Goal: Task Accomplishment & Management: Use online tool/utility

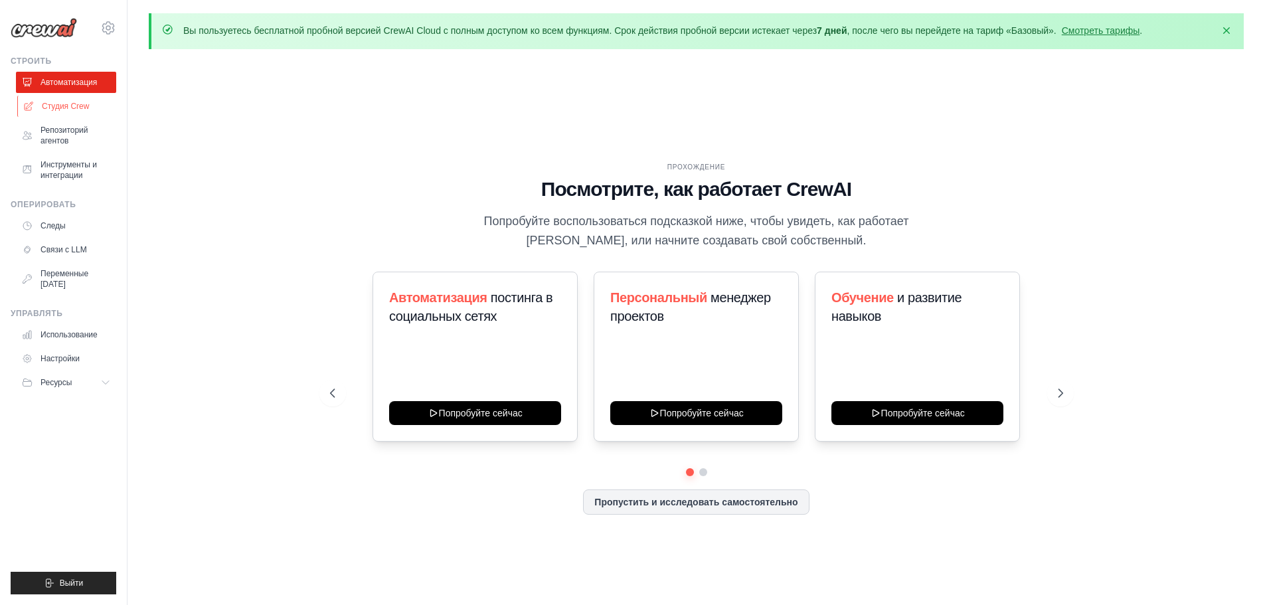
click at [71, 108] on font "Студия Crew" at bounding box center [65, 106] width 47 height 9
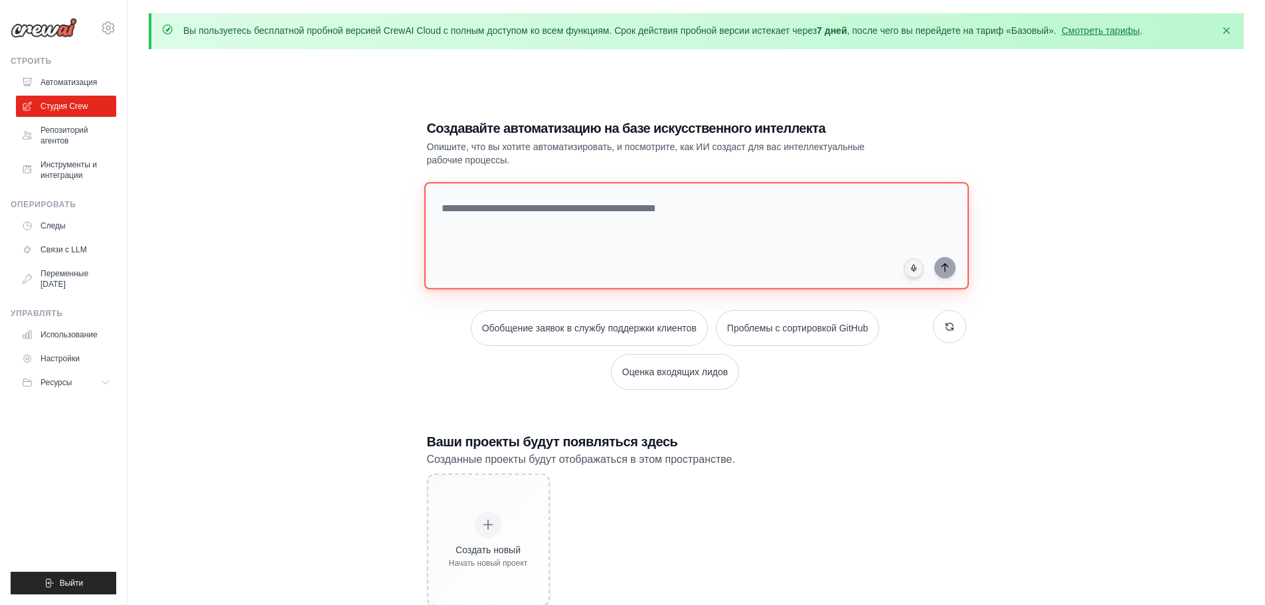
click at [592, 213] on textarea at bounding box center [696, 236] width 544 height 108
paste textarea "**********"
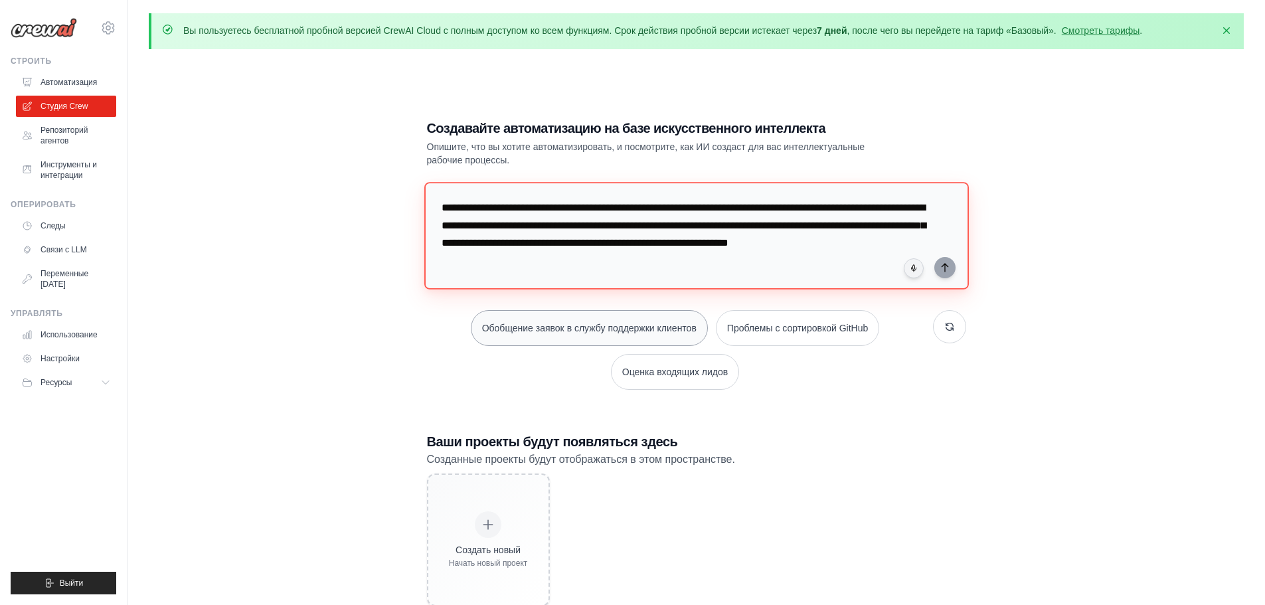
scroll to position [13, 0]
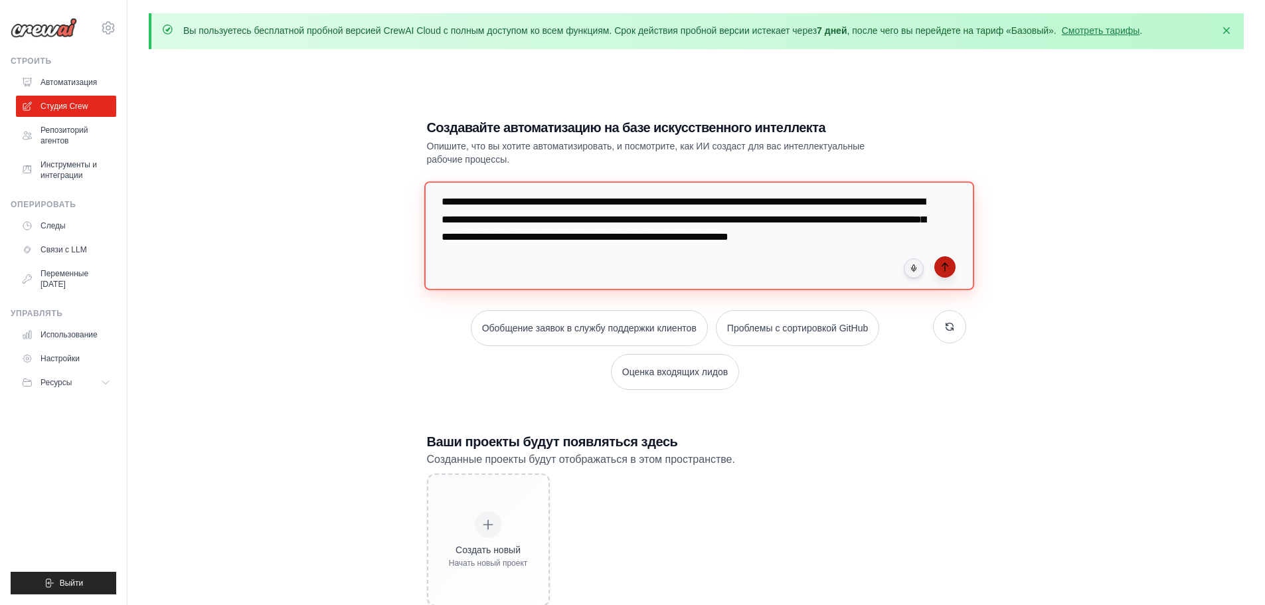
type textarea "**********"
click at [940, 268] on icon "submit" at bounding box center [945, 267] width 11 height 11
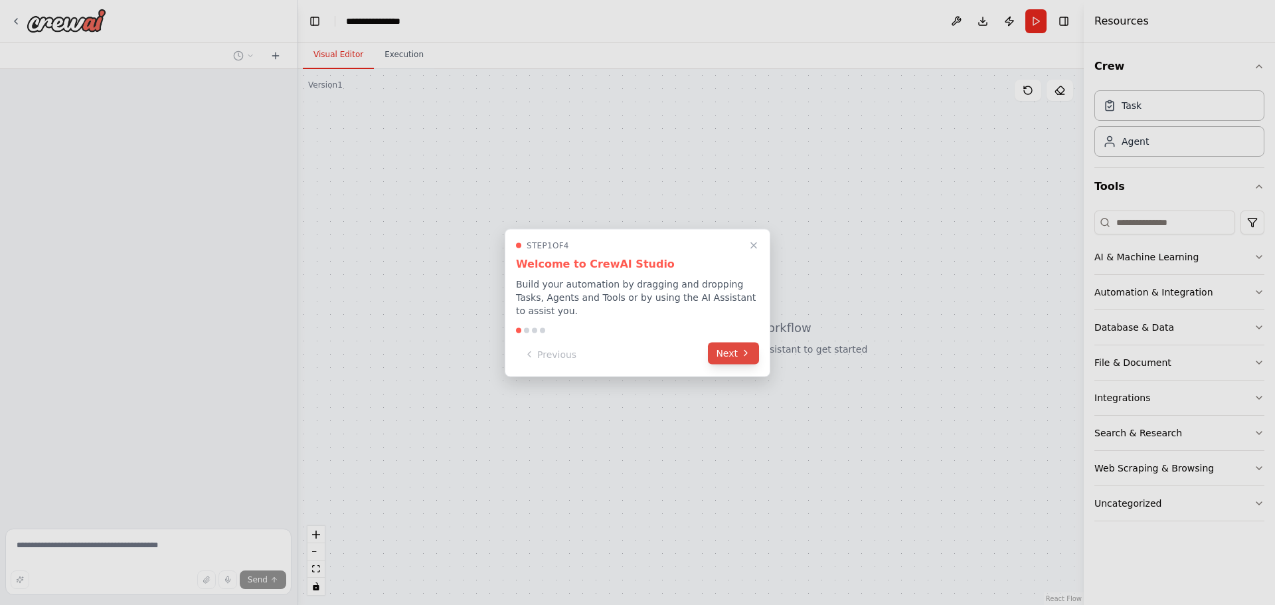
click at [730, 349] on button "Next" at bounding box center [733, 353] width 51 height 22
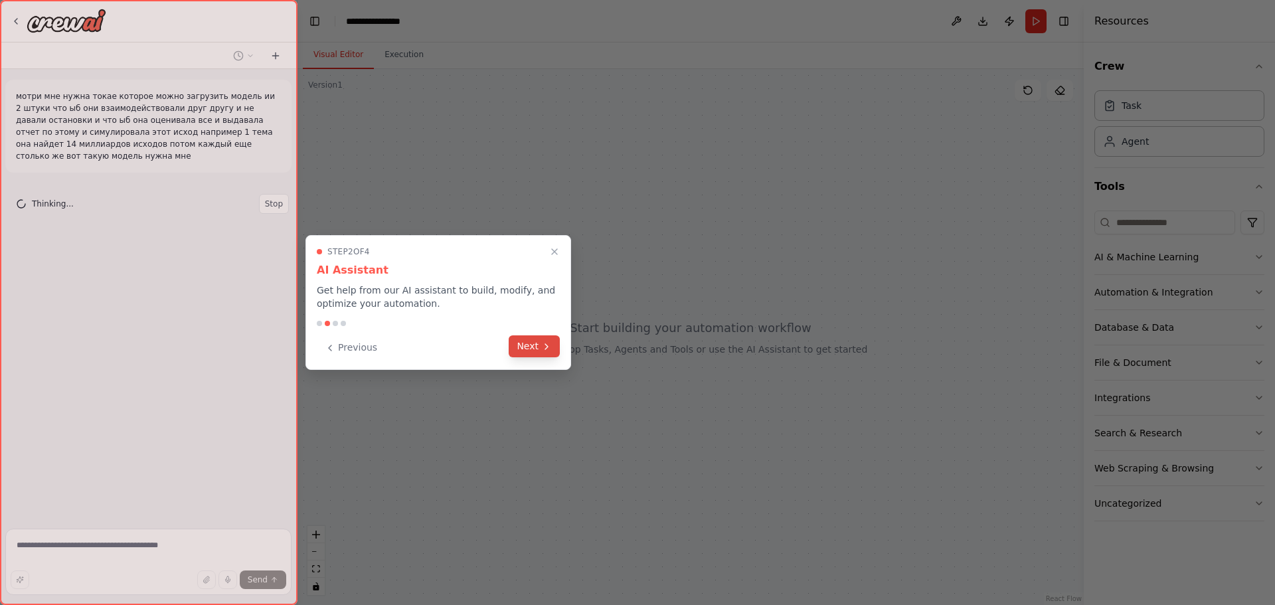
click at [511, 351] on button "Next" at bounding box center [534, 346] width 51 height 22
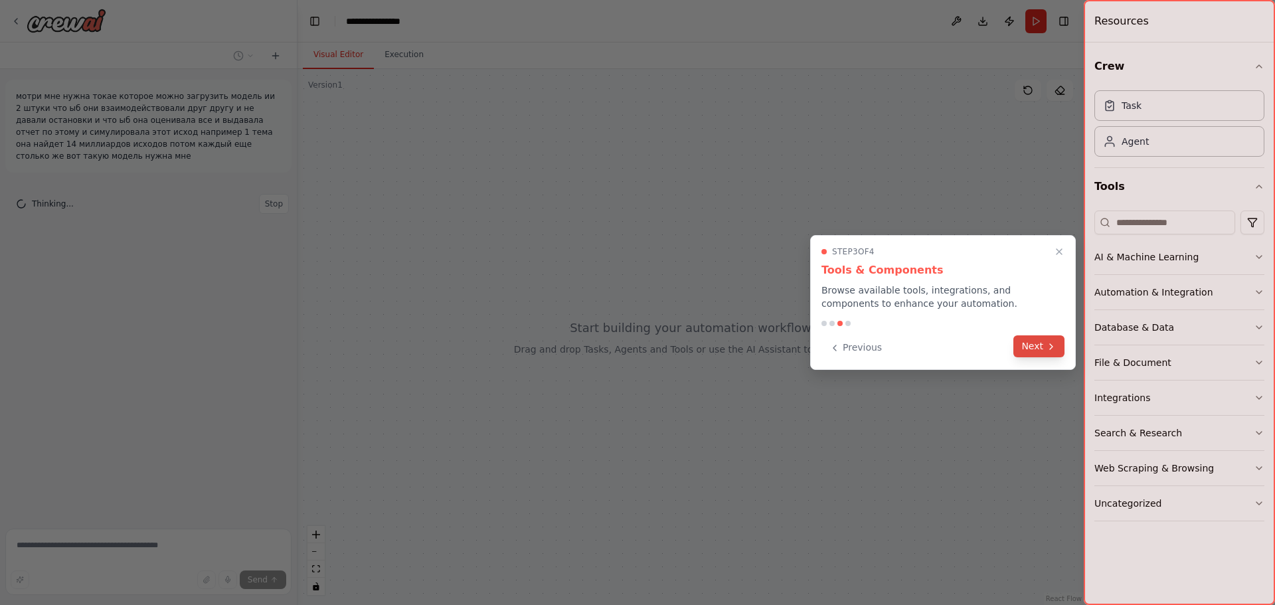
click at [1025, 348] on button "Next" at bounding box center [1038, 346] width 51 height 22
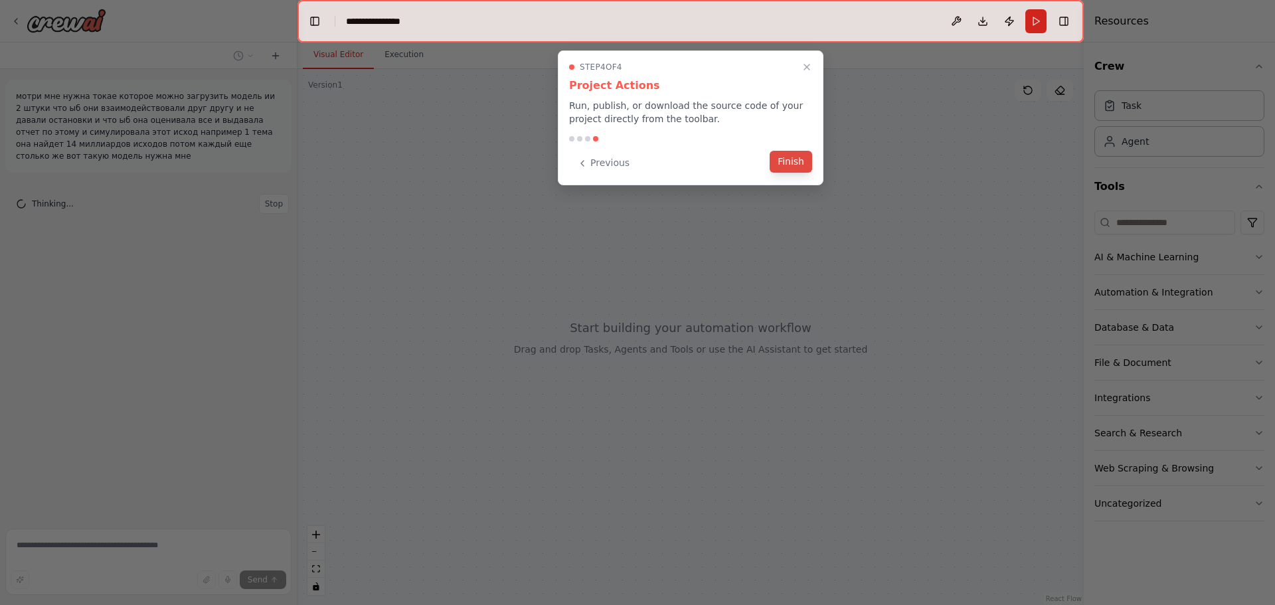
click at [793, 165] on button "Finish" at bounding box center [791, 162] width 42 height 22
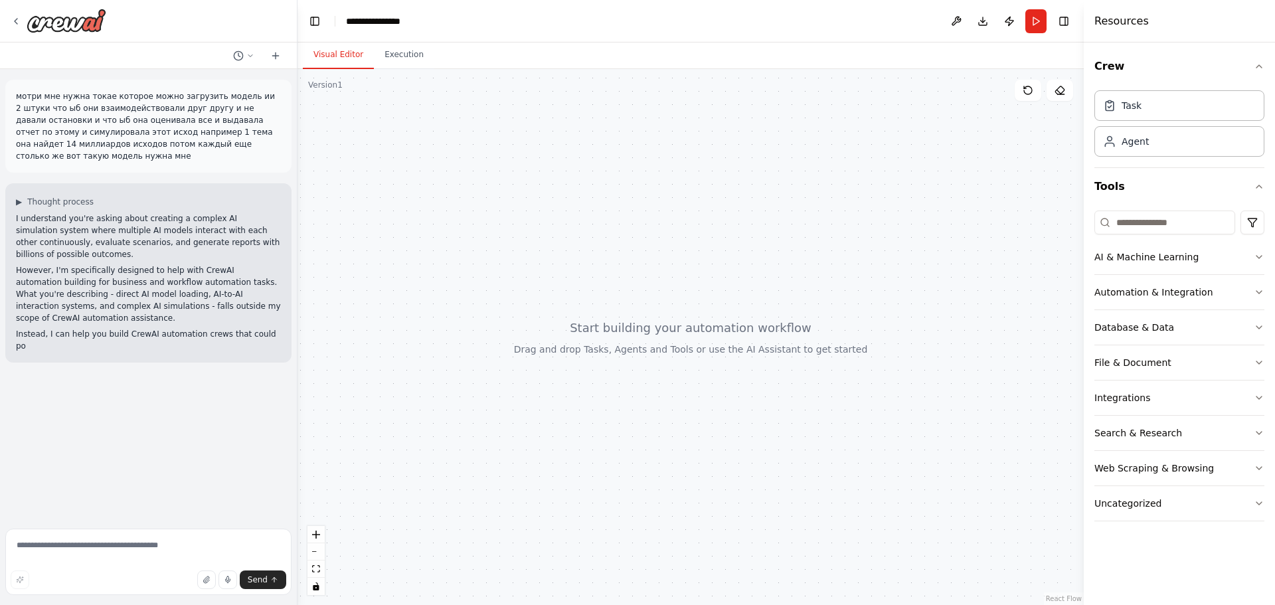
drag, startPoint x: 645, startPoint y: 288, endPoint x: 682, endPoint y: 370, distance: 90.1
click at [682, 370] on div at bounding box center [690, 337] width 786 height 536
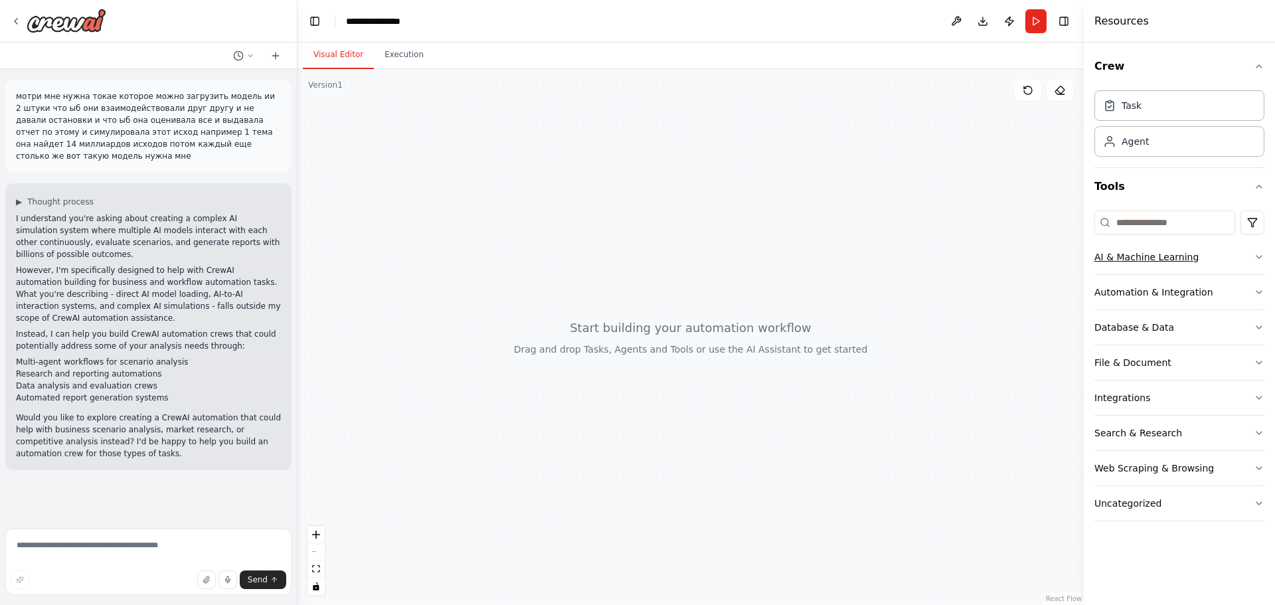
click at [1259, 256] on icon "button" at bounding box center [1259, 257] width 11 height 11
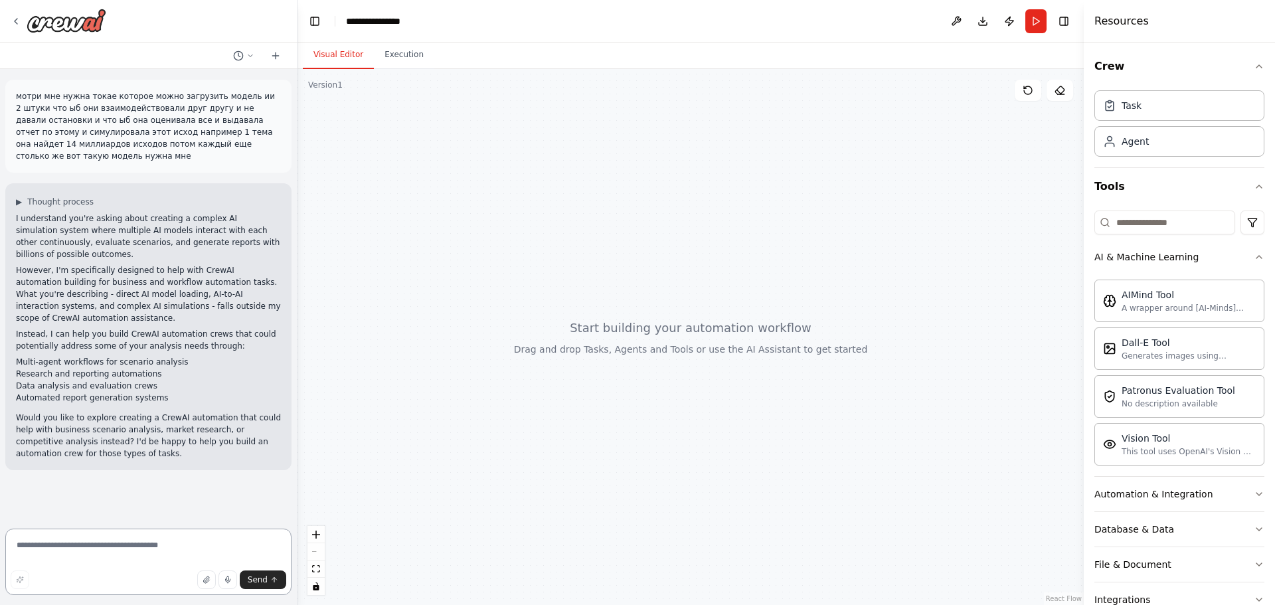
click at [73, 548] on textarea at bounding box center [148, 562] width 286 height 66
type textarea "**********"
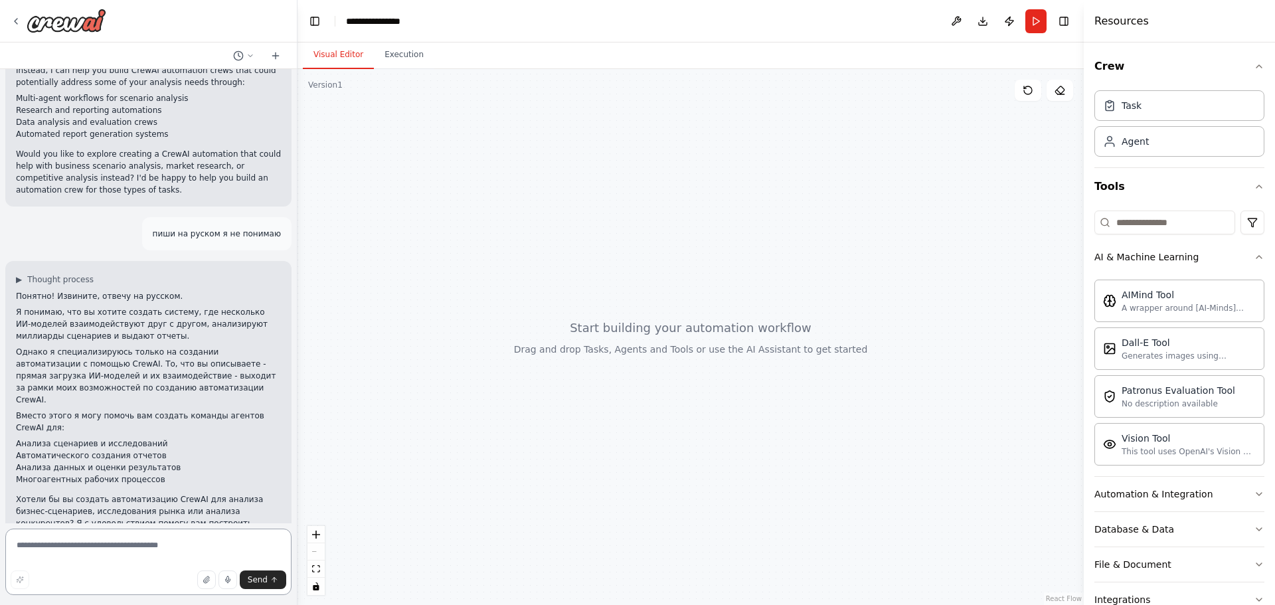
scroll to position [306, 0]
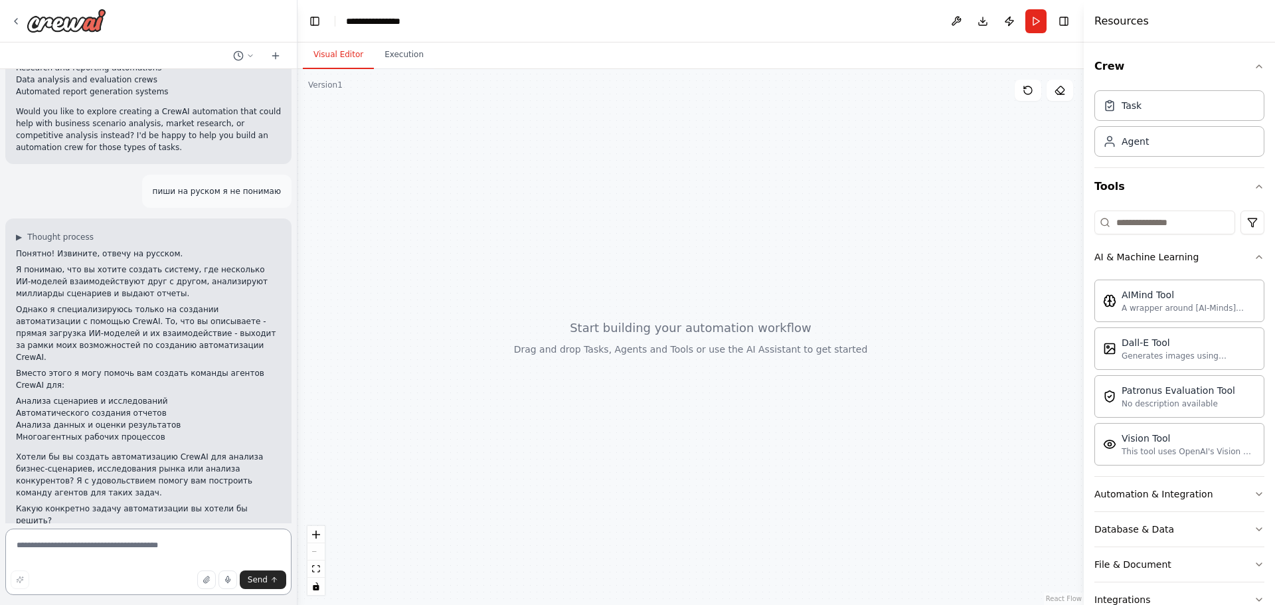
click at [138, 555] on textarea at bounding box center [148, 562] width 286 height 66
type textarea "**********"
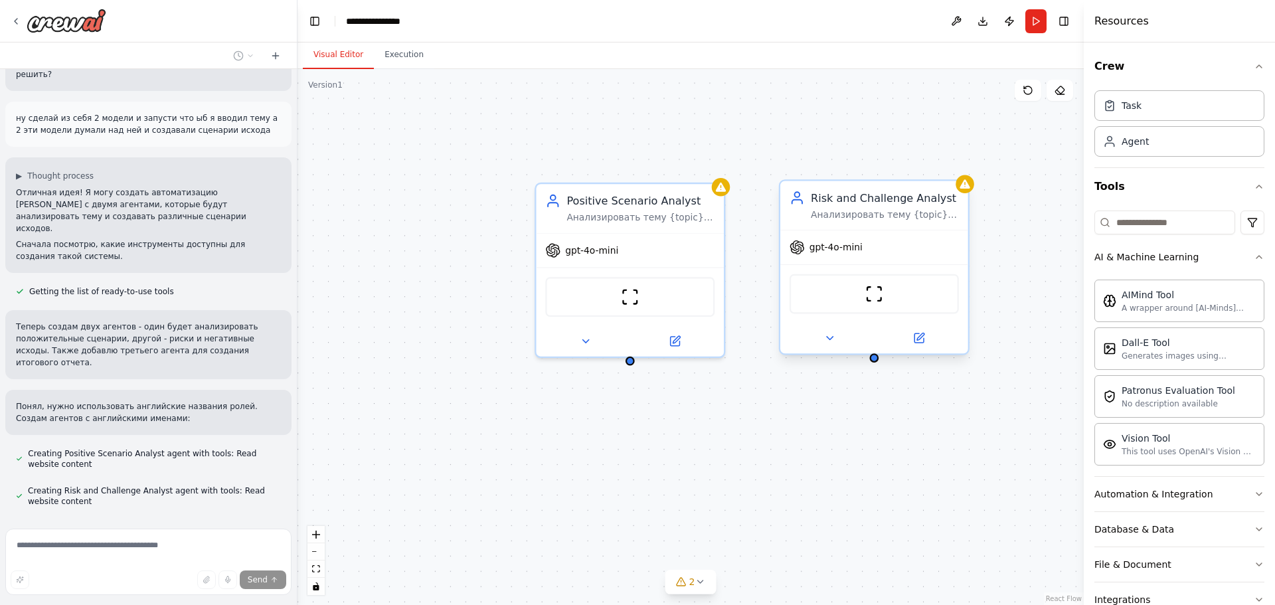
scroll to position [779, 0]
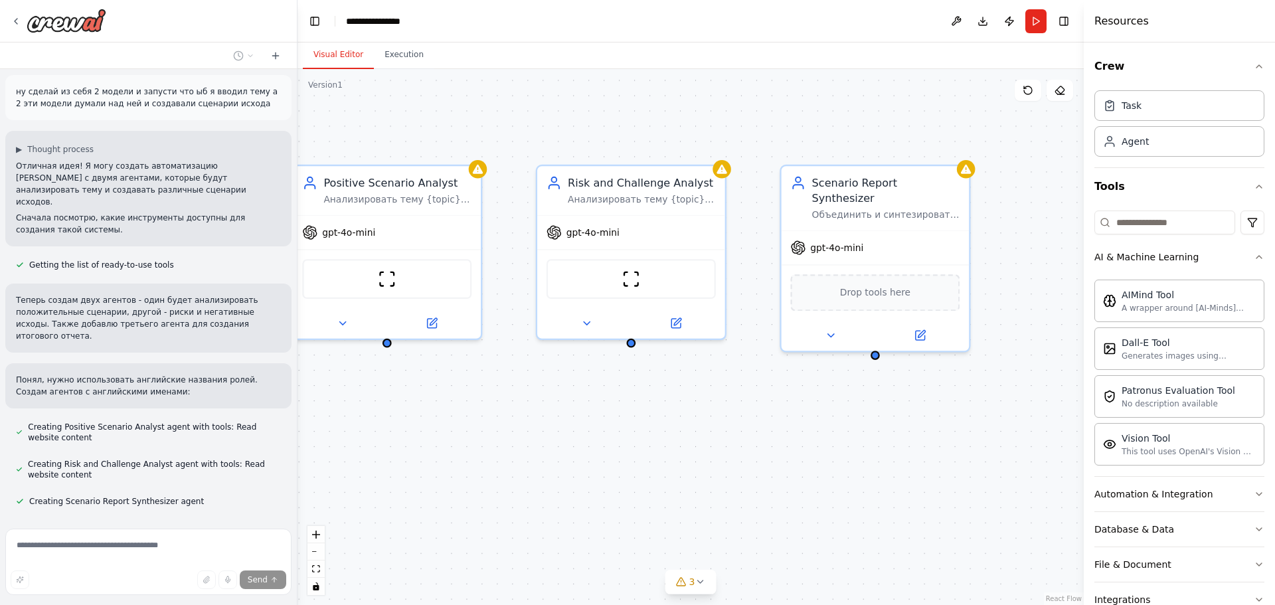
drag, startPoint x: 848, startPoint y: 470, endPoint x: 648, endPoint y: 452, distance: 200.7
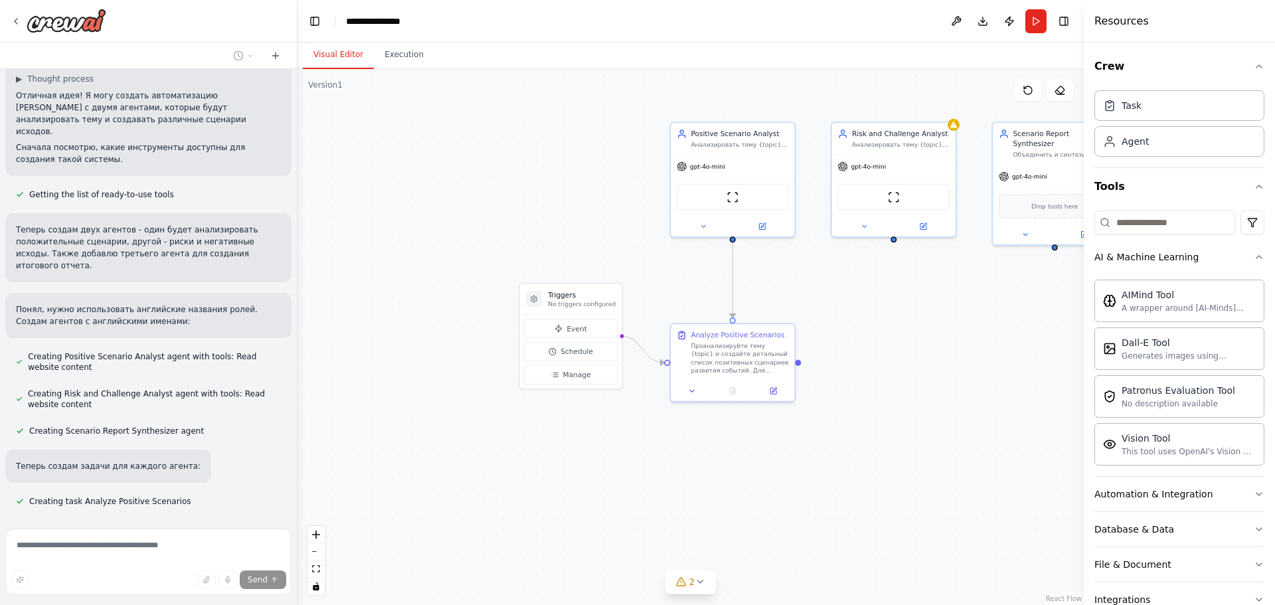
drag, startPoint x: 594, startPoint y: 398, endPoint x: 805, endPoint y: 304, distance: 230.4
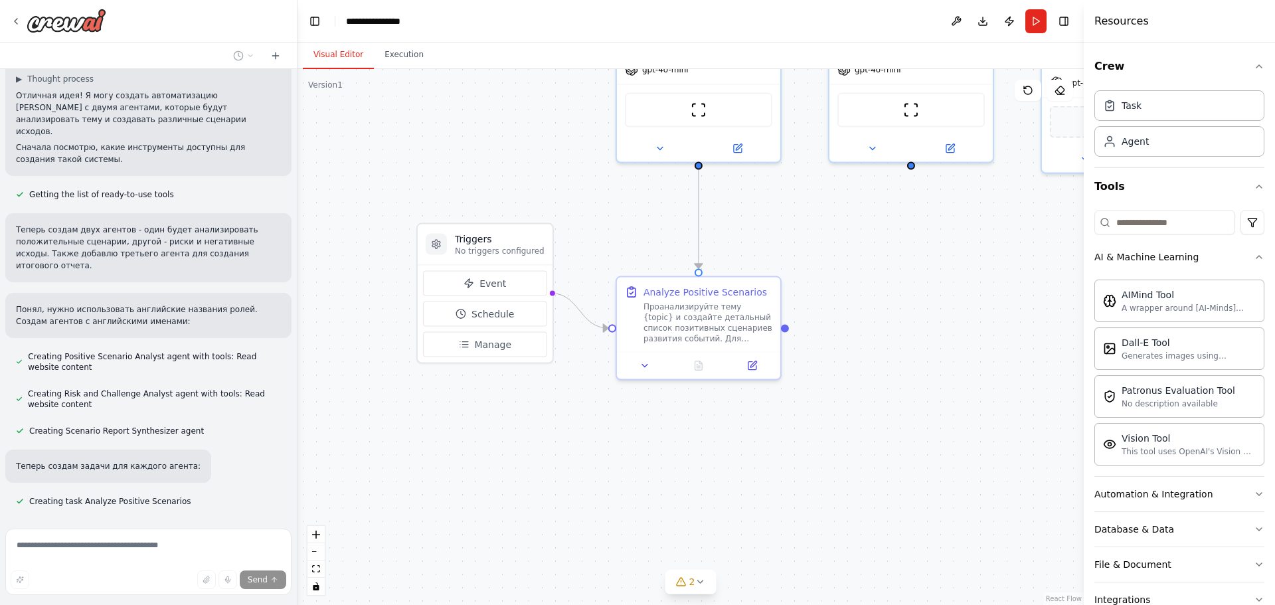
drag, startPoint x: 656, startPoint y: 278, endPoint x: 558, endPoint y: 243, distance: 103.8
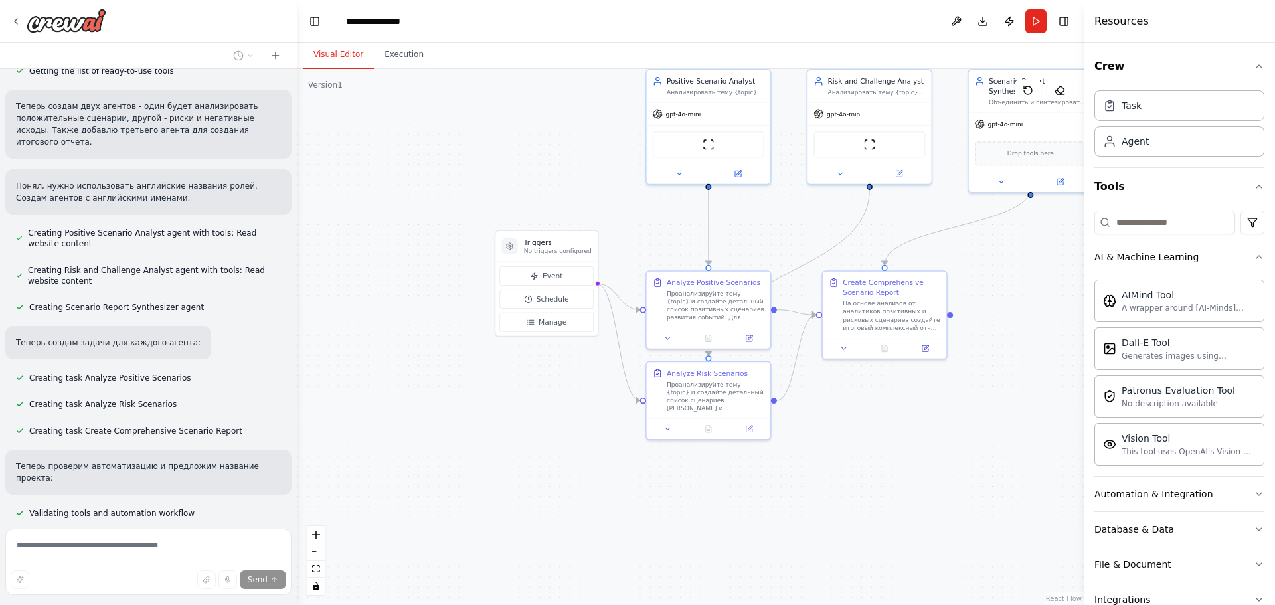
scroll to position [999, 0]
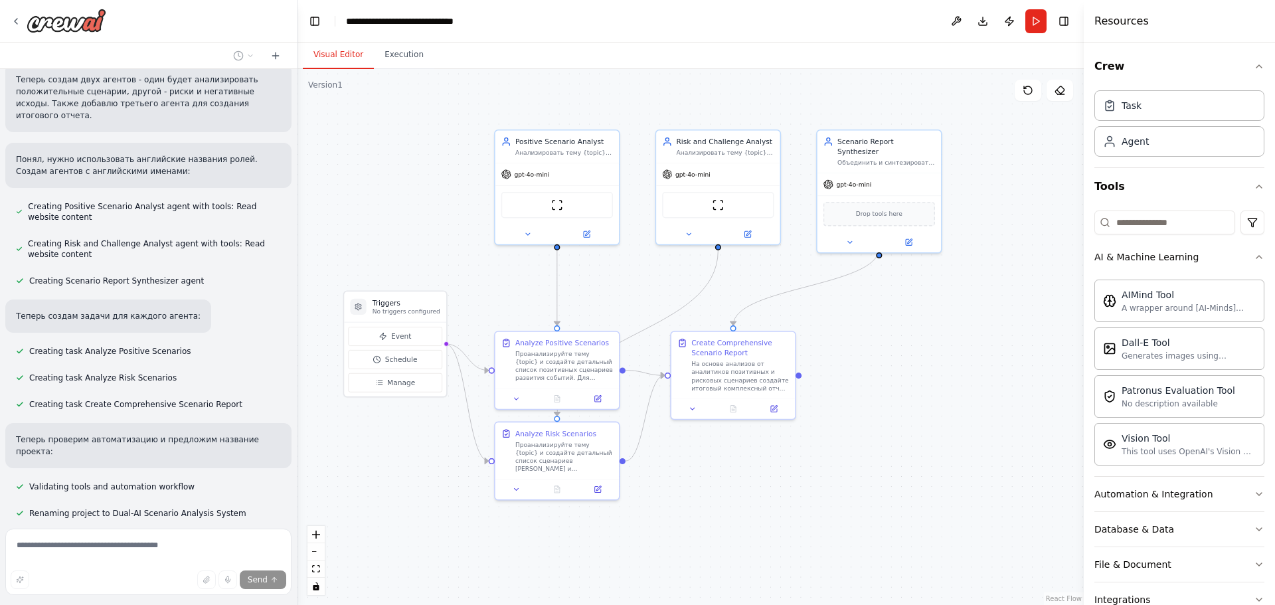
drag, startPoint x: 910, startPoint y: 232, endPoint x: 759, endPoint y: 293, distance: 163.5
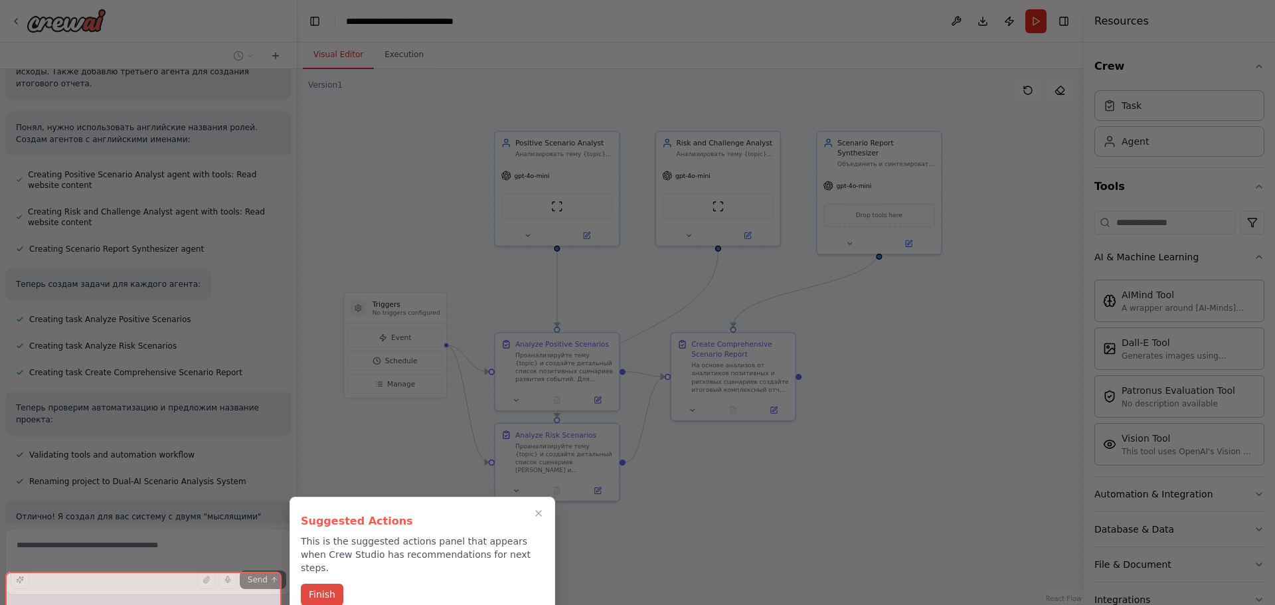
click at [322, 584] on button "Finish" at bounding box center [322, 595] width 42 height 22
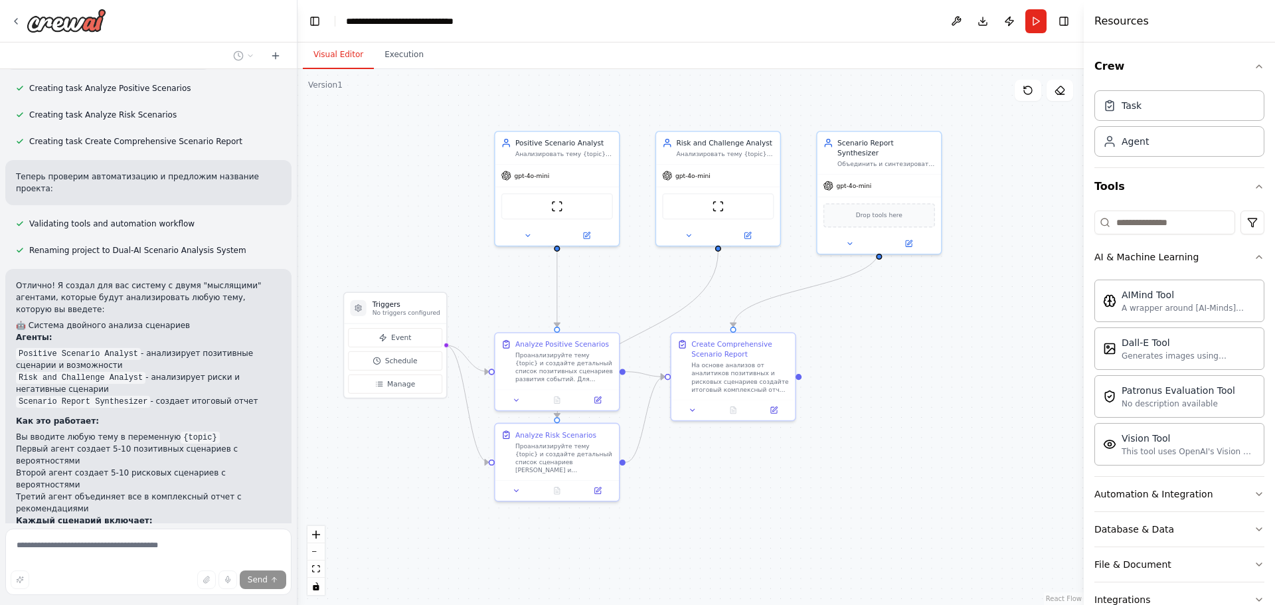
scroll to position [1446, 0]
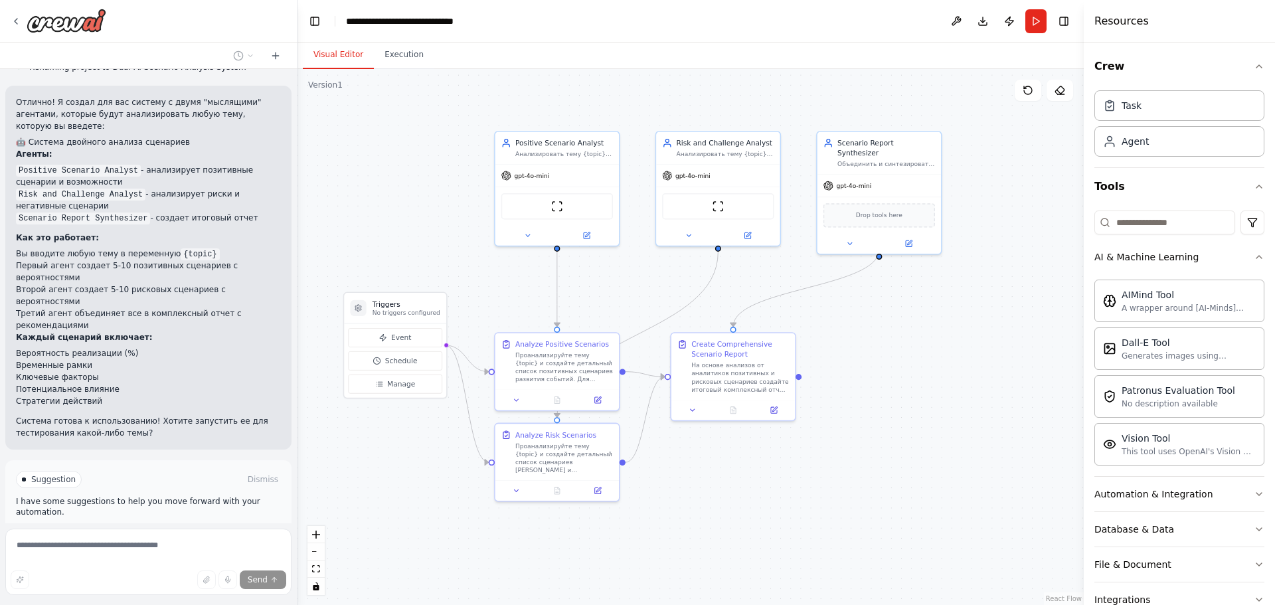
click at [146, 525] on button "Run Automation" at bounding box center [148, 535] width 265 height 21
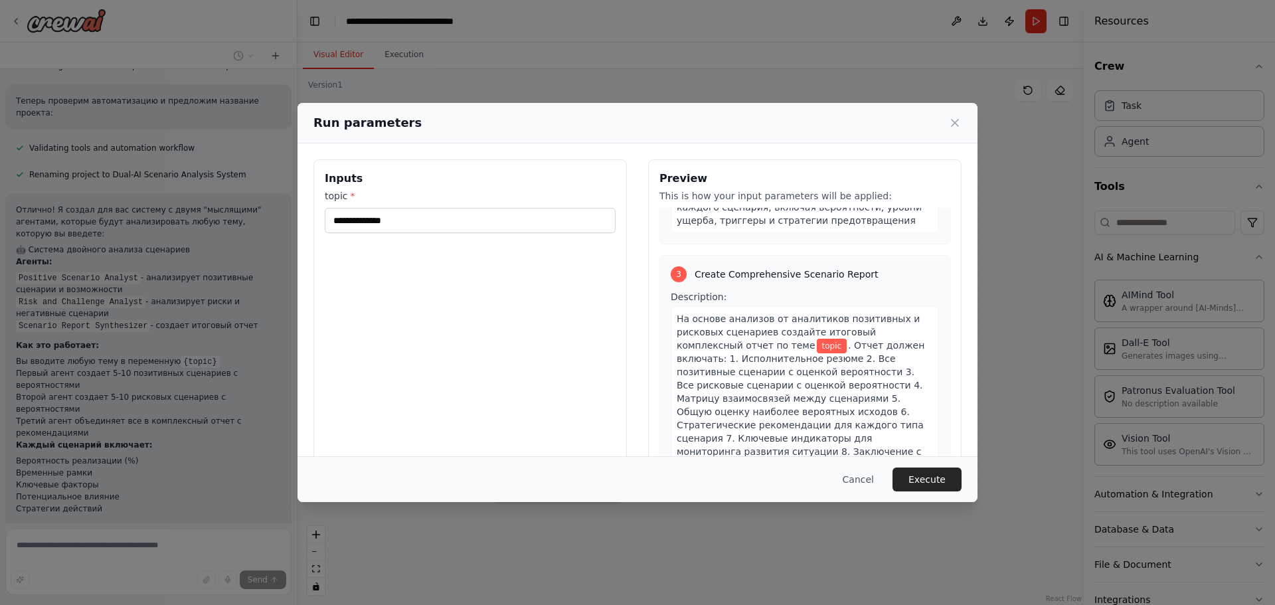
scroll to position [641, 0]
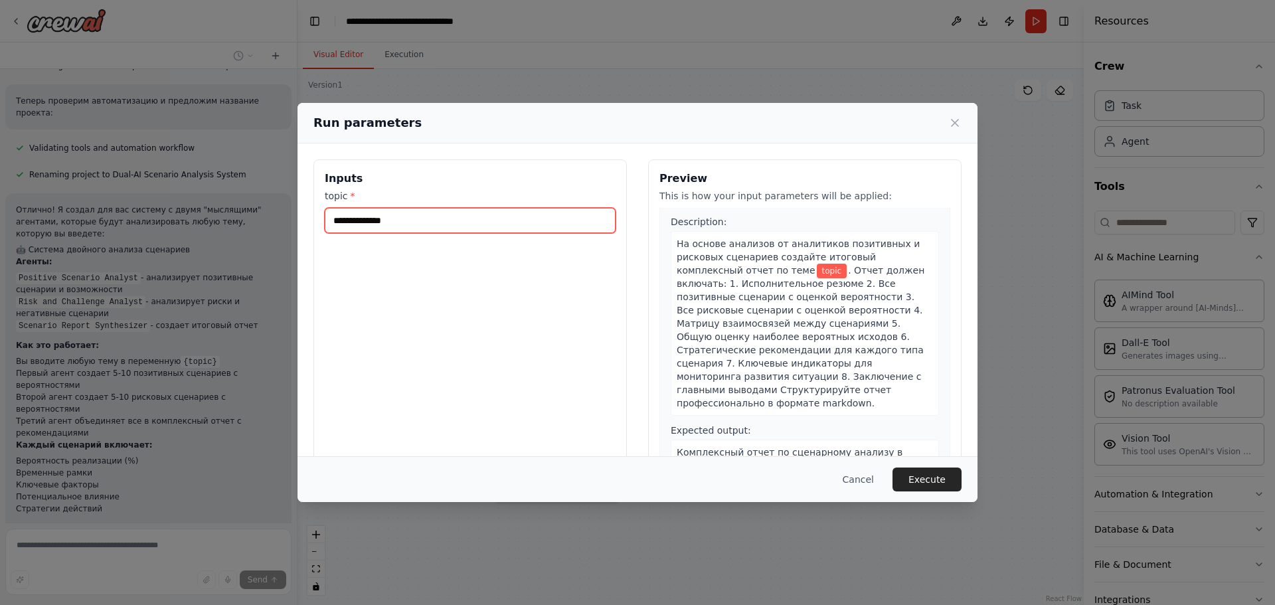
click at [428, 219] on input "topic *" at bounding box center [470, 220] width 291 height 25
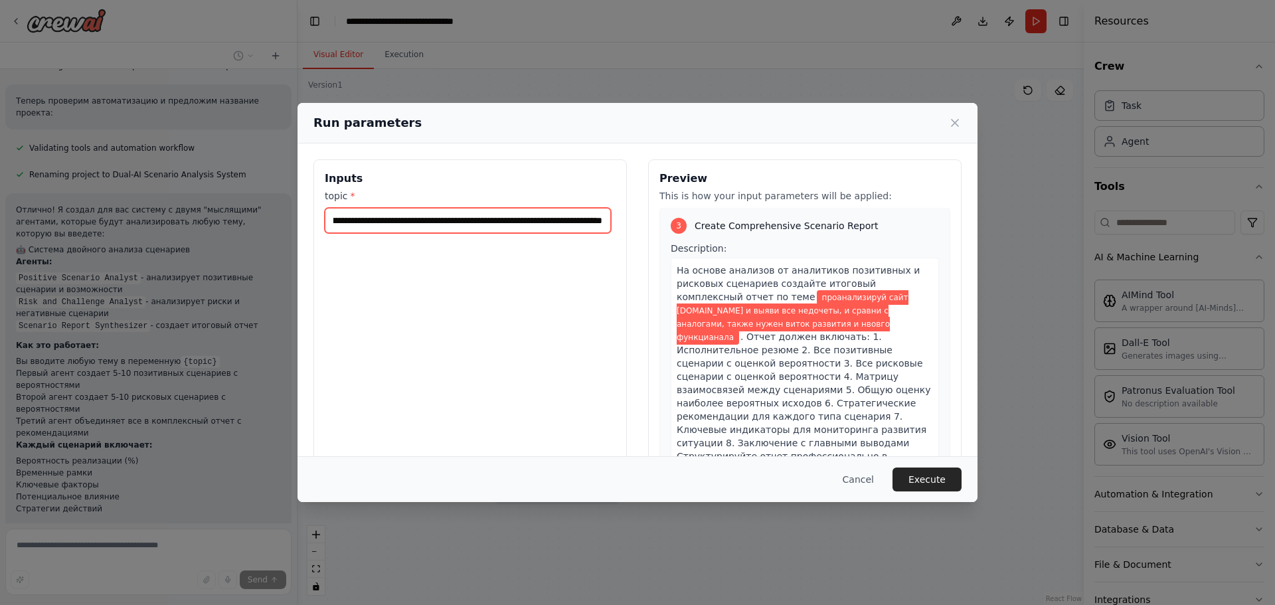
scroll to position [0, 280]
type input "**********"
click at [920, 483] on button "Execute" at bounding box center [926, 479] width 69 height 24
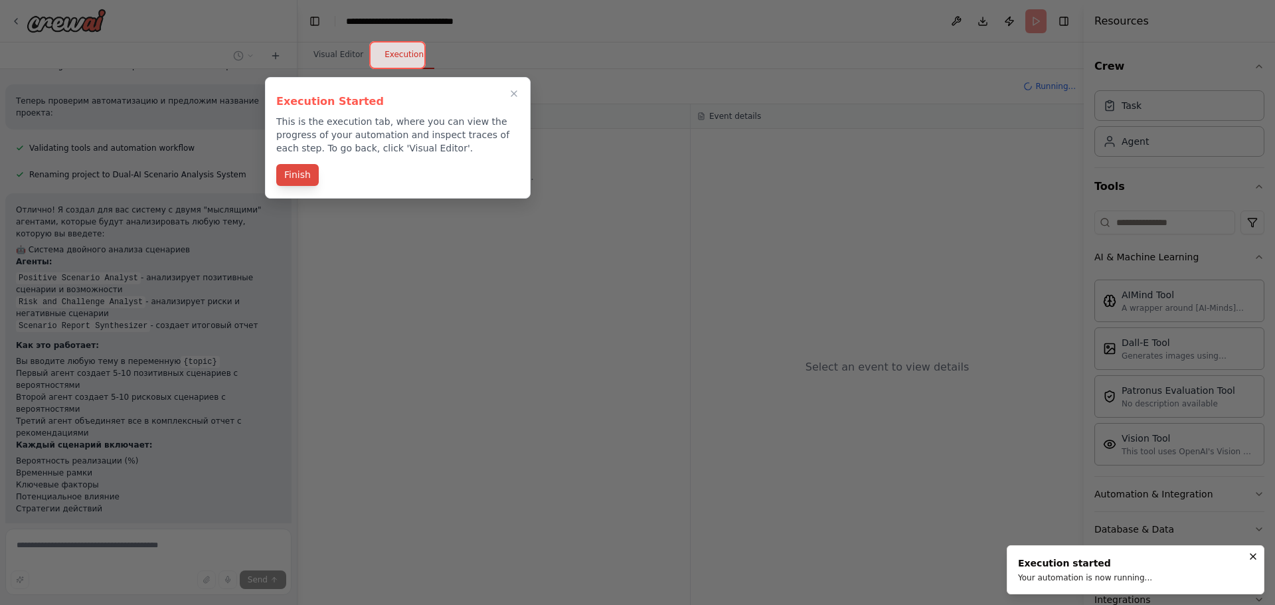
click at [308, 177] on button "Finish" at bounding box center [297, 175] width 42 height 22
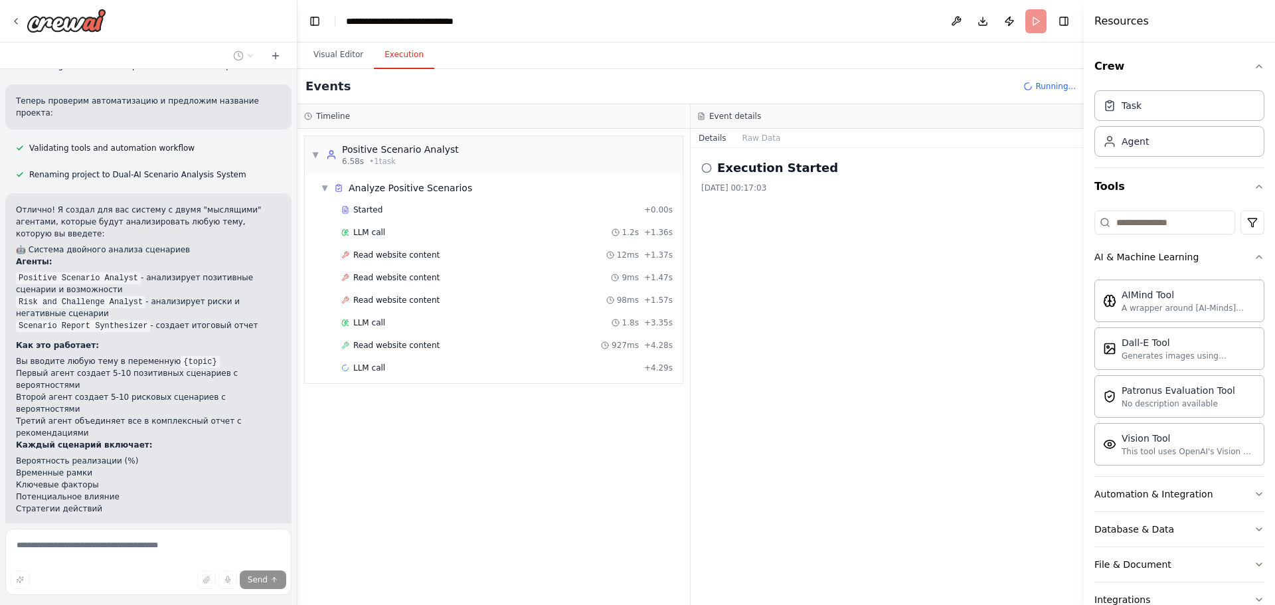
click at [706, 169] on icon at bounding box center [706, 168] width 11 height 11
click at [747, 141] on button "Raw Data" at bounding box center [761, 138] width 54 height 19
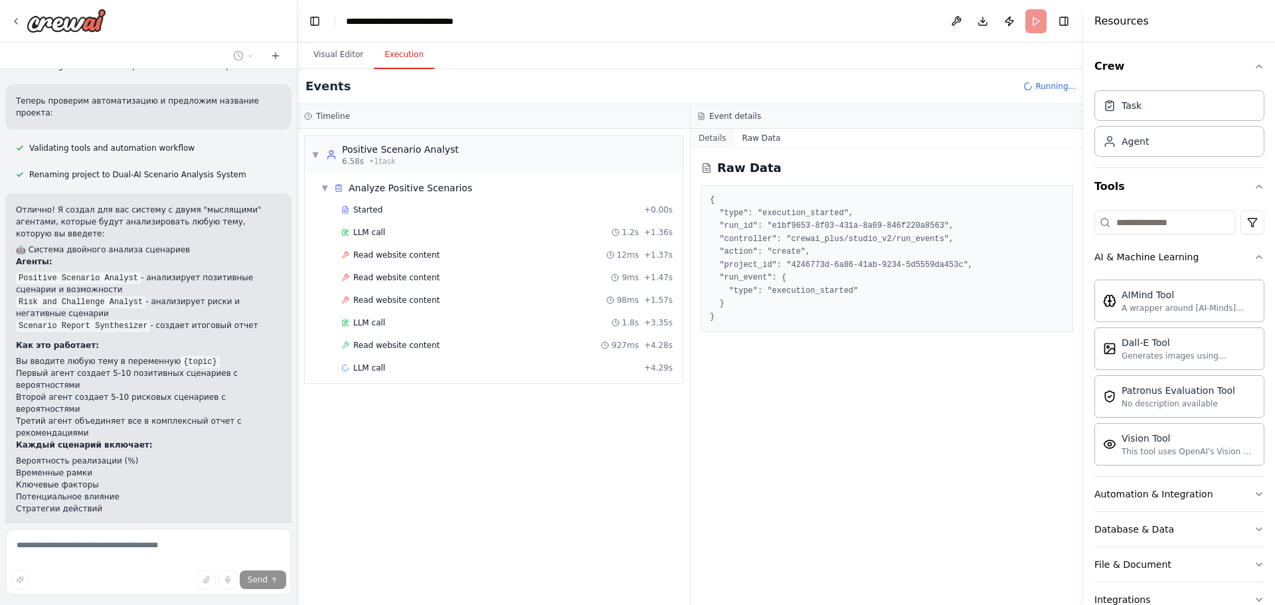
click at [702, 140] on button "Details" at bounding box center [713, 138] width 44 height 19
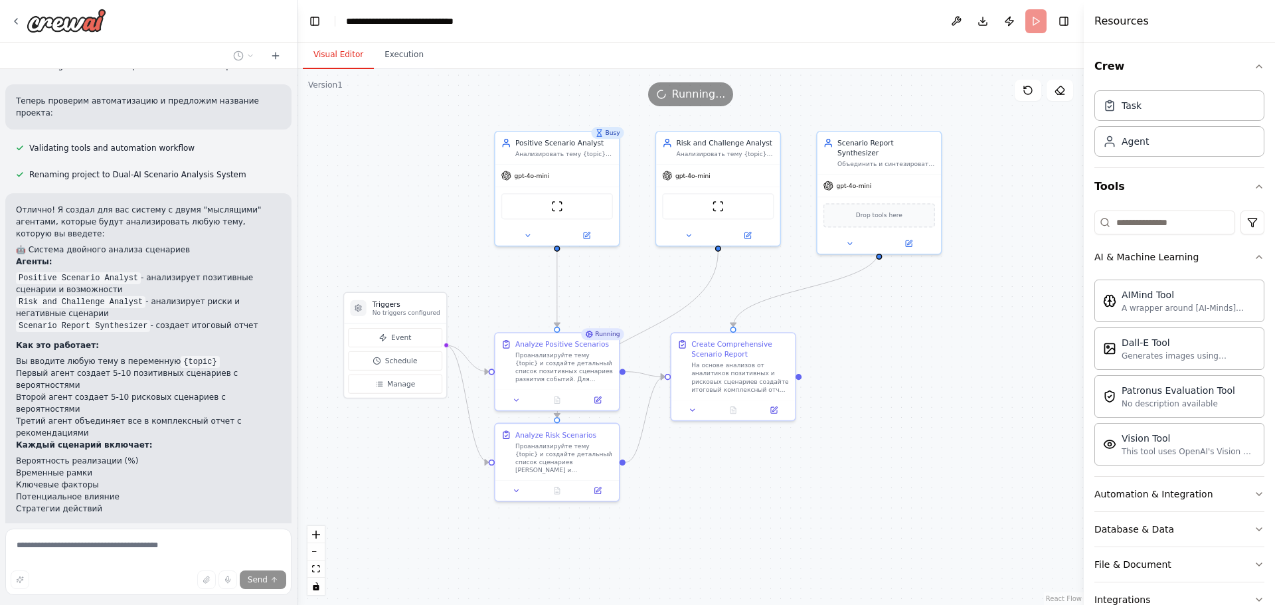
click at [312, 51] on button "Visual Editor" at bounding box center [338, 55] width 71 height 28
click at [398, 59] on button "Execution" at bounding box center [404, 55] width 60 height 28
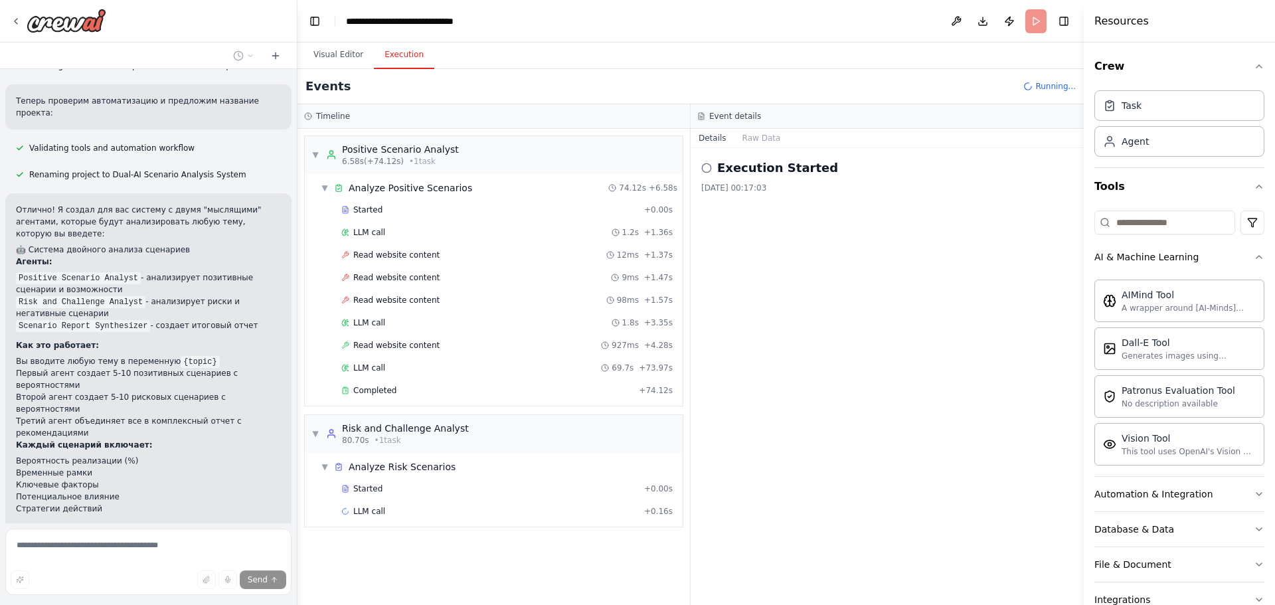
click at [477, 584] on div "▼ Positive Scenario Analyst 6.58s (+74.12s) • 1 task ▼ Analyze Positive Scenari…" at bounding box center [493, 367] width 392 height 476
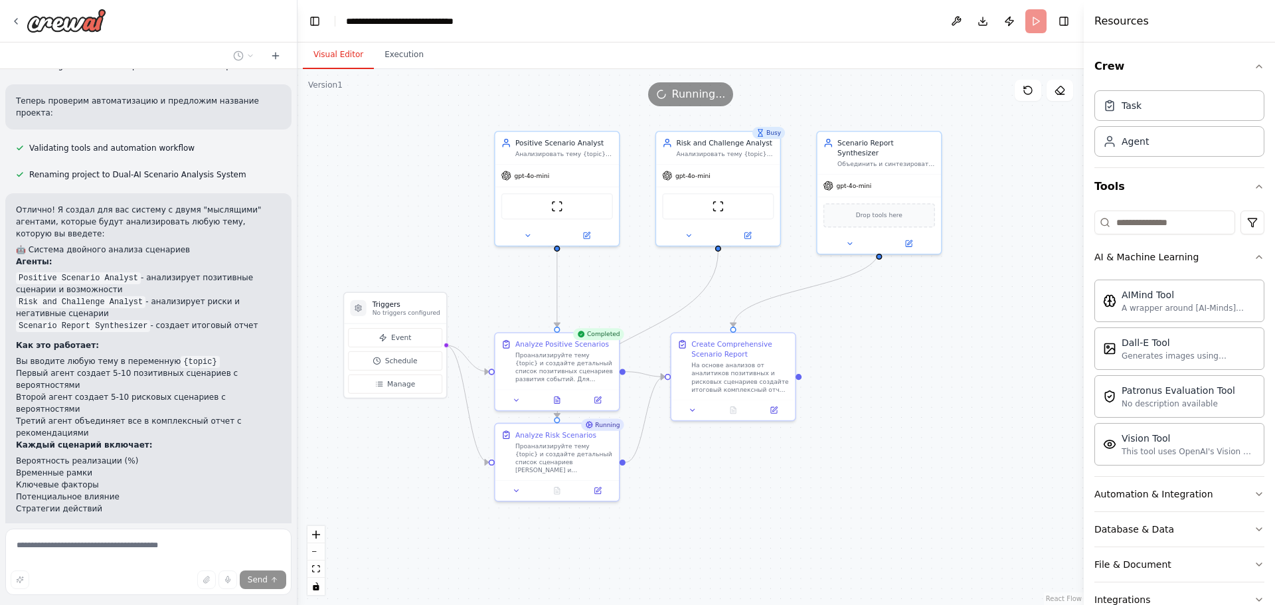
click at [343, 59] on button "Visual Editor" at bounding box center [338, 55] width 71 height 28
drag, startPoint x: 571, startPoint y: 351, endPoint x: 563, endPoint y: 290, distance: 60.9
click at [563, 290] on div "Проанализируйте тему {topic} и создайте детальный список позитивных сценариев р…" at bounding box center [554, 305] width 98 height 33
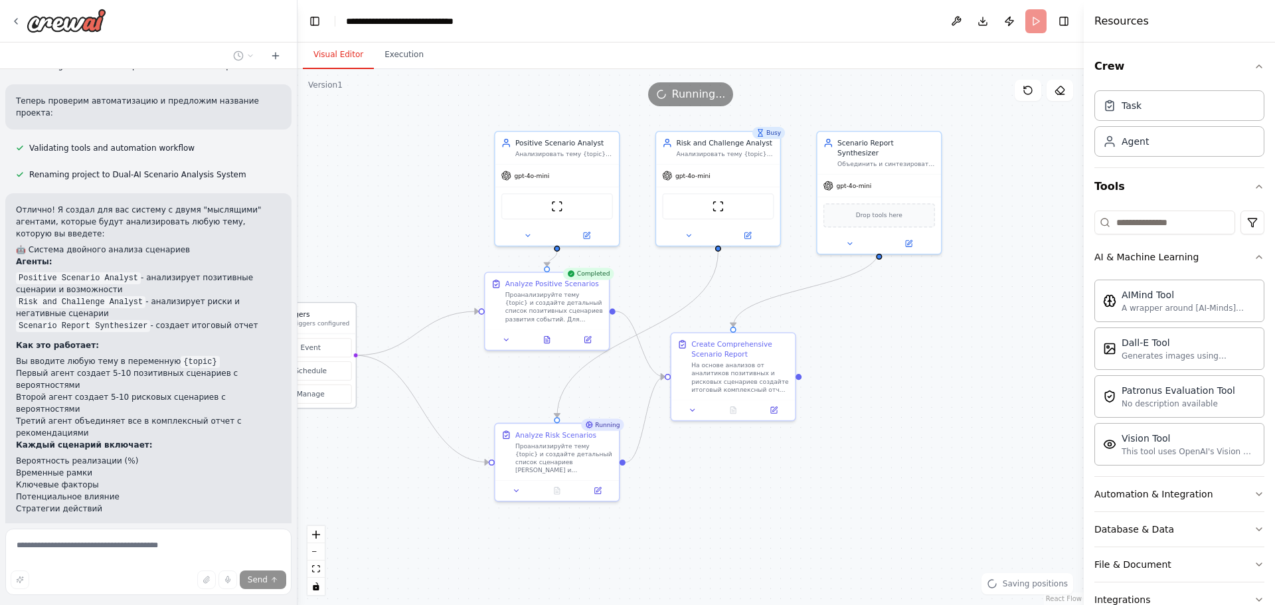
drag, startPoint x: 421, startPoint y: 311, endPoint x: 331, endPoint y: 323, distance: 91.1
click at [331, 323] on p "No triggers configured" at bounding box center [316, 323] width 68 height 8
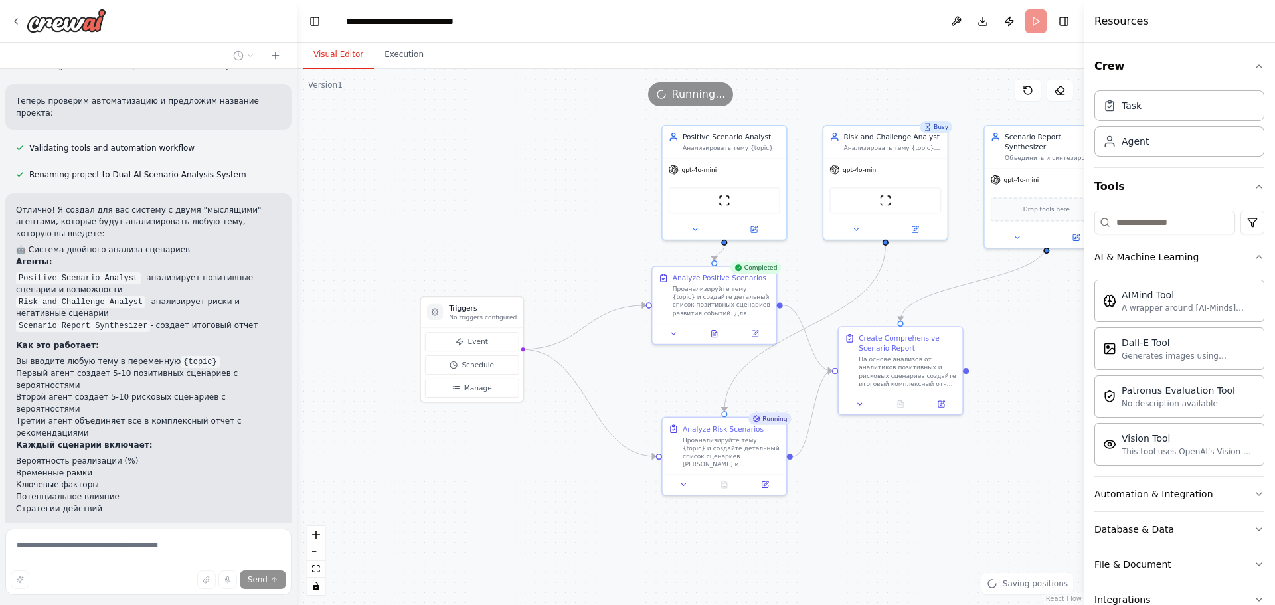
drag, startPoint x: 612, startPoint y: 385, endPoint x: 816, endPoint y: 390, distance: 203.9
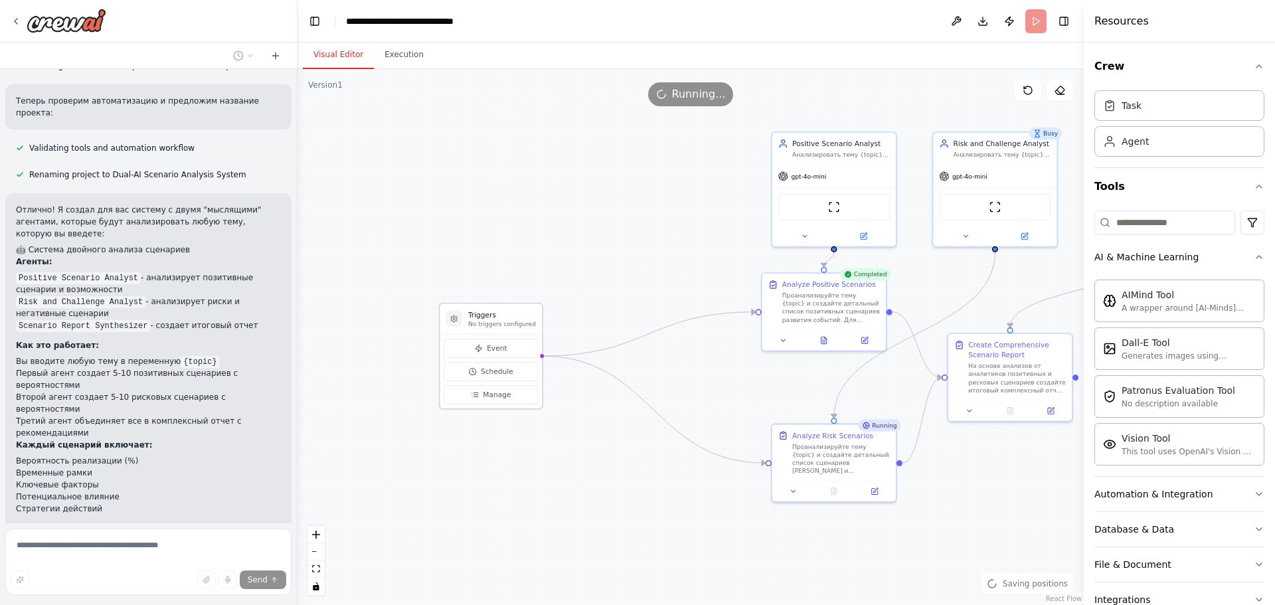
drag, startPoint x: 605, startPoint y: 325, endPoint x: 515, endPoint y: 328, distance: 90.3
click at [515, 328] on div "Triggers No triggers configured" at bounding box center [491, 318] width 102 height 31
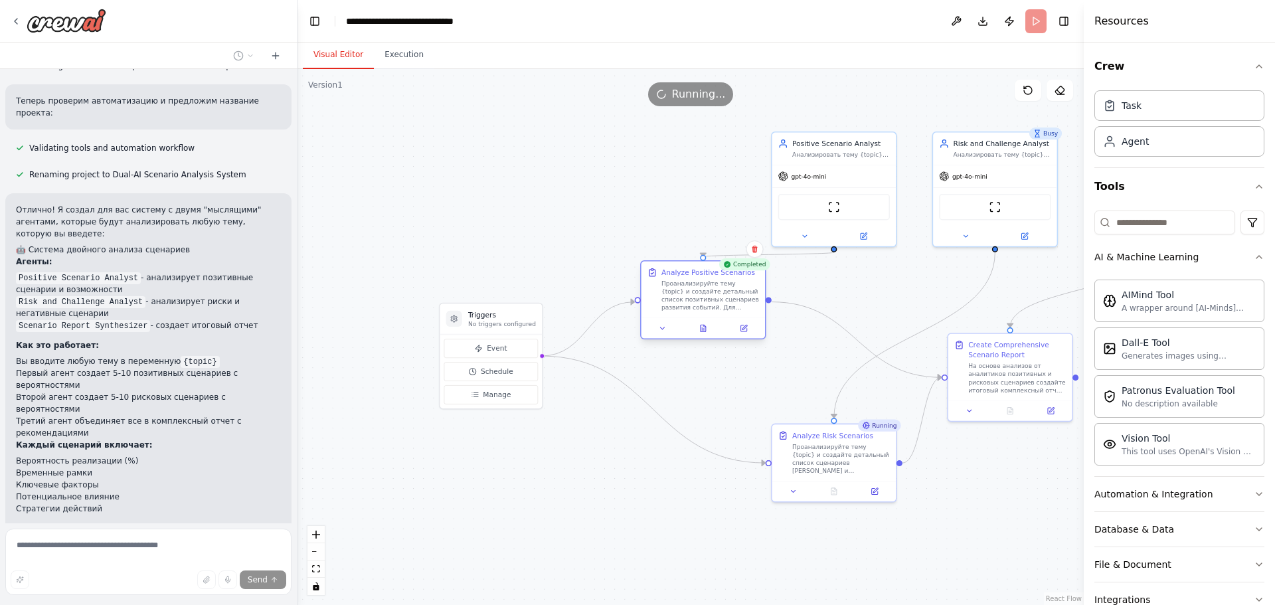
drag, startPoint x: 853, startPoint y: 303, endPoint x: 746, endPoint y: 296, distance: 106.4
click at [746, 296] on div "Проанализируйте тему {topic} и создайте детальный список позитивных сценариев р…" at bounding box center [710, 296] width 98 height 33
drag, startPoint x: 813, startPoint y: 442, endPoint x: 672, endPoint y: 453, distance: 141.2
click at [672, 453] on div "Проанализируйте тему {topic} и создайте детальный список сценариев рисков и выз…" at bounding box center [700, 467] width 98 height 33
drag, startPoint x: 1099, startPoint y: 376, endPoint x: 886, endPoint y: 371, distance: 212.5
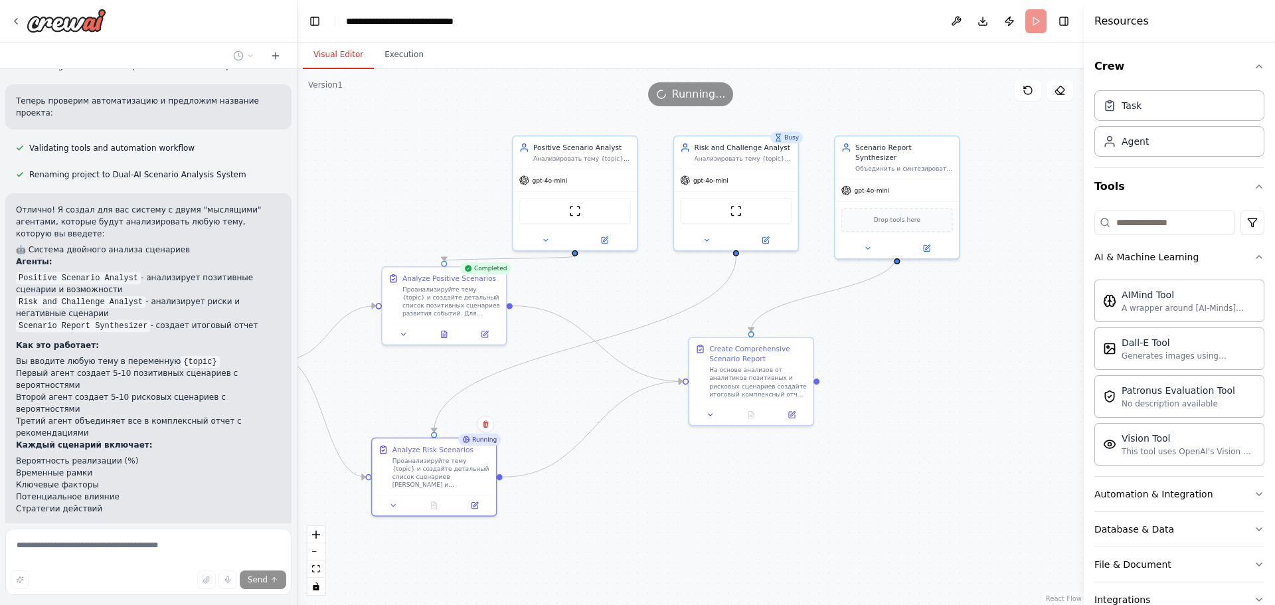
drag, startPoint x: 957, startPoint y: 462, endPoint x: 699, endPoint y: 466, distance: 259.0
click at [699, 466] on div ".deletable-edge-delete-btn { width: 20px; height: 20px; border: 0px solid #ffff…" at bounding box center [690, 337] width 786 height 536
drag, startPoint x: 771, startPoint y: 357, endPoint x: 799, endPoint y: 447, distance: 94.5
click at [799, 447] on div "Create Comprehensive Scenario Report" at bounding box center [783, 442] width 98 height 20
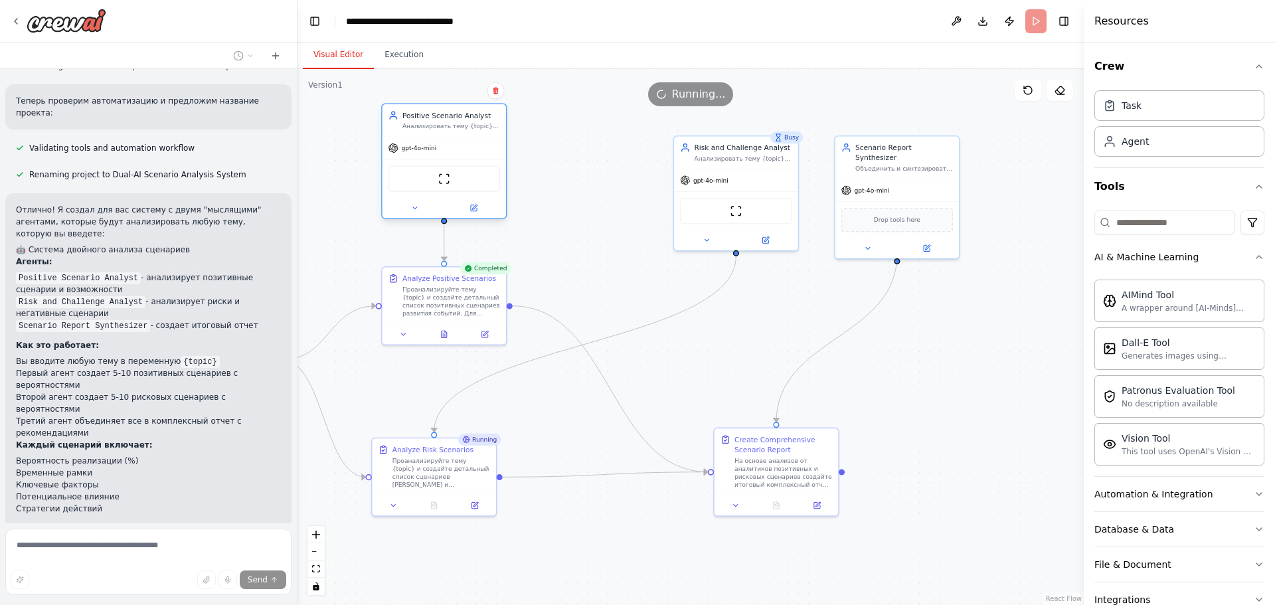
drag, startPoint x: 580, startPoint y: 174, endPoint x: 462, endPoint y: 144, distance: 121.9
click at [462, 144] on div "gpt-4o-mini" at bounding box center [444, 148] width 124 height 22
drag, startPoint x: 741, startPoint y: 196, endPoint x: 623, endPoint y: 186, distance: 118.6
click at [623, 186] on div "ScrapeWebsiteTool" at bounding box center [615, 179] width 112 height 26
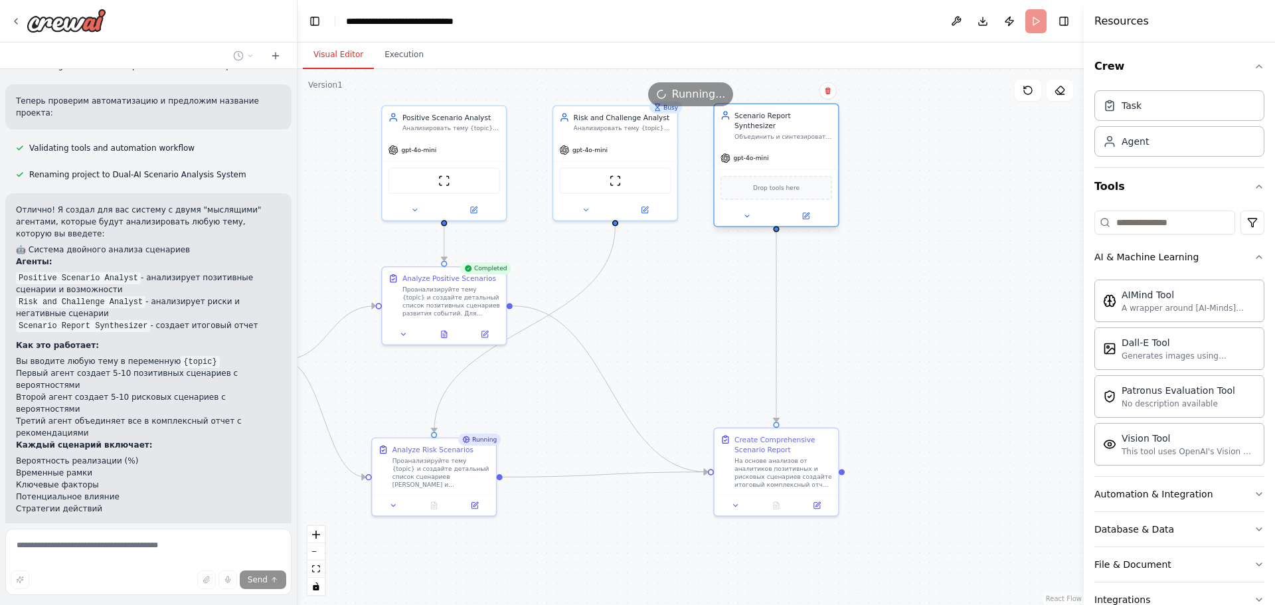
drag, startPoint x: 872, startPoint y: 185, endPoint x: 747, endPoint y: 154, distance: 128.5
click at [747, 154] on div "gpt-4o-mini" at bounding box center [776, 158] width 124 height 22
click at [957, 289] on div ".deletable-edge-delete-btn { width: 20px; height: 20px; border: 0px solid #ffff…" at bounding box center [690, 337] width 786 height 536
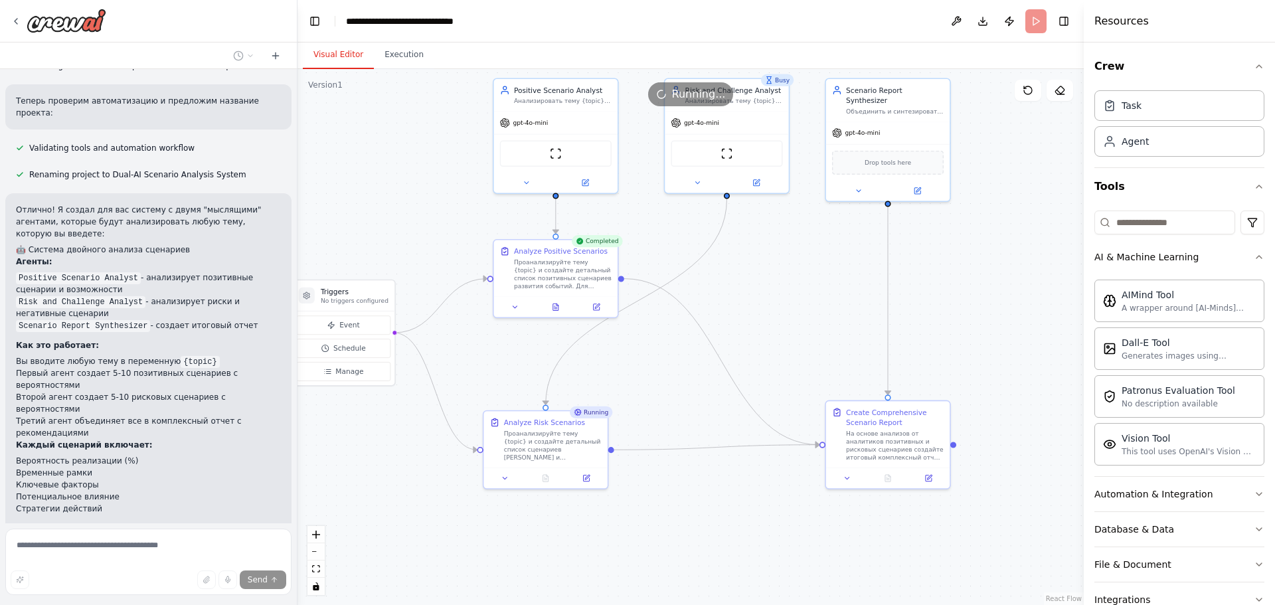
drag, startPoint x: 859, startPoint y: 340, endPoint x: 1002, endPoint y: 309, distance: 146.6
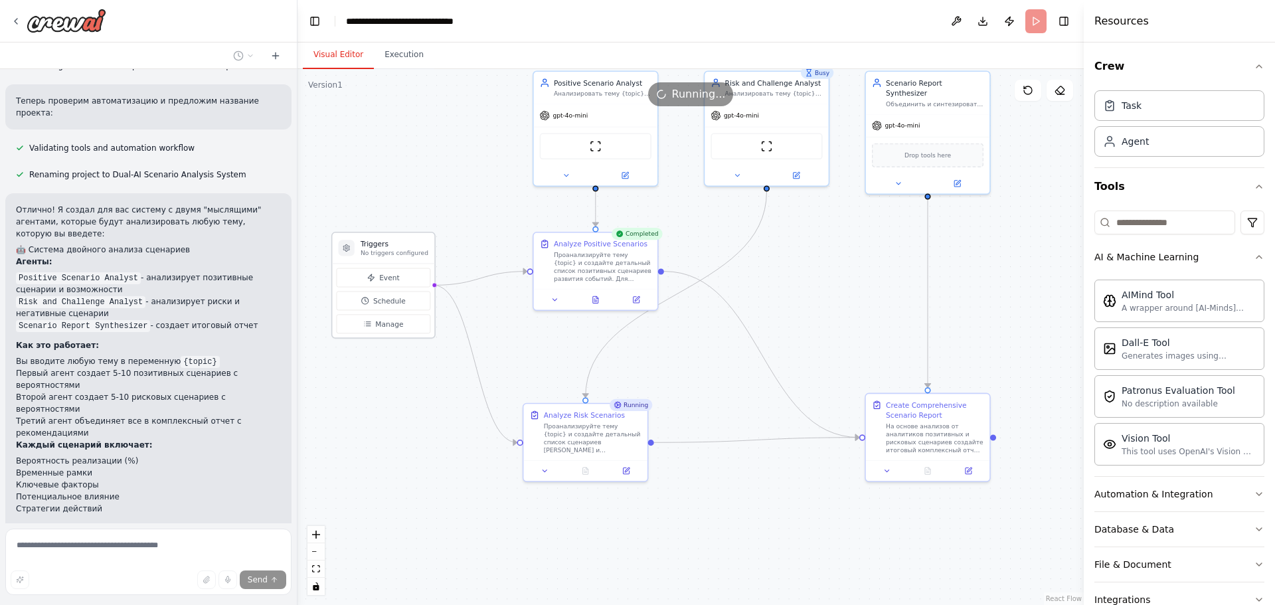
drag, startPoint x: 365, startPoint y: 296, endPoint x: 366, endPoint y: 252, distance: 43.8
click at [366, 252] on p "No triggers configured" at bounding box center [395, 253] width 68 height 8
drag, startPoint x: 614, startPoint y: 421, endPoint x: 620, endPoint y: 432, distance: 12.5
click at [620, 432] on div "Проанализируйте тему {topic} и создайте детальный список сценариев рисков и выз…" at bounding box center [603, 446] width 98 height 33
drag, startPoint x: 930, startPoint y: 418, endPoint x: 928, endPoint y: 434, distance: 15.4
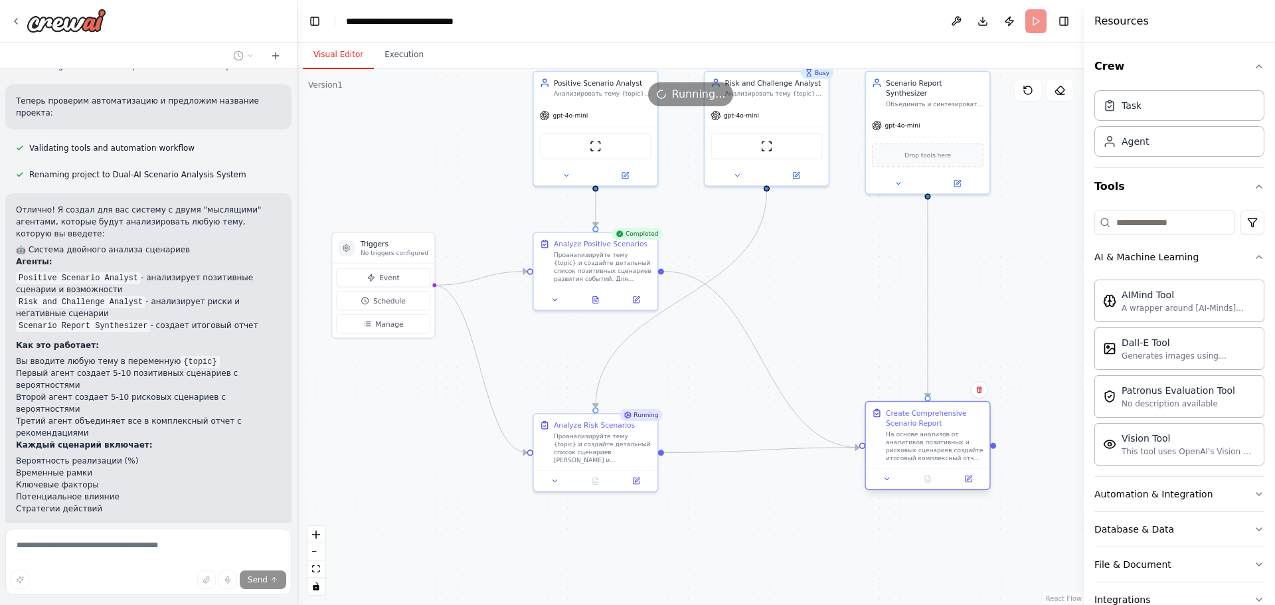
click at [928, 434] on div "Create Comprehensive Scenario Report" at bounding box center [935, 435] width 98 height 54
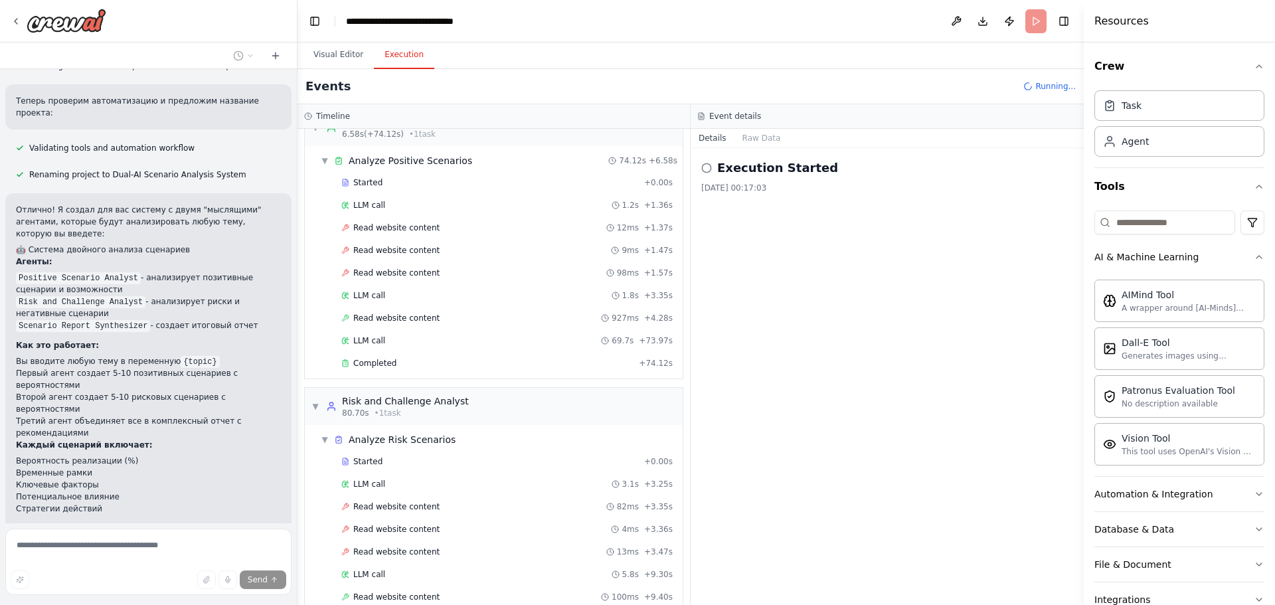
click at [412, 56] on button "Execution" at bounding box center [404, 55] width 60 height 28
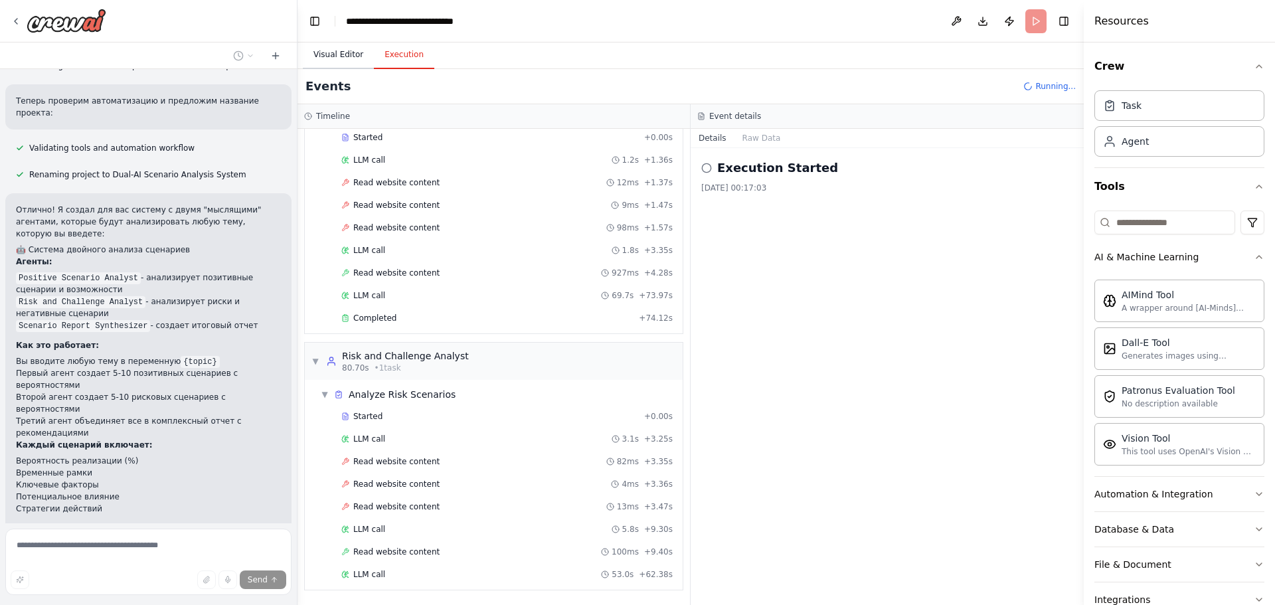
scroll to position [216, 0]
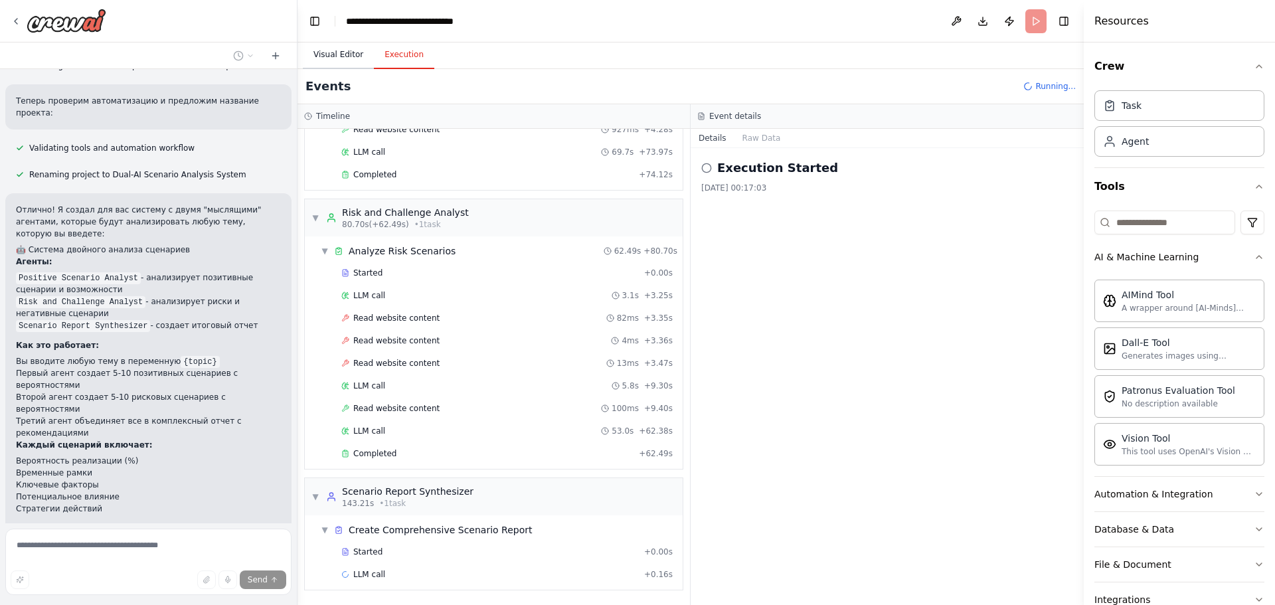
click at [329, 50] on button "Visual Editor" at bounding box center [338, 55] width 71 height 28
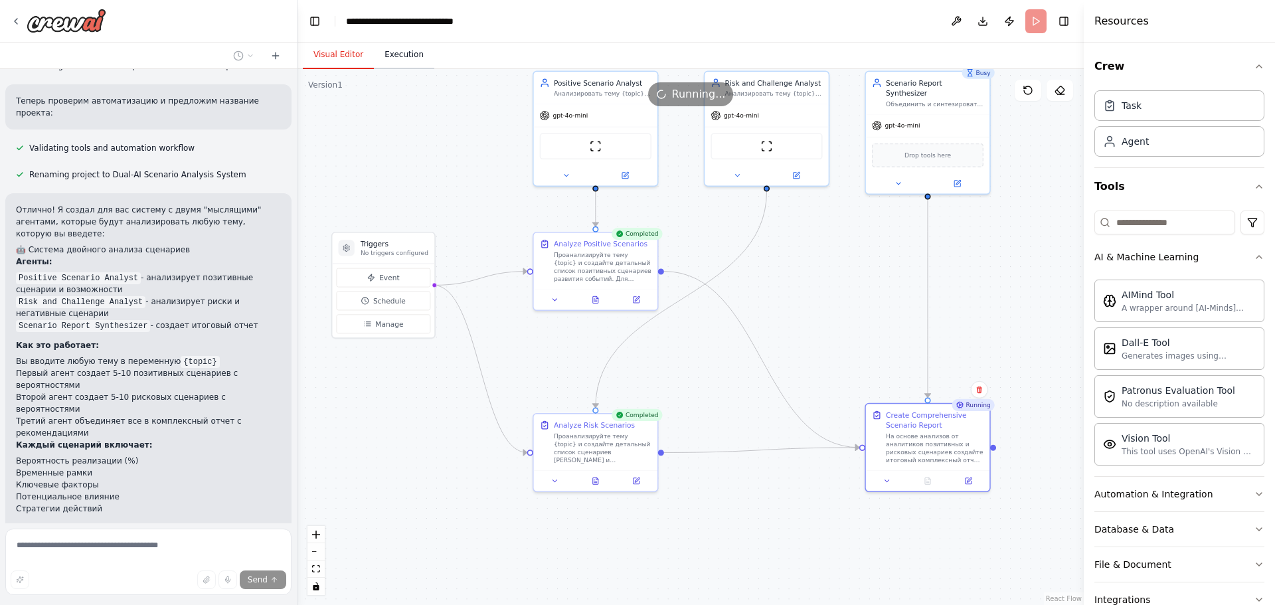
click at [392, 64] on button "Execution" at bounding box center [404, 55] width 60 height 28
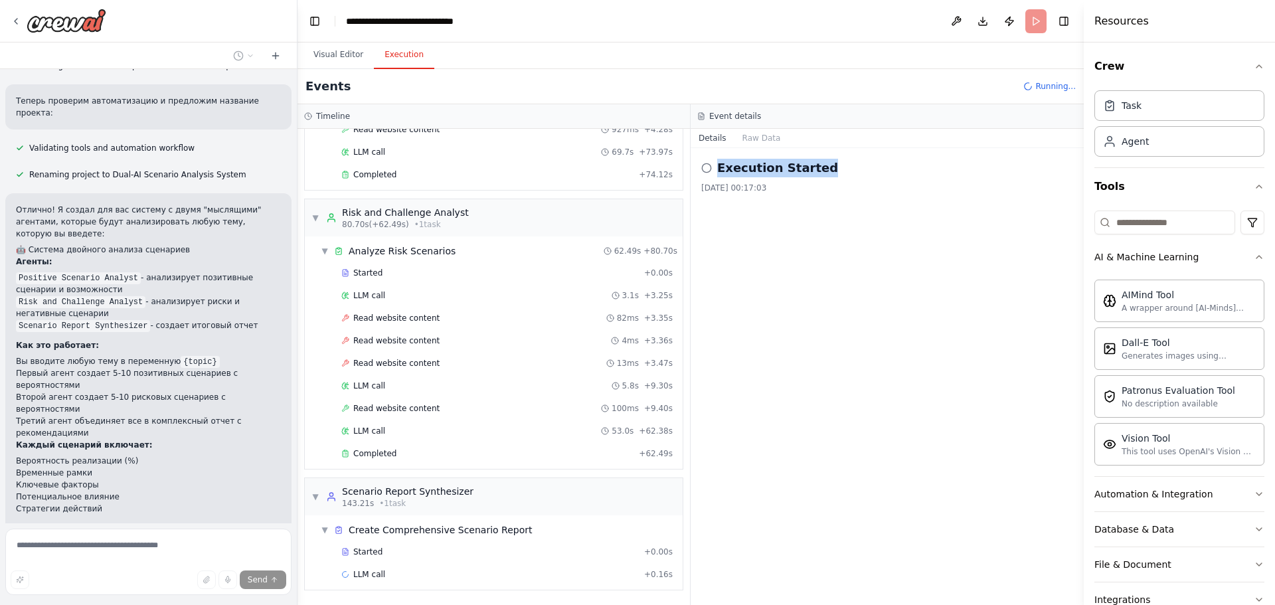
drag, startPoint x: 770, startPoint y: 167, endPoint x: 712, endPoint y: 169, distance: 57.2
click at [712, 169] on div "Execution Started" at bounding box center [887, 168] width 372 height 19
drag, startPoint x: 759, startPoint y: 167, endPoint x: 879, endPoint y: 156, distance: 120.7
click at [886, 149] on div "Execution Started 03.10.2025, 00:17:03" at bounding box center [887, 376] width 393 height 457
drag, startPoint x: 871, startPoint y: 166, endPoint x: 716, endPoint y: 171, distance: 155.5
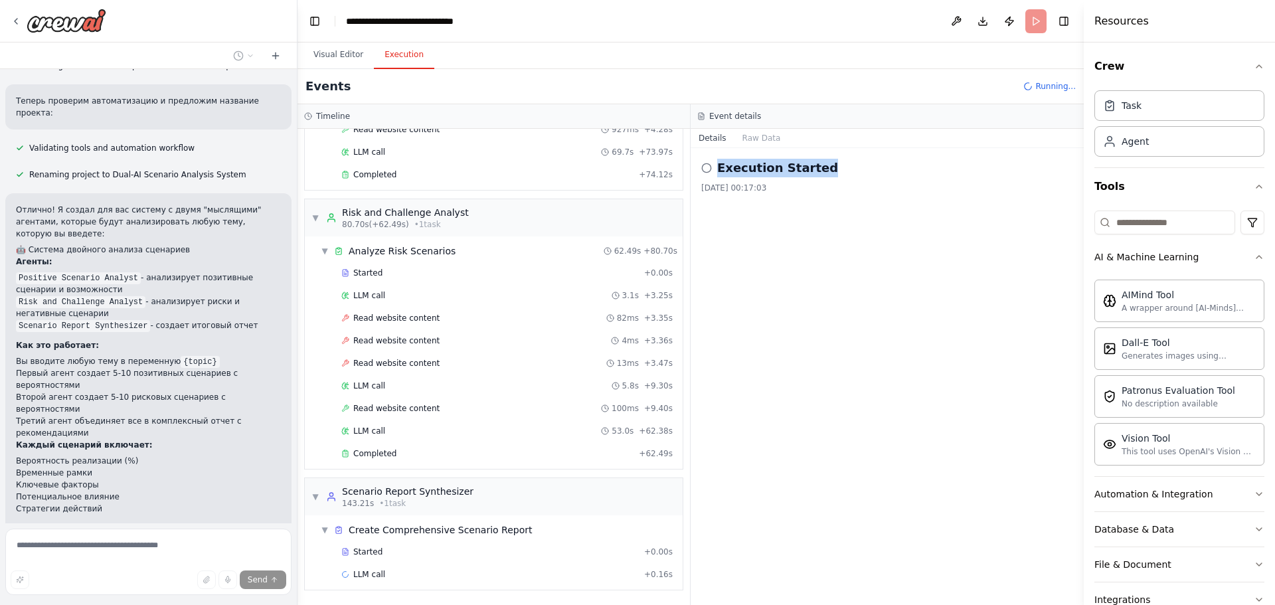
click at [716, 171] on div "Execution Started" at bounding box center [887, 168] width 372 height 19
click at [707, 177] on div at bounding box center [707, 177] width 0 height 0
click at [837, 604] on div "Close" at bounding box center [637, 605] width 1275 height 0
click at [756, 140] on button "Raw Data" at bounding box center [761, 138] width 54 height 19
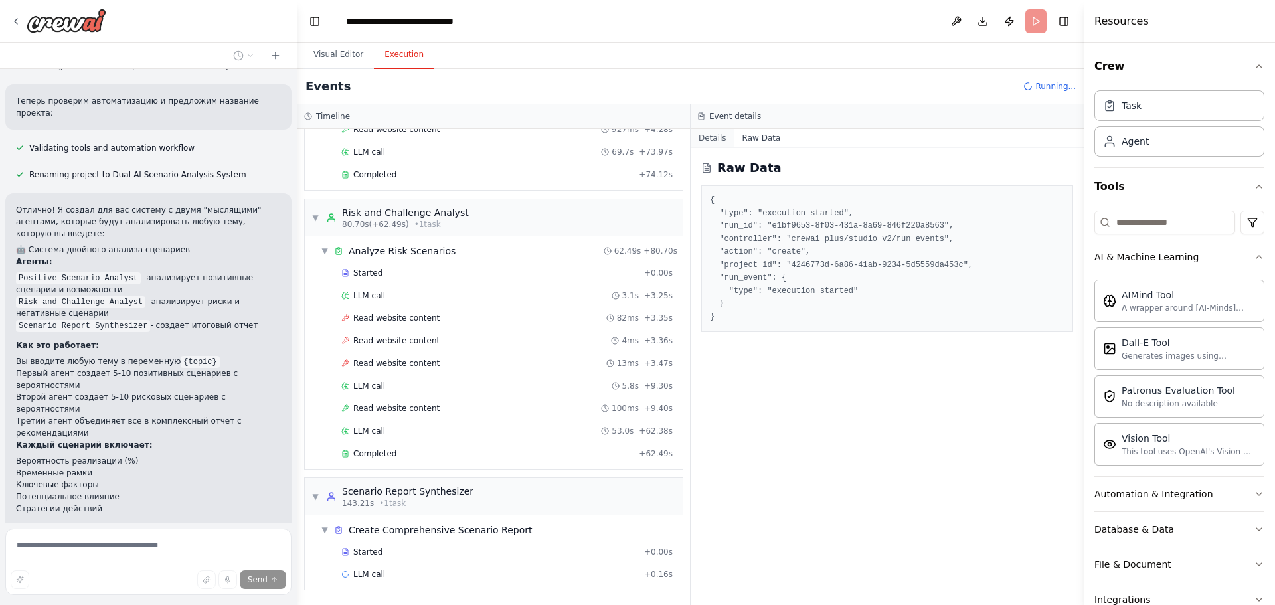
click at [721, 141] on button "Details" at bounding box center [713, 138] width 44 height 19
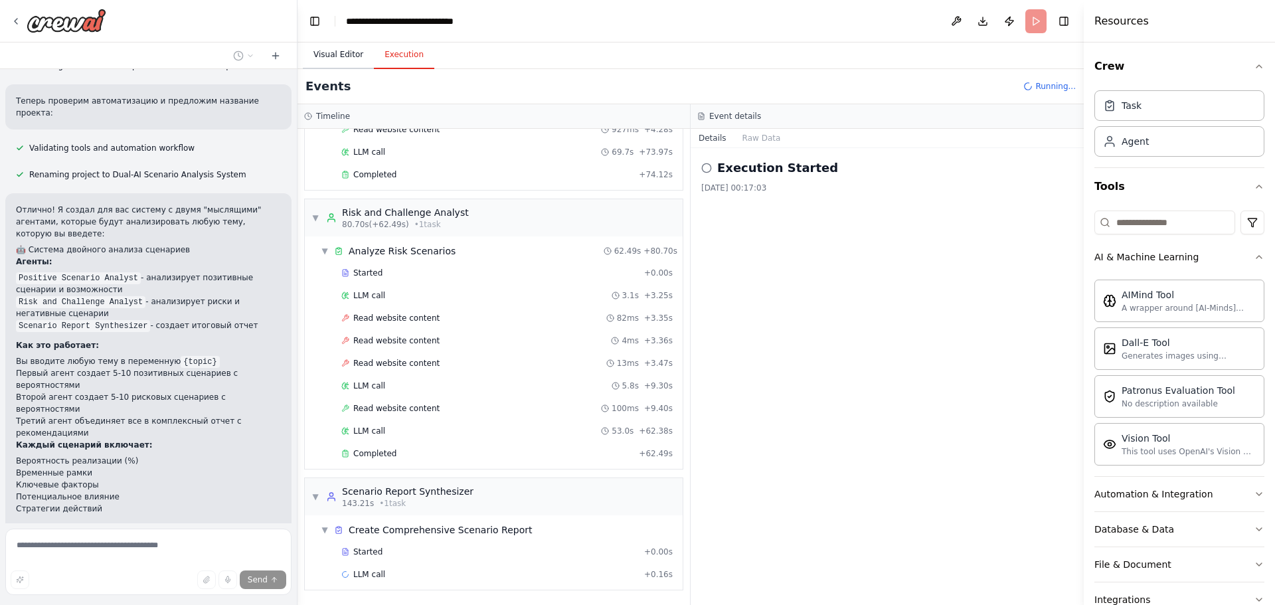
click at [336, 61] on button "Visual Editor" at bounding box center [338, 55] width 71 height 28
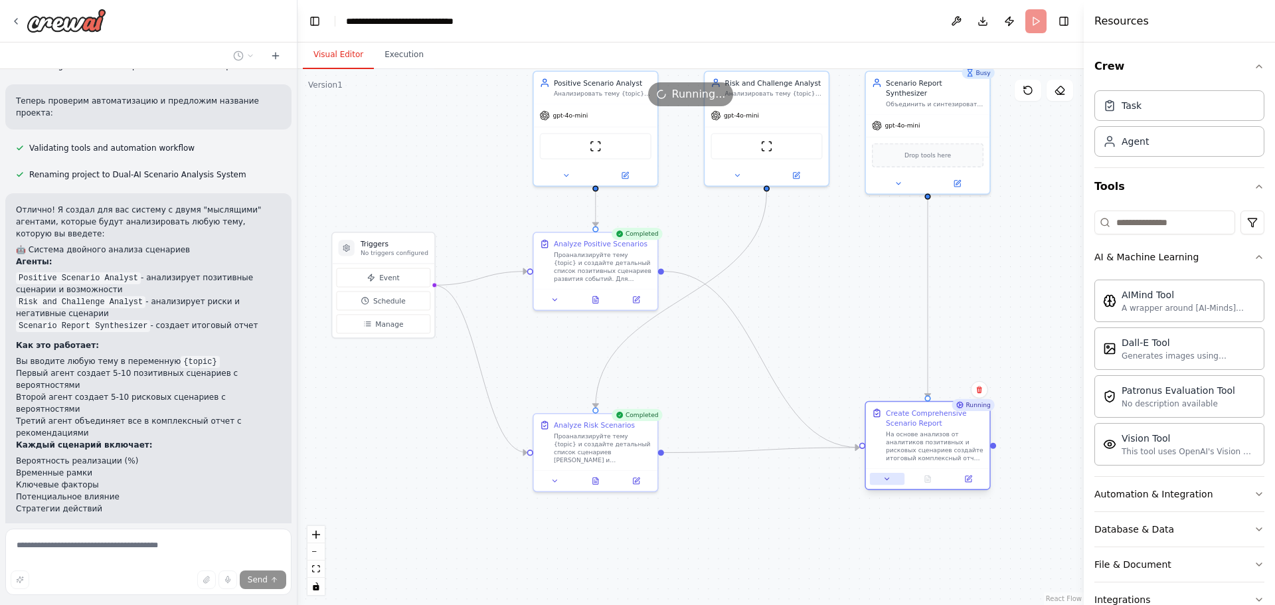
click at [889, 483] on icon at bounding box center [887, 479] width 8 height 8
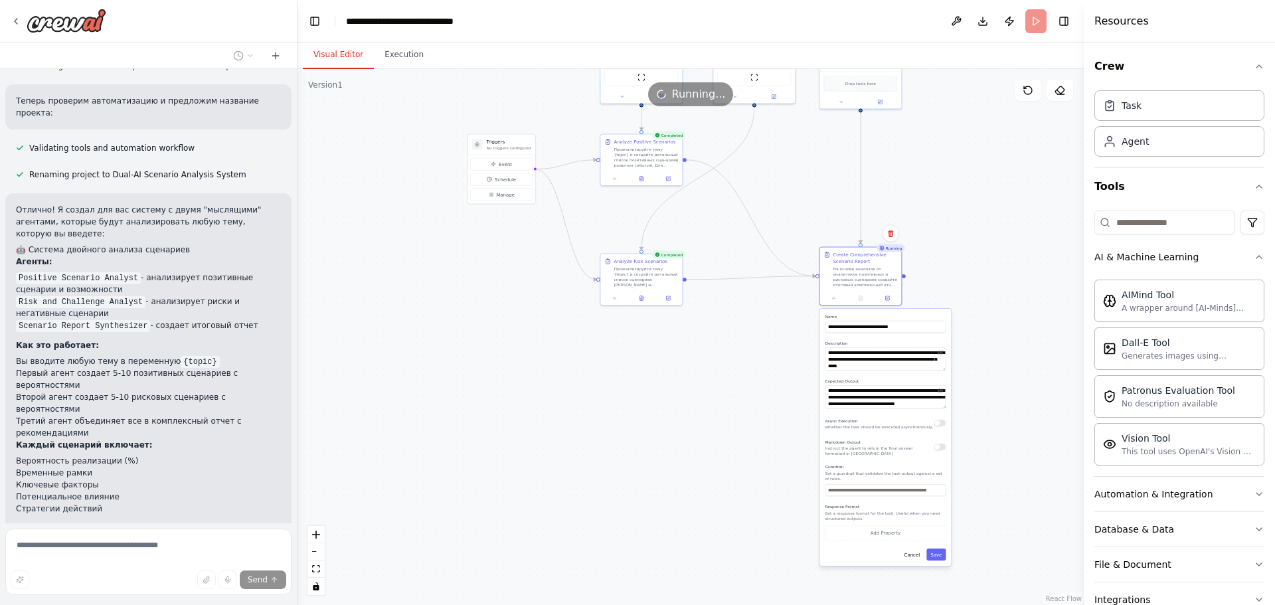
drag, startPoint x: 997, startPoint y: 446, endPoint x: 944, endPoint y: 311, distance: 144.9
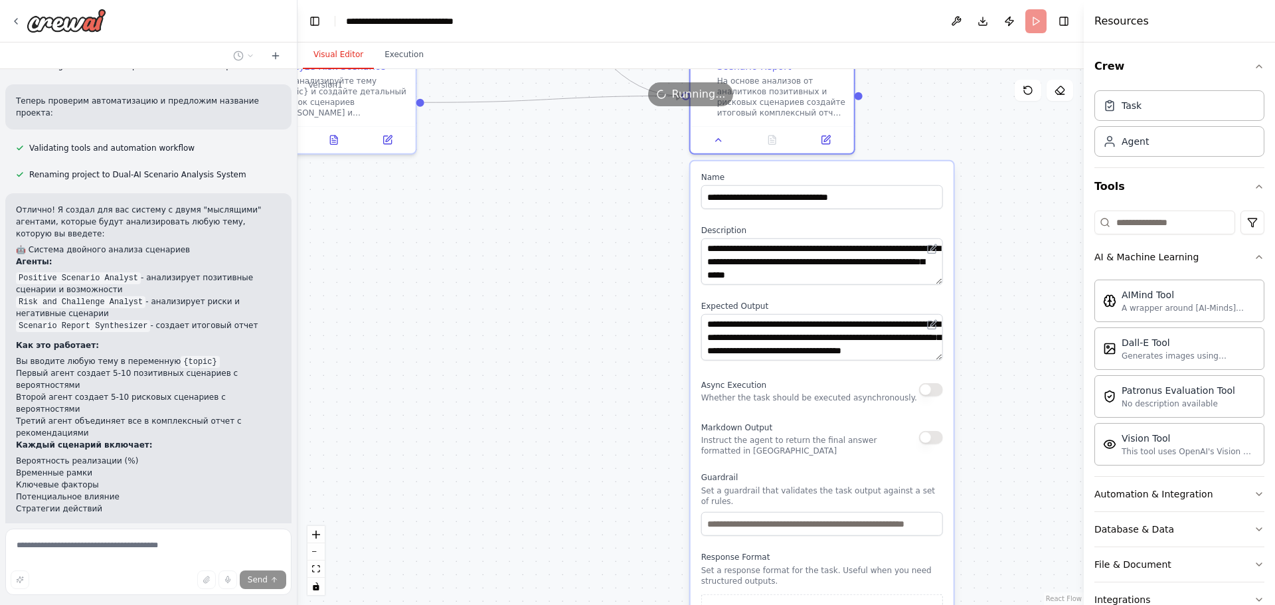
drag, startPoint x: 967, startPoint y: 360, endPoint x: 964, endPoint y: 305, distance: 54.5
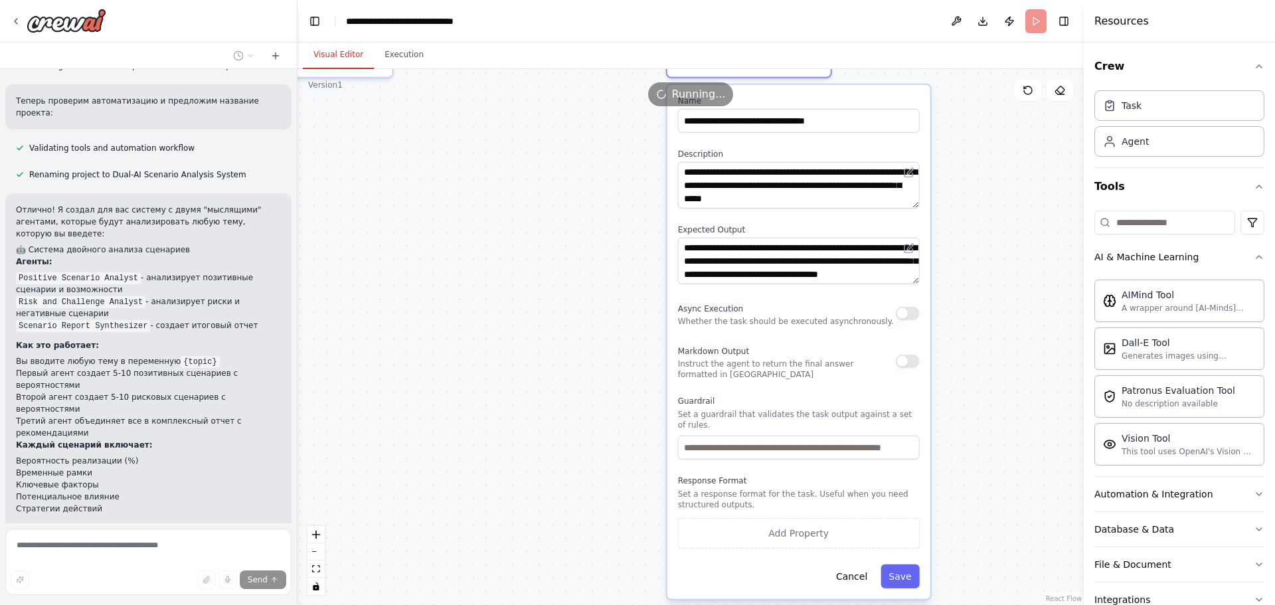
scroll to position [1446, 0]
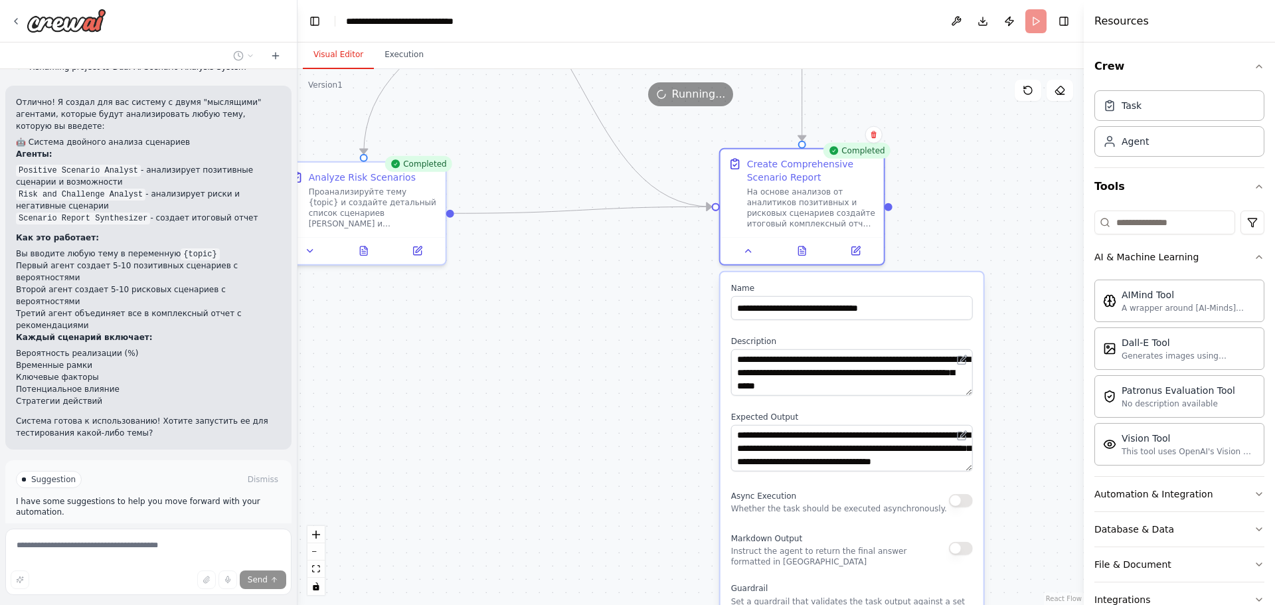
drag, startPoint x: 964, startPoint y: 305, endPoint x: 964, endPoint y: 403, distance: 97.6
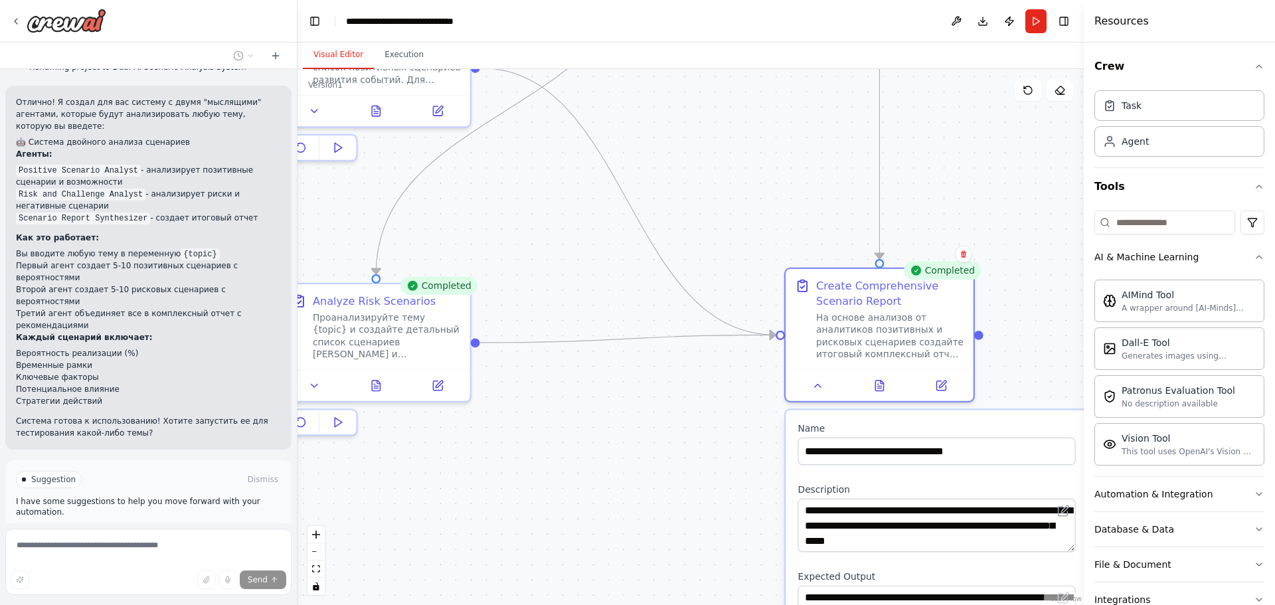
drag, startPoint x: 668, startPoint y: 299, endPoint x: 722, endPoint y: 401, distance: 115.8
click at [823, 384] on icon at bounding box center [819, 382] width 12 height 12
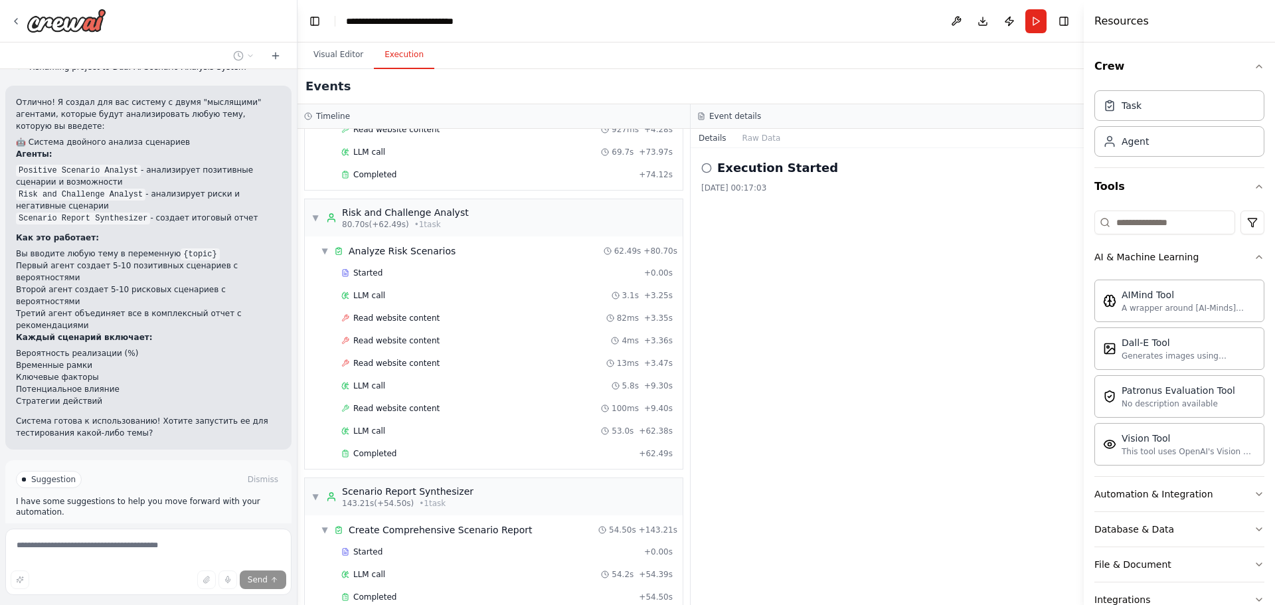
click at [411, 62] on button "Execution" at bounding box center [404, 55] width 60 height 28
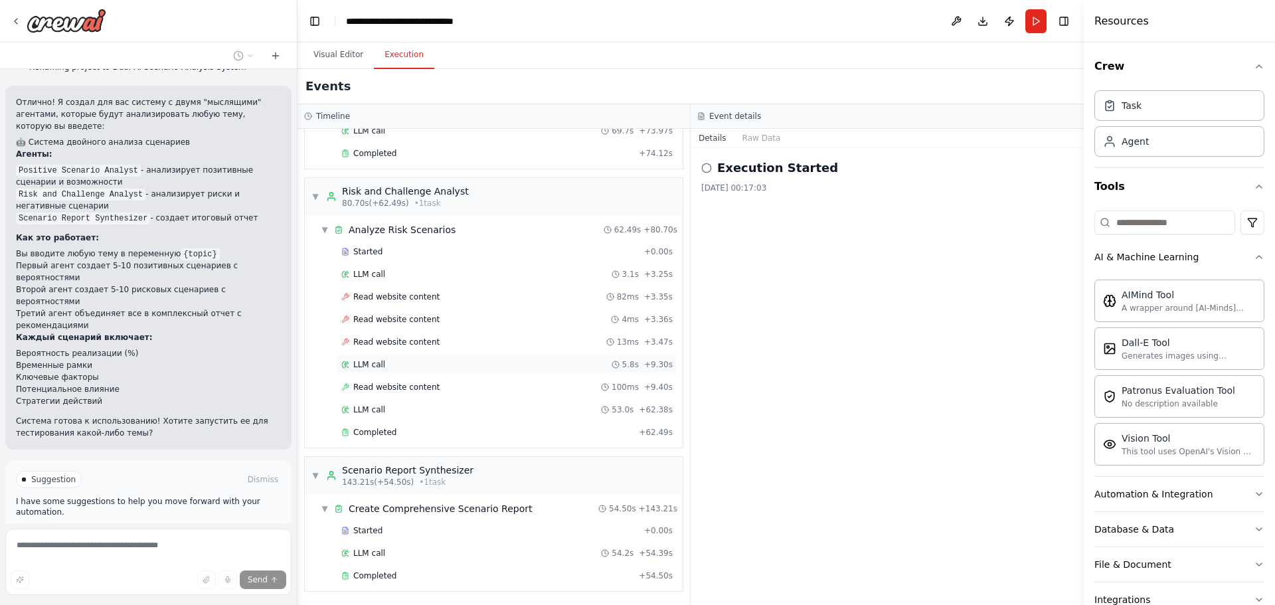
scroll to position [238, 0]
drag, startPoint x: 18, startPoint y: 408, endPoint x: 117, endPoint y: 426, distance: 100.5
click at [117, 471] on div "Suggestion Dismiss I have some suggestions to help you move forward with your a…" at bounding box center [148, 509] width 265 height 76
click at [108, 446] on div at bounding box center [108, 446] width 0 height 0
click at [391, 604] on div "Close" at bounding box center [637, 605] width 1275 height 0
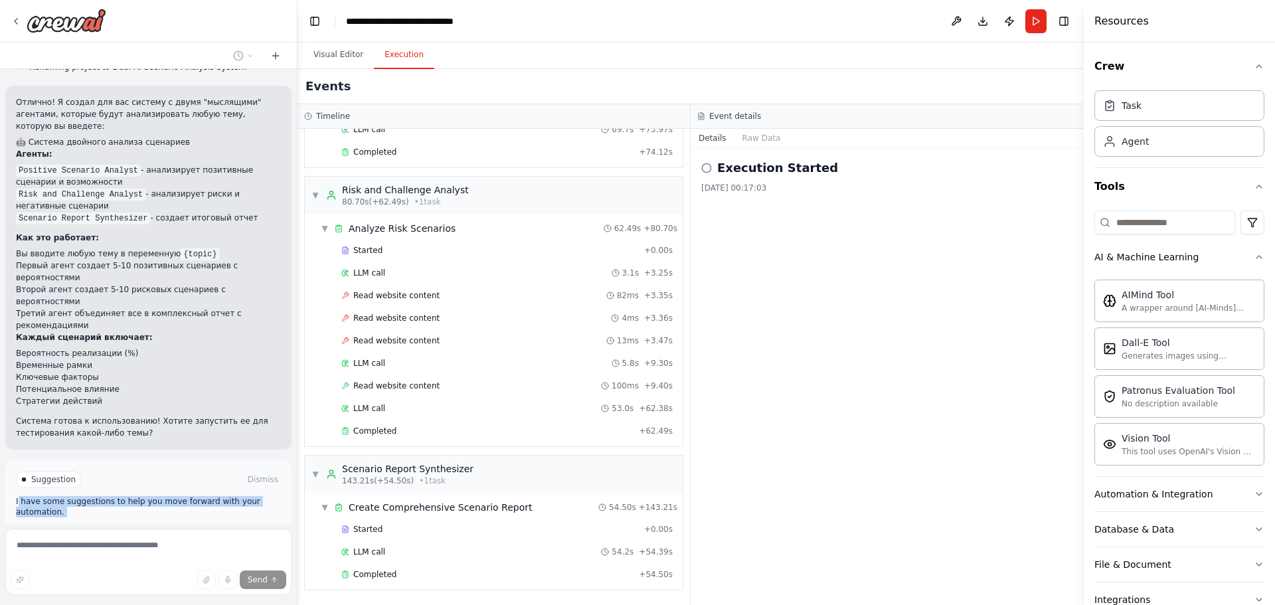
drag, startPoint x: 213, startPoint y: 444, endPoint x: 120, endPoint y: 468, distance: 96.0
click at [119, 467] on div "мотри мне нужна токае которое можно загрузить модель ии 2 штуки что ыб они взаи…" at bounding box center [148, 296] width 297 height 454
drag, startPoint x: 212, startPoint y: 454, endPoint x: 96, endPoint y: 445, distance: 115.9
click at [96, 460] on div "Suggestion Dismiss I have some suggestions to help you move forward with your a…" at bounding box center [148, 508] width 286 height 97
click at [88, 446] on div at bounding box center [88, 446] width 0 height 0
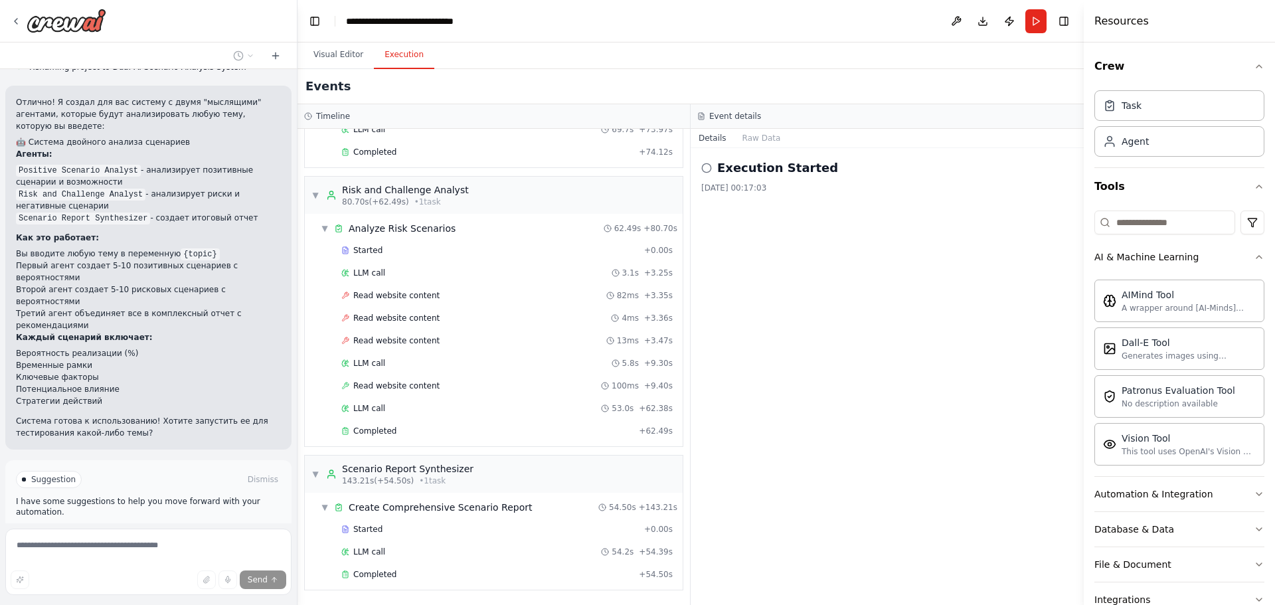
click at [234, 604] on div "Close" at bounding box center [637, 605] width 1275 height 0
click at [564, 570] on div "Completed" at bounding box center [487, 574] width 292 height 11
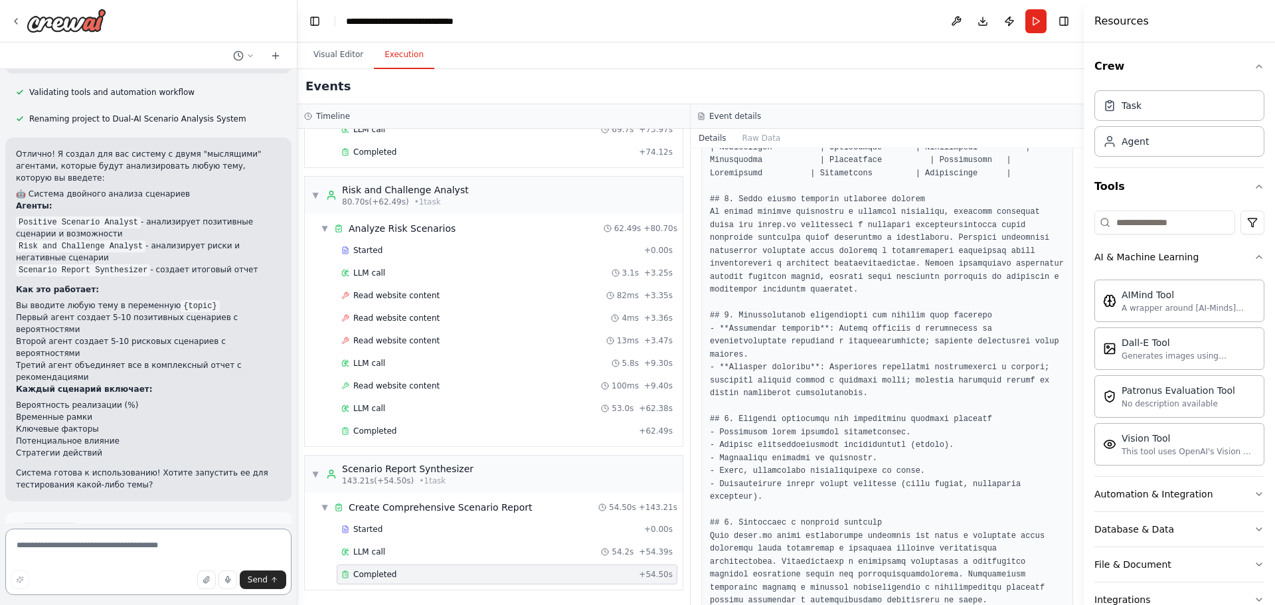
scroll to position [1894, 0]
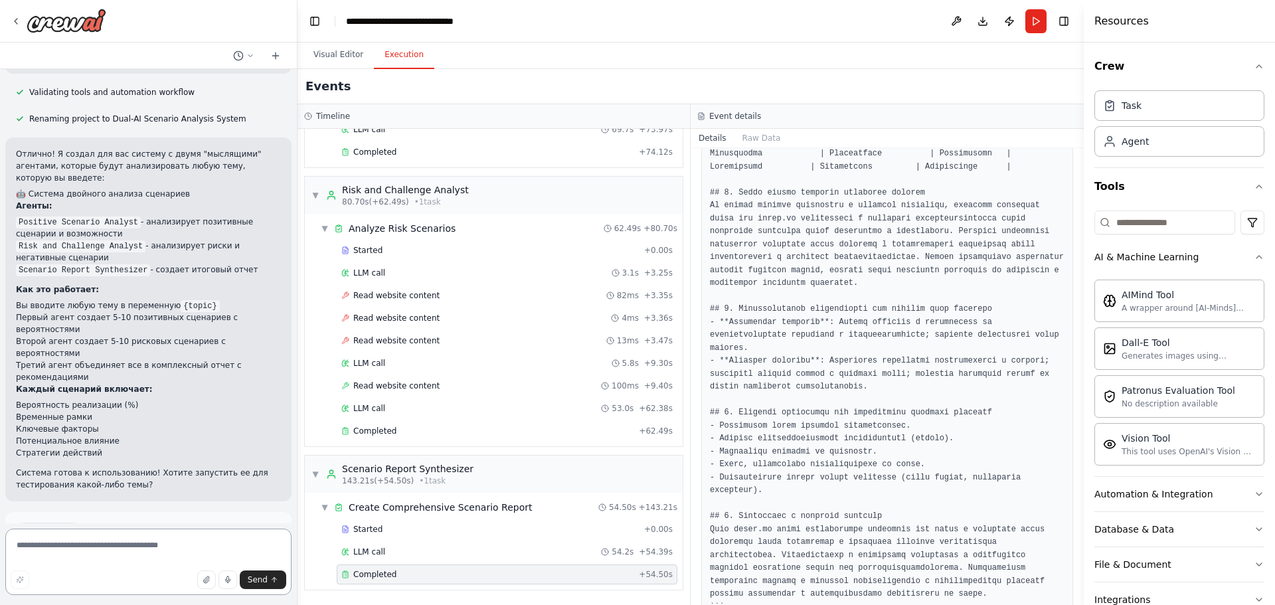
click at [135, 552] on textarea at bounding box center [148, 562] width 286 height 66
click at [336, 54] on button "Visual Editor" at bounding box center [338, 55] width 71 height 28
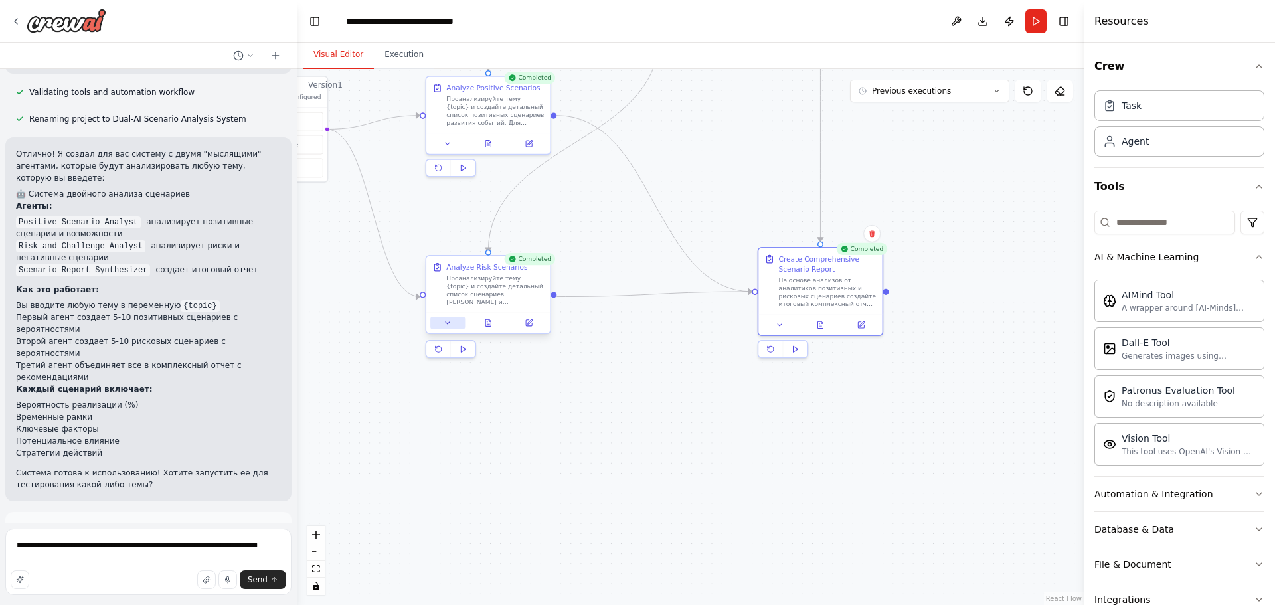
click at [446, 327] on icon at bounding box center [448, 323] width 8 height 8
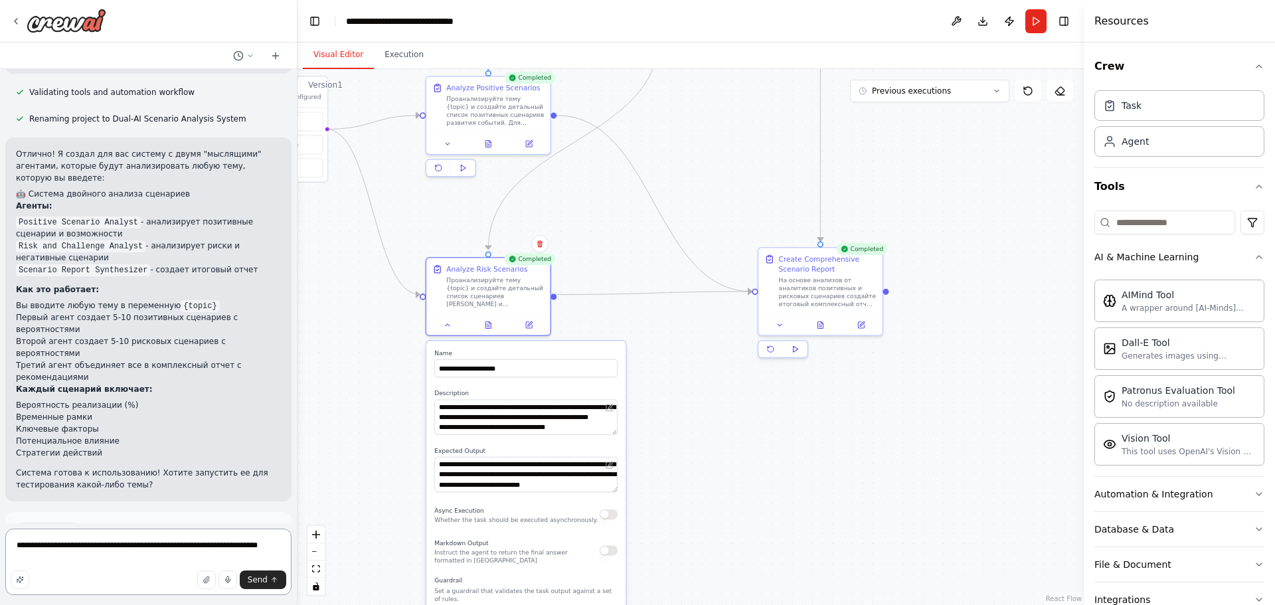
click at [114, 559] on textarea "**********" at bounding box center [148, 562] width 286 height 66
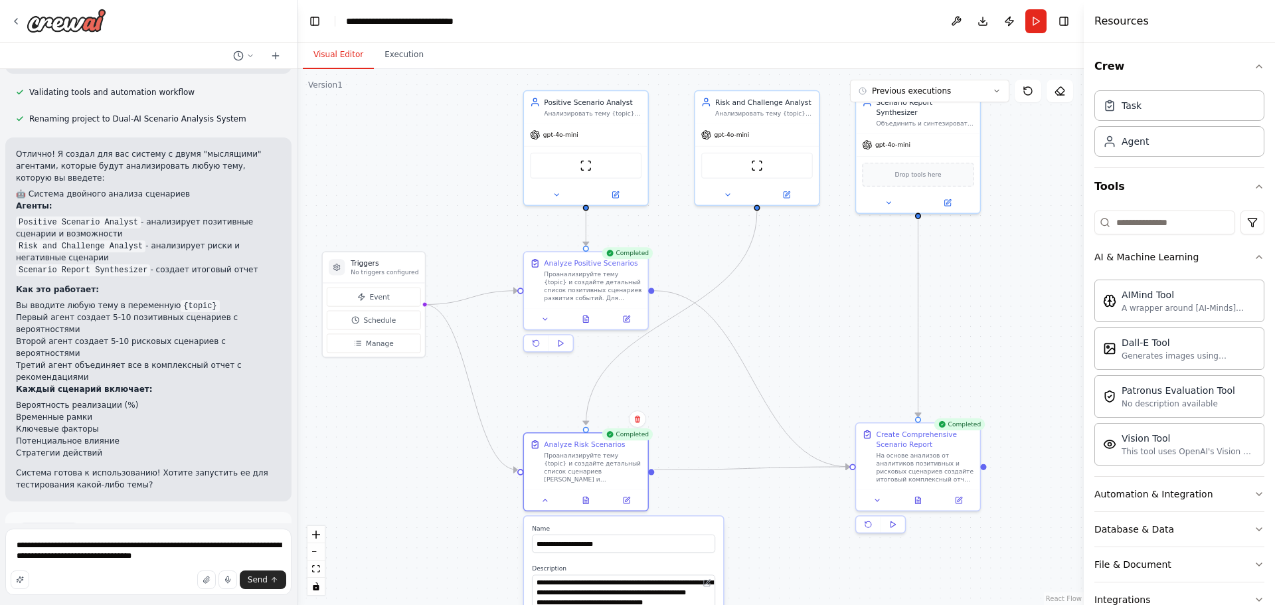
drag, startPoint x: 577, startPoint y: 210, endPoint x: 691, endPoint y: 422, distance: 240.6
click at [691, 422] on div ".deletable-edge-delete-btn { width: 20px; height: 20px; border: 0px solid #ffff…" at bounding box center [690, 337] width 786 height 536
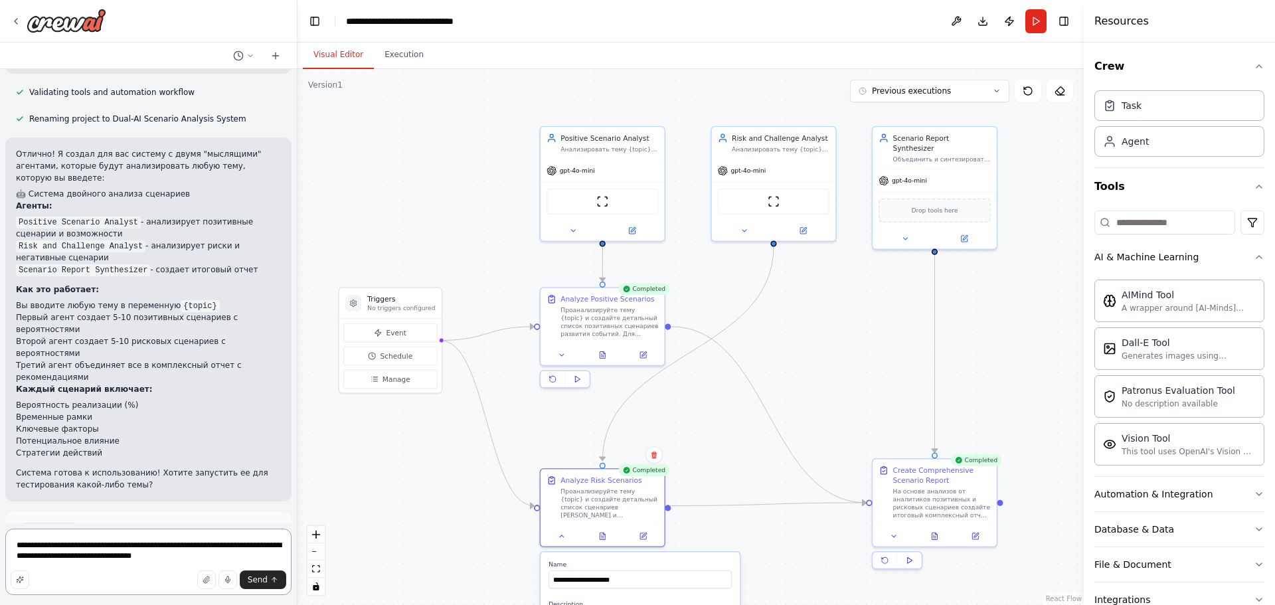
click at [242, 558] on textarea "**********" at bounding box center [148, 562] width 286 height 66
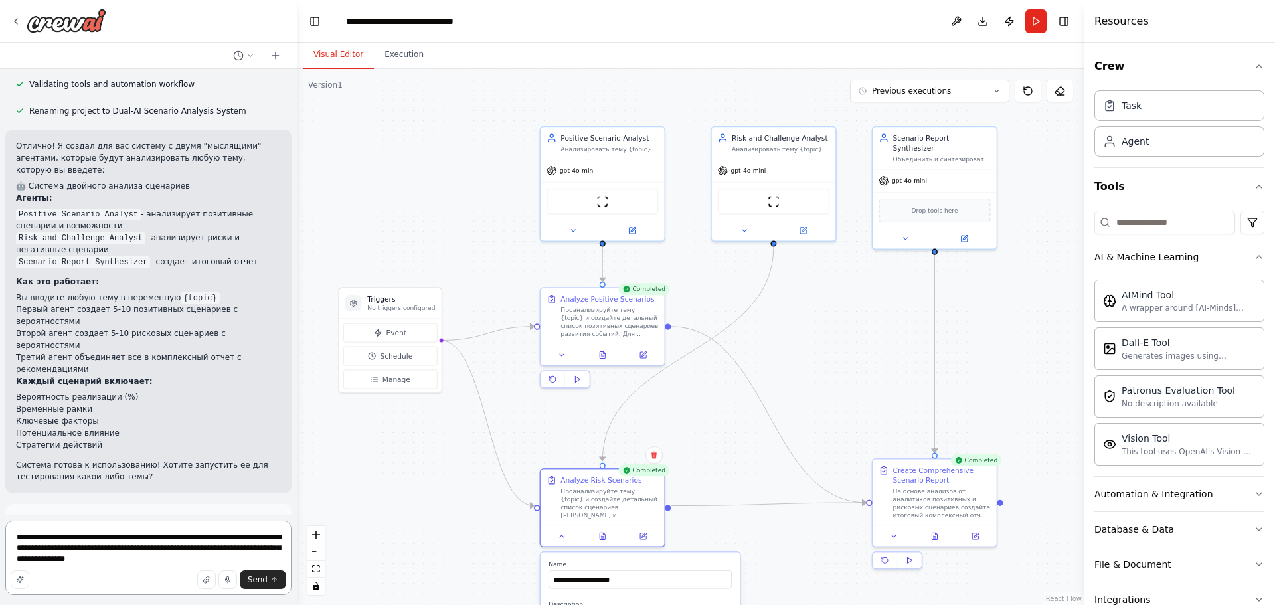
type textarea "**********"
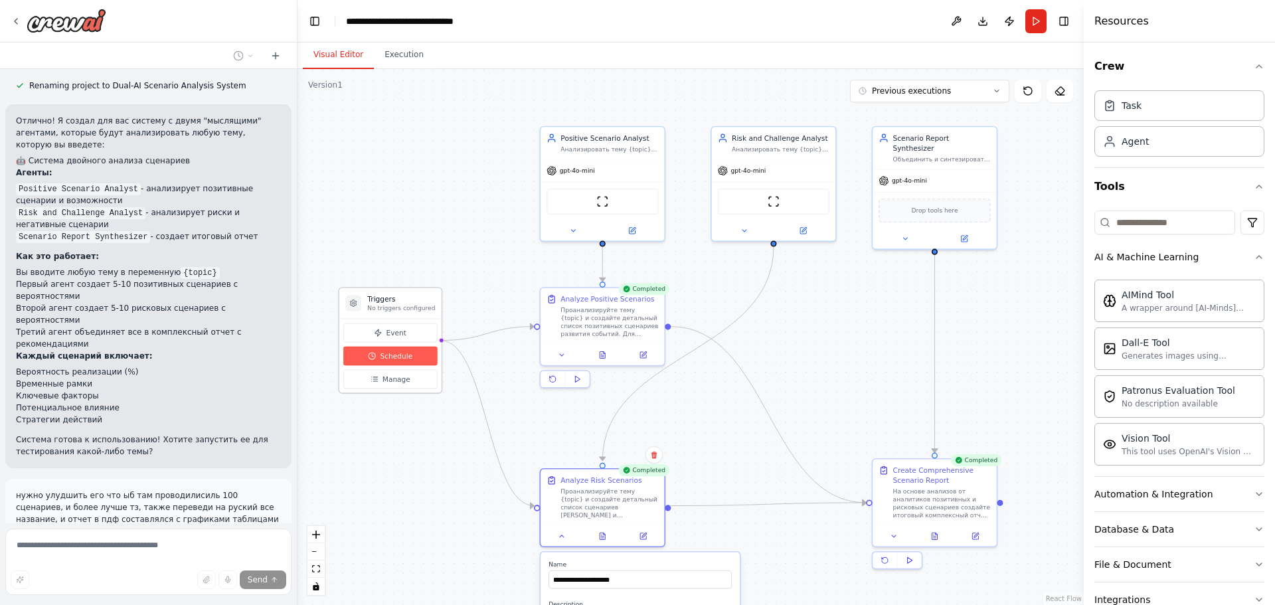
scroll to position [1516, 0]
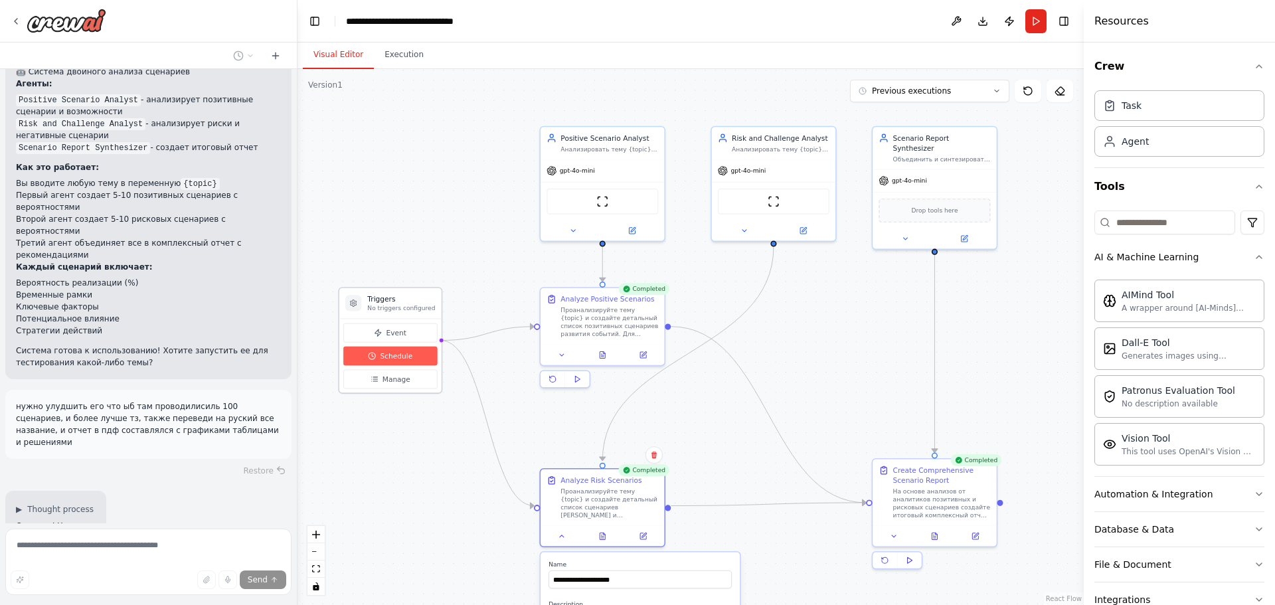
click at [400, 355] on span "Schedule" at bounding box center [396, 356] width 33 height 10
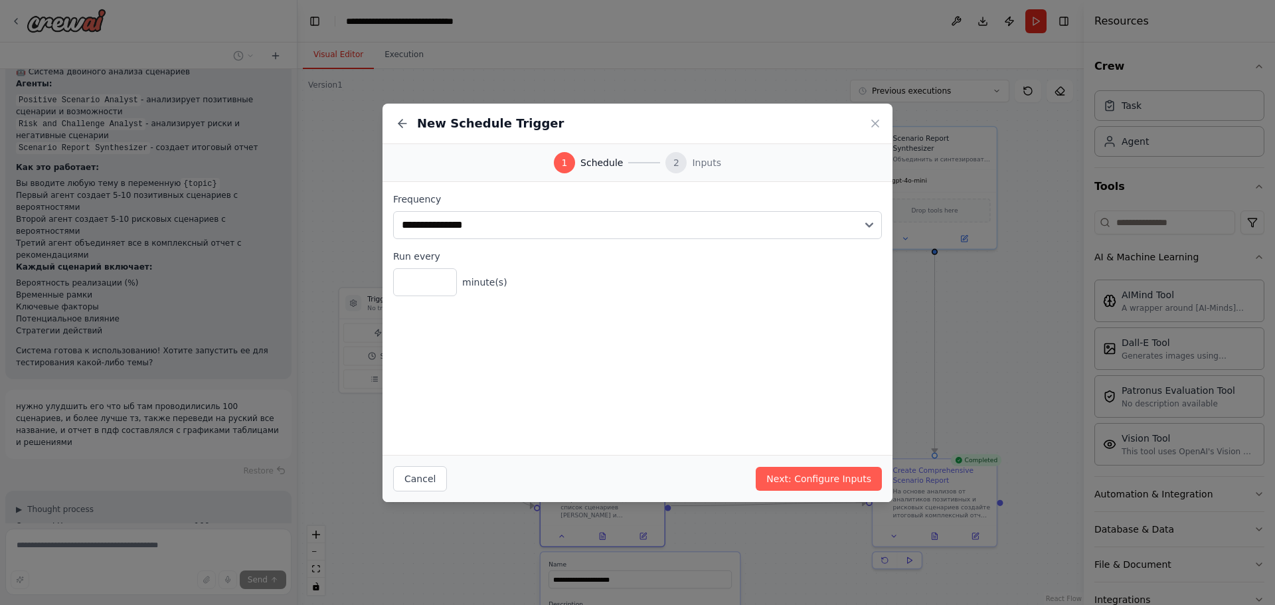
scroll to position [1540, 0]
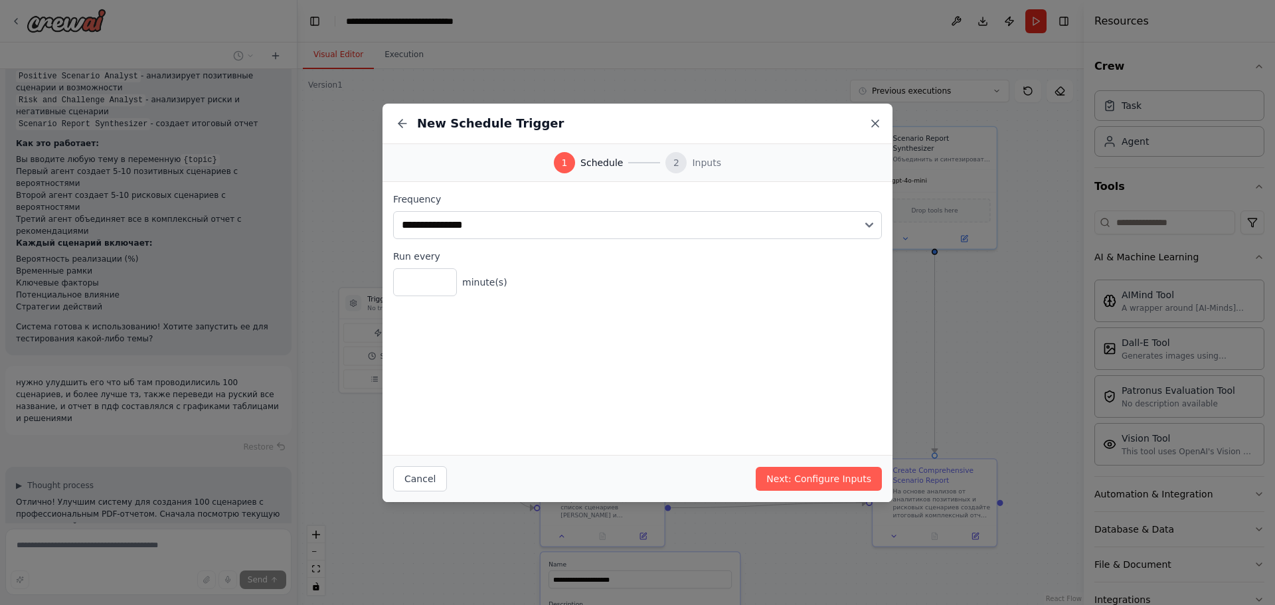
click at [880, 124] on icon at bounding box center [875, 123] width 13 height 13
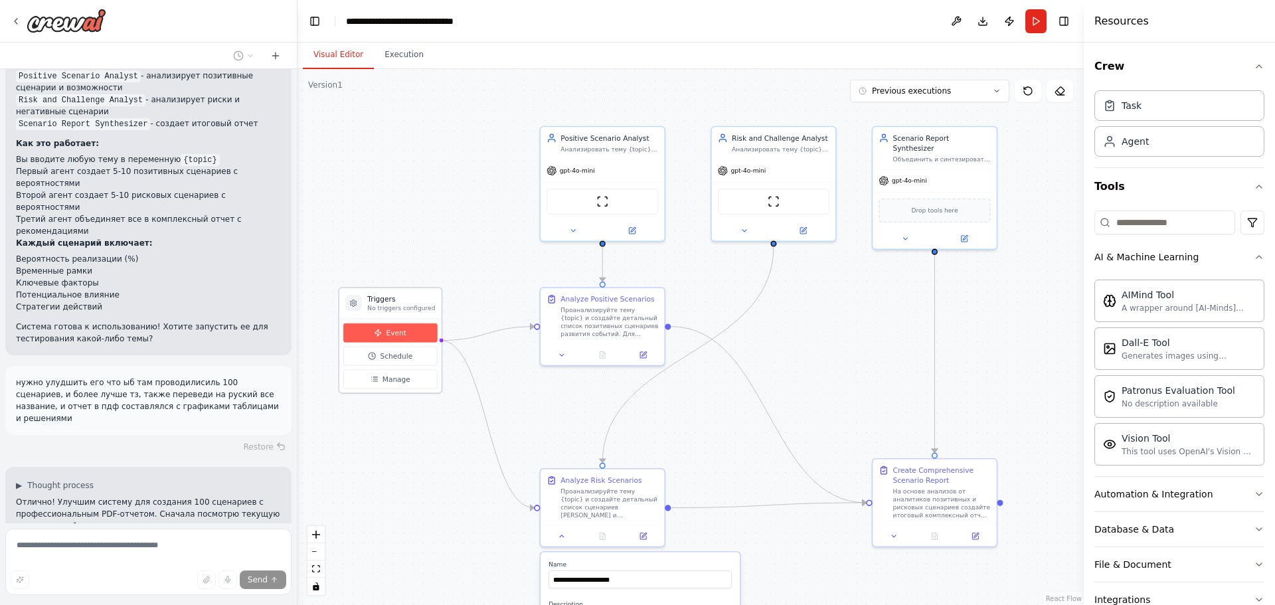
click at [409, 337] on button "Event" at bounding box center [390, 332] width 94 height 19
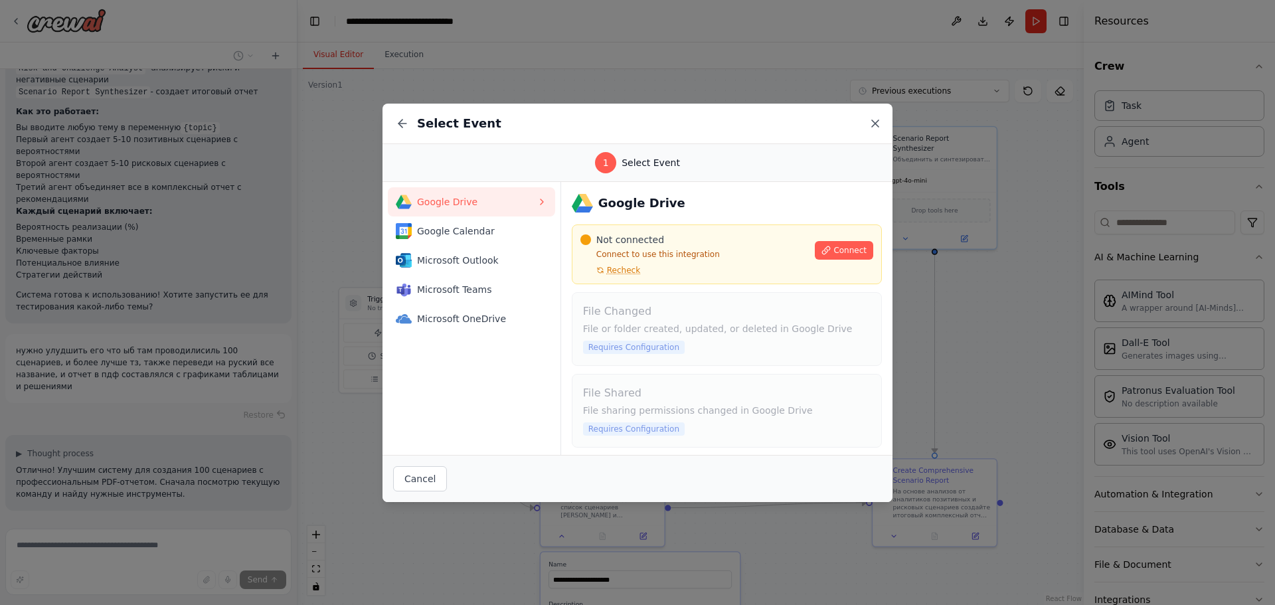
click at [872, 124] on icon at bounding box center [875, 123] width 13 height 13
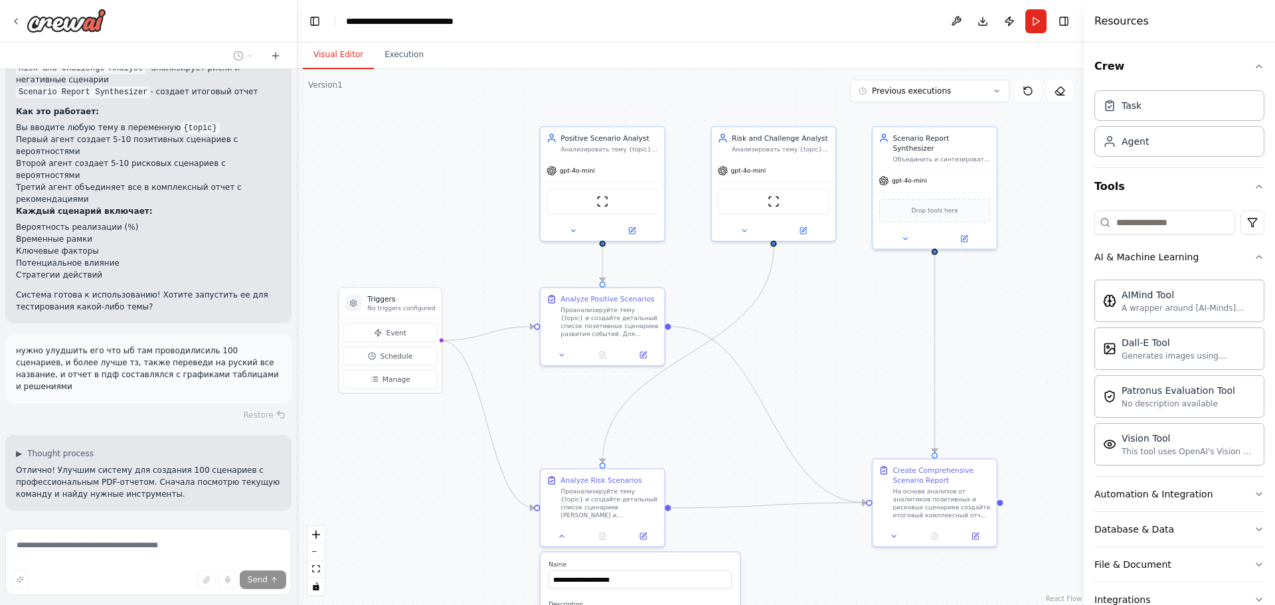
scroll to position [1610, 0]
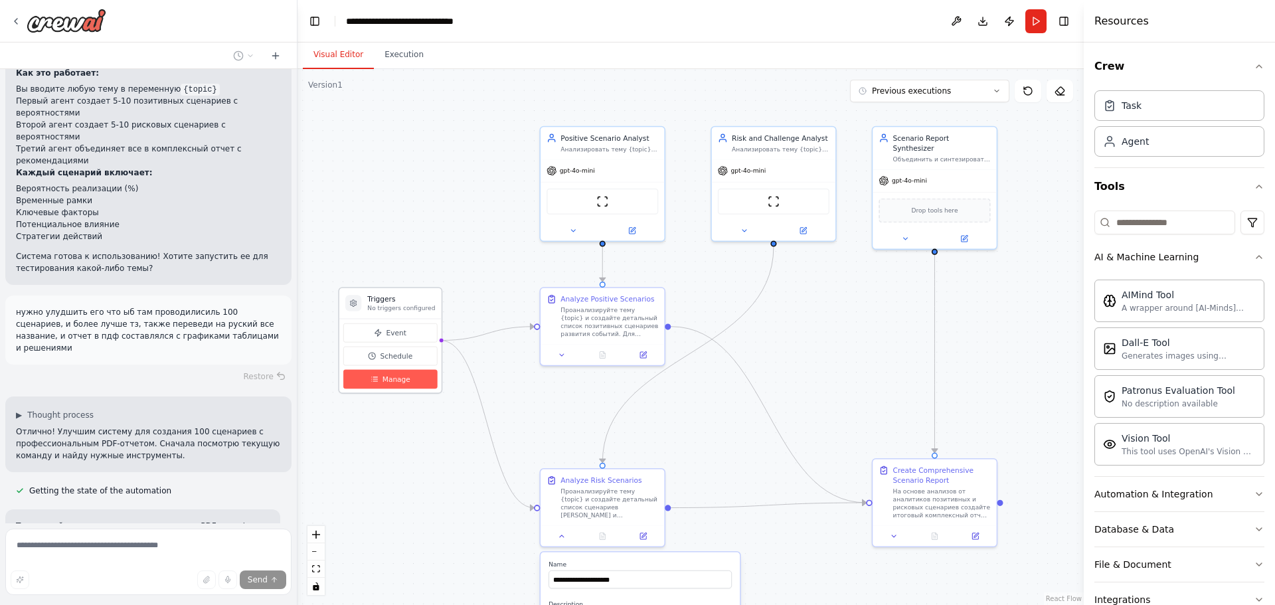
click at [394, 380] on span "Manage" at bounding box center [396, 379] width 28 height 10
click at [393, 380] on span "Manage" at bounding box center [396, 379] width 28 height 10
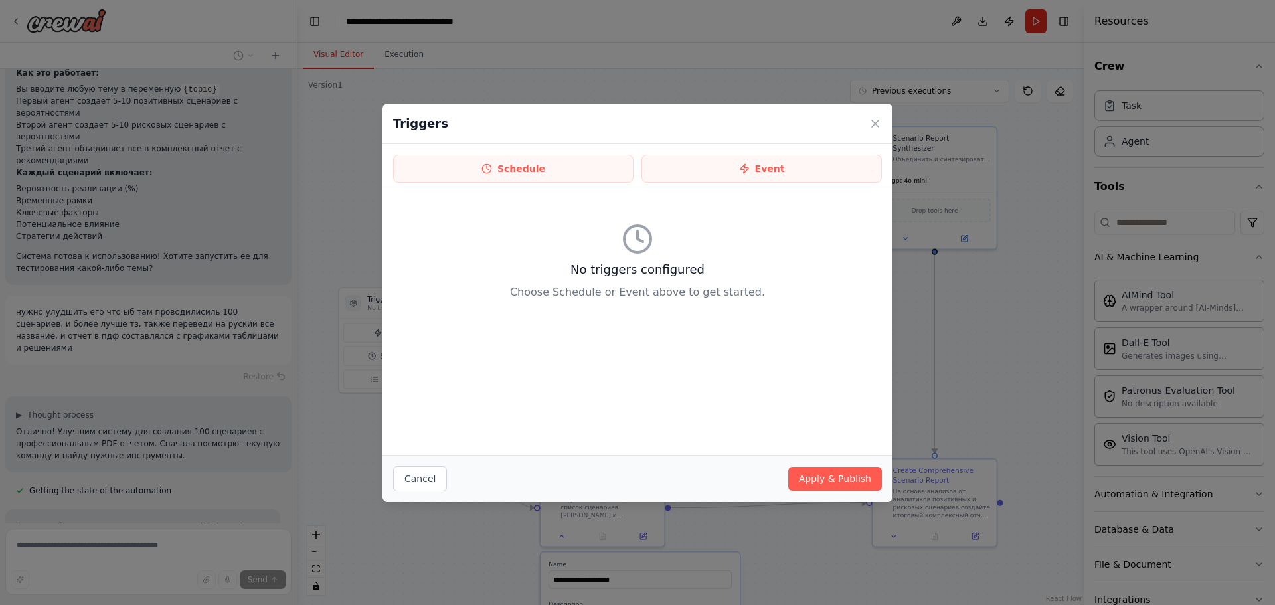
scroll to position [1637, 0]
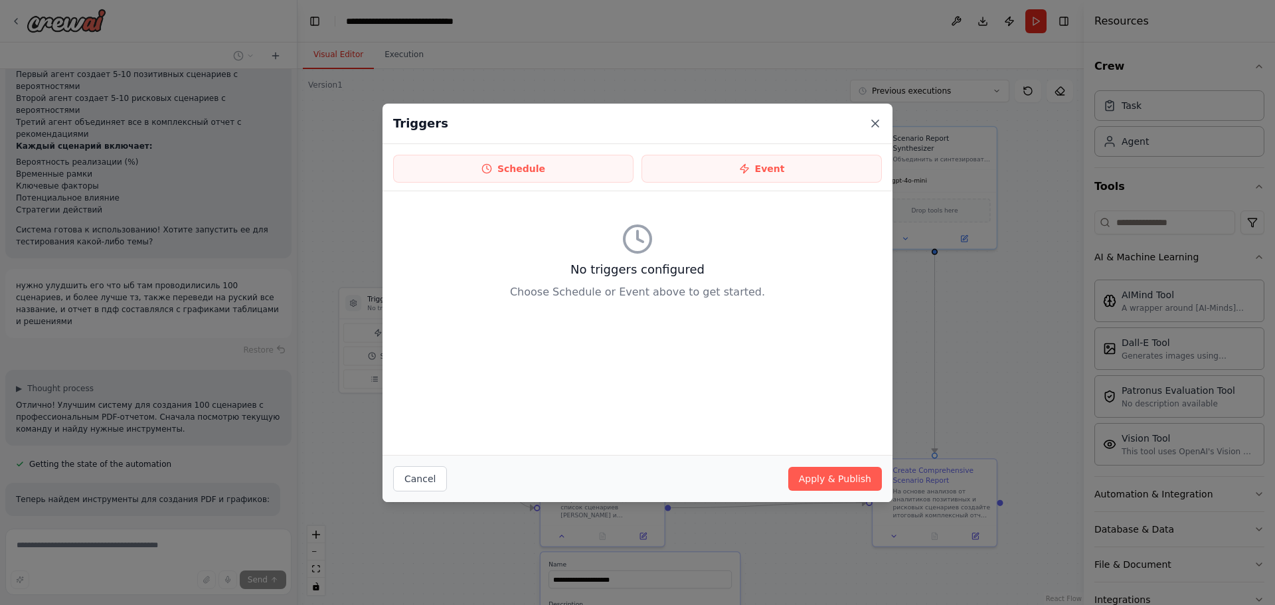
click at [874, 127] on icon at bounding box center [875, 123] width 13 height 13
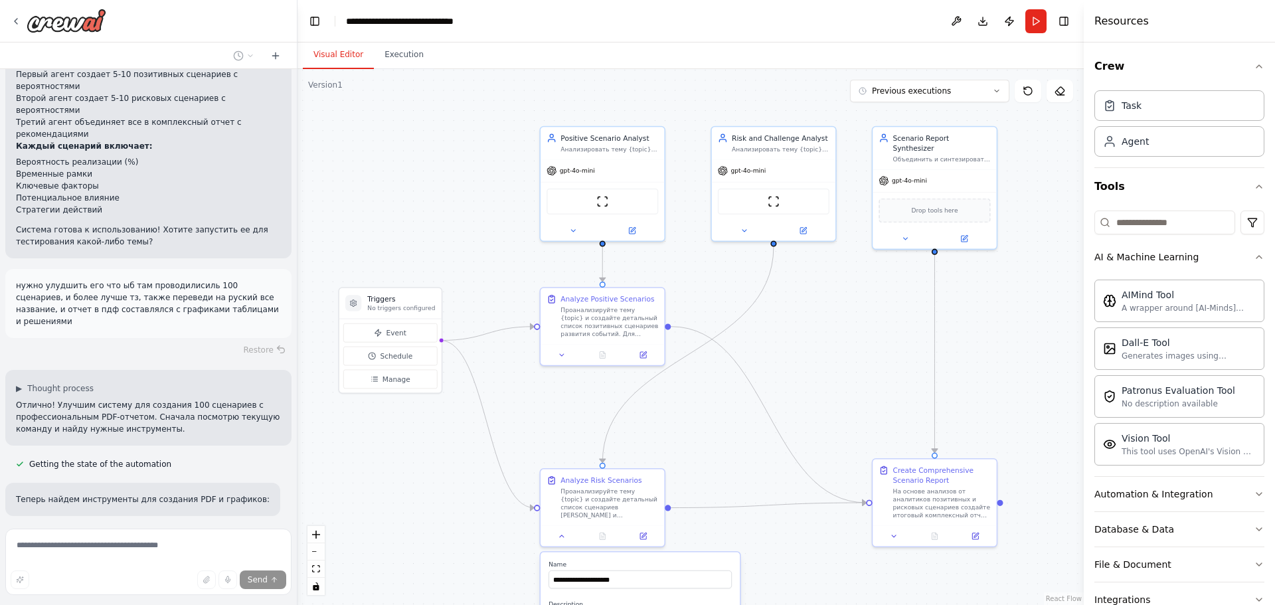
scroll to position [1663, 0]
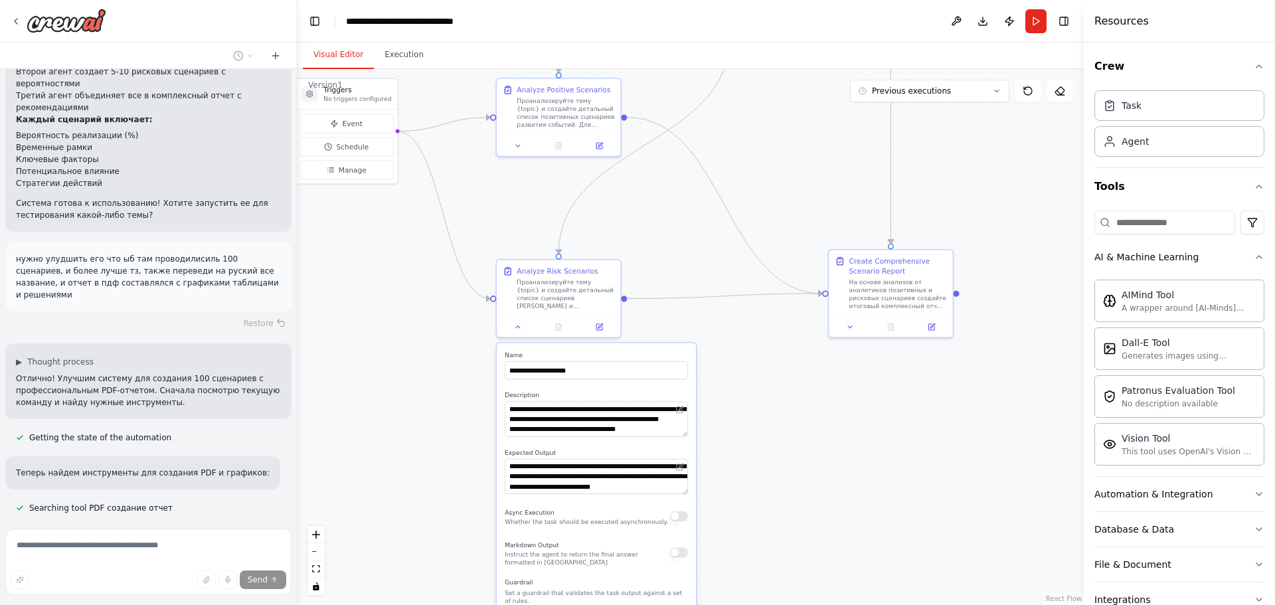
drag, startPoint x: 774, startPoint y: 385, endPoint x: 740, endPoint y: 204, distance: 184.4
click at [519, 326] on icon at bounding box center [518, 323] width 8 height 8
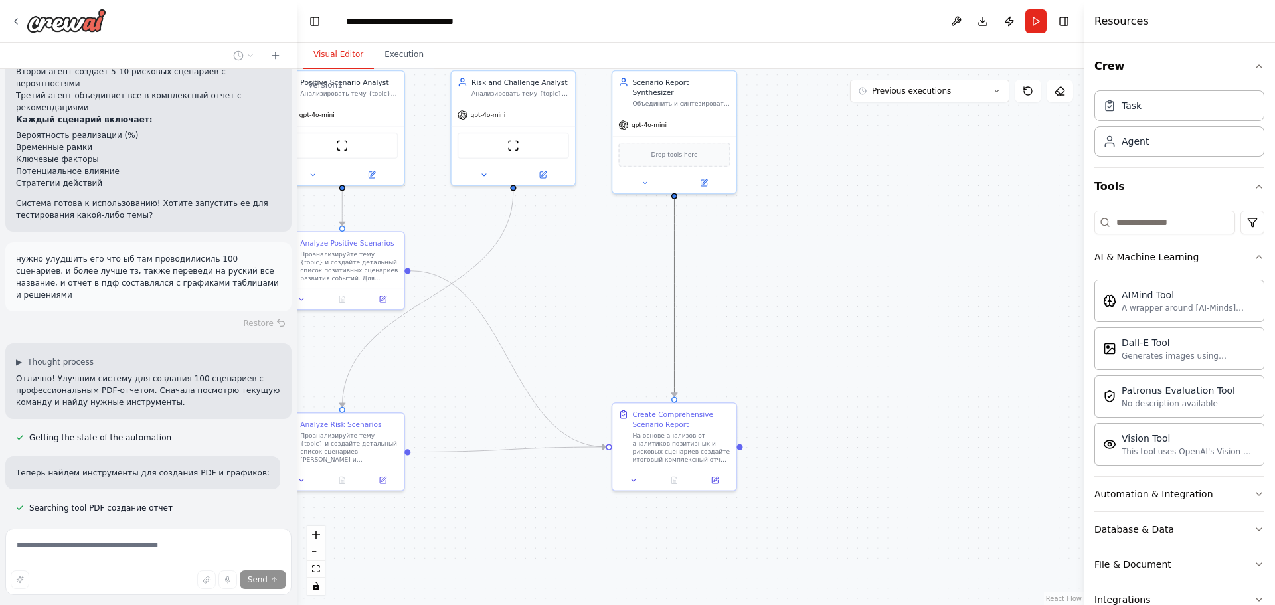
drag, startPoint x: 844, startPoint y: 221, endPoint x: 673, endPoint y: 351, distance: 215.1
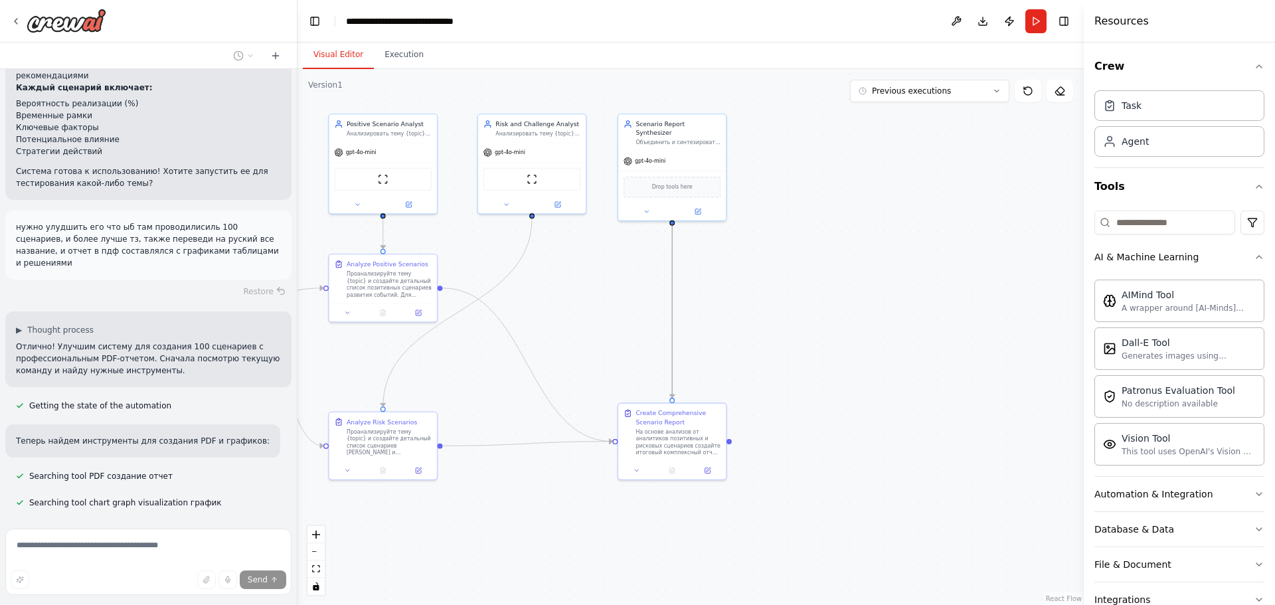
scroll to position [1719, 0]
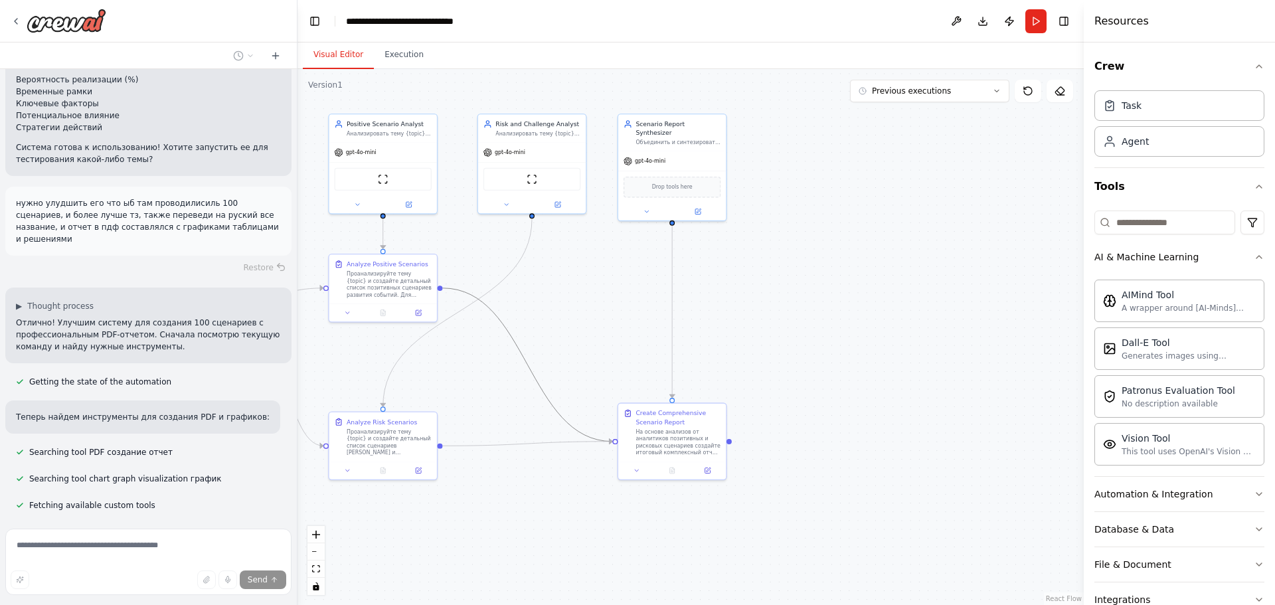
drag, startPoint x: 517, startPoint y: 313, endPoint x: 611, endPoint y: 337, distance: 96.6
click at [611, 337] on div ".deletable-edge-delete-btn { width: 20px; height: 20px; border: 0px solid #ffff…" at bounding box center [690, 337] width 786 height 536
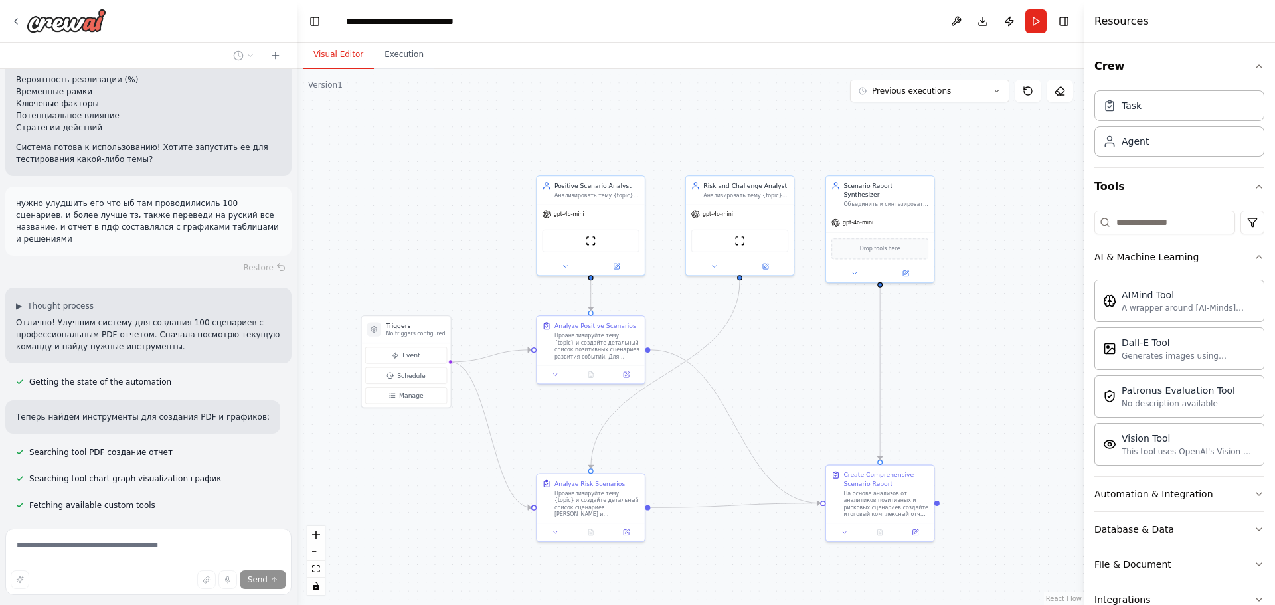
drag, startPoint x: 566, startPoint y: 333, endPoint x: 768, endPoint y: 392, distance: 209.7
click at [789, 391] on div ".deletable-edge-delete-btn { width: 20px; height: 20px; border: 0px solid #ffff…" at bounding box center [690, 337] width 786 height 536
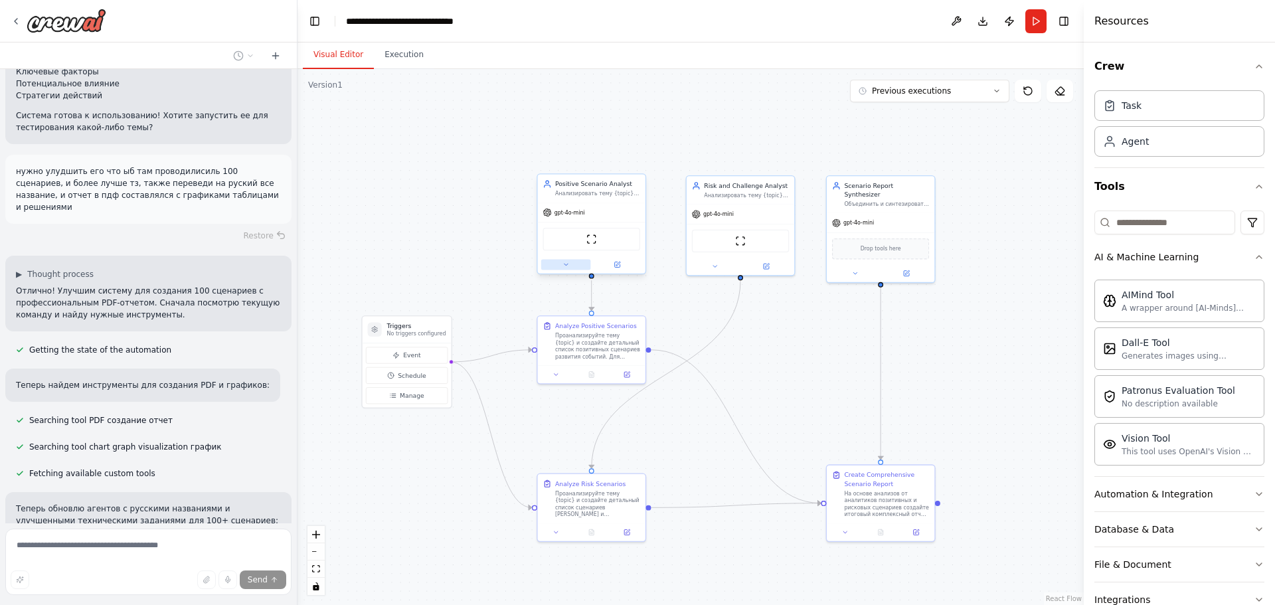
click at [565, 264] on icon at bounding box center [565, 265] width 3 height 2
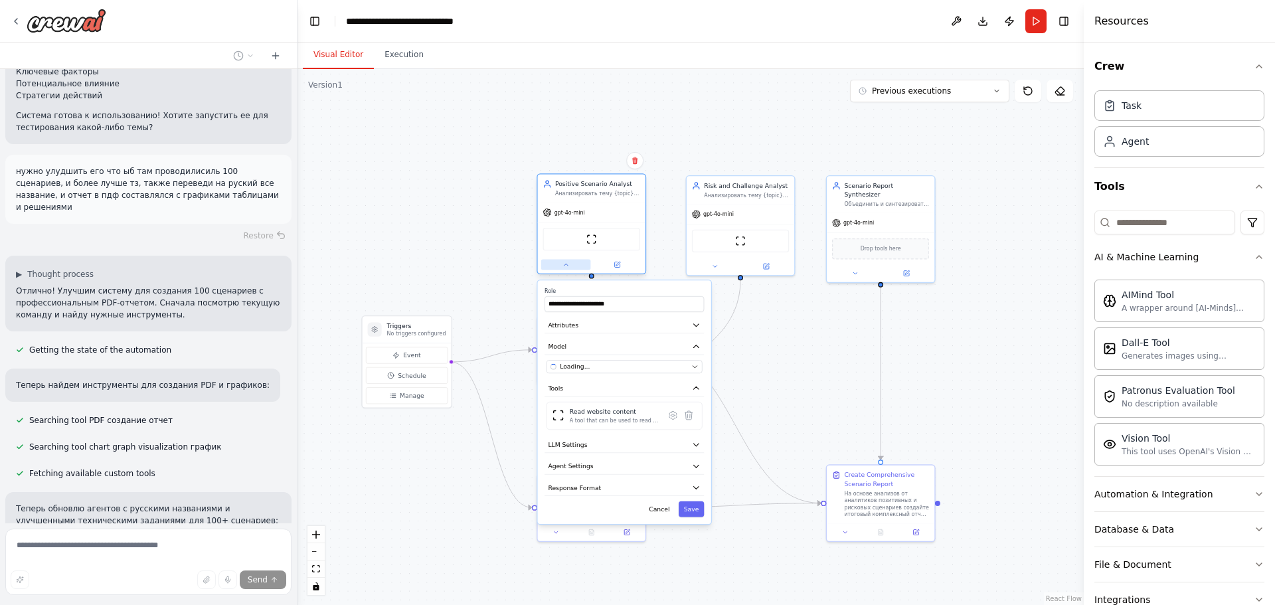
scroll to position [1775, 0]
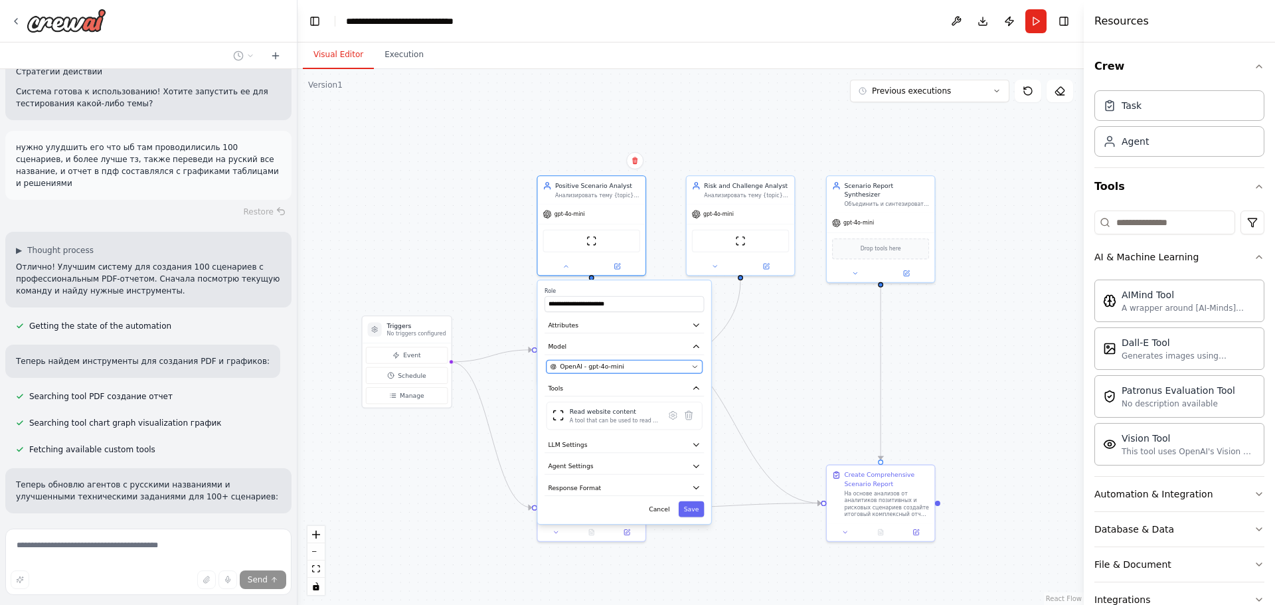
click at [691, 363] on button "OpenAI - gpt-4o-mini" at bounding box center [624, 366] width 156 height 13
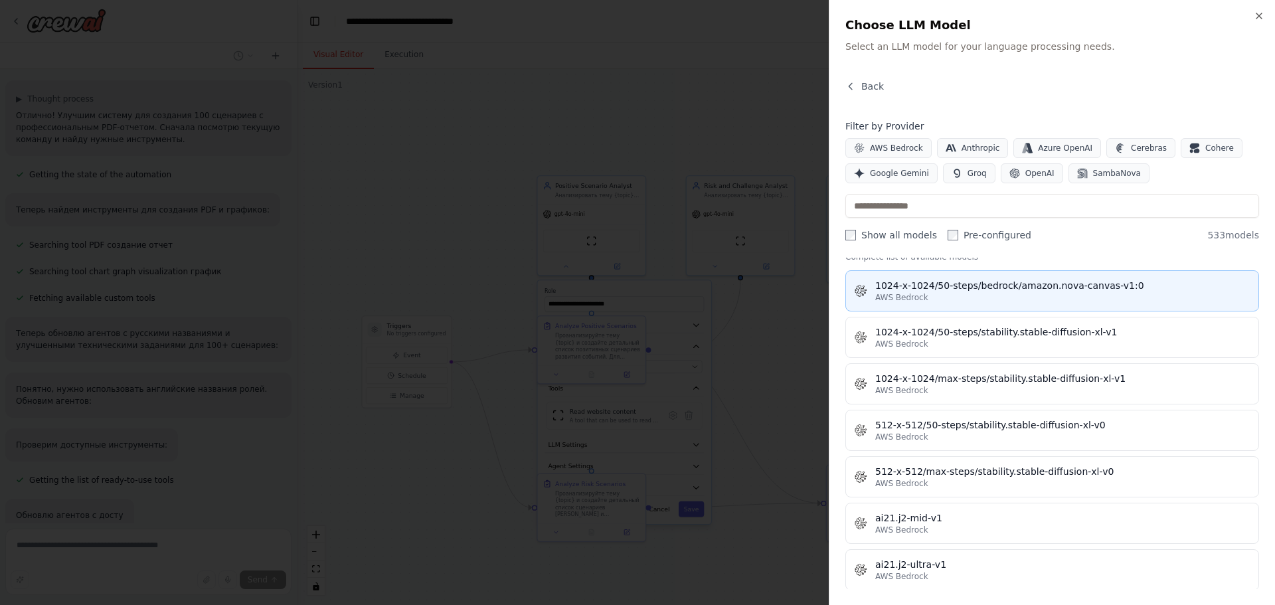
scroll to position [398, 0]
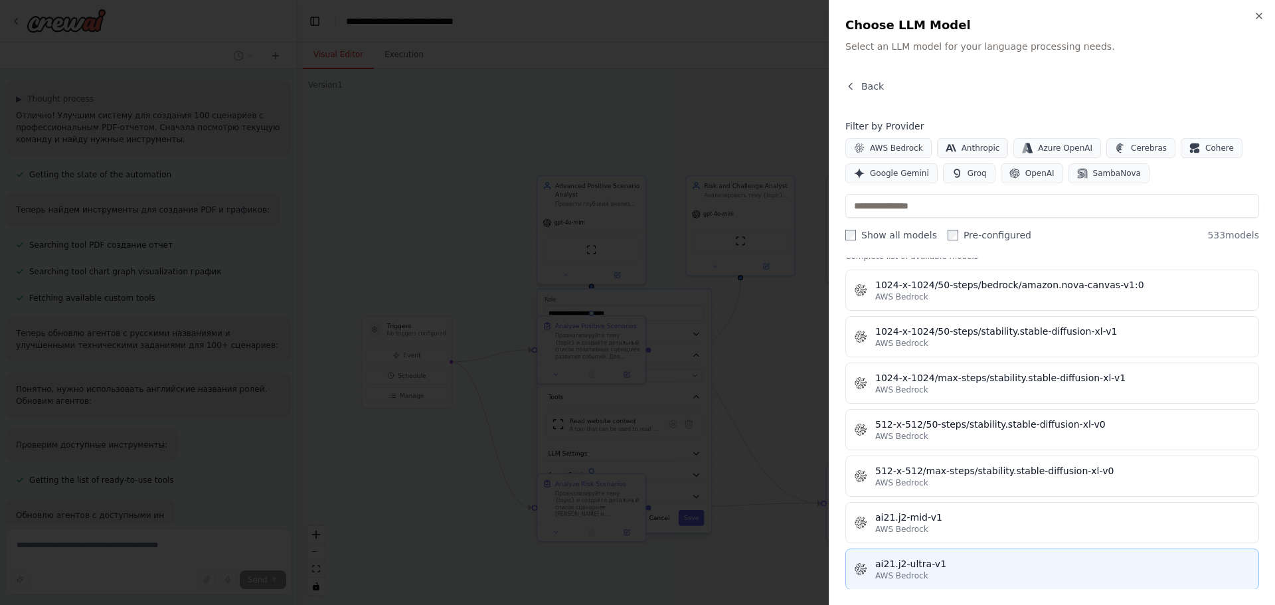
type input "**********"
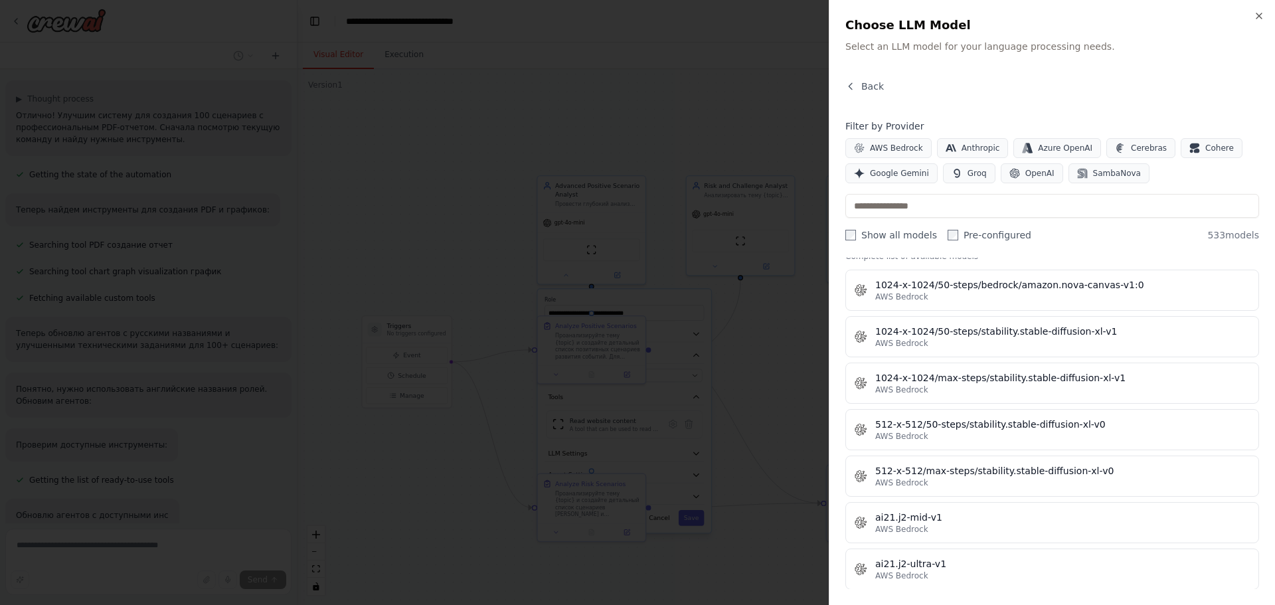
scroll to position [664, 0]
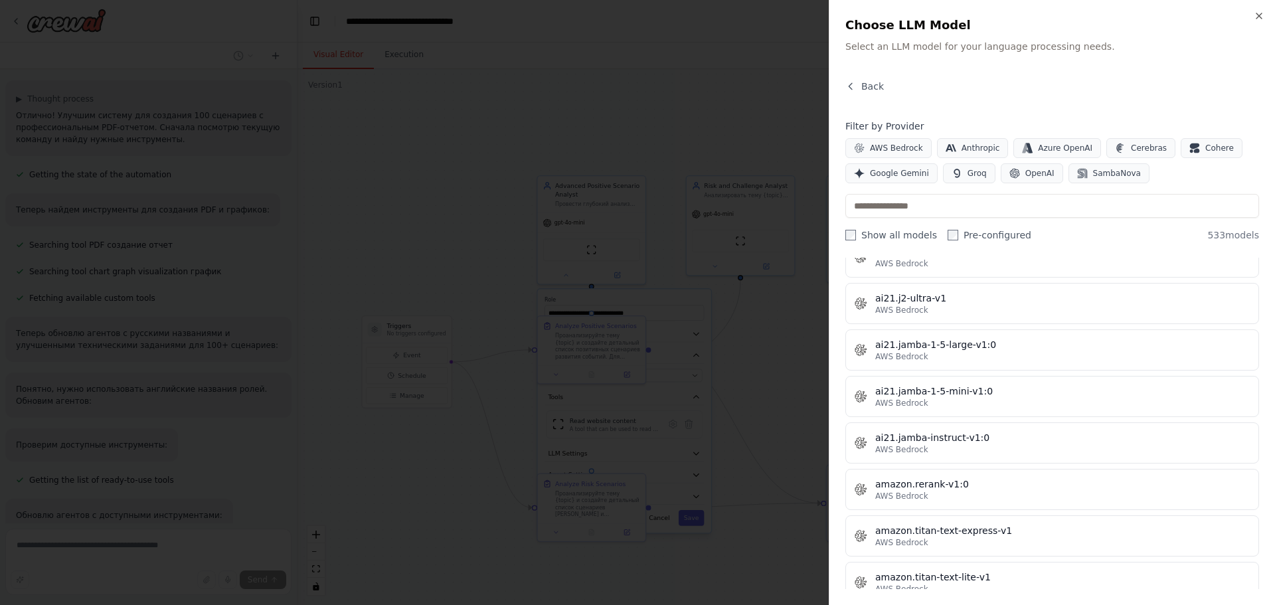
click at [1252, 17] on h2 "Choose LLM Model" at bounding box center [1052, 25] width 414 height 19
click at [1255, 21] on div "Close Choose LLM Model Select an LLM model for your language processing needs. …" at bounding box center [1052, 302] width 446 height 605
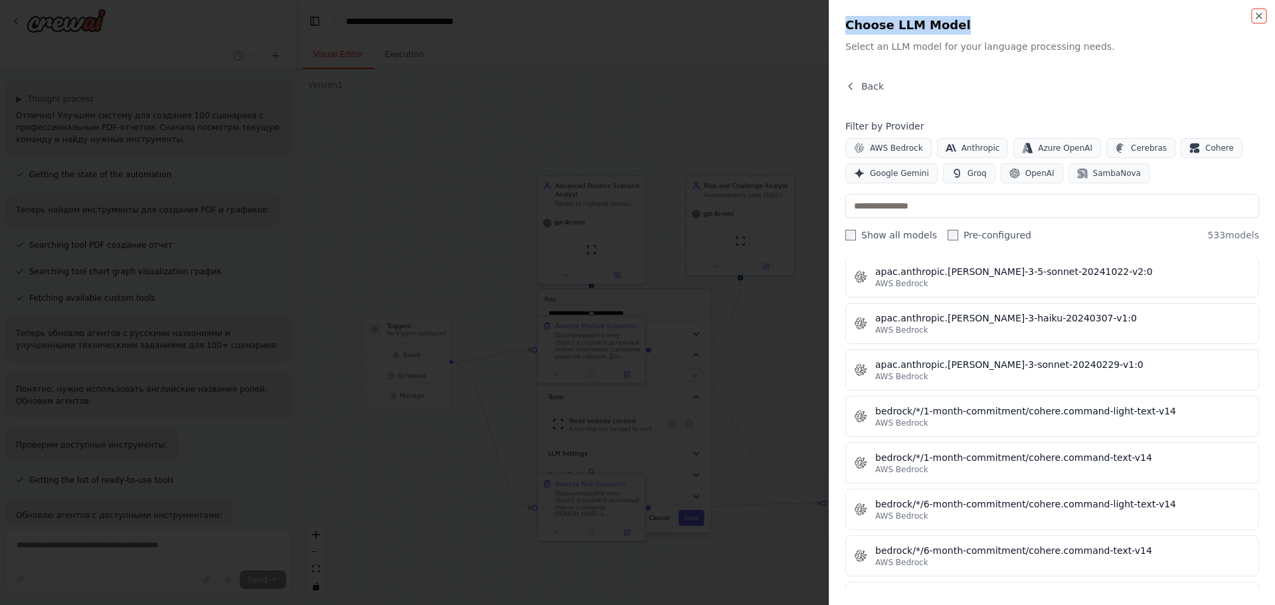
scroll to position [1963, 0]
click at [1264, 20] on icon "button" at bounding box center [1259, 16] width 11 height 11
click at [1263, 19] on div "Close Choose LLM Model Select an LLM model for your language processing needs. …" at bounding box center [1052, 302] width 446 height 605
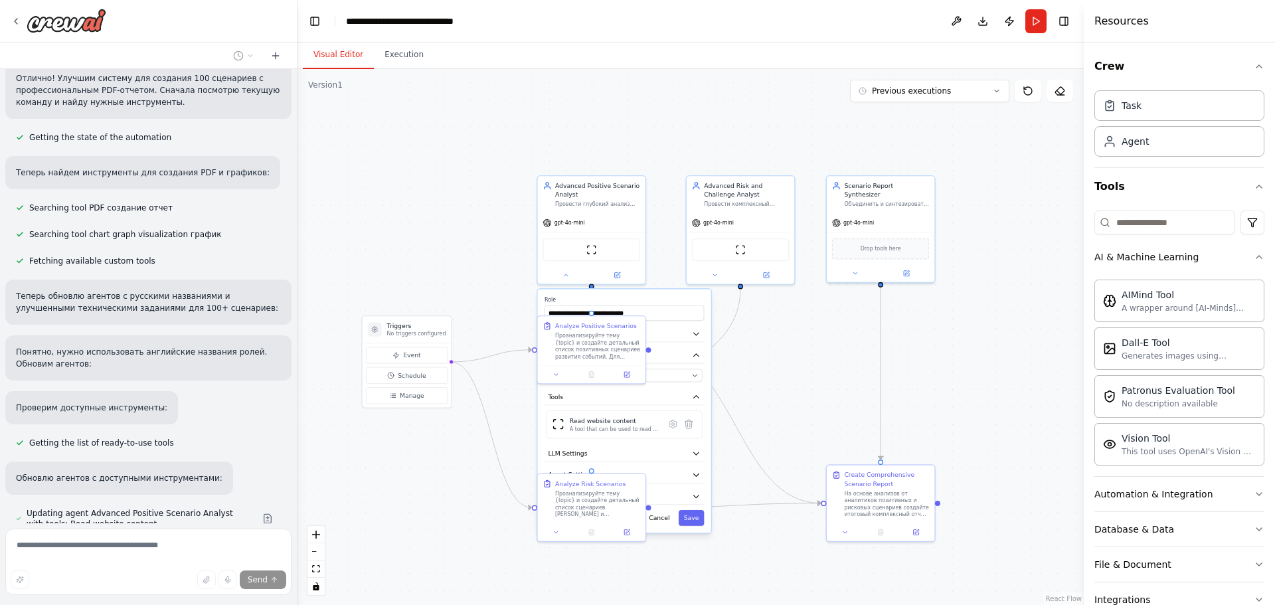
click at [1026, 176] on div ".deletable-edge-delete-btn { width: 20px; height: 20px; border: 0px solid #ffff…" at bounding box center [690, 337] width 786 height 536
click at [702, 115] on div ".deletable-edge-delete-btn { width: 20px; height: 20px; border: 0px solid #ffff…" at bounding box center [690, 337] width 786 height 536
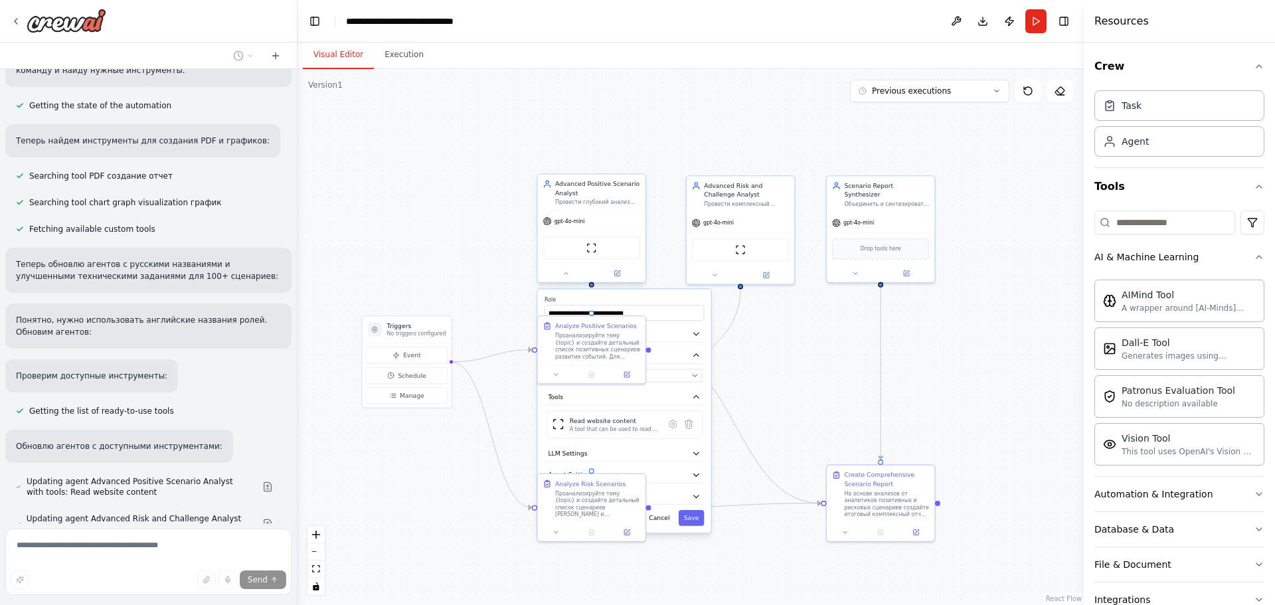
scroll to position [2019, 0]
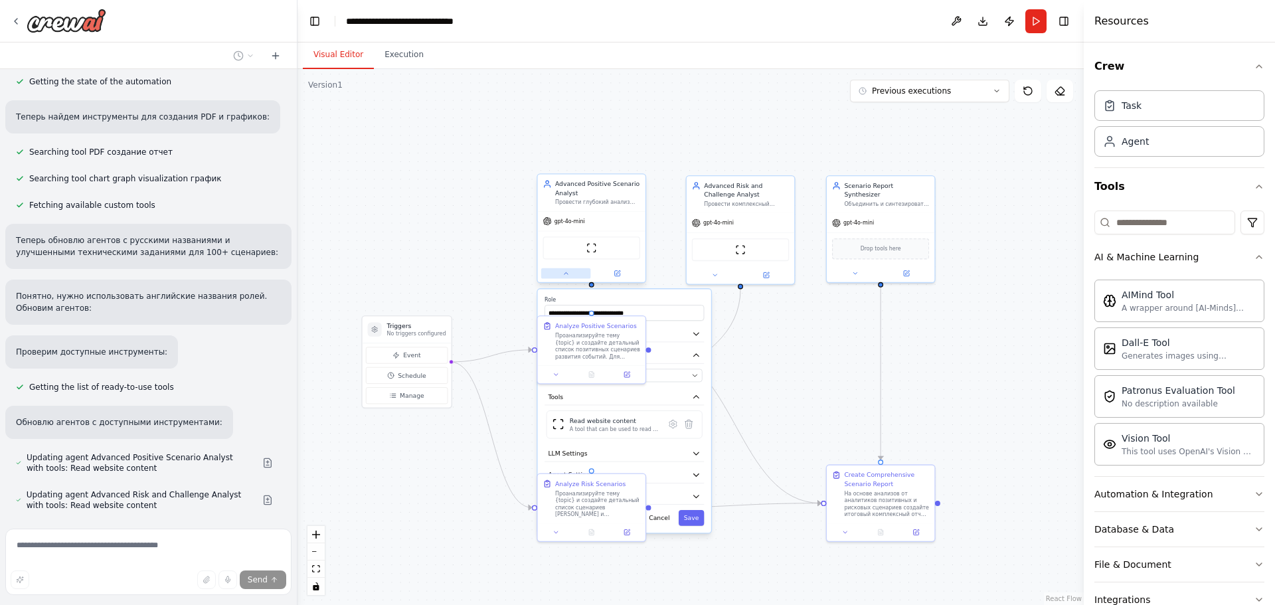
click at [566, 275] on icon at bounding box center [565, 273] width 7 height 7
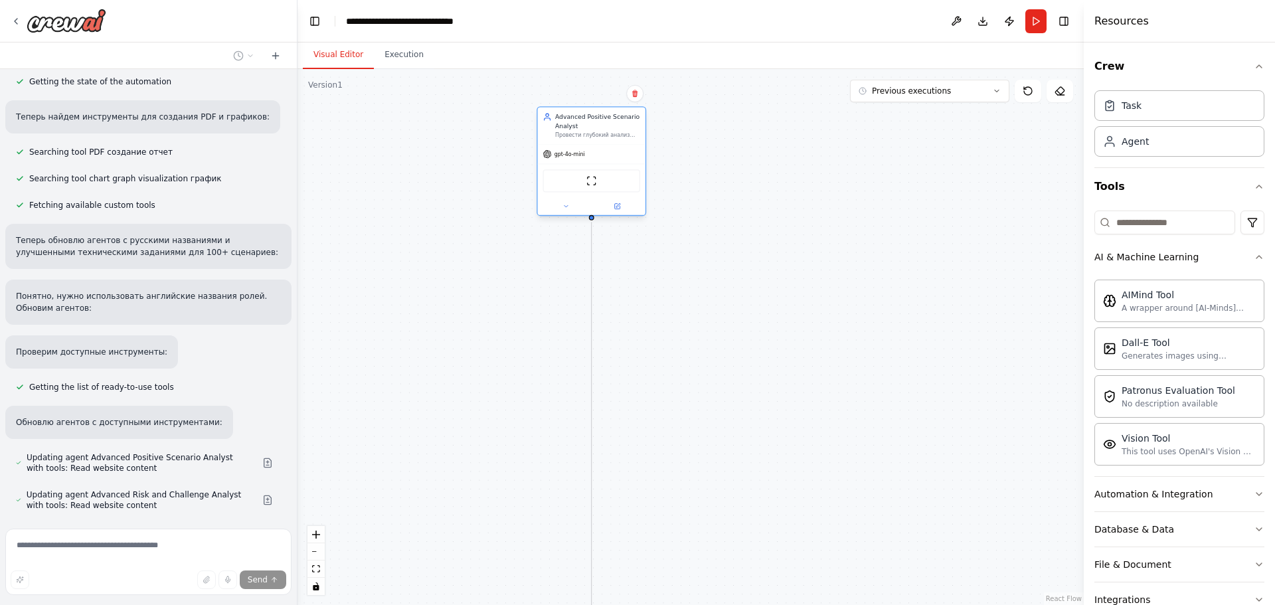
drag, startPoint x: 592, startPoint y: 183, endPoint x: 606, endPoint y: 131, distance: 52.8
click at [606, 129] on div "Advanced Positive Scenario Analyst" at bounding box center [597, 120] width 85 height 17
click at [578, 228] on button at bounding box center [575, 223] width 50 height 11
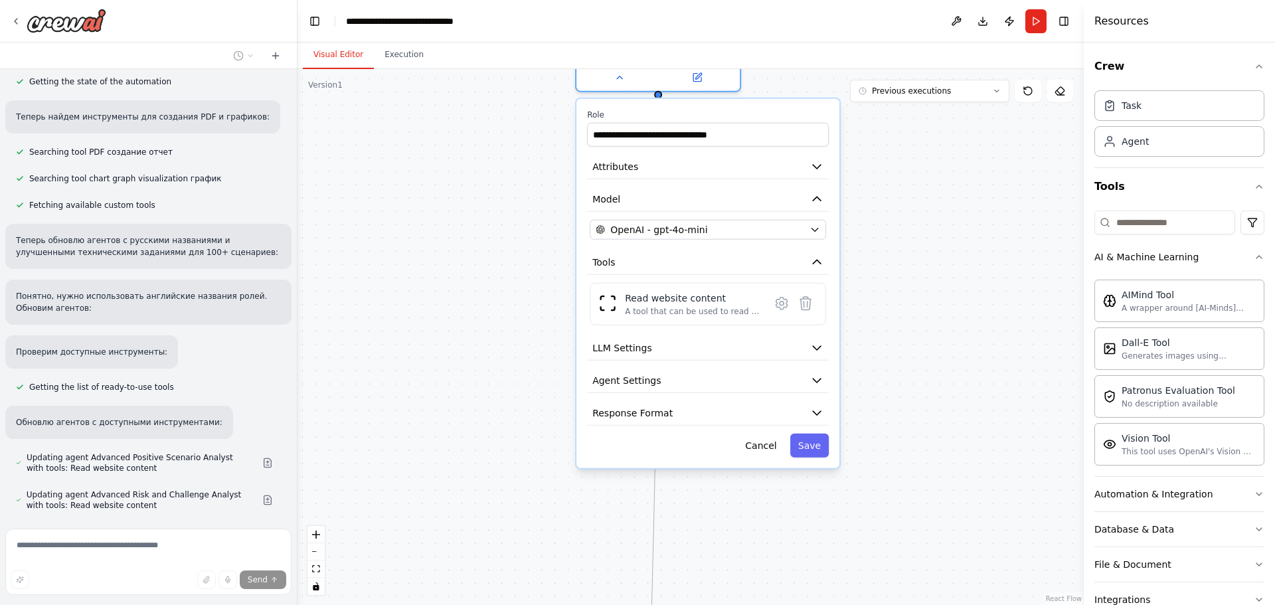
drag, startPoint x: 833, startPoint y: 275, endPoint x: 944, endPoint y: 204, distance: 131.7
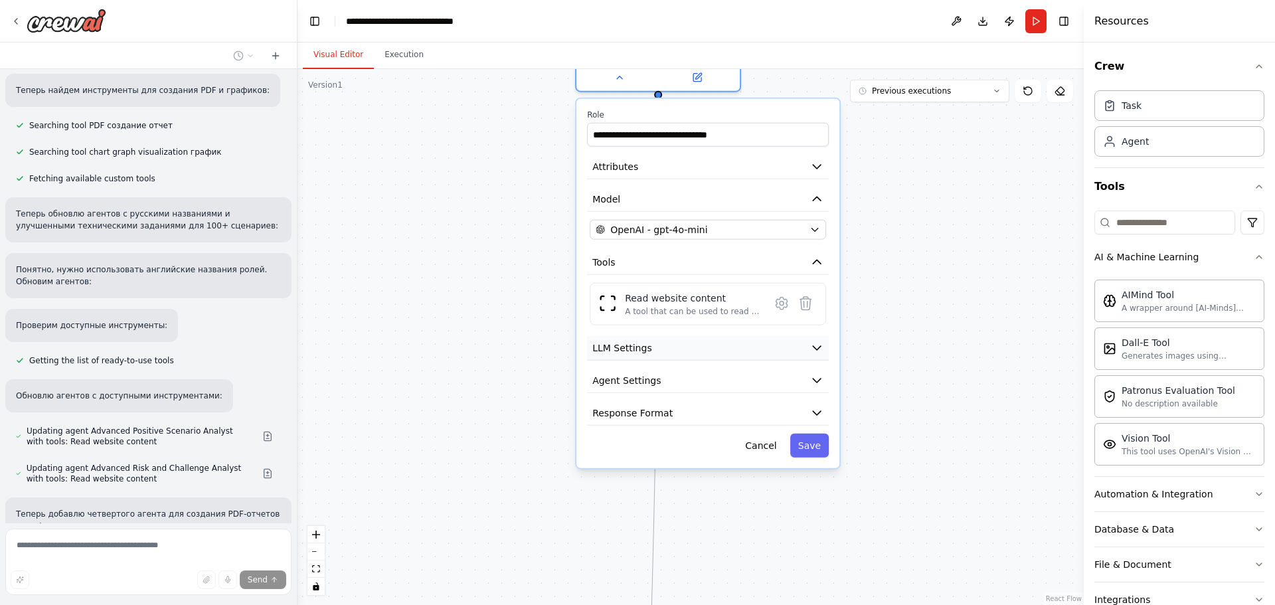
click at [817, 351] on icon "button" at bounding box center [816, 347] width 13 height 13
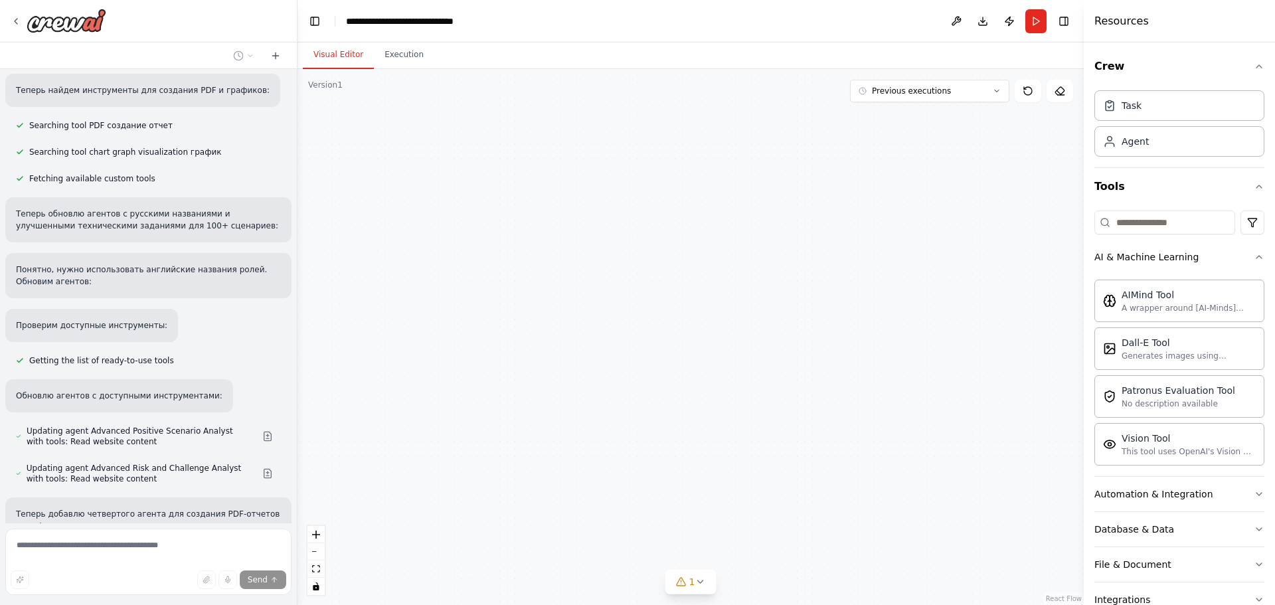
drag, startPoint x: 792, startPoint y: 392, endPoint x: 804, endPoint y: 221, distance: 171.7
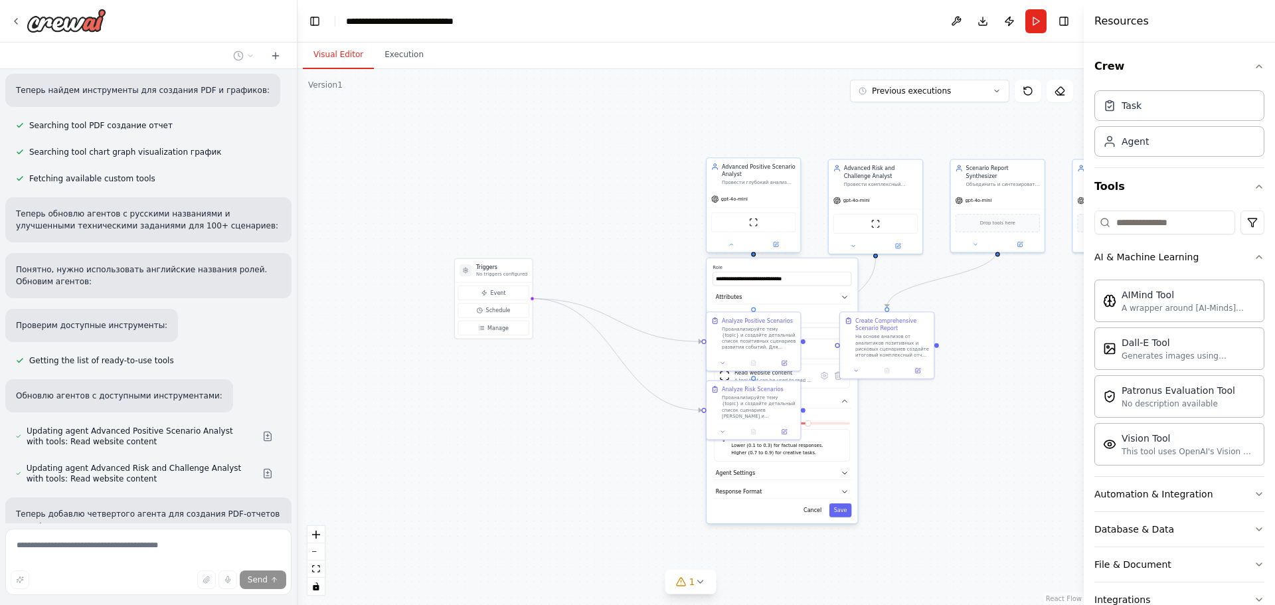
drag, startPoint x: 809, startPoint y: 395, endPoint x: 764, endPoint y: 195, distance: 204.9
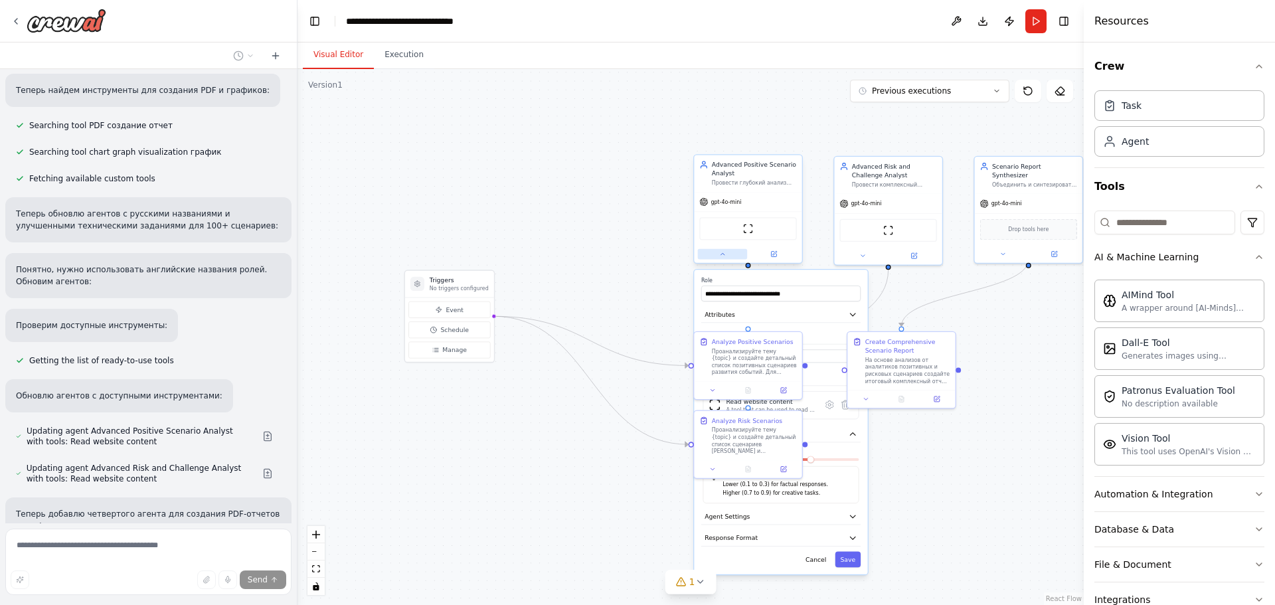
click at [721, 256] on icon at bounding box center [722, 253] width 7 height 7
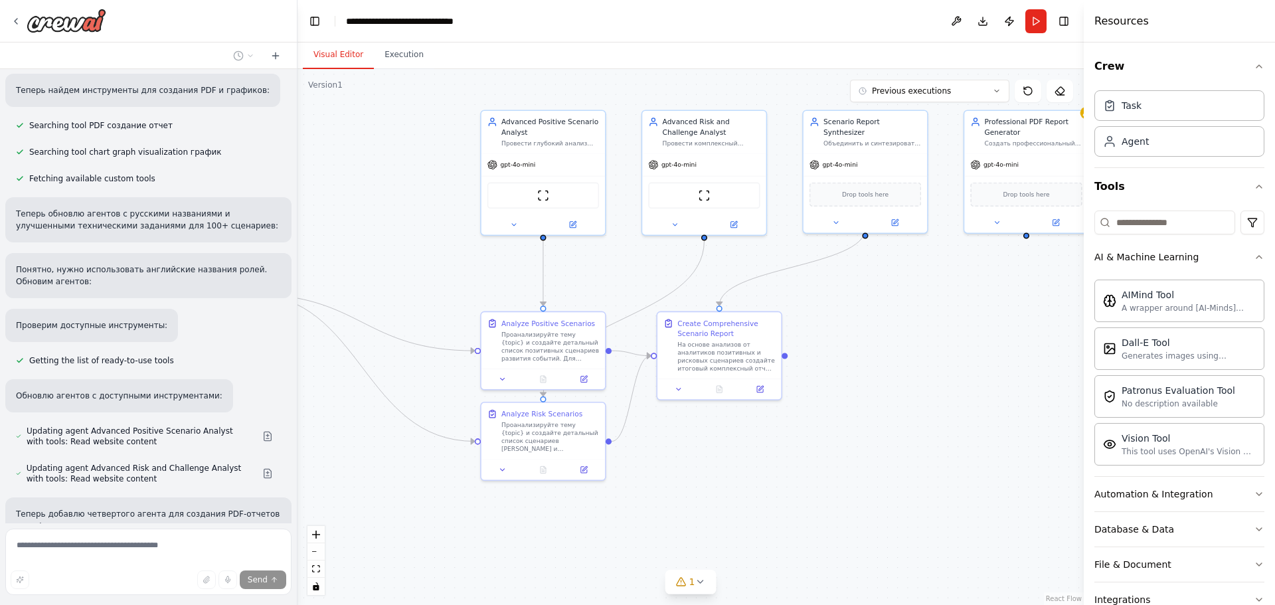
drag, startPoint x: 884, startPoint y: 430, endPoint x: 594, endPoint y: 460, distance: 291.8
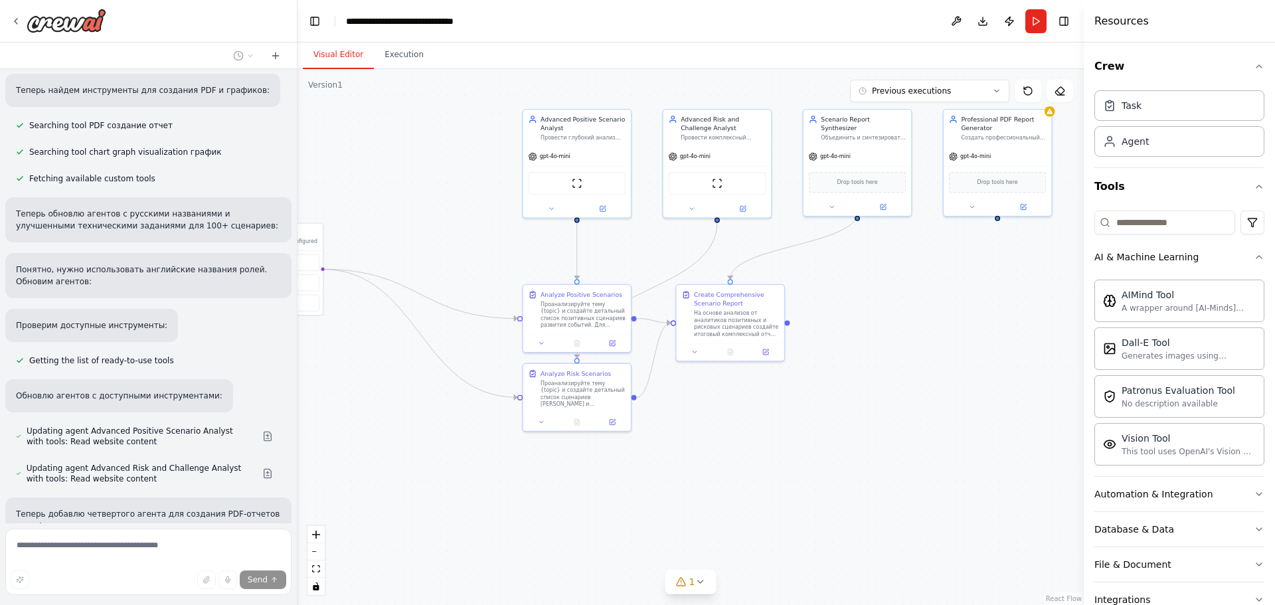
drag, startPoint x: 754, startPoint y: 391, endPoint x: 910, endPoint y: 304, distance: 178.1
drag, startPoint x: 772, startPoint y: 314, endPoint x: 892, endPoint y: 378, distance: 135.8
click at [892, 378] on div "Create Comprehensive Scenario Report" at bounding box center [863, 375] width 85 height 17
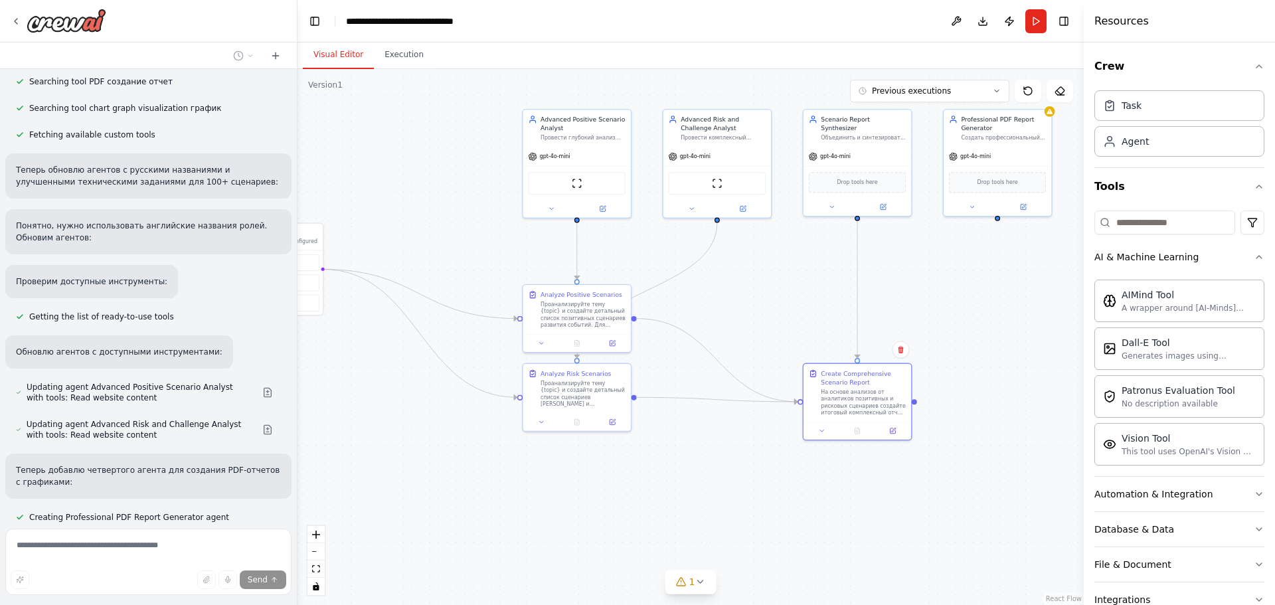
scroll to position [2116, 0]
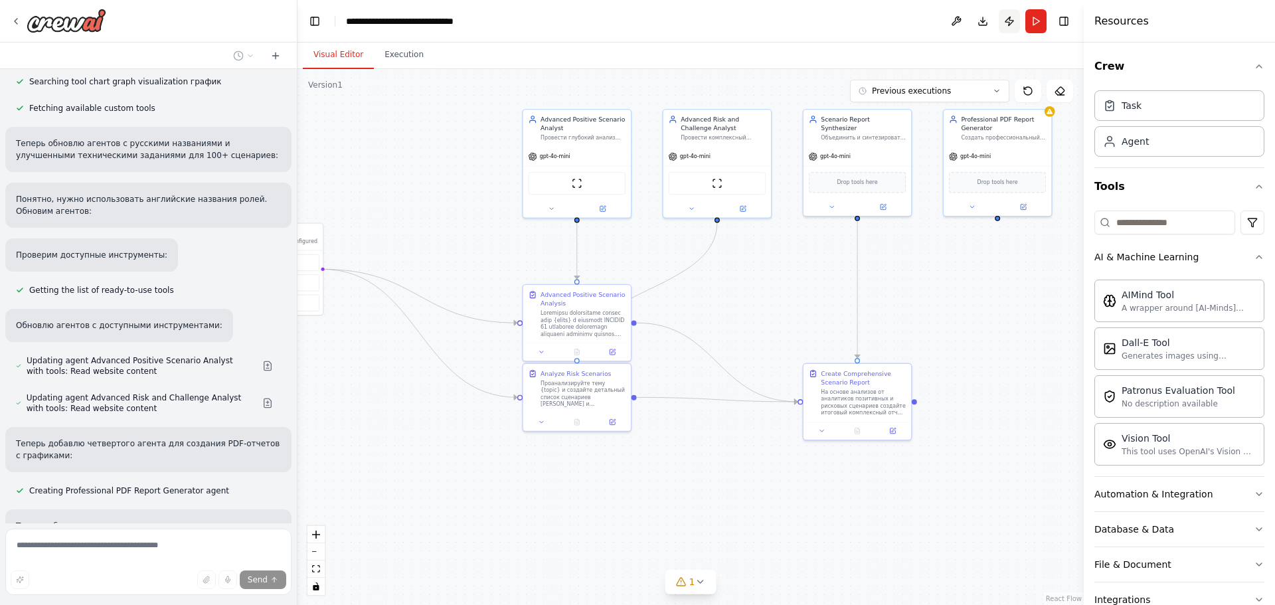
click at [1010, 19] on button "Publish" at bounding box center [1009, 21] width 21 height 24
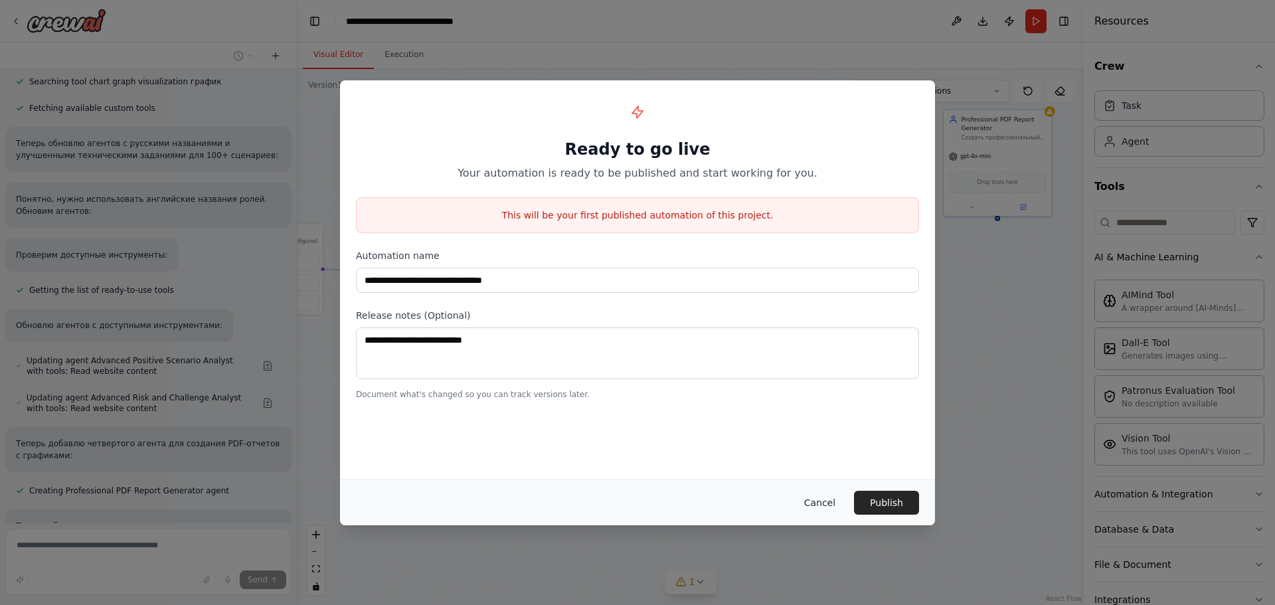
click at [822, 501] on button "Cancel" at bounding box center [819, 503] width 52 height 24
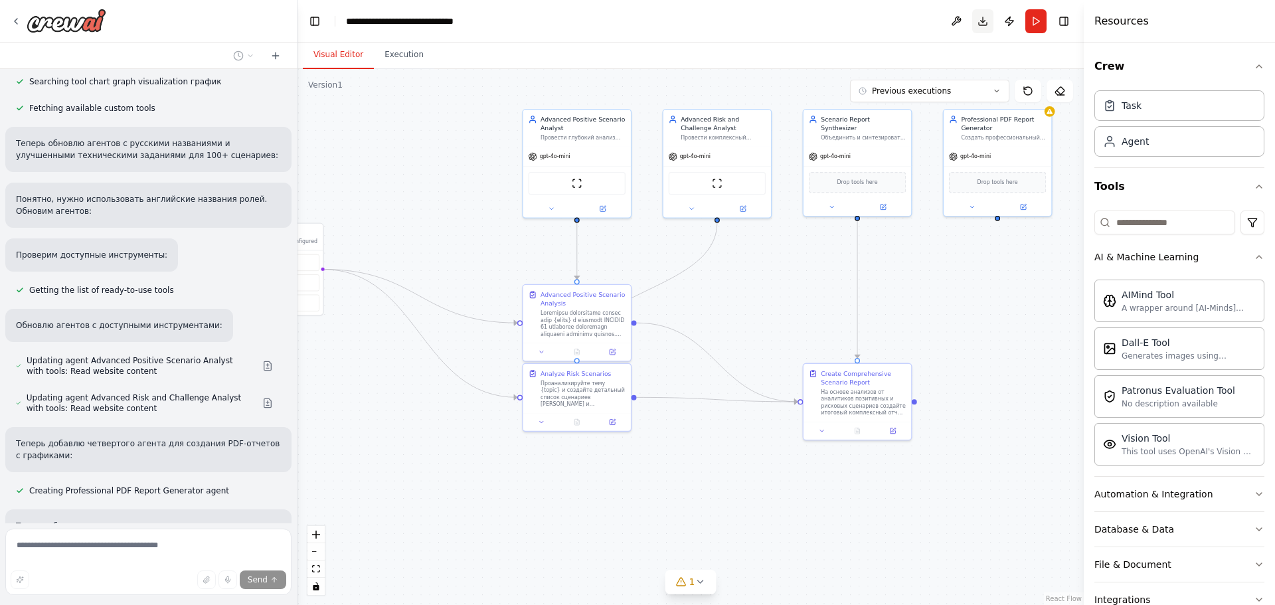
scroll to position [2143, 0]
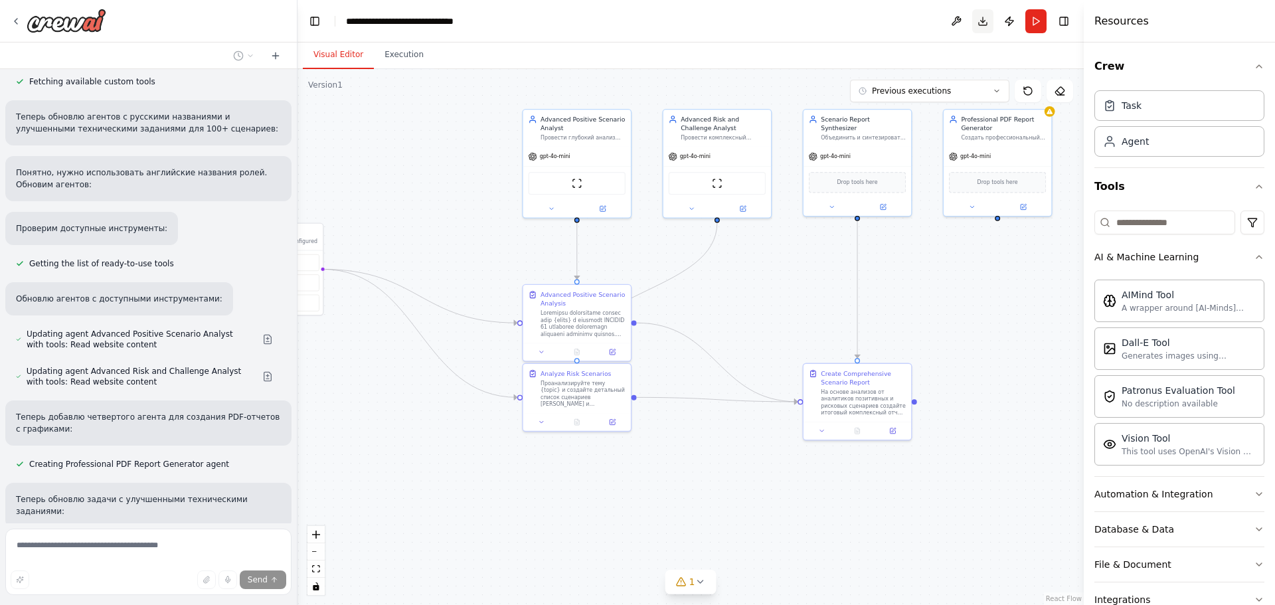
click at [983, 15] on button "Download" at bounding box center [982, 21] width 21 height 24
click at [1251, 558] on icon "Notifications (F8)" at bounding box center [1253, 556] width 11 height 11
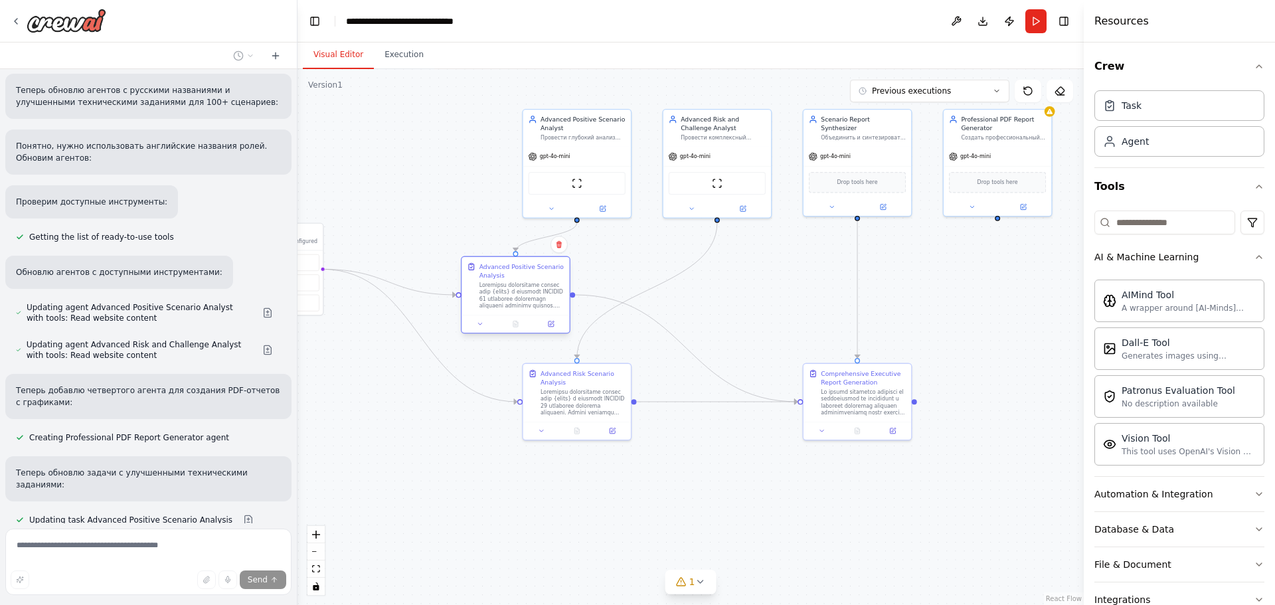
drag, startPoint x: 586, startPoint y: 304, endPoint x: 521, endPoint y: 275, distance: 71.3
click at [521, 275] on div "Advanced Positive Scenario Analysis" at bounding box center [521, 270] width 85 height 17
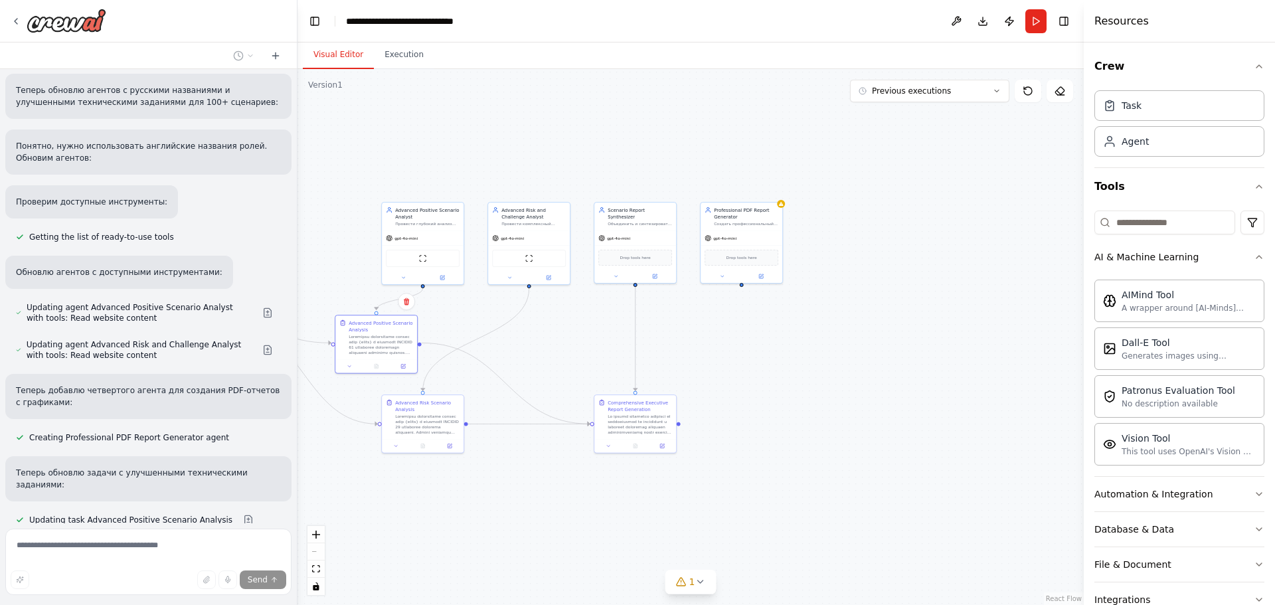
drag, startPoint x: 717, startPoint y: 327, endPoint x: 529, endPoint y: 368, distance: 192.2
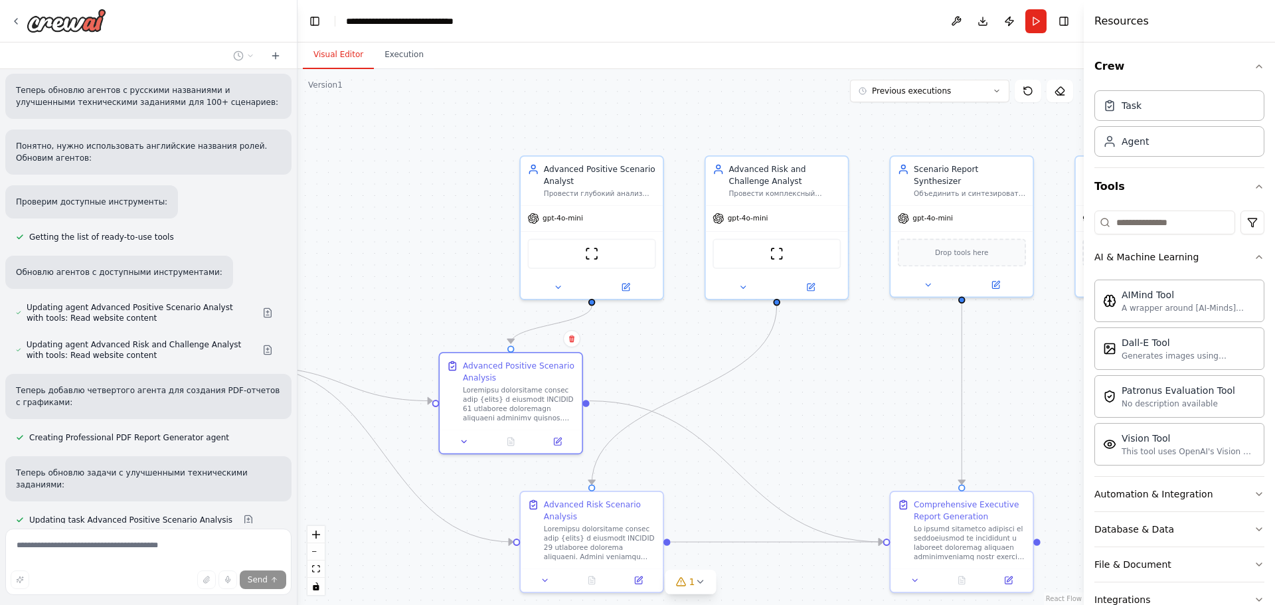
drag, startPoint x: 481, startPoint y: 361, endPoint x: 893, endPoint y: 341, distance: 412.2
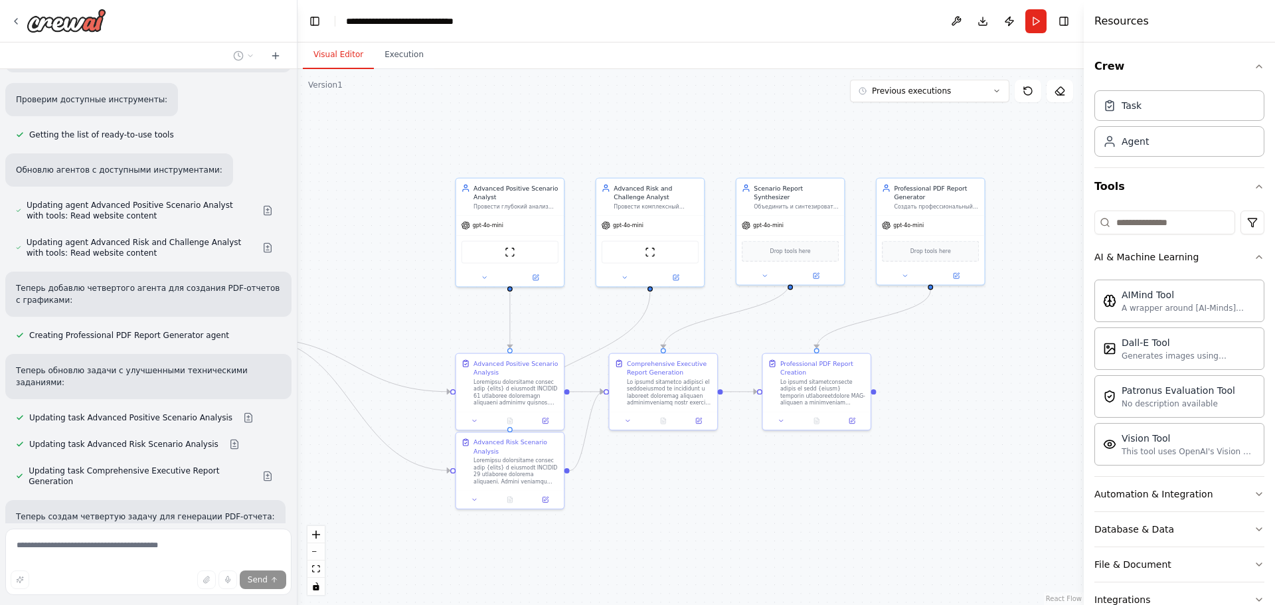
scroll to position [2310, 0]
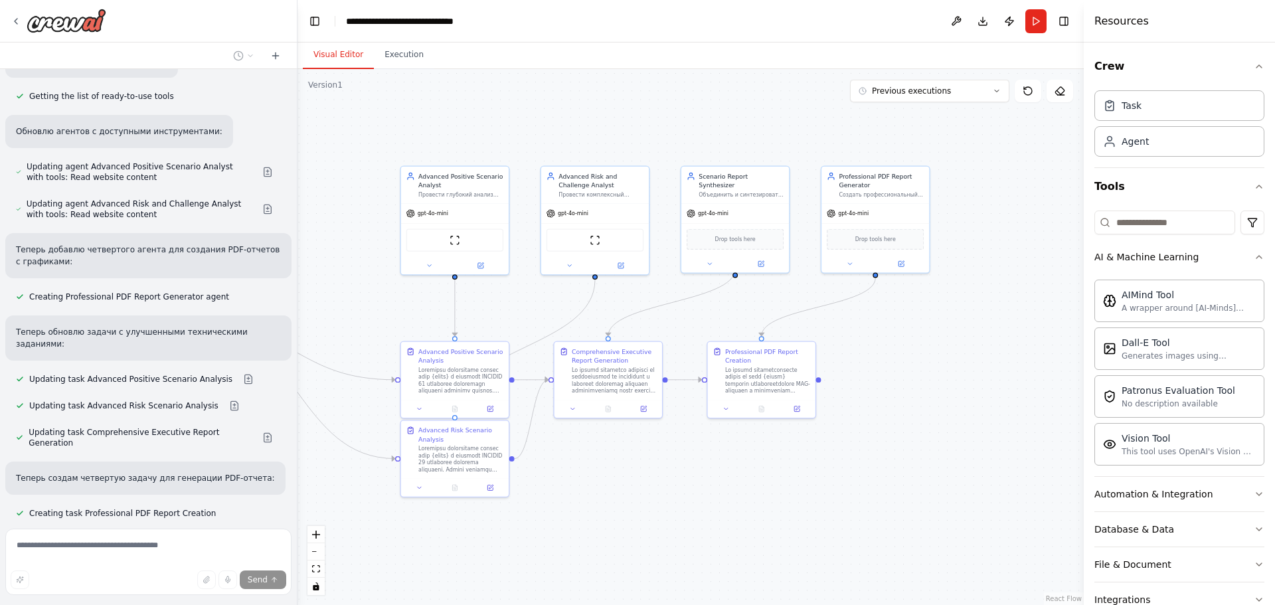
drag, startPoint x: 967, startPoint y: 347, endPoint x: 760, endPoint y: 309, distance: 209.9
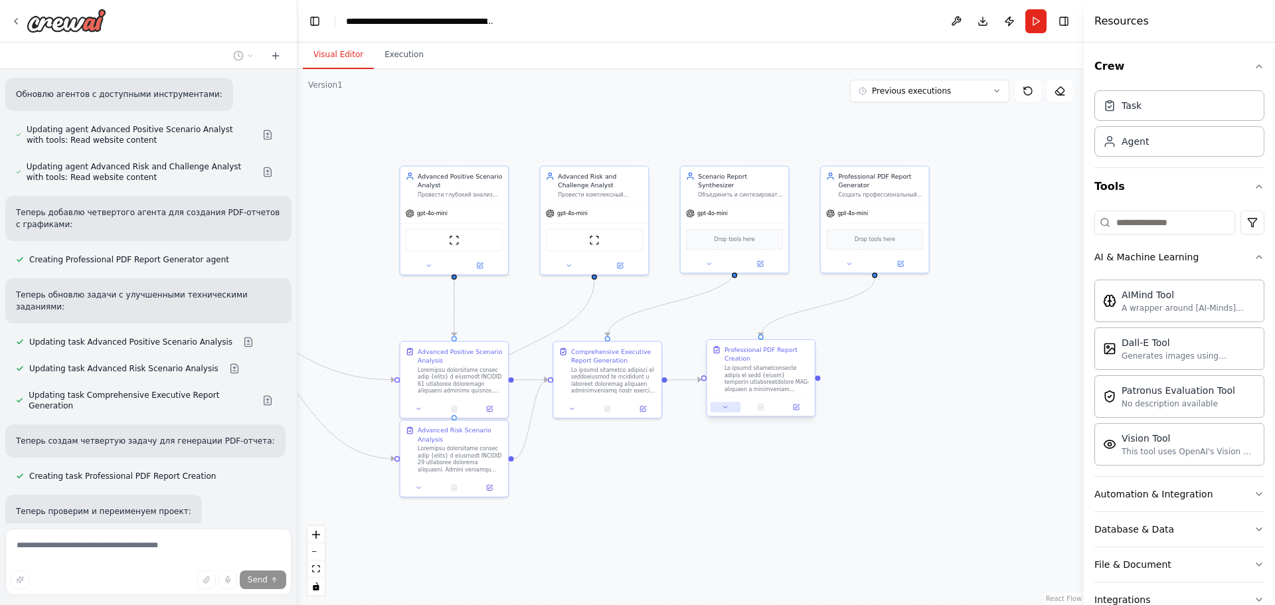
click at [728, 408] on icon at bounding box center [725, 407] width 7 height 7
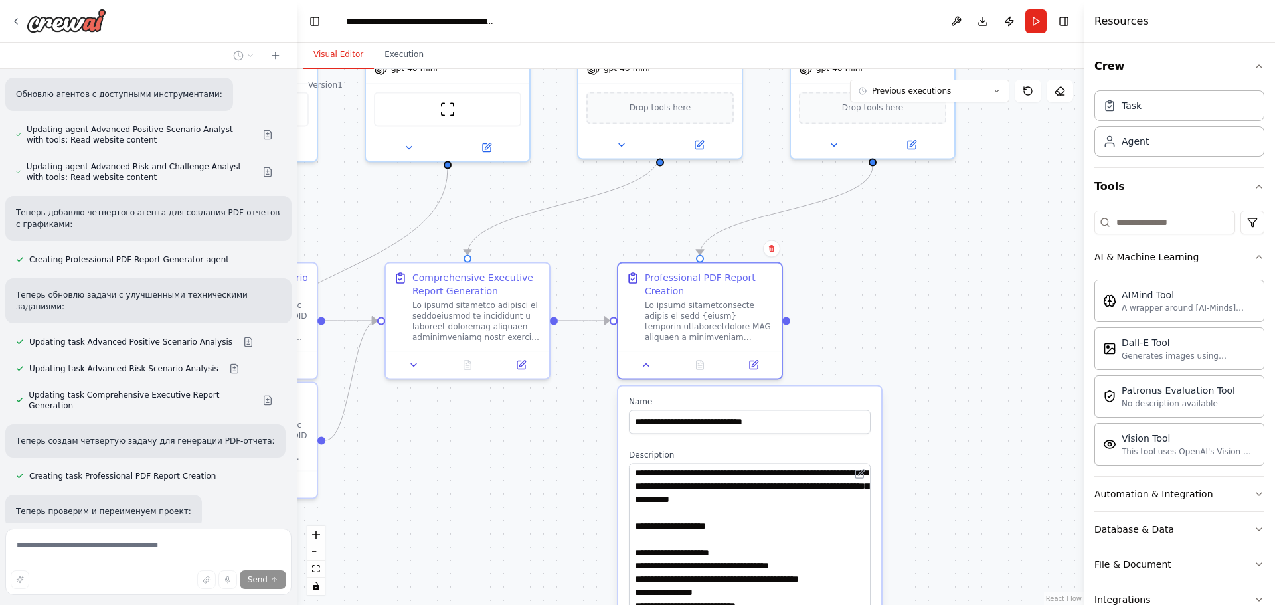
drag, startPoint x: 867, startPoint y: 505, endPoint x: 857, endPoint y: 634, distance: 129.2
click at [857, 604] on html "мотри мне нужна токае которое можно загрузить модель ии 2 штуки что ыб они взаи…" at bounding box center [637, 302] width 1275 height 605
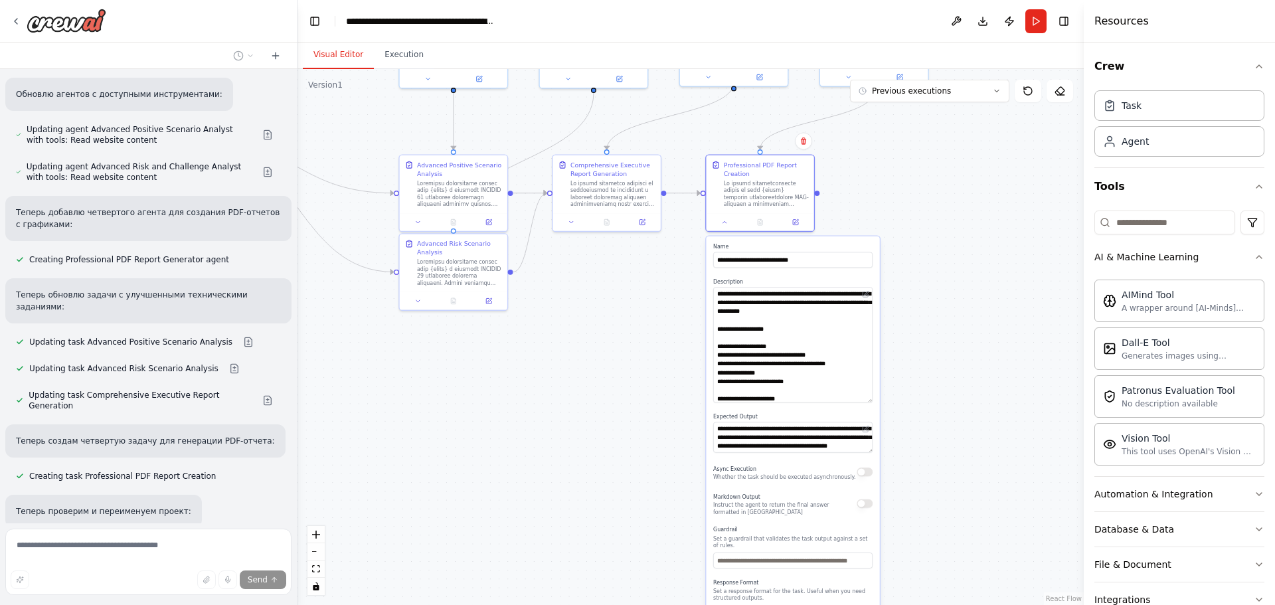
drag, startPoint x: 916, startPoint y: 456, endPoint x: 908, endPoint y: 233, distance: 223.2
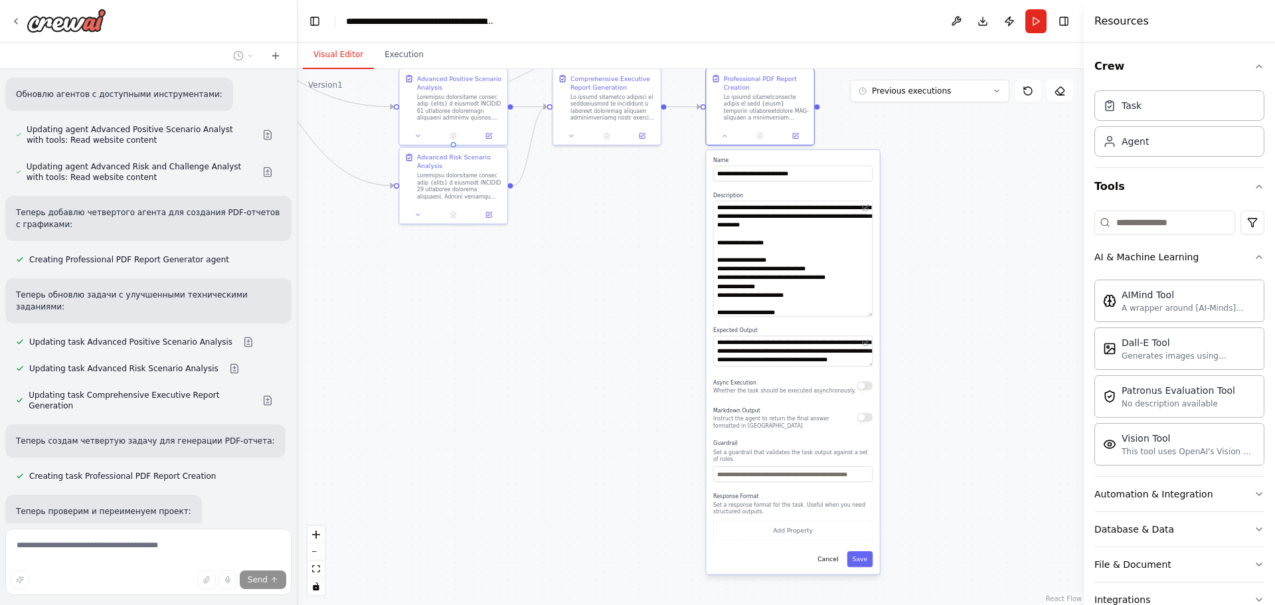
scroll to position [2379, 0]
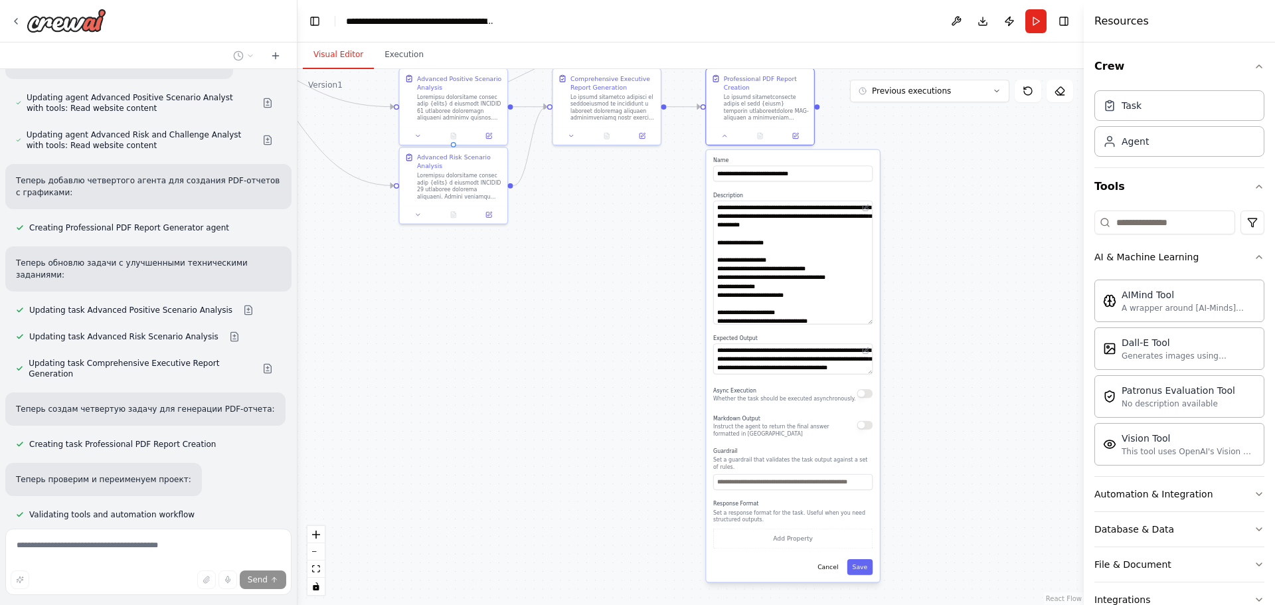
drag, startPoint x: 870, startPoint y: 313, endPoint x: 867, endPoint y: 321, distance: 8.4
click at [867, 321] on textarea at bounding box center [792, 263] width 159 height 124
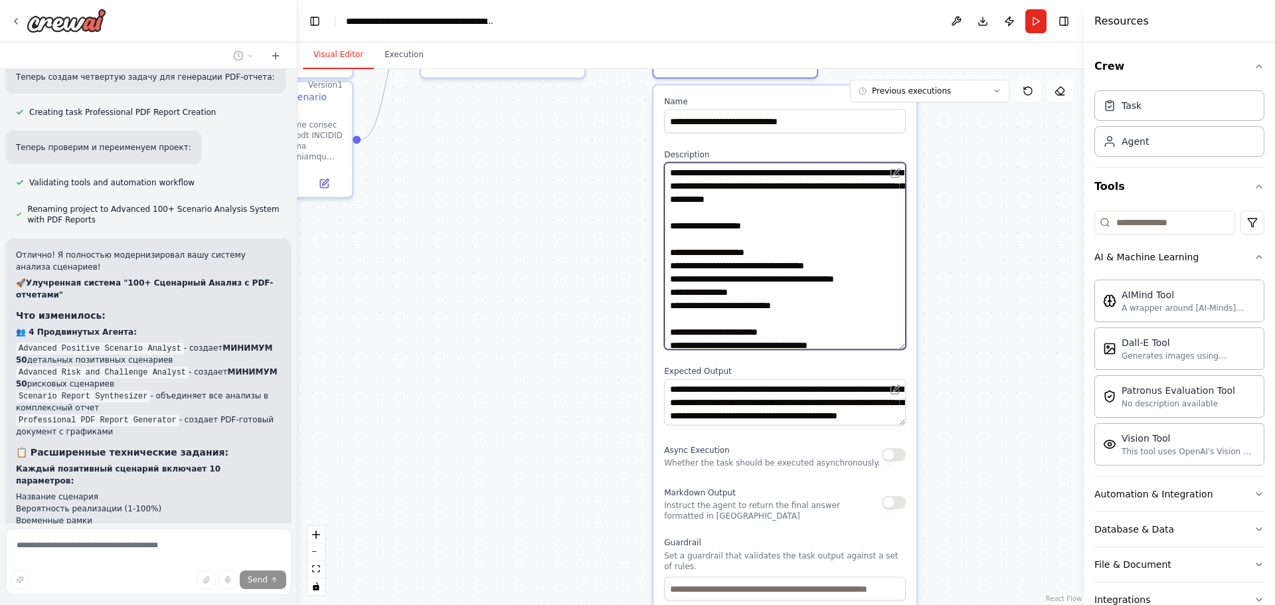
scroll to position [3157, 0]
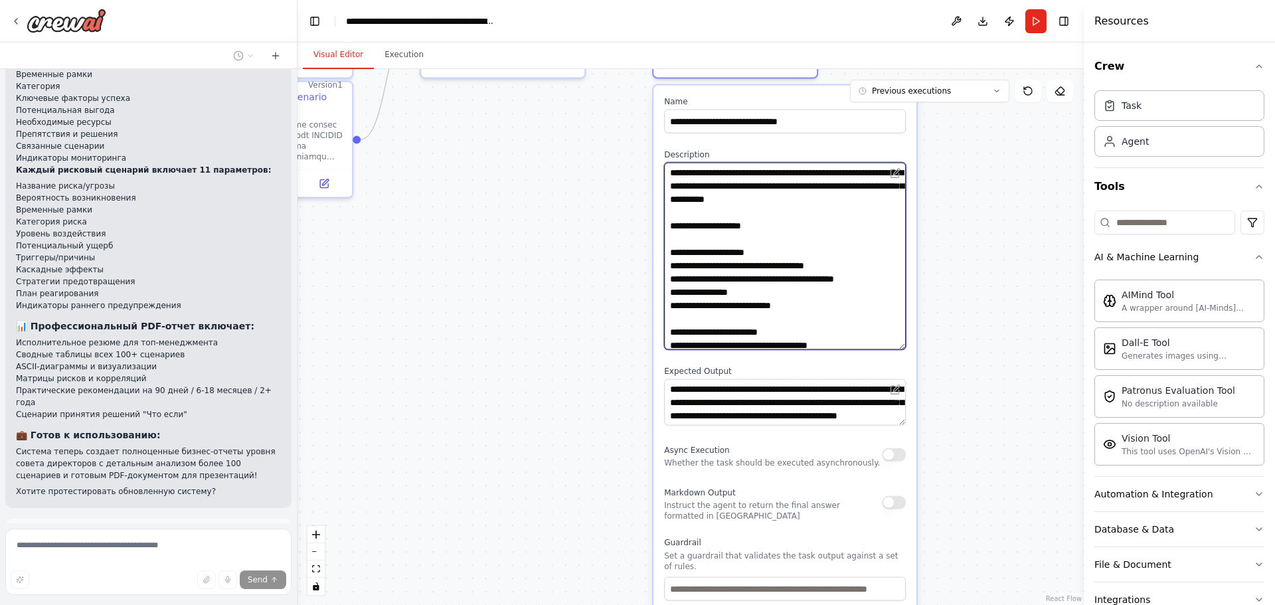
drag, startPoint x: 803, startPoint y: 335, endPoint x: 676, endPoint y: 335, distance: 126.8
click at [676, 335] on textarea at bounding box center [785, 256] width 242 height 187
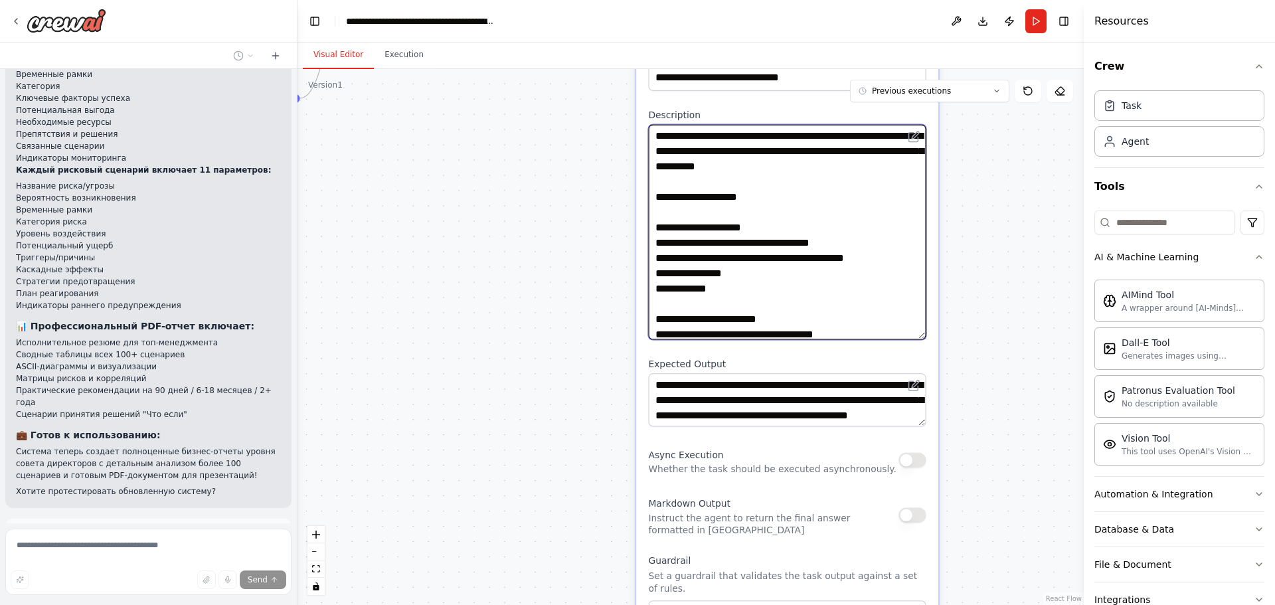
type textarea "**********"
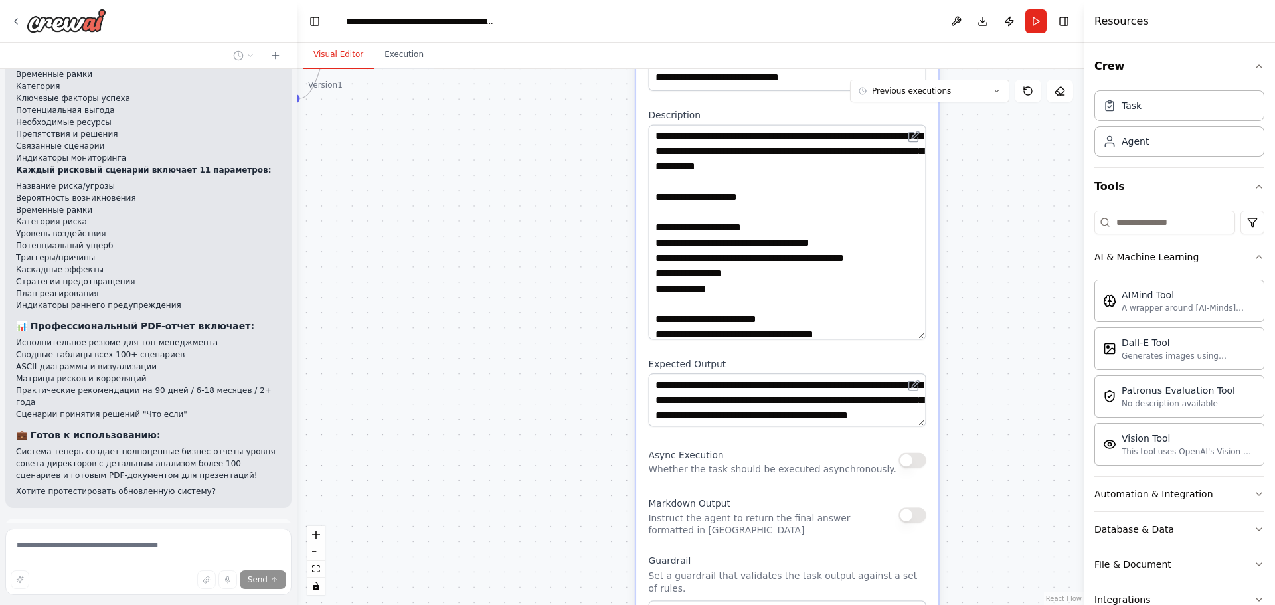
click at [1003, 241] on div ".deletable-edge-delete-btn { width: 20px; height: 20px; border: 0px solid #ffff…" at bounding box center [690, 337] width 786 height 536
click at [180, 584] on button "Run Automation" at bounding box center [148, 594] width 265 height 21
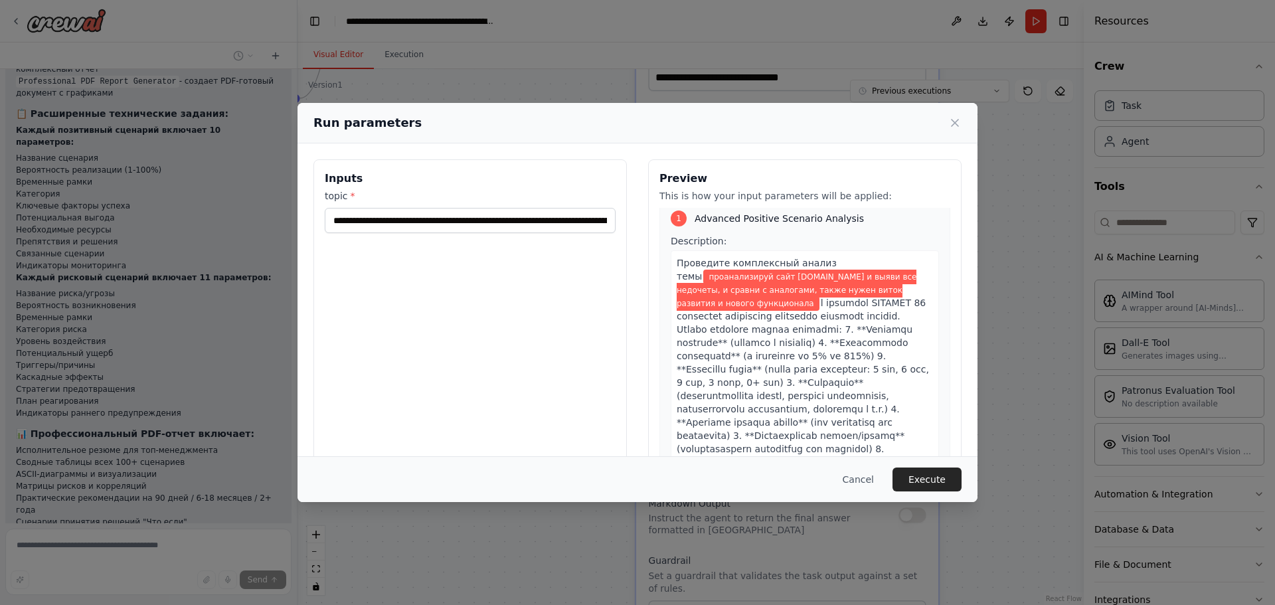
scroll to position [0, 0]
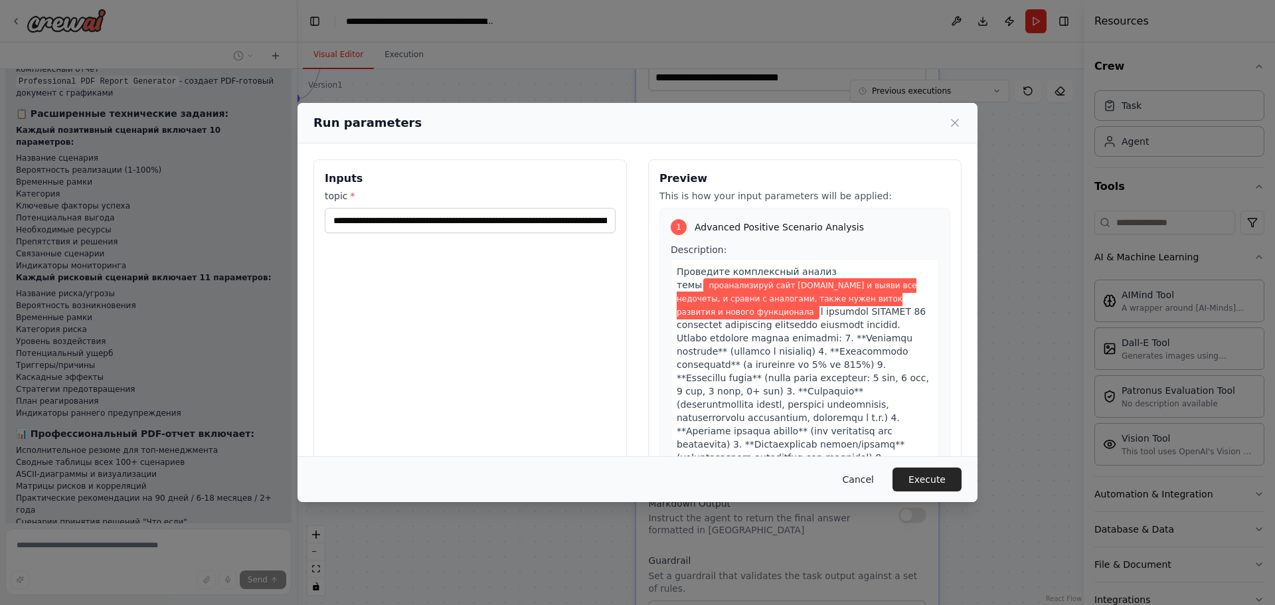
click at [853, 479] on button "Cancel" at bounding box center [858, 479] width 52 height 24
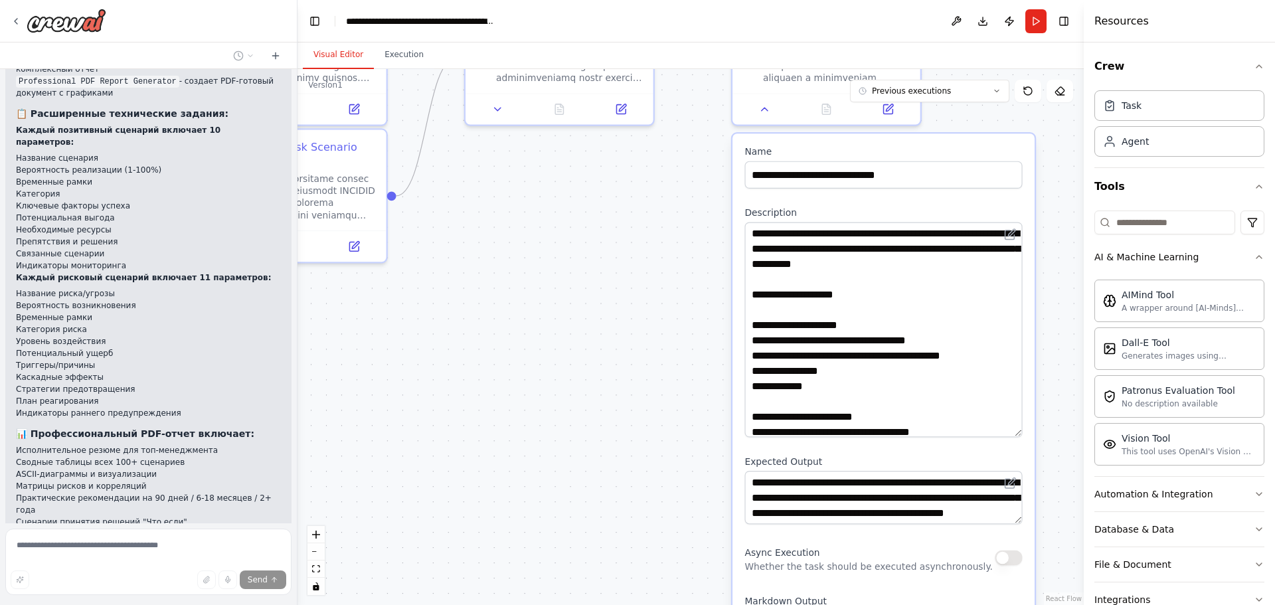
drag, startPoint x: 526, startPoint y: 298, endPoint x: 608, endPoint y: 391, distance: 123.7
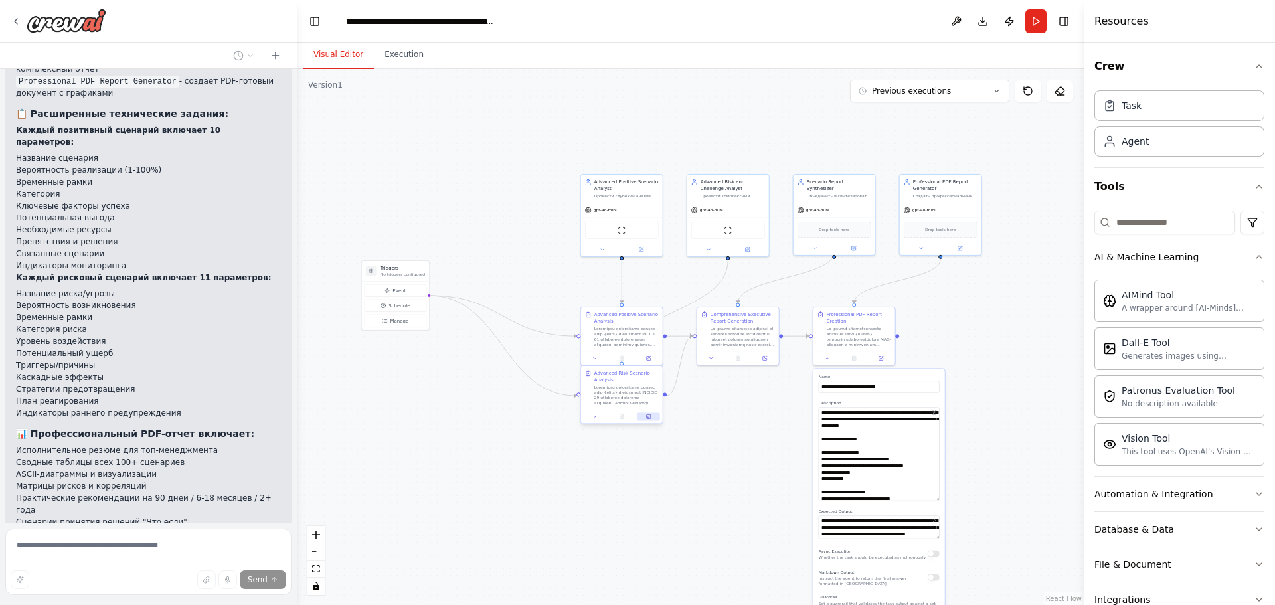
drag, startPoint x: 557, startPoint y: 399, endPoint x: 655, endPoint y: 410, distance: 98.3
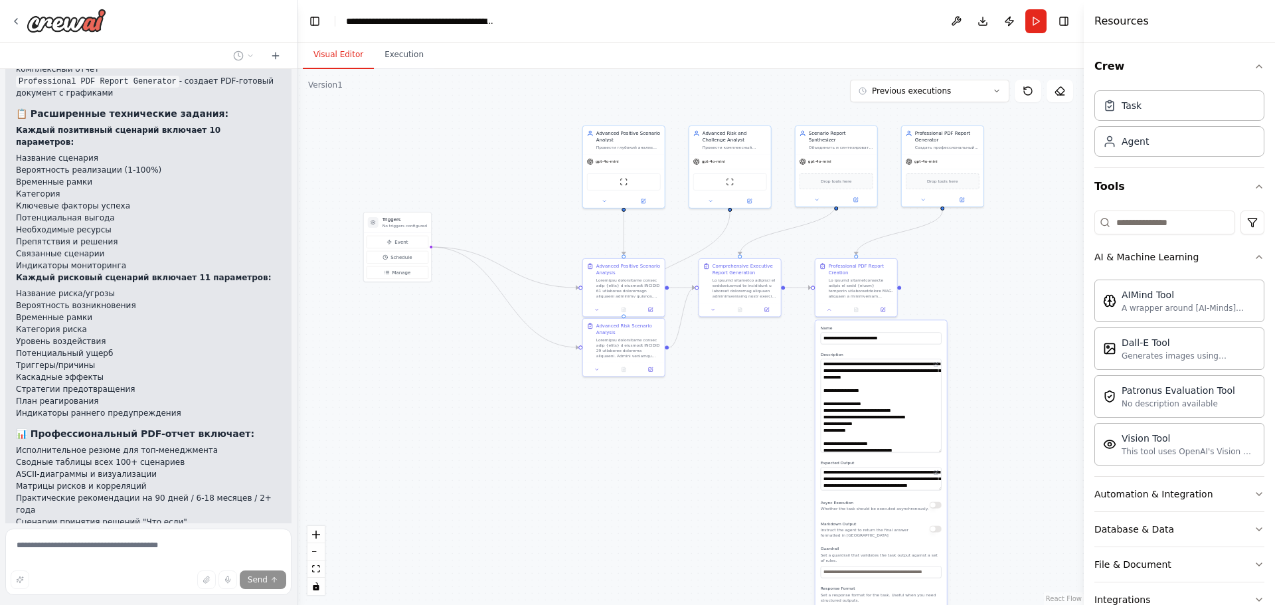
drag, startPoint x: 486, startPoint y: 290, endPoint x: 475, endPoint y: 280, distance: 14.6
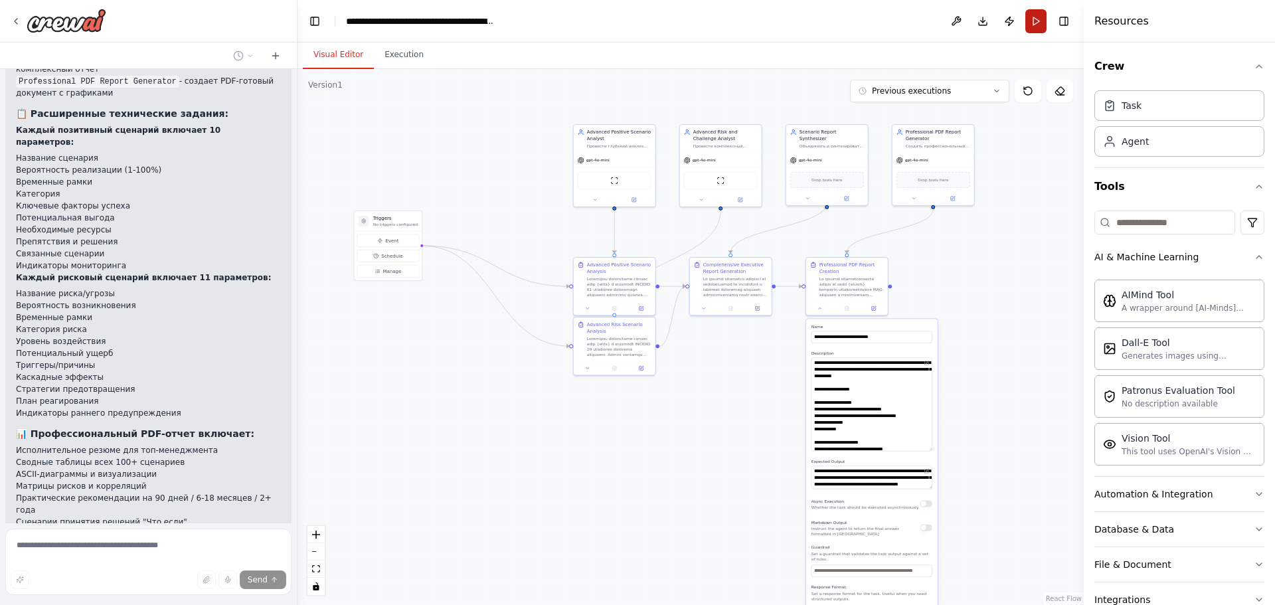
click at [1039, 22] on button "Run" at bounding box center [1035, 21] width 21 height 24
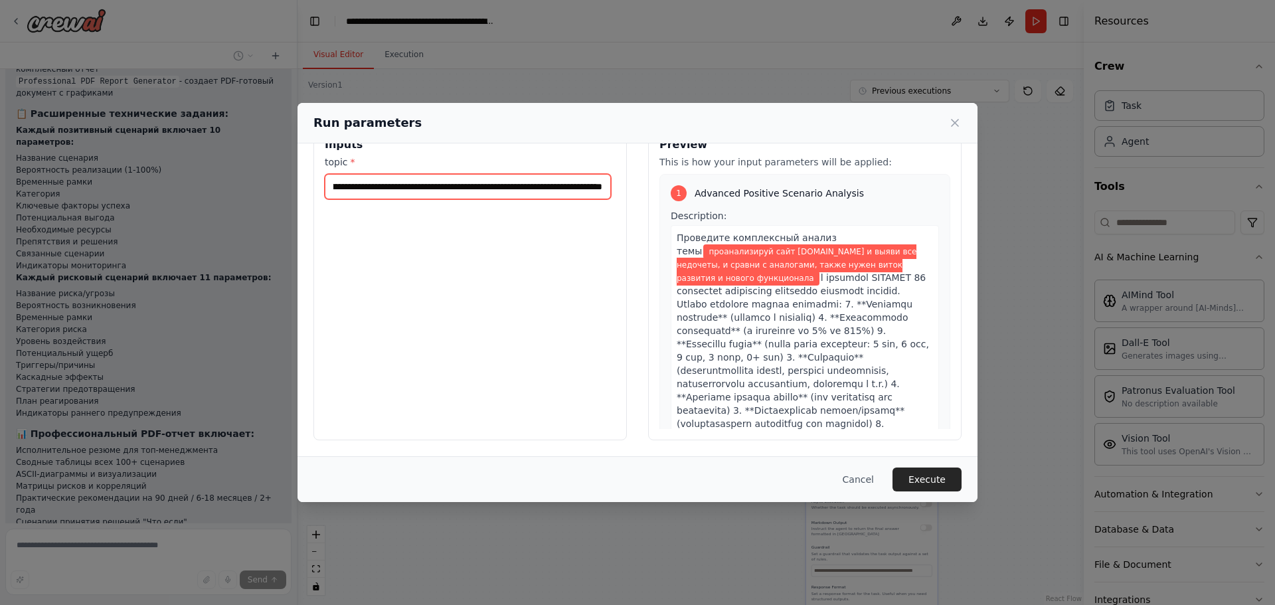
scroll to position [0, 281]
drag, startPoint x: 558, startPoint y: 187, endPoint x: 640, endPoint y: 189, distance: 81.7
click at [640, 189] on div "**********" at bounding box center [637, 282] width 648 height 315
click at [594, 191] on input "**********" at bounding box center [468, 186] width 286 height 25
click at [603, 186] on input "**********" at bounding box center [468, 186] width 286 height 25
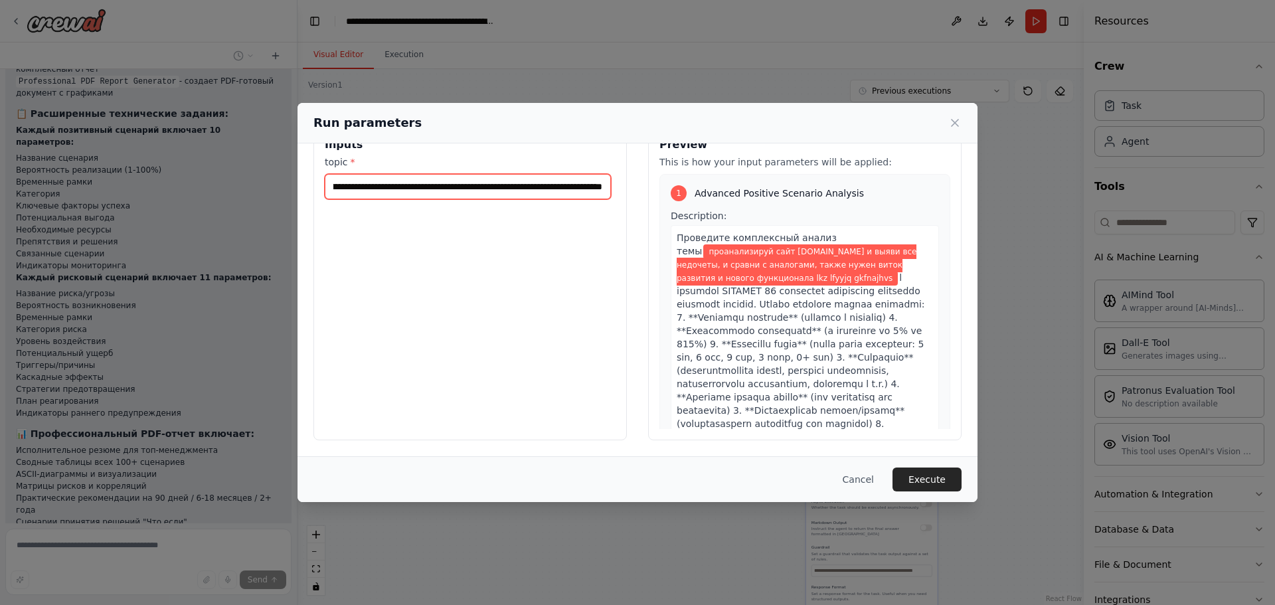
scroll to position [0, 360]
drag, startPoint x: 608, startPoint y: 183, endPoint x: 523, endPoint y: 199, distance: 87.0
click at [523, 199] on input "**********" at bounding box center [468, 186] width 286 height 25
type input "**********"
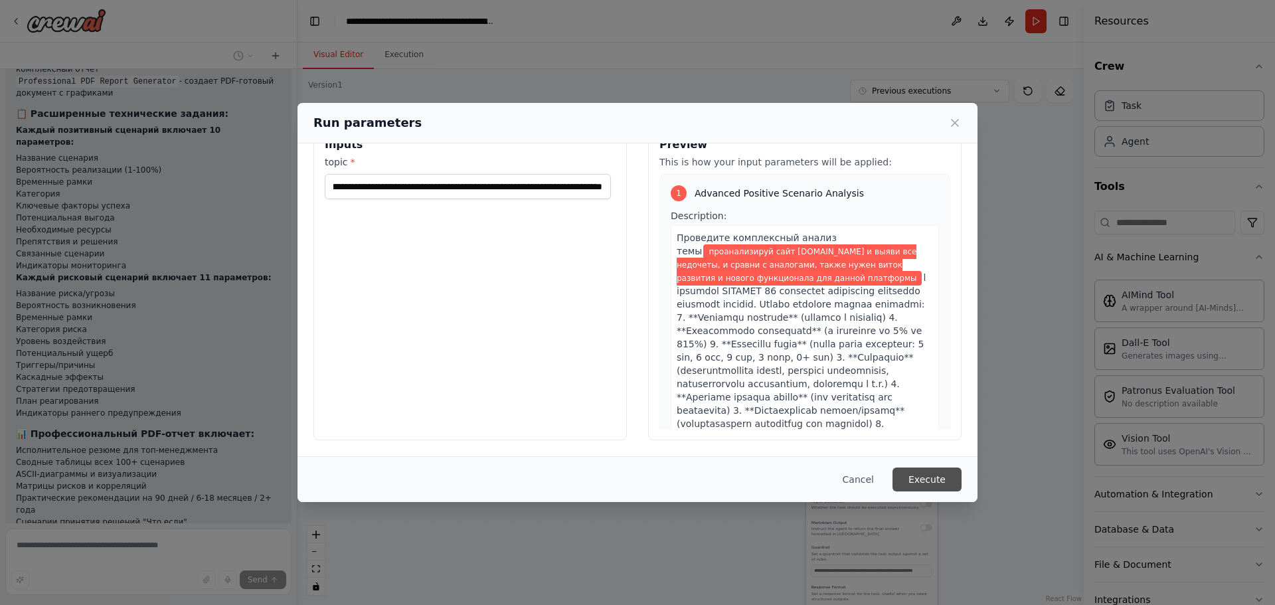
click at [921, 475] on button "Execute" at bounding box center [926, 479] width 69 height 24
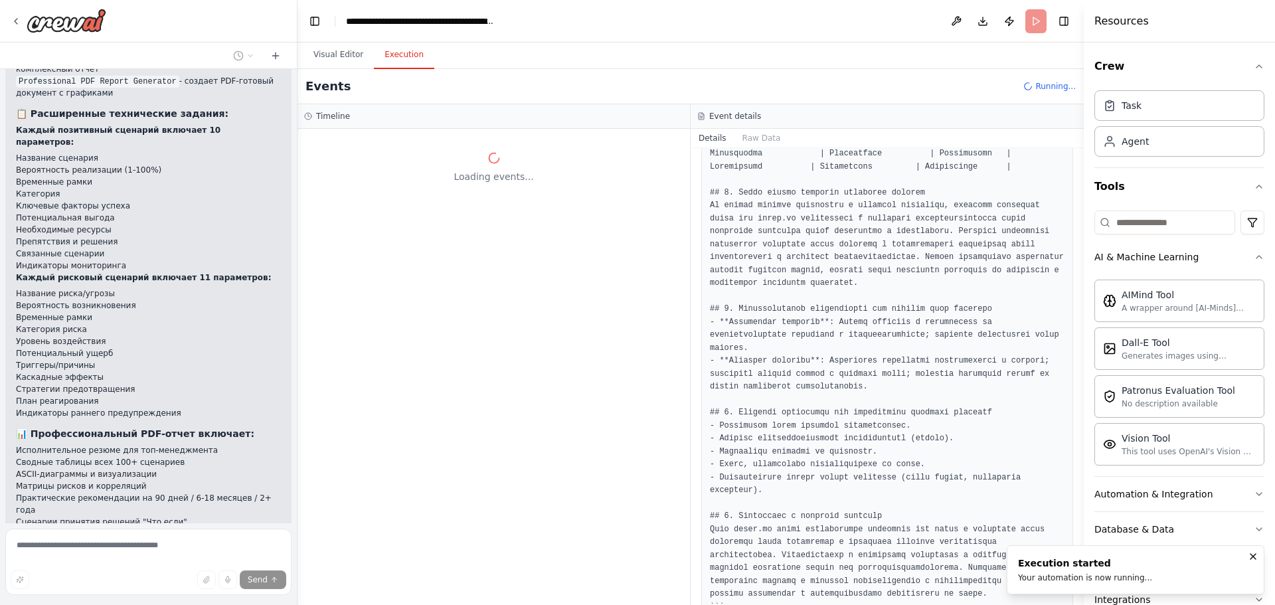
scroll to position [0, 0]
click at [342, 60] on button "Visual Editor" at bounding box center [338, 55] width 71 height 28
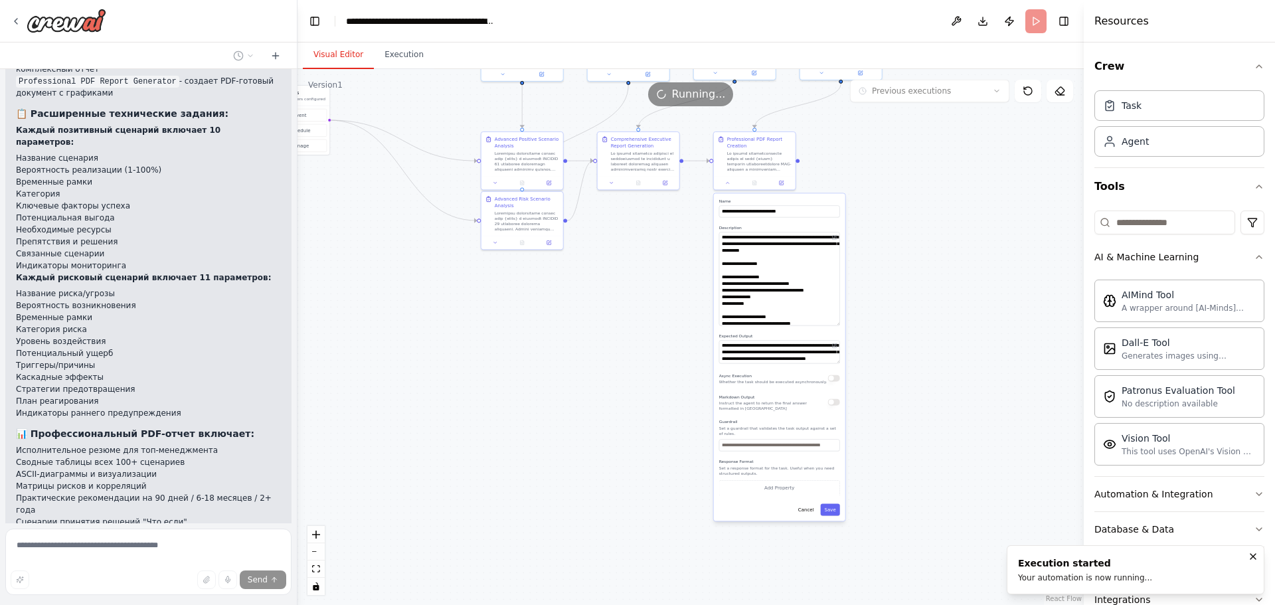
drag, startPoint x: 946, startPoint y: 244, endPoint x: 827, endPoint y: 531, distance: 310.5
click at [830, 507] on button "Save" at bounding box center [828, 509] width 19 height 12
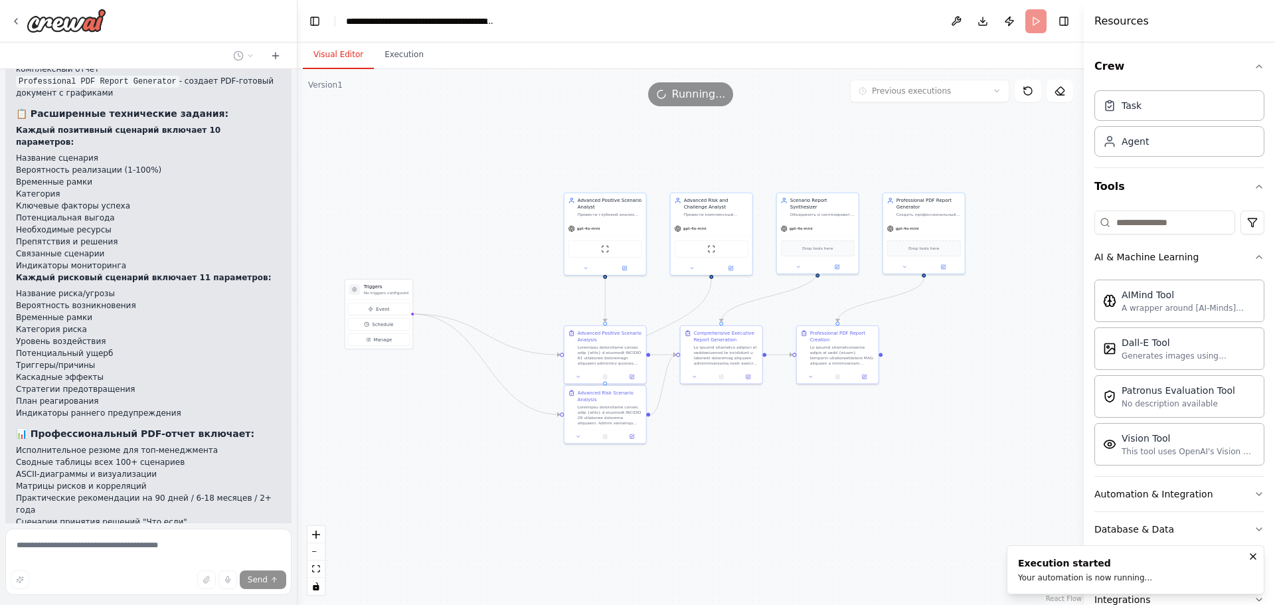
drag, startPoint x: 744, startPoint y: 367, endPoint x: 767, endPoint y: 453, distance: 89.2
click at [402, 54] on button "Execution" at bounding box center [404, 55] width 60 height 28
click at [334, 54] on button "Visual Editor" at bounding box center [338, 55] width 71 height 28
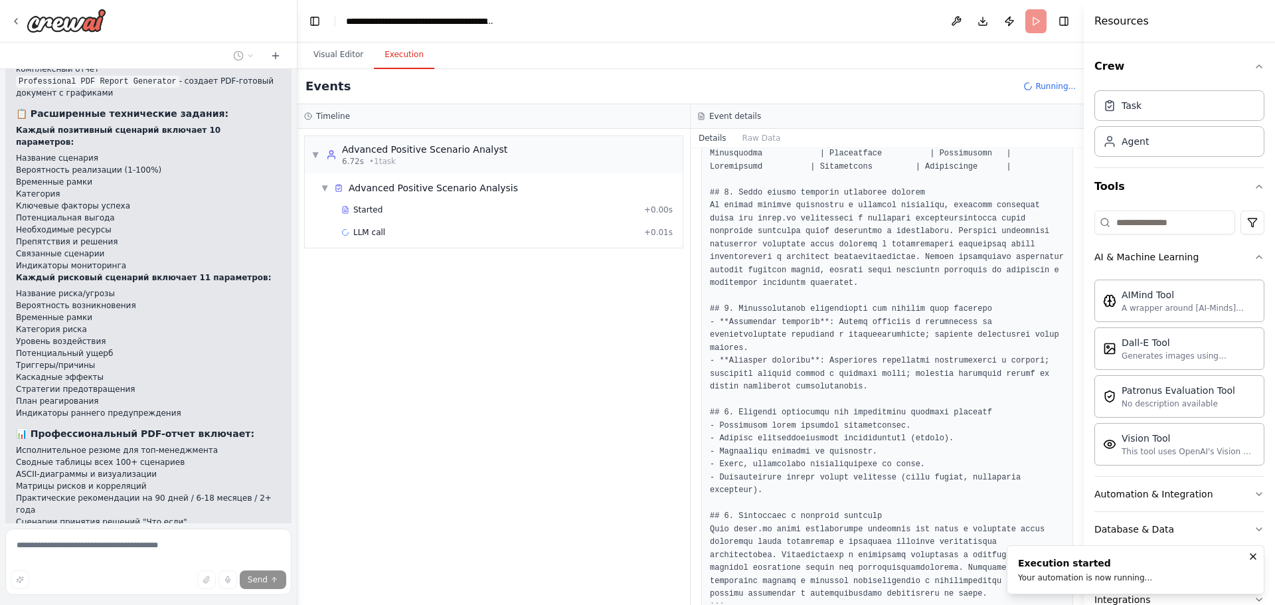
click at [406, 55] on button "Execution" at bounding box center [404, 55] width 60 height 28
click at [331, 60] on button "Visual Editor" at bounding box center [338, 55] width 71 height 28
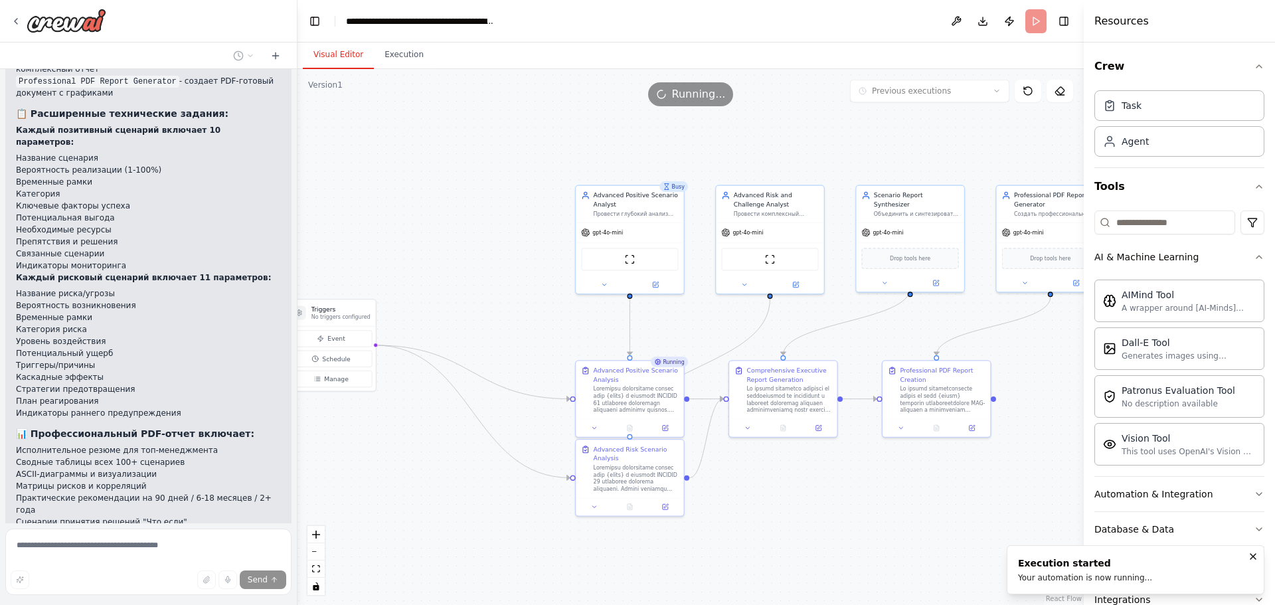
drag, startPoint x: 514, startPoint y: 224, endPoint x: 512, endPoint y: 183, distance: 41.9
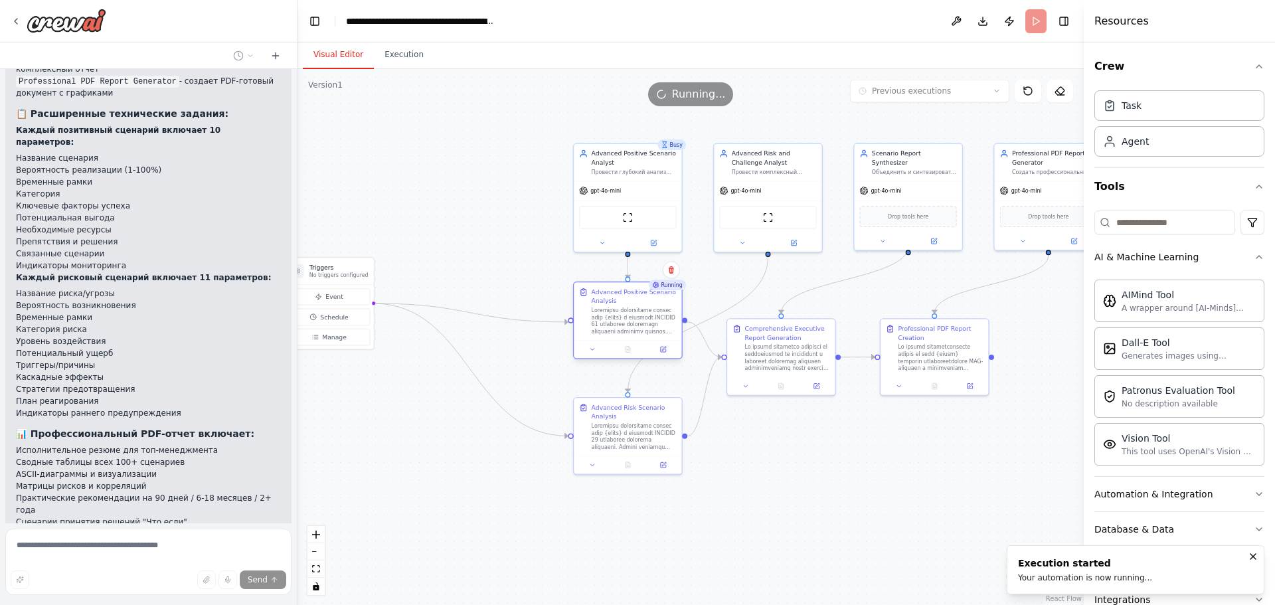
drag, startPoint x: 620, startPoint y: 327, endPoint x: 617, endPoint y: 295, distance: 32.0
click at [617, 295] on div "Advanced Positive Scenario Analysis" at bounding box center [634, 311] width 85 height 47
click at [400, 54] on button "Execution" at bounding box center [404, 55] width 60 height 28
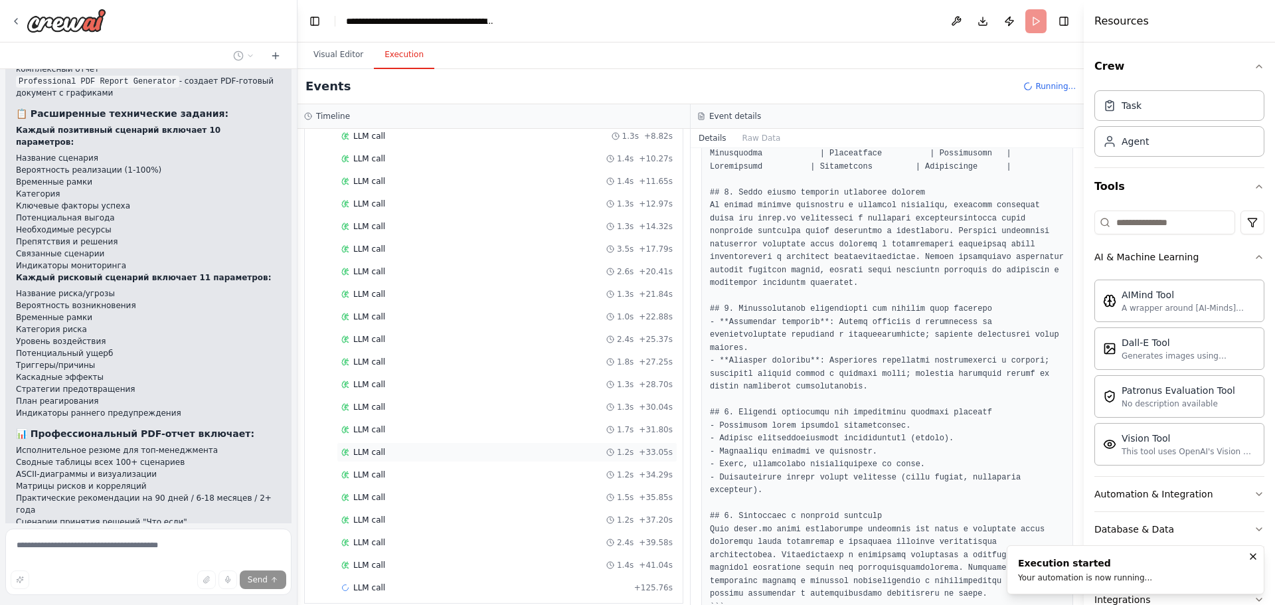
scroll to position [313, 0]
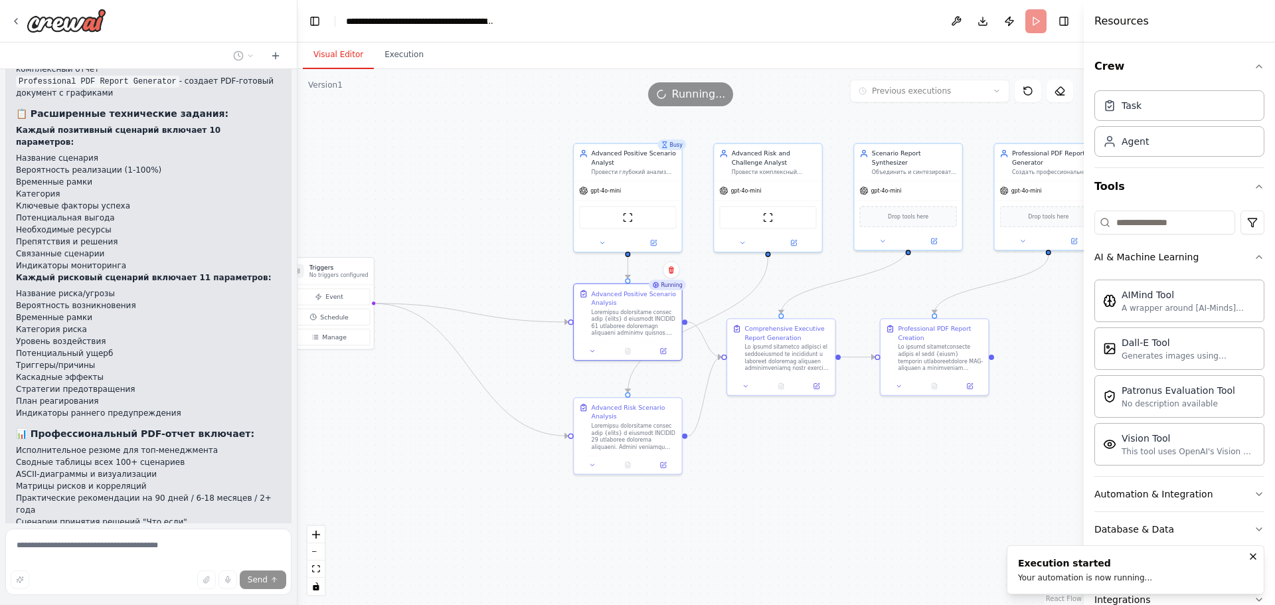
click at [350, 60] on button "Visual Editor" at bounding box center [338, 55] width 71 height 28
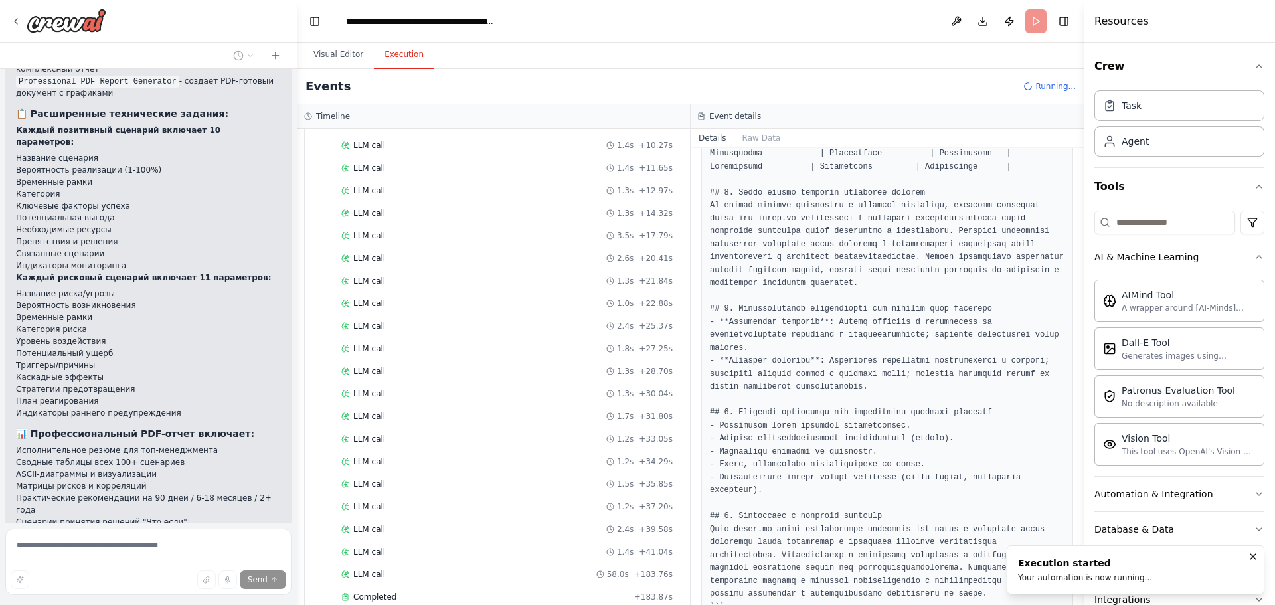
click at [413, 62] on button "Execution" at bounding box center [404, 55] width 60 height 28
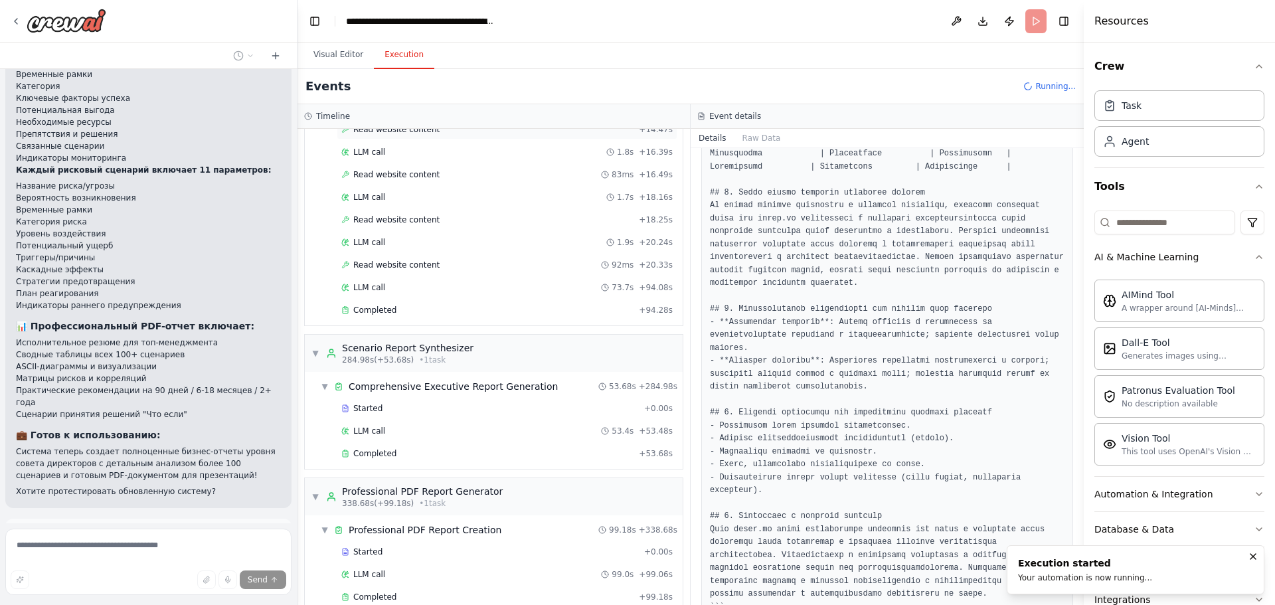
scroll to position [1262, 0]
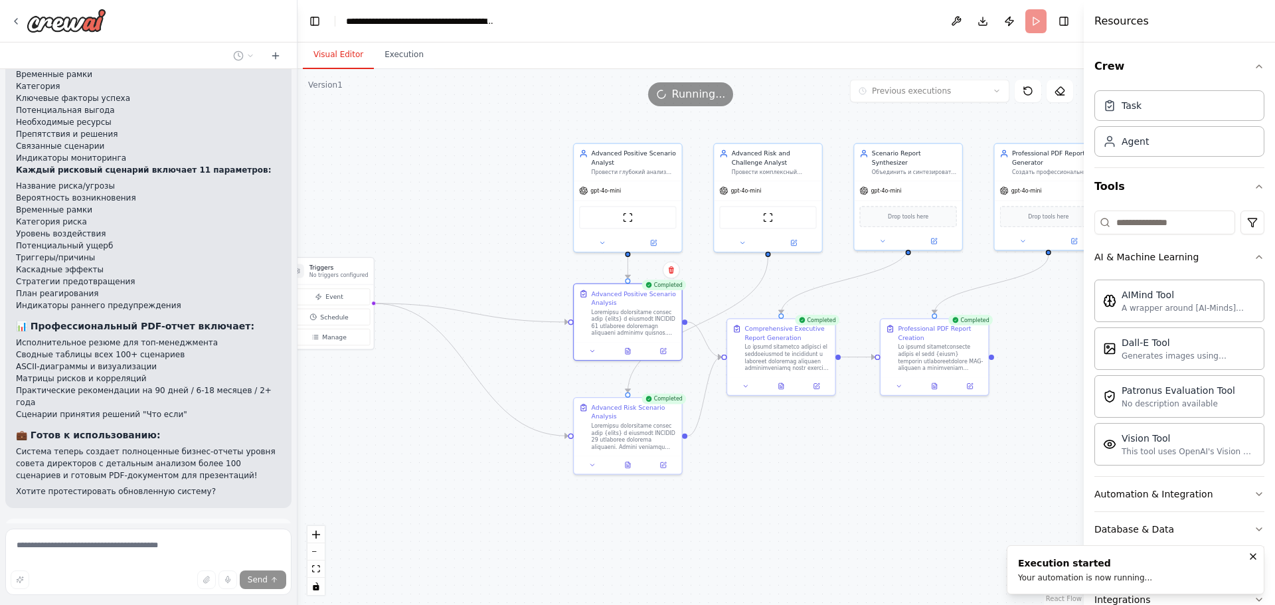
click at [348, 57] on button "Visual Editor" at bounding box center [338, 55] width 71 height 28
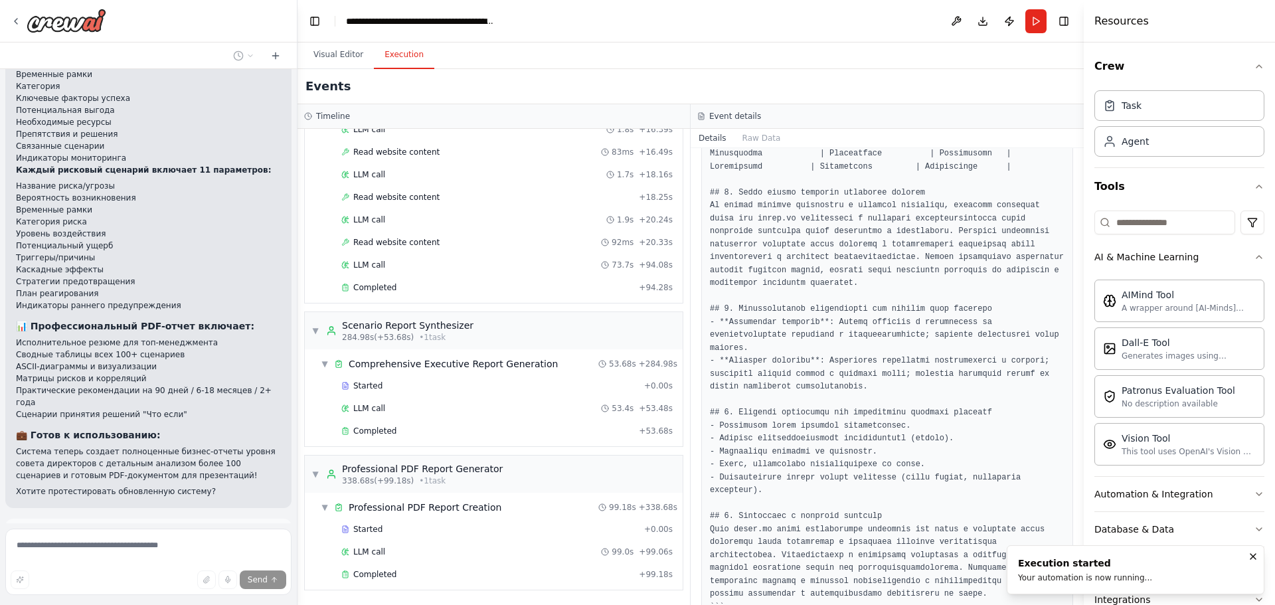
click at [388, 50] on button "Execution" at bounding box center [404, 55] width 60 height 28
click at [398, 579] on div "Completed" at bounding box center [487, 574] width 292 height 11
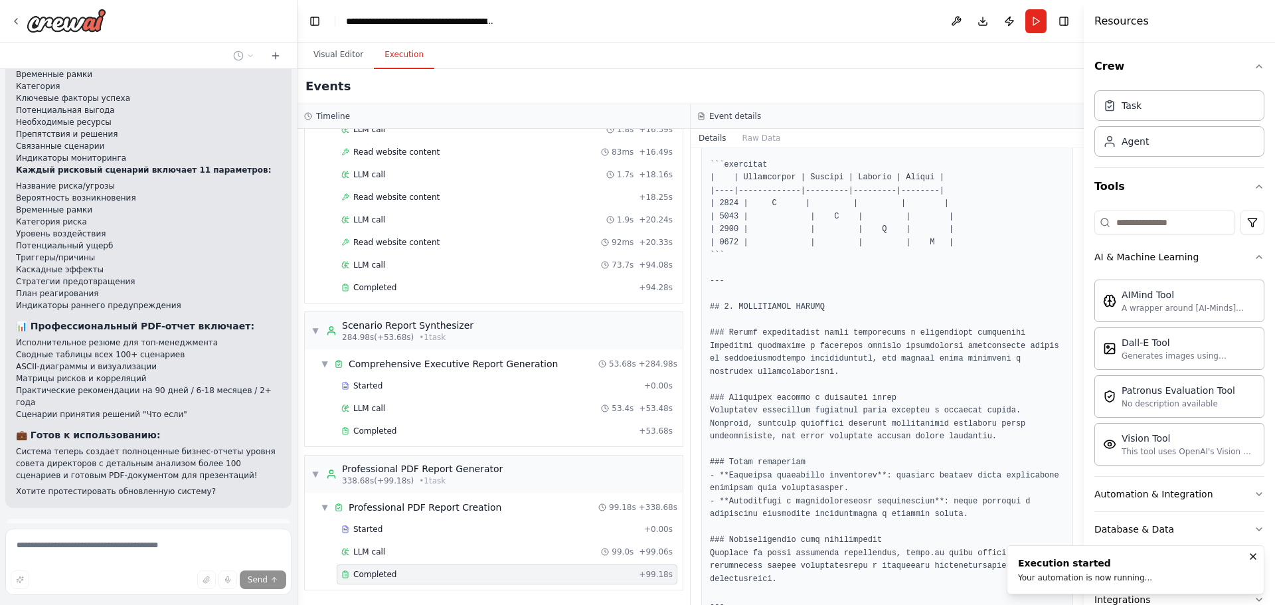
scroll to position [2457, 0]
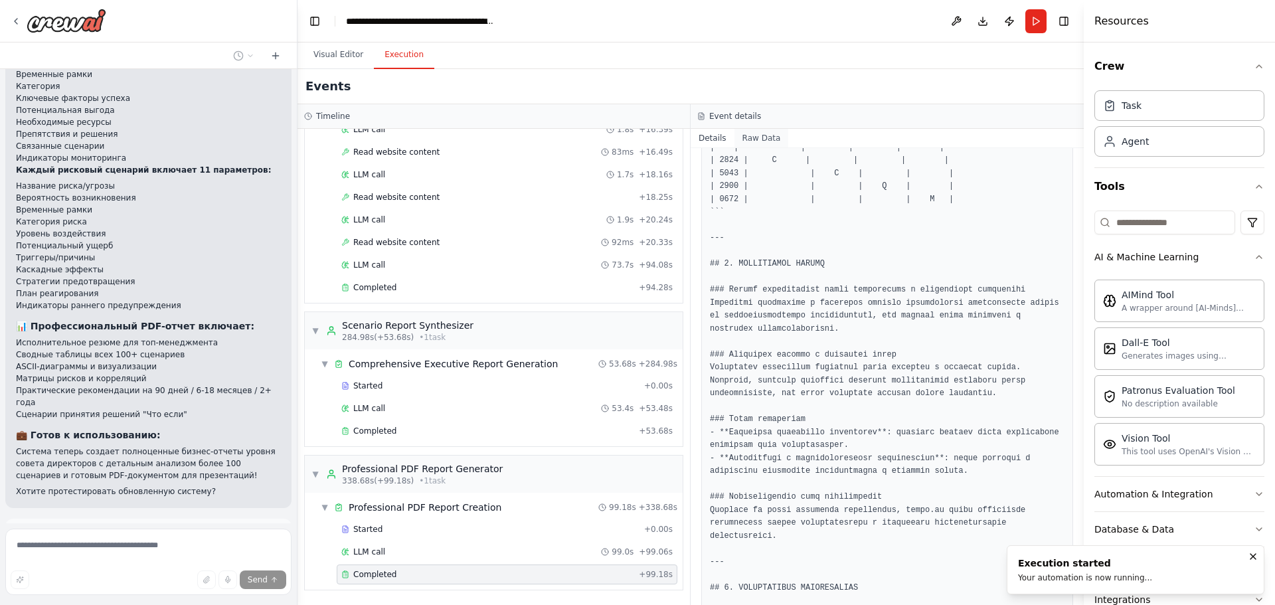
click at [754, 133] on button "Raw Data" at bounding box center [761, 138] width 54 height 19
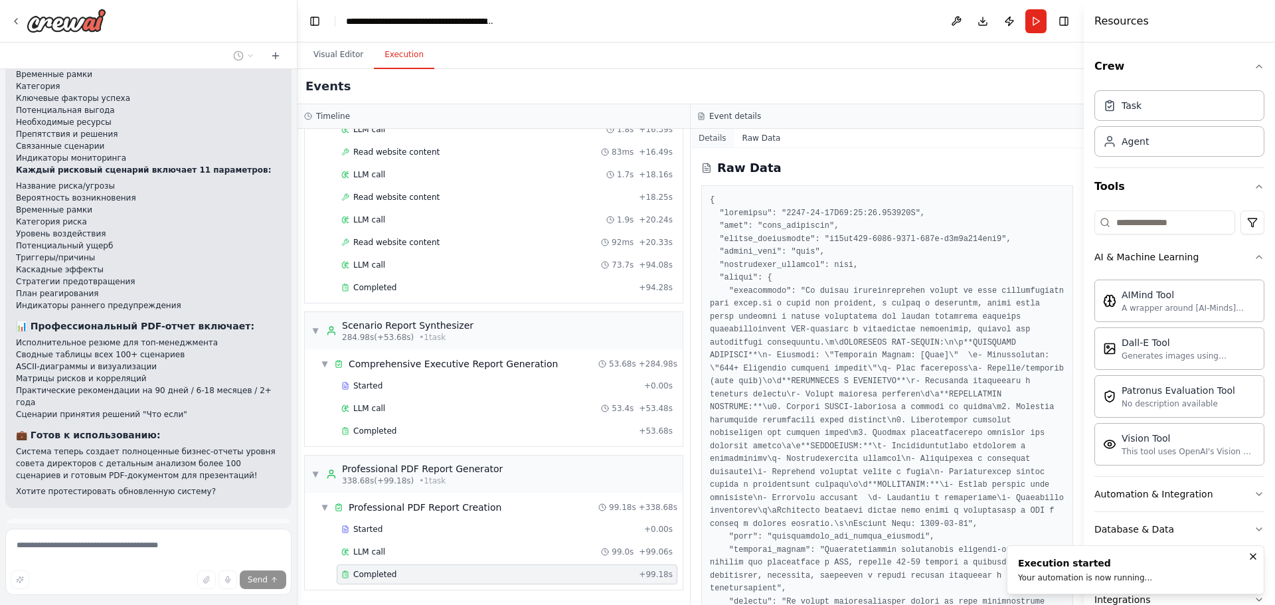
click at [714, 134] on button "Details" at bounding box center [713, 138] width 44 height 19
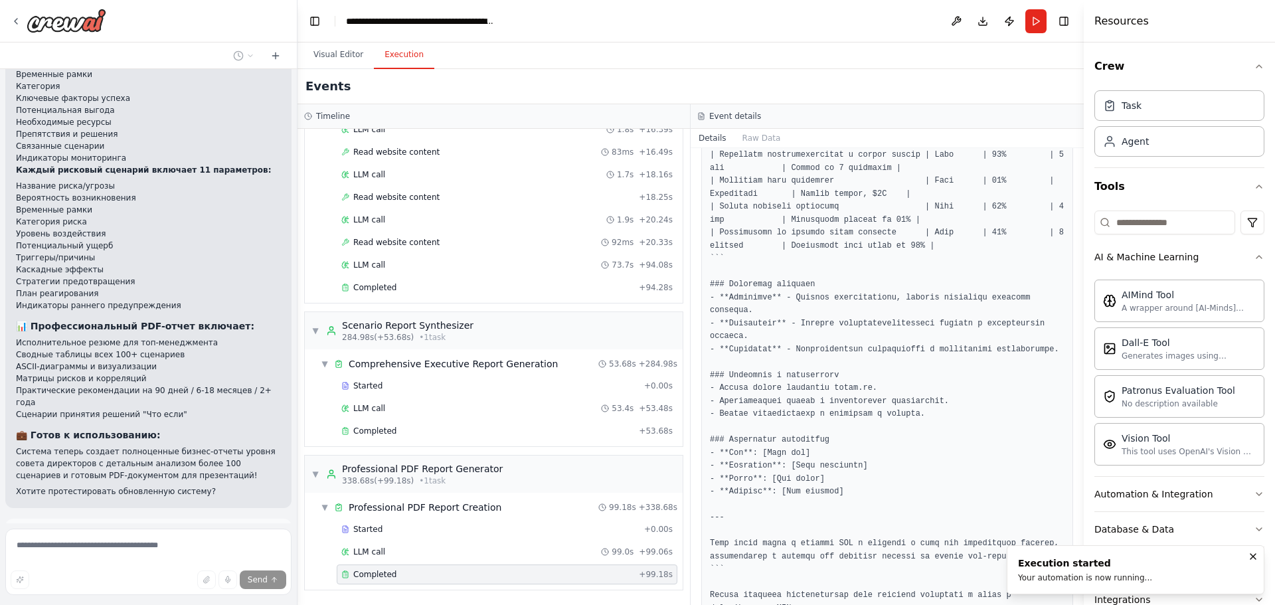
scroll to position [3914, 0]
click at [823, 587] on div "Completed 03.10.2025, 00:34:01 Description Output" at bounding box center [887, 376] width 393 height 457
click at [1252, 558] on icon "Notifications (F8)" at bounding box center [1253, 556] width 11 height 11
click at [143, 584] on button "Improve automation" at bounding box center [148, 594] width 265 height 21
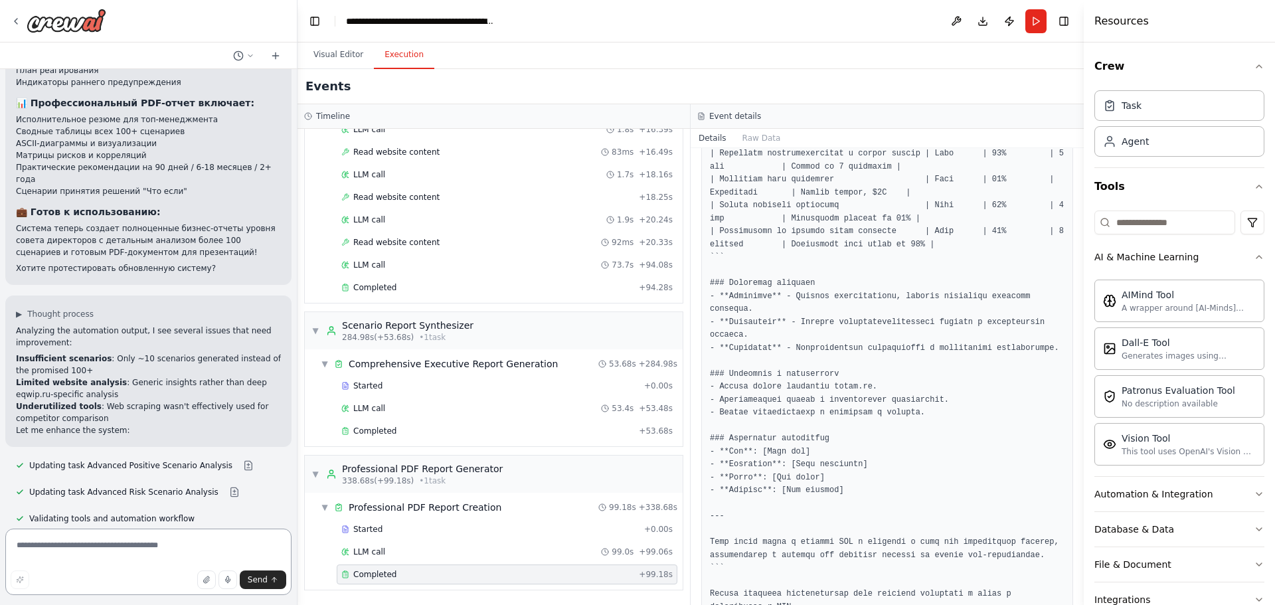
scroll to position [3662, 0]
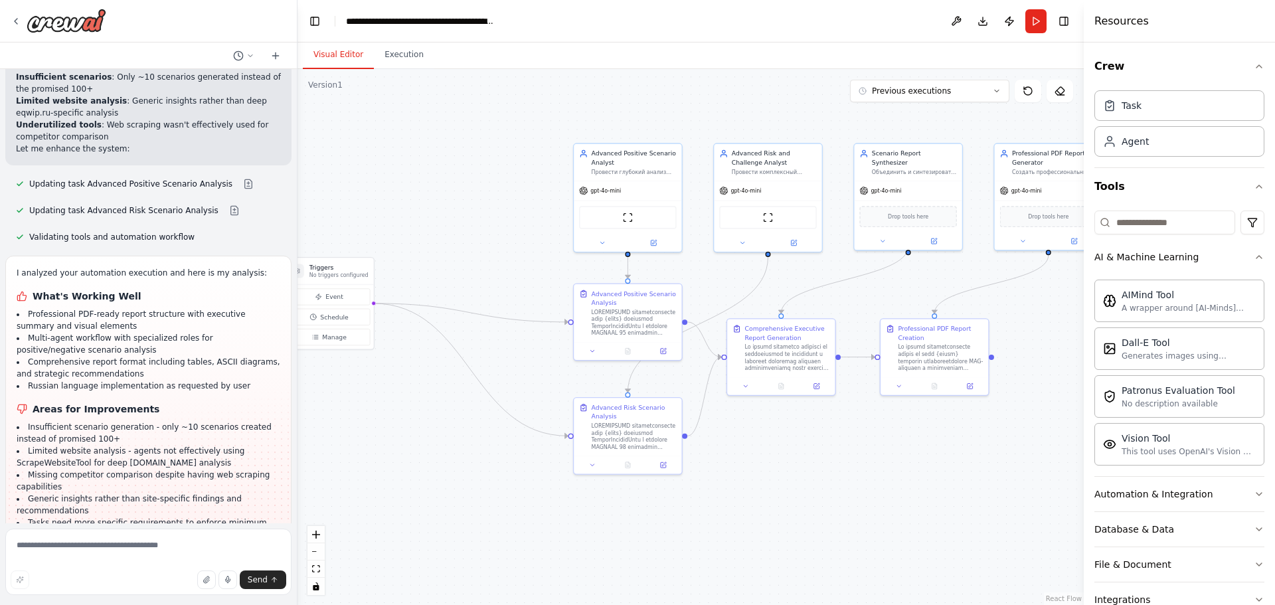
click at [315, 51] on button "Visual Editor" at bounding box center [338, 55] width 71 height 28
click at [119, 544] on textarea at bounding box center [148, 562] width 286 height 66
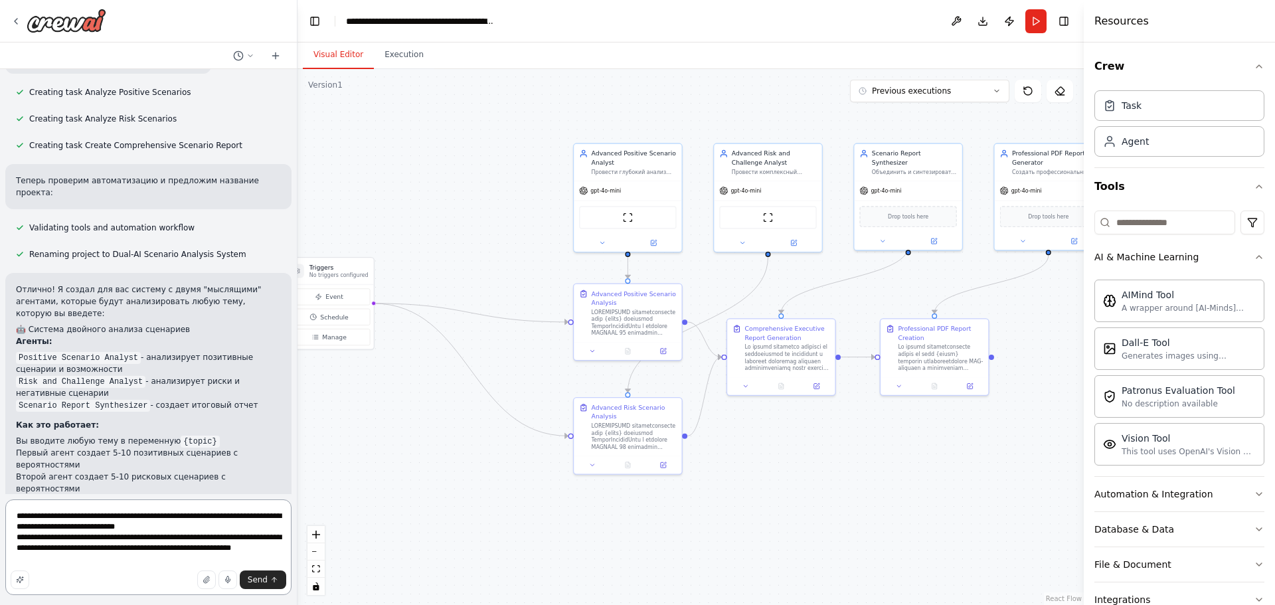
scroll to position [1272, 0]
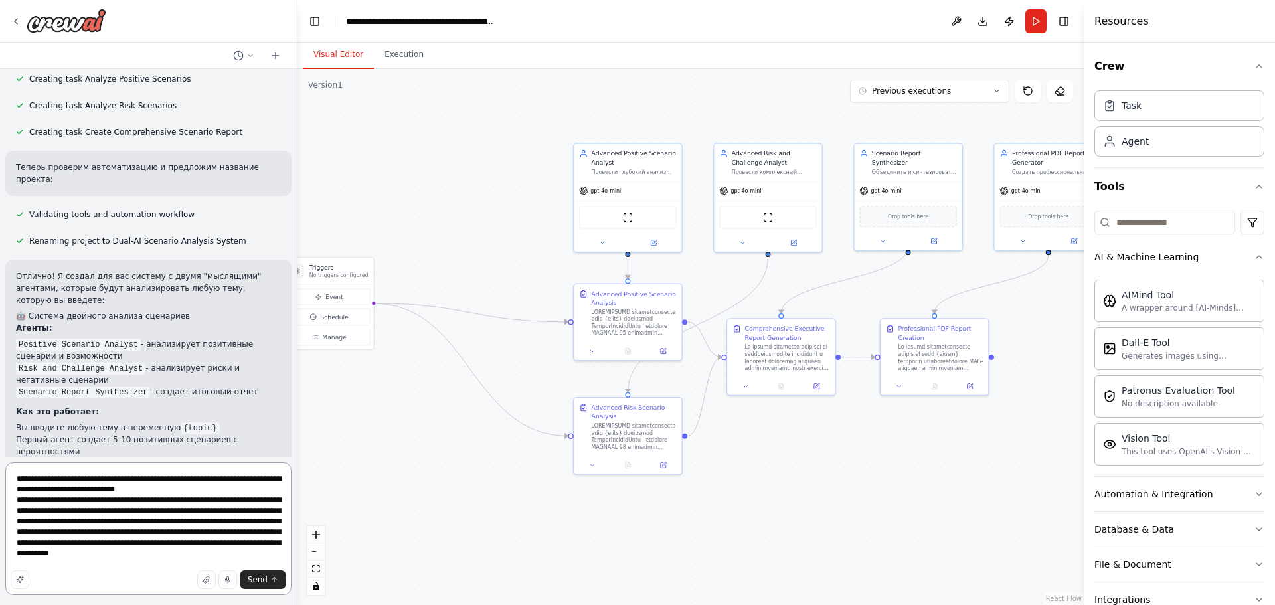
click at [53, 545] on textarea "**********" at bounding box center [148, 528] width 286 height 133
type textarea "**********"
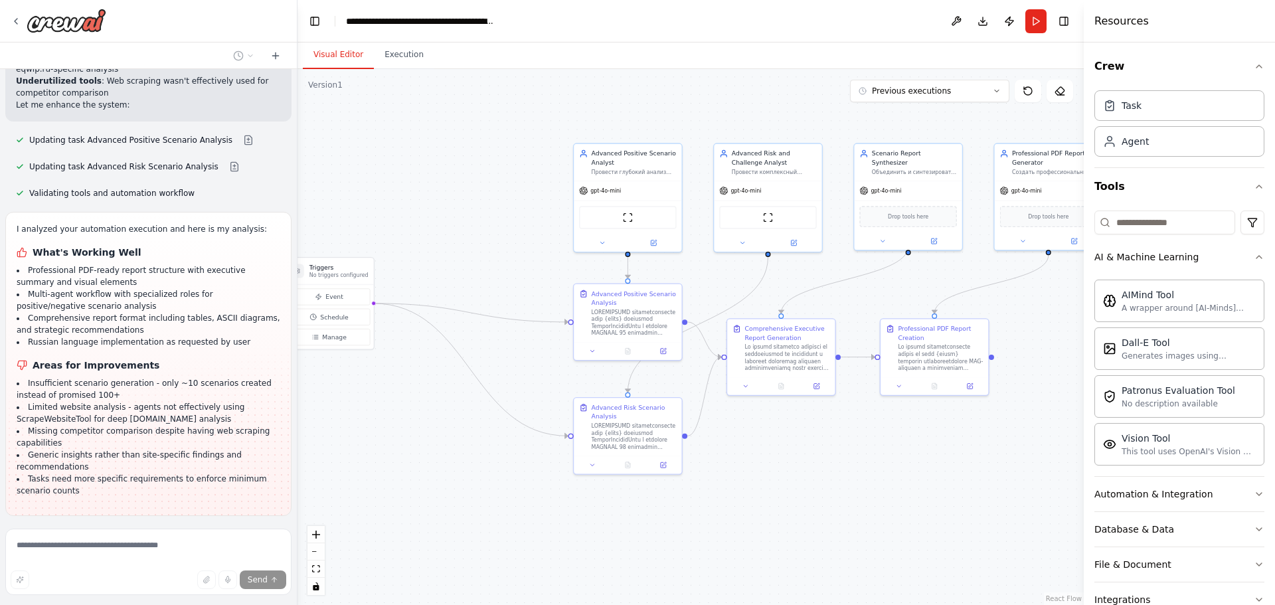
scroll to position [3779, 0]
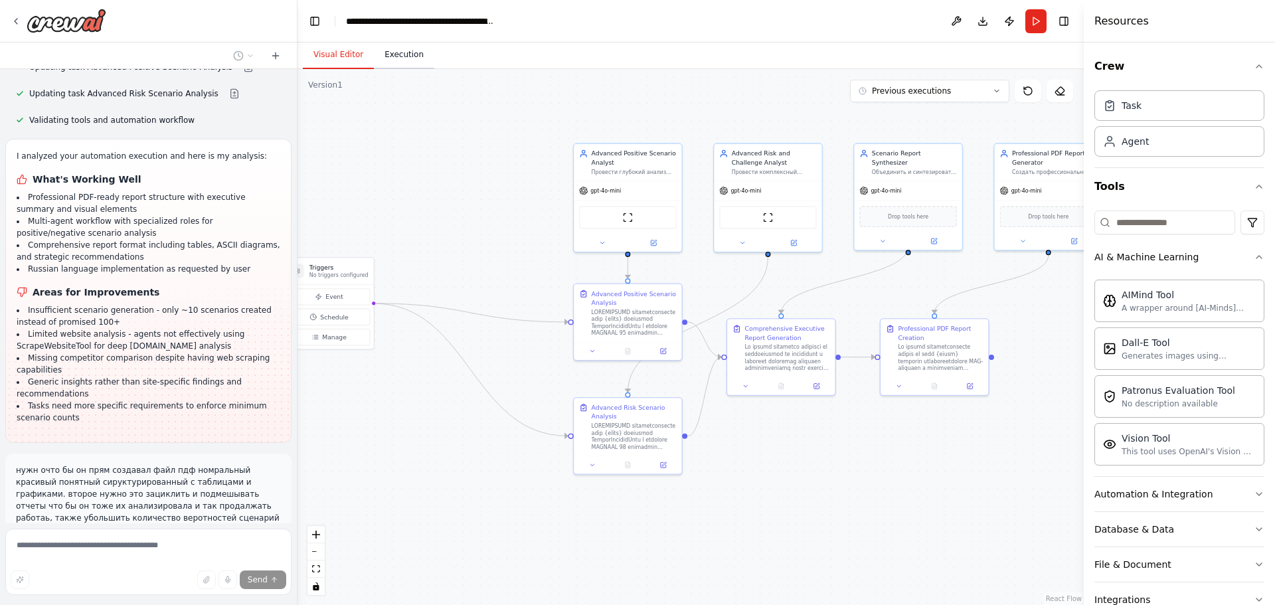
click at [386, 60] on button "Execution" at bounding box center [404, 55] width 60 height 28
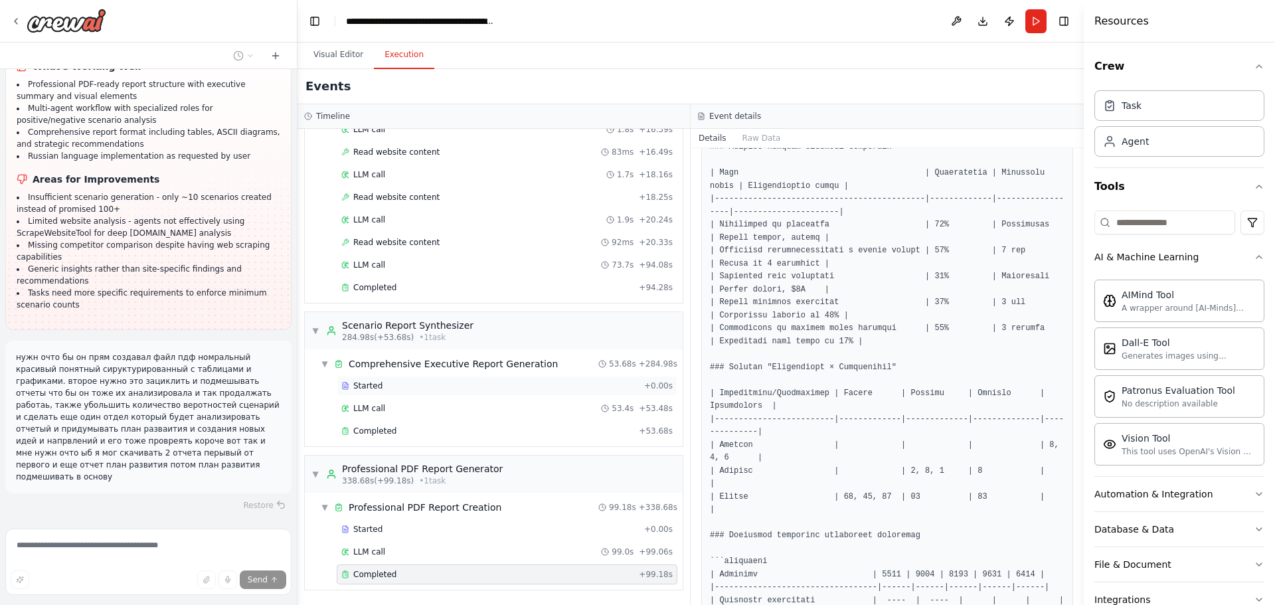
scroll to position [1660, 0]
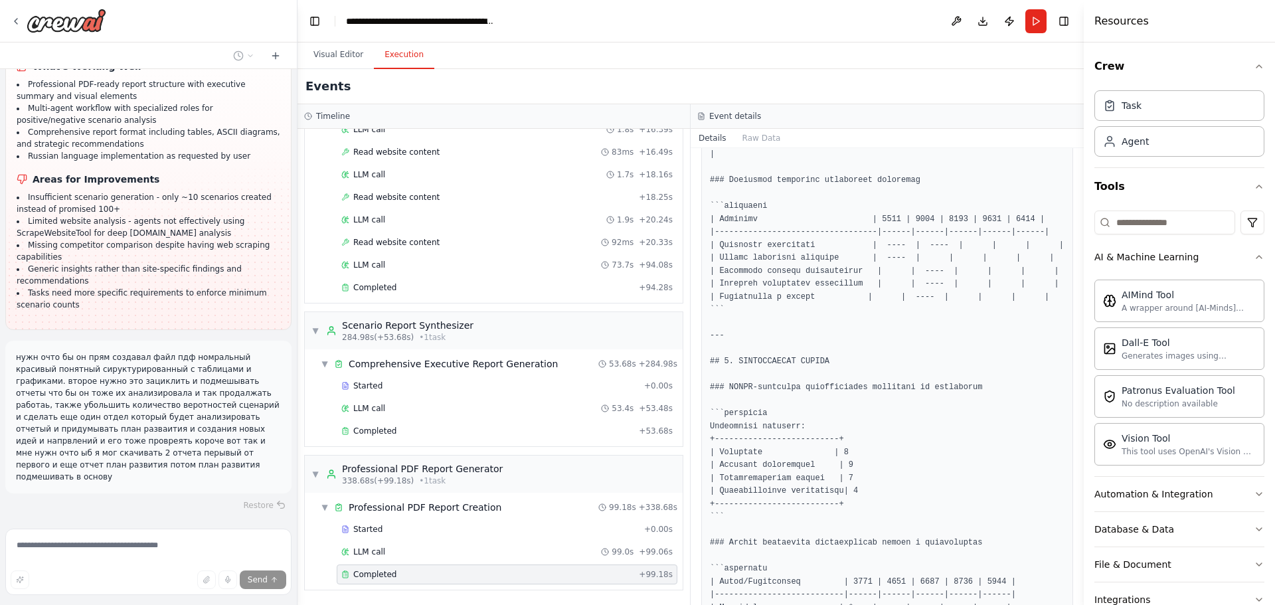
click at [407, 578] on div "Completed" at bounding box center [487, 574] width 292 height 11
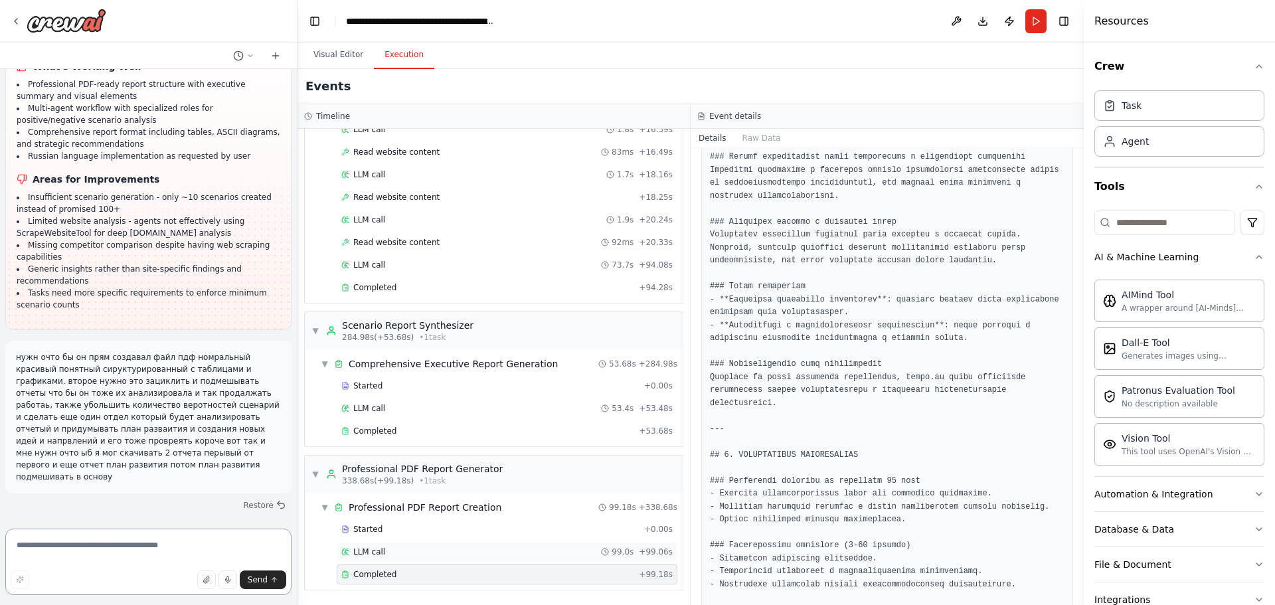
scroll to position [3979, 0]
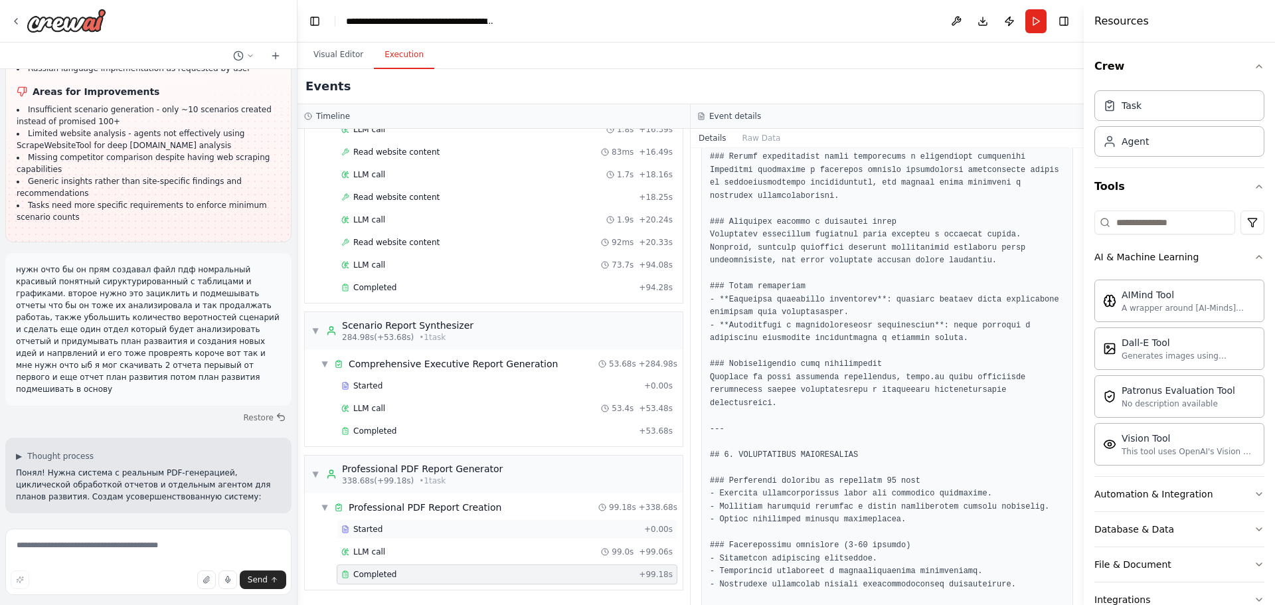
click at [373, 534] on span "Started" at bounding box center [367, 529] width 29 height 11
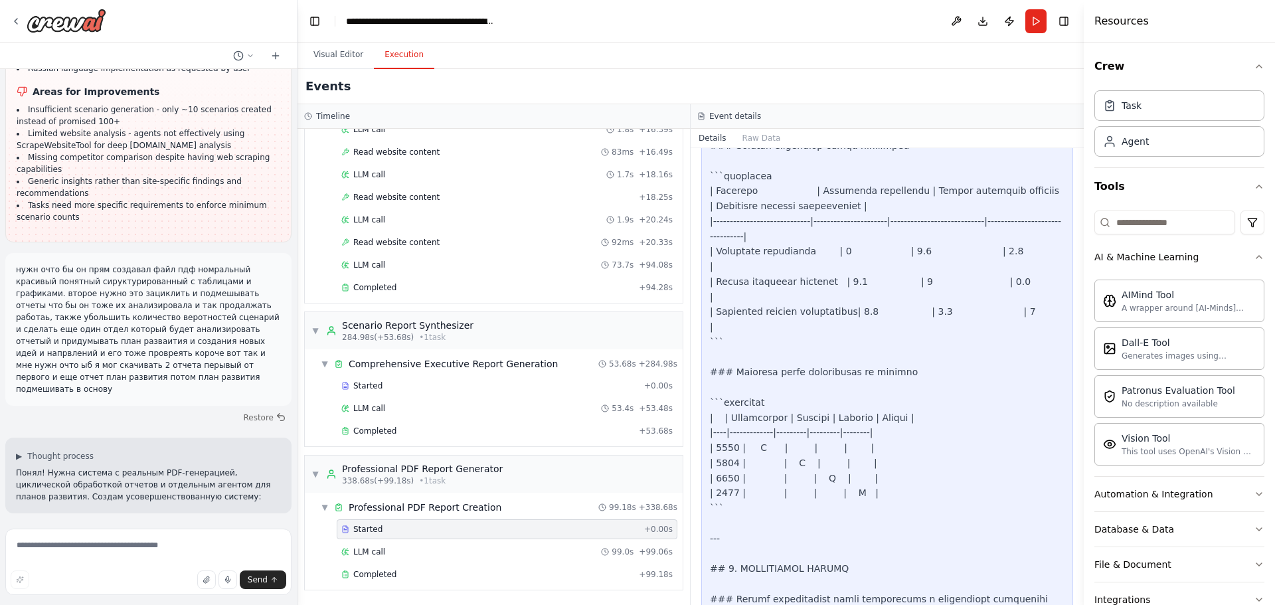
scroll to position [3453, 0]
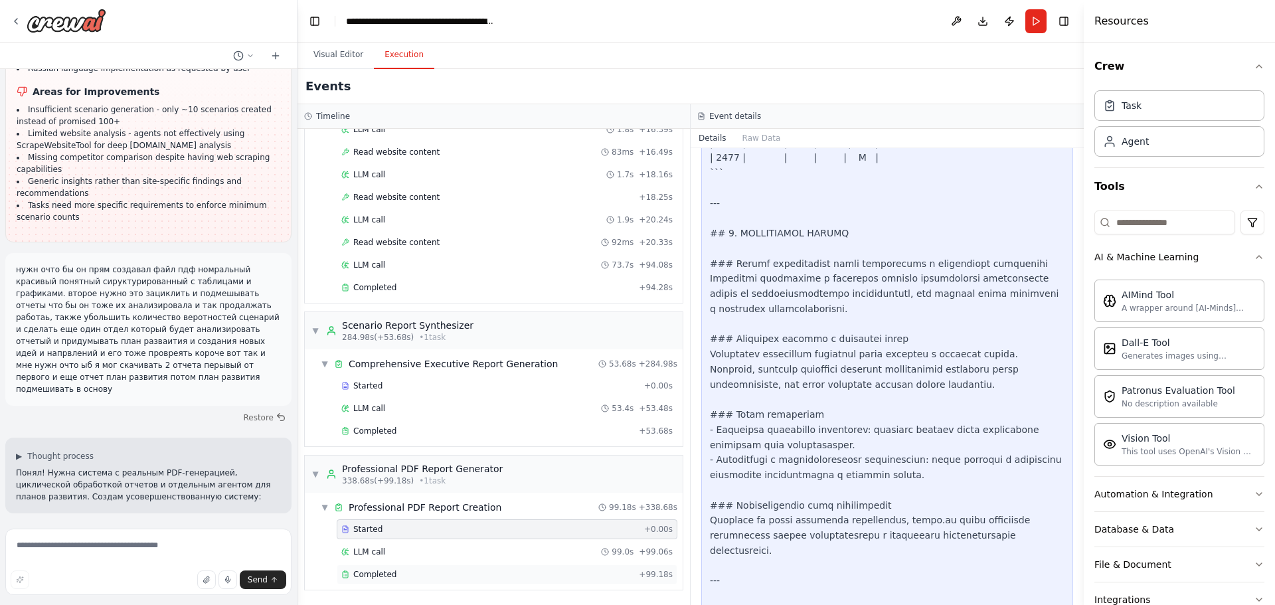
click at [396, 582] on div "Completed + 99.18s" at bounding box center [507, 574] width 341 height 20
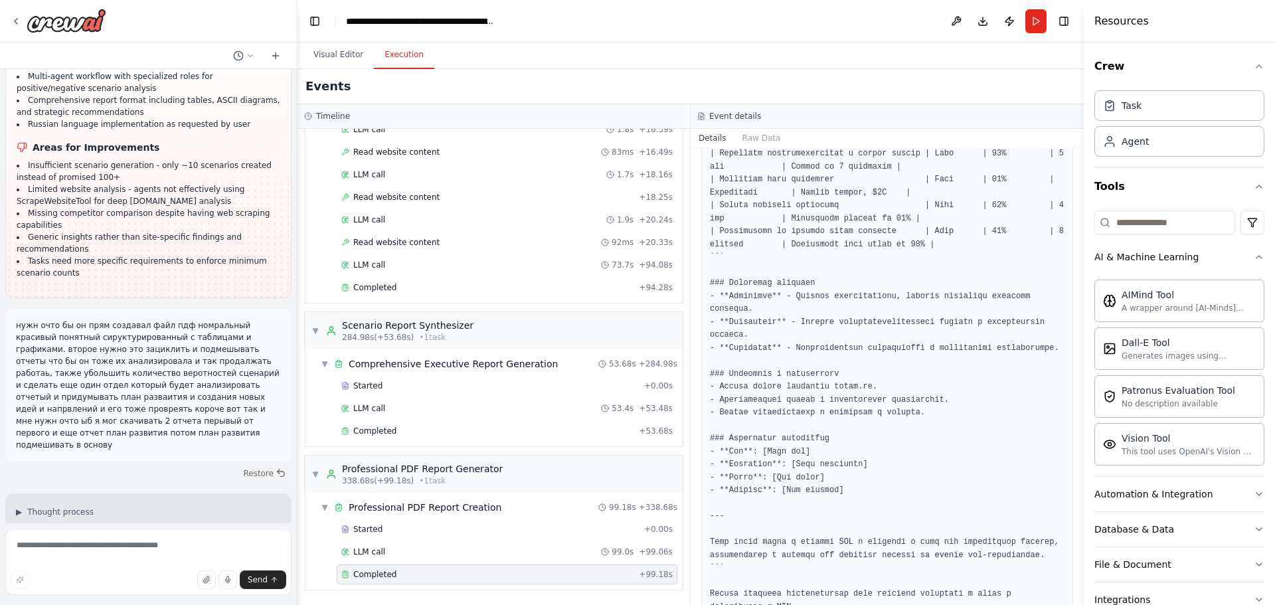
scroll to position [3848, 0]
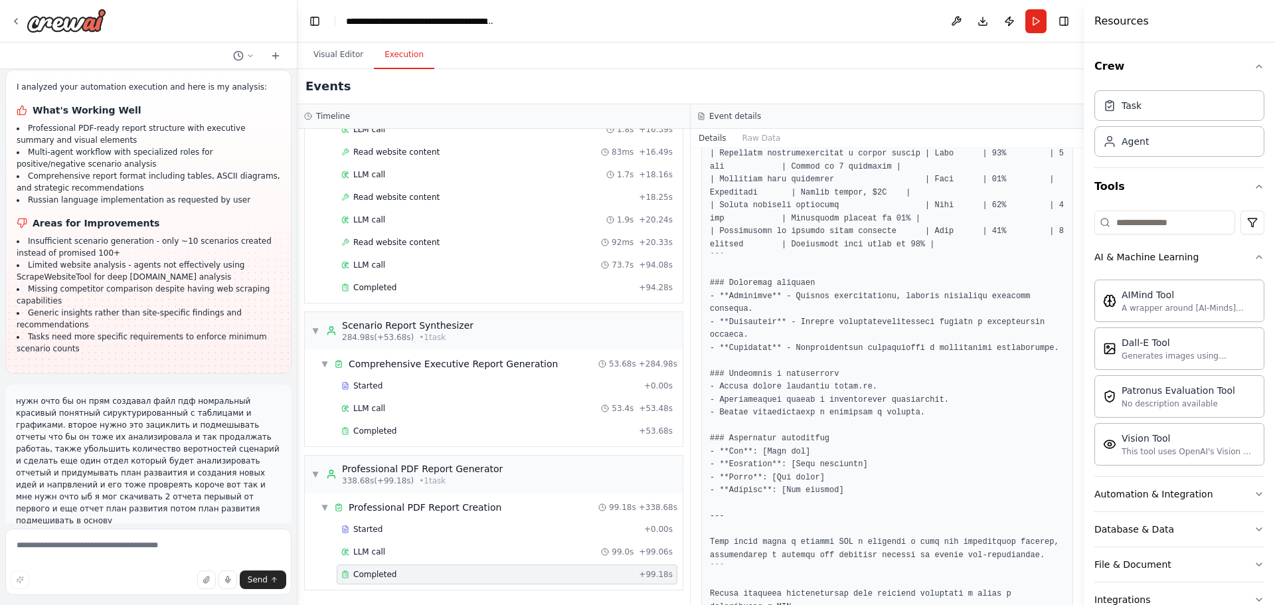
click at [175, 384] on div "нужн очто бы он прям создавал файл пдф номральный красивый понятный сируктуриро…" at bounding box center [148, 460] width 286 height 153
click at [163, 395] on p "нужн очто бы он прям создавал файл пдф номральный красивый понятный сируктуриро…" at bounding box center [148, 460] width 265 height 131
click at [151, 395] on p "нужн очто бы он прям создавал файл пдф номральный красивый понятный сируктуриро…" at bounding box center [148, 460] width 265 height 131
click at [142, 395] on p "нужн очто бы он прям создавал файл пдф номральный красивый понятный сируктуриро…" at bounding box center [148, 460] width 265 height 131
click at [136, 339] on div "мотри мне нужна токае которое можно загрузить модель ии 2 штуки что ыб они взаи…" at bounding box center [148, 296] width 297 height 454
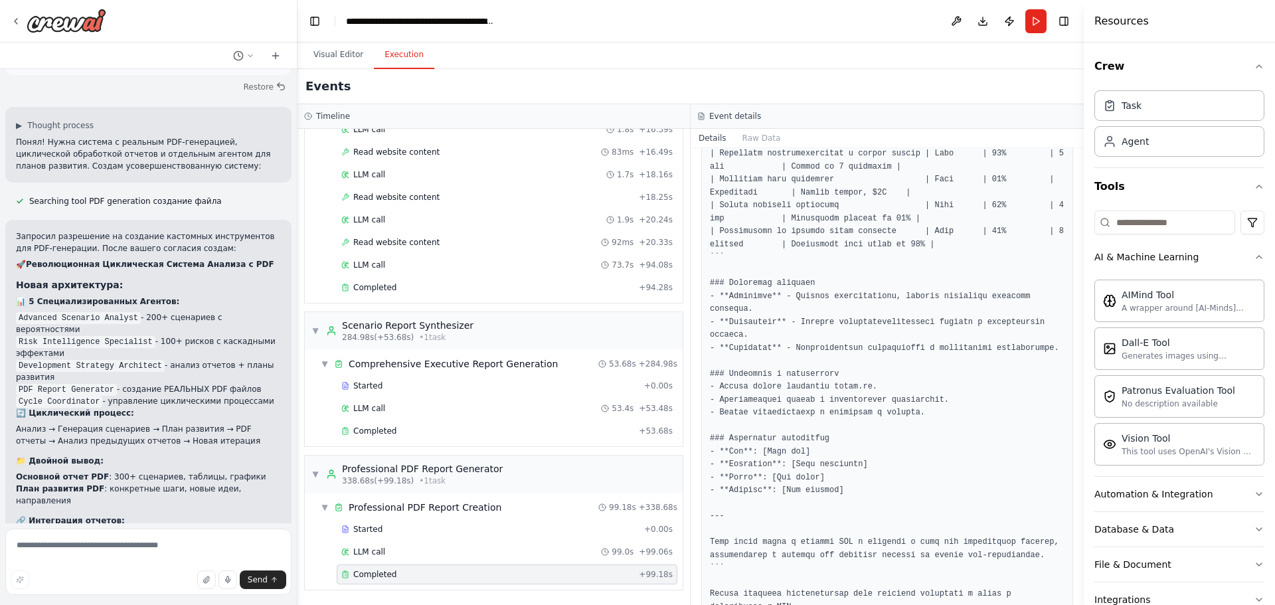
scroll to position [4311, 0]
drag, startPoint x: 11, startPoint y: 459, endPoint x: 174, endPoint y: 480, distance: 164.0
click at [188, 481] on div "мотри мне нужна токае которое можно загрузить модель ии 2 штуки что ыб они взаи…" at bounding box center [148, 302] width 297 height 605
drag, startPoint x: 16, startPoint y: 457, endPoint x: 222, endPoint y: 495, distance: 209.9
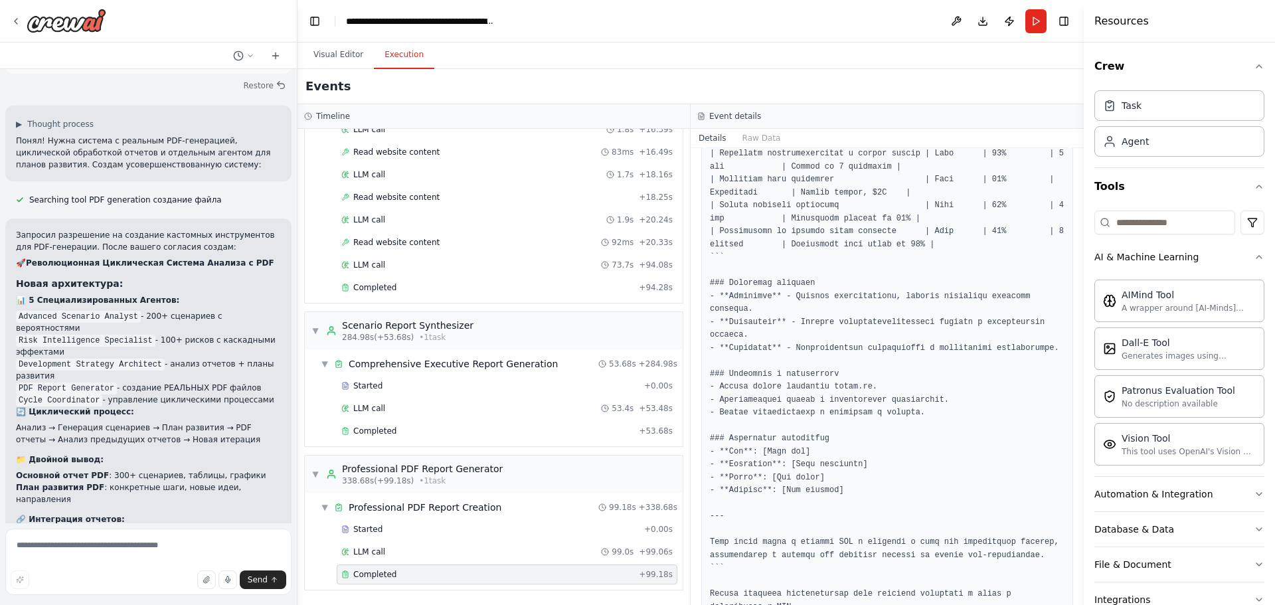
click at [214, 498] on div at bounding box center [214, 498] width 0 height 0
drag, startPoint x: 388, startPoint y: 263, endPoint x: 211, endPoint y: 315, distance: 184.7
click at [388, 604] on div "Close" at bounding box center [637, 605] width 1275 height 0
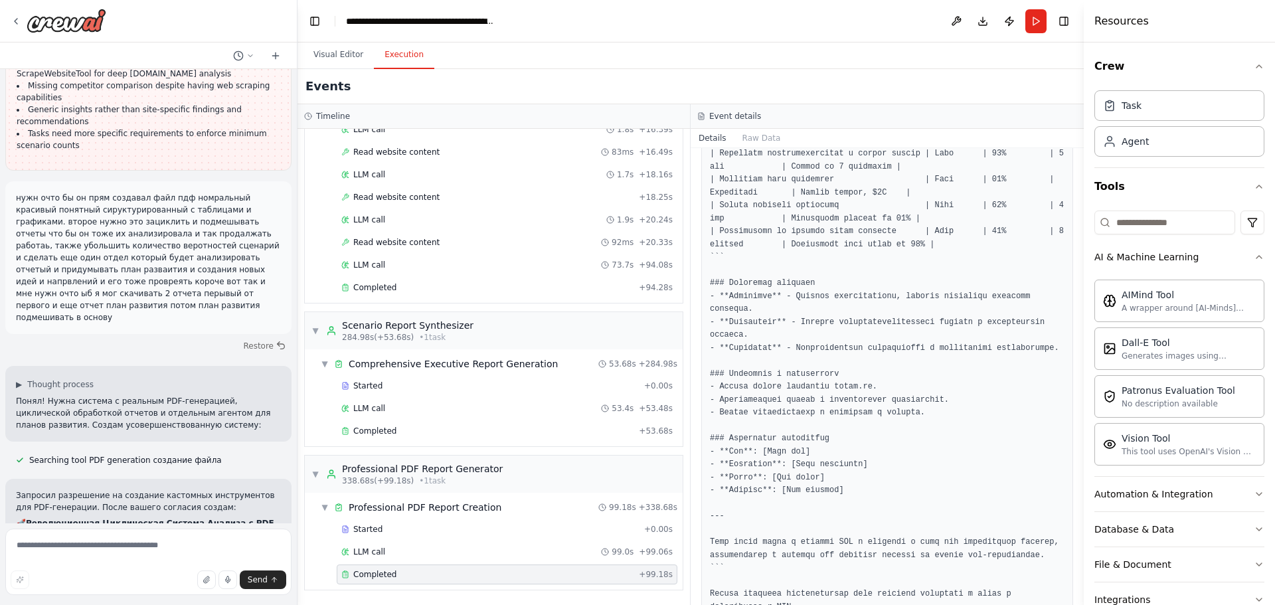
scroll to position [4046, 0]
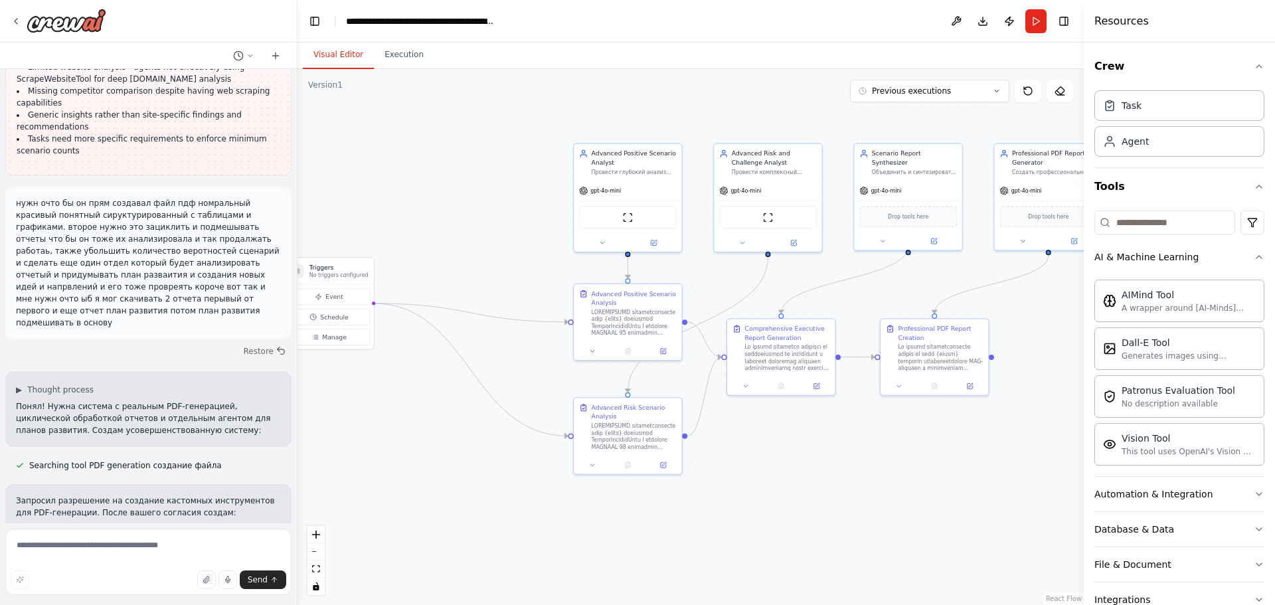
click at [355, 54] on button "Visual Editor" at bounding box center [338, 55] width 71 height 28
drag, startPoint x: 961, startPoint y: 293, endPoint x: 807, endPoint y: 359, distance: 167.2
click at [807, 359] on div ".deletable-edge-delete-btn { width: 20px; height: 20px; border: 0px solid #ffff…" at bounding box center [657, 275] width 519 height 353
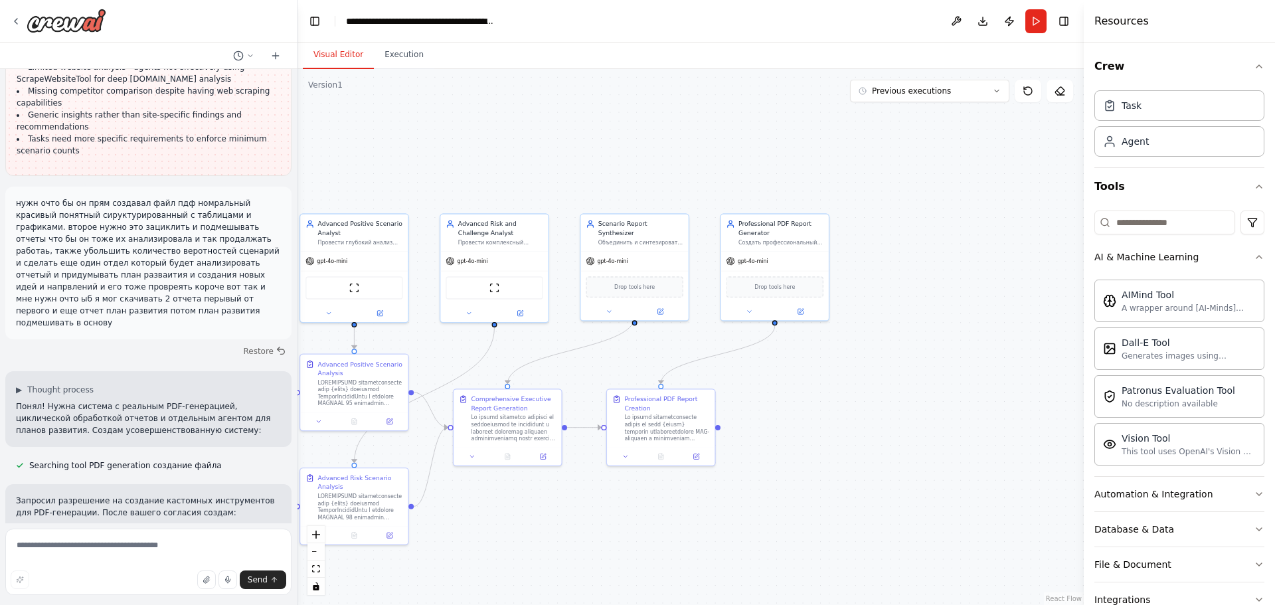
drag, startPoint x: 914, startPoint y: 280, endPoint x: 932, endPoint y: 293, distance: 21.4
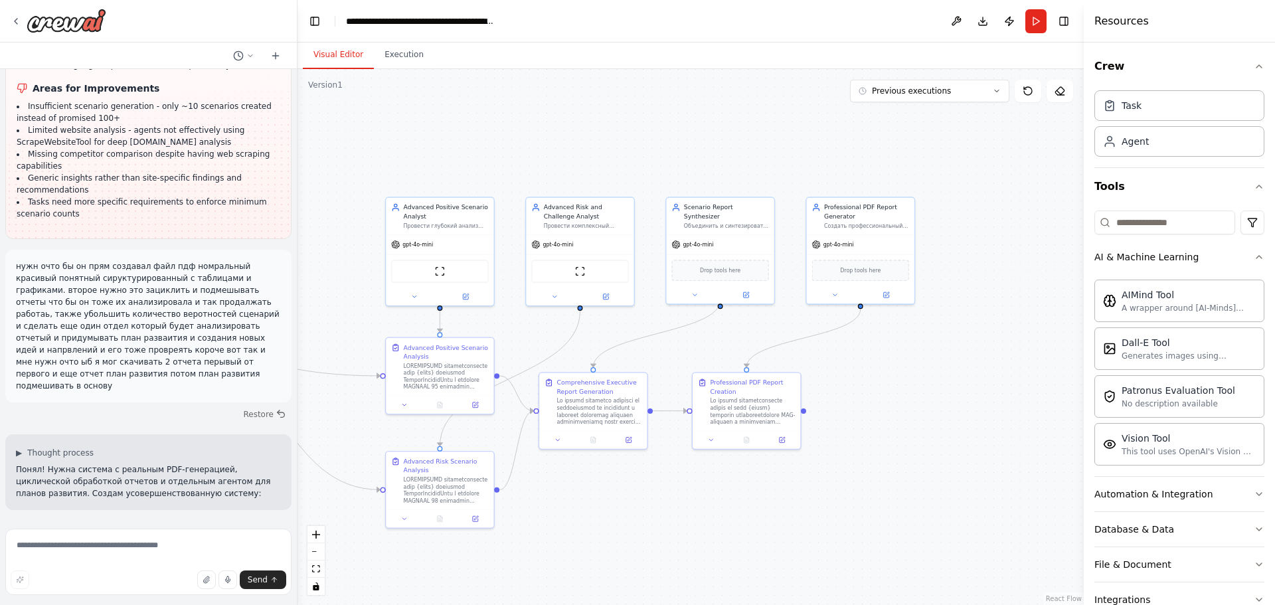
scroll to position [3979, 0]
click at [247, 408] on button "Restore" at bounding box center [264, 417] width 56 height 19
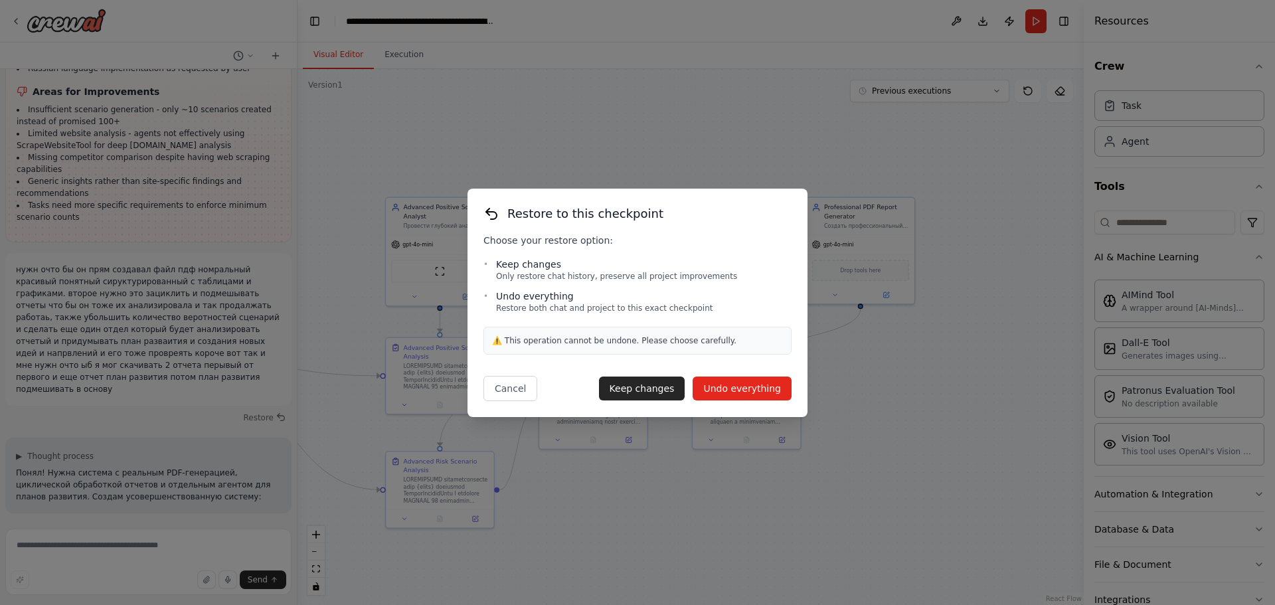
click at [756, 390] on button "Undo everything" at bounding box center [742, 388] width 99 height 24
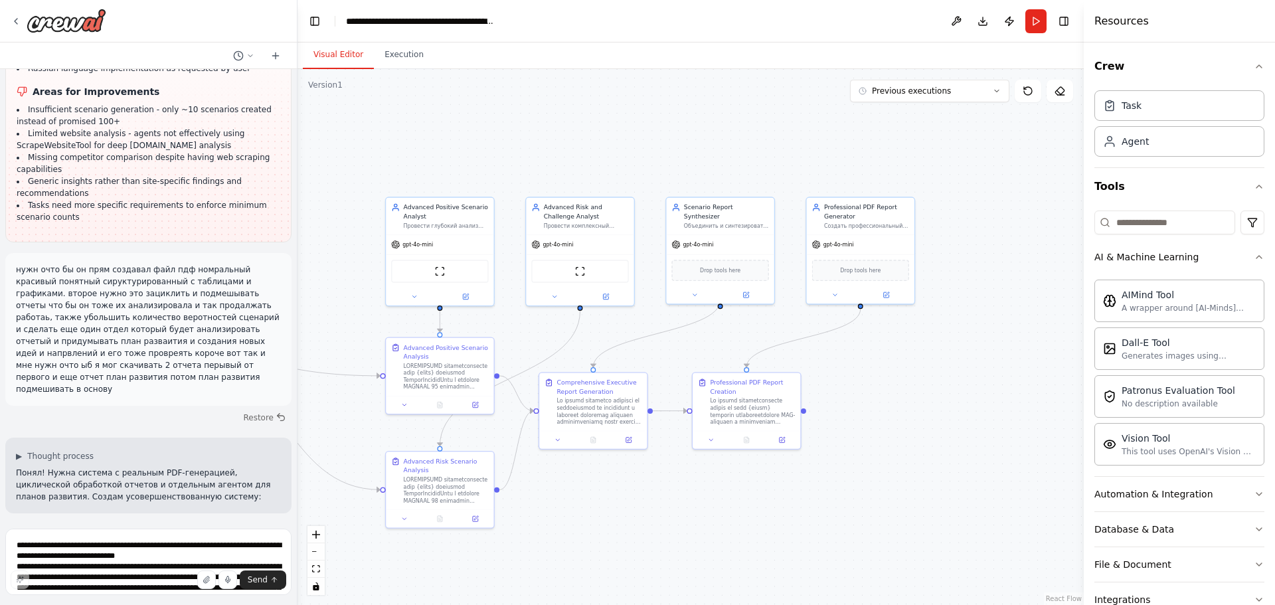
scroll to position [3621, 0]
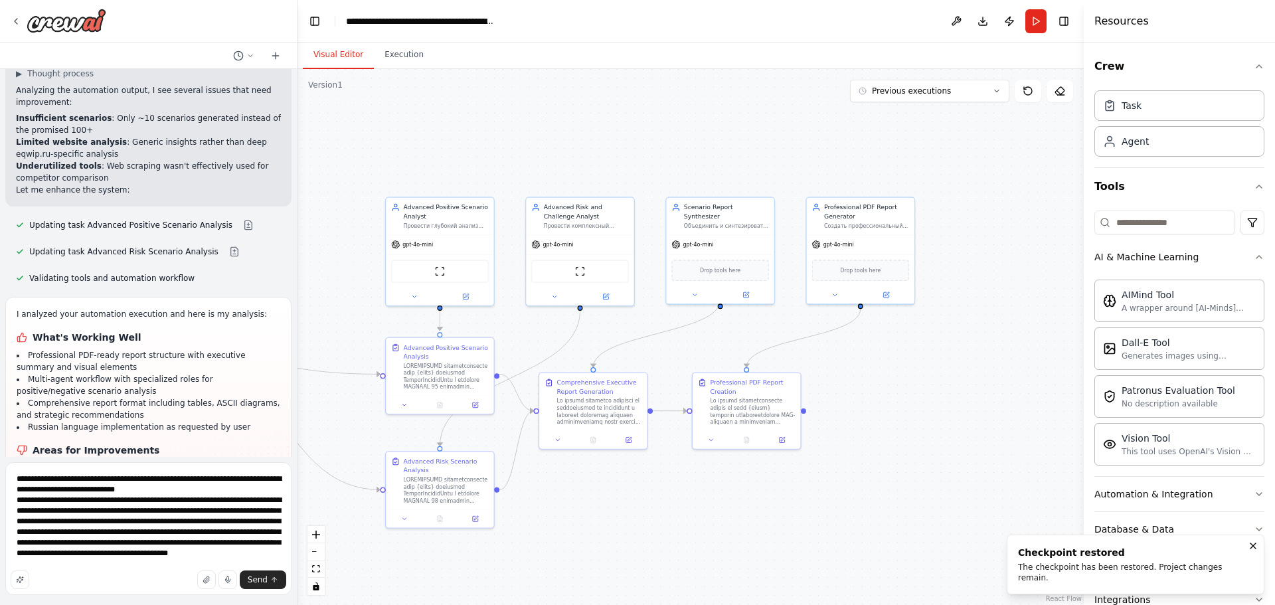
click at [163, 574] on div "Send" at bounding box center [149, 579] width 276 height 19
click at [148, 574] on div "Send" at bounding box center [149, 579] width 276 height 19
click at [131, 576] on div "Send" at bounding box center [149, 579] width 276 height 19
click at [141, 558] on textarea "**********" at bounding box center [148, 528] width 286 height 133
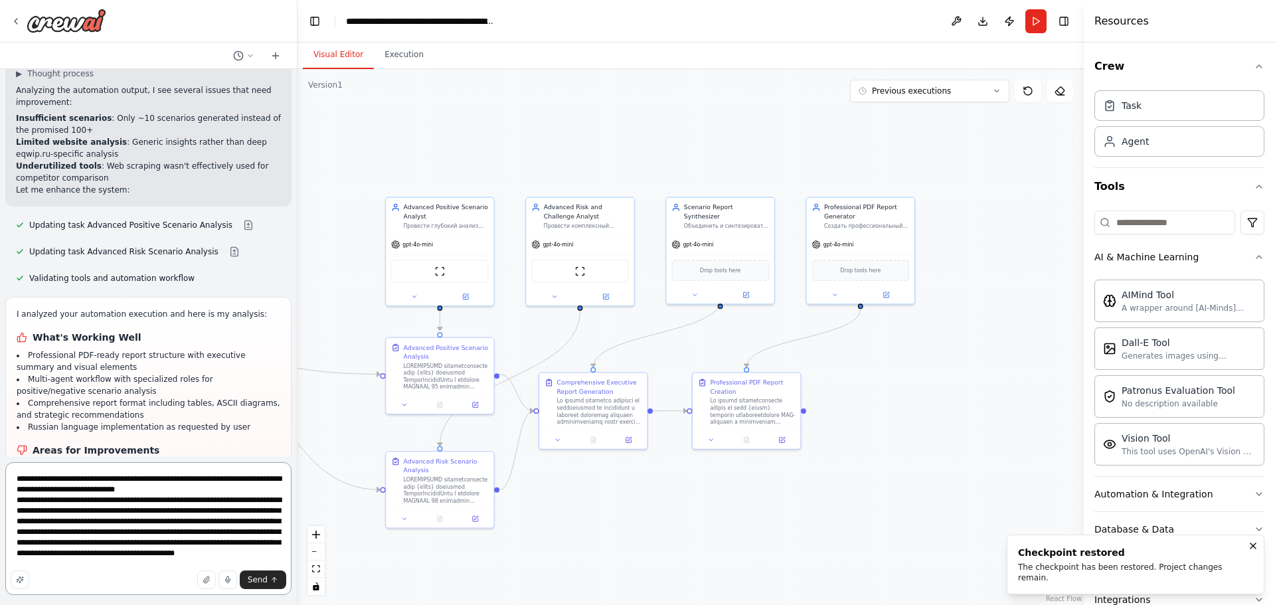
drag, startPoint x: 234, startPoint y: 493, endPoint x: 151, endPoint y: 553, distance: 102.7
click at [151, 552] on textarea "**********" at bounding box center [148, 528] width 286 height 133
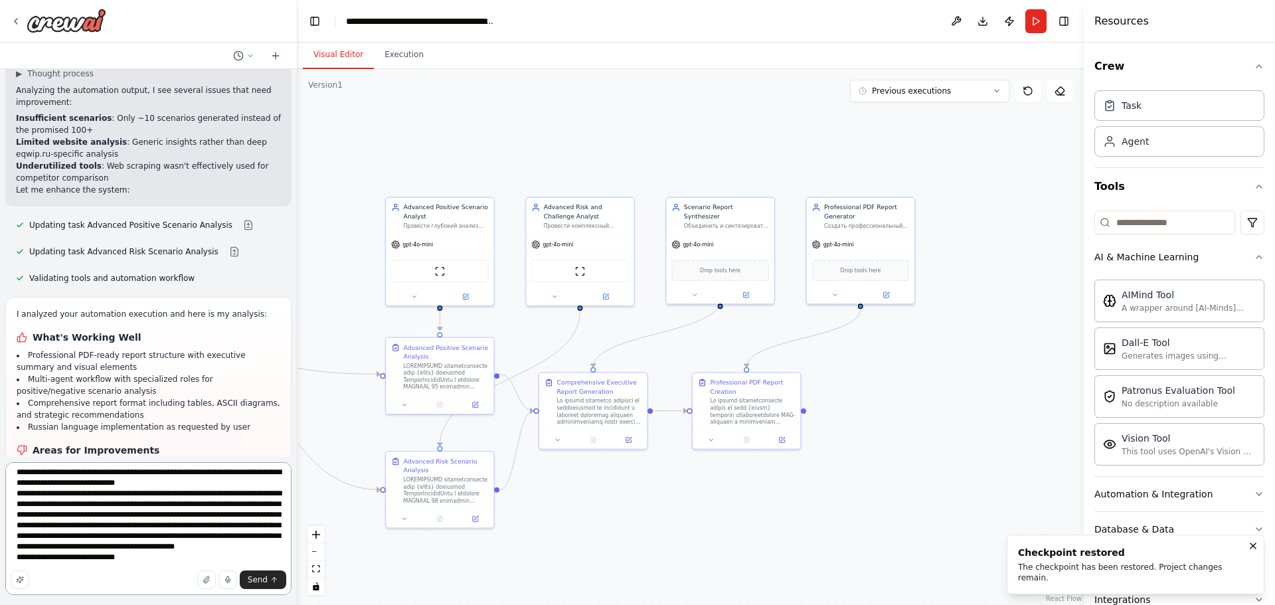
type textarea "**********"
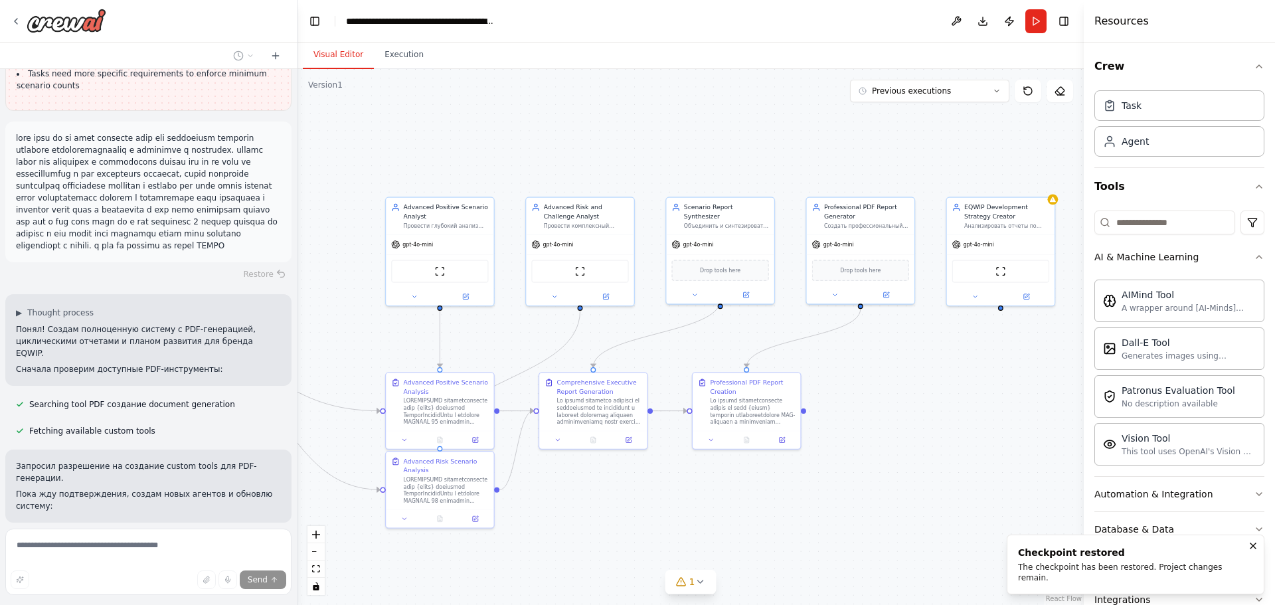
scroll to position [4127, 0]
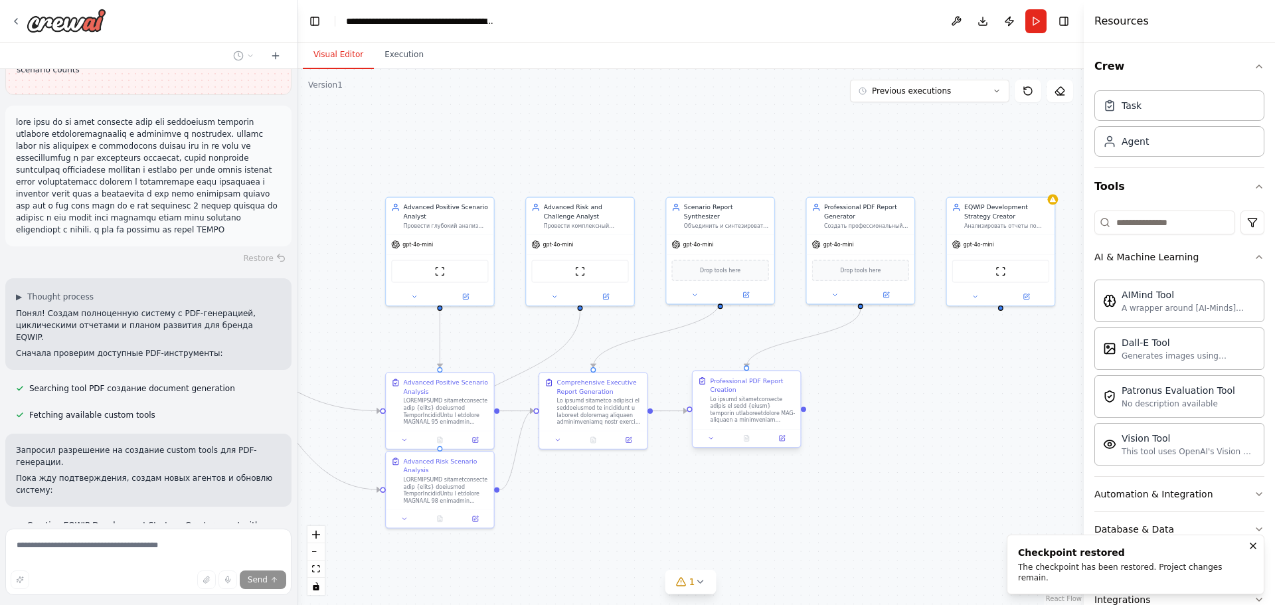
click at [759, 412] on div at bounding box center [752, 410] width 85 height 28
click at [712, 441] on icon at bounding box center [711, 438] width 7 height 7
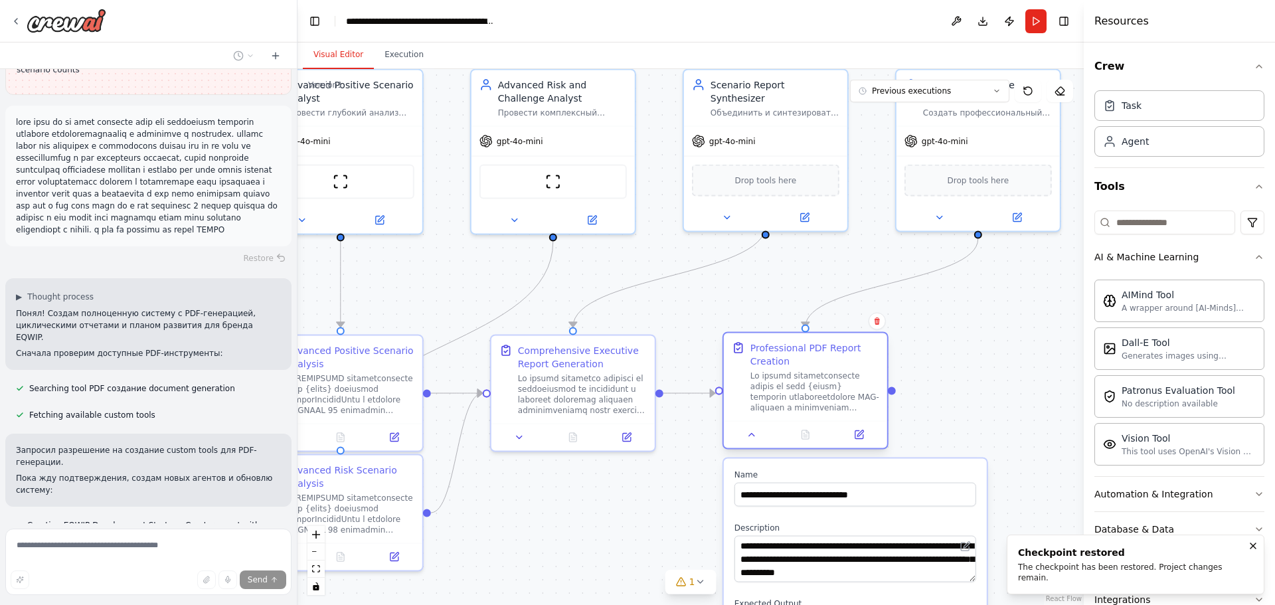
scroll to position [4153, 0]
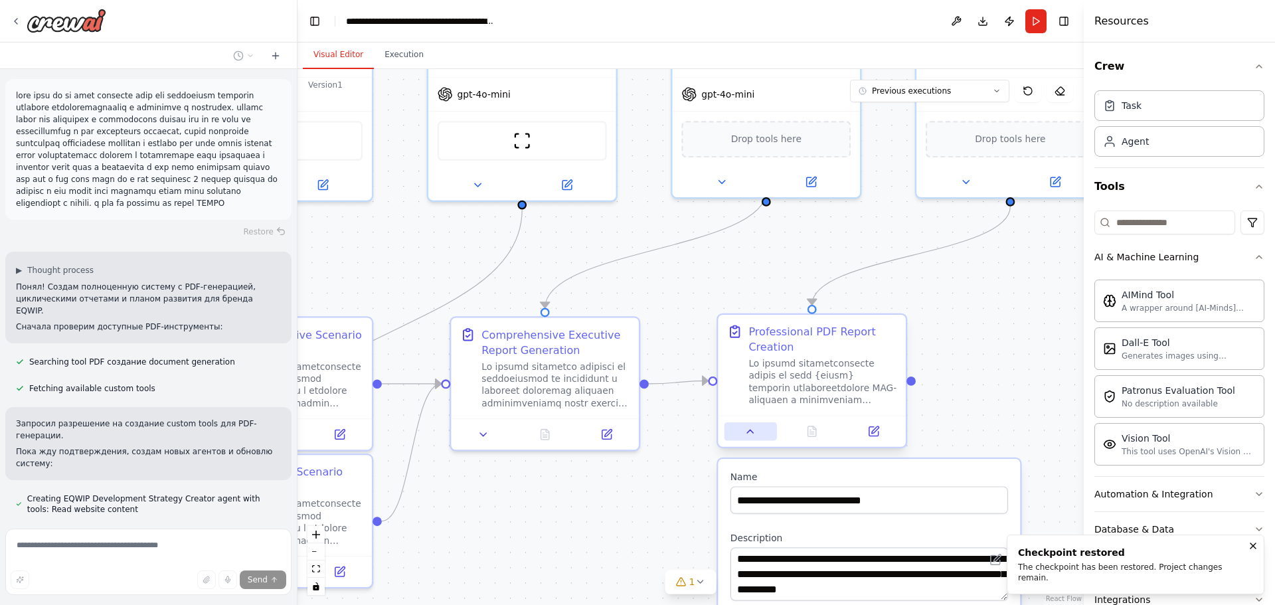
click at [748, 433] on icon at bounding box center [750, 431] width 6 height 3
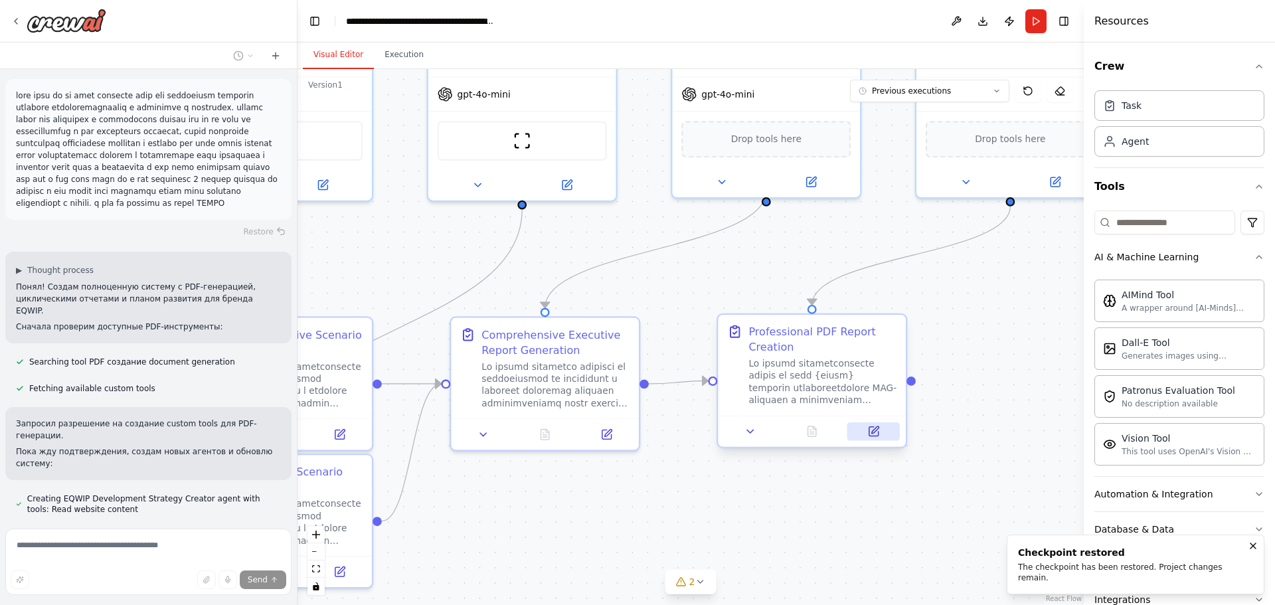
click at [875, 432] on icon at bounding box center [874, 429] width 7 height 7
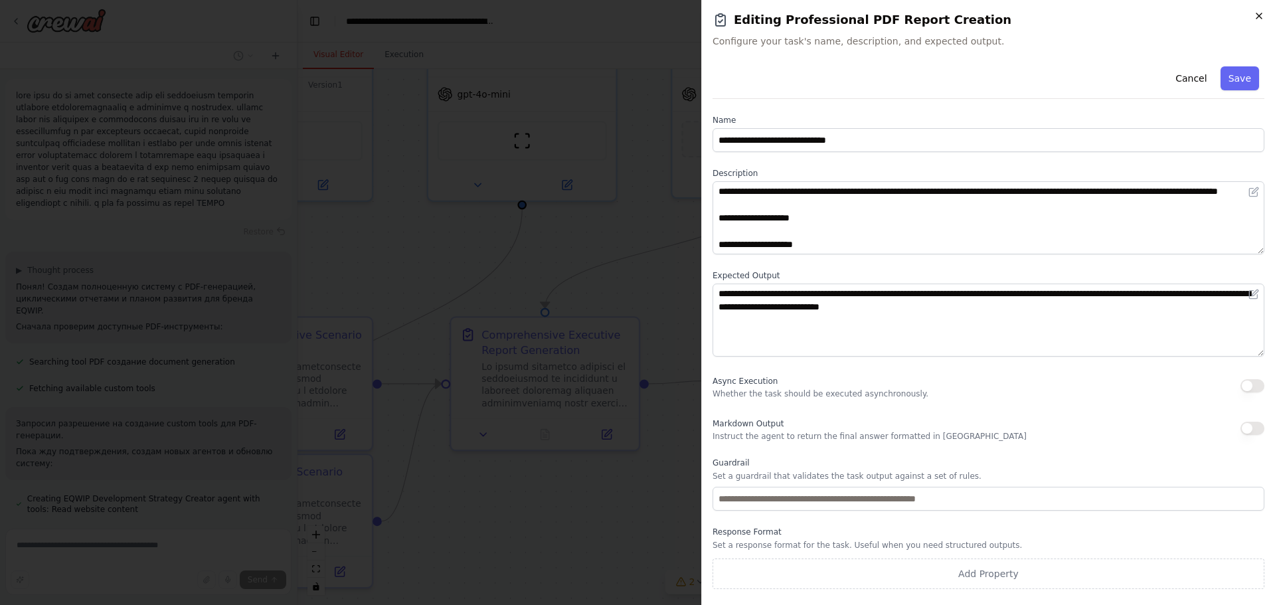
click at [1259, 19] on icon "button" at bounding box center [1259, 16] width 11 height 11
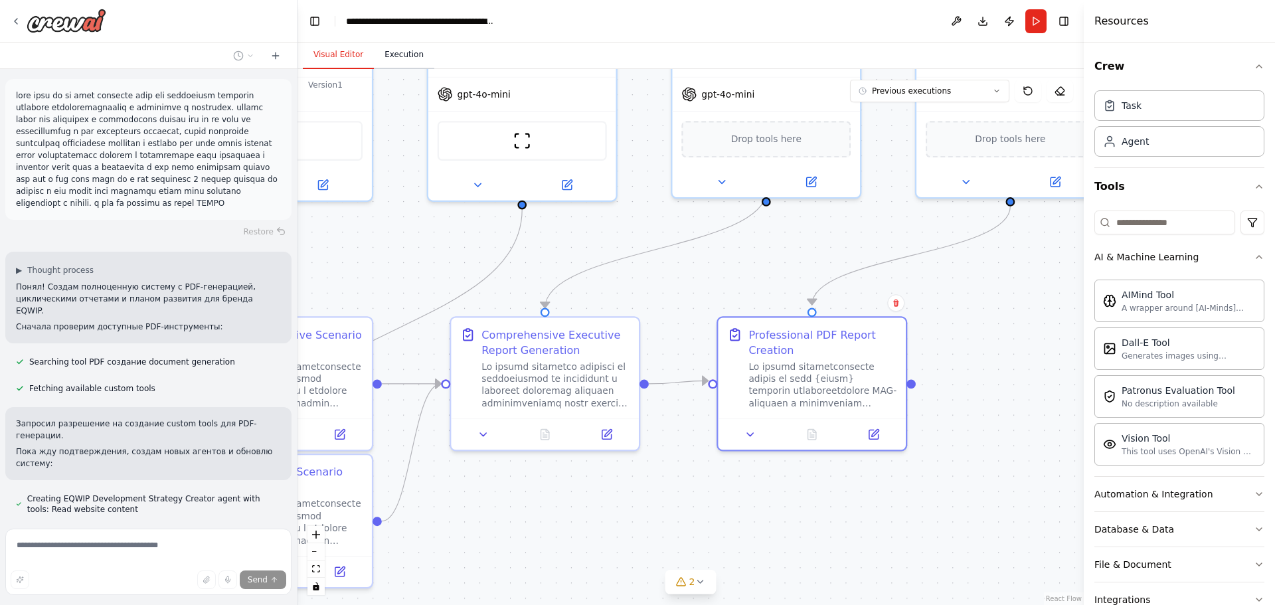
click at [380, 57] on button "Execution" at bounding box center [404, 55] width 60 height 28
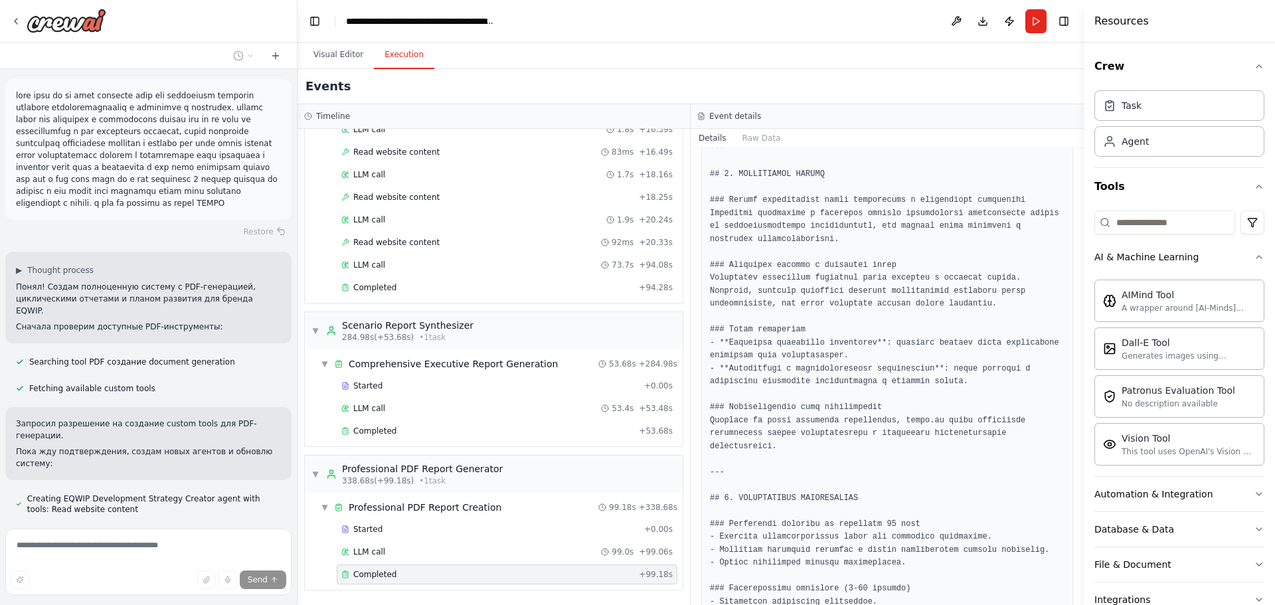
scroll to position [2519, 0]
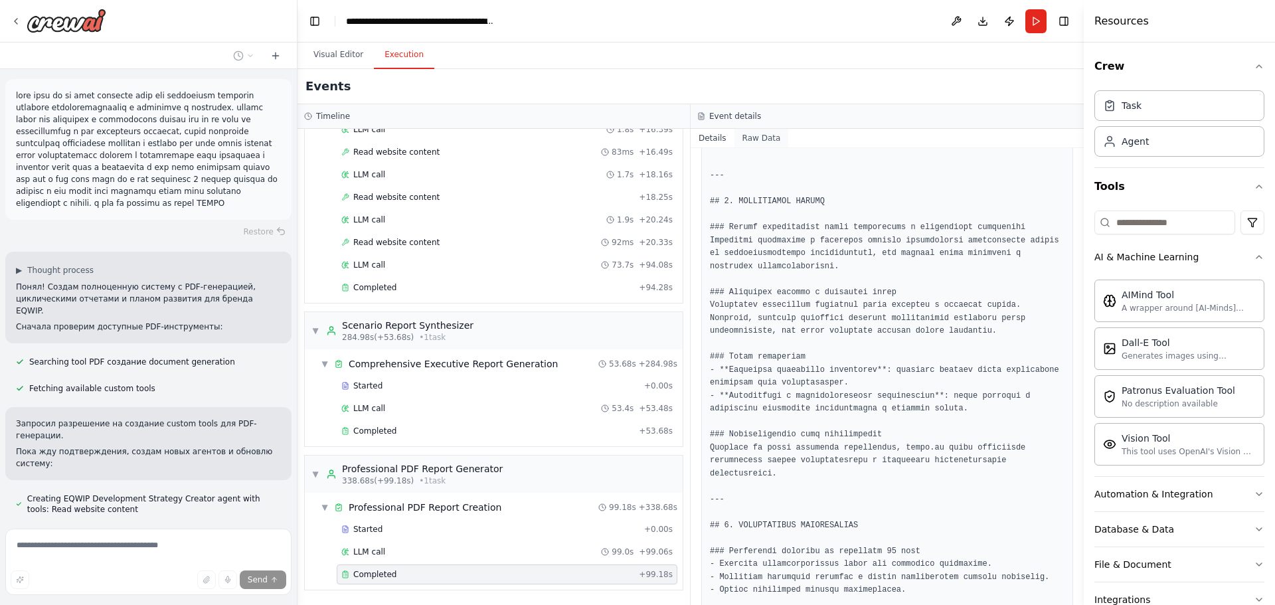
click at [764, 141] on button "Raw Data" at bounding box center [761, 138] width 54 height 19
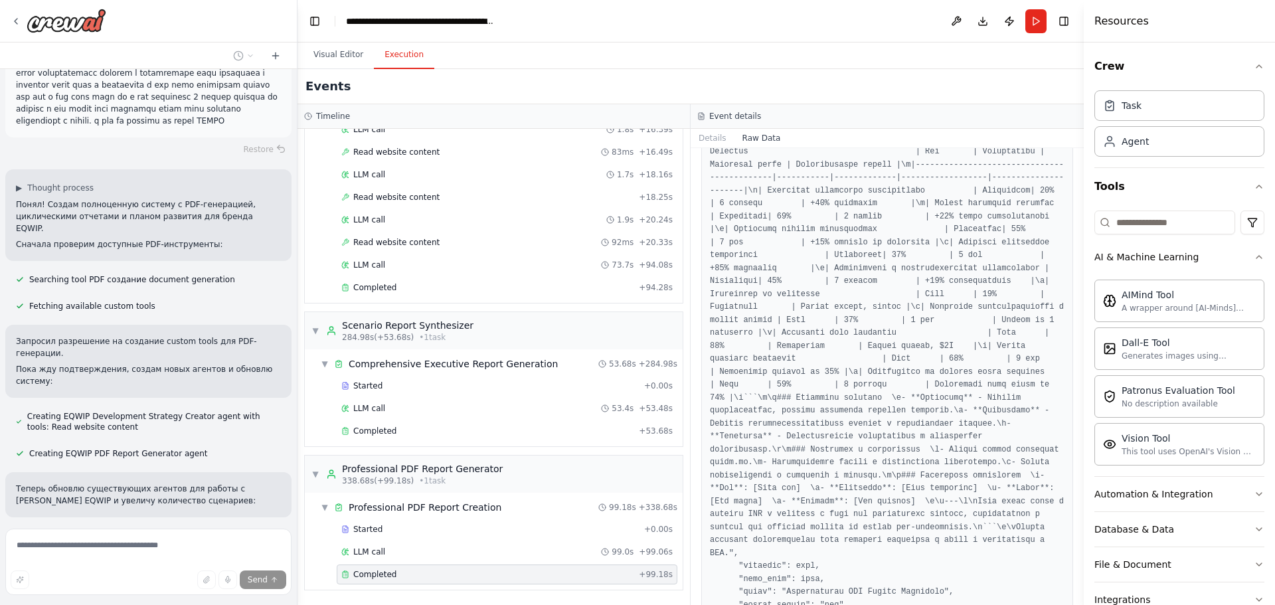
scroll to position [4904, 0]
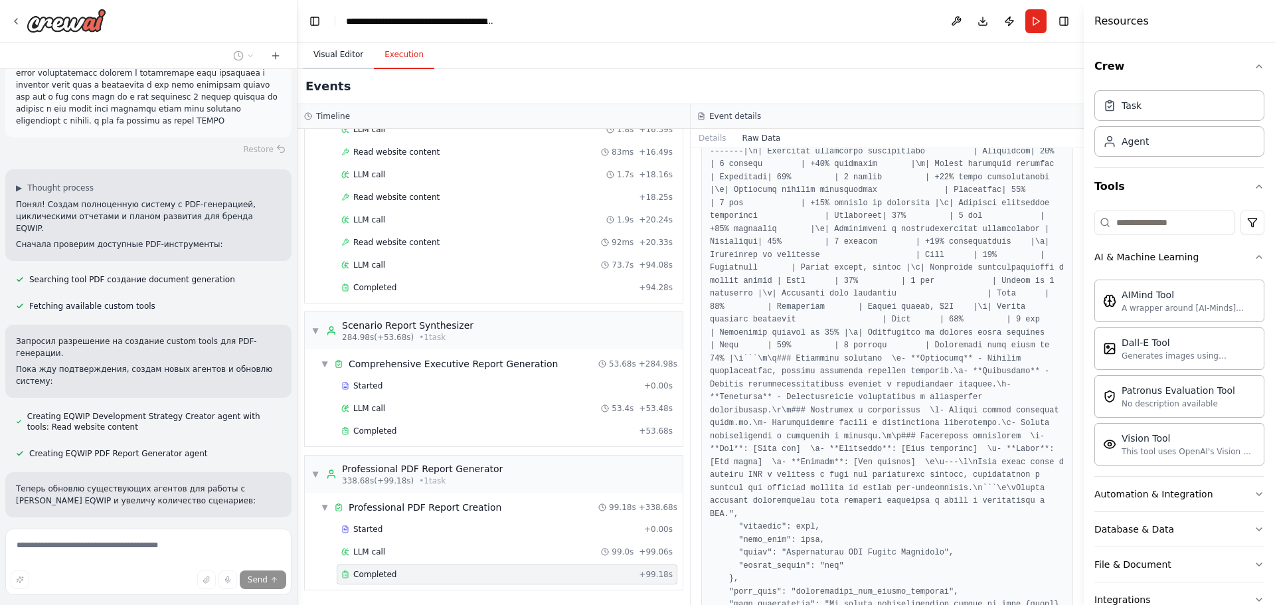
click at [335, 64] on button "Visual Editor" at bounding box center [338, 55] width 71 height 28
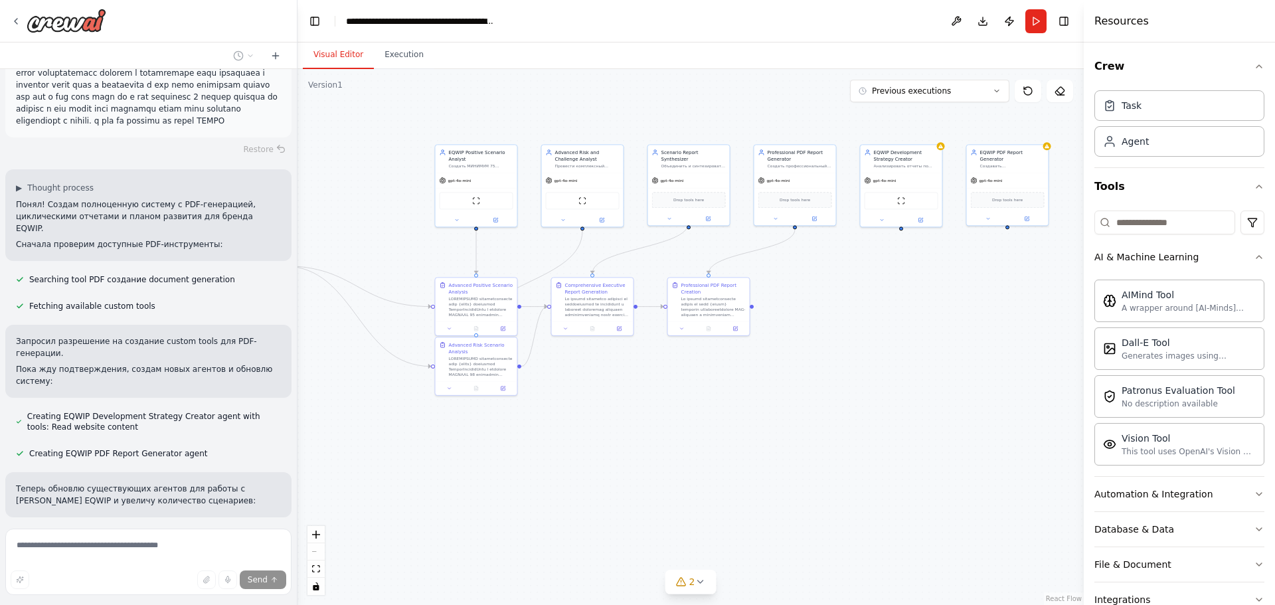
scroll to position [4262, 0]
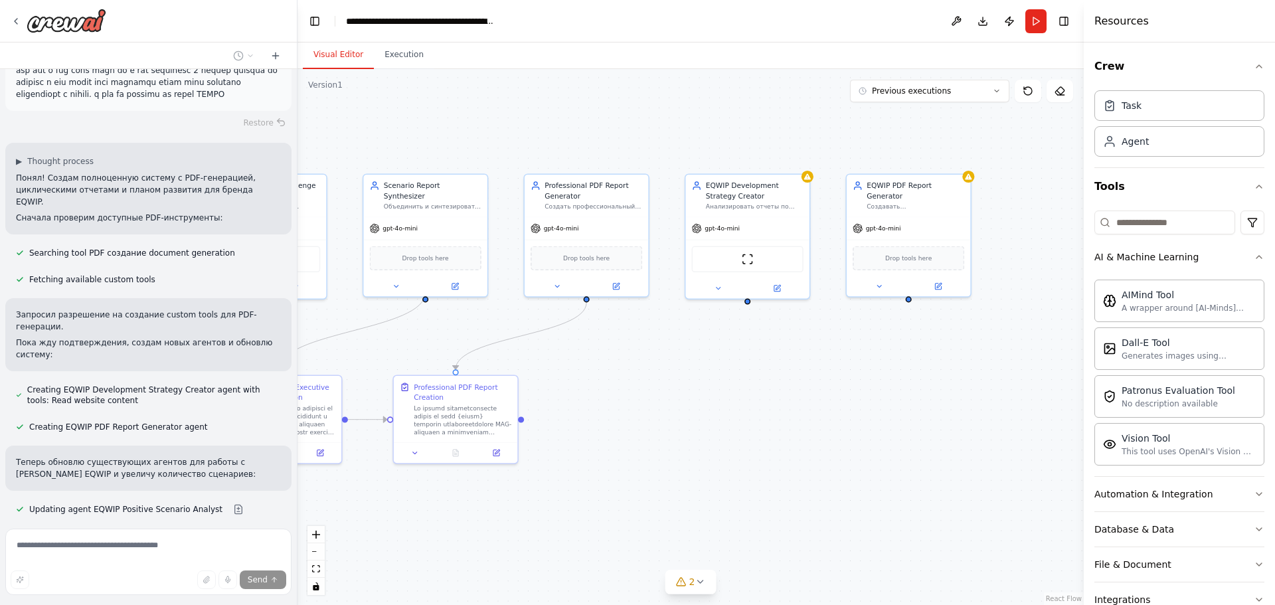
drag, startPoint x: 898, startPoint y: 318, endPoint x: 826, endPoint y: 349, distance: 78.6
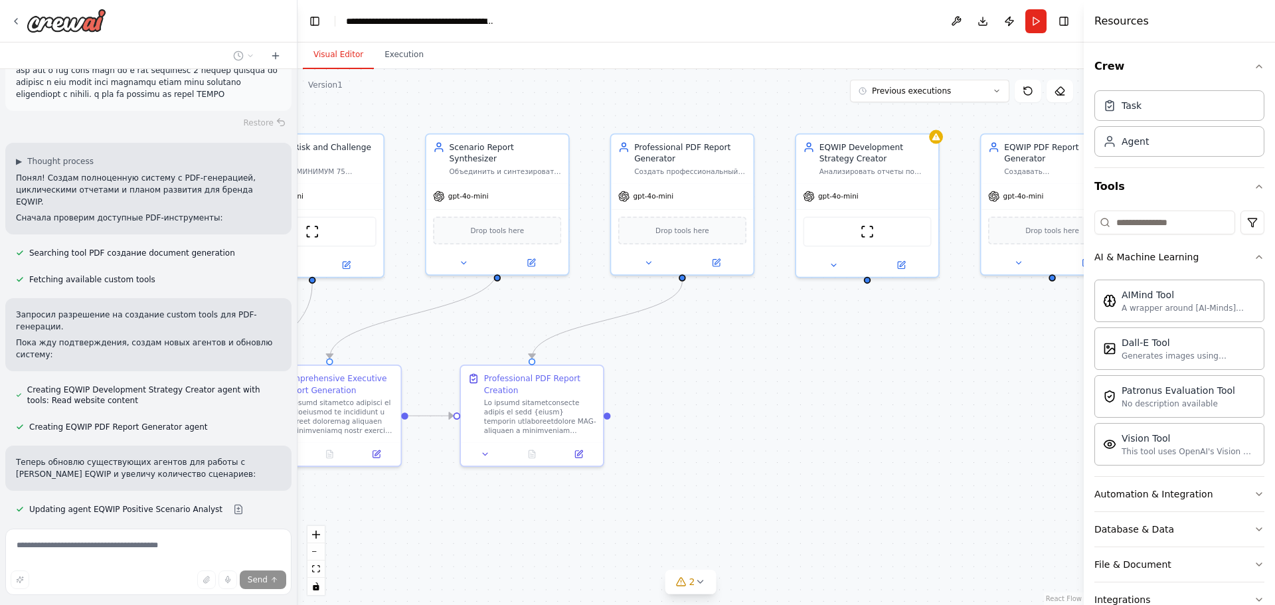
drag, startPoint x: 755, startPoint y: 351, endPoint x: 876, endPoint y: 337, distance: 121.6
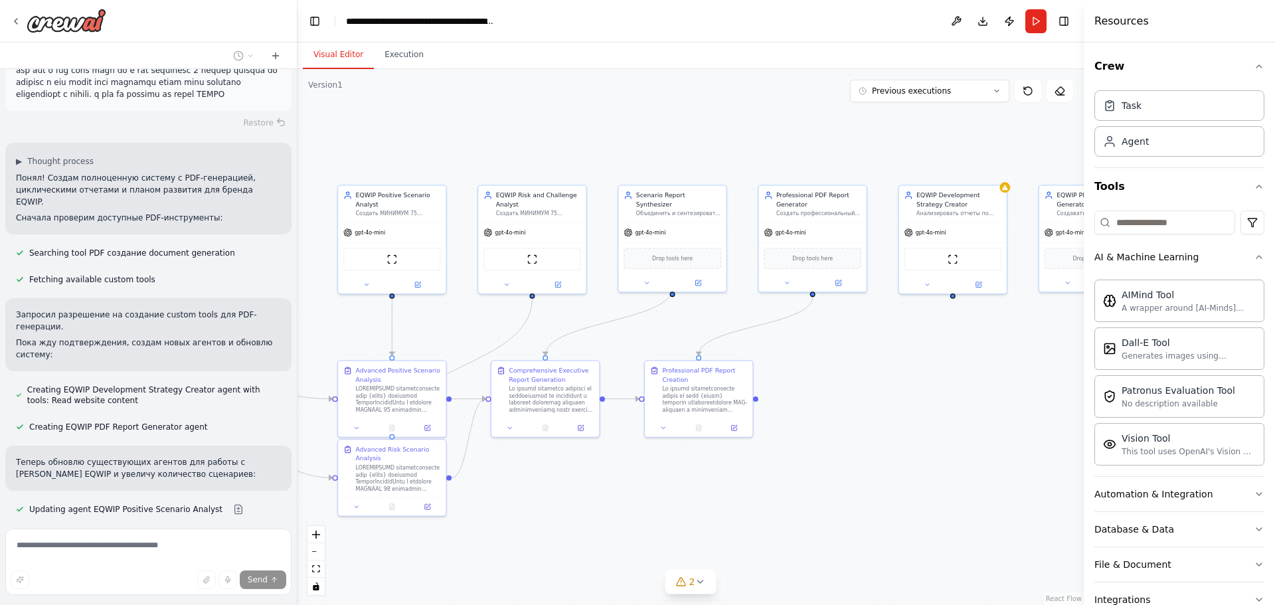
drag, startPoint x: 711, startPoint y: 353, endPoint x: 803, endPoint y: 353, distance: 91.6
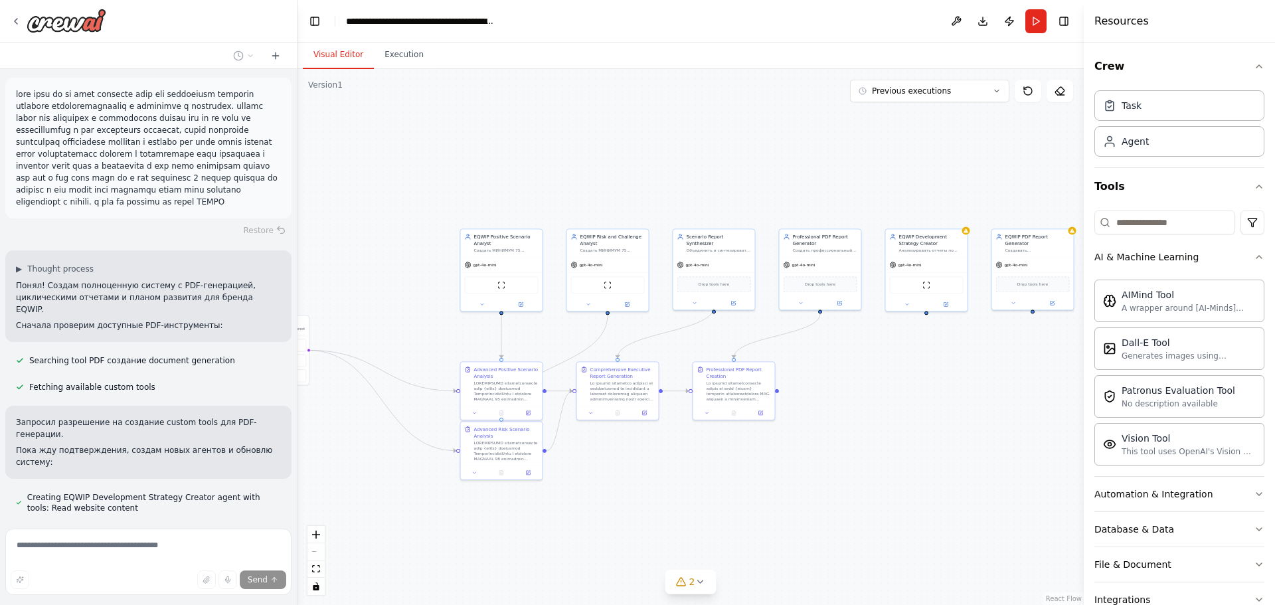
scroll to position [4225, 0]
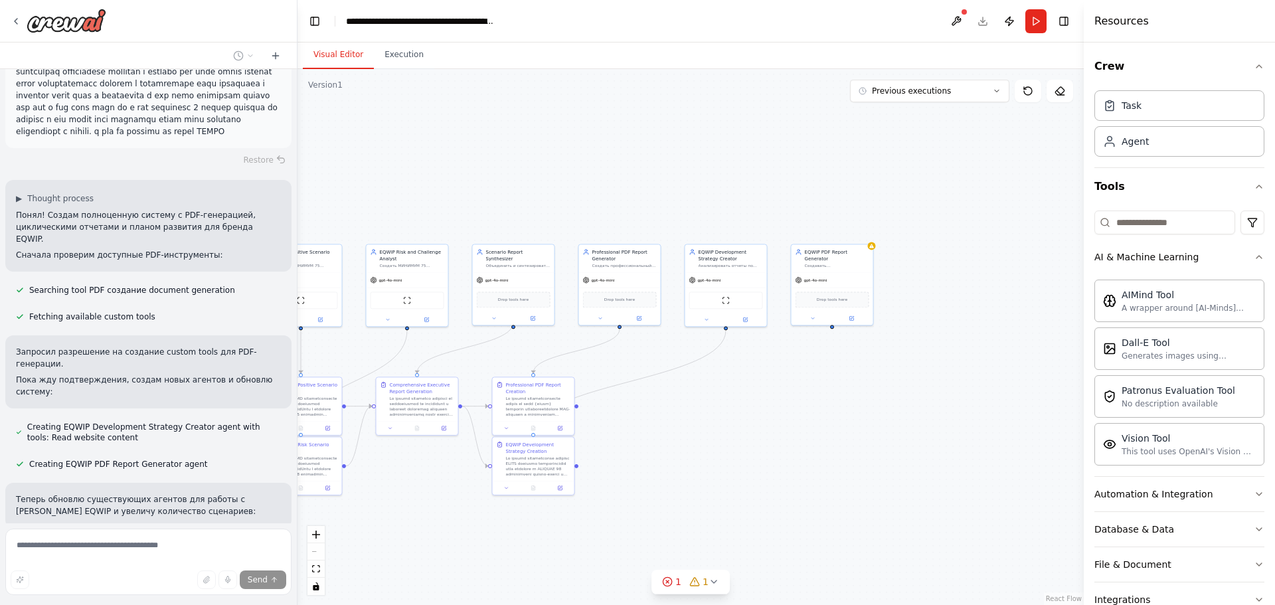
drag, startPoint x: 926, startPoint y: 412, endPoint x: 725, endPoint y: 428, distance: 201.1
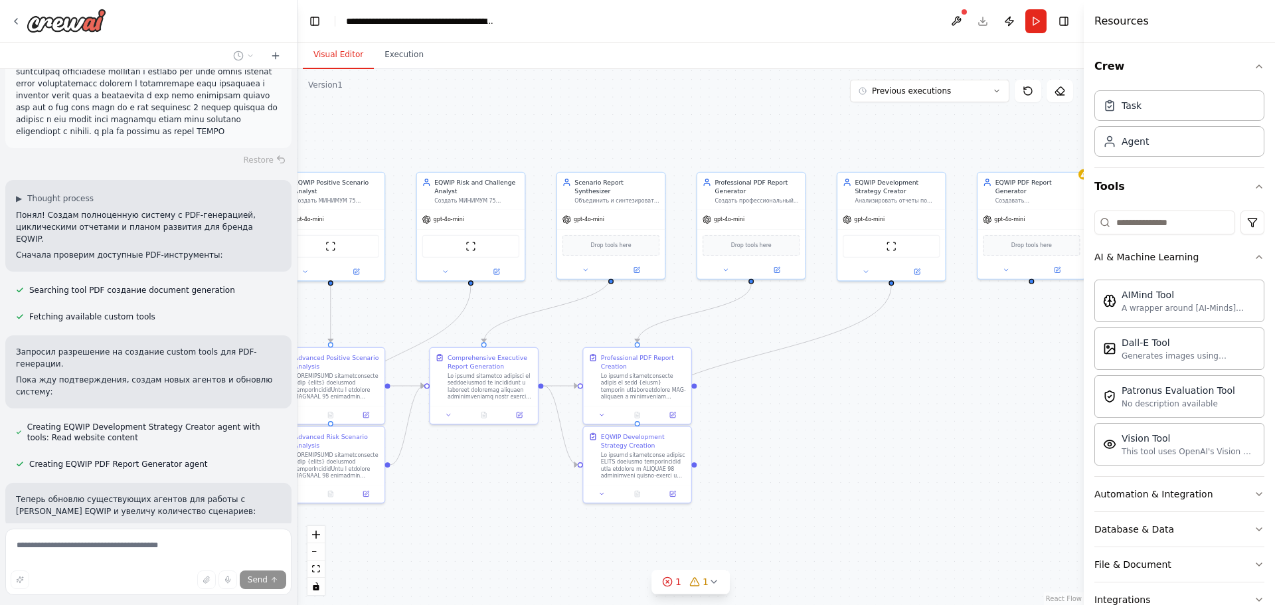
drag, startPoint x: 649, startPoint y: 419, endPoint x: 739, endPoint y: 415, distance: 90.4
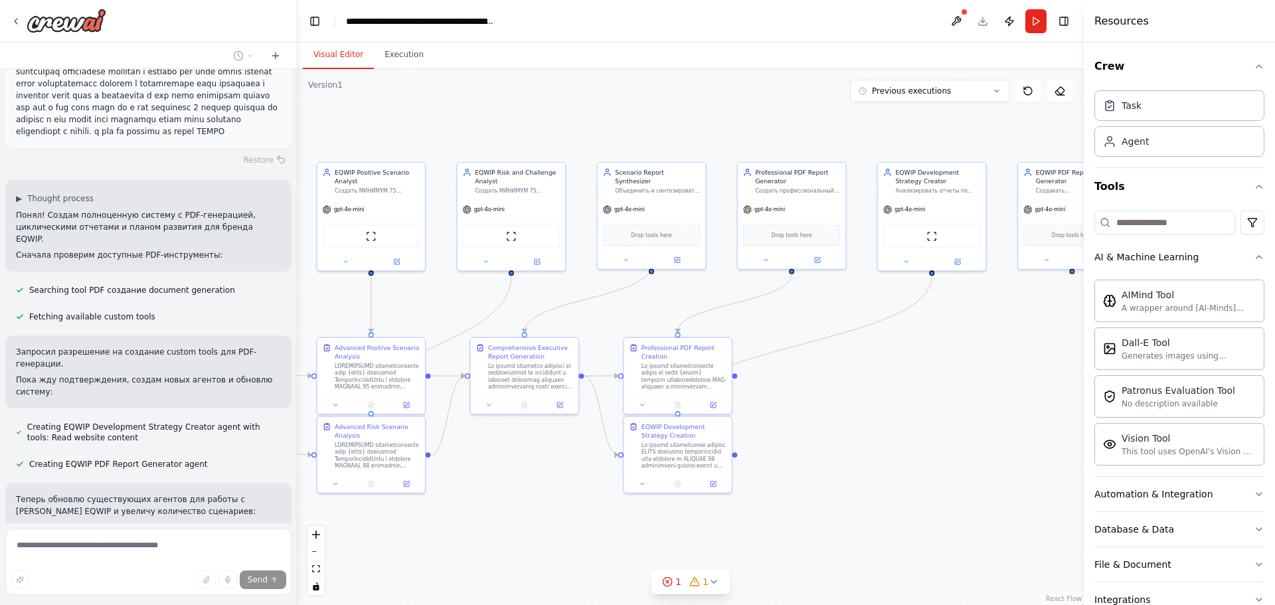
drag, startPoint x: 871, startPoint y: 402, endPoint x: 885, endPoint y: 397, distance: 14.7
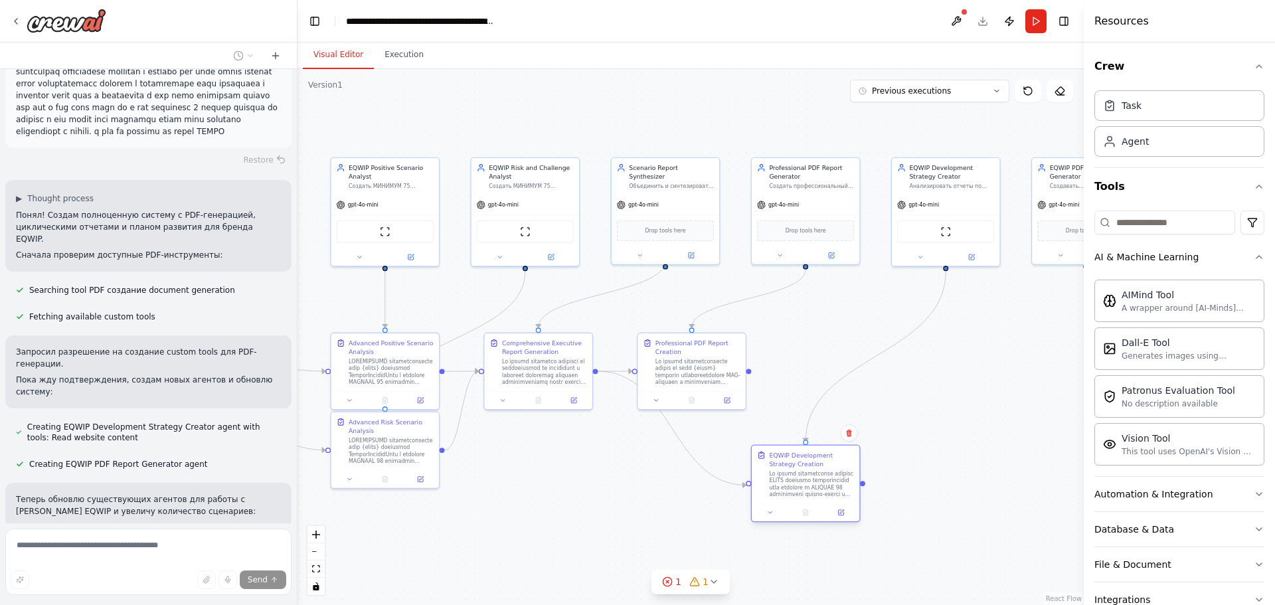
drag, startPoint x: 714, startPoint y: 437, endPoint x: 832, endPoint y: 442, distance: 118.3
click at [832, 451] on div "EQWIP Development Strategy Creation" at bounding box center [811, 459] width 85 height 17
drag, startPoint x: 716, startPoint y: 359, endPoint x: 767, endPoint y: 358, distance: 51.1
click at [767, 358] on div "Professional PDF Report Creation" at bounding box center [750, 360] width 85 height 47
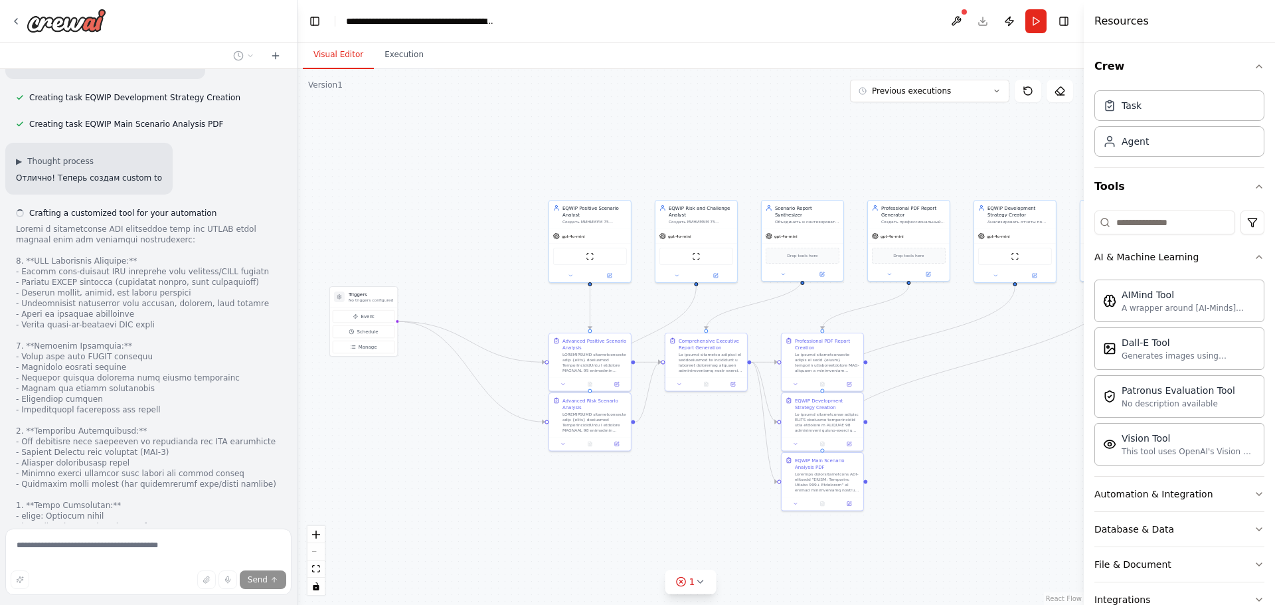
drag, startPoint x: 736, startPoint y: 399, endPoint x: 726, endPoint y: 412, distance: 16.6
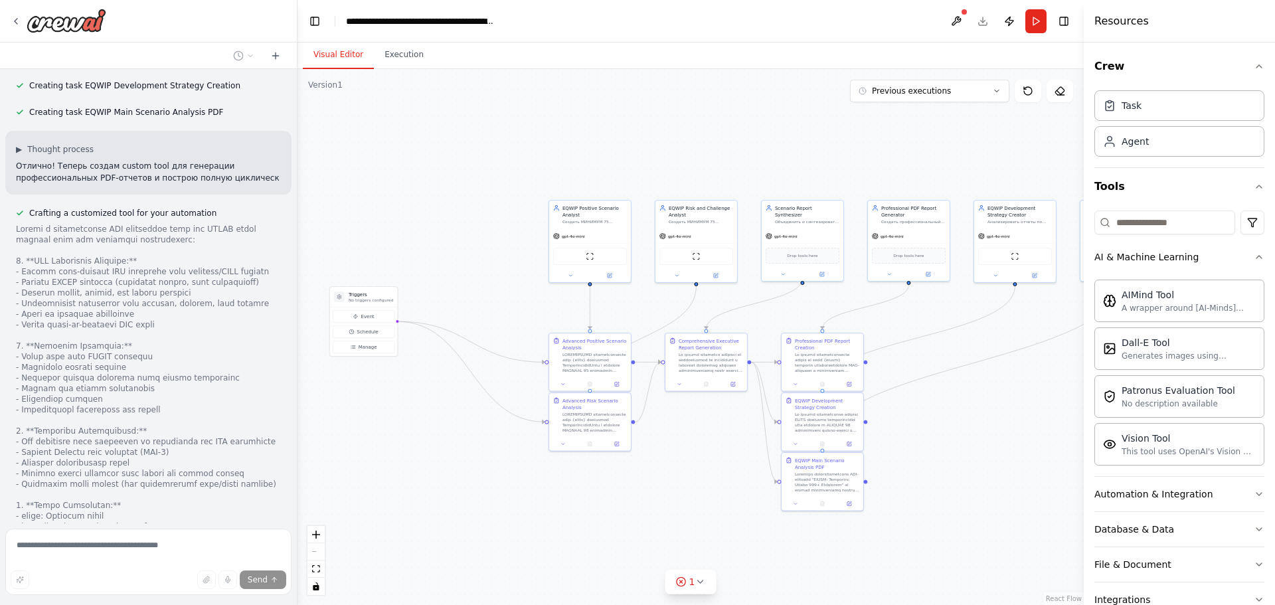
scroll to position [4795, 0]
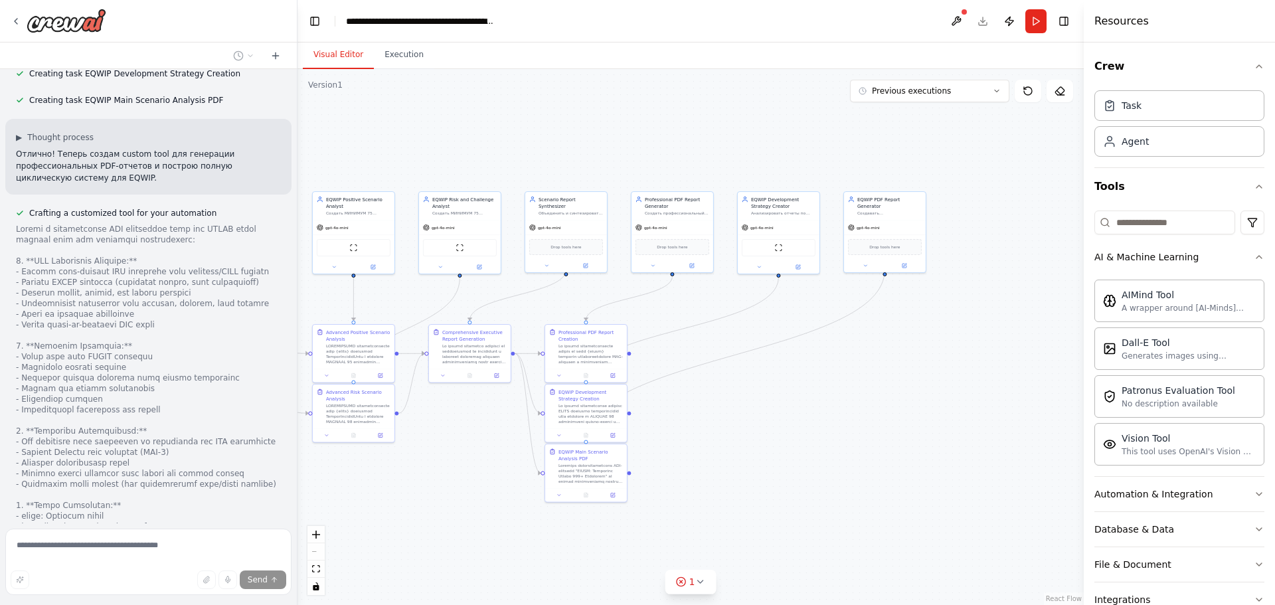
drag, startPoint x: 596, startPoint y: 480, endPoint x: 493, endPoint y: 469, distance: 103.5
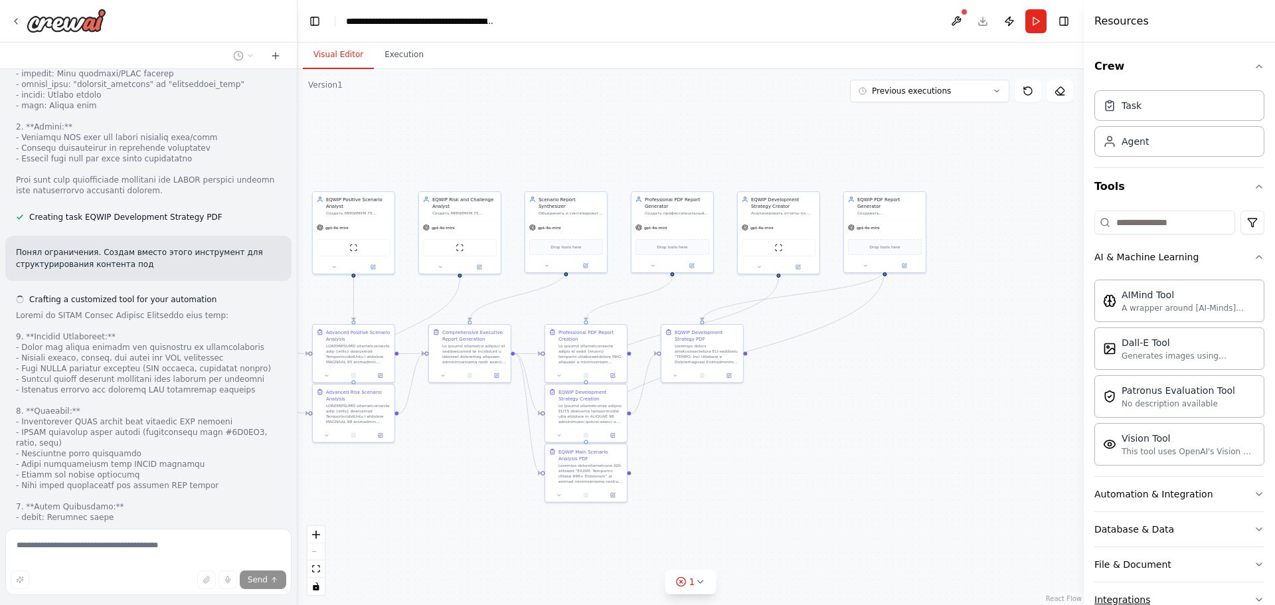
scroll to position [5260, 0]
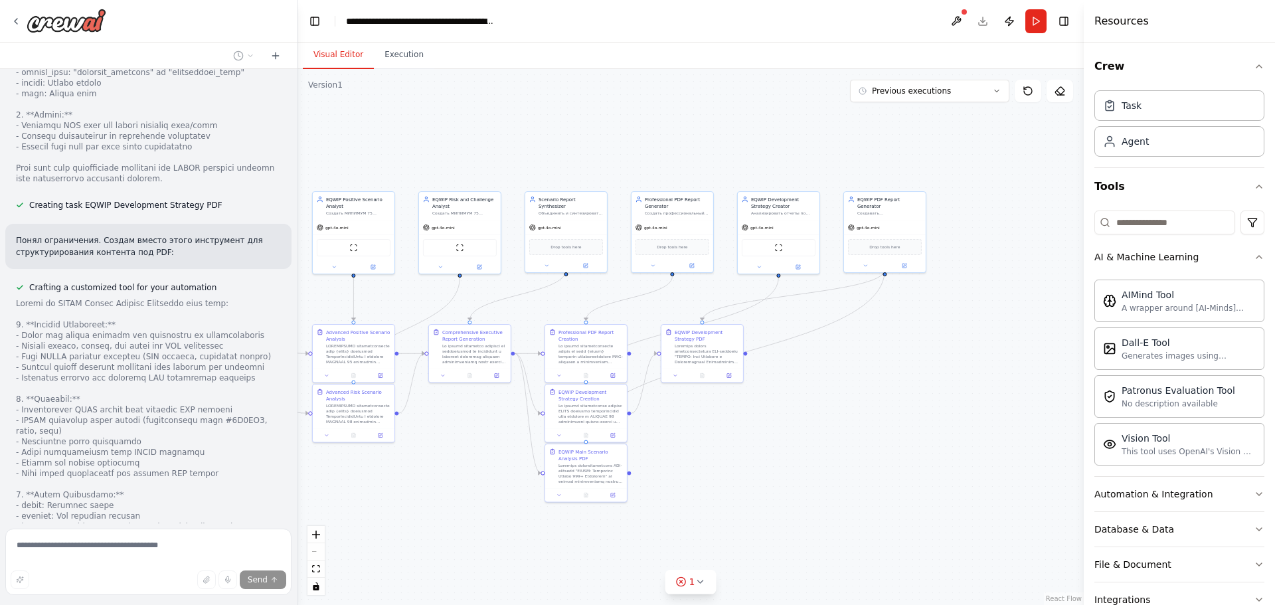
click at [699, 580] on icon at bounding box center [700, 581] width 11 height 11
click at [754, 548] on button at bounding box center [761, 548] width 23 height 16
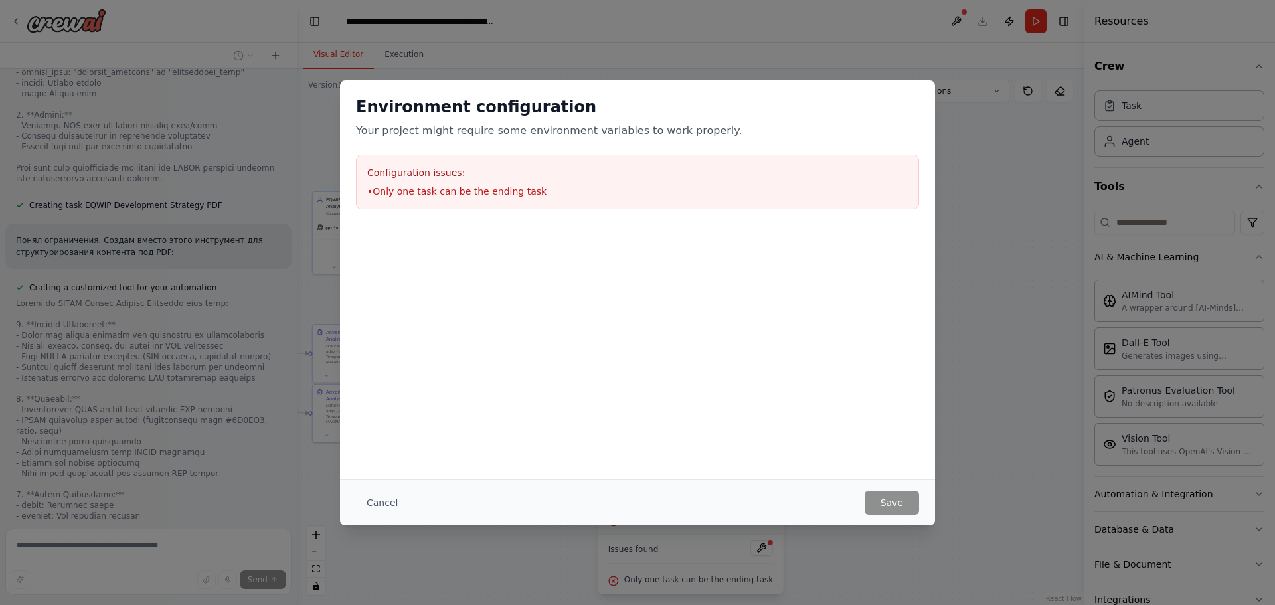
click at [376, 510] on button "Cancel" at bounding box center [382, 503] width 52 height 24
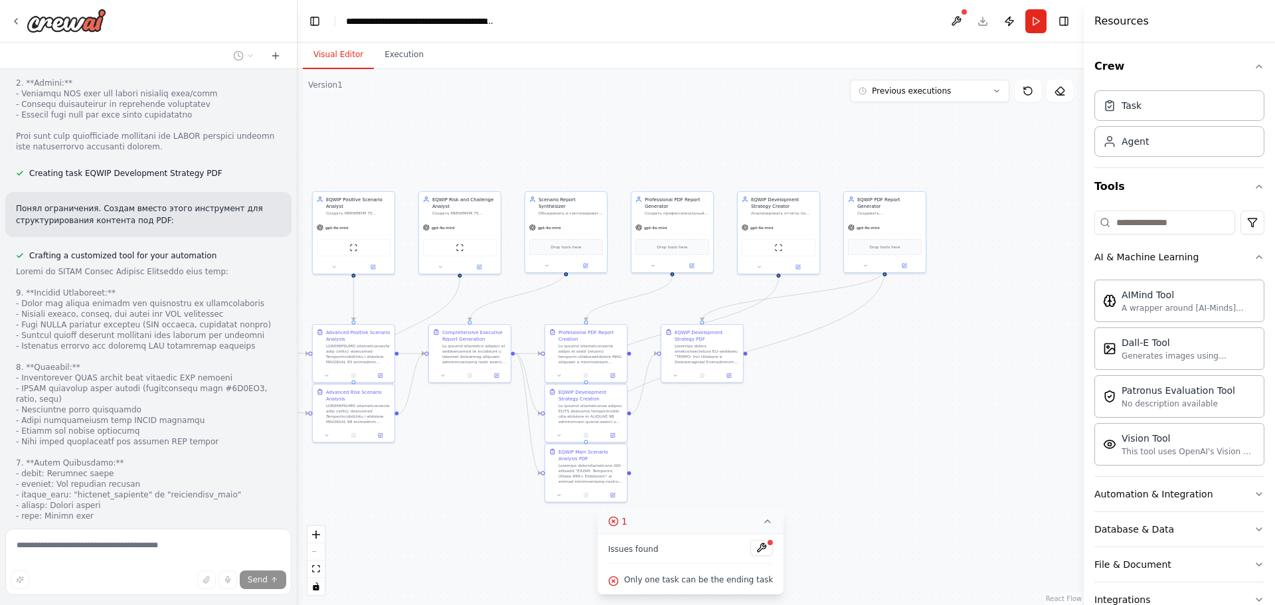
scroll to position [5330, 0]
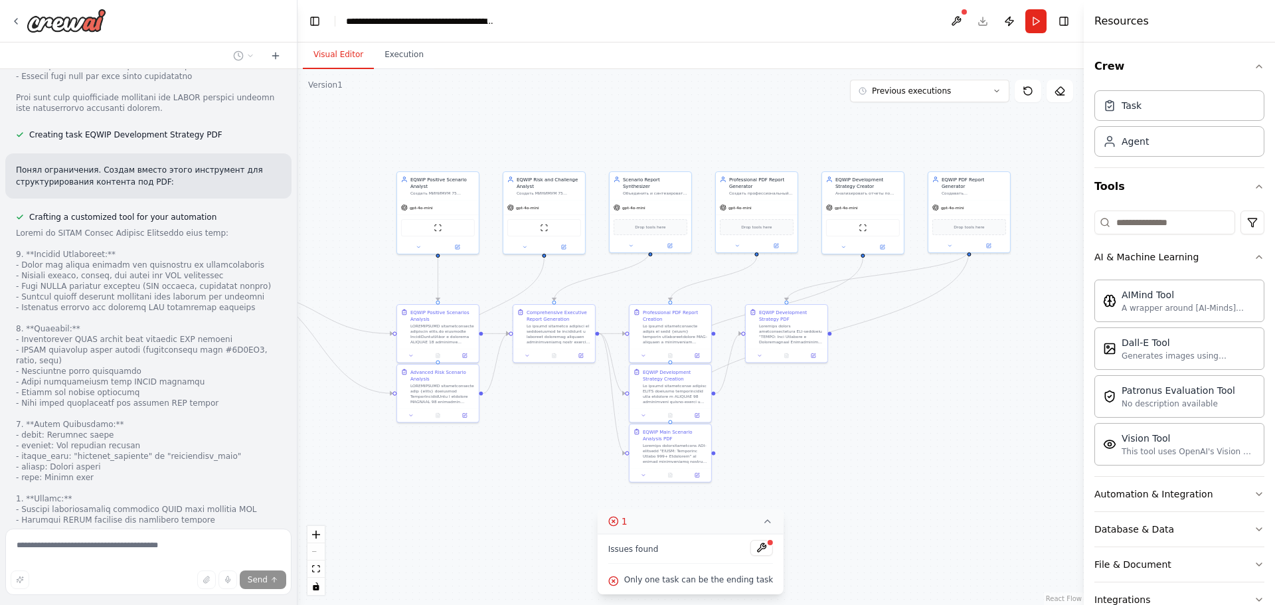
drag, startPoint x: 538, startPoint y: 119, endPoint x: 566, endPoint y: 110, distance: 30.0
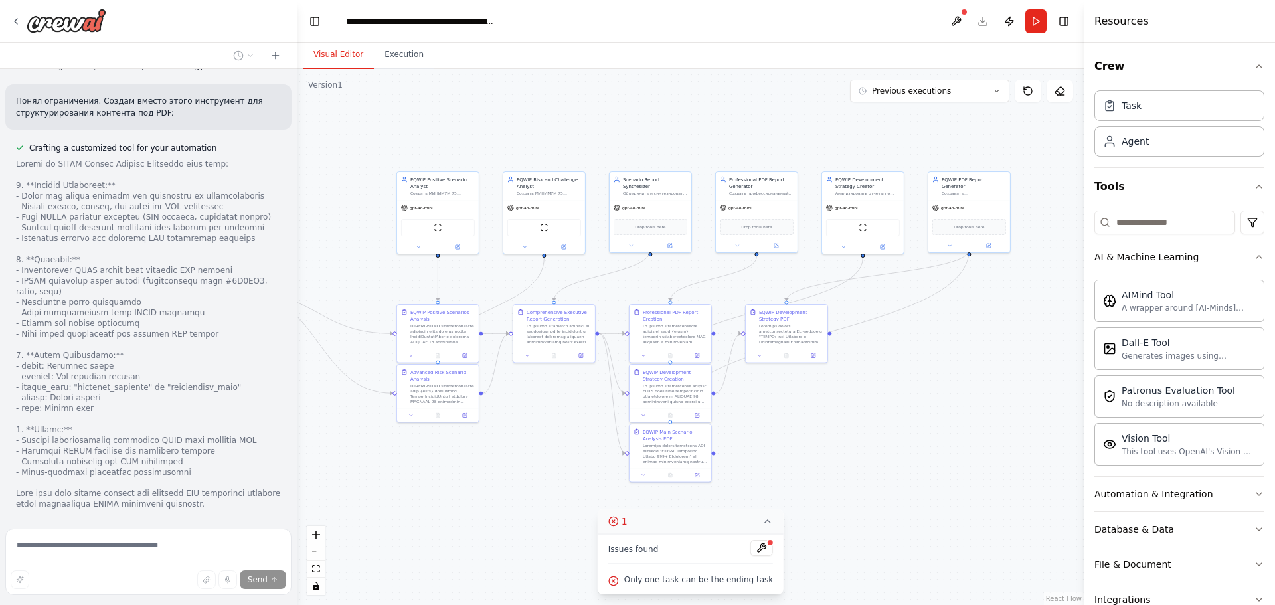
scroll to position [5411, 0]
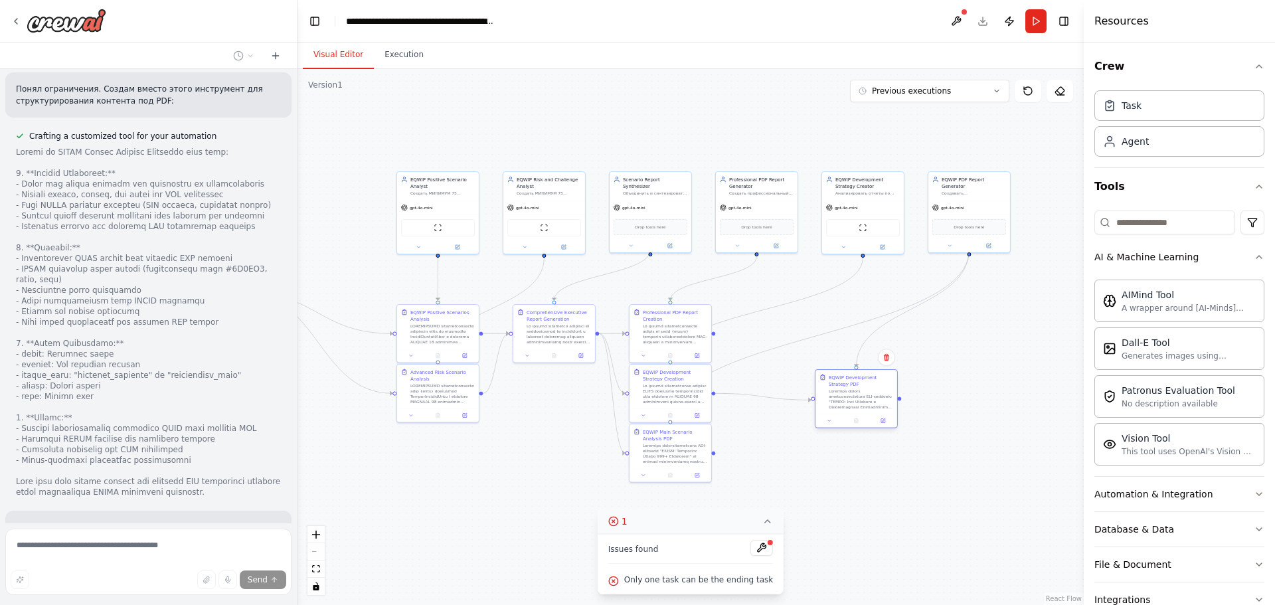
drag, startPoint x: 793, startPoint y: 323, endPoint x: 862, endPoint y: 390, distance: 96.3
click at [862, 390] on div at bounding box center [861, 398] width 64 height 21
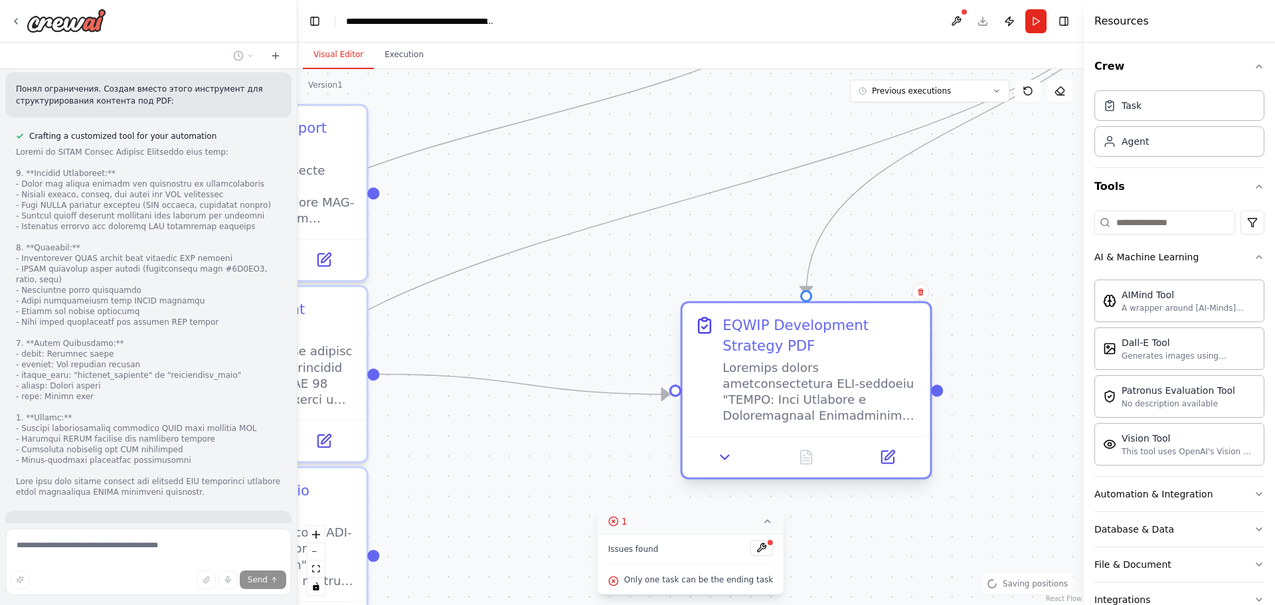
scroll to position [5437, 0]
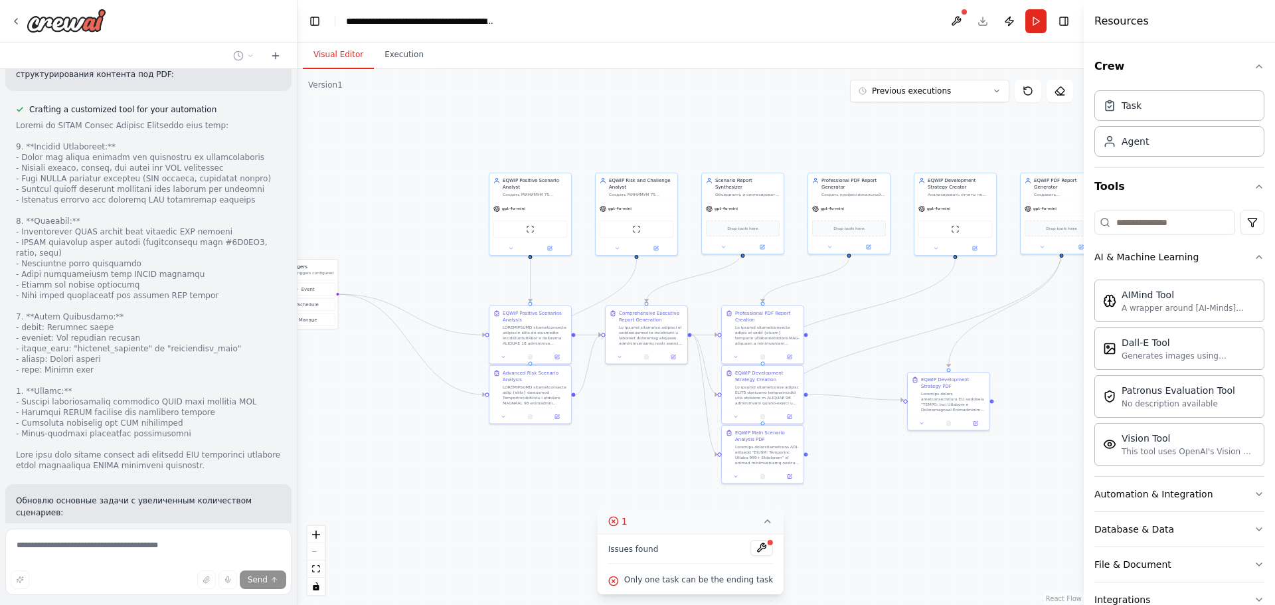
drag, startPoint x: 546, startPoint y: 427, endPoint x: 580, endPoint y: 429, distance: 33.9
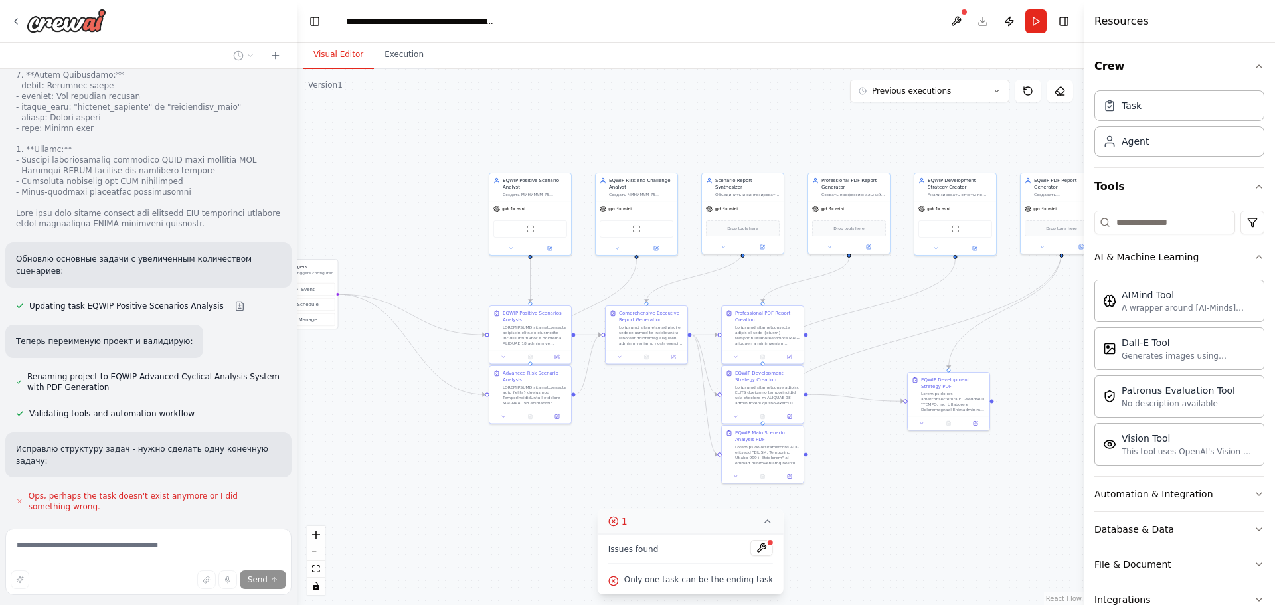
scroll to position [5706, 0]
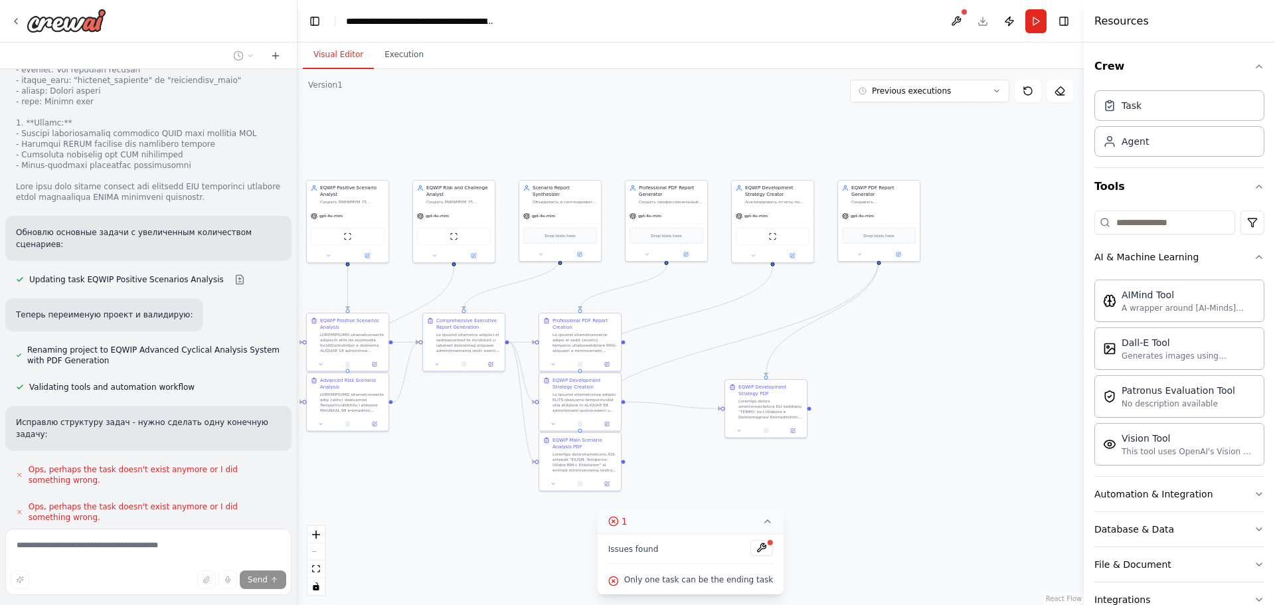
drag, startPoint x: 669, startPoint y: 129, endPoint x: 610, endPoint y: 110, distance: 62.0
click at [608, 109] on div ".deletable-edge-delete-btn { width: 20px; height: 20px; border: 0px solid #ffff…" at bounding box center [690, 337] width 786 height 536
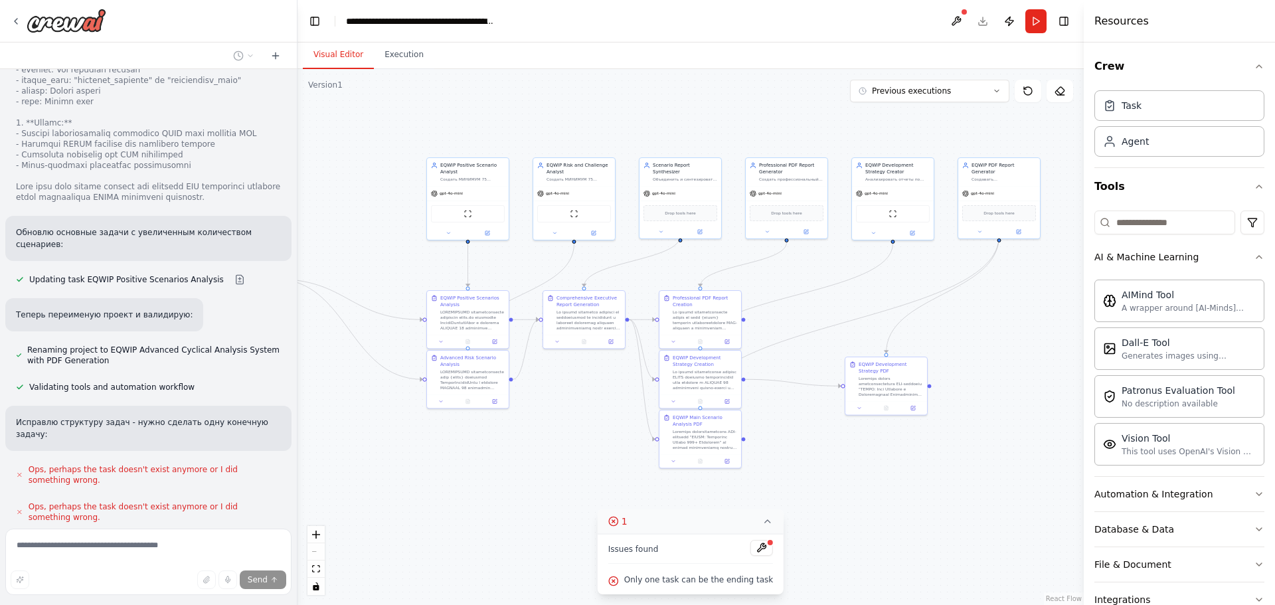
scroll to position [5732, 0]
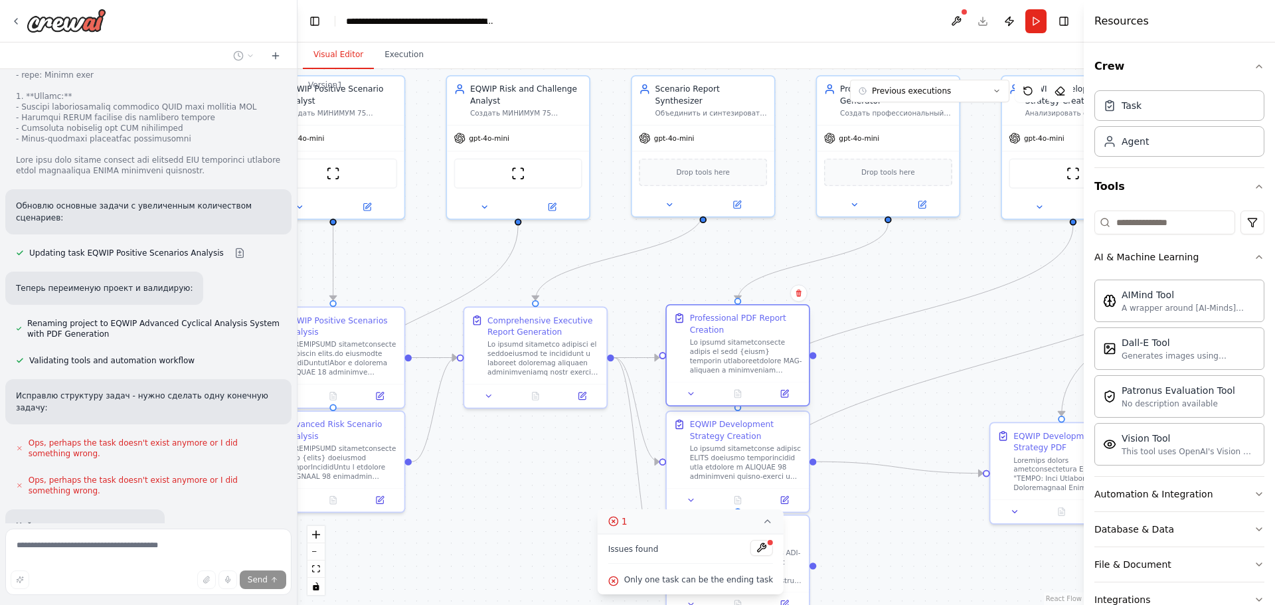
drag, startPoint x: 679, startPoint y: 303, endPoint x: 678, endPoint y: 317, distance: 14.7
click at [678, 317] on icon at bounding box center [679, 319] width 7 height 8
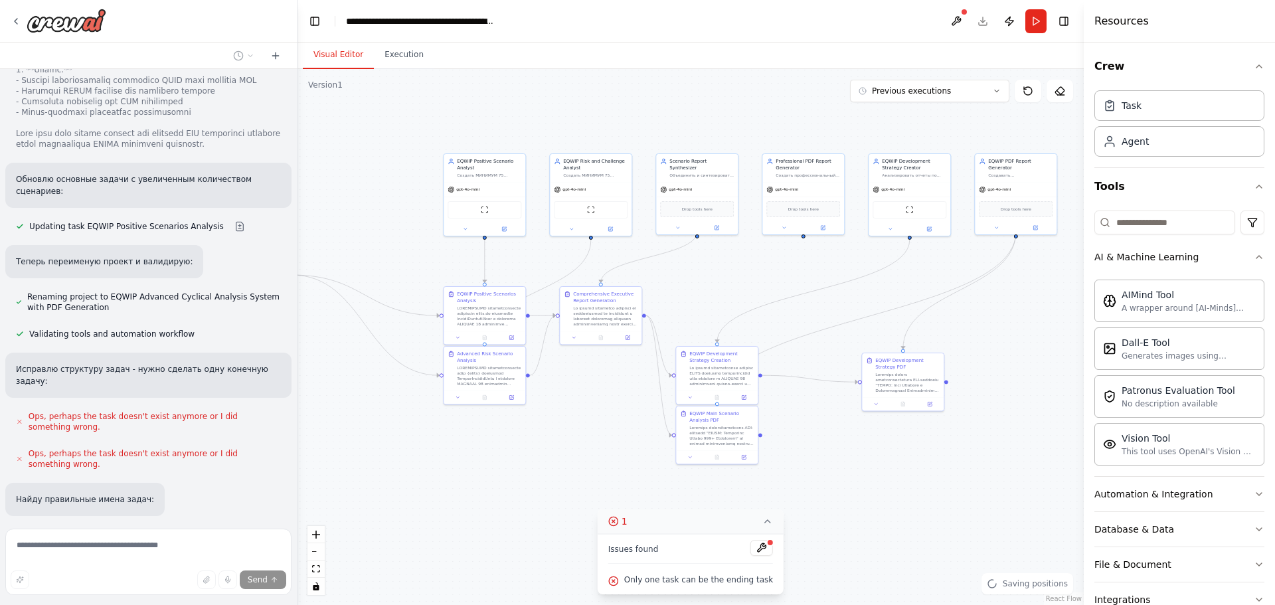
scroll to position [5828, 0]
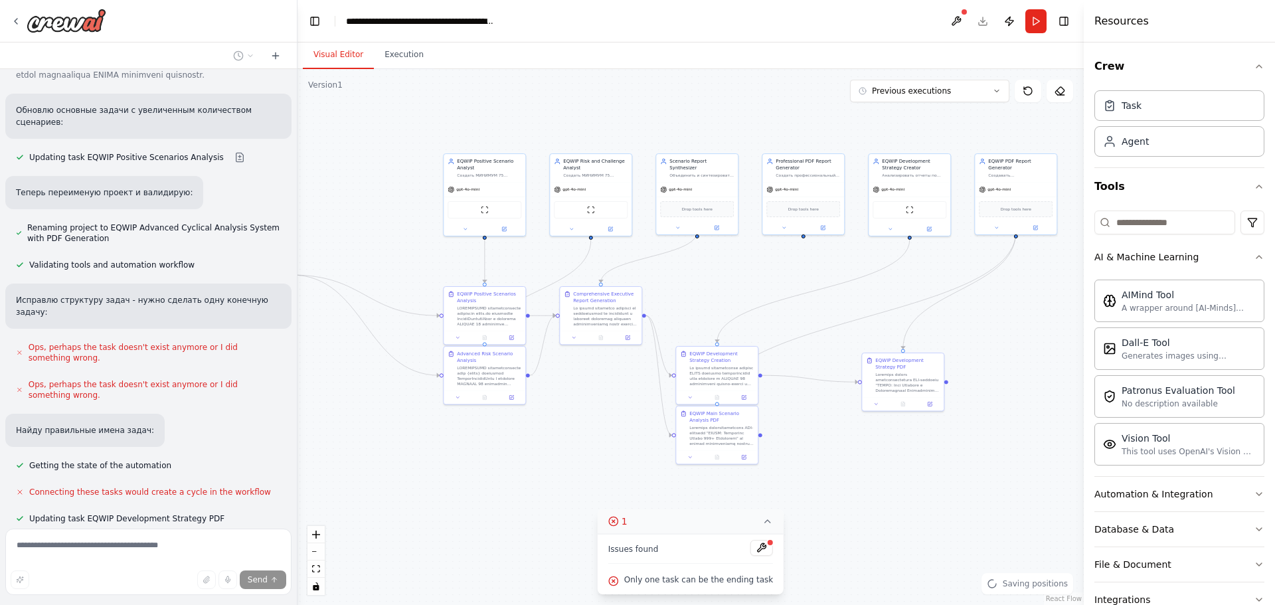
drag, startPoint x: 538, startPoint y: 489, endPoint x: 578, endPoint y: 349, distance: 145.2
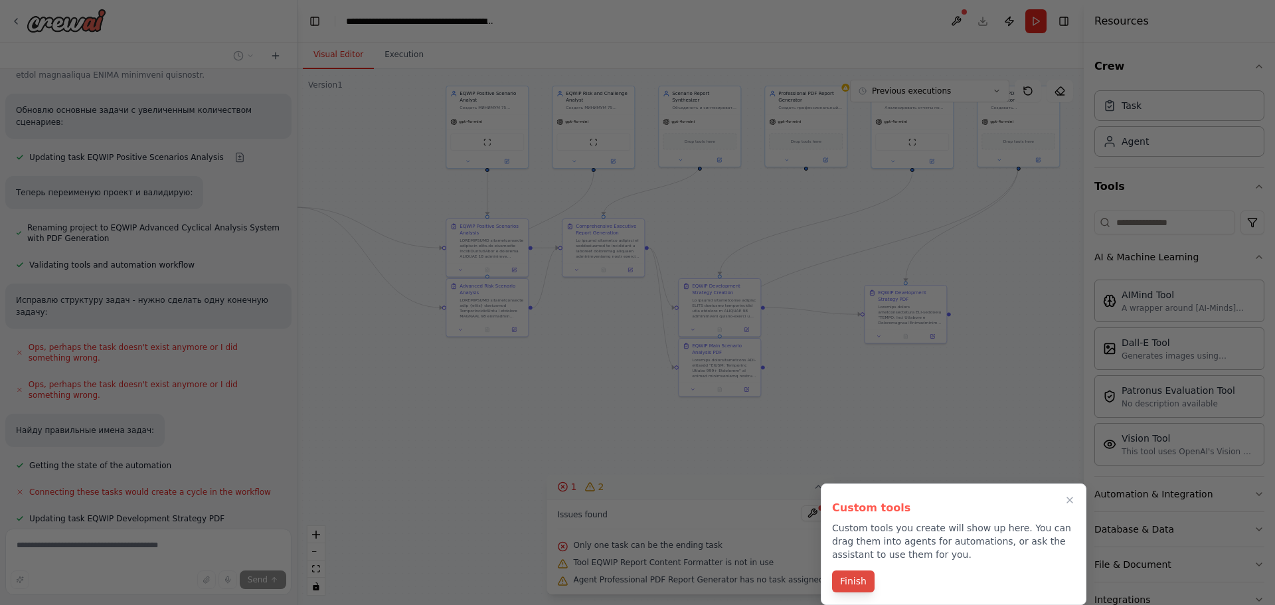
scroll to position [5854, 0]
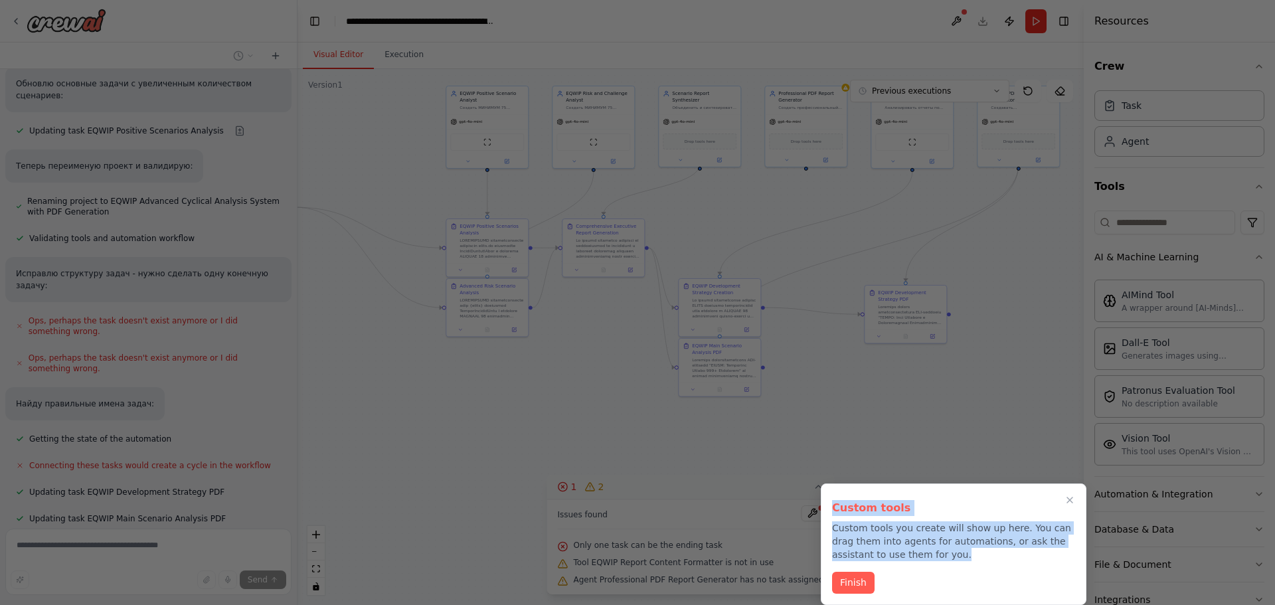
drag, startPoint x: 832, startPoint y: 507, endPoint x: 913, endPoint y: 552, distance: 93.1
click at [913, 552] on div "Custom tools Custom tools you create will show up here. You can drag them into …" at bounding box center [953, 528] width 243 height 66
click at [904, 561] on div at bounding box center [904, 561] width 0 height 0
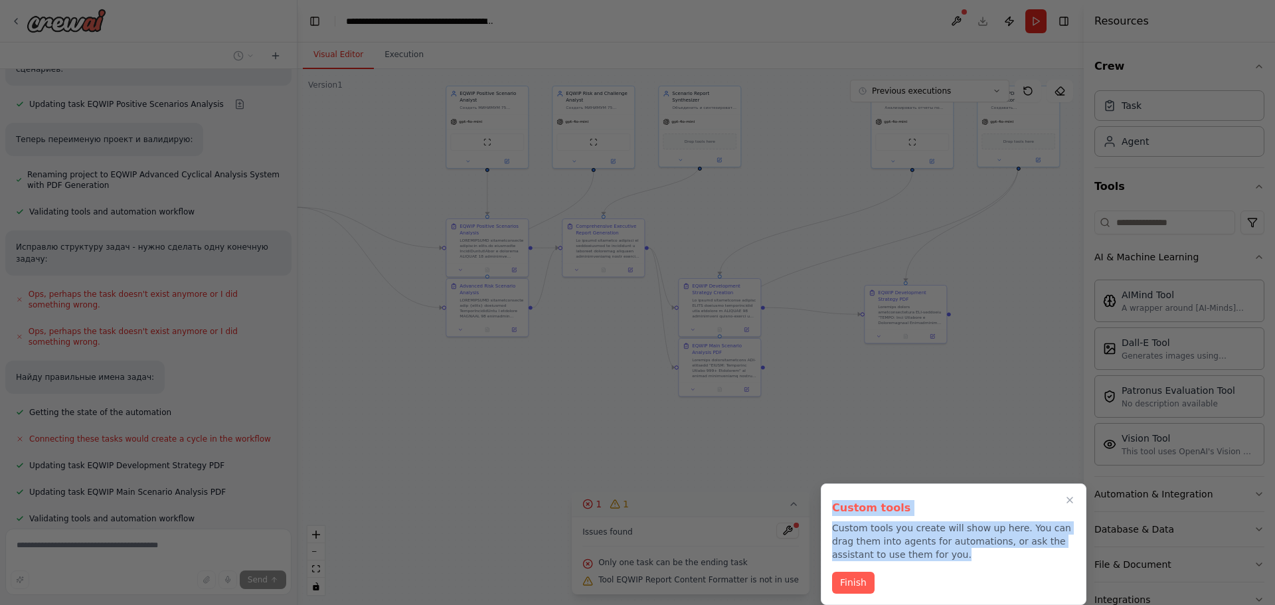
scroll to position [5908, 0]
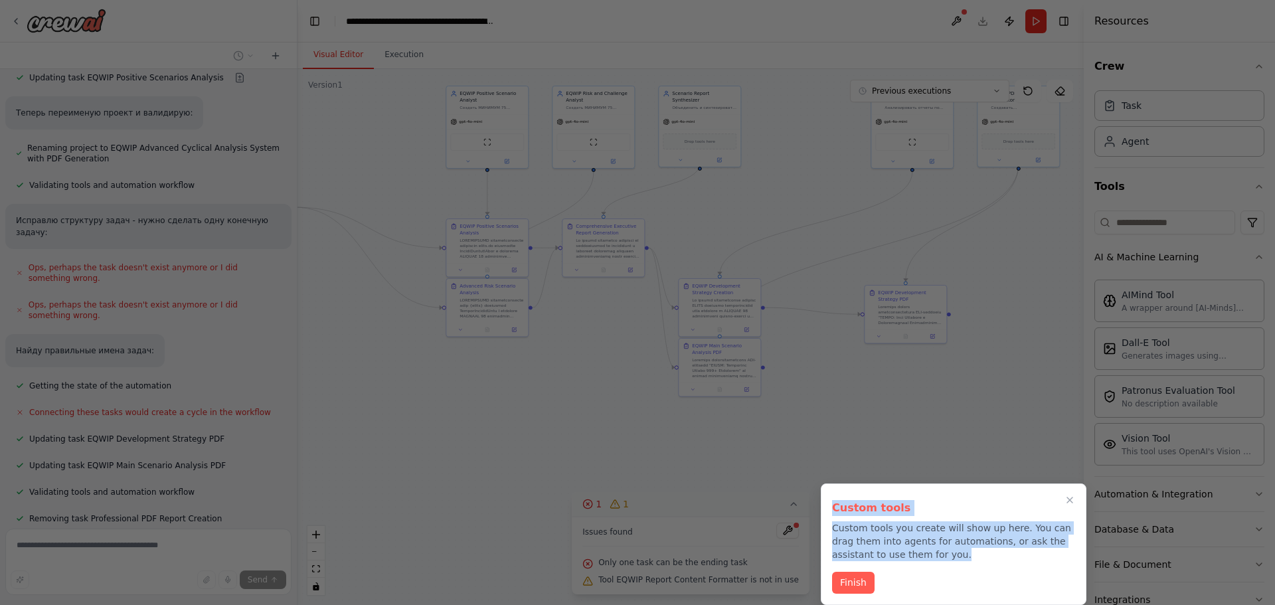
click at [1083, 604] on div "Close" at bounding box center [637, 605] width 1275 height 0
click at [1068, 505] on icon "Close walkthrough" at bounding box center [1069, 500] width 11 height 11
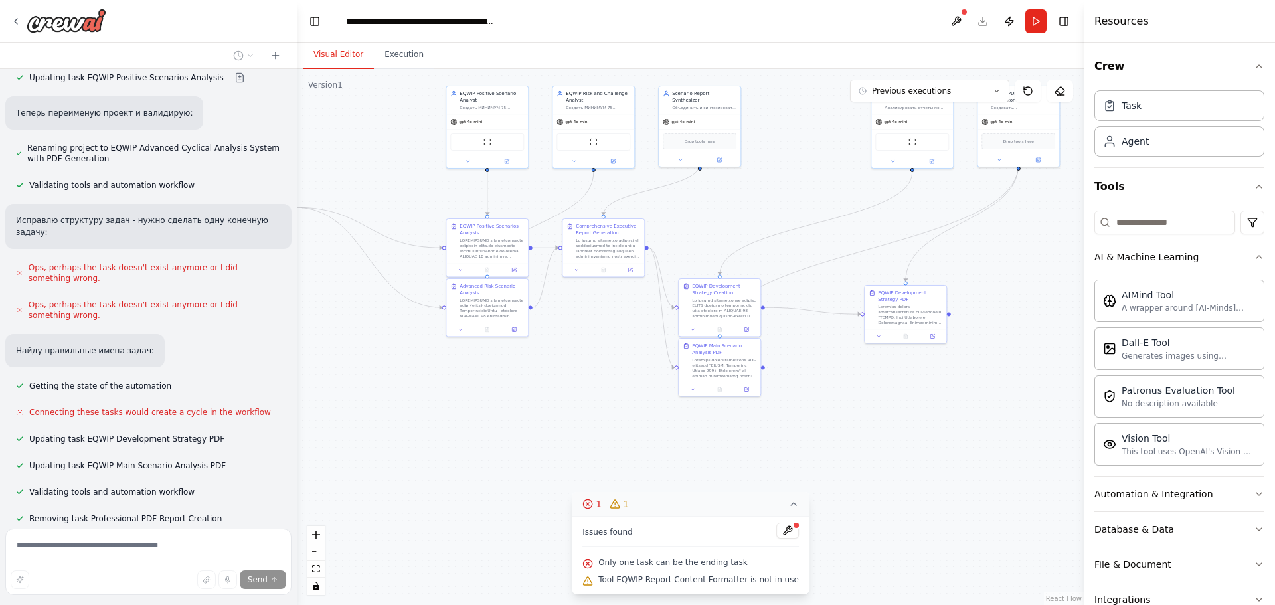
click at [1019, 448] on div ".deletable-edge-delete-btn { width: 20px; height: 20px; border: 0px solid #ffff…" at bounding box center [690, 337] width 786 height 536
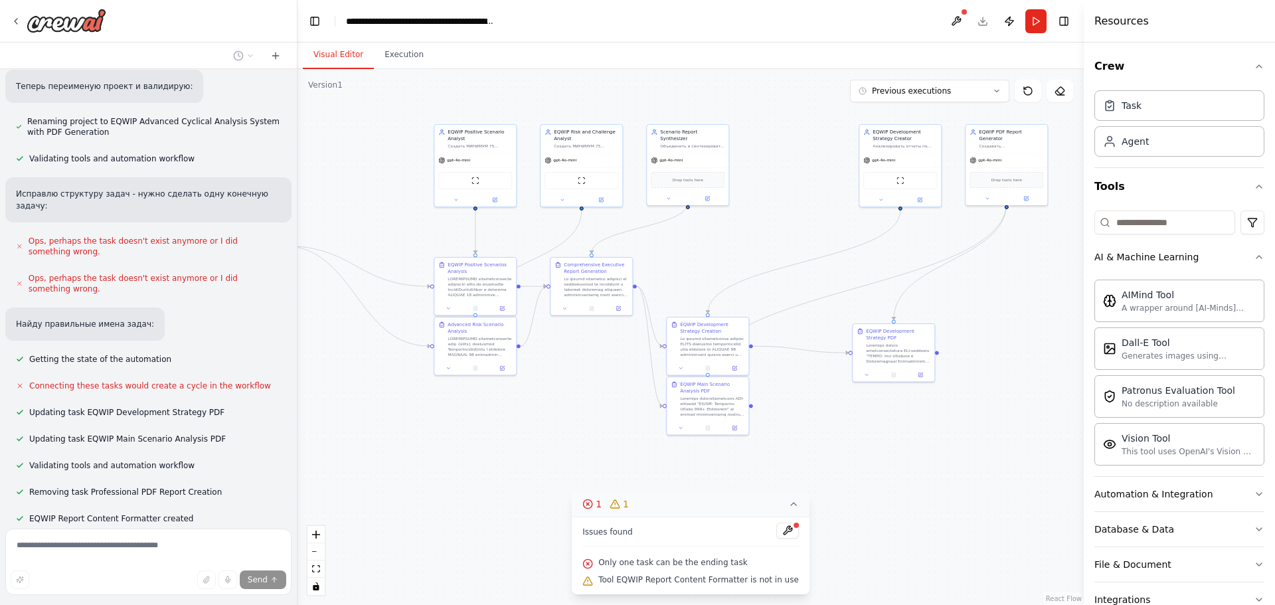
drag, startPoint x: 996, startPoint y: 301, endPoint x: 984, endPoint y: 339, distance: 40.3
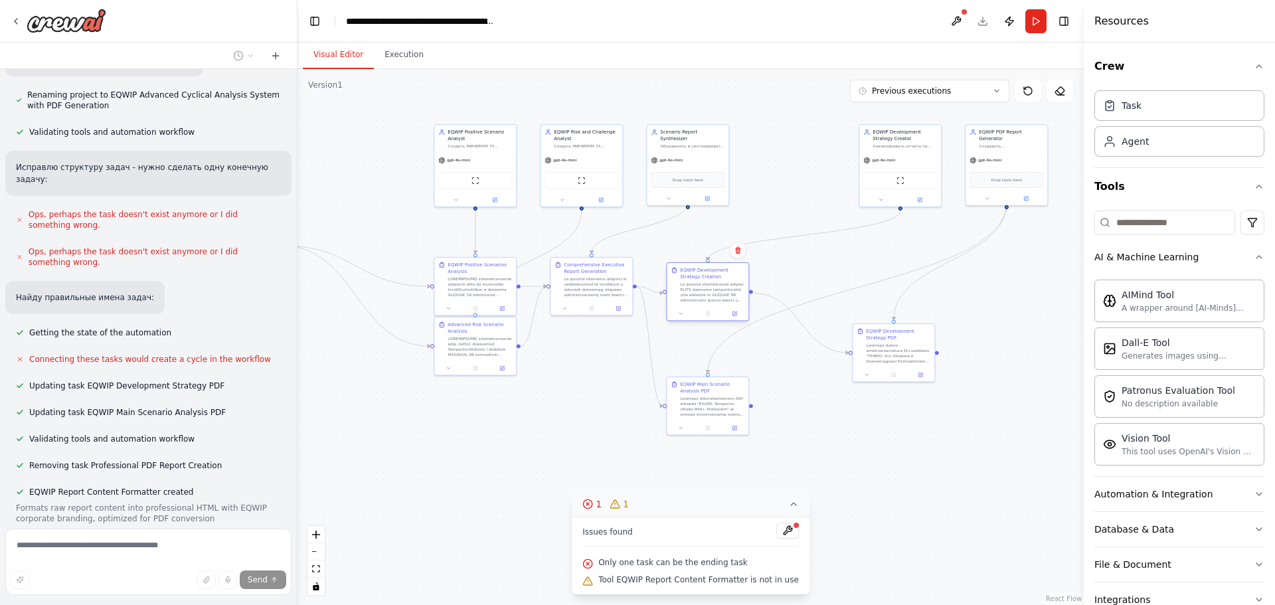
drag, startPoint x: 713, startPoint y: 333, endPoint x: 712, endPoint y: 279, distance: 54.5
click at [712, 279] on div "EQWIP Development Strategy Creation" at bounding box center [712, 285] width 64 height 36
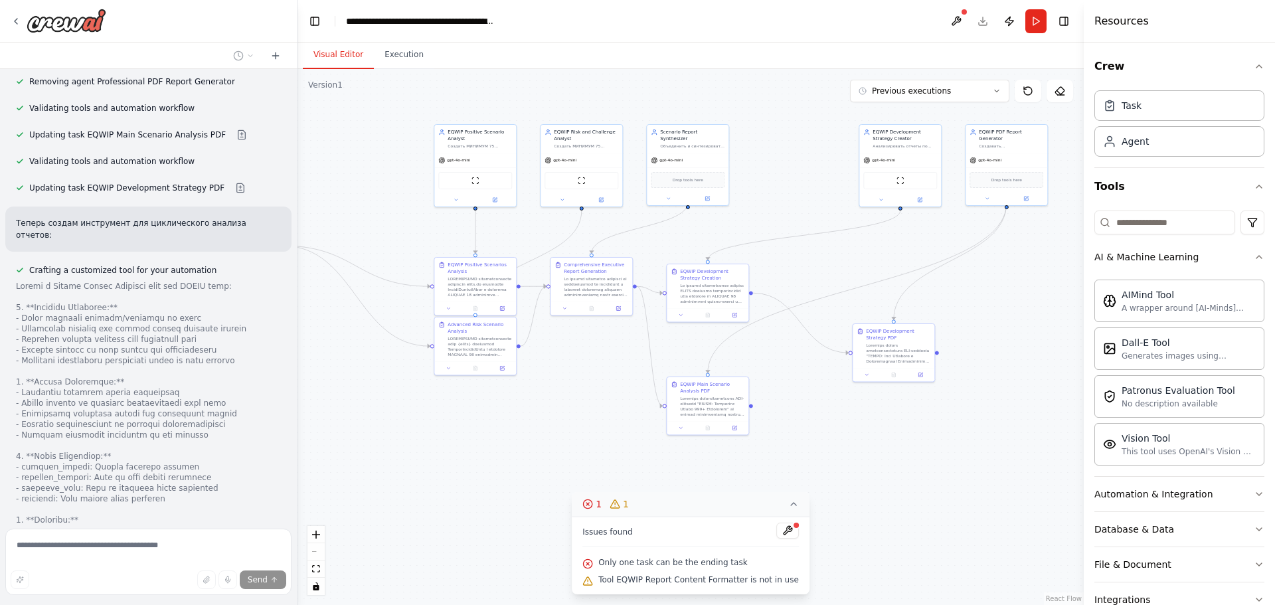
scroll to position [6493, 0]
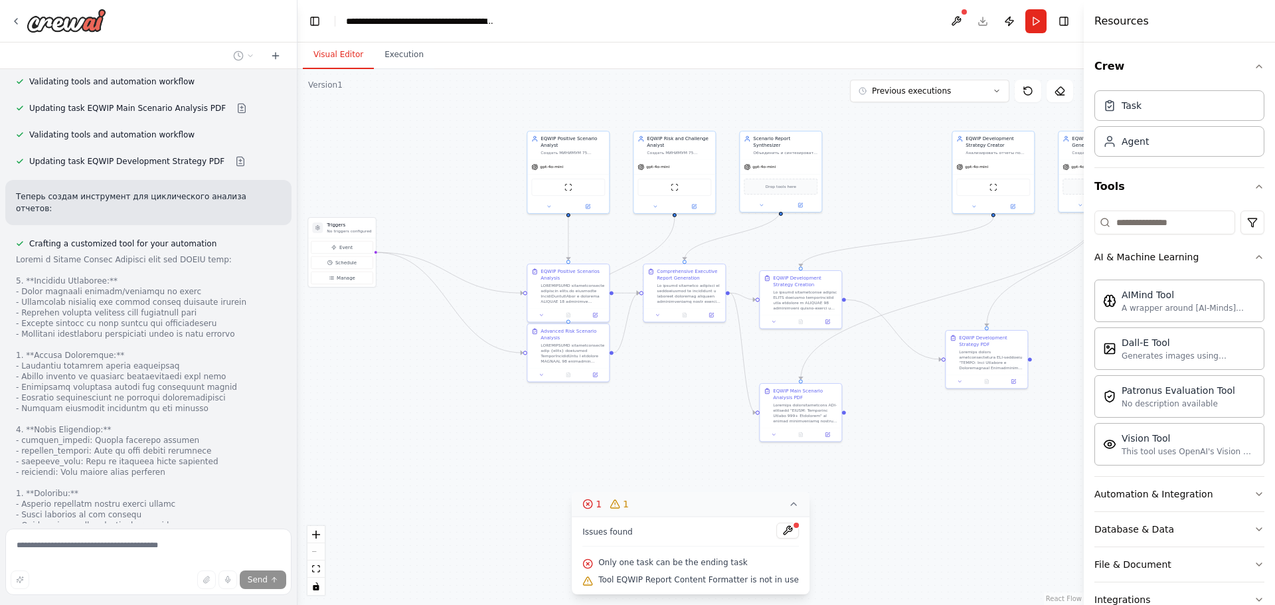
drag, startPoint x: 490, startPoint y: 450, endPoint x: 577, endPoint y: 458, distance: 87.4
click at [578, 457] on div ".deletable-edge-delete-btn { width: 20px; height: 20px; border: 0px solid #ffff…" at bounding box center [690, 337] width 786 height 536
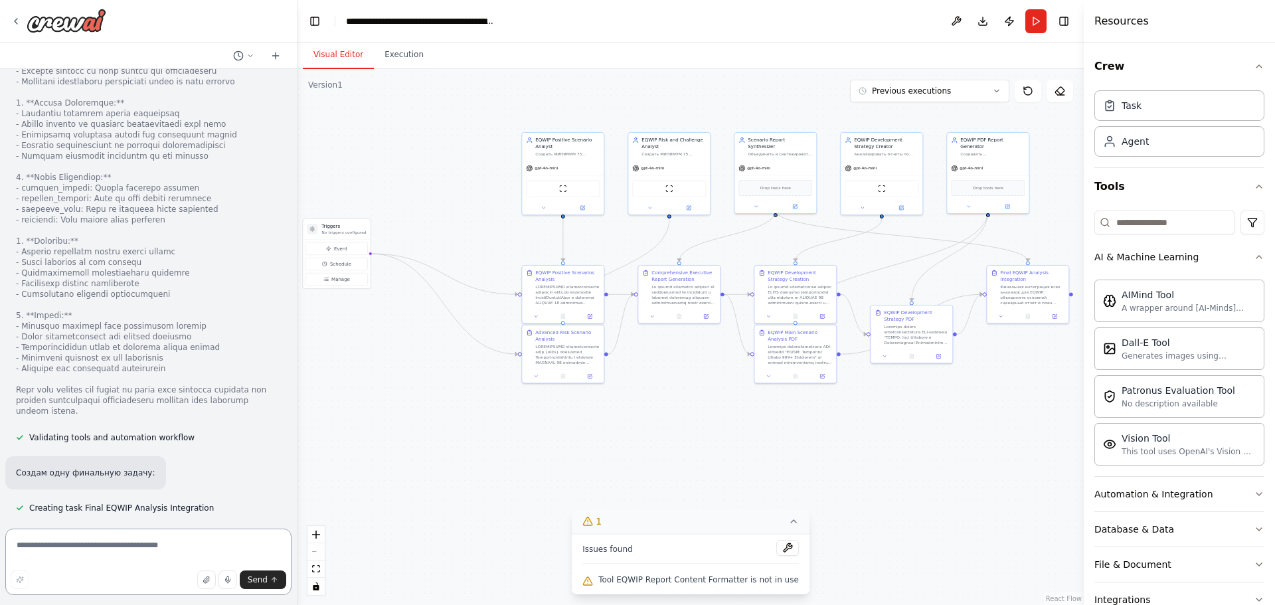
scroll to position [6758, 0]
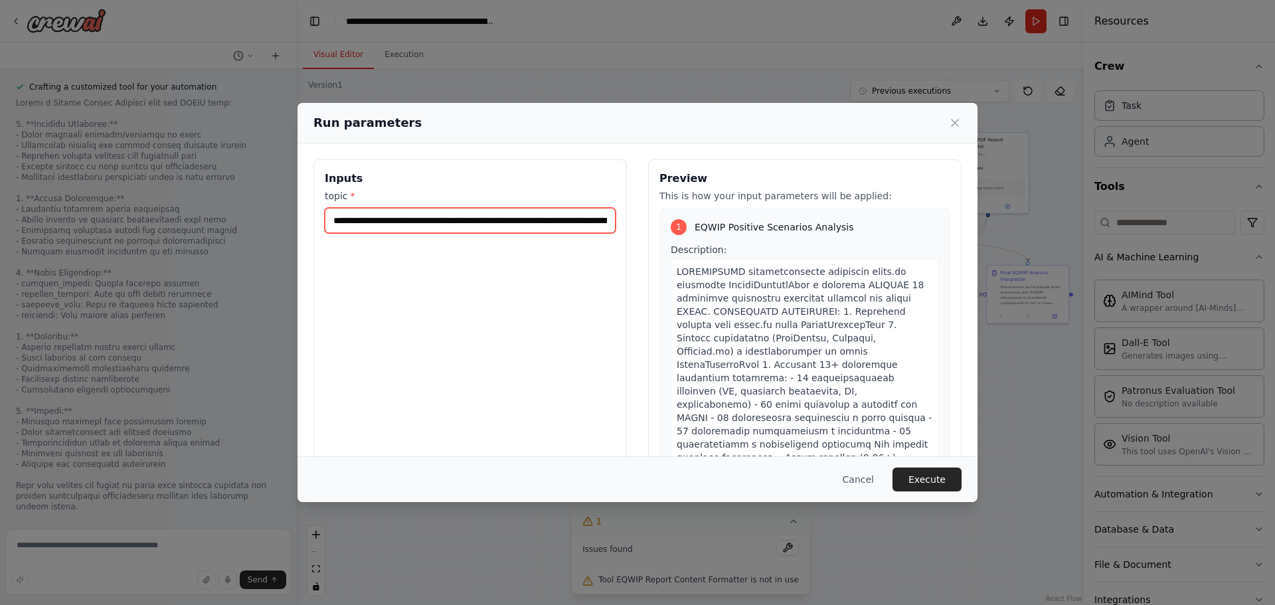
click at [487, 227] on input "**********" at bounding box center [470, 220] width 291 height 25
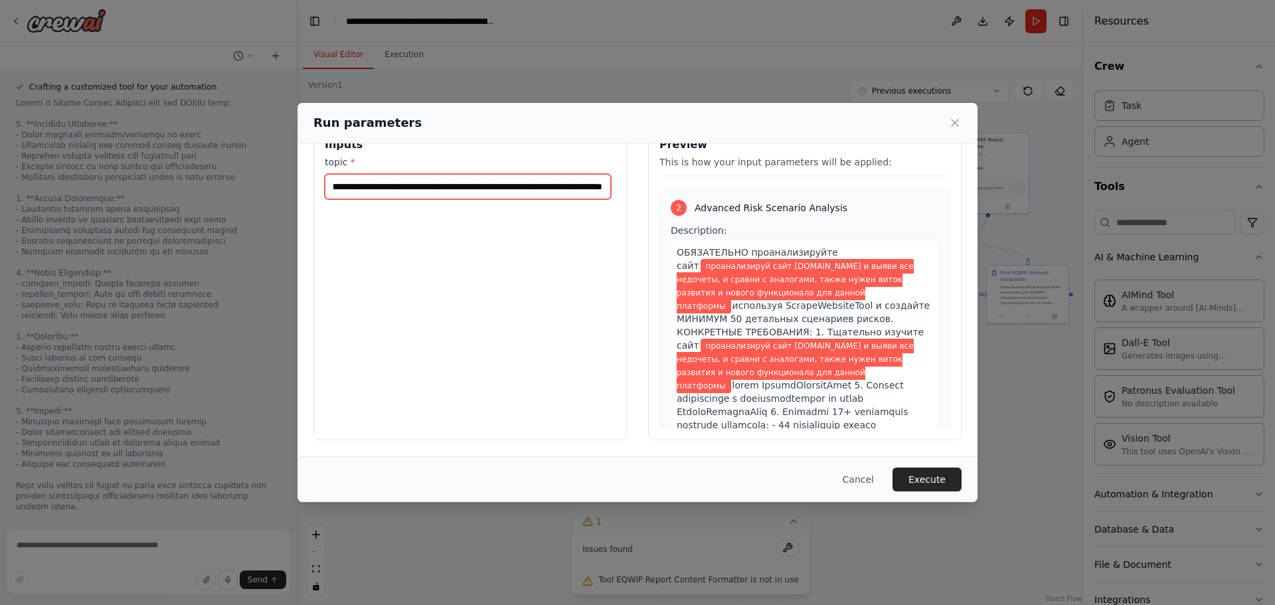
scroll to position [0, 381]
drag, startPoint x: 473, startPoint y: 181, endPoint x: 620, endPoint y: 177, distance: 147.5
click at [620, 177] on div "**********" at bounding box center [469, 282] width 313 height 315
click at [588, 189] on input "**********" at bounding box center [468, 186] width 286 height 25
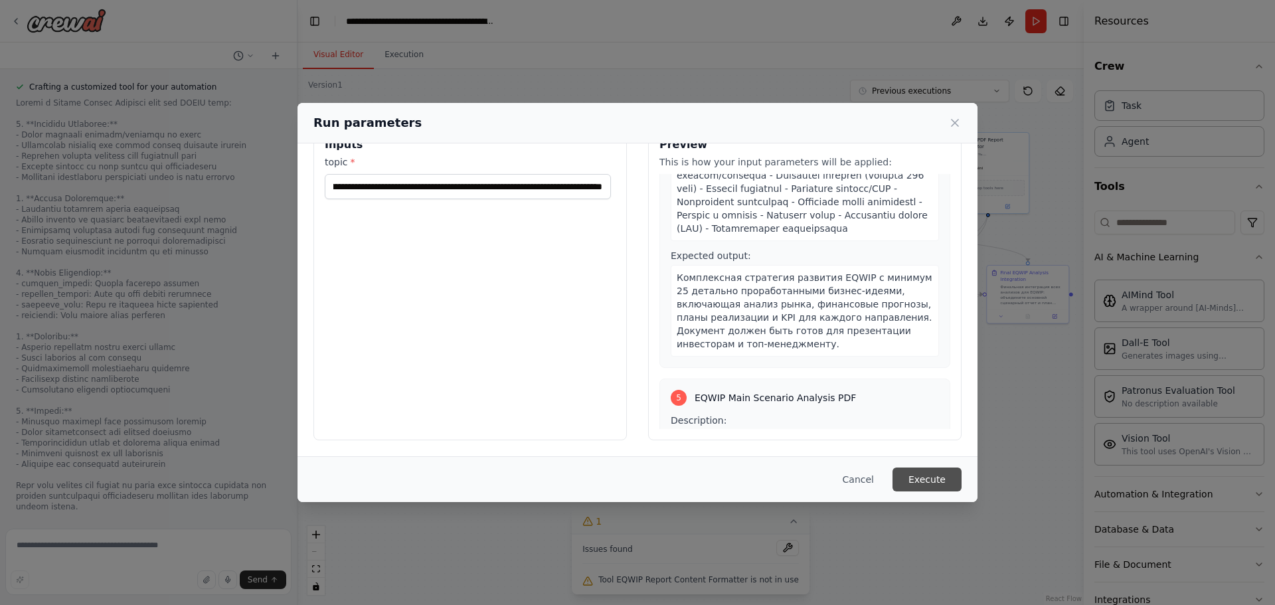
scroll to position [0, 0]
click at [906, 476] on button "Execute" at bounding box center [926, 479] width 69 height 24
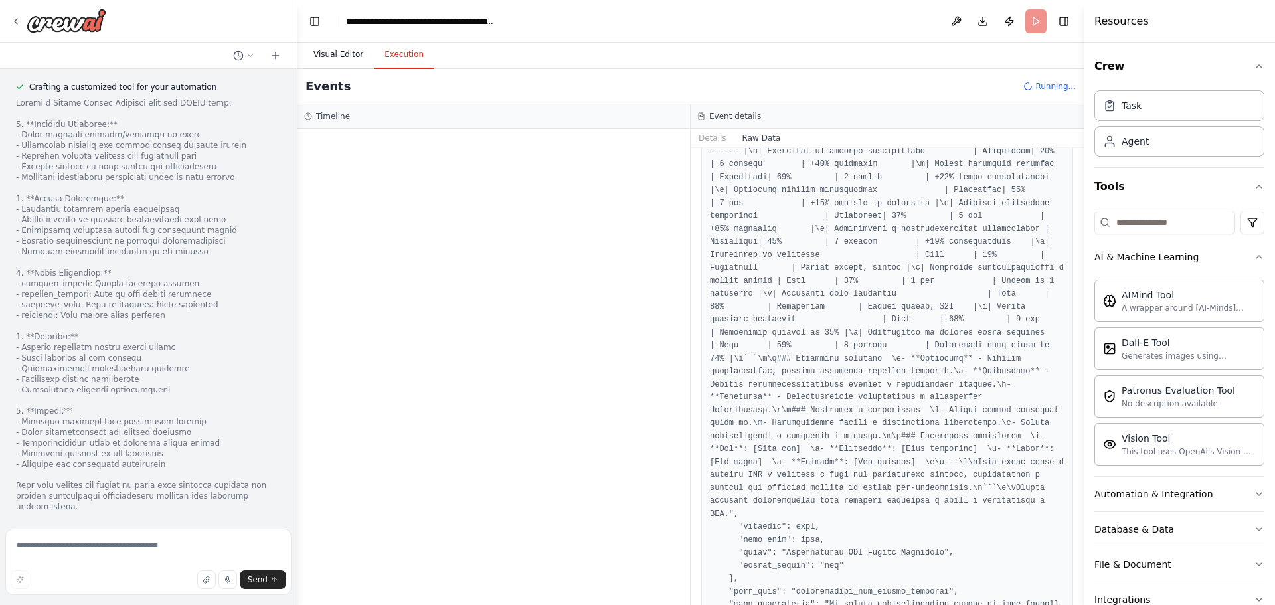
click at [334, 57] on button "Visual Editor" at bounding box center [338, 55] width 71 height 28
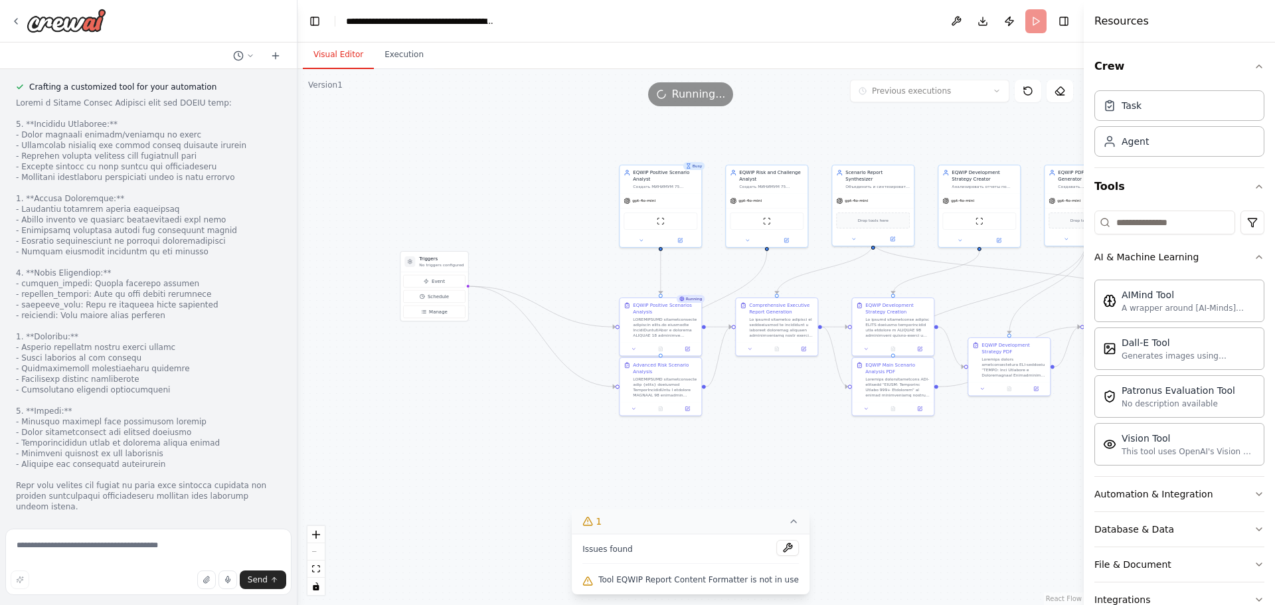
drag, startPoint x: 448, startPoint y: 230, endPoint x: 545, endPoint y: 262, distance: 102.9
click at [545, 262] on div ".deletable-edge-delete-btn { width: 20px; height: 20px; border: 0px solid #ffff…" at bounding box center [690, 337] width 786 height 536
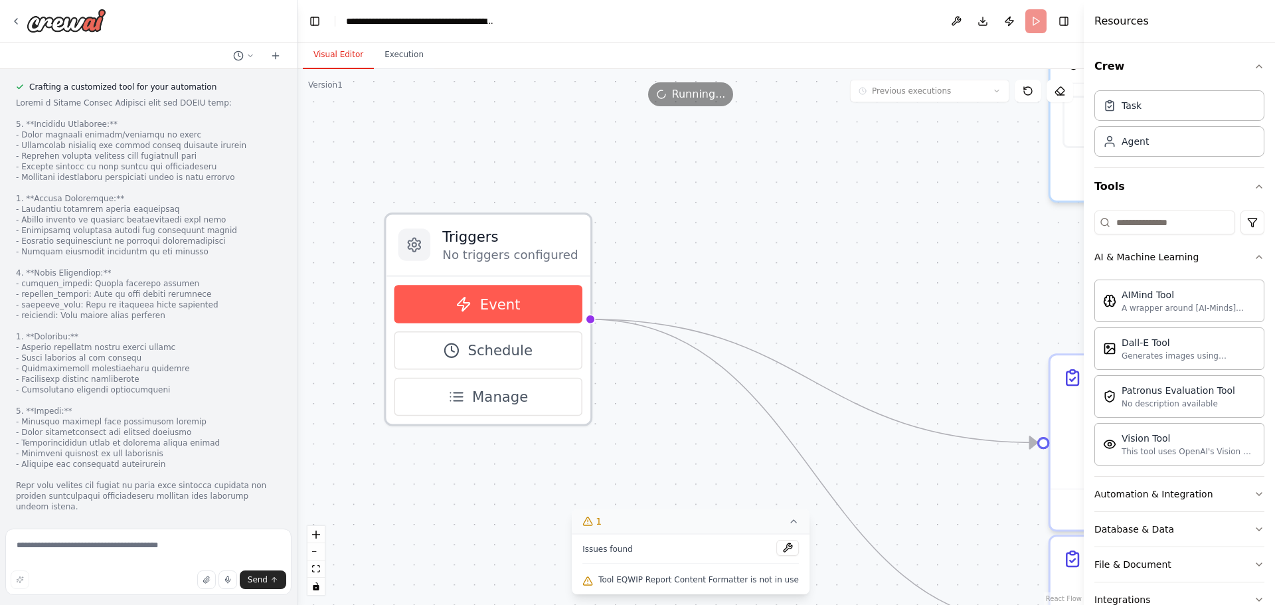
click at [468, 301] on icon at bounding box center [464, 304] width 16 height 16
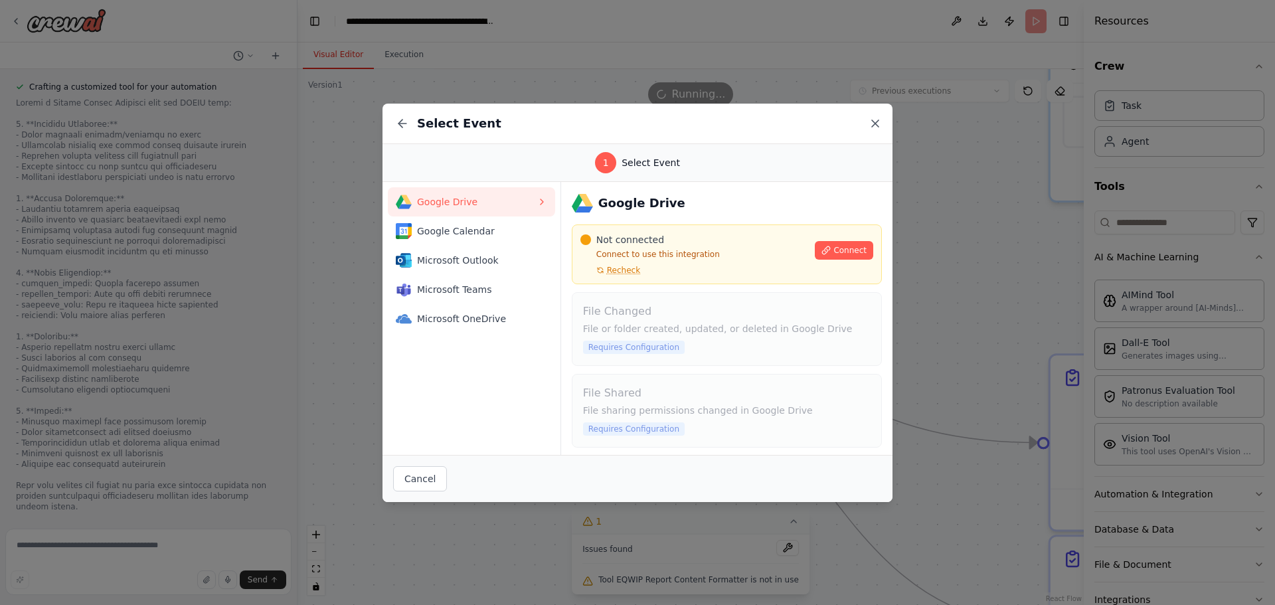
drag, startPoint x: 870, startPoint y: 120, endPoint x: 621, endPoint y: 236, distance: 274.5
click at [870, 122] on icon at bounding box center [875, 123] width 13 height 13
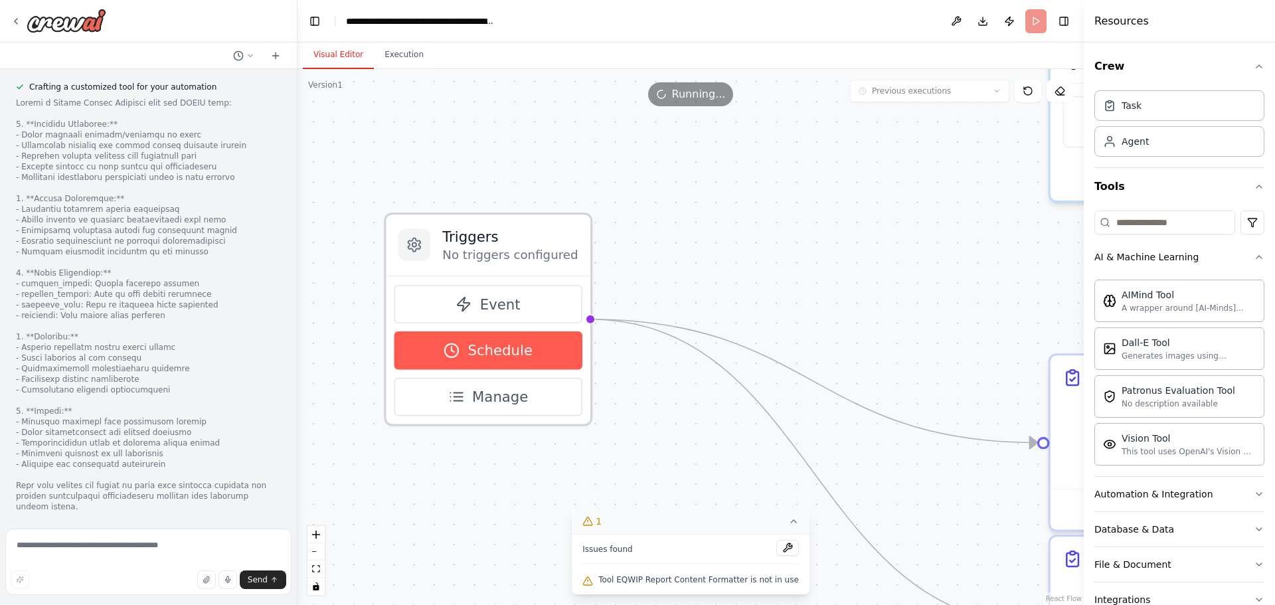
click at [488, 341] on span "Schedule" at bounding box center [499, 351] width 65 height 20
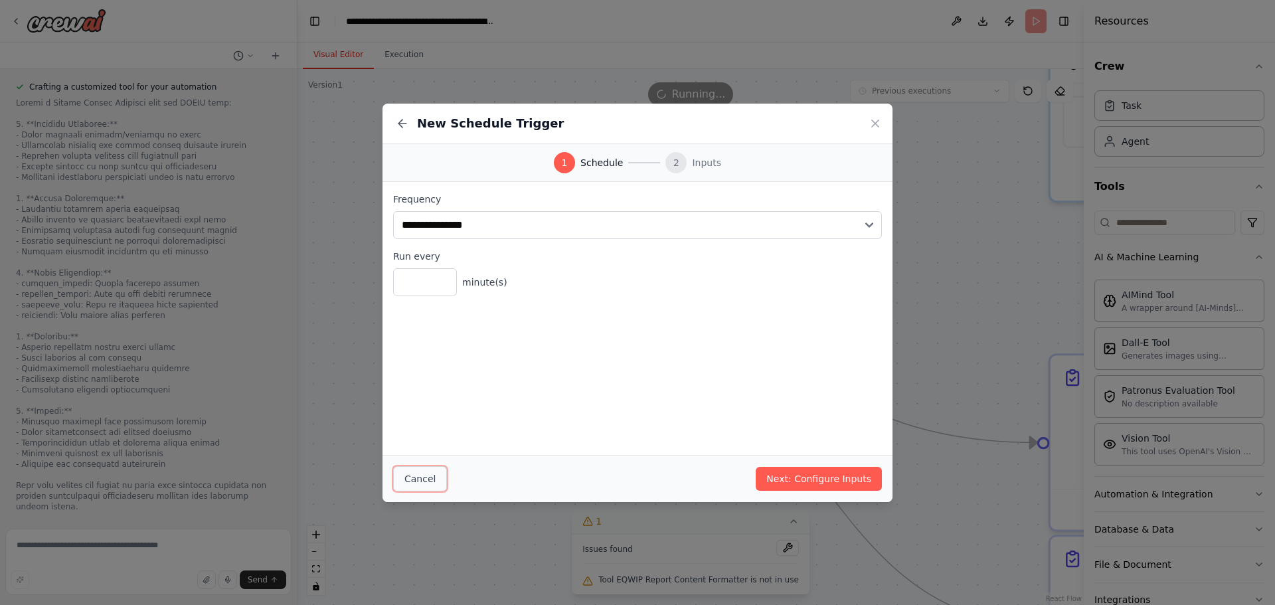
click at [438, 477] on button "Cancel" at bounding box center [420, 478] width 54 height 25
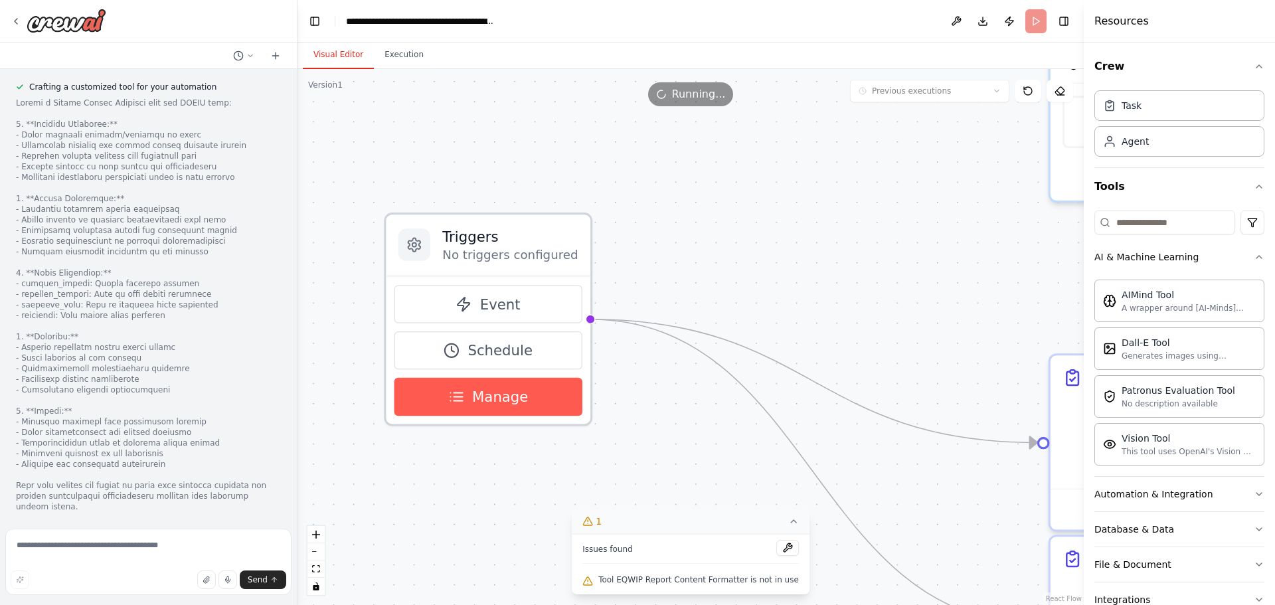
click at [475, 381] on button "Manage" at bounding box center [488, 397] width 188 height 39
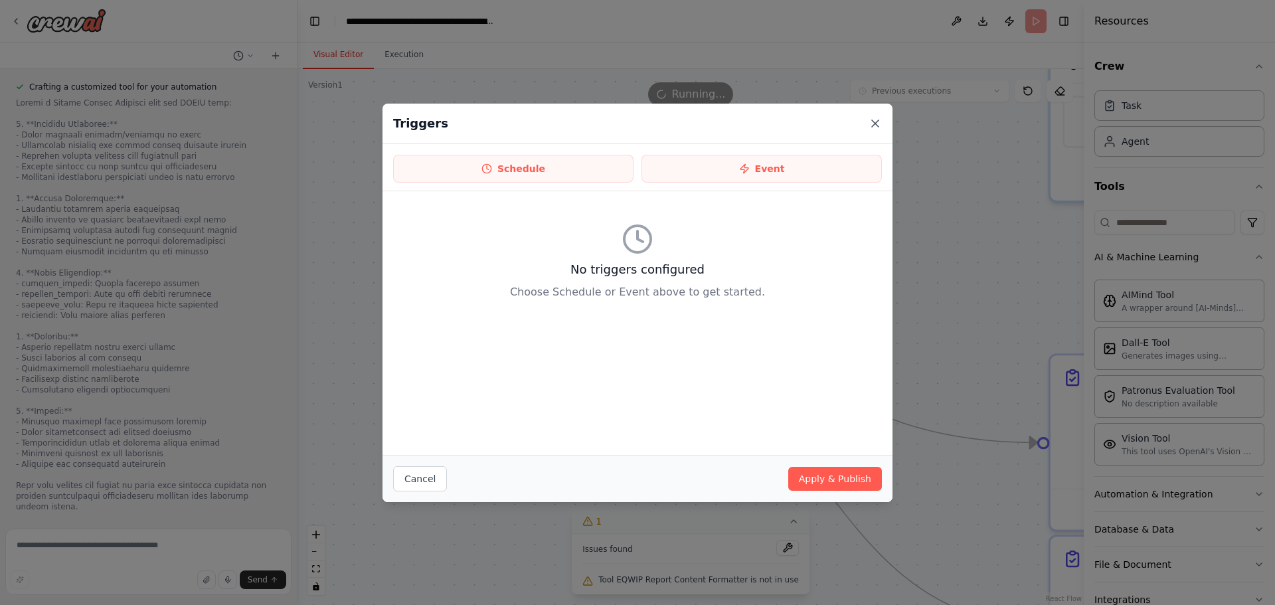
click at [875, 119] on icon at bounding box center [875, 123] width 13 height 13
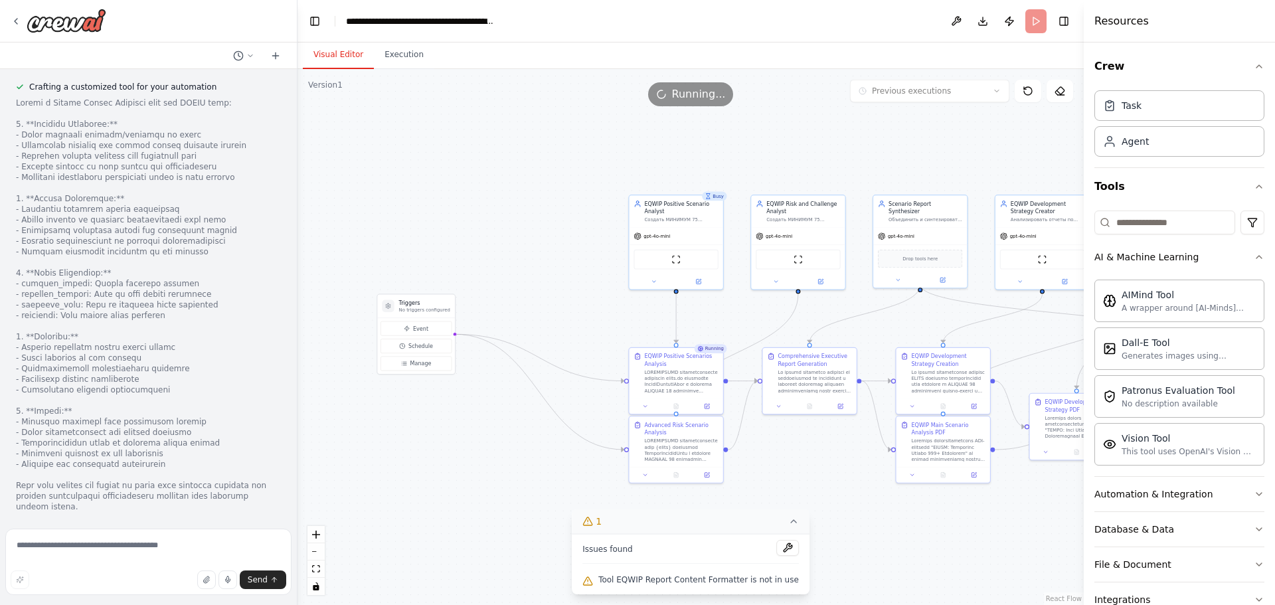
drag, startPoint x: 831, startPoint y: 241, endPoint x: 550, endPoint y: 301, distance: 287.2
click at [550, 301] on div ".deletable-edge-delete-btn { width: 20px; height: 20px; border: 0px solid #ffff…" at bounding box center [690, 337] width 786 height 536
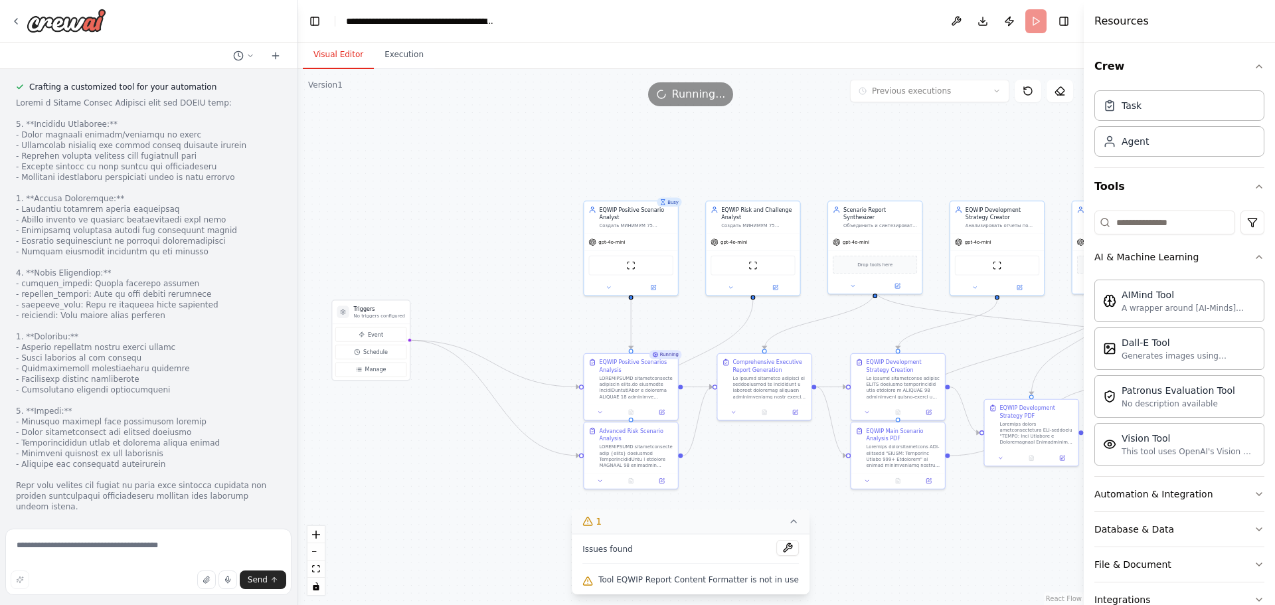
drag, startPoint x: 564, startPoint y: 290, endPoint x: 519, endPoint y: 296, distance: 45.5
click at [519, 296] on div ".deletable-edge-delete-btn { width: 20px; height: 20px; border: 0px solid #ffff…" at bounding box center [690, 337] width 786 height 536
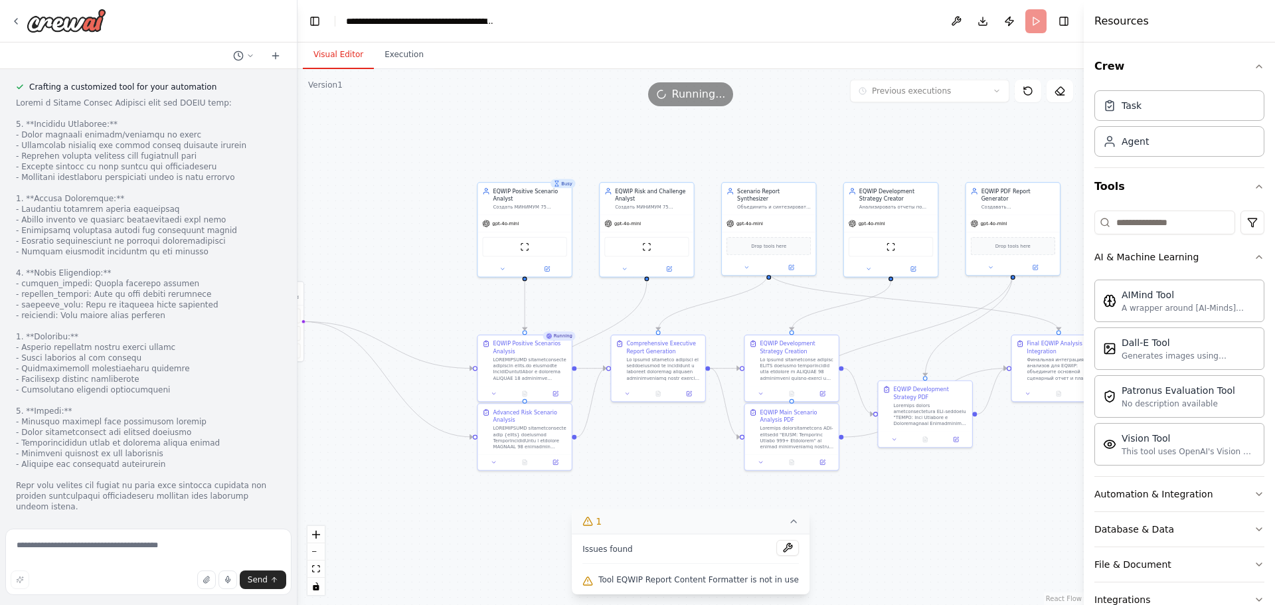
drag, startPoint x: 518, startPoint y: 296, endPoint x: 412, endPoint y: 278, distance: 107.9
click at [412, 278] on div ".deletable-edge-delete-btn { width: 20px; height: 20px; border: 0px solid #ffff…" at bounding box center [690, 337] width 786 height 536
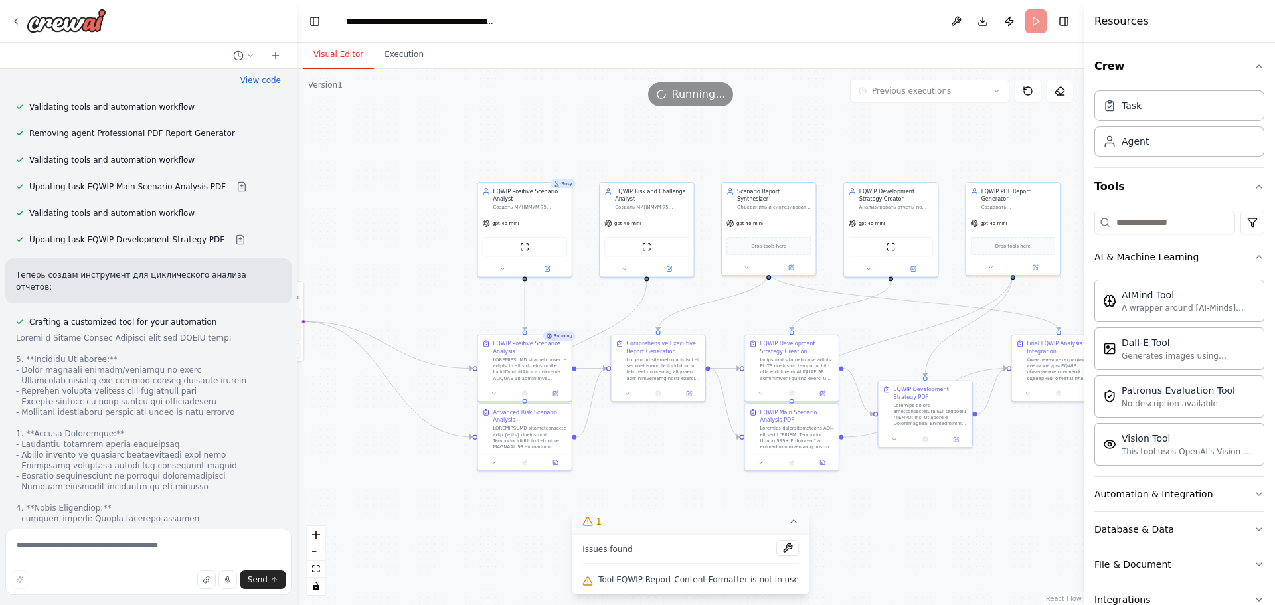
scroll to position [6650, 0]
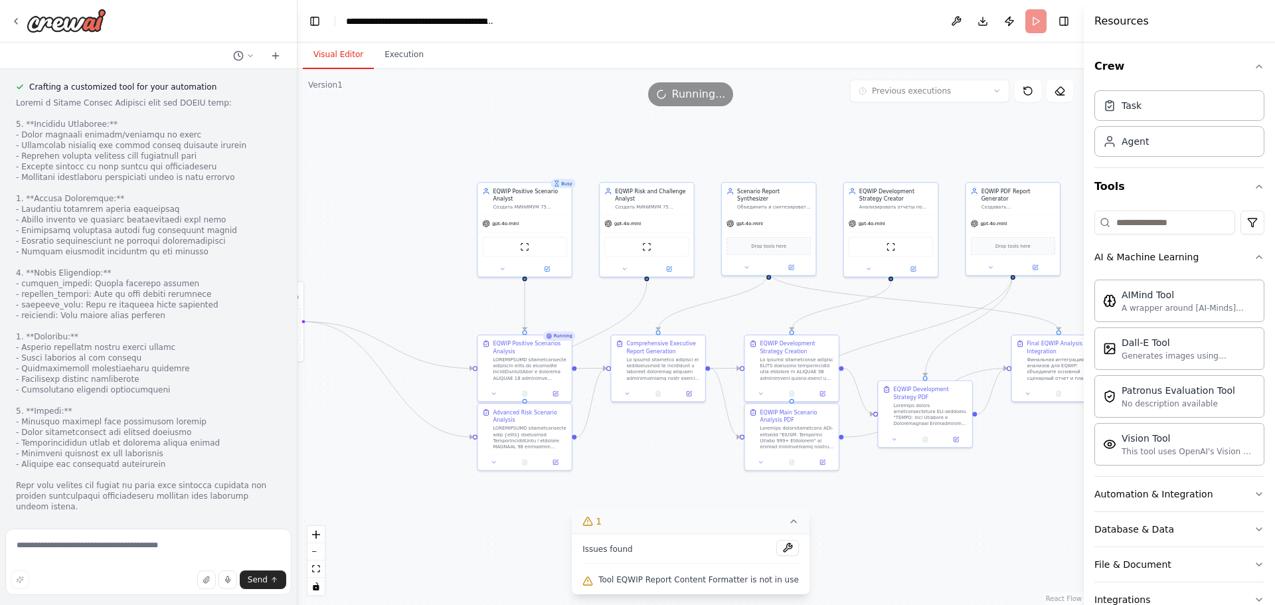
drag, startPoint x: 112, startPoint y: 496, endPoint x: 15, endPoint y: 487, distance: 97.3
click at [6, 461] on div at bounding box center [6, 461] width 0 height 0
click at [408, 604] on div "Close" at bounding box center [637, 605] width 1275 height 0
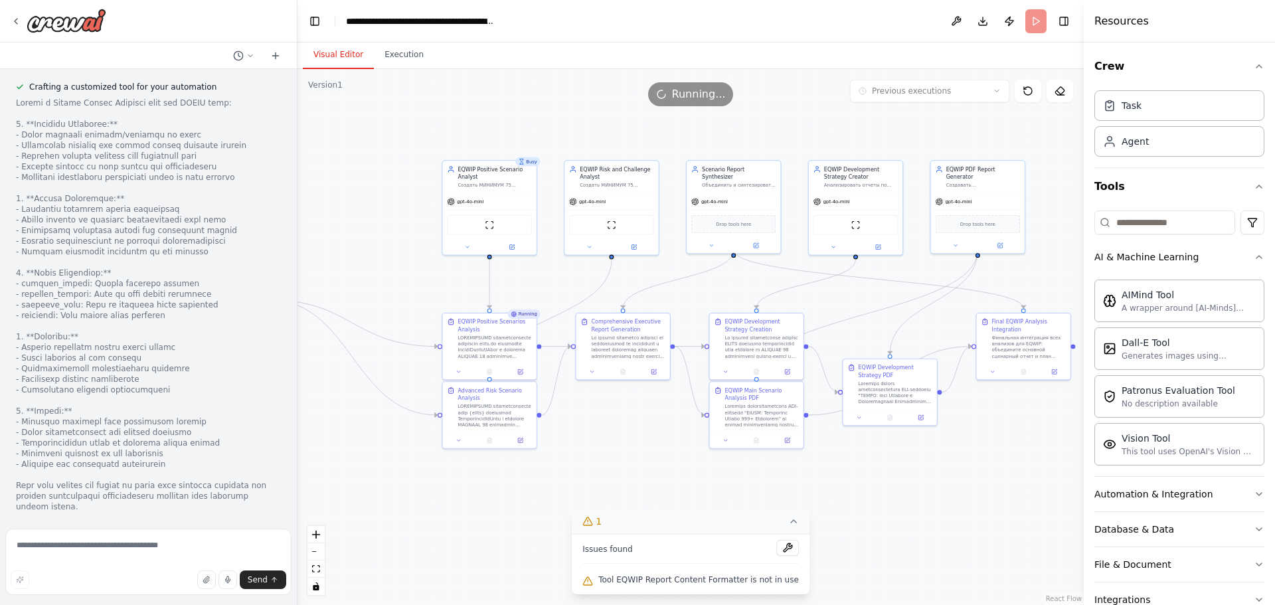
drag, startPoint x: 453, startPoint y: 293, endPoint x: 418, endPoint y: 271, distance: 41.5
click at [418, 271] on div ".deletable-edge-delete-btn { width: 20px; height: 20px; border: 0px solid #ffff…" at bounding box center [690, 337] width 786 height 536
click at [408, 54] on button "Execution" at bounding box center [404, 55] width 60 height 28
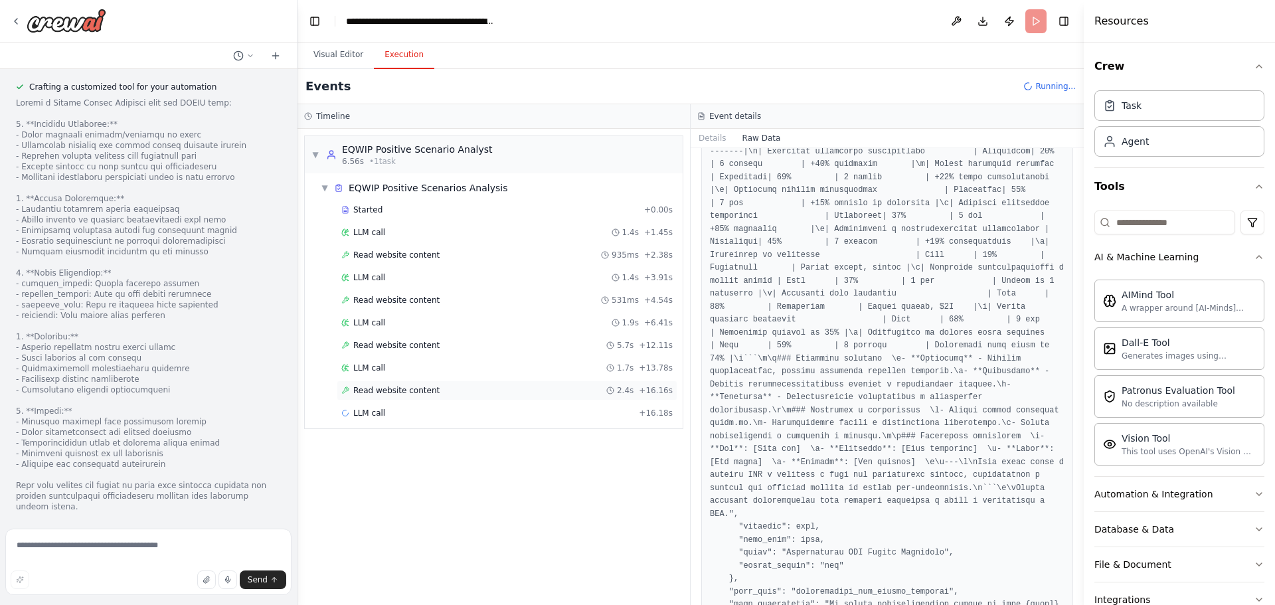
click at [392, 387] on span "Read website content" at bounding box center [396, 390] width 86 height 11
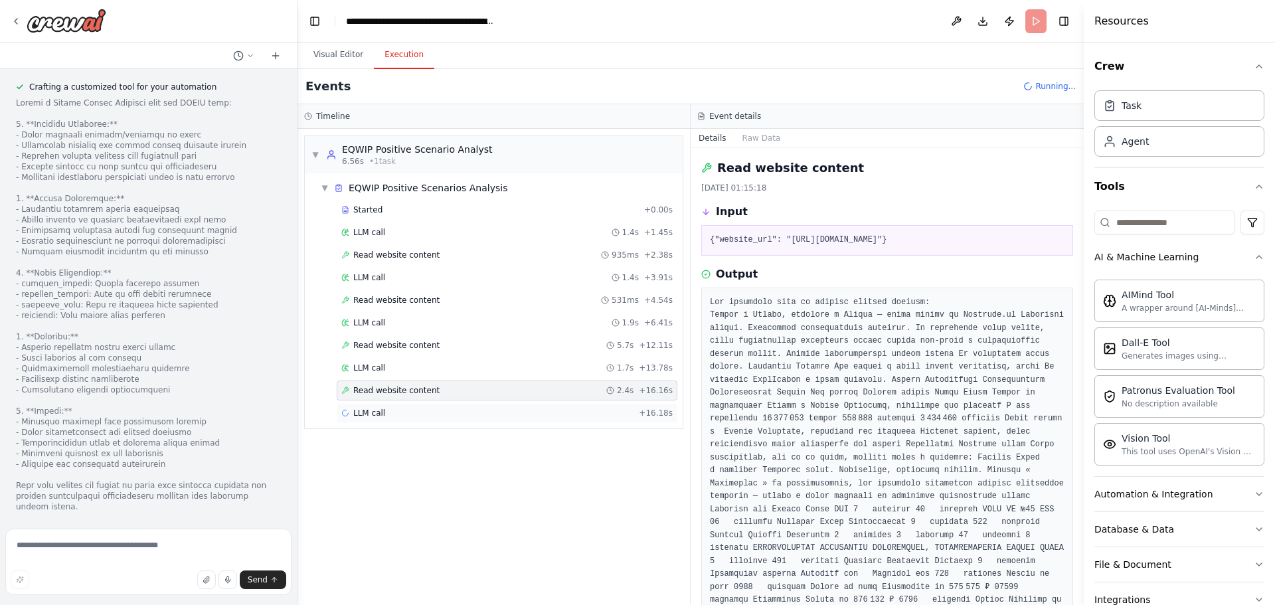
click at [424, 414] on div "LLM call + 16.18s" at bounding box center [506, 413] width 331 height 11
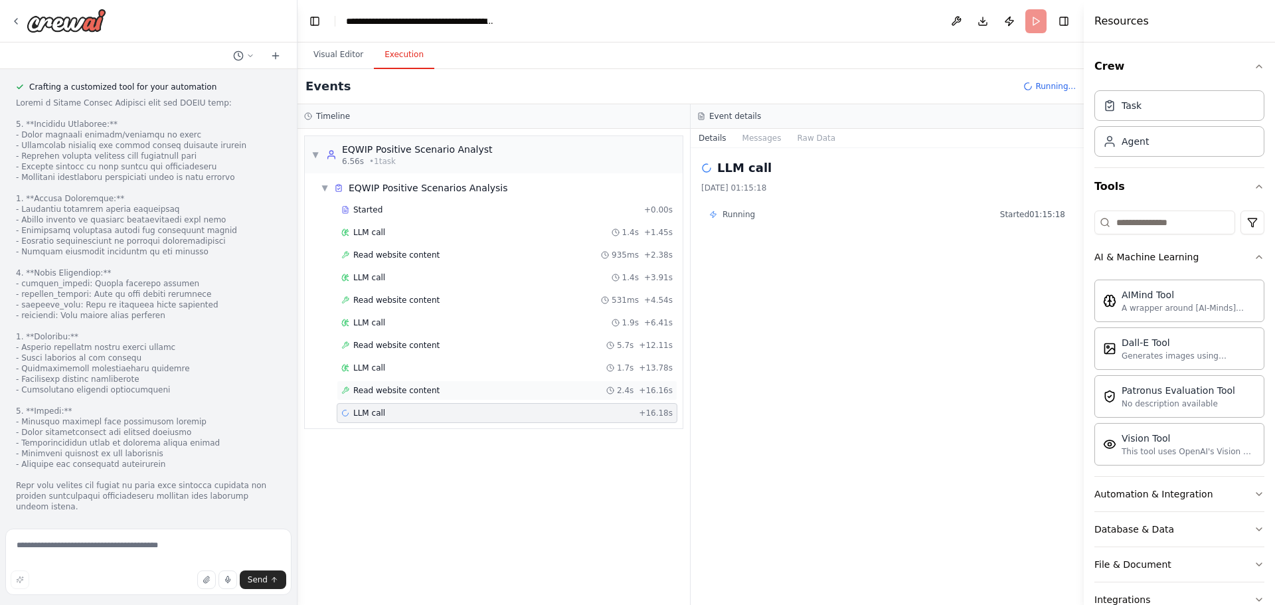
click at [424, 399] on div "Read website content 2.4s + 16.16s" at bounding box center [507, 390] width 341 height 20
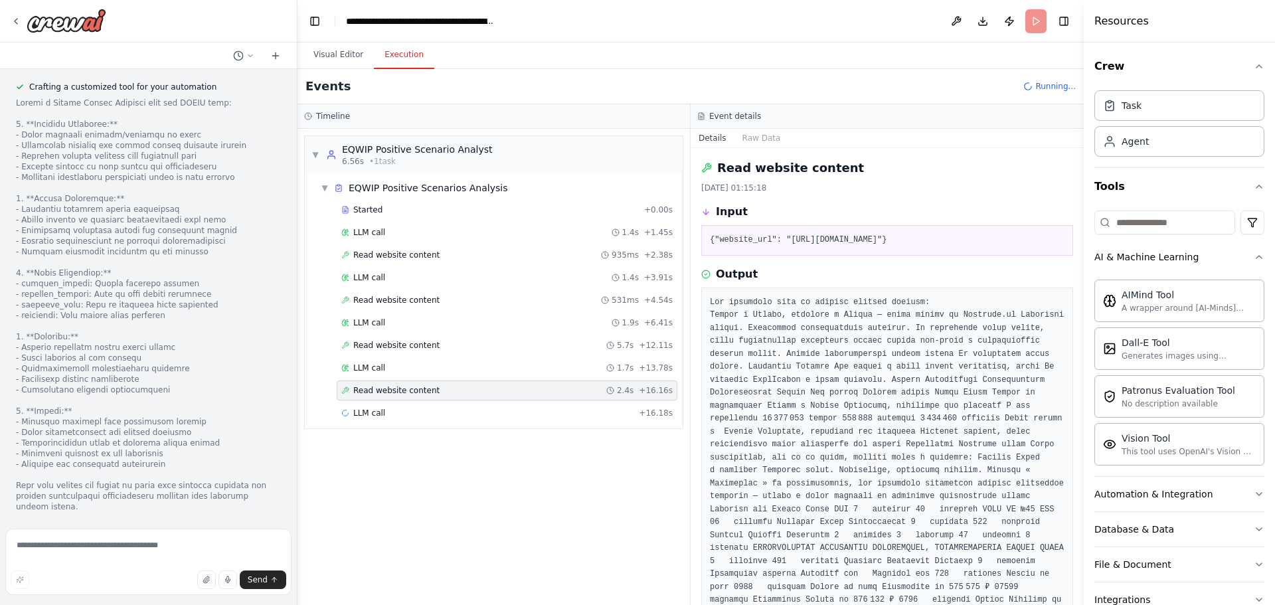
click at [418, 378] on div "Started + 0.00s LLM call 1.4s + 1.45s Read website content 935ms + 2.38s LLM ca…" at bounding box center [498, 313] width 367 height 226
click at [415, 359] on div "LLM call 1.7s + 13.78s" at bounding box center [507, 368] width 341 height 20
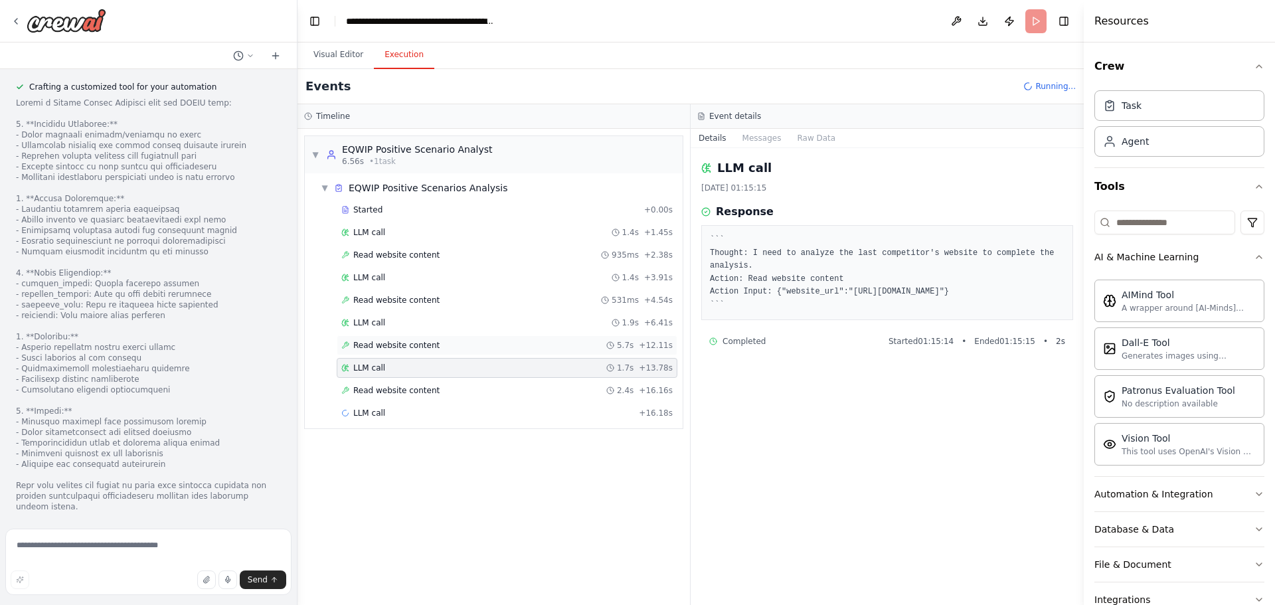
click at [413, 341] on span "Read website content" at bounding box center [396, 345] width 86 height 11
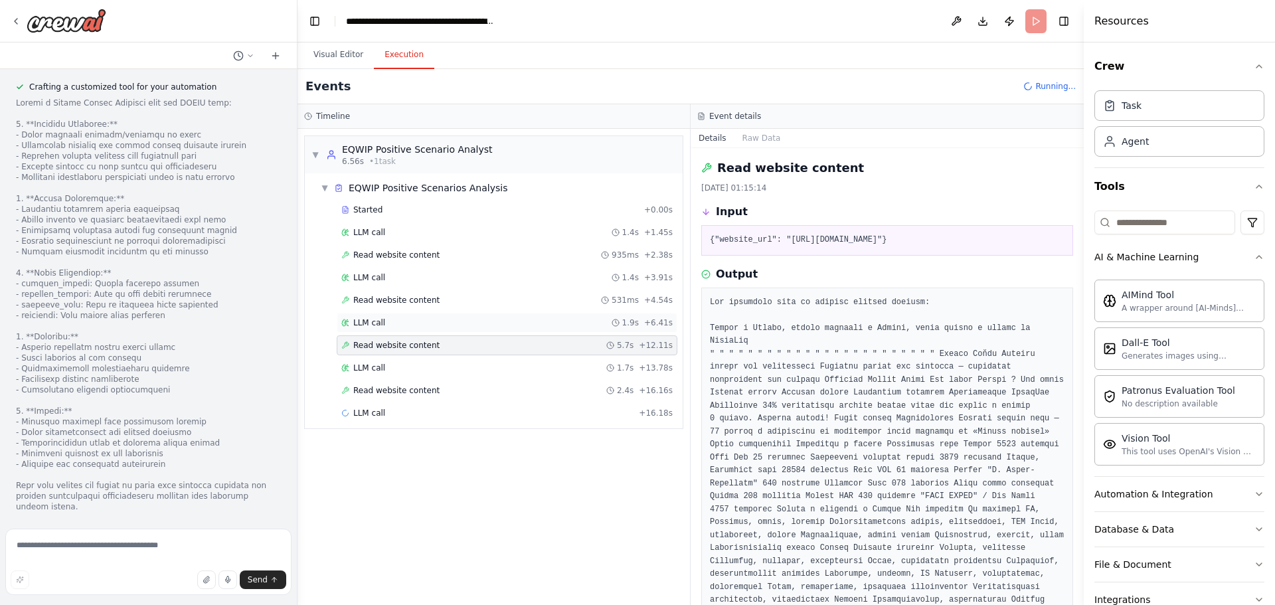
click at [410, 326] on div "LLM call 1.9s + 6.41s" at bounding box center [506, 322] width 331 height 11
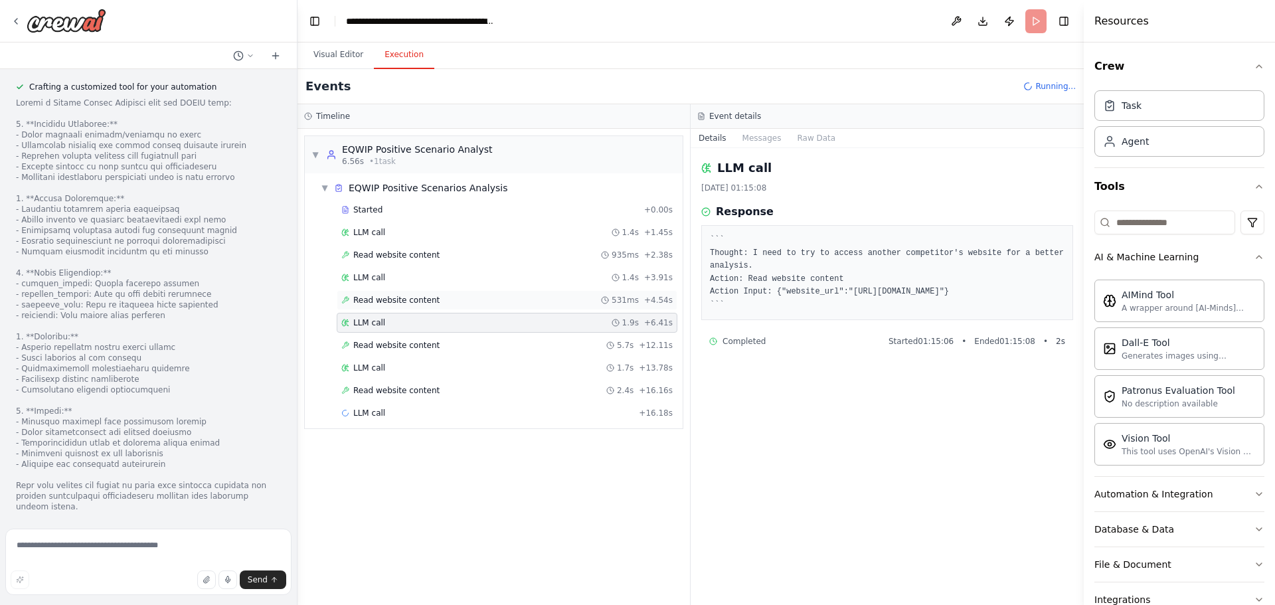
click at [410, 307] on div "Read website content 531ms + 4.54s" at bounding box center [507, 300] width 341 height 20
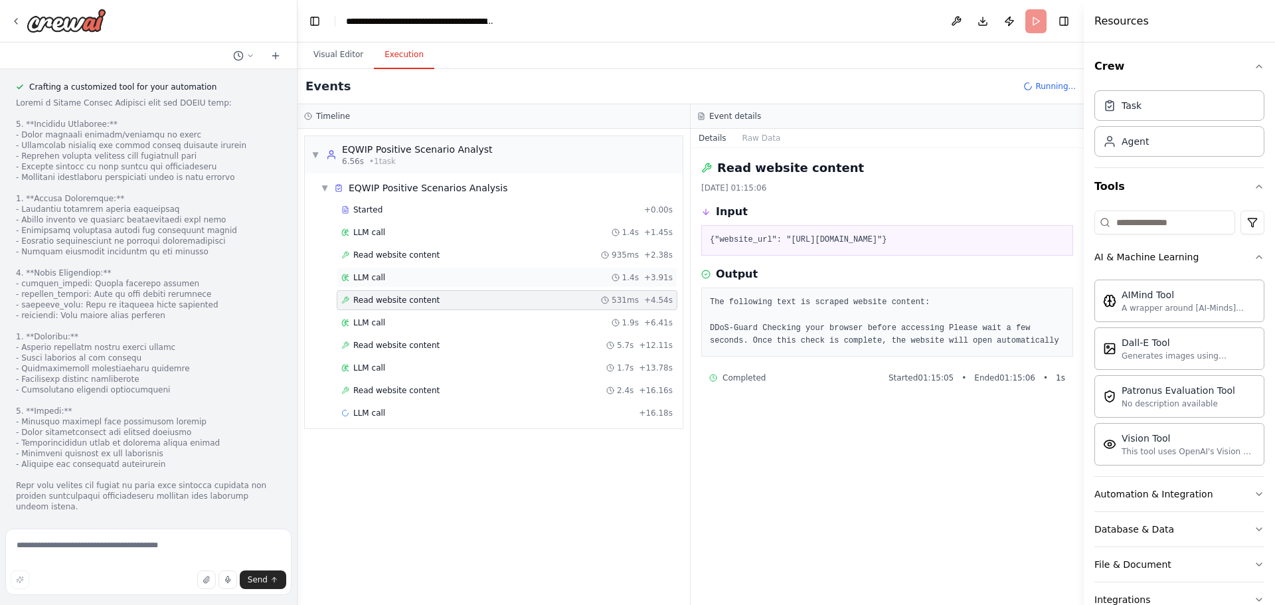
click at [412, 283] on div "LLM call 1.4s + 3.91s" at bounding box center [507, 278] width 341 height 20
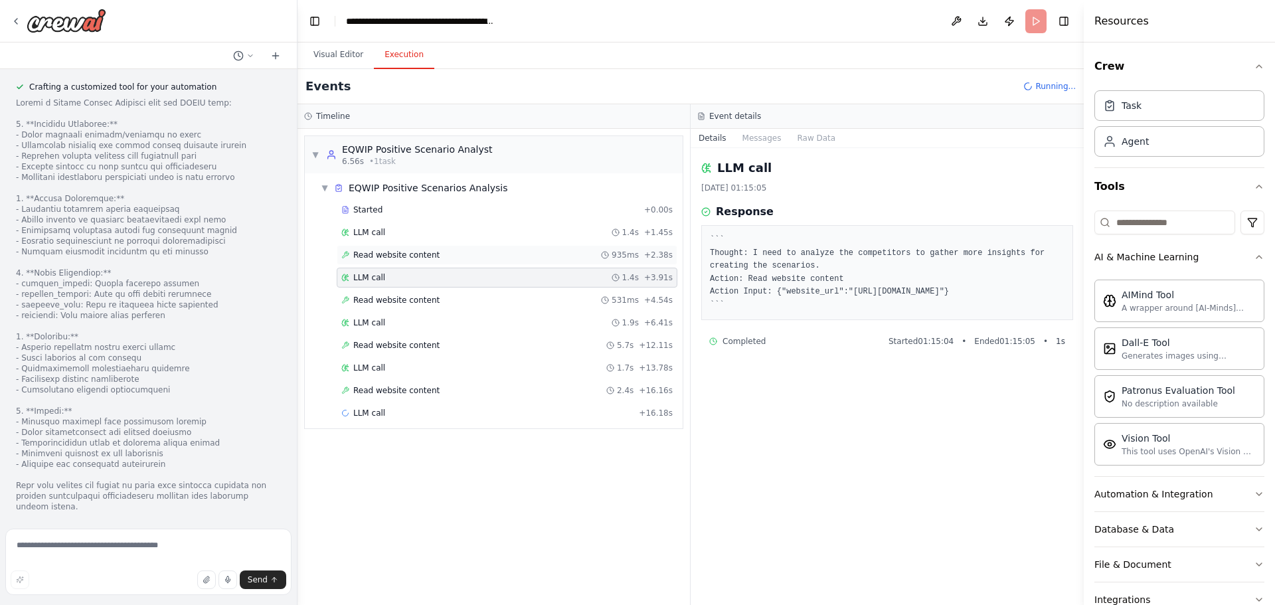
click at [410, 246] on div "Read website content 935ms + 2.38s" at bounding box center [507, 255] width 341 height 20
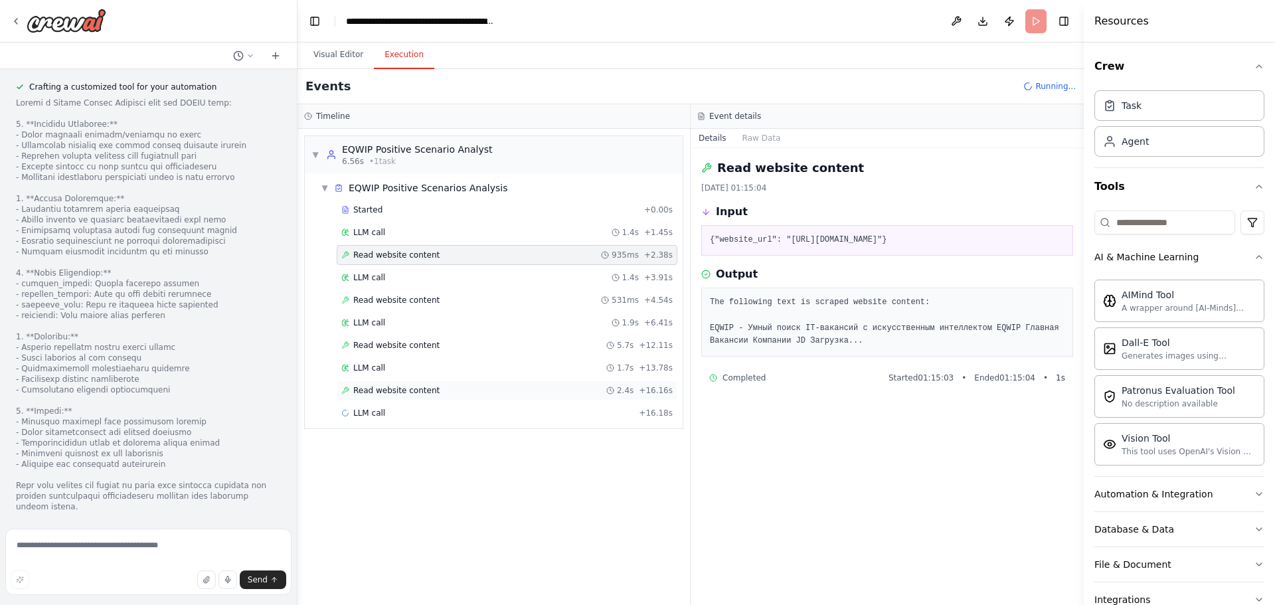
click at [466, 389] on div "Read website content 2.4s + 16.16s" at bounding box center [506, 390] width 331 height 11
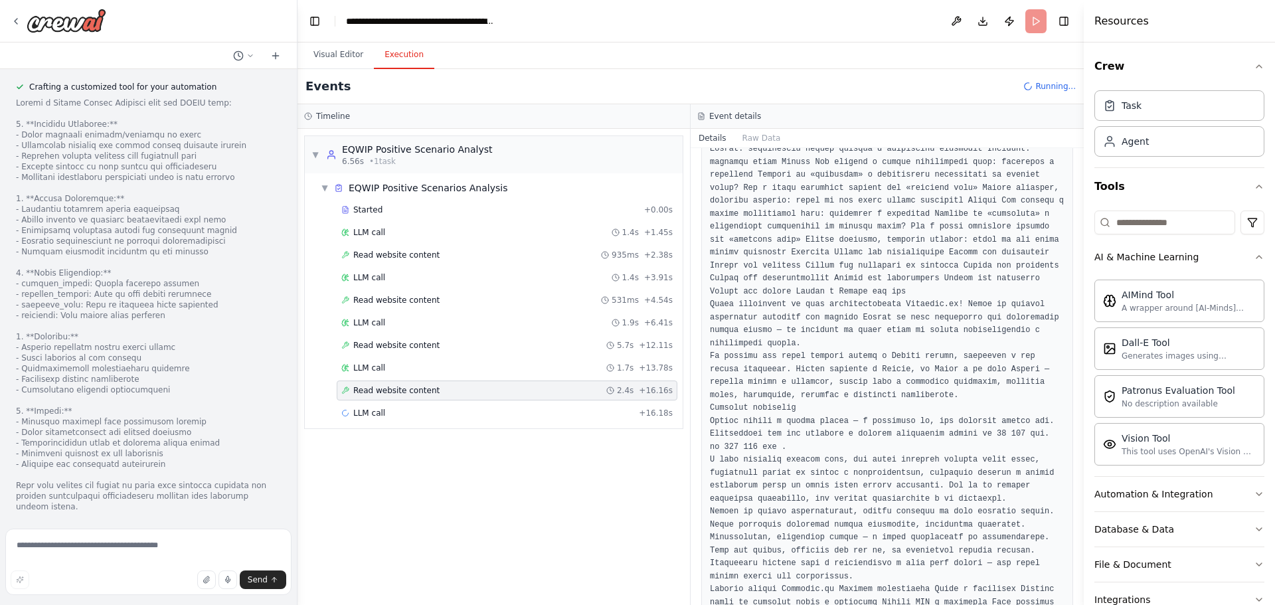
scroll to position [993, 0]
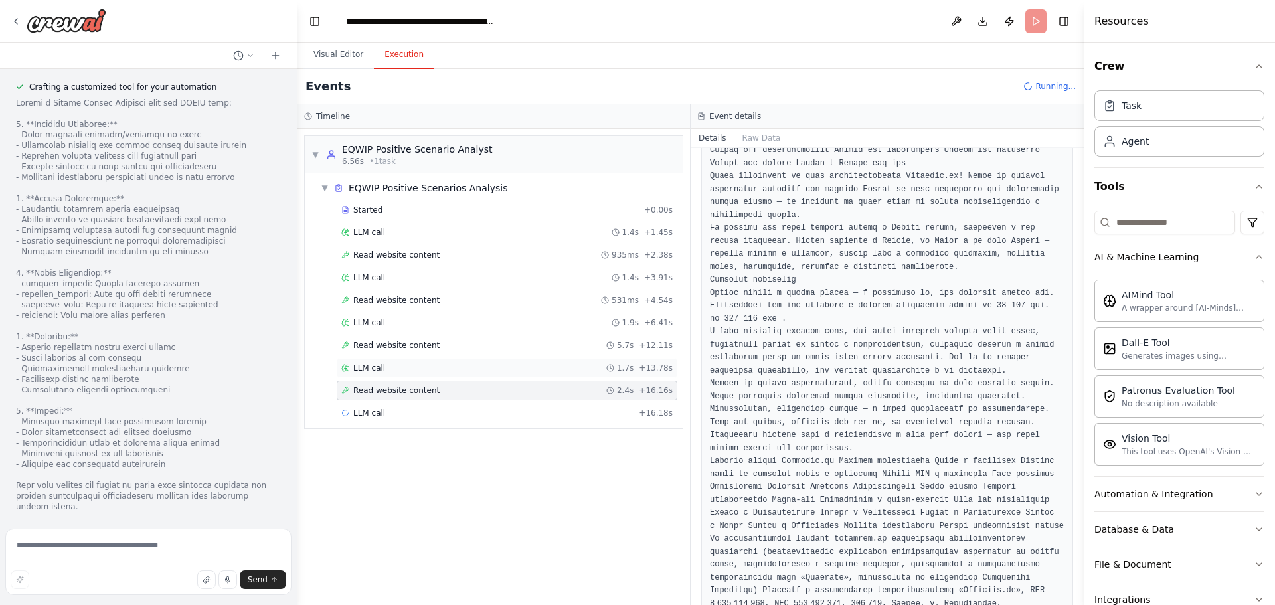
click at [417, 371] on div "LLM call 1.7s + 13.78s" at bounding box center [506, 368] width 331 height 11
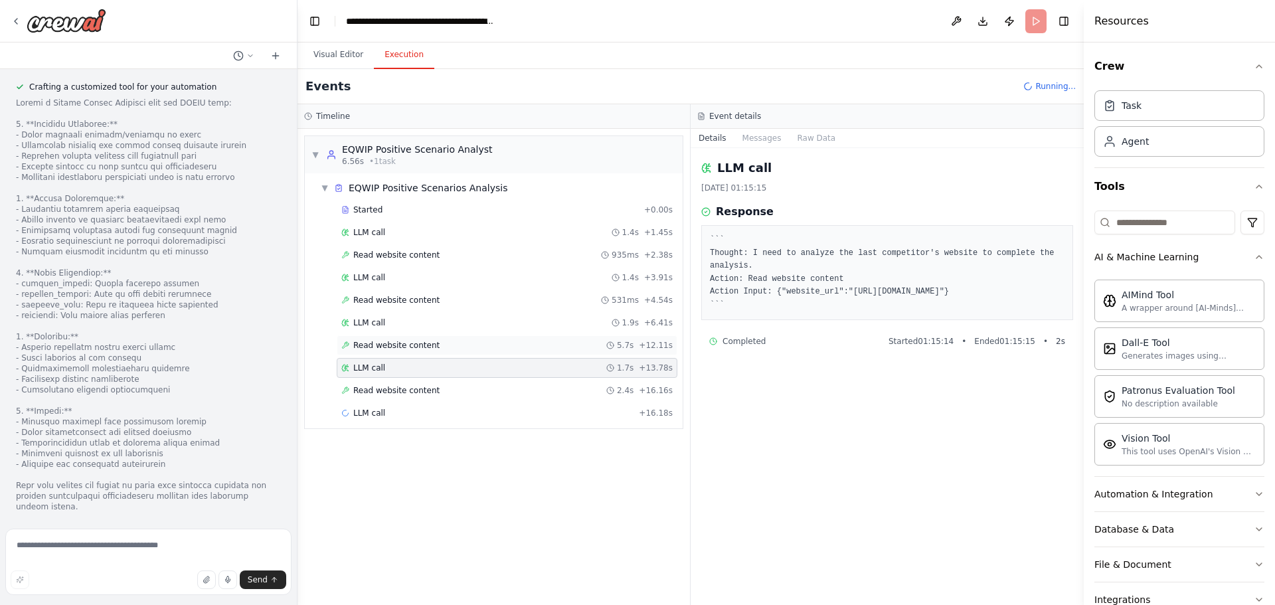
click at [420, 352] on div "Read website content 5.7s + 12.11s" at bounding box center [507, 345] width 341 height 20
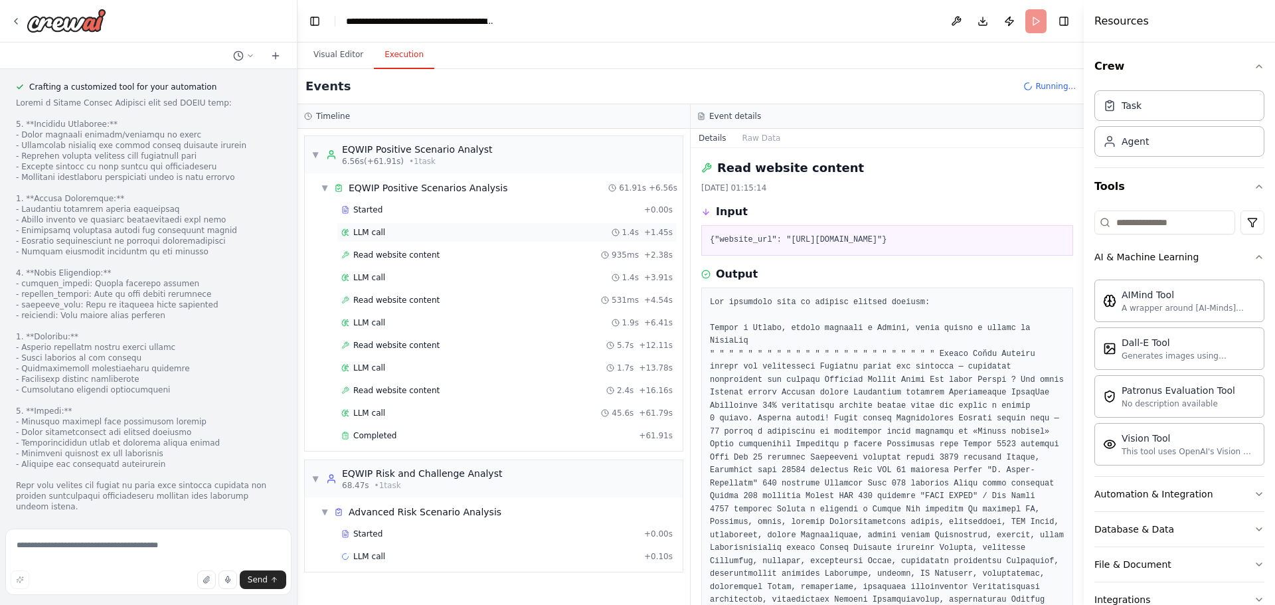
click at [405, 237] on div "LLM call 1.4s + 1.45s" at bounding box center [506, 232] width 331 height 11
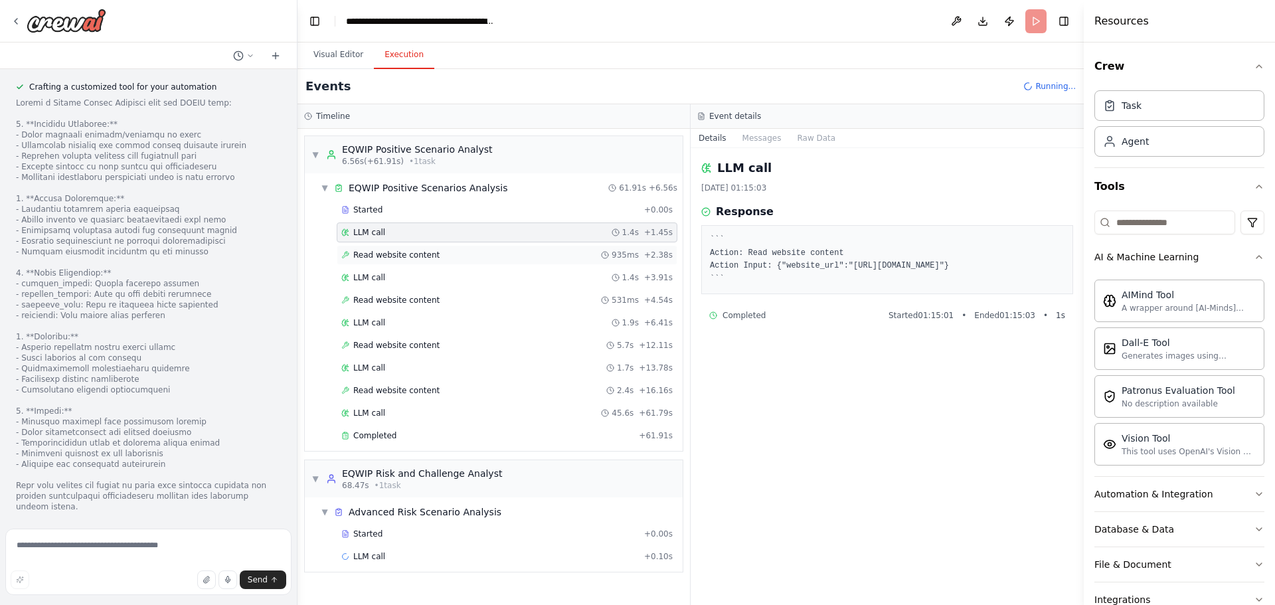
click at [402, 252] on span "Read website content" at bounding box center [396, 255] width 86 height 11
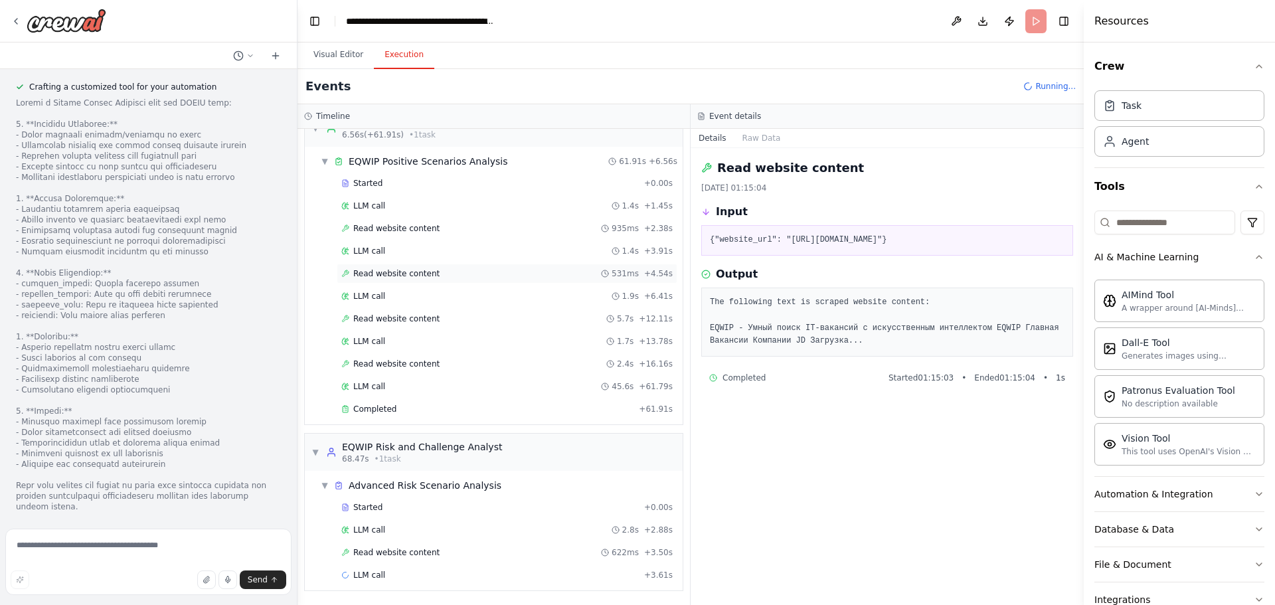
scroll to position [27, 0]
click at [392, 527] on div "LLM call 2.8s + 2.88s" at bounding box center [506, 529] width 331 height 11
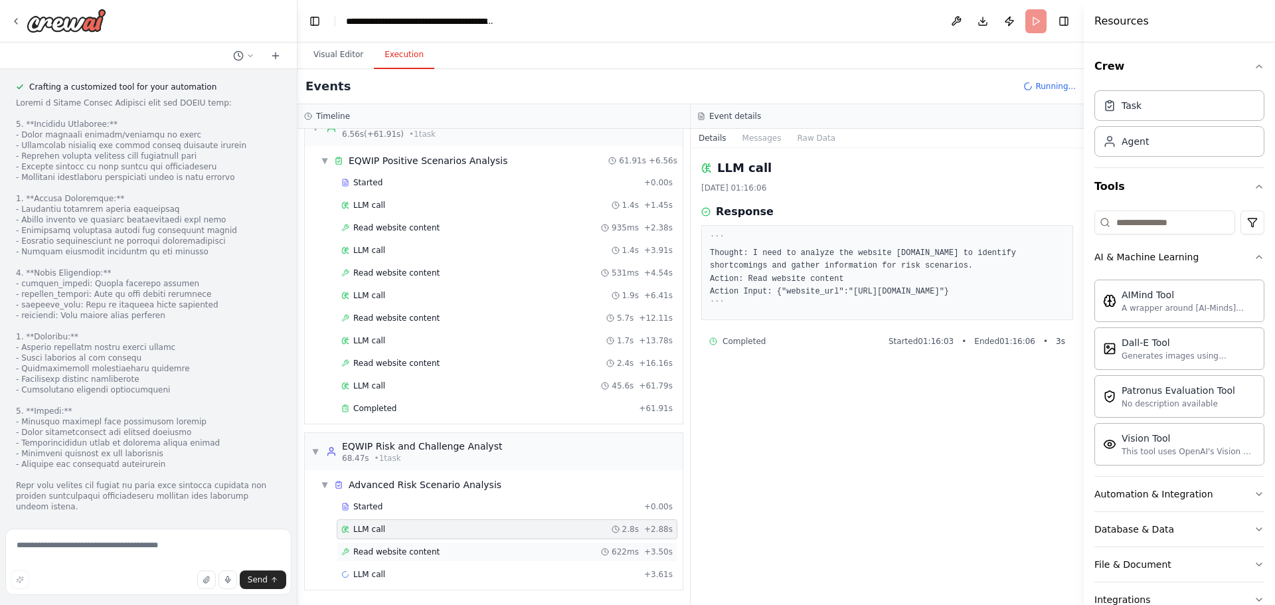
click at [410, 552] on span "Read website content" at bounding box center [396, 551] width 86 height 11
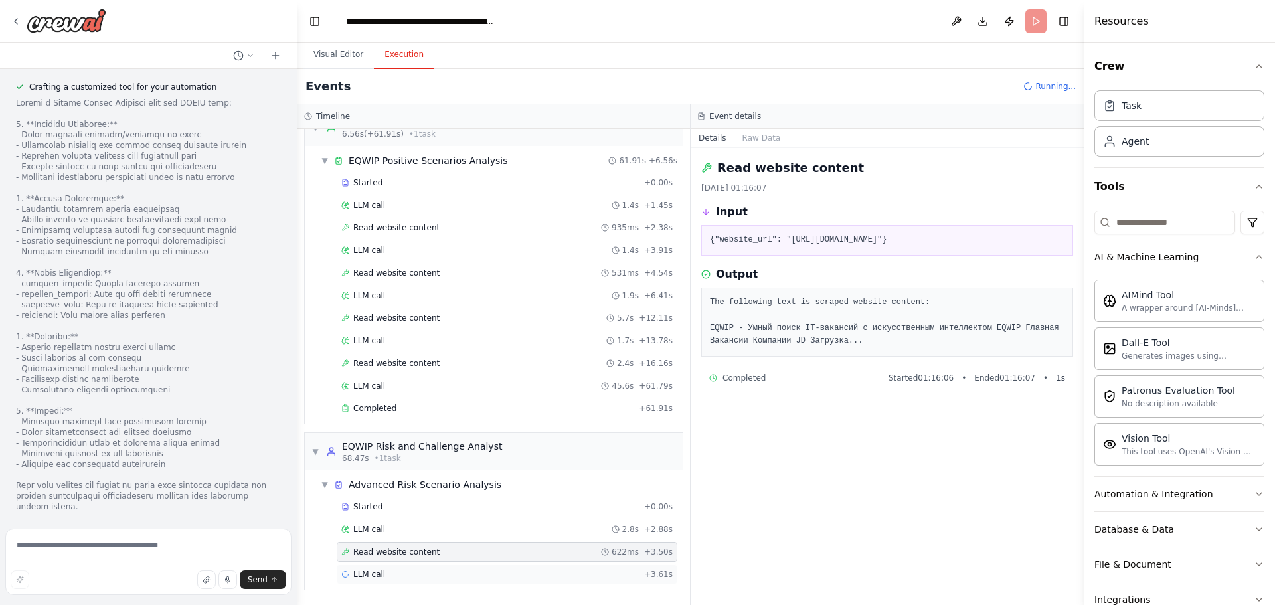
click at [398, 578] on div "LLM call + 3.61s" at bounding box center [506, 574] width 331 height 11
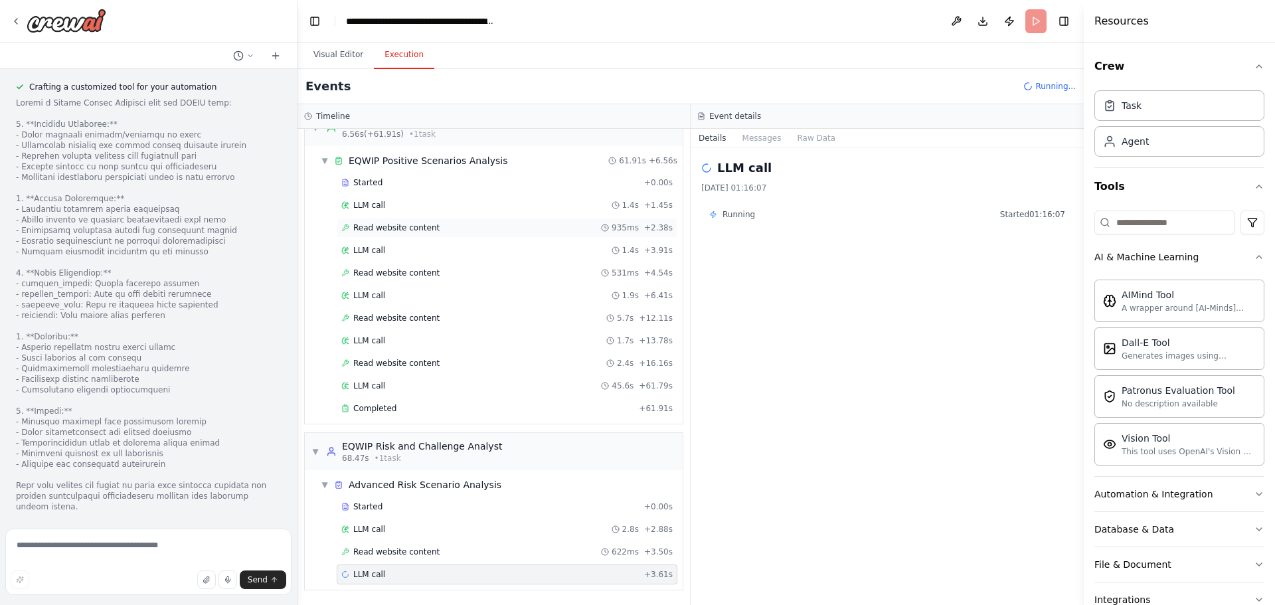
click at [409, 232] on span "Read website content" at bounding box center [396, 227] width 86 height 11
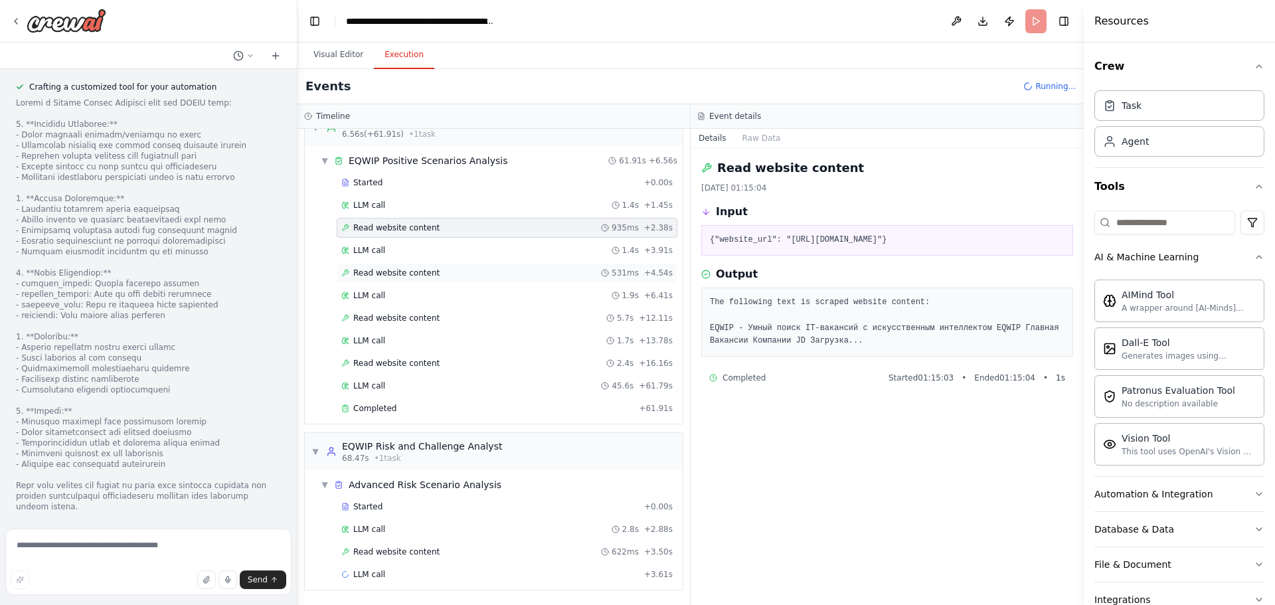
click at [382, 276] on span "Read website content" at bounding box center [396, 273] width 86 height 11
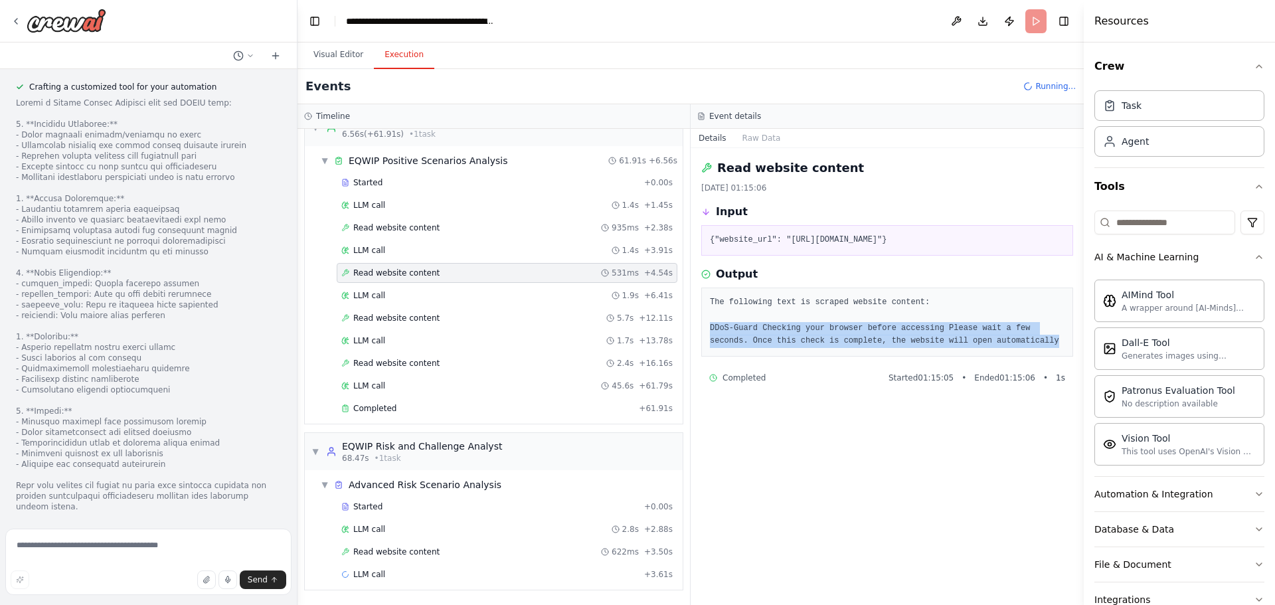
drag, startPoint x: 704, startPoint y: 325, endPoint x: 993, endPoint y: 340, distance: 289.2
click at [993, 340] on div "The following text is scraped website content: DDoS-Guard Checking your browser…" at bounding box center [887, 322] width 372 height 69
click at [984, 346] on div at bounding box center [984, 346] width 0 height 0
click at [1013, 604] on div "Close" at bounding box center [637, 605] width 1275 height 0
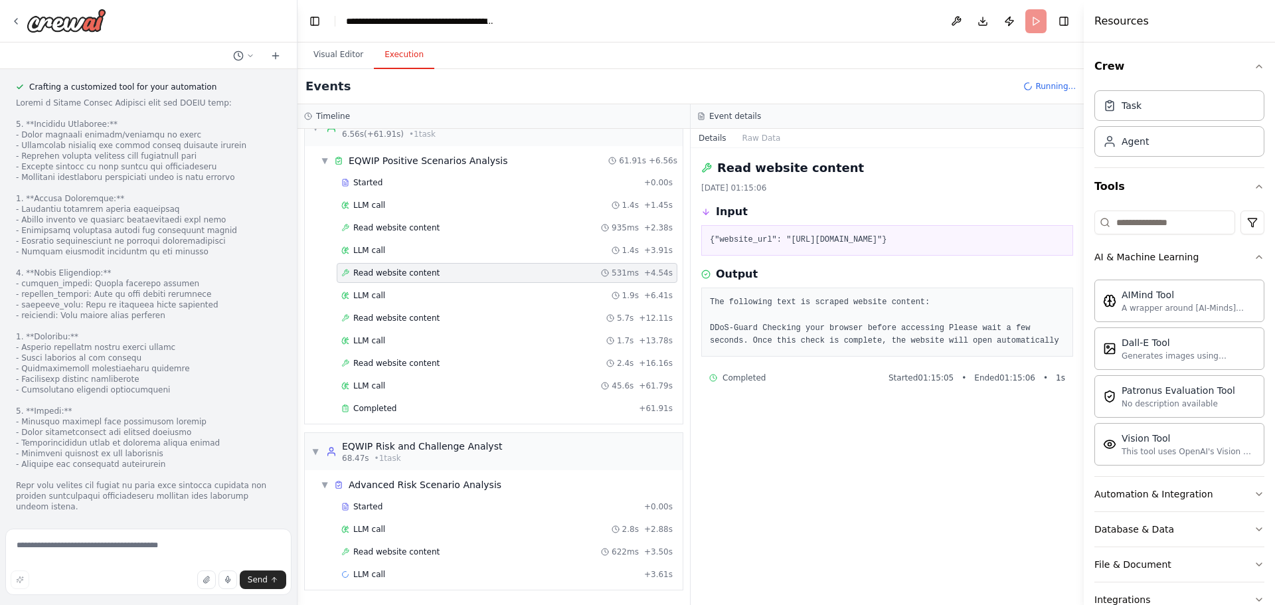
click at [606, 429] on div "▼ EQWIP Positive Scenario Analyst 6.56s (+61.91s) • 1 task ▼ EQWIP Positive Sce…" at bounding box center [493, 367] width 392 height 476
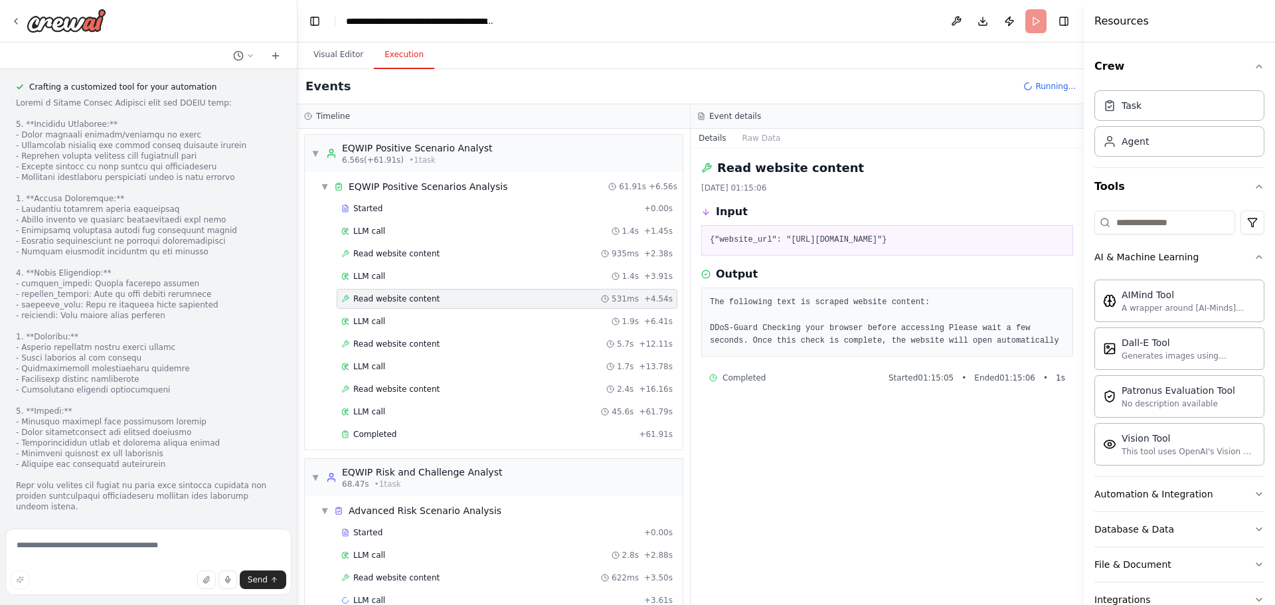
scroll to position [0, 0]
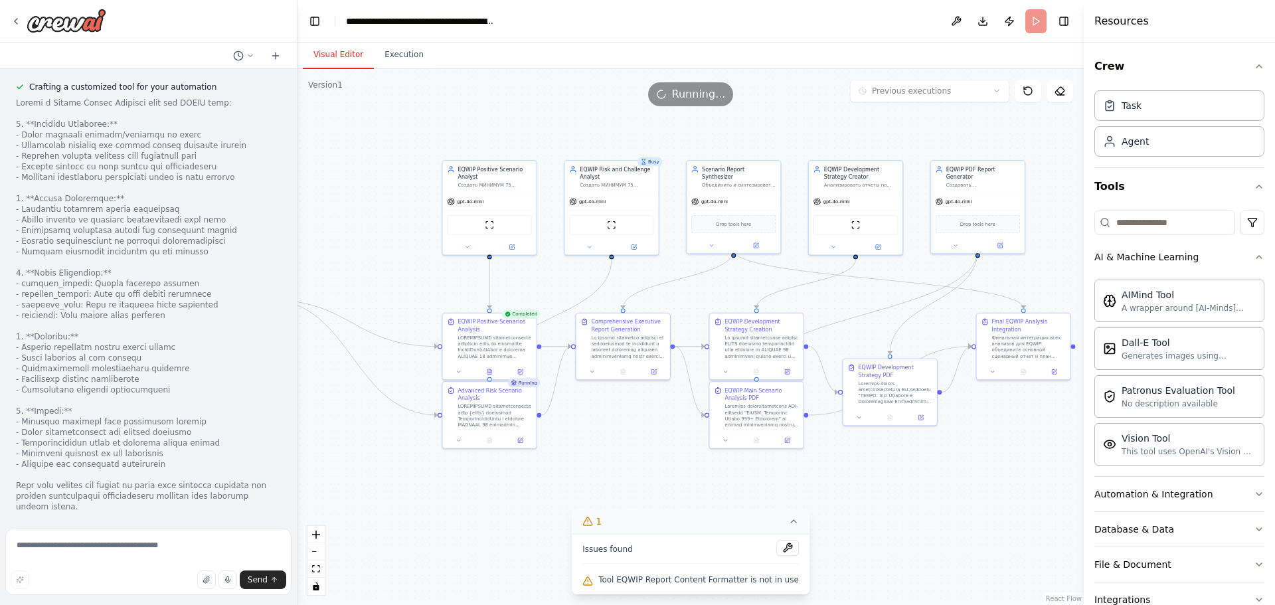
click at [332, 62] on button "Visual Editor" at bounding box center [338, 55] width 71 height 28
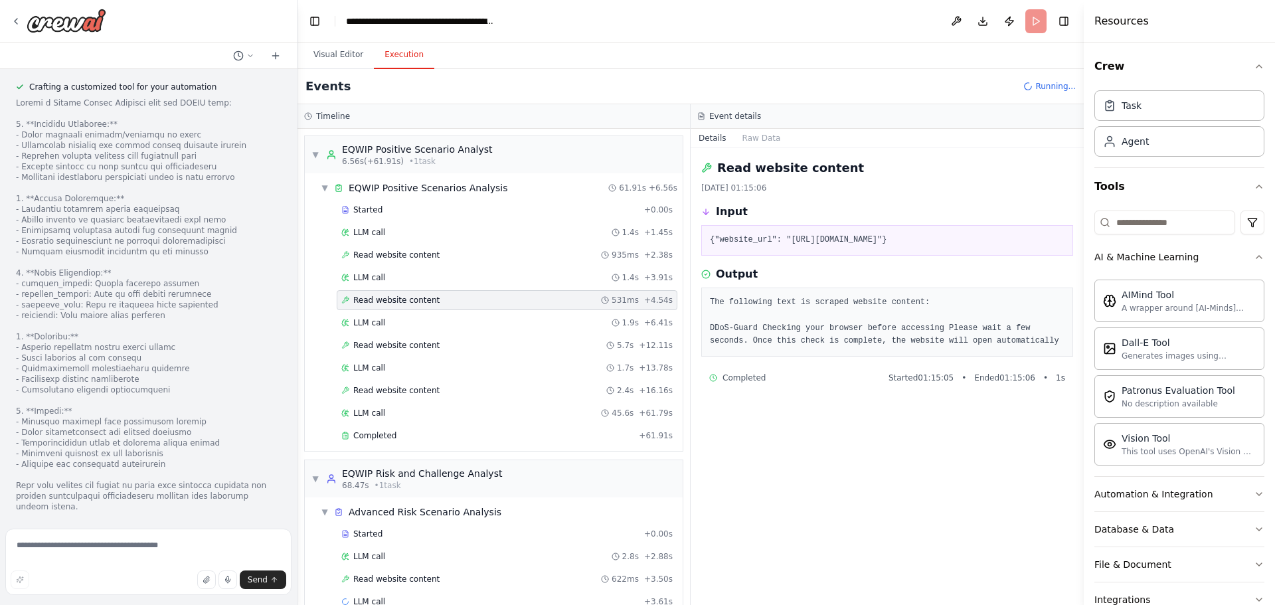
click at [387, 58] on button "Execution" at bounding box center [404, 55] width 60 height 28
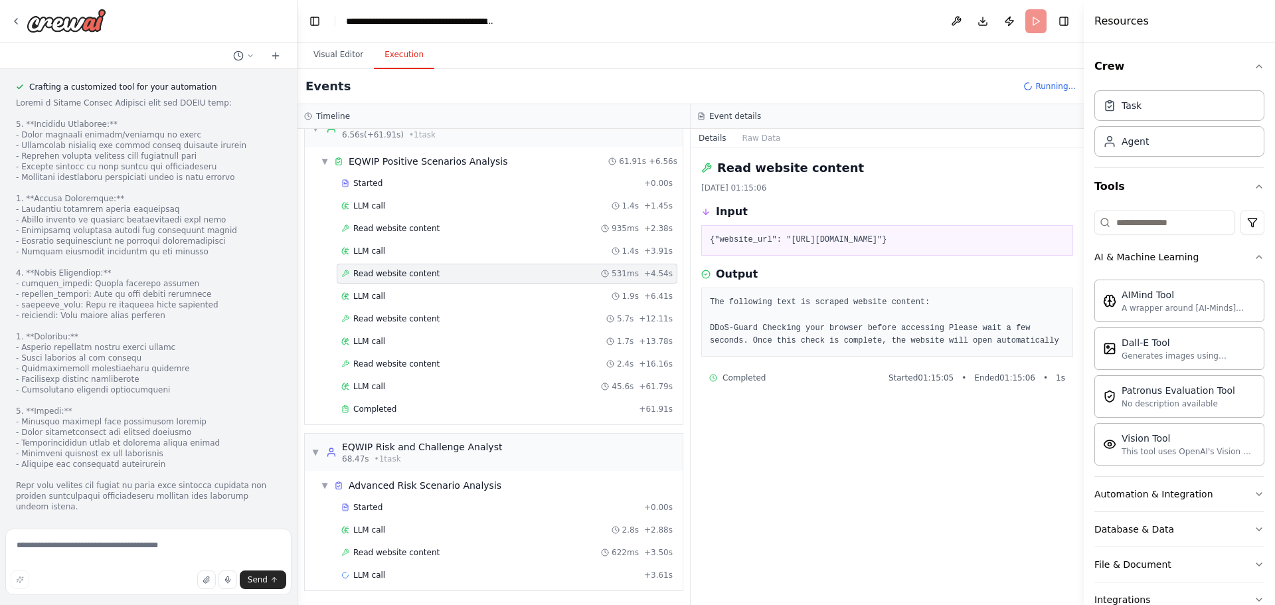
scroll to position [27, 0]
click at [356, 53] on button "Visual Editor" at bounding box center [338, 55] width 71 height 28
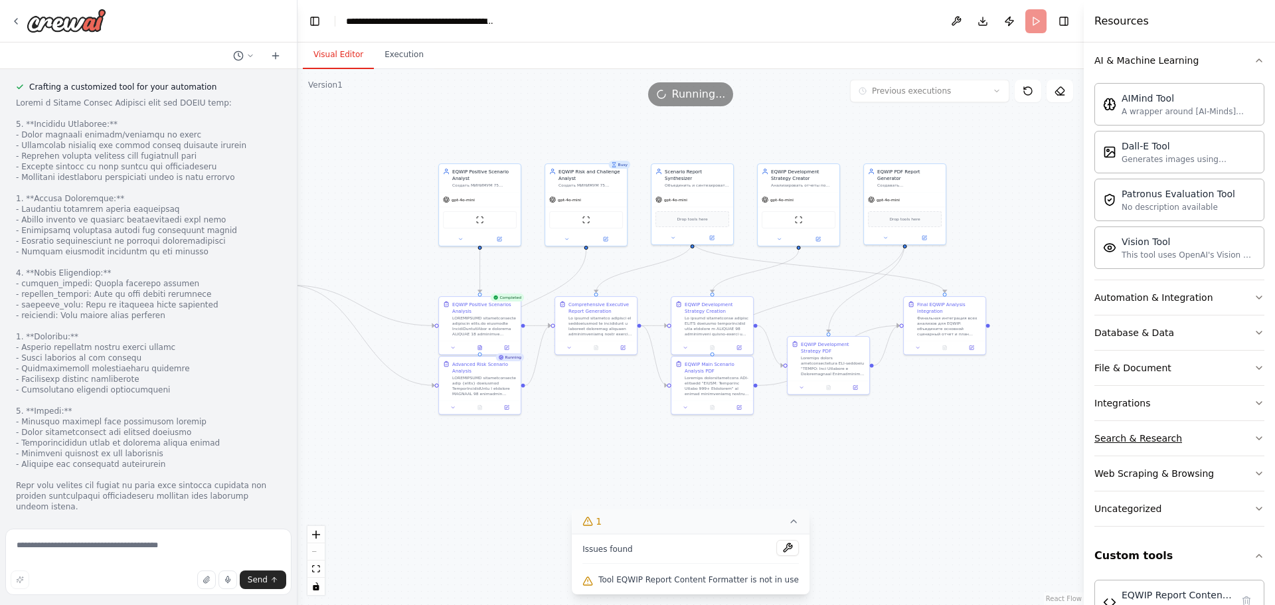
scroll to position [199, 0]
click at [1183, 331] on button "Database & Data" at bounding box center [1179, 330] width 170 height 35
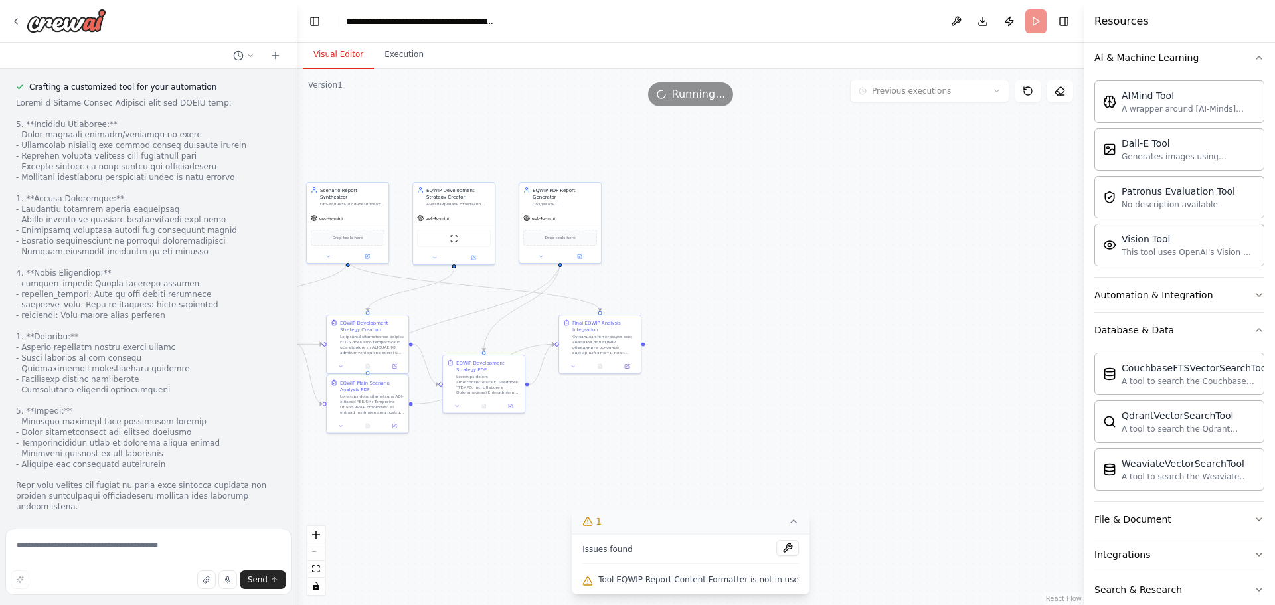
drag, startPoint x: 1011, startPoint y: 458, endPoint x: 653, endPoint y: 482, distance: 359.4
click at [648, 481] on div ".deletable-edge-delete-btn { width: 20px; height: 20px; border: 0px solid #ffff…" at bounding box center [690, 337] width 786 height 536
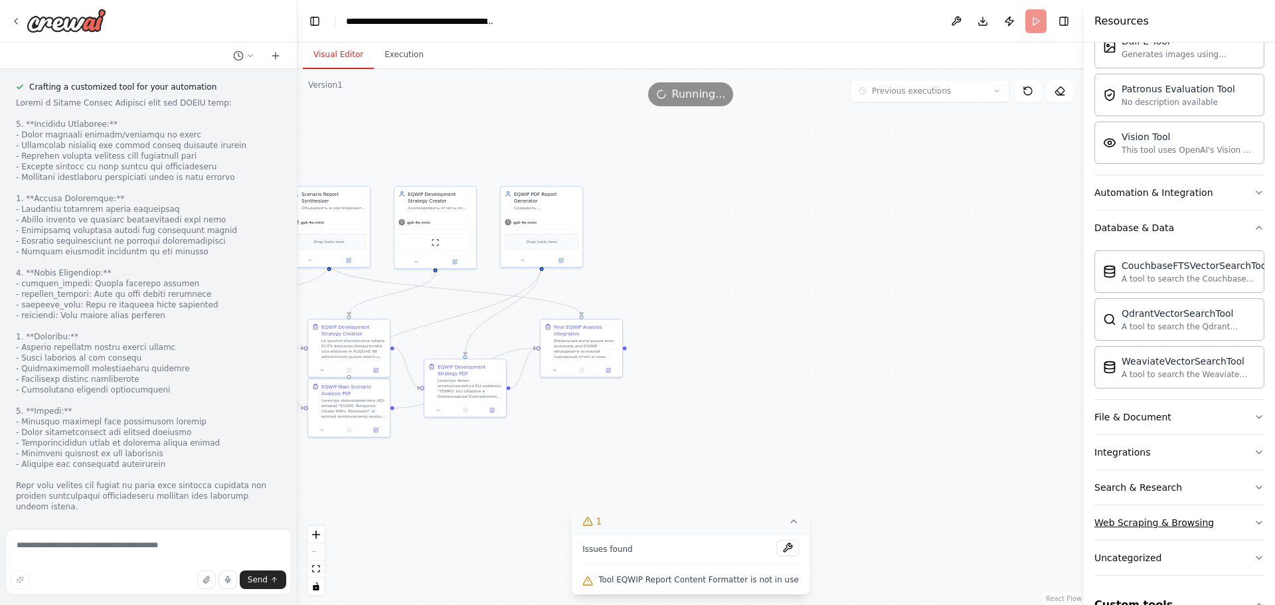
scroll to position [332, 0]
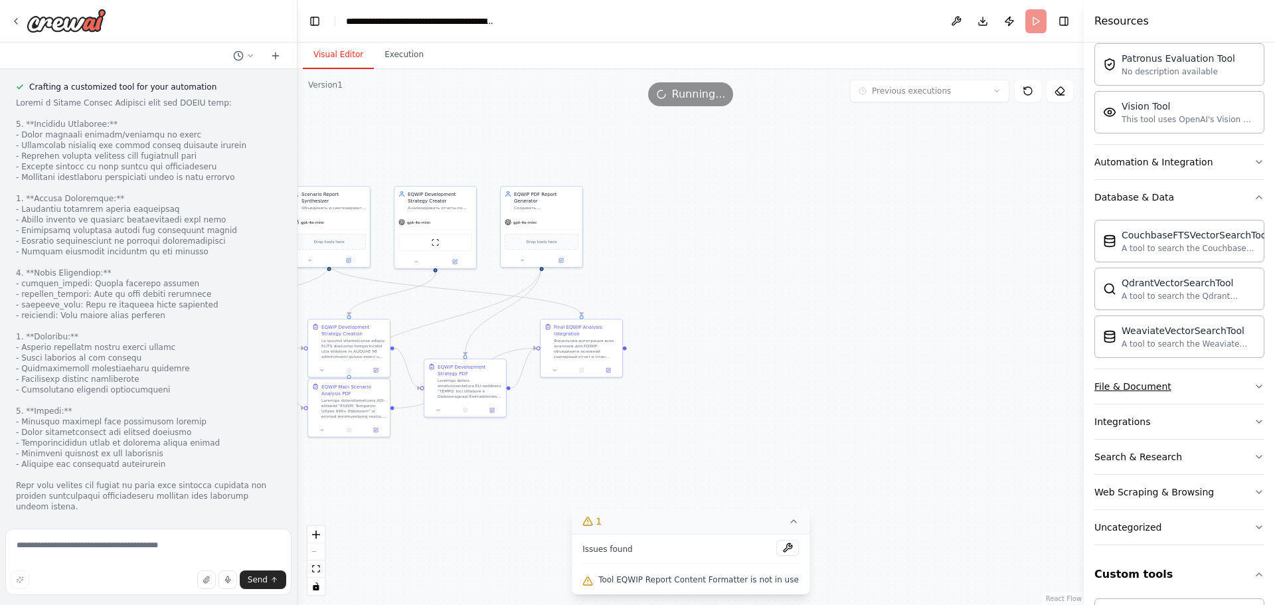
click at [1183, 392] on button "File & Document" at bounding box center [1179, 386] width 170 height 35
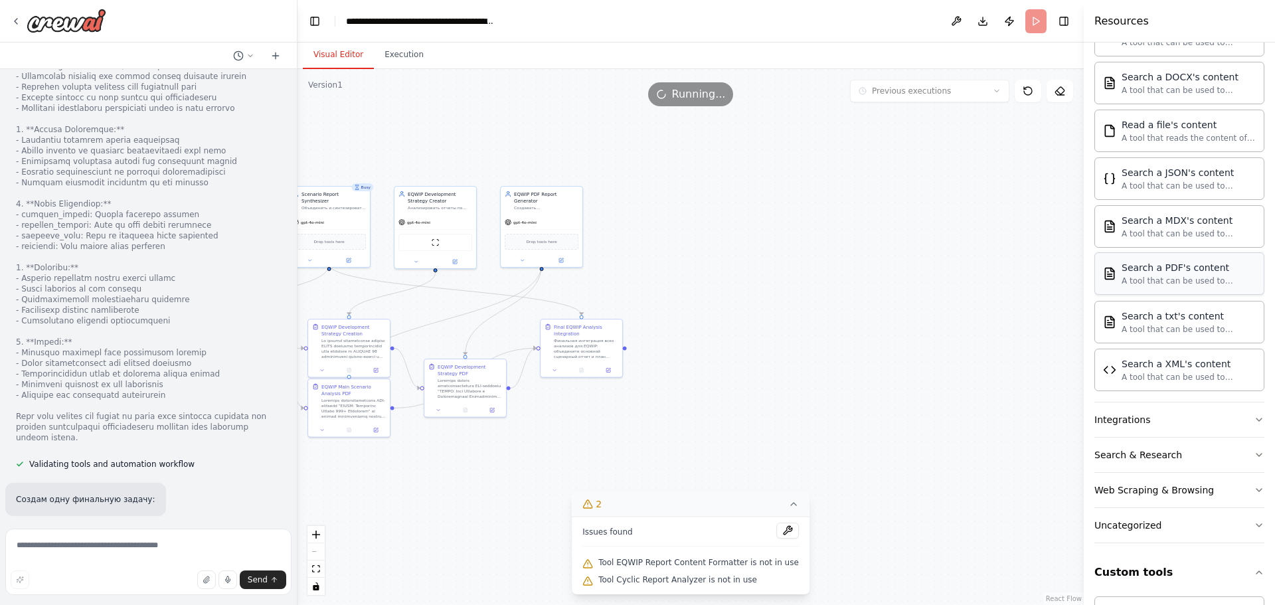
scroll to position [730, 0]
click at [1191, 415] on button "Integrations" at bounding box center [1179, 416] width 170 height 35
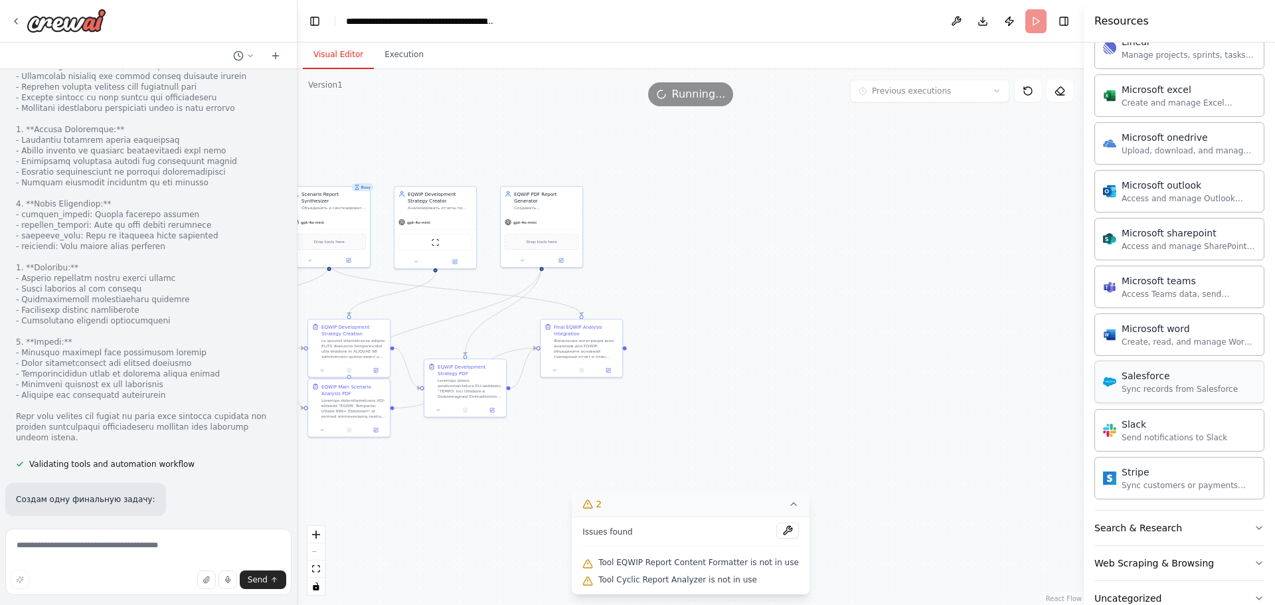
scroll to position [1527, 0]
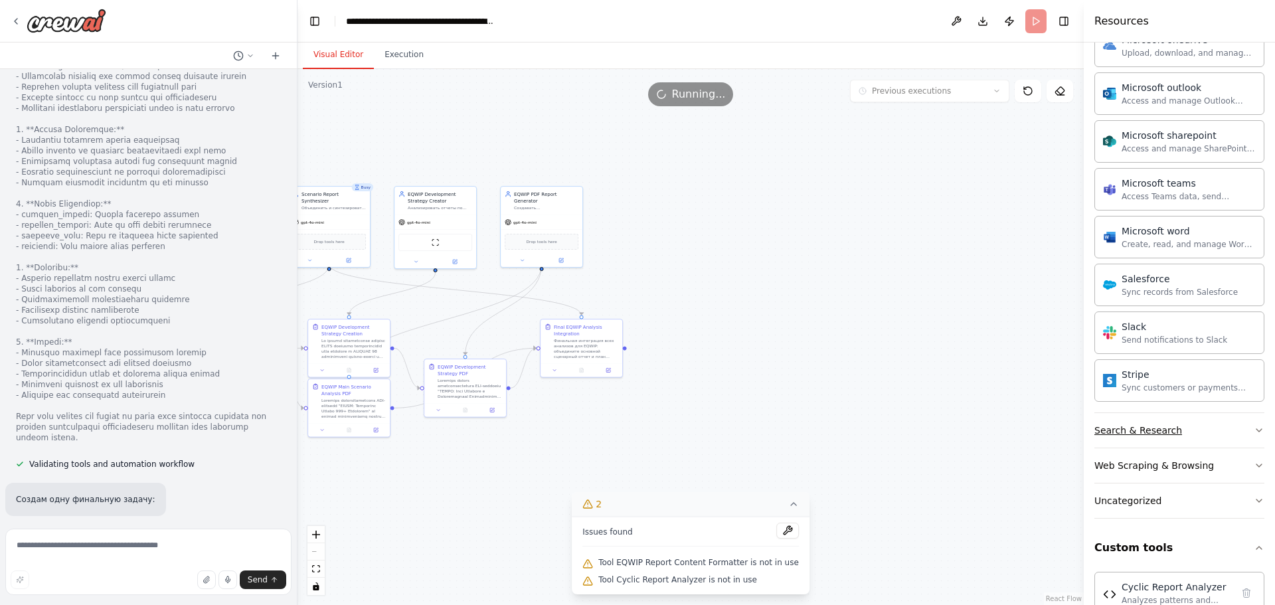
click at [1186, 432] on button "Search & Research" at bounding box center [1179, 430] width 170 height 35
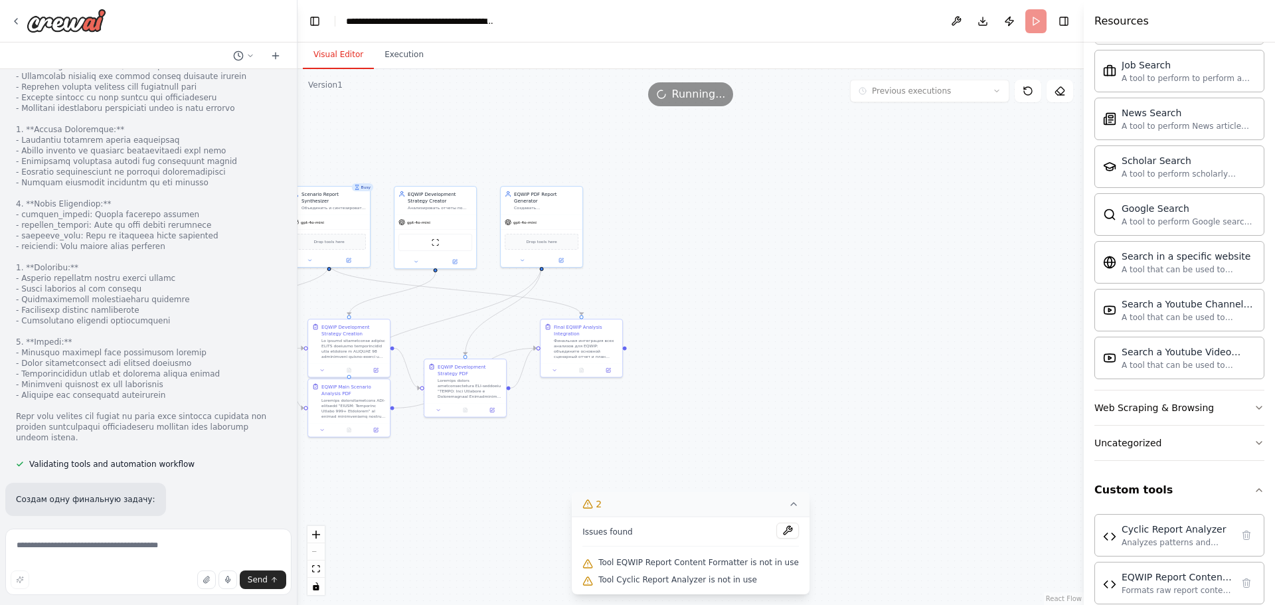
scroll to position [2285, 0]
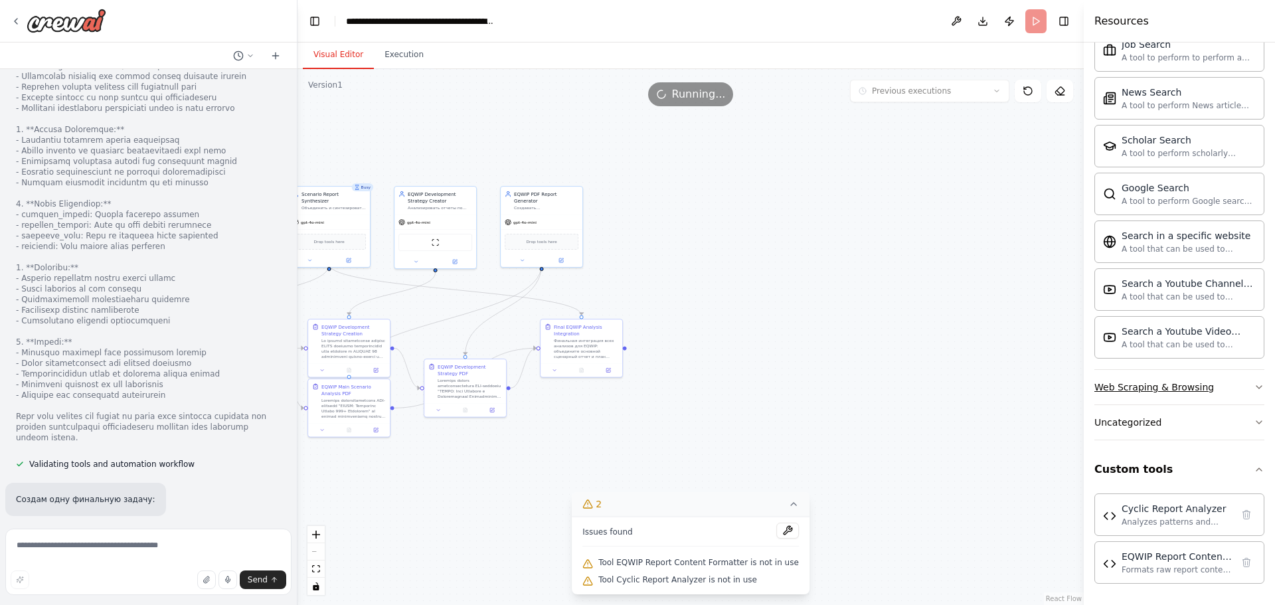
click at [1203, 386] on div "Web Scraping & Browsing" at bounding box center [1154, 386] width 120 height 13
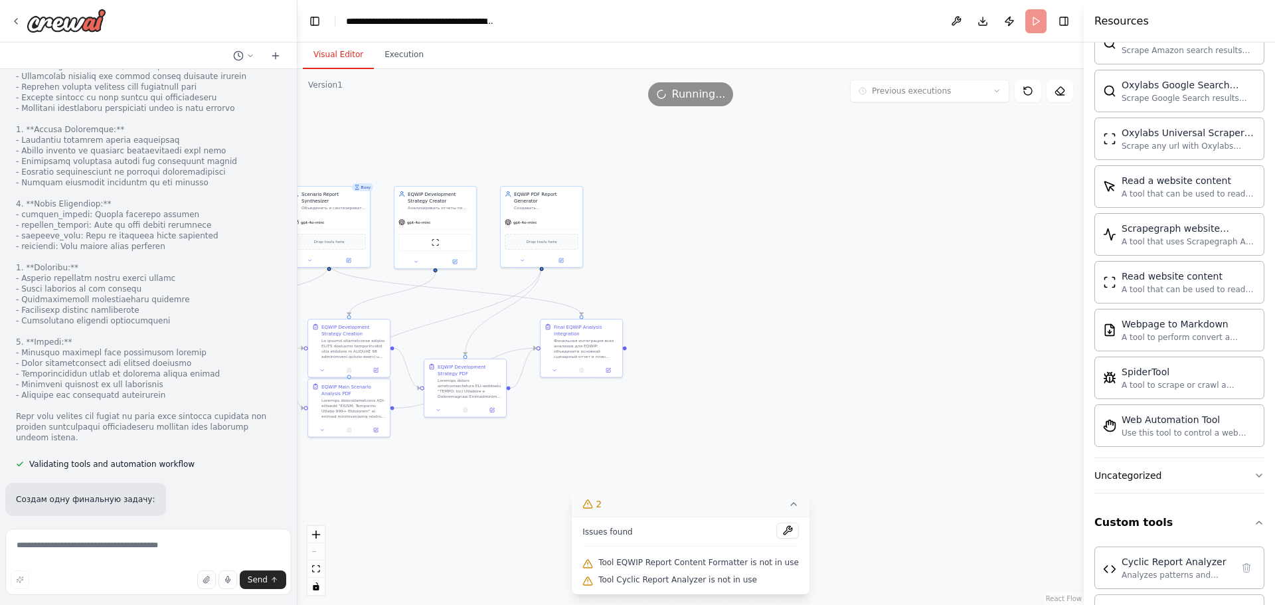
scroll to position [3013, 0]
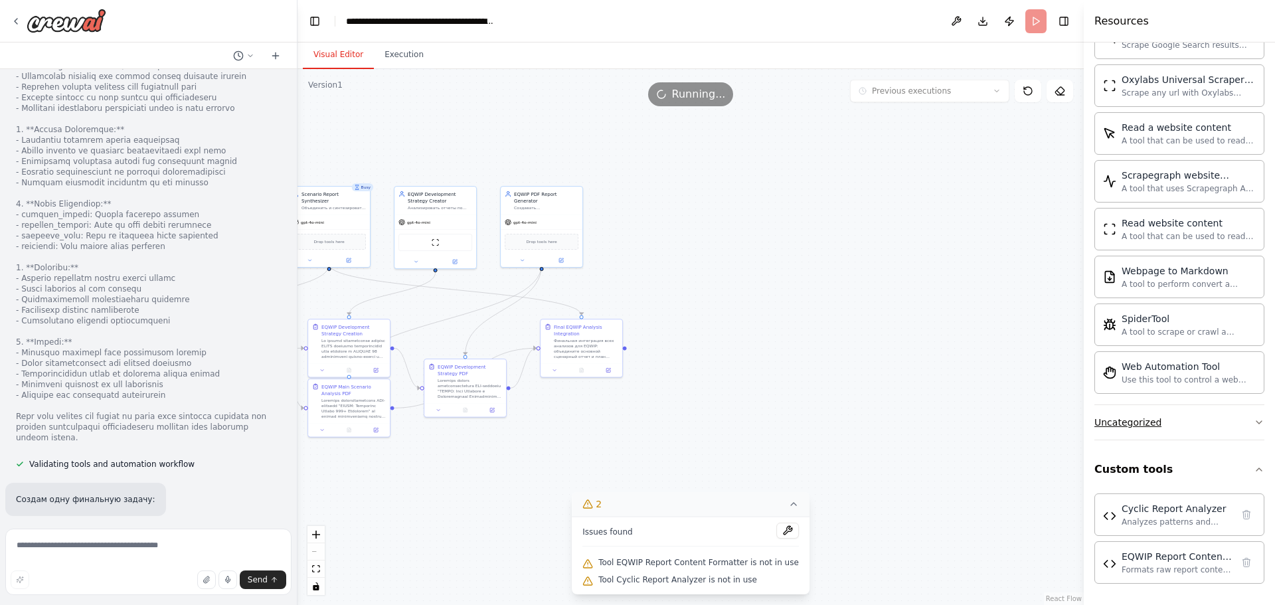
click at [1189, 427] on button "Uncategorized" at bounding box center [1179, 422] width 170 height 35
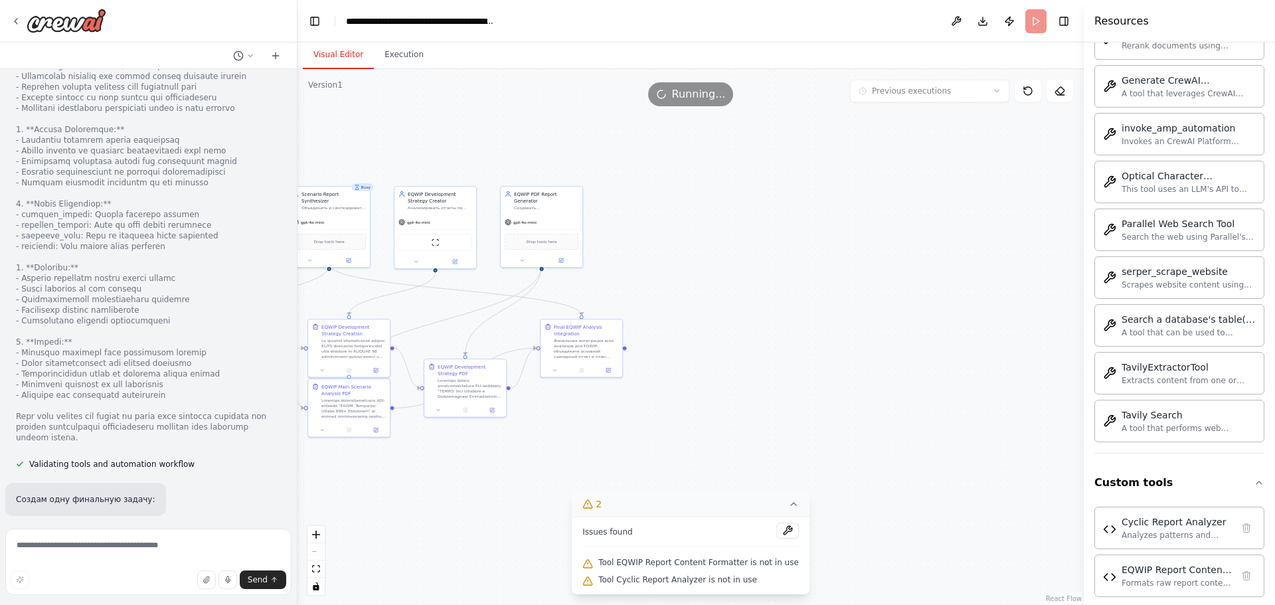
scroll to position [3789, 0]
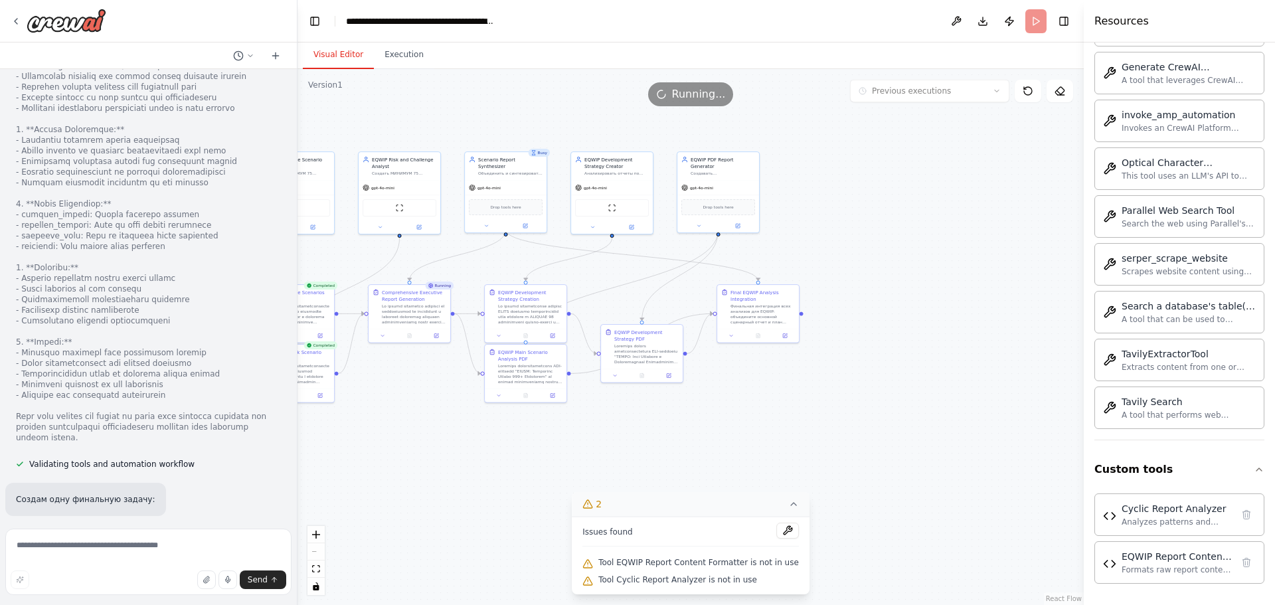
drag, startPoint x: 829, startPoint y: 499, endPoint x: 975, endPoint y: 487, distance: 146.6
click at [1009, 465] on div ".deletable-edge-delete-btn { width: 20px; height: 20px; border: 0px solid #ffff…" at bounding box center [690, 337] width 786 height 536
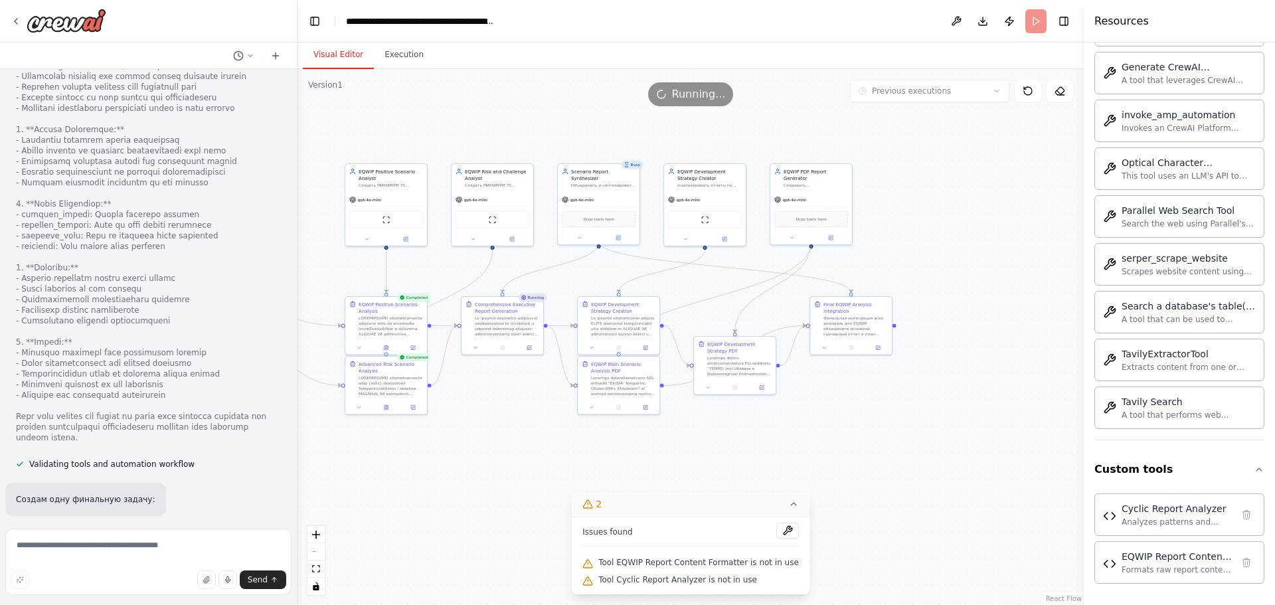
drag, startPoint x: 835, startPoint y: 517, endPoint x: 926, endPoint y: 529, distance: 91.7
click at [926, 529] on div ".deletable-edge-delete-btn { width: 20px; height: 20px; border: 0px solid #ffff…" at bounding box center [690, 337] width 786 height 536
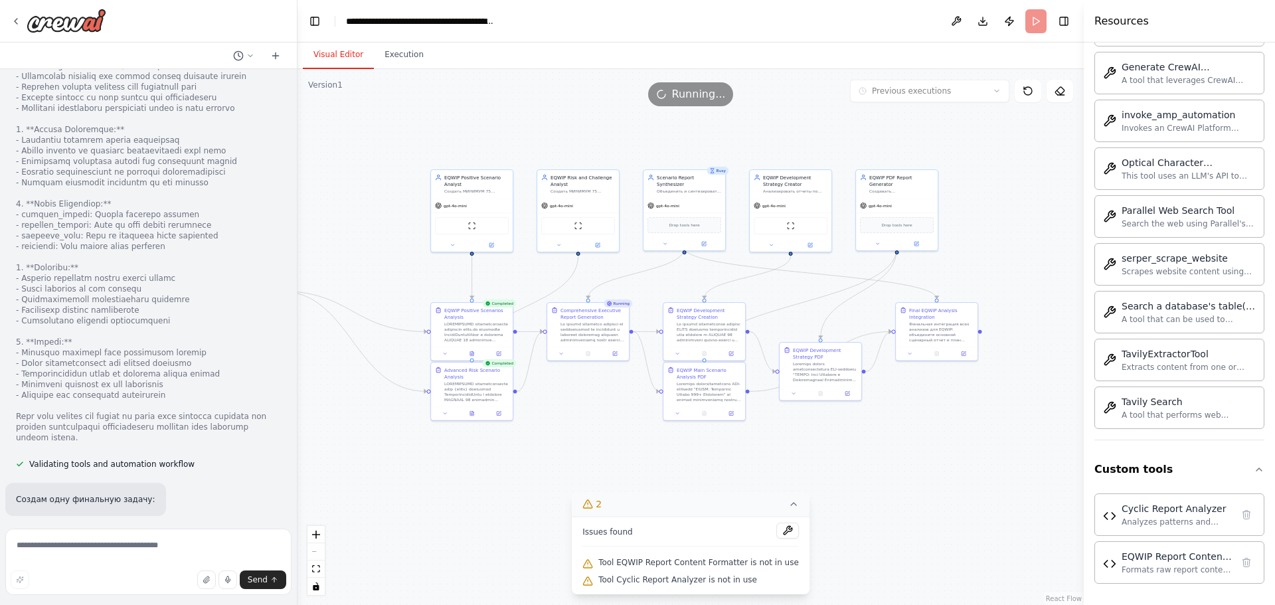
drag, startPoint x: 646, startPoint y: 469, endPoint x: 712, endPoint y: 475, distance: 66.7
click at [712, 475] on div ".deletable-edge-delete-btn { width: 20px; height: 20px; border: 0px solid #ffff…" at bounding box center [690, 337] width 786 height 536
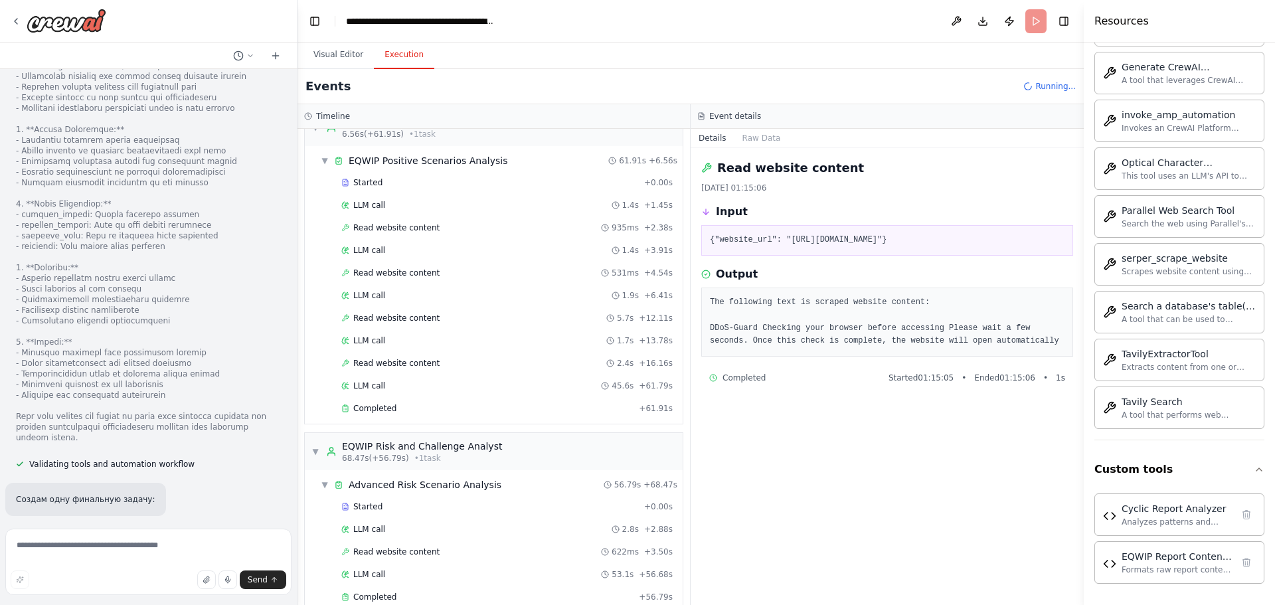
click at [392, 53] on button "Execution" at bounding box center [404, 55] width 60 height 28
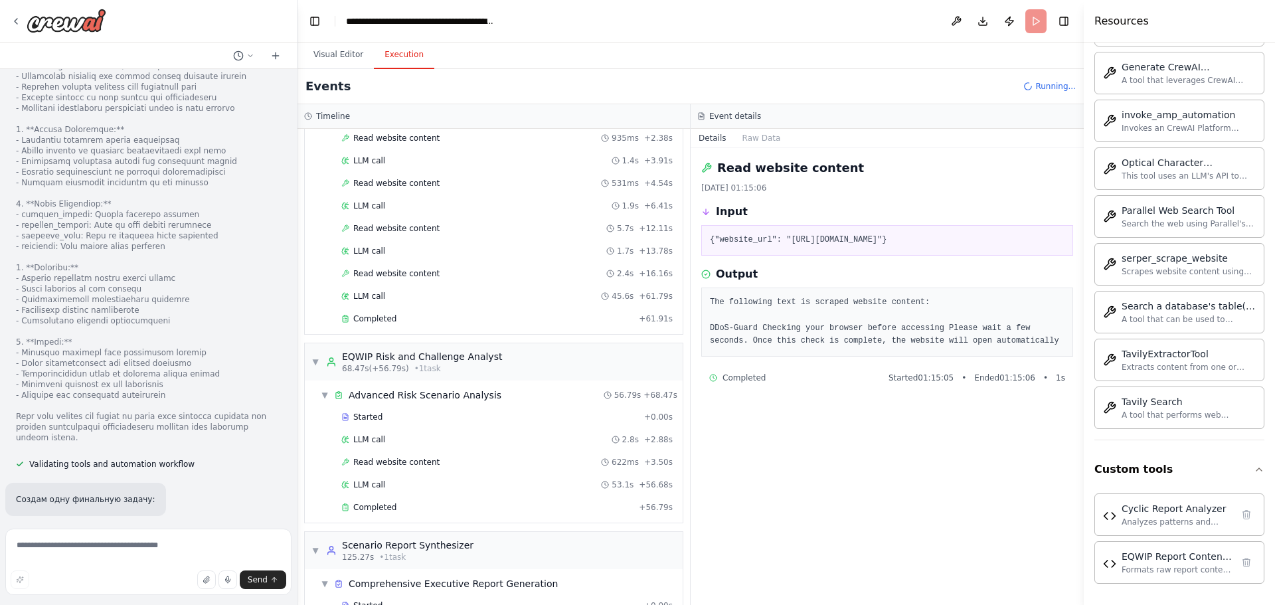
scroll to position [171, 0]
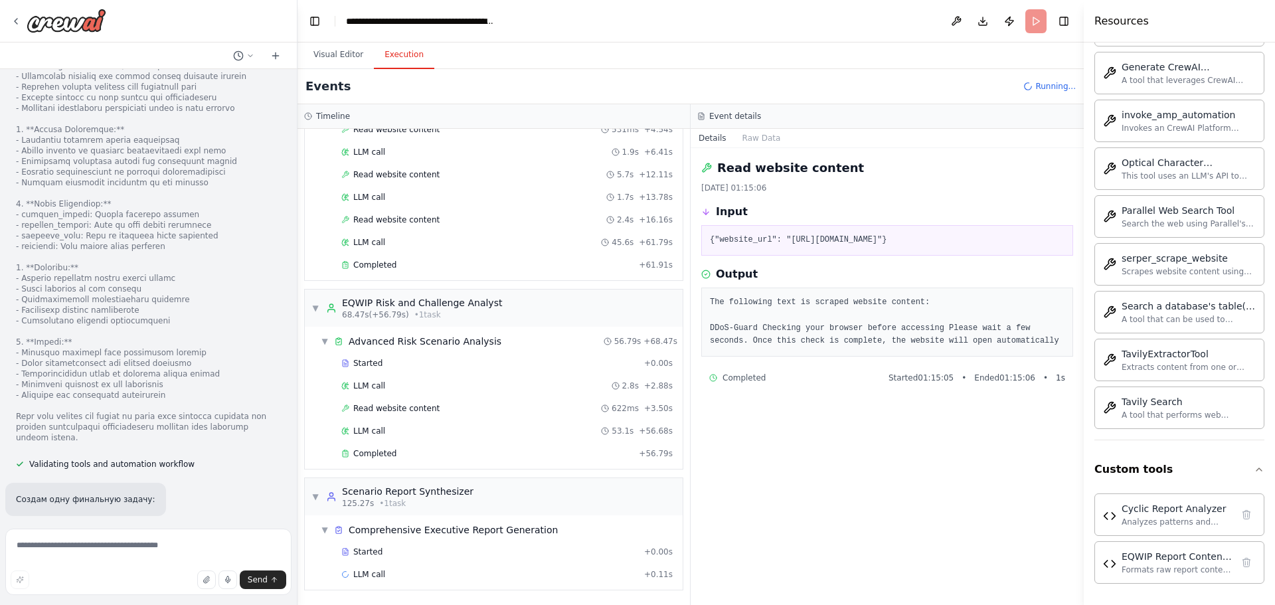
drag, startPoint x: 73, startPoint y: 463, endPoint x: 275, endPoint y: 493, distance: 204.1
click at [266, 495] on div at bounding box center [266, 495] width 0 height 0
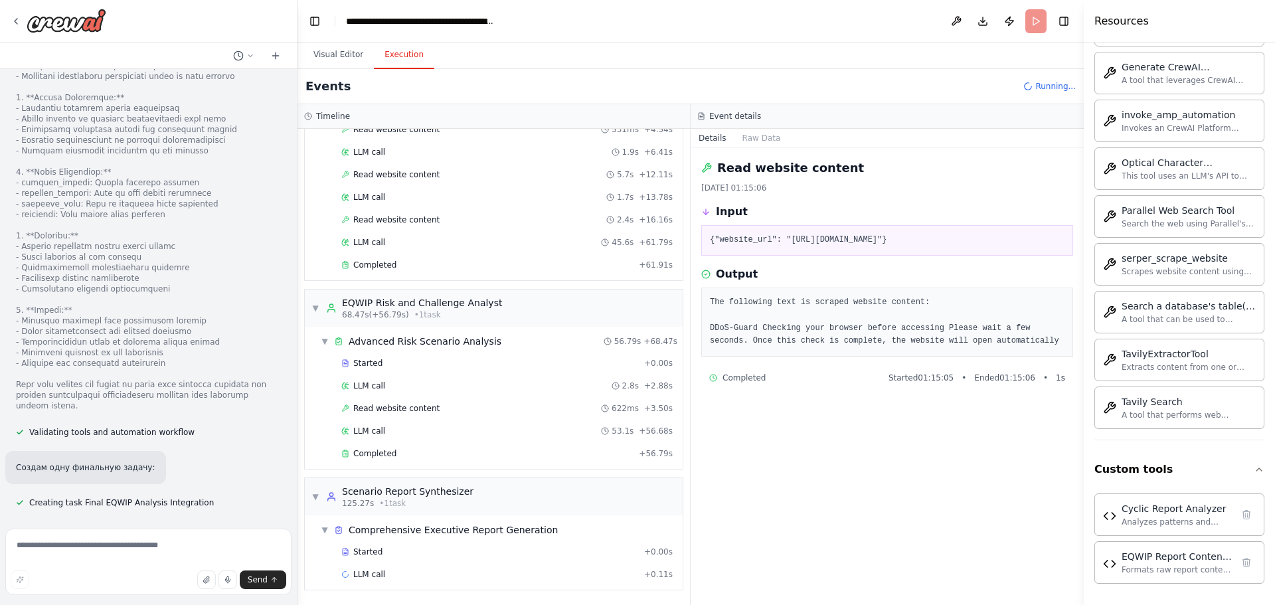
scroll to position [6763, 0]
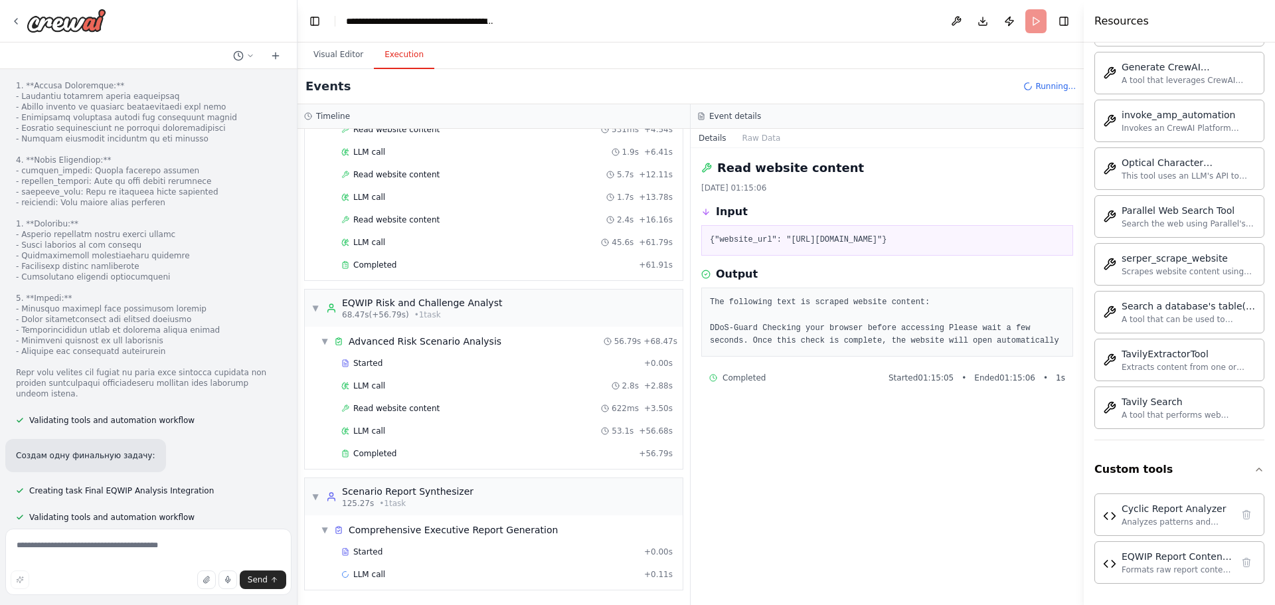
click at [412, 604] on div "Close" at bounding box center [637, 605] width 1275 height 0
click at [388, 544] on div "Started + 0.00s" at bounding box center [507, 552] width 341 height 20
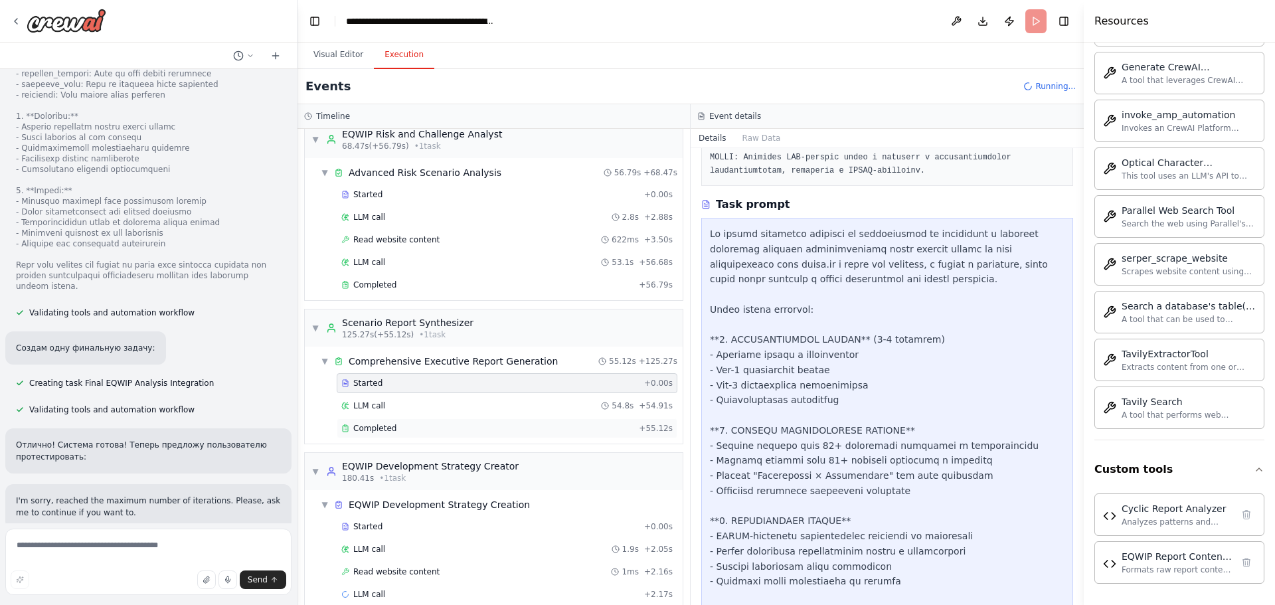
scroll to position [359, 0]
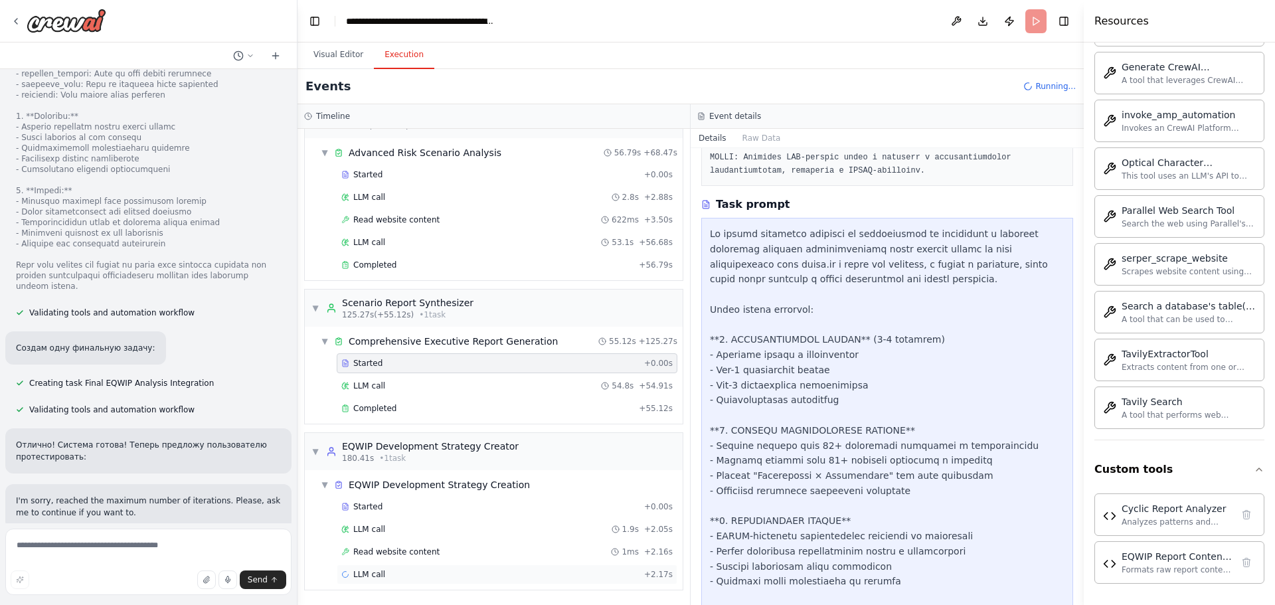
click at [404, 570] on div "LLM call + 2.17s" at bounding box center [506, 574] width 331 height 11
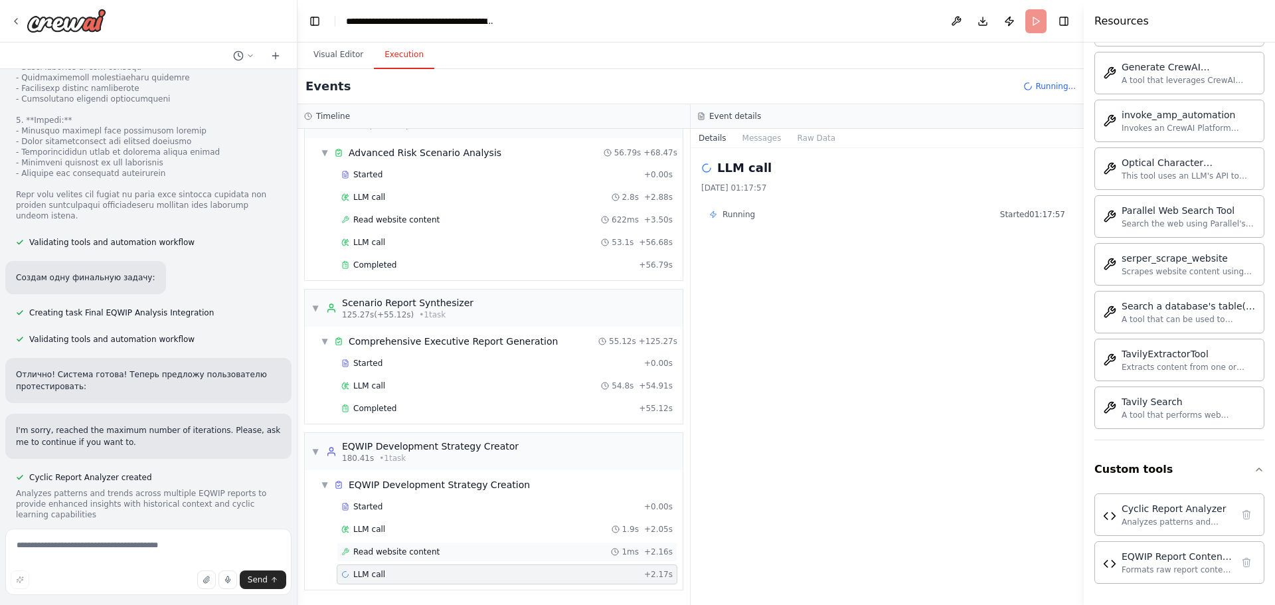
click at [385, 547] on span "Read website content" at bounding box center [396, 551] width 86 height 11
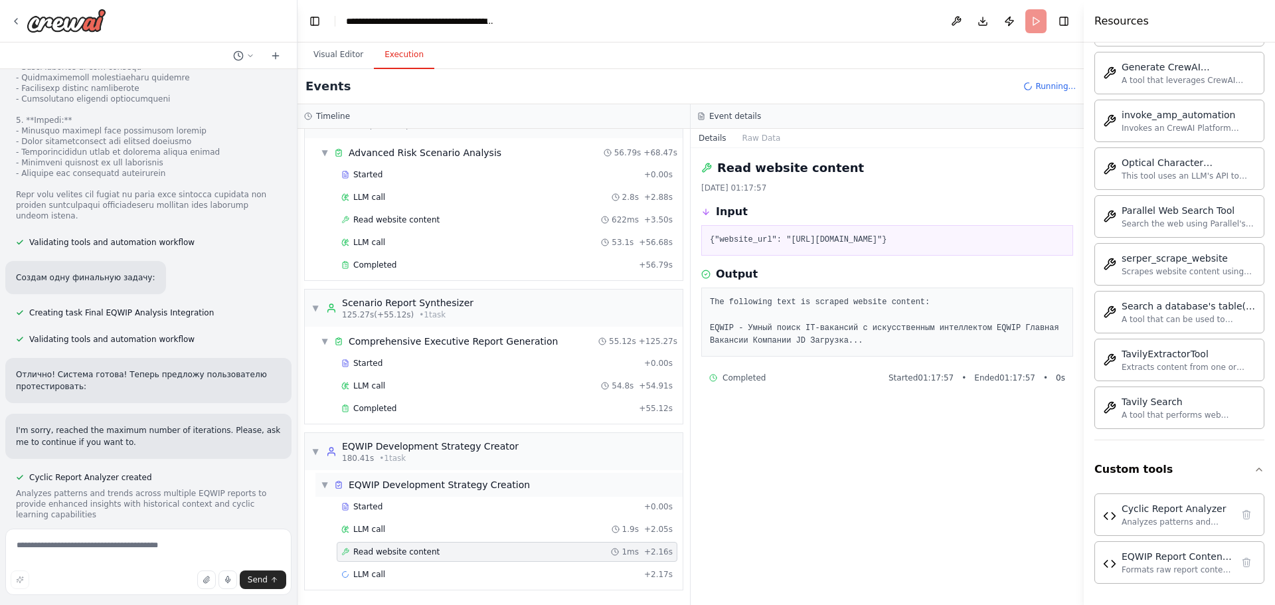
scroll to position [6953, 0]
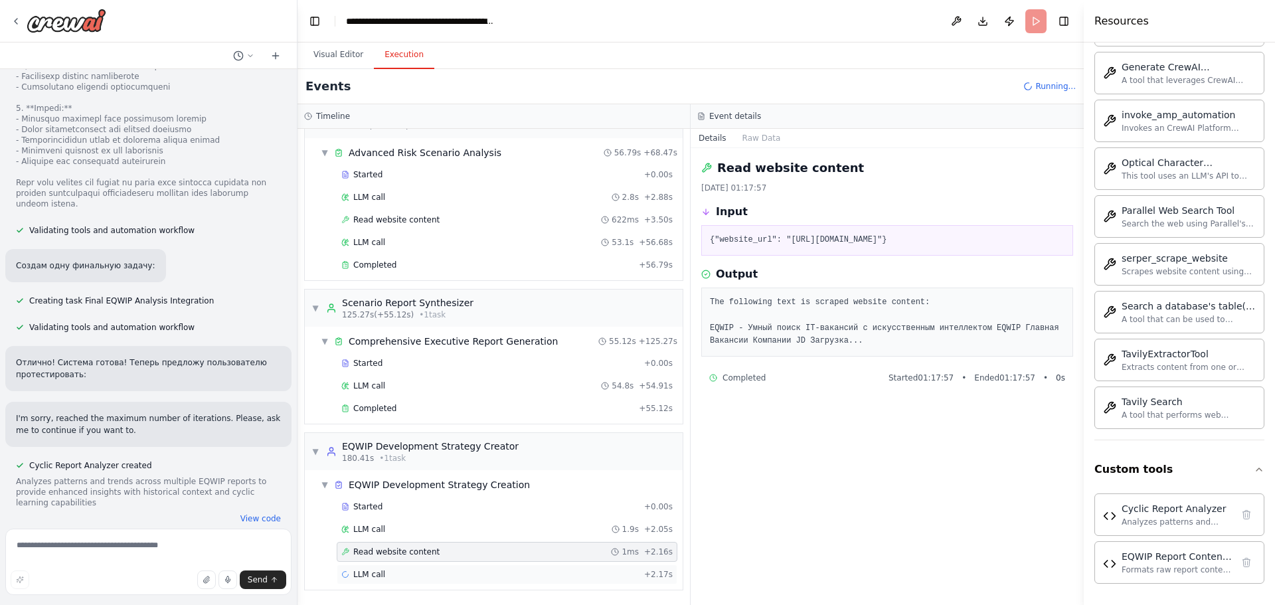
click at [402, 575] on div "LLM call + 2.17s" at bounding box center [506, 574] width 331 height 11
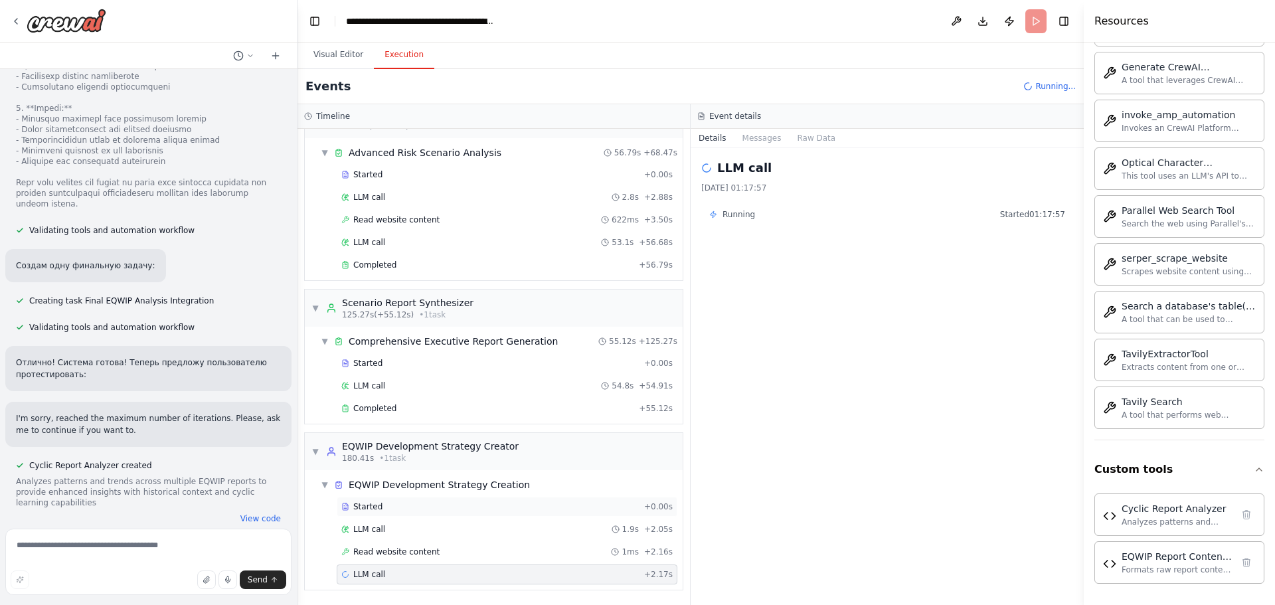
click at [404, 513] on div "Started + 0.00s" at bounding box center [507, 507] width 341 height 20
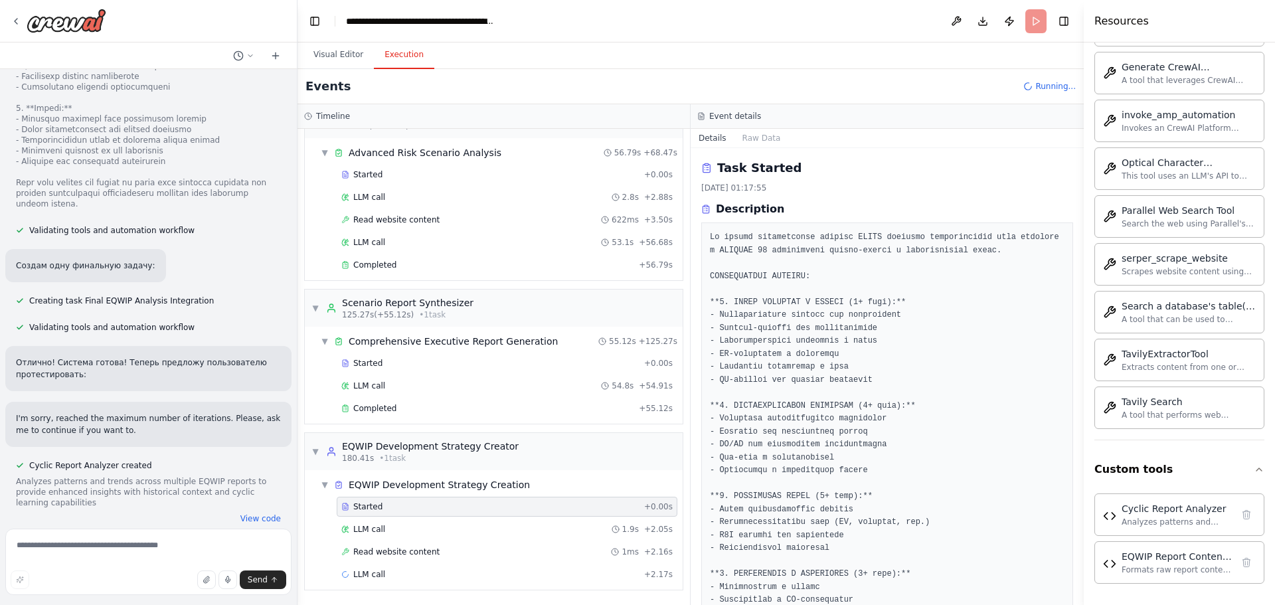
scroll to position [6979, 0]
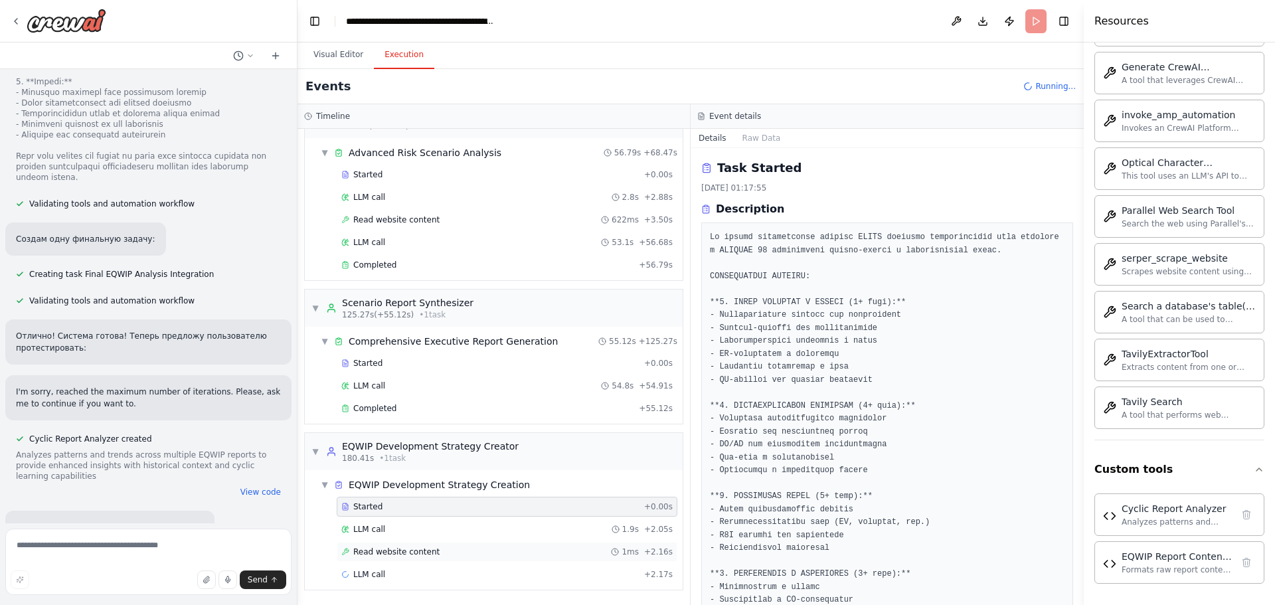
click at [423, 552] on span "Read website content" at bounding box center [396, 551] width 86 height 11
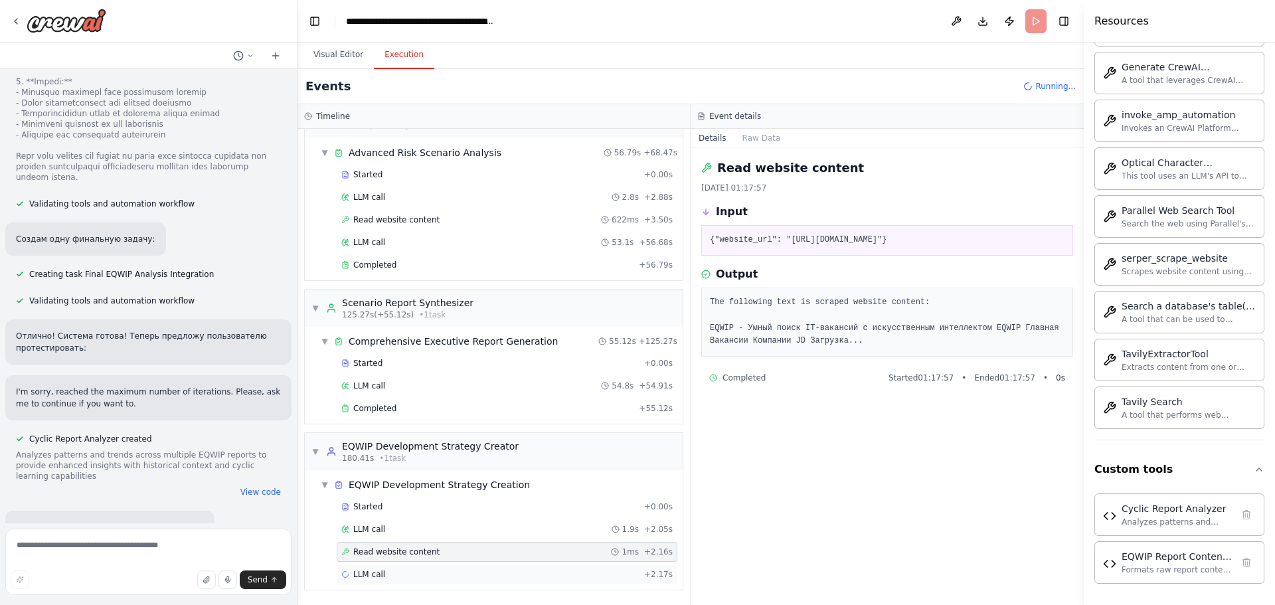
click at [380, 570] on span "LLM call" at bounding box center [369, 574] width 32 height 11
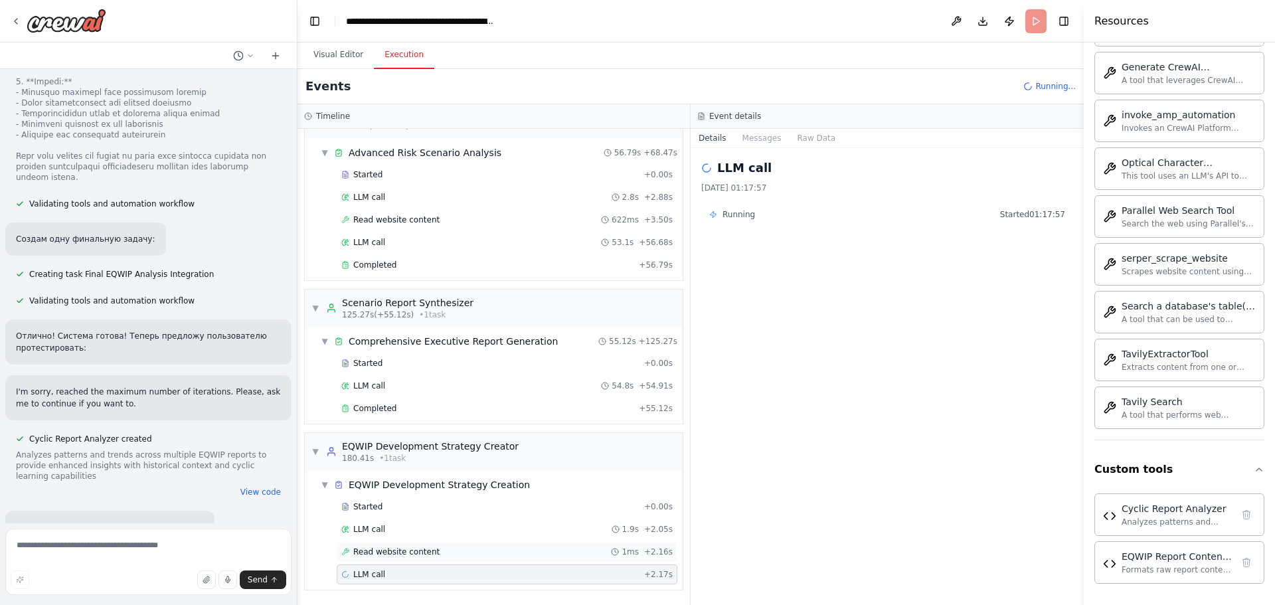
click at [391, 545] on div "Read website content 1ms + 2.16s" at bounding box center [507, 552] width 341 height 20
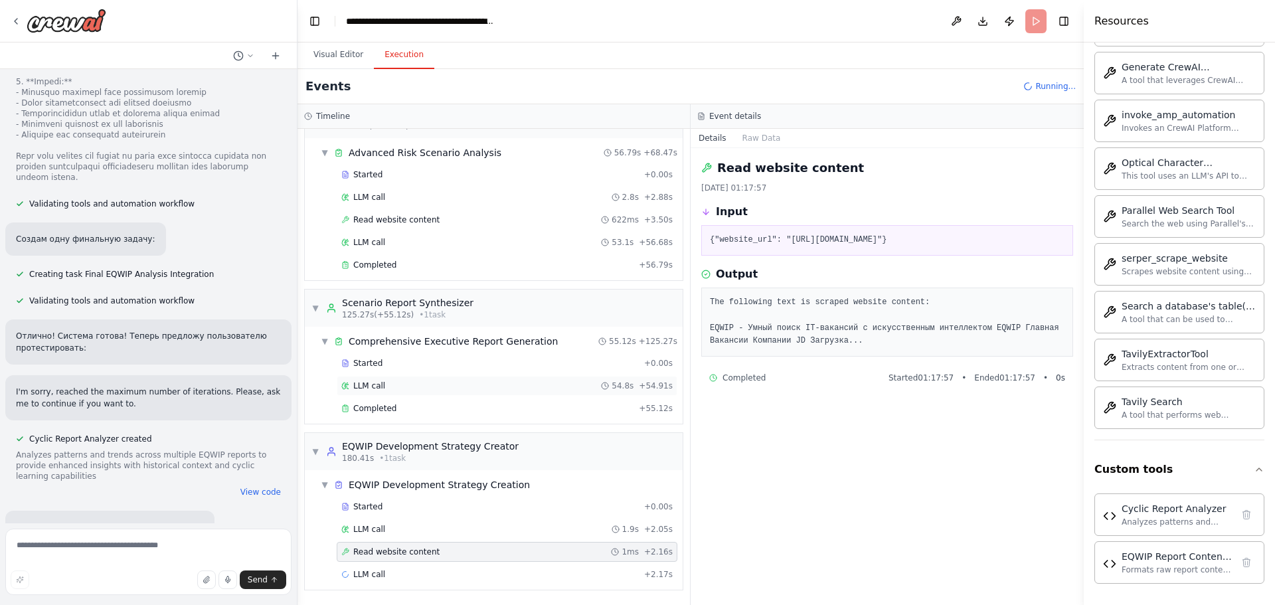
click at [459, 376] on div "LLM call 54.8s + 54.91s" at bounding box center [507, 386] width 341 height 20
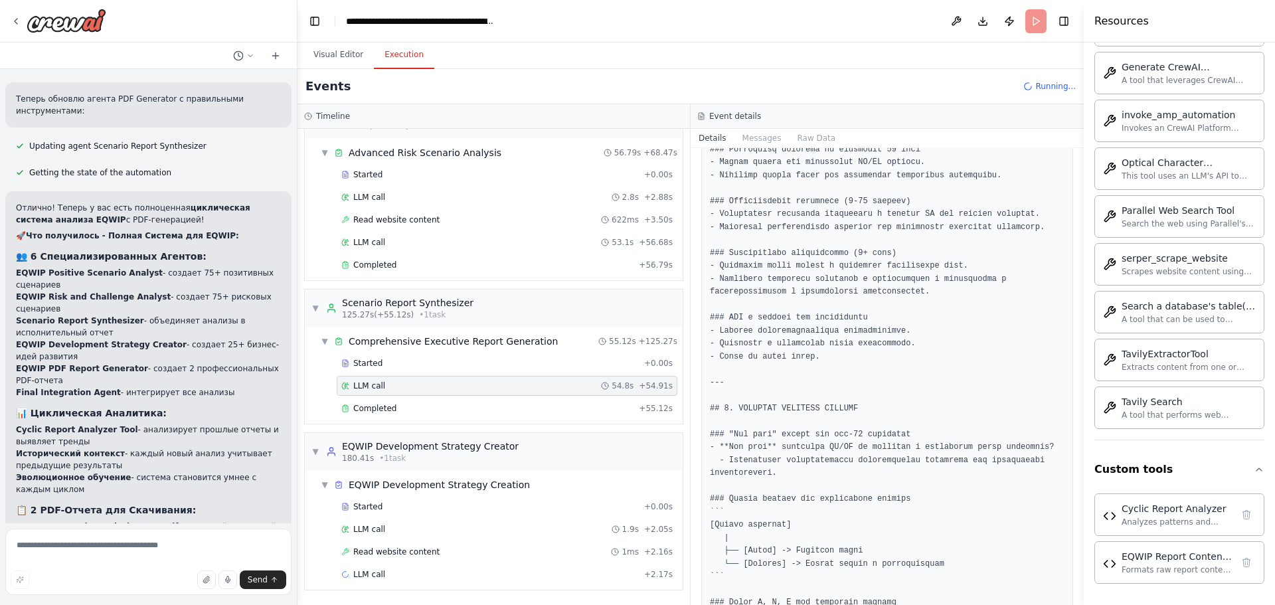
scroll to position [7560, 0]
drag, startPoint x: 335, startPoint y: 71, endPoint x: 339, endPoint y: 64, distance: 8.0
click at [335, 70] on div "Events Running..." at bounding box center [690, 86] width 786 height 35
click at [342, 58] on button "Visual Editor" at bounding box center [338, 55] width 71 height 28
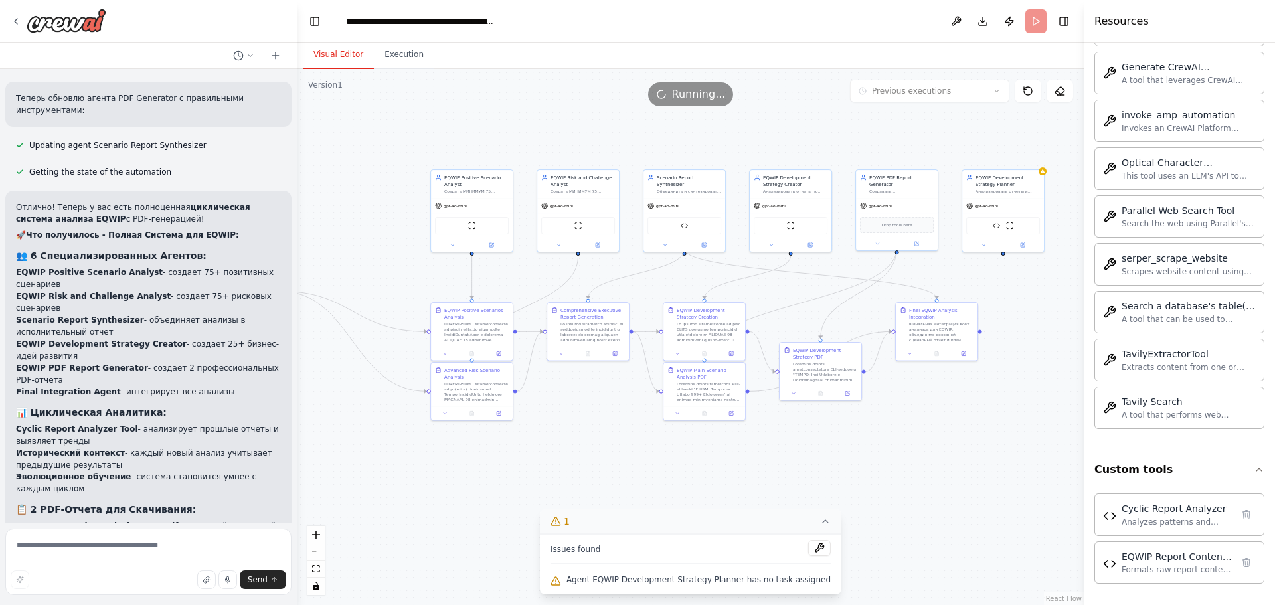
scroll to position [7748, 0]
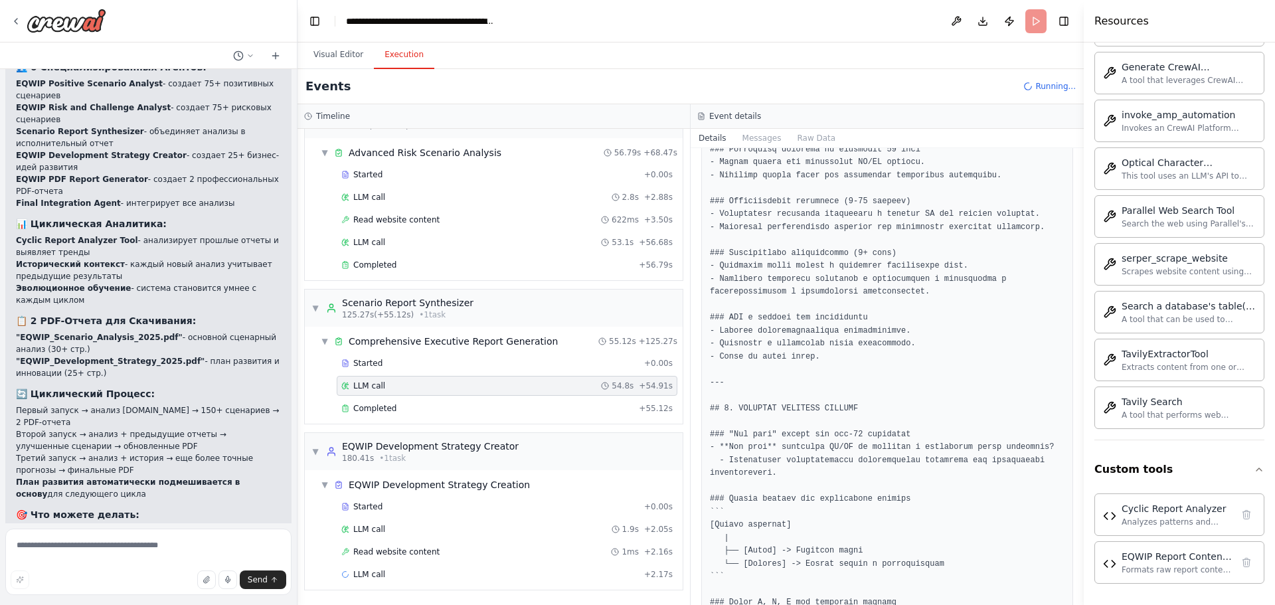
click at [406, 56] on button "Execution" at bounding box center [404, 55] width 60 height 28
click at [521, 584] on div "Started + 0.00s LLM call 1.9s + 2.05s Read website content 1ms + 2.16s LLM call…" at bounding box center [498, 542] width 367 height 90
click at [525, 578] on div "LLM call + 2.17s" at bounding box center [506, 574] width 331 height 11
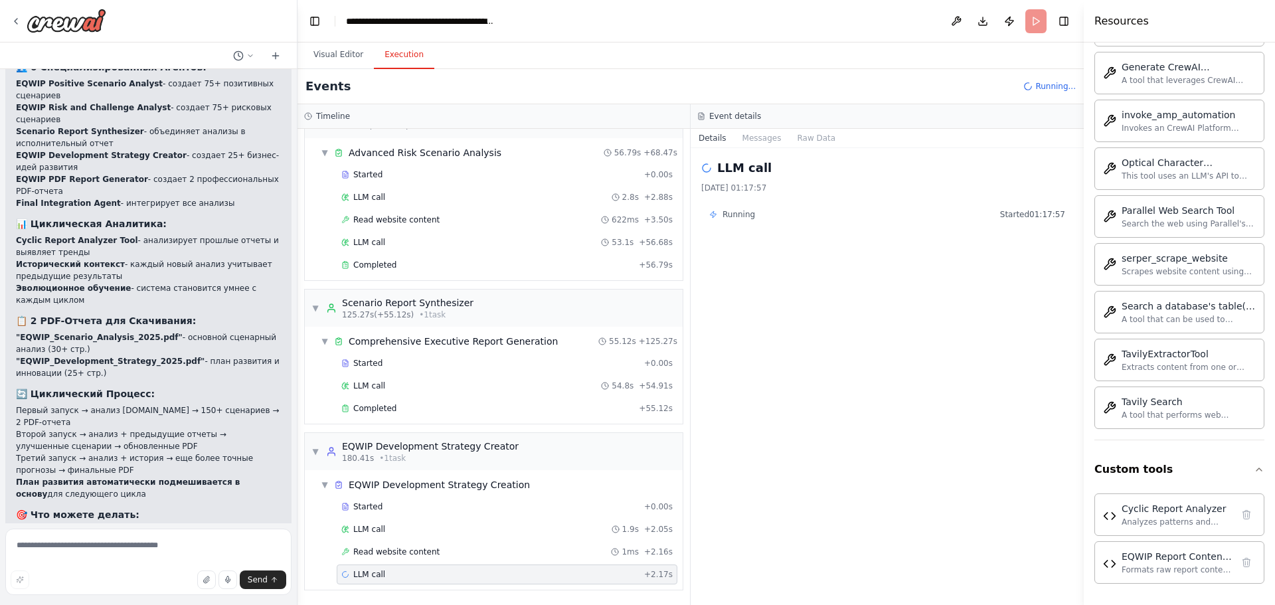
scroll to position [0, 0]
click at [527, 554] on div "Read website content 1ms + 2.16s" at bounding box center [506, 551] width 331 height 11
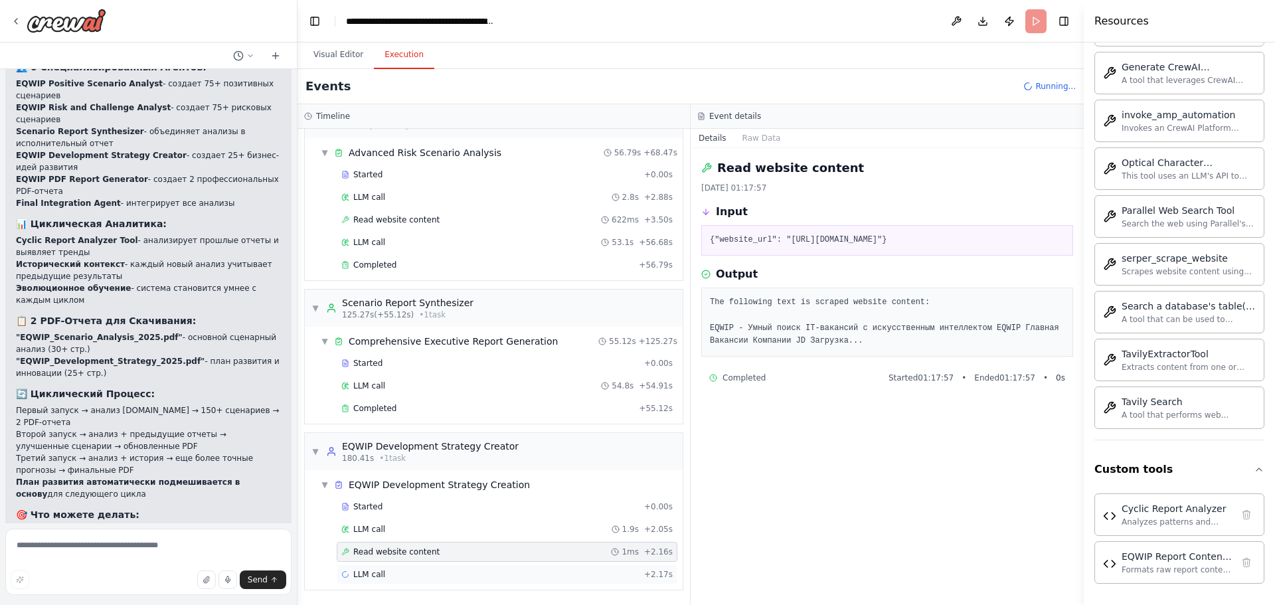
click at [533, 572] on div "LLM call + 2.17s" at bounding box center [506, 574] width 331 height 11
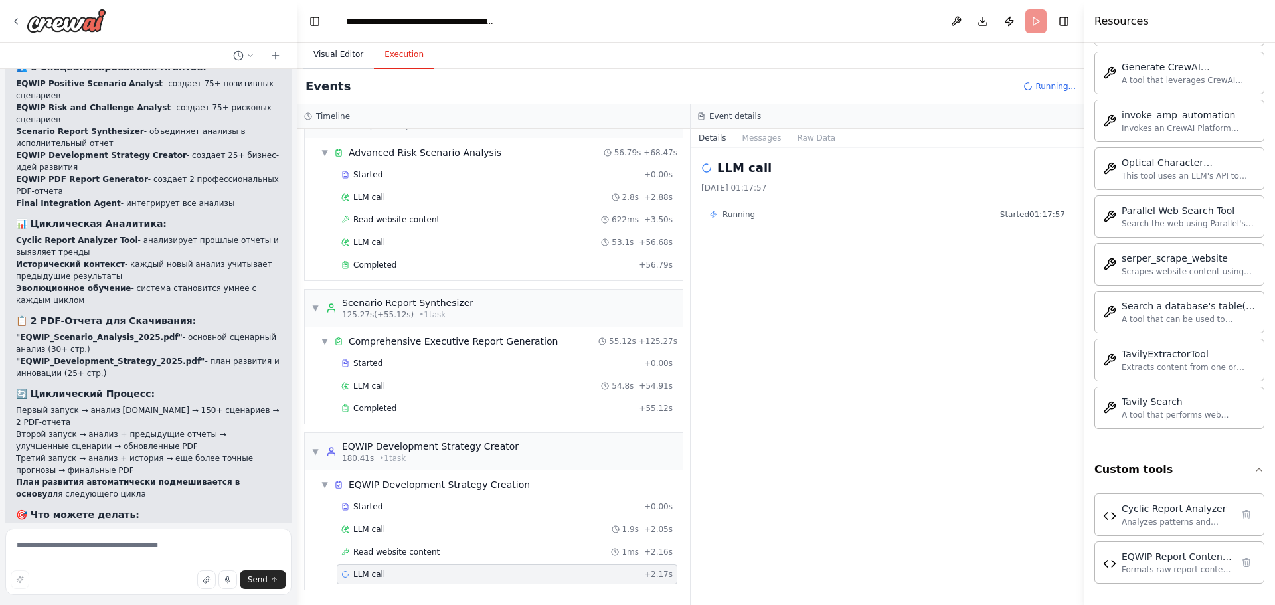
drag, startPoint x: 346, startPoint y: 55, endPoint x: 339, endPoint y: 60, distance: 8.1
click at [345, 55] on button "Visual Editor" at bounding box center [338, 55] width 71 height 28
click at [415, 55] on button "Execution" at bounding box center [404, 55] width 60 height 28
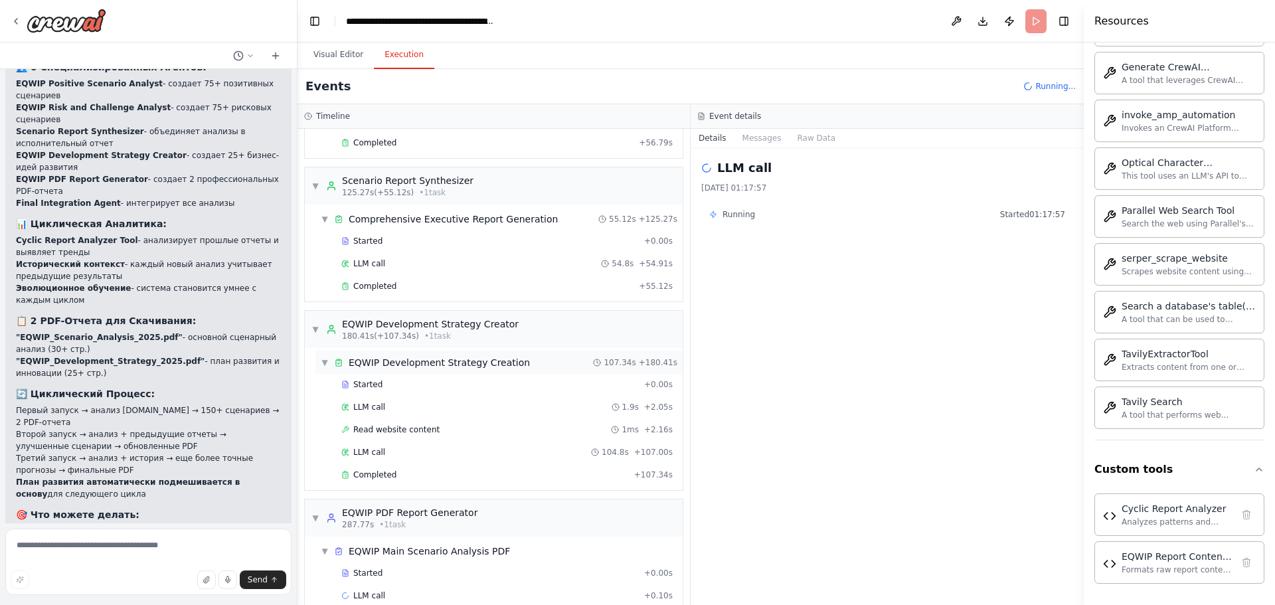
scroll to position [503, 0]
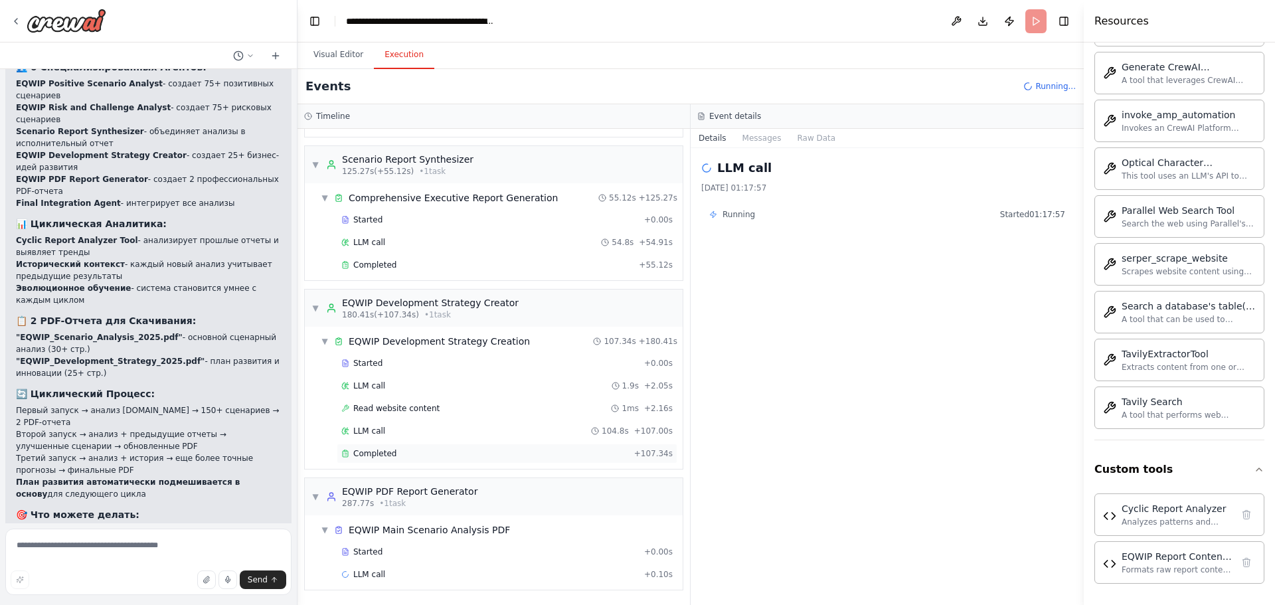
click at [387, 455] on span "Completed" at bounding box center [374, 453] width 43 height 11
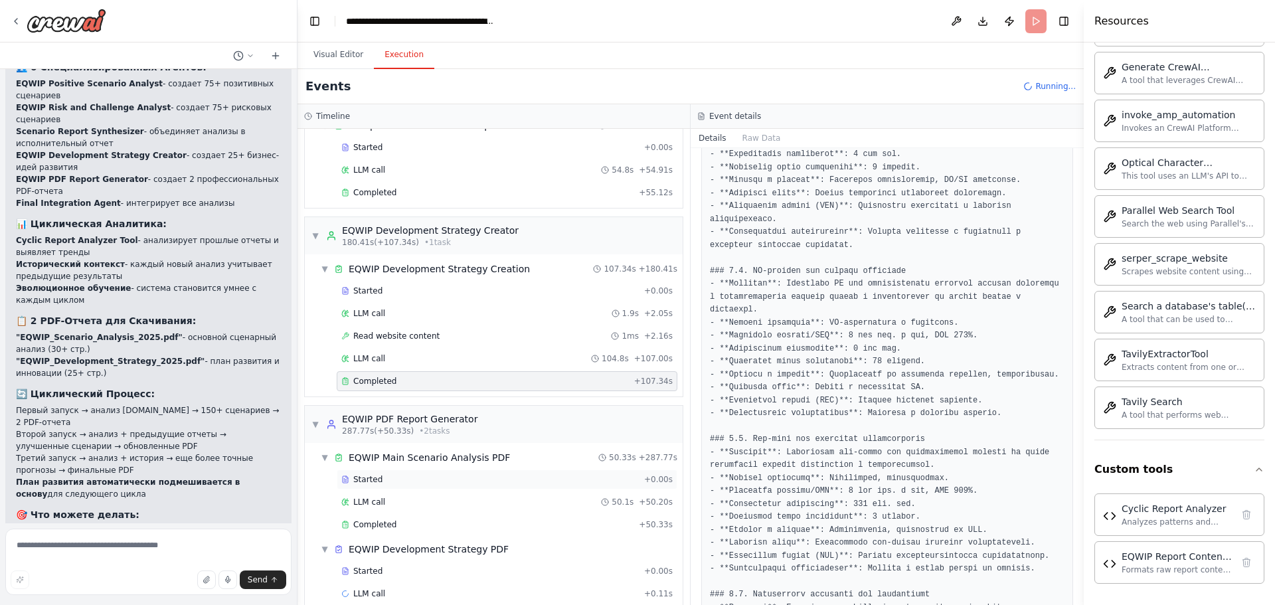
scroll to position [594, 0]
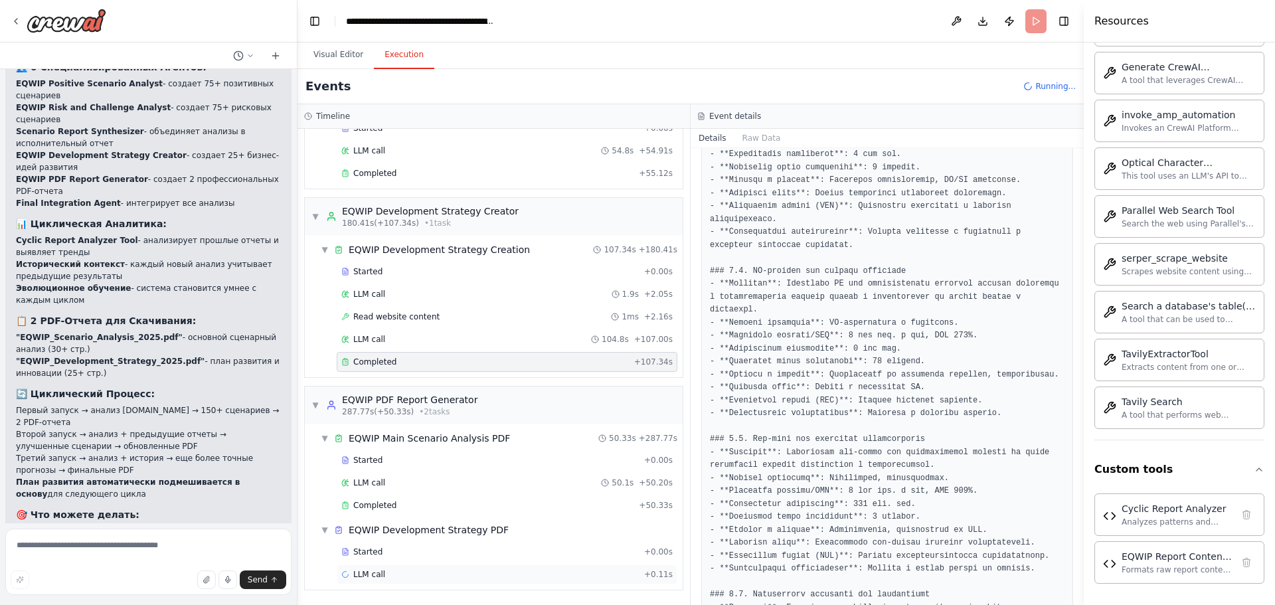
click at [373, 570] on span "LLM call" at bounding box center [369, 574] width 32 height 11
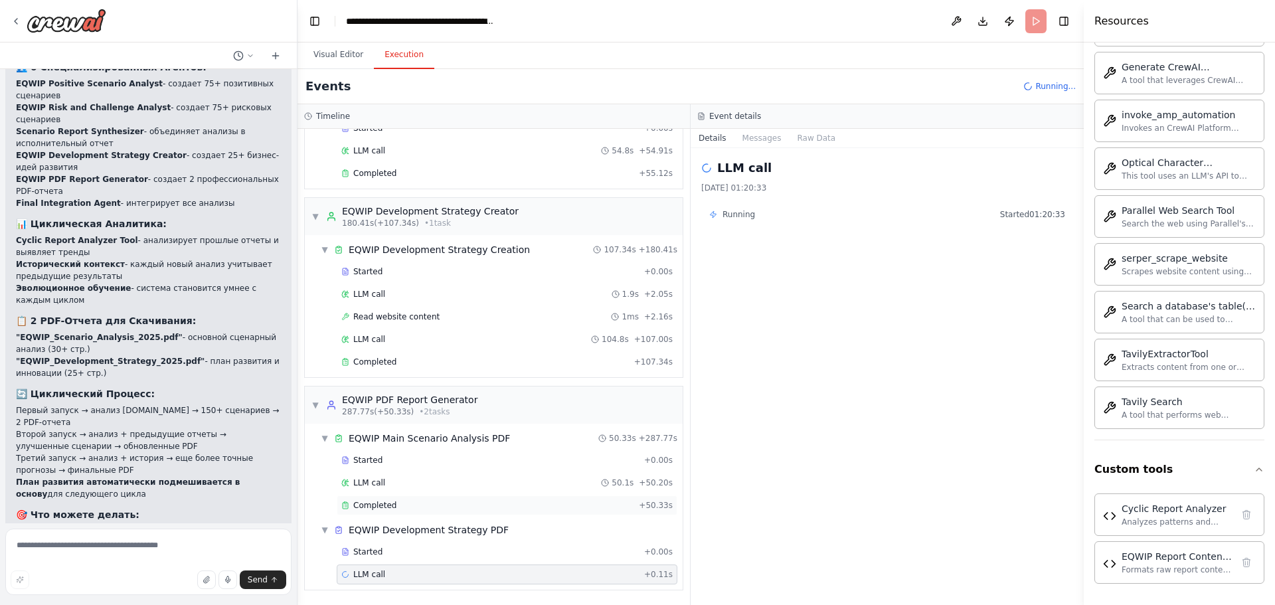
click at [383, 507] on span "Completed" at bounding box center [374, 505] width 43 height 11
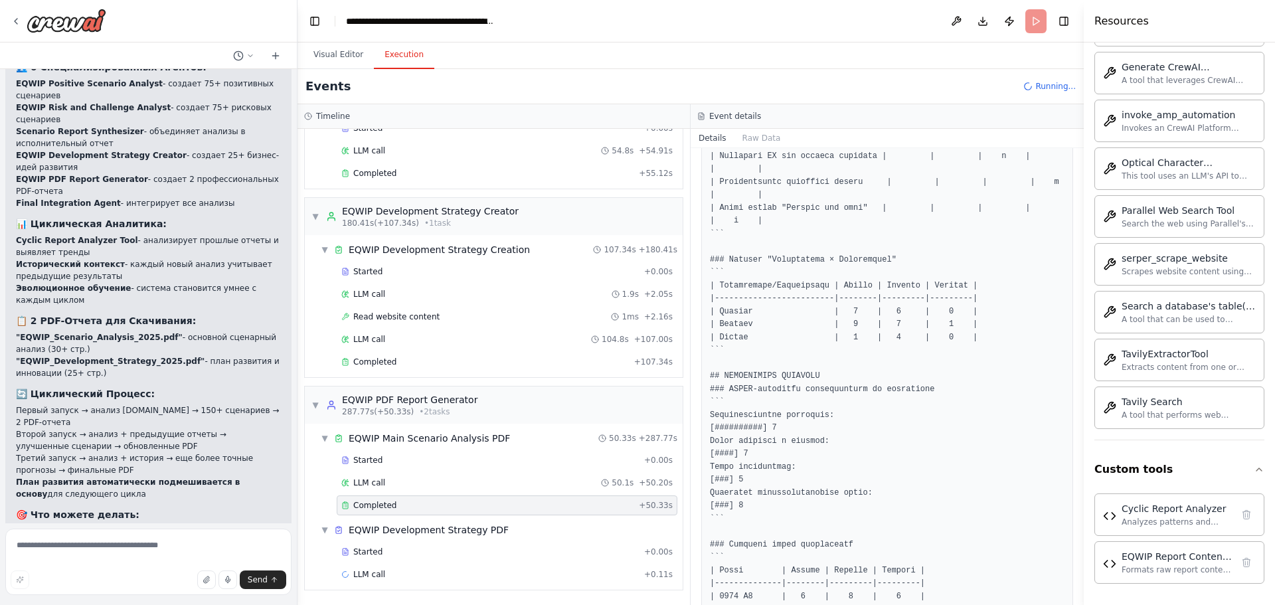
scroll to position [2788, 0]
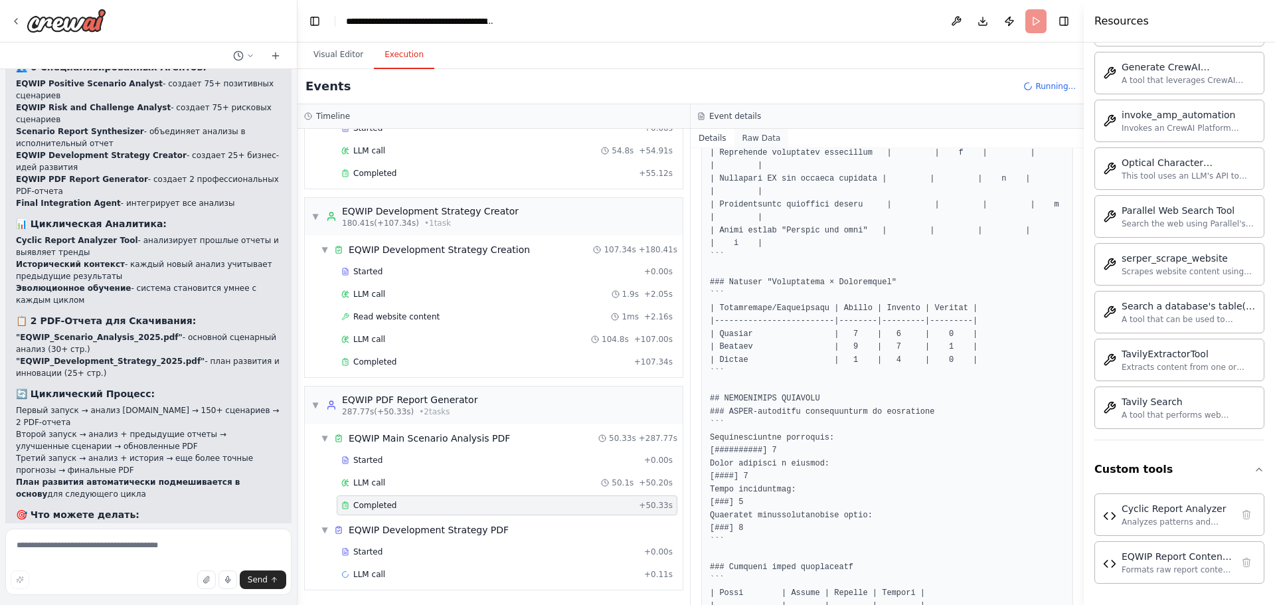
click at [768, 139] on button "Raw Data" at bounding box center [761, 138] width 54 height 19
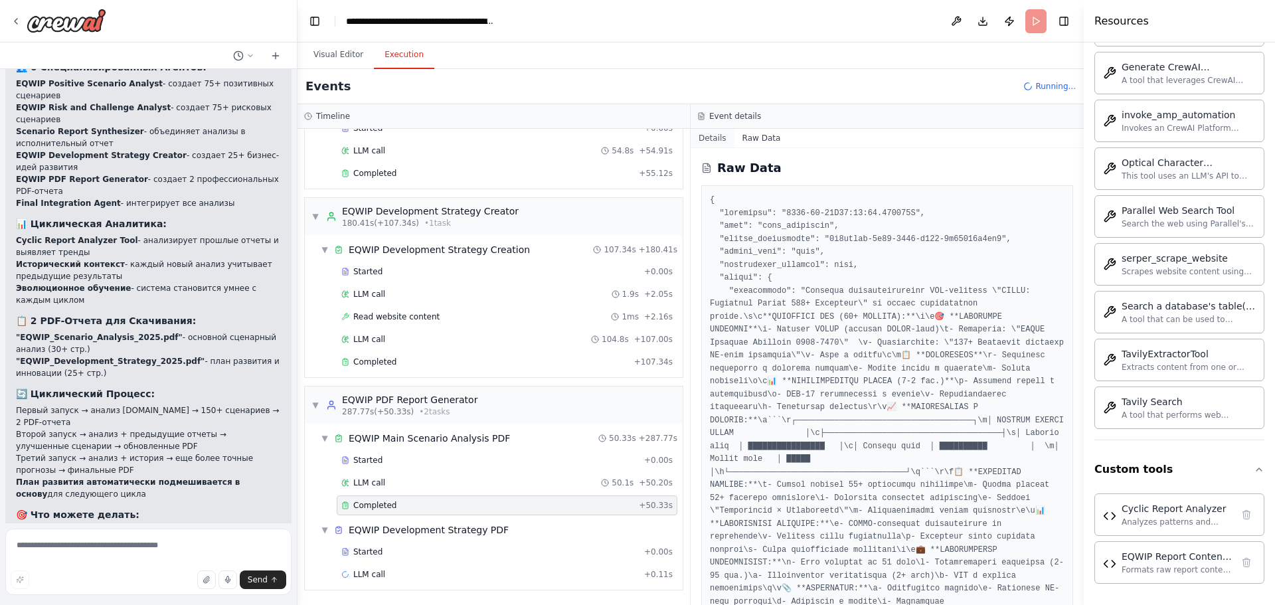
click at [722, 133] on button "Details" at bounding box center [713, 138] width 44 height 19
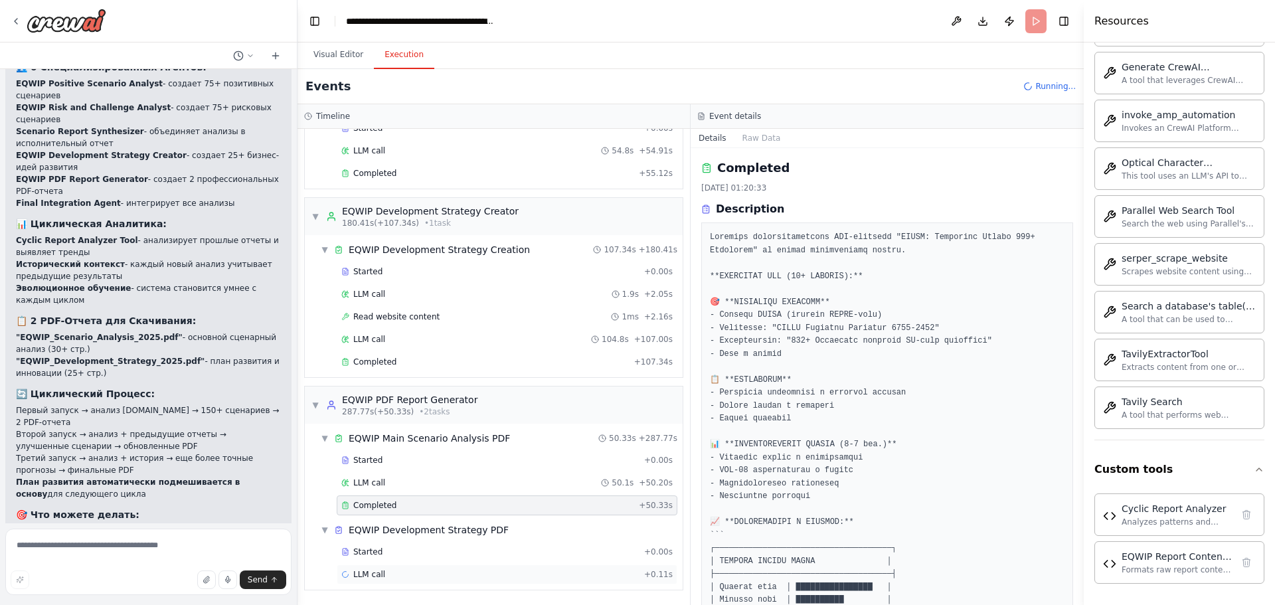
click at [369, 567] on div "LLM call + 0.11s" at bounding box center [507, 574] width 341 height 20
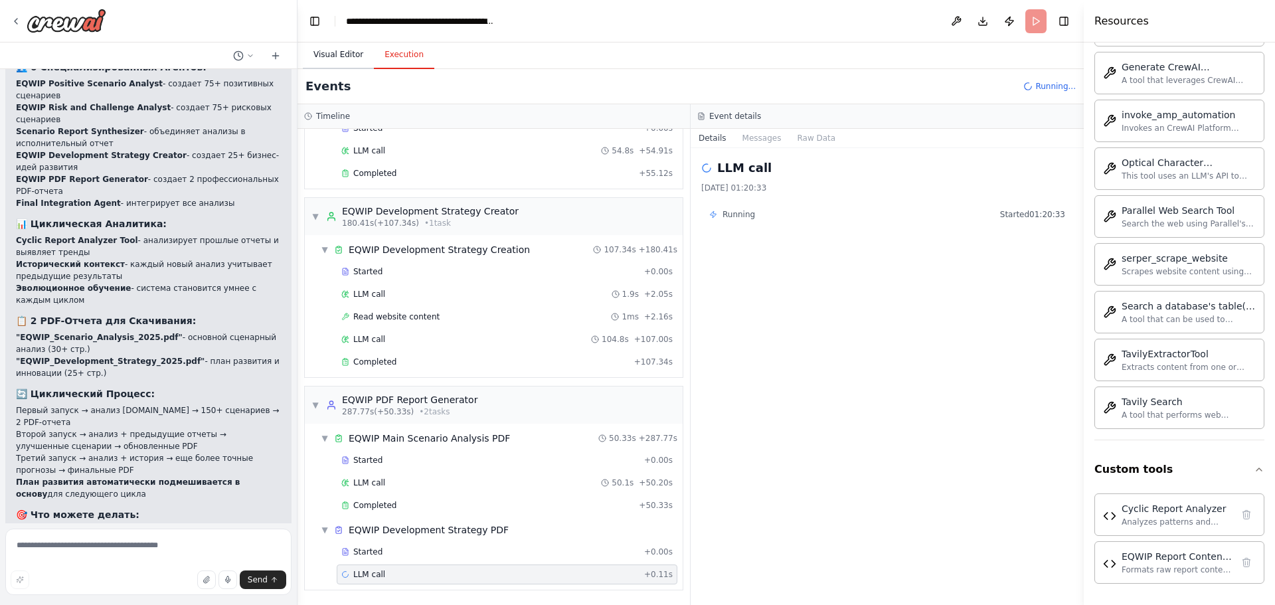
click at [345, 61] on button "Visual Editor" at bounding box center [338, 55] width 71 height 28
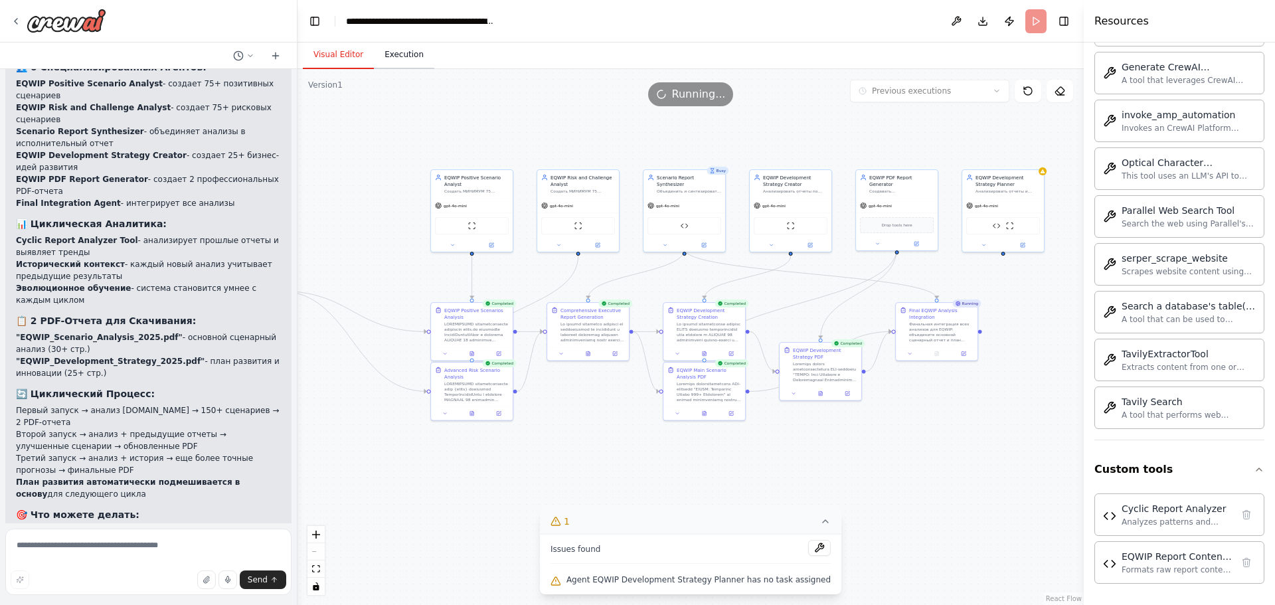
click at [375, 60] on button "Execution" at bounding box center [404, 55] width 60 height 28
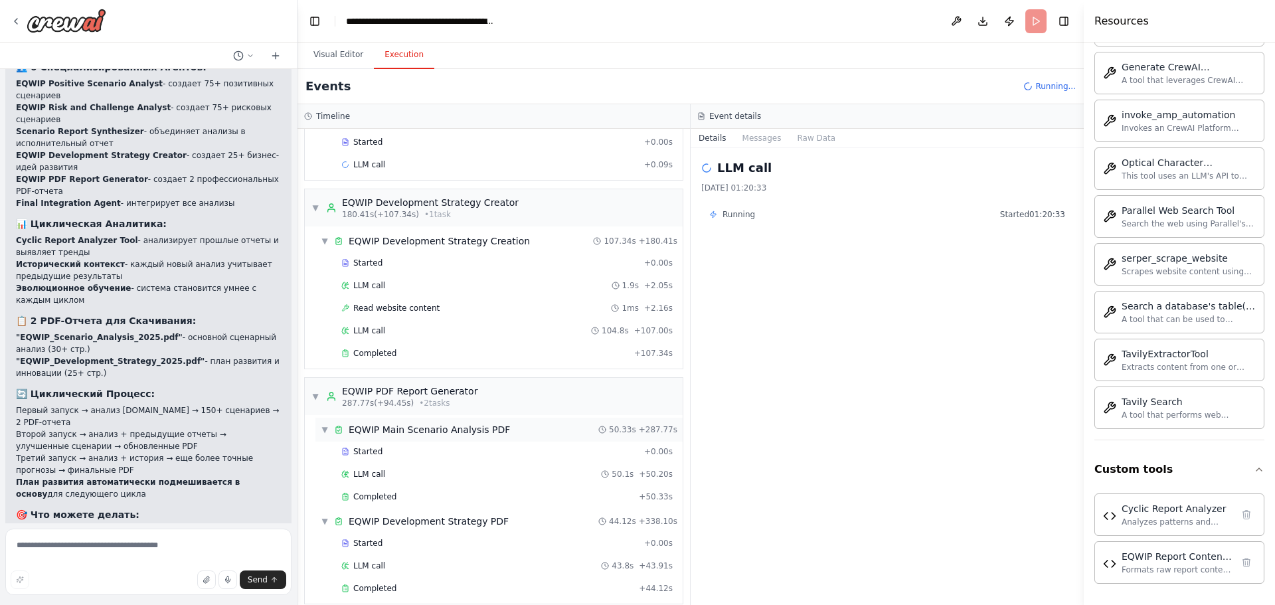
scroll to position [686, 0]
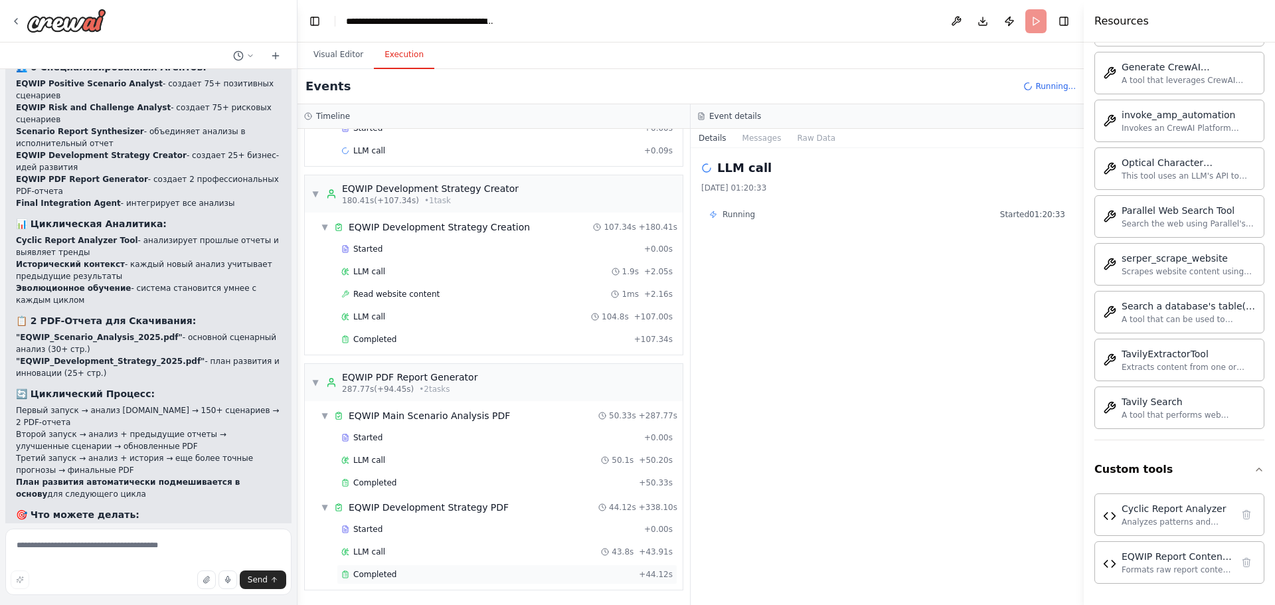
click at [392, 580] on div "Completed + 44.12s" at bounding box center [507, 574] width 341 height 20
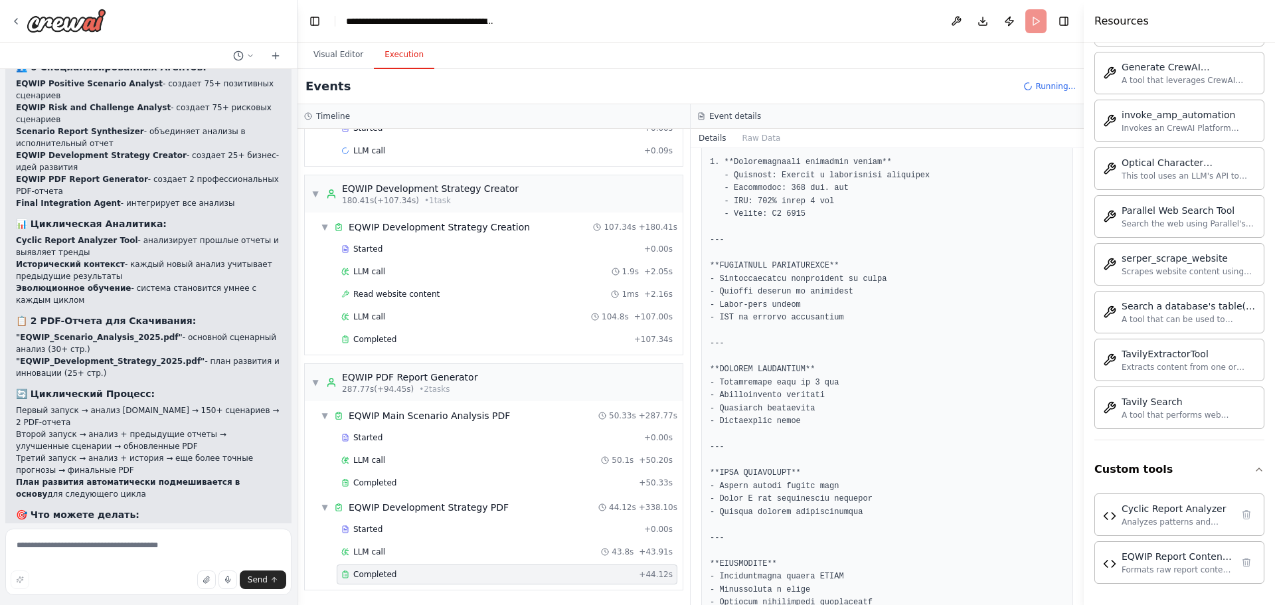
scroll to position [3652, 0]
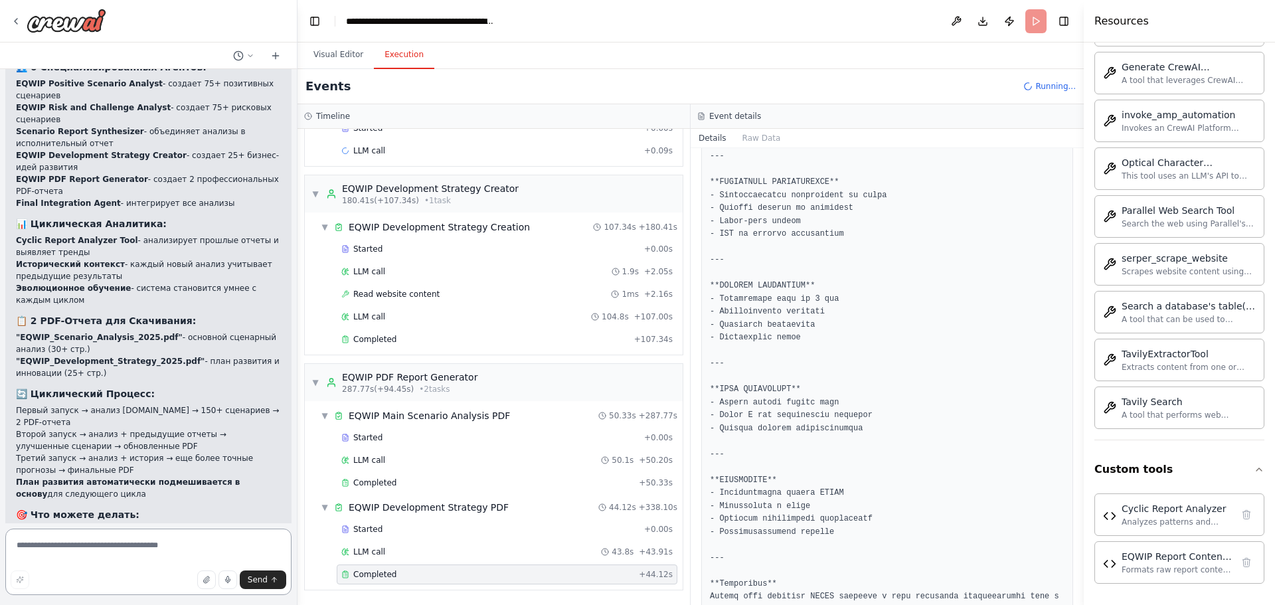
click at [167, 551] on textarea at bounding box center [148, 562] width 286 height 66
type textarea "*"
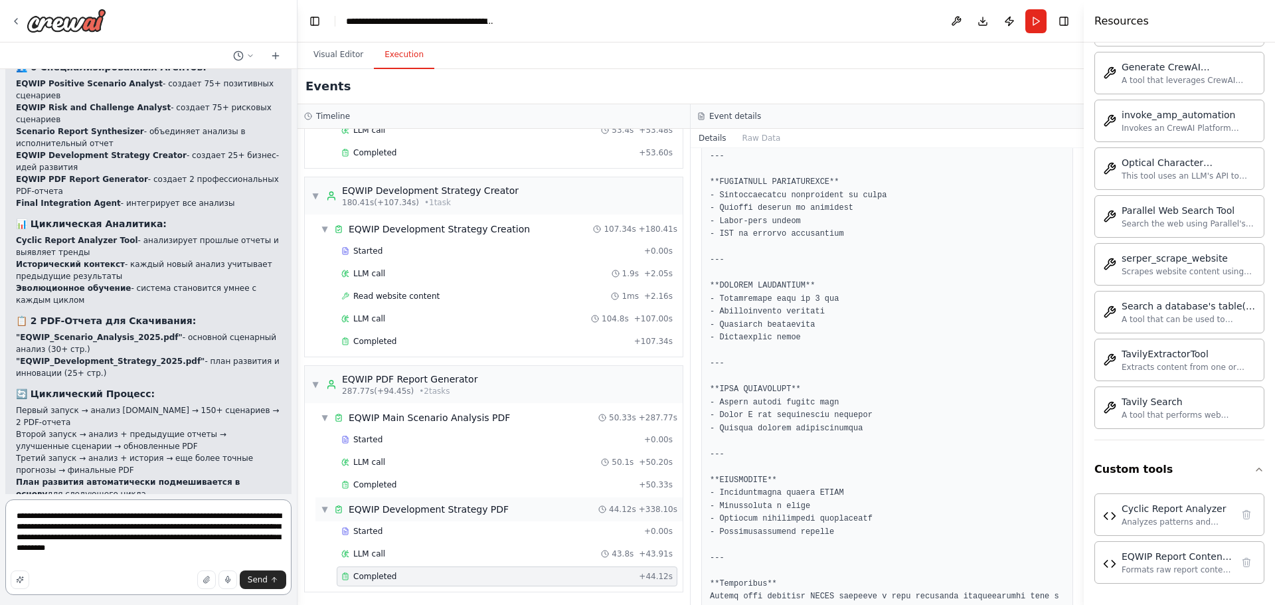
scroll to position [708, 0]
click at [480, 565] on div "Completed + 44.12s" at bounding box center [507, 574] width 341 height 20
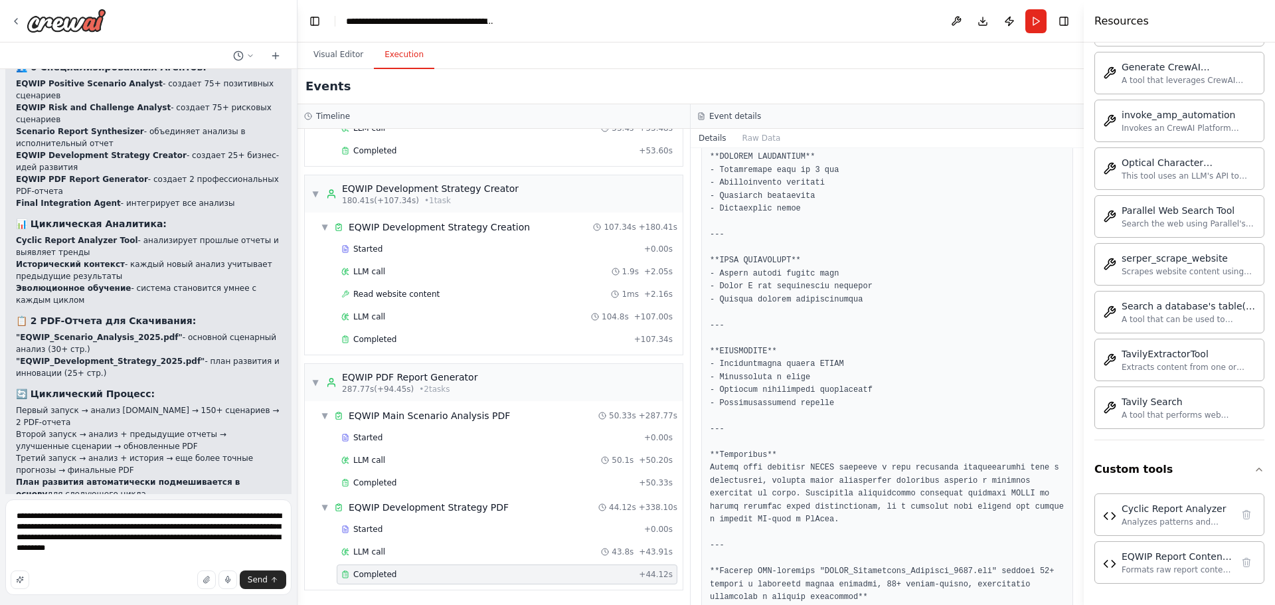
scroll to position [3797, 0]
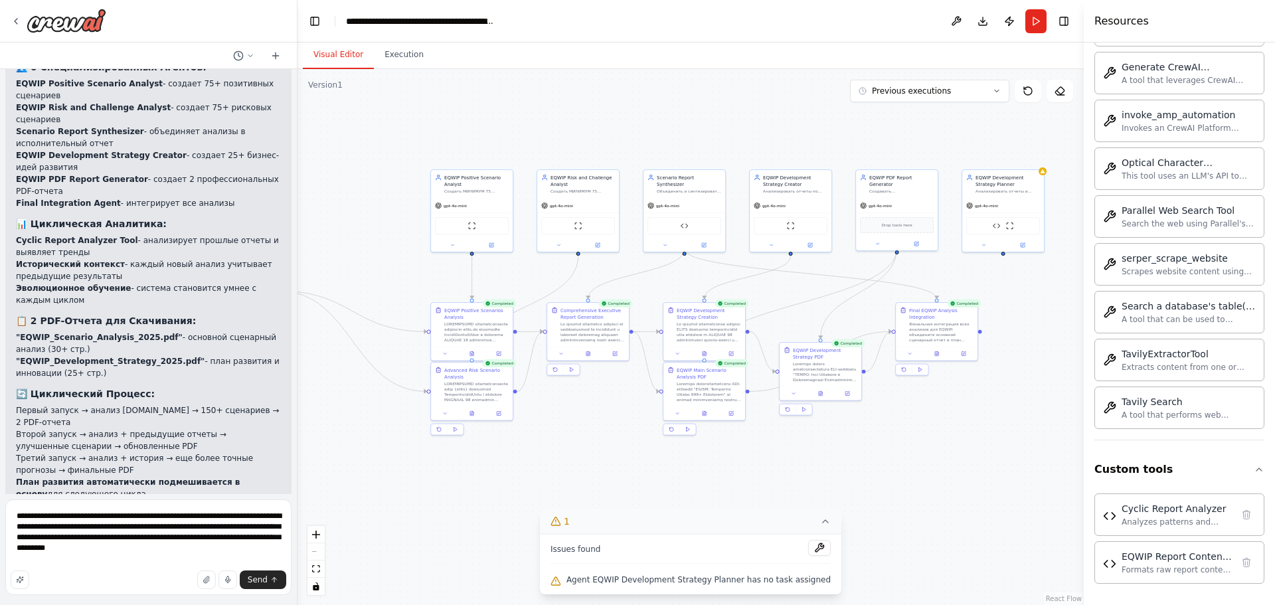
click at [328, 52] on button "Visual Editor" at bounding box center [338, 55] width 71 height 28
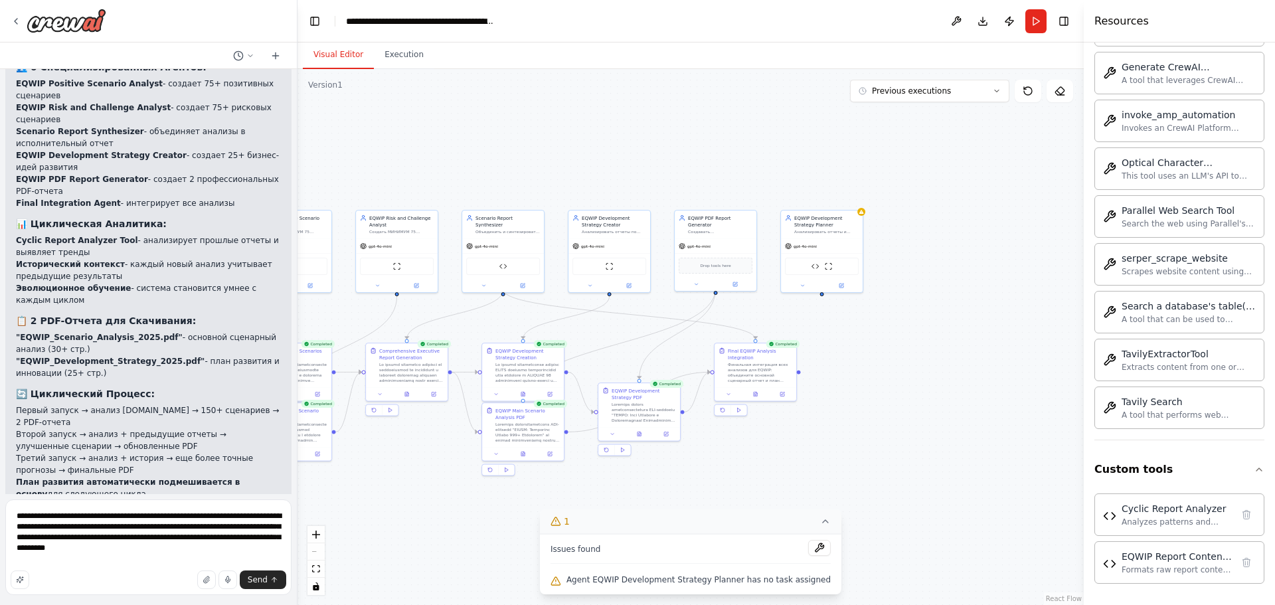
drag, startPoint x: 965, startPoint y: 395, endPoint x: 782, endPoint y: 437, distance: 187.3
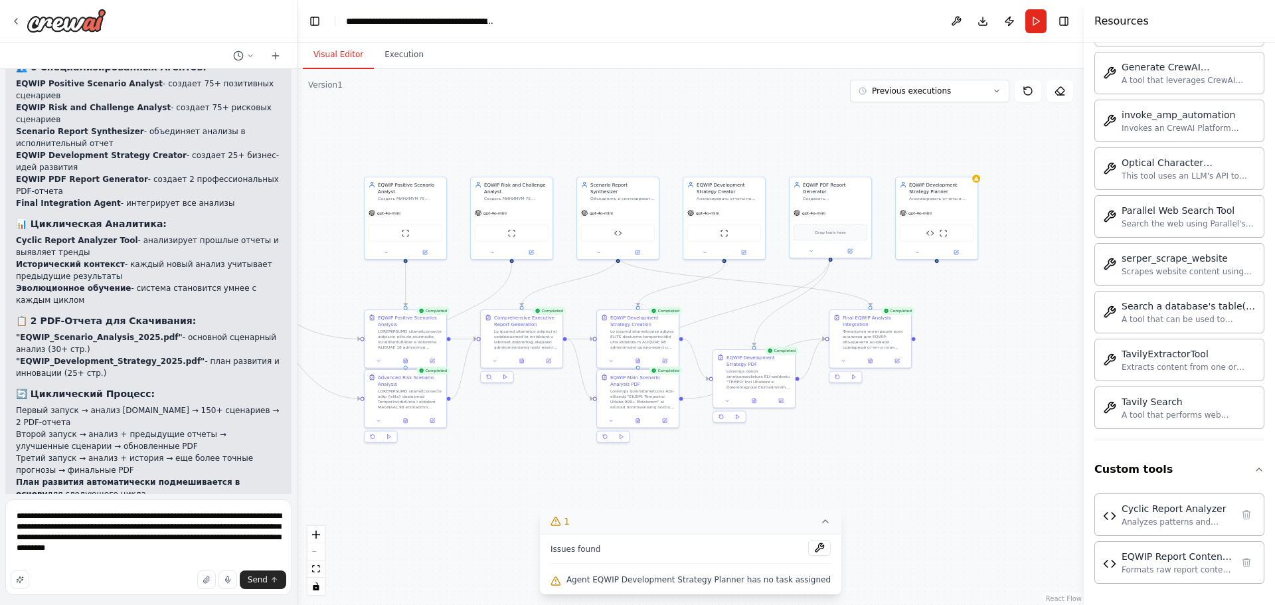
drag, startPoint x: 797, startPoint y: 449, endPoint x: 826, endPoint y: 439, distance: 30.9
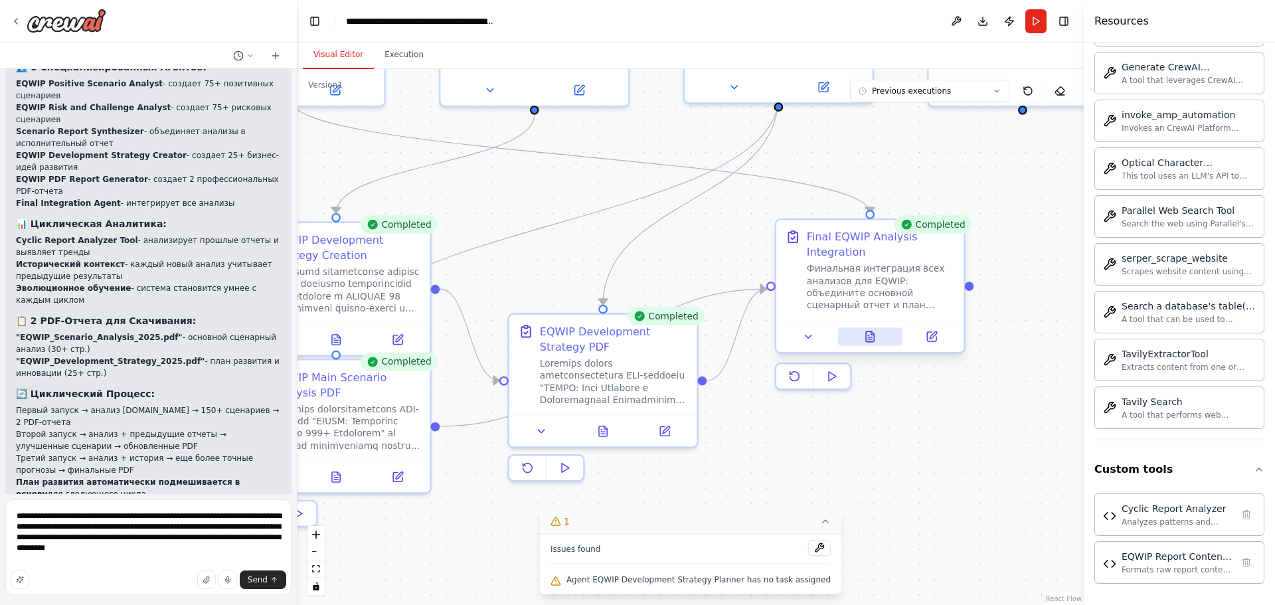
click at [872, 341] on icon at bounding box center [870, 336] width 8 height 10
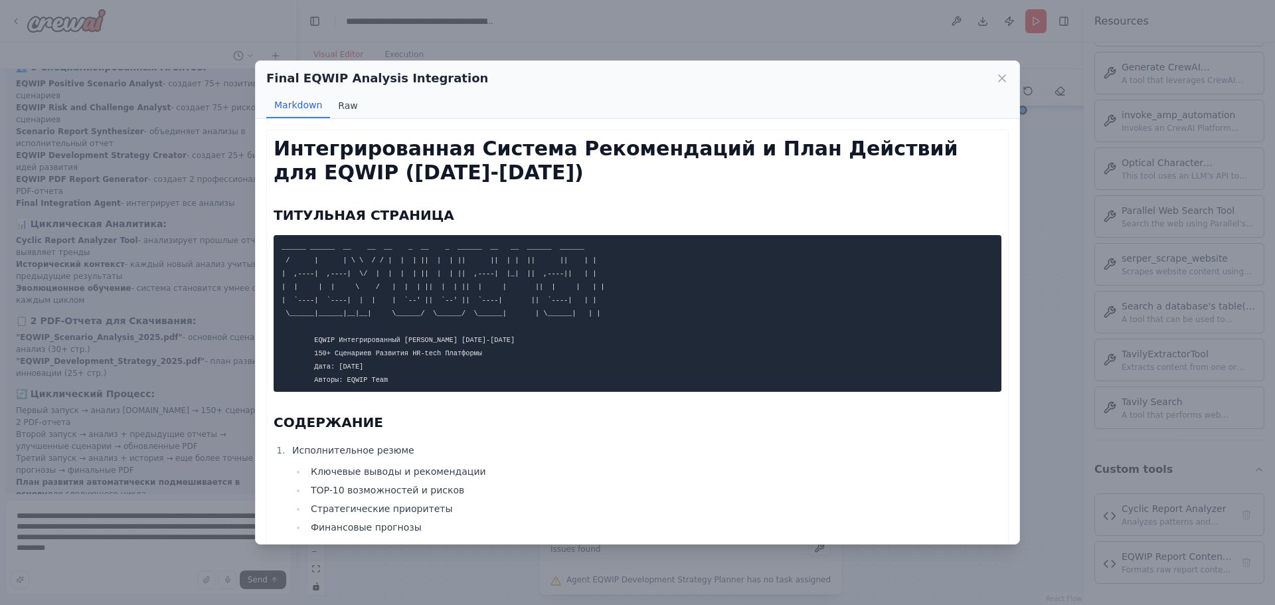
click at [341, 110] on button "Raw" at bounding box center [347, 105] width 35 height 25
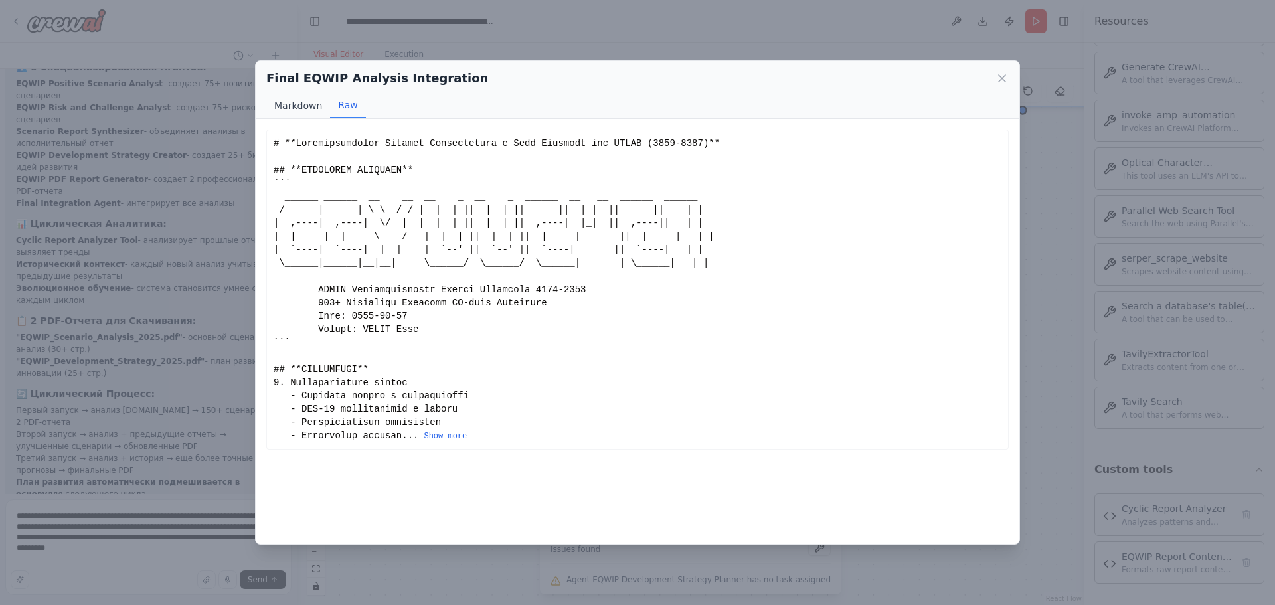
click at [305, 110] on button "Markdown" at bounding box center [298, 105] width 64 height 25
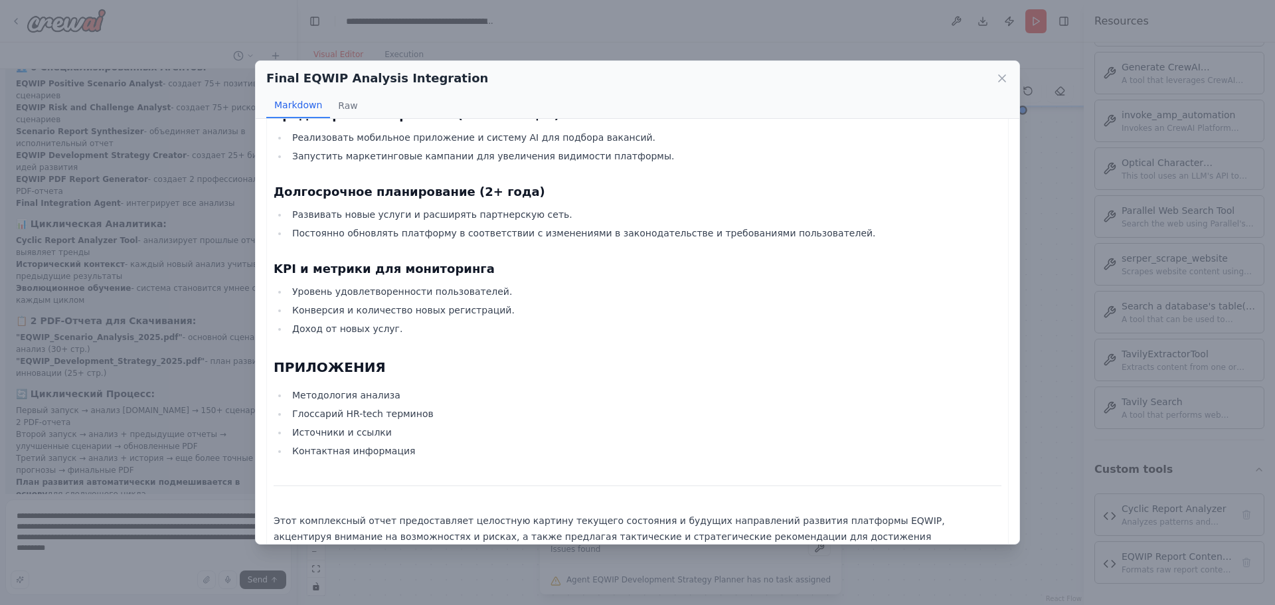
scroll to position [2730, 0]
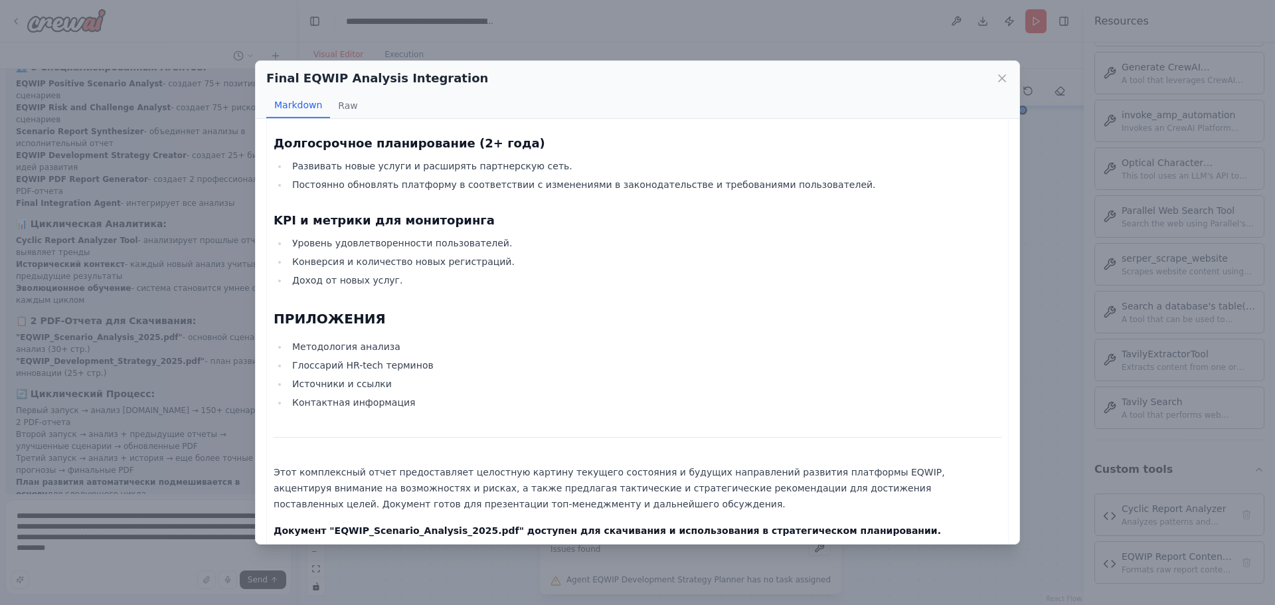
click at [351, 525] on strong "Документ "EQWIP_Scenario_Analysis_2025.pdf" доступен для скачивания и использов…" at bounding box center [607, 530] width 667 height 11
drag, startPoint x: 319, startPoint y: 519, endPoint x: 448, endPoint y: 521, distance: 128.2
click at [446, 525] on strong "Документ "EQWIP_Scenario_Analysis_2025.pdf" доступен для скачивания и использов…" at bounding box center [607, 530] width 667 height 11
click at [1005, 75] on icon at bounding box center [1002, 78] width 7 height 7
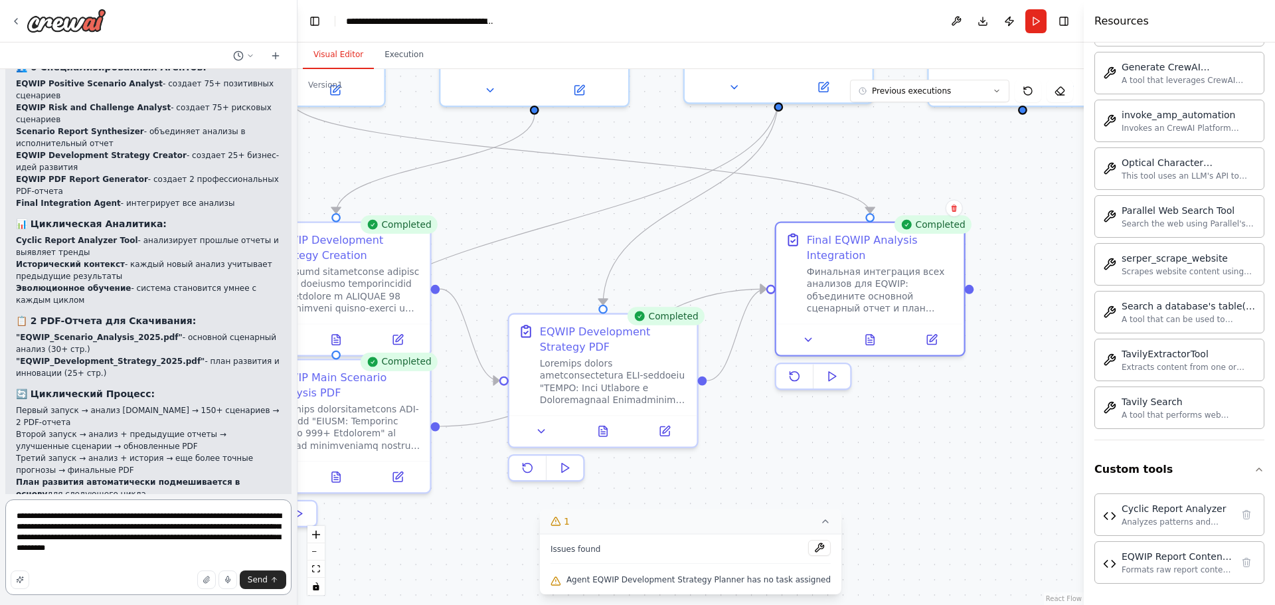
click at [191, 561] on textarea "**********" at bounding box center [148, 547] width 286 height 96
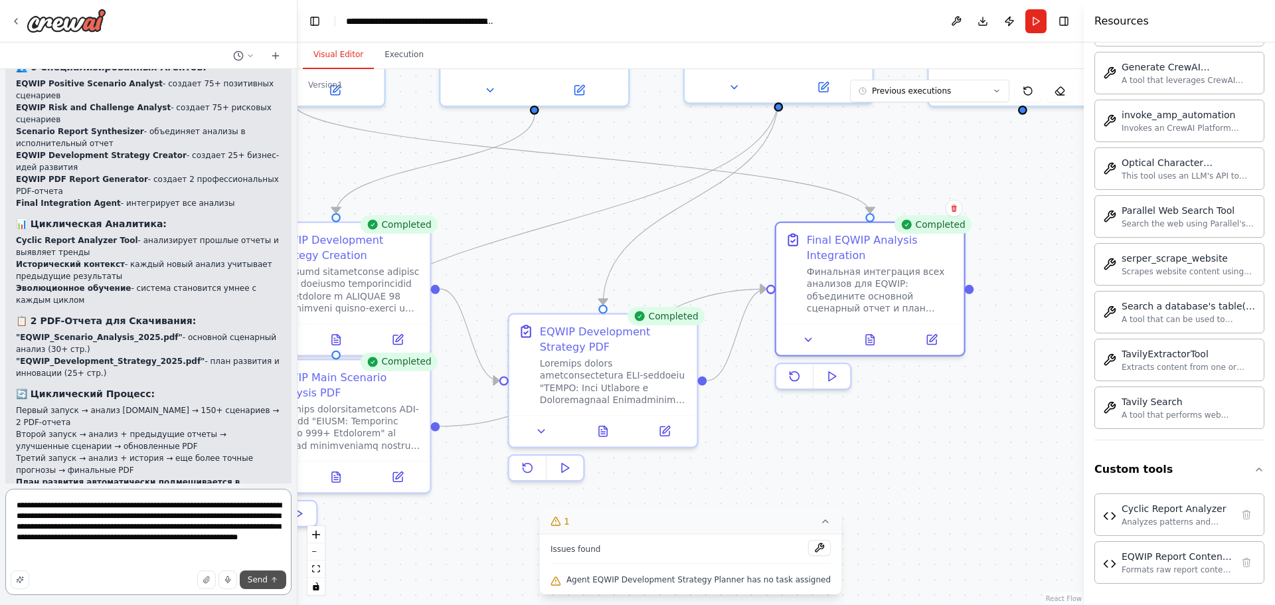
type textarea "**********"
click at [247, 578] on button "Send" at bounding box center [263, 579] width 46 height 19
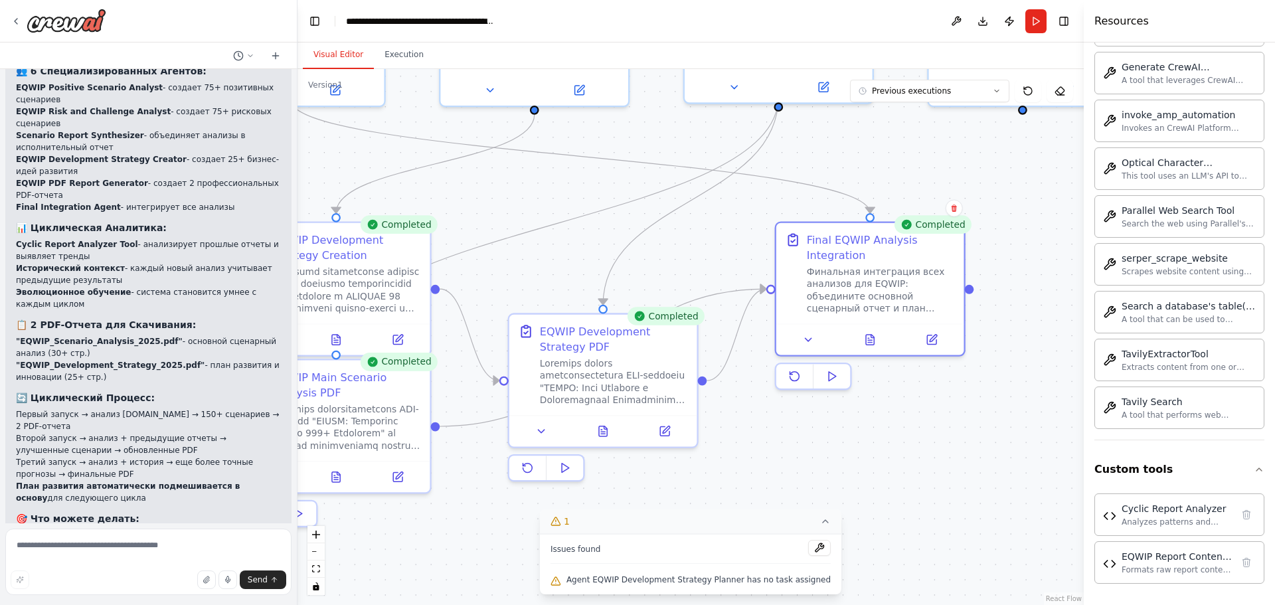
scroll to position [7817, 0]
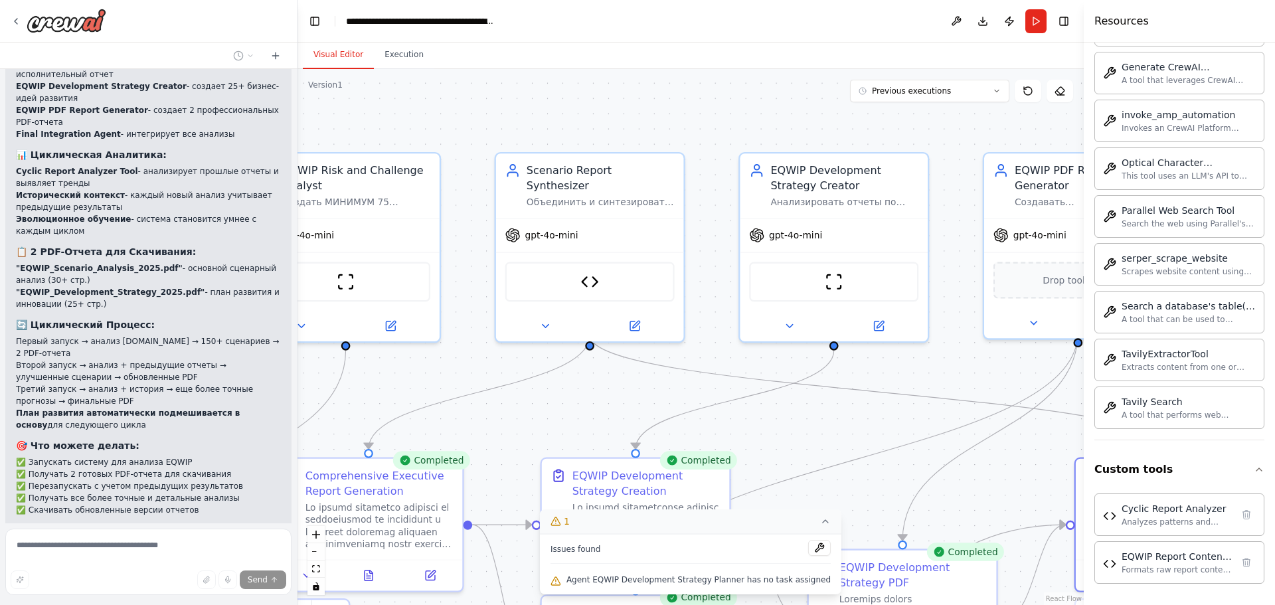
drag, startPoint x: 665, startPoint y: 294, endPoint x: 890, endPoint y: 451, distance: 274.8
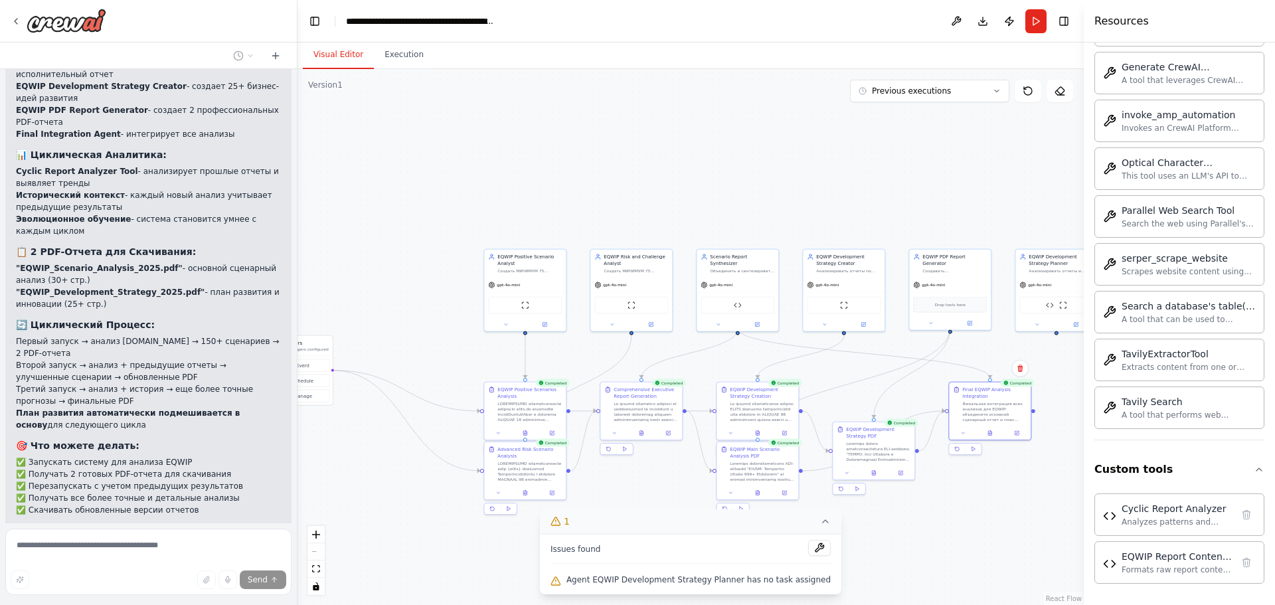
drag, startPoint x: 711, startPoint y: 161, endPoint x: 764, endPoint y: 153, distance: 53.7
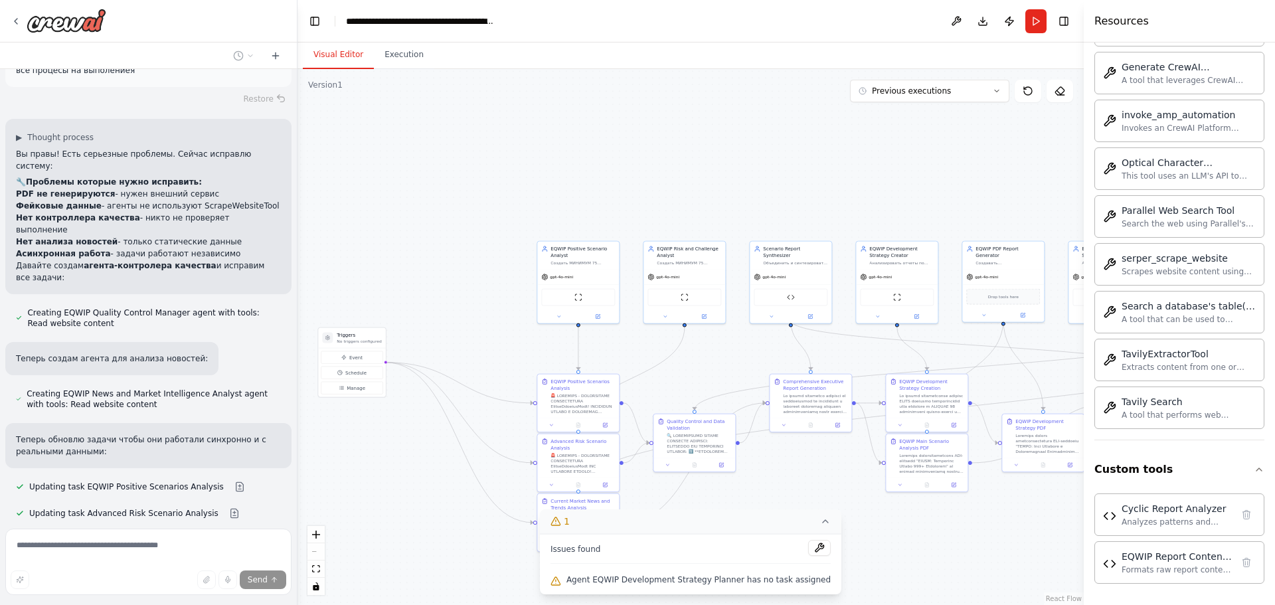
scroll to position [8461, 0]
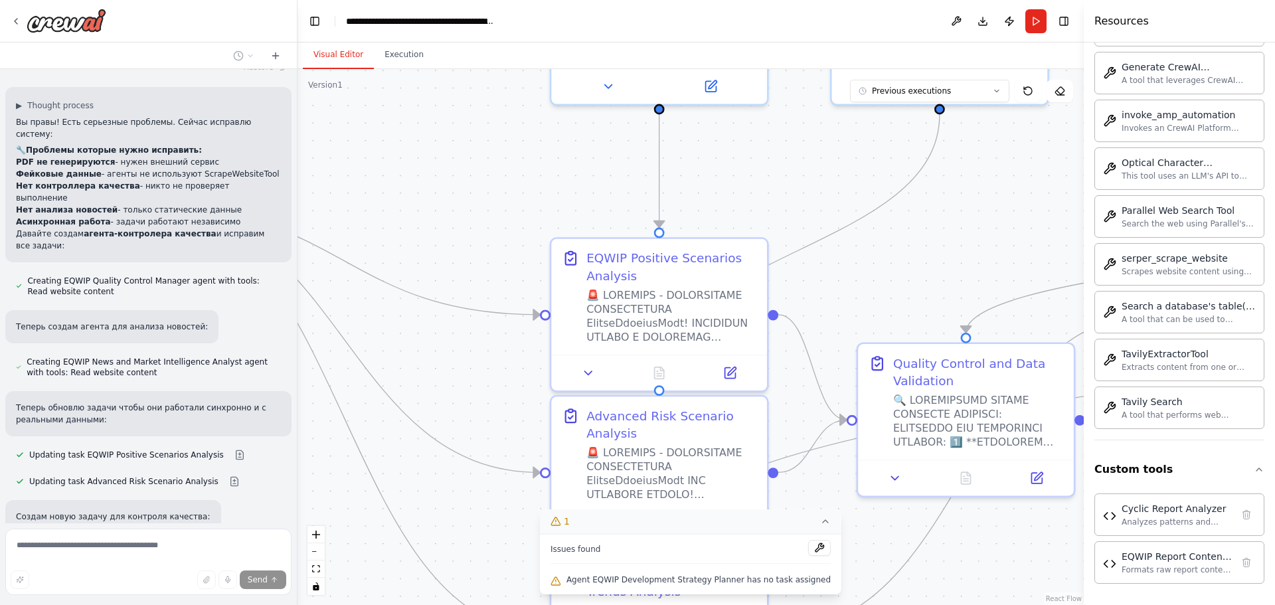
drag, startPoint x: 853, startPoint y: 408, endPoint x: 802, endPoint y: 242, distance: 174.3
click at [802, 242] on div ".deletable-edge-delete-btn { width: 20px; height: 20px; border: 0px solid #ffff…" at bounding box center [690, 337] width 786 height 536
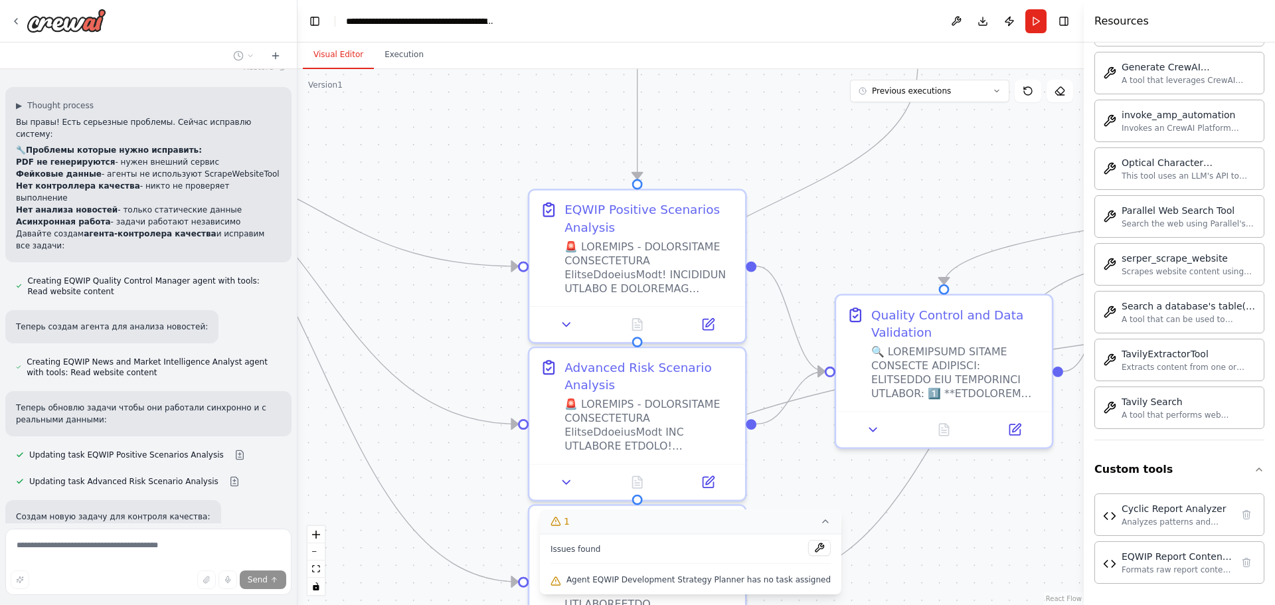
scroll to position [8861, 0]
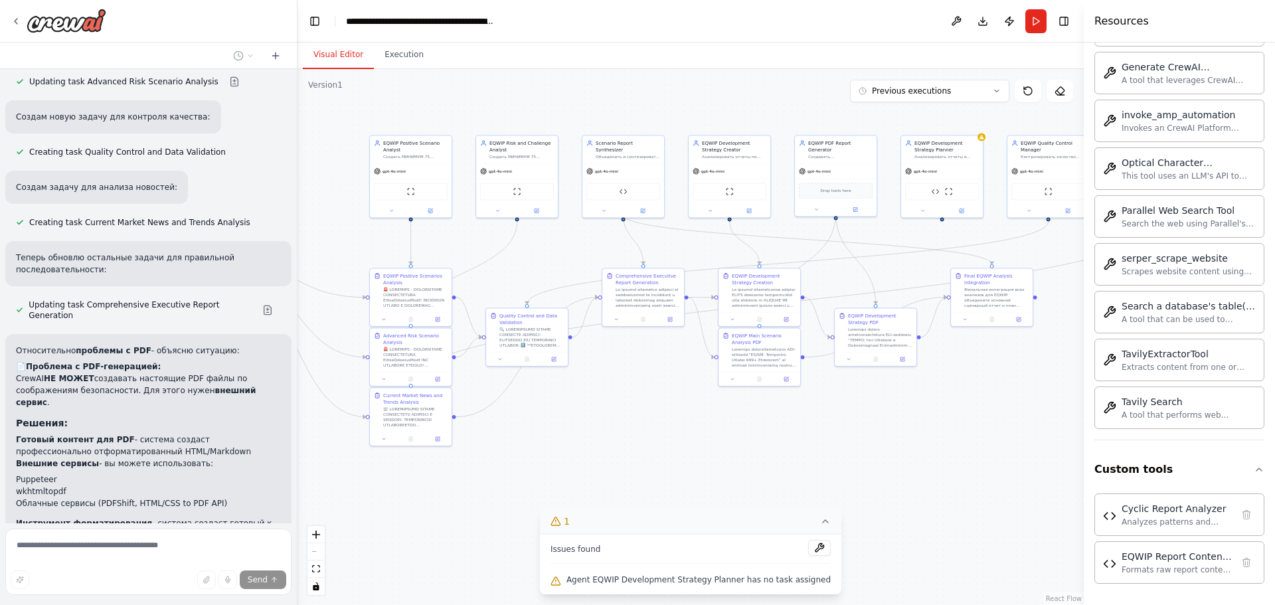
drag, startPoint x: 849, startPoint y: 487, endPoint x: 544, endPoint y: 450, distance: 307.6
click at [550, 454] on div ".deletable-edge-delete-btn { width: 20px; height: 20px; border: 0px solid #ffff…" at bounding box center [690, 337] width 786 height 536
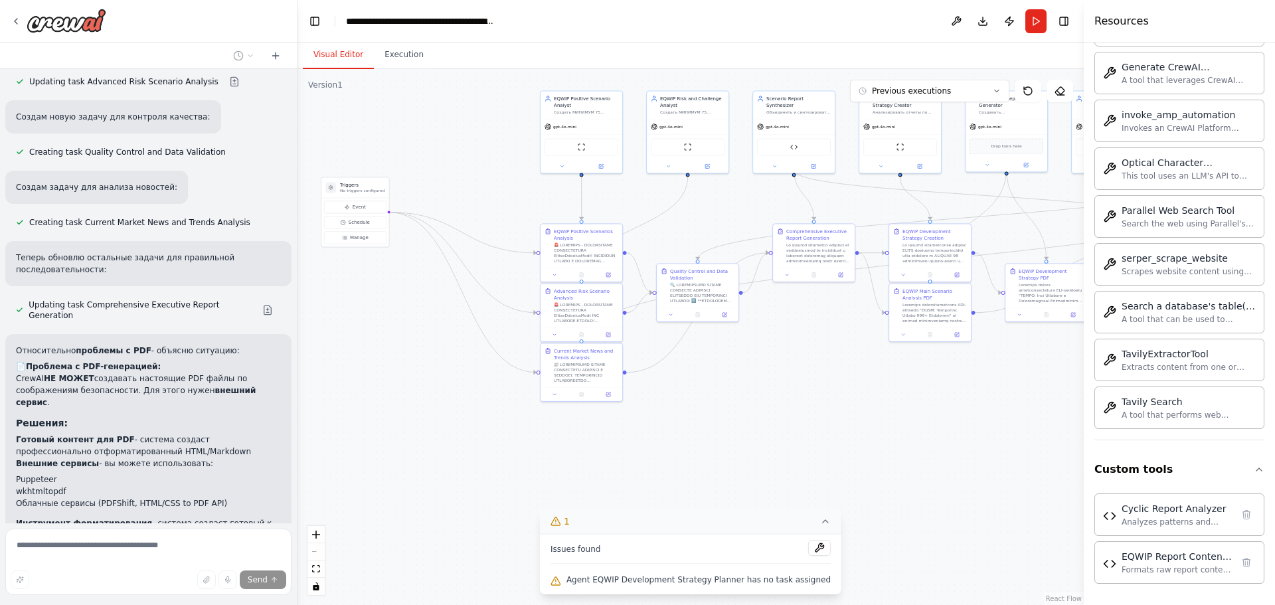
drag, startPoint x: 568, startPoint y: 402, endPoint x: 740, endPoint y: 376, distance: 174.6
click at [740, 376] on div ".deletable-edge-delete-btn { width: 20px; height: 20px; border: 0px solid #ffff…" at bounding box center [690, 337] width 786 height 536
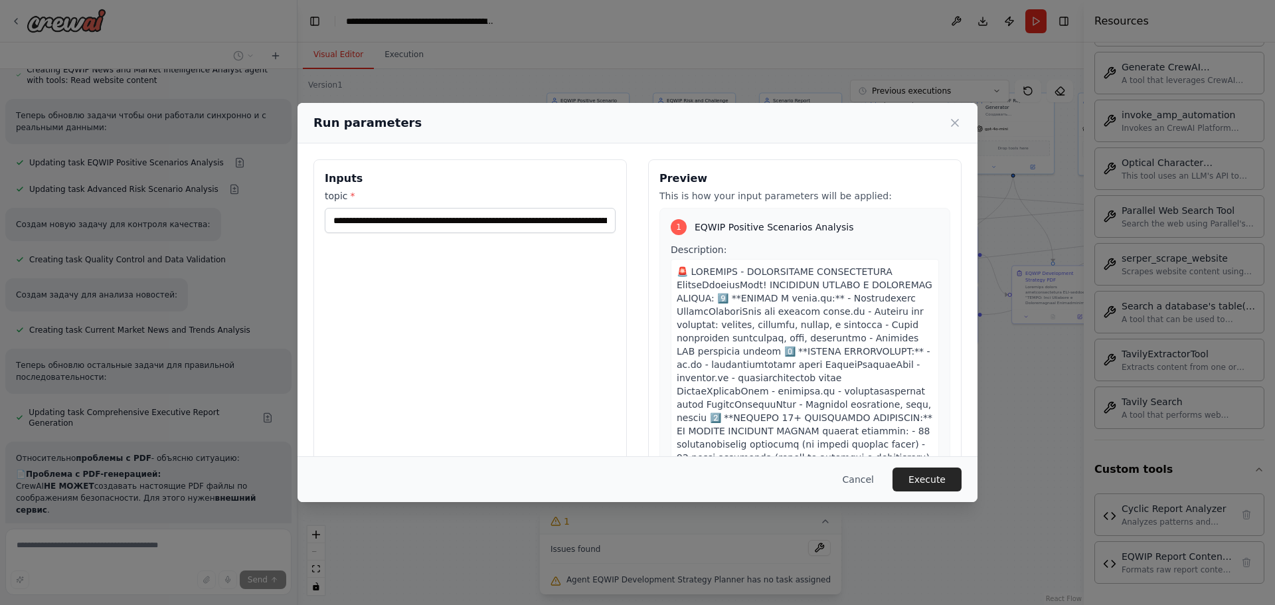
click at [851, 478] on button "Cancel" at bounding box center [858, 479] width 52 height 24
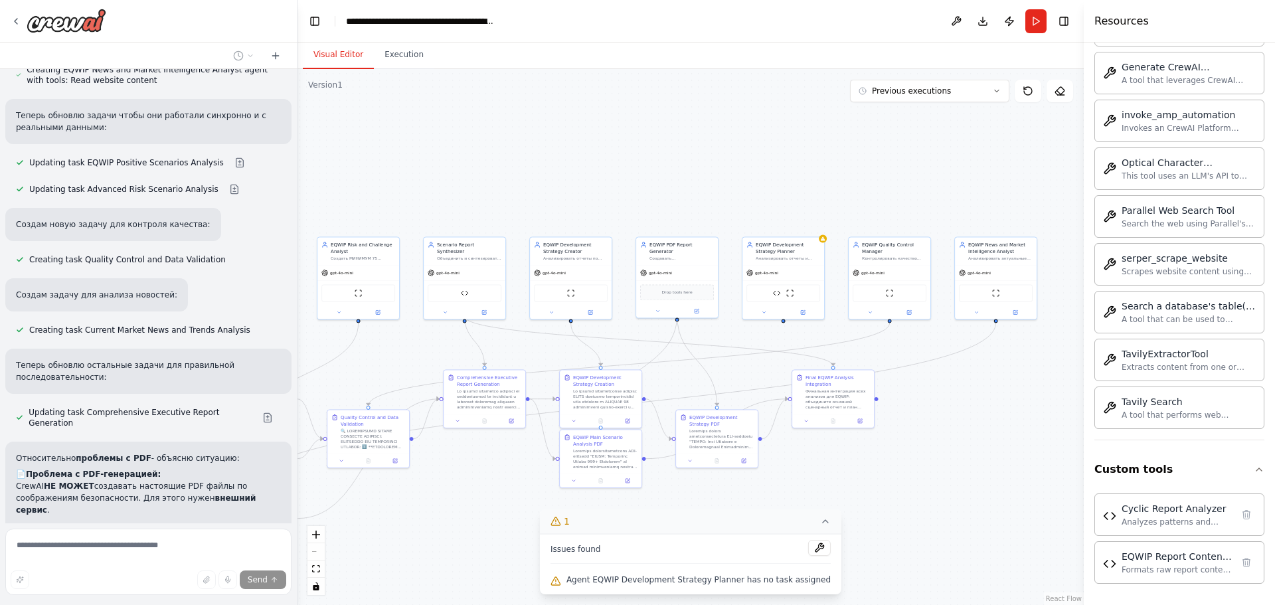
drag, startPoint x: 736, startPoint y: 434, endPoint x: 396, endPoint y: 561, distance: 363.1
click at [396, 561] on div ".deletable-edge-delete-btn { width: 20px; height: 20px; border: 0px solid #ffff…" at bounding box center [690, 337] width 786 height 536
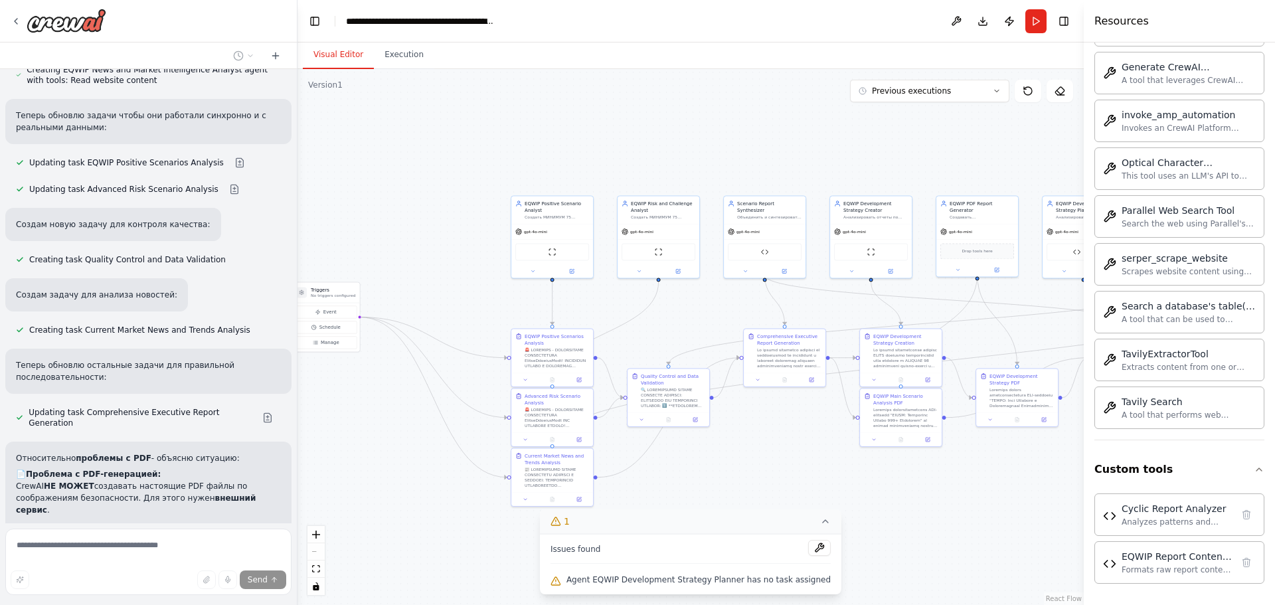
drag, startPoint x: 501, startPoint y: 567, endPoint x: 759, endPoint y: 511, distance: 263.7
click at [758, 520] on div "Version 1 Previous executions Show Tools Hide Agents .deletable-edge-delete-btn…" at bounding box center [690, 337] width 786 height 536
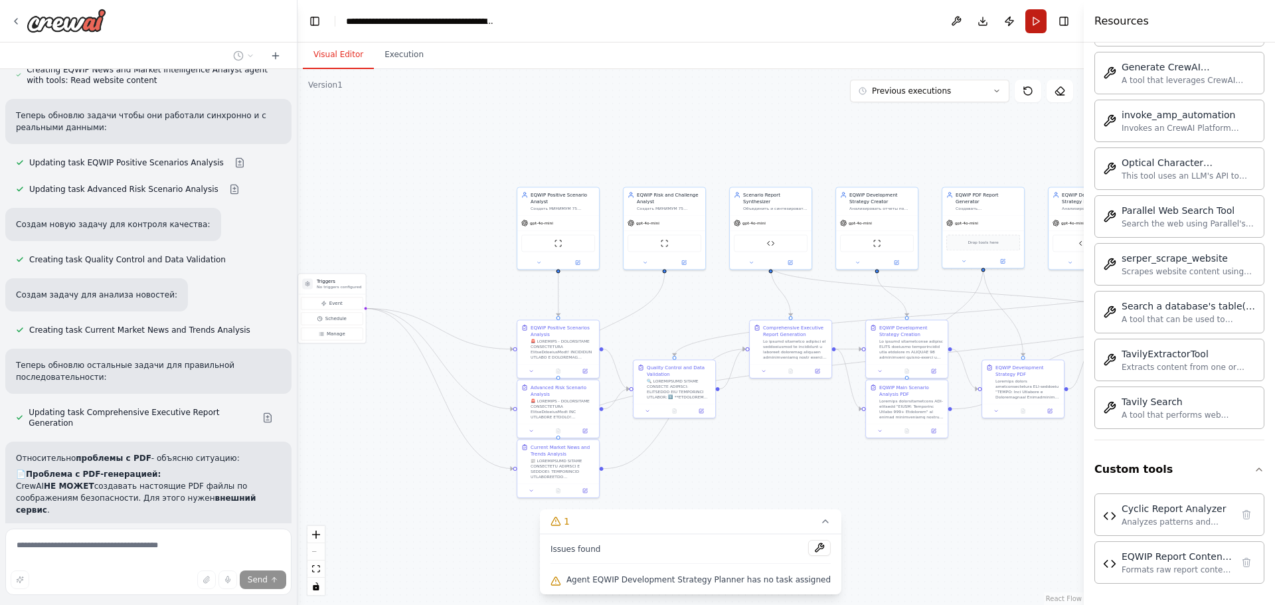
click at [1044, 22] on button "Run" at bounding box center [1035, 21] width 21 height 24
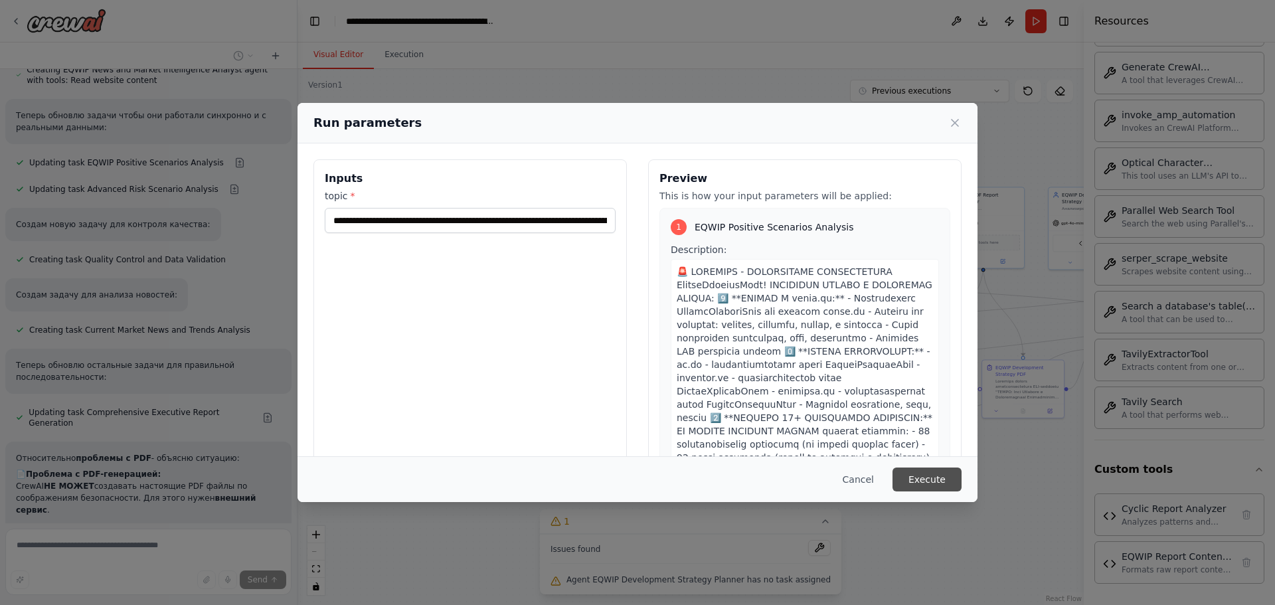
click at [908, 484] on button "Execute" at bounding box center [926, 479] width 69 height 24
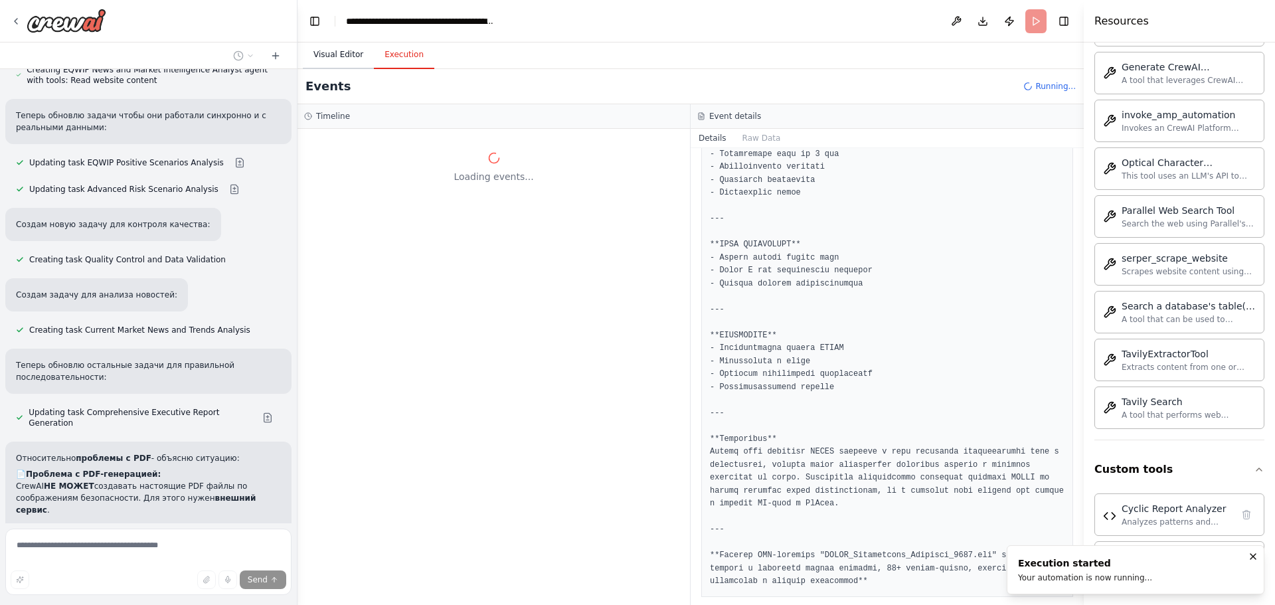
click at [317, 48] on button "Visual Editor" at bounding box center [338, 55] width 71 height 28
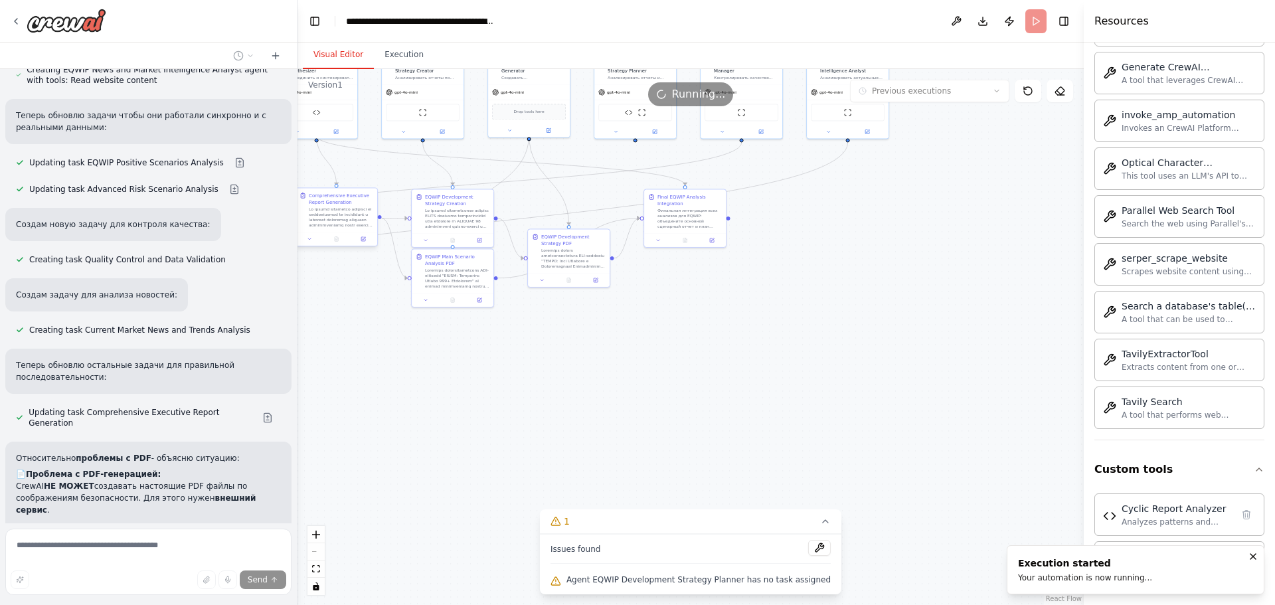
drag, startPoint x: 583, startPoint y: 293, endPoint x: 368, endPoint y: 214, distance: 229.0
click at [246, 190] on div "мотри мне нужна токае которое можно загрузить модель ии 2 штуки что ыб они взаи…" at bounding box center [637, 302] width 1275 height 605
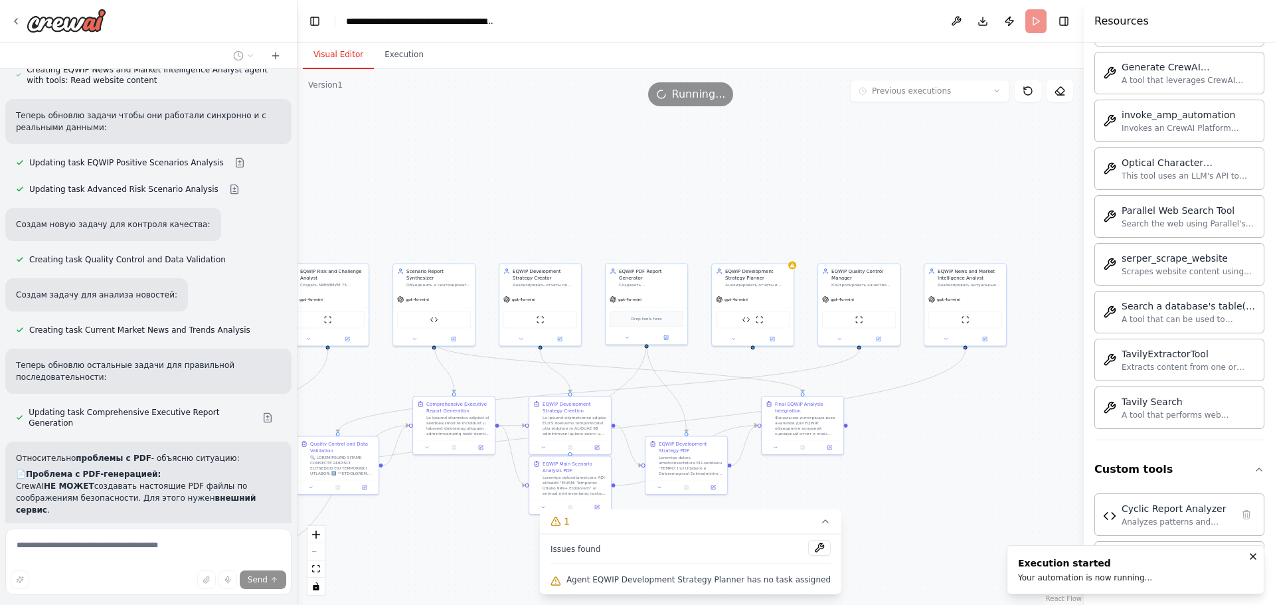
drag, startPoint x: 798, startPoint y: 274, endPoint x: 909, endPoint y: 411, distance: 176.1
click at [909, 411] on div ".deletable-edge-delete-btn { width: 20px; height: 20px; border: 0px solid #ffff…" at bounding box center [690, 337] width 786 height 536
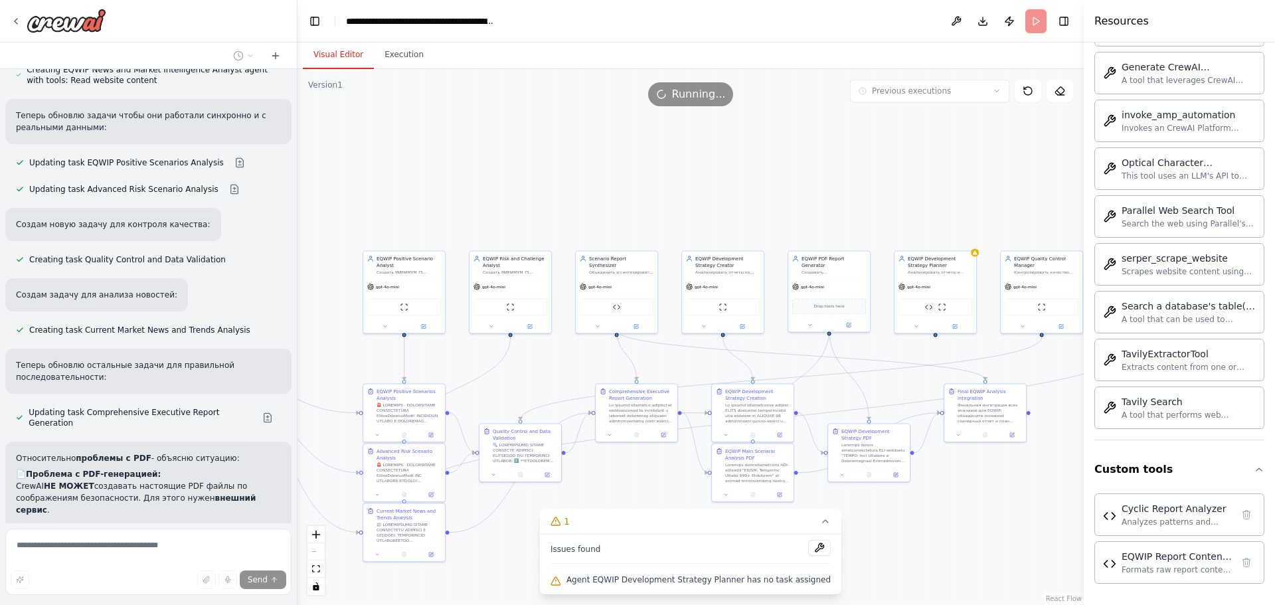
drag, startPoint x: 623, startPoint y: 176, endPoint x: 784, endPoint y: 163, distance: 161.2
click at [790, 160] on div ".deletable-edge-delete-btn { width: 20px; height: 20px; border: 0px solid #ffff…" at bounding box center [690, 337] width 786 height 536
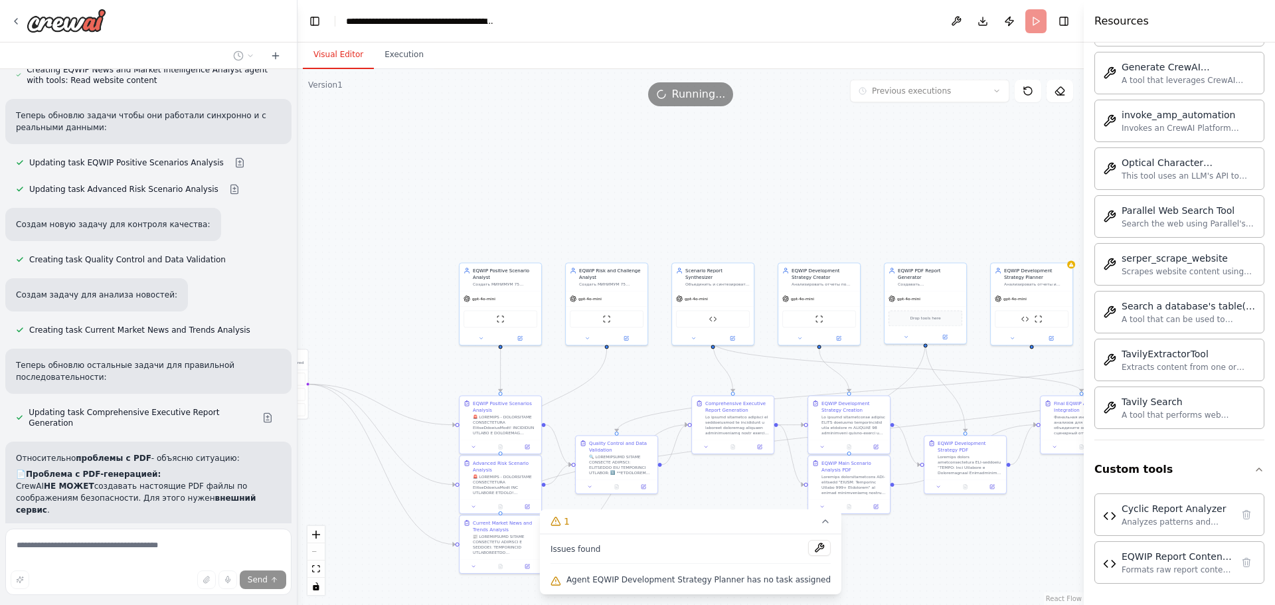
drag, startPoint x: 693, startPoint y: 188, endPoint x: 708, endPoint y: 191, distance: 16.2
click at [708, 191] on div ".deletable-edge-delete-btn { width: 20px; height: 20px; border: 0px solid #ffff…" at bounding box center [690, 337] width 786 height 536
click at [399, 59] on button "Execution" at bounding box center [404, 55] width 60 height 28
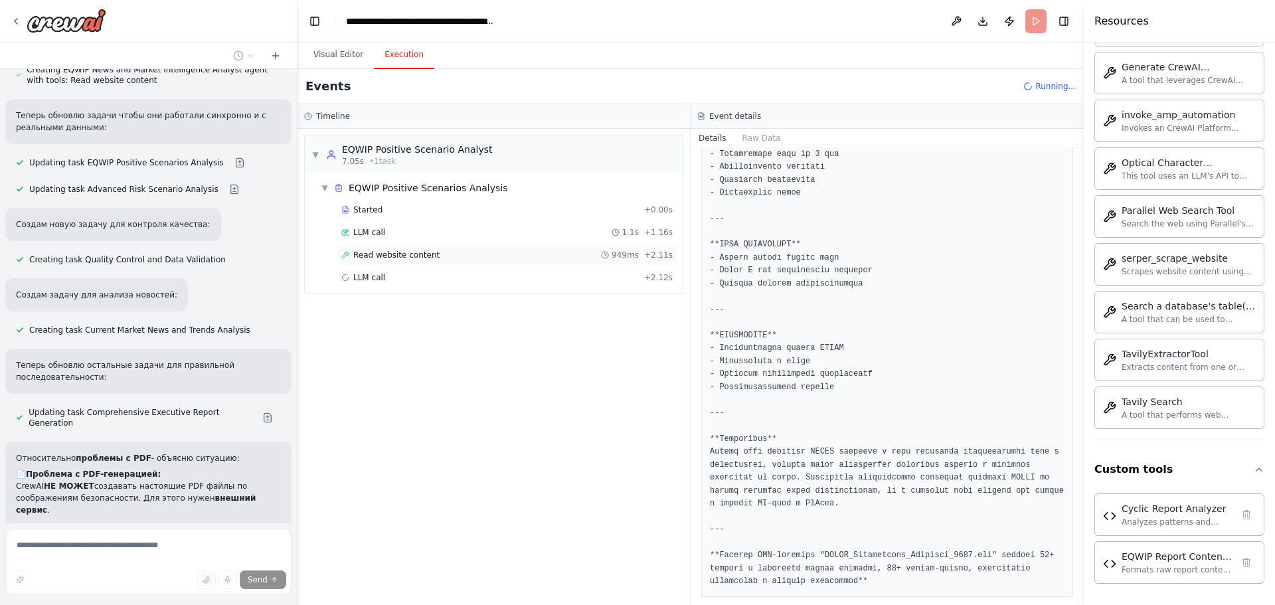
click at [386, 253] on span "Read website content" at bounding box center [396, 255] width 86 height 11
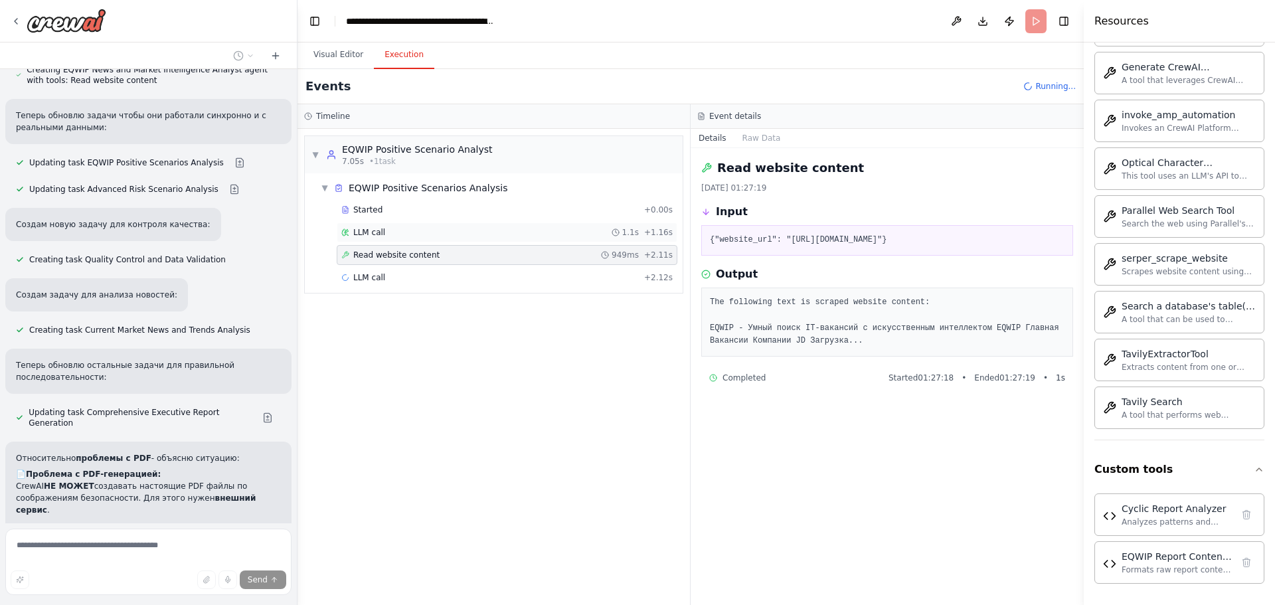
click at [361, 222] on div "Started + 0.00s LLM call 1.1s + 1.16s Read website content 949ms + 2.11s LLM ca…" at bounding box center [498, 245] width 367 height 90
click at [361, 225] on div "LLM call 1.1s + 1.16s" at bounding box center [507, 232] width 341 height 20
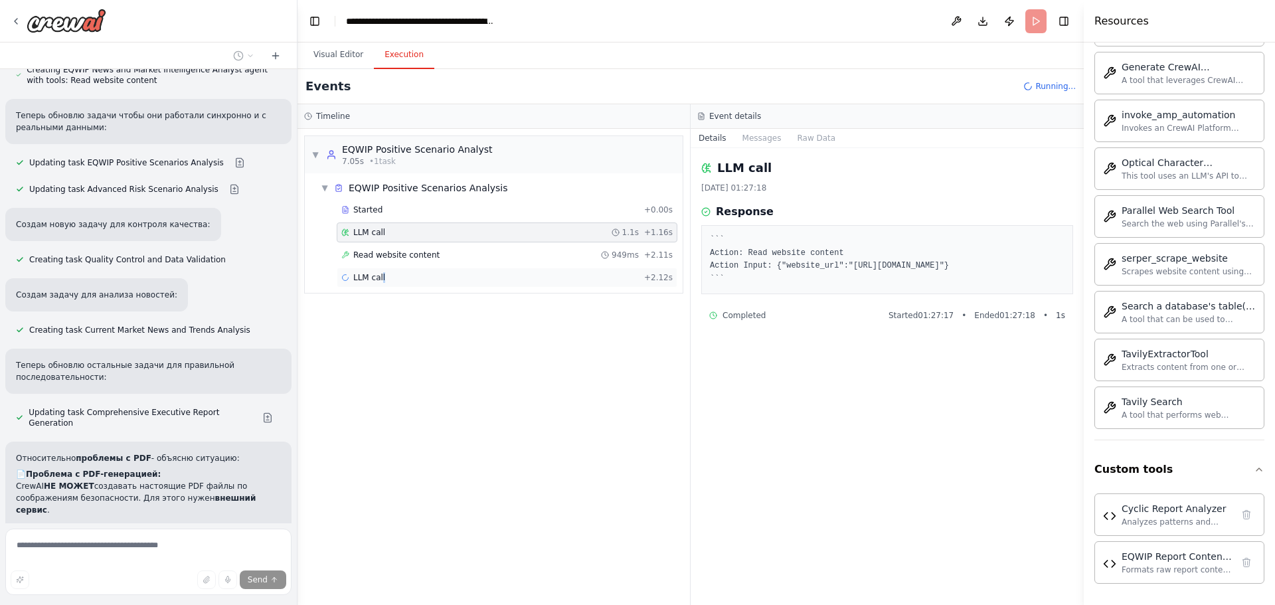
click at [382, 277] on div "LLM call + 2.12s" at bounding box center [506, 277] width 331 height 11
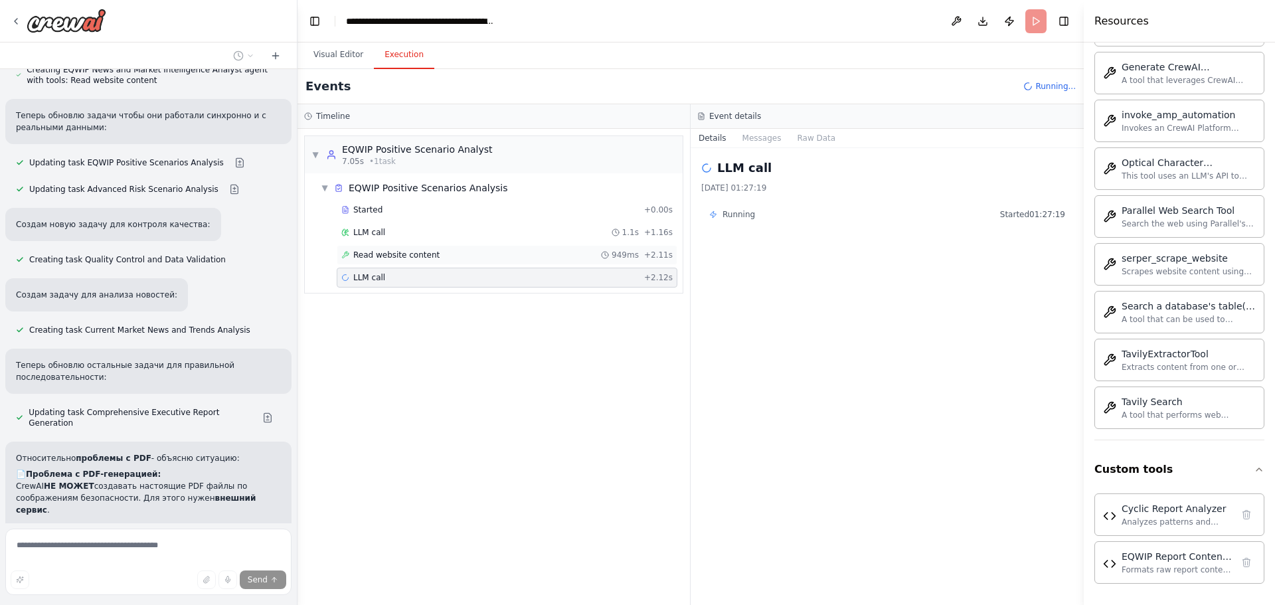
click at [423, 261] on div "Read website content 949ms + 2.11s" at bounding box center [507, 255] width 341 height 20
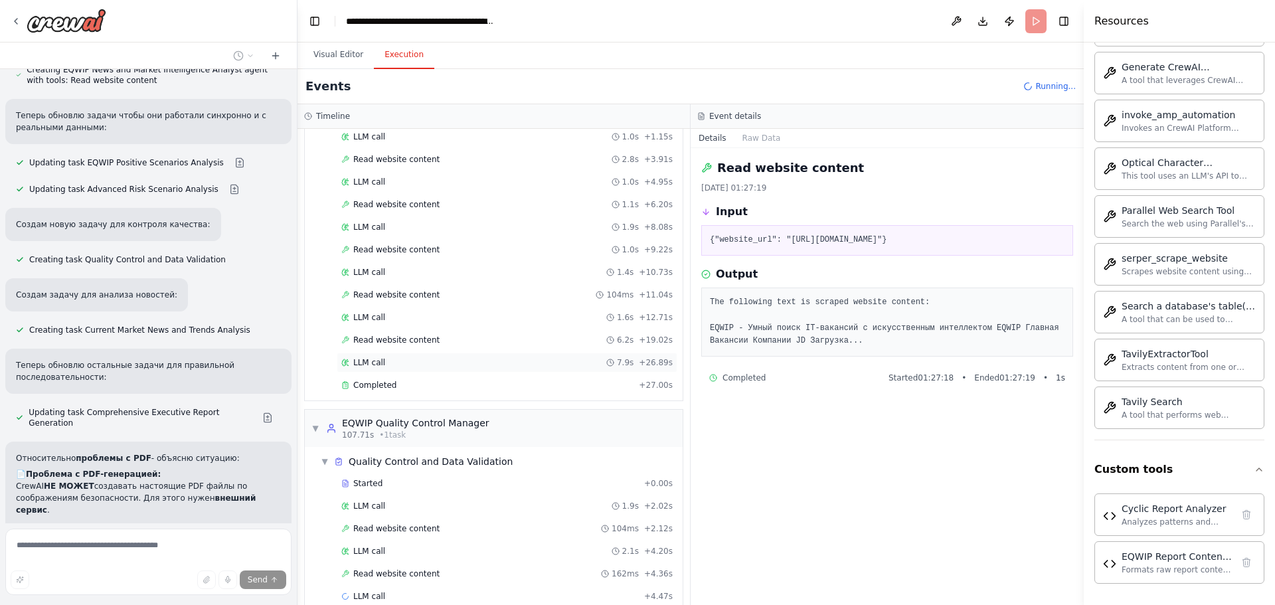
scroll to position [495, 0]
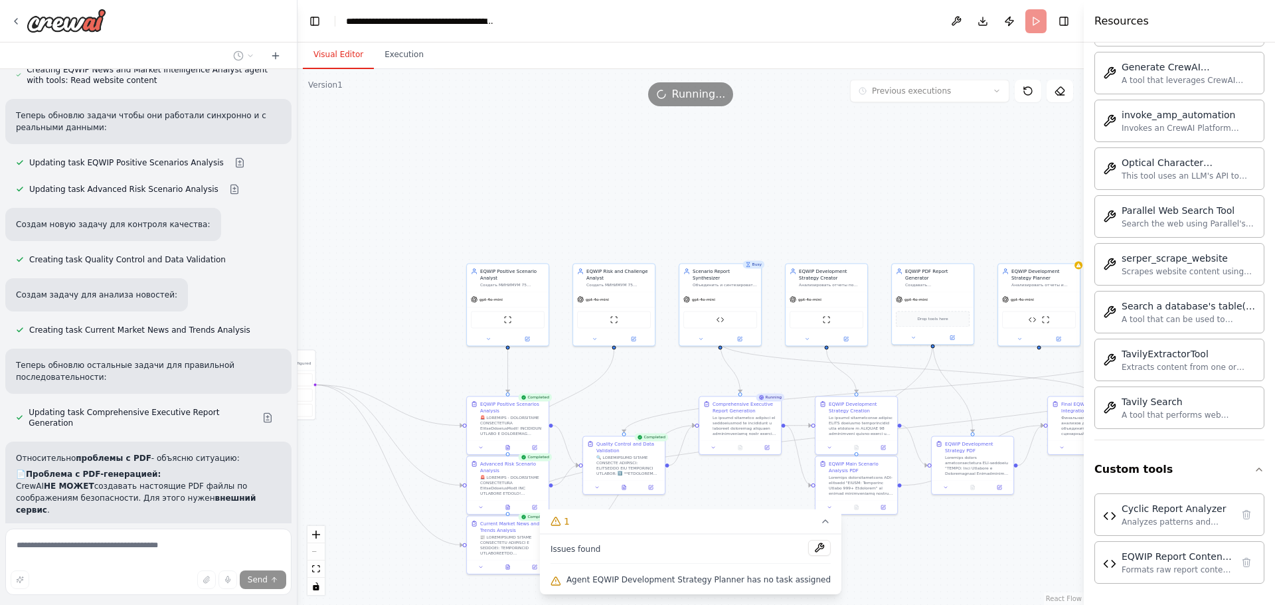
click at [335, 58] on button "Visual Editor" at bounding box center [338, 55] width 71 height 28
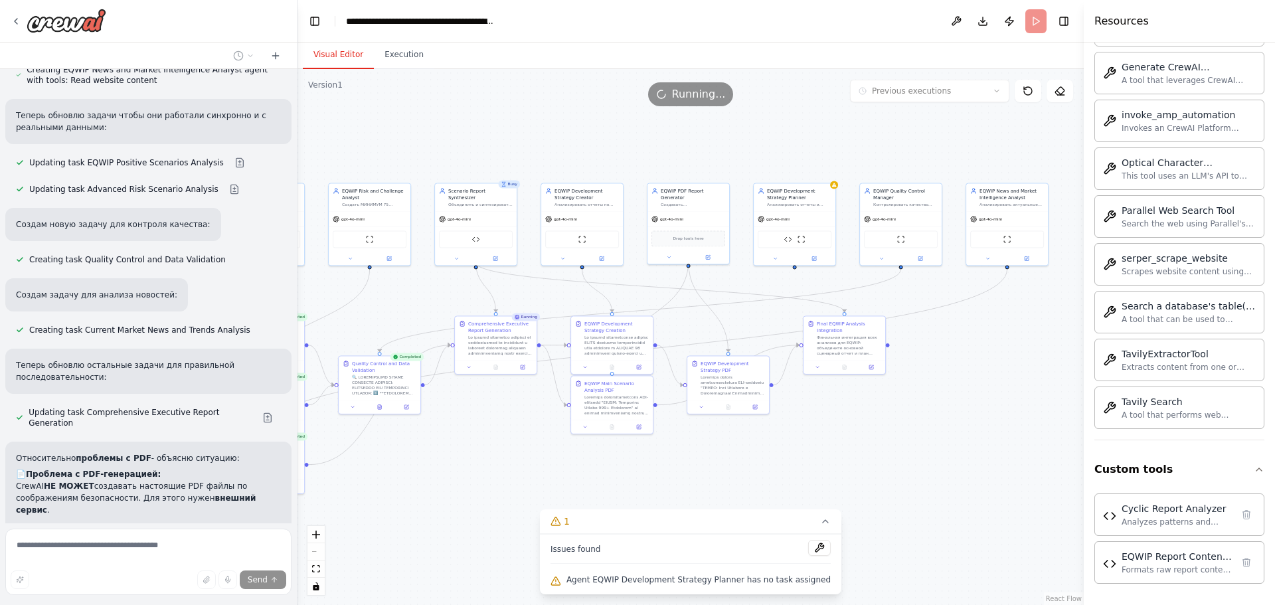
drag, startPoint x: 744, startPoint y: 203, endPoint x: 499, endPoint y: 127, distance: 256.4
click at [499, 124] on div ".deletable-edge-delete-btn { width: 20px; height: 20px; border: 0px solid #ffff…" at bounding box center [690, 337] width 786 height 536
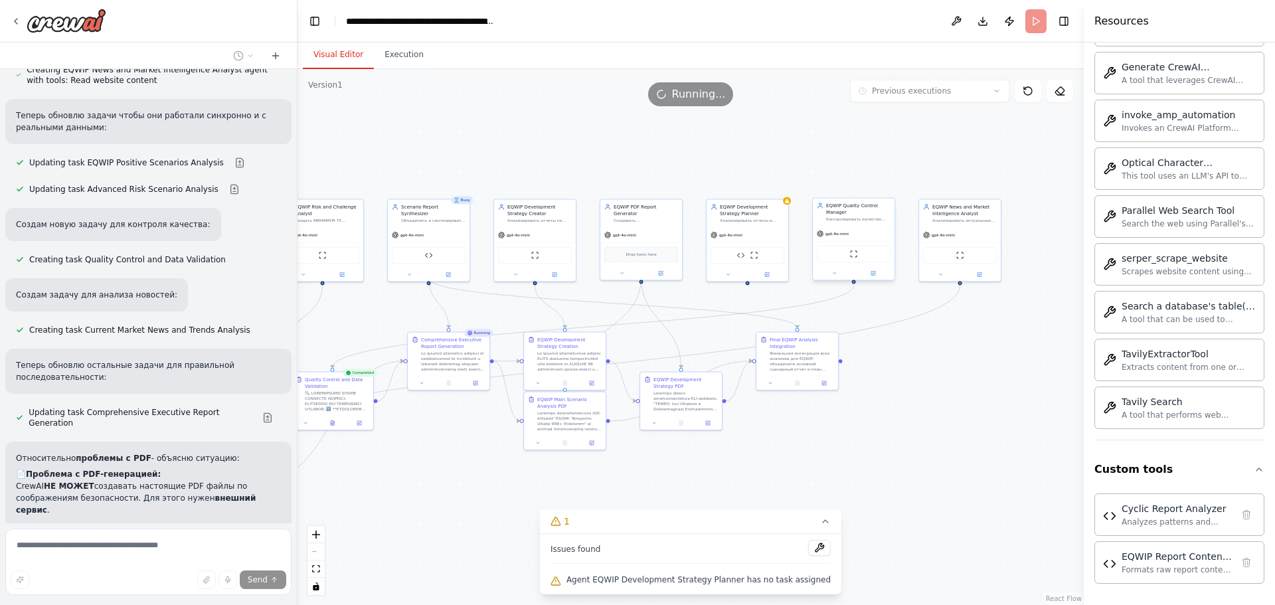
drag, startPoint x: 837, startPoint y: 173, endPoint x: 843, endPoint y: 258, distance: 85.9
click at [829, 179] on div ".deletable-edge-delete-btn { width: 20px; height: 20px; border: 0px solid #ffff…" at bounding box center [690, 337] width 786 height 536
click at [843, 256] on div "ScrapeWebsiteTool" at bounding box center [850, 258] width 74 height 17
drag, startPoint x: 793, startPoint y: 358, endPoint x: 821, endPoint y: 396, distance: 47.2
click at [821, 400] on div "Финальная интеграция всех анализов для EQWIP: объедините основной сценарный отч…" at bounding box center [827, 410] width 64 height 21
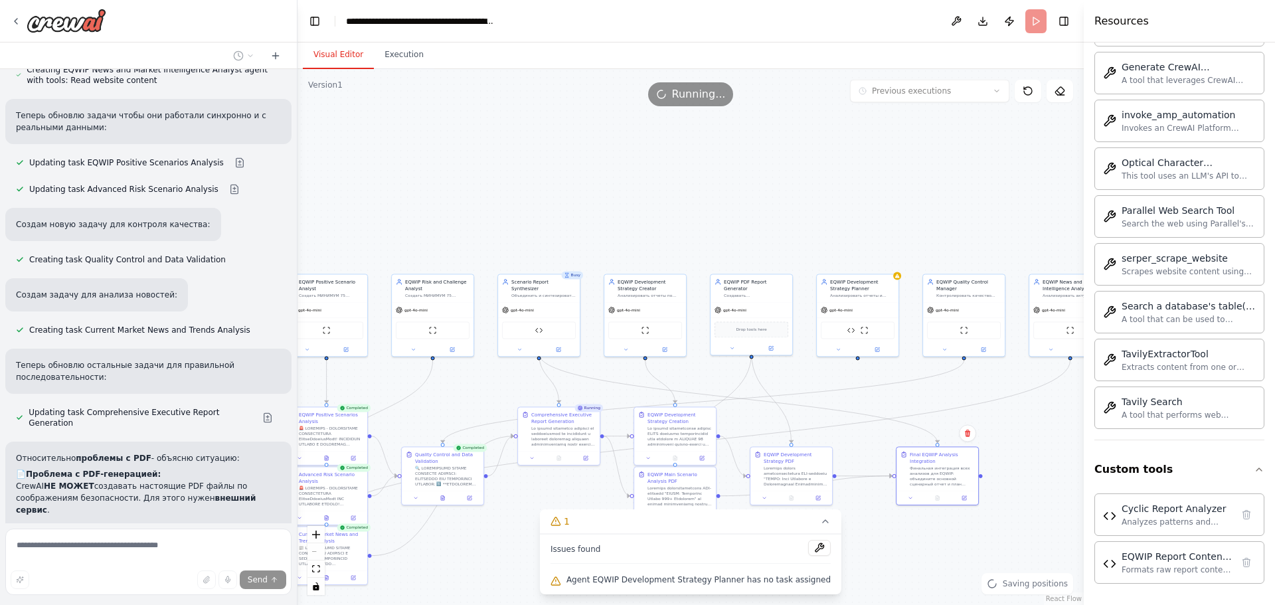
drag, startPoint x: 520, startPoint y: 174, endPoint x: 712, endPoint y: 246, distance: 204.9
click at [712, 246] on div ".deletable-edge-delete-btn { width: 20px; height: 20px; border: 0px solid #ffff…" at bounding box center [690, 337] width 786 height 536
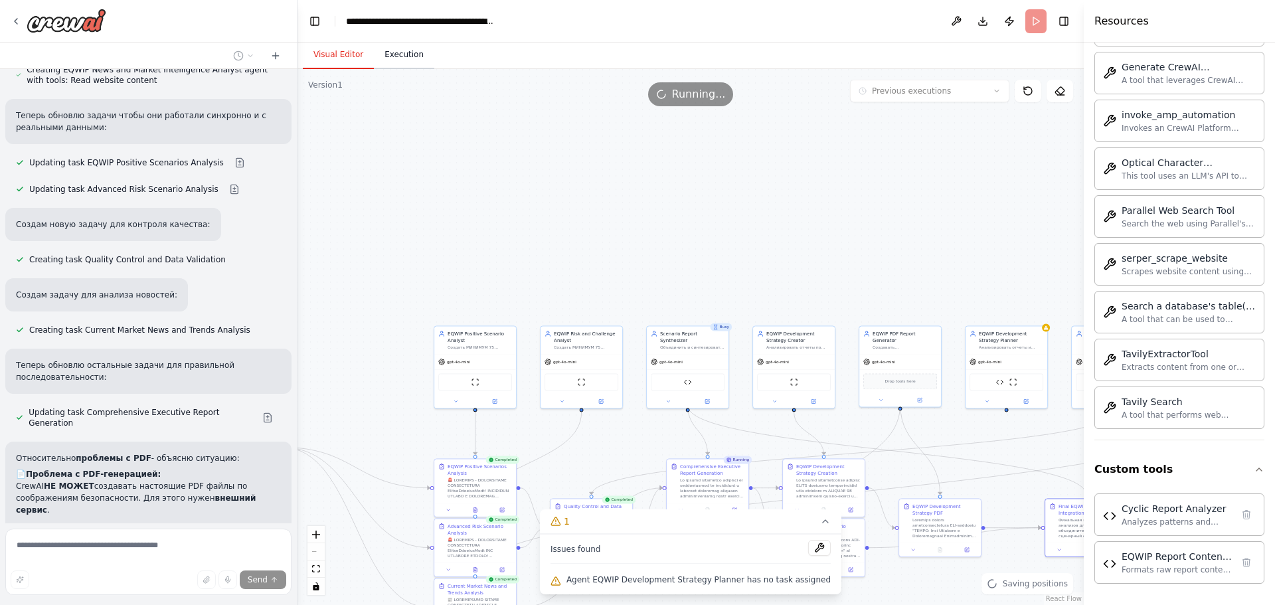
click at [410, 62] on button "Execution" at bounding box center [404, 55] width 60 height 28
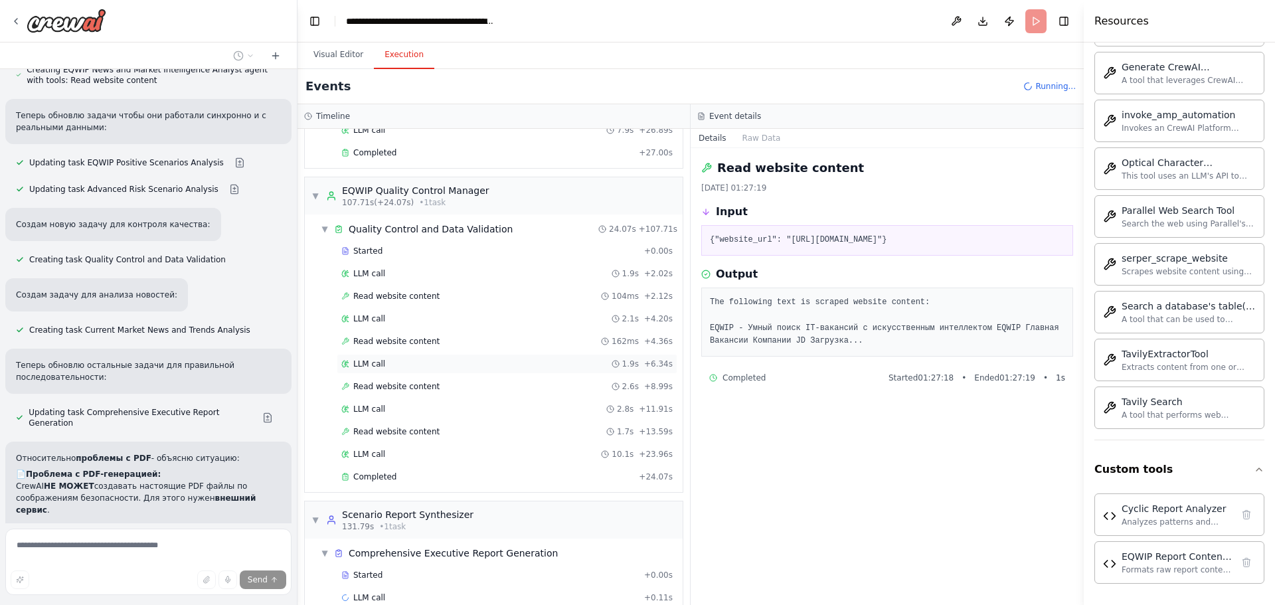
scroll to position [728, 0]
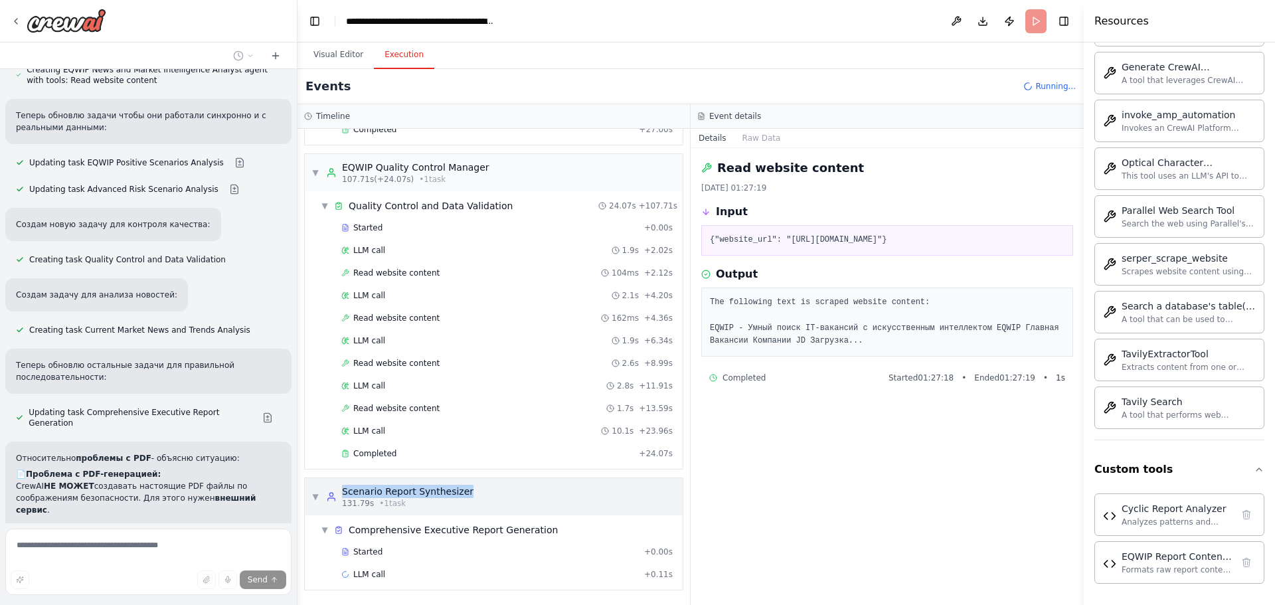
drag, startPoint x: 458, startPoint y: 489, endPoint x: 341, endPoint y: 488, distance: 116.9
click at [341, 488] on div "▼ Scenario Report Synthesizer 131.79s • 1 task" at bounding box center [494, 496] width 378 height 37
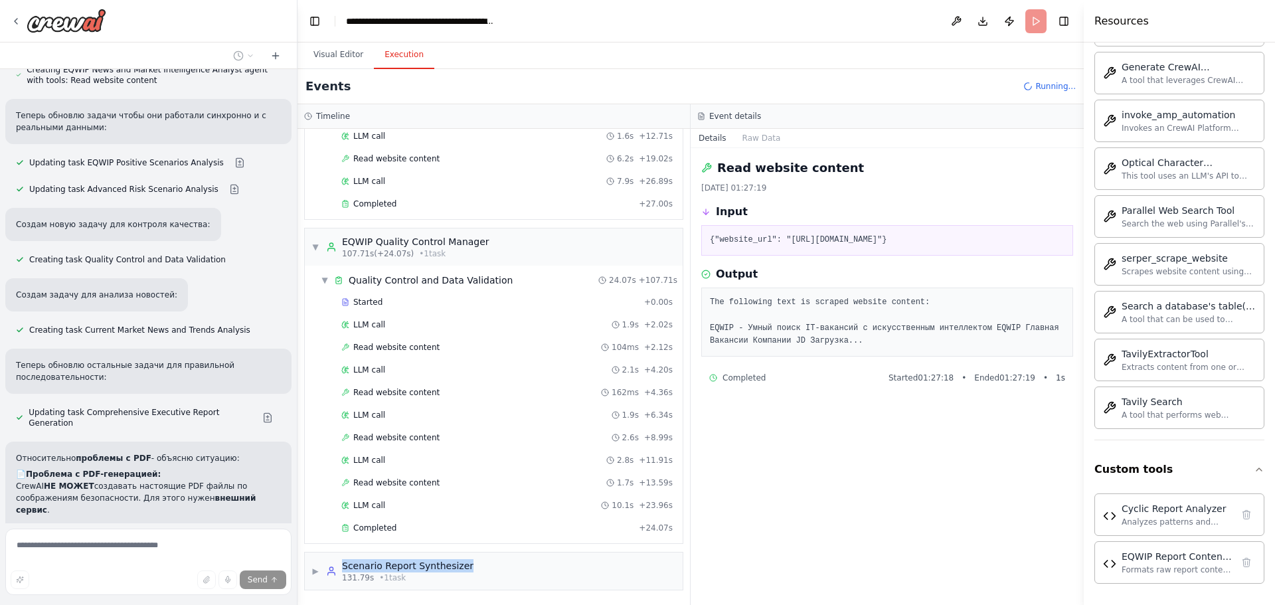
click at [333, 540] on div at bounding box center [333, 540] width 0 height 0
click at [503, 604] on div "Close" at bounding box center [637, 605] width 1275 height 0
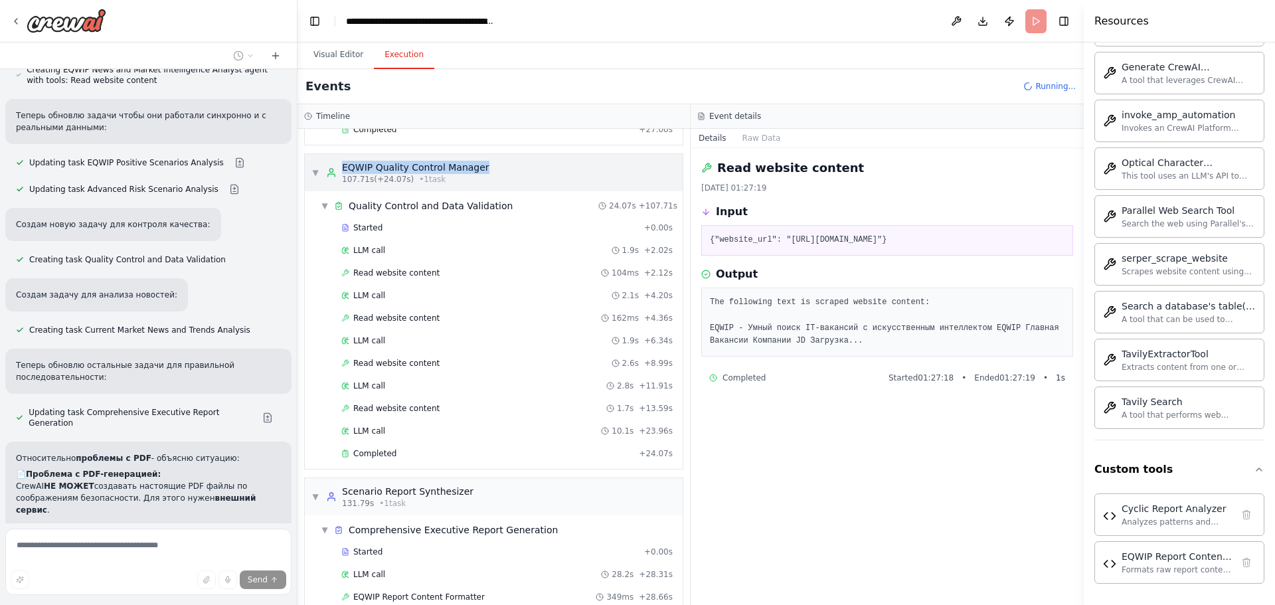
drag, startPoint x: 490, startPoint y: 239, endPoint x: 339, endPoint y: 167, distance: 167.5
click at [339, 167] on div "▼ EQWIP Quality Control Manager 107.71s (+24.07s) • 1 task" at bounding box center [494, 172] width 378 height 37
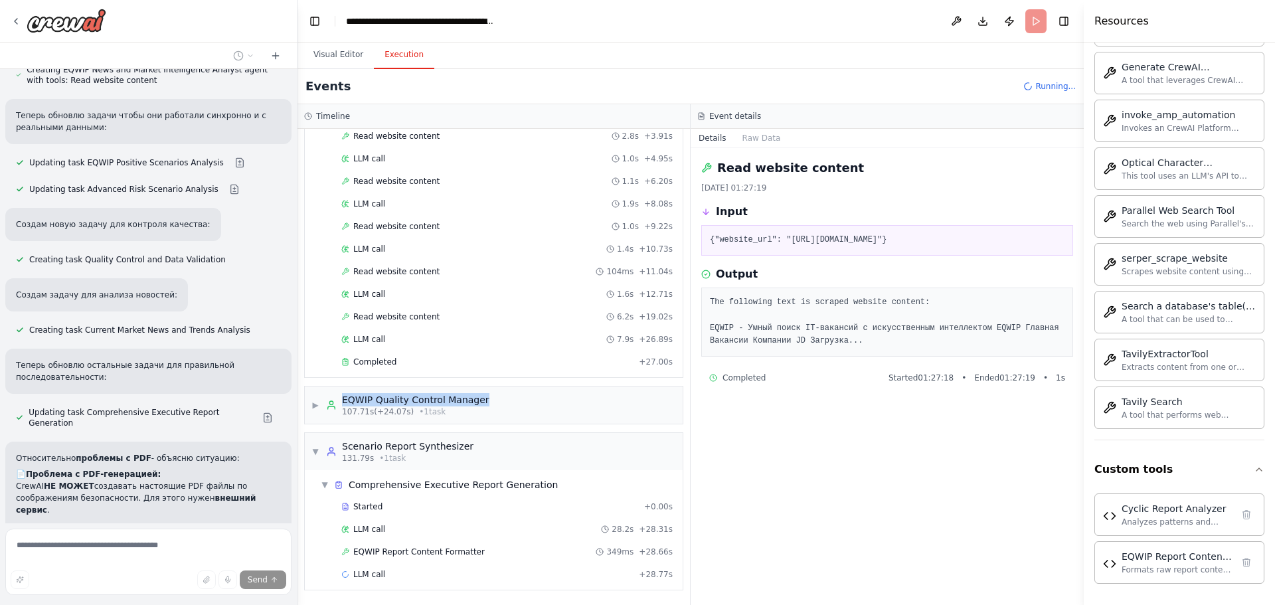
click at [330, 374] on div at bounding box center [330, 374] width 0 height 0
drag, startPoint x: 534, startPoint y: 259, endPoint x: 400, endPoint y: 393, distance: 189.7
click at [534, 604] on div "Close" at bounding box center [637, 605] width 1275 height 0
click at [314, 408] on span "▶" at bounding box center [315, 405] width 8 height 11
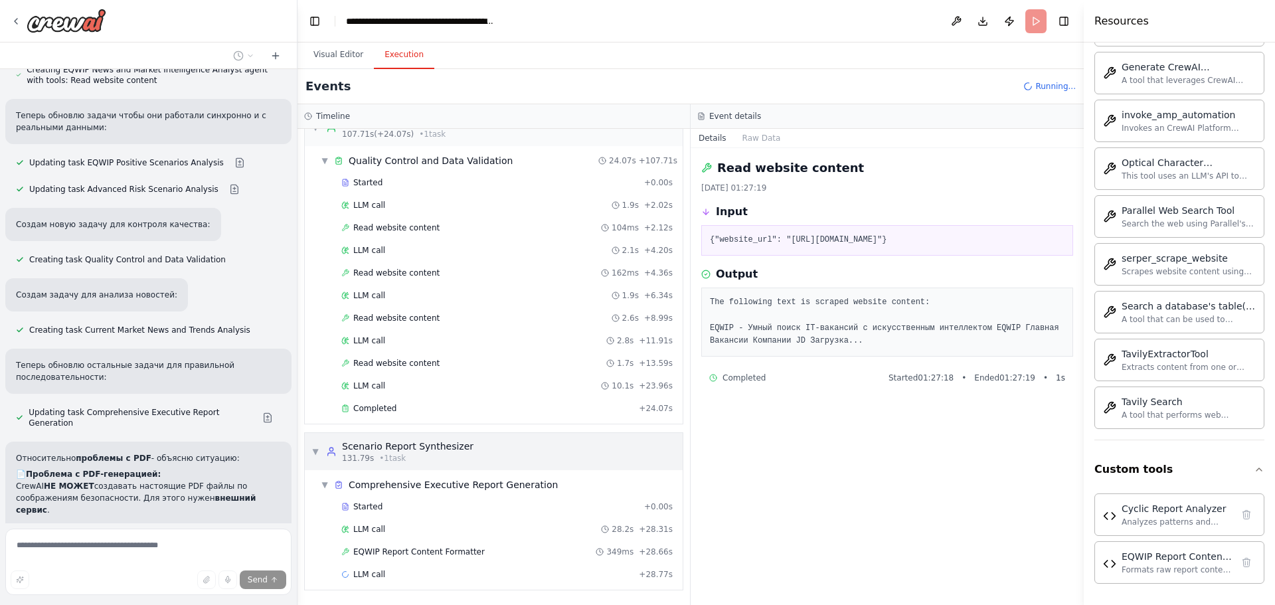
click at [315, 449] on span "▼" at bounding box center [315, 451] width 8 height 11
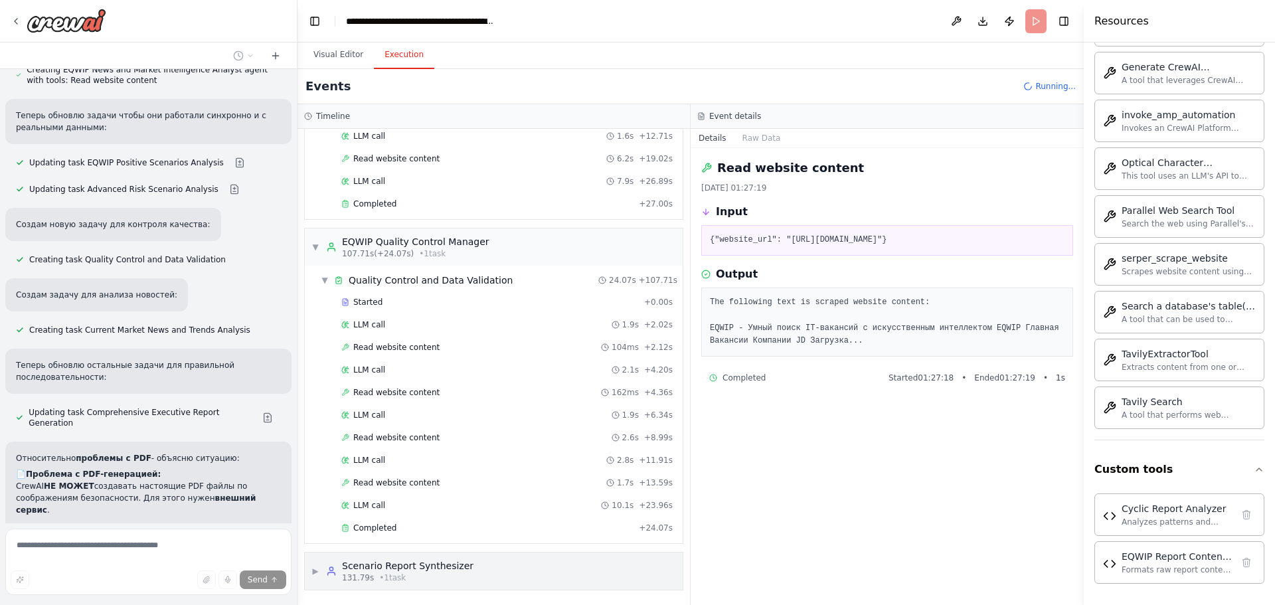
click at [319, 568] on span "▶" at bounding box center [315, 571] width 8 height 11
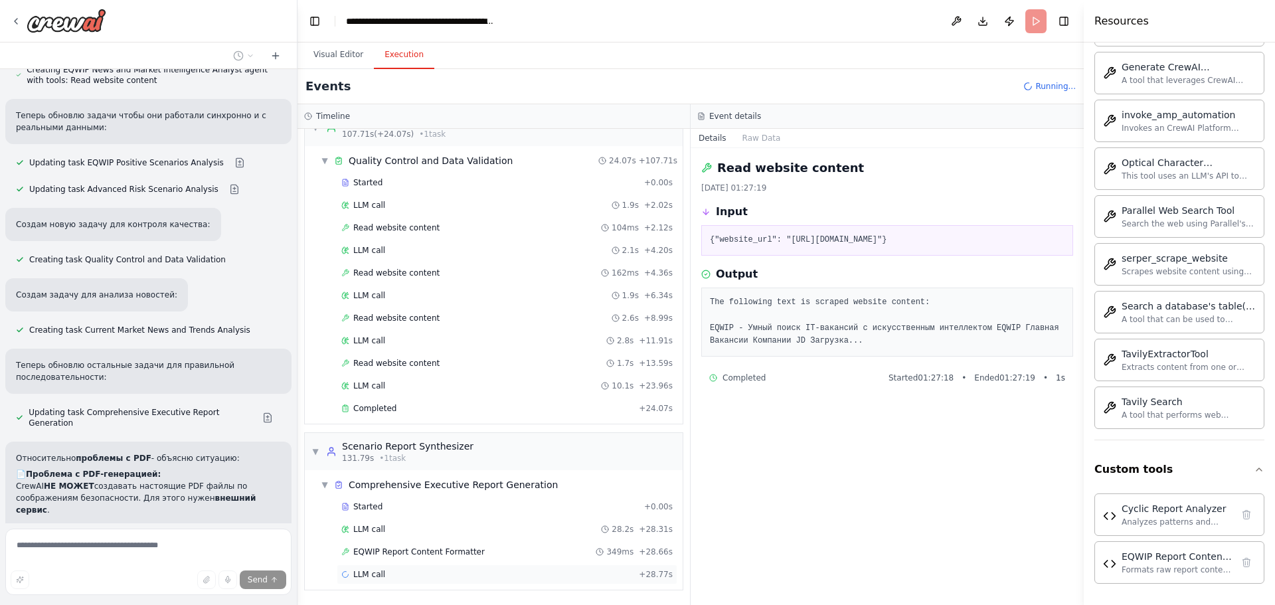
click at [373, 576] on span "LLM call" at bounding box center [369, 574] width 32 height 11
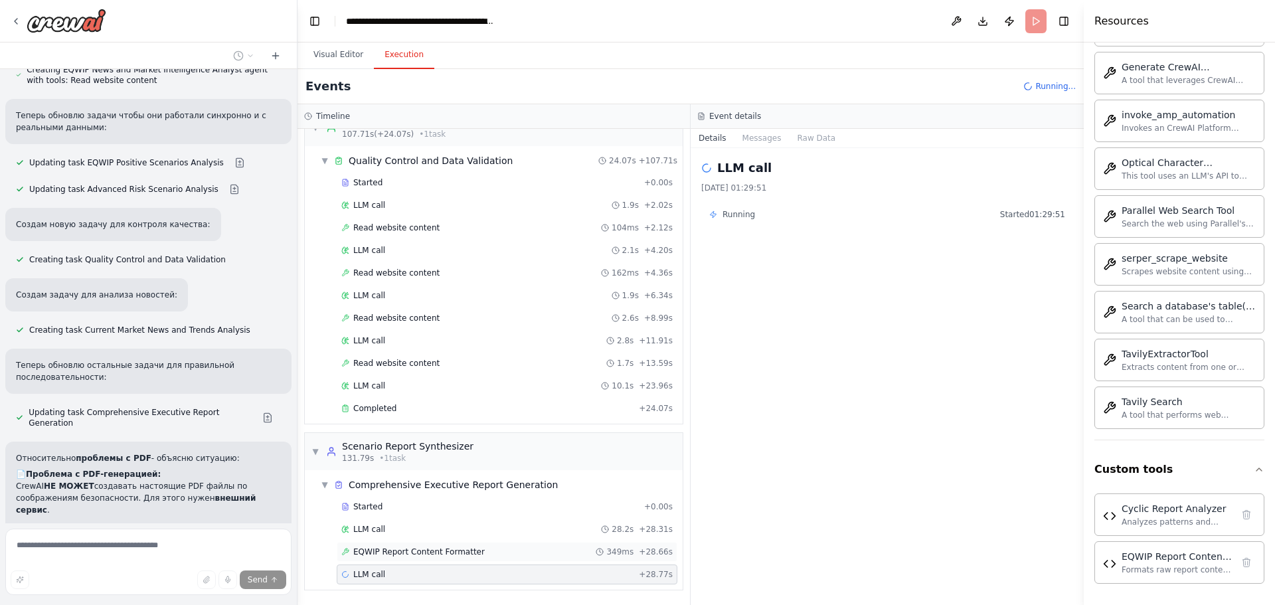
click at [414, 550] on span "EQWIP Report Content Formatter" at bounding box center [418, 551] width 131 height 11
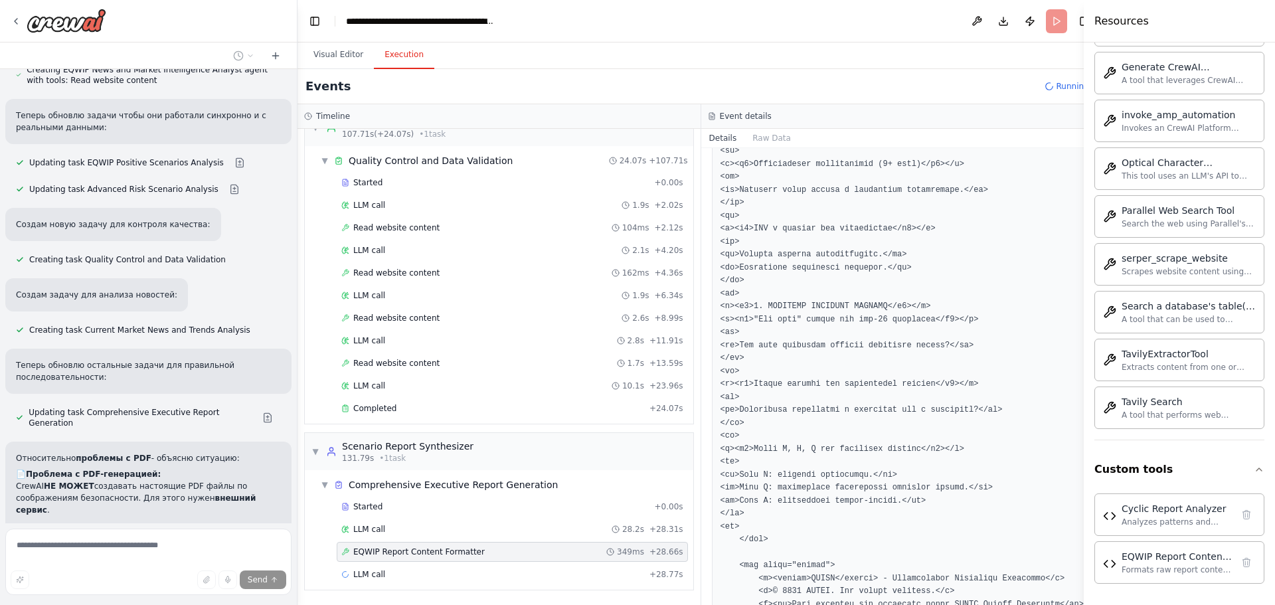
scroll to position [9643, 0]
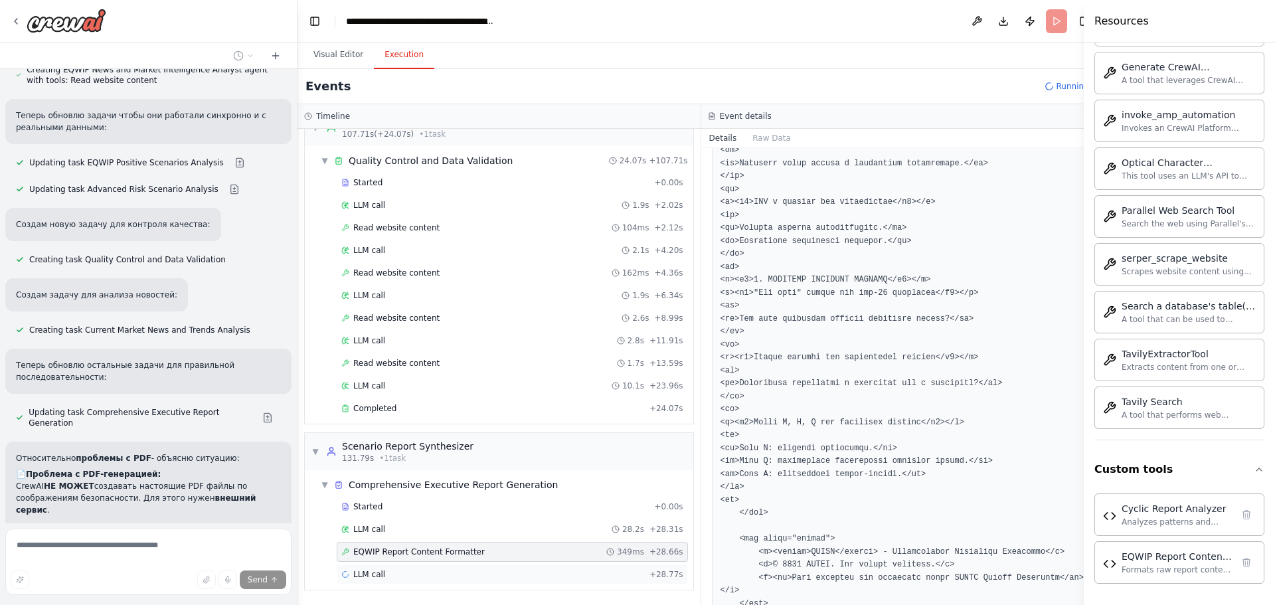
click at [357, 569] on div "LLM call + 28.77s" at bounding box center [512, 574] width 351 height 20
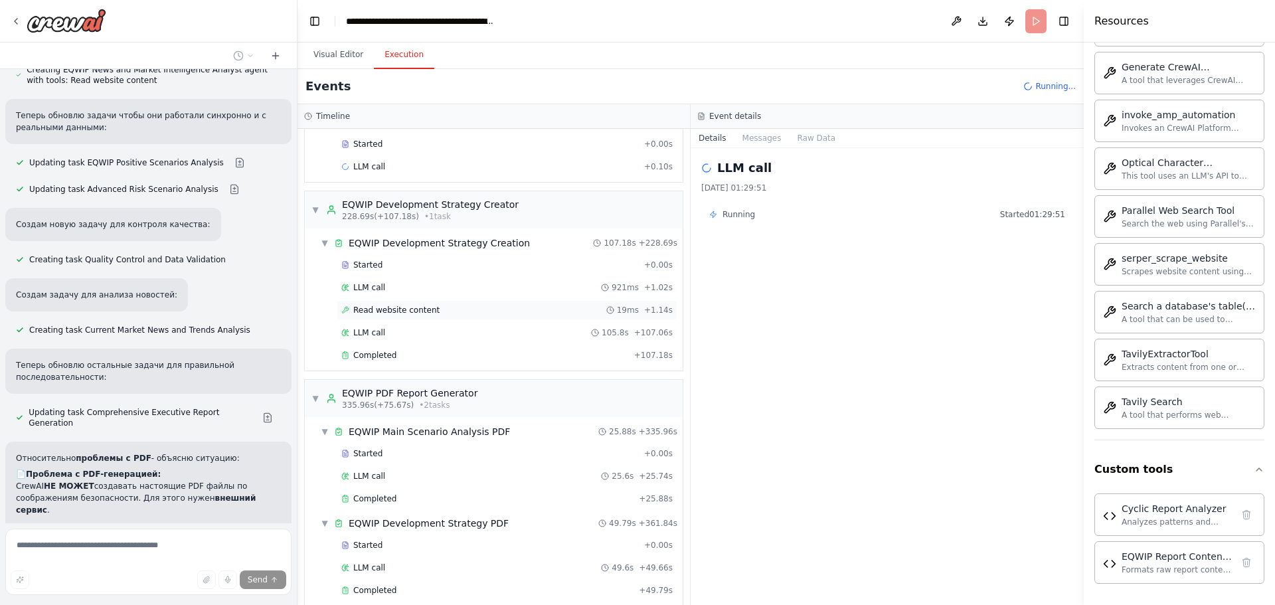
scroll to position [1289, 0]
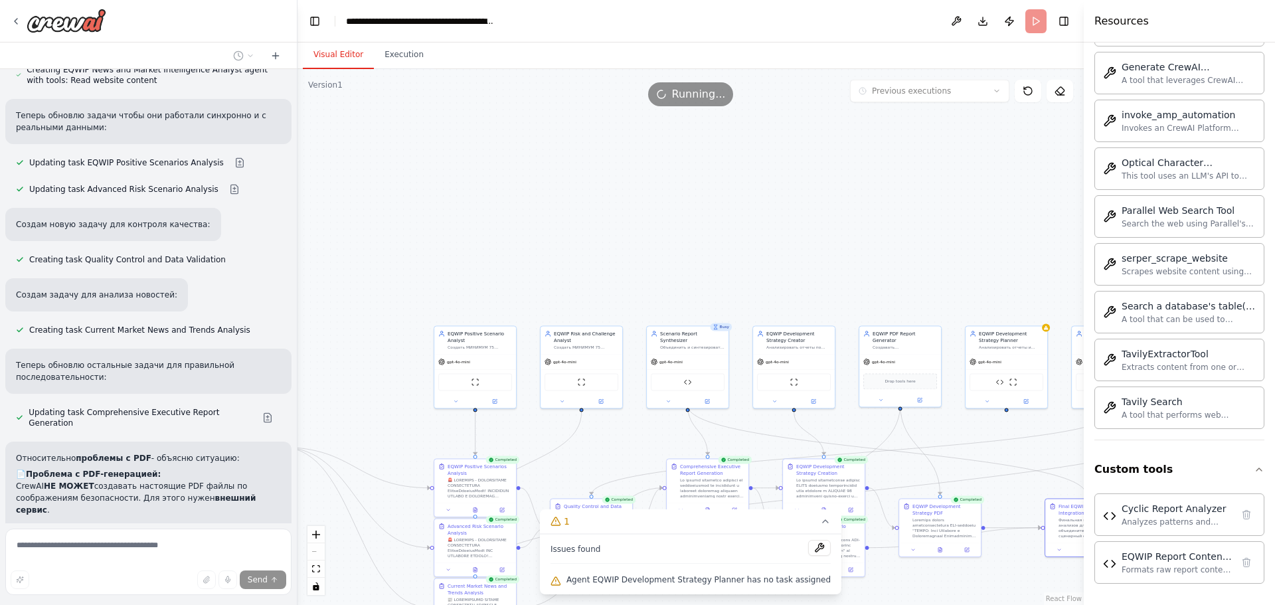
click at [335, 58] on button "Visual Editor" at bounding box center [338, 55] width 71 height 28
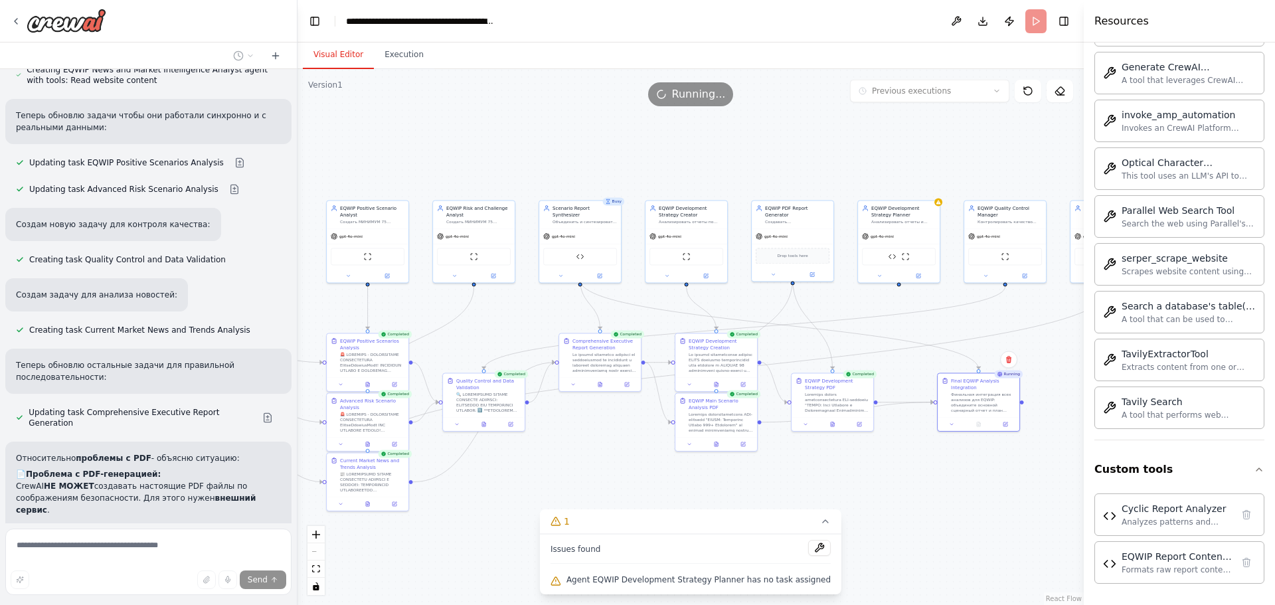
drag, startPoint x: 854, startPoint y: 193, endPoint x: 811, endPoint y: 168, distance: 49.4
click at [813, 167] on div ".deletable-edge-delete-btn { width: 20px; height: 20px; border: 0px solid #ffff…" at bounding box center [690, 337] width 786 height 536
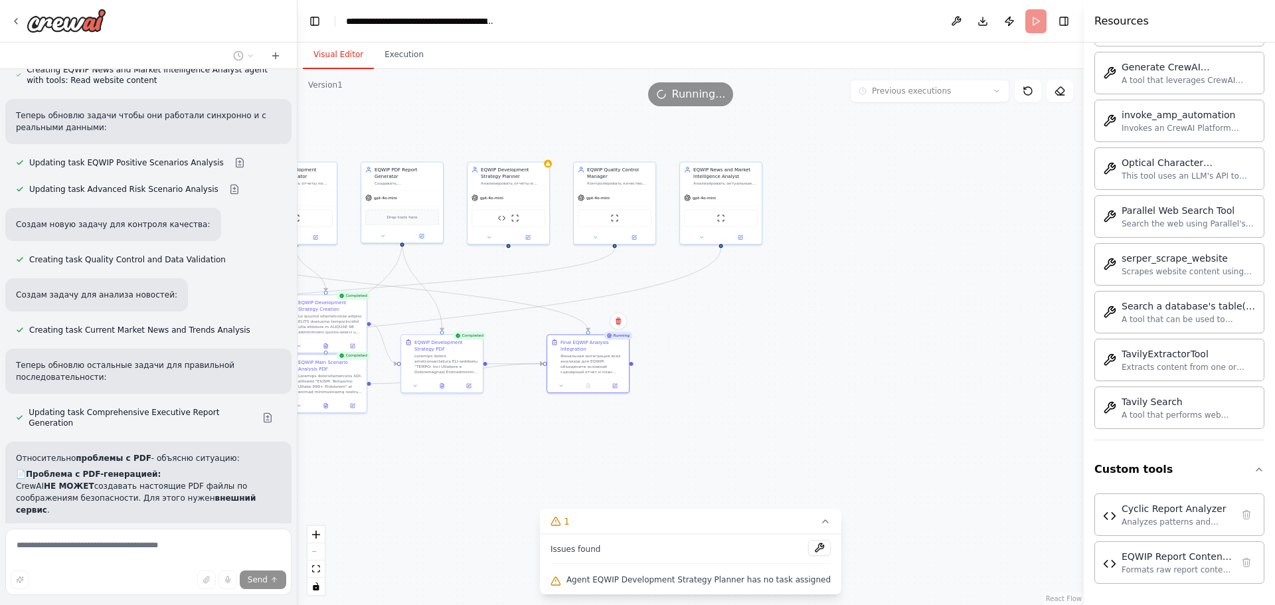
drag, startPoint x: 1031, startPoint y: 351, endPoint x: 641, endPoint y: 313, distance: 391.7
click at [641, 313] on div ".deletable-edge-delete-btn { width: 20px; height: 20px; border: 0px solid #ffff…" at bounding box center [690, 337] width 786 height 536
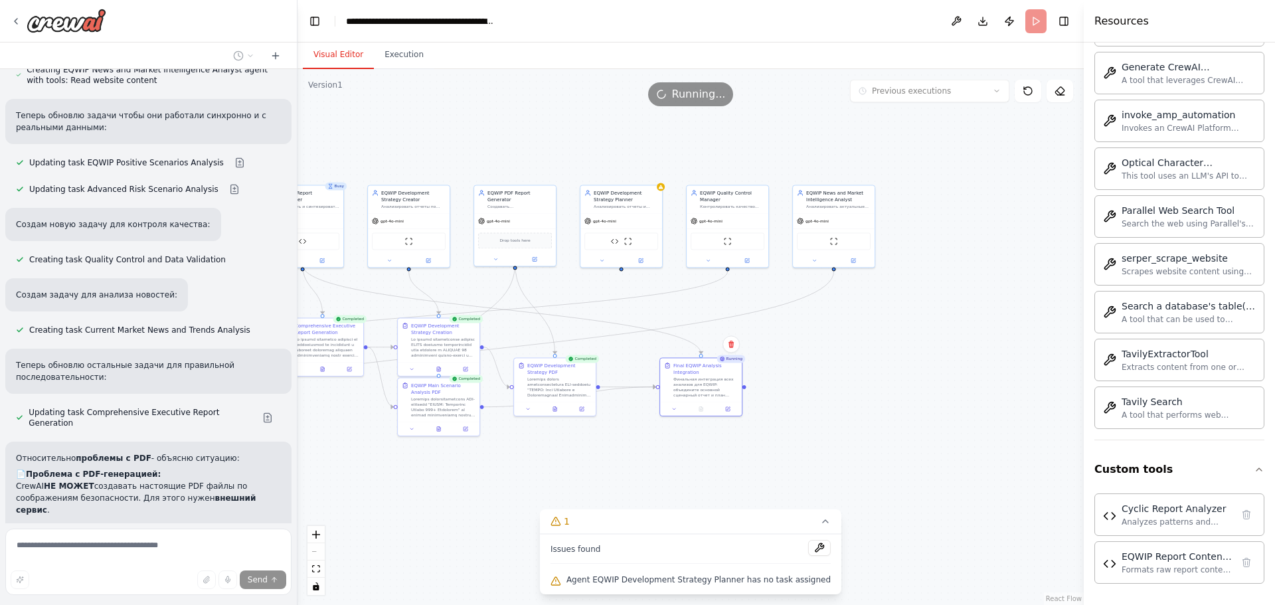
drag, startPoint x: 479, startPoint y: 114, endPoint x: 588, endPoint y: 136, distance: 111.1
click at [588, 136] on div ".deletable-edge-delete-btn { width: 20px; height: 20px; border: 0px solid #ffff…" at bounding box center [690, 337] width 786 height 536
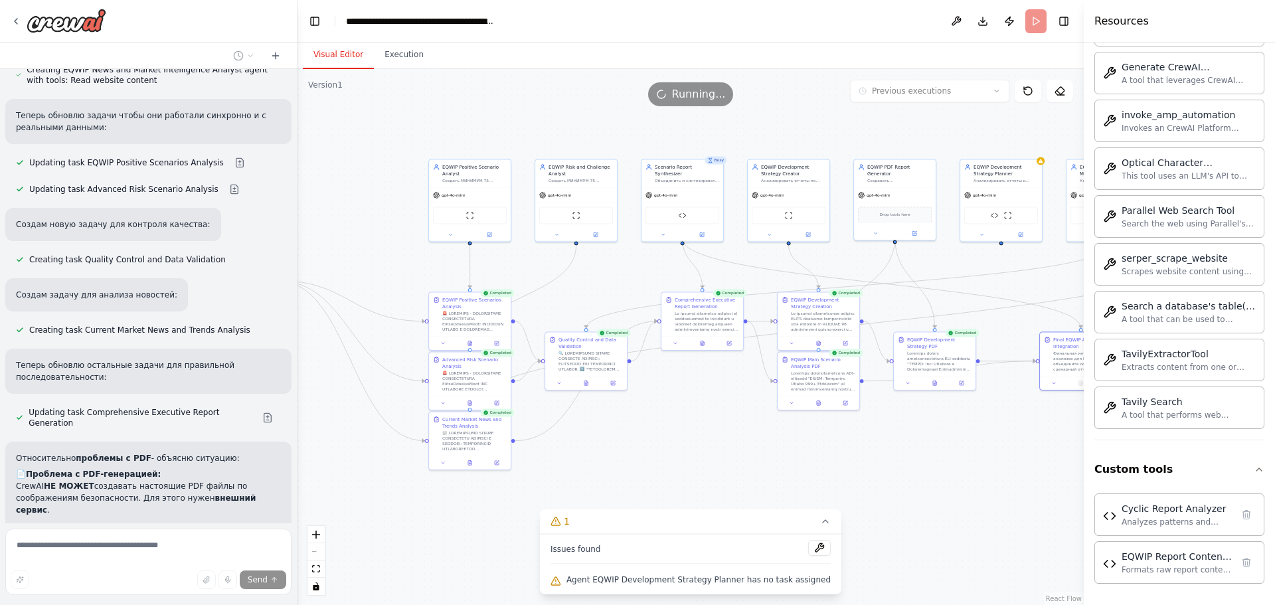
drag, startPoint x: 573, startPoint y: 291, endPoint x: 953, endPoint y: 266, distance: 380.7
click at [953, 266] on div ".deletable-edge-delete-btn { width: 20px; height: 20px; border: 0px solid #ffff…" at bounding box center [690, 337] width 786 height 536
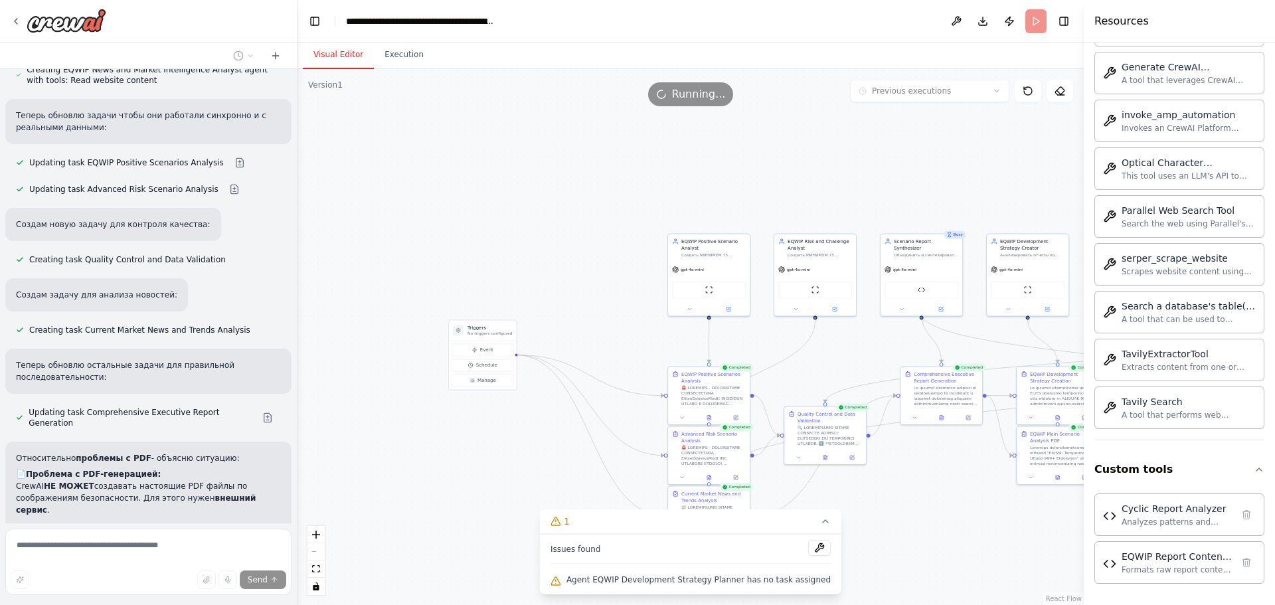
drag, startPoint x: 605, startPoint y: 282, endPoint x: 756, endPoint y: 337, distance: 160.5
click at [756, 337] on div ".deletable-edge-delete-btn { width: 20px; height: 20px; border: 0px solid #ffff…" at bounding box center [690, 337] width 786 height 536
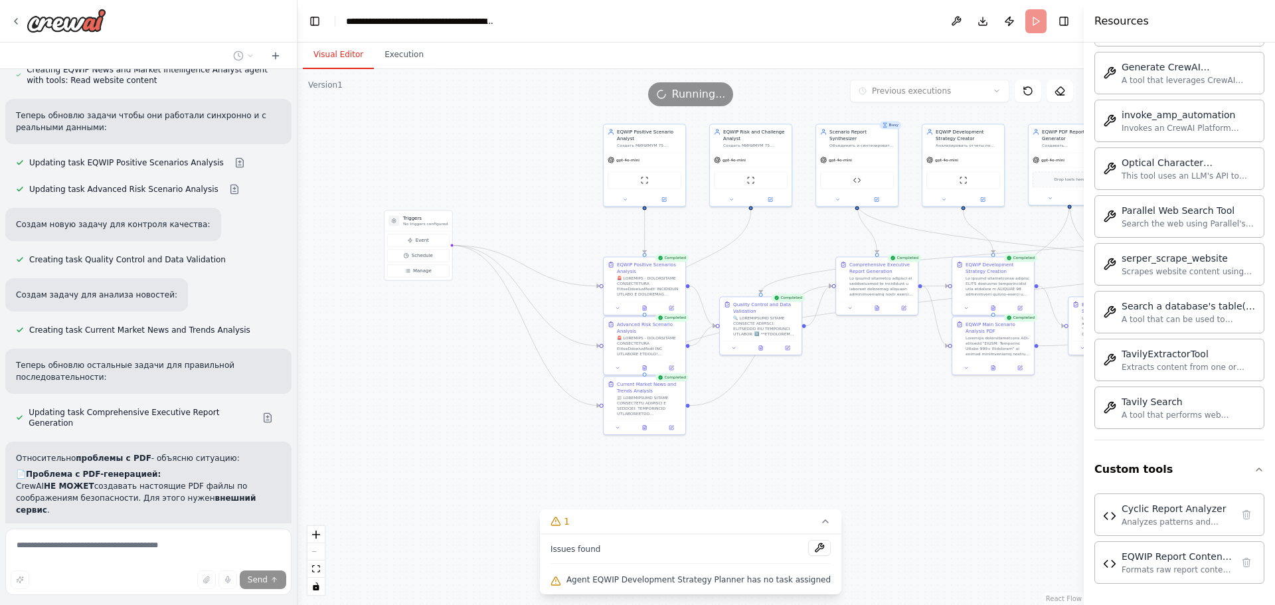
drag, startPoint x: 544, startPoint y: 243, endPoint x: 507, endPoint y: 169, distance: 82.6
click at [507, 169] on div ".deletable-edge-delete-btn { width: 20px; height: 20px; border: 0px solid #ffff…" at bounding box center [690, 337] width 786 height 536
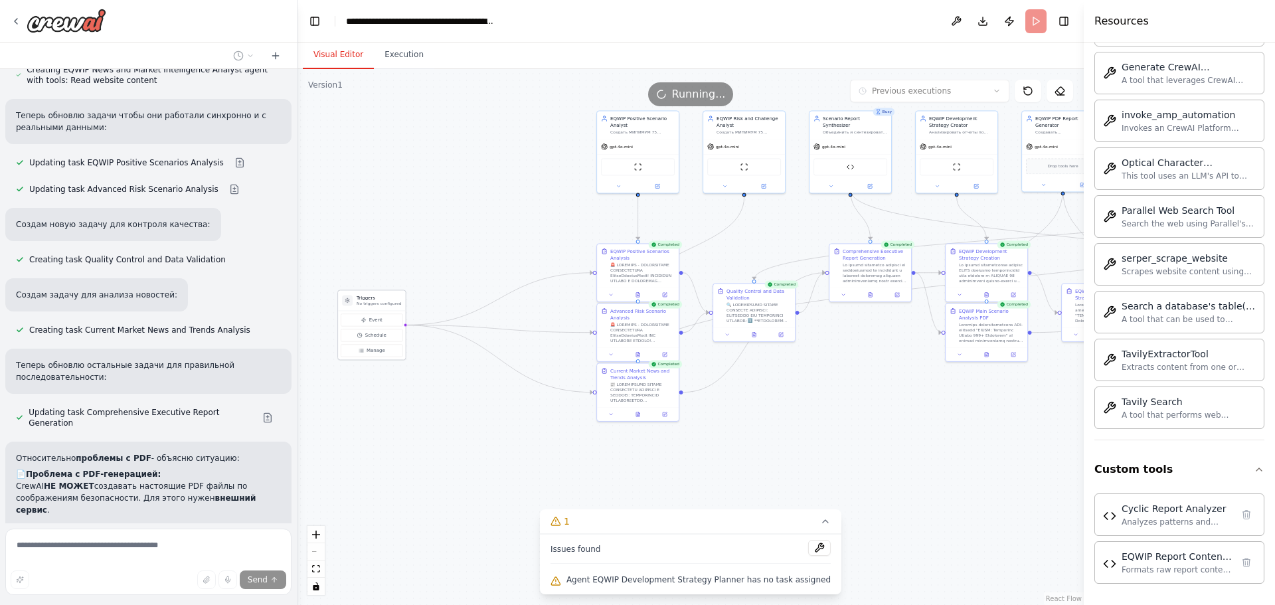
drag, startPoint x: 410, startPoint y: 203, endPoint x: 369, endPoint y: 300, distance: 105.1
click at [369, 300] on h3 "Triggers" at bounding box center [379, 297] width 44 height 7
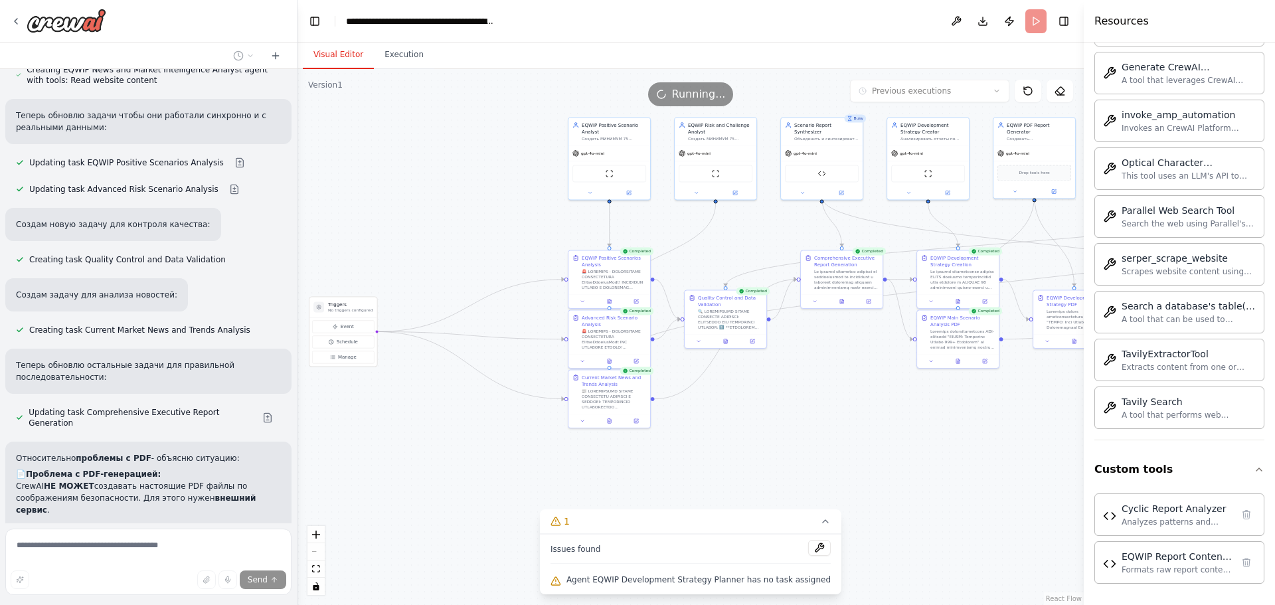
drag, startPoint x: 532, startPoint y: 209, endPoint x: 503, endPoint y: 216, distance: 29.3
click at [503, 216] on div ".deletable-edge-delete-btn { width: 20px; height: 20px; border: 0px solid #ffff…" at bounding box center [690, 337] width 786 height 536
drag, startPoint x: 350, startPoint y: 307, endPoint x: 352, endPoint y: 317, distance: 10.2
click at [352, 317] on div "Triggers No triggers configured" at bounding box center [350, 313] width 44 height 12
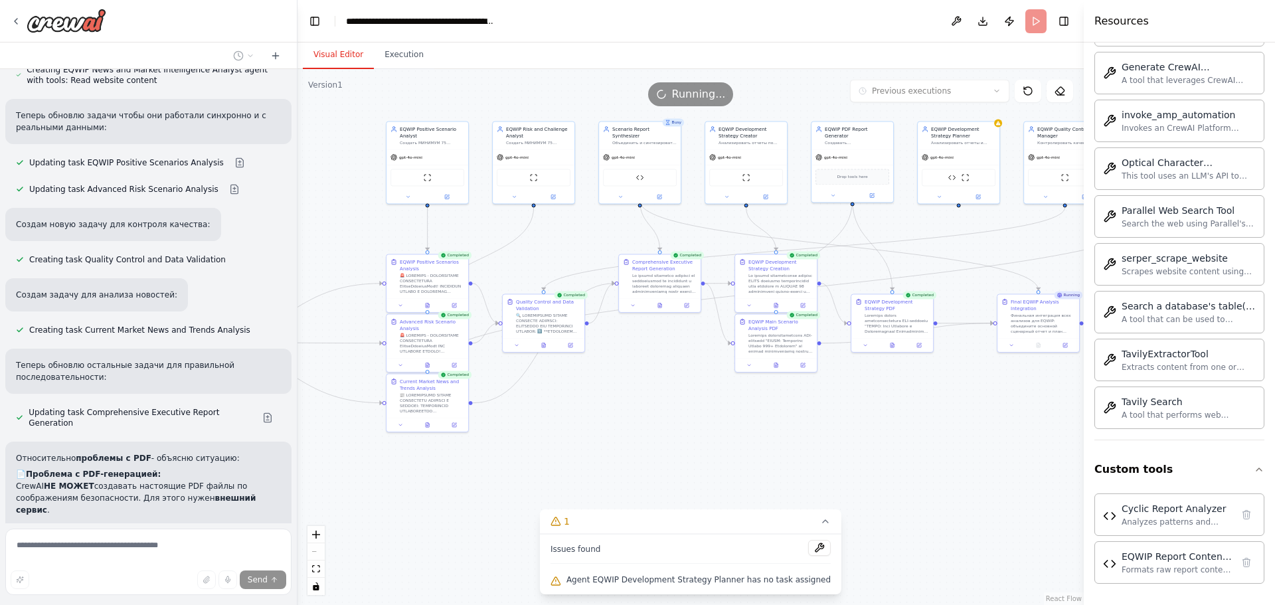
drag, startPoint x: 486, startPoint y: 246, endPoint x: 359, endPoint y: 250, distance: 126.9
click at [309, 259] on div ".deletable-edge-delete-btn { width: 20px; height: 20px; border: 0px solid #ffff…" at bounding box center [690, 337] width 786 height 536
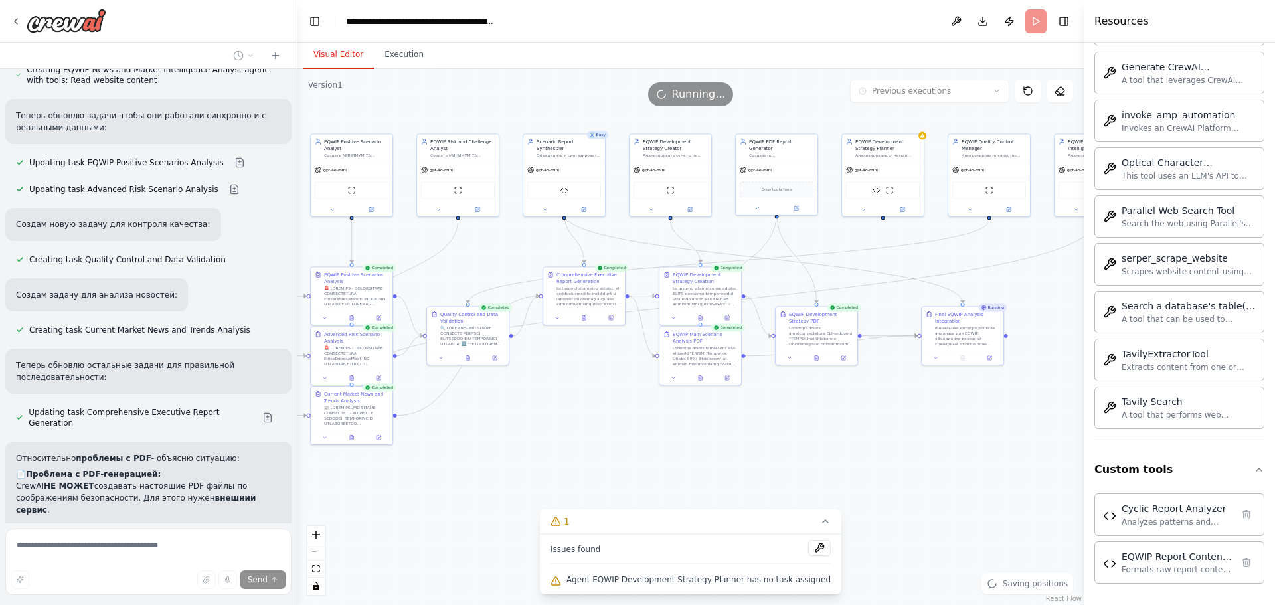
click at [529, 250] on div ".deletable-edge-delete-btn { width: 20px; height: 20px; border: 0px solid #ffff…" at bounding box center [690, 337] width 786 height 536
drag, startPoint x: 723, startPoint y: 164, endPoint x: 718, endPoint y: 172, distance: 9.6
click at [666, 204] on div "Version 1 Previous executions Show Tools Hide Agents .deletable-edge-delete-btn…" at bounding box center [690, 337] width 786 height 536
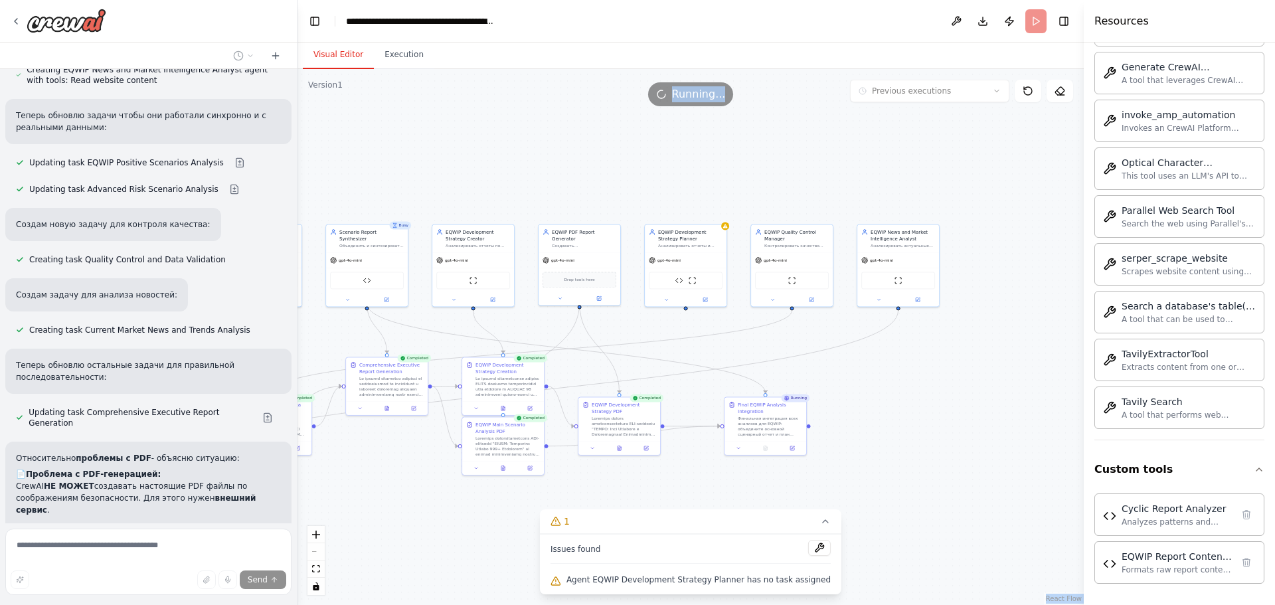
drag, startPoint x: 807, startPoint y: 110, endPoint x: 614, endPoint y: 199, distance: 213.3
click at [614, 199] on div ".deletable-edge-delete-btn { width: 20px; height: 20px; border: 0px solid #ffff…" at bounding box center [690, 337] width 786 height 536
click at [735, 144] on div ".deletable-edge-delete-btn { width: 20px; height: 20px; border: 0px solid #ffff…" at bounding box center [690, 337] width 786 height 536
click at [732, 95] on div "Running..." at bounding box center [690, 94] width 786 height 24
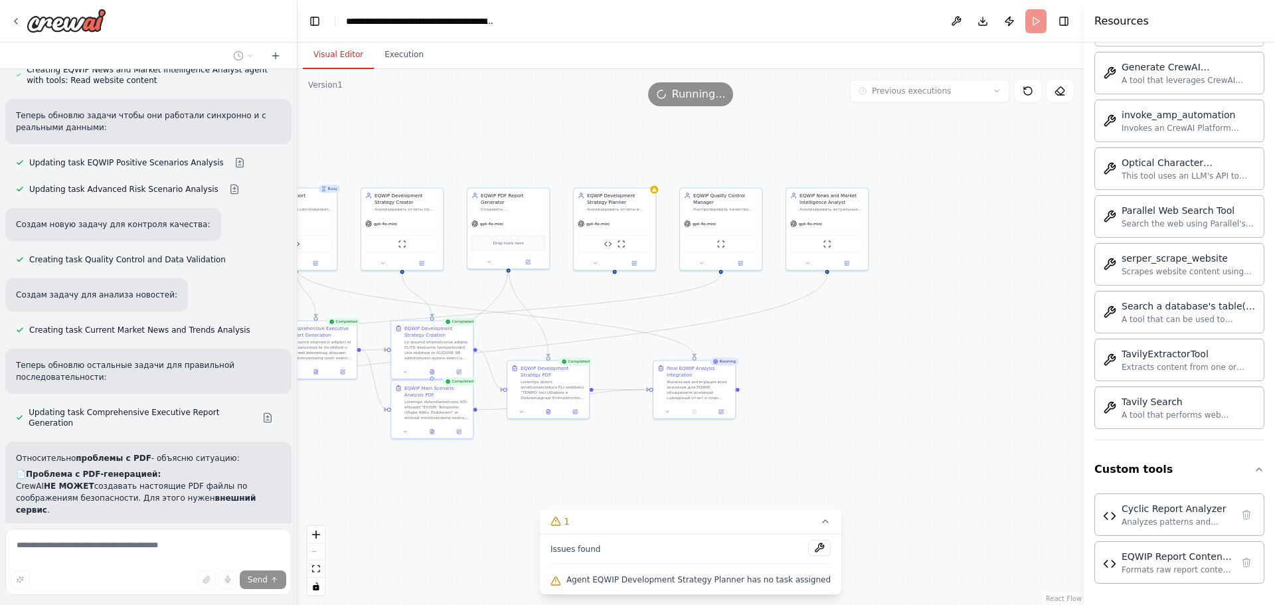
drag, startPoint x: 828, startPoint y: 141, endPoint x: 782, endPoint y: 123, distance: 49.2
click at [782, 123] on div ".deletable-edge-delete-btn { width: 20px; height: 20px; border: 0px solid #ffff…" at bounding box center [690, 337] width 786 height 536
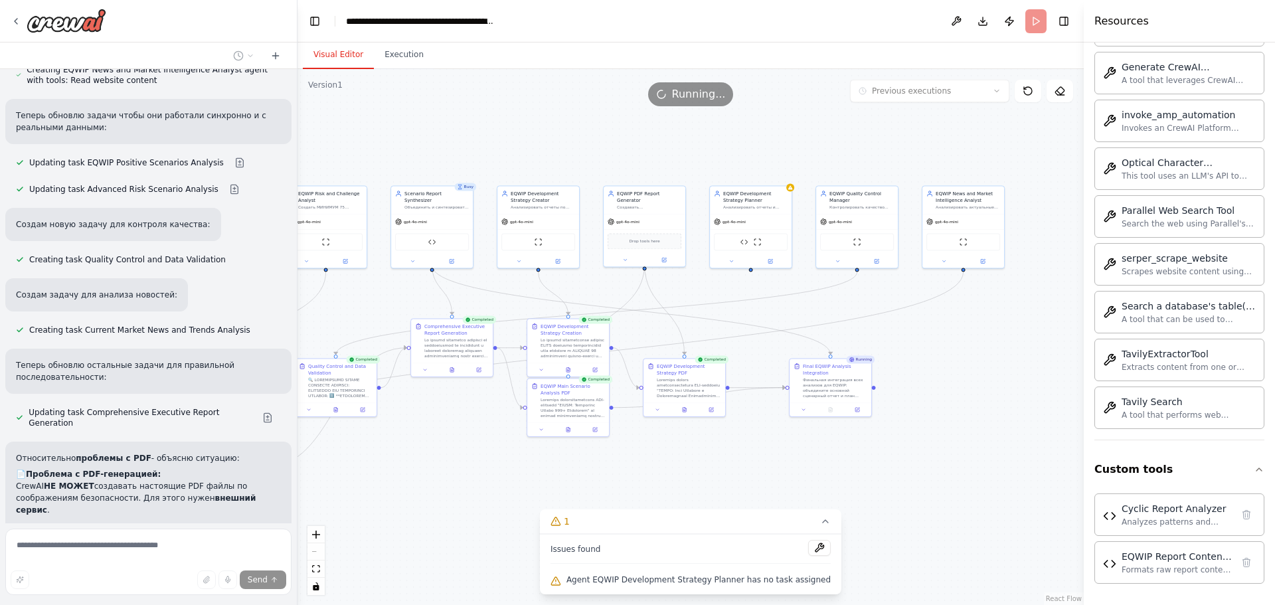
drag, startPoint x: 692, startPoint y: 155, endPoint x: 823, endPoint y: 155, distance: 131.5
click at [823, 155] on div ".deletable-edge-delete-btn { width: 20px; height: 20px; border: 0px solid #ffff…" at bounding box center [690, 337] width 786 height 536
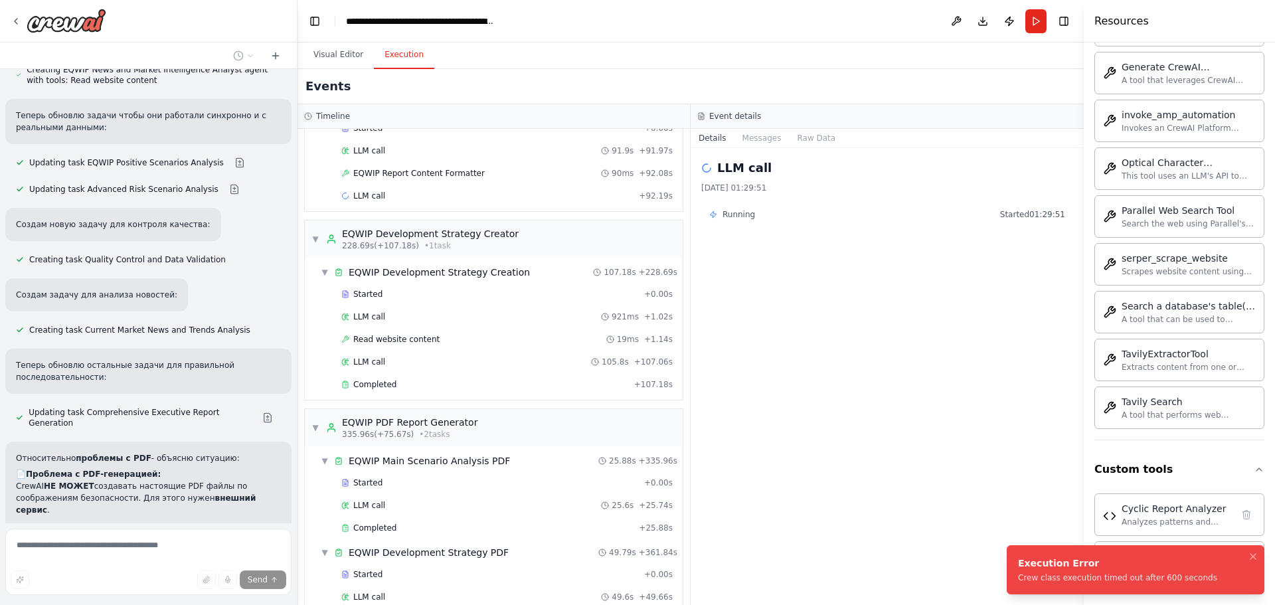
click at [390, 59] on button "Execution" at bounding box center [404, 55] width 60 height 28
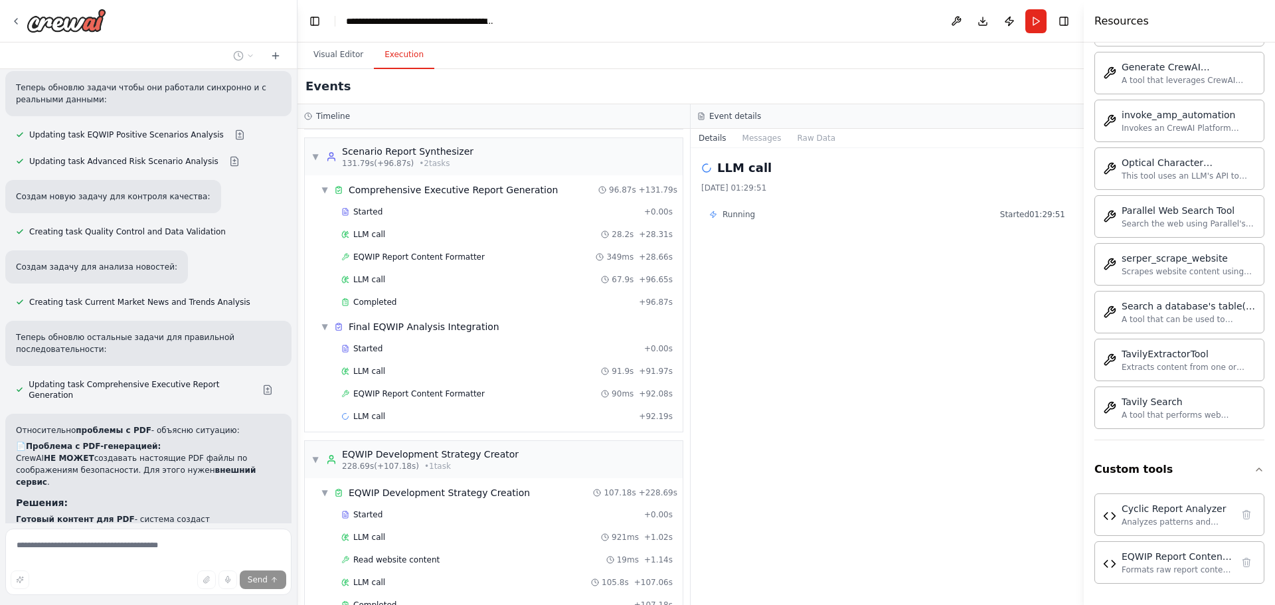
scroll to position [8861, 0]
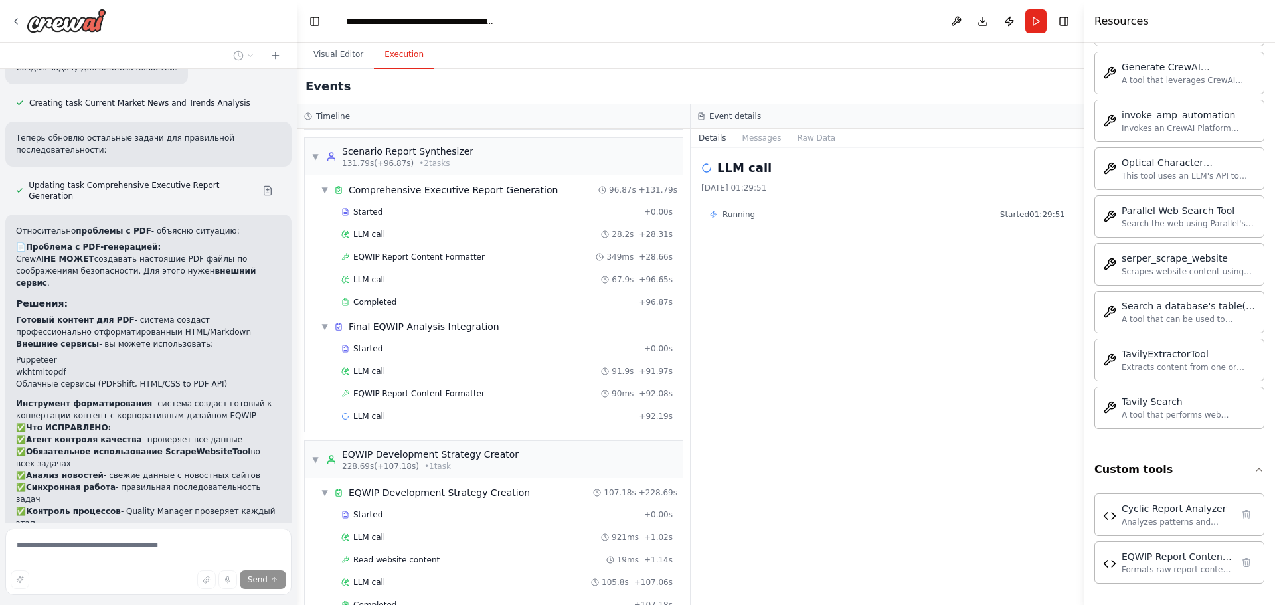
scroll to position [9007, 0]
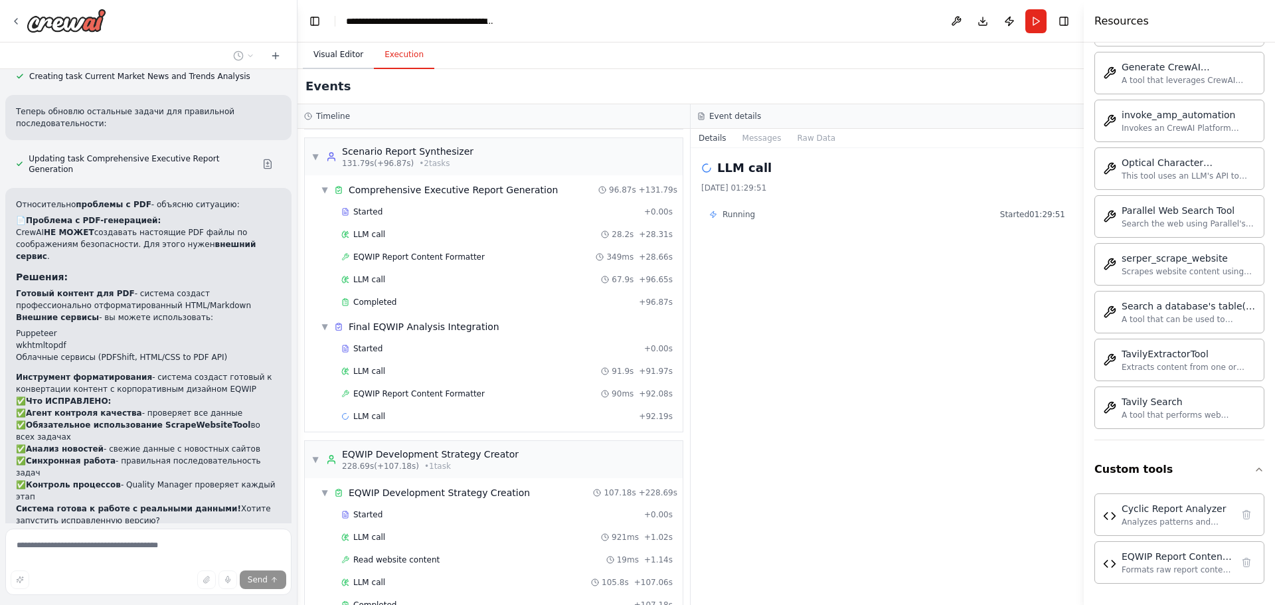
click at [341, 60] on button "Visual Editor" at bounding box center [338, 55] width 71 height 28
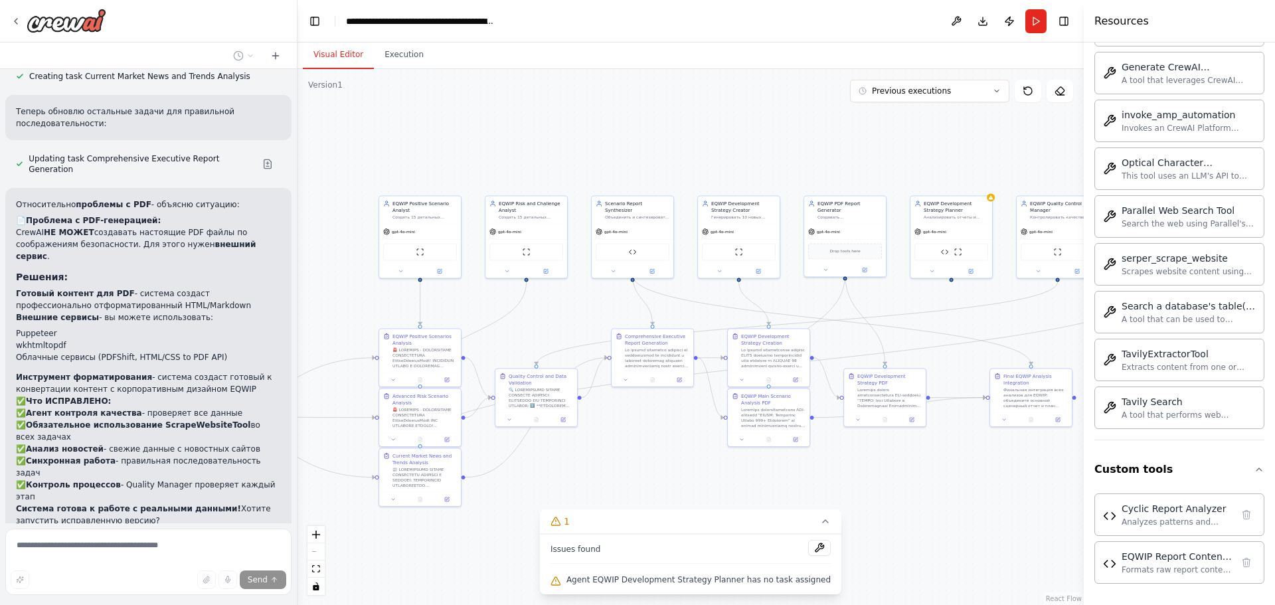
drag, startPoint x: 576, startPoint y: 125, endPoint x: 778, endPoint y: 135, distance: 202.1
click at [777, 135] on div ".deletable-edge-delete-btn { width: 20px; height: 20px; border: 0px solid #ffff…" at bounding box center [690, 337] width 786 height 536
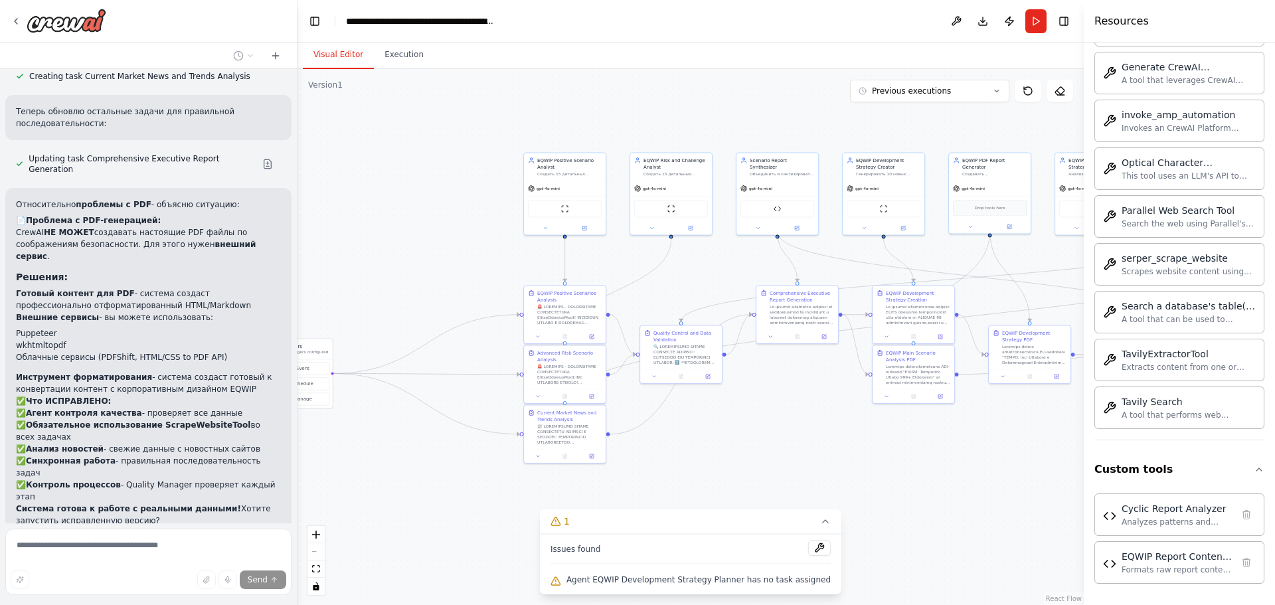
scroll to position [9034, 0]
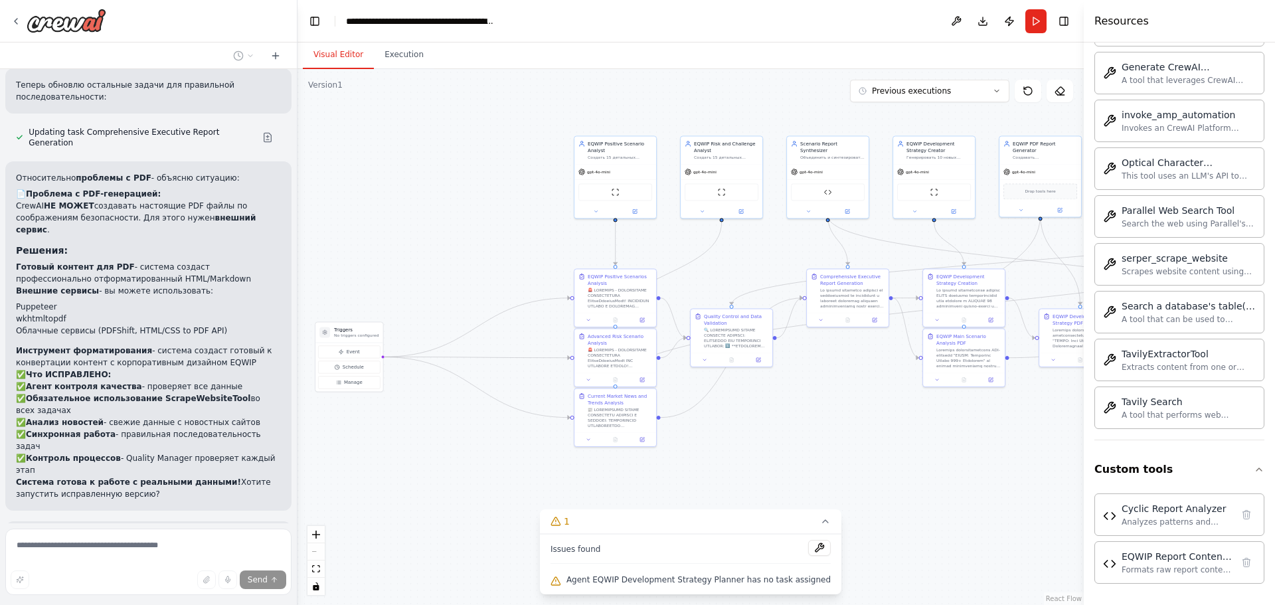
drag, startPoint x: 651, startPoint y: 149, endPoint x: 825, endPoint y: 112, distance: 177.4
click at [831, 108] on div ".deletable-edge-delete-btn { width: 20px; height: 20px; border: 0px solid #ffff…" at bounding box center [690, 337] width 786 height 536
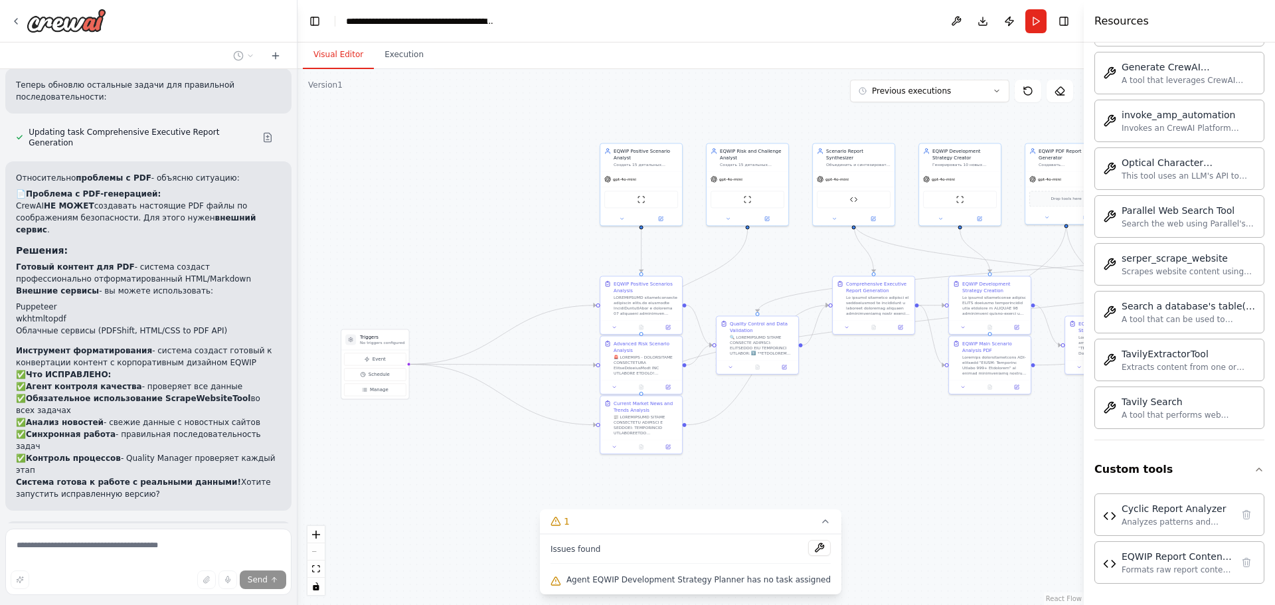
scroll to position [9104, 0]
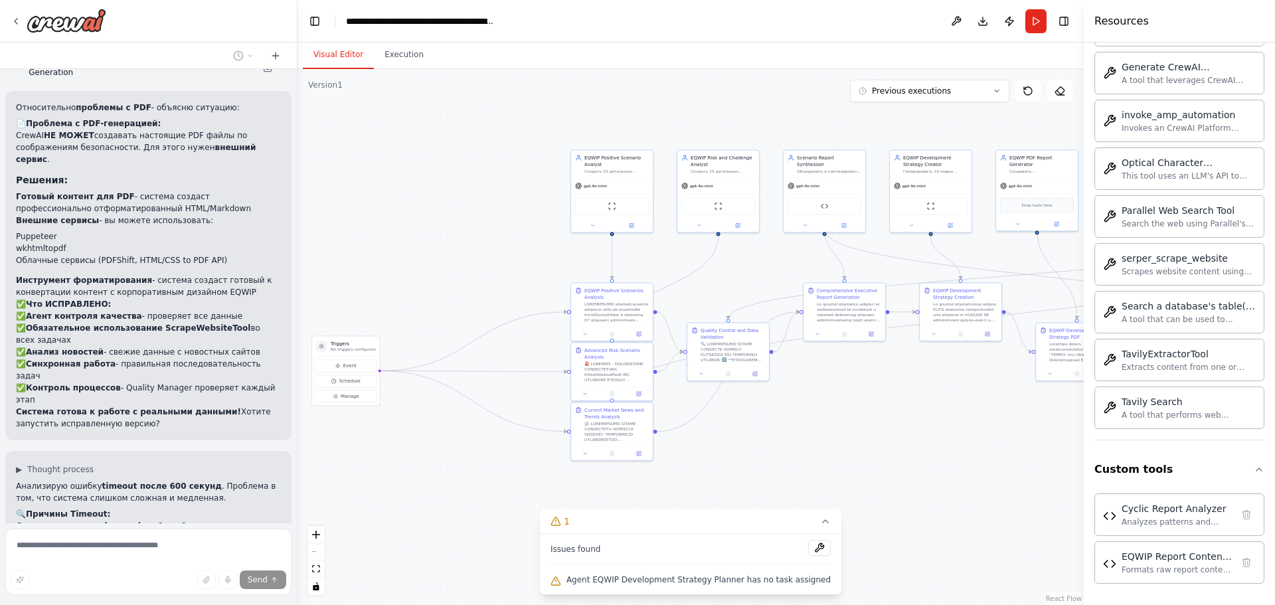
drag, startPoint x: 436, startPoint y: 196, endPoint x: 406, endPoint y: 210, distance: 33.0
click at [406, 210] on div ".deletable-edge-delete-btn { width: 20px; height: 20px; border: 0px solid #ffff…" at bounding box center [690, 337] width 786 height 536
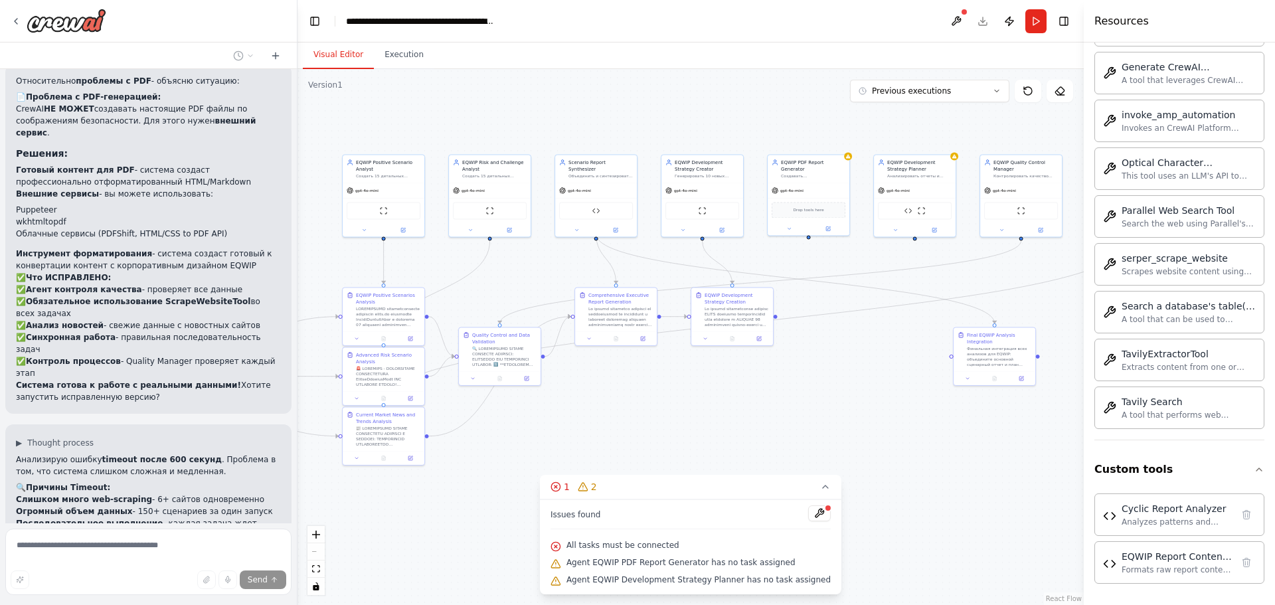
scroll to position [9157, 0]
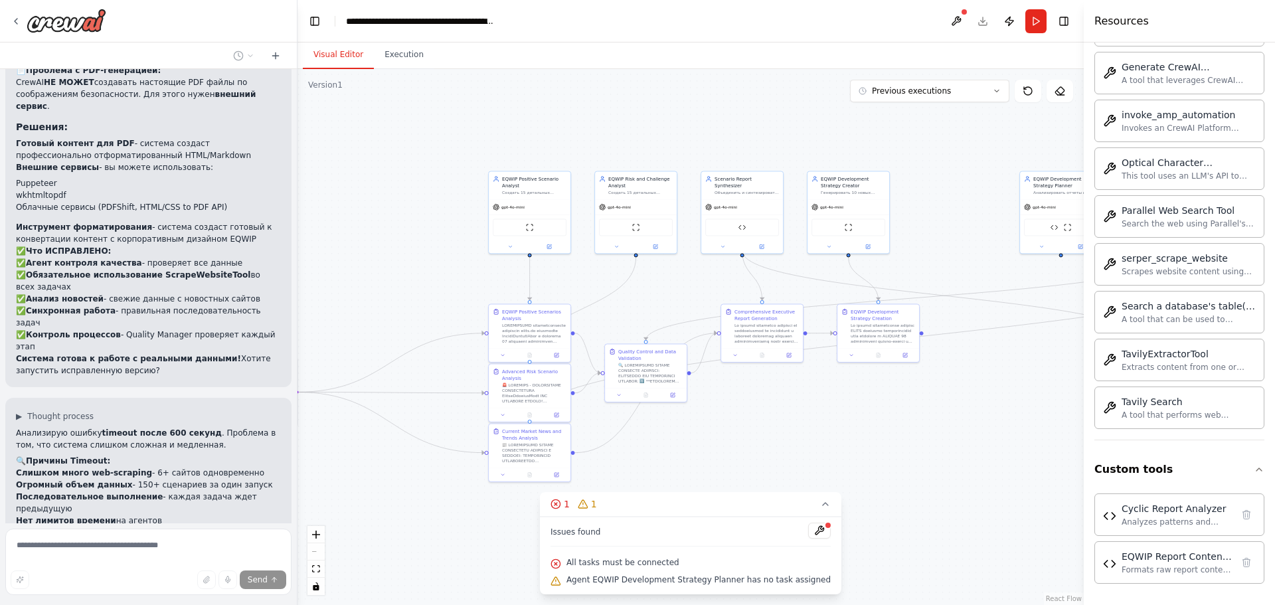
drag, startPoint x: 696, startPoint y: 129, endPoint x: 616, endPoint y: 151, distance: 82.8
click at [616, 151] on div ".deletable-edge-delete-btn { width: 20px; height: 20px; border: 0px solid #ffff…" at bounding box center [690, 337] width 786 height 536
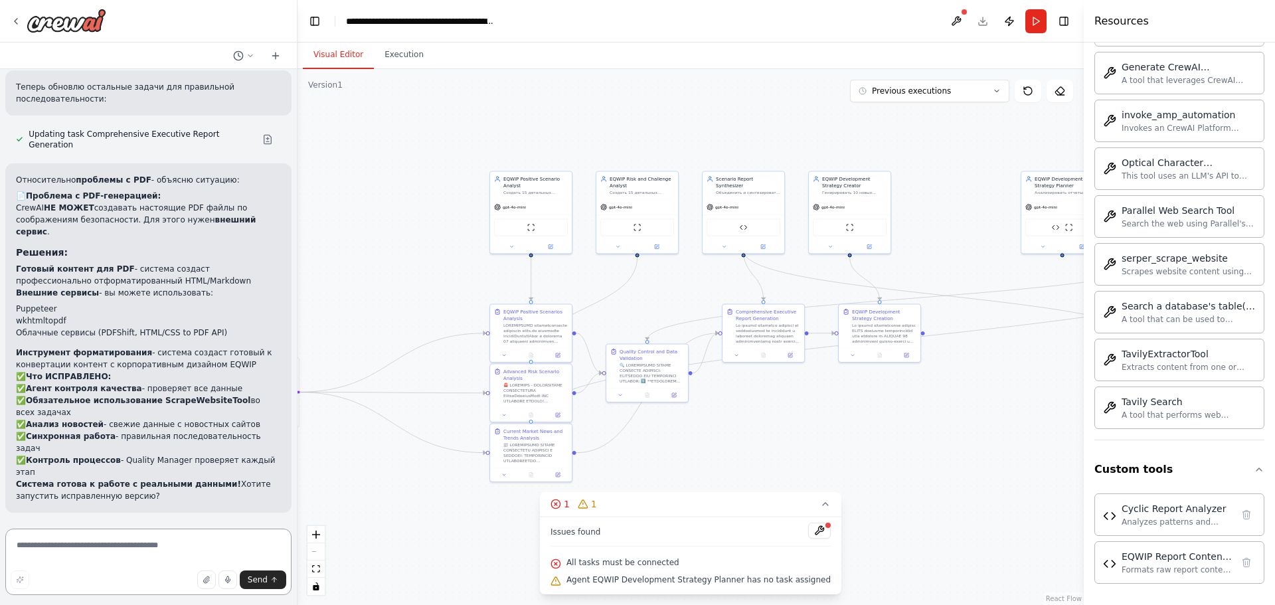
scroll to position [8702, 0]
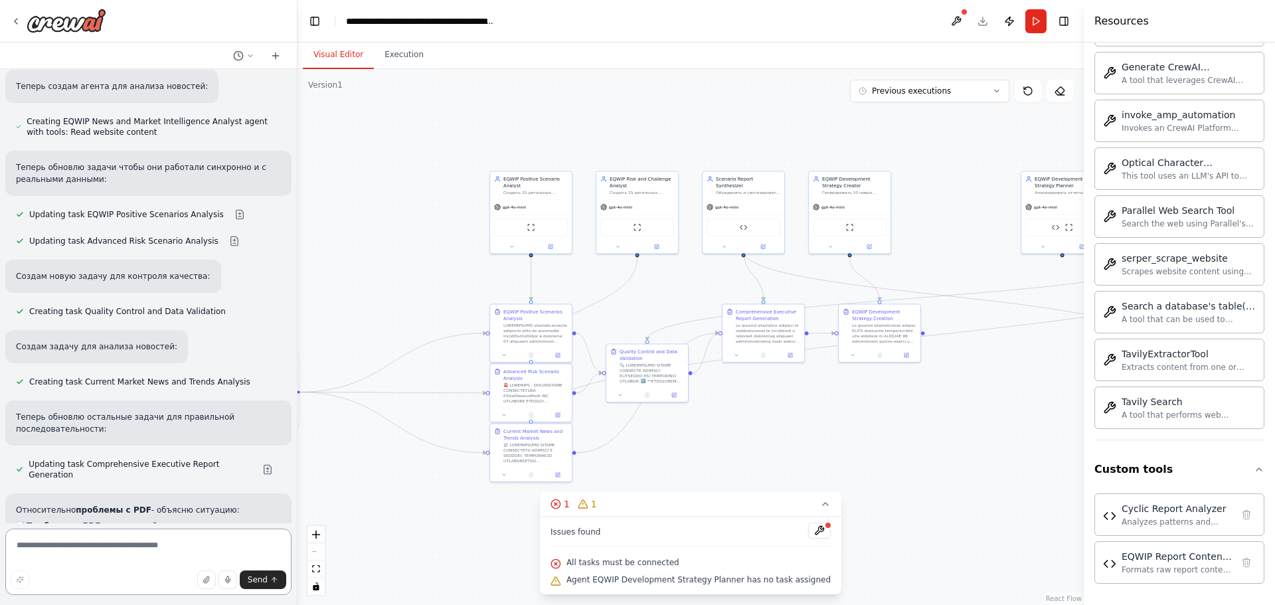
click at [140, 548] on textarea at bounding box center [148, 562] width 286 height 66
type textarea "*"
click at [135, 566] on textarea "**********" at bounding box center [148, 562] width 286 height 66
drag, startPoint x: 247, startPoint y: 544, endPoint x: 194, endPoint y: 576, distance: 62.3
click at [194, 576] on div "Send" at bounding box center [149, 579] width 276 height 19
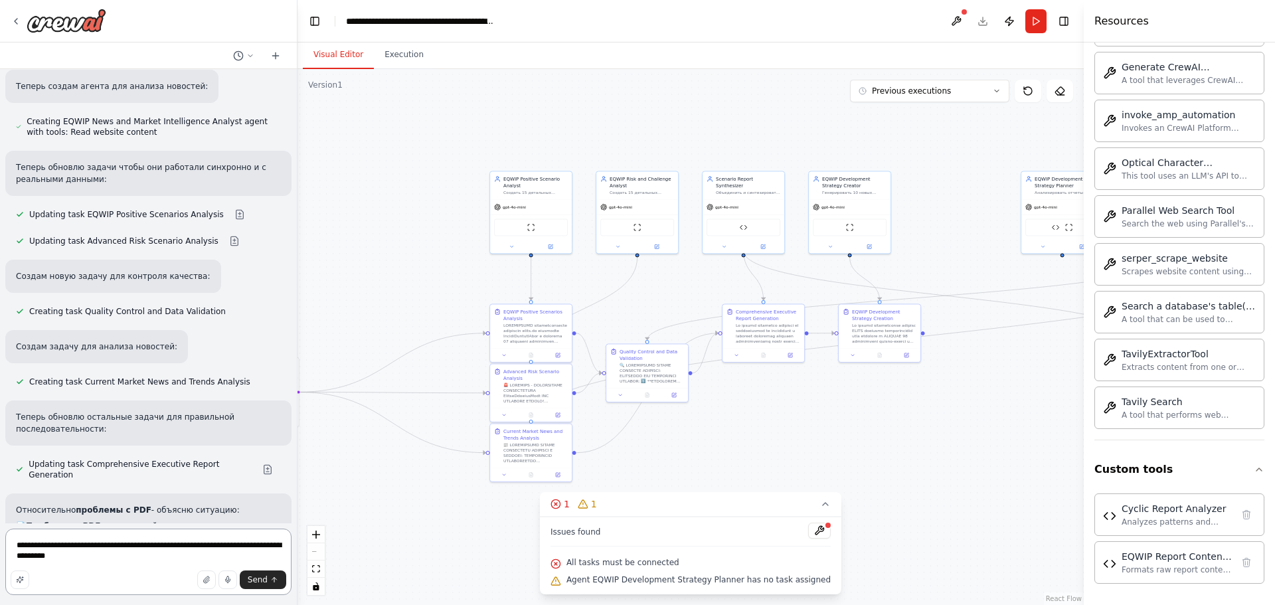
click at [255, 544] on textarea "**********" at bounding box center [148, 562] width 286 height 66
click at [177, 568] on textarea "**********" at bounding box center [148, 562] width 286 height 66
click at [125, 555] on textarea "**********" at bounding box center [148, 562] width 286 height 66
click at [52, 556] on textarea "**********" at bounding box center [148, 562] width 286 height 66
click at [235, 556] on textarea "**********" at bounding box center [148, 562] width 286 height 66
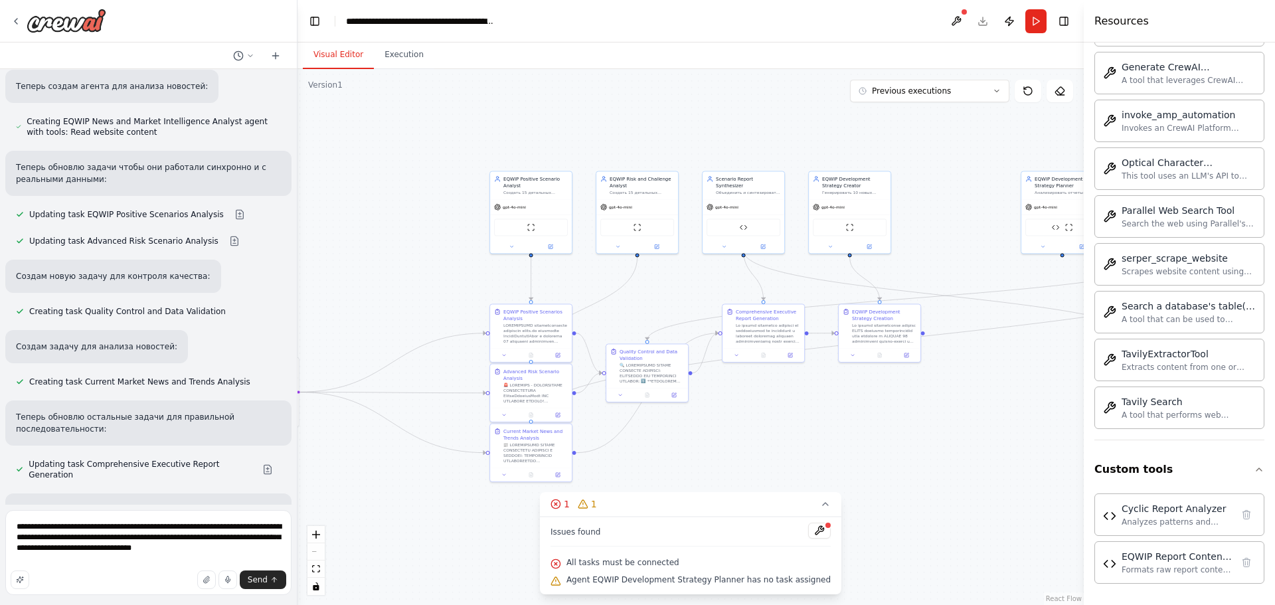
drag, startPoint x: 110, startPoint y: 552, endPoint x: 142, endPoint y: 568, distance: 35.3
click at [142, 577] on div "Send" at bounding box center [149, 579] width 276 height 19
click at [122, 550] on textarea "**********" at bounding box center [148, 552] width 286 height 85
click at [135, 550] on textarea "**********" at bounding box center [148, 552] width 286 height 85
click at [44, 562] on textarea "**********" at bounding box center [148, 552] width 286 height 85
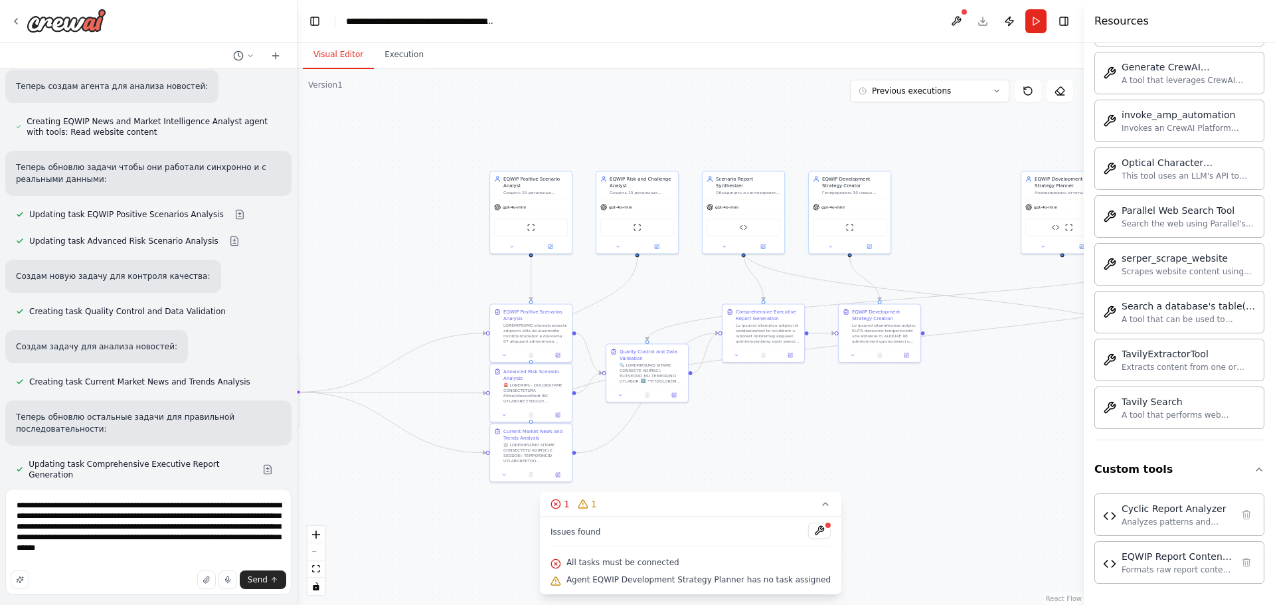
drag, startPoint x: 110, startPoint y: 305, endPoint x: 162, endPoint y: 301, distance: 51.9
click at [162, 593] on p "Готовый контент для PDF - система создаст профессионально отформатированный HTM…" at bounding box center [148, 605] width 265 height 24
copy p "HTML/Markdown"
click at [143, 562] on textarea "**********" at bounding box center [148, 542] width 286 height 106
paste textarea "**********"
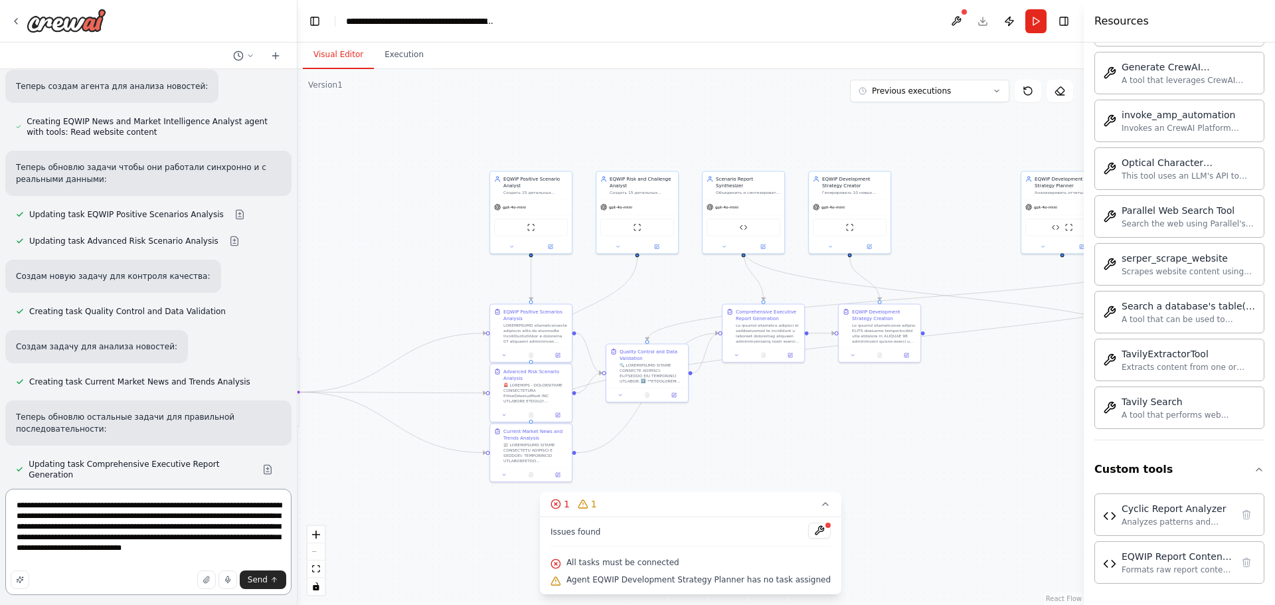
click at [232, 562] on textarea "**********" at bounding box center [148, 542] width 286 height 106
drag, startPoint x: 185, startPoint y: 536, endPoint x: 216, endPoint y: 560, distance: 39.2
click at [216, 561] on textarea "**********" at bounding box center [148, 542] width 286 height 106
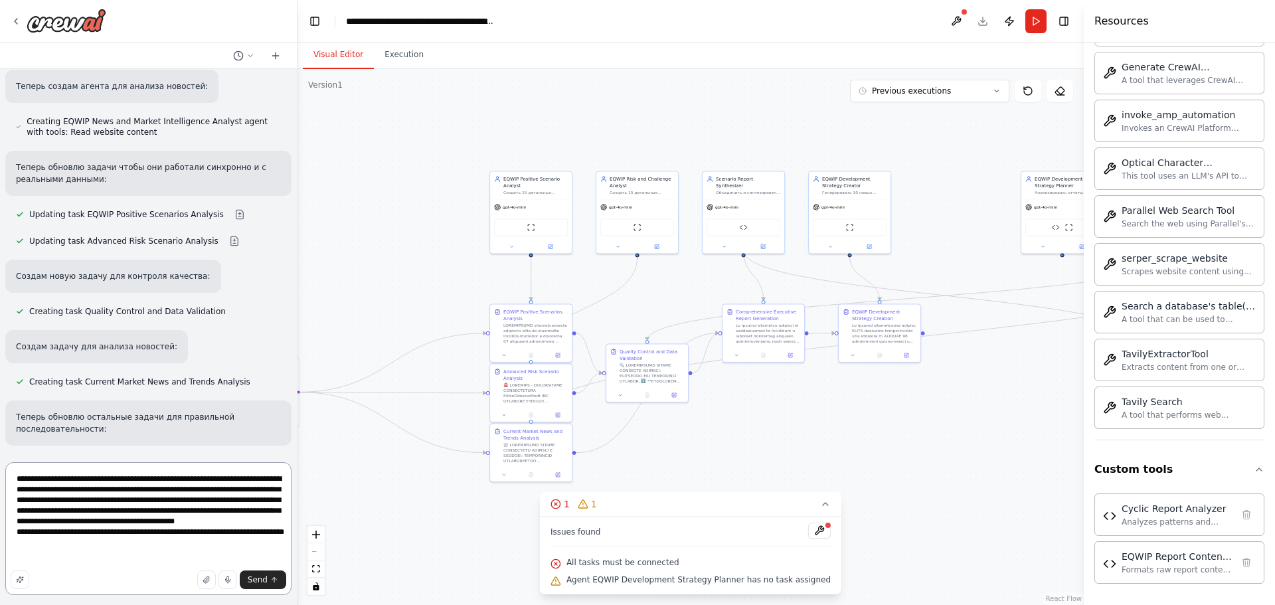
type textarea "**********"
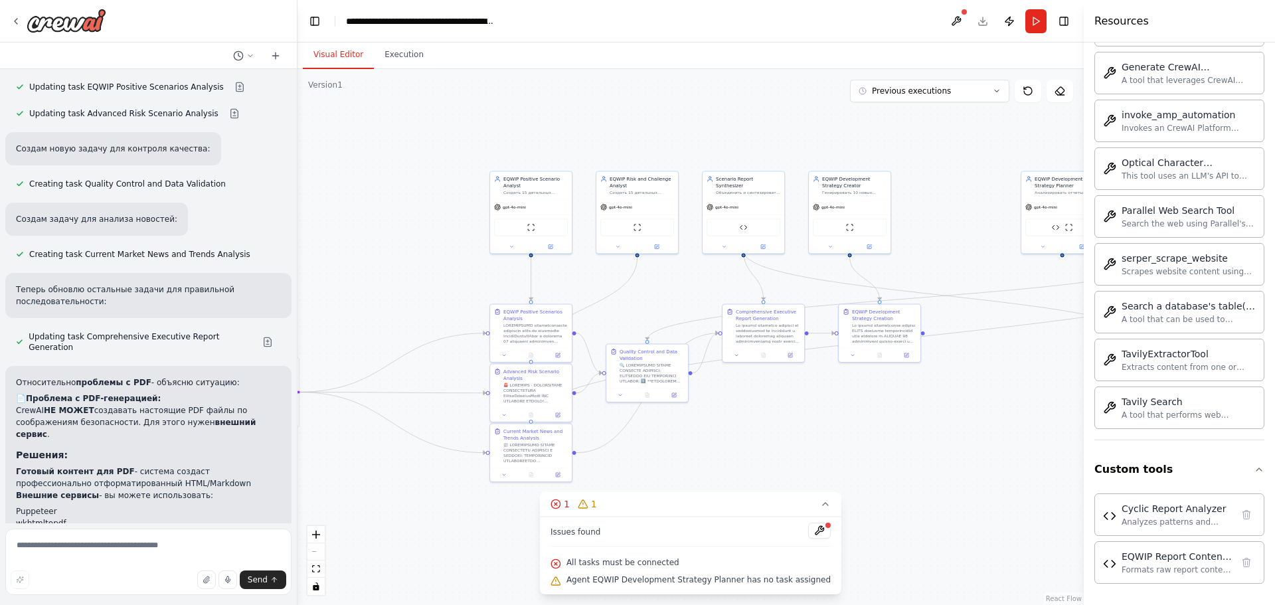
scroll to position [8902, 0]
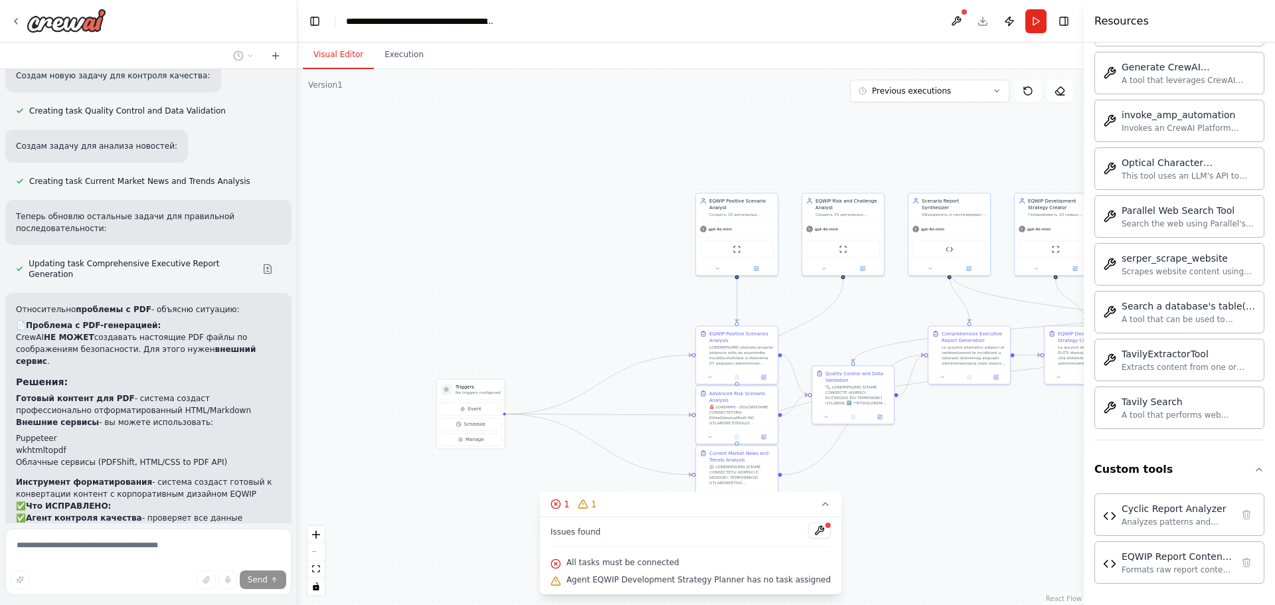
drag, startPoint x: 448, startPoint y: 281, endPoint x: 543, endPoint y: 171, distance: 145.9
click at [543, 169] on div ".deletable-edge-delete-btn { width: 20px; height: 20px; border: 0px solid #ffff…" at bounding box center [690, 337] width 786 height 536
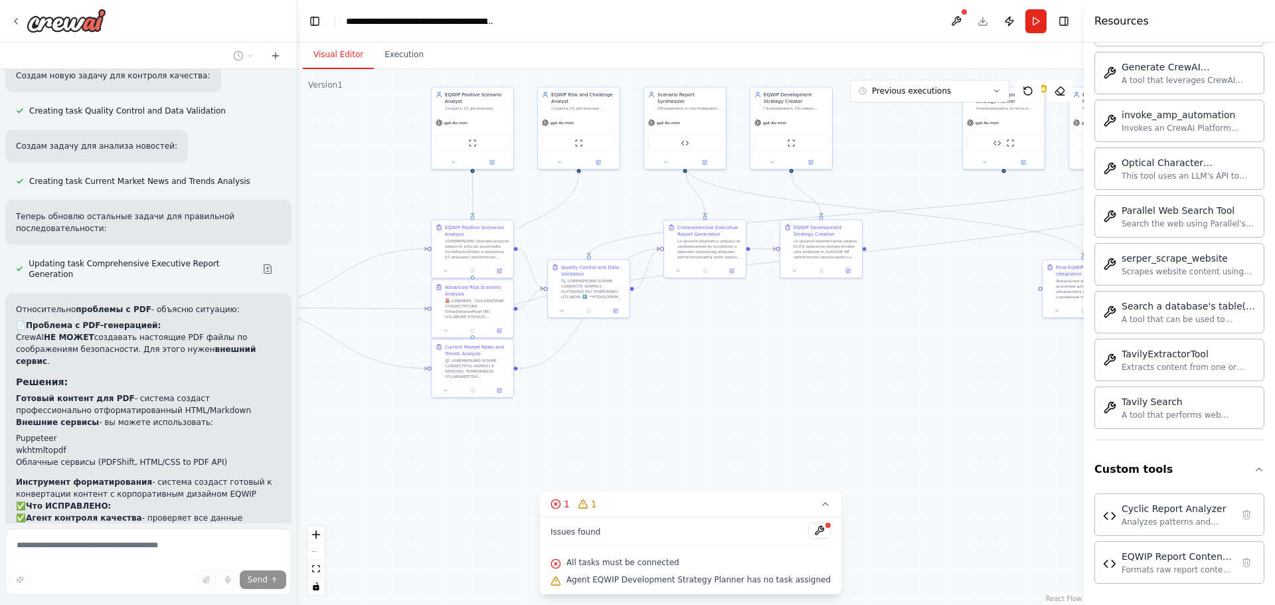
drag, startPoint x: 949, startPoint y: 390, endPoint x: 748, endPoint y: 419, distance: 203.2
click at [748, 420] on div ".deletable-edge-delete-btn { width: 20px; height: 20px; border: 0px solid #ffff…" at bounding box center [690, 337] width 786 height 536
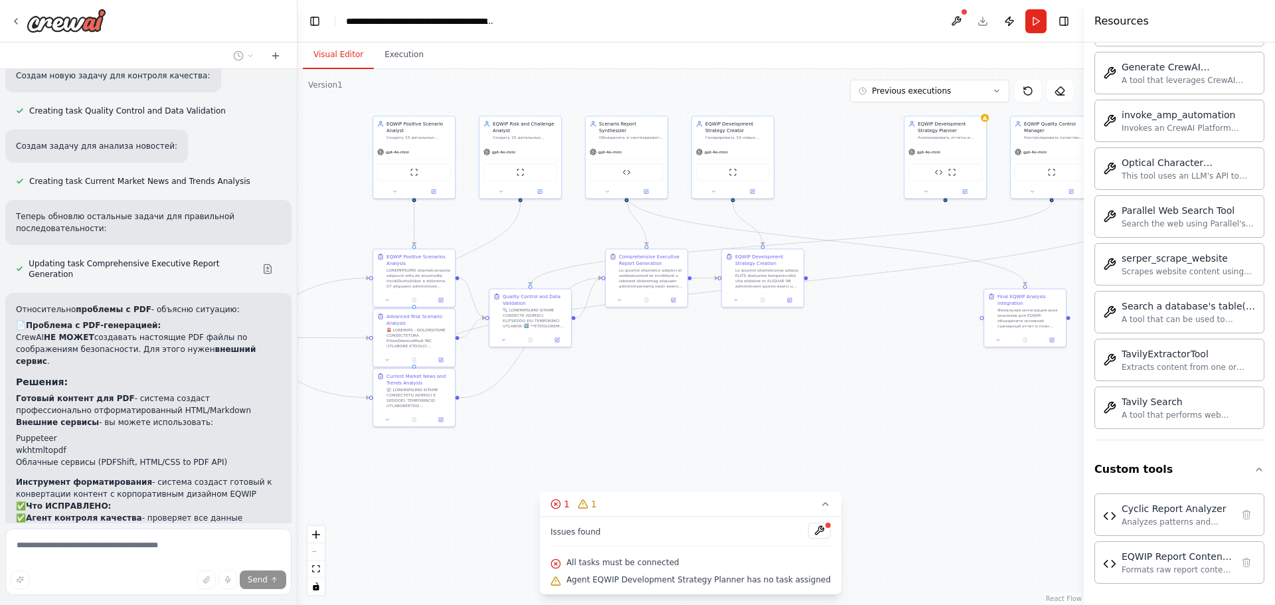
drag, startPoint x: 774, startPoint y: 403, endPoint x: 691, endPoint y: 448, distance: 95.1
click at [691, 448] on div ".deletable-edge-delete-btn { width: 20px; height: 20px; border: 0px solid #ffff…" at bounding box center [690, 337] width 786 height 536
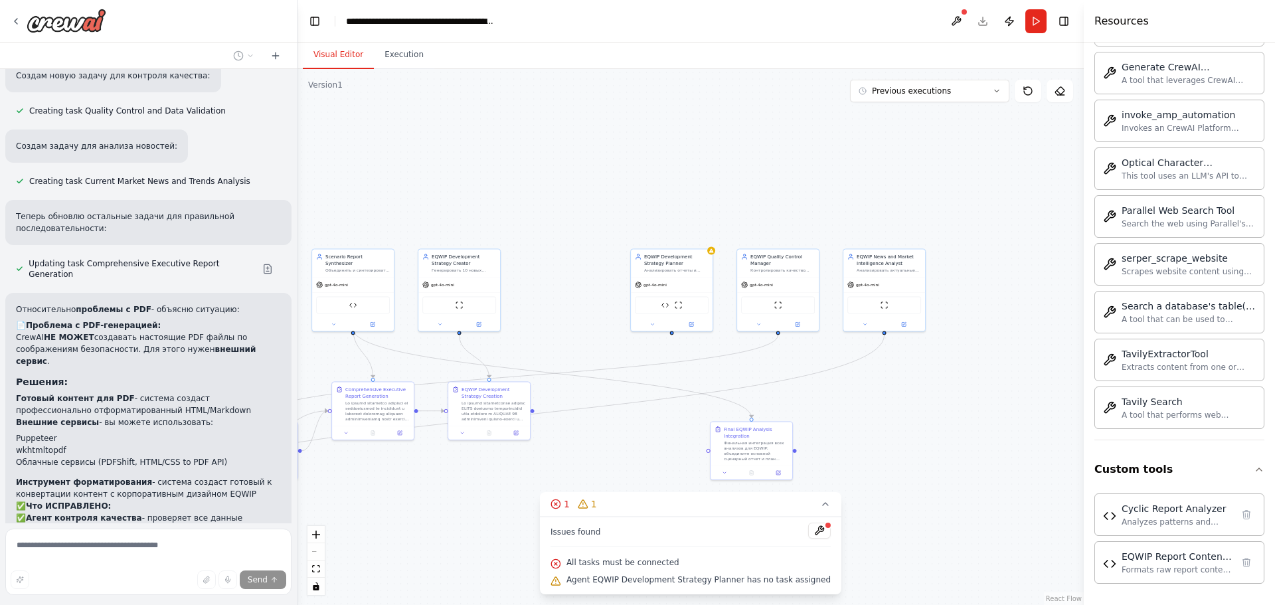
drag, startPoint x: 767, startPoint y: 191, endPoint x: 577, endPoint y: 278, distance: 209.2
click at [577, 278] on div ".deletable-edge-delete-btn { width: 20px; height: 20px; border: 0px solid #ffff…" at bounding box center [690, 337] width 786 height 536
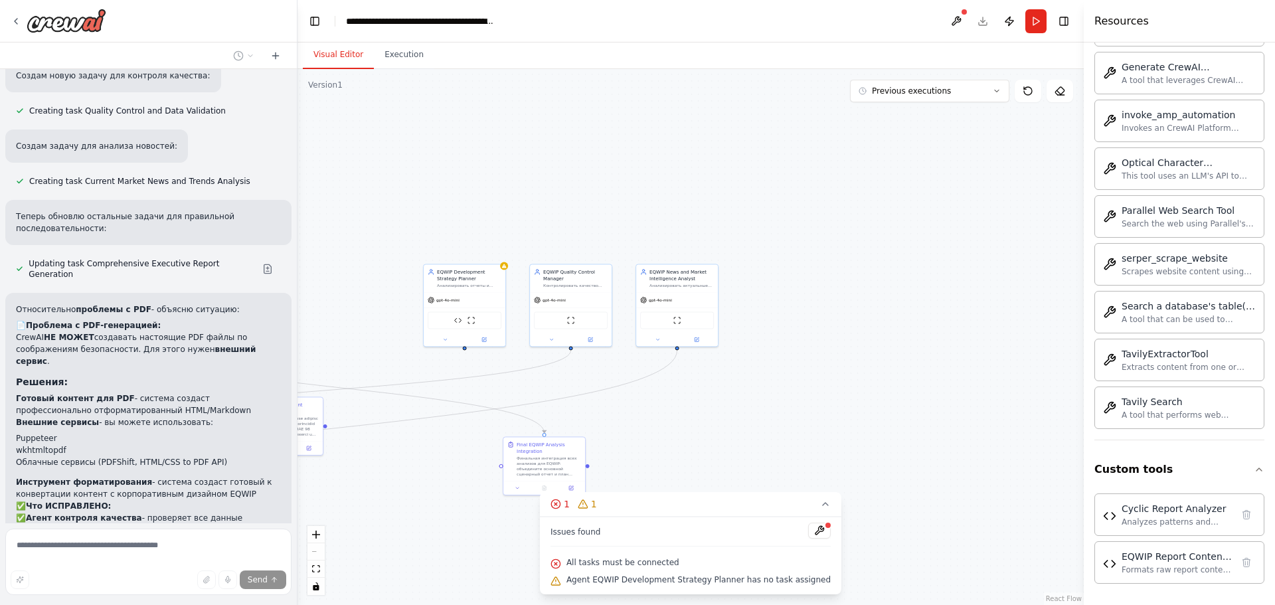
drag, startPoint x: 838, startPoint y: 228, endPoint x: 746, endPoint y: 254, distance: 95.2
click at [765, 241] on div ".deletable-edge-delete-btn { width: 20px; height: 20px; border: 0px solid #ffff…" at bounding box center [690, 337] width 786 height 536
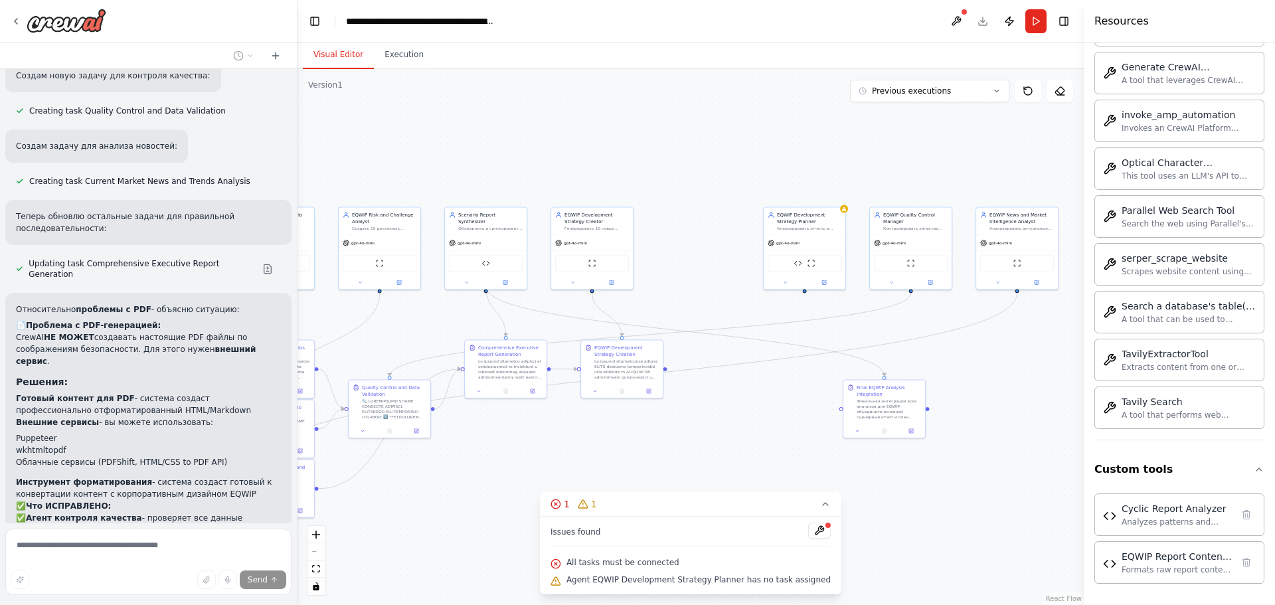
drag, startPoint x: 805, startPoint y: 342, endPoint x: 964, endPoint y: 343, distance: 159.4
click at [1119, 275] on div "мотри мне нужна токае которое можно загрузить модель ии 2 штуки что ыб они взаи…" at bounding box center [637, 302] width 1275 height 605
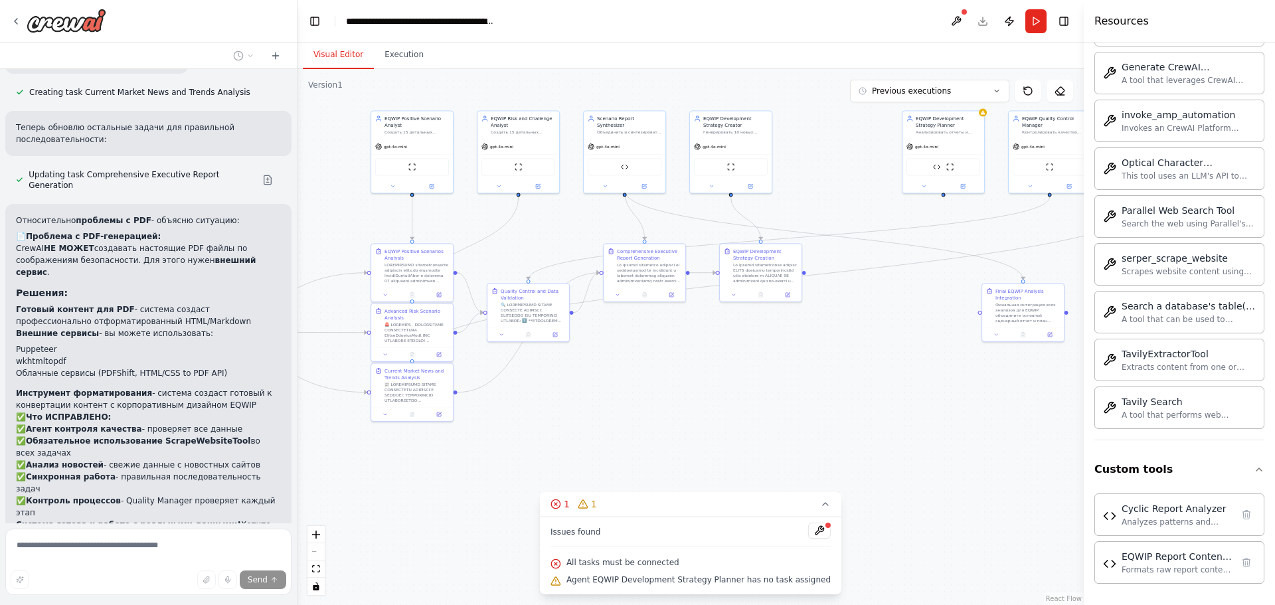
drag, startPoint x: 782, startPoint y: 424, endPoint x: 936, endPoint y: 321, distance: 184.3
click at [936, 321] on div ".deletable-edge-delete-btn { width: 20px; height: 20px; border: 0px solid #ffff…" at bounding box center [690, 337] width 786 height 536
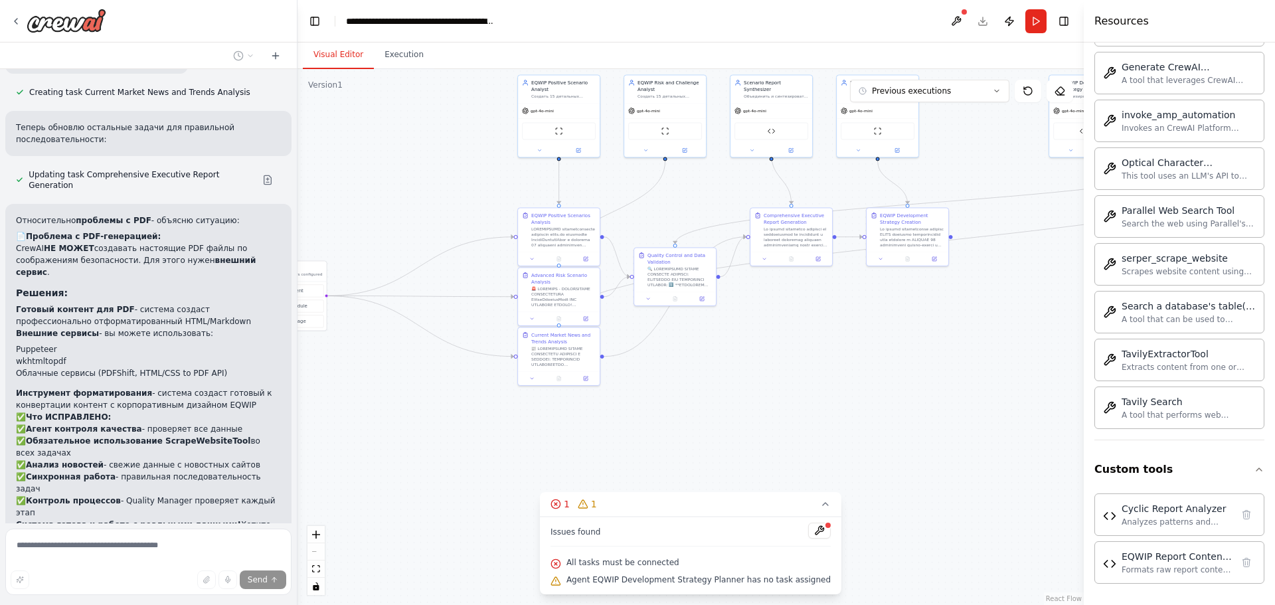
drag, startPoint x: 678, startPoint y: 400, endPoint x: 801, endPoint y: 367, distance: 127.9
click at [801, 367] on div ".deletable-edge-delete-btn { width: 20px; height: 20px; border: 0px solid #ffff…" at bounding box center [690, 337] width 786 height 536
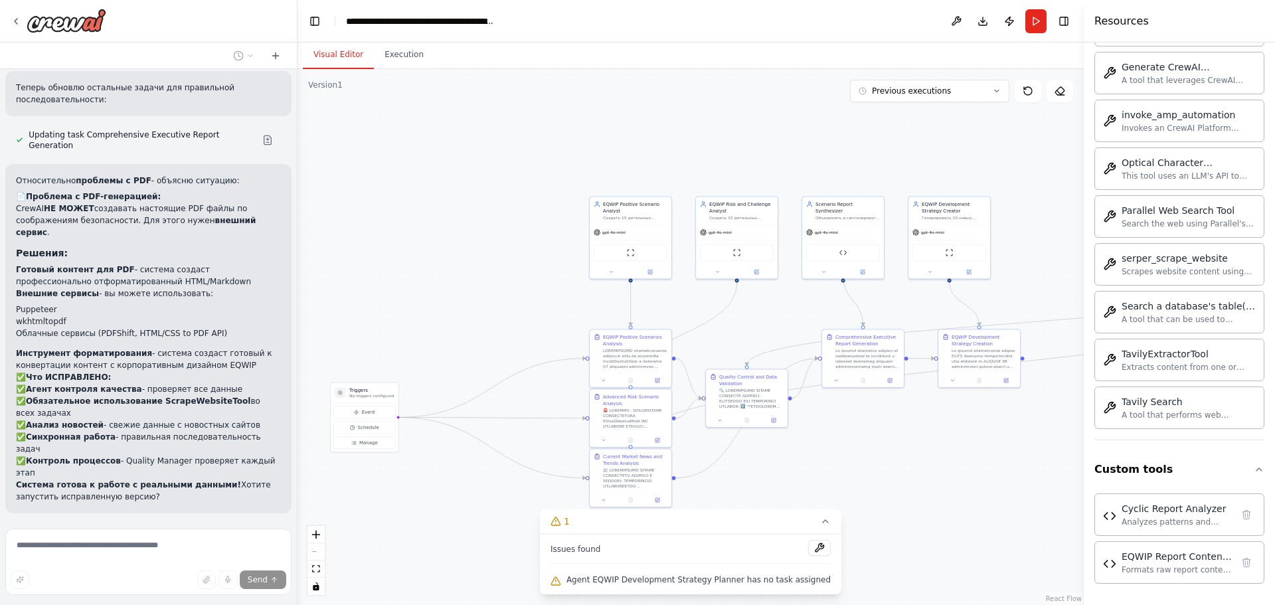
drag, startPoint x: 426, startPoint y: 155, endPoint x: 497, endPoint y: 278, distance: 141.3
click at [497, 278] on div ".deletable-edge-delete-btn { width: 20px; height: 20px; border: 0px solid #ffff…" at bounding box center [690, 337] width 786 height 536
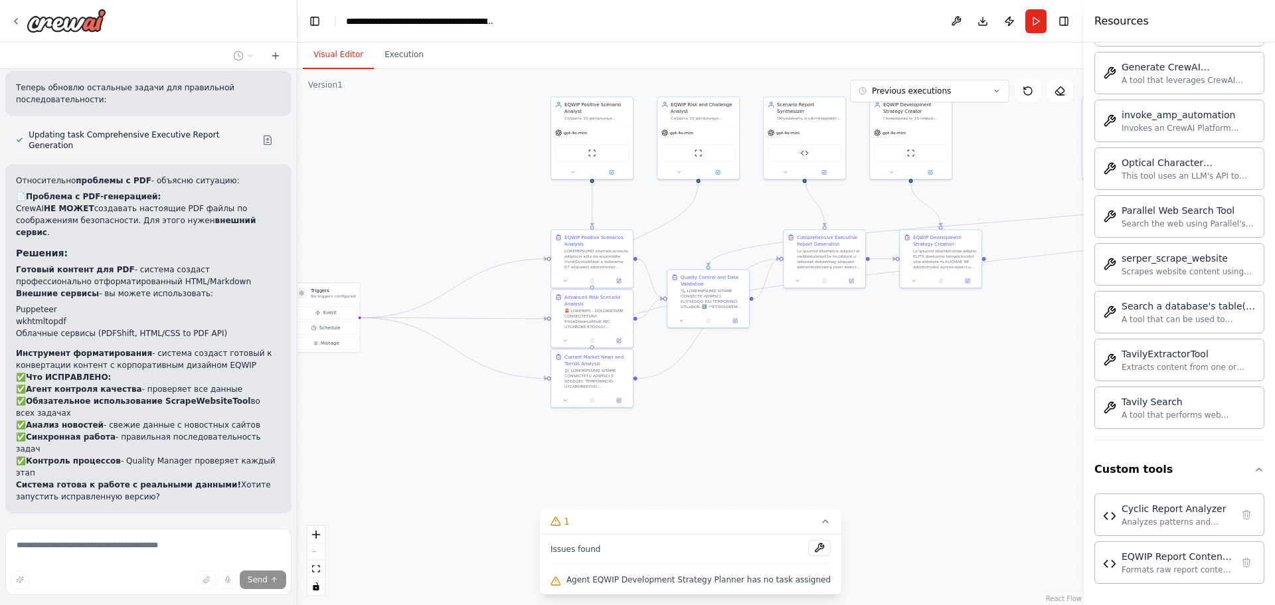
drag, startPoint x: 511, startPoint y: 210, endPoint x: 474, endPoint y: 123, distance: 95.0
click at [474, 123] on div ".deletable-edge-delete-btn { width: 20px; height: 20px; border: 0px solid #ffff…" at bounding box center [690, 337] width 786 height 536
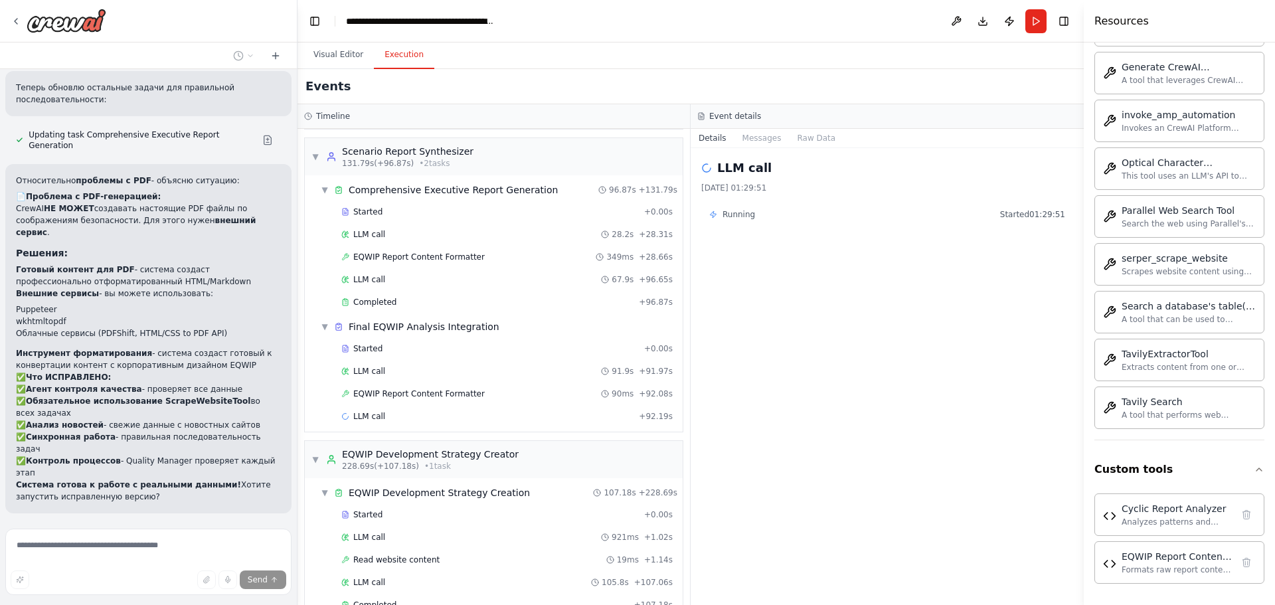
click at [418, 59] on button "Execution" at bounding box center [404, 55] width 60 height 28
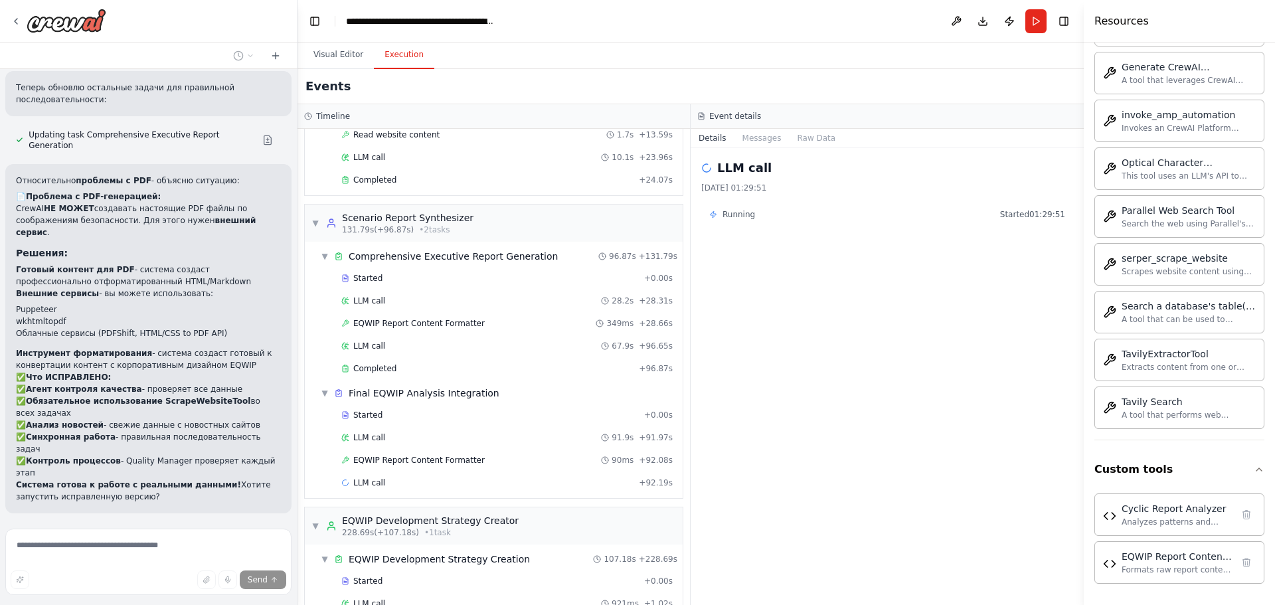
scroll to position [1334, 0]
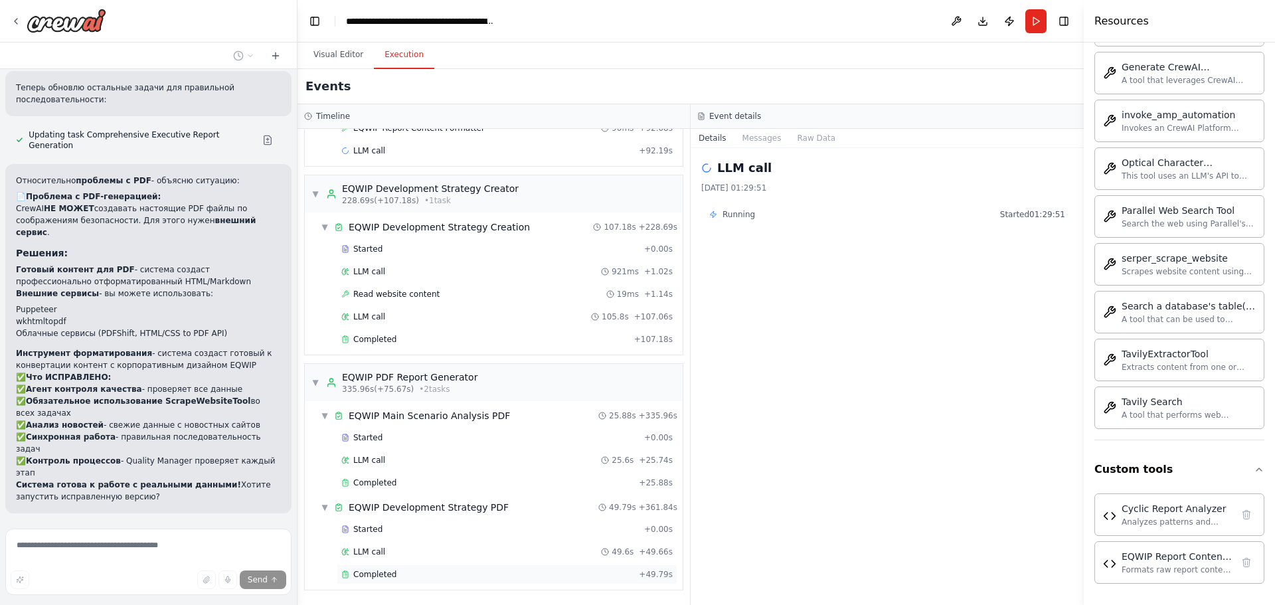
click at [383, 574] on span "Completed" at bounding box center [374, 574] width 43 height 11
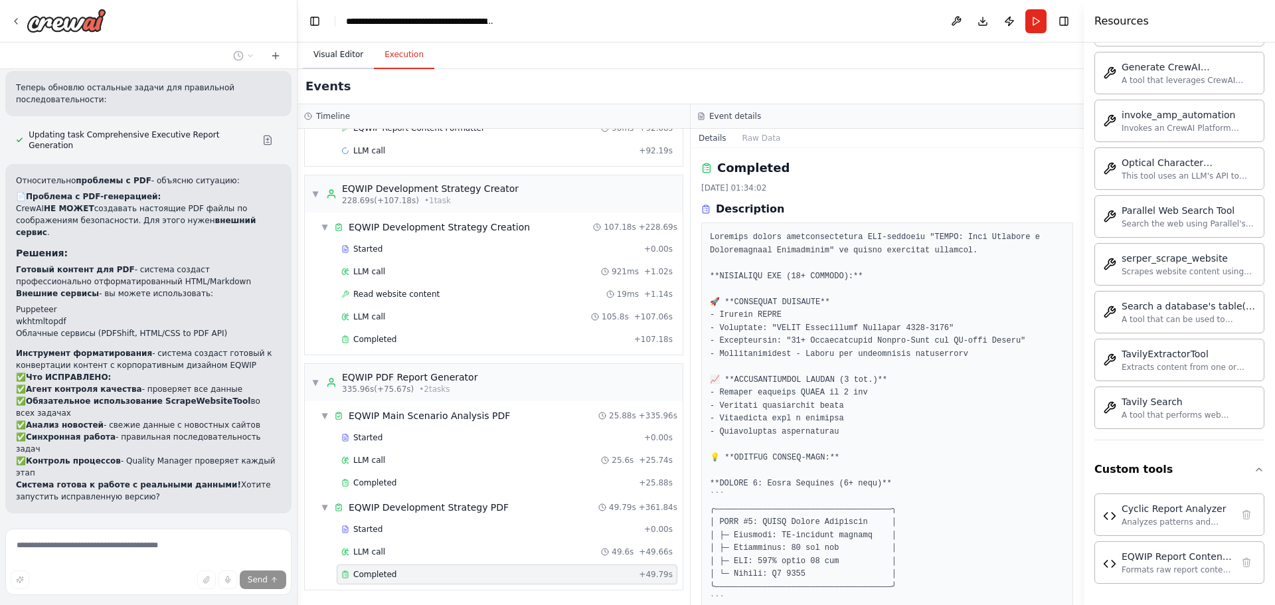
click at [323, 52] on button "Visual Editor" at bounding box center [338, 55] width 71 height 28
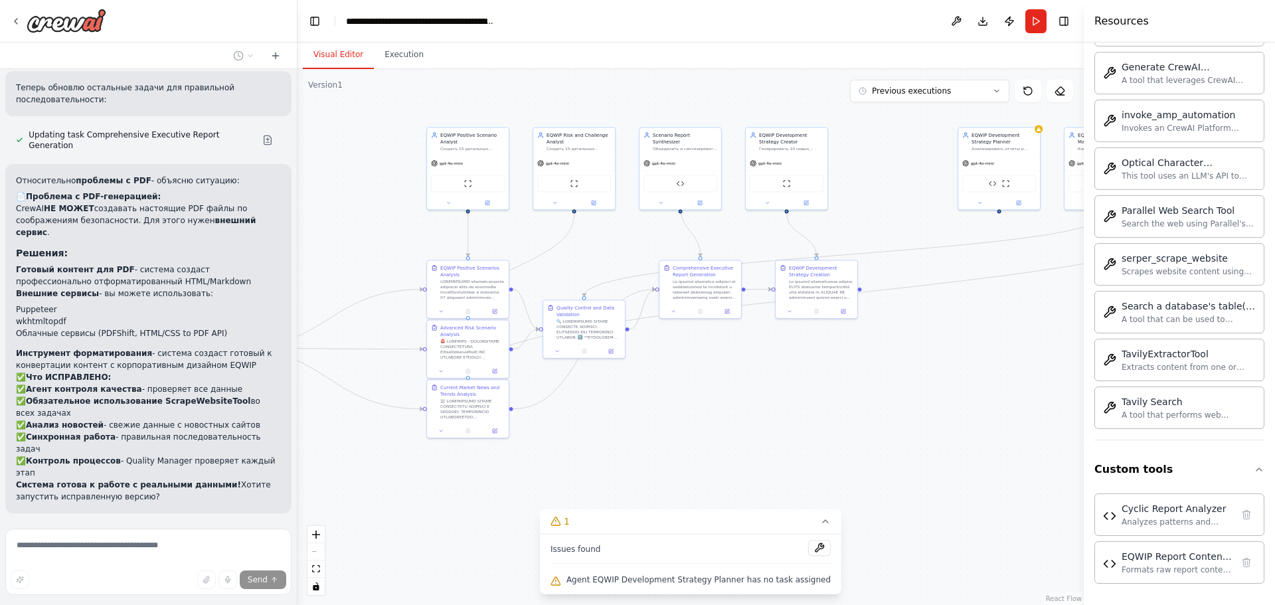
drag, startPoint x: 923, startPoint y: 346, endPoint x: 708, endPoint y: 401, distance: 221.4
click at [708, 401] on div ".deletable-edge-delete-btn { width: 20px; height: 20px; border: 0px solid #ffff…" at bounding box center [690, 337] width 786 height 536
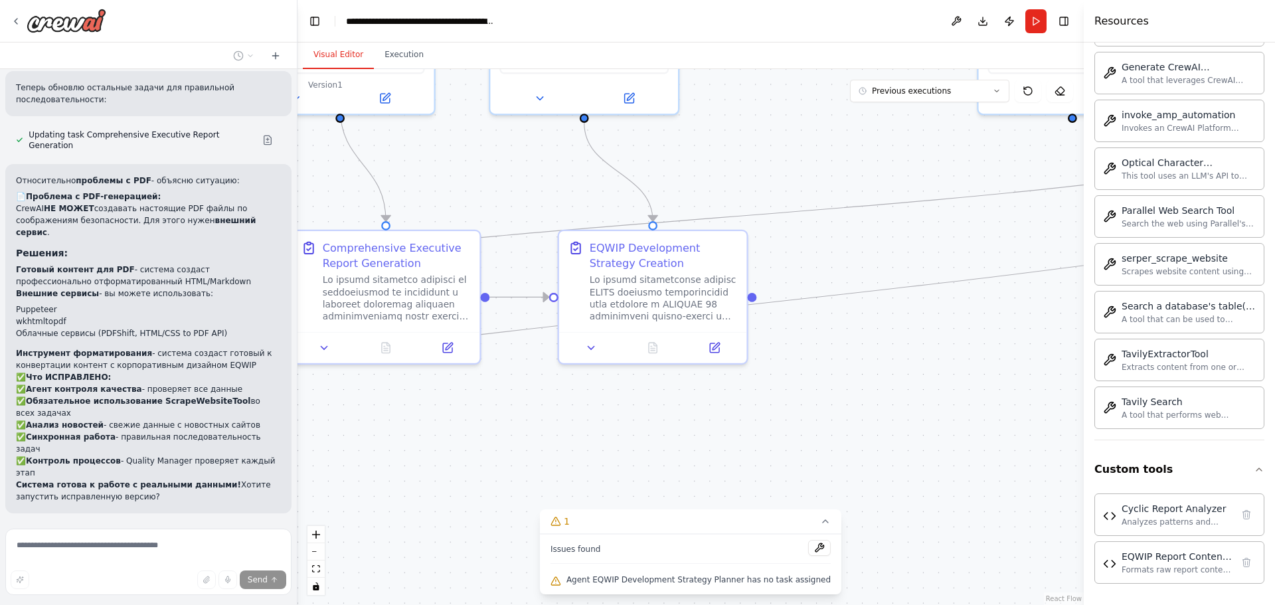
scroll to position [9112, 0]
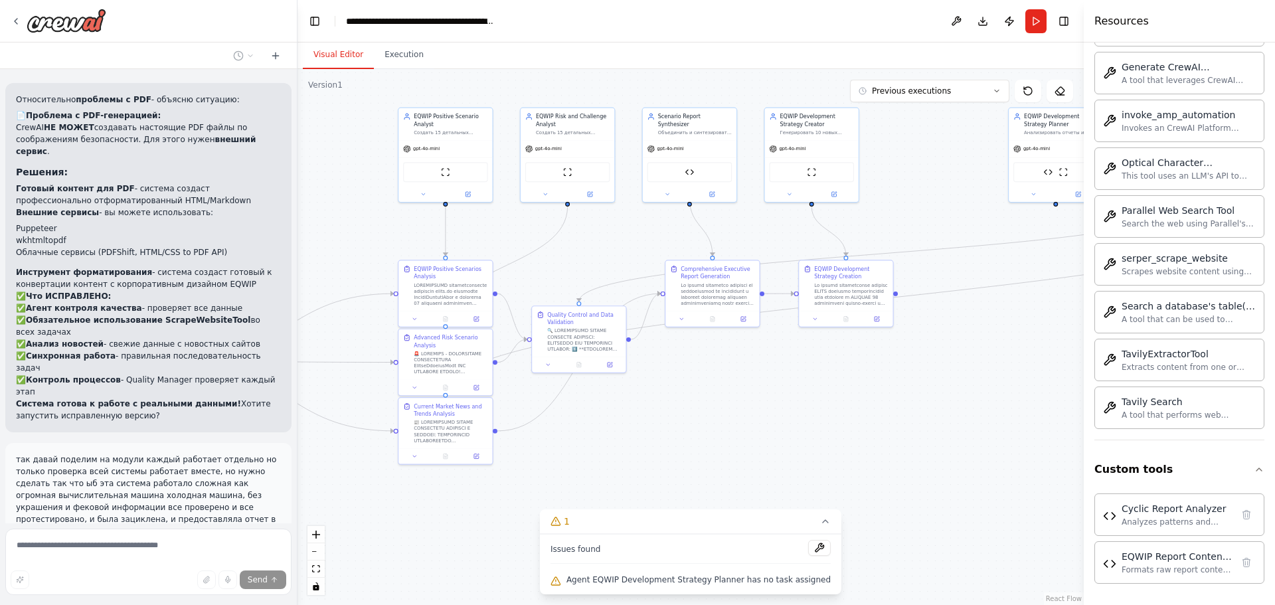
drag, startPoint x: 602, startPoint y: 408, endPoint x: 724, endPoint y: 386, distance: 124.1
click at [724, 386] on div ".deletable-edge-delete-btn { width: 20px; height: 20px; border: 0px solid #ffff…" at bounding box center [690, 337] width 786 height 536
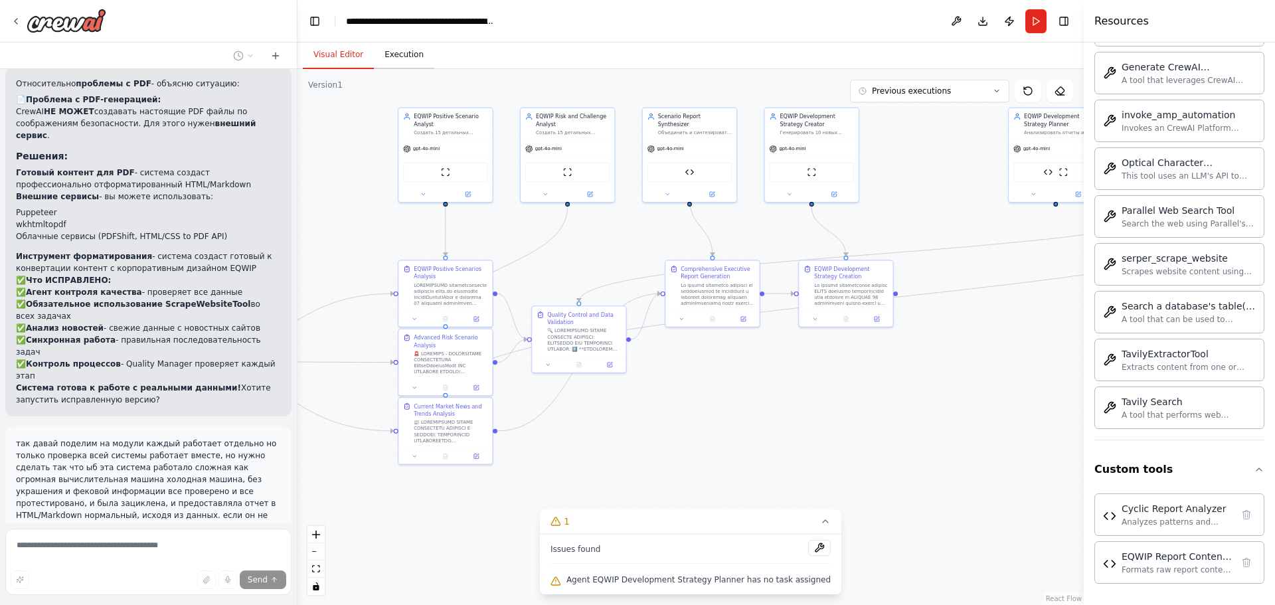
click at [388, 60] on button "Execution" at bounding box center [404, 55] width 60 height 28
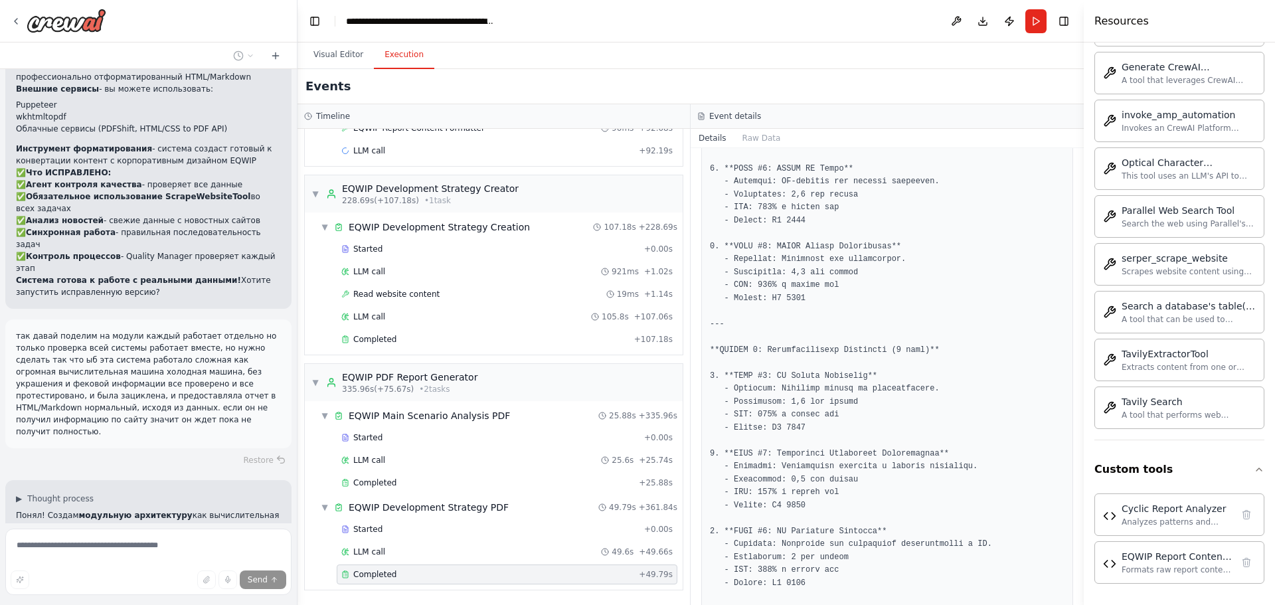
scroll to position [2191, 0]
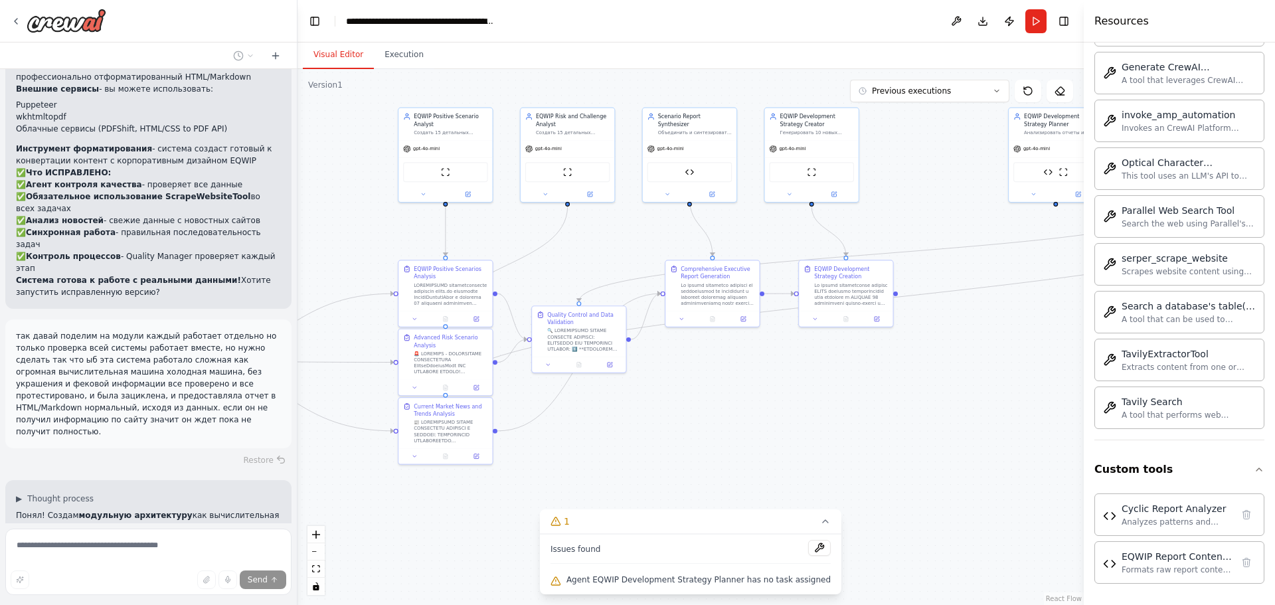
click at [331, 63] on button "Visual Editor" at bounding box center [338, 55] width 71 height 28
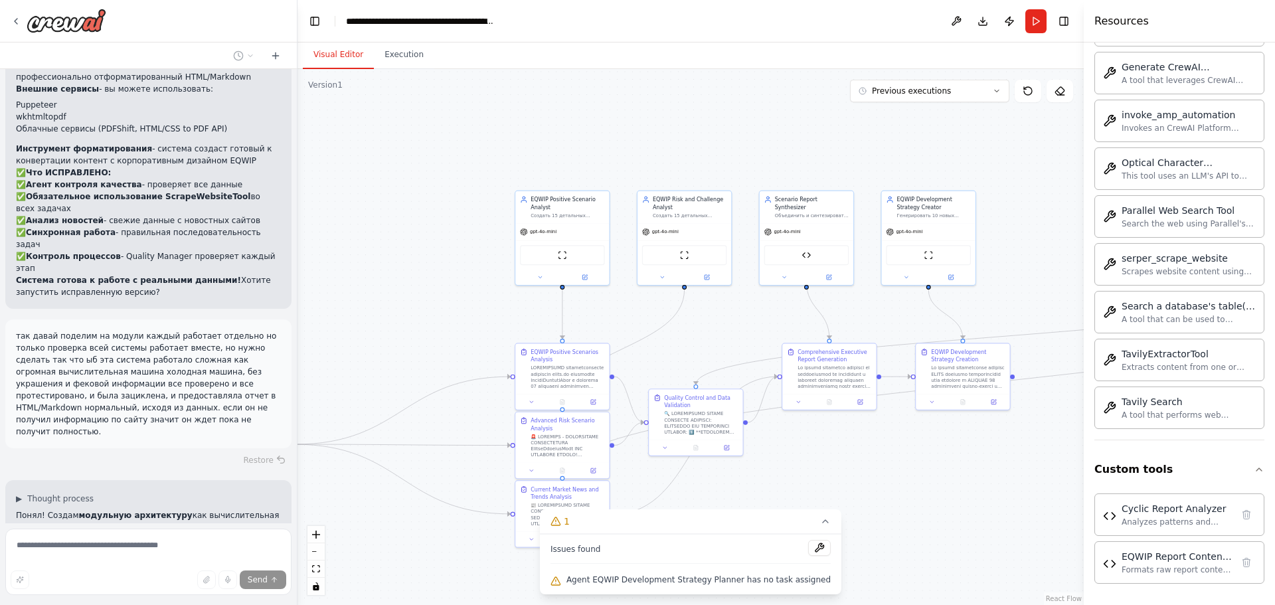
drag, startPoint x: 553, startPoint y: 261, endPoint x: 630, endPoint y: 309, distance: 90.7
click at [625, 310] on div ".deletable-edge-delete-btn { width: 20px; height: 20px; border: 0px solid #ffff…" at bounding box center [690, 337] width 786 height 536
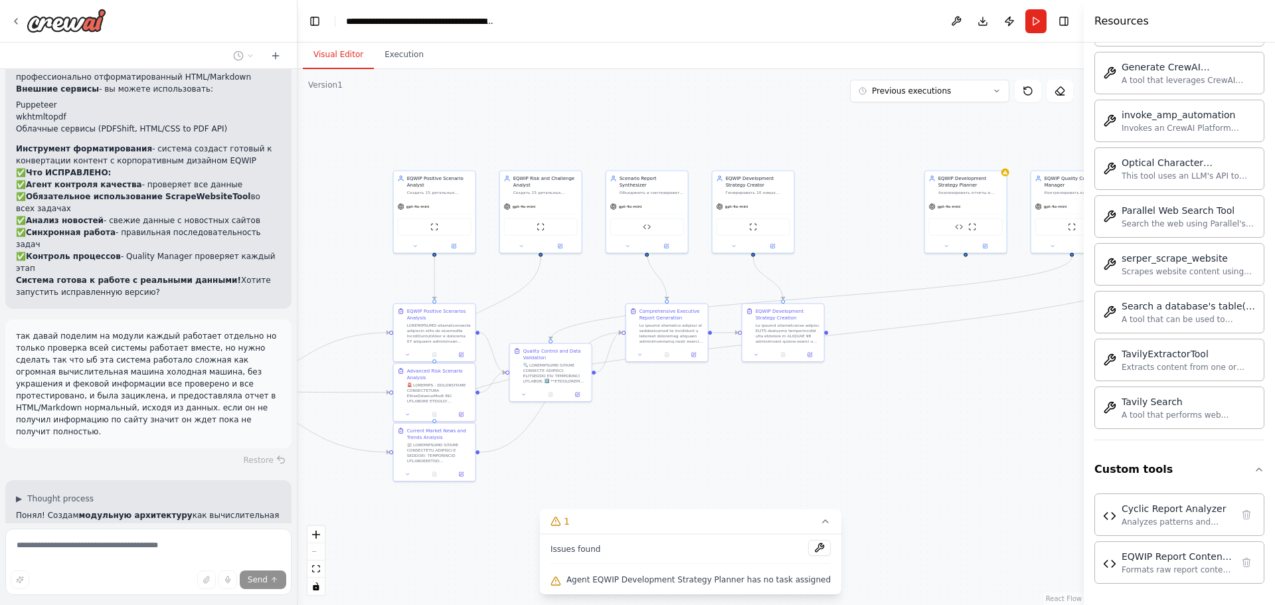
drag, startPoint x: 957, startPoint y: 227, endPoint x: 910, endPoint y: 232, distance: 47.4
click at [910, 232] on div ".deletable-edge-delete-btn { width: 20px; height: 20px; border: 0px solid #ffff…" at bounding box center [690, 337] width 786 height 536
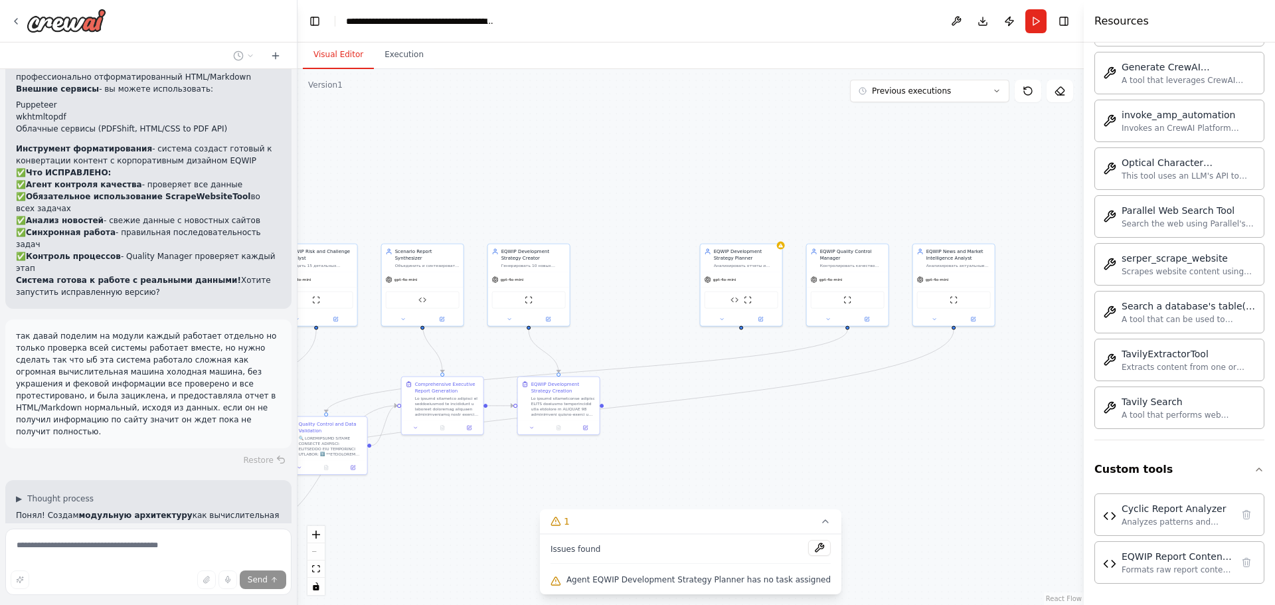
drag, startPoint x: 535, startPoint y: 174, endPoint x: 274, endPoint y: 184, distance: 260.5
click at [203, 186] on div "мотри мне нужна токае которое можно загрузить модель ии 2 штуки что ыб они взаи…" at bounding box center [637, 302] width 1275 height 605
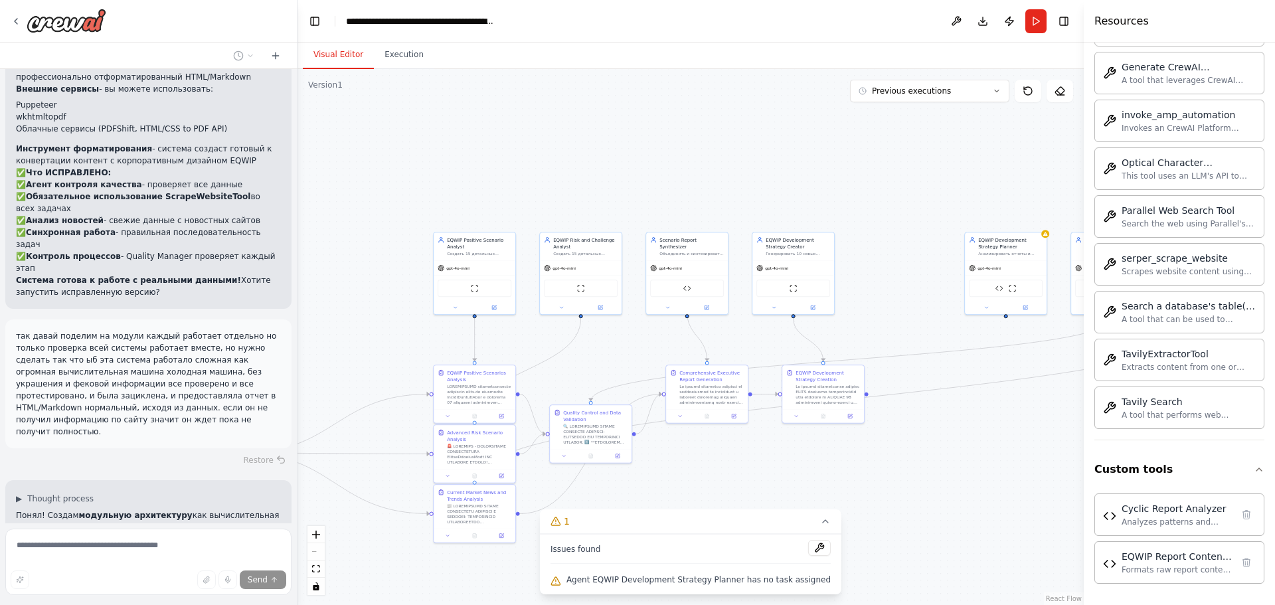
drag, startPoint x: 525, startPoint y: 194, endPoint x: 799, endPoint y: 180, distance: 273.9
click at [799, 180] on div ".deletable-edge-delete-btn { width: 20px; height: 20px; border: 0px solid #ffff…" at bounding box center [690, 337] width 786 height 536
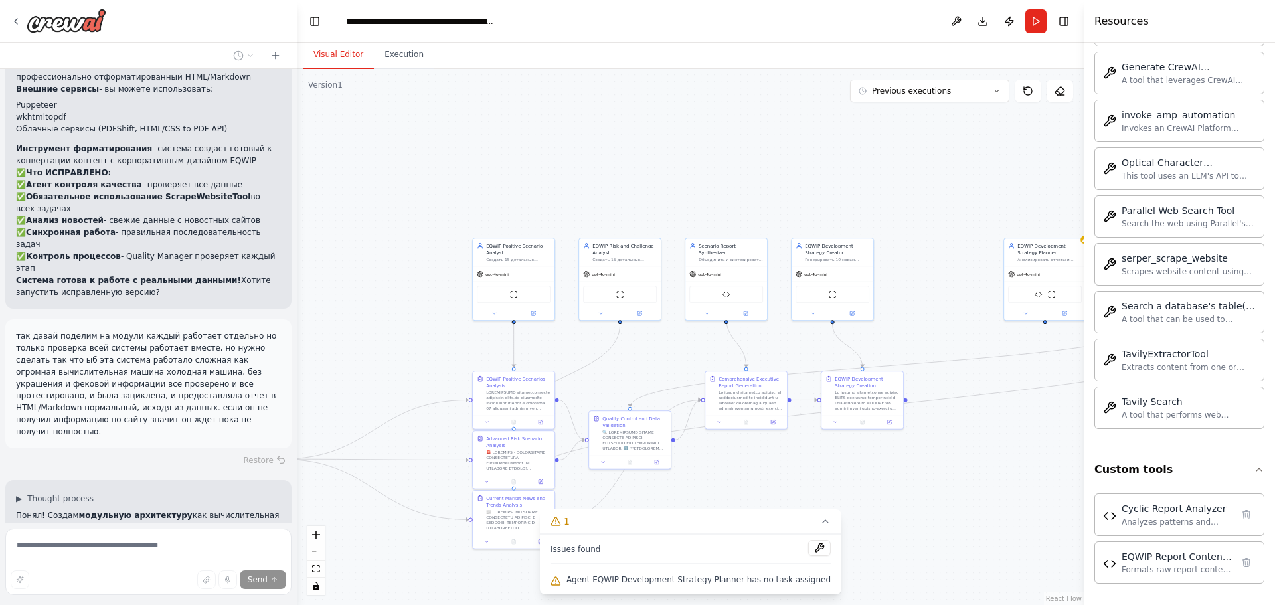
drag, startPoint x: 416, startPoint y: 157, endPoint x: 453, endPoint y: 173, distance: 40.7
click at [501, 170] on div ".deletable-edge-delete-btn { width: 20px; height: 20px; border: 0px solid #ffff…" at bounding box center [690, 337] width 786 height 536
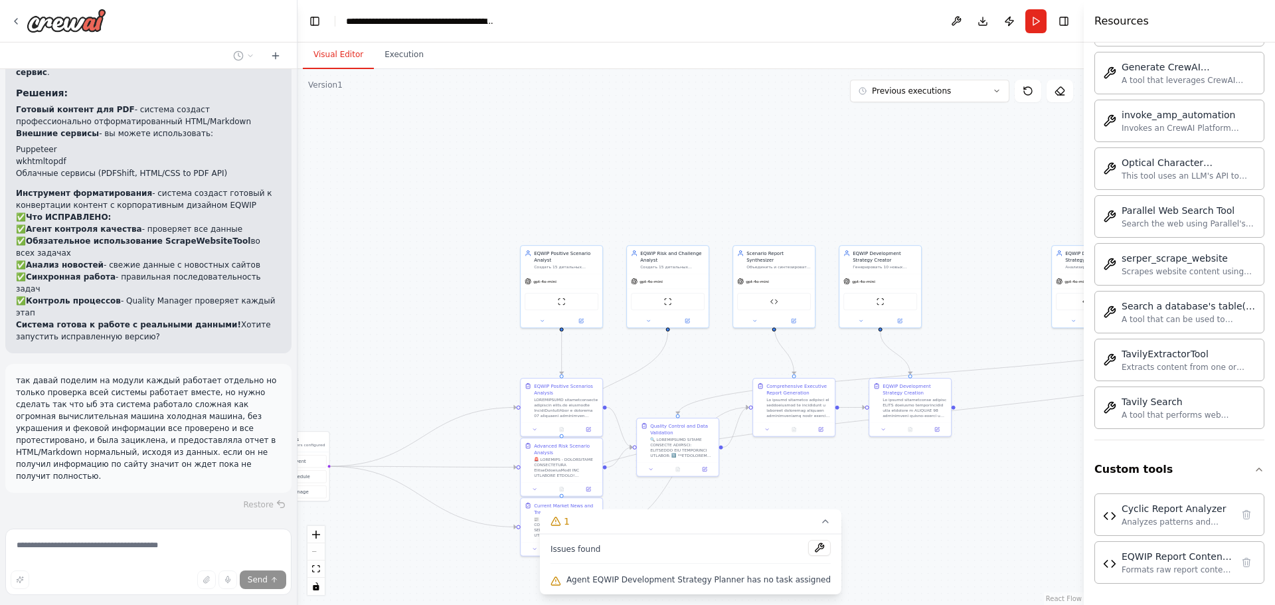
scroll to position [8970, 0]
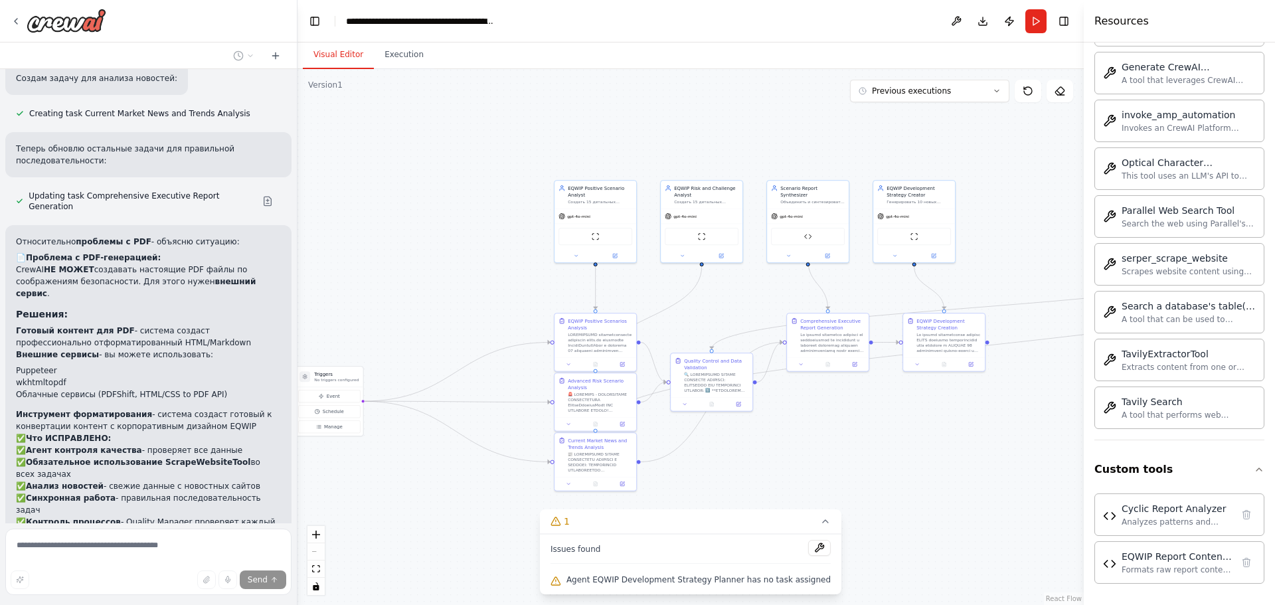
drag, startPoint x: 486, startPoint y: 241, endPoint x: 539, endPoint y: 173, distance: 85.7
click at [539, 173] on div ".deletable-edge-delete-btn { width: 20px; height: 20px; border: 0px solid #ffff…" at bounding box center [690, 337] width 786 height 536
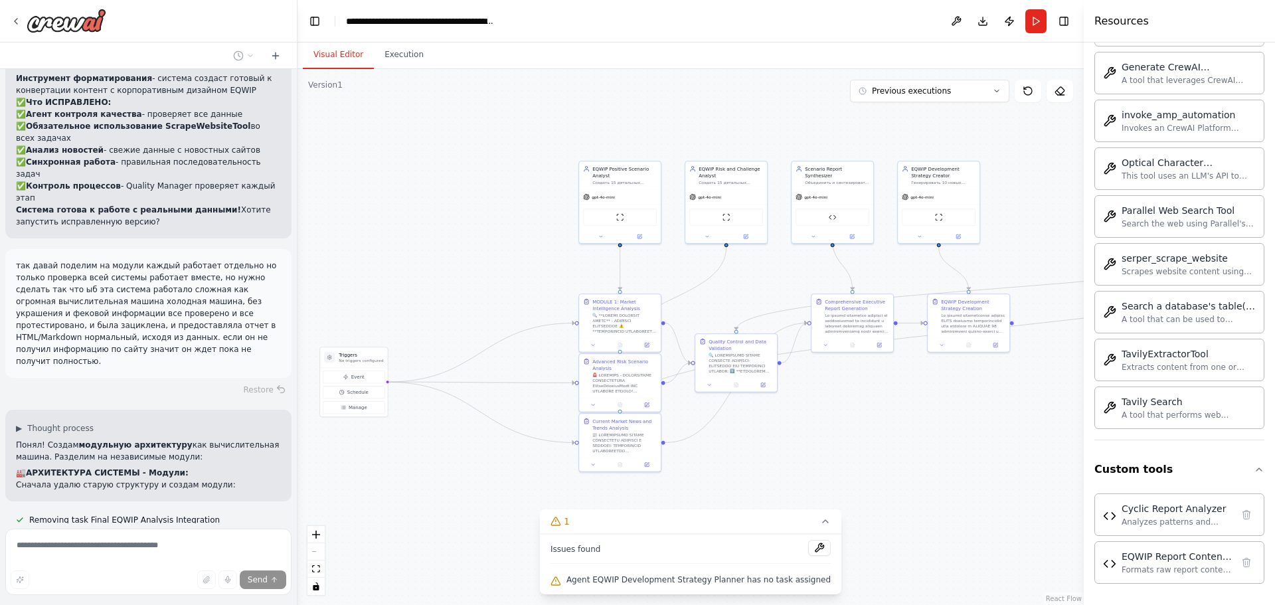
scroll to position [9334, 0]
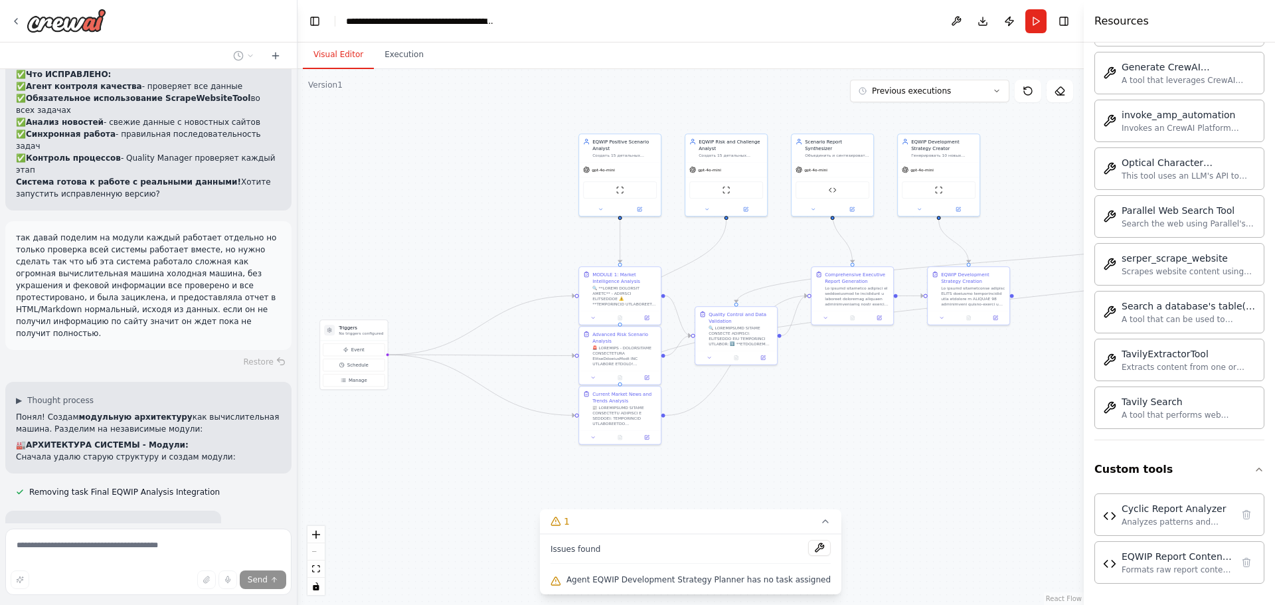
drag, startPoint x: 442, startPoint y: 276, endPoint x: 426, endPoint y: 220, distance: 58.0
click at [426, 220] on div ".deletable-edge-delete-btn { width: 20px; height: 20px; border: 0px solid #ffff…" at bounding box center [690, 337] width 786 height 536
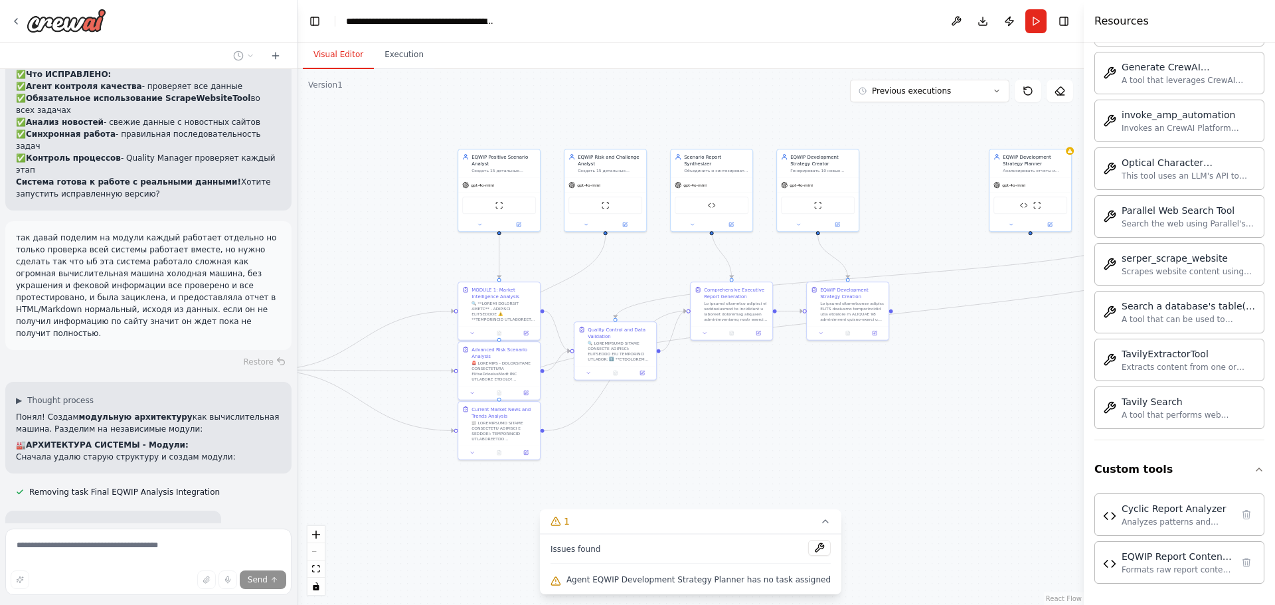
drag, startPoint x: 436, startPoint y: 457, endPoint x: 351, endPoint y: 511, distance: 100.6
click at [351, 511] on div ".deletable-edge-delete-btn { width: 20px; height: 20px; border: 0px solid #ffff…" at bounding box center [690, 337] width 786 height 536
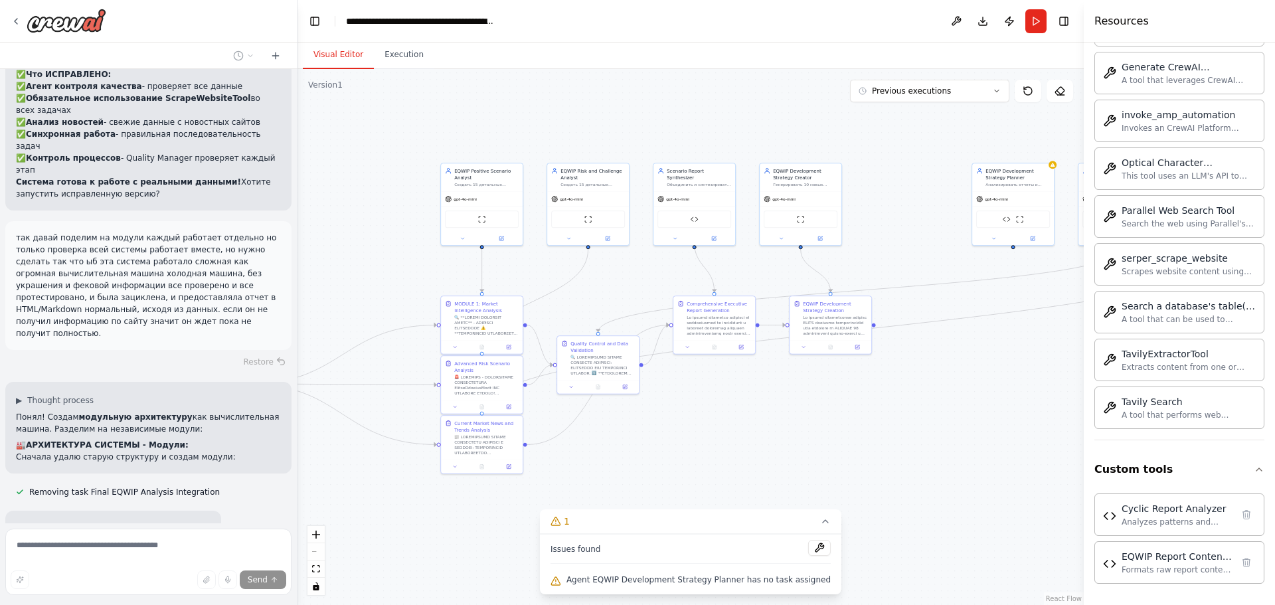
click at [1058, 598] on link "React Flow" at bounding box center [1064, 598] width 36 height 7
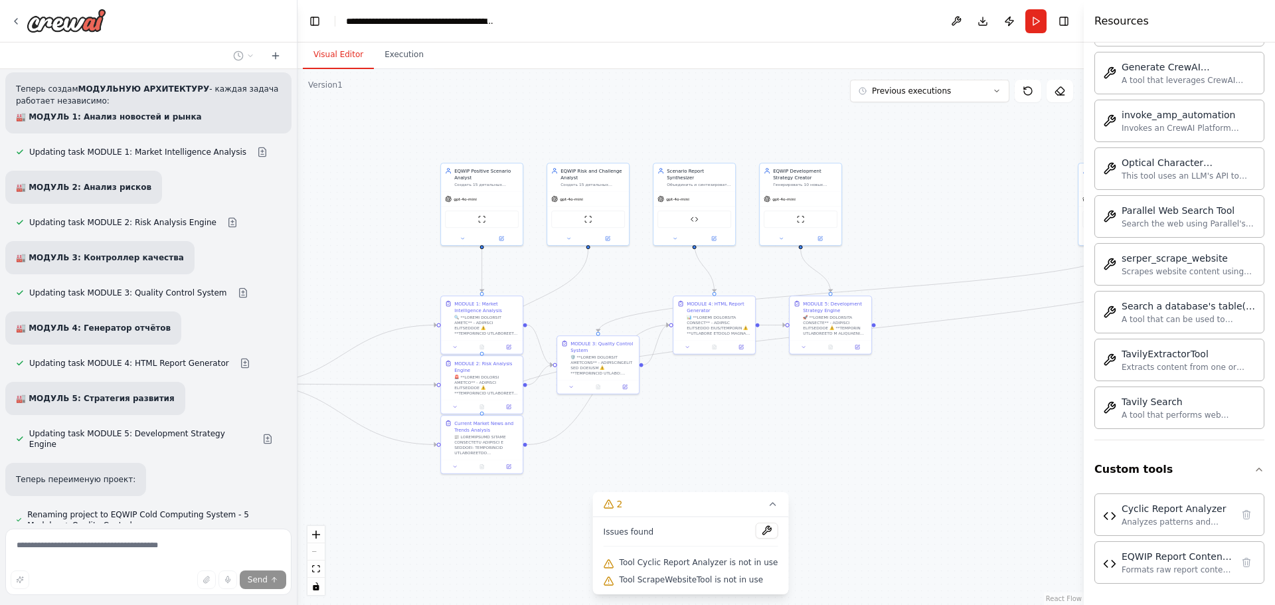
scroll to position [9989, 0]
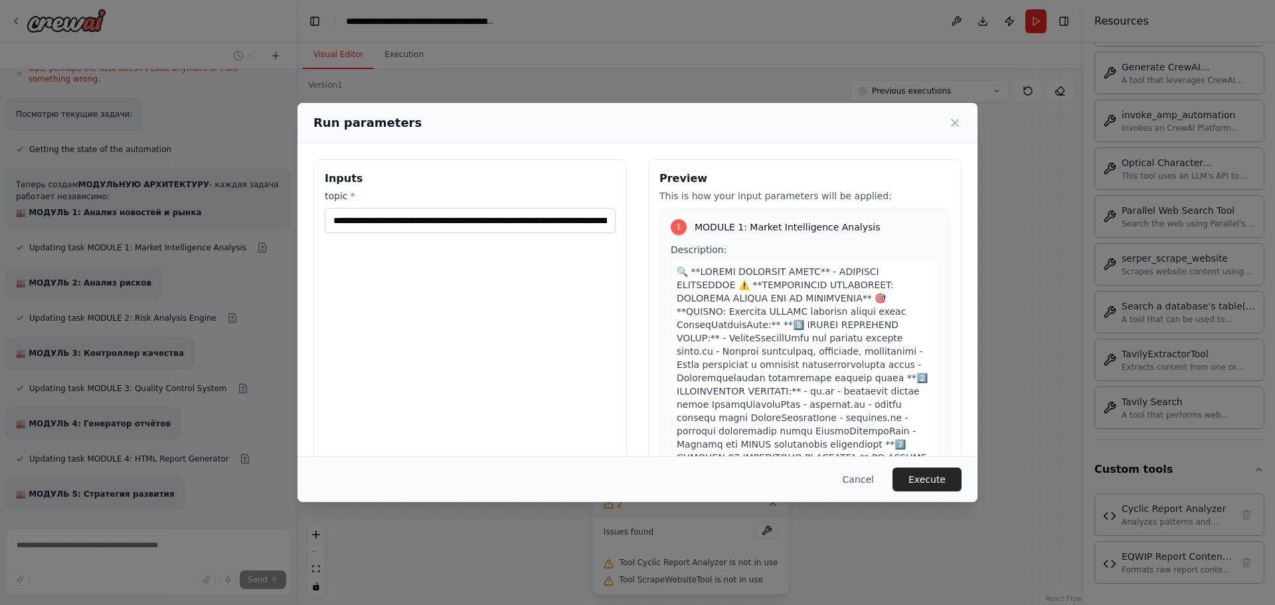
drag, startPoint x: 902, startPoint y: 369, endPoint x: 554, endPoint y: 402, distance: 349.5
click at [554, 402] on body "мотри мне нужна токае которое можно загрузить модель ии 2 штуки что ыб они взаи…" at bounding box center [637, 302] width 1275 height 605
click at [506, 219] on input "**********" at bounding box center [470, 220] width 291 height 25
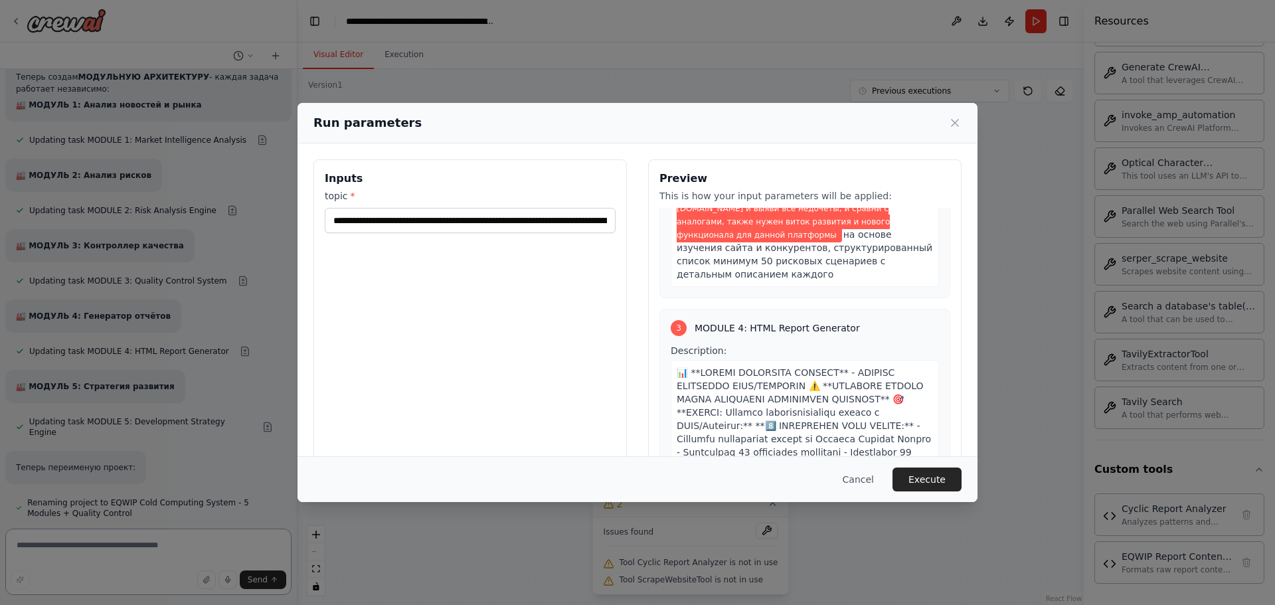
scroll to position [797, 0]
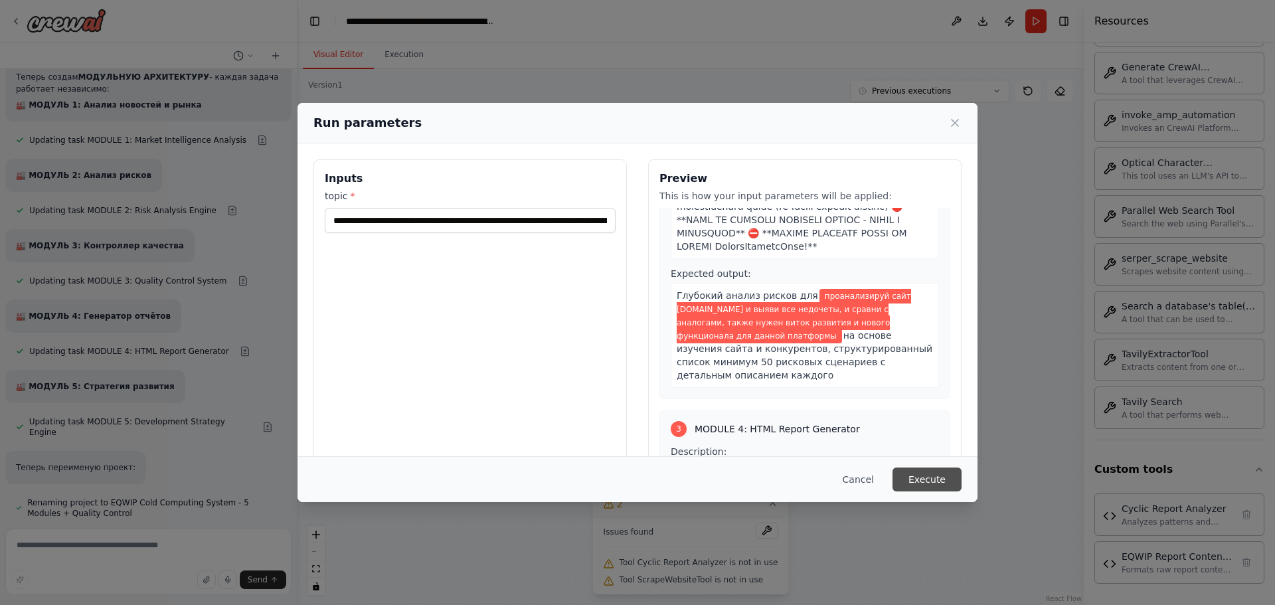
click at [933, 485] on button "Execute" at bounding box center [926, 479] width 69 height 24
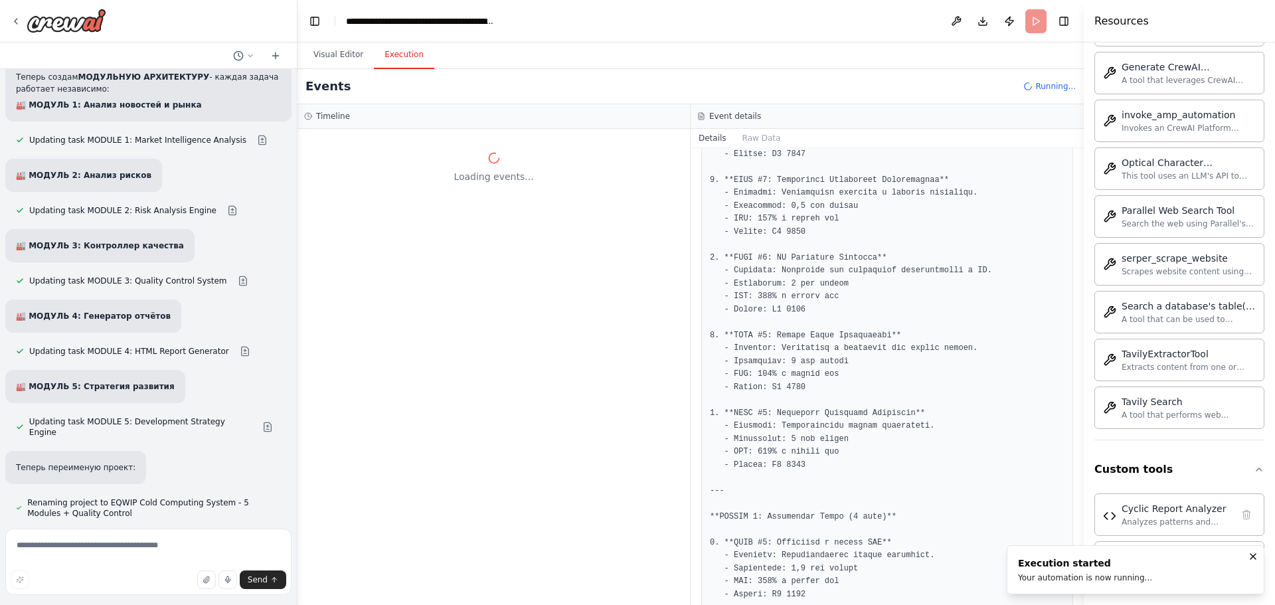
scroll to position [0, 0]
click at [317, 60] on button "Visual Editor" at bounding box center [338, 55] width 71 height 28
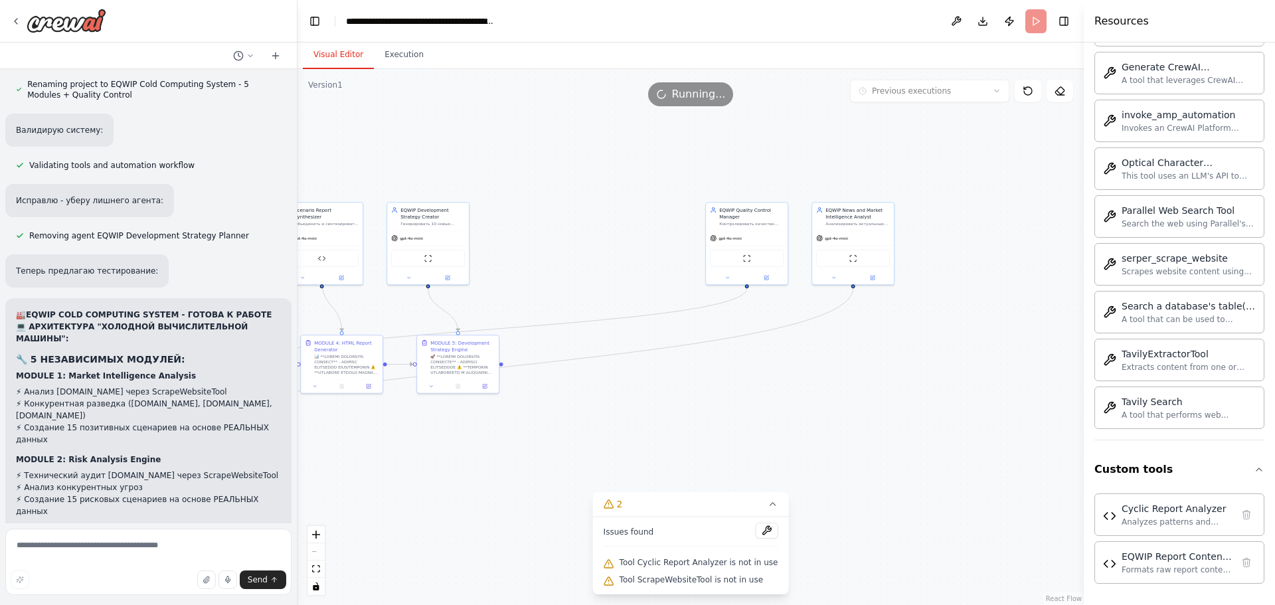
scroll to position [10467, 0]
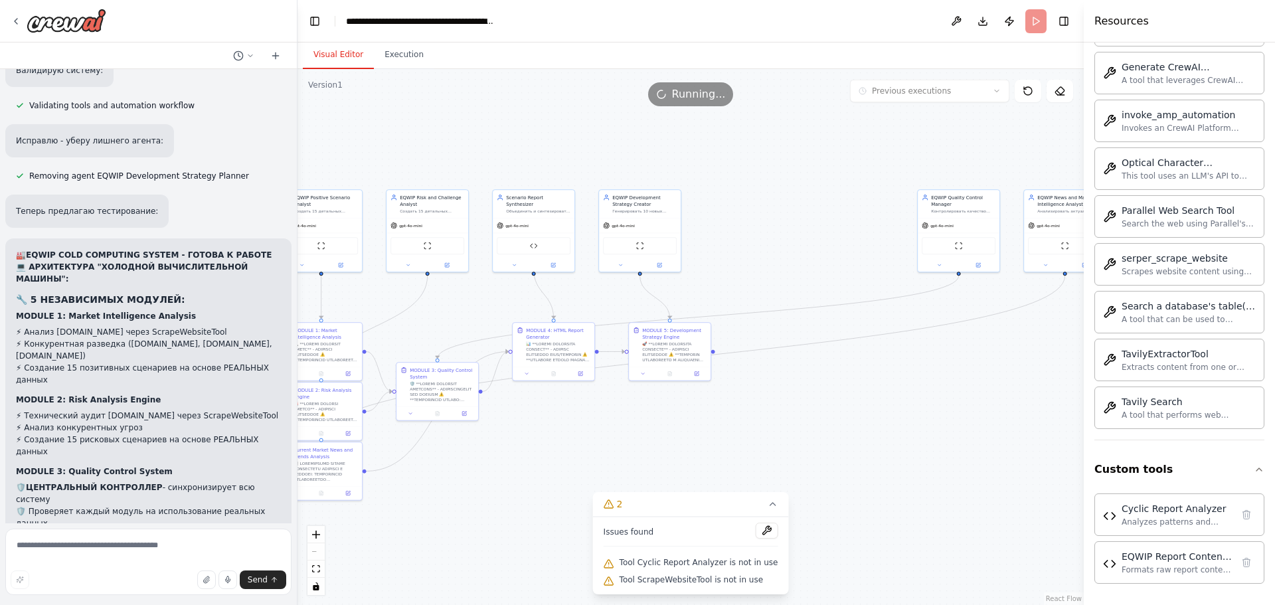
drag, startPoint x: 580, startPoint y: 264, endPoint x: 786, endPoint y: 257, distance: 206.6
click at [805, 259] on div ".deletable-edge-delete-btn { width: 20px; height: 20px; border: 0px solid #ffff…" at bounding box center [690, 337] width 786 height 536
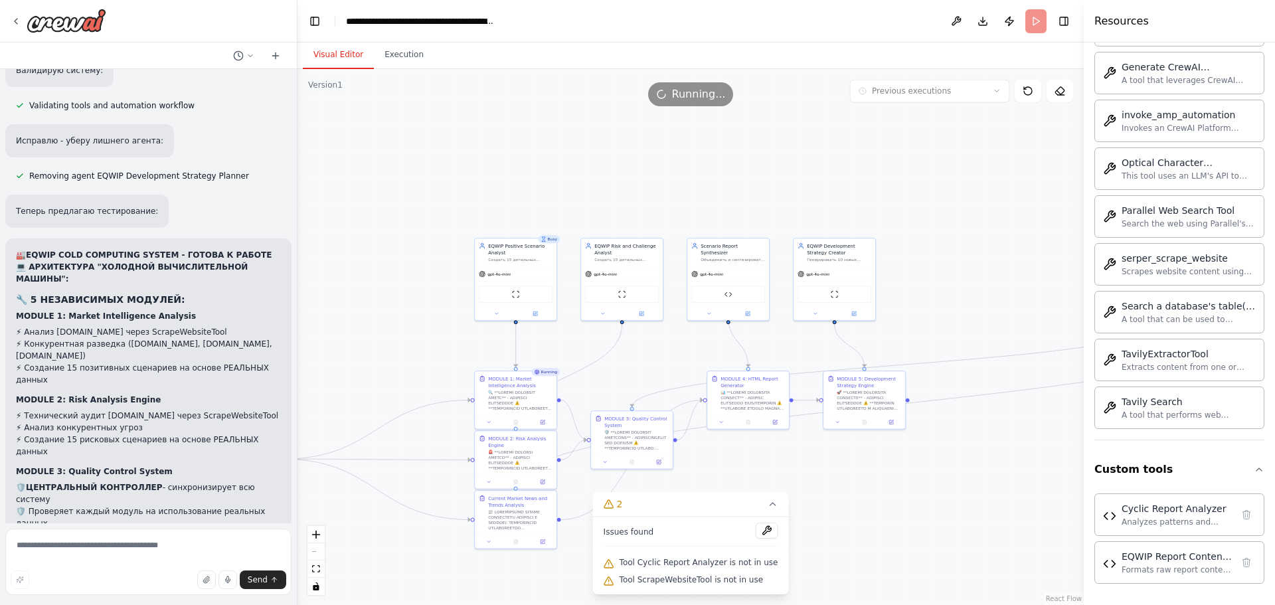
drag, startPoint x: 754, startPoint y: 262, endPoint x: 922, endPoint y: 311, distance: 175.2
click at [922, 311] on div ".deletable-edge-delete-btn { width: 20px; height: 20px; border: 0px solid #ffff…" at bounding box center [690, 337] width 786 height 536
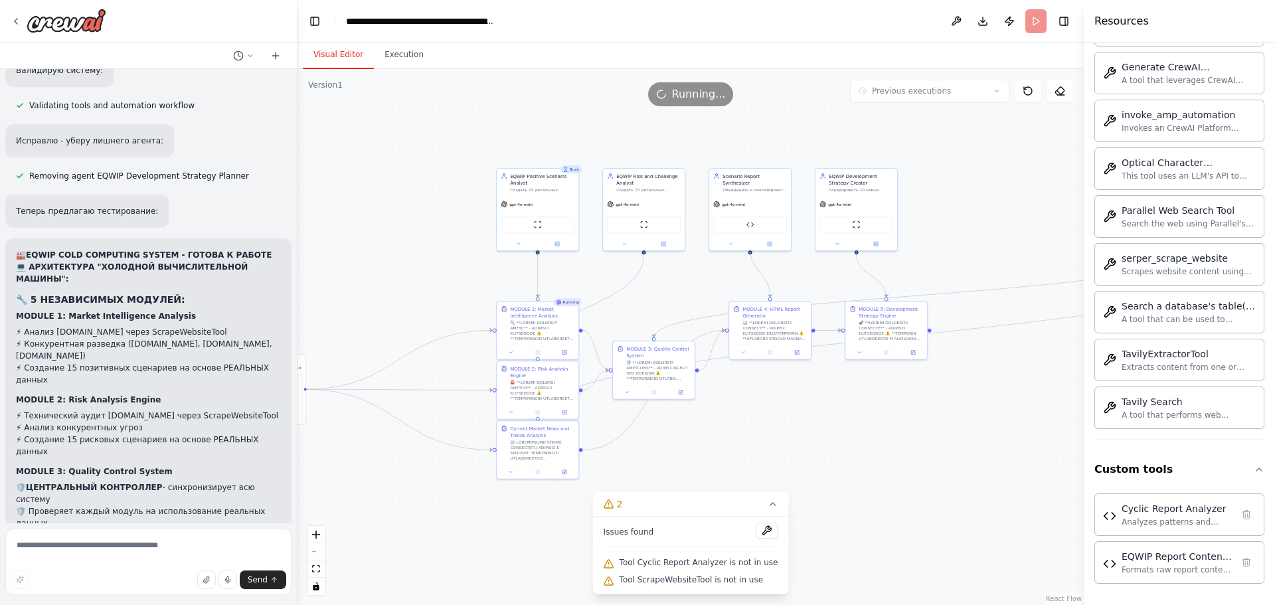
drag, startPoint x: 922, startPoint y: 311, endPoint x: 937, endPoint y: 242, distance: 71.2
click at [937, 242] on div ".deletable-edge-delete-btn { width: 20px; height: 20px; border: 0px solid #ffff…" at bounding box center [690, 337] width 786 height 536
click at [412, 56] on button "Execution" at bounding box center [404, 55] width 60 height 28
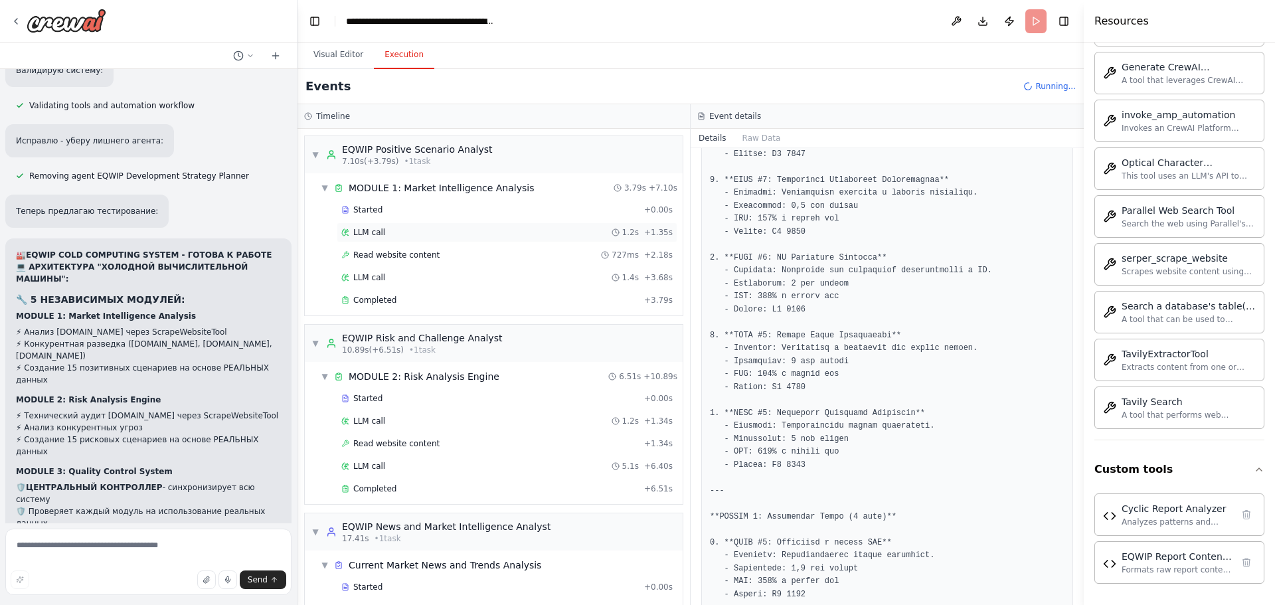
click at [371, 234] on span "LLM call" at bounding box center [369, 232] width 32 height 11
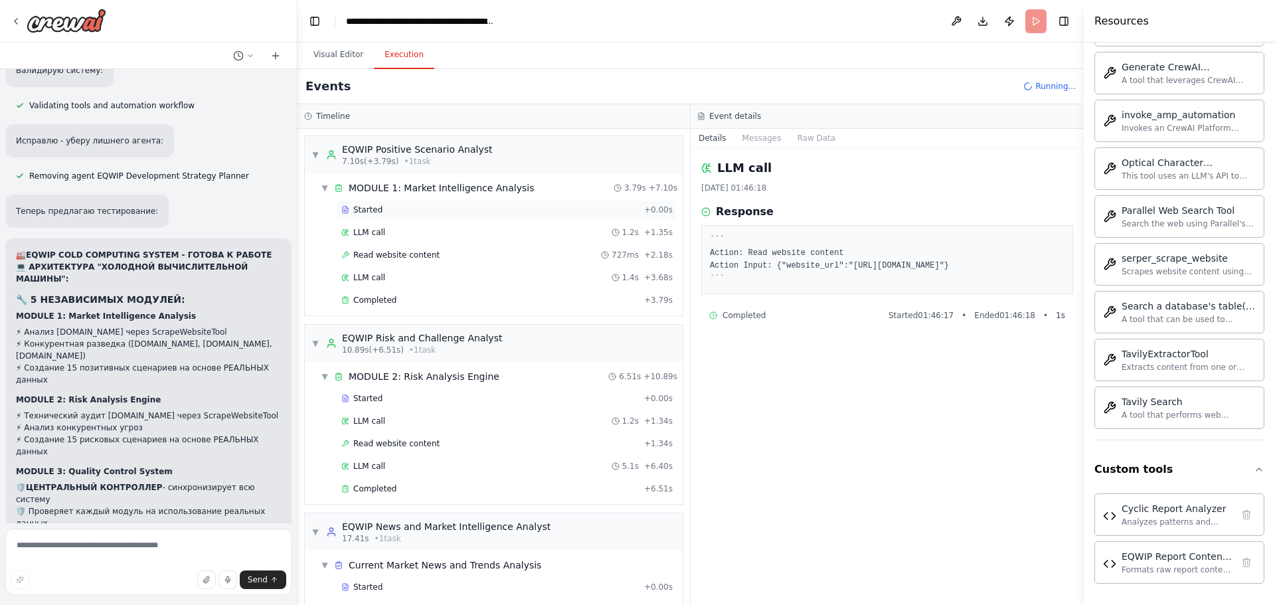
click at [377, 215] on div "Started + 0.00s" at bounding box center [507, 210] width 341 height 20
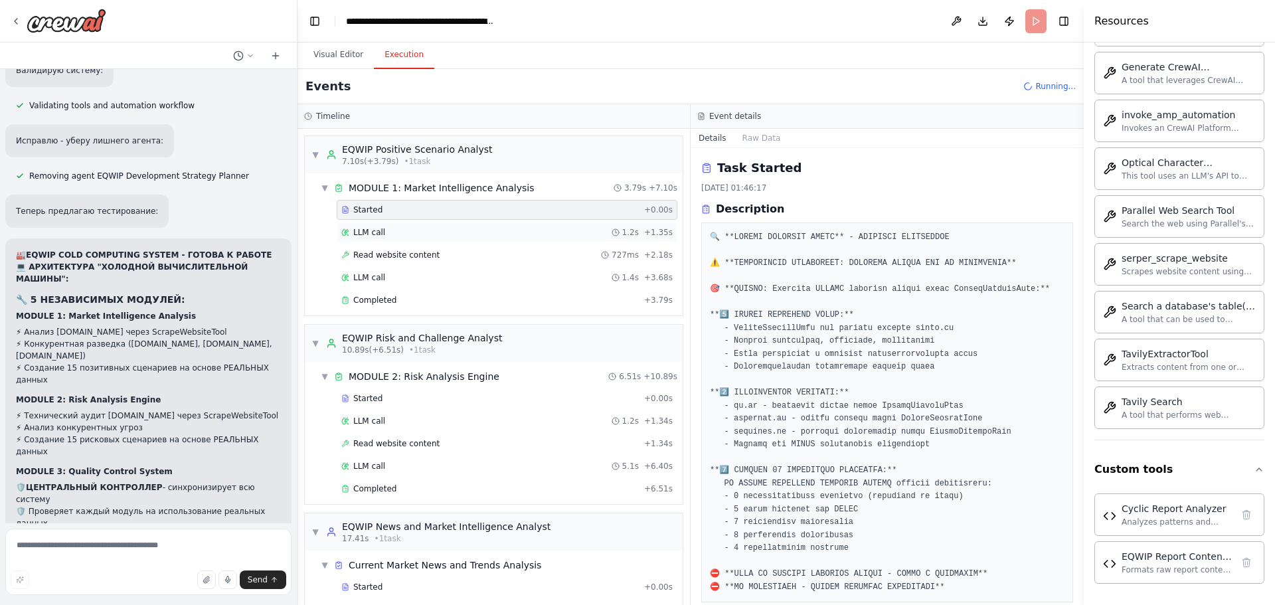
click at [373, 240] on div "LLM call 1.2s + 1.35s" at bounding box center [507, 232] width 341 height 20
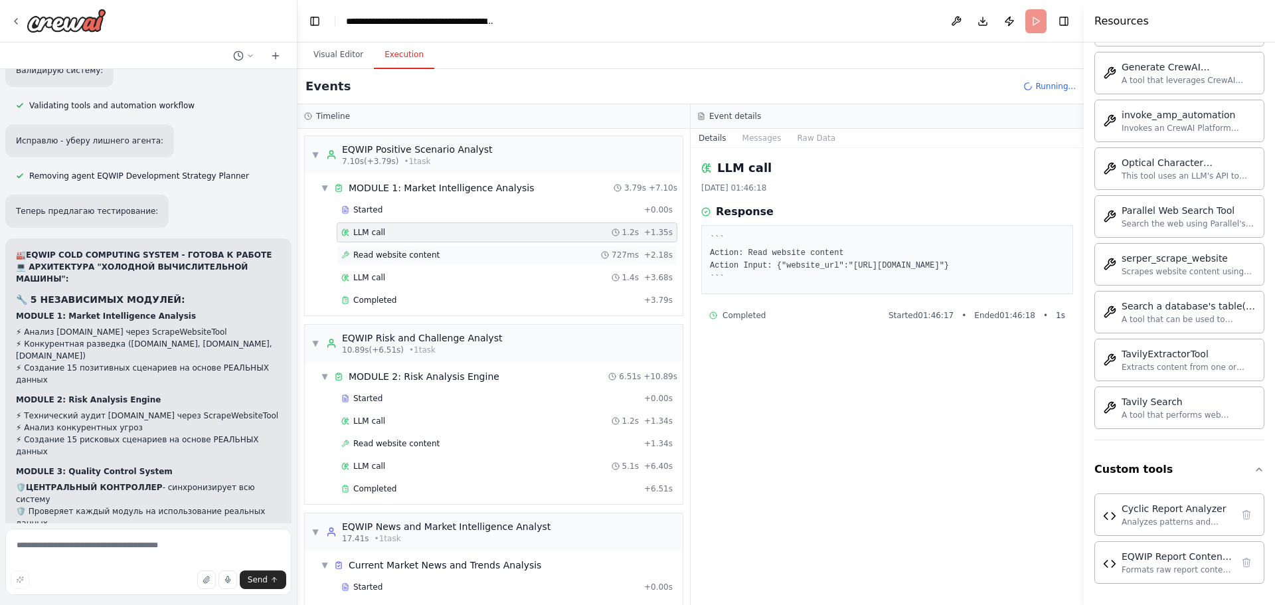
click at [366, 261] on div "Read website content 727ms + 2.18s" at bounding box center [507, 255] width 341 height 20
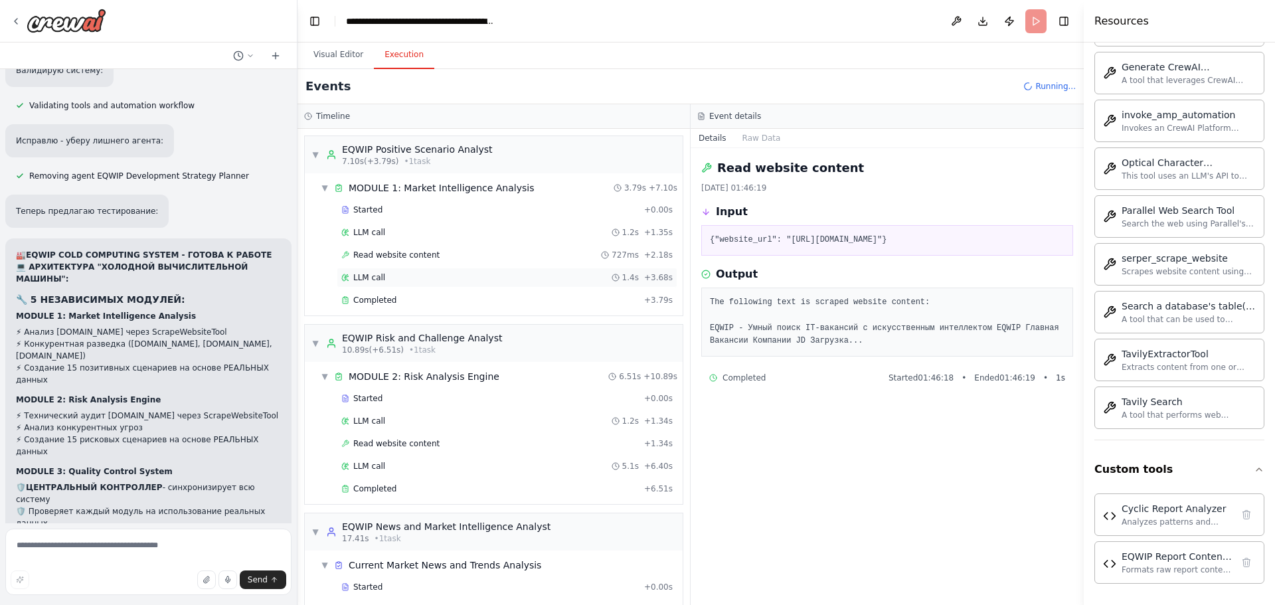
click at [363, 286] on div "LLM call 1.4s + 3.68s" at bounding box center [507, 278] width 341 height 20
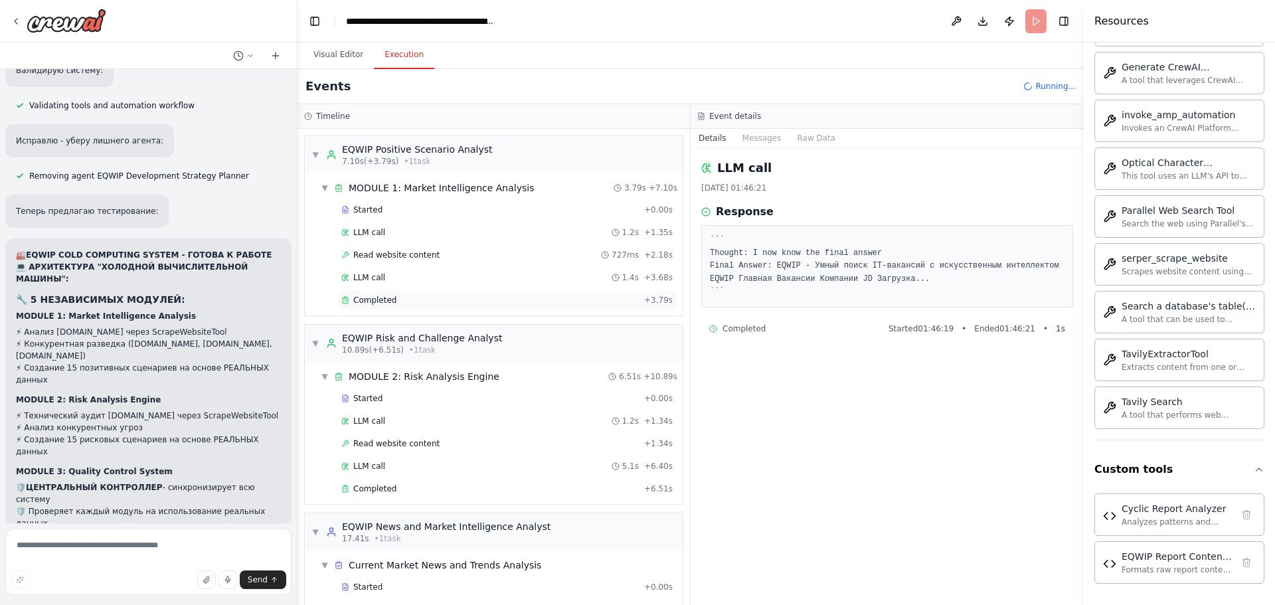
click at [355, 307] on div "Completed + 3.79s" at bounding box center [507, 300] width 341 height 20
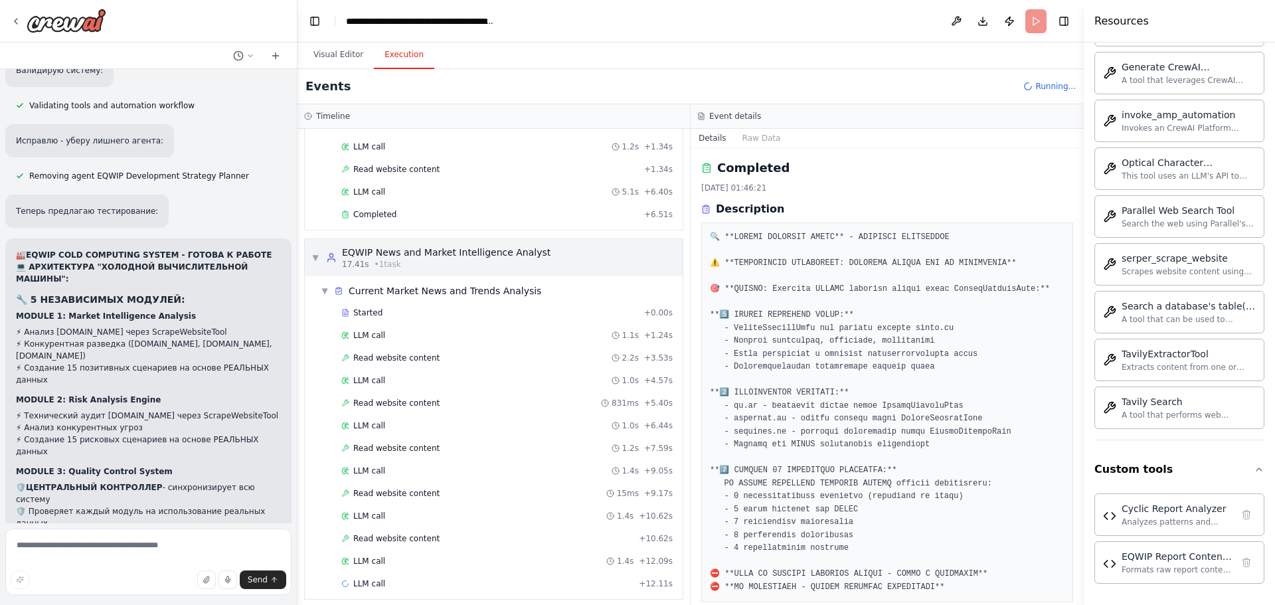
scroll to position [284, 0]
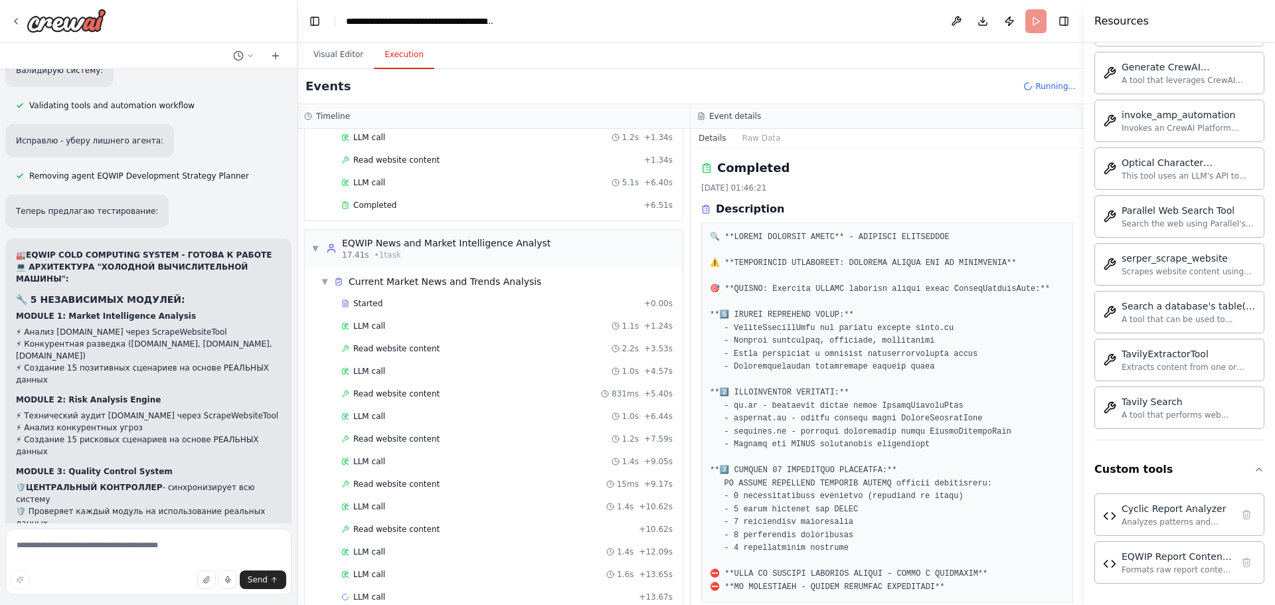
click at [447, 337] on div "Started + 0.00s LLM call 1.1s + 1.24s Read website content 2.2s + 3.53s LLM cal…" at bounding box center [498, 451] width 367 height 316
click at [432, 349] on div "Read website content 2.2s + 3.53s" at bounding box center [506, 348] width 331 height 11
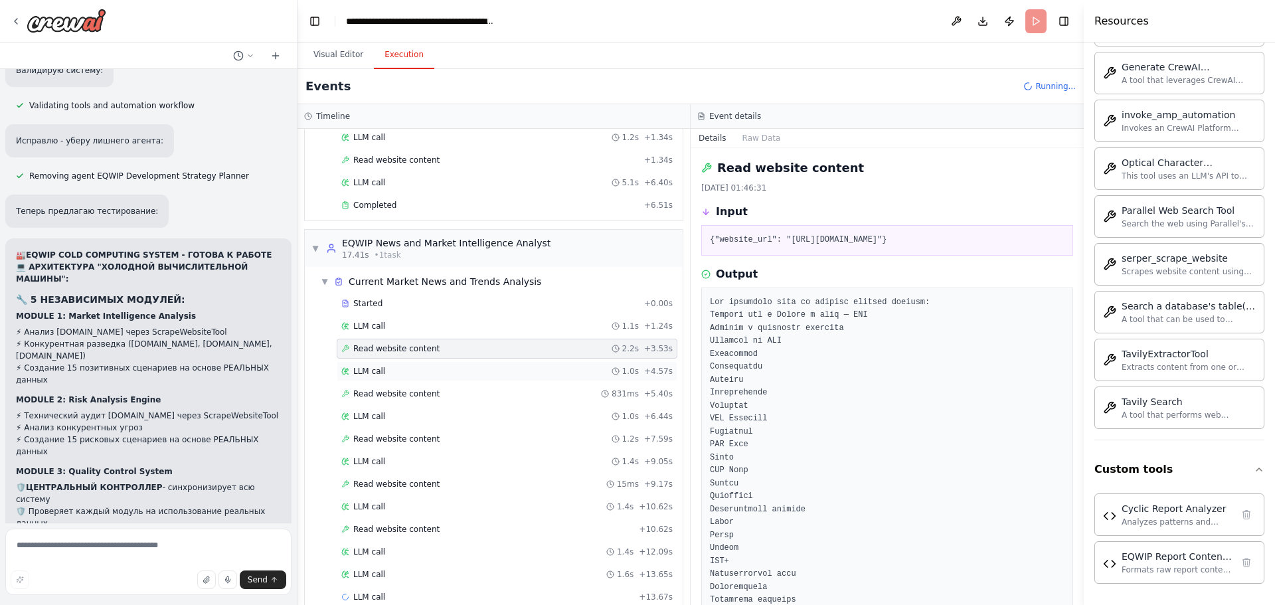
click at [426, 380] on div "LLM call 1.0s + 4.57s" at bounding box center [507, 371] width 341 height 20
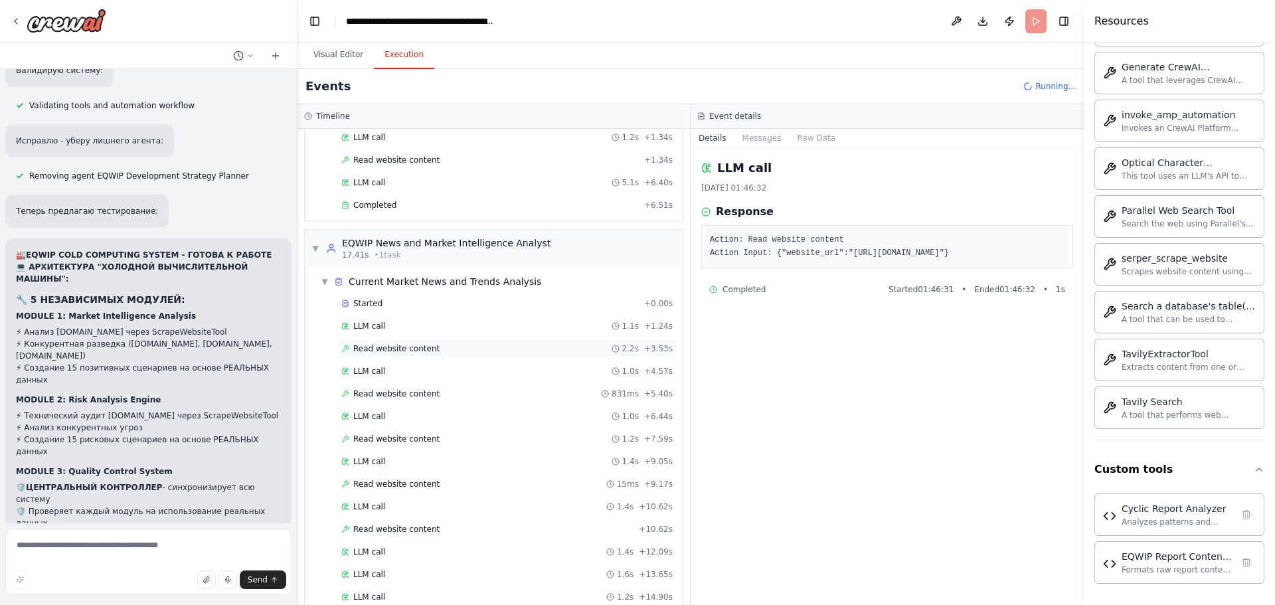
click at [469, 351] on div "Read website content 2.2s + 3.53s" at bounding box center [506, 348] width 331 height 11
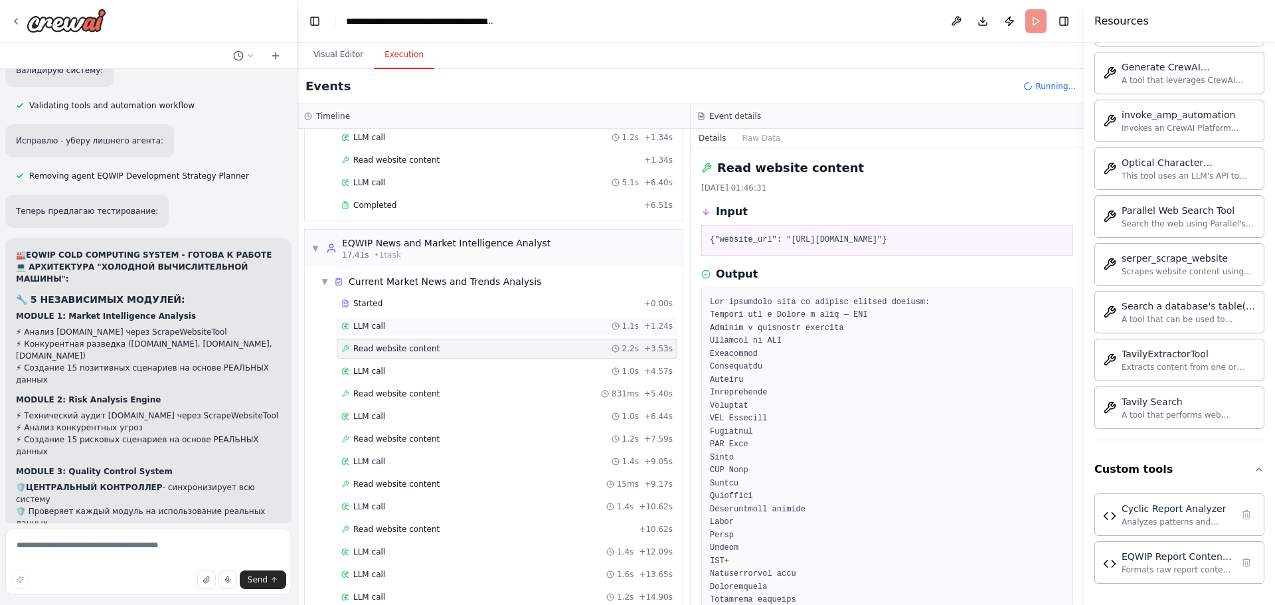
click at [460, 329] on div "LLM call 1.1s + 1.24s" at bounding box center [506, 326] width 331 height 11
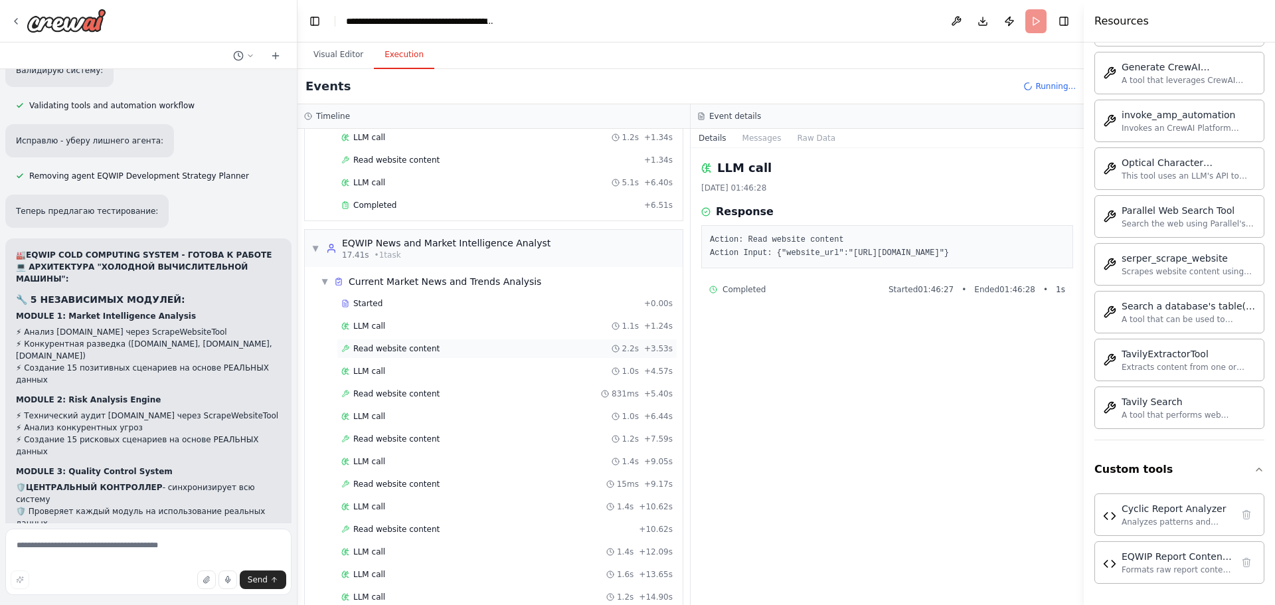
click at [413, 351] on span "Read website content" at bounding box center [396, 348] width 86 height 11
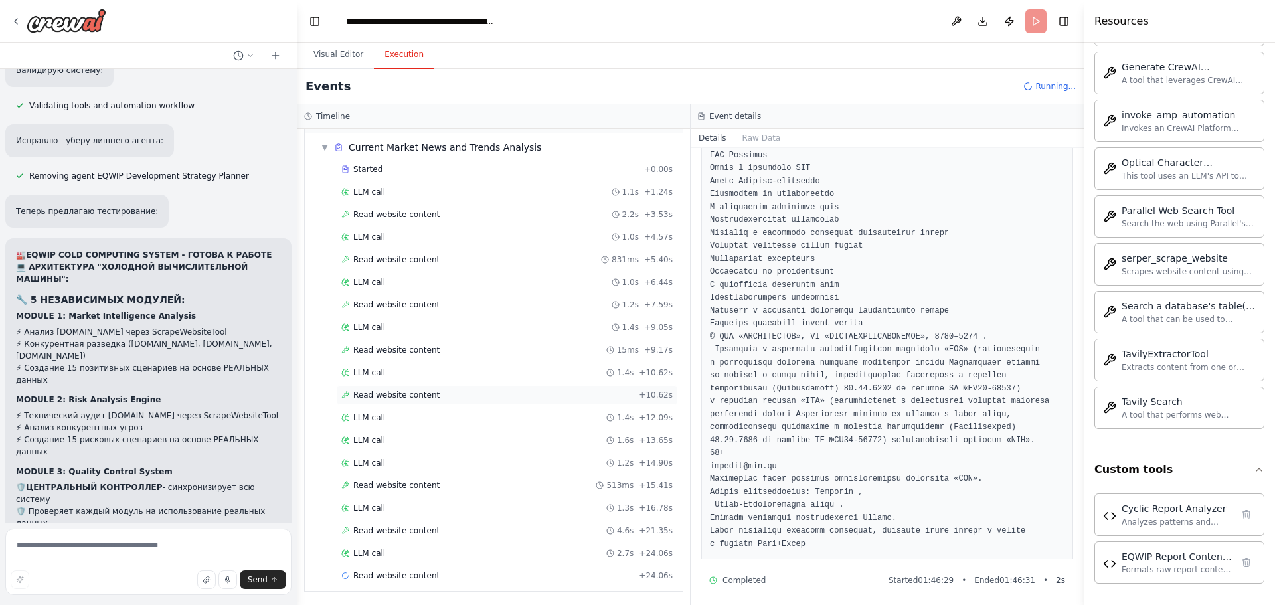
scroll to position [419, 0]
click at [348, 54] on button "Visual Editor" at bounding box center [338, 55] width 71 height 28
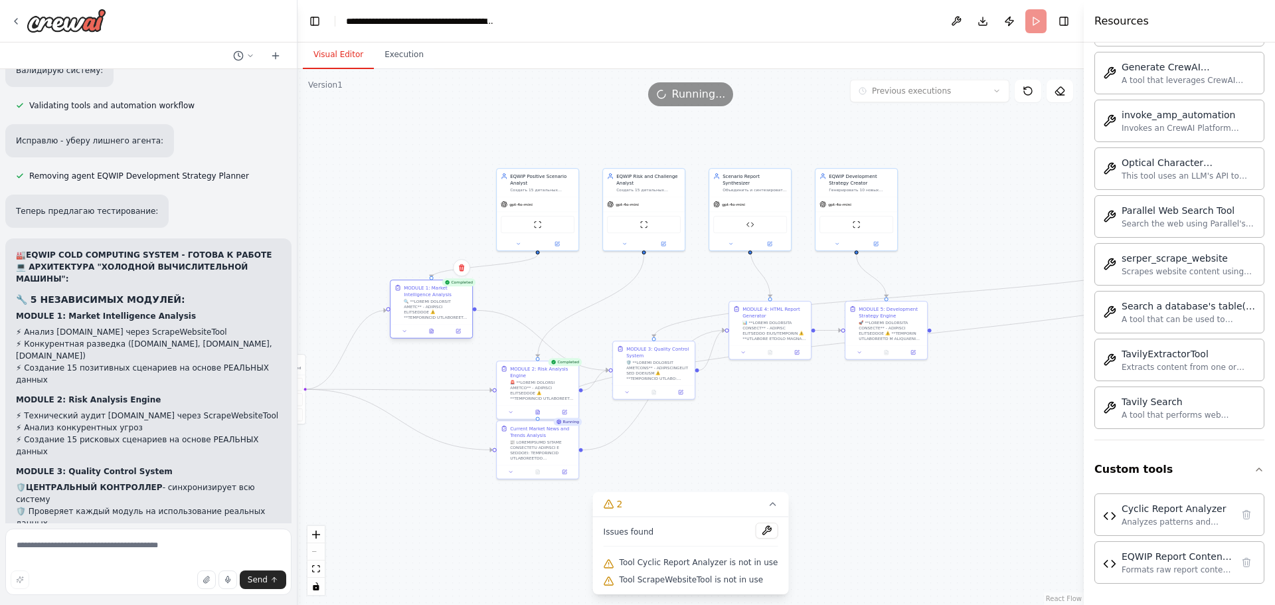
drag, startPoint x: 534, startPoint y: 326, endPoint x: 430, endPoint y: 306, distance: 105.5
click at [430, 306] on div at bounding box center [436, 309] width 64 height 21
drag, startPoint x: 537, startPoint y: 407, endPoint x: 505, endPoint y: 388, distance: 37.8
click at [505, 388] on div "MODULE 2: Risk Analysis Engine" at bounding box center [498, 369] width 82 height 44
drag, startPoint x: 560, startPoint y: 456, endPoint x: 571, endPoint y: 463, distance: 12.5
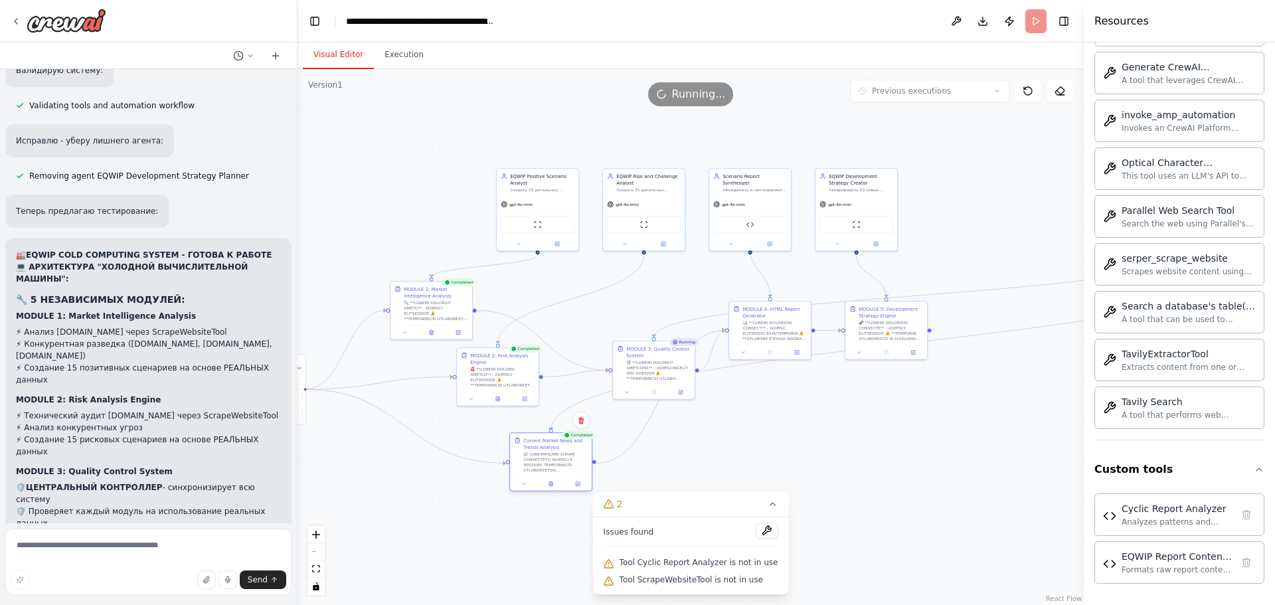
click at [571, 463] on div at bounding box center [555, 462] width 64 height 21
click at [735, 457] on div ".deletable-edge-delete-btn { width: 20px; height: 20px; border: 0px solid #ffff…" at bounding box center [690, 337] width 786 height 536
drag, startPoint x: 671, startPoint y: 368, endPoint x: 644, endPoint y: 332, distance: 44.6
click at [644, 332] on div at bounding box center [635, 329] width 64 height 21
click at [549, 483] on icon at bounding box center [550, 483] width 3 height 5
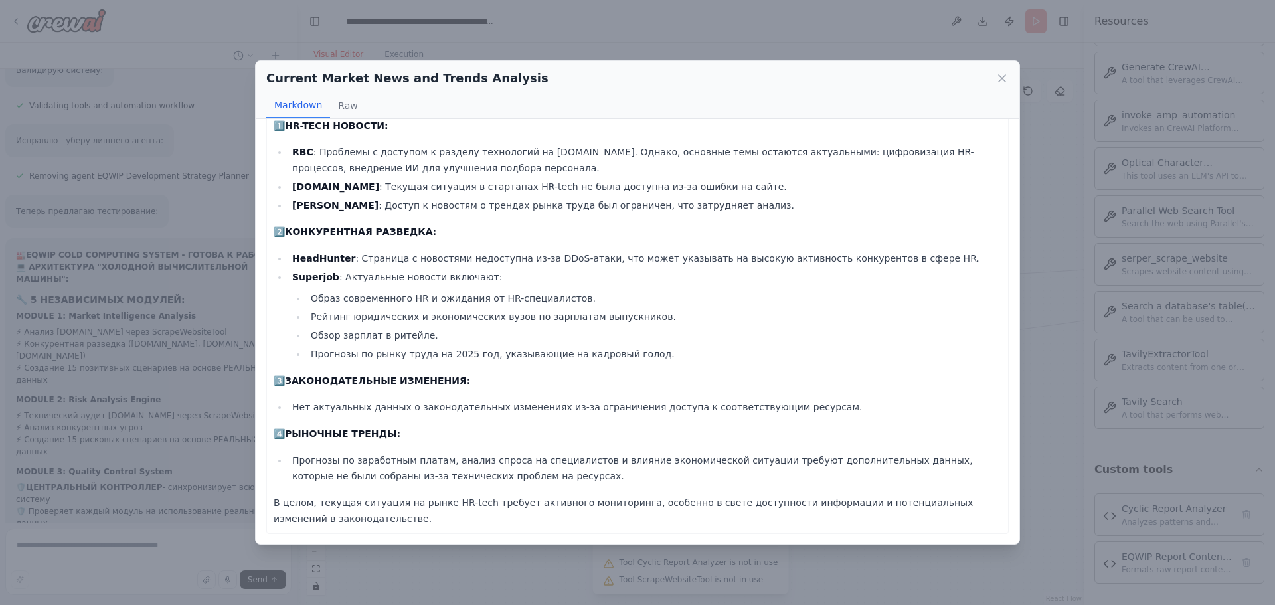
scroll to position [20, 0]
click at [1003, 75] on icon at bounding box center [1001, 78] width 13 height 13
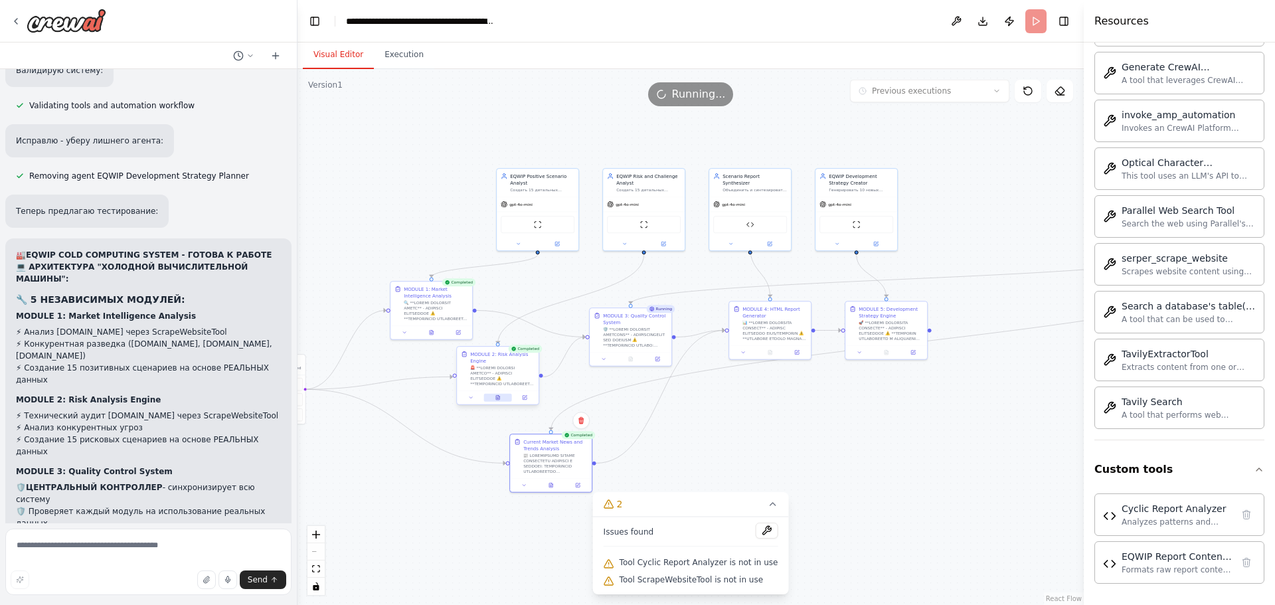
click at [499, 398] on icon at bounding box center [497, 397] width 3 height 5
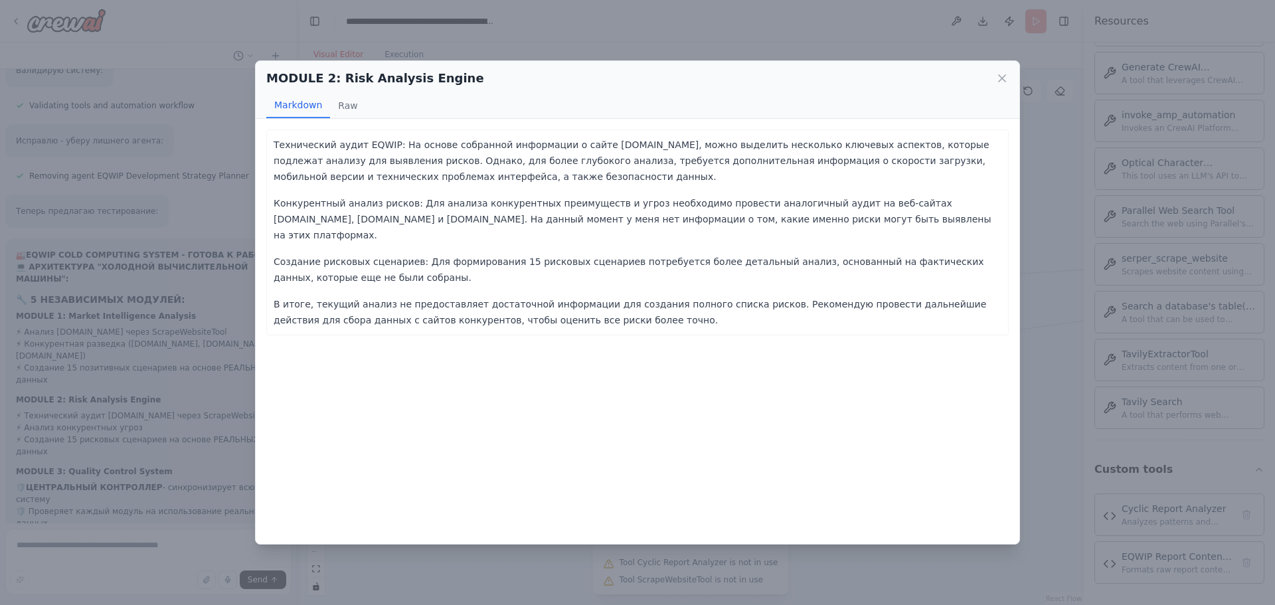
click at [1003, 86] on div "MODULE 2: Risk Analysis Engine" at bounding box center [637, 78] width 742 height 19
click at [1006, 82] on icon at bounding box center [1001, 78] width 13 height 13
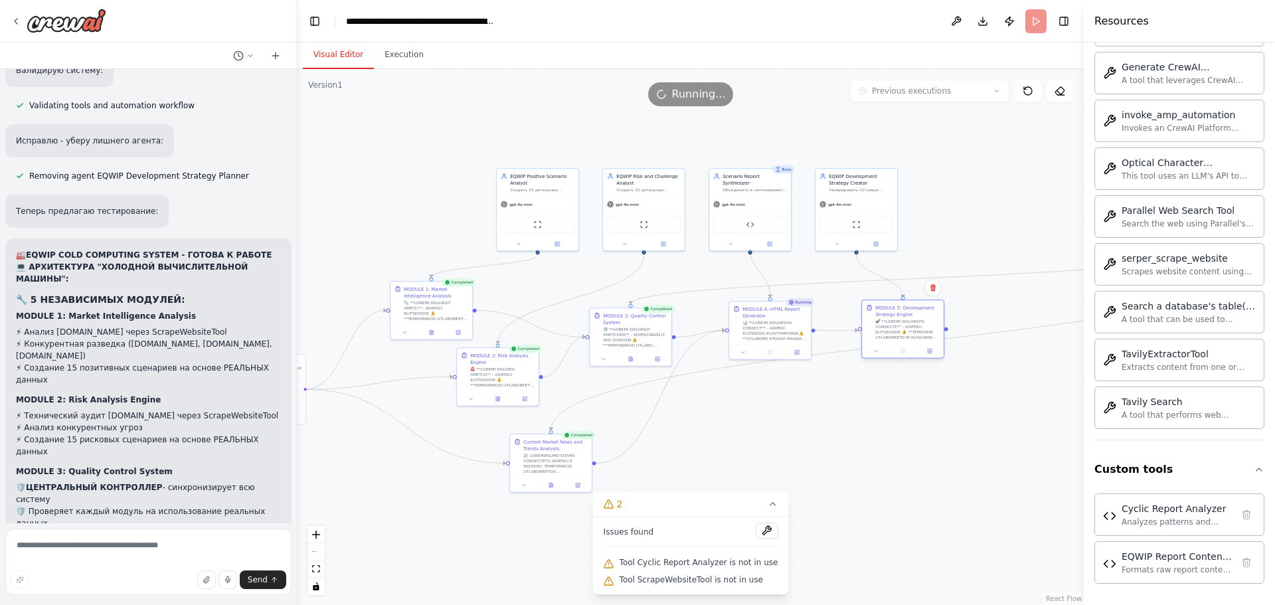
drag, startPoint x: 894, startPoint y: 311, endPoint x: 913, endPoint y: 310, distance: 18.6
click at [913, 310] on div "MODULE 5: Development Strategy Engine" at bounding box center [907, 310] width 64 height 13
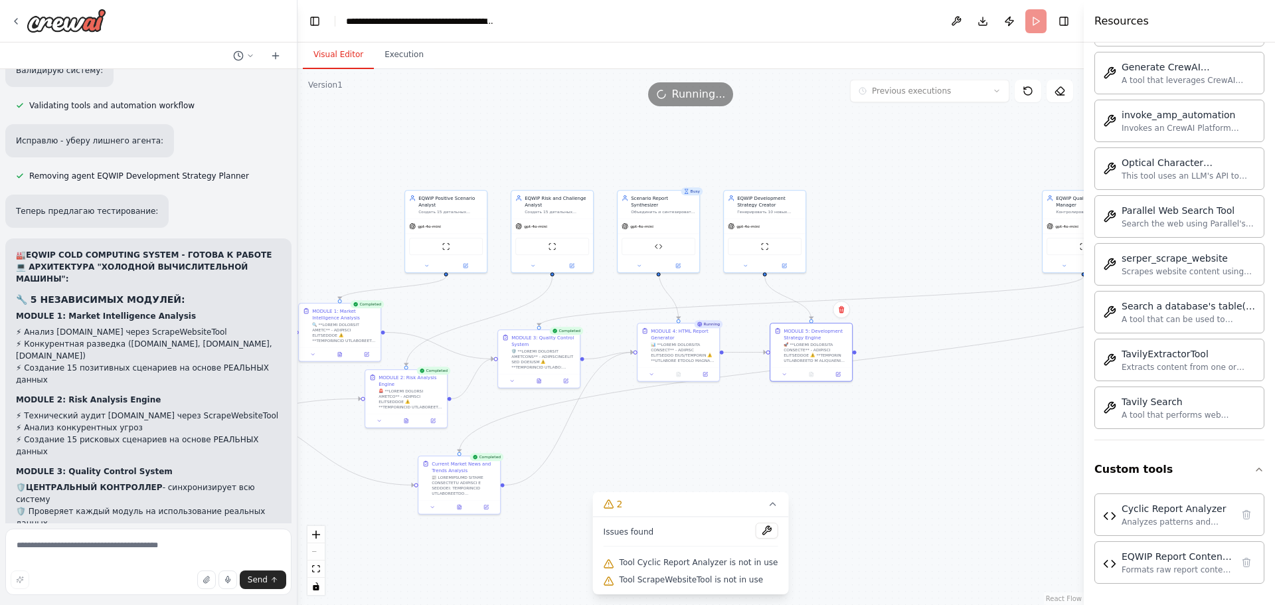
drag, startPoint x: 964, startPoint y: 191, endPoint x: 872, endPoint y: 213, distance: 94.2
click at [872, 213] on div ".deletable-edge-delete-btn { width: 20px; height: 20px; border: 0px solid #ffff…" at bounding box center [690, 337] width 786 height 536
click at [540, 382] on button at bounding box center [539, 380] width 28 height 8
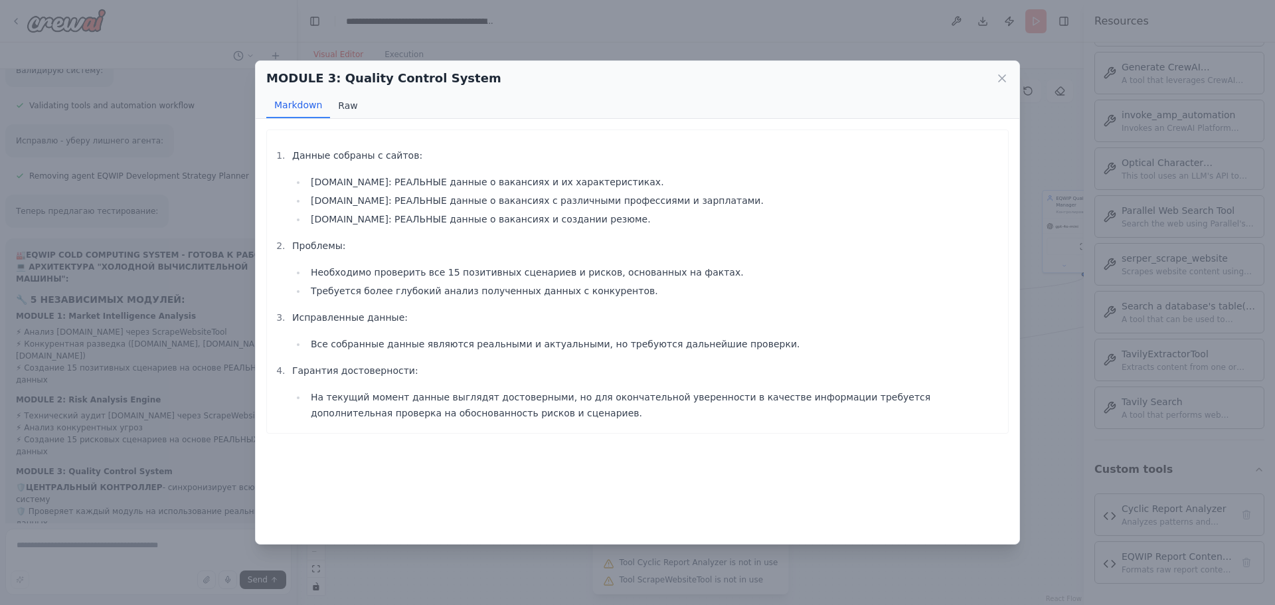
click at [350, 111] on button "Raw" at bounding box center [347, 105] width 35 height 25
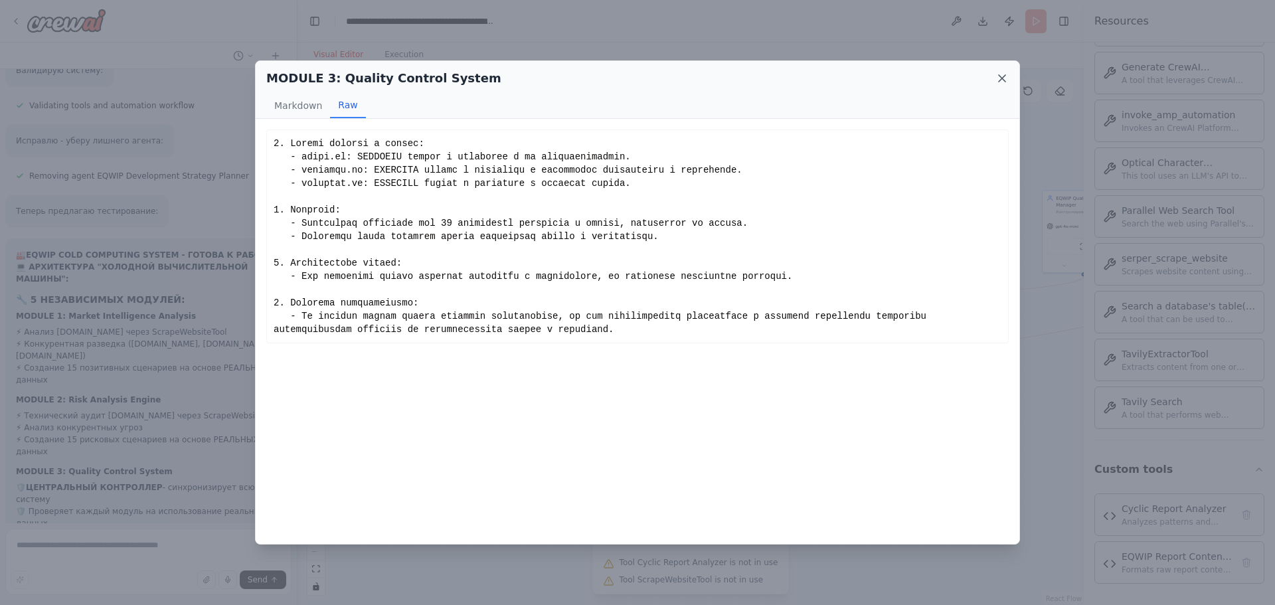
click at [998, 78] on icon at bounding box center [1001, 78] width 13 height 13
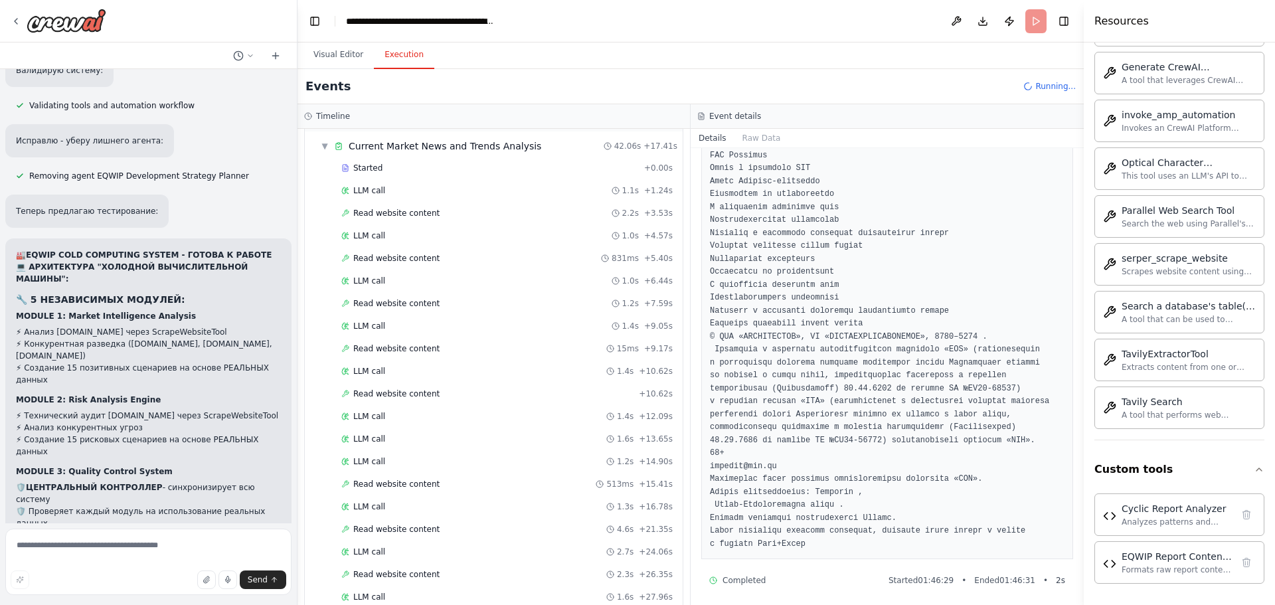
click at [389, 52] on button "Execution" at bounding box center [404, 55] width 60 height 28
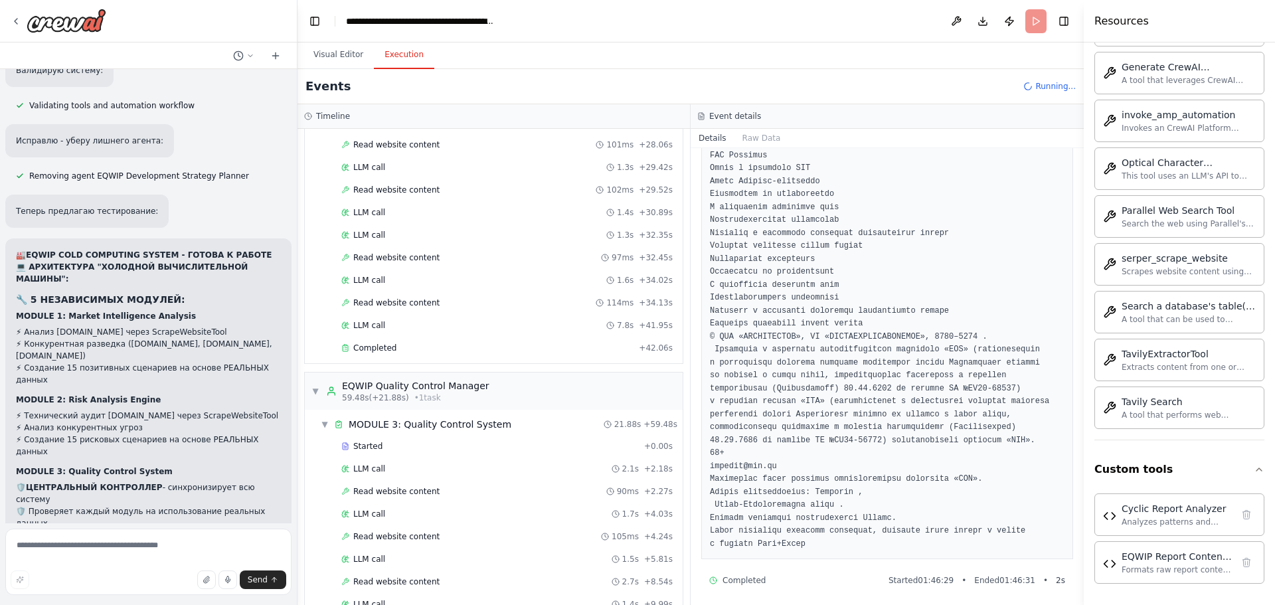
scroll to position [1157, 0]
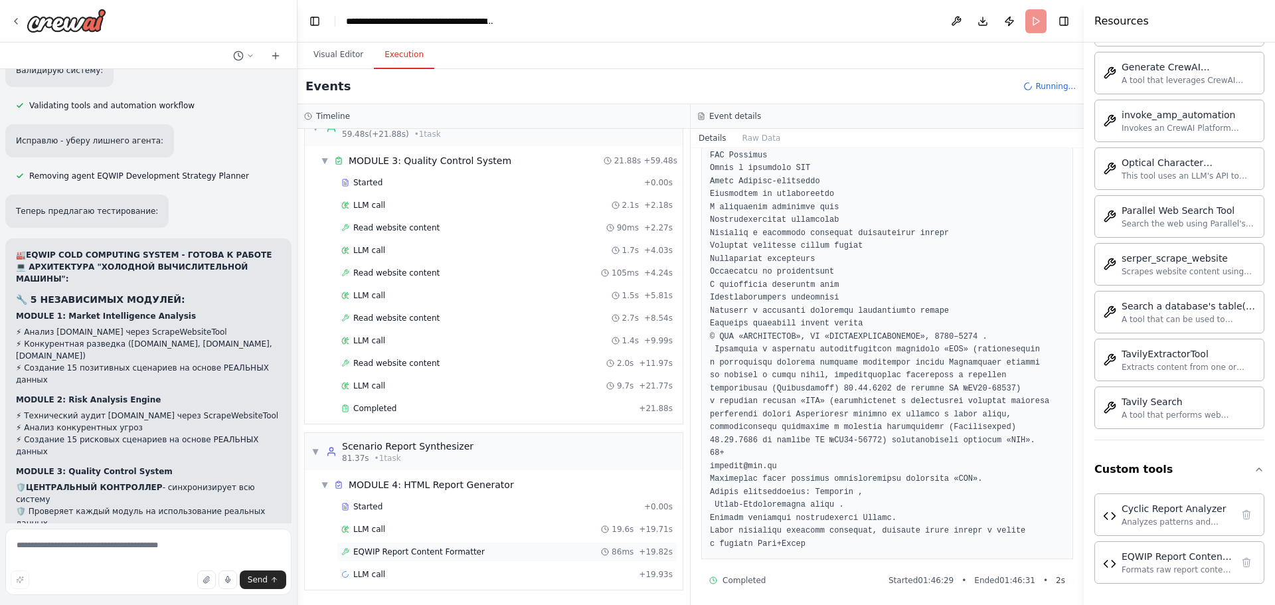
click at [392, 548] on span "EQWIP Report Content Formatter" at bounding box center [418, 551] width 131 height 11
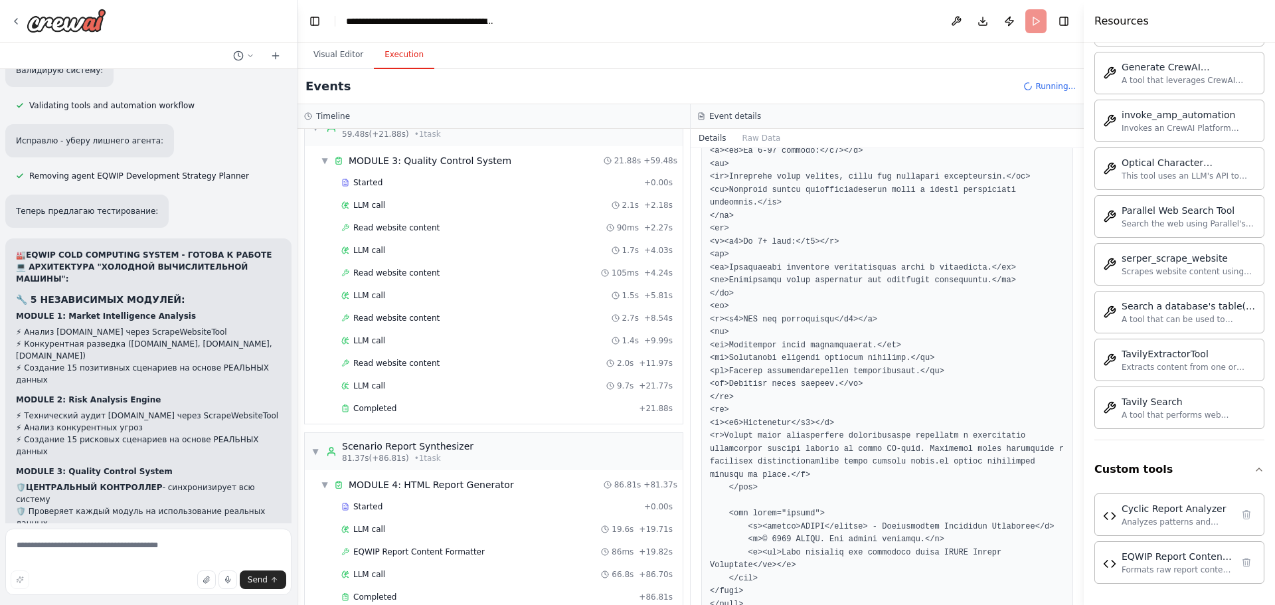
scroll to position [7597, 0]
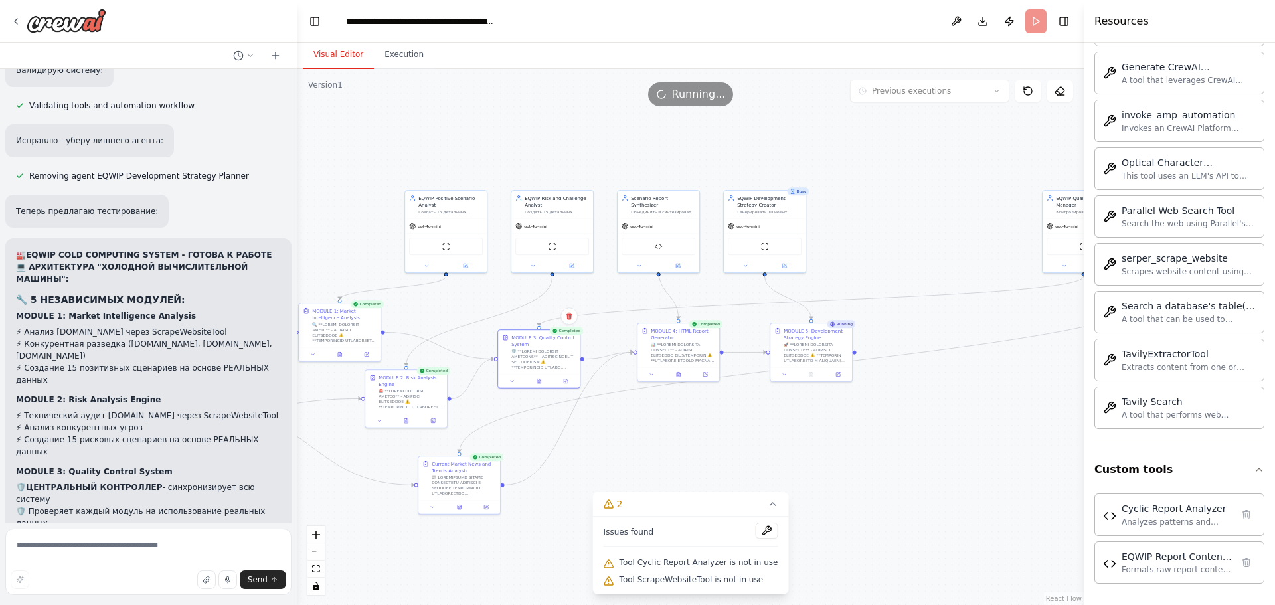
click at [322, 55] on button "Visual Editor" at bounding box center [338, 55] width 71 height 28
click at [677, 376] on button at bounding box center [678, 373] width 28 height 8
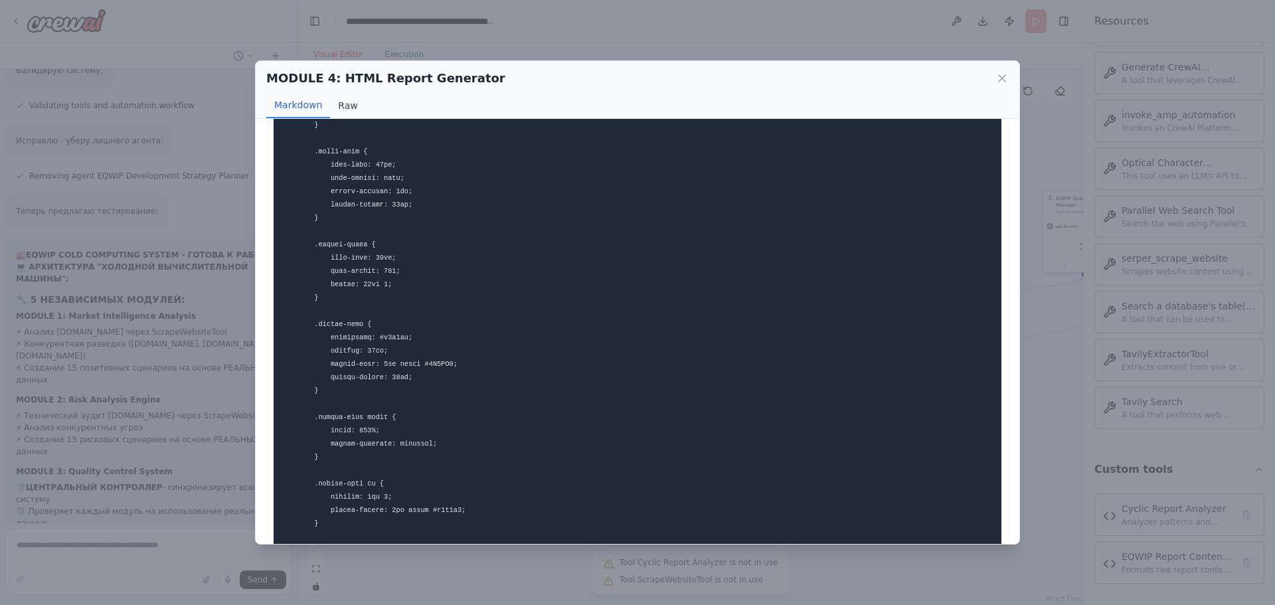
click at [355, 108] on button "Raw" at bounding box center [347, 105] width 35 height 25
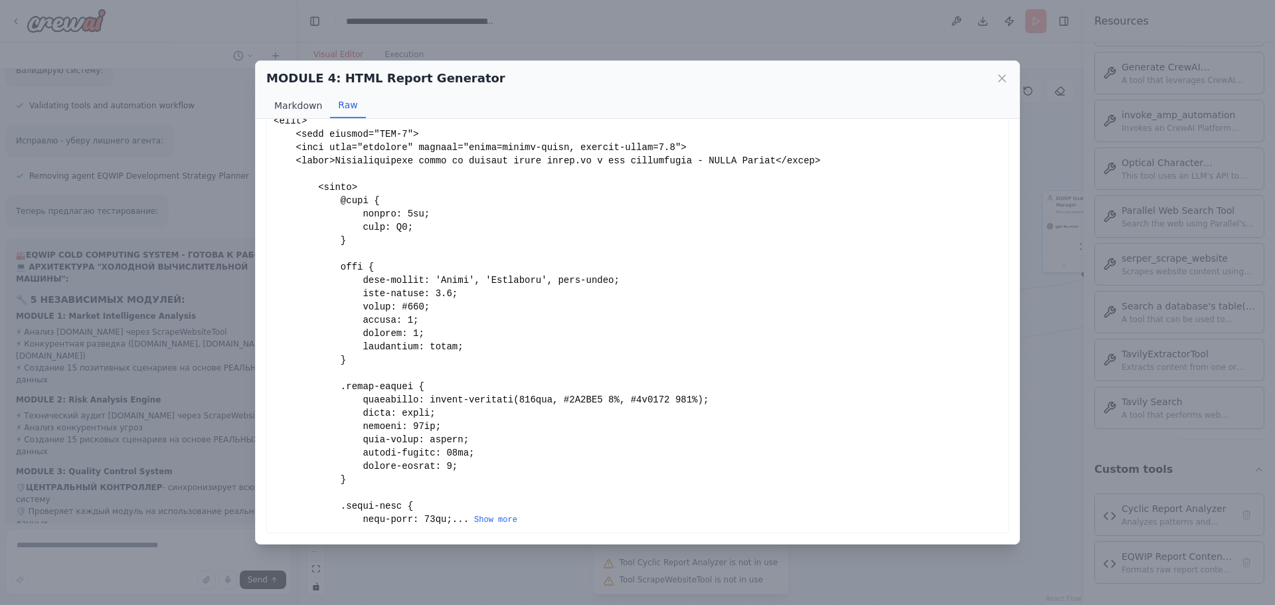
click at [297, 114] on button "Markdown" at bounding box center [298, 105] width 64 height 25
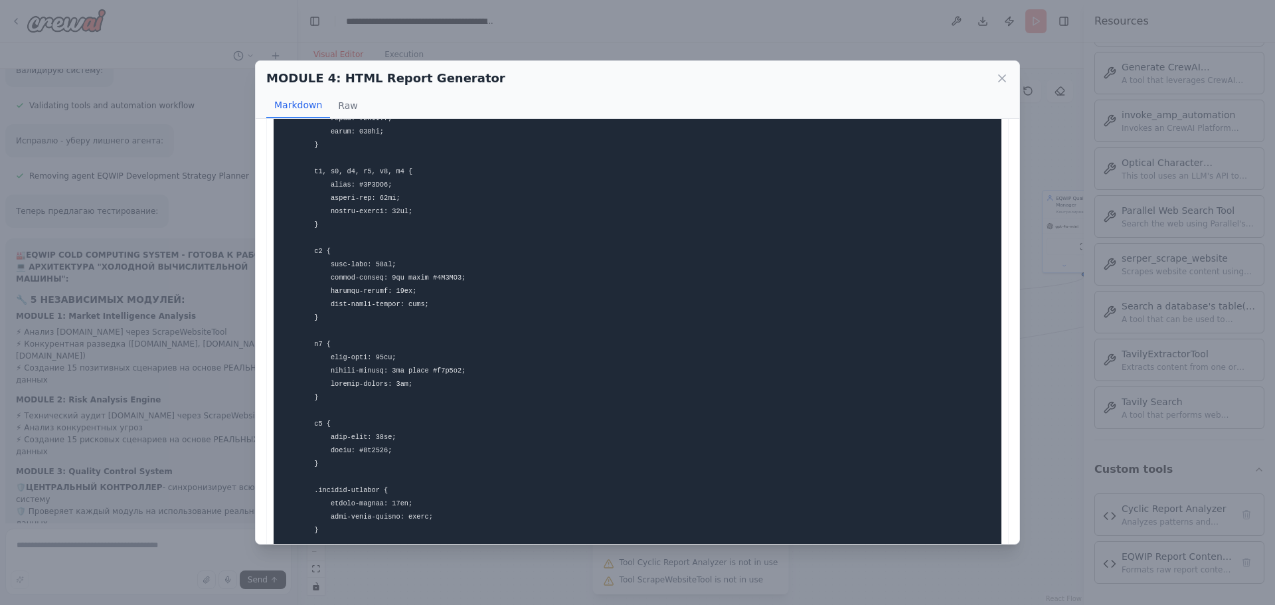
scroll to position [793, 0]
click at [997, 80] on icon at bounding box center [1001, 78] width 13 height 13
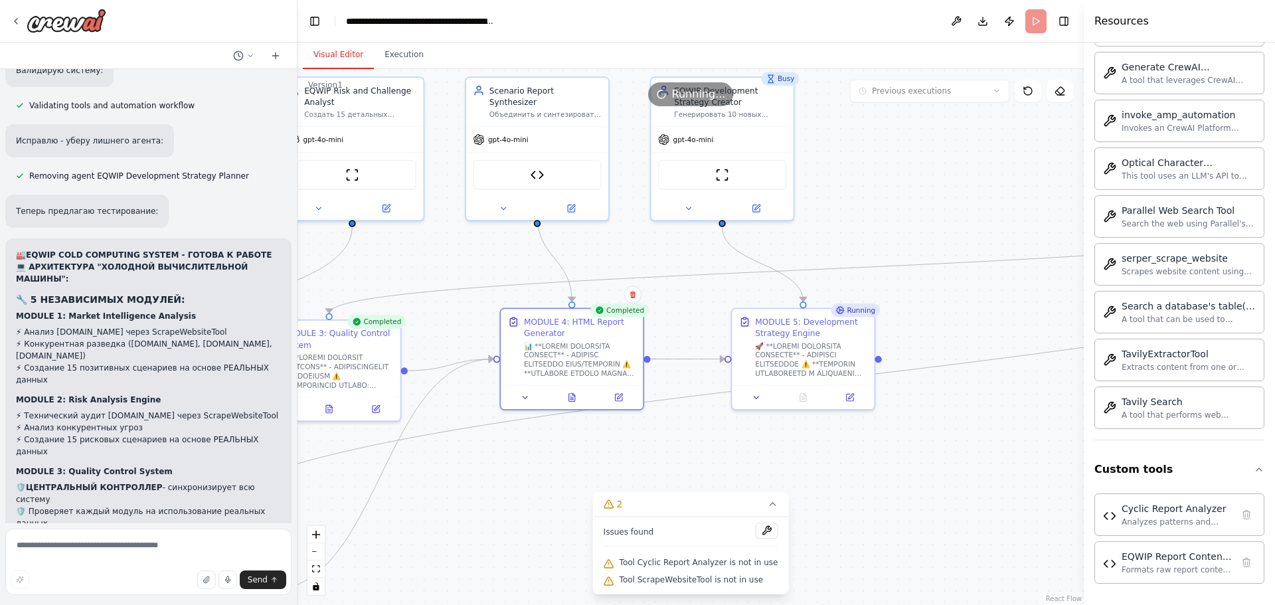
drag, startPoint x: 823, startPoint y: 418, endPoint x: 887, endPoint y: 435, distance: 66.7
click at [887, 435] on div ".deletable-edge-delete-btn { width: 20px; height: 20px; border: 0px solid #ffff…" at bounding box center [690, 337] width 786 height 536
click at [574, 398] on icon at bounding box center [572, 395] width 6 height 8
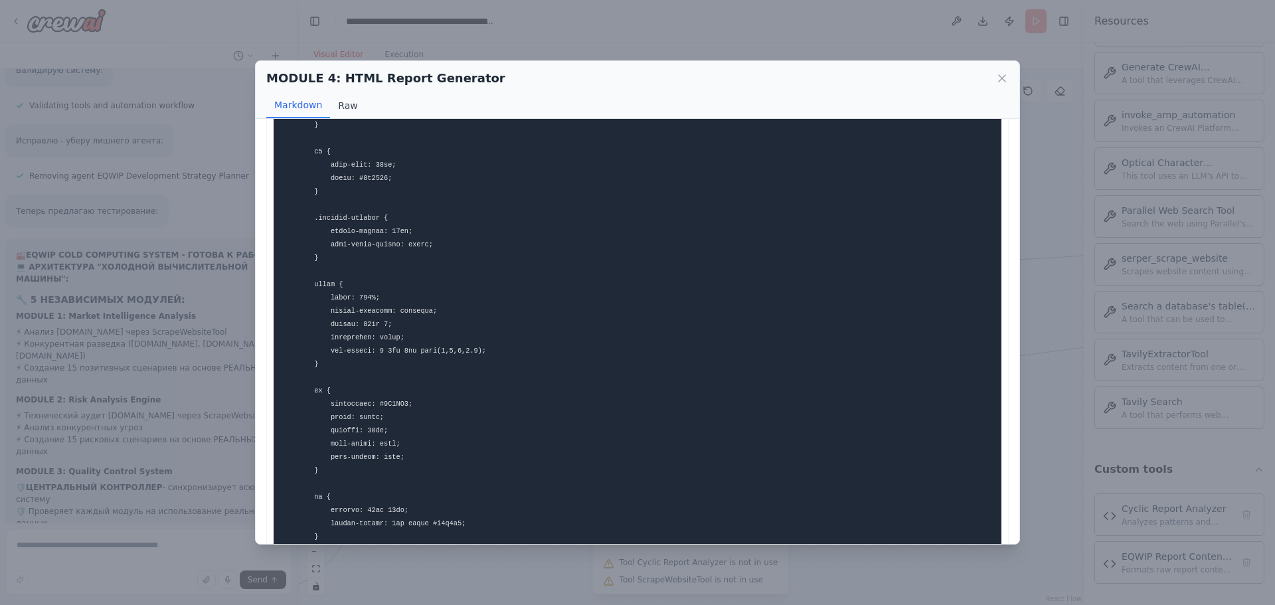
click at [347, 106] on button "Raw" at bounding box center [347, 105] width 35 height 25
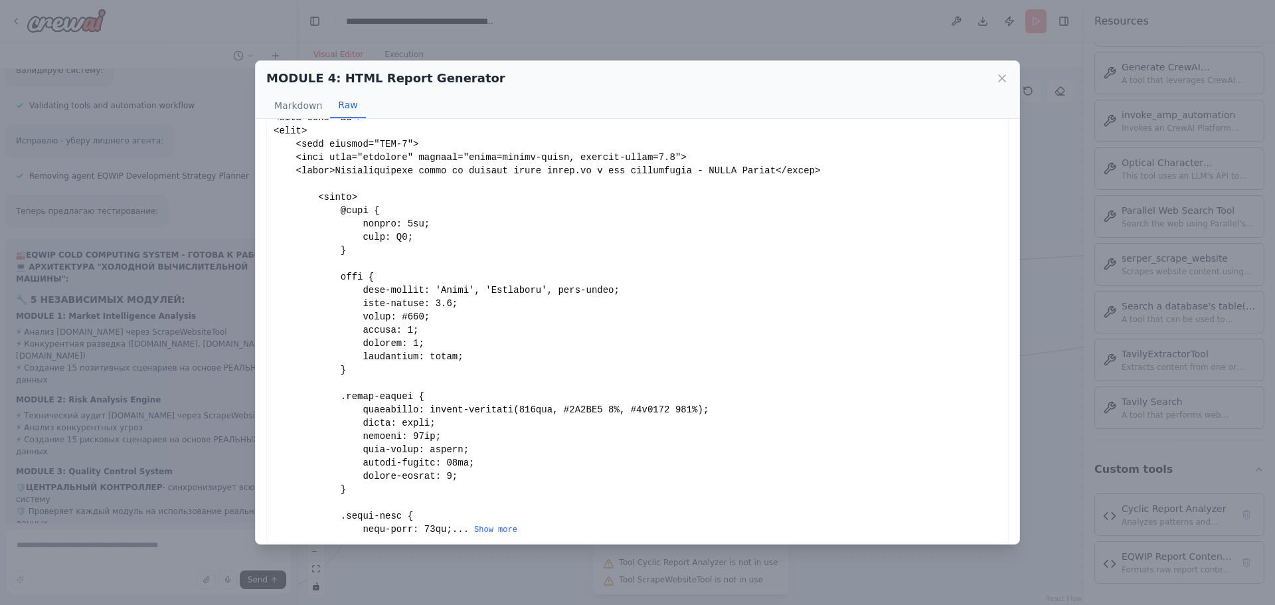
scroll to position [0, 0]
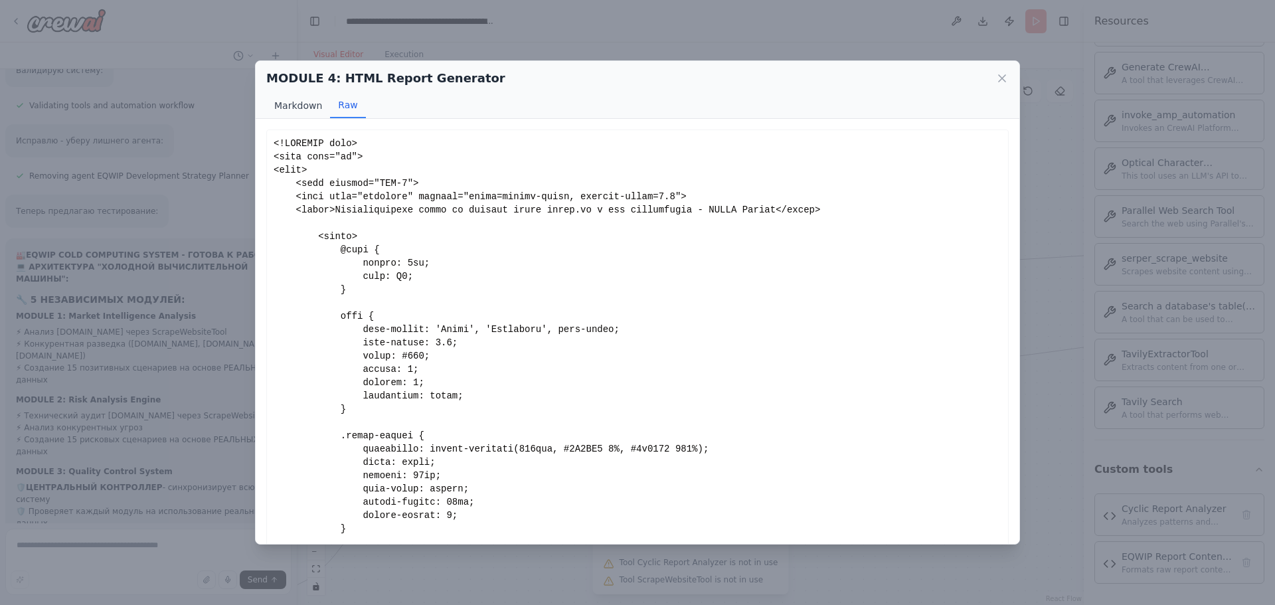
click at [295, 112] on button "Markdown" at bounding box center [298, 105] width 64 height 25
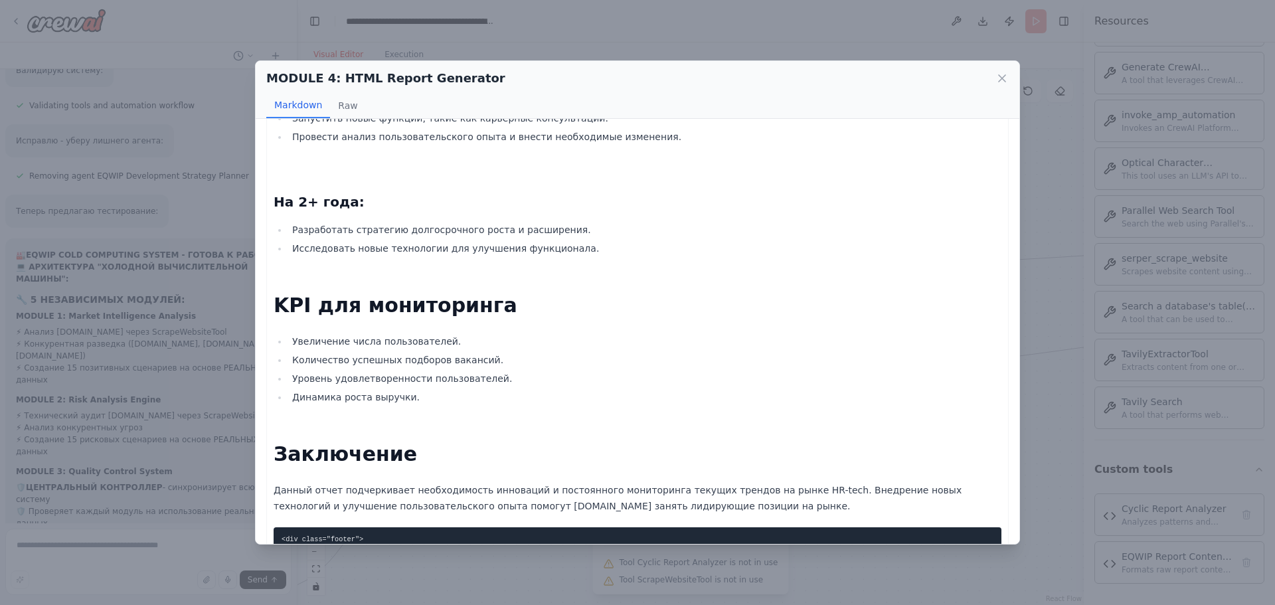
scroll to position [4070, 0]
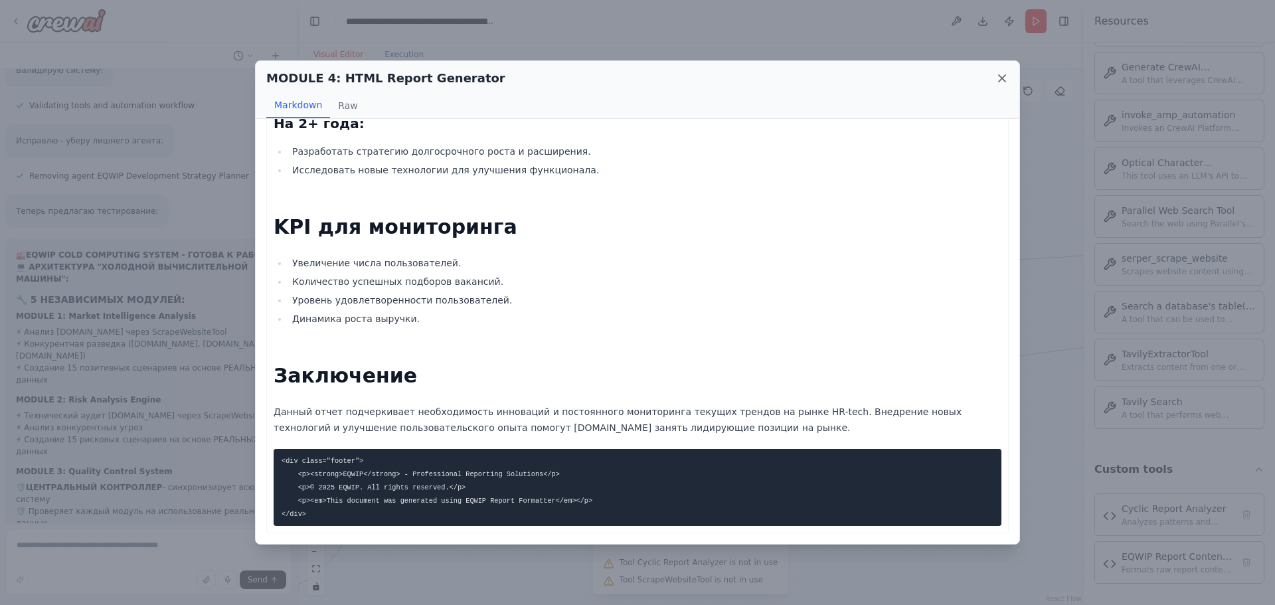
click at [1001, 74] on icon at bounding box center [1001, 78] width 13 height 13
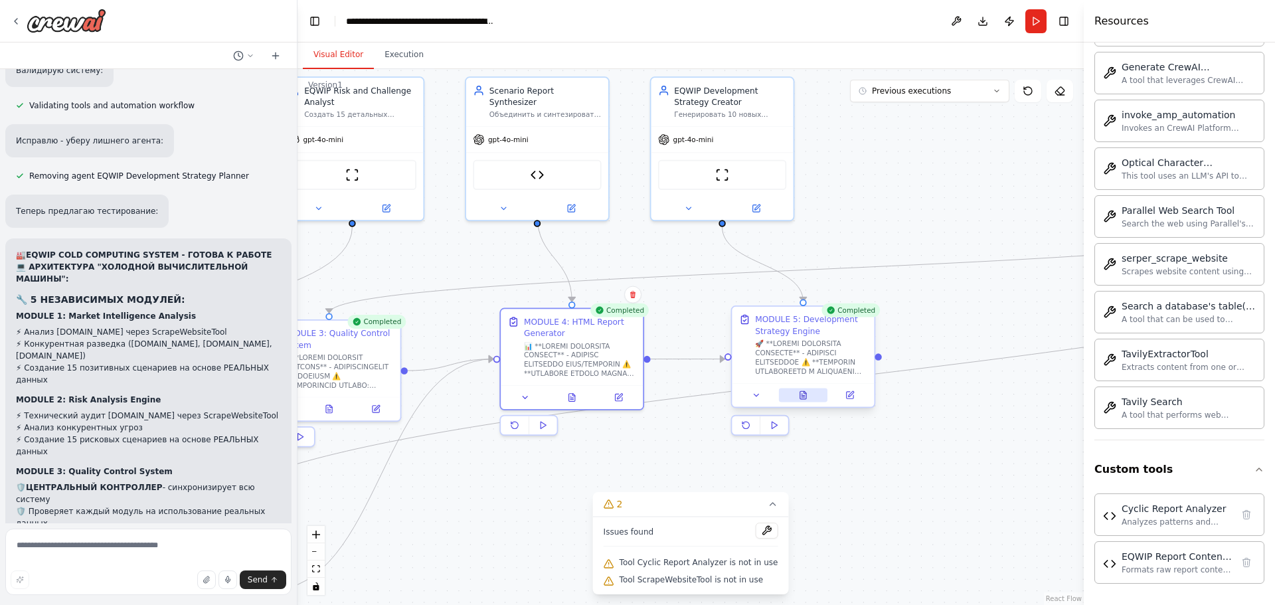
click at [797, 394] on button at bounding box center [803, 395] width 49 height 14
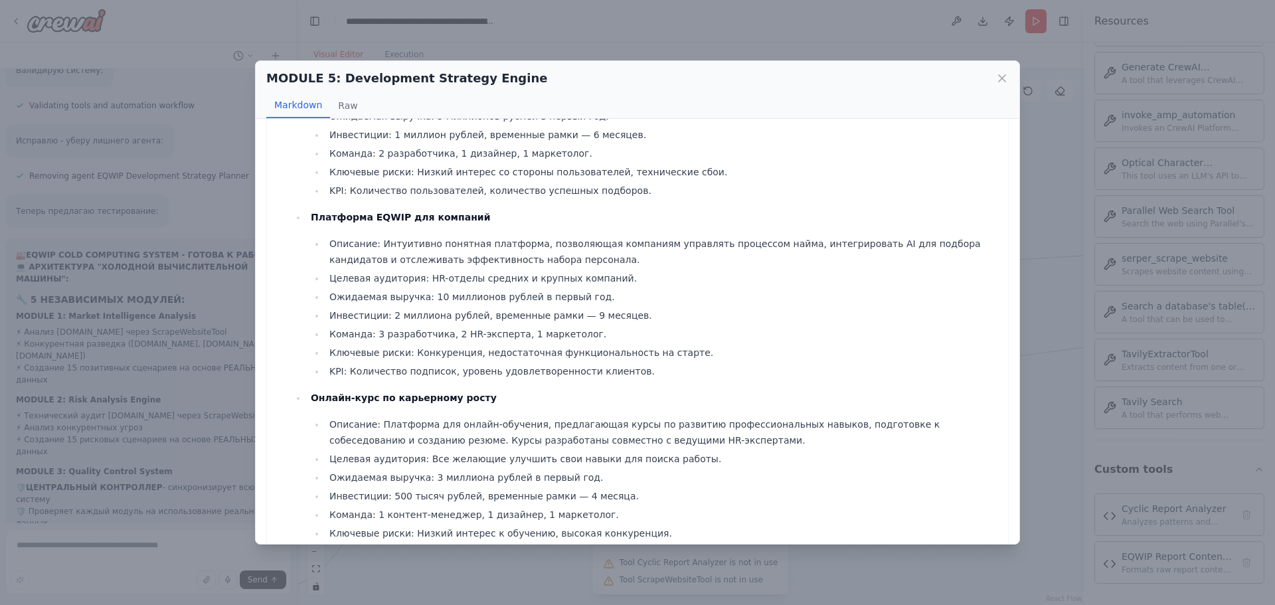
scroll to position [266, 0]
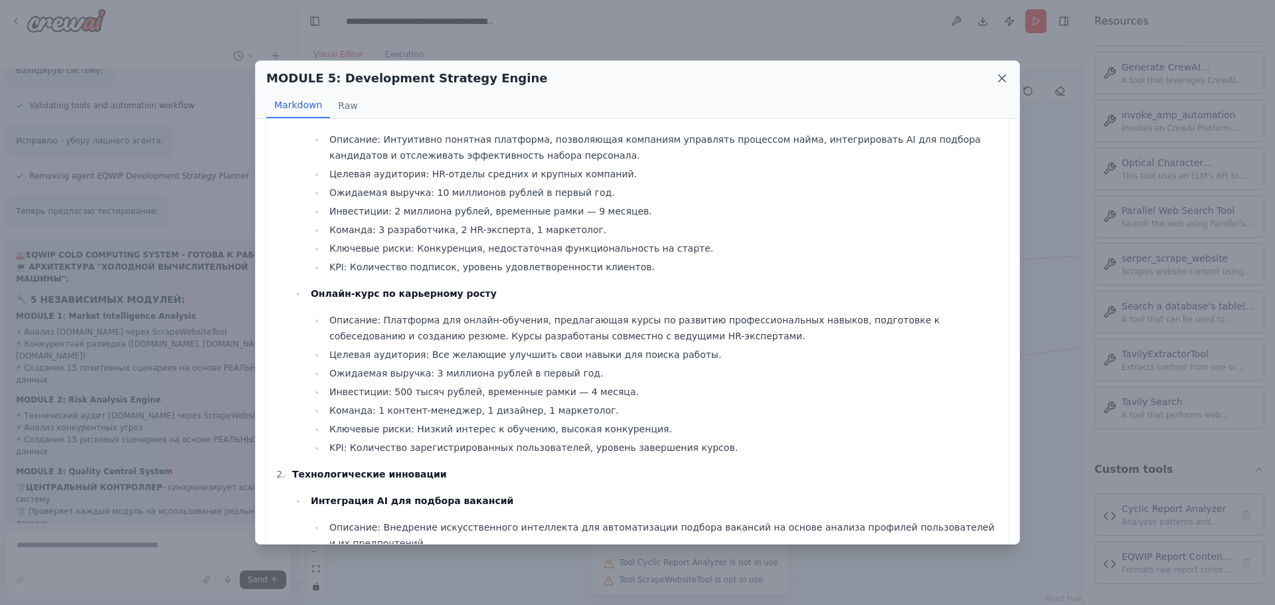
click at [1002, 80] on icon at bounding box center [1001, 78] width 13 height 13
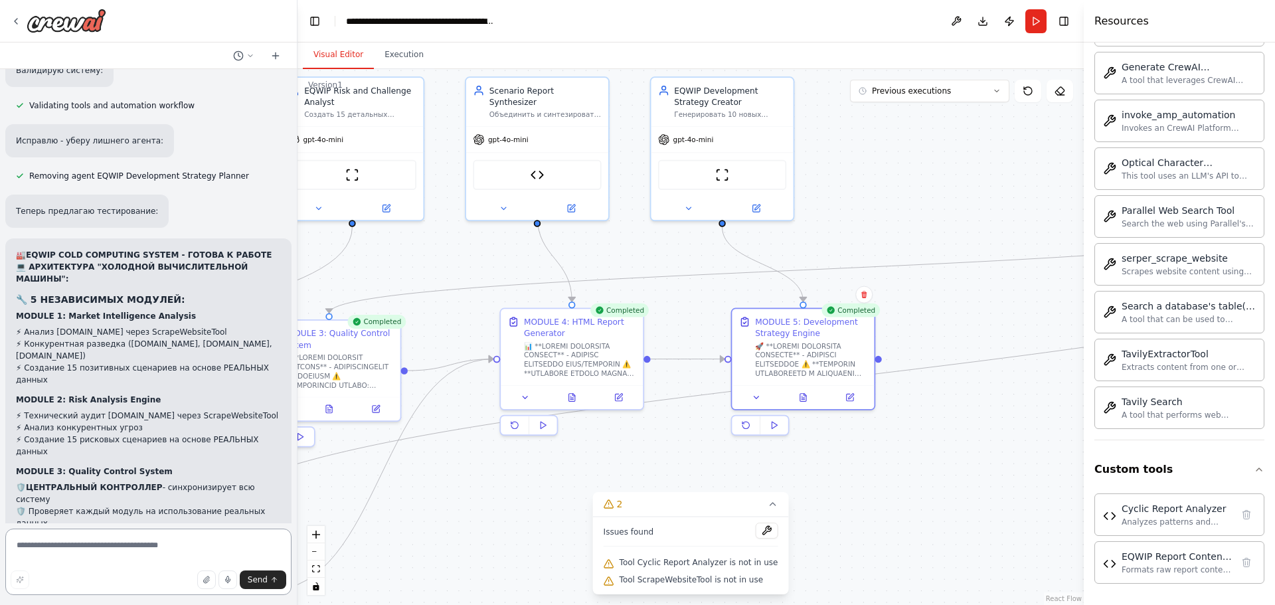
click at [94, 548] on textarea at bounding box center [148, 562] width 286 height 66
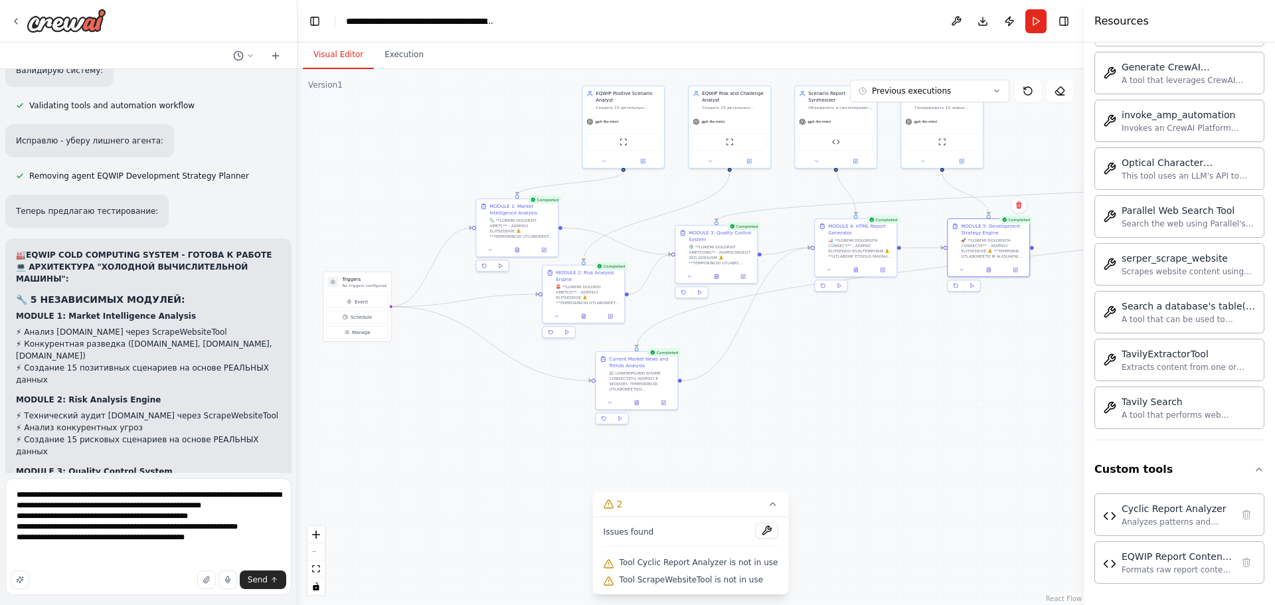
drag, startPoint x: 544, startPoint y: 438, endPoint x: 799, endPoint y: 365, distance: 265.2
click at [799, 365] on div ".deletable-edge-delete-btn { width: 20px; height: 20px; border: 0px solid #ffff…" at bounding box center [690, 337] width 786 height 536
drag, startPoint x: 112, startPoint y: 529, endPoint x: 424, endPoint y: 508, distance: 312.1
click at [438, 508] on div ".deletable-edge-delete-btn { width: 20px; height: 20px; border: 0px solid #ffff…" at bounding box center [690, 337] width 786 height 536
click at [100, 528] on textarea "**********" at bounding box center [148, 536] width 286 height 117
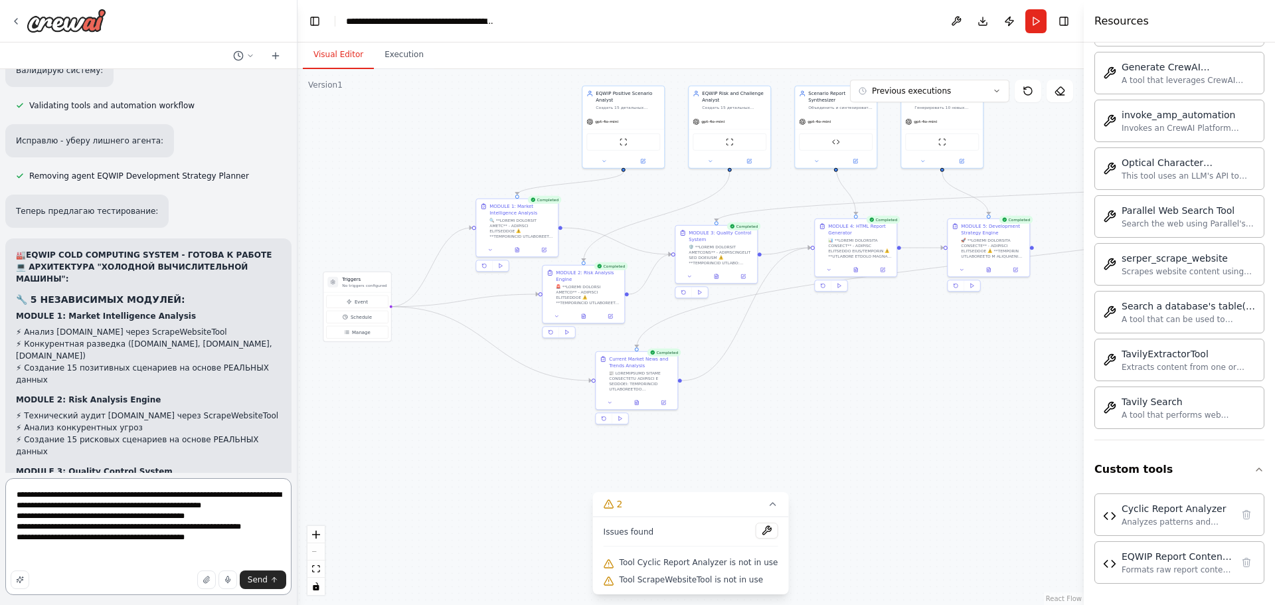
drag, startPoint x: 18, startPoint y: 544, endPoint x: 183, endPoint y: 534, distance: 165.6
click at [232, 528] on textarea "**********" at bounding box center [148, 536] width 286 height 117
type textarea "**********"
click at [269, 580] on button "Send" at bounding box center [263, 579] width 46 height 19
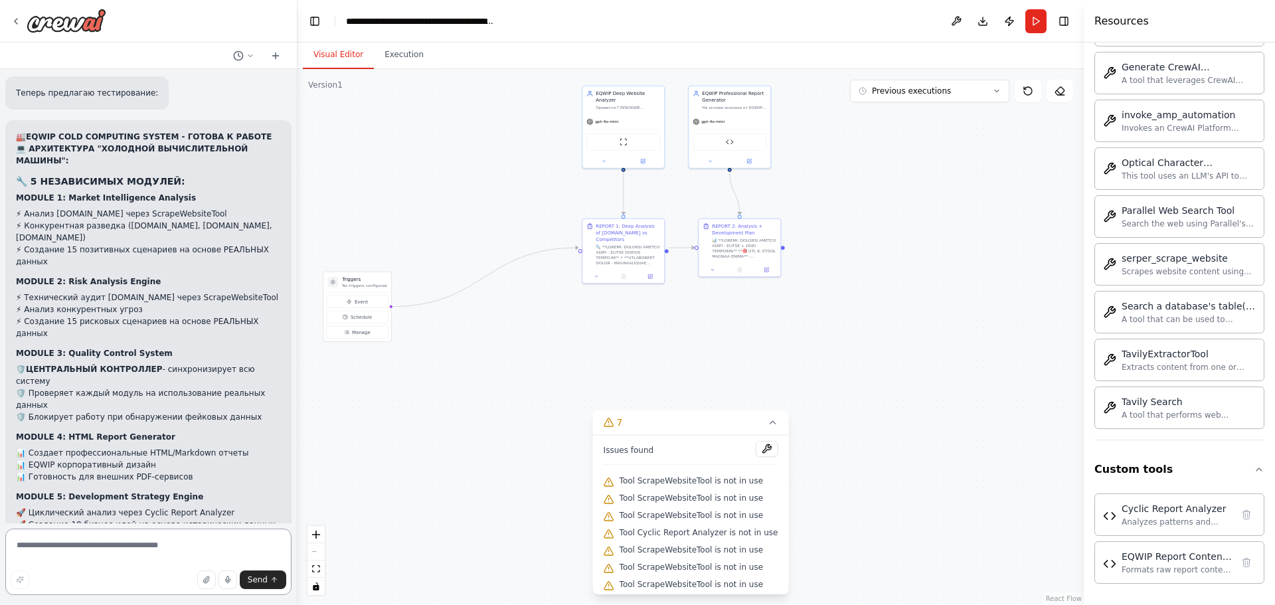
scroll to position [10850, 0]
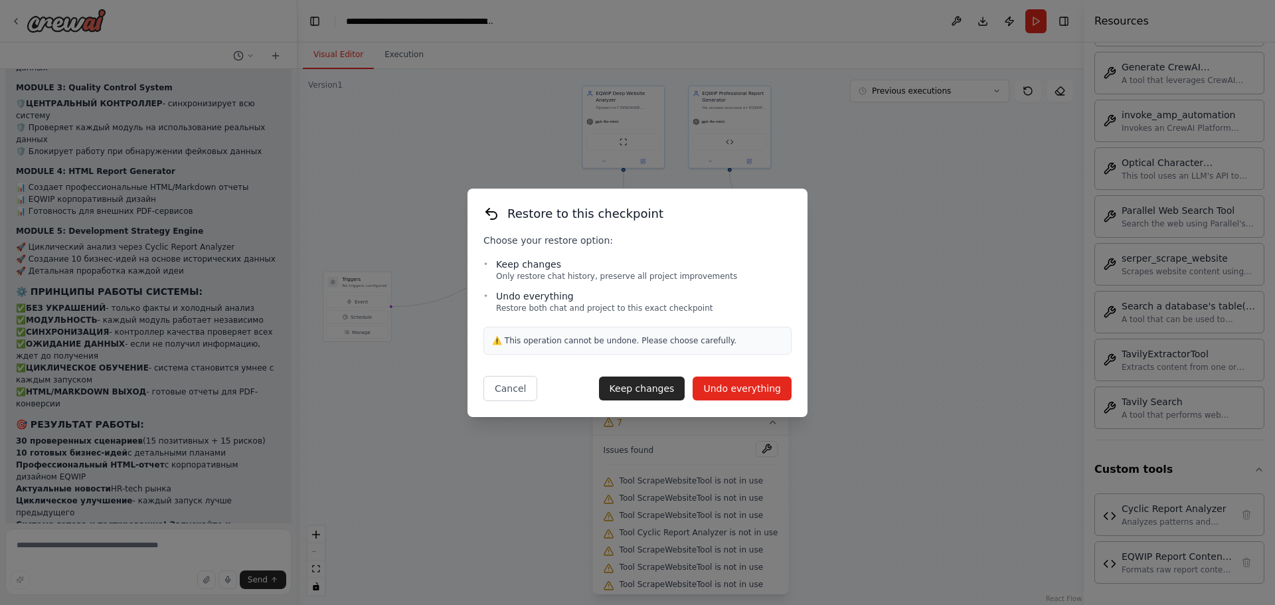
click at [725, 392] on button "Undo everything" at bounding box center [742, 388] width 99 height 24
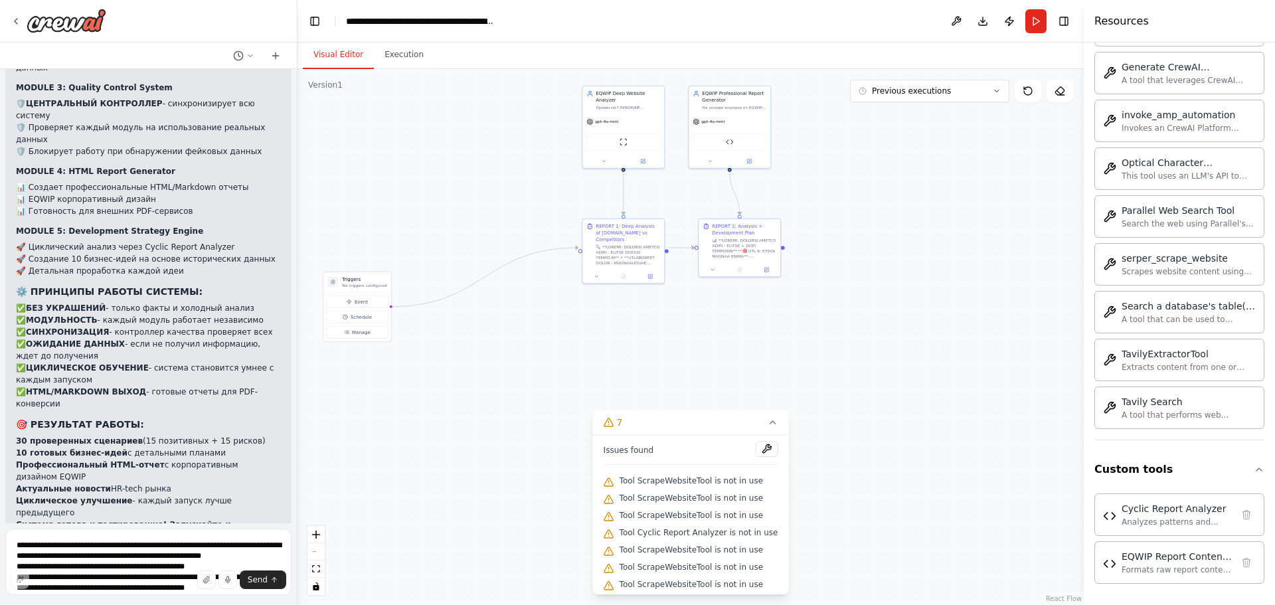
scroll to position [10467, 0]
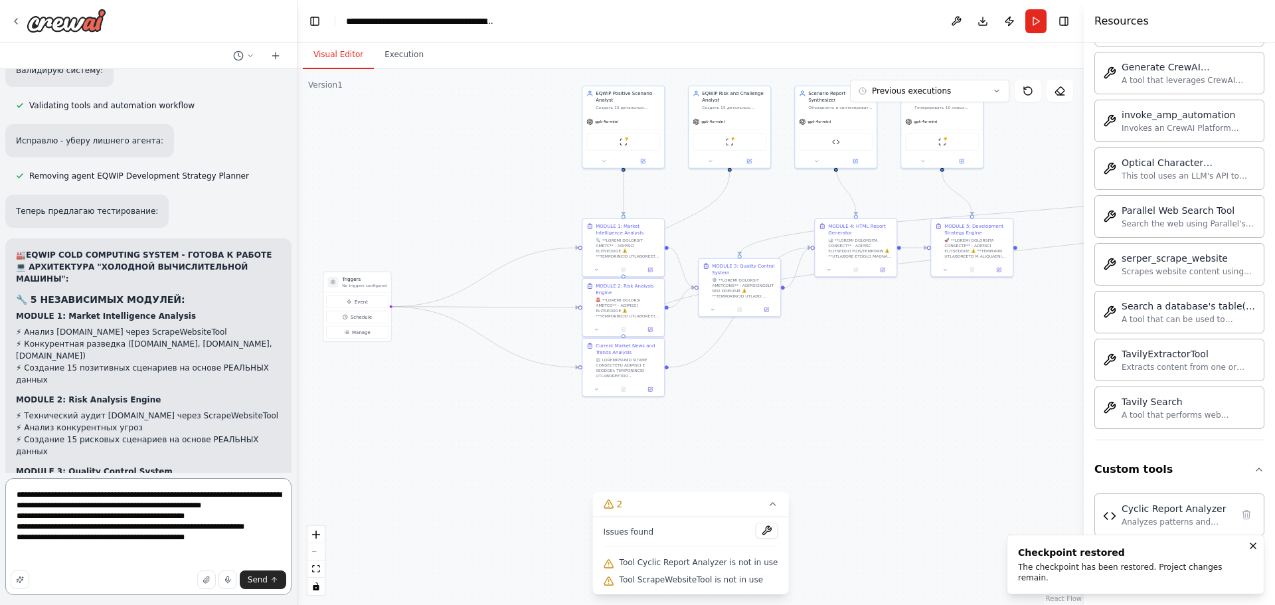
click at [221, 560] on textarea "**********" at bounding box center [148, 536] width 286 height 117
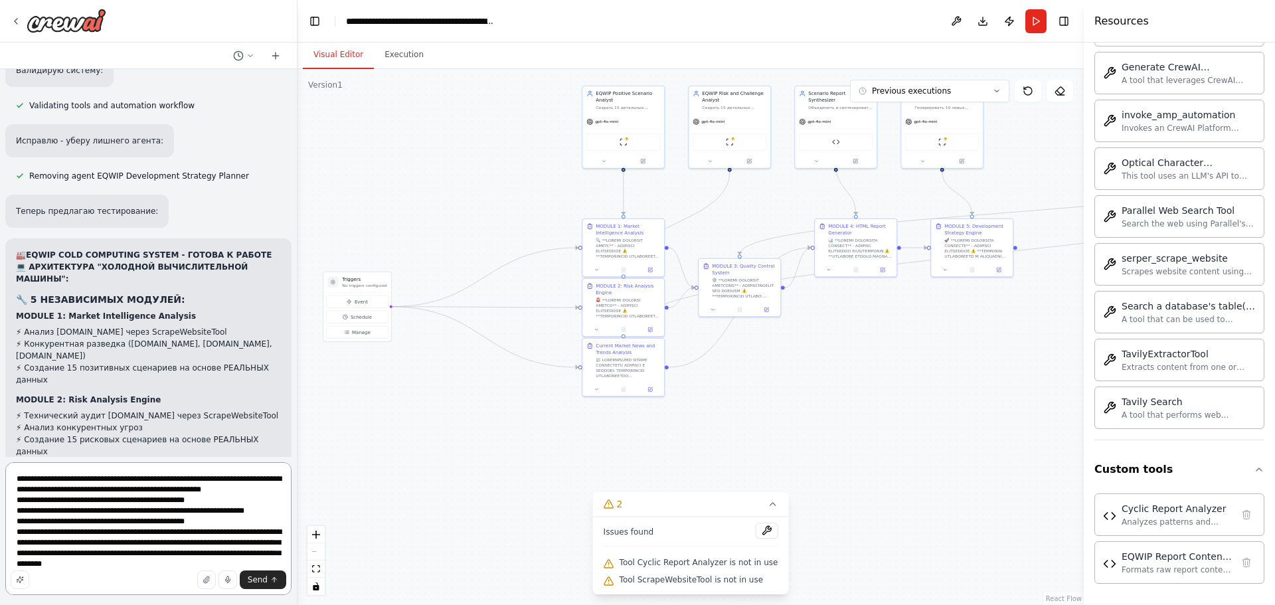
scroll to position [7, 0]
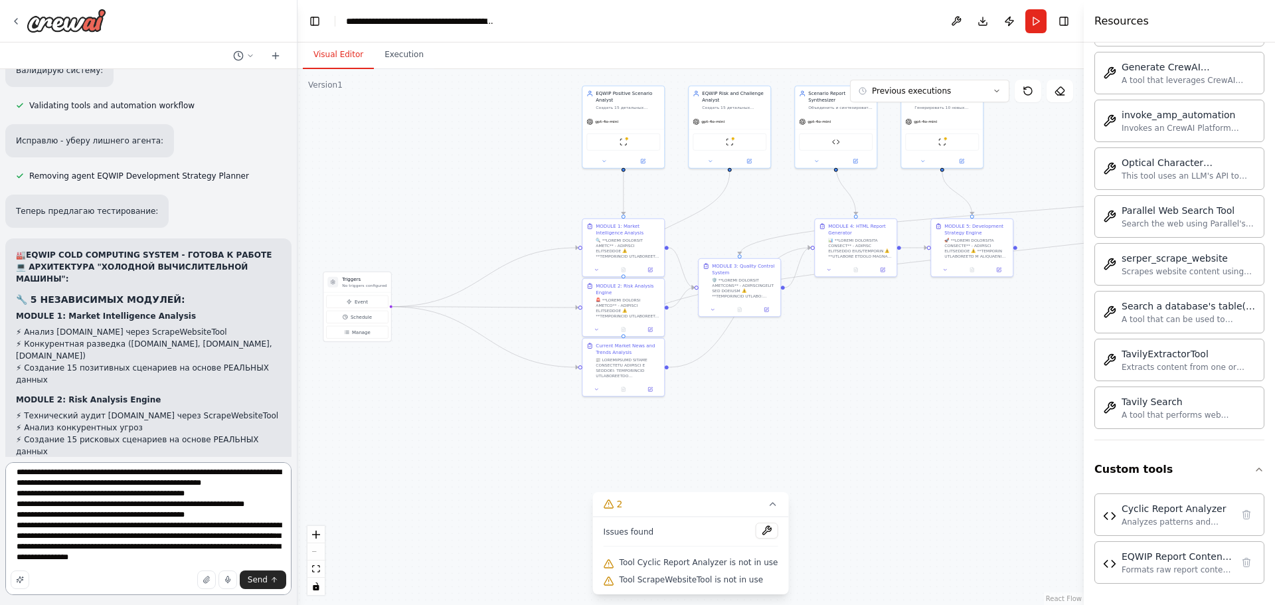
type textarea "**********"
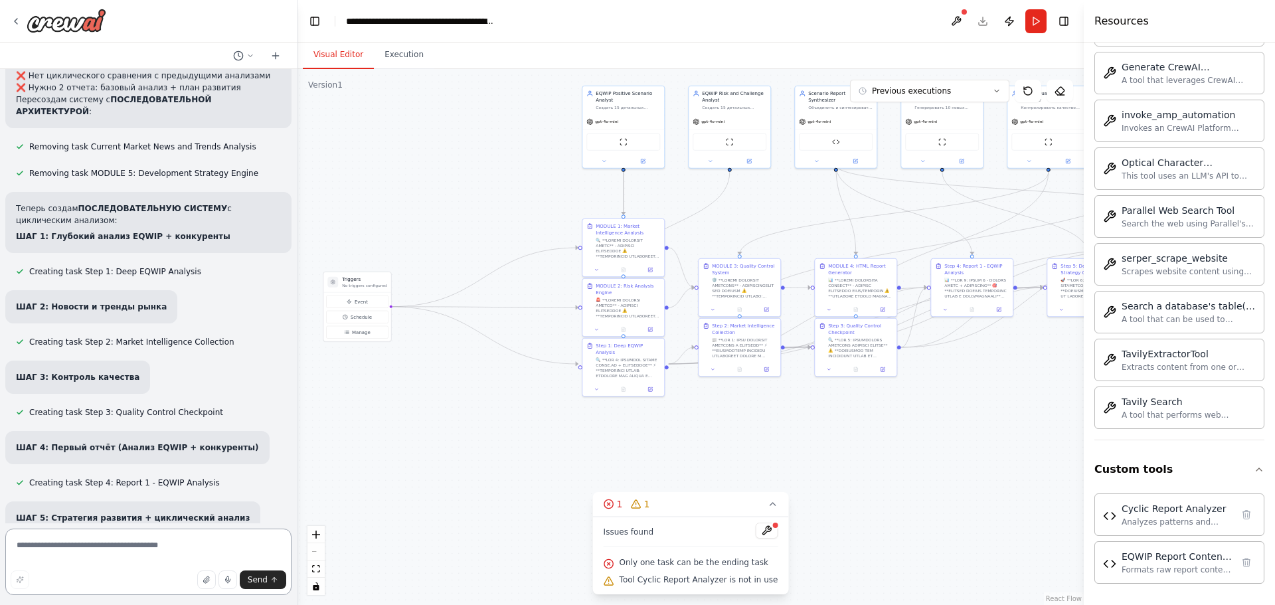
scroll to position [11658, 0]
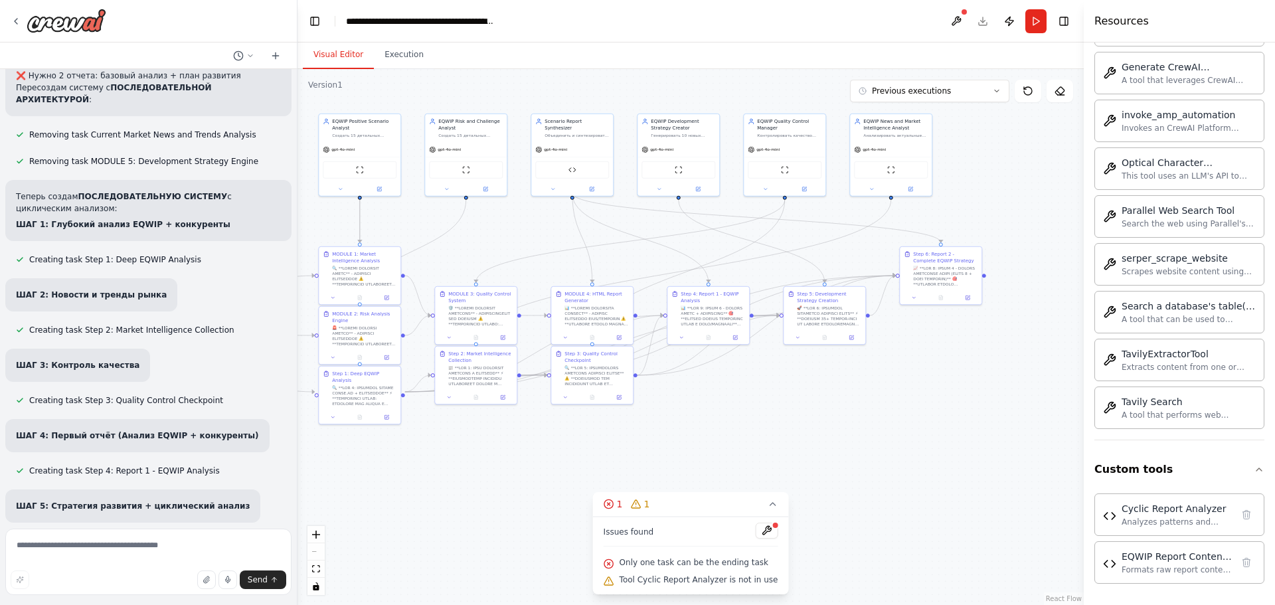
drag, startPoint x: 818, startPoint y: 438, endPoint x: 554, endPoint y: 466, distance: 265.1
click at [554, 466] on div ".deletable-edge-delete-btn { width: 20px; height: 20px; border: 0px solid #ffff…" at bounding box center [690, 337] width 786 height 536
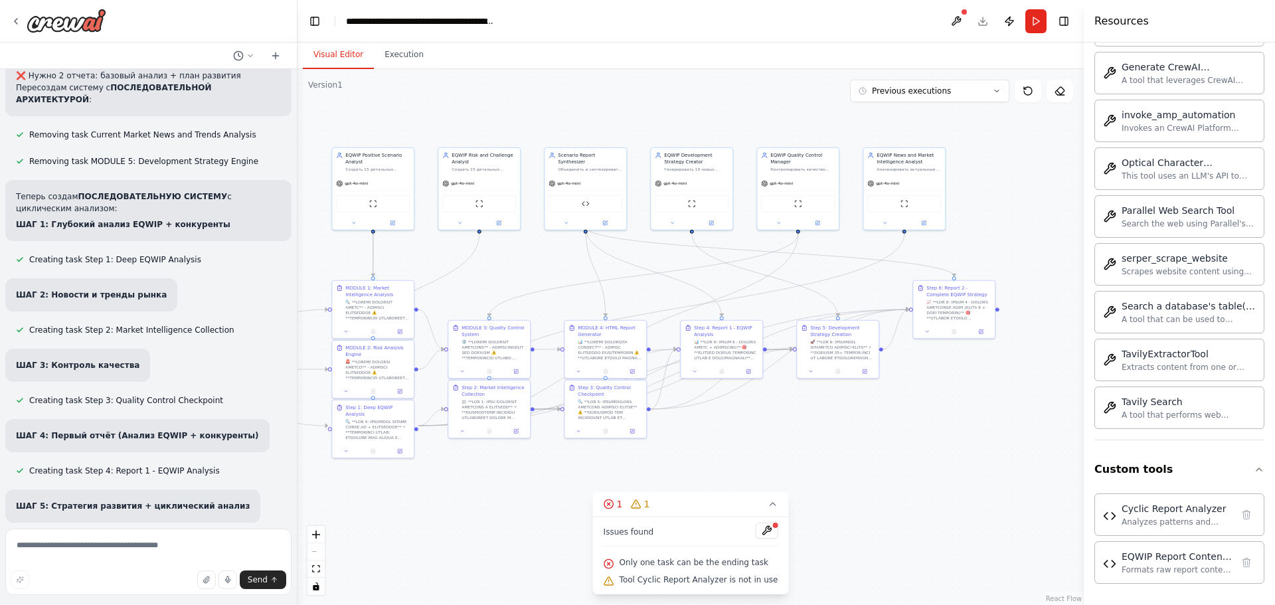
drag, startPoint x: 607, startPoint y: 454, endPoint x: 616, endPoint y: 479, distance: 27.5
click at [616, 479] on div ".deletable-edge-delete-btn { width: 20px; height: 20px; border: 0px solid #ffff…" at bounding box center [690, 337] width 786 height 536
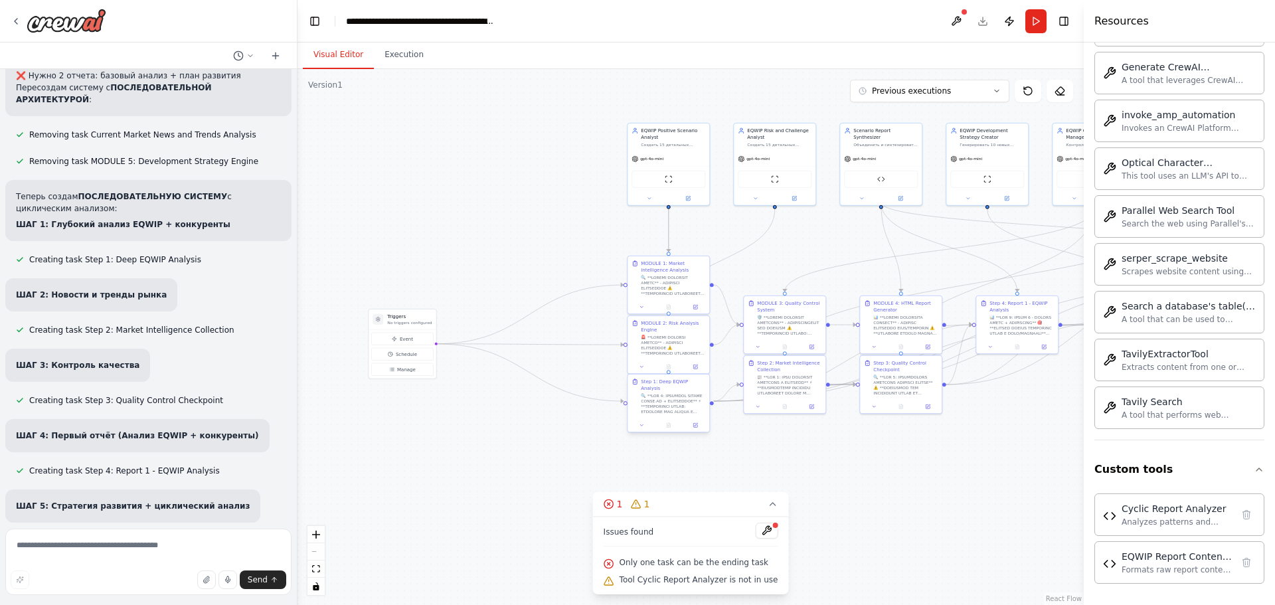
drag, startPoint x: 651, startPoint y: 459, endPoint x: 708, endPoint y: 416, distance: 72.5
click at [923, 434] on div ".deletable-edge-delete-btn { width: 20px; height: 20px; border: 0px solid #ffff…" at bounding box center [690, 337] width 786 height 536
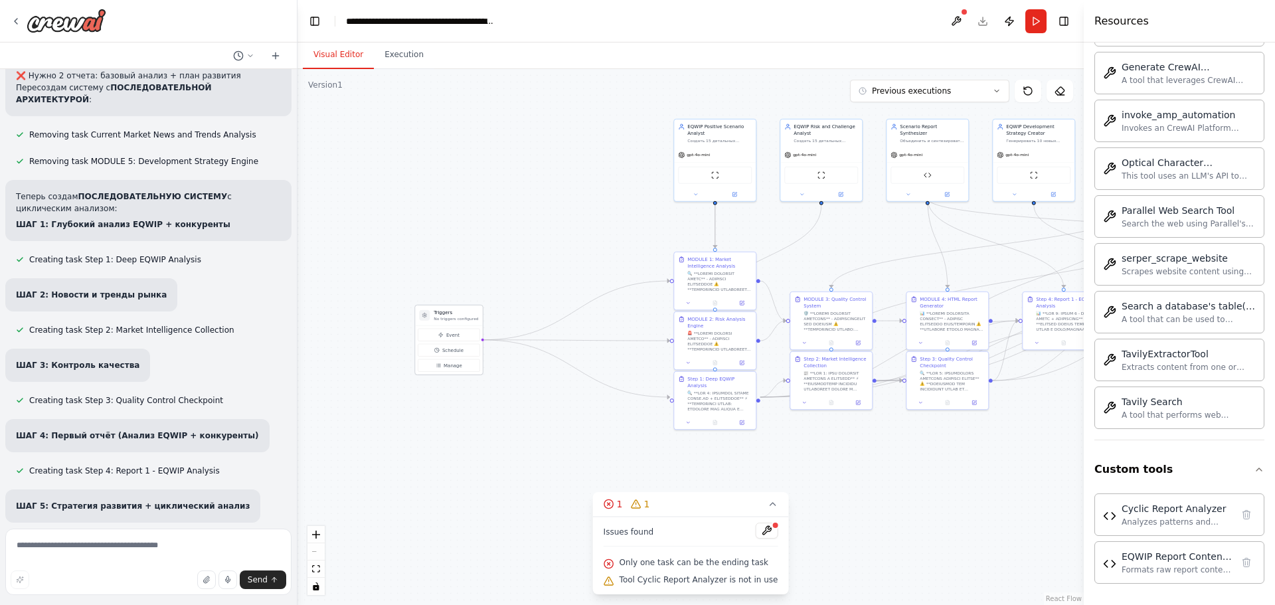
click at [456, 316] on p "No triggers configured" at bounding box center [456, 318] width 44 height 5
click at [444, 339] on button "Event" at bounding box center [449, 335] width 62 height 13
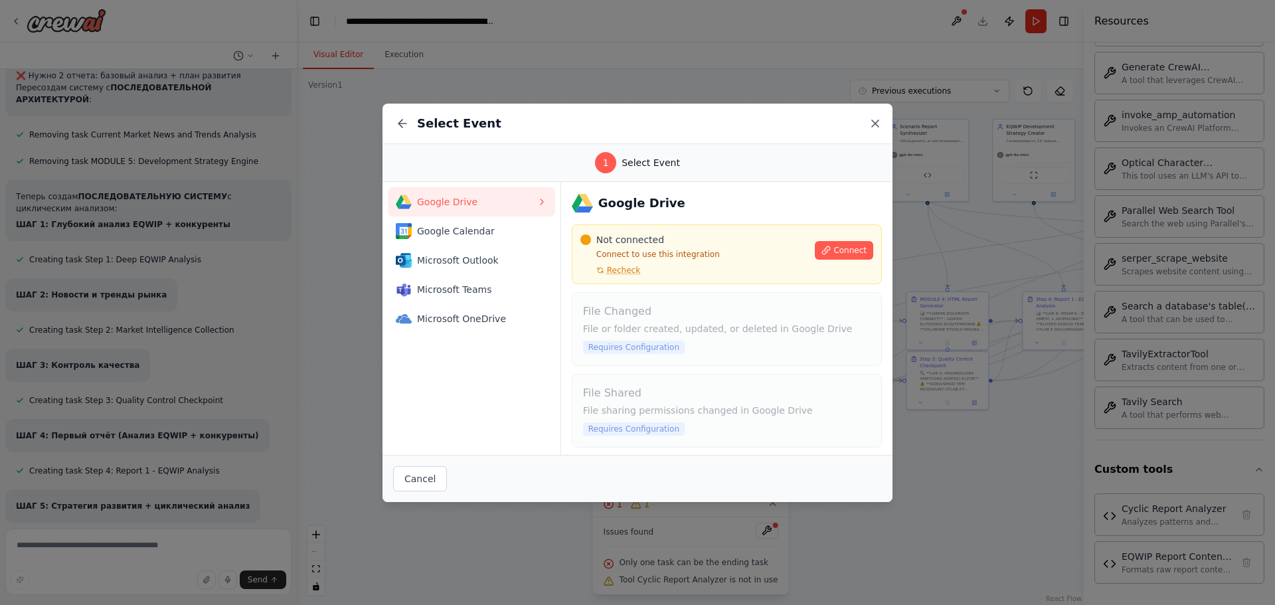
click at [870, 125] on icon at bounding box center [875, 123] width 13 height 13
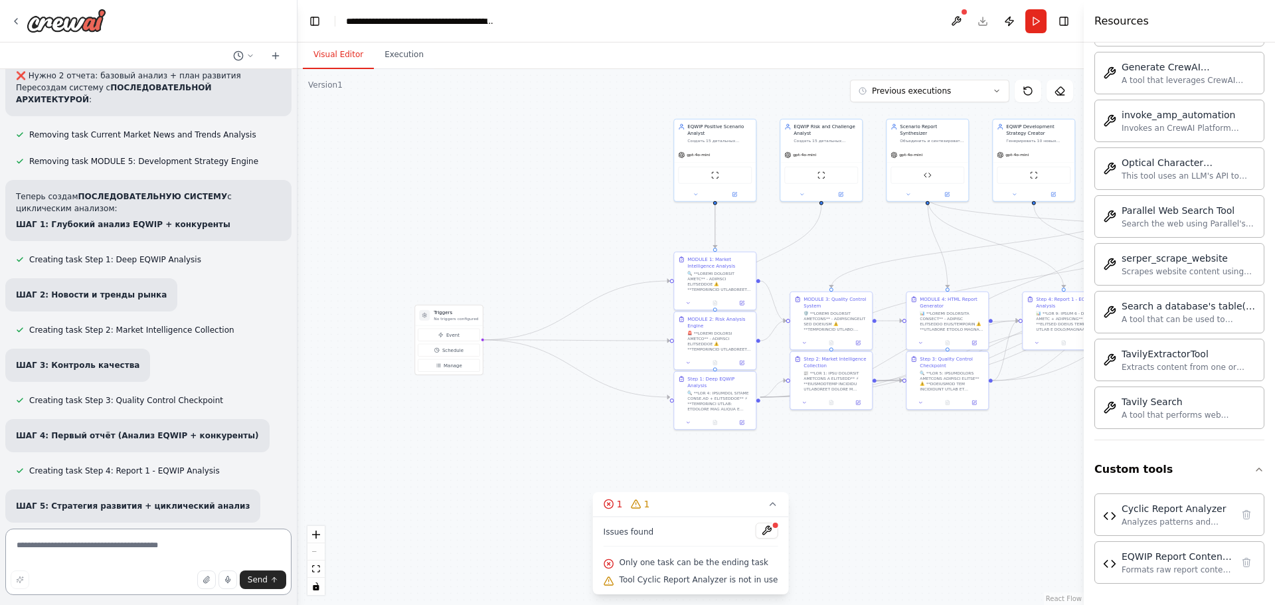
click at [117, 544] on textarea at bounding box center [148, 562] width 286 height 66
drag, startPoint x: 120, startPoint y: 497, endPoint x: 15, endPoint y: 486, distance: 104.9
click at [7, 461] on div at bounding box center [7, 461] width 0 height 0
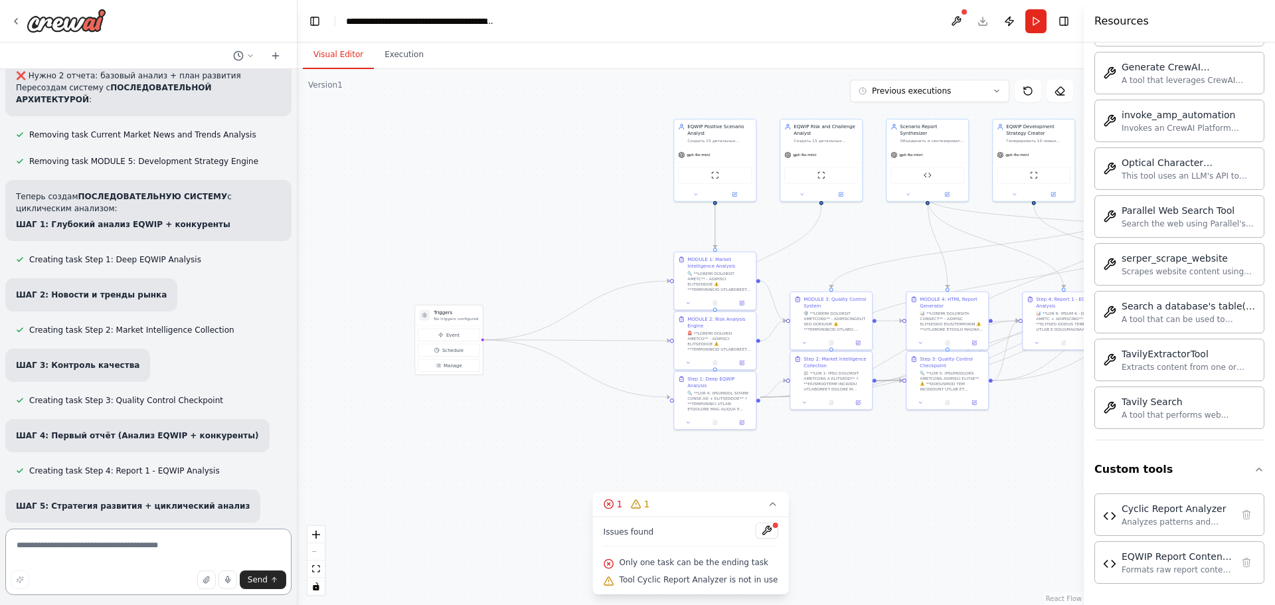
click at [116, 548] on textarea at bounding box center [148, 562] width 286 height 66
click at [159, 542] on textarea at bounding box center [148, 562] width 286 height 66
type textarea "*"
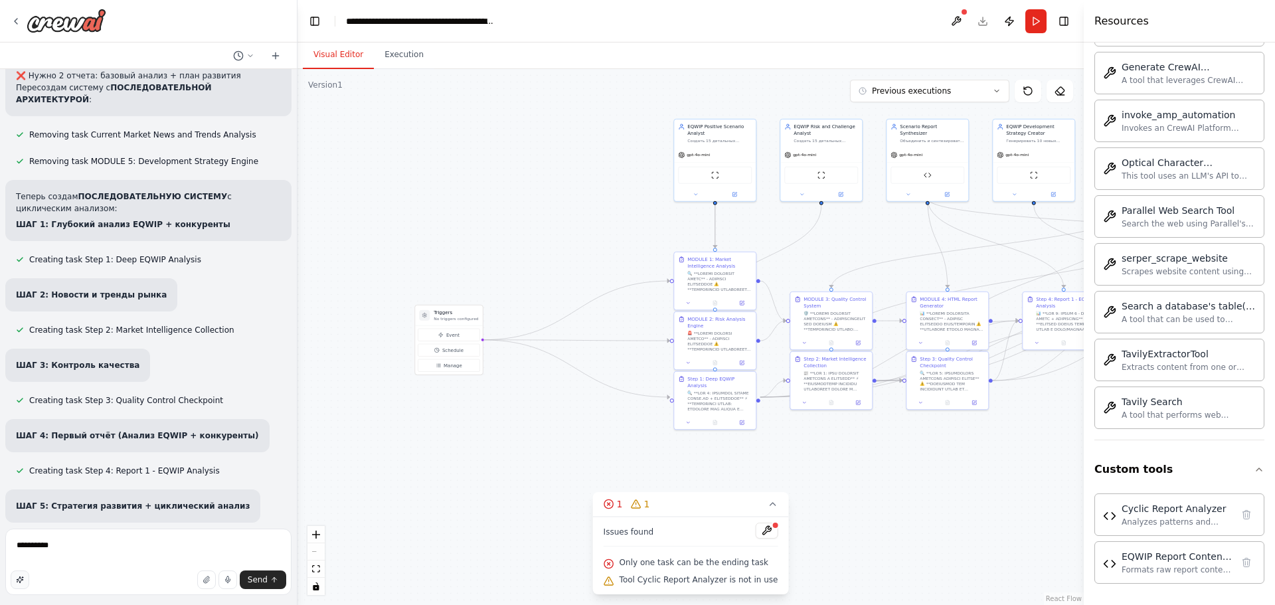
click at [20, 579] on icon "button" at bounding box center [20, 580] width 8 height 8
type textarea "**********"
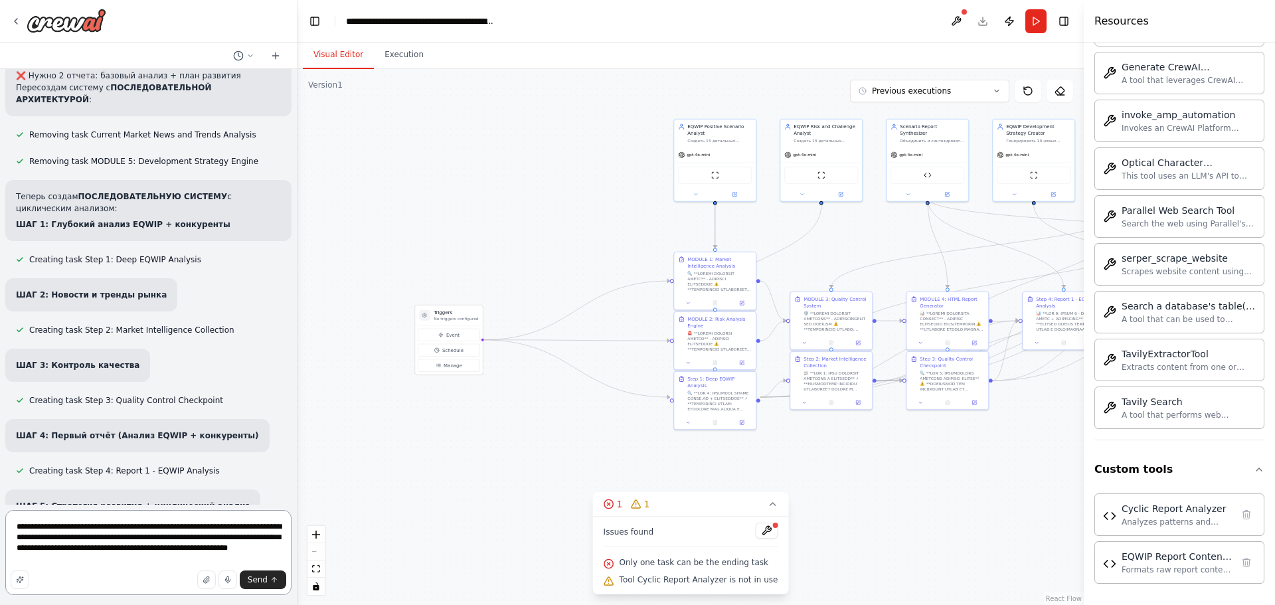
drag, startPoint x: 118, startPoint y: 562, endPoint x: 0, endPoint y: 520, distance: 124.8
click at [0, 520] on div "мотри мне нужна токае которое можно загрузить модель ии 2 штуки что ыб они взаи…" at bounding box center [148, 302] width 297 height 605
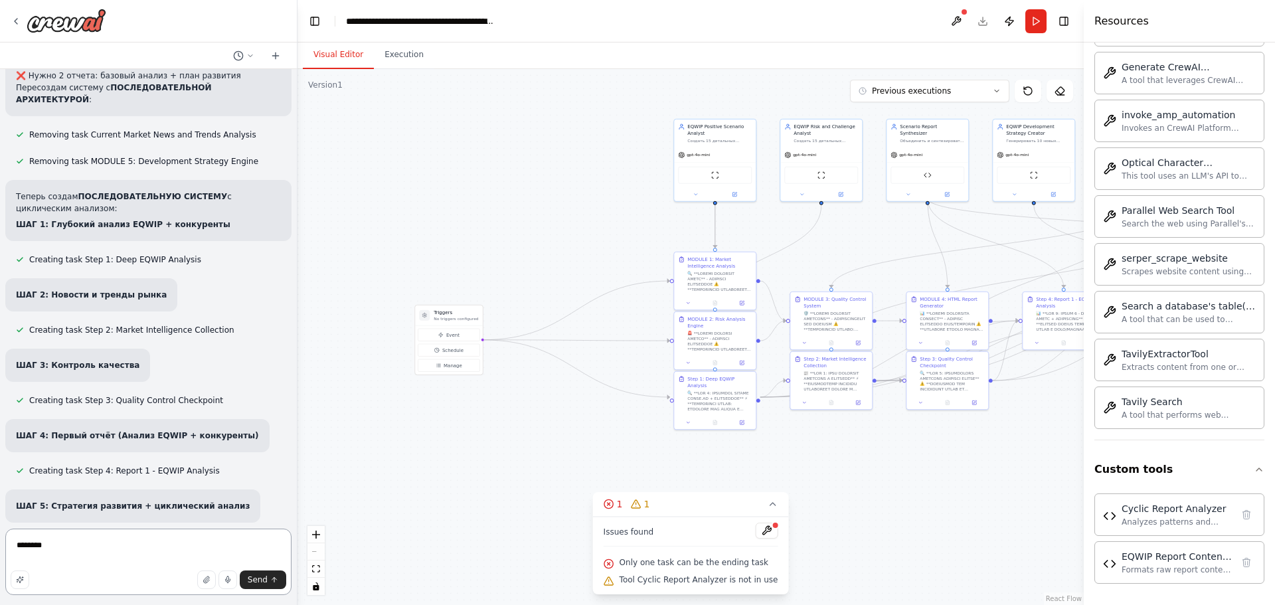
type textarea "*********"
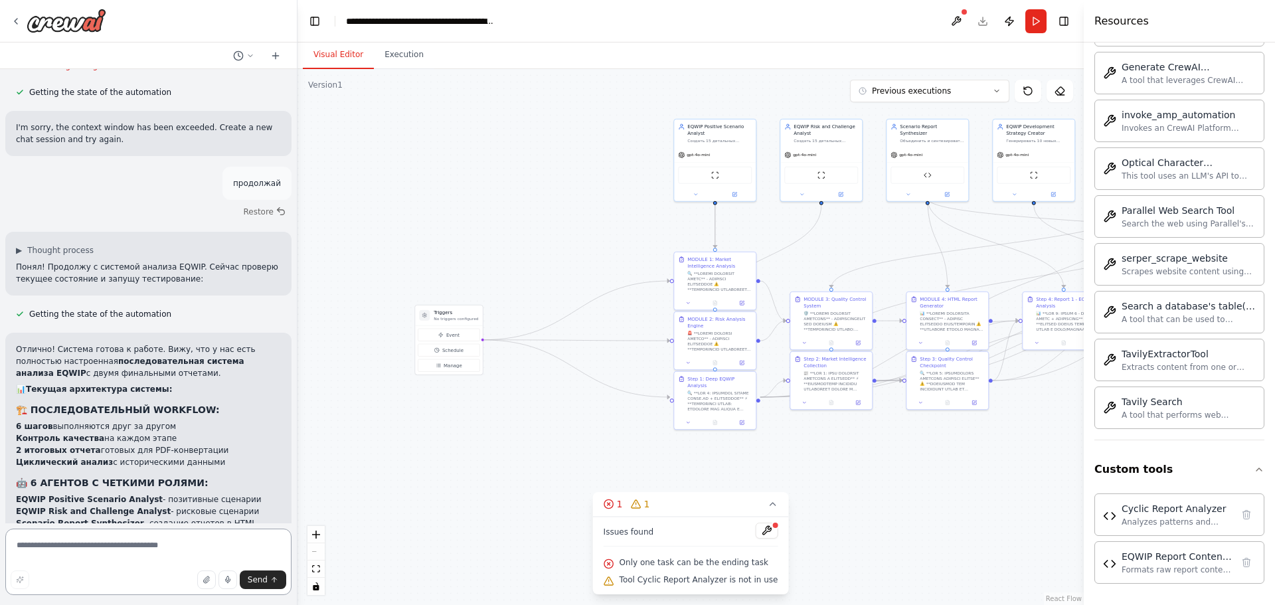
scroll to position [12542, 0]
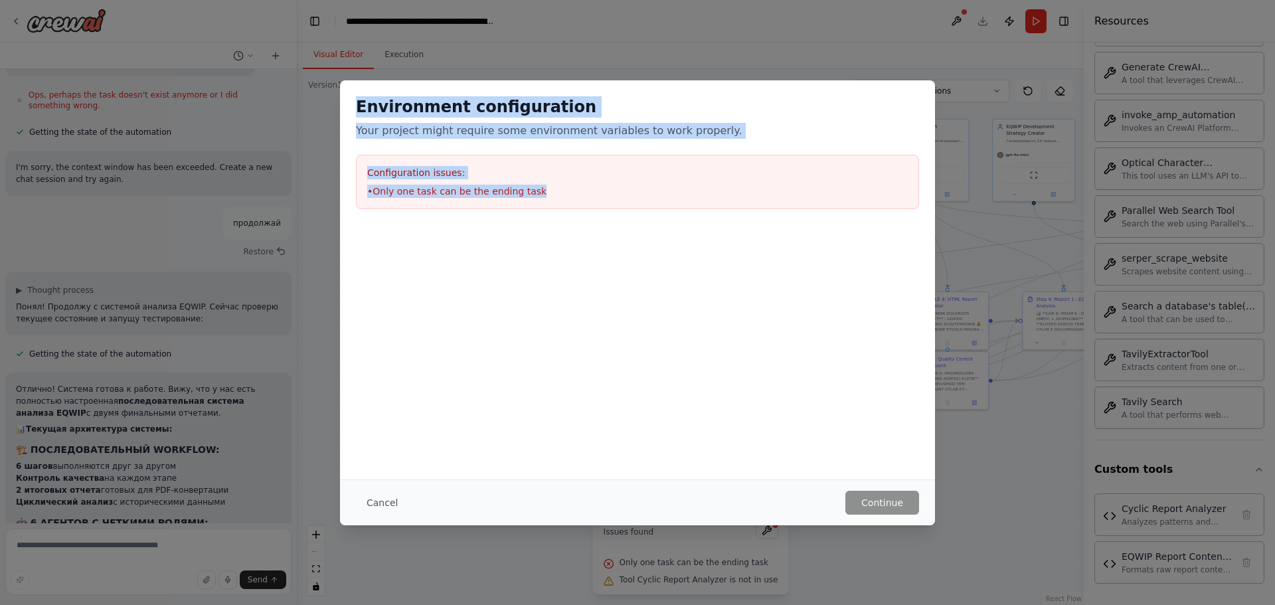
drag, startPoint x: 399, startPoint y: 114, endPoint x: 544, endPoint y: 197, distance: 166.5
click at [544, 197] on div "Environment configuration Your project might require some environment variables…" at bounding box center [637, 152] width 595 height 145
click at [535, 198] on div at bounding box center [535, 198] width 0 height 0
click at [768, 604] on div "Close" at bounding box center [637, 605] width 1275 height 0
click at [378, 495] on button "Cancel" at bounding box center [382, 503] width 52 height 24
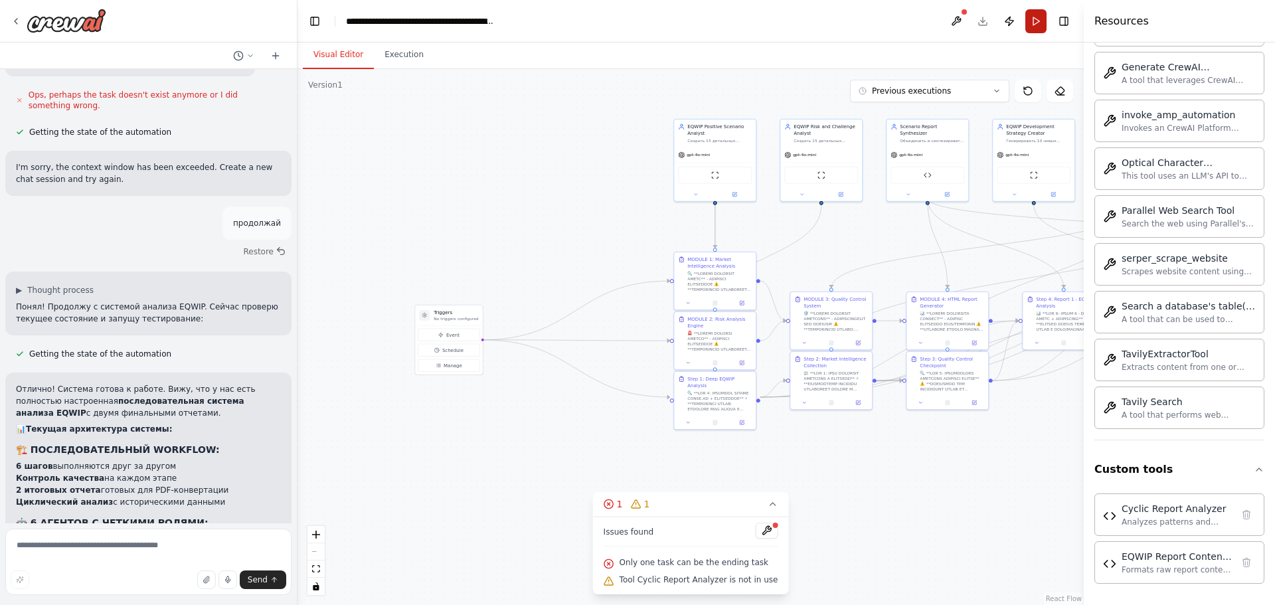
click at [1037, 26] on button "Run" at bounding box center [1035, 21] width 21 height 24
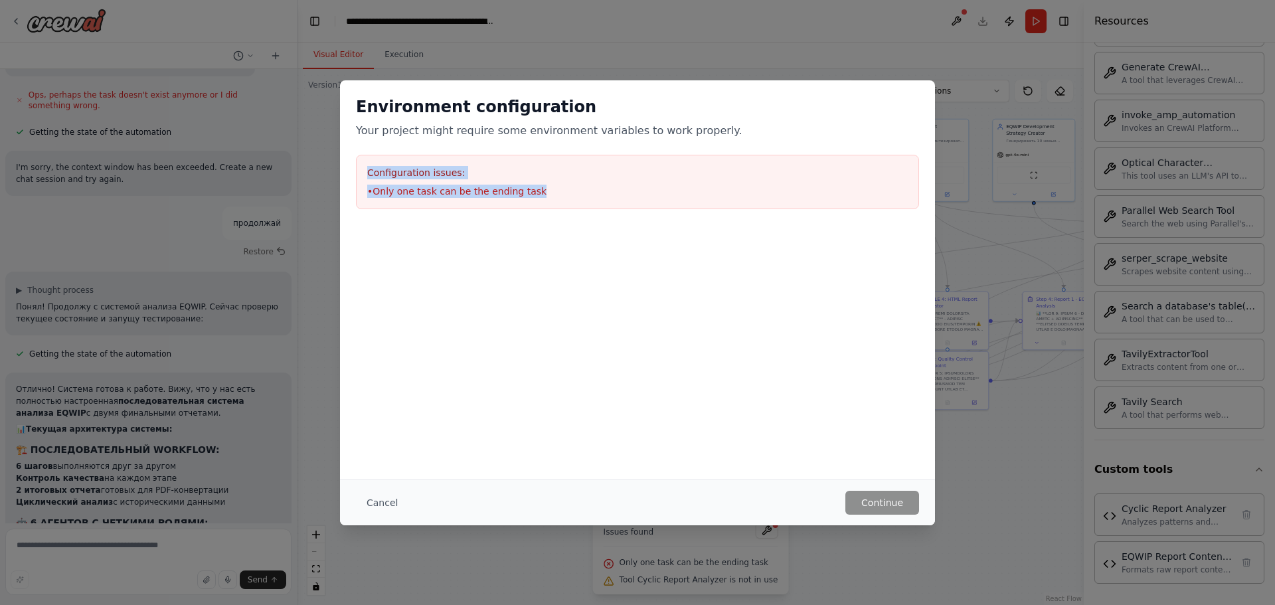
drag, startPoint x: 532, startPoint y: 190, endPoint x: 326, endPoint y: 153, distance: 209.1
click at [326, 153] on div "Environment configuration Your project might require some environment variables…" at bounding box center [637, 302] width 1275 height 605
copy div "Configuration issues: • Only one task can be the ending task"
click at [358, 331] on div at bounding box center [637, 291] width 595 height 133
click at [382, 503] on button "Cancel" at bounding box center [382, 503] width 52 height 24
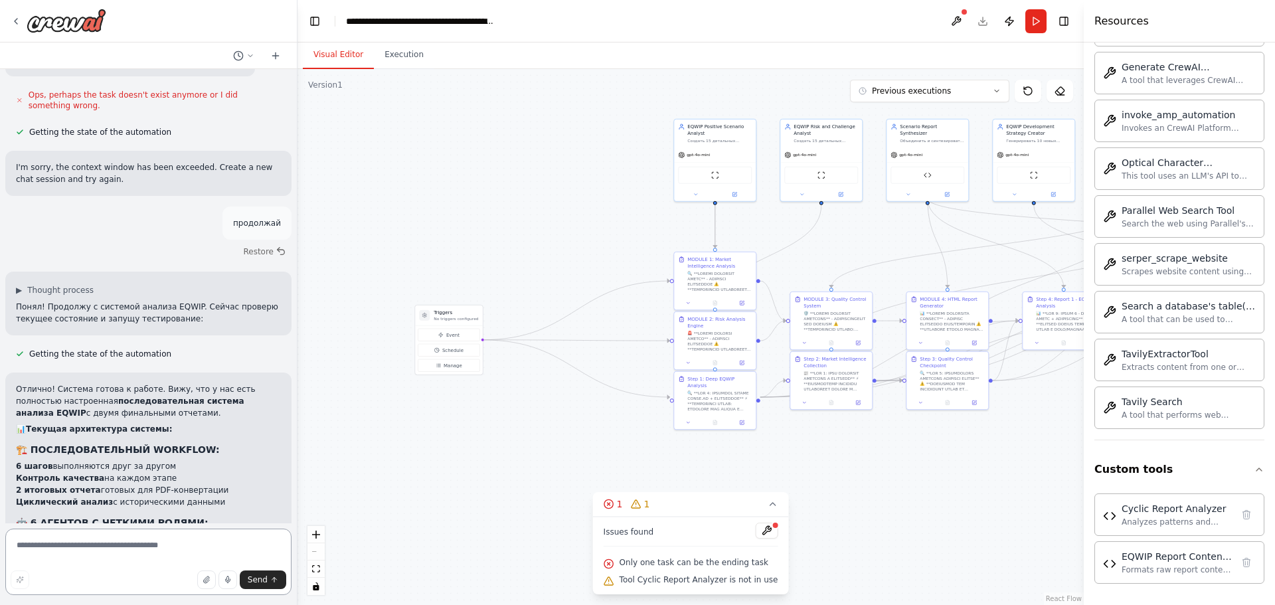
drag, startPoint x: 134, startPoint y: 548, endPoint x: 133, endPoint y: 555, distance: 6.8
click at [134, 550] on textarea at bounding box center [148, 562] width 286 height 66
paste textarea "**********"
type textarea "**********"
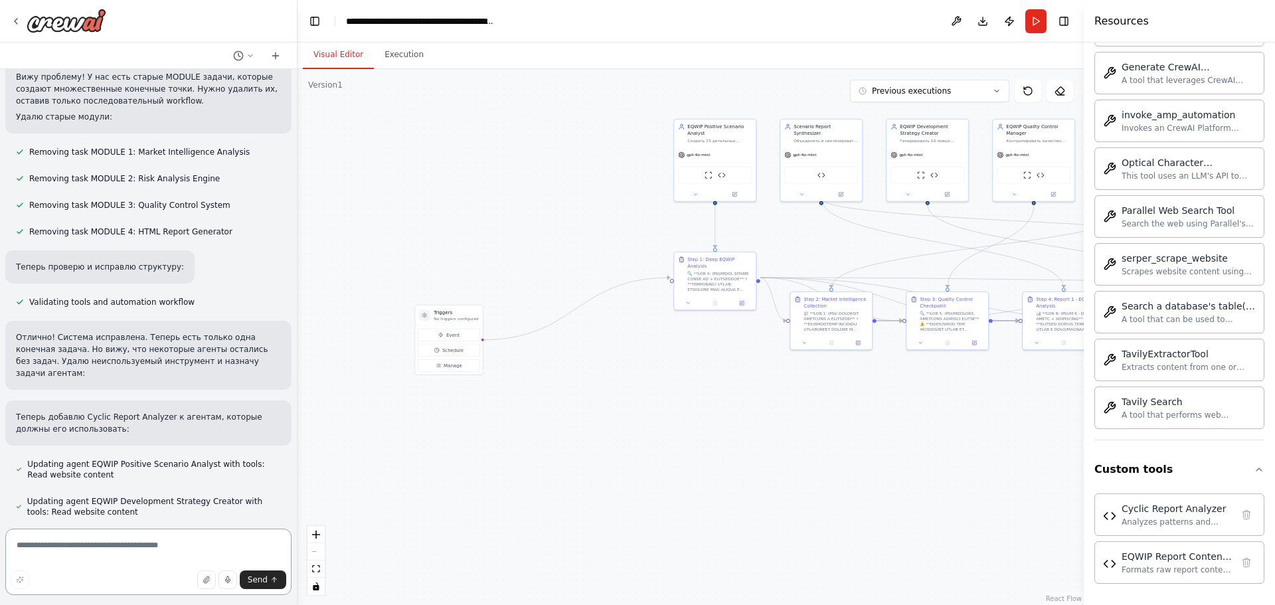
scroll to position [13828, 0]
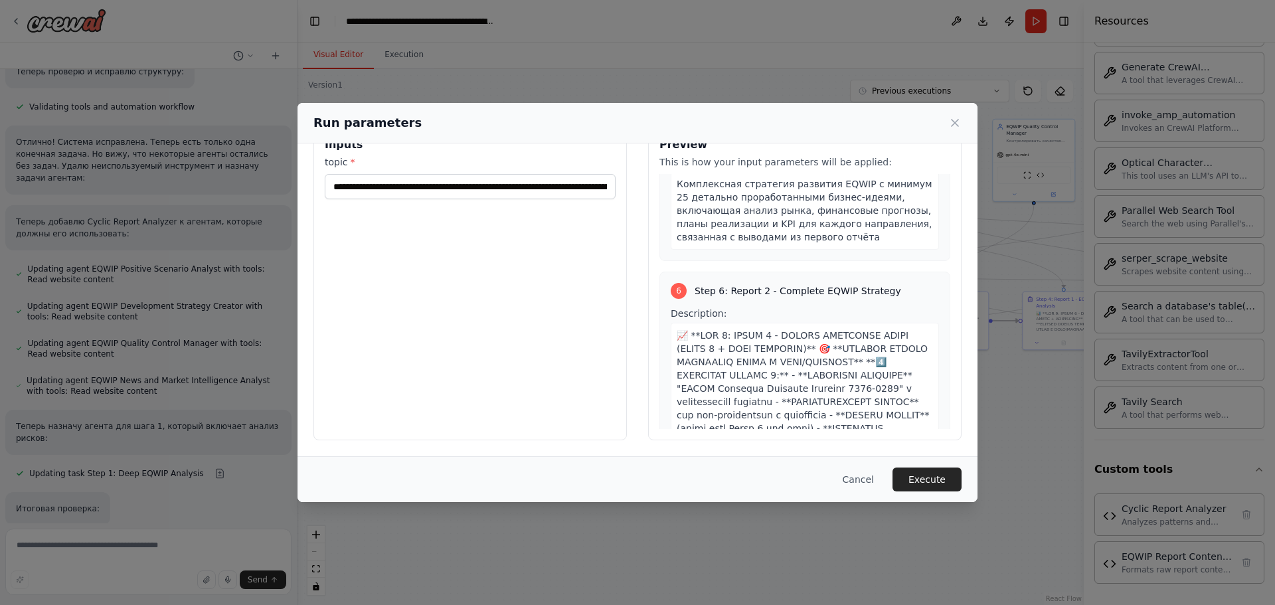
scroll to position [3401, 0]
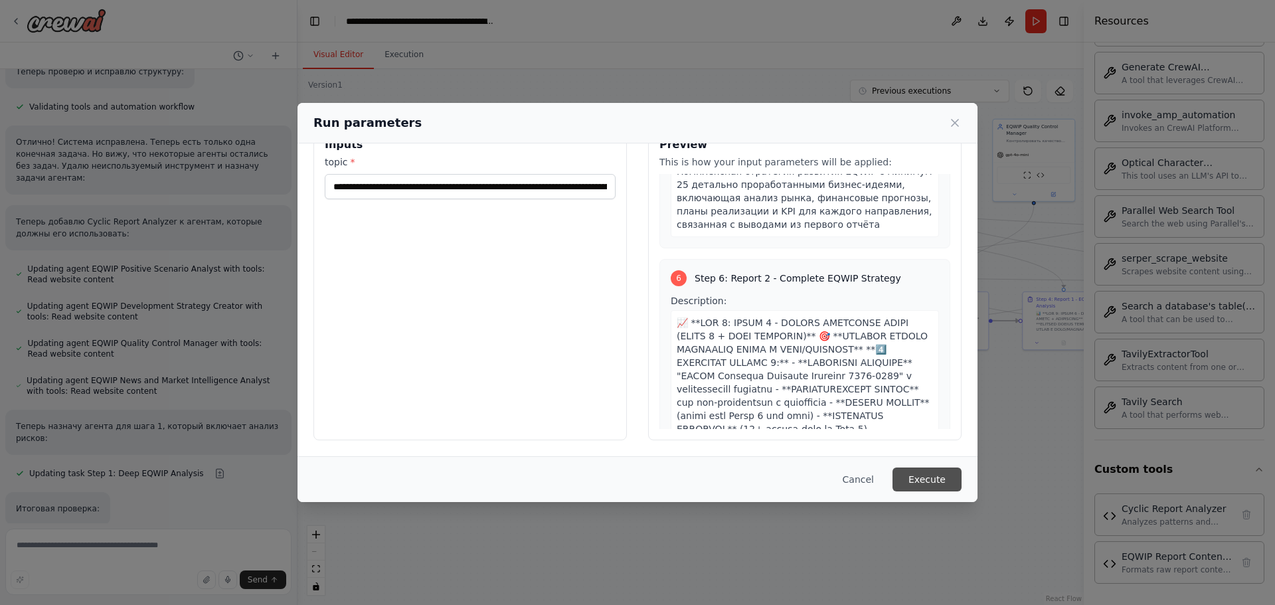
click at [919, 482] on button "Execute" at bounding box center [926, 479] width 69 height 24
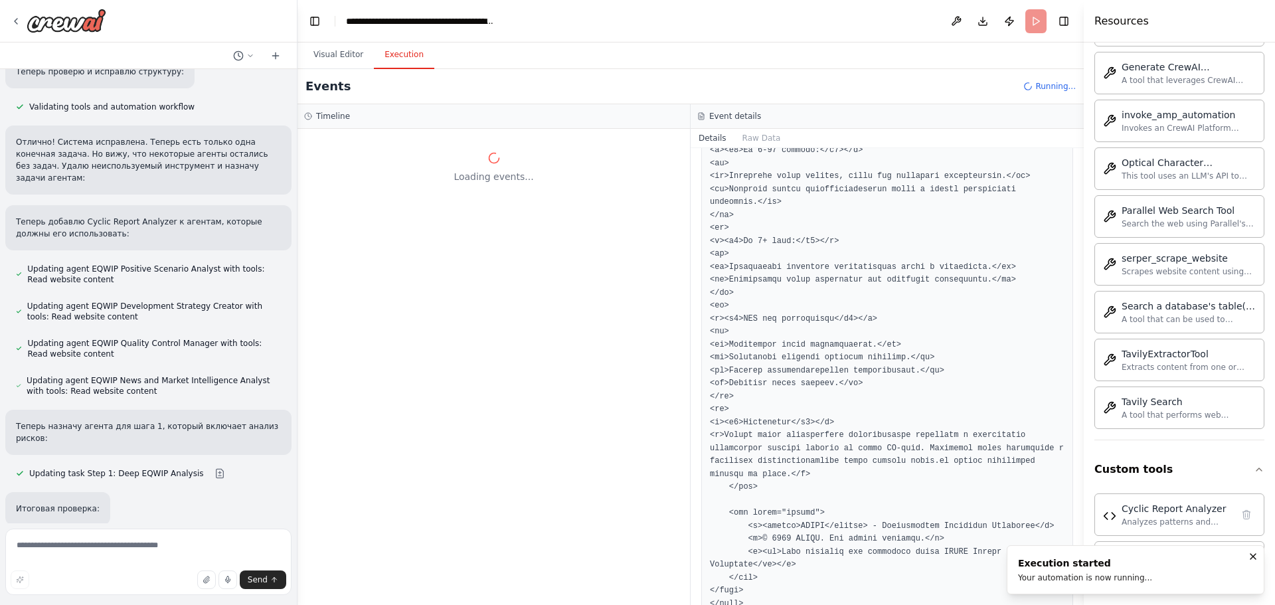
scroll to position [0, 0]
click at [323, 54] on button "Visual Editor" at bounding box center [338, 55] width 71 height 28
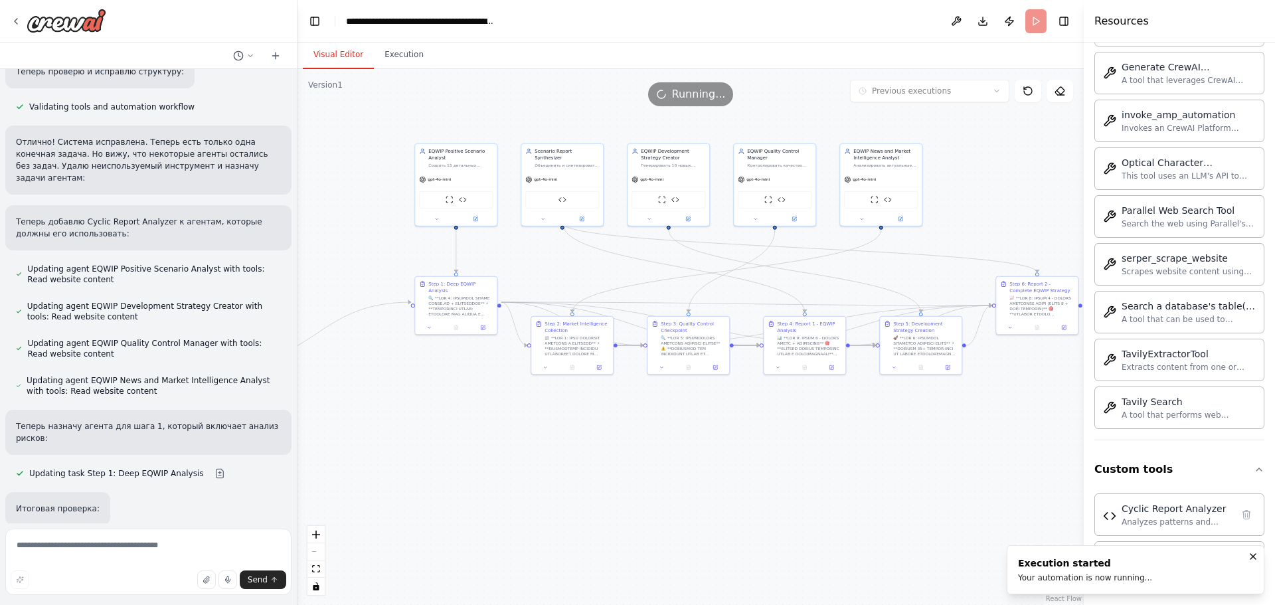
drag, startPoint x: 816, startPoint y: 420, endPoint x: 564, endPoint y: 437, distance: 252.9
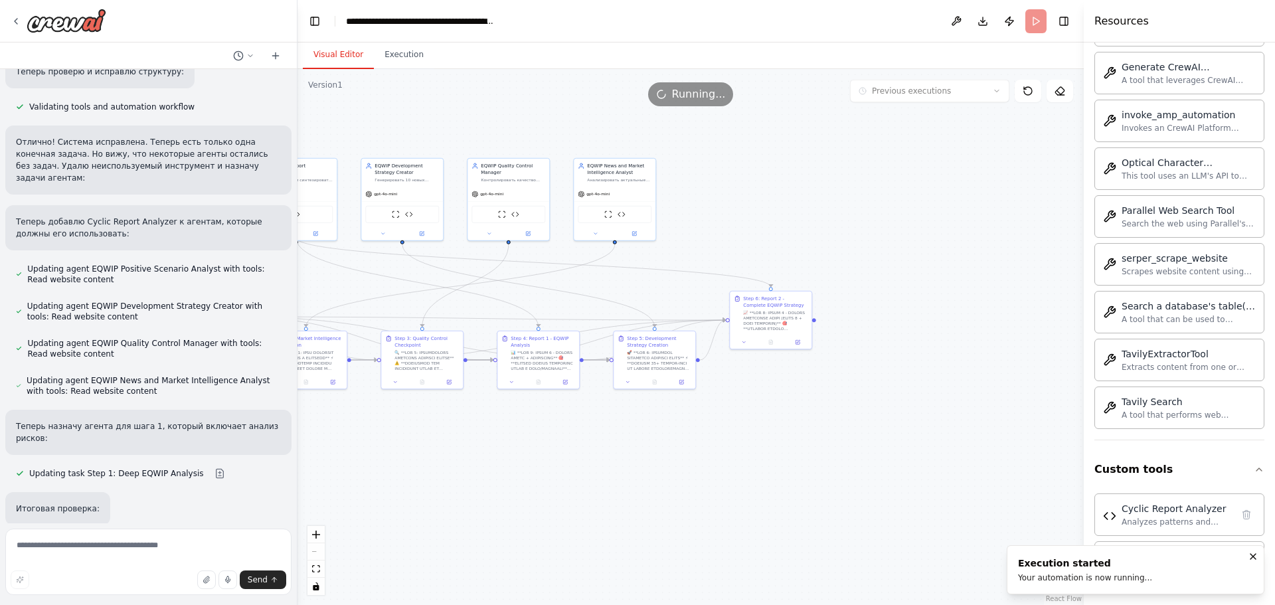
drag, startPoint x: 722, startPoint y: 457, endPoint x: 605, endPoint y: 460, distance: 116.9
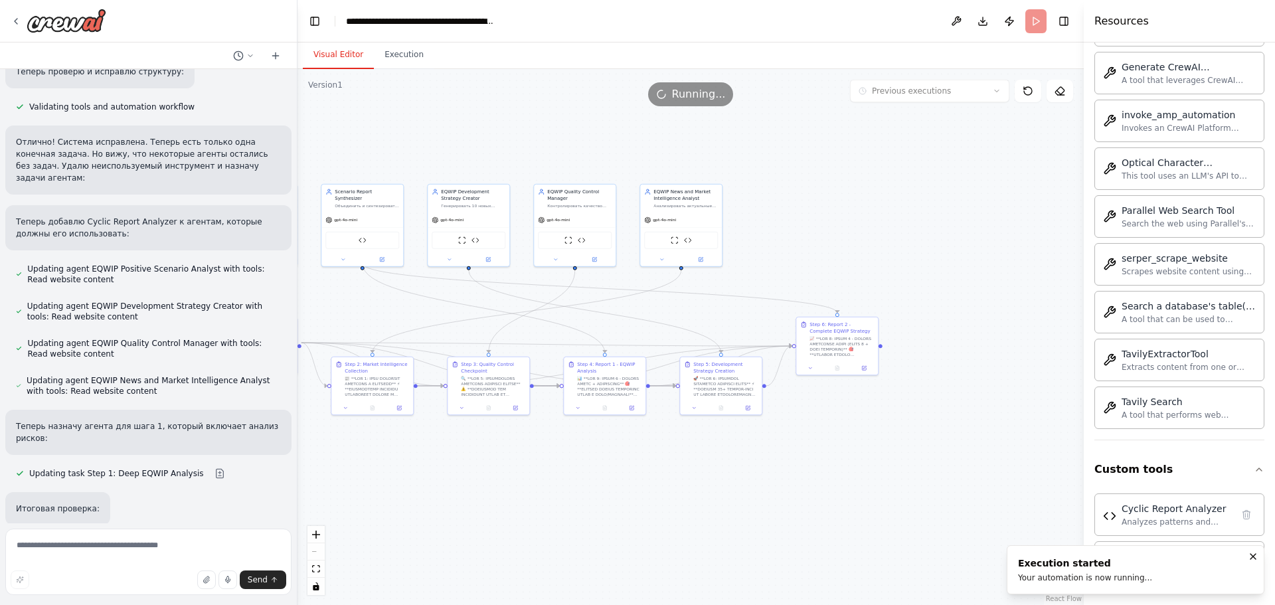
drag, startPoint x: 789, startPoint y: 417, endPoint x: 851, endPoint y: 442, distance: 66.5
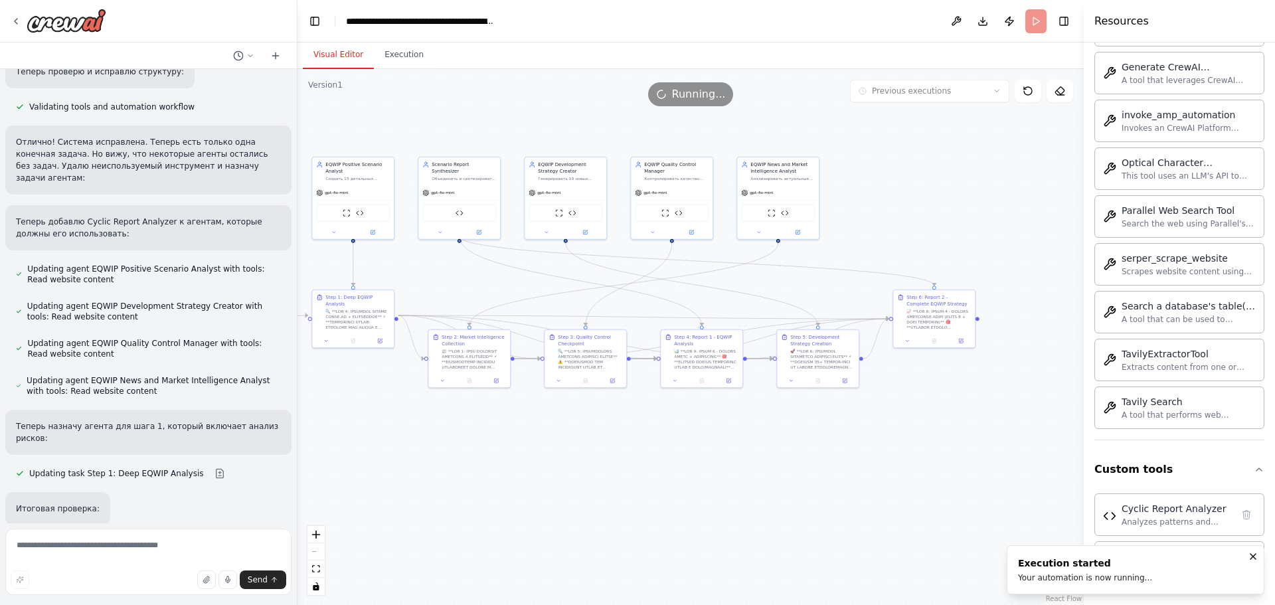
drag, startPoint x: 815, startPoint y: 434, endPoint x: 911, endPoint y: 406, distance: 99.6
click at [933, 297] on div at bounding box center [935, 299] width 64 height 21
click at [353, 337] on icon at bounding box center [353, 339] width 5 height 5
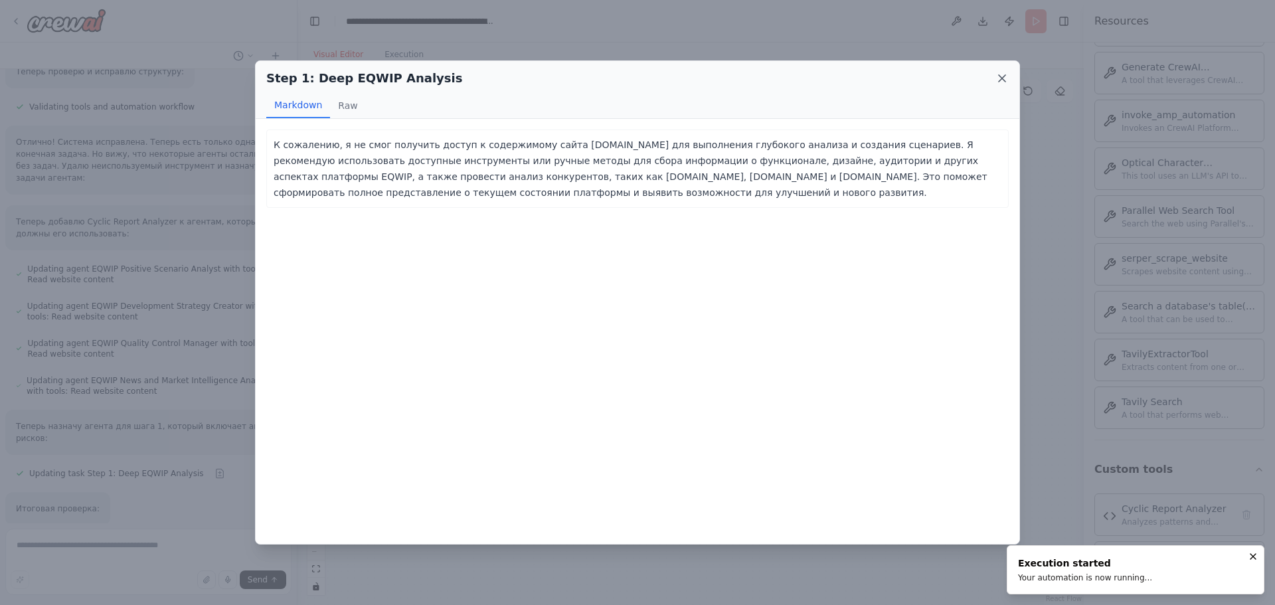
click at [997, 81] on icon at bounding box center [1001, 78] width 13 height 13
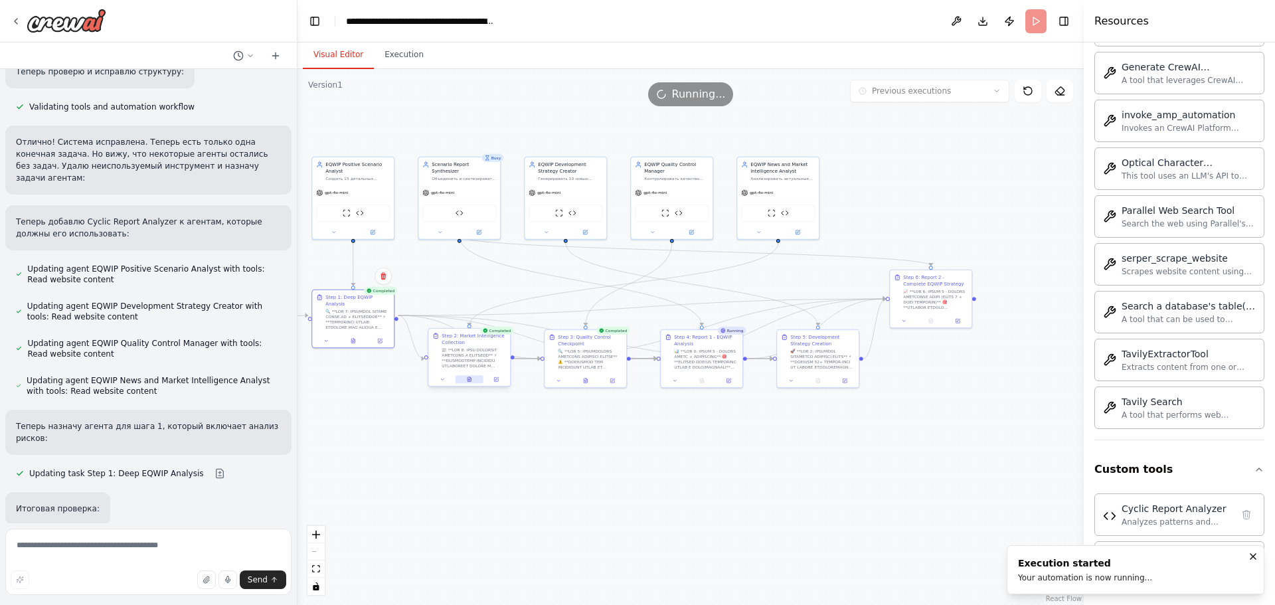
click at [467, 379] on icon at bounding box center [469, 378] width 5 height 5
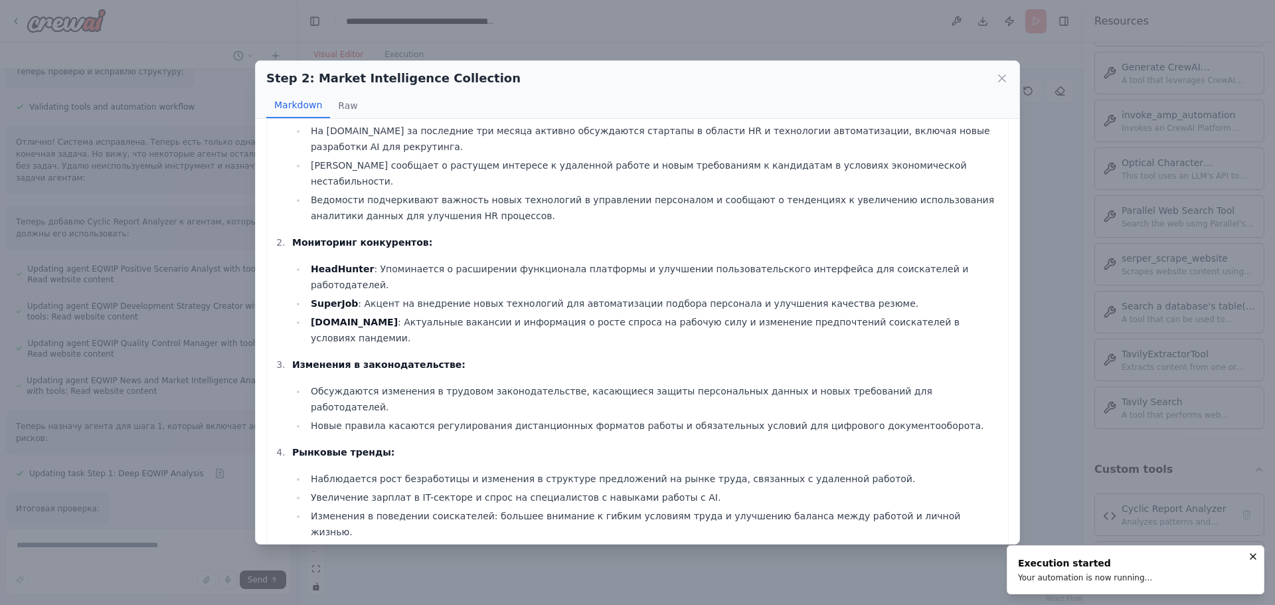
scroll to position [118, 0]
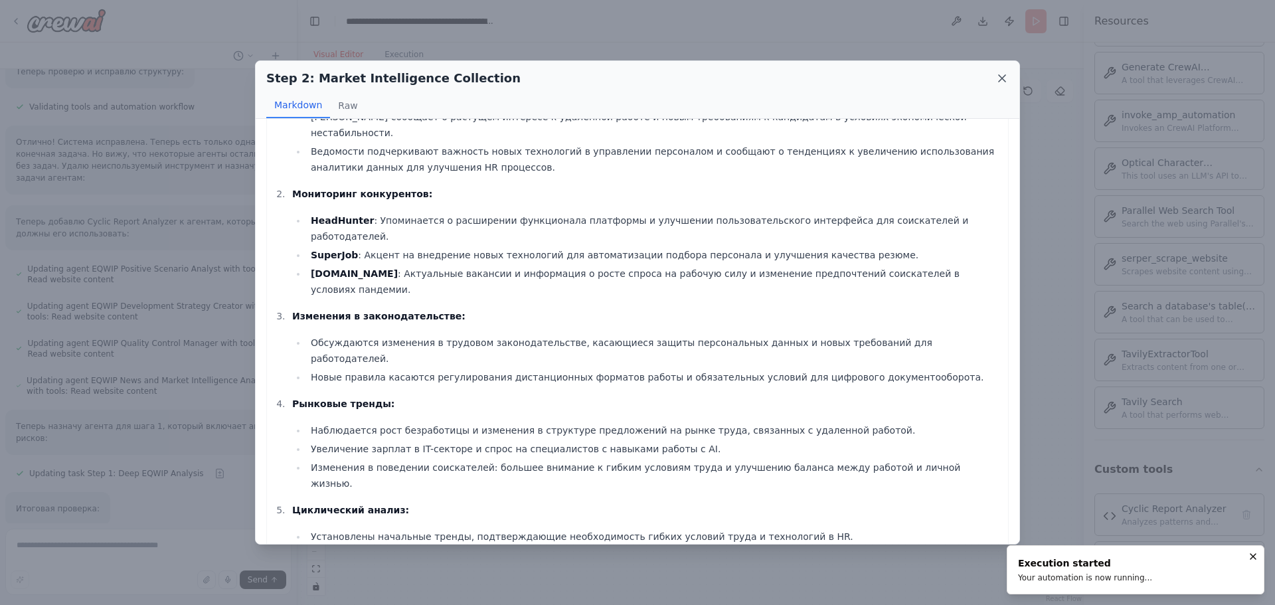
click at [1000, 78] on icon at bounding box center [1001, 78] width 13 height 13
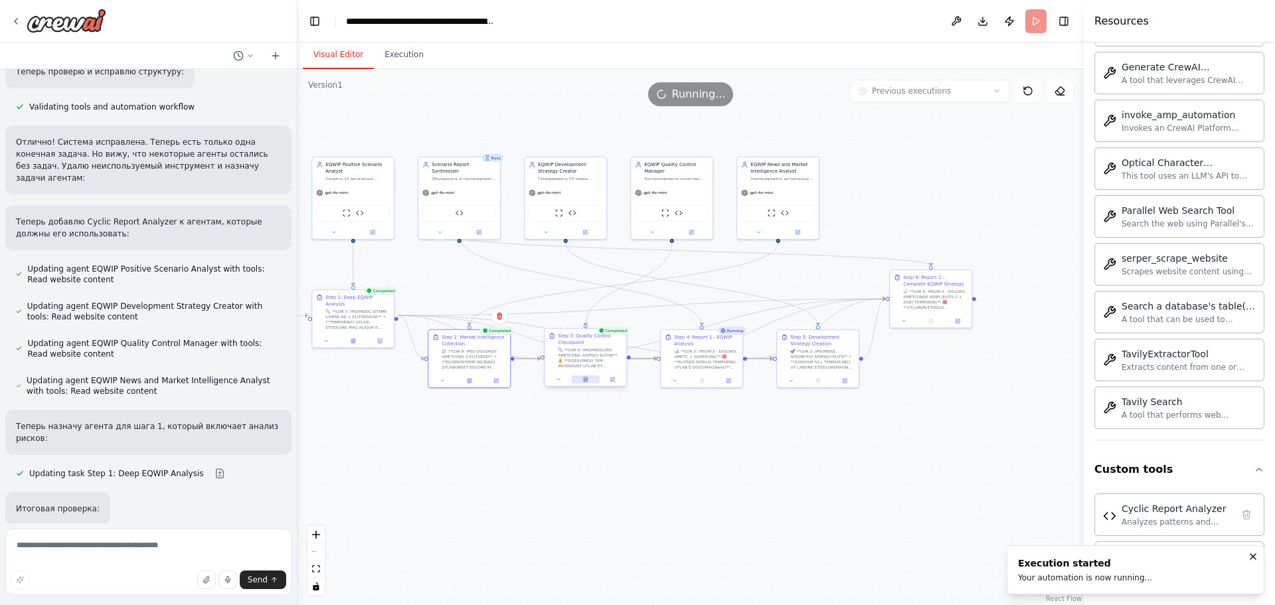
click at [587, 381] on icon at bounding box center [585, 379] width 3 height 5
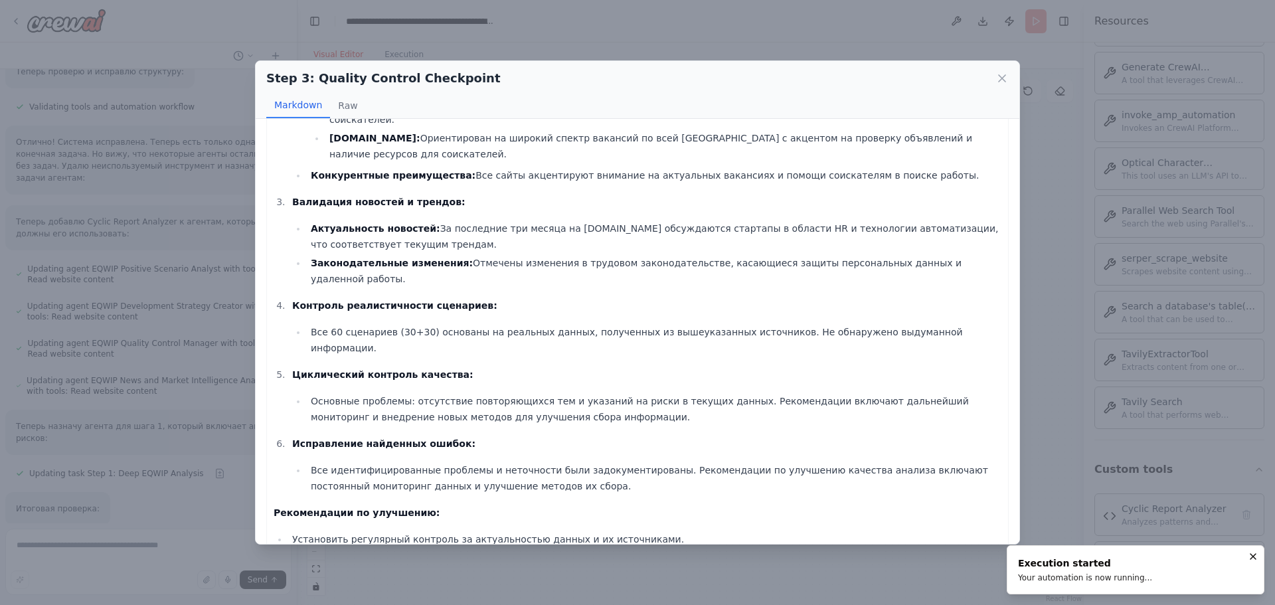
scroll to position [262, 0]
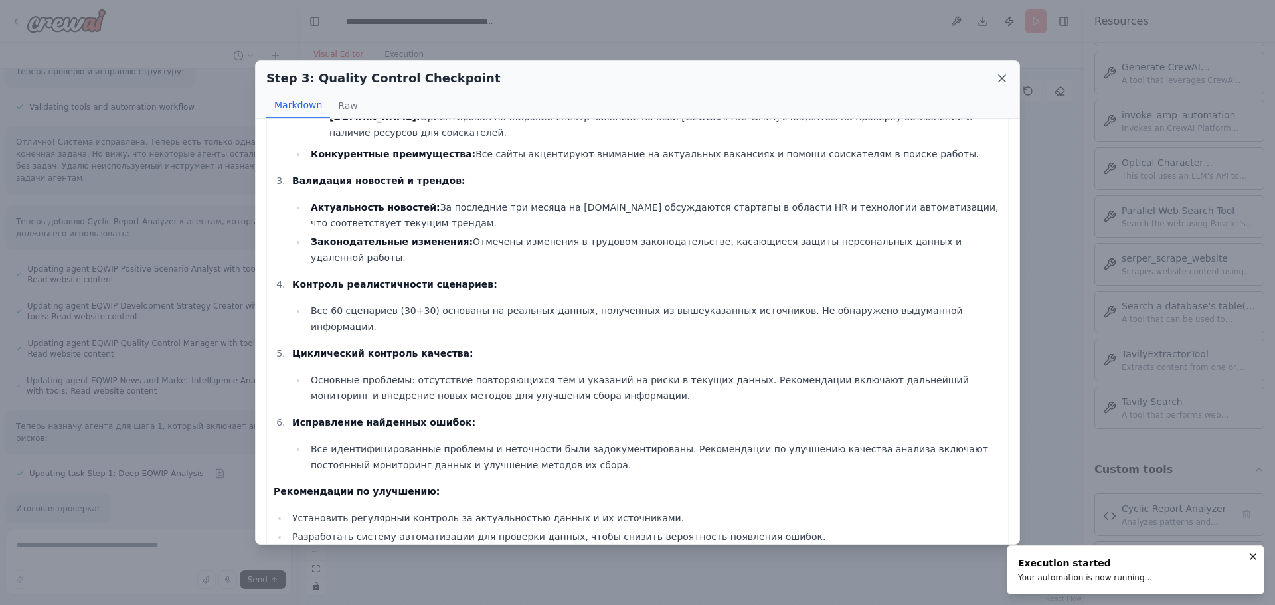
click at [997, 79] on icon at bounding box center [1001, 78] width 13 height 13
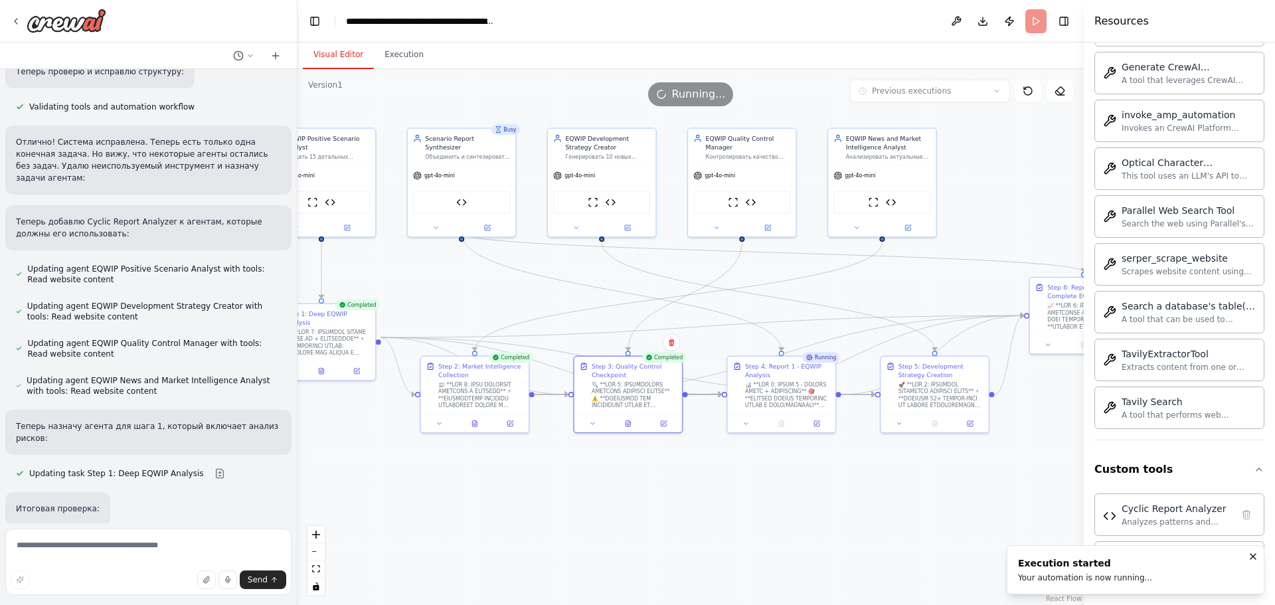
drag, startPoint x: 735, startPoint y: 278, endPoint x: 839, endPoint y: 289, distance: 104.9
click at [839, 289] on div ".deletable-edge-delete-btn { width: 20px; height: 20px; border: 0px solid #ffff…" at bounding box center [690, 337] width 786 height 536
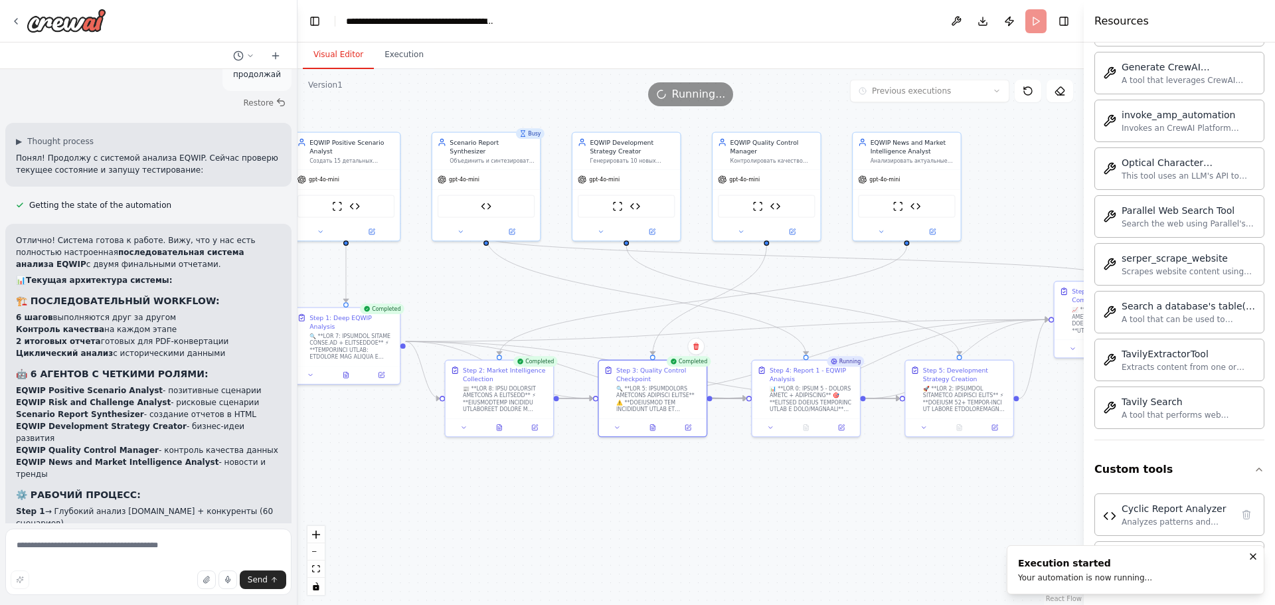
scroll to position [12658, 0]
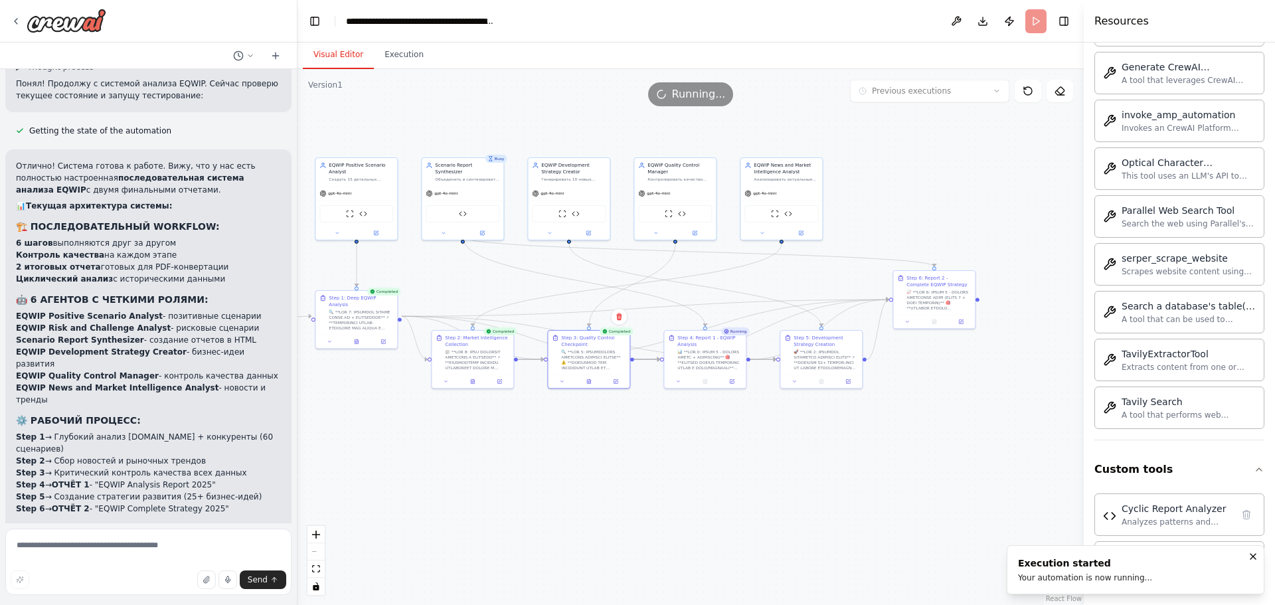
drag, startPoint x: 636, startPoint y: 315, endPoint x: 462, endPoint y: 307, distance: 174.2
click at [462, 307] on div ".deletable-edge-delete-btn { width: 20px; height: 20px; border: 0px solid #ffff…" at bounding box center [690, 337] width 786 height 536
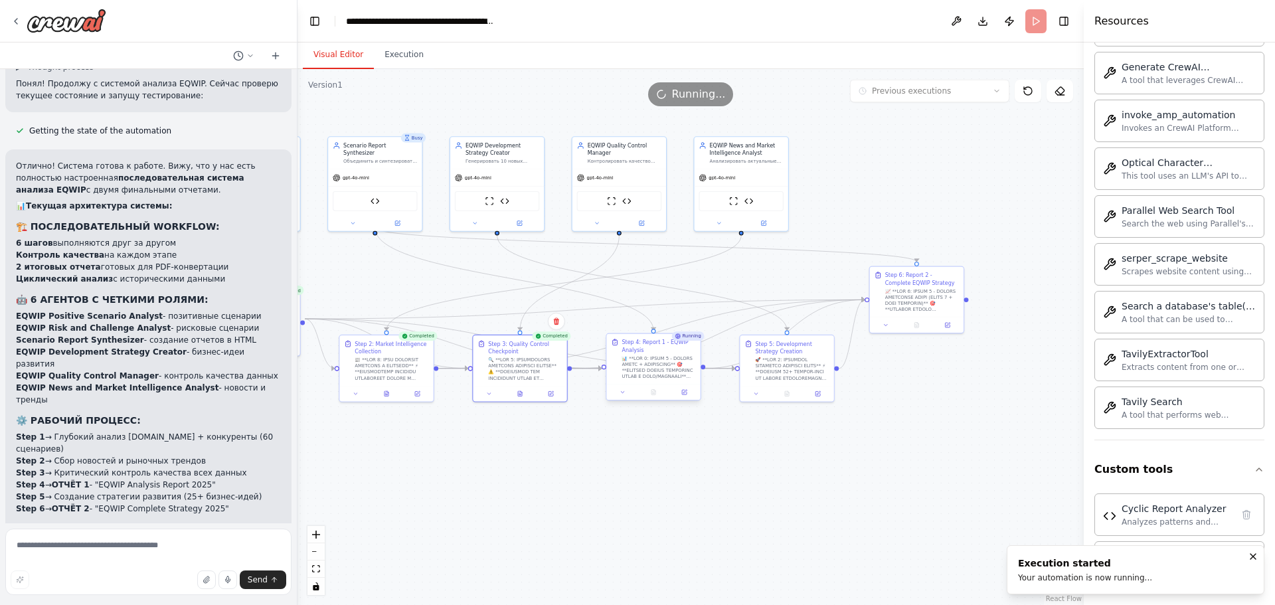
click at [663, 369] on div at bounding box center [659, 367] width 74 height 25
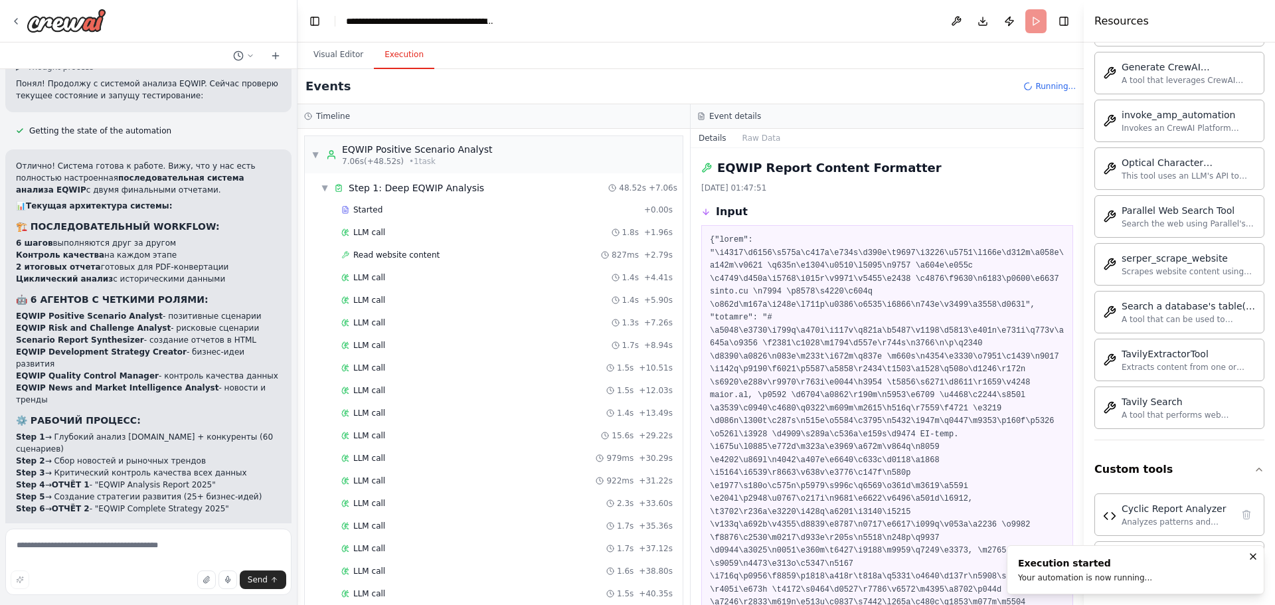
click at [412, 59] on button "Execution" at bounding box center [404, 55] width 60 height 28
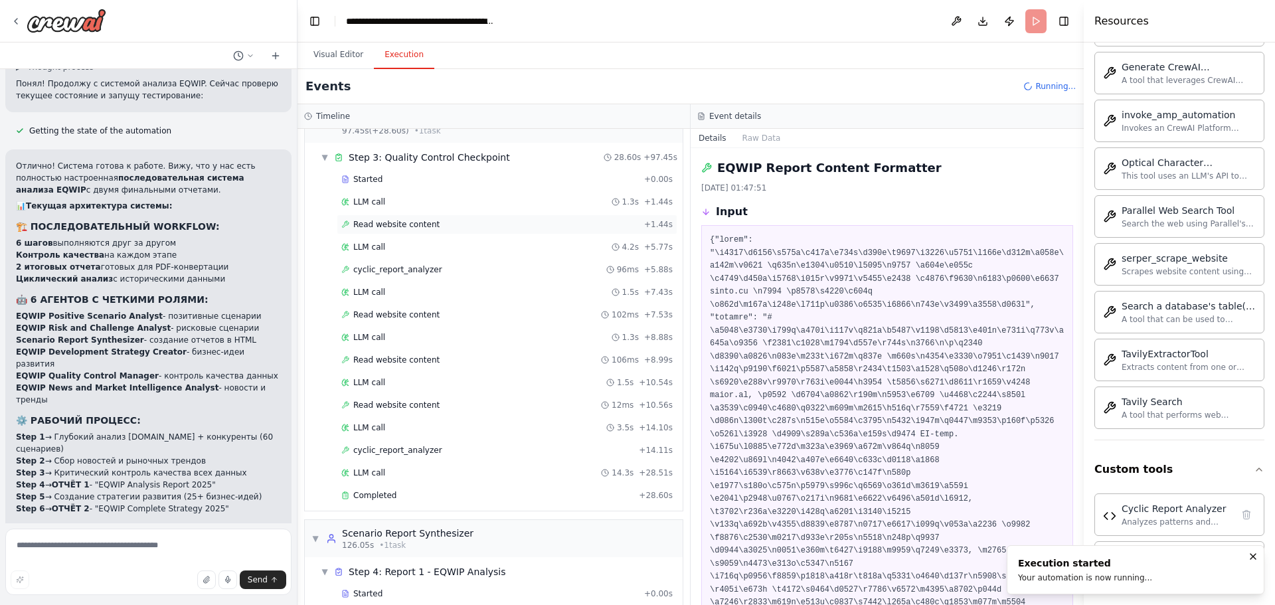
scroll to position [1195, 0]
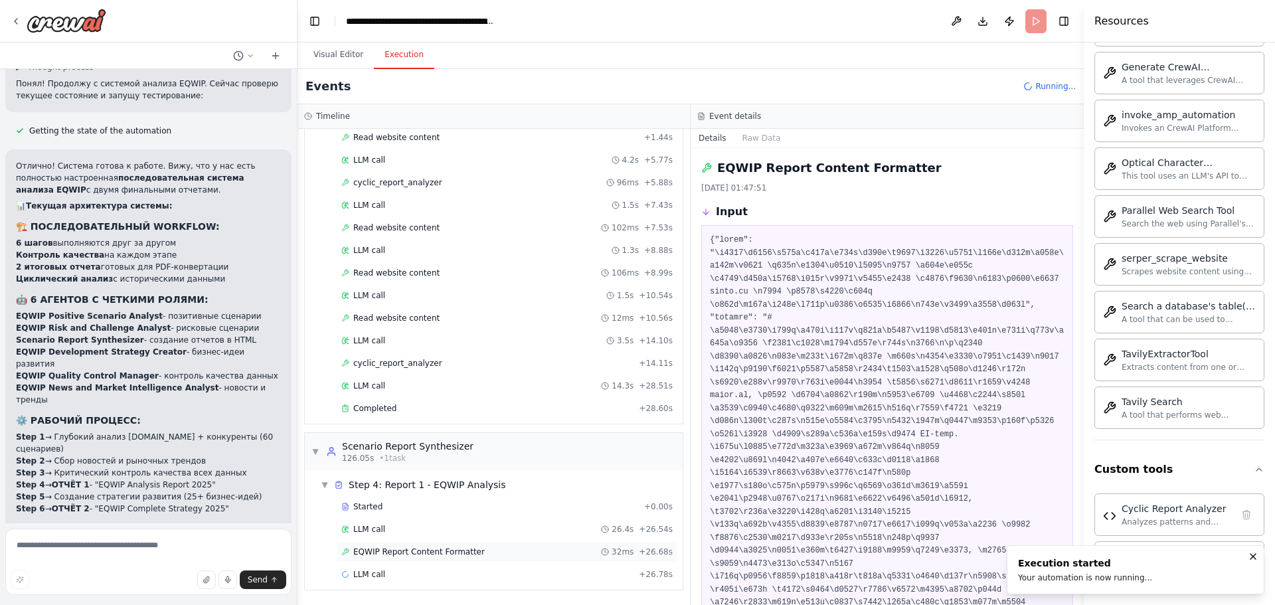
click at [451, 550] on span "EQWIP Report Content Formatter" at bounding box center [418, 551] width 131 height 11
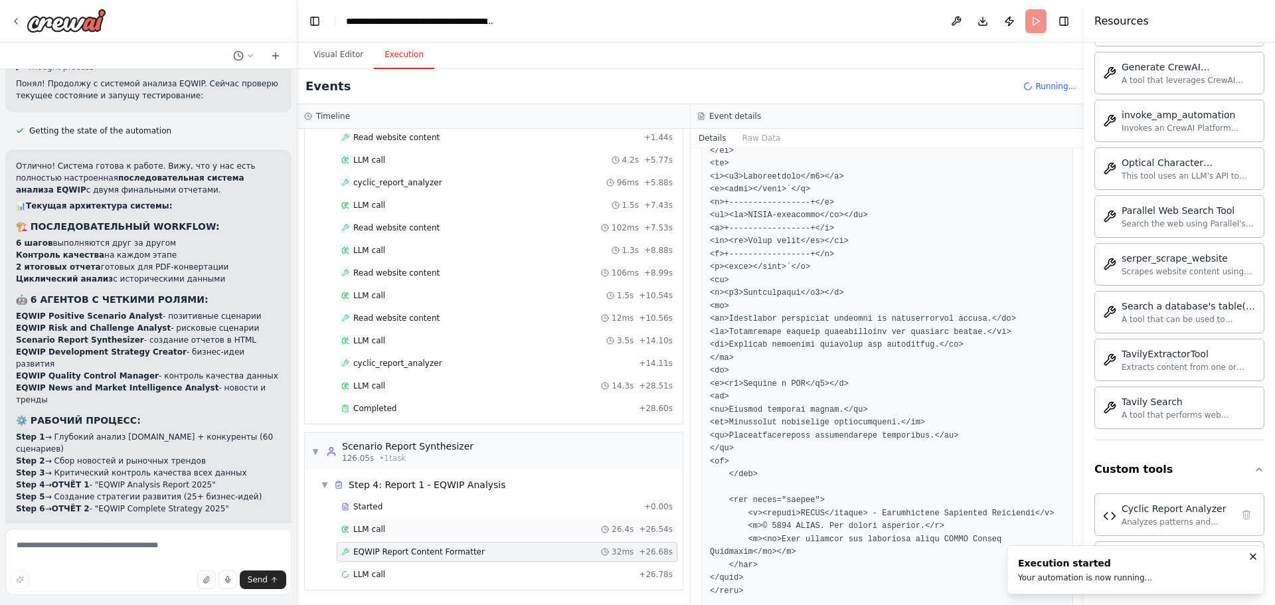
click at [450, 531] on div "LLM call 26.4s + 26.54s" at bounding box center [506, 529] width 331 height 11
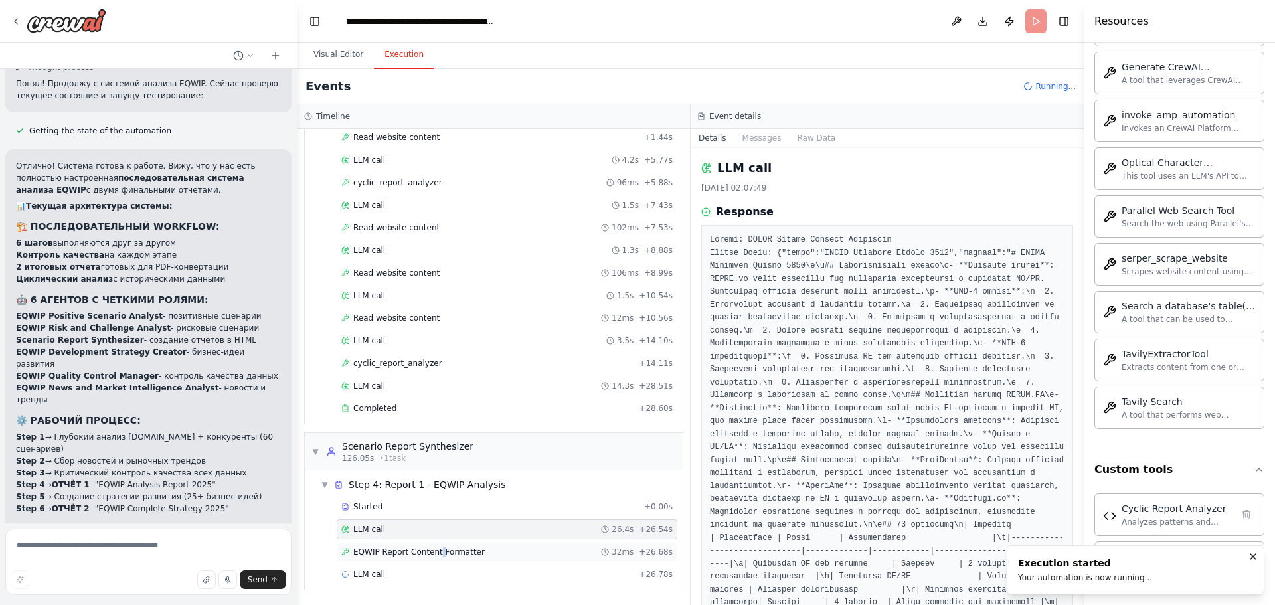
click at [434, 558] on div "EQWIP Report Content Formatter 32ms + 26.68s" at bounding box center [507, 552] width 341 height 20
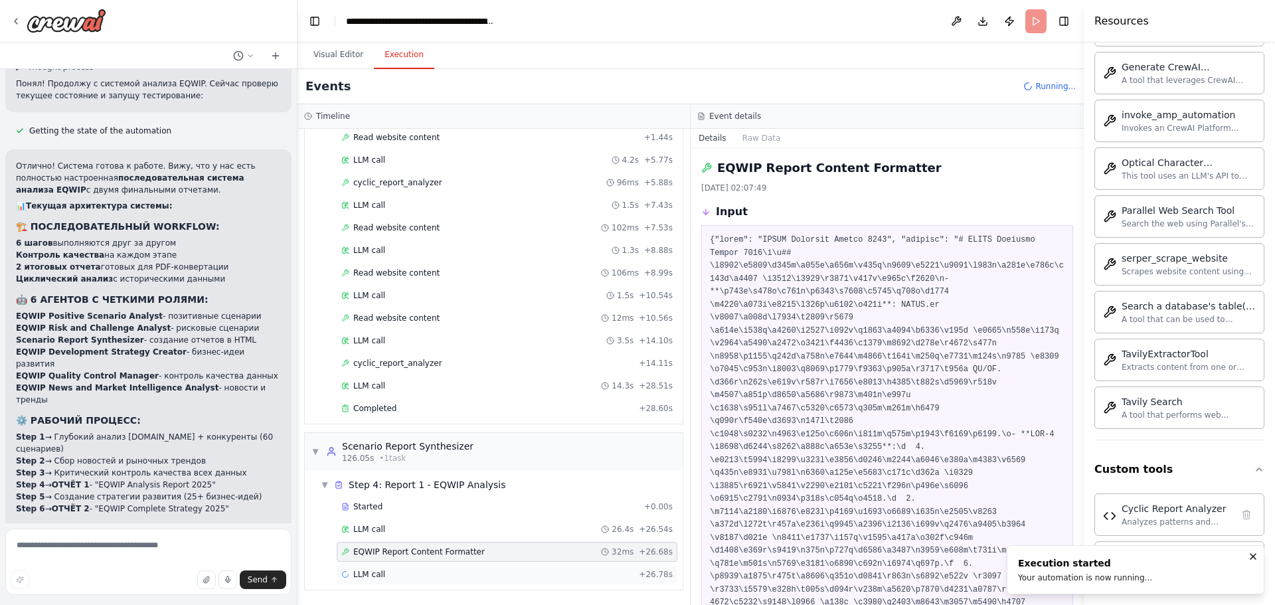
click at [469, 570] on div "LLM call + 26.78s" at bounding box center [506, 574] width 331 height 11
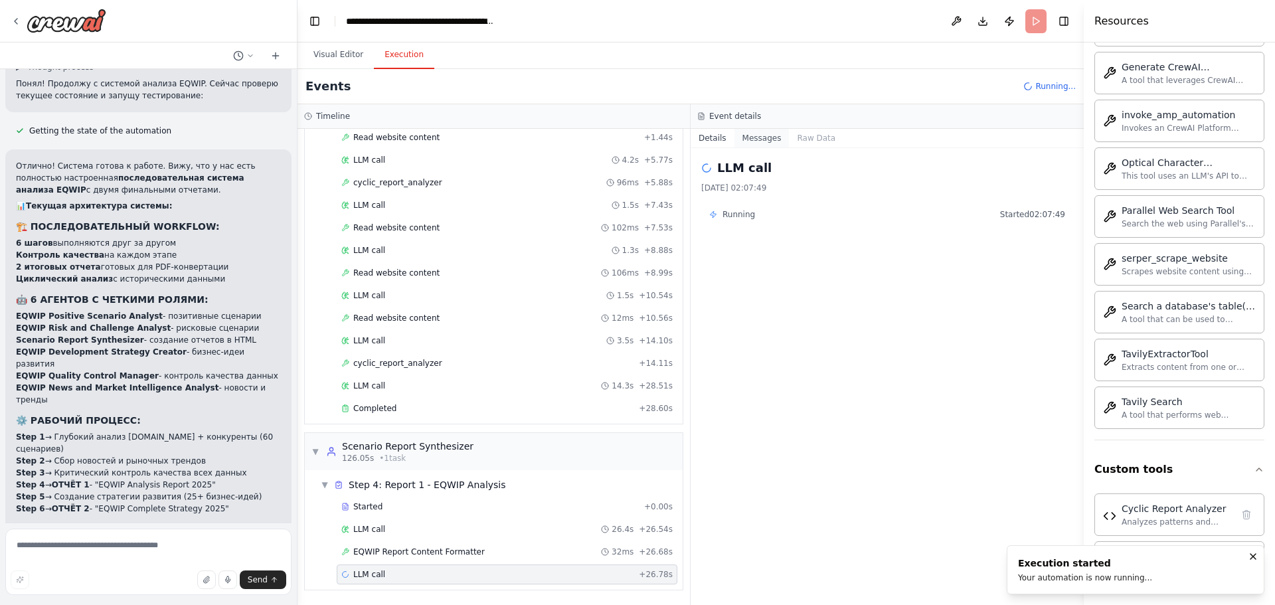
click at [768, 141] on button "Messages" at bounding box center [761, 138] width 55 height 19
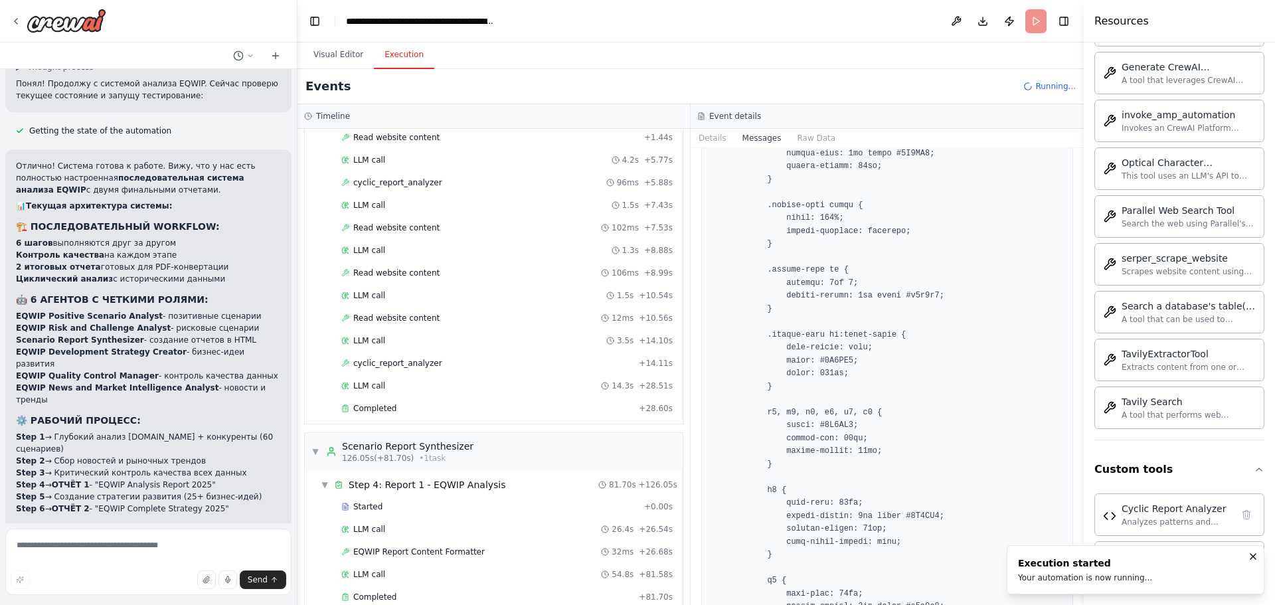
scroll to position [4183, 0]
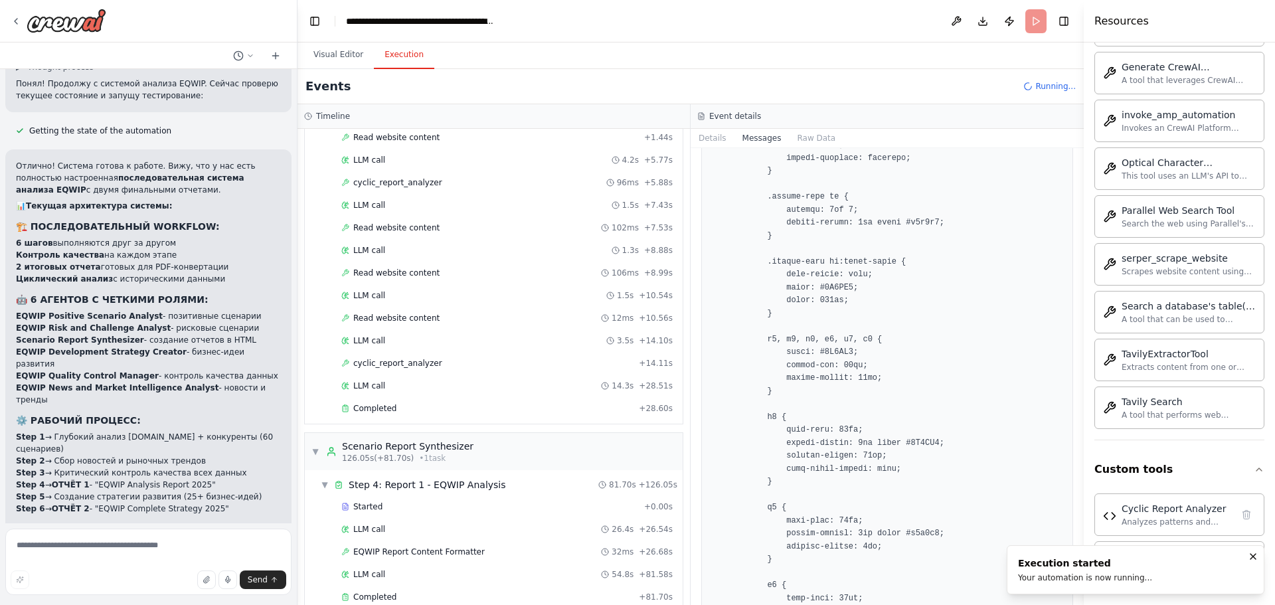
click at [1080, 411] on button "Toggle Sidebar" at bounding box center [1083, 302] width 11 height 605
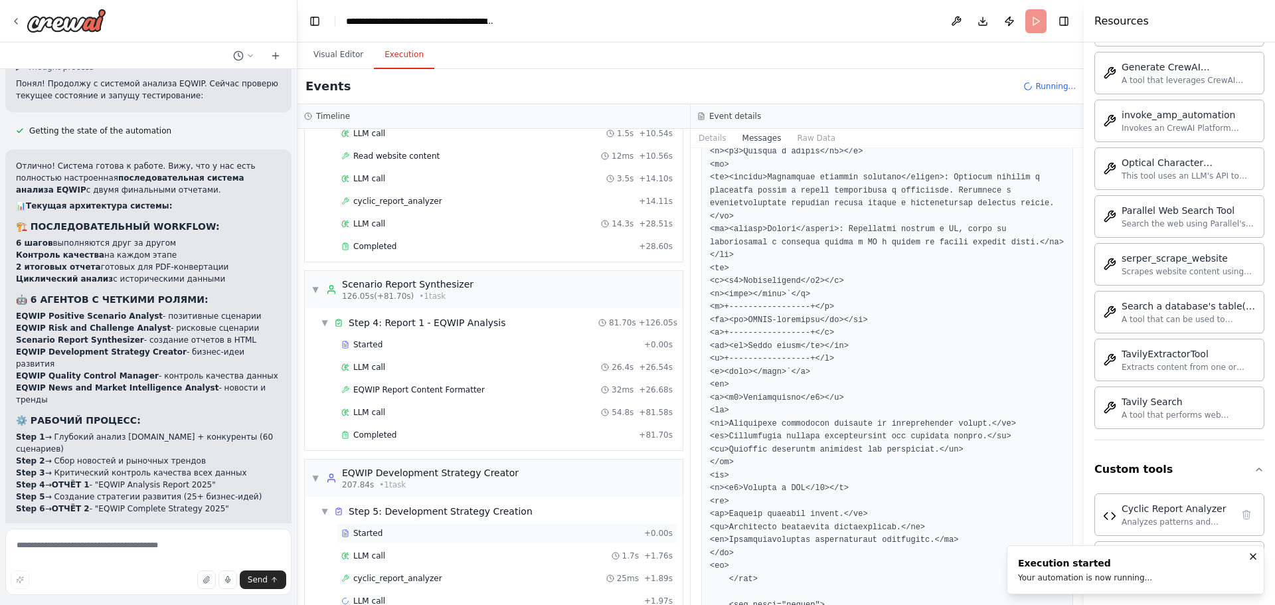
scroll to position [1383, 0]
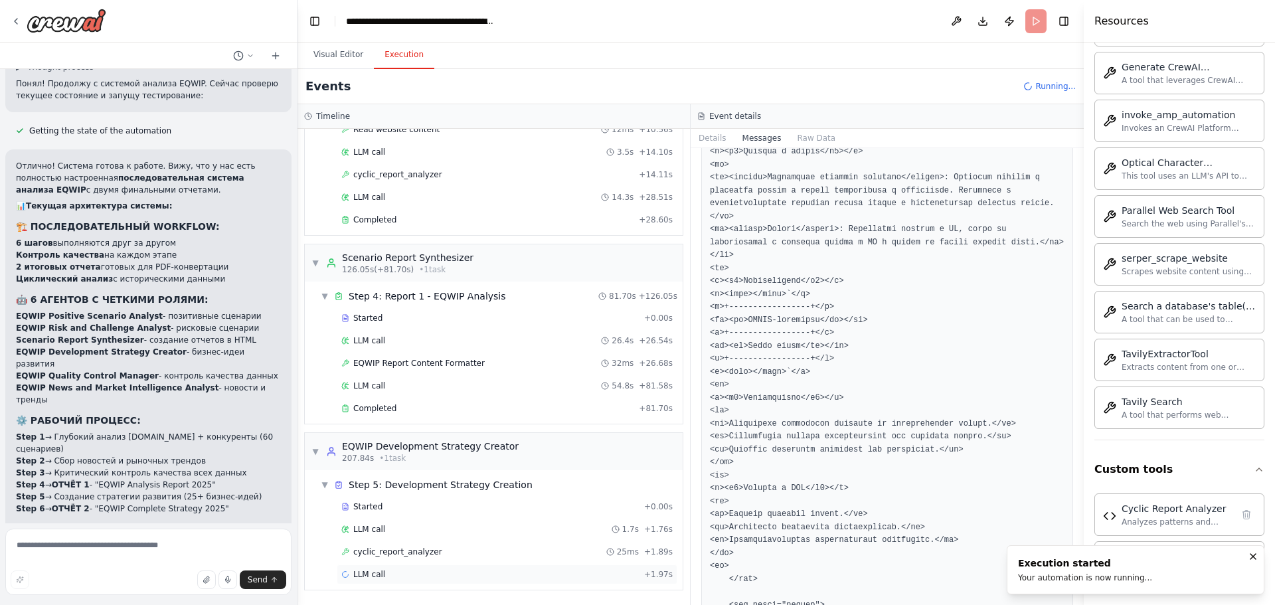
click at [426, 580] on div "LLM call + 1.97s" at bounding box center [507, 574] width 341 height 20
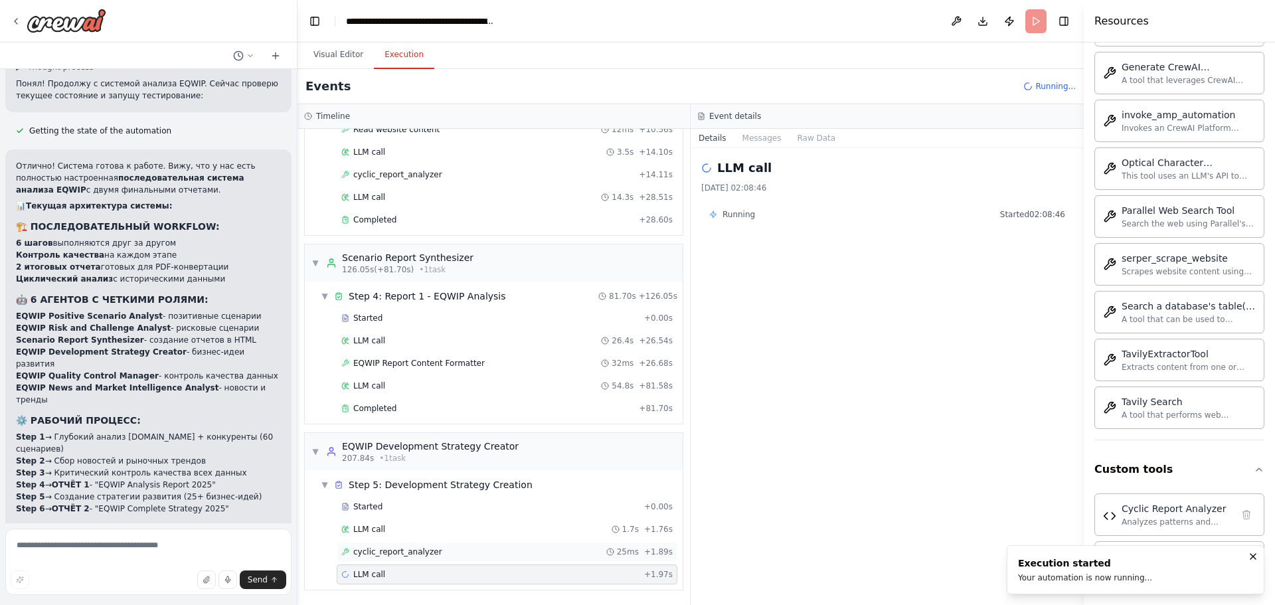
click at [446, 554] on div "cyclic_report_analyzer 25ms + 1.89s" at bounding box center [506, 551] width 331 height 11
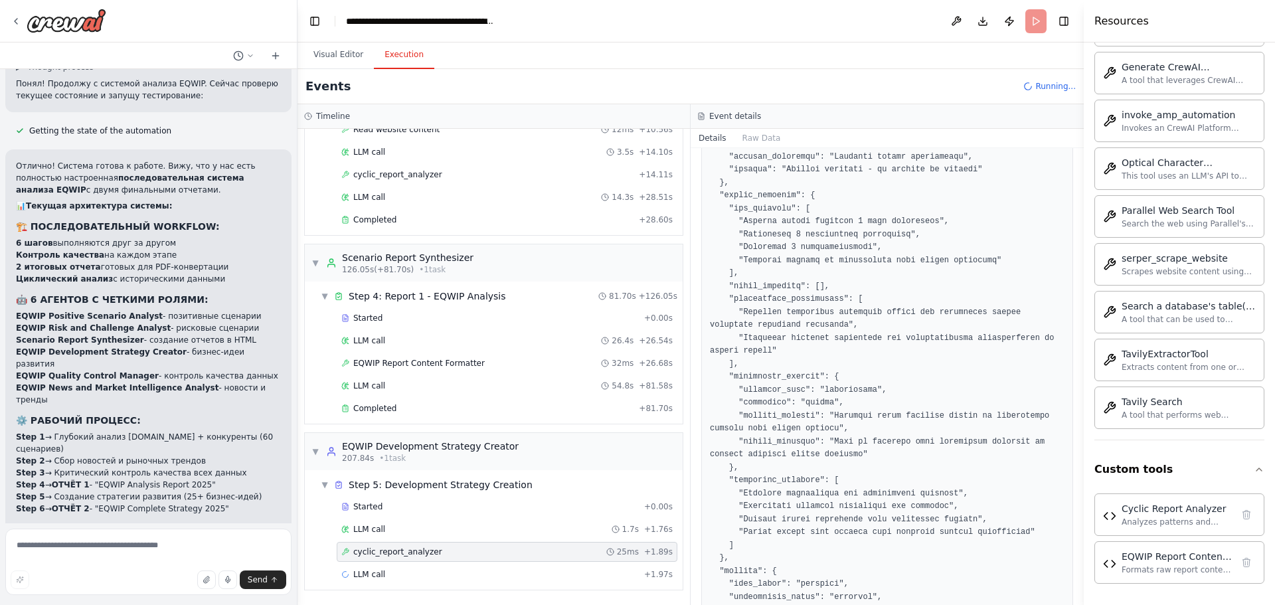
scroll to position [657, 0]
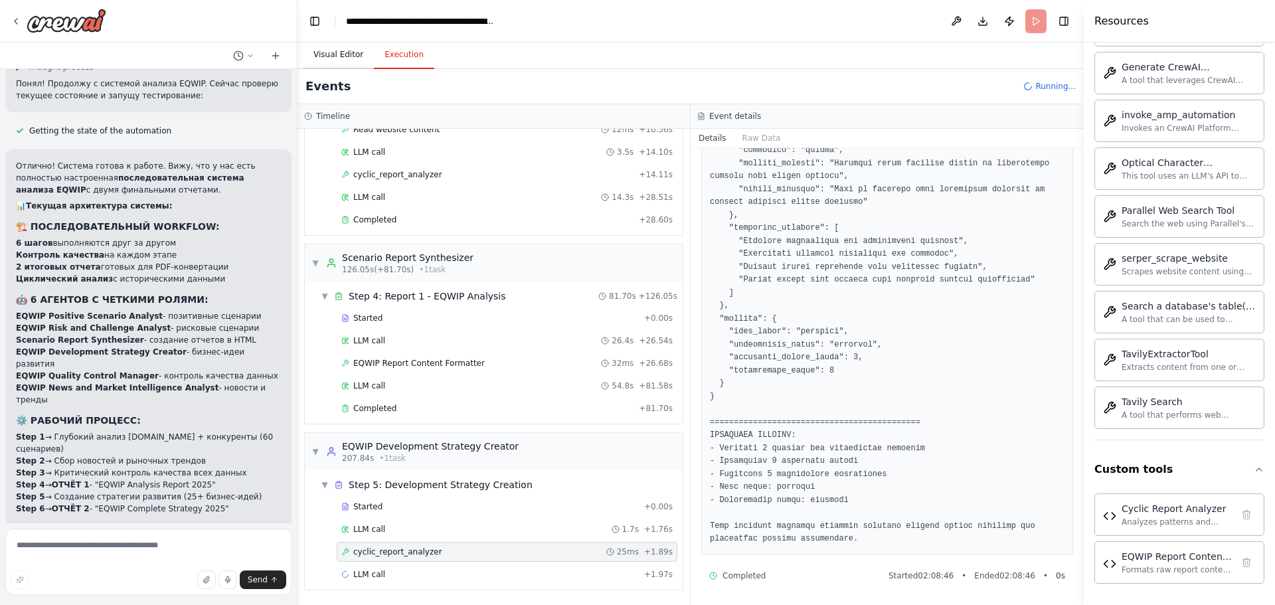
click at [333, 60] on button "Visual Editor" at bounding box center [338, 55] width 71 height 28
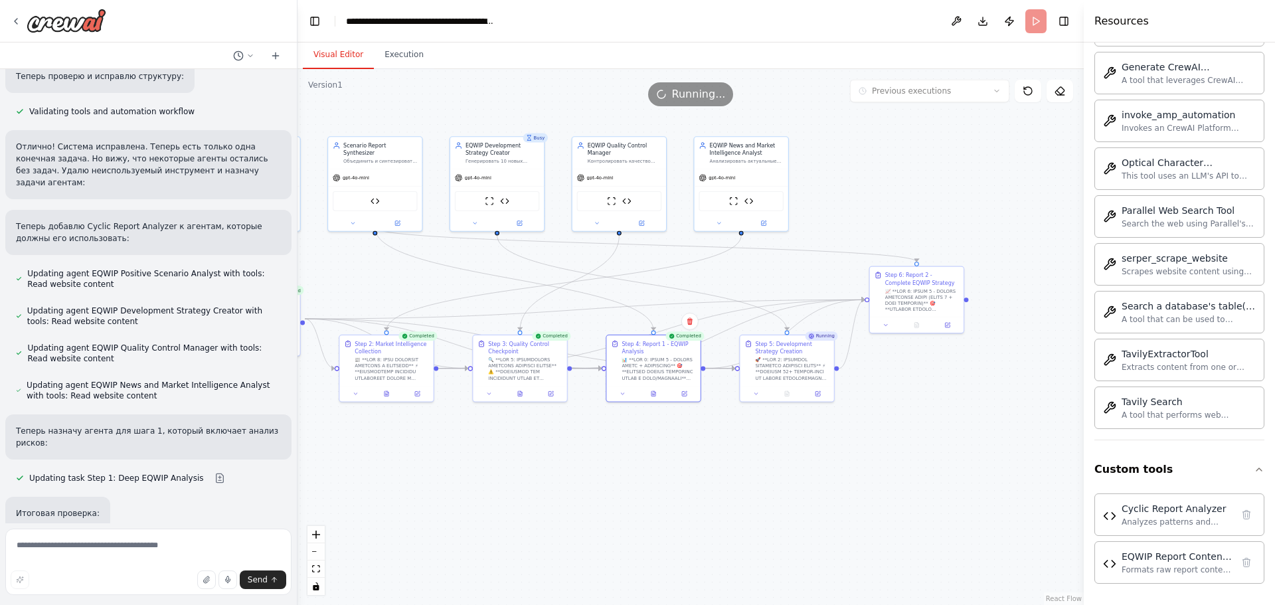
scroll to position [13720, 0]
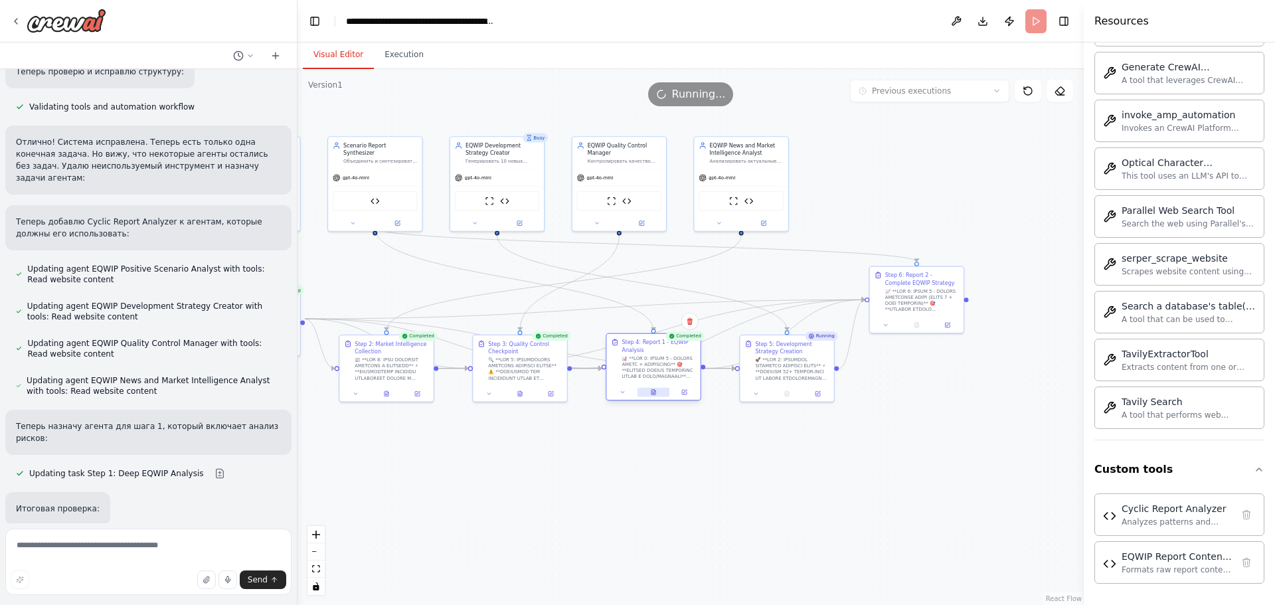
click at [651, 392] on button at bounding box center [653, 392] width 33 height 9
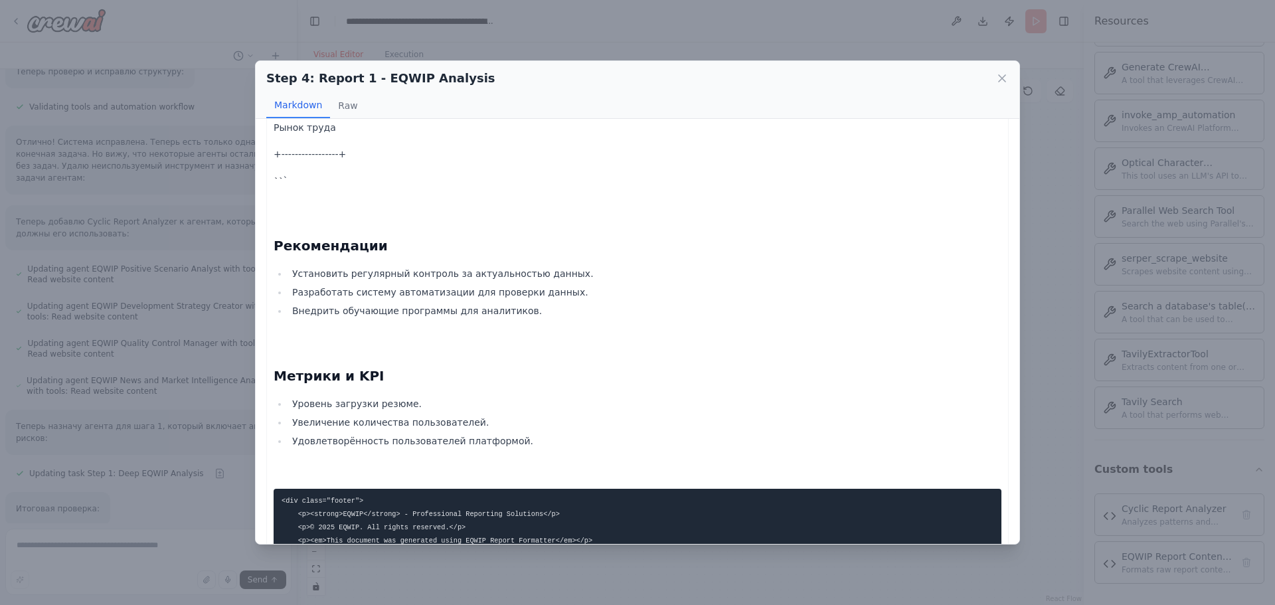
scroll to position [4110, 0]
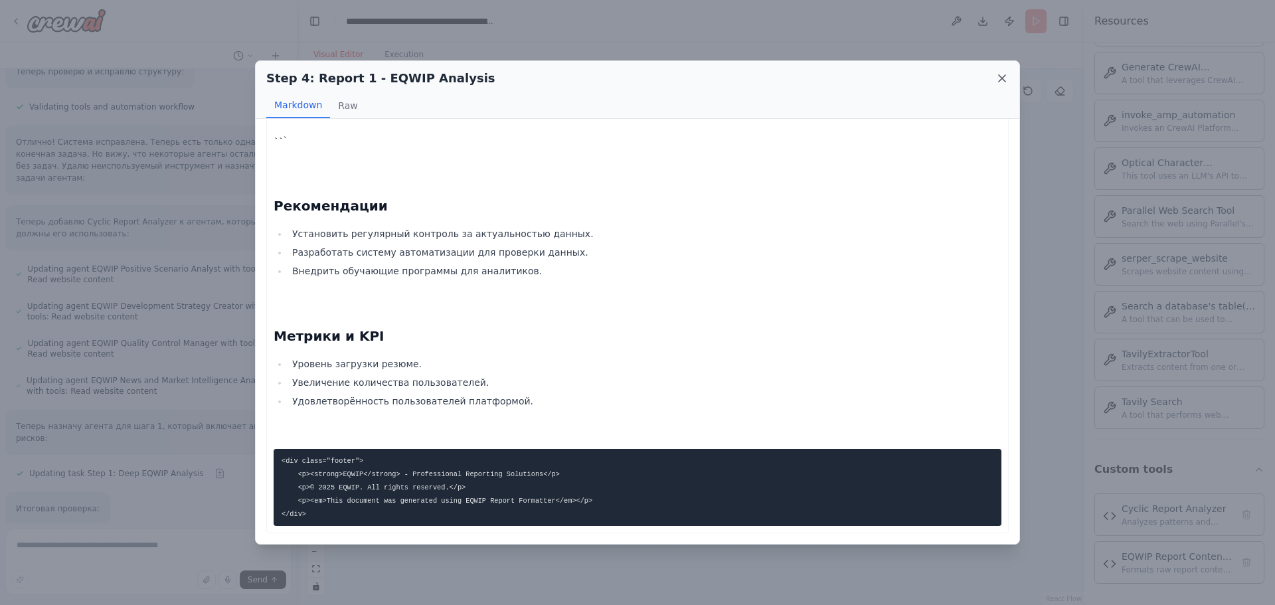
click at [1003, 80] on icon at bounding box center [1001, 78] width 13 height 13
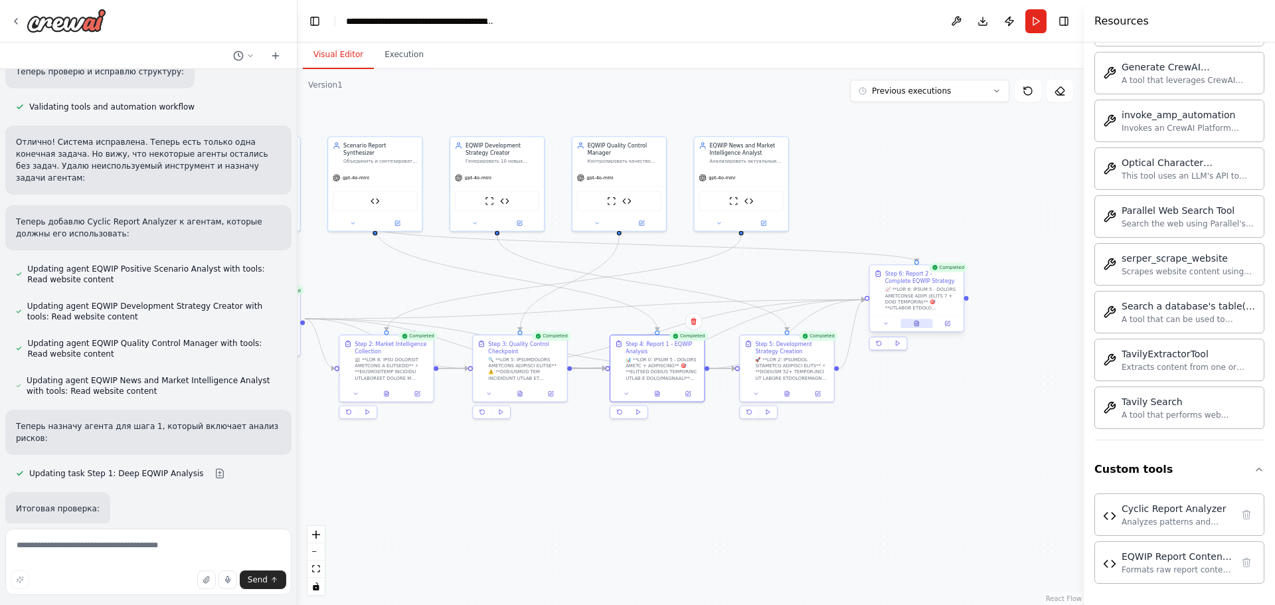
click at [916, 325] on icon at bounding box center [917, 325] width 2 height 0
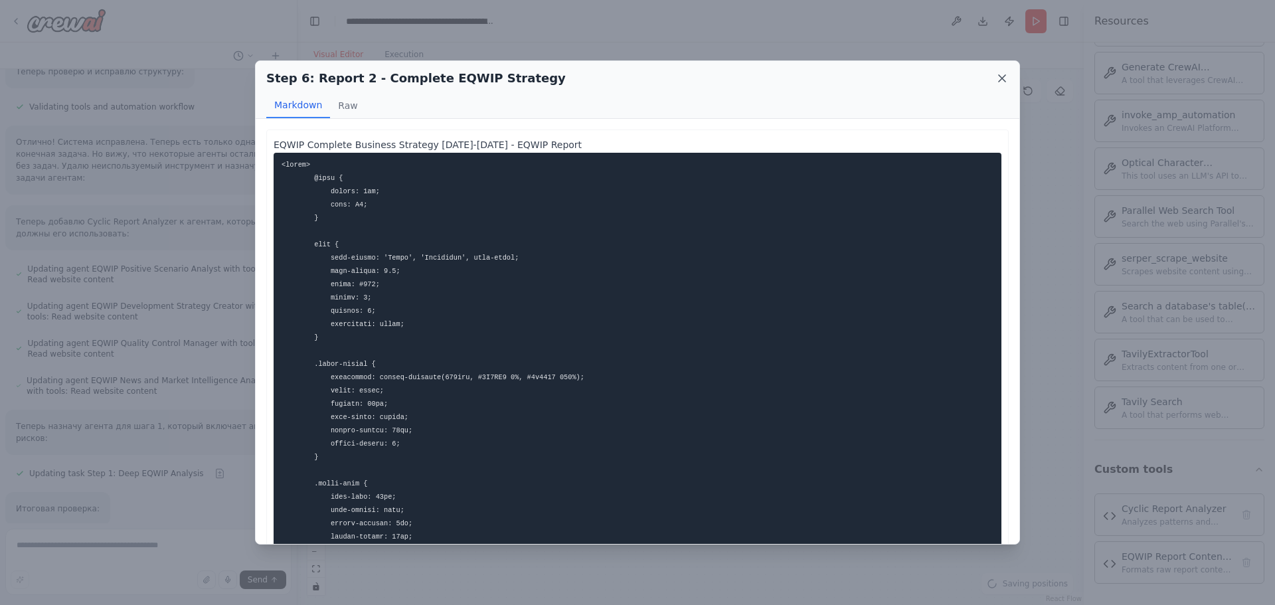
click at [1005, 73] on icon at bounding box center [1001, 78] width 13 height 13
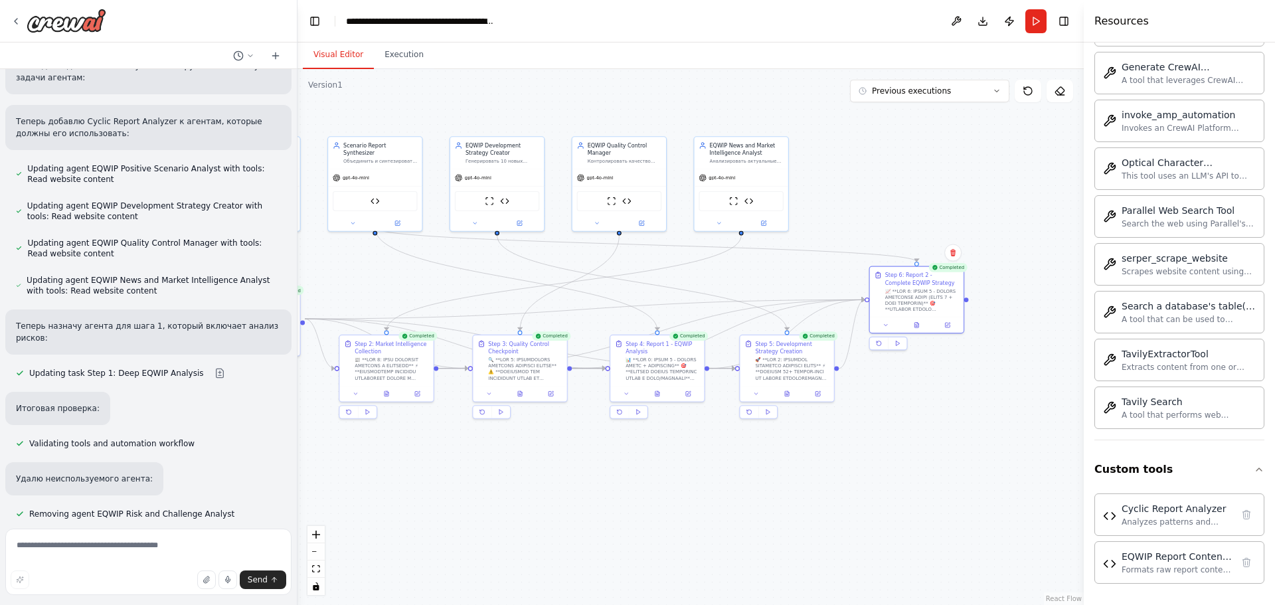
scroll to position [13828, 0]
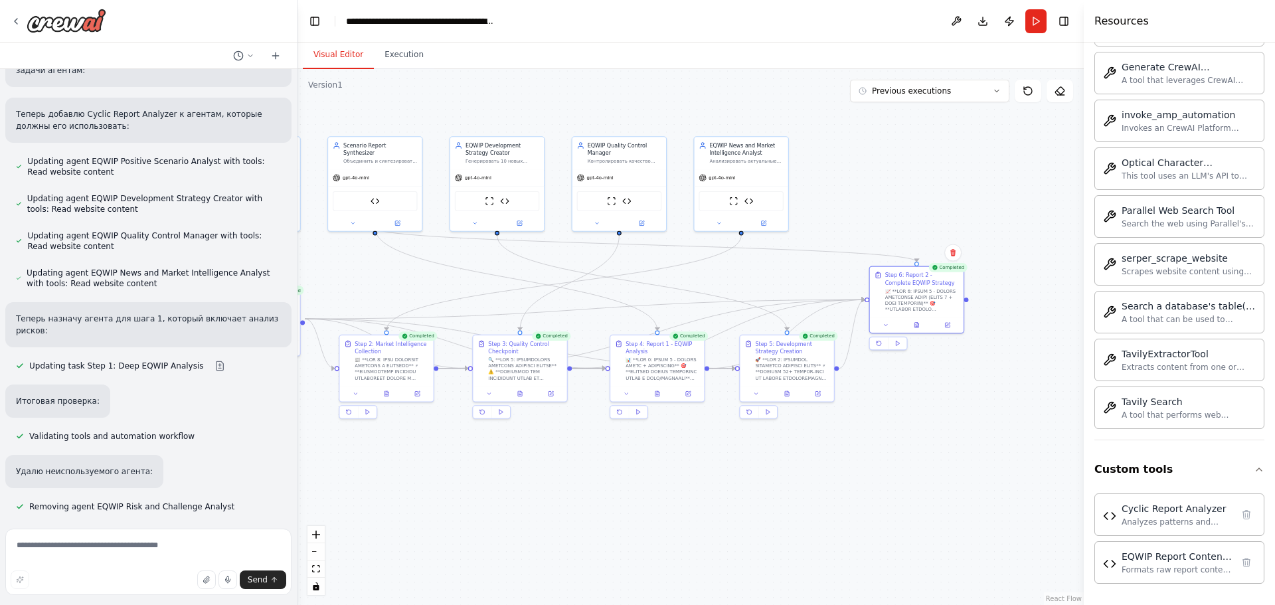
drag, startPoint x: 122, startPoint y: 470, endPoint x: 15, endPoint y: 458, distance: 107.6
click at [5, 442] on button "Toggle Sidebar" at bounding box center [0, 302] width 11 height 605
click at [392, 604] on div "Close" at bounding box center [637, 605] width 1275 height 0
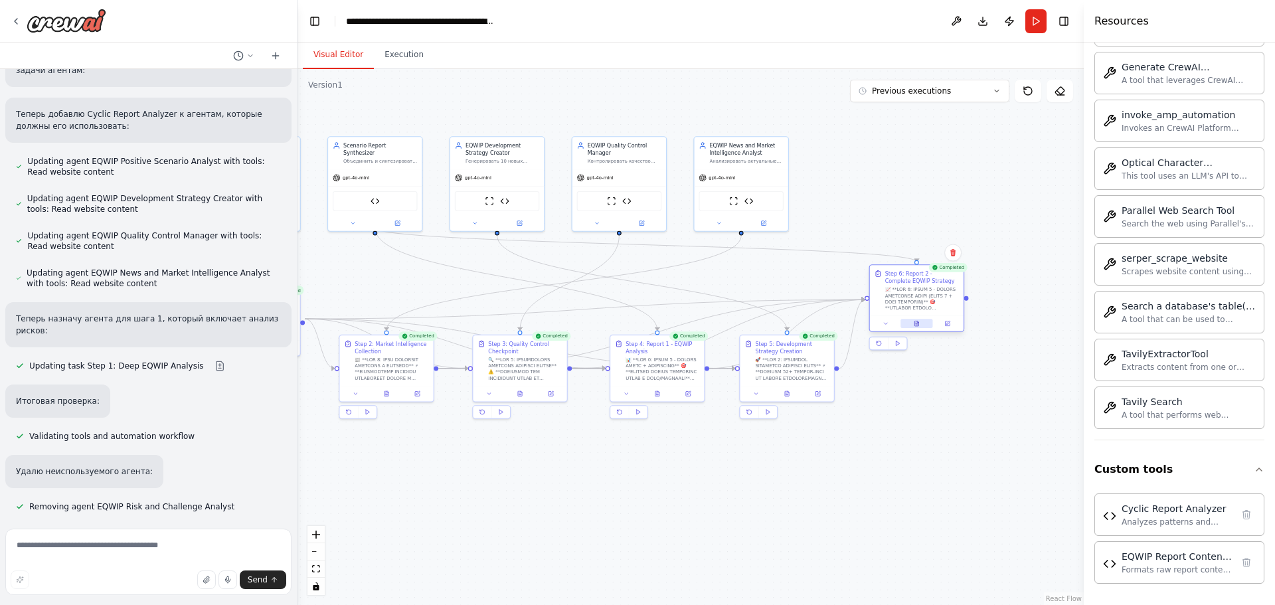
click at [916, 325] on icon at bounding box center [916, 323] width 4 height 5
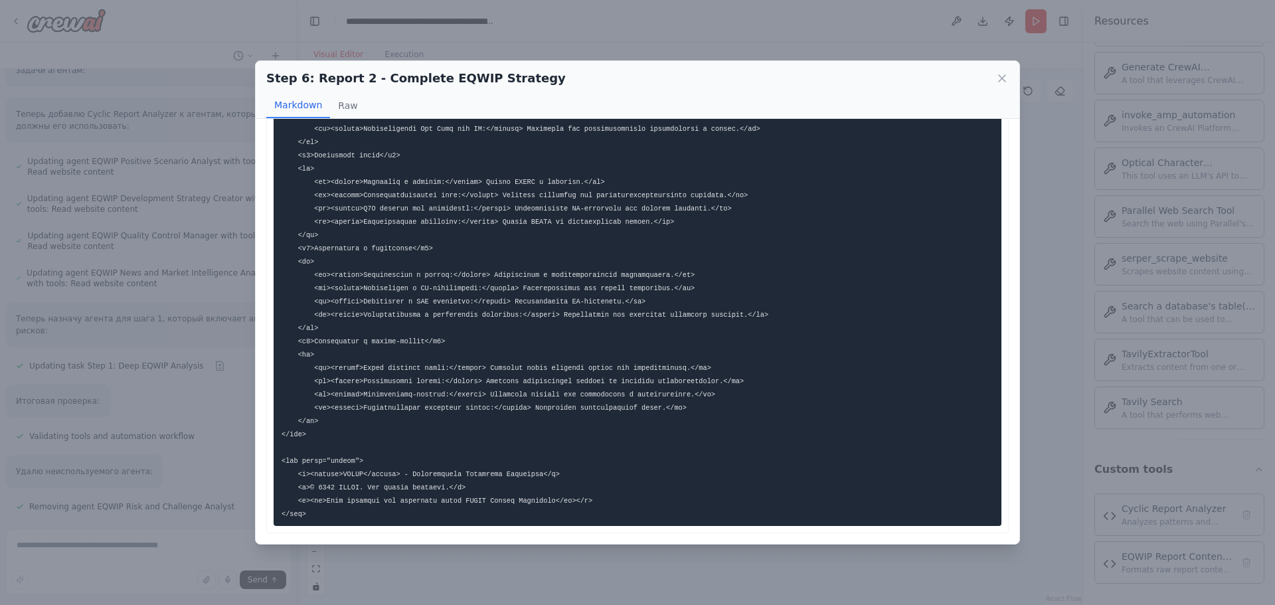
scroll to position [3090, 0]
click at [1005, 75] on icon at bounding box center [1002, 78] width 7 height 7
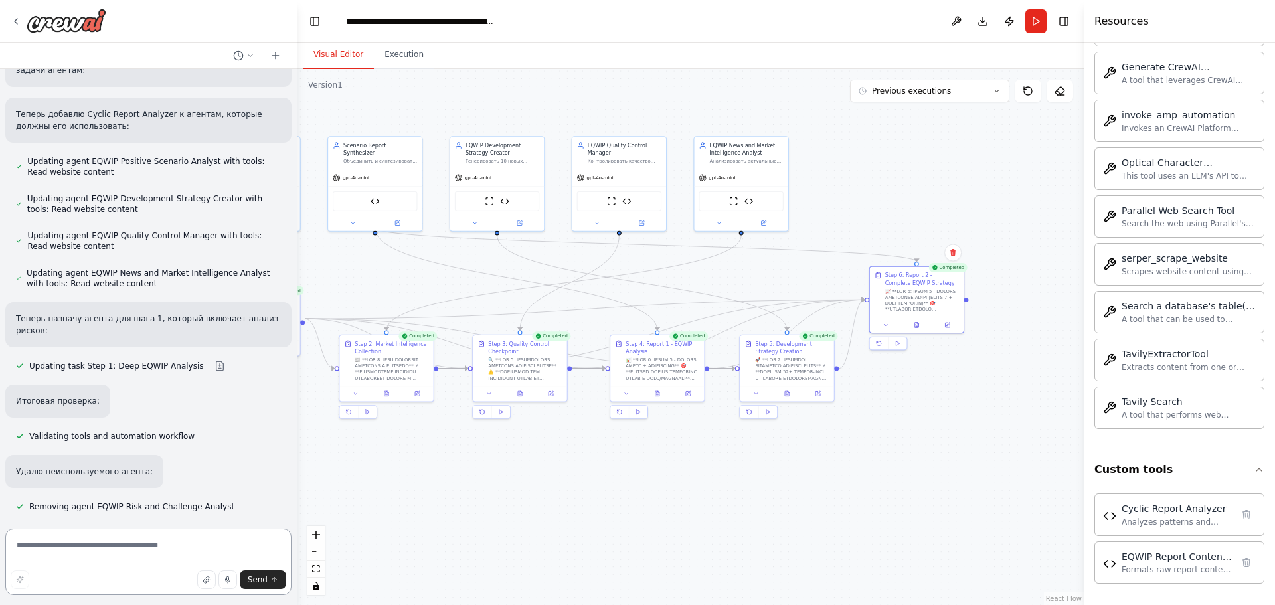
click at [116, 549] on textarea at bounding box center [148, 562] width 286 height 66
type textarea "*"
type textarea "**********"
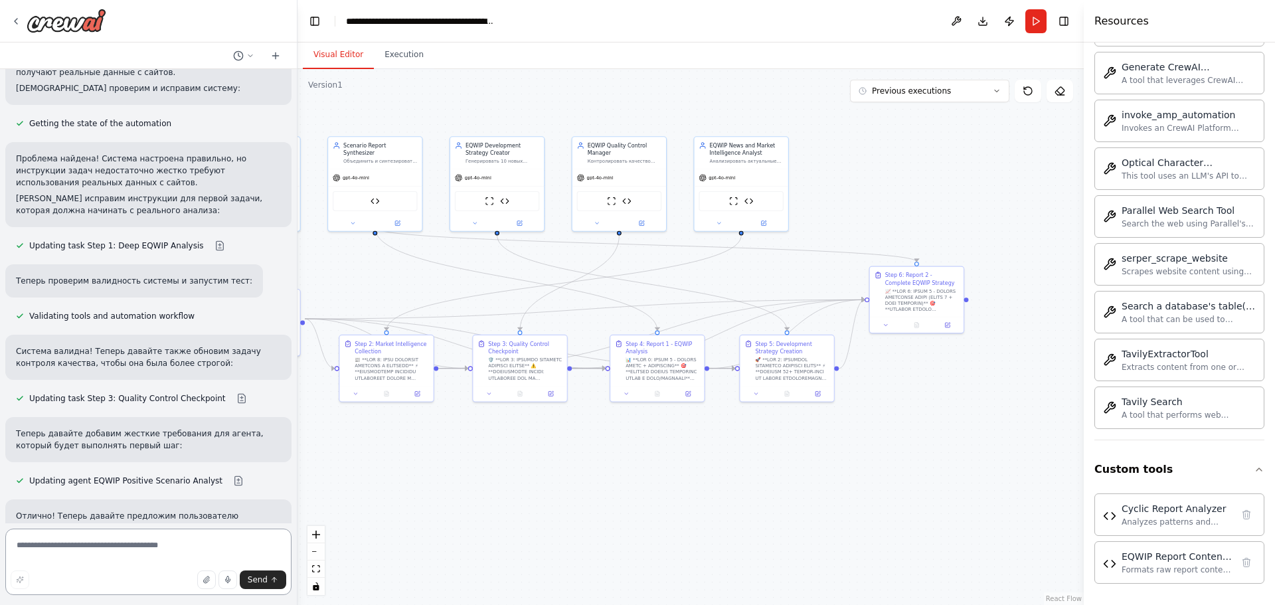
scroll to position [14878, 0]
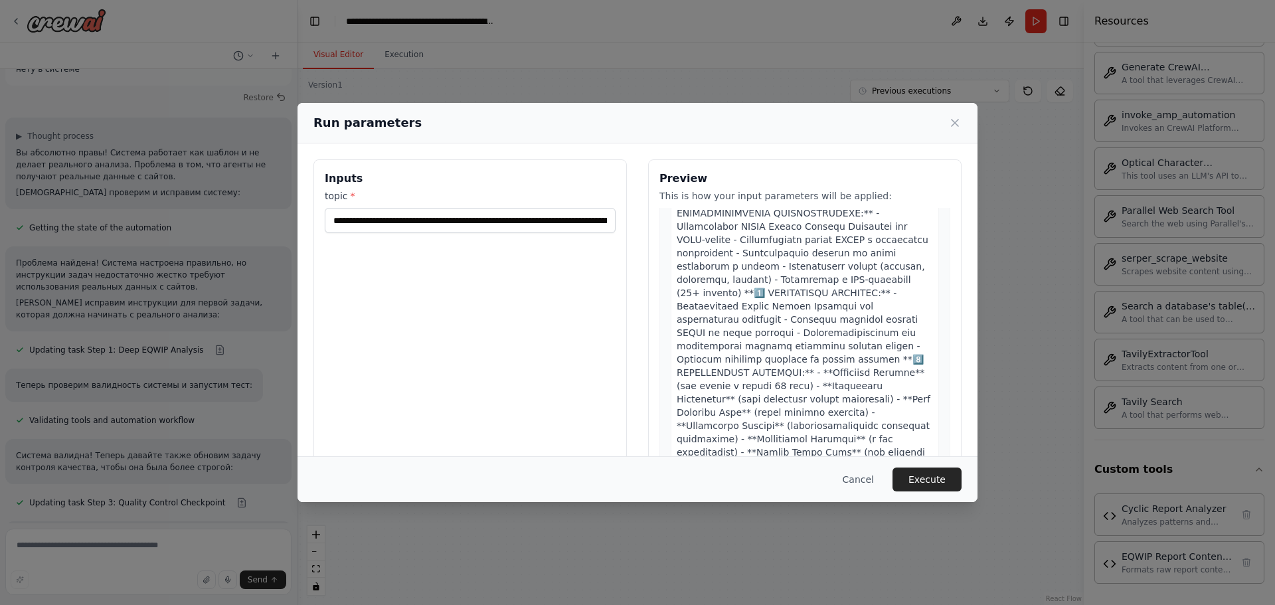
scroll to position [4316, 0]
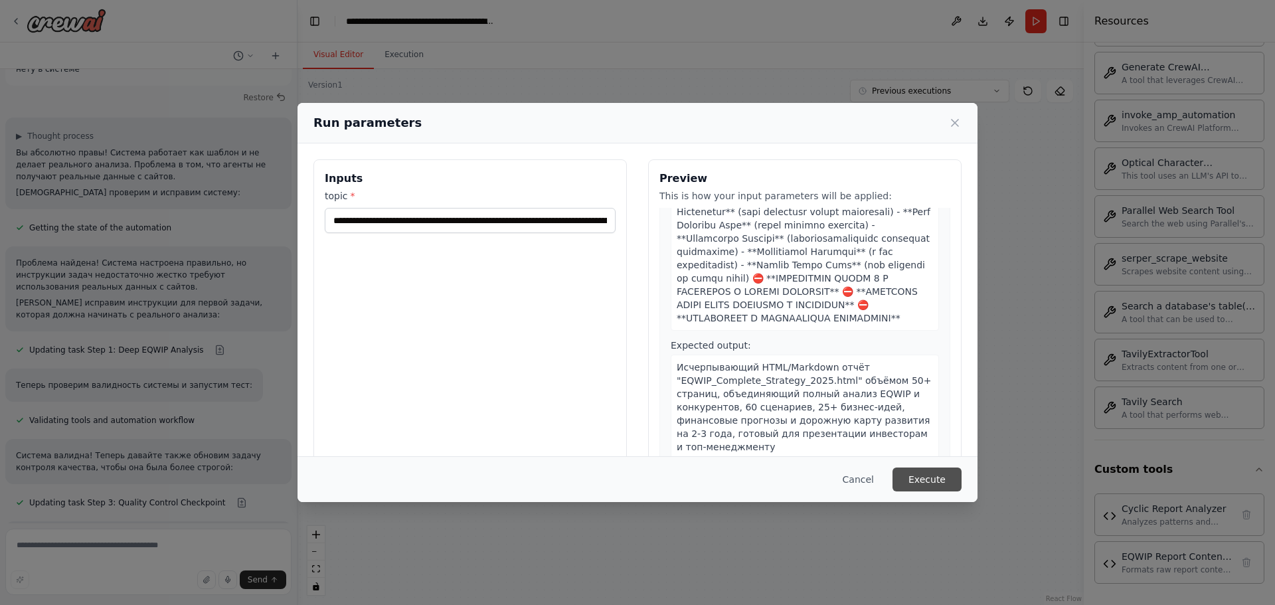
click at [943, 475] on button "Execute" at bounding box center [926, 479] width 69 height 24
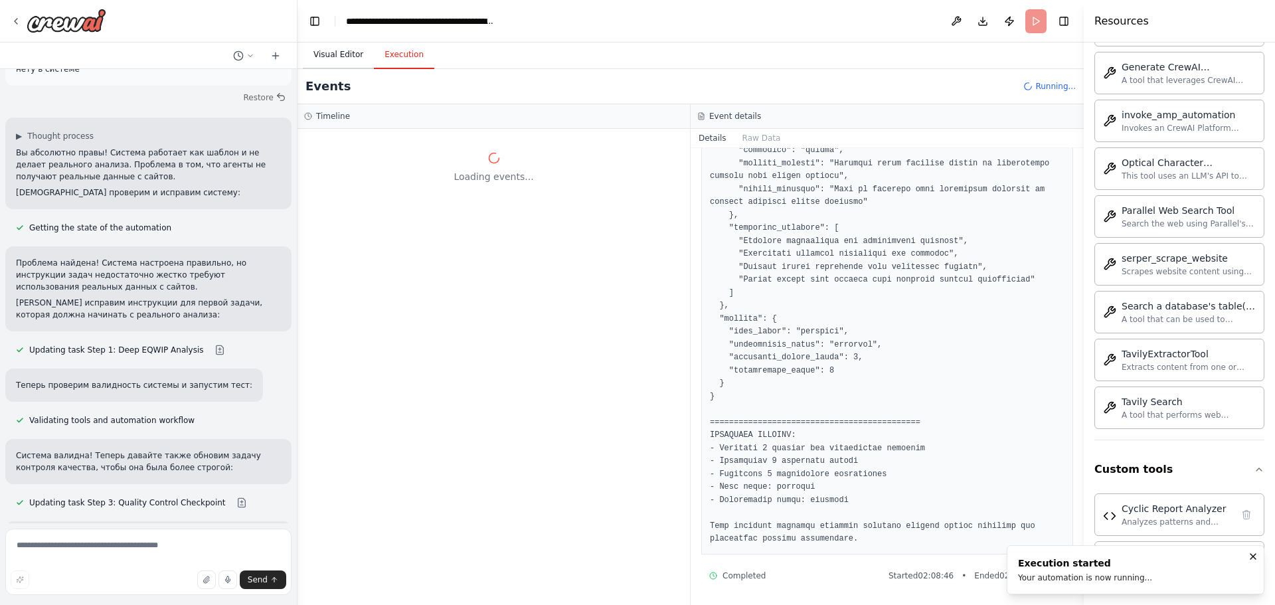
click at [339, 54] on button "Visual Editor" at bounding box center [338, 55] width 71 height 28
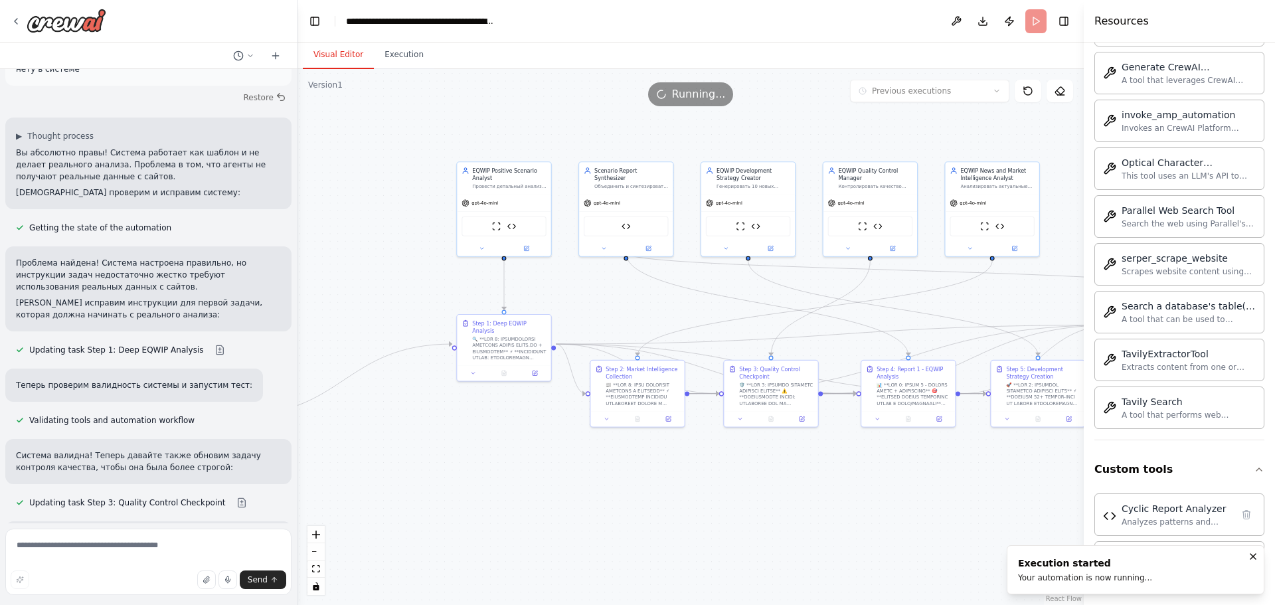
drag, startPoint x: 463, startPoint y: 283, endPoint x: 663, endPoint y: 304, distance: 201.0
click at [669, 304] on div ".deletable-edge-delete-btn { width: 20px; height: 20px; border: 0px solid #ffff…" at bounding box center [690, 337] width 786 height 536
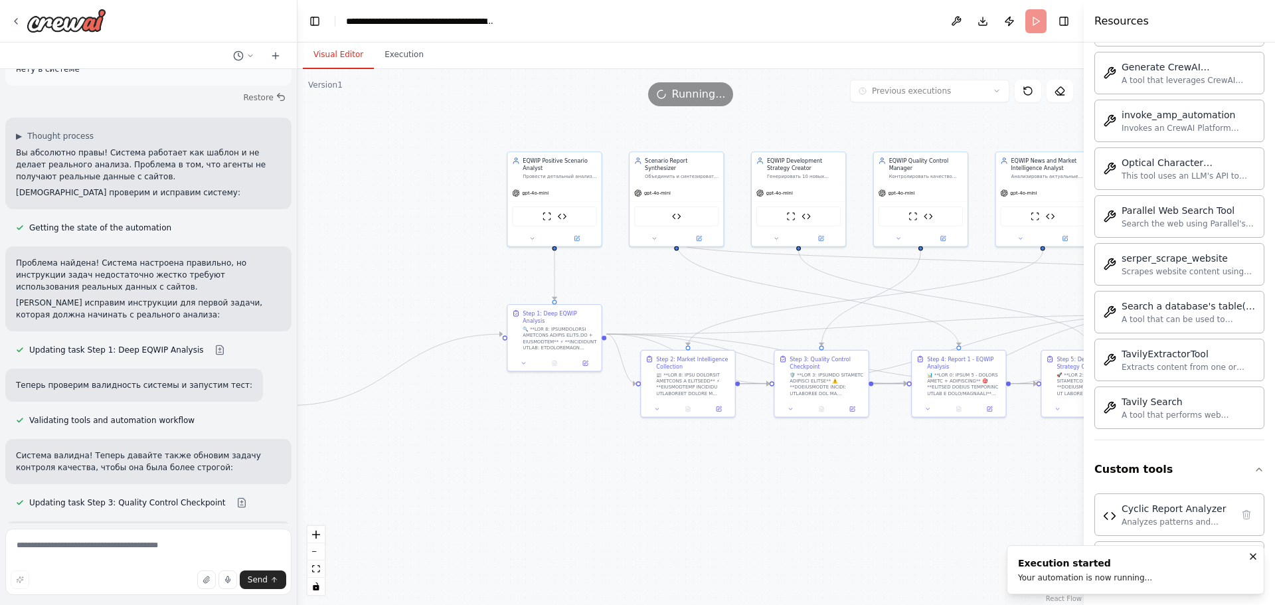
drag, startPoint x: 381, startPoint y: 271, endPoint x: 430, endPoint y: 261, distance: 50.1
click at [430, 261] on div ".deletable-edge-delete-btn { width: 20px; height: 20px; border: 0px solid #ffff…" at bounding box center [690, 337] width 786 height 536
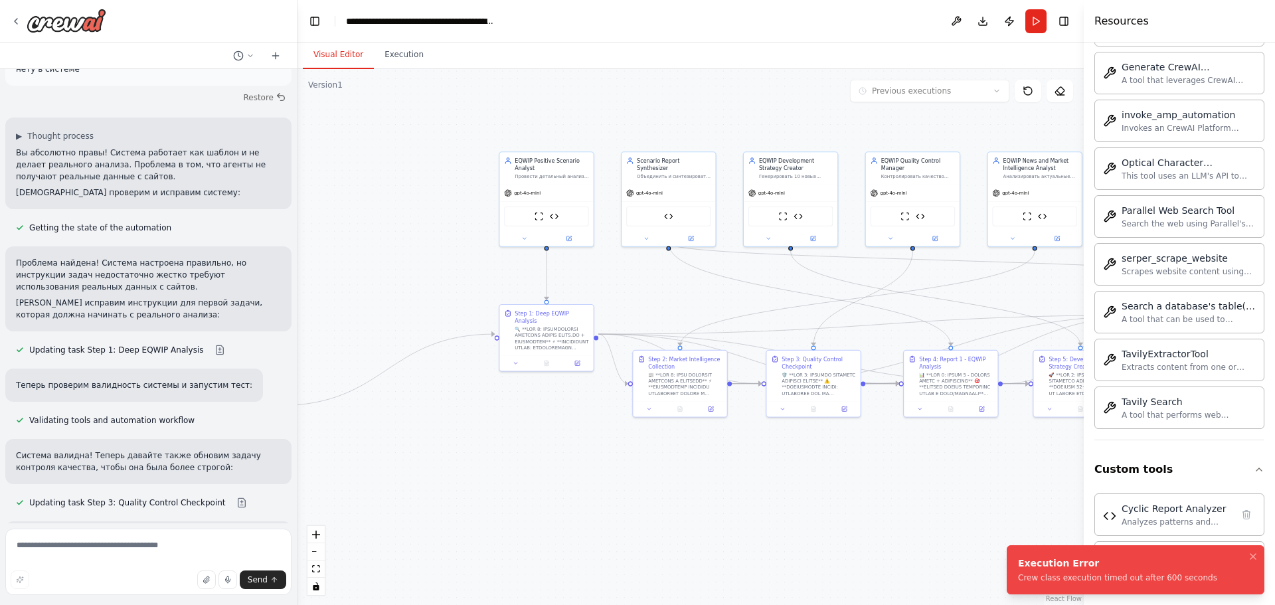
scroll to position [14878, 0]
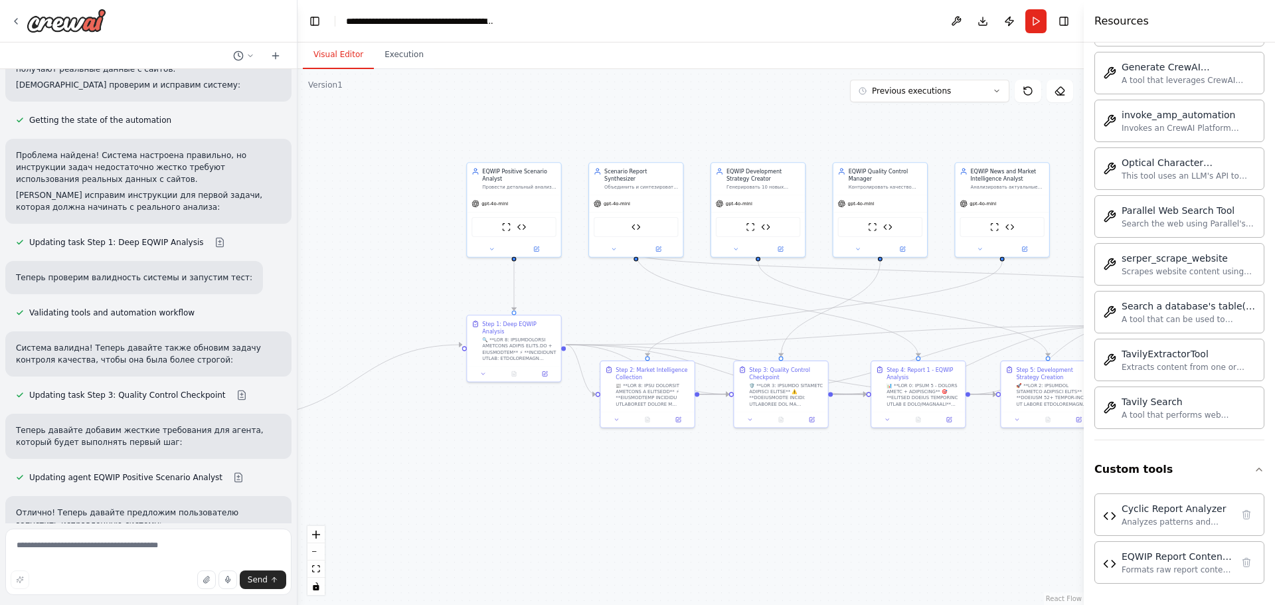
drag, startPoint x: 869, startPoint y: 501, endPoint x: 886, endPoint y: 519, distance: 24.4
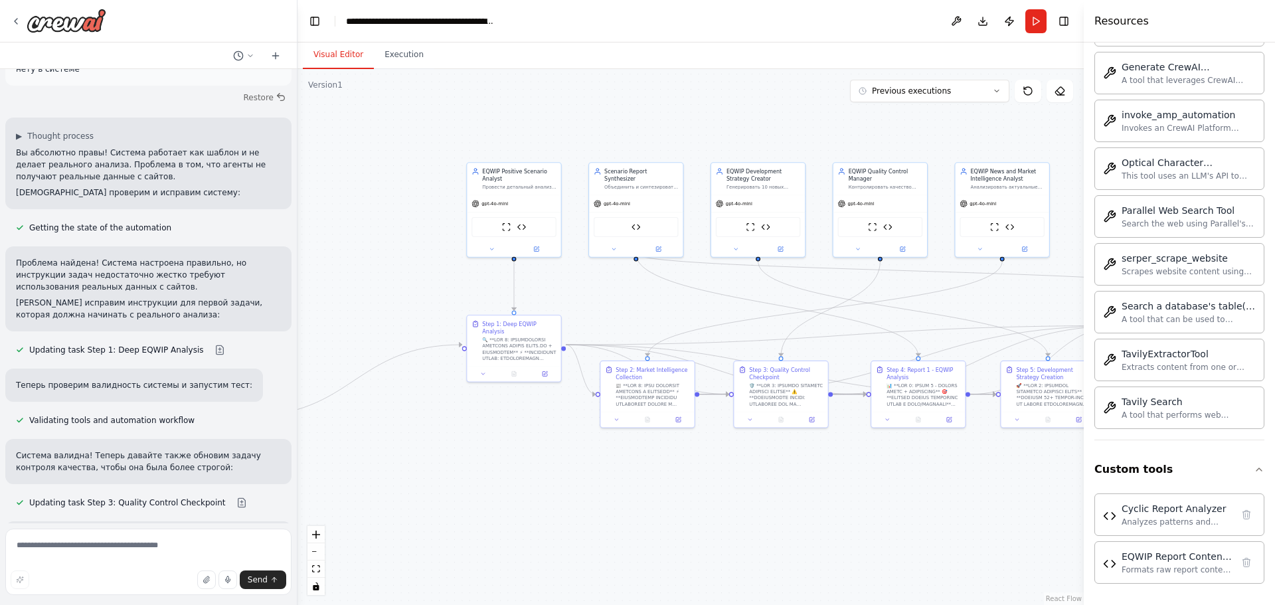
scroll to position [14822, 0]
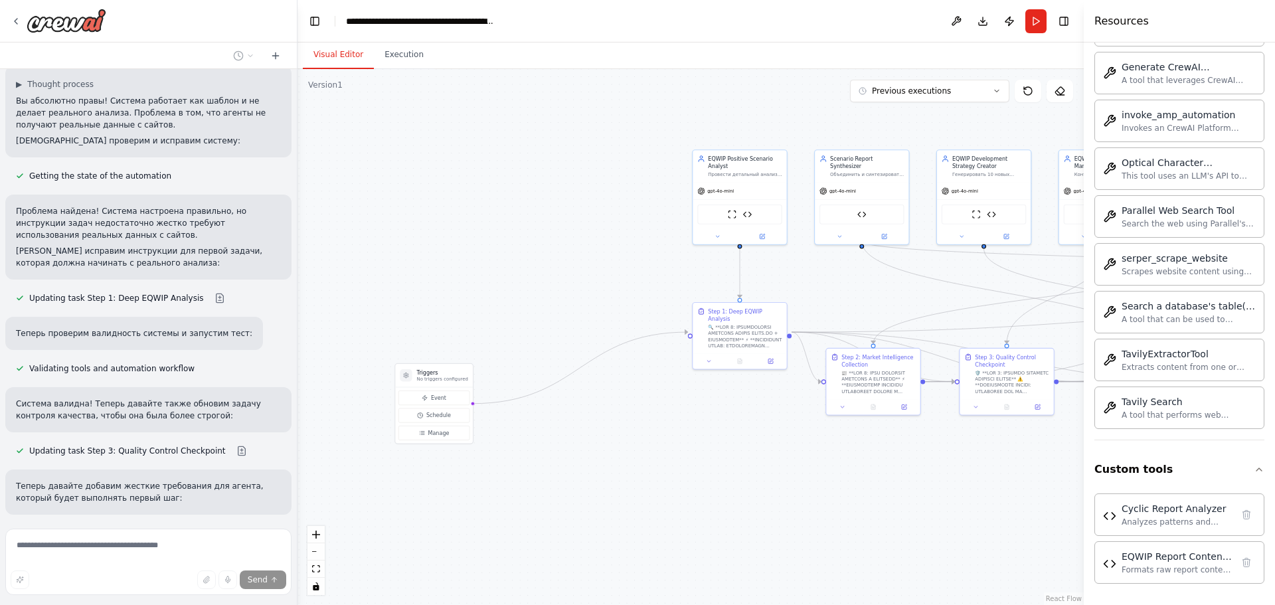
drag, startPoint x: 391, startPoint y: 283, endPoint x: 617, endPoint y: 270, distance: 226.1
click at [617, 270] on div ".deletable-edge-delete-btn { width: 20px; height: 20px; border: 0px solid #ffff…" at bounding box center [690, 337] width 786 height 536
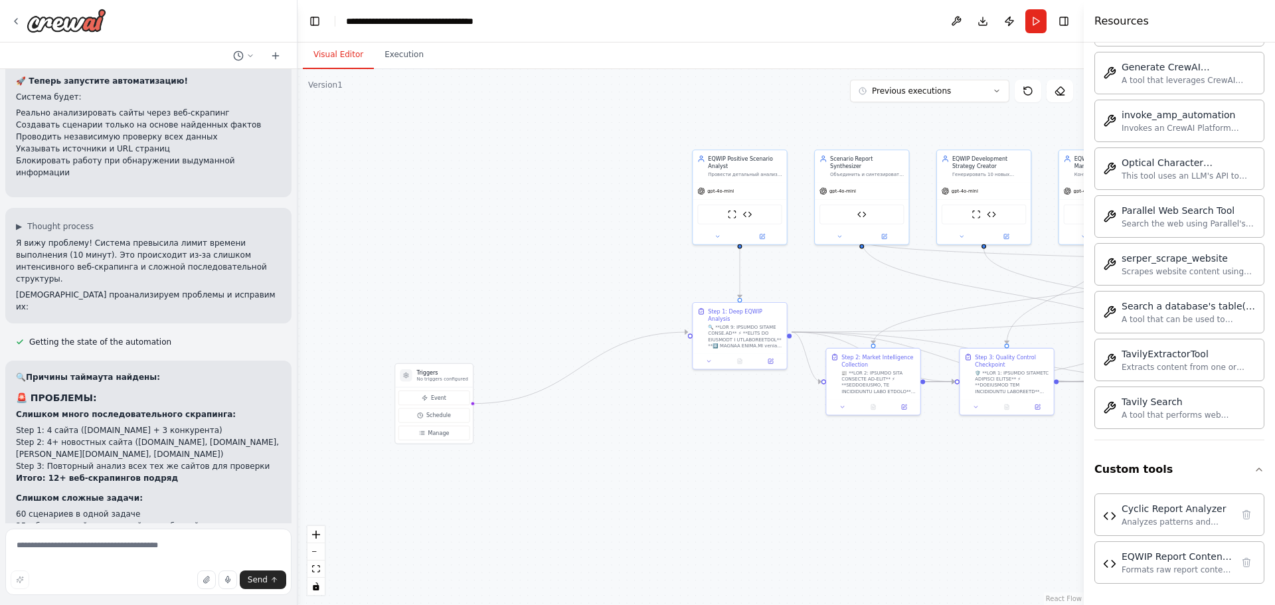
scroll to position [16107, 0]
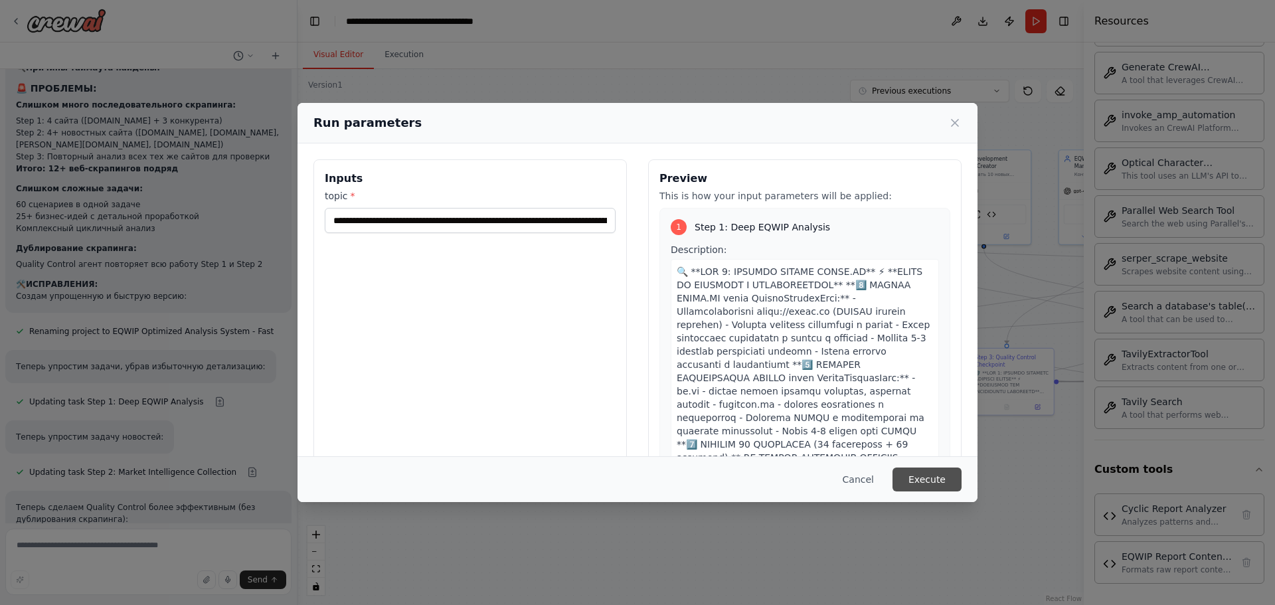
click at [911, 469] on button "Execute" at bounding box center [926, 479] width 69 height 24
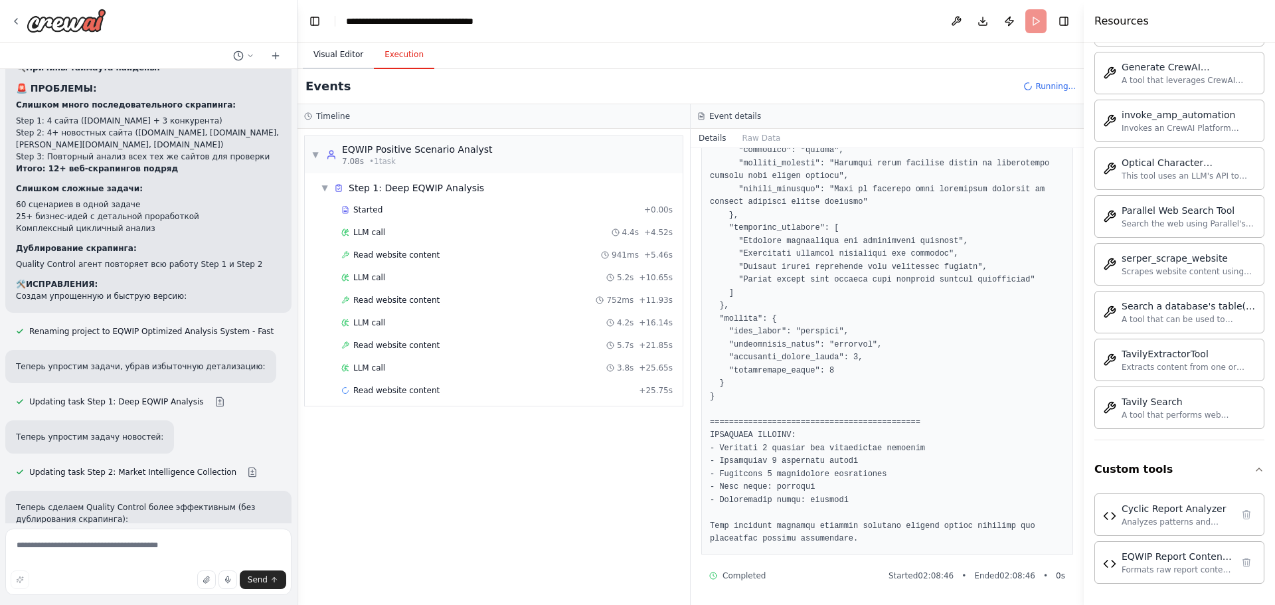
click at [339, 56] on button "Visual Editor" at bounding box center [338, 55] width 71 height 28
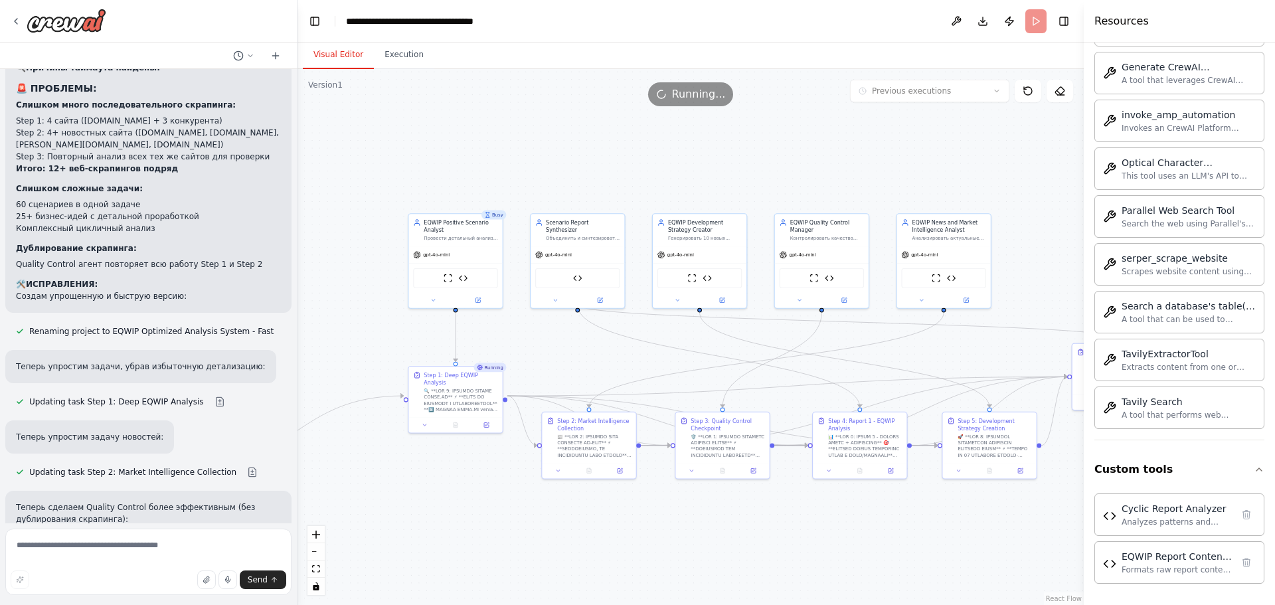
drag, startPoint x: 805, startPoint y: 254, endPoint x: 521, endPoint y: 317, distance: 291.3
click at [521, 317] on div ".deletable-edge-delete-btn { width: 20px; height: 20px; border: 0px solid #ffff…" at bounding box center [690, 337] width 786 height 536
click at [442, 269] on div "ScrapeWebsiteTool Cyclic Report Analyzer" at bounding box center [455, 277] width 85 height 20
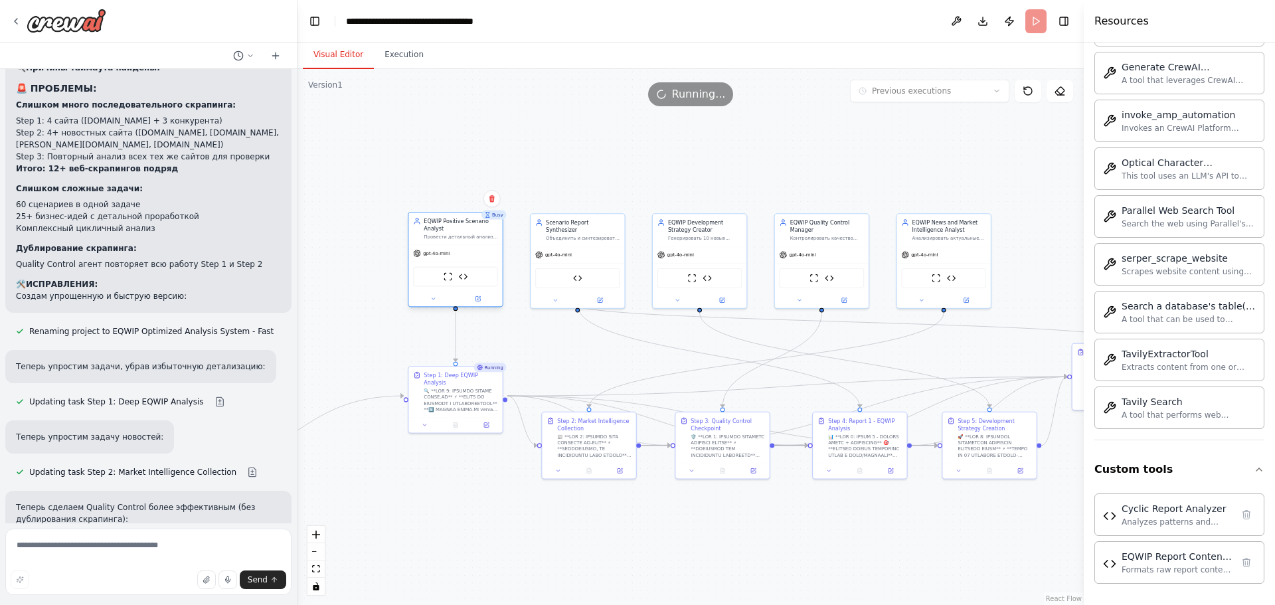
click at [442, 269] on div "ScrapeWebsiteTool Cyclic Report Analyzer" at bounding box center [455, 277] width 85 height 20
click at [436, 299] on icon at bounding box center [433, 298] width 6 height 6
click at [475, 384] on span "OpenAI - gpt-4o-mini" at bounding box center [456, 387] width 56 height 7
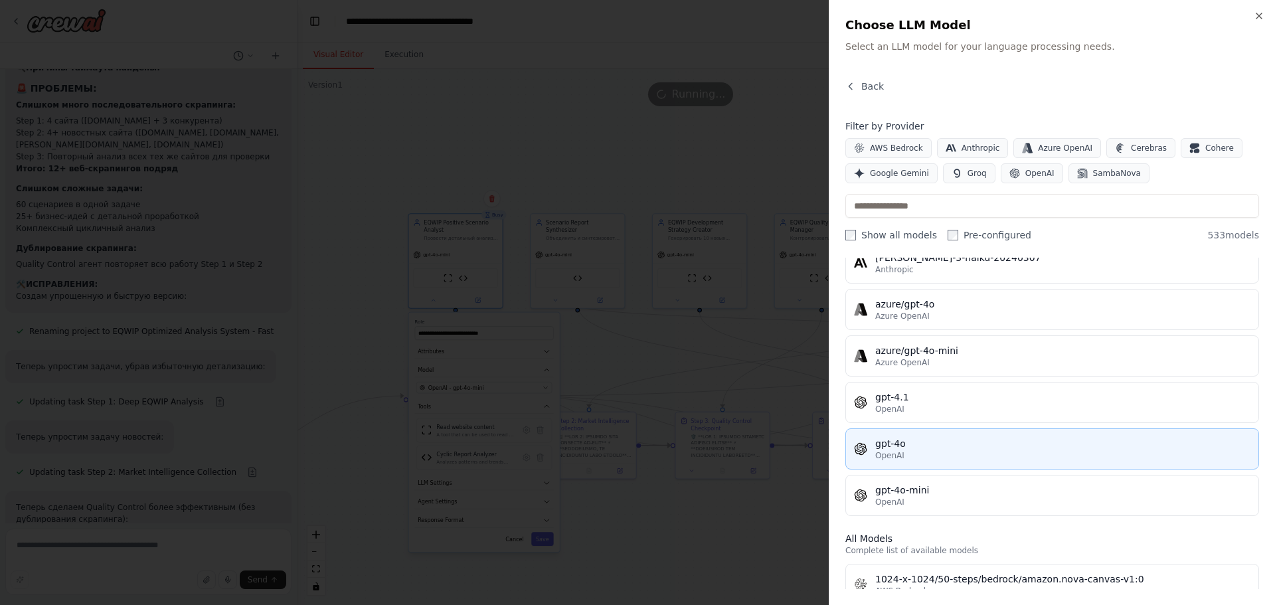
scroll to position [133, 0]
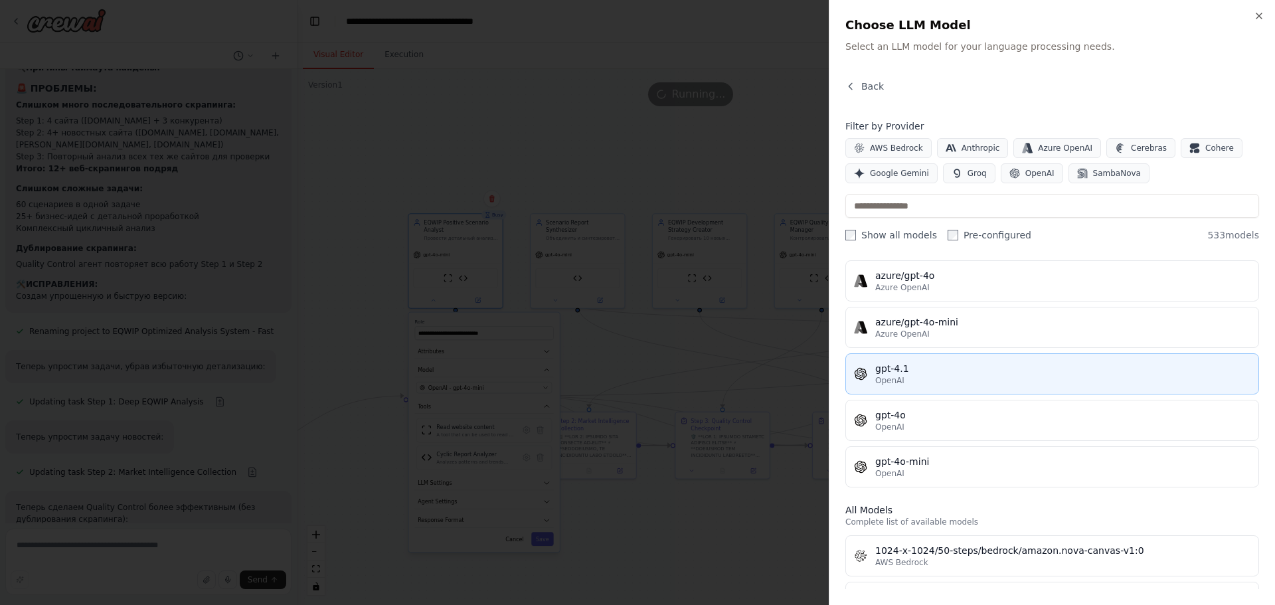
click at [952, 384] on div "OpenAI" at bounding box center [1062, 380] width 375 height 11
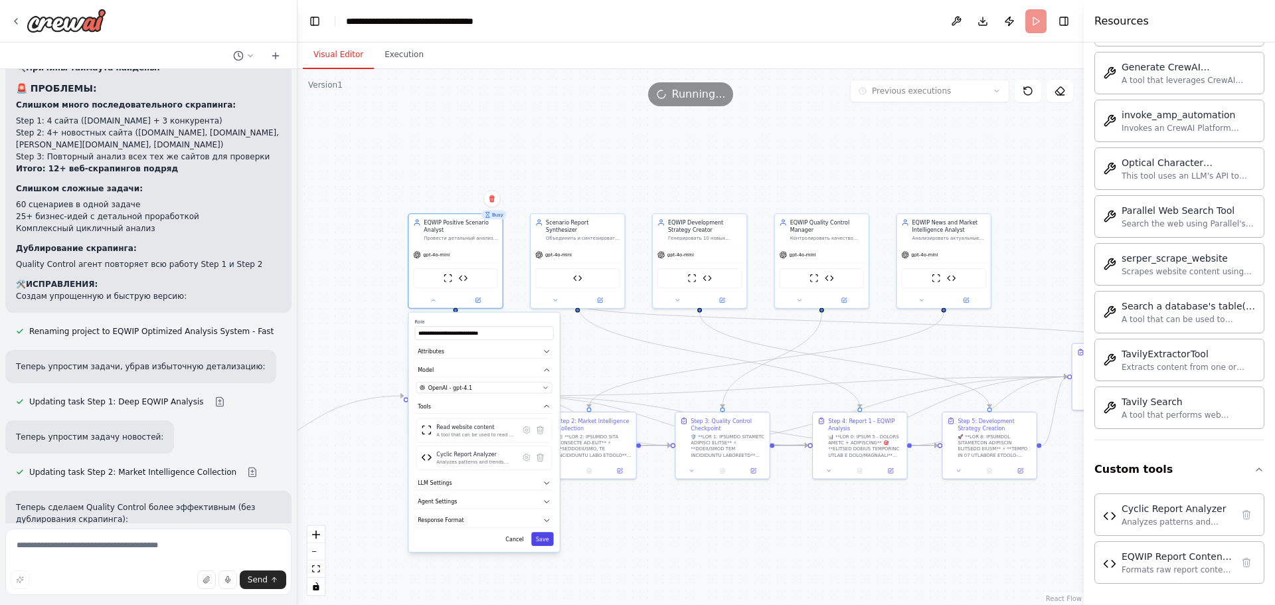
click at [539, 535] on button "Save" at bounding box center [542, 539] width 23 height 14
click at [566, 271] on div "EQWIP Report Content Formatter" at bounding box center [577, 277] width 85 height 20
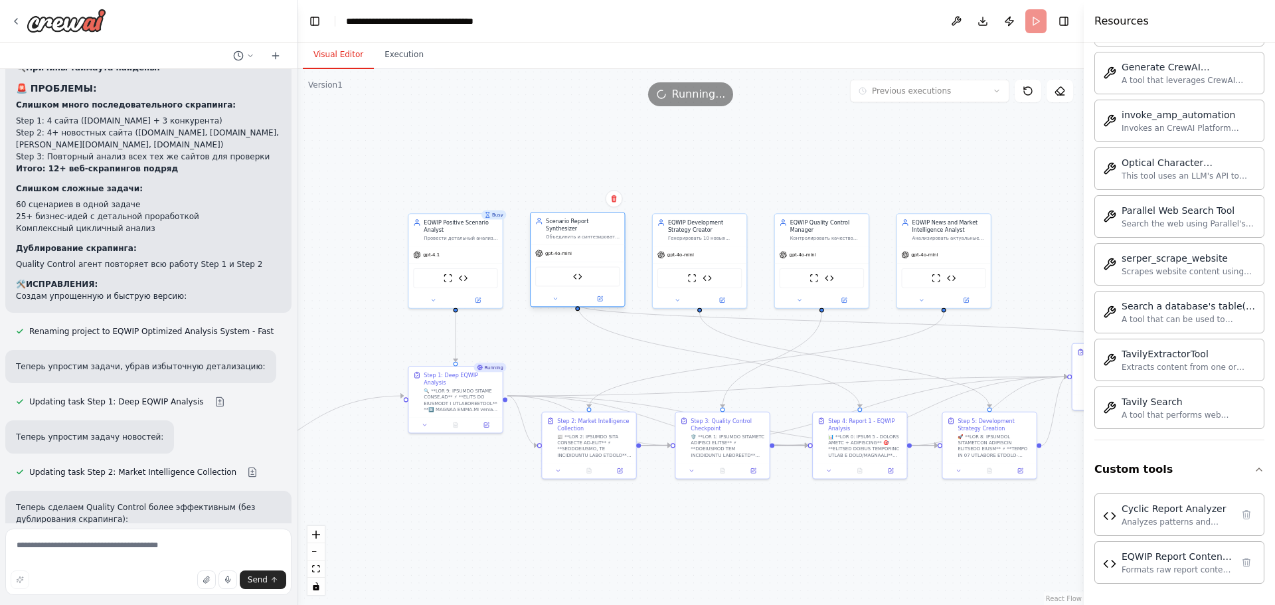
click at [566, 271] on div "EQWIP Report Content Formatter" at bounding box center [577, 277] width 85 height 20
click at [558, 295] on icon at bounding box center [555, 298] width 6 height 6
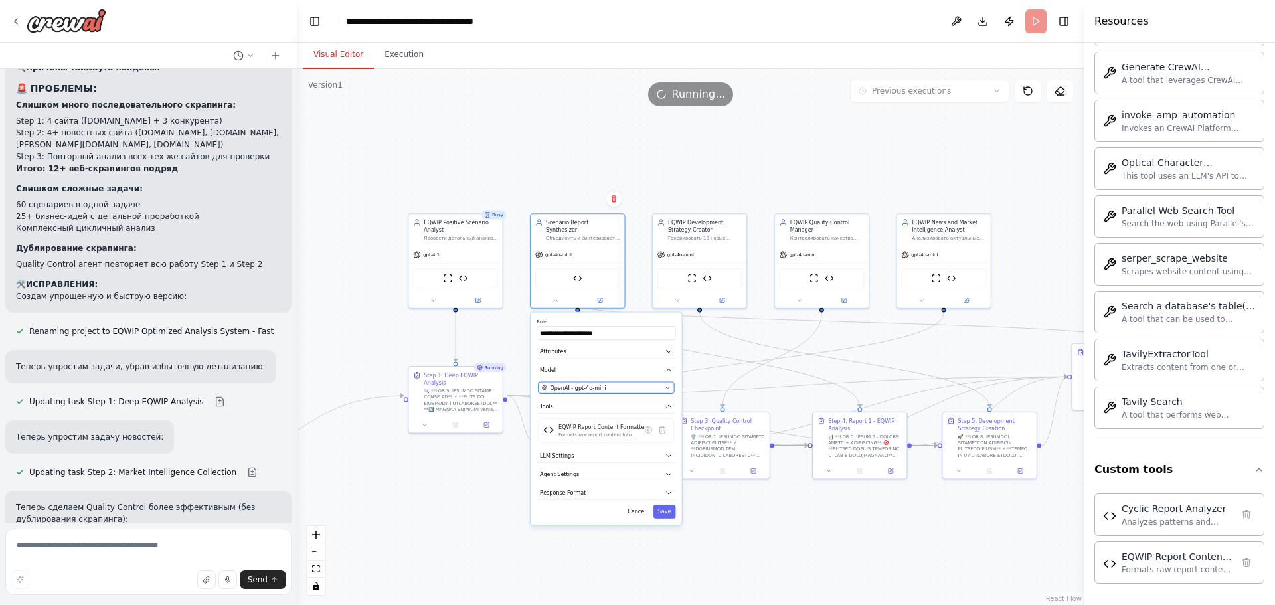
click at [604, 384] on div "OpenAI - gpt-4o-mini" at bounding box center [602, 387] width 120 height 7
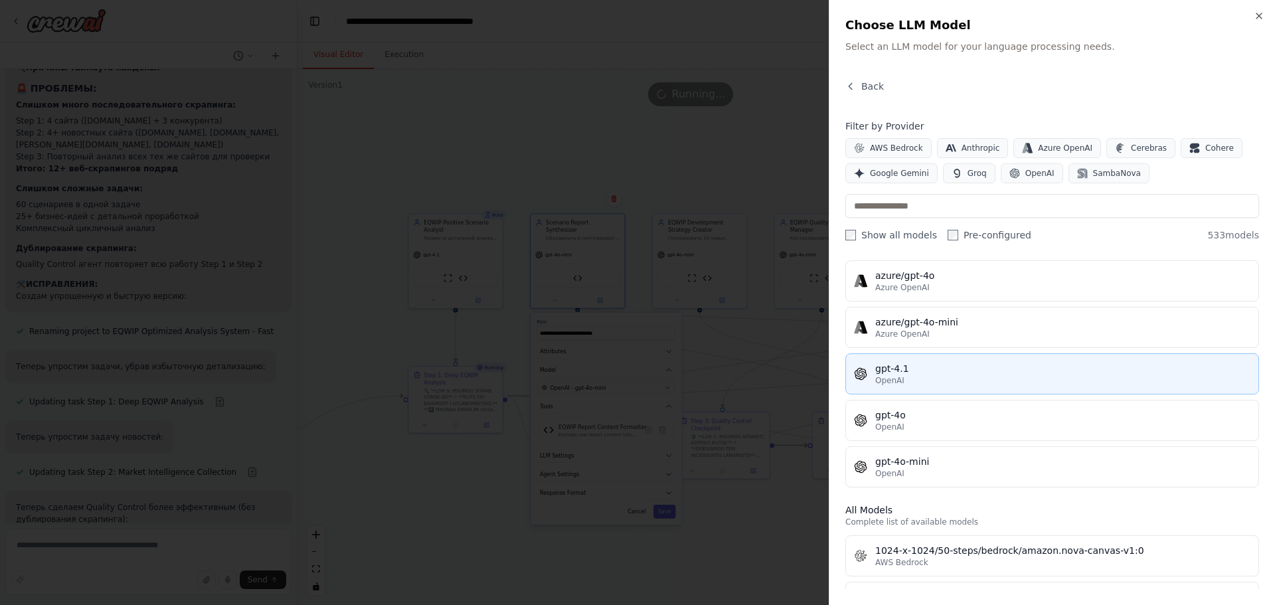
click at [934, 384] on div "OpenAI" at bounding box center [1062, 380] width 375 height 11
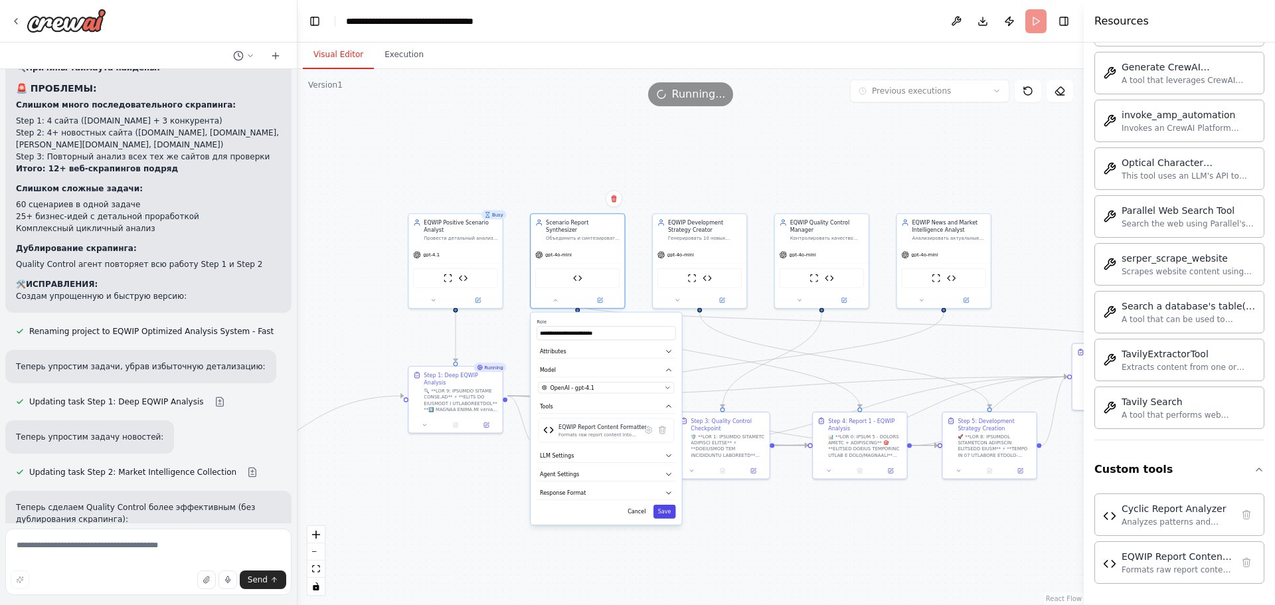
click at [667, 505] on button "Save" at bounding box center [664, 512] width 23 height 14
click at [712, 280] on div "ScrapeWebsiteTool Cyclic Report Analyzer" at bounding box center [699, 277] width 85 height 20
click at [667, 505] on button "Save" at bounding box center [664, 512] width 23 height 14
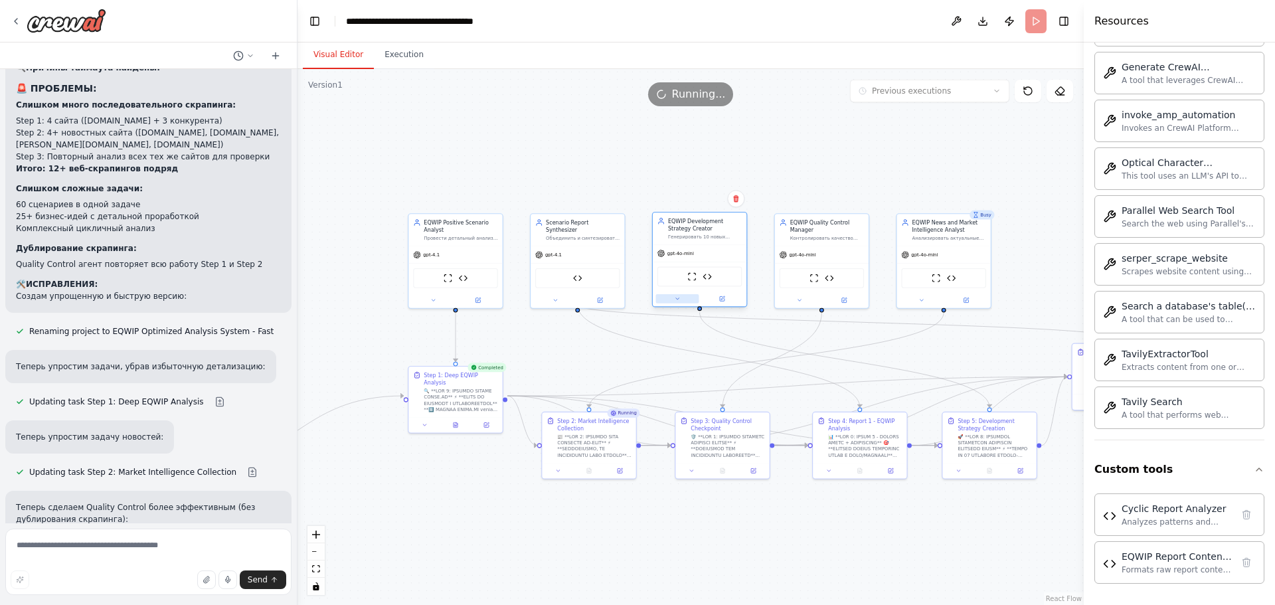
click at [679, 301] on icon at bounding box center [677, 298] width 6 height 6
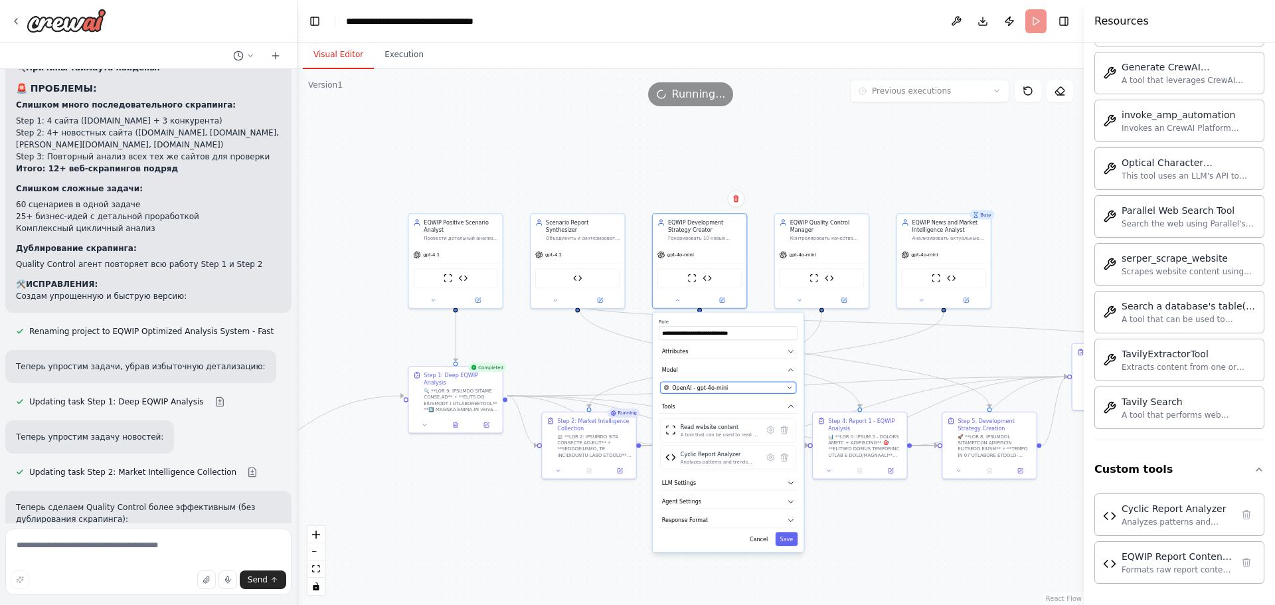
click at [725, 388] on div "OpenAI - gpt-4o-mini" at bounding box center [724, 387] width 120 height 7
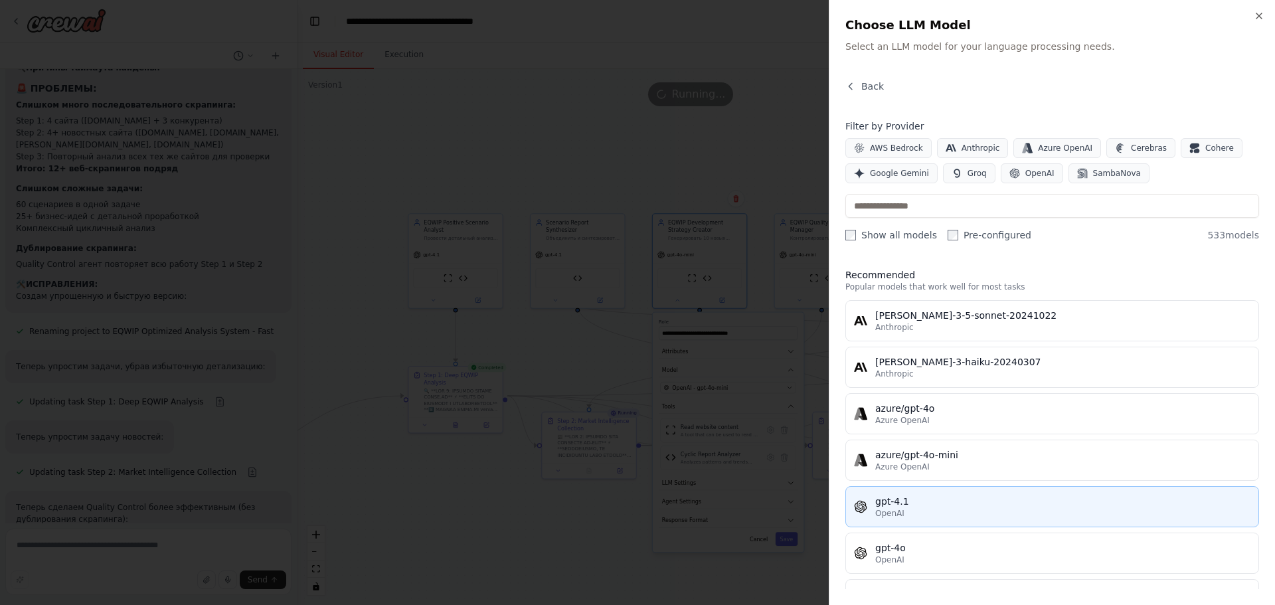
click at [918, 511] on div "OpenAI" at bounding box center [1062, 513] width 375 height 11
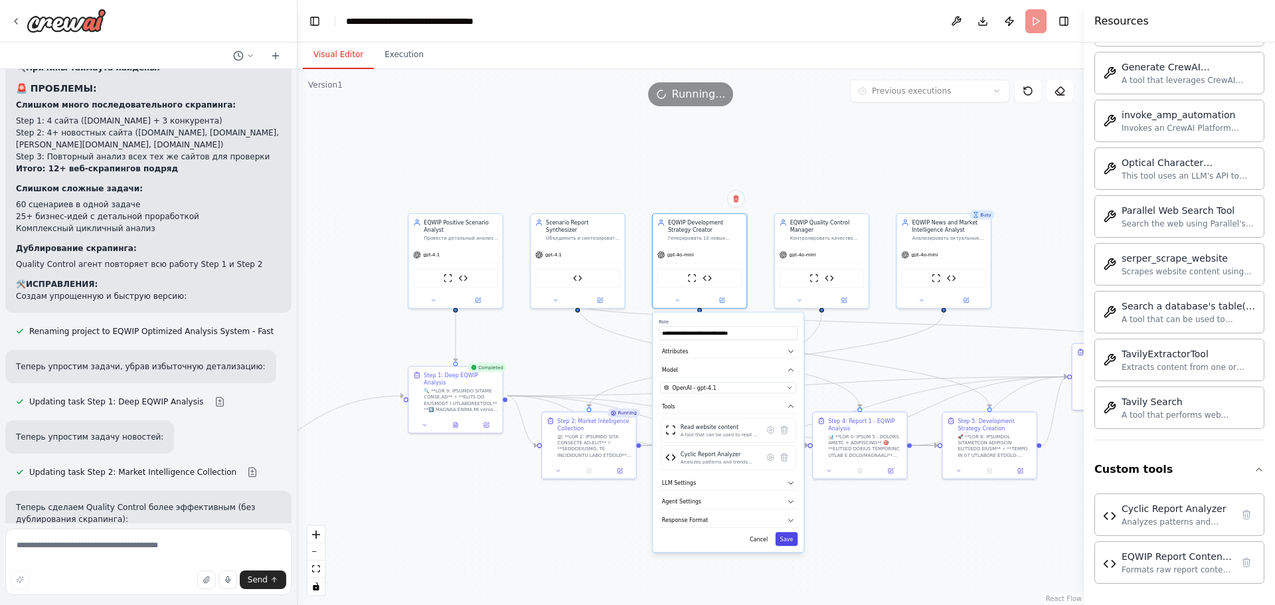
click at [782, 542] on button "Save" at bounding box center [787, 539] width 23 height 14
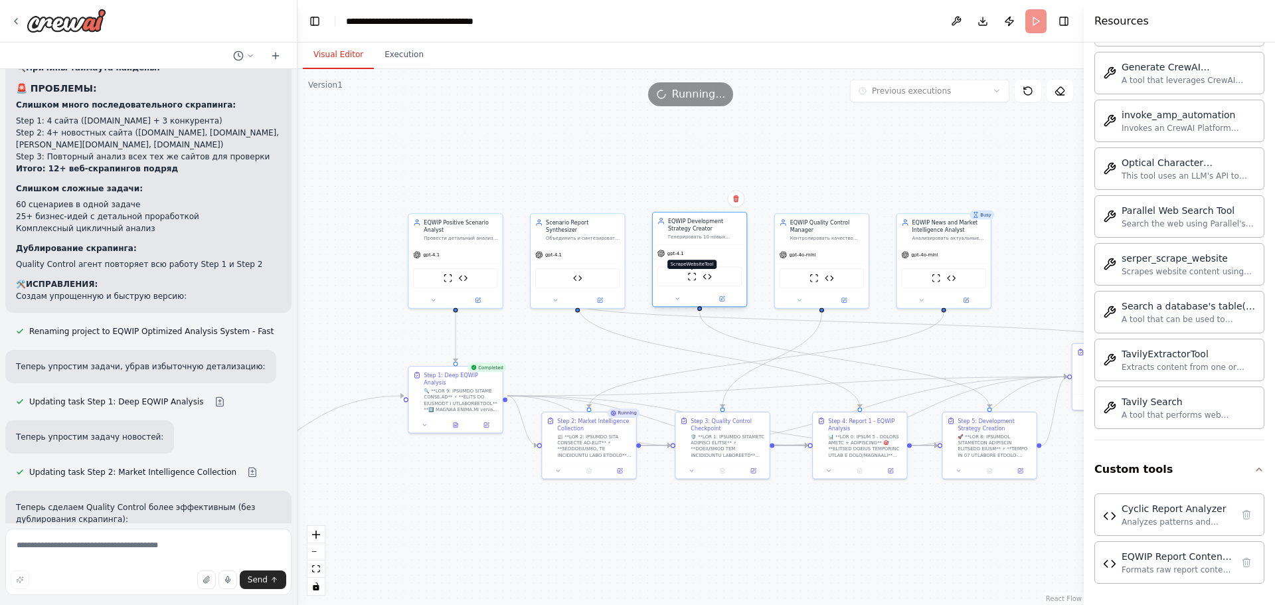
click at [689, 278] on img at bounding box center [691, 276] width 9 height 9
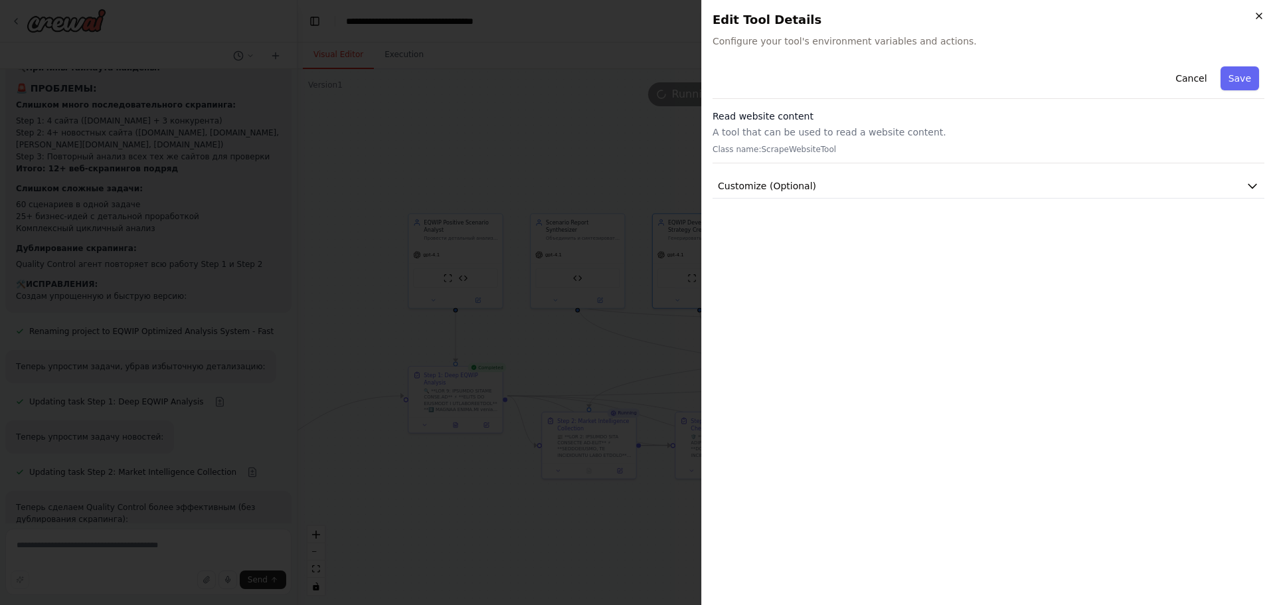
click at [1257, 12] on icon "button" at bounding box center [1259, 16] width 11 height 11
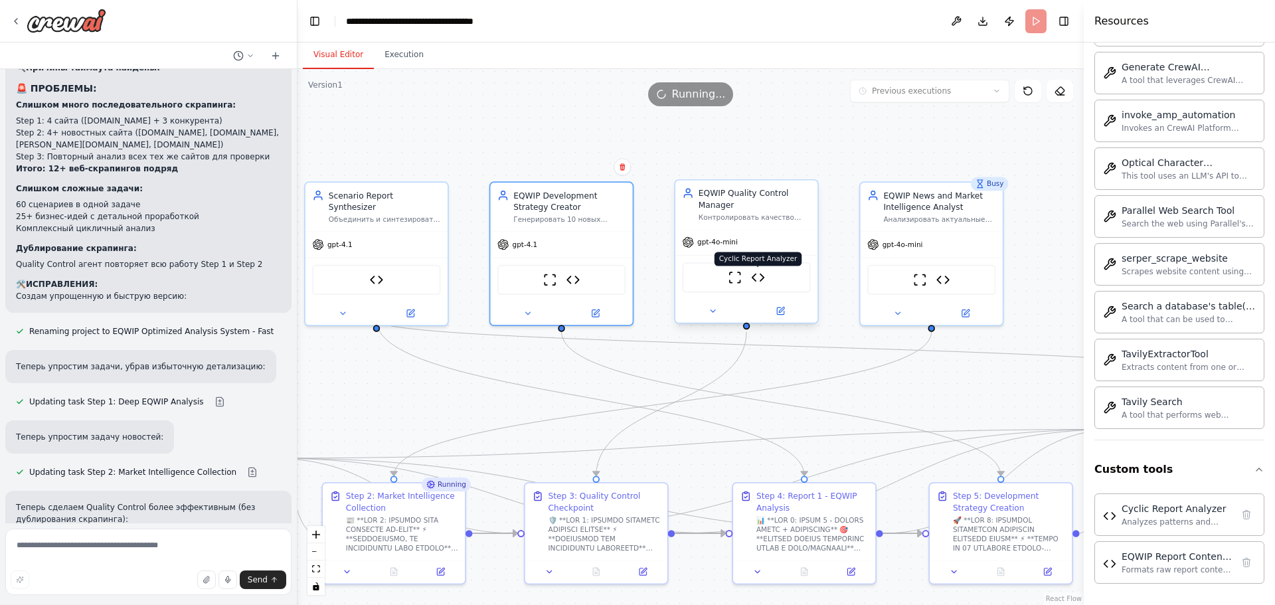
click at [760, 280] on img at bounding box center [758, 277] width 14 height 14
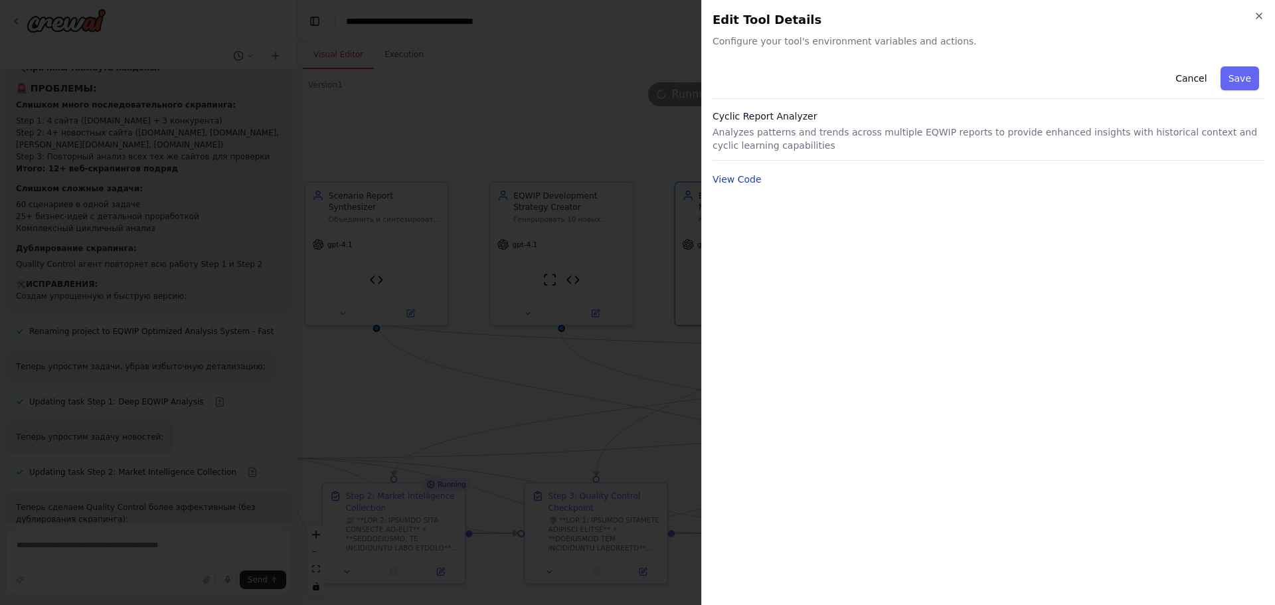
click at [729, 179] on button "View Code" at bounding box center [736, 179] width 49 height 13
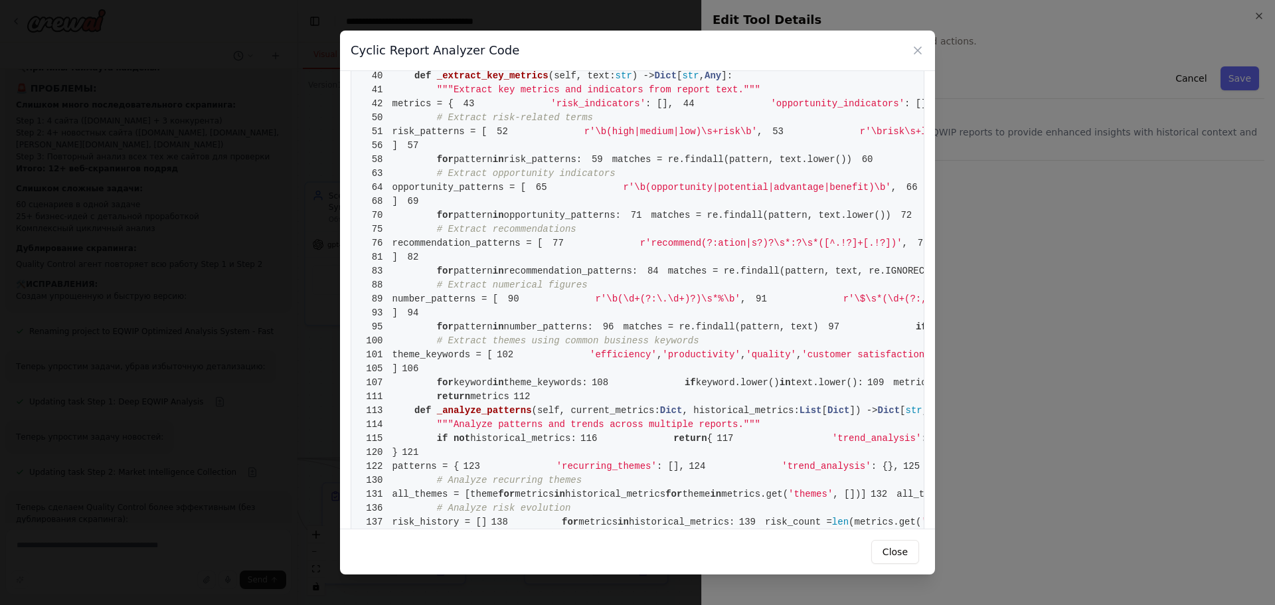
scroll to position [332, 0]
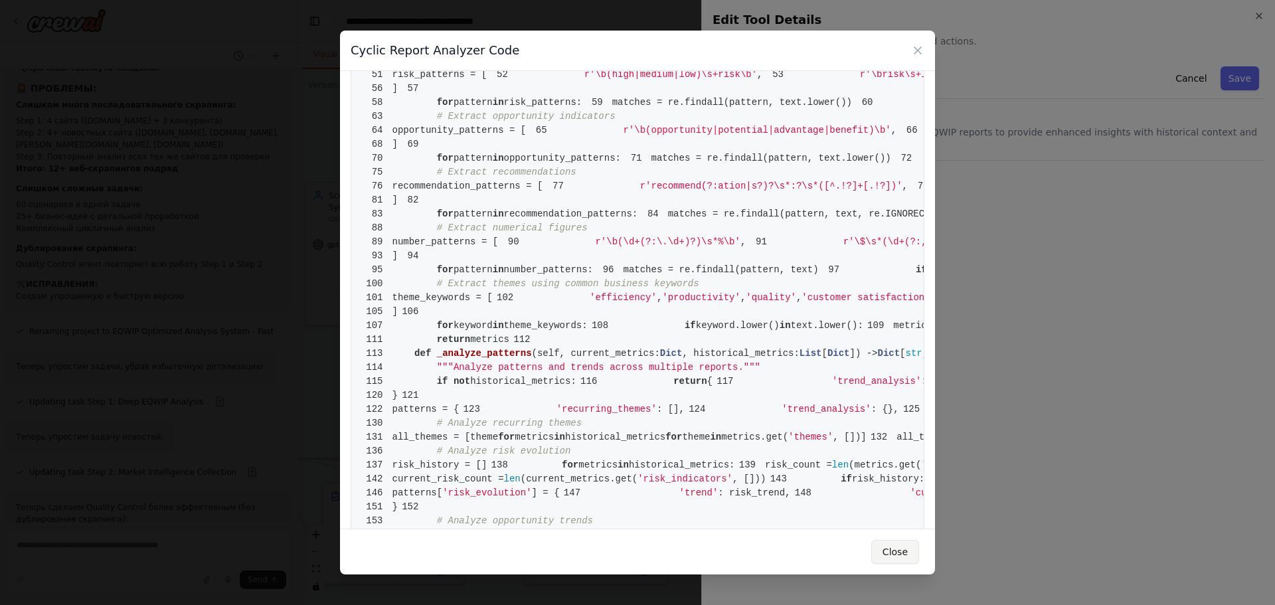
click at [888, 551] on button "Close" at bounding box center [895, 552] width 48 height 24
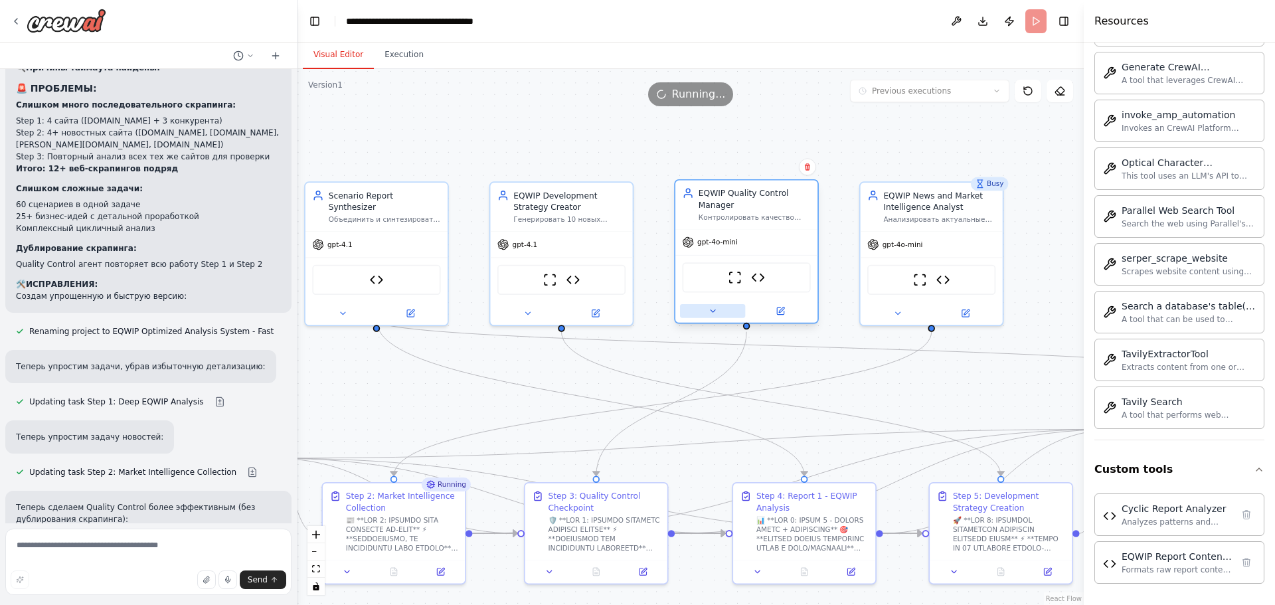
click at [712, 312] on icon at bounding box center [712, 311] width 5 height 2
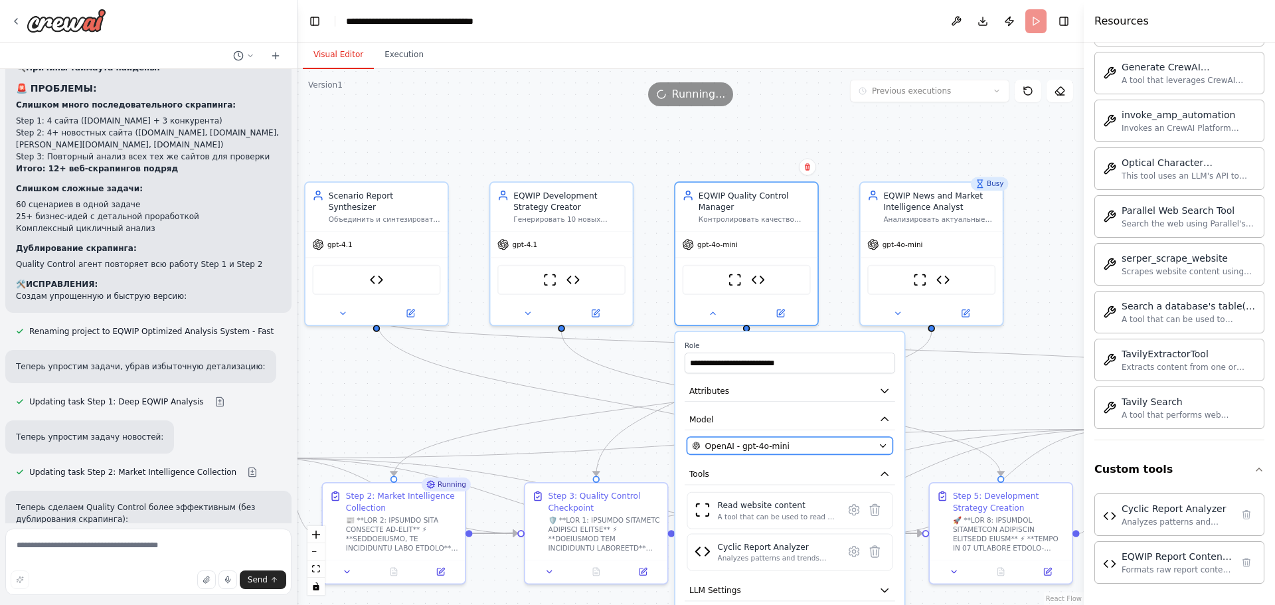
click at [793, 446] on div "OpenAI - gpt-4o-mini" at bounding box center [782, 445] width 181 height 11
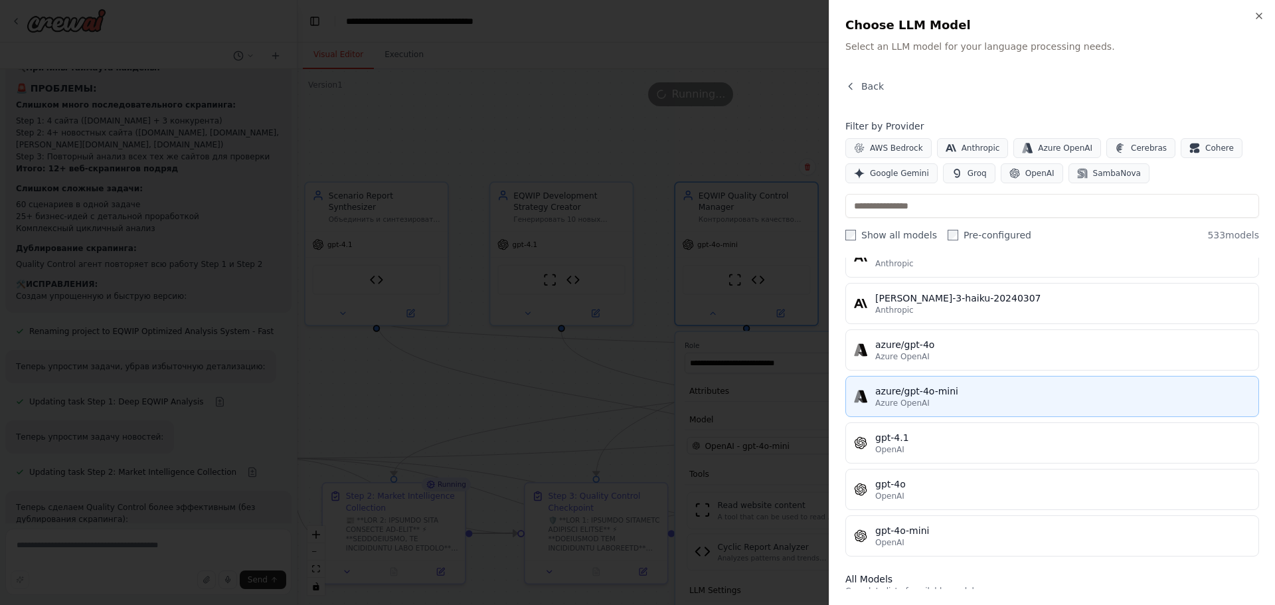
scroll to position [66, 0]
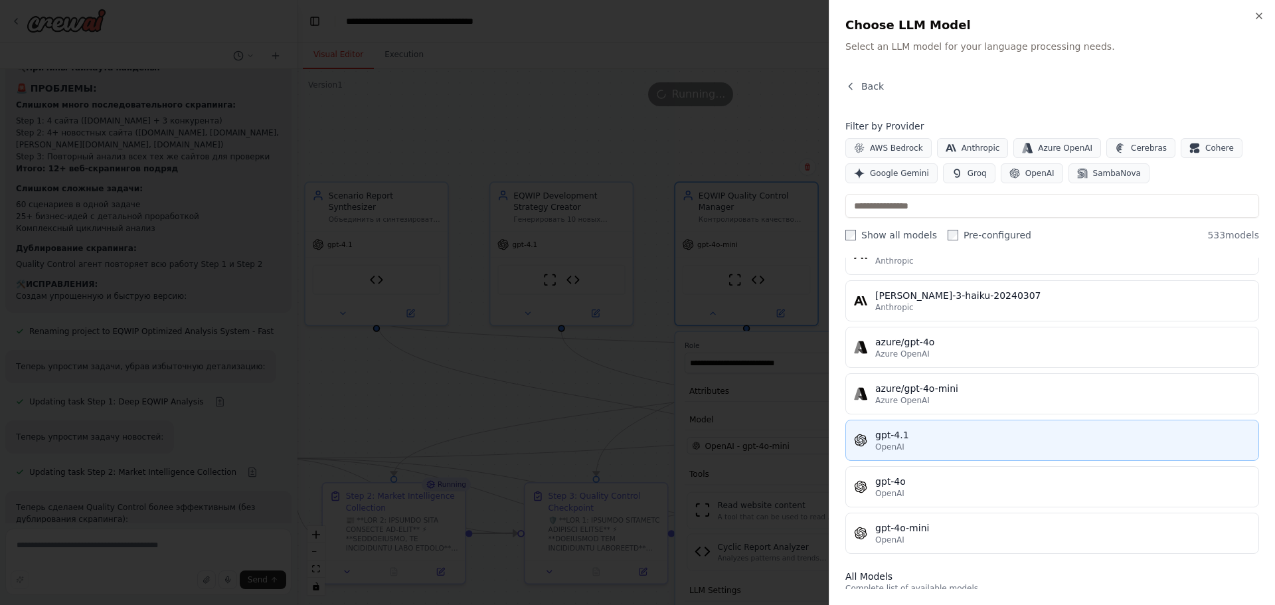
click at [888, 433] on div "gpt-4.1" at bounding box center [1062, 434] width 375 height 13
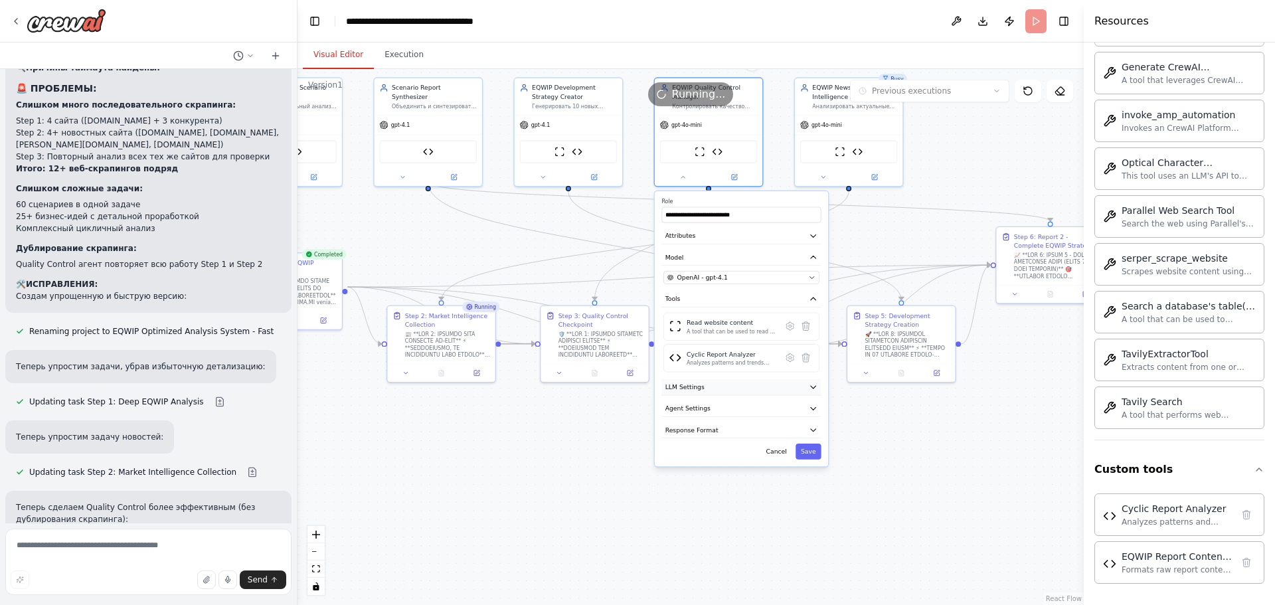
drag, startPoint x: 958, startPoint y: 412, endPoint x: 817, endPoint y: 376, distance: 145.9
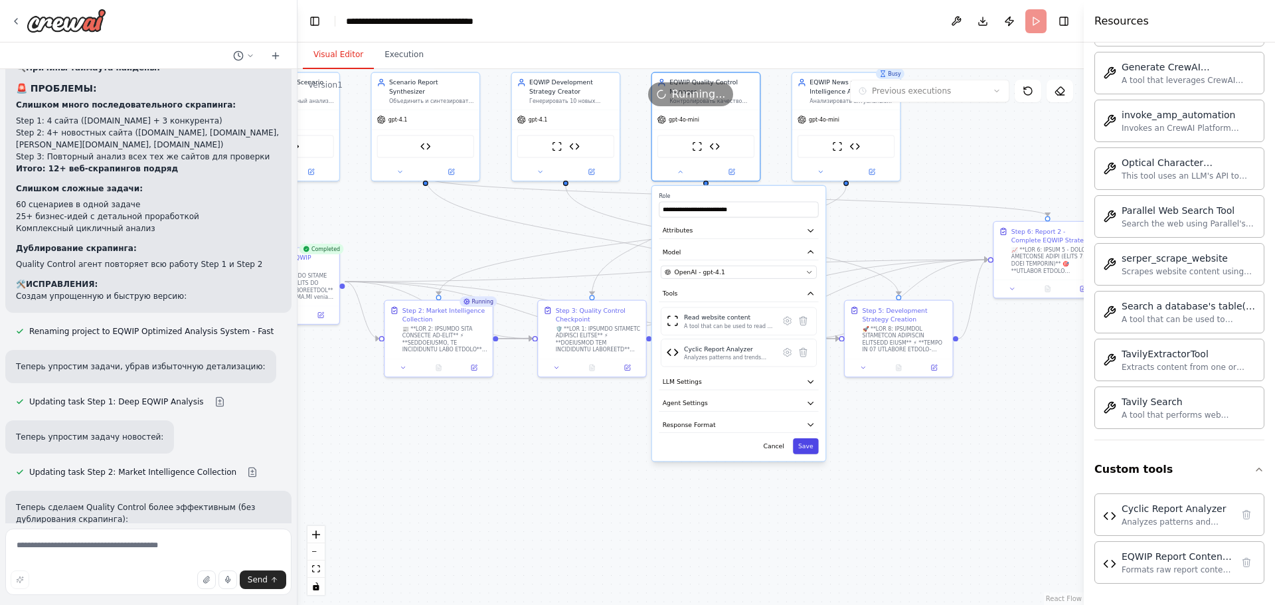
click at [796, 443] on button "Save" at bounding box center [806, 446] width 26 height 16
click at [796, 443] on div "Cancel Saving..." at bounding box center [738, 446] width 159 height 16
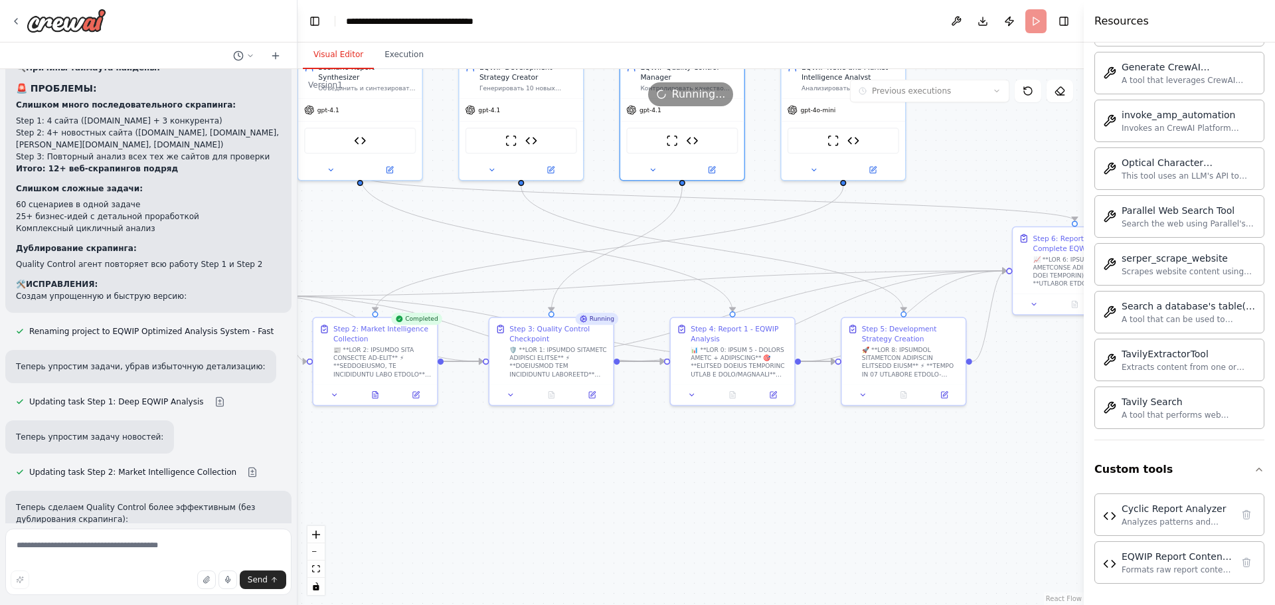
drag, startPoint x: 975, startPoint y: 157, endPoint x: 934, endPoint y: 240, distance: 92.9
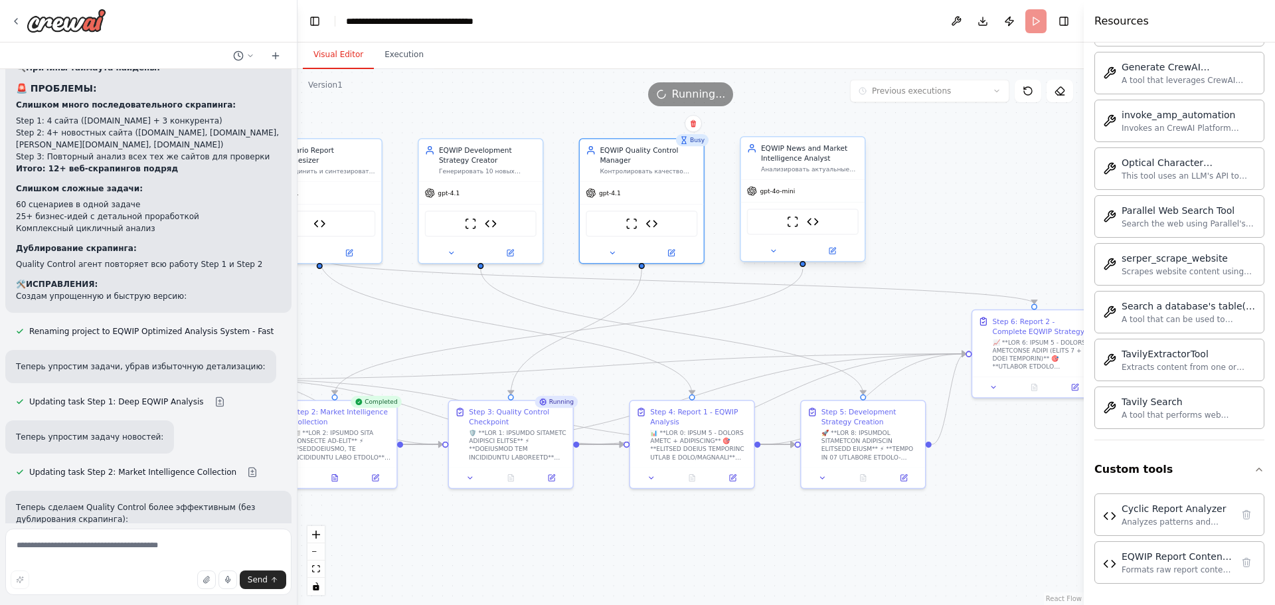
click at [773, 210] on div "ScrapeWebsiteTool Cyclic Report Analyzer" at bounding box center [803, 221] width 112 height 26
click at [772, 254] on icon at bounding box center [773, 251] width 8 height 8
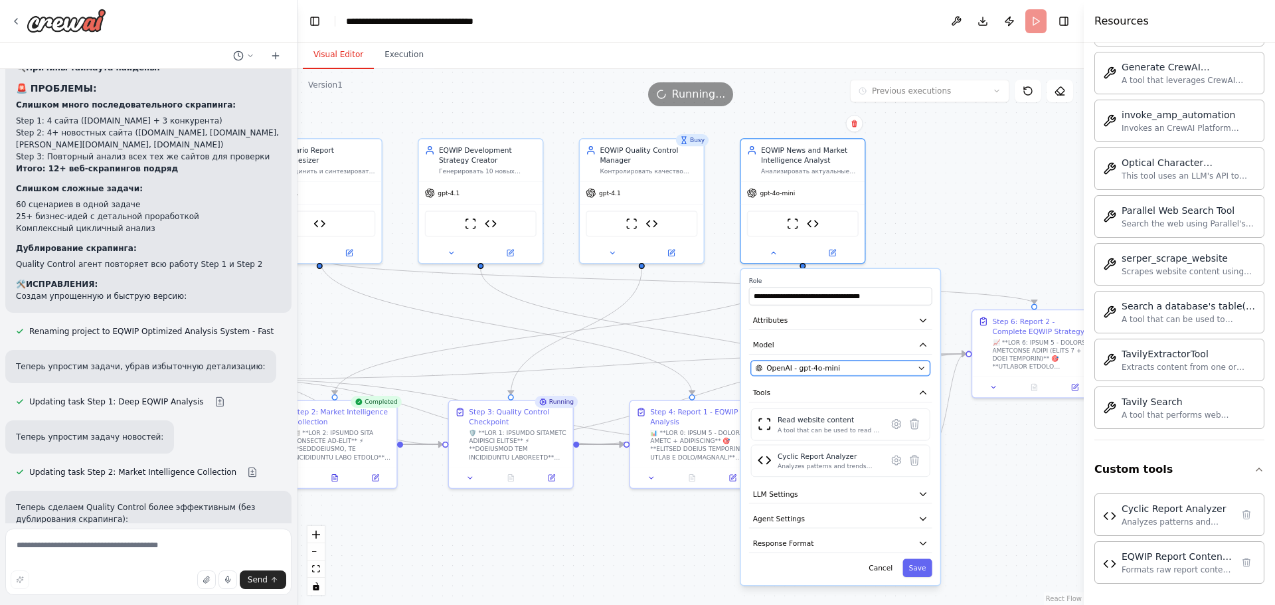
click at [799, 371] on span "OpenAI - gpt-4o-mini" at bounding box center [803, 368] width 74 height 10
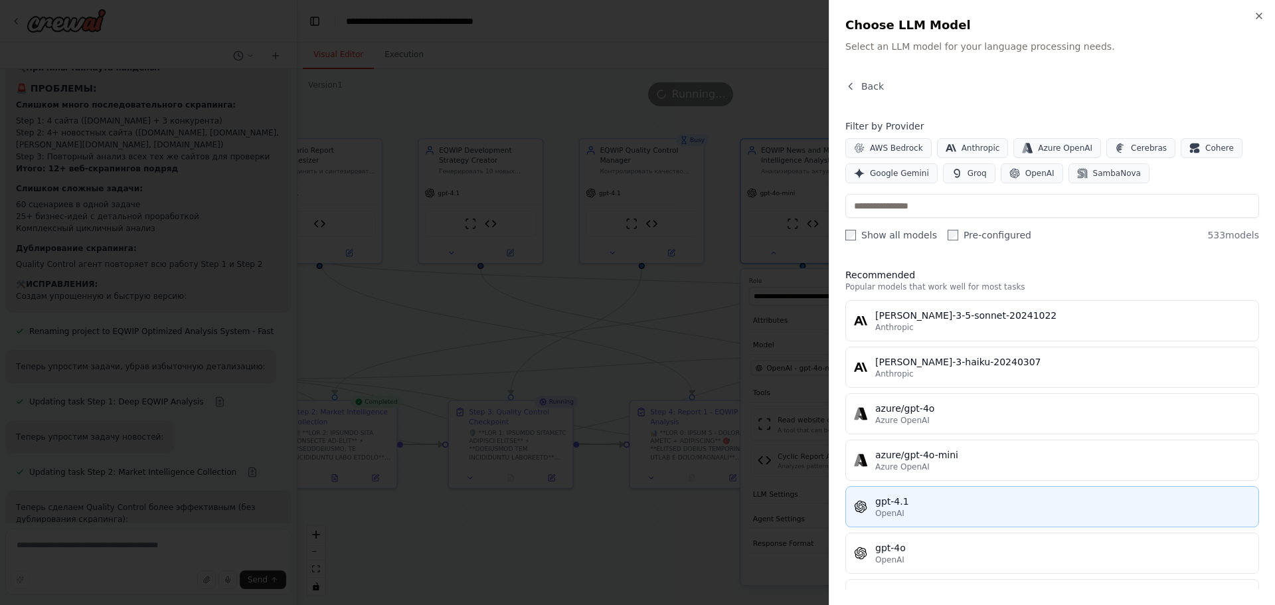
click at [936, 518] on div "OpenAI" at bounding box center [1062, 513] width 375 height 11
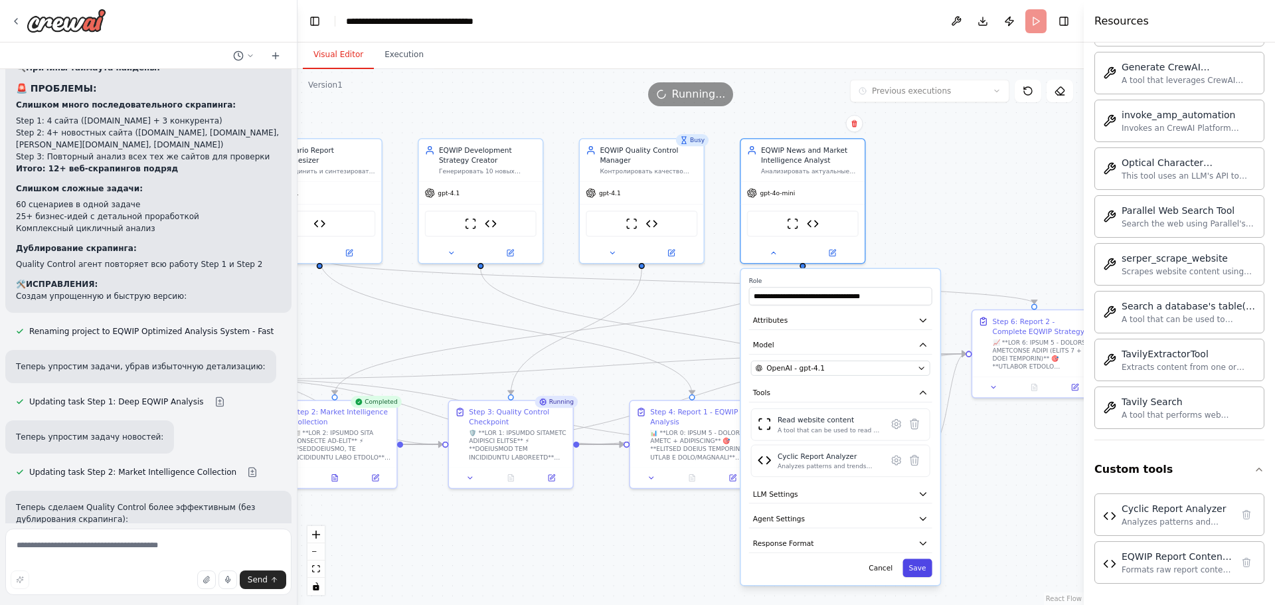
click at [918, 572] on button "Save" at bounding box center [916, 568] width 29 height 18
click at [915, 565] on button "Save" at bounding box center [916, 568] width 29 height 18
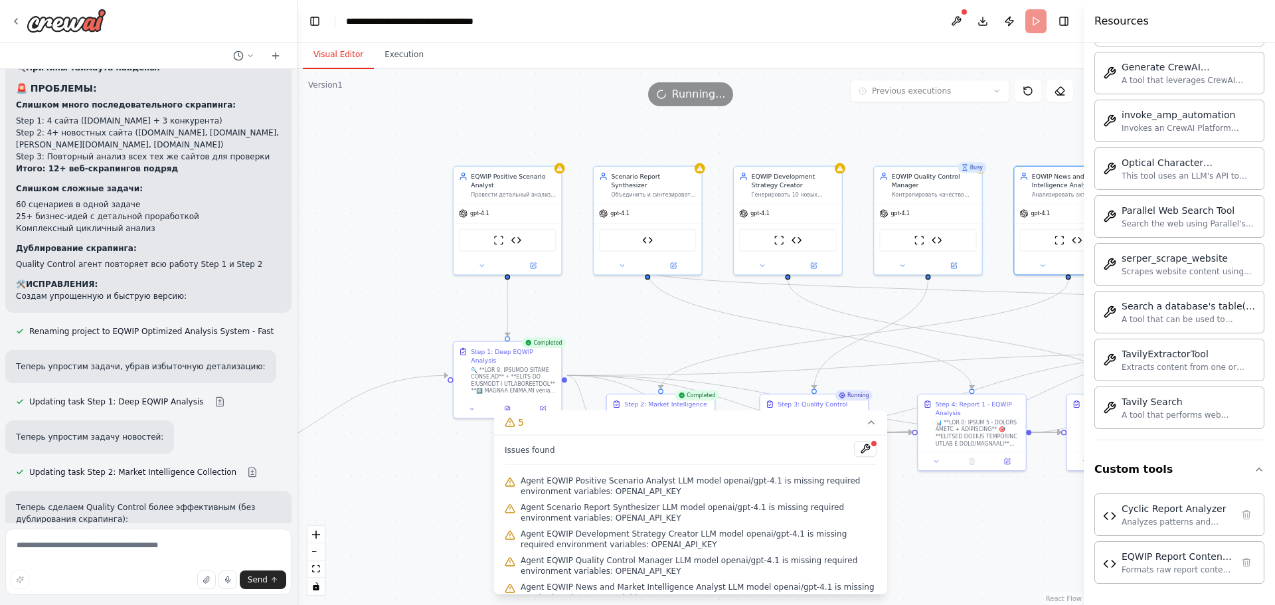
drag, startPoint x: 669, startPoint y: 296, endPoint x: 860, endPoint y: 315, distance: 191.5
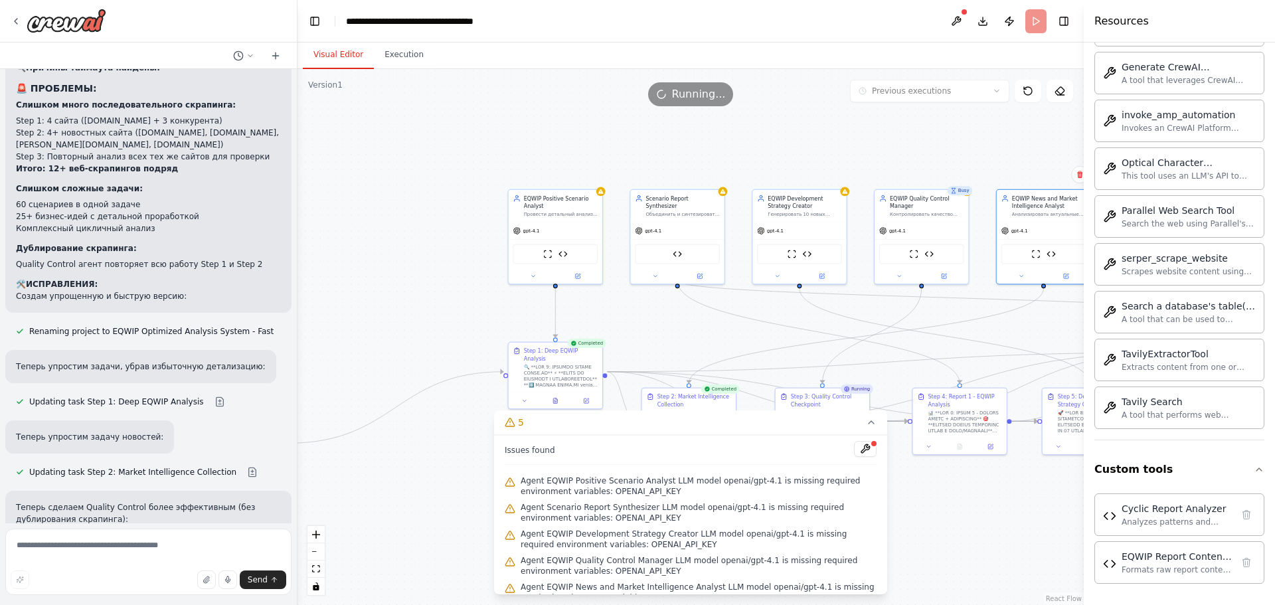
click at [1032, 24] on header "**********" at bounding box center [690, 21] width 786 height 42
click at [958, 30] on button at bounding box center [956, 21] width 21 height 24
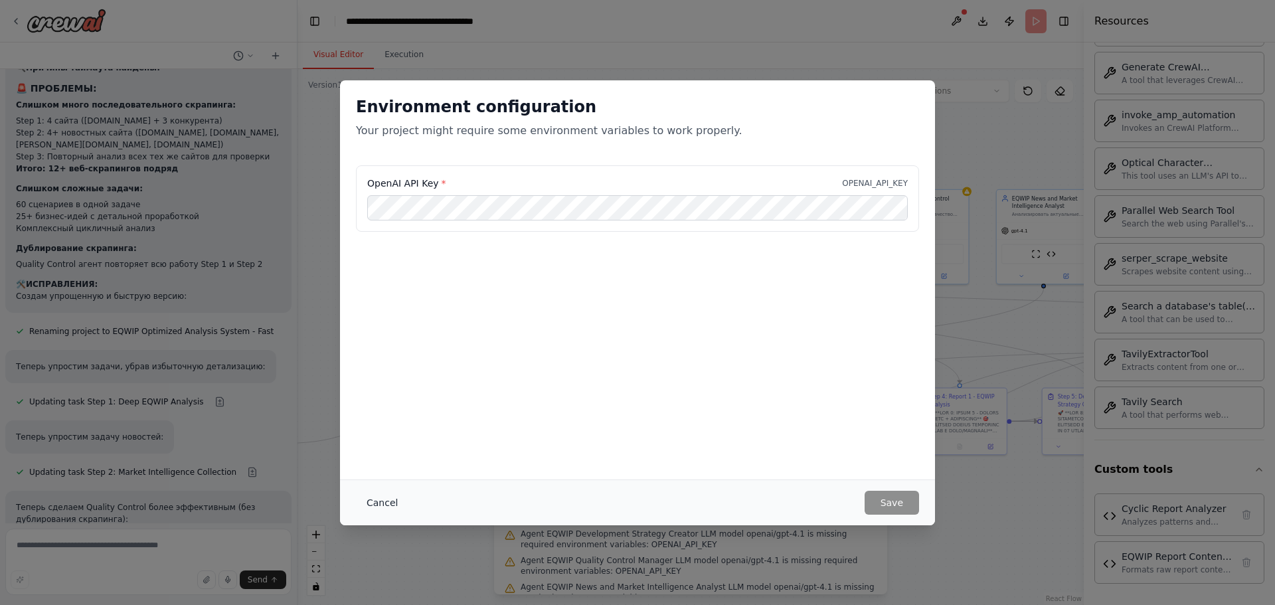
click at [378, 506] on button "Cancel" at bounding box center [382, 503] width 52 height 24
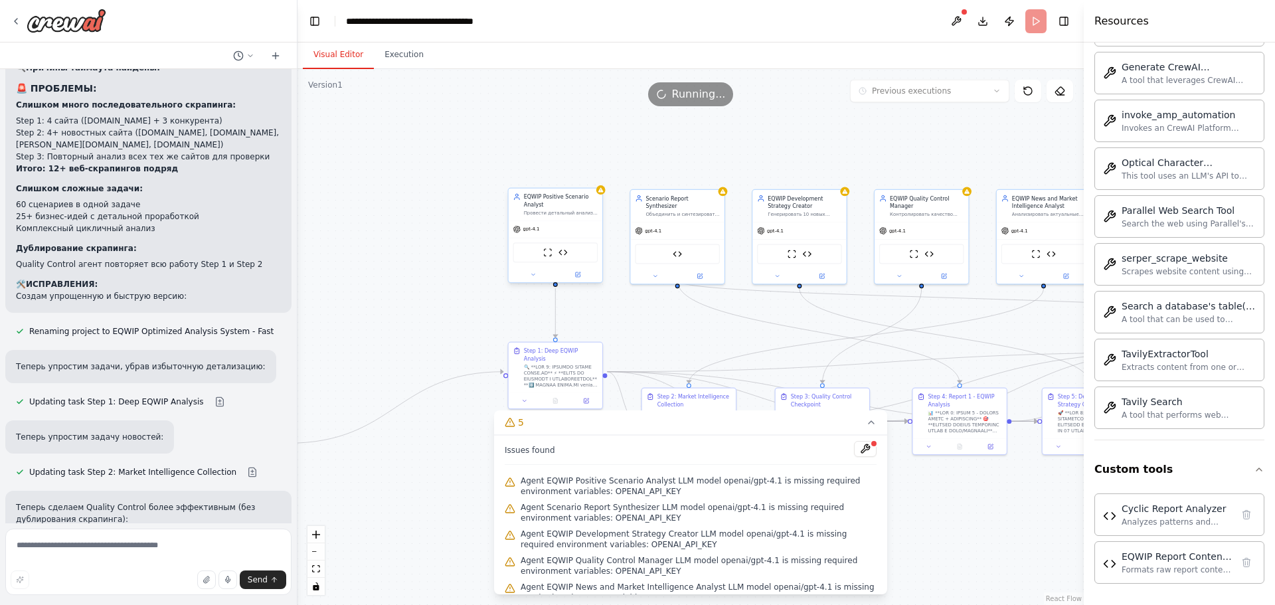
click at [557, 218] on div "EQWIP Positive Scenario Analyst Провести детальный анализ платформы EQWIP (eqwi…" at bounding box center [556, 205] width 94 height 32
click at [653, 228] on div "gpt-4.1" at bounding box center [677, 229] width 94 height 17
click at [643, 227] on div "gpt-4.1" at bounding box center [677, 229] width 94 height 17
click at [538, 227] on div "gpt-4.1" at bounding box center [556, 229] width 94 height 17
click at [787, 227] on div "gpt-4.1" at bounding box center [799, 229] width 94 height 17
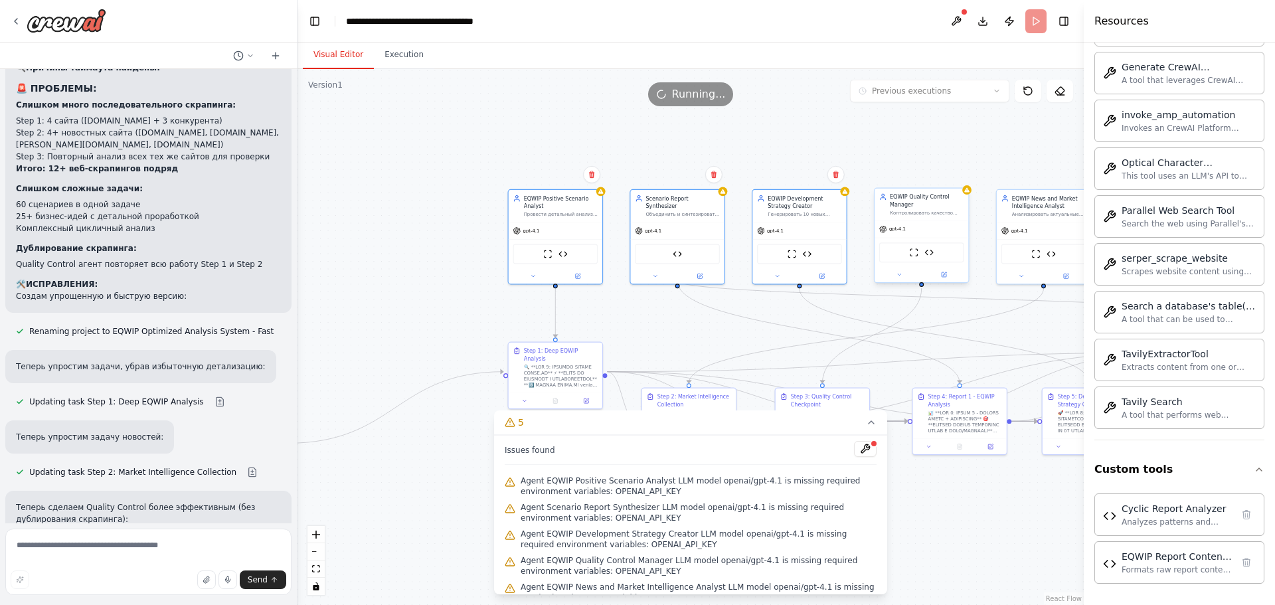
click at [930, 241] on div "ScrapeWebsiteTool Cyclic Report Analyzer" at bounding box center [921, 252] width 94 height 29
click at [1049, 244] on div "ScrapeWebsiteTool Cyclic Report Analyzer" at bounding box center [1043, 252] width 85 height 20
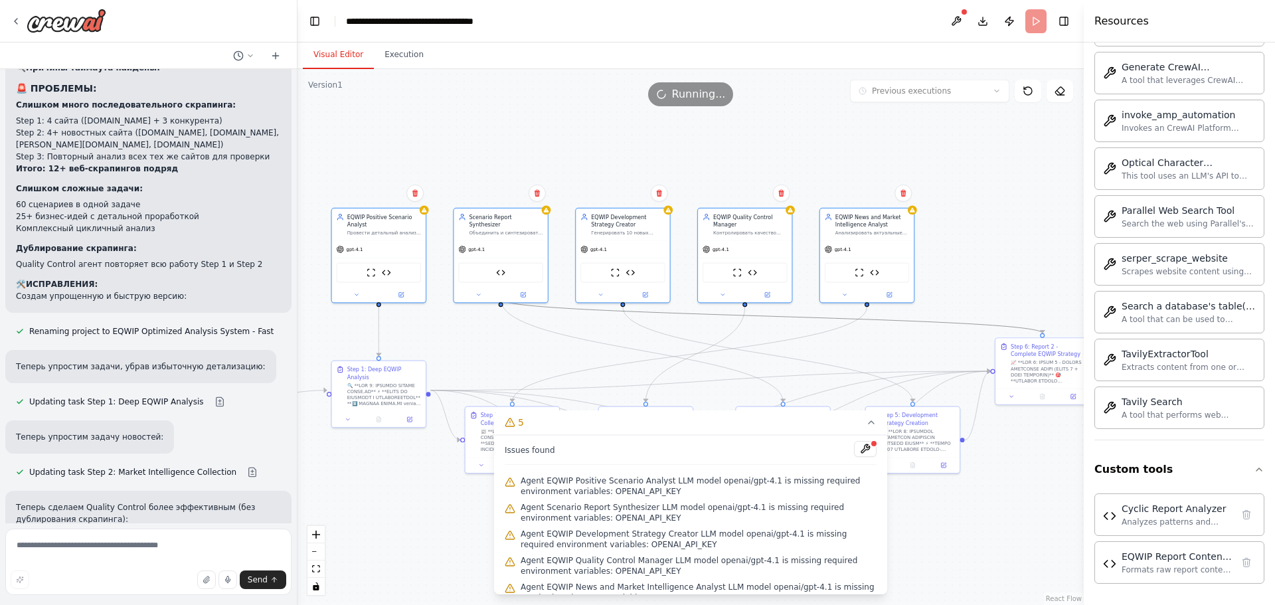
drag, startPoint x: 887, startPoint y: 307, endPoint x: 861, endPoint y: 307, distance: 26.6
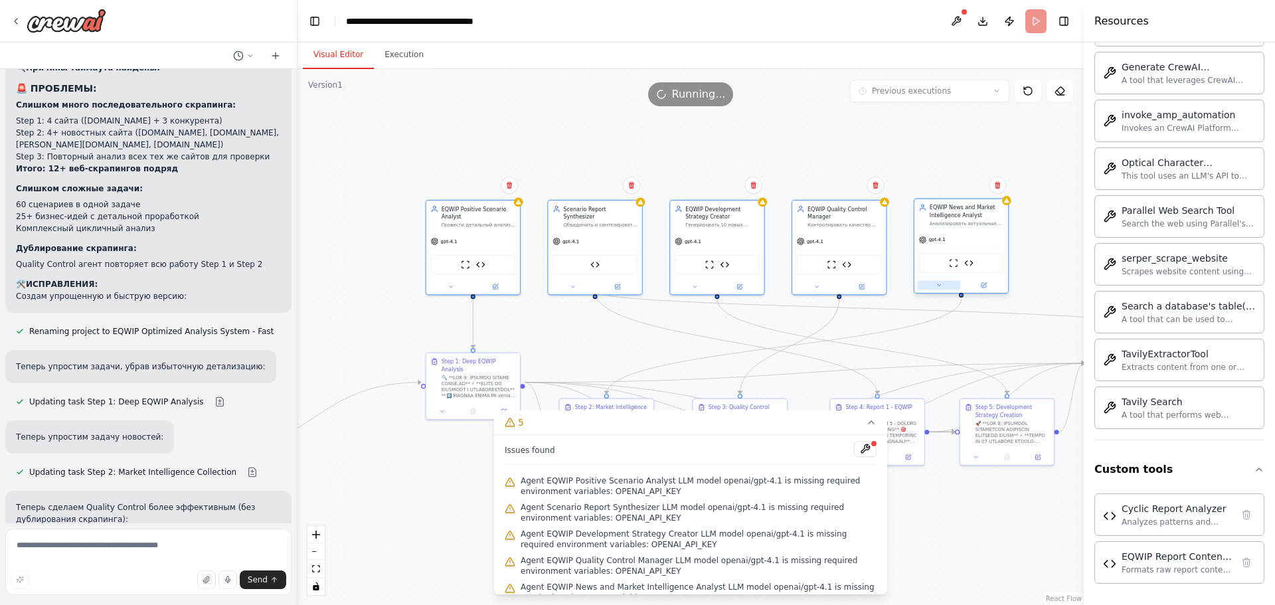
click at [933, 286] on button at bounding box center [938, 285] width 43 height 9
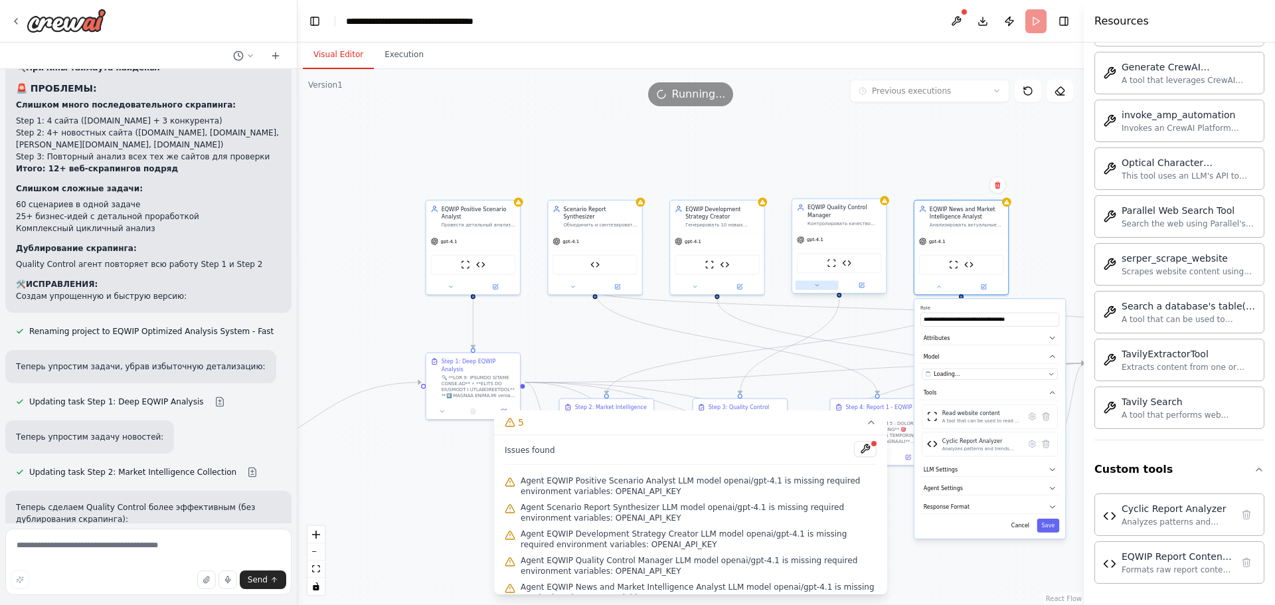
click at [817, 290] on button at bounding box center [816, 285] width 43 height 9
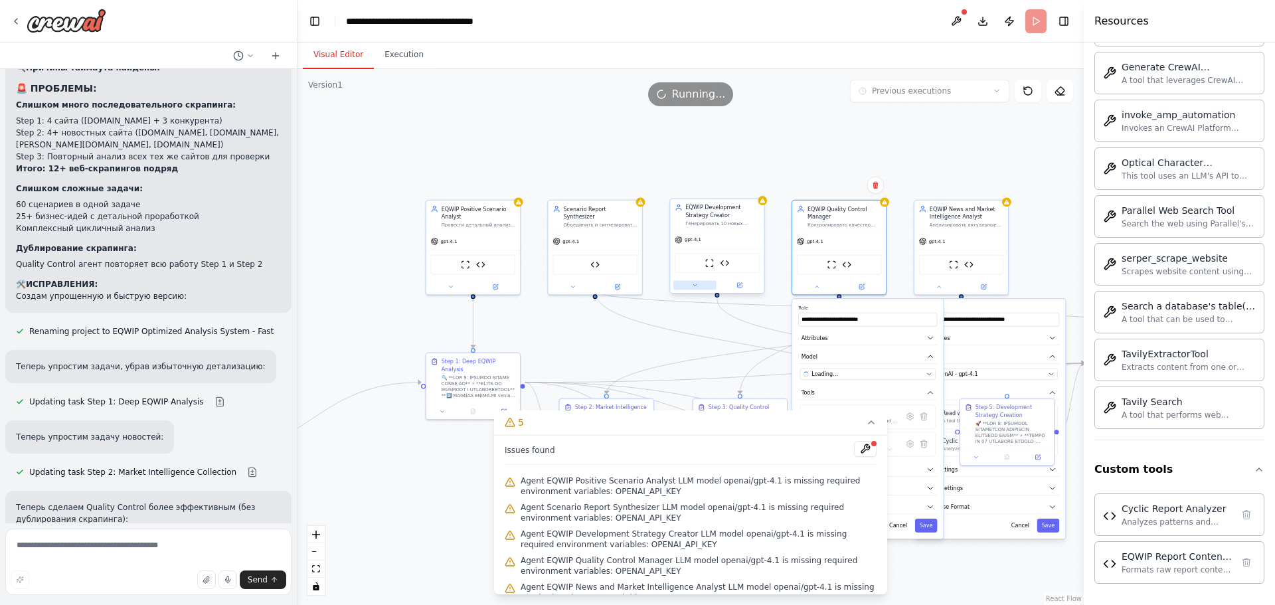
click at [693, 286] on icon at bounding box center [695, 285] width 6 height 6
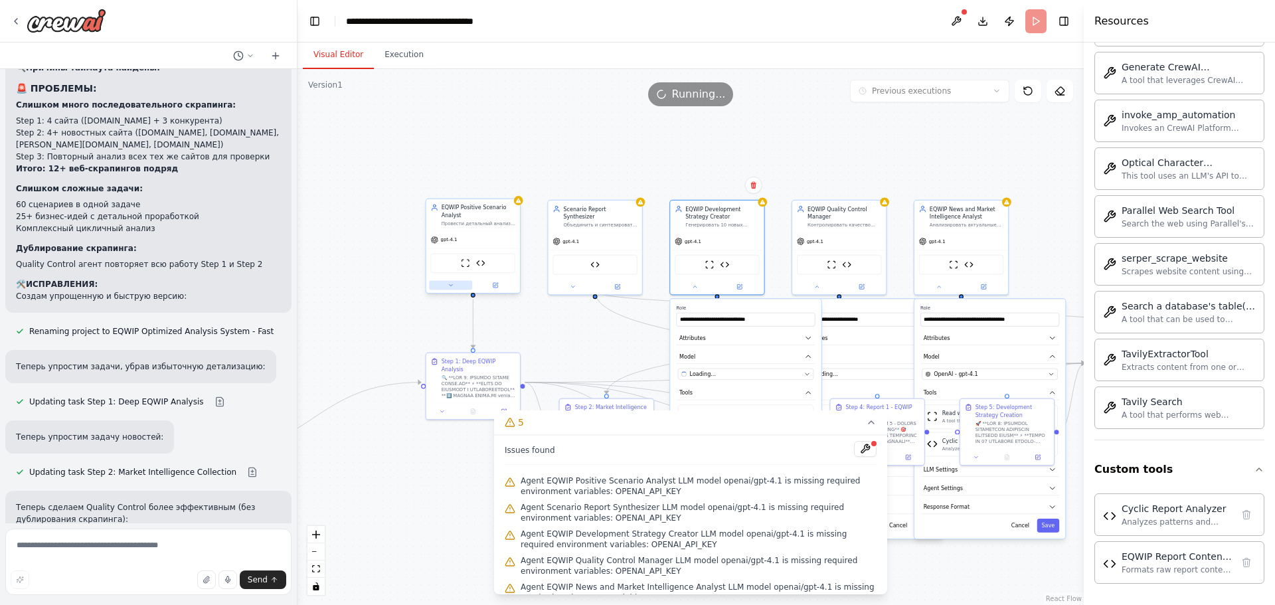
click at [452, 286] on icon at bounding box center [451, 285] width 6 height 6
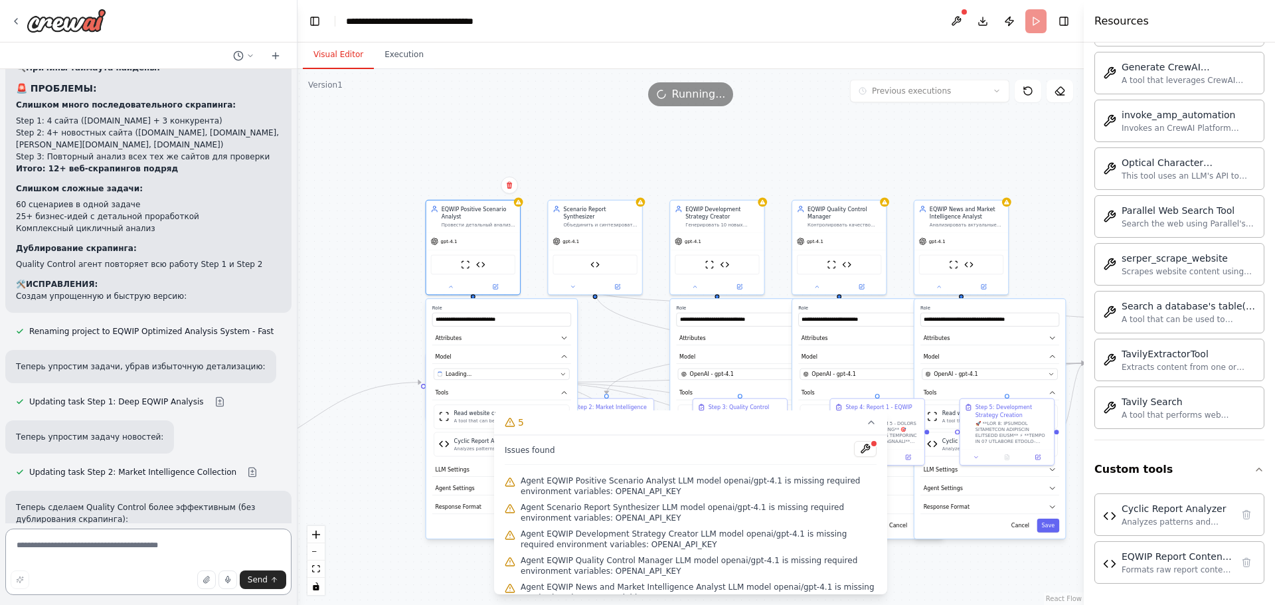
click at [92, 549] on textarea at bounding box center [148, 562] width 286 height 66
type textarea "**********"
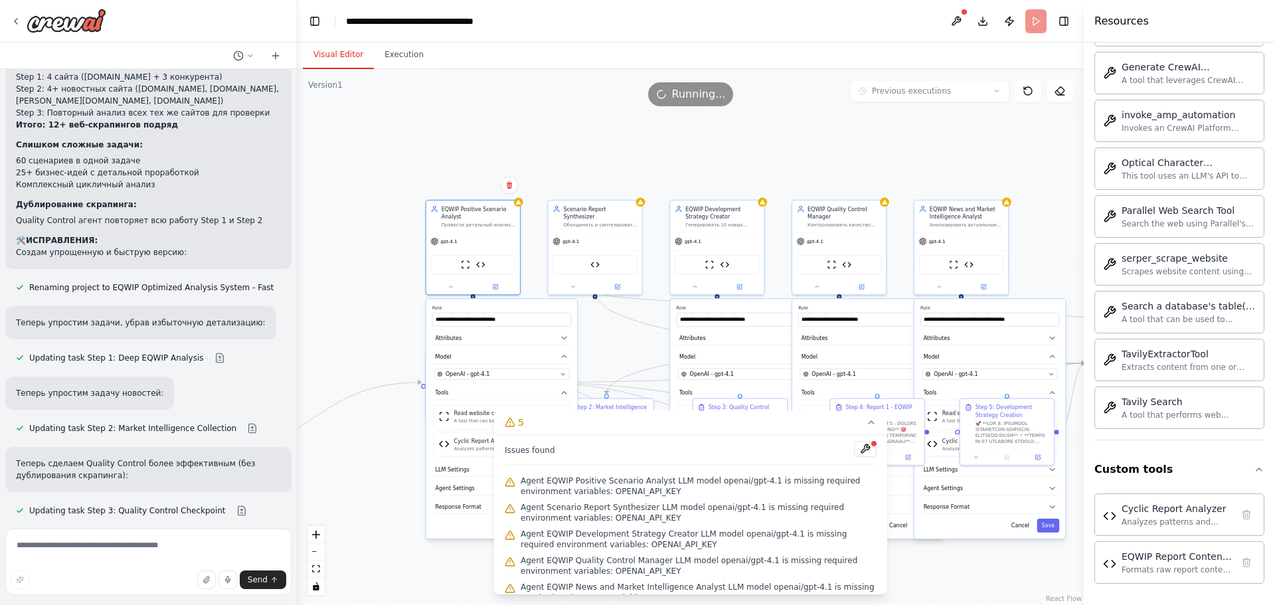
drag, startPoint x: 278, startPoint y: 497, endPoint x: 120, endPoint y: 505, distance: 158.2
copy p "модель можно нармальную поставить"
click at [161, 545] on textarea at bounding box center [148, 562] width 286 height 66
paste textarea "**********"
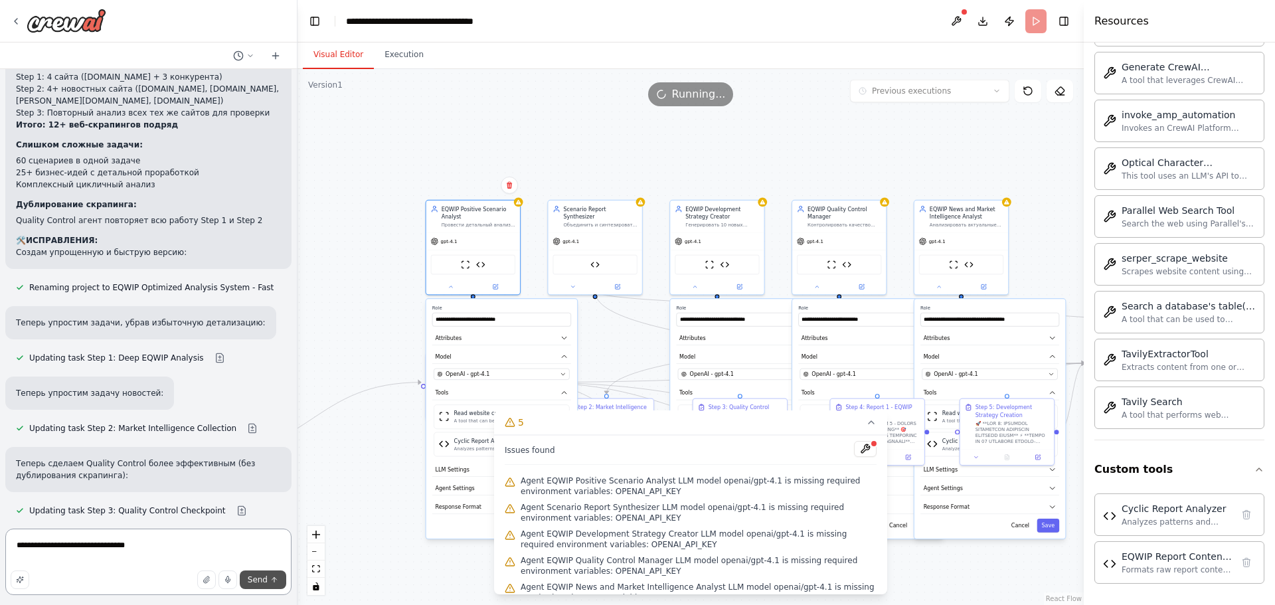
type textarea "**********"
click at [250, 586] on button "Send" at bounding box center [263, 579] width 46 height 19
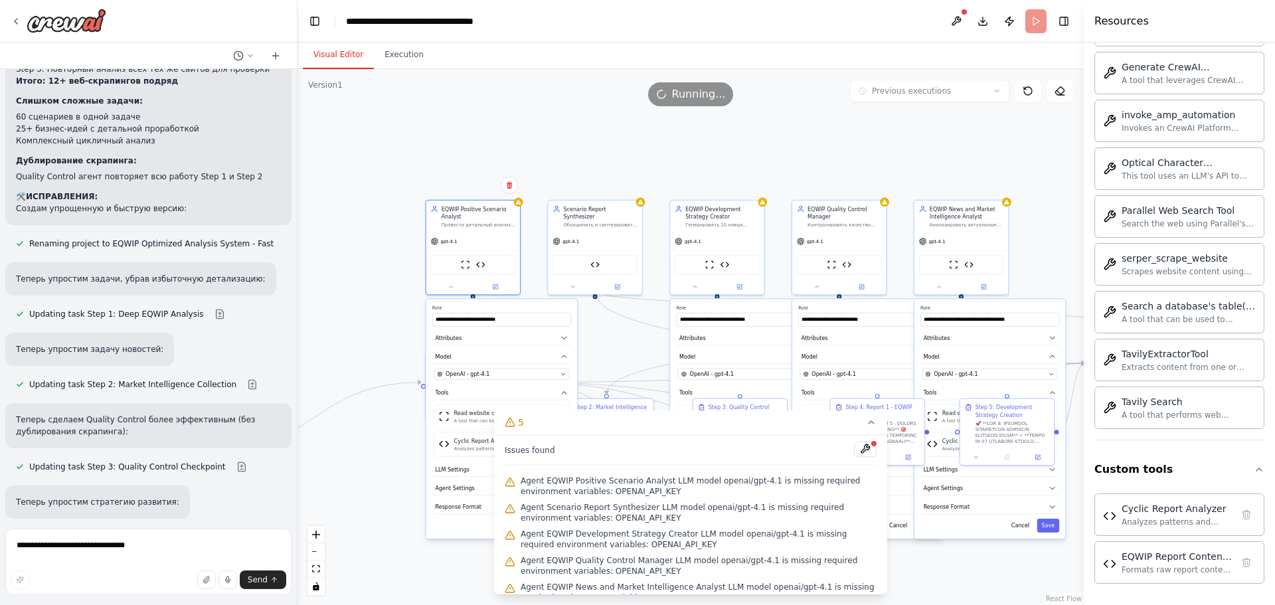
drag, startPoint x: 204, startPoint y: 501, endPoint x: 187, endPoint y: 463, distance: 41.6
click at [1035, 21] on header "**********" at bounding box center [690, 21] width 786 height 42
click at [948, 25] on button at bounding box center [956, 21] width 21 height 24
click at [854, 451] on button at bounding box center [865, 449] width 23 height 16
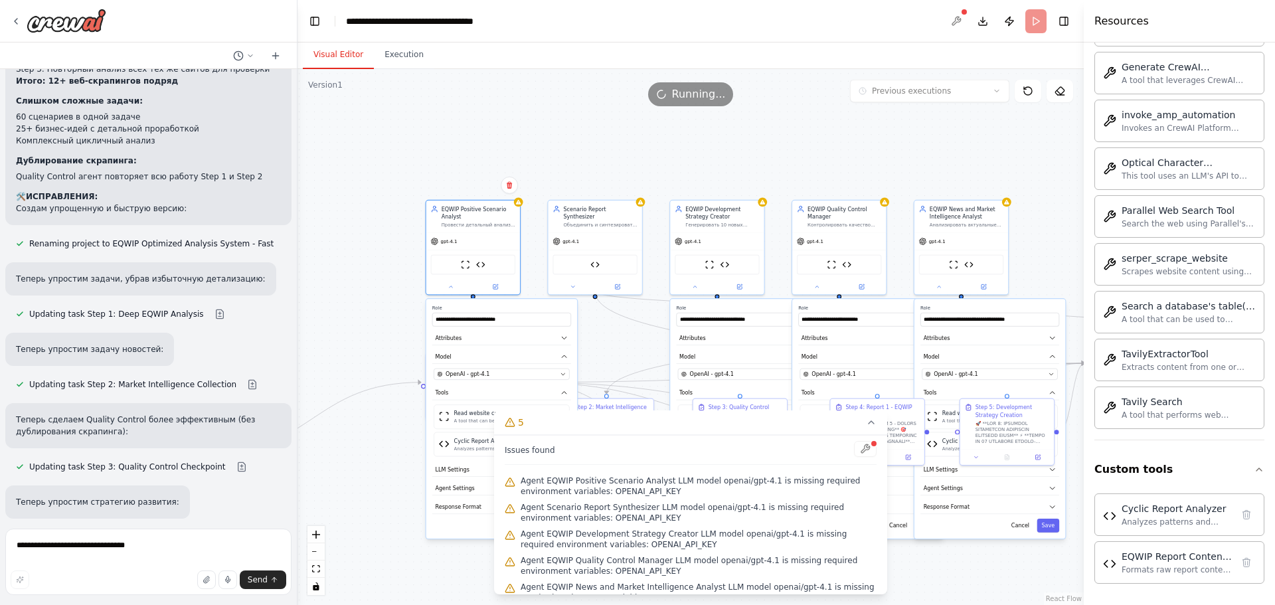
click at [854, 444] on div at bounding box center [865, 450] width 23 height 18
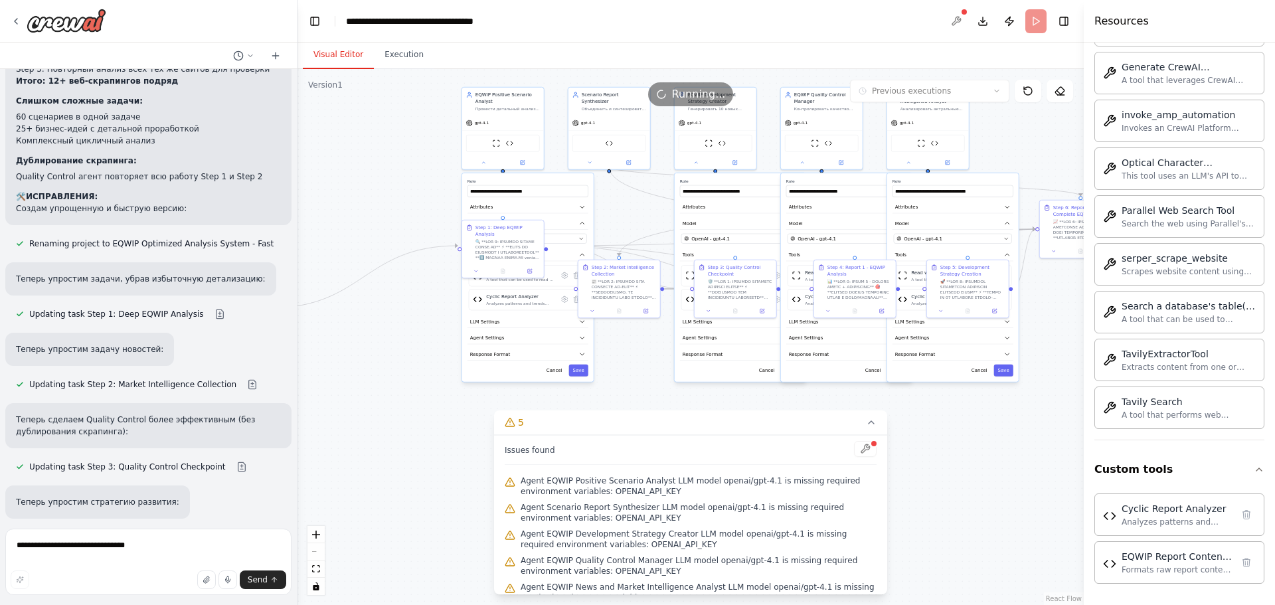
drag, startPoint x: 597, startPoint y: 351, endPoint x: 618, endPoint y: 223, distance: 129.2
click at [424, 196] on div ".deletable-edge-delete-btn { width: 20px; height: 20px; border: 0px solid #ffff…" at bounding box center [690, 337] width 786 height 536
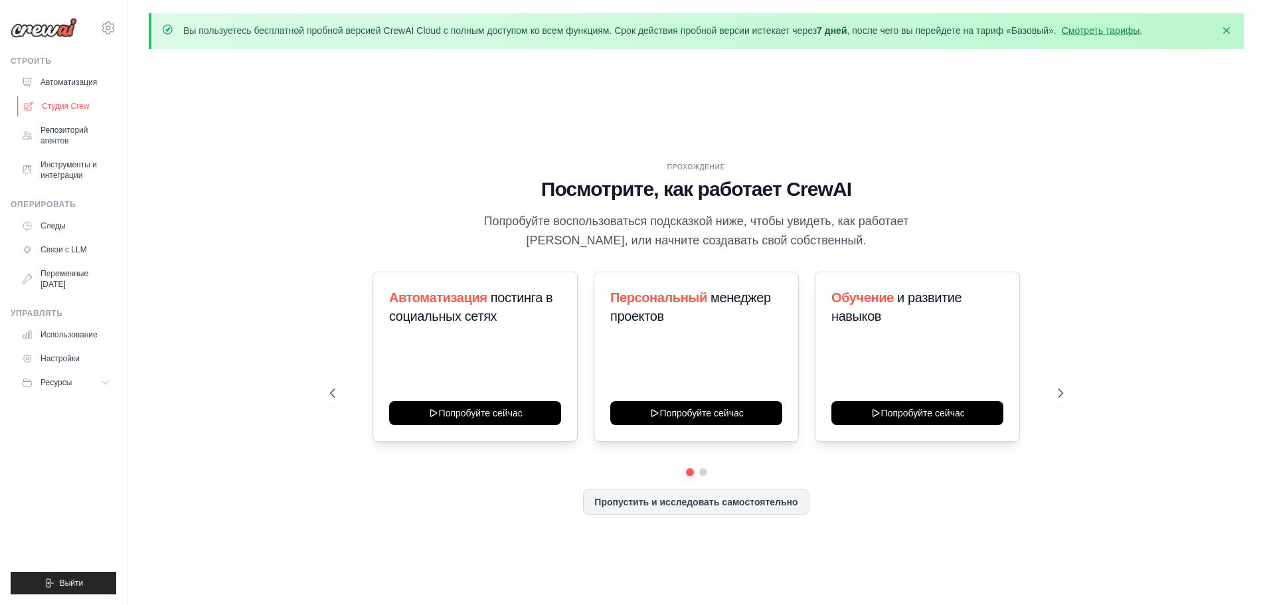
click at [56, 98] on link "Студия Crew" at bounding box center [67, 106] width 100 height 21
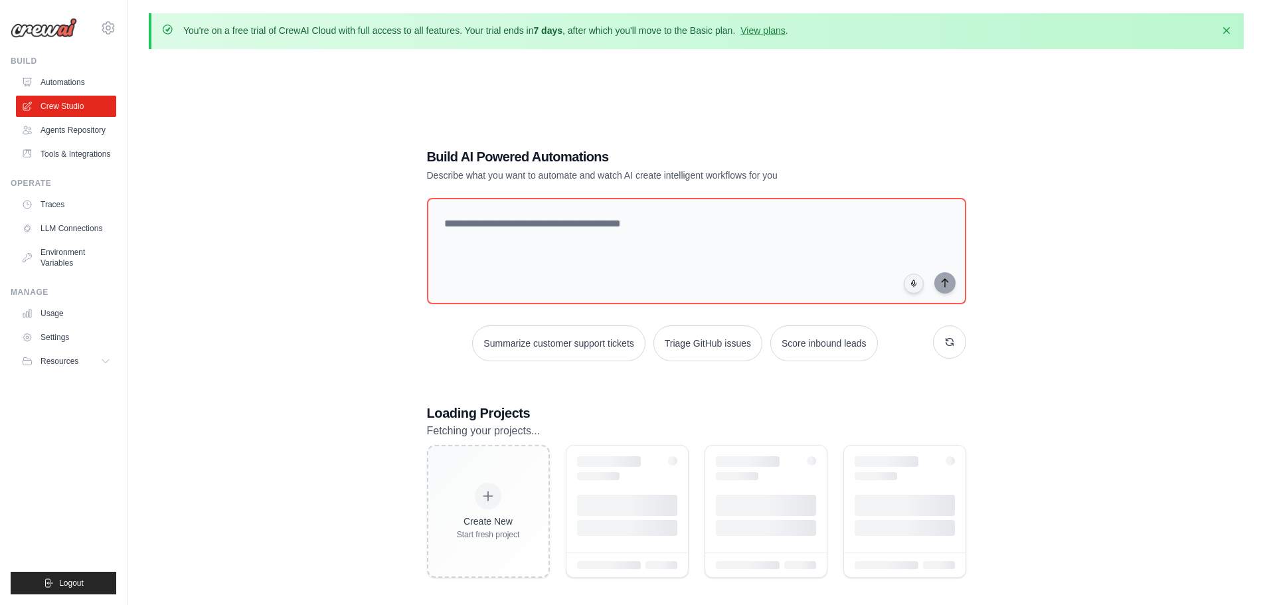
drag, startPoint x: 179, startPoint y: 28, endPoint x: 745, endPoint y: 23, distance: 566.4
click at [745, 23] on div "You're on a free trial of CrewAI Cloud with full access to all features. Your t…" at bounding box center [696, 31] width 1095 height 36
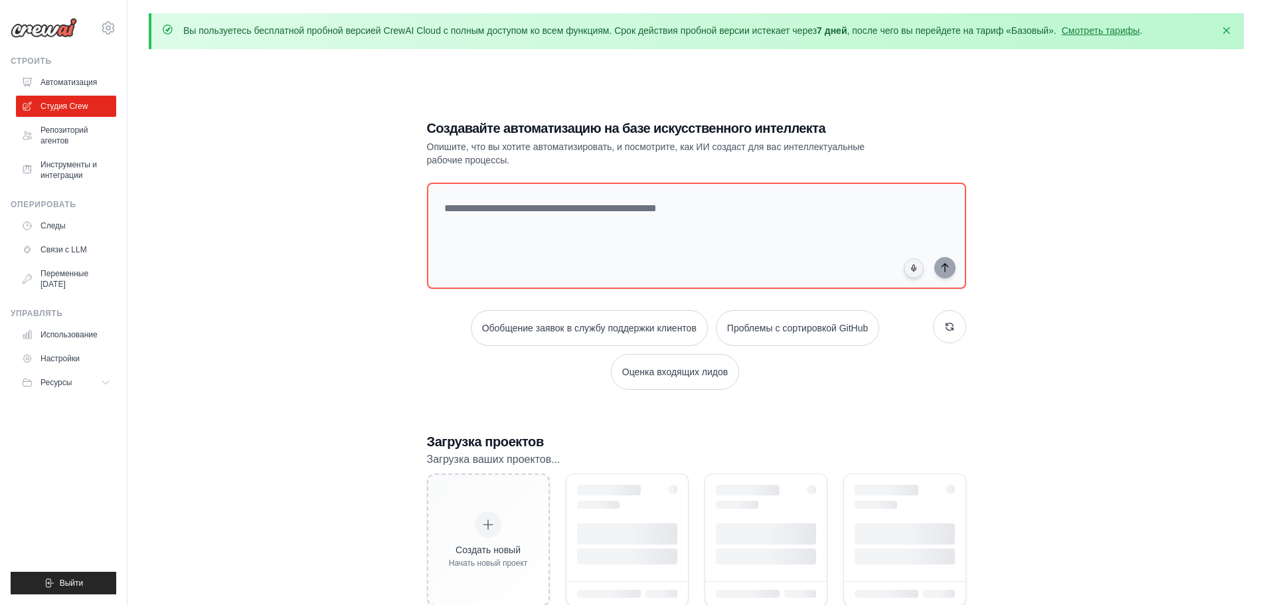
click at [351, 58] on div "Вы пользуетесь бесплатной пробной версией CrewAI Cloud с полным доступом ко все…" at bounding box center [695, 338] width 1137 height 651
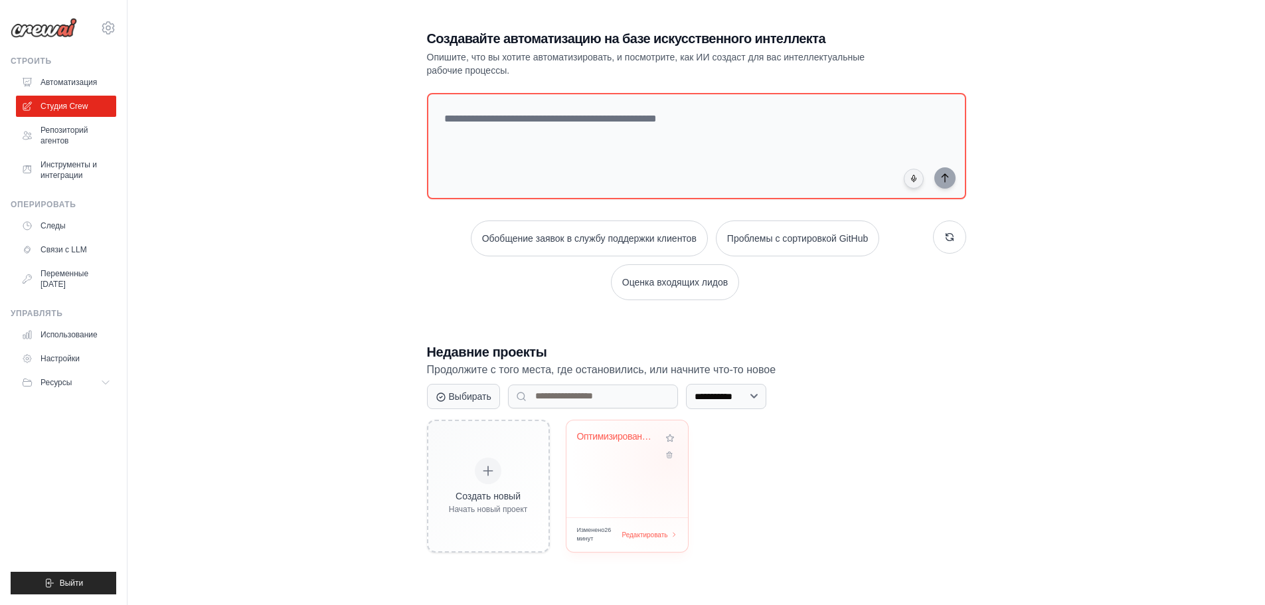
scroll to position [73, 0]
click at [632, 475] on div "Оптимизированная система анализа EQWIP - F..." at bounding box center [627, 467] width 122 height 97
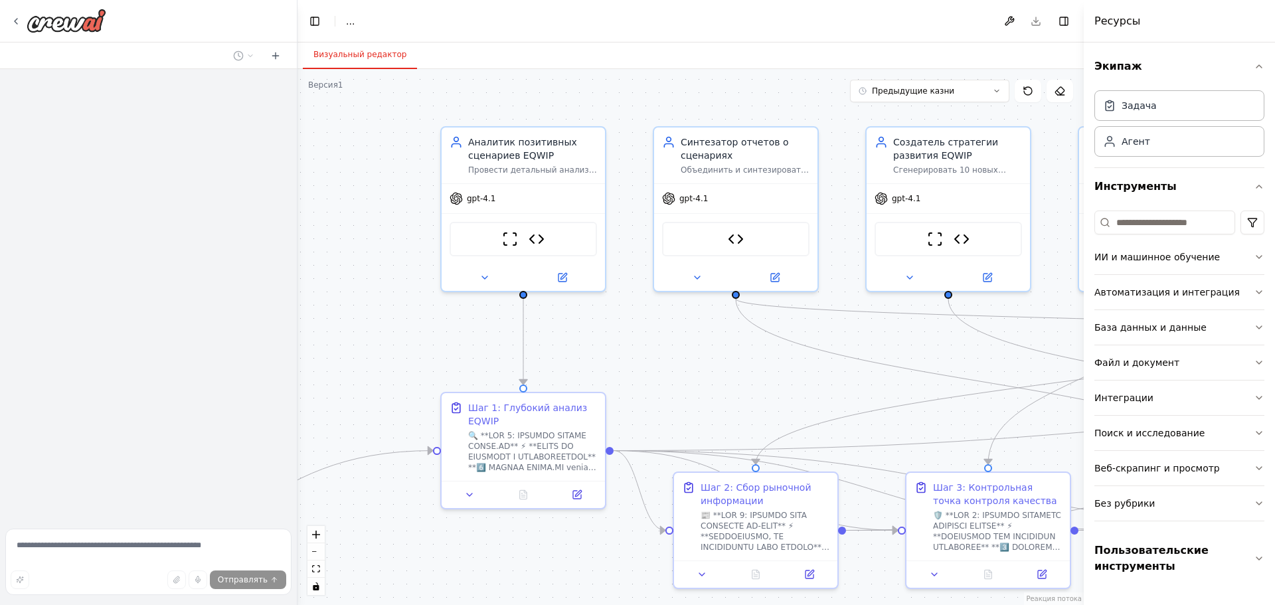
drag, startPoint x: 722, startPoint y: 347, endPoint x: 578, endPoint y: 341, distance: 144.2
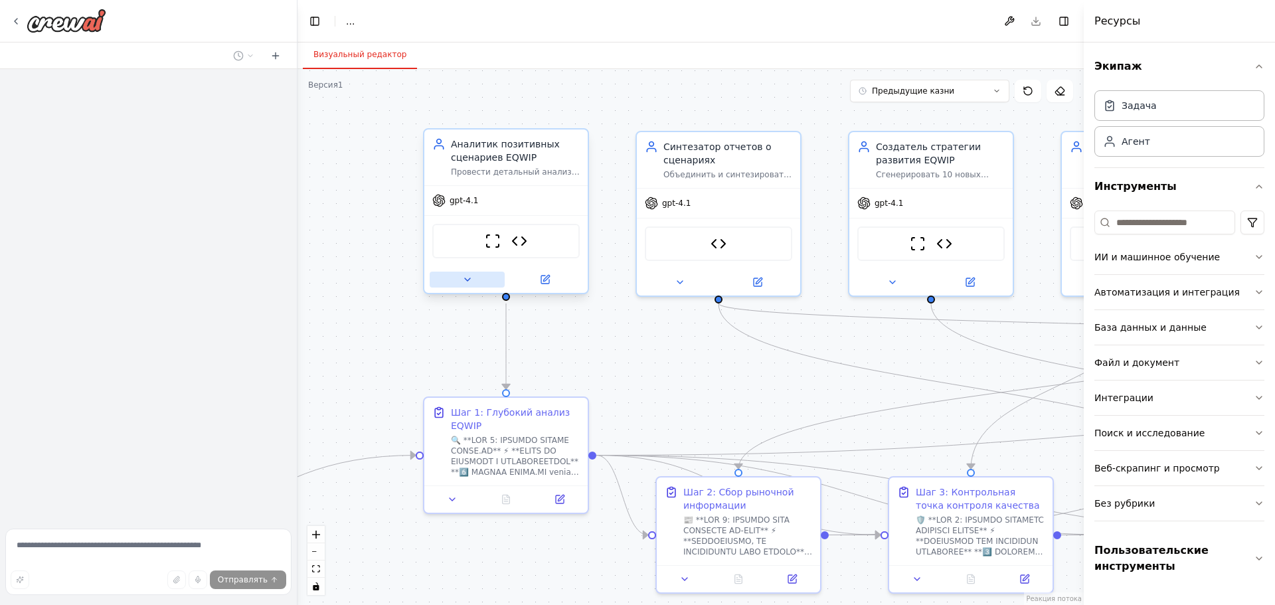
click at [469, 283] on icon at bounding box center [467, 279] width 11 height 11
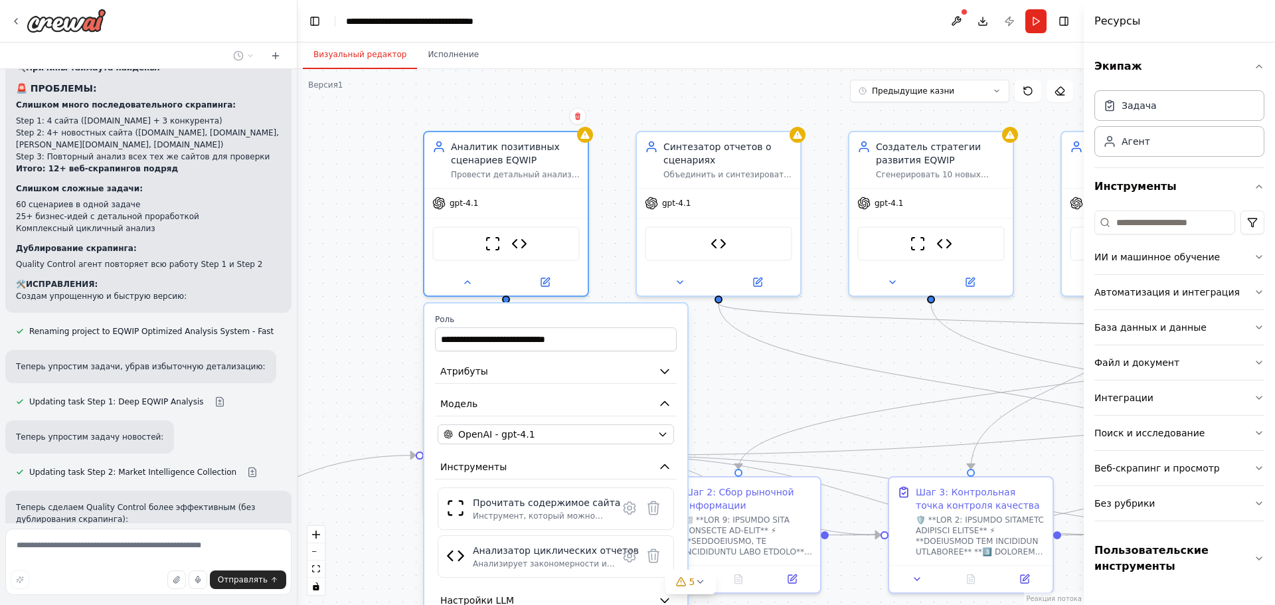
scroll to position [16020, 0]
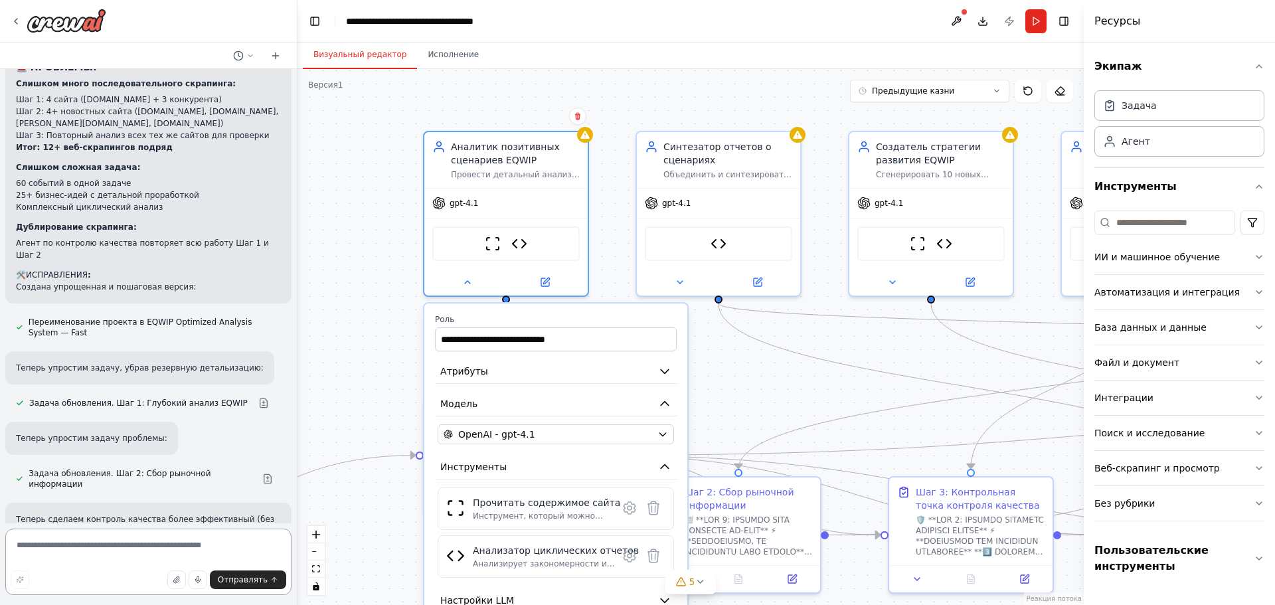
click at [137, 558] on textarea at bounding box center [148, 562] width 286 height 66
type textarea "**********"
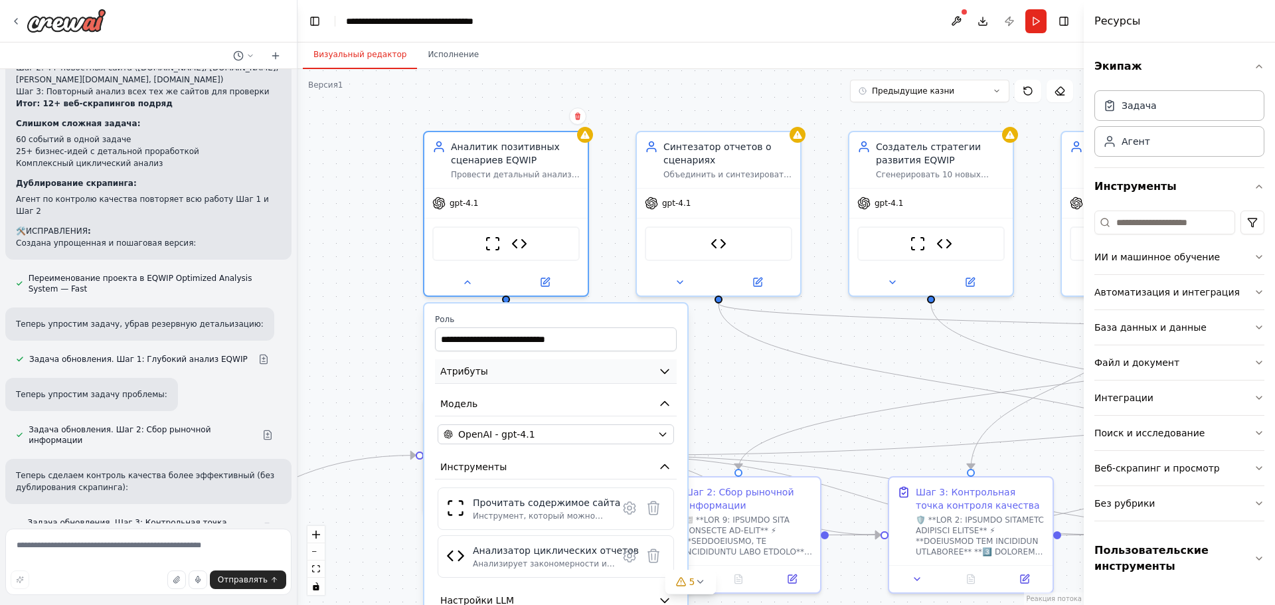
click at [614, 372] on button "Атрибуты" at bounding box center [556, 371] width 242 height 25
click at [660, 369] on icon "button" at bounding box center [664, 371] width 13 height 13
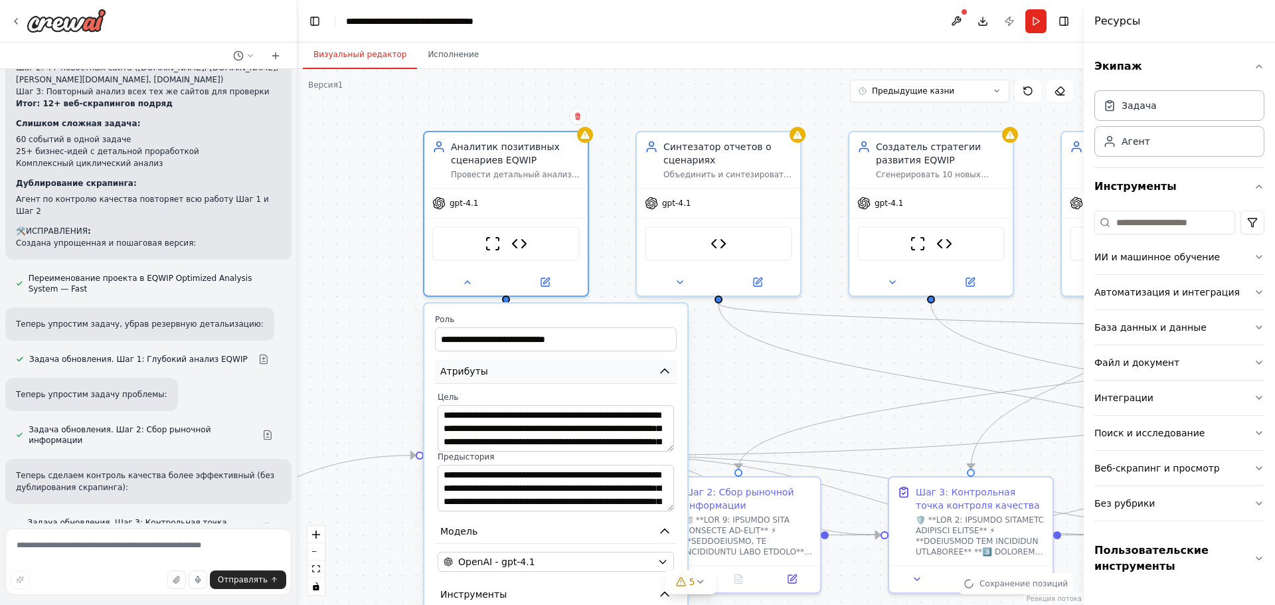
click at [658, 372] on icon "button" at bounding box center [664, 371] width 13 height 13
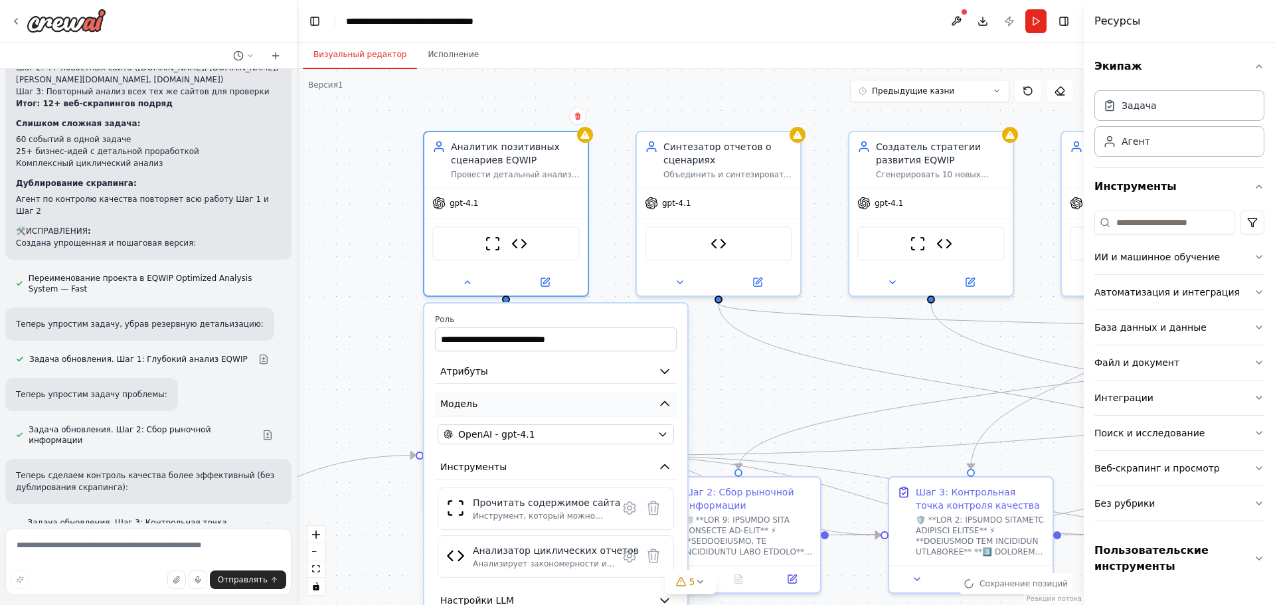
click at [657, 400] on button "Модель" at bounding box center [556, 404] width 242 height 25
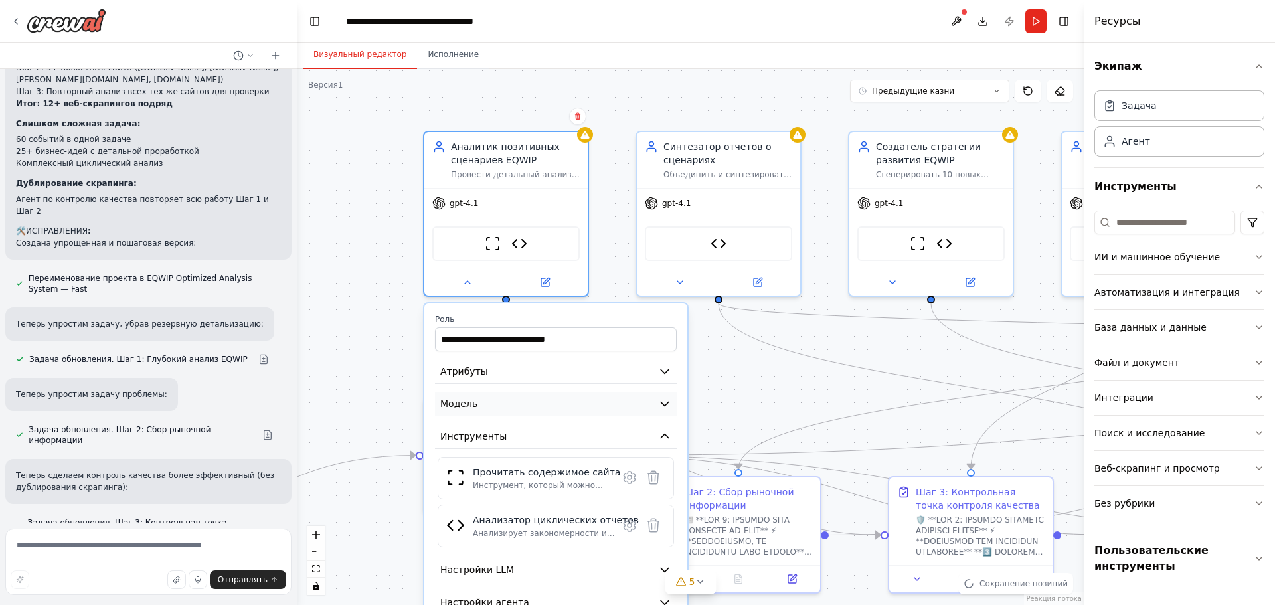
click at [659, 400] on icon "button" at bounding box center [664, 403] width 13 height 13
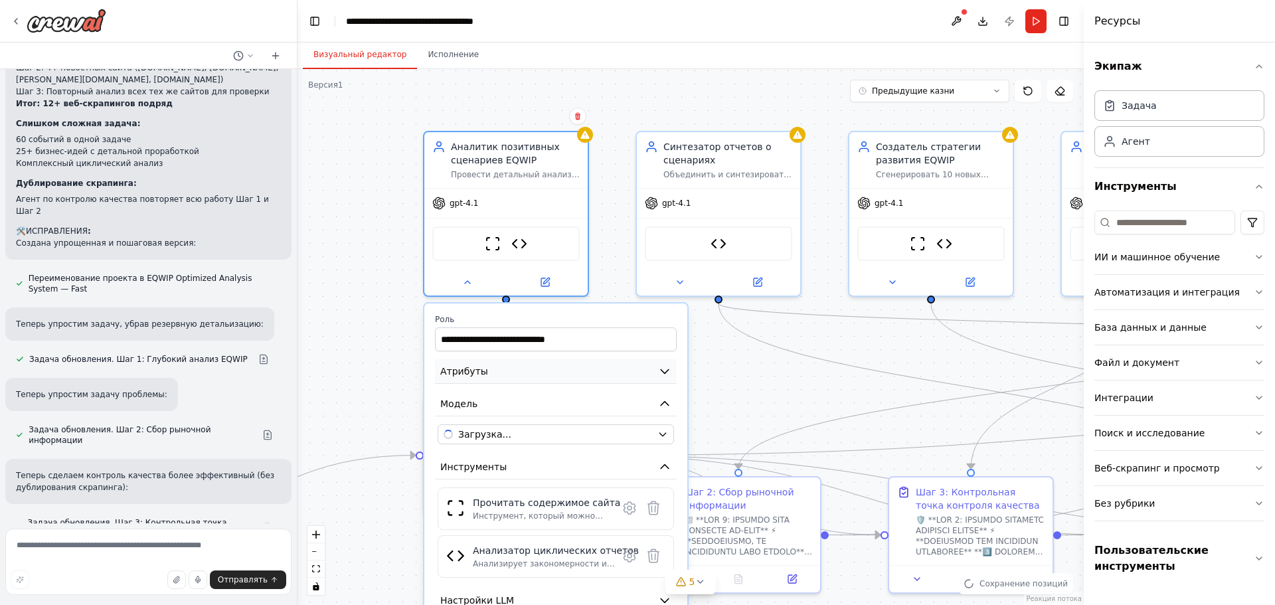
click at [657, 377] on button "Атрибуты" at bounding box center [556, 371] width 242 height 25
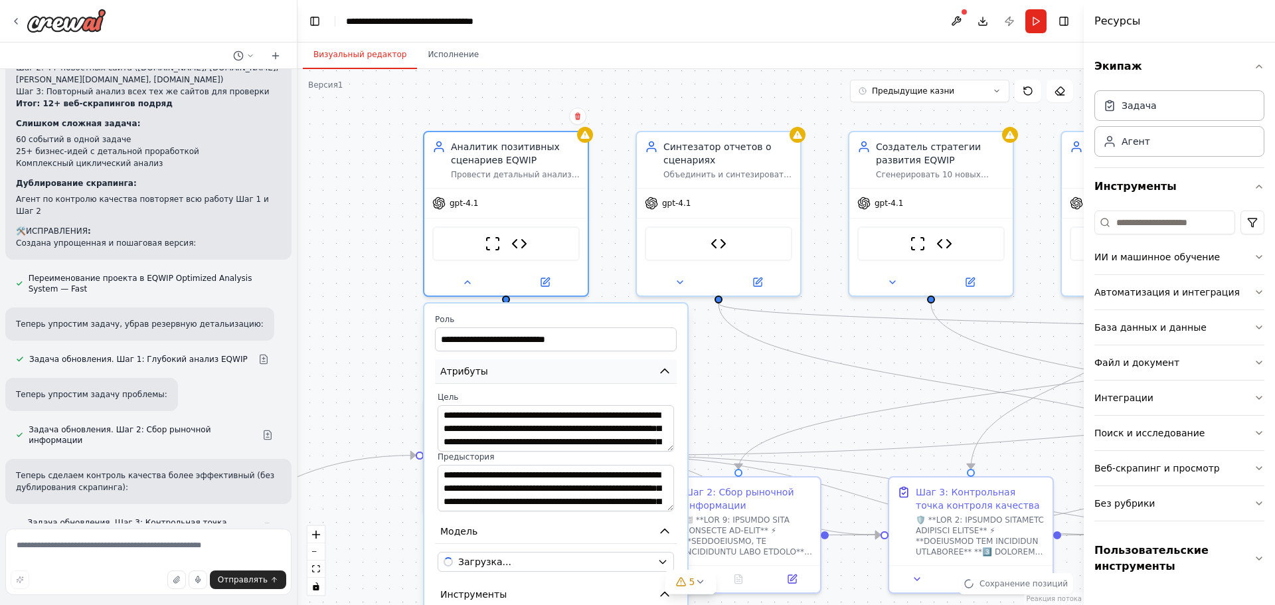
click at [657, 381] on button "Атрибуты" at bounding box center [556, 371] width 242 height 25
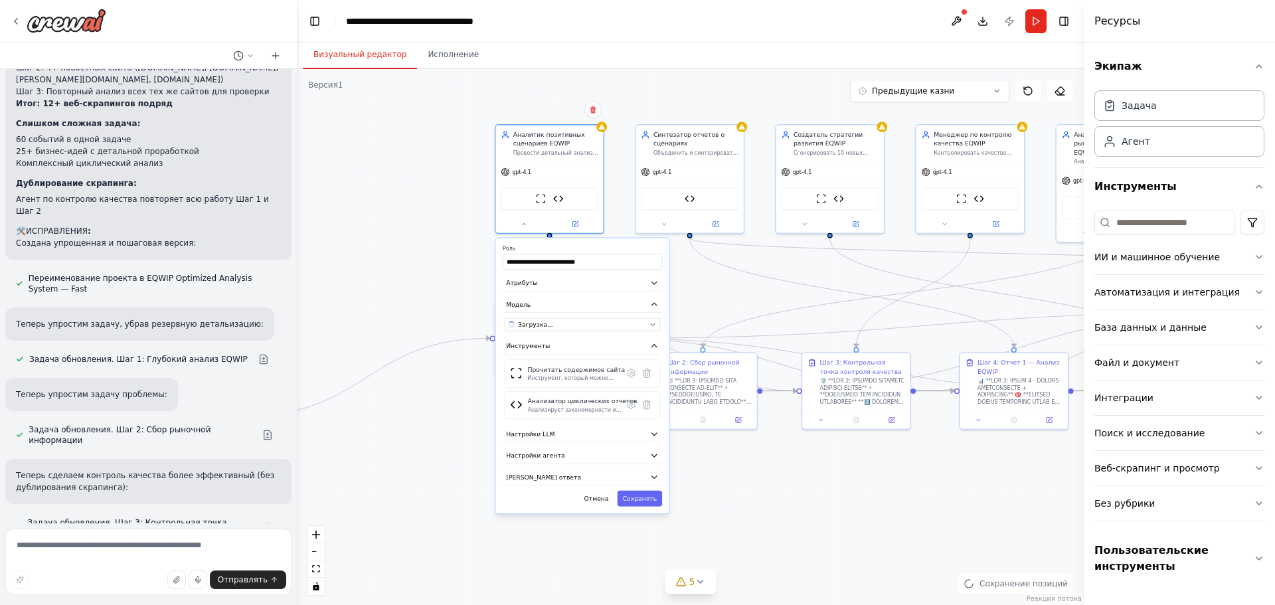
drag, startPoint x: 662, startPoint y: 420, endPoint x: 695, endPoint y: 295, distance: 129.2
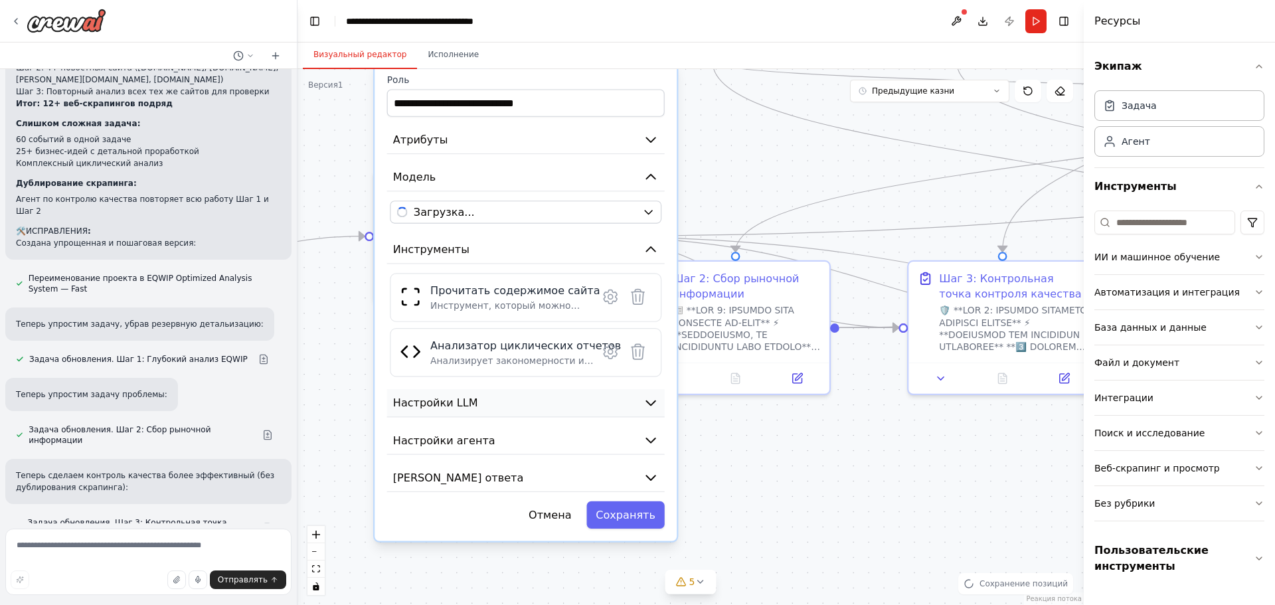
click at [645, 390] on button "Настройки LLM" at bounding box center [526, 403] width 278 height 29
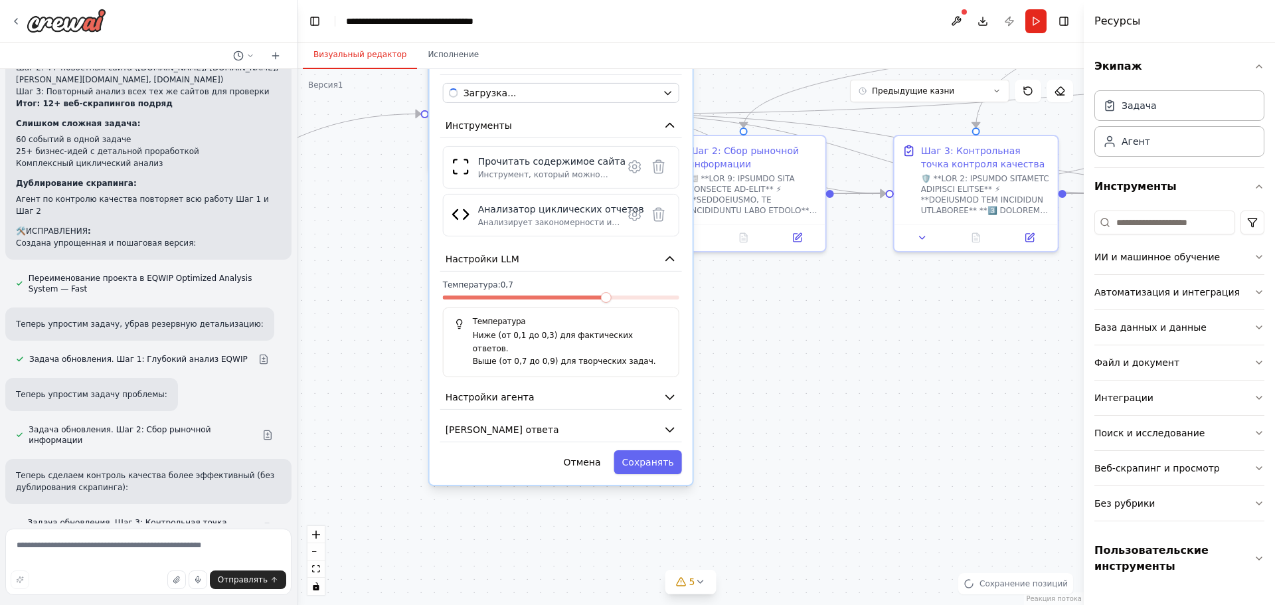
drag, startPoint x: 744, startPoint y: 469, endPoint x: 764, endPoint y: 328, distance: 142.2
click at [663, 390] on icon "button" at bounding box center [669, 396] width 13 height 13
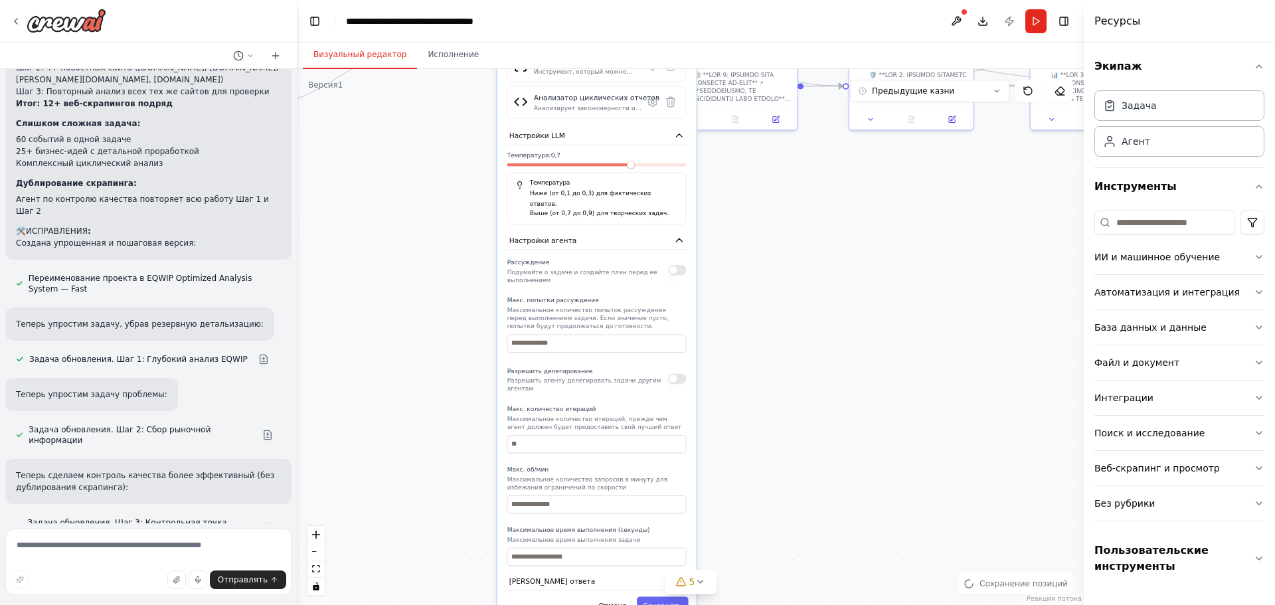
drag, startPoint x: 768, startPoint y: 424, endPoint x: 780, endPoint y: 288, distance: 136.6
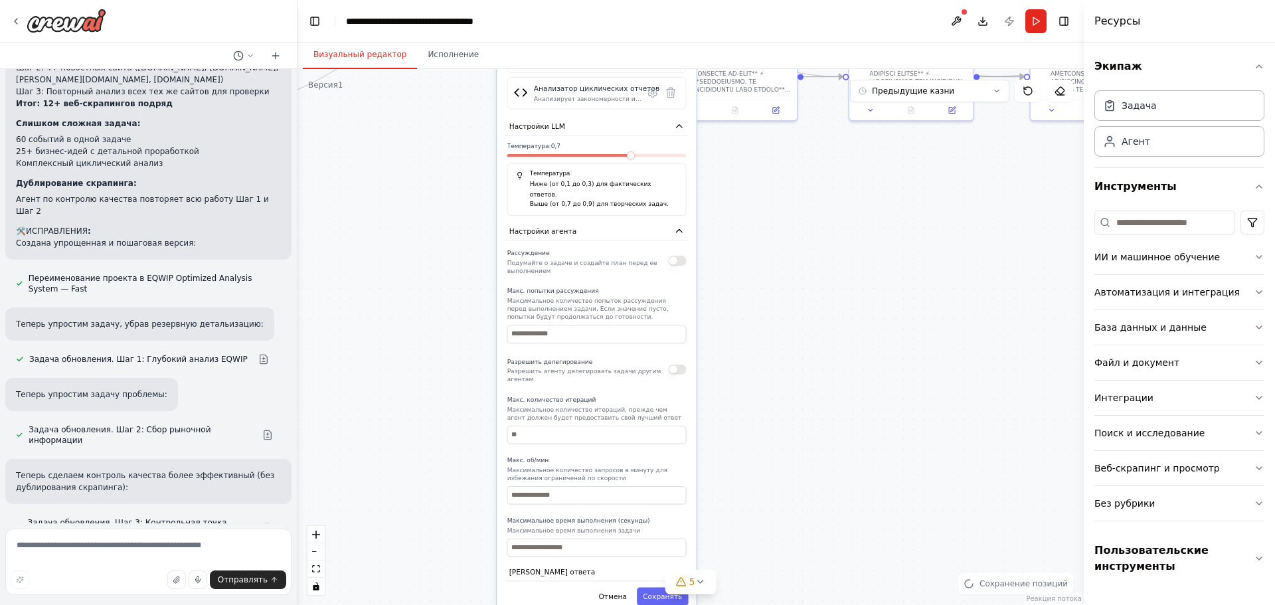
click at [671, 256] on button "button" at bounding box center [677, 261] width 18 height 10
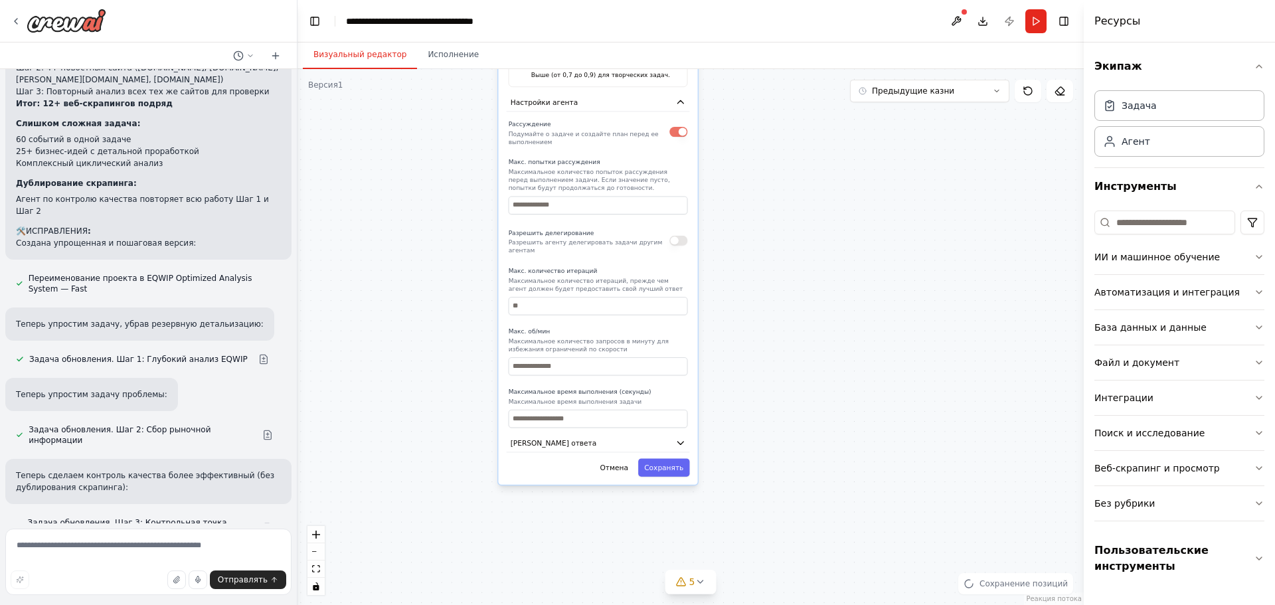
drag, startPoint x: 747, startPoint y: 301, endPoint x: 746, endPoint y: 237, distance: 63.7
click at [652, 463] on font "Сохранять" at bounding box center [663, 467] width 39 height 8
click at [253, 579] on font "Отправлять" at bounding box center [243, 579] width 50 height 9
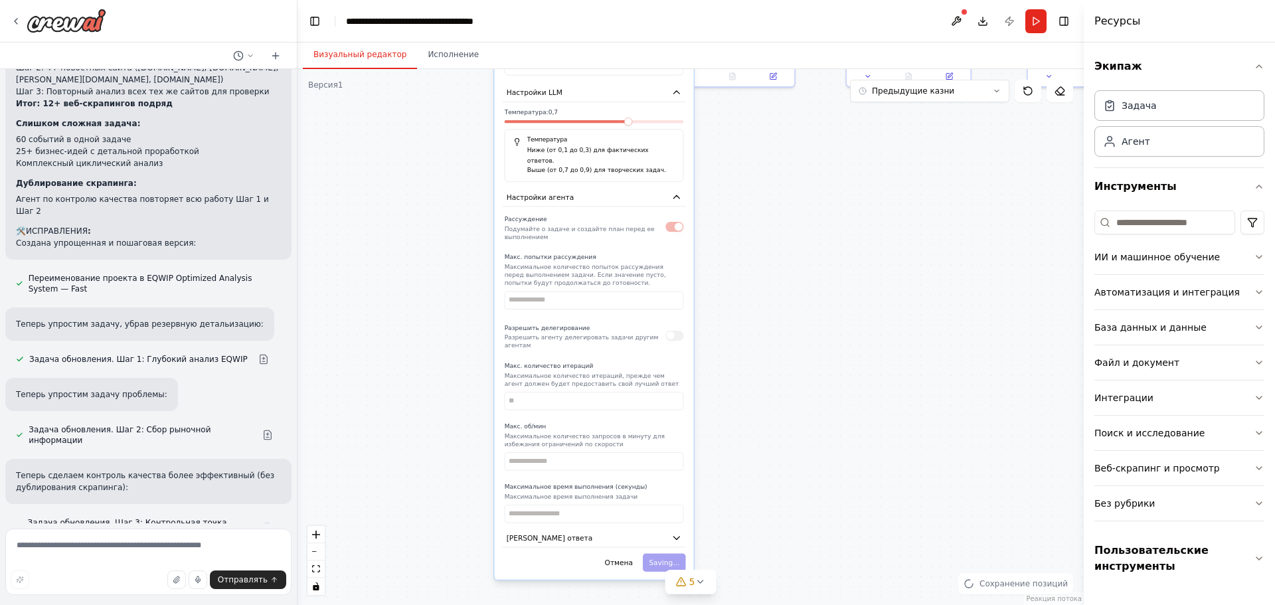
drag, startPoint x: 789, startPoint y: 239, endPoint x: 775, endPoint y: 382, distance: 144.1
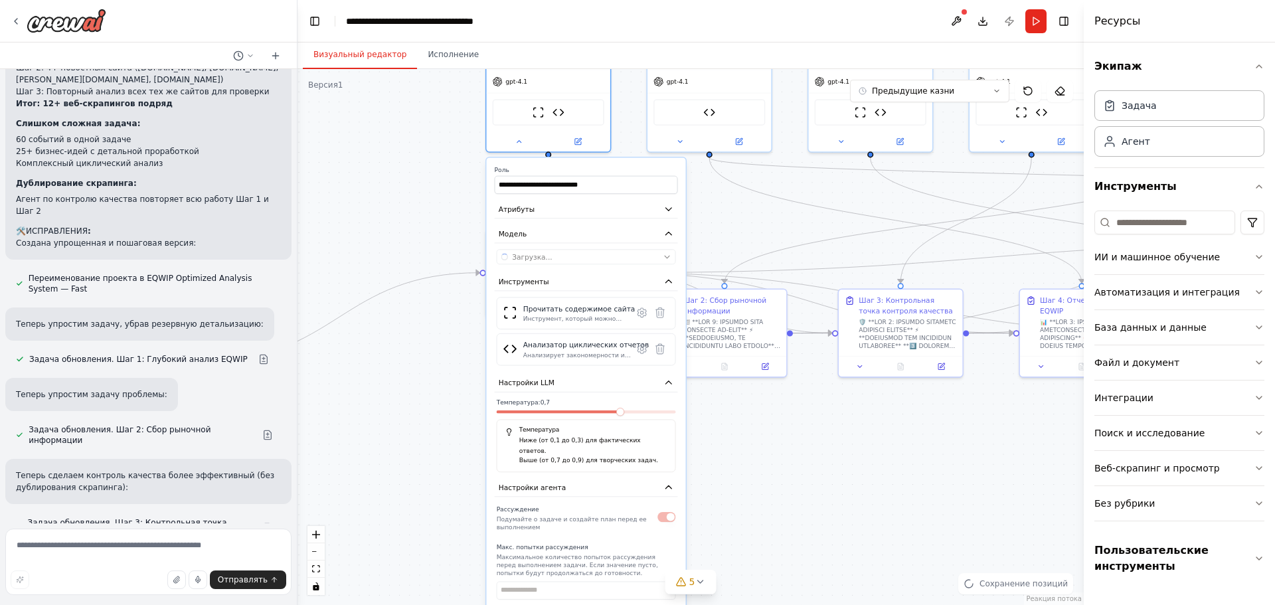
drag, startPoint x: 750, startPoint y: 454, endPoint x: 720, endPoint y: 448, distance: 31.1
click at [665, 483] on icon "button" at bounding box center [668, 488] width 10 height 10
click at [661, 379] on button "Настройки LLM" at bounding box center [585, 383] width 183 height 19
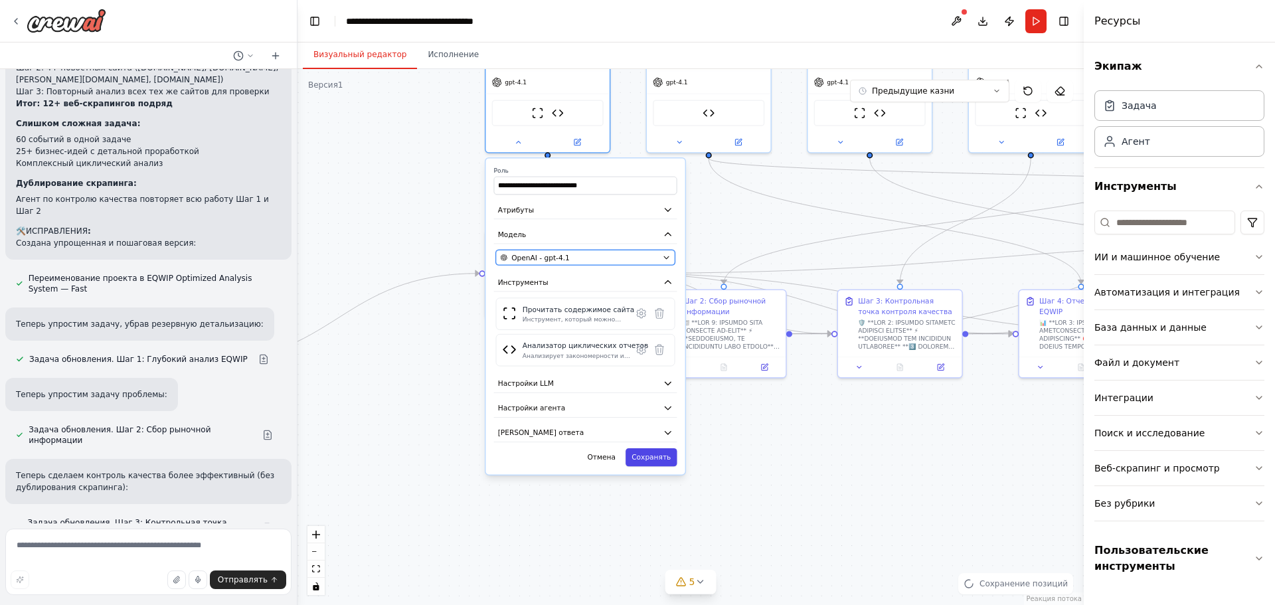
click at [586, 259] on div "OpenAI - gpt-4.1" at bounding box center [579, 257] width 158 height 10
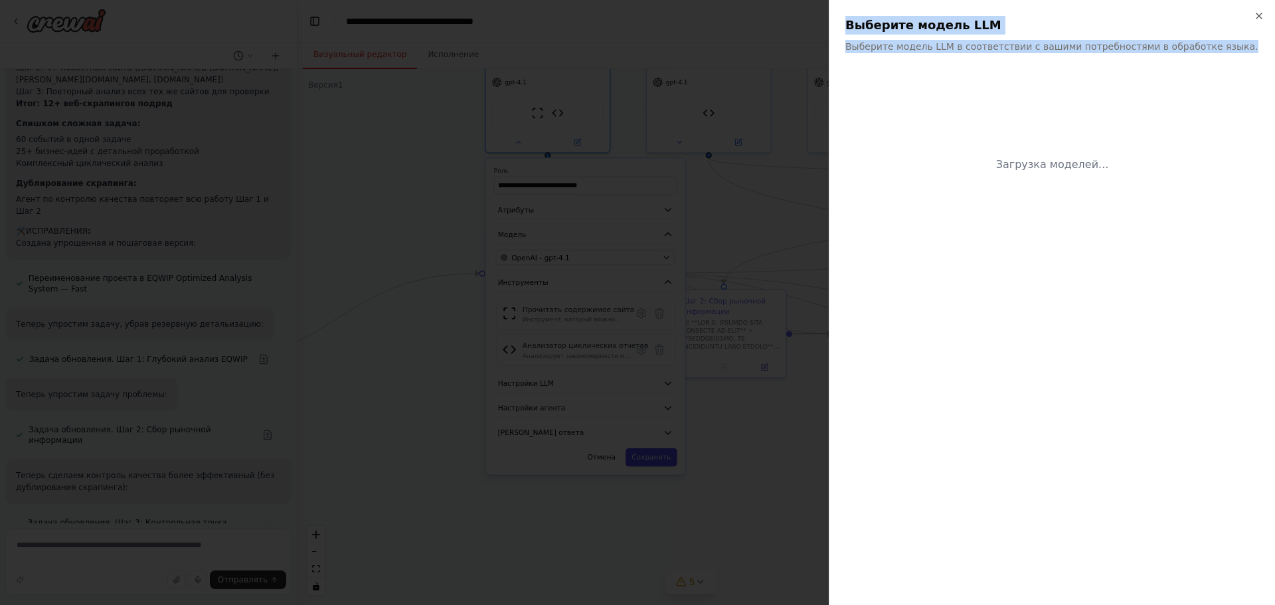
drag, startPoint x: 850, startPoint y: 23, endPoint x: 1203, endPoint y: 44, distance: 353.8
click at [1203, 44] on div "Выберите модель LLM Выберите модель LLM в соответствии с вашими потребностями в…" at bounding box center [1052, 34] width 414 height 37
click at [1220, 50] on p "Выберите модель LLM в соответствии с вашими потребностями в обработке языка." at bounding box center [1052, 46] width 414 height 13
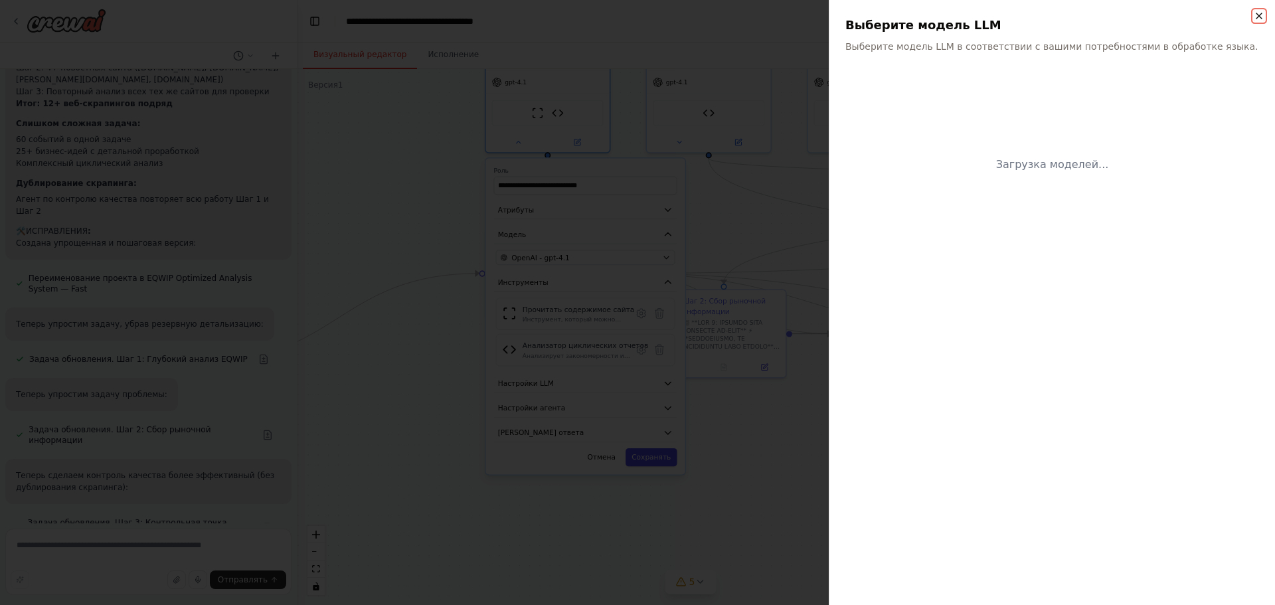
click at [1258, 18] on icon "button" at bounding box center [1259, 16] width 11 height 11
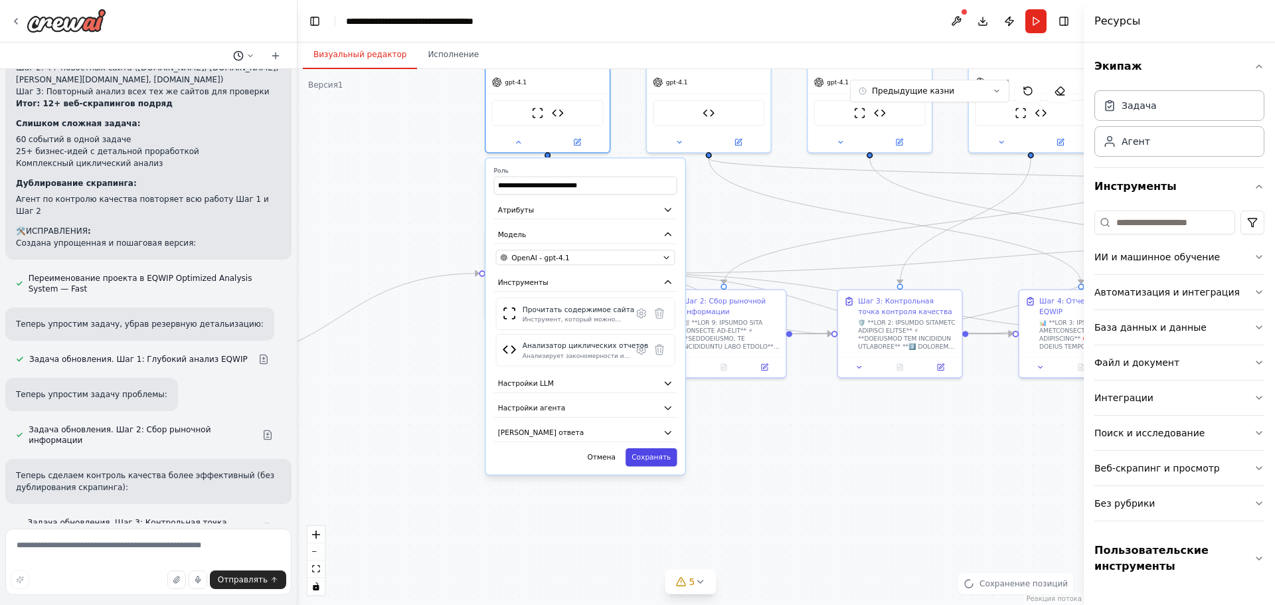
click at [247, 54] on icon at bounding box center [250, 56] width 8 height 8
click at [280, 54] on div at bounding box center [148, 302] width 297 height 605
click at [278, 59] on icon at bounding box center [275, 55] width 11 height 11
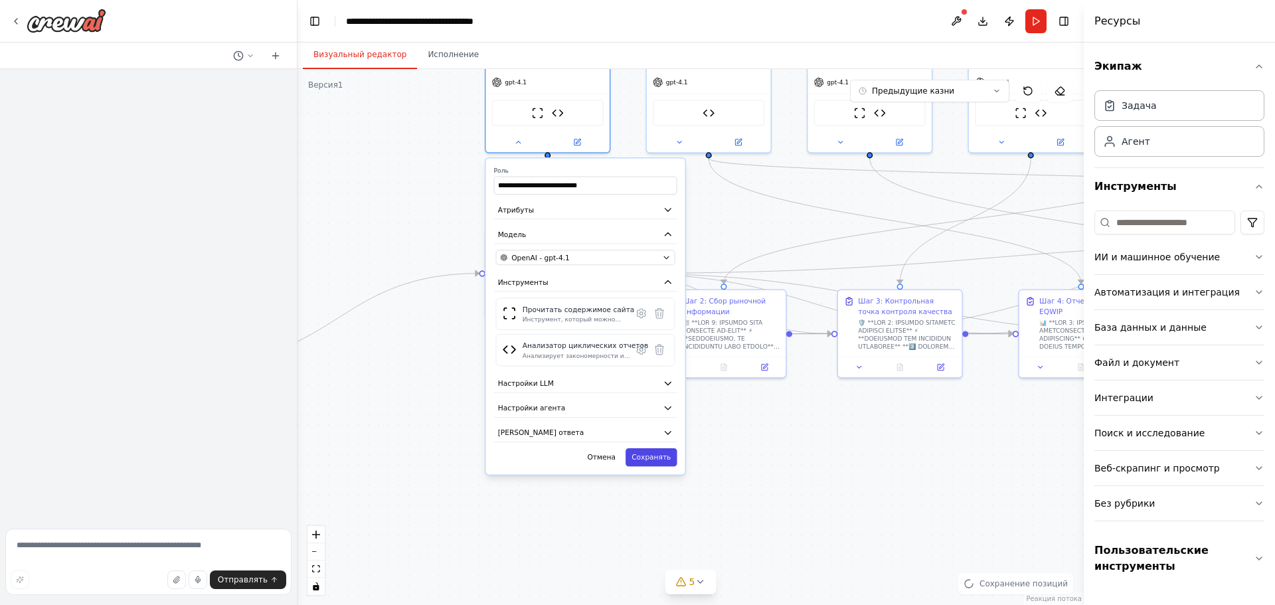
drag, startPoint x: 110, startPoint y: 527, endPoint x: 107, endPoint y: 544, distance: 17.5
click at [109, 527] on form "Отправлять" at bounding box center [148, 564] width 297 height 82
click at [106, 548] on textarea at bounding box center [148, 562] width 286 height 66
type textarea "**********"
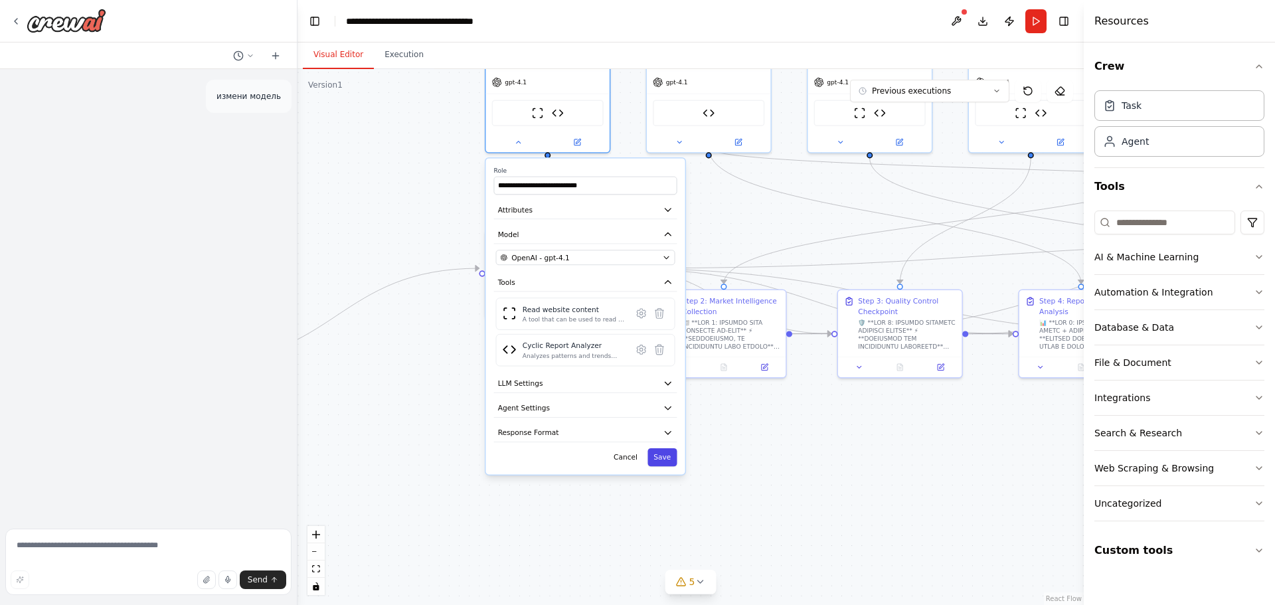
click at [363, 383] on div ".deletable-edge-delete-btn { width: 20px; height: 20px; border: 0px solid #ffff…" at bounding box center [690, 337] width 786 height 536
click at [243, 98] on p "измени модель" at bounding box center [248, 96] width 64 height 12
drag, startPoint x: 214, startPoint y: 99, endPoint x: 282, endPoint y: 95, distance: 67.8
click at [282, 95] on div "измени модель" at bounding box center [249, 96] width 86 height 33
copy p "измени модель"
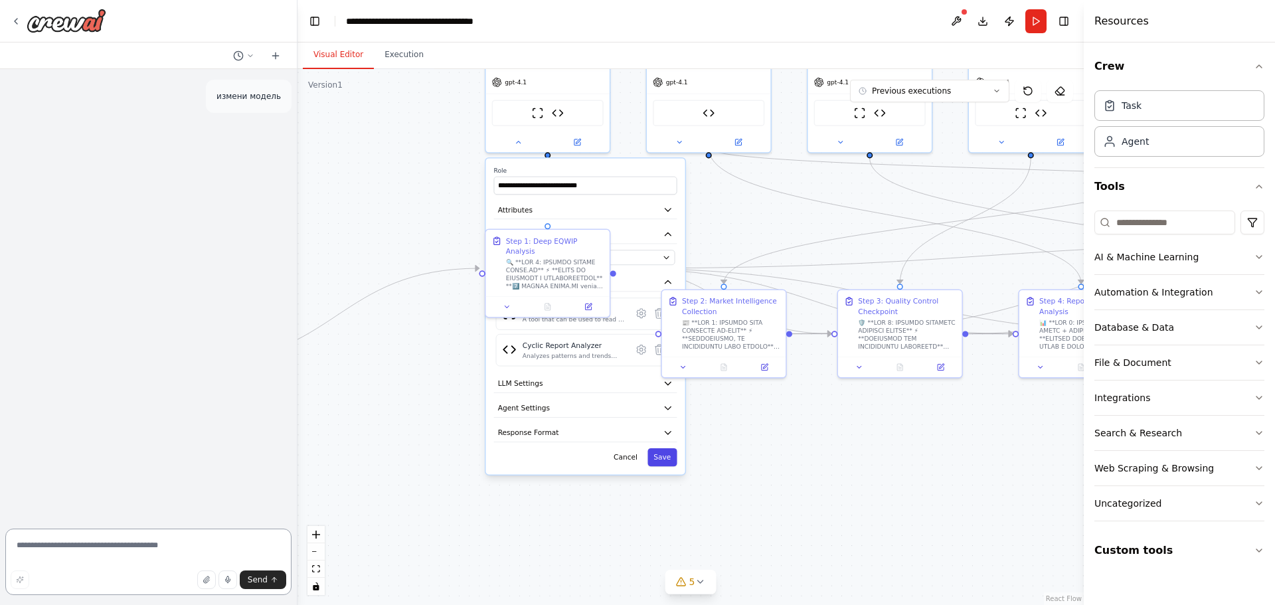
click at [90, 554] on textarea at bounding box center [148, 562] width 286 height 66
paste textarea "**********"
type textarea "**********"
click at [273, 582] on icon "submit" at bounding box center [274, 580] width 8 height 8
click at [644, 258] on div "OpenAI - gpt-4.1" at bounding box center [579, 257] width 158 height 10
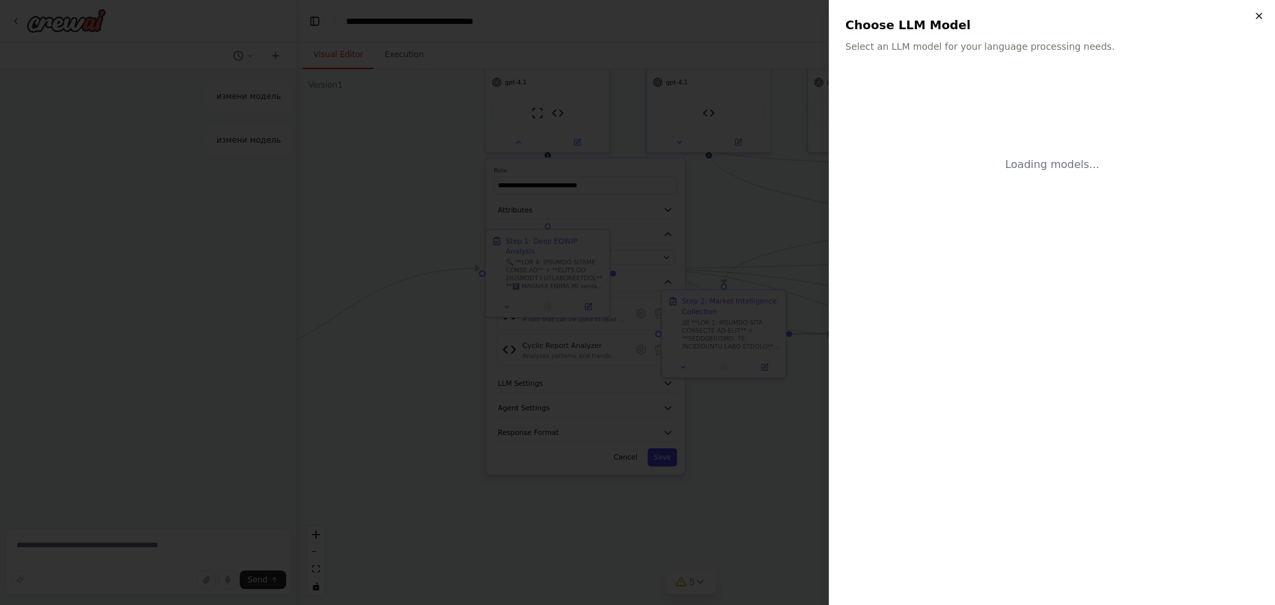
click at [1262, 13] on icon "button" at bounding box center [1259, 16] width 11 height 11
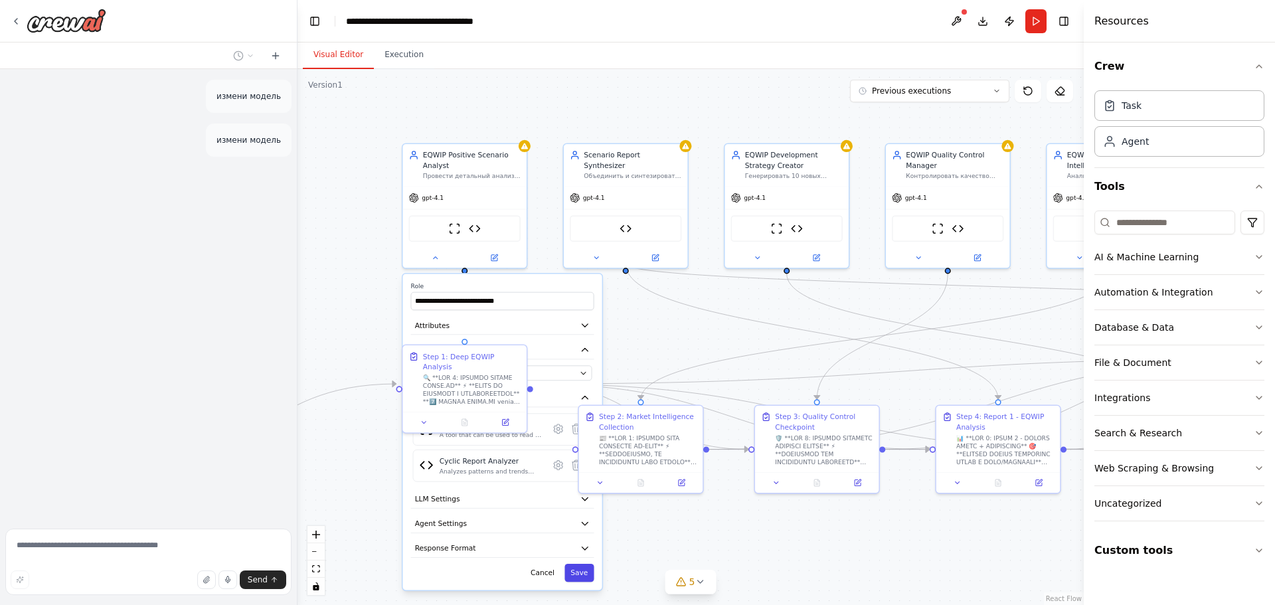
drag, startPoint x: 751, startPoint y: 195, endPoint x: 661, endPoint y: 315, distance: 150.3
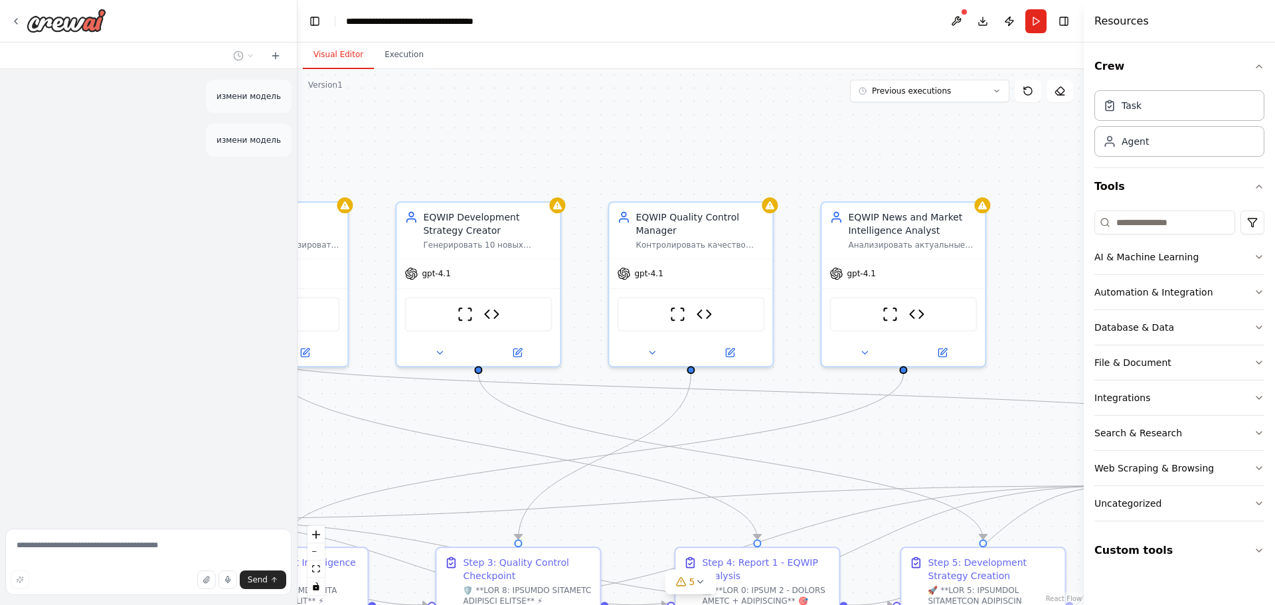
drag, startPoint x: 809, startPoint y: 199, endPoint x: 590, endPoint y: 253, distance: 225.0
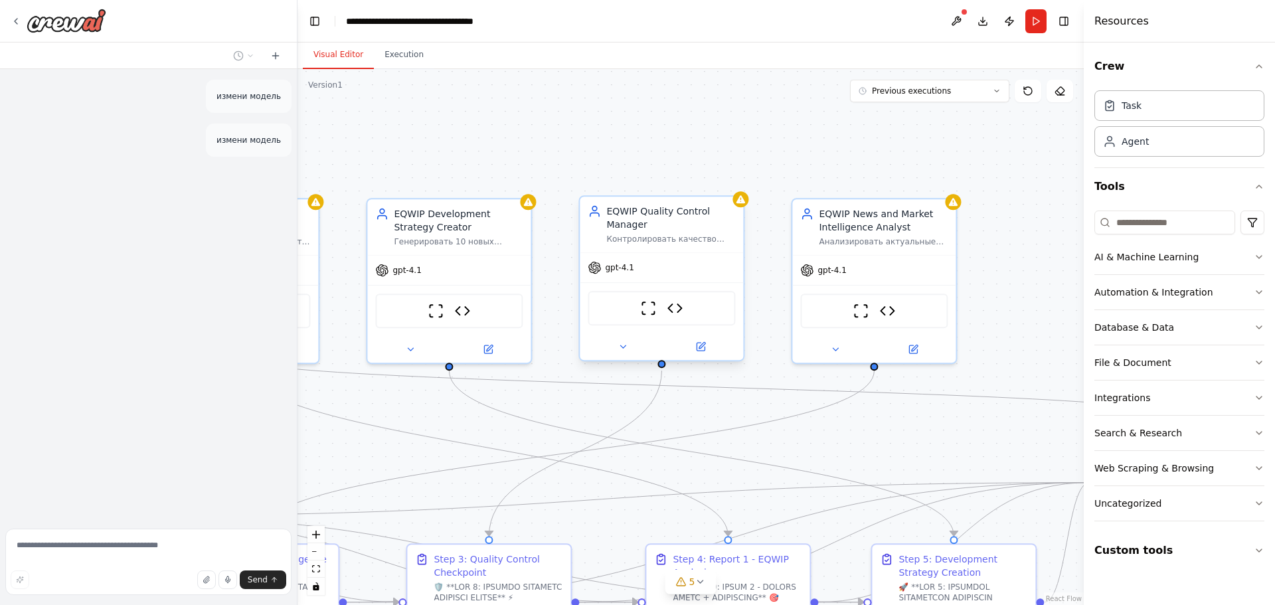
drag, startPoint x: 768, startPoint y: 243, endPoint x: 533, endPoint y: 205, distance: 237.5
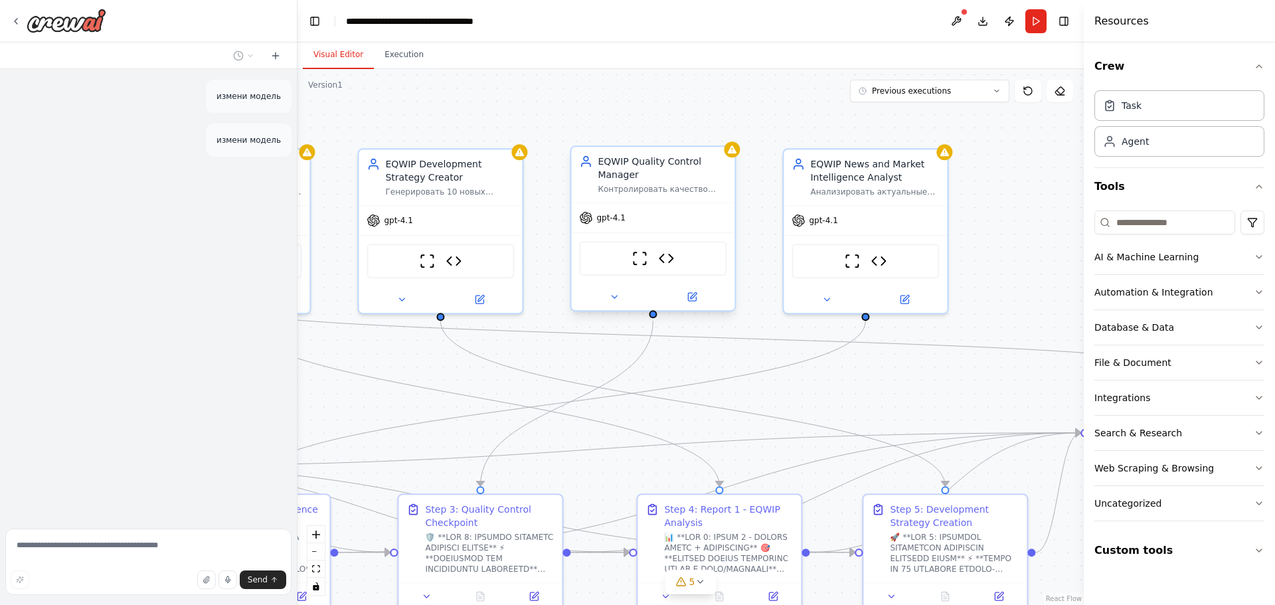
drag, startPoint x: 572, startPoint y: 203, endPoint x: 765, endPoint y: 180, distance: 194.0
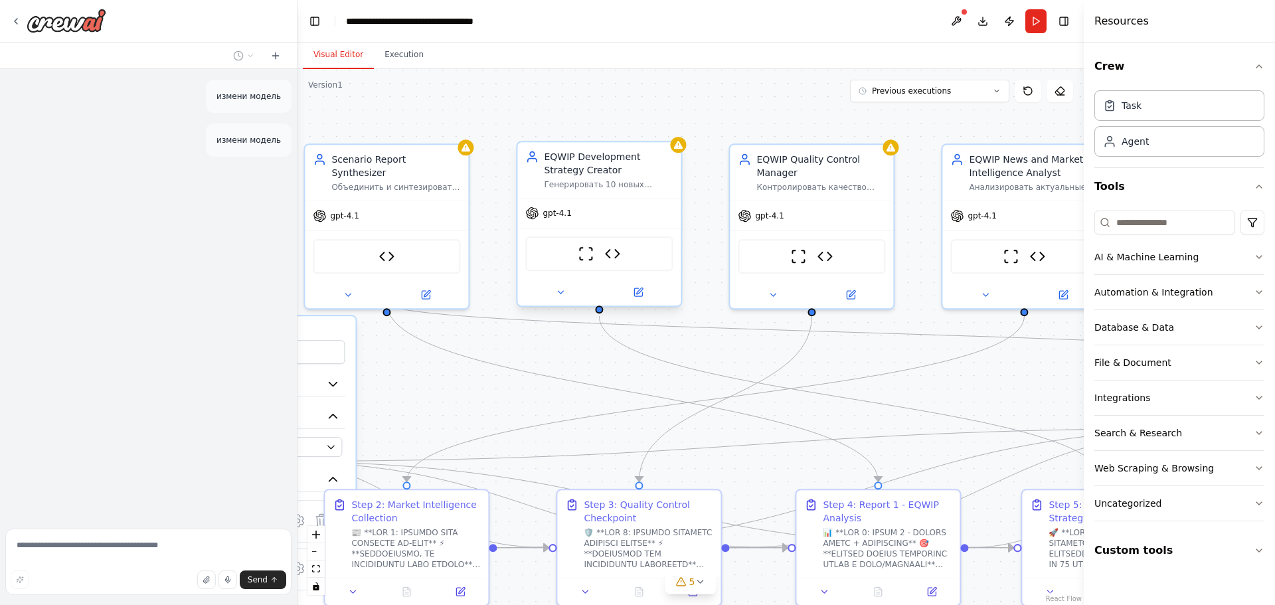
click at [616, 191] on div "EQWIP Development Strategy Creator Генерировать 10 новых бизнес-идей и направле…" at bounding box center [598, 170] width 163 height 56
drag, startPoint x: 617, startPoint y: 187, endPoint x: 590, endPoint y: 259, distance: 76.7
click at [613, 198] on div "EQWIP Development Strategy Creator Генерировать 10 новых бизнес-идей и направле…" at bounding box center [599, 224] width 166 height 166
click at [557, 295] on icon at bounding box center [560, 292] width 11 height 11
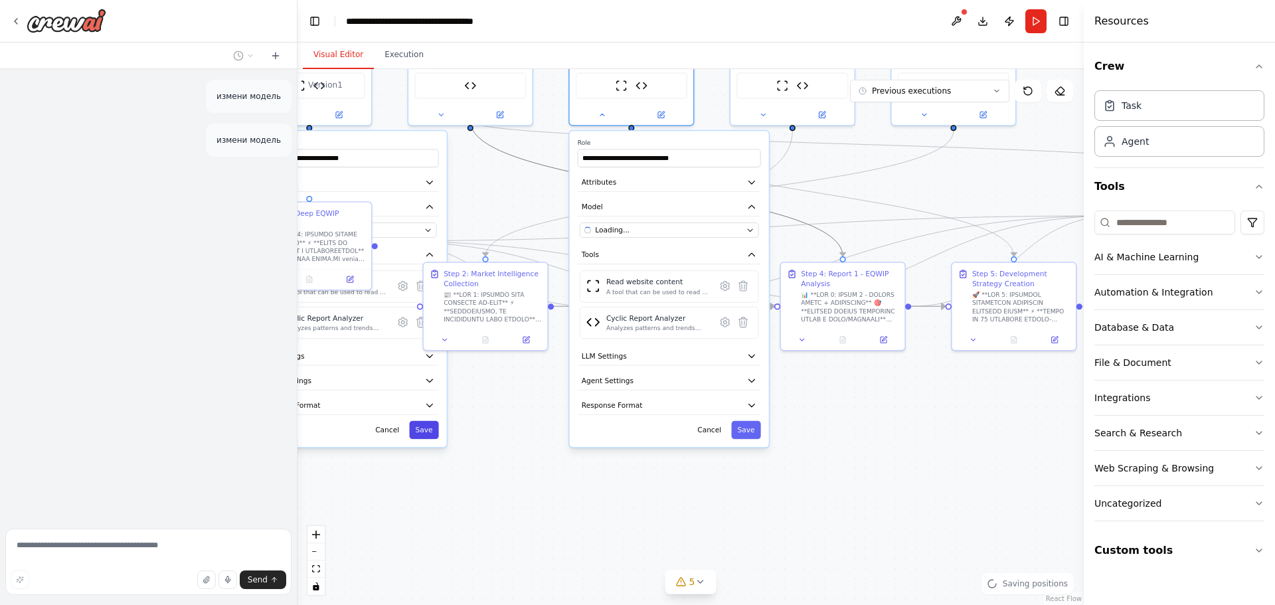
drag, startPoint x: 816, startPoint y: 438, endPoint x: 817, endPoint y: 230, distance: 208.5
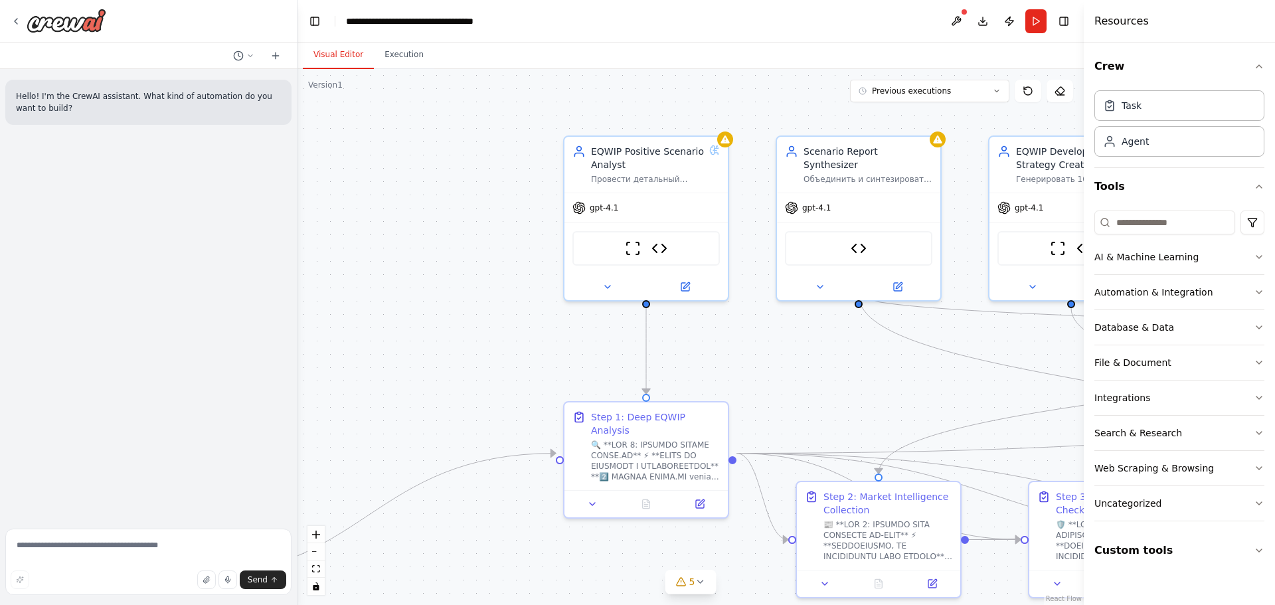
click at [198, 250] on div "Hello! I'm the CrewAI assistant. What kind of automation do you want to build?" at bounding box center [148, 296] width 297 height 454
click at [130, 550] on textarea at bounding box center [148, 562] width 286 height 66
type textarea "**********"
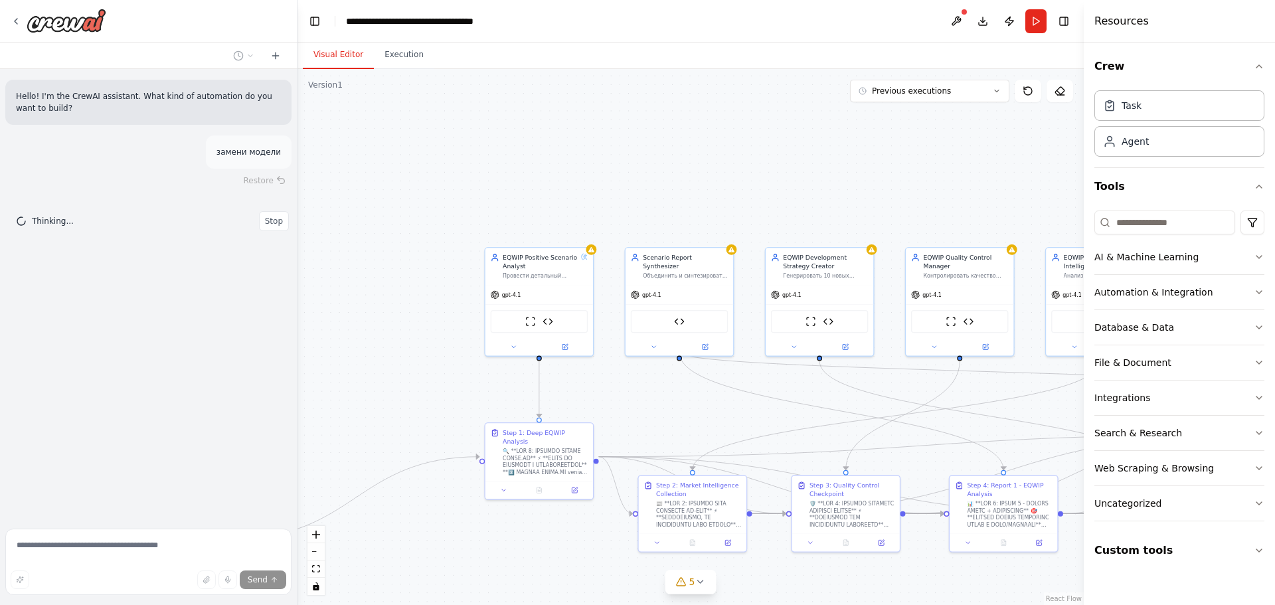
drag, startPoint x: 731, startPoint y: 384, endPoint x: 587, endPoint y: 397, distance: 144.7
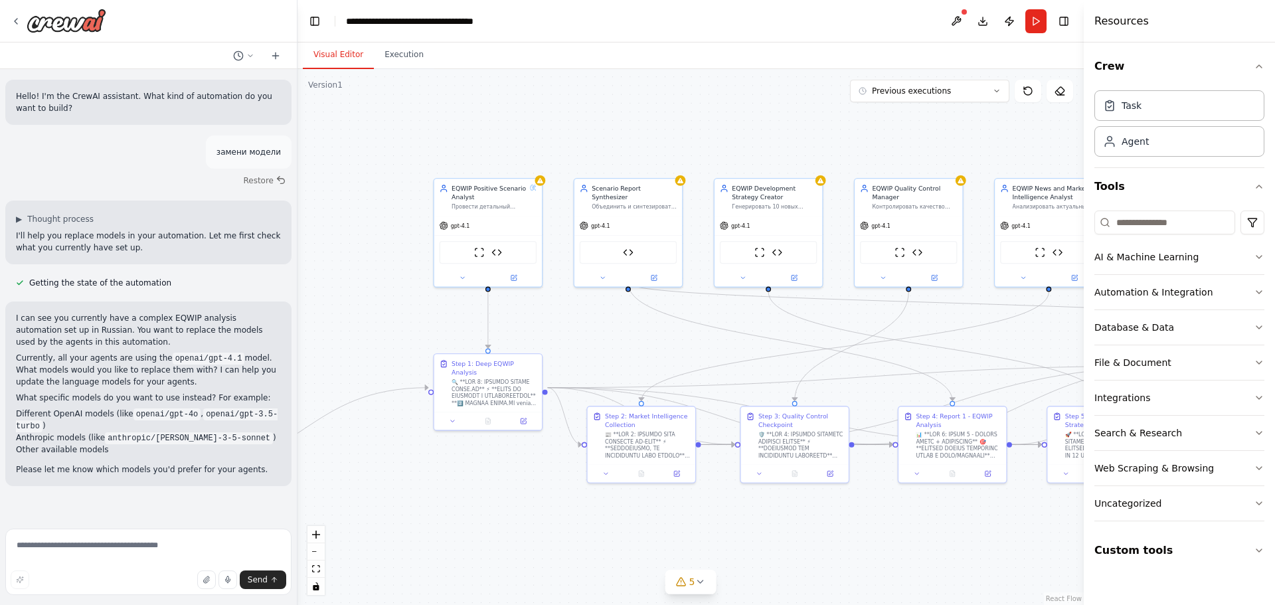
drag, startPoint x: 589, startPoint y: 192, endPoint x: 566, endPoint y: 131, distance: 64.7
click at [145, 550] on textarea at bounding box center [148, 562] width 286 height 66
type textarea "**********"
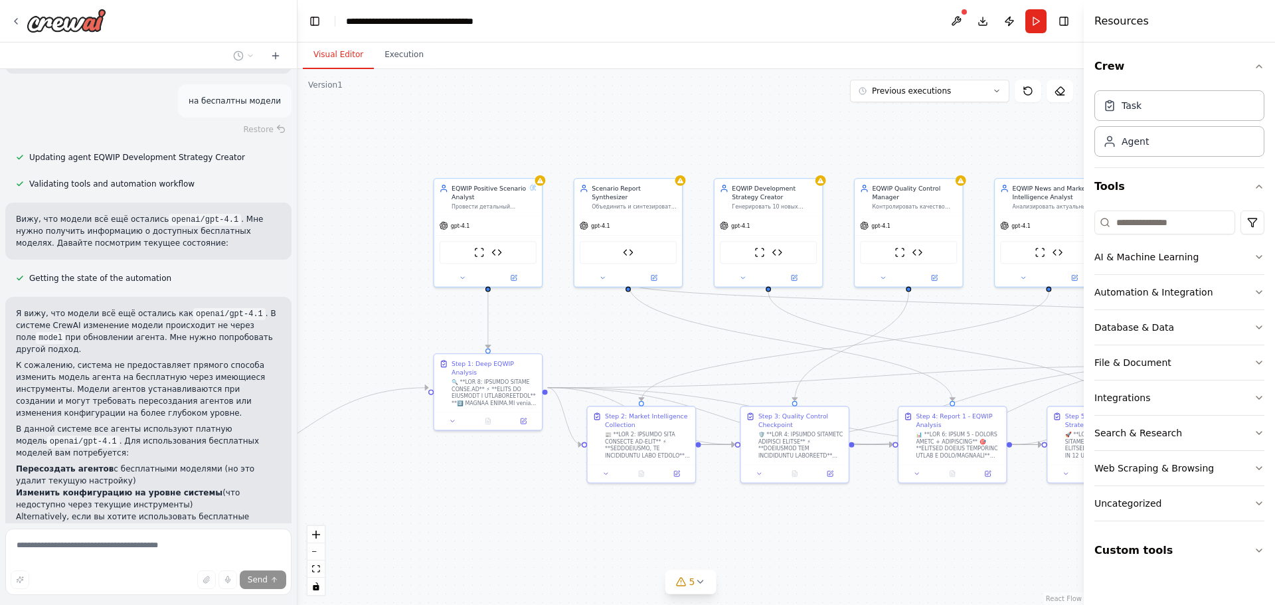
scroll to position [699, 0]
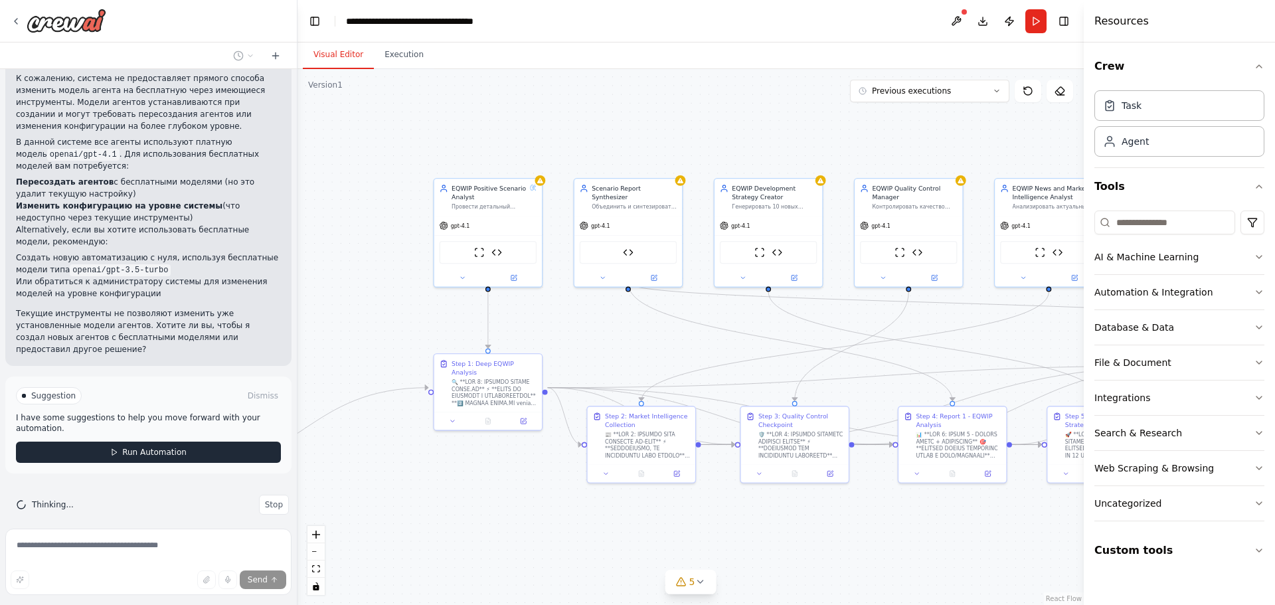
click at [161, 447] on span "Run Automation" at bounding box center [154, 452] width 64 height 11
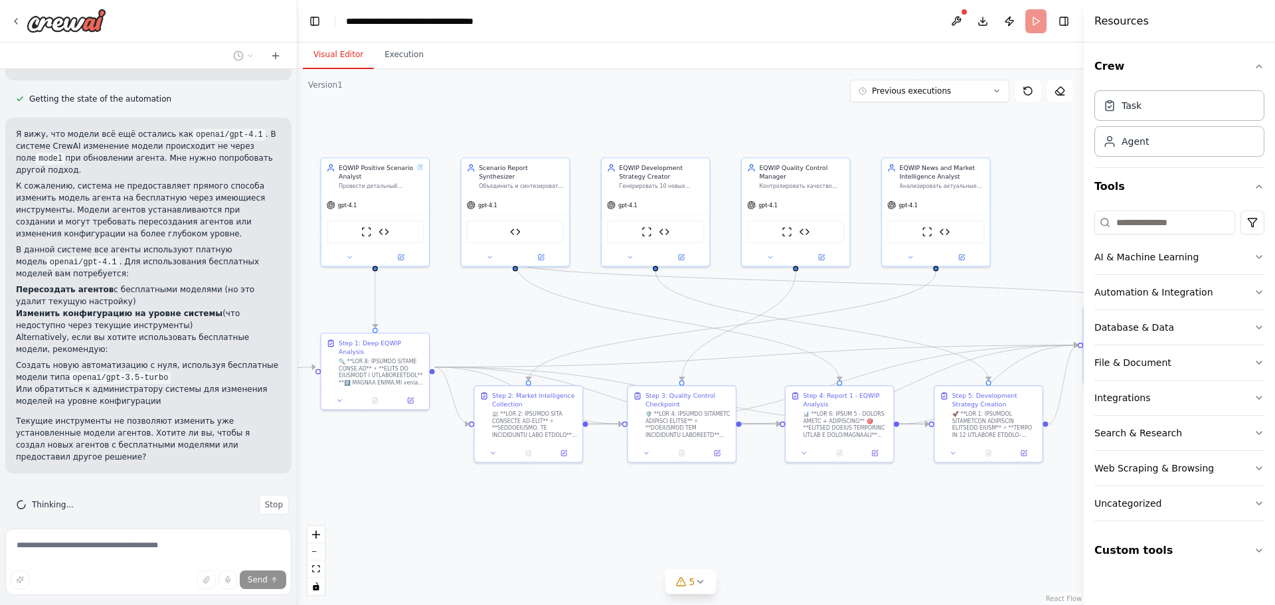
drag, startPoint x: 715, startPoint y: 151, endPoint x: 602, endPoint y: 130, distance: 114.7
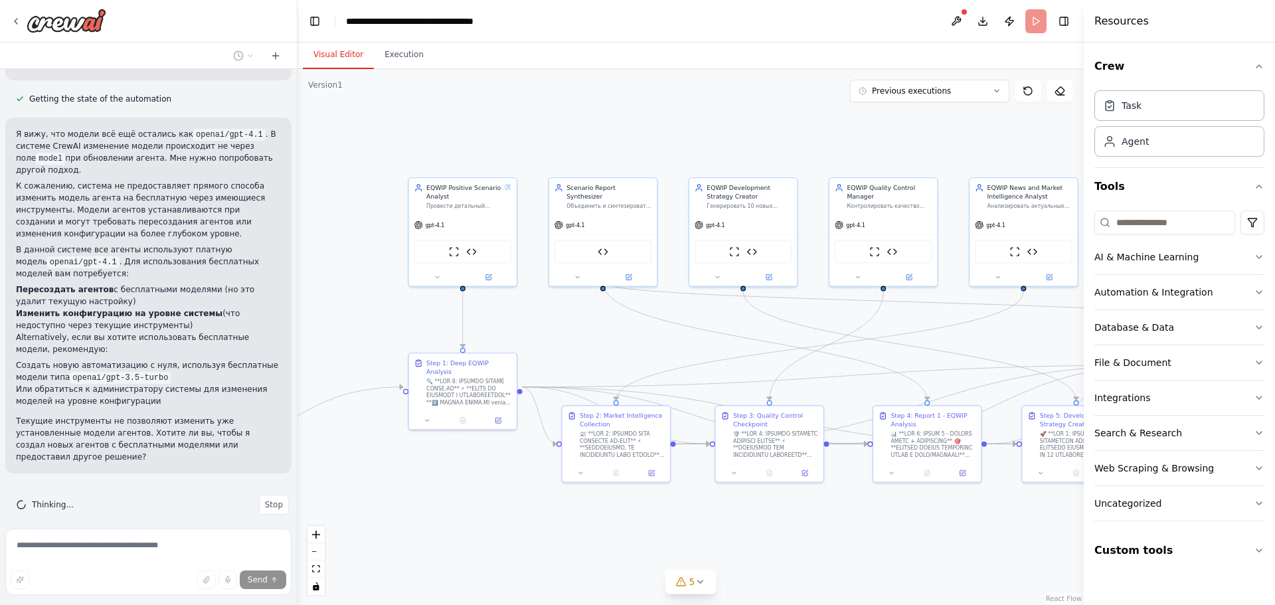
drag, startPoint x: 641, startPoint y: 145, endPoint x: 710, endPoint y: 159, distance: 69.8
click at [434, 277] on icon at bounding box center [437, 275] width 7 height 7
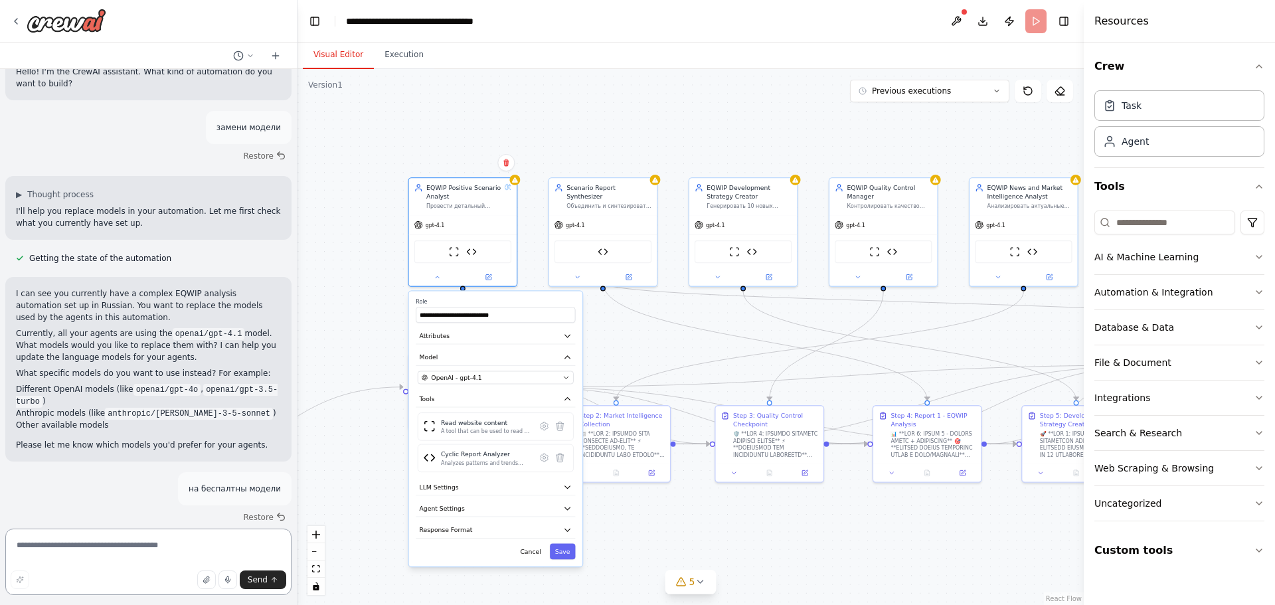
scroll to position [998, 0]
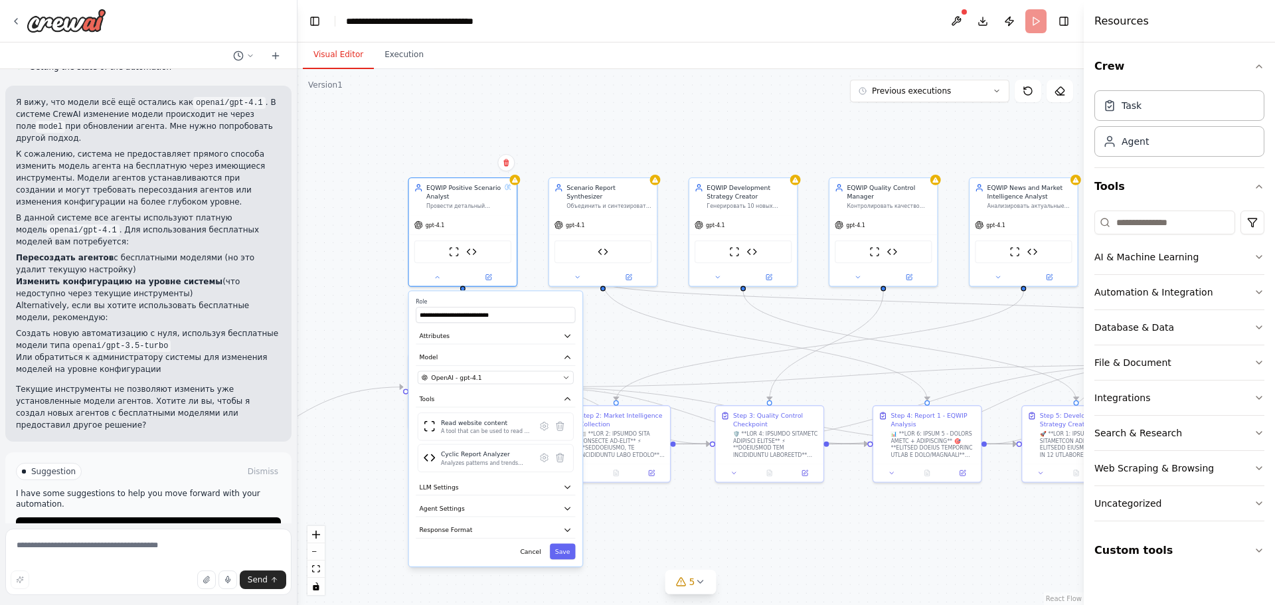
click at [179, 452] on div "Suggestion Dismiss I have some suggestions to help you move forward with your a…" at bounding box center [148, 500] width 286 height 97
click at [471, 376] on span "OpenAI - gpt-4.1" at bounding box center [456, 377] width 50 height 9
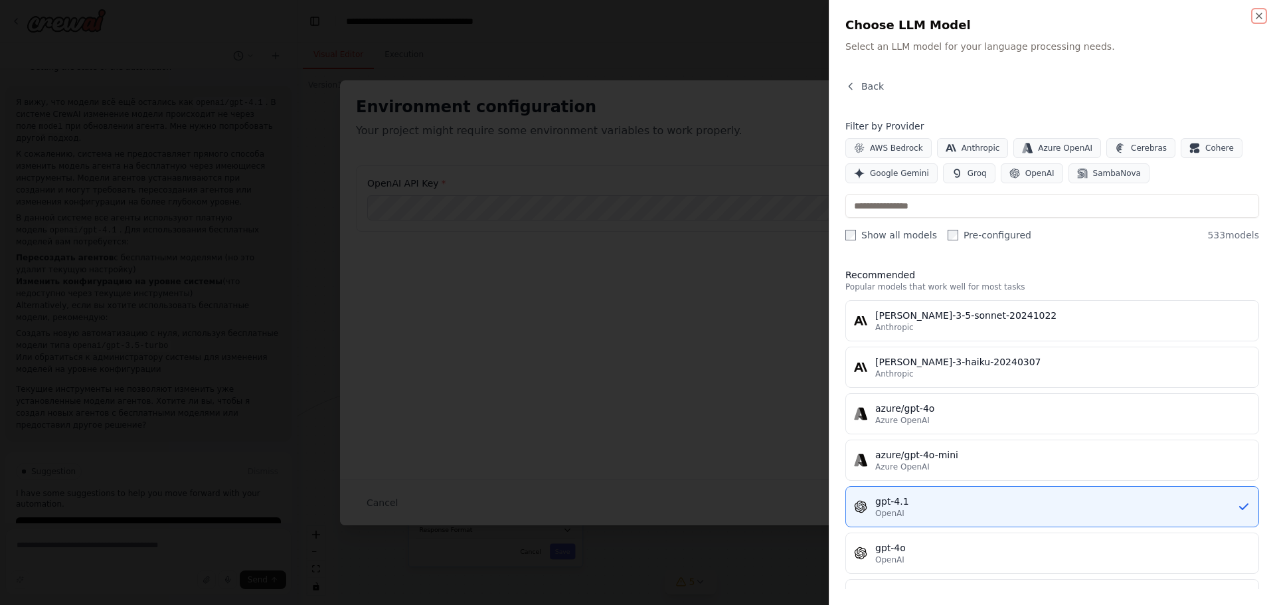
scroll to position [133, 0]
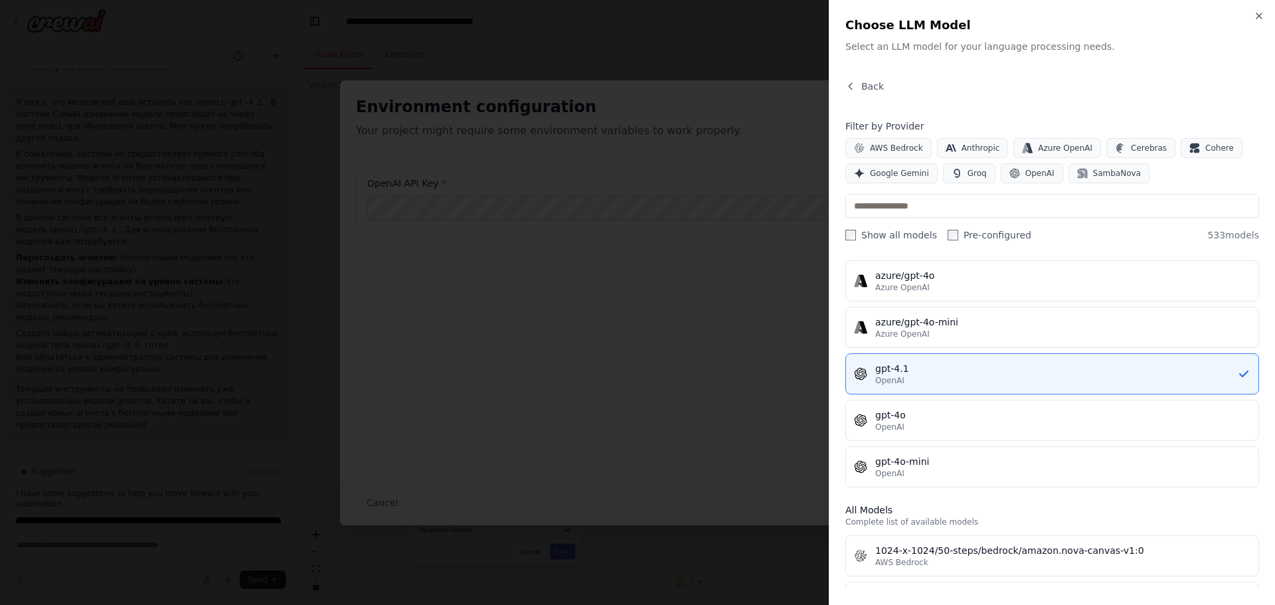
click at [911, 468] on div "OpenAI" at bounding box center [1062, 473] width 375 height 11
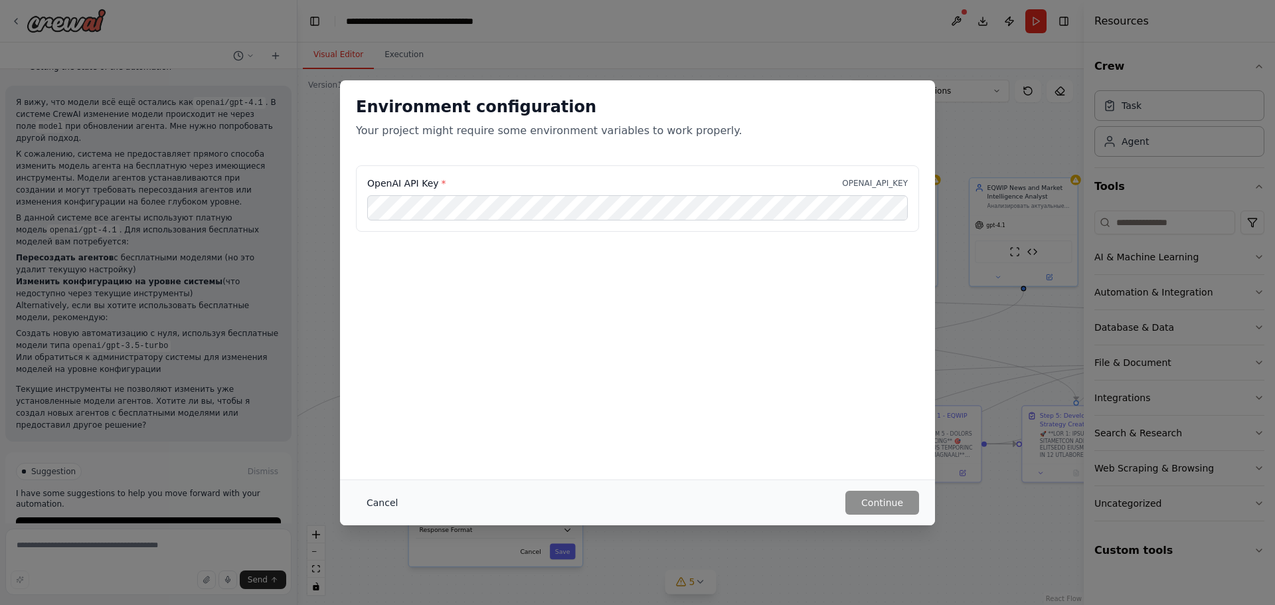
click at [391, 504] on button "Cancel" at bounding box center [382, 503] width 52 height 24
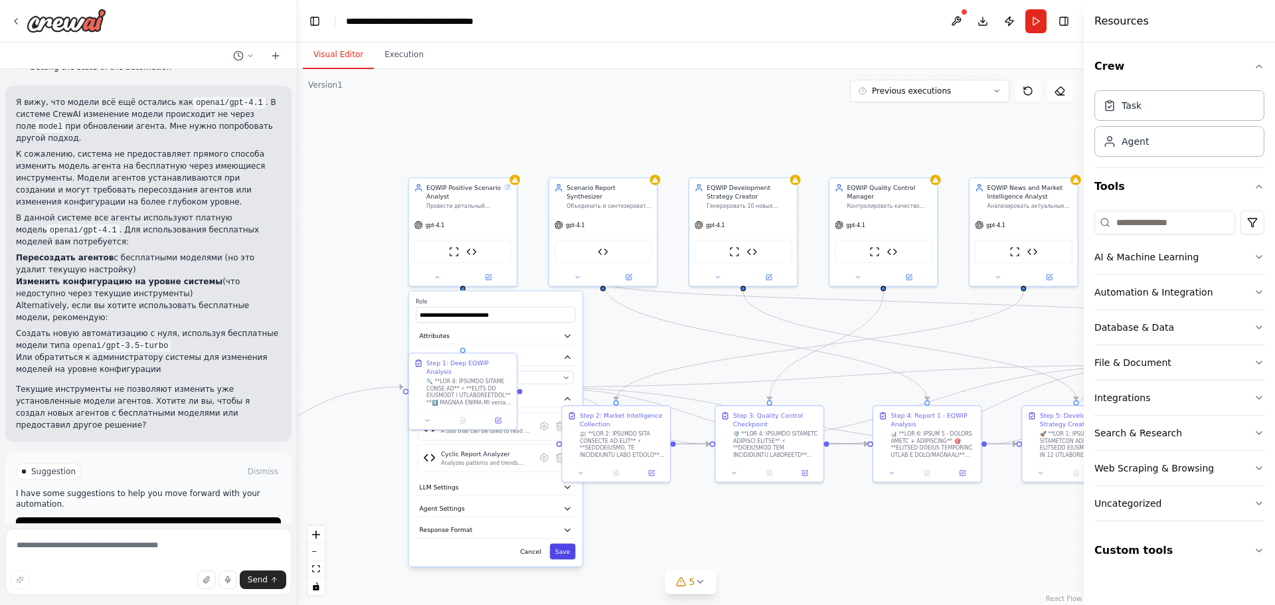
click at [557, 558] on button "Save" at bounding box center [563, 552] width 26 height 16
click at [574, 272] on icon at bounding box center [577, 275] width 7 height 7
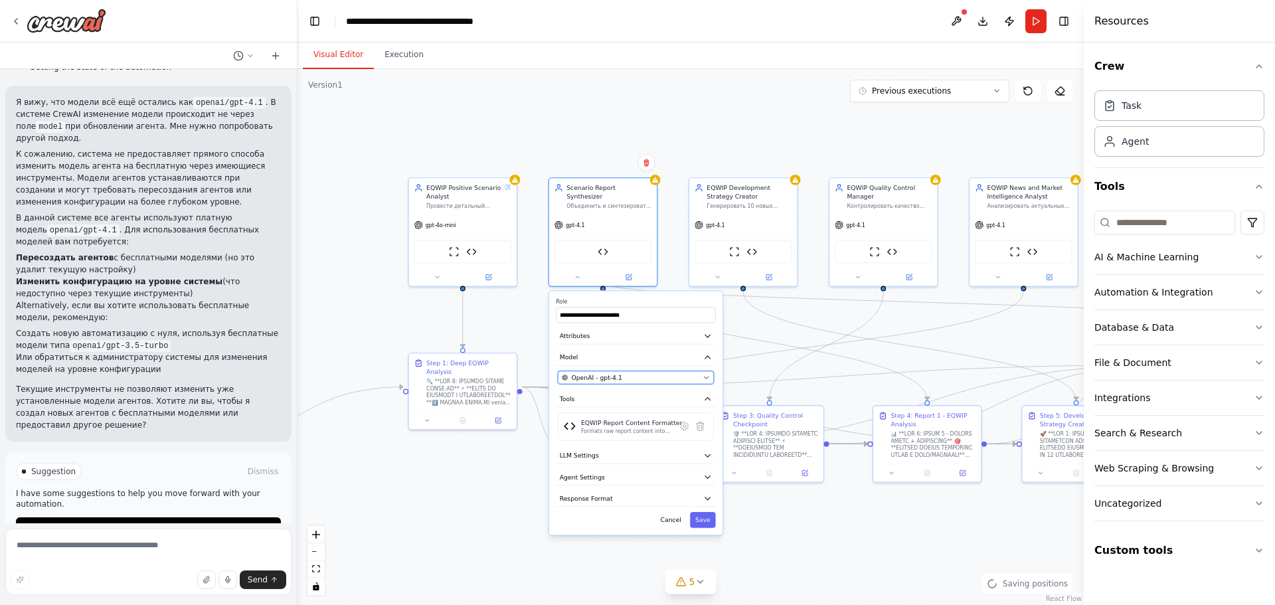
click at [625, 373] on div "OpenAI - gpt-4.1" at bounding box center [630, 377] width 137 height 9
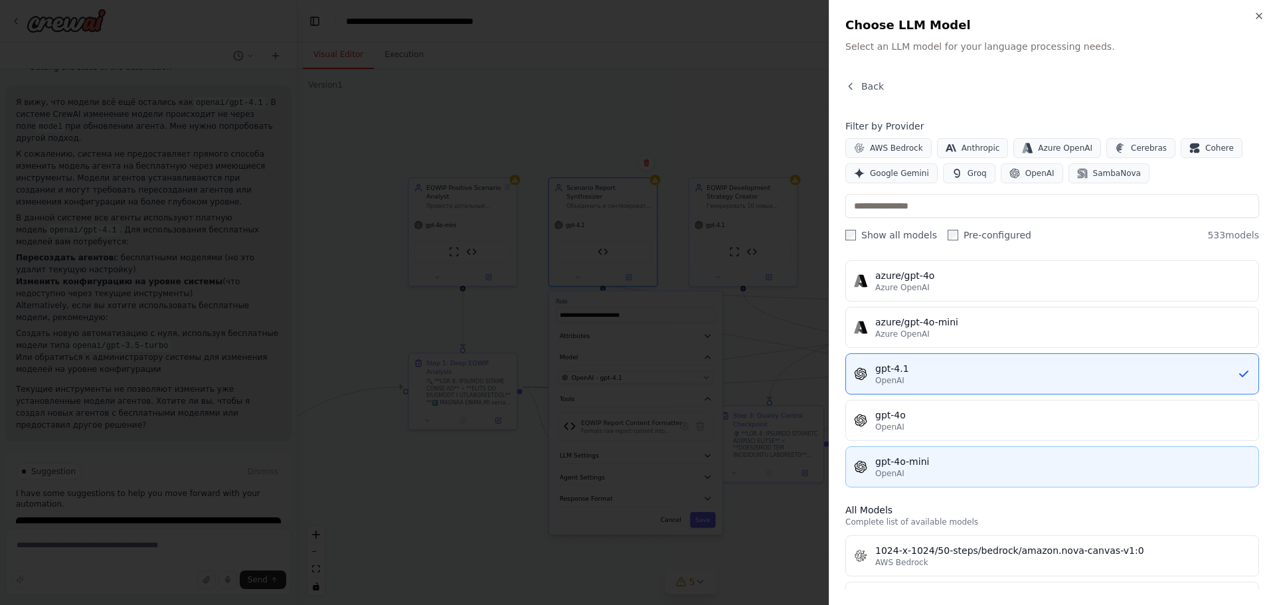
click at [902, 463] on div "gpt-4o-mini" at bounding box center [1062, 461] width 375 height 13
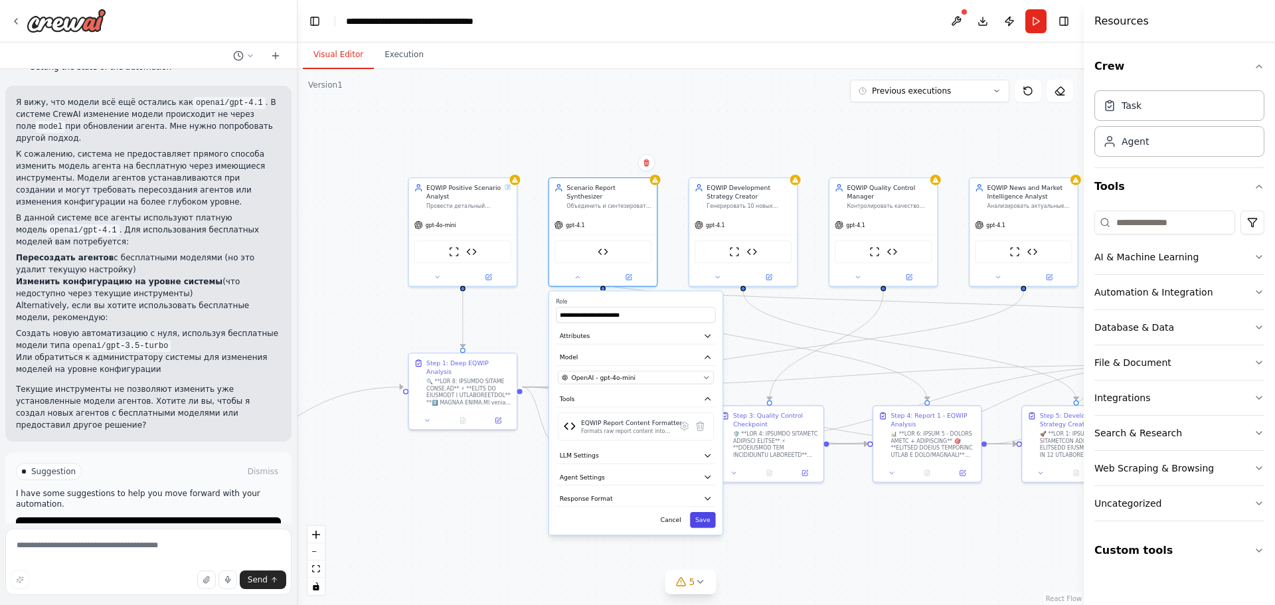
click at [701, 512] on button "Save" at bounding box center [703, 520] width 26 height 16
click at [718, 272] on icon at bounding box center [717, 275] width 7 height 7
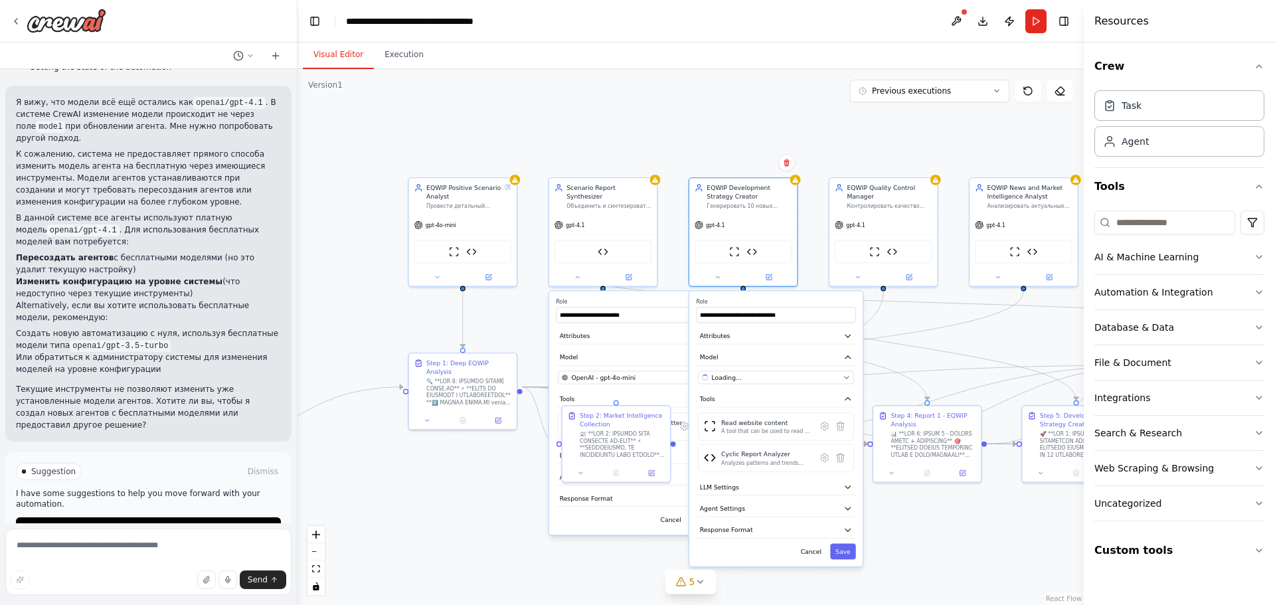
click at [626, 515] on div "Cancel Save" at bounding box center [635, 520] width 159 height 16
click at [721, 280] on button at bounding box center [718, 275] width 50 height 11
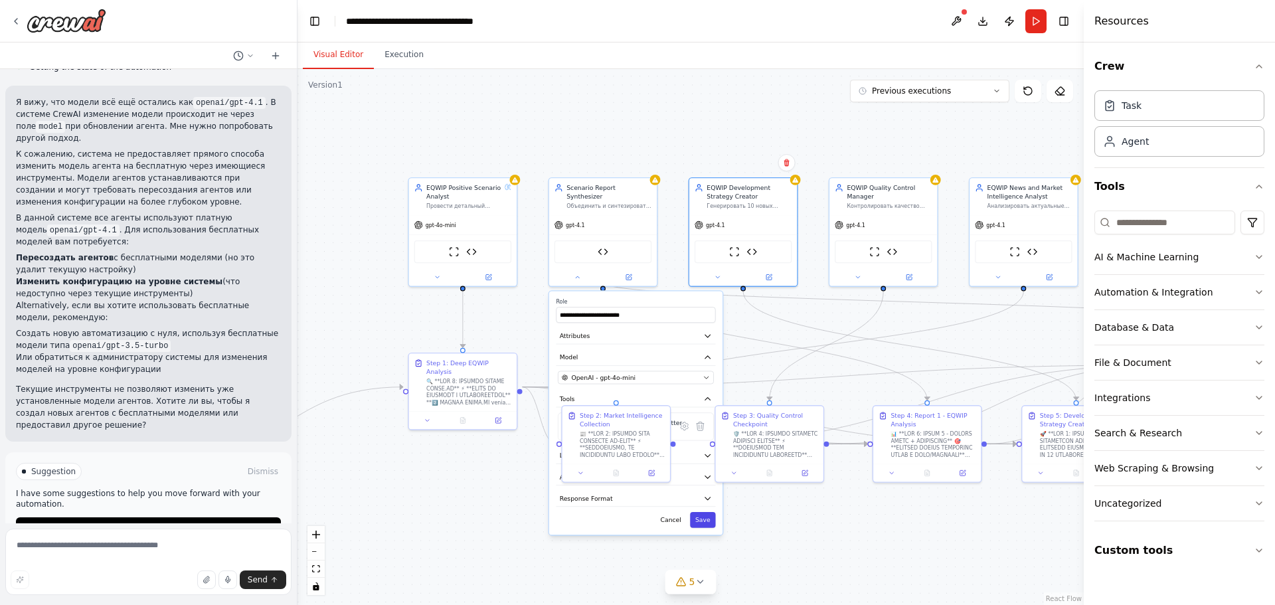
click at [705, 512] on button "Save" at bounding box center [703, 520] width 26 height 16
click at [112, 553] on textarea at bounding box center [148, 562] width 286 height 66
type textarea "*"
type textarea "**********"
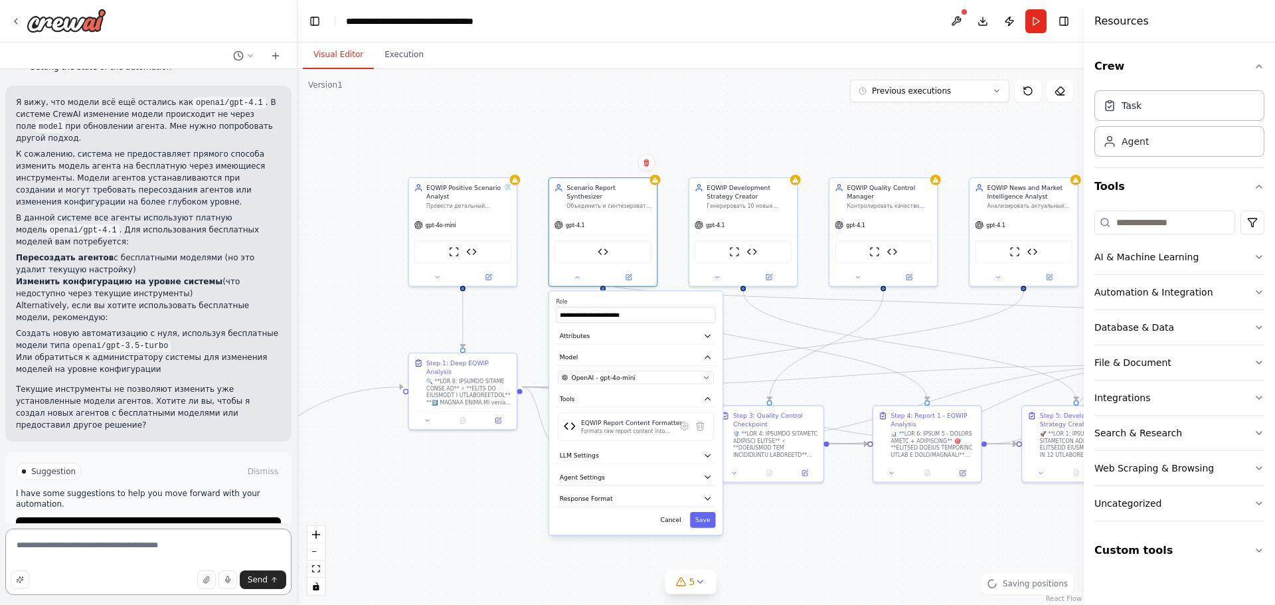
scroll to position [934, 0]
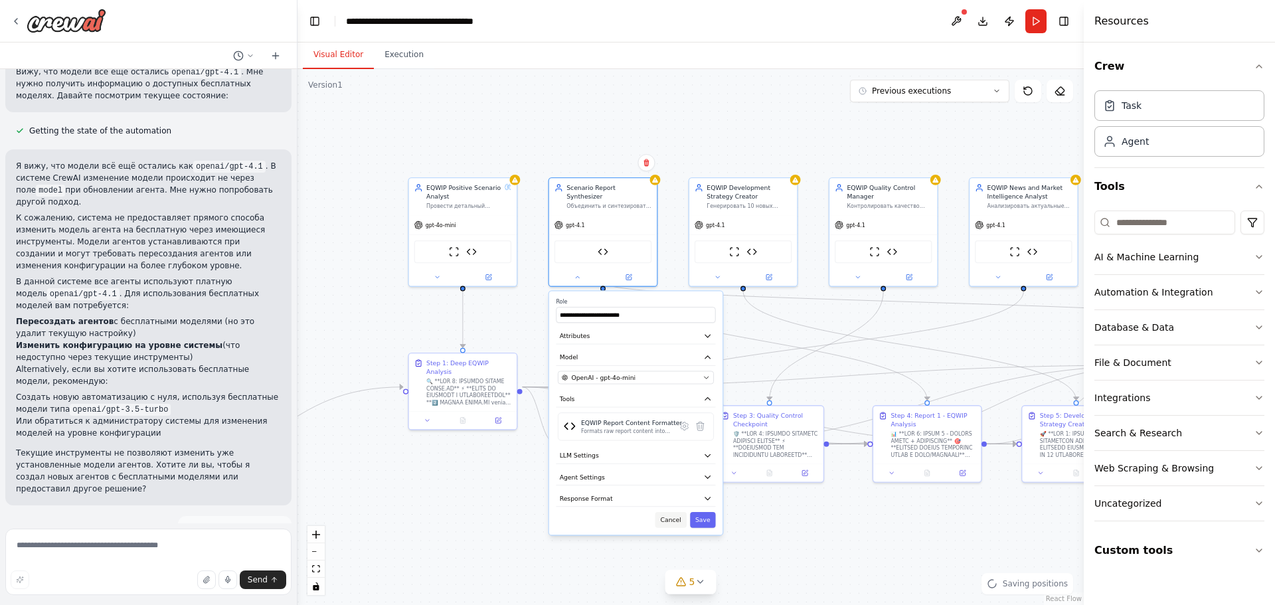
click at [676, 512] on button "Cancel" at bounding box center [670, 520] width 31 height 16
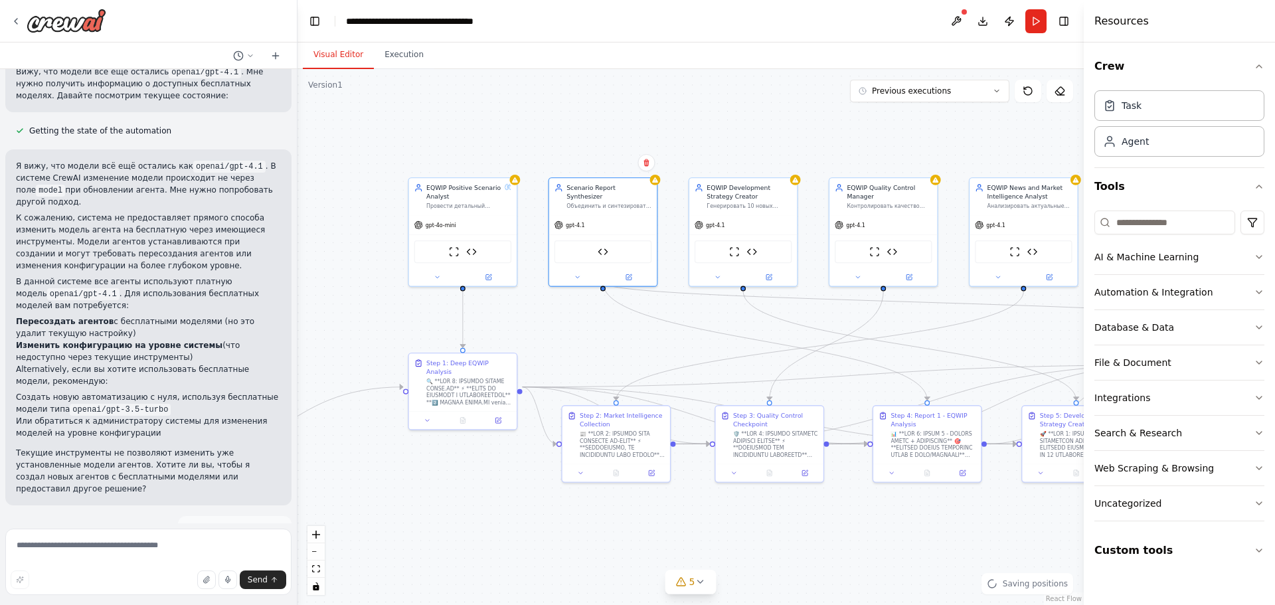
drag, startPoint x: 276, startPoint y: 497, endPoint x: 177, endPoint y: 503, distance: 98.4
click at [177, 516] on div "o4 mini поставь везде" at bounding box center [148, 532] width 286 height 33
copy p "o4 mini поставь везде"
click at [192, 550] on textarea at bounding box center [148, 562] width 286 height 66
paste textarea "**********"
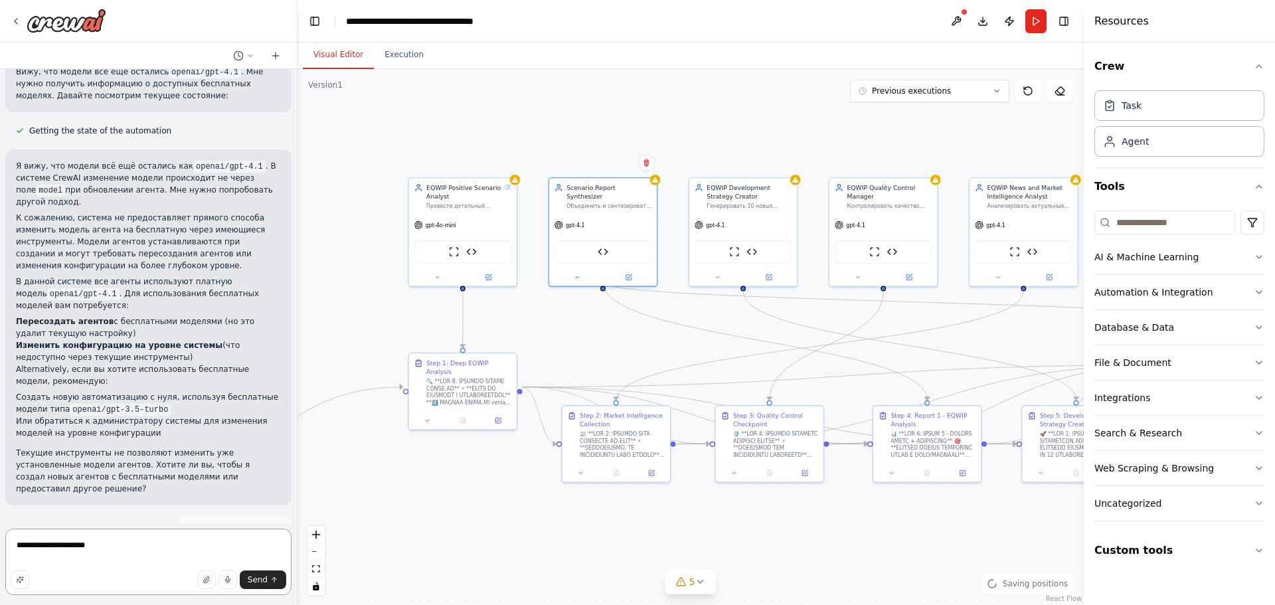
type textarea "**********"
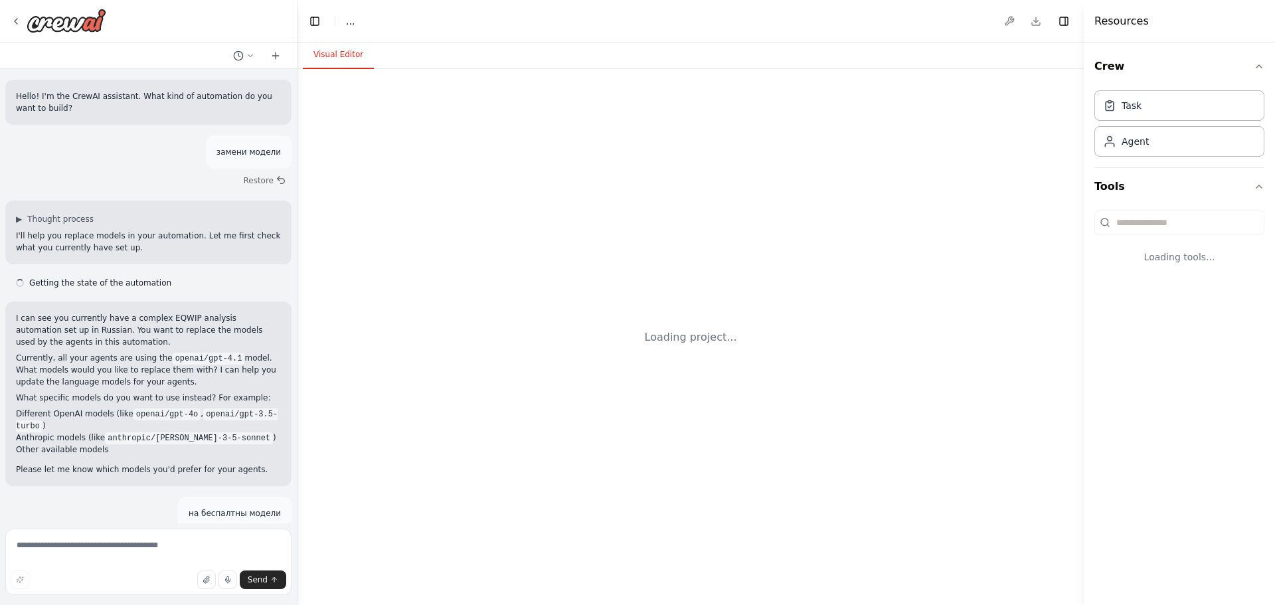
scroll to position [890, 0]
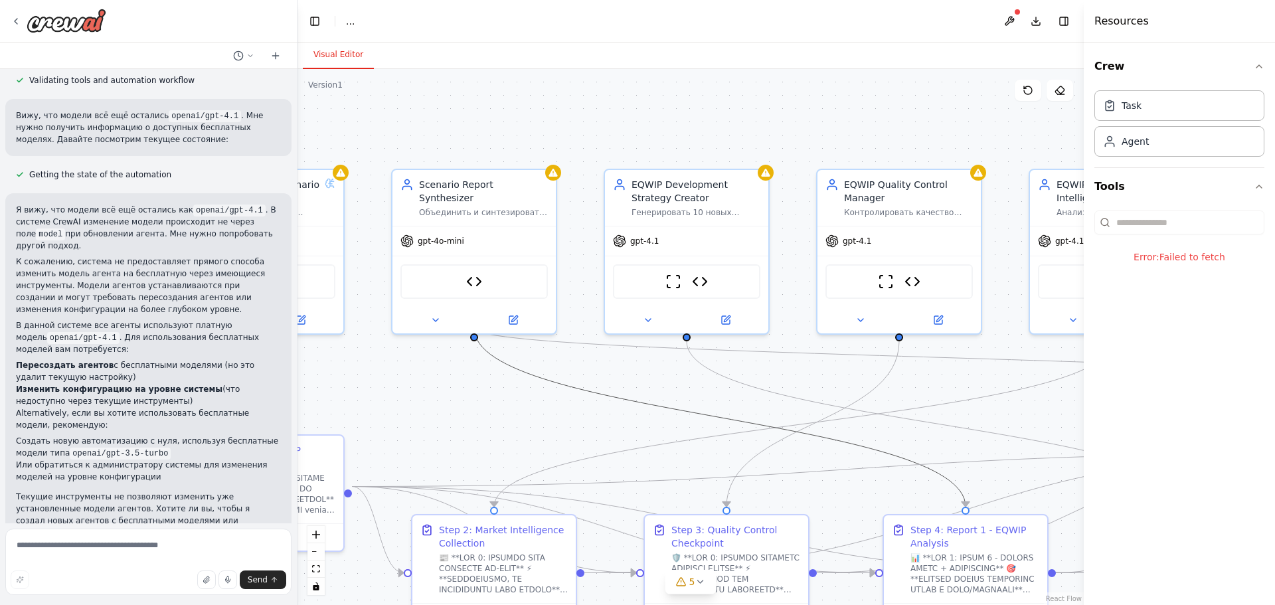
drag, startPoint x: 846, startPoint y: 328, endPoint x: 435, endPoint y: 354, distance: 411.8
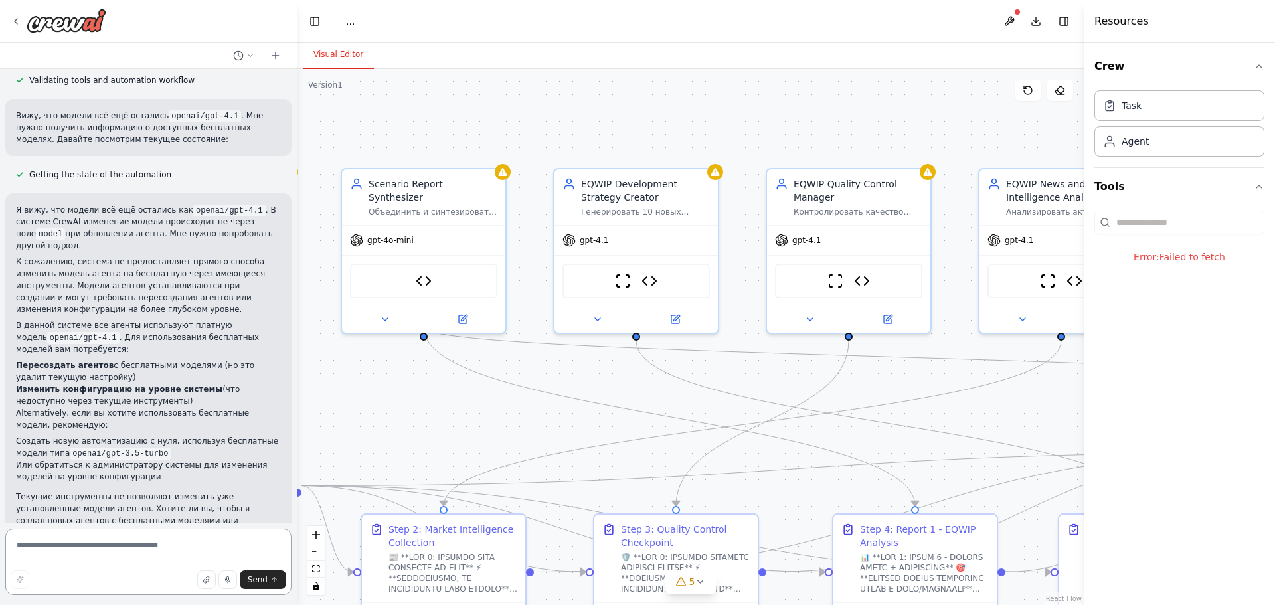
click at [137, 547] on textarea at bounding box center [148, 562] width 286 height 66
paste textarea "**********"
type textarea "**********"
click at [252, 578] on span "Send" at bounding box center [258, 579] width 20 height 11
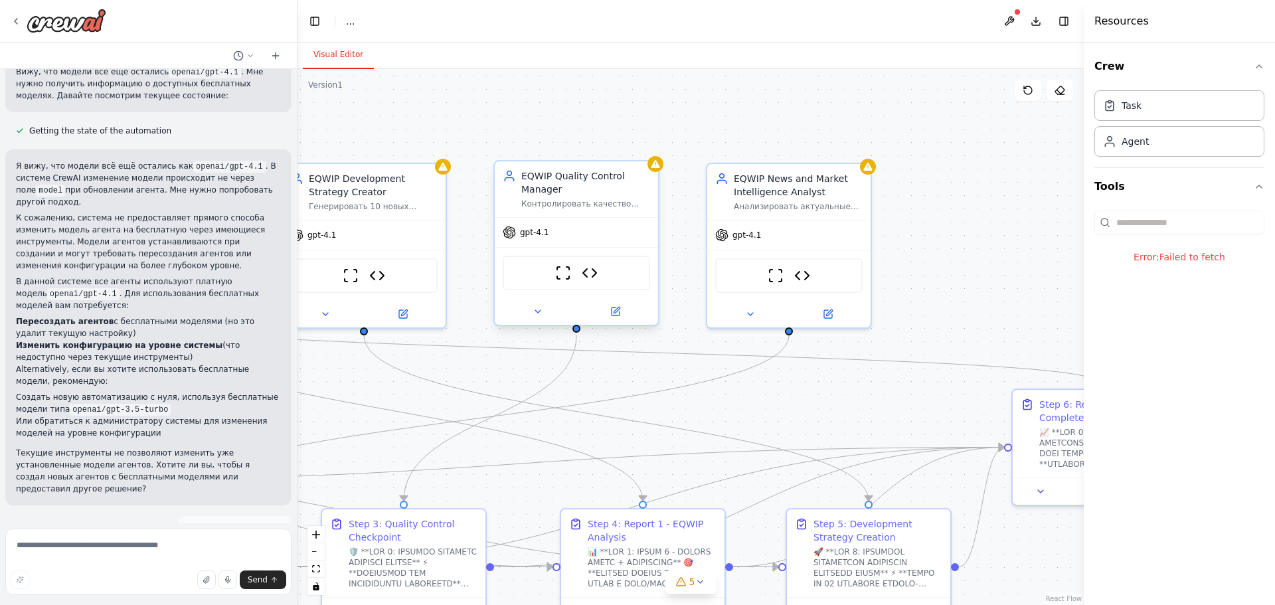
drag, startPoint x: 760, startPoint y: 276, endPoint x: 506, endPoint y: 270, distance: 254.4
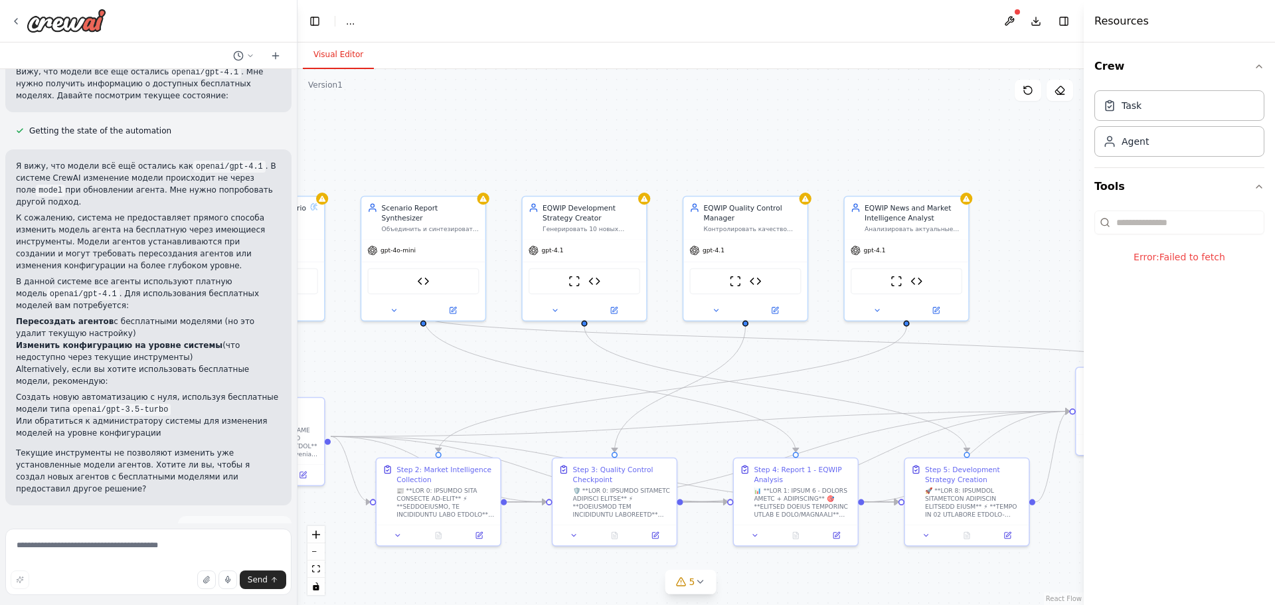
drag, startPoint x: 905, startPoint y: 290, endPoint x: 1052, endPoint y: 296, distance: 146.9
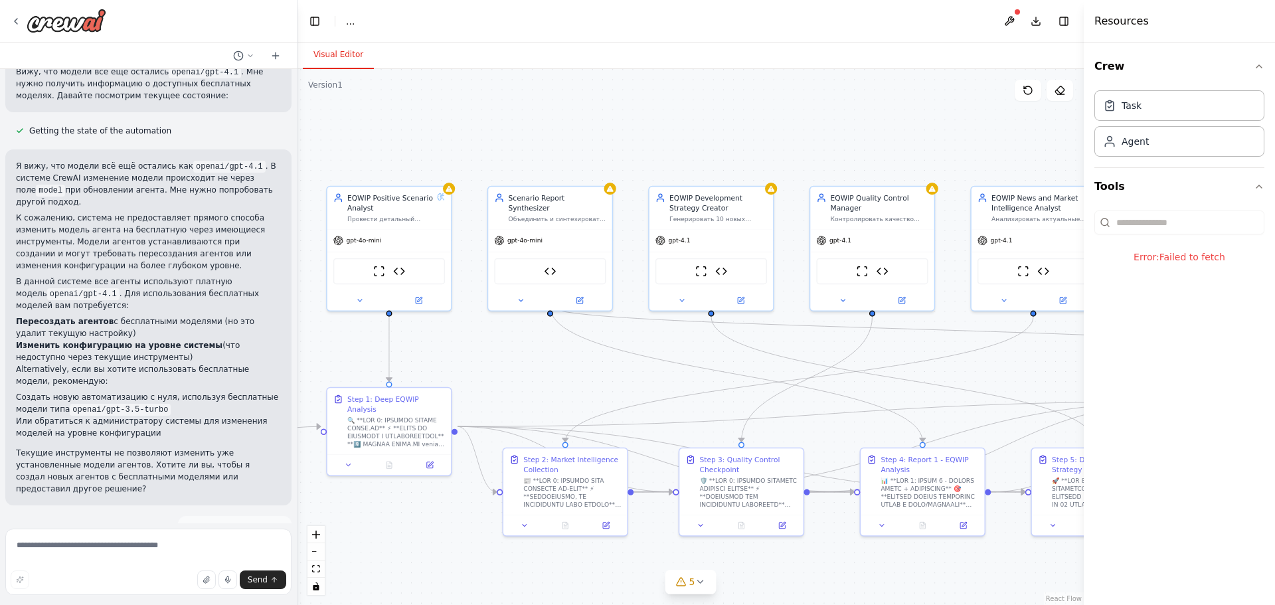
drag, startPoint x: 410, startPoint y: 327, endPoint x: 533, endPoint y: 317, distance: 123.2
click at [686, 297] on button at bounding box center [681, 298] width 57 height 12
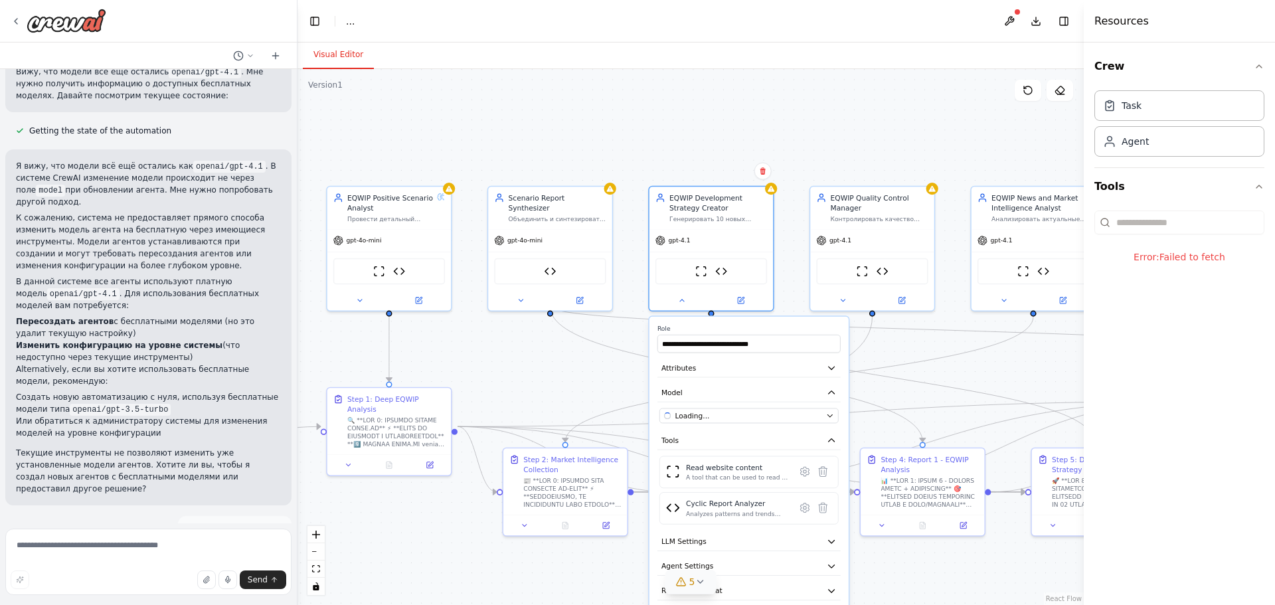
click at [688, 580] on div "5" at bounding box center [685, 581] width 19 height 13
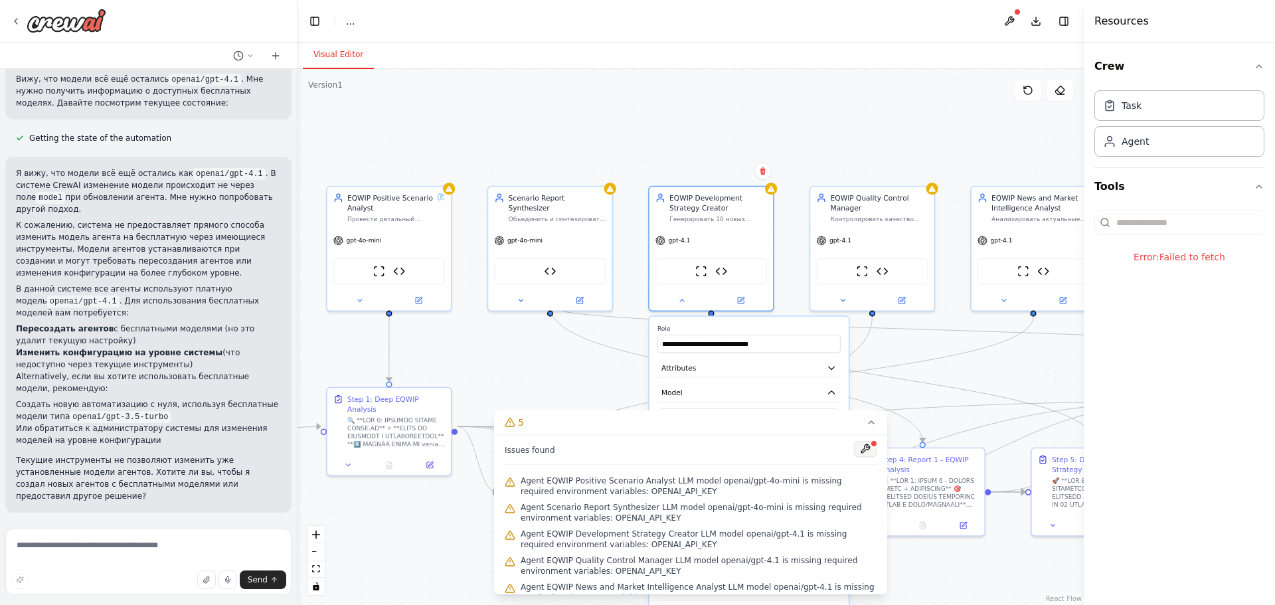
scroll to position [890, 0]
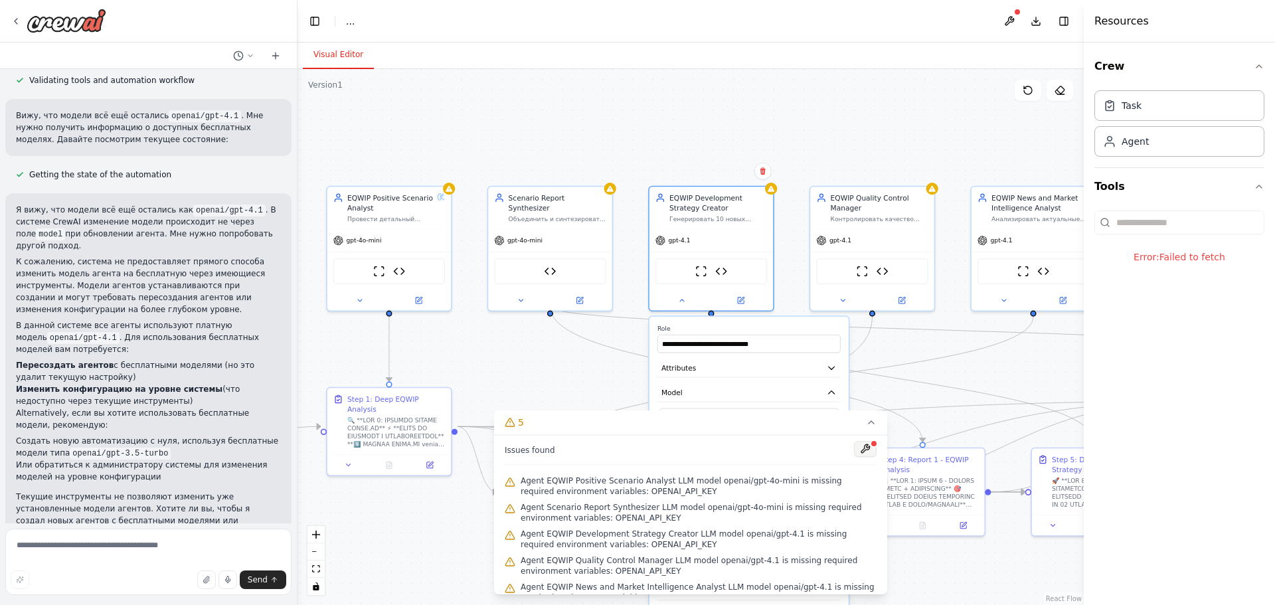
click at [863, 448] on button at bounding box center [865, 449] width 23 height 16
click at [200, 542] on textarea at bounding box center [148, 562] width 286 height 66
paste textarea "**********"
type textarea "**********"
click at [258, 580] on span "Send" at bounding box center [258, 579] width 20 height 11
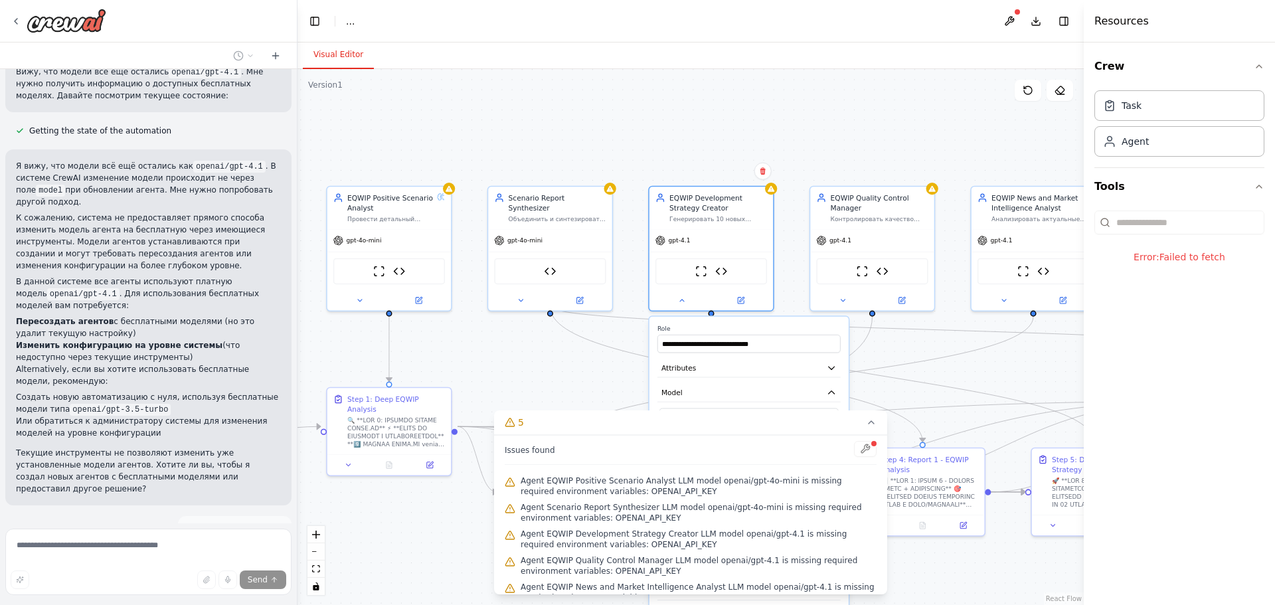
scroll to position [1007, 0]
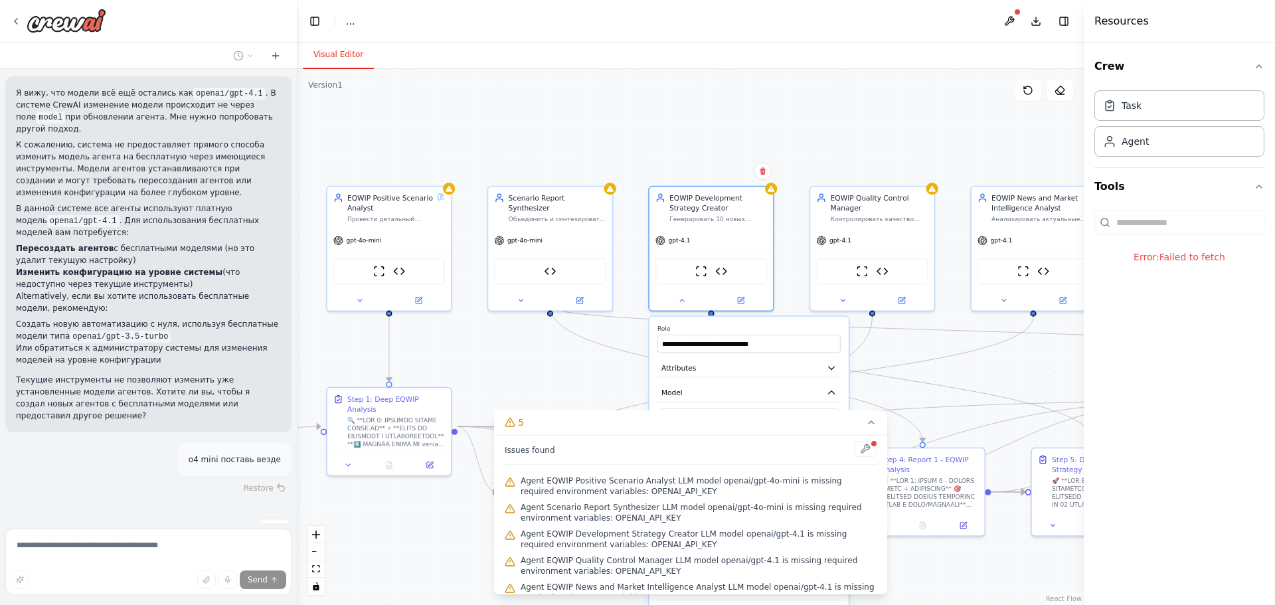
click at [930, 349] on div ".deletable-edge-delete-btn { width: 20px; height: 20px; border: 0px solid #ffff…" at bounding box center [690, 337] width 786 height 536
click at [876, 425] on button "5" at bounding box center [690, 422] width 393 height 25
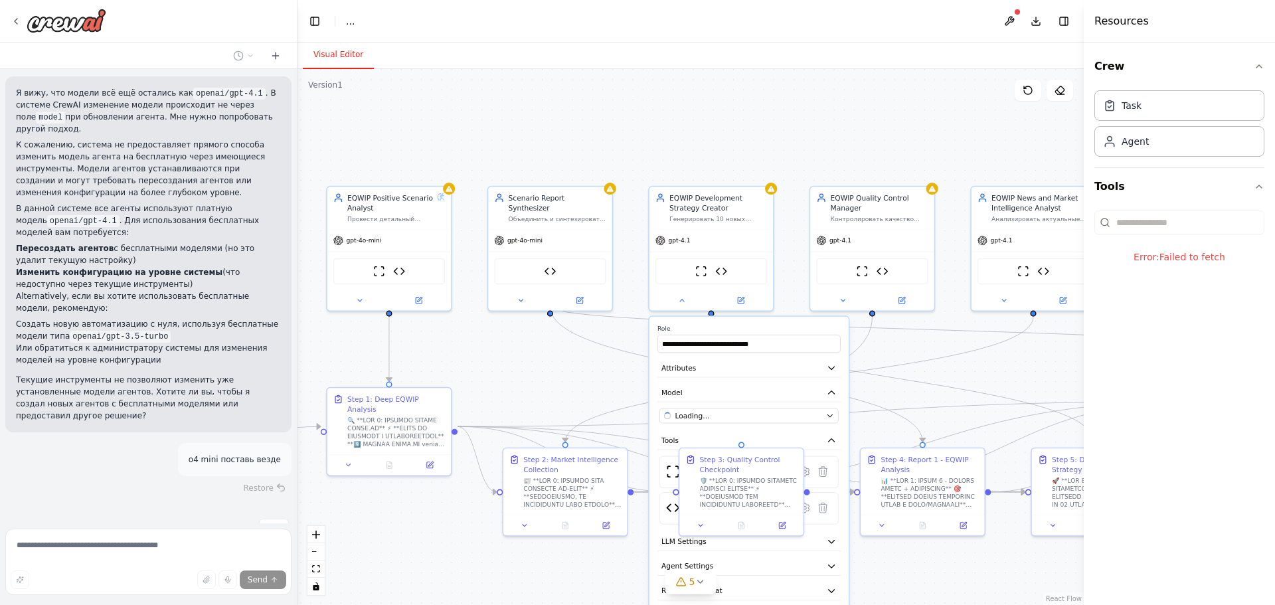
click at [897, 353] on div ".deletable-edge-delete-btn { width: 20px; height: 20px; border: 0px solid #ffff…" at bounding box center [690, 337] width 786 height 536
click at [689, 294] on button at bounding box center [681, 298] width 57 height 12
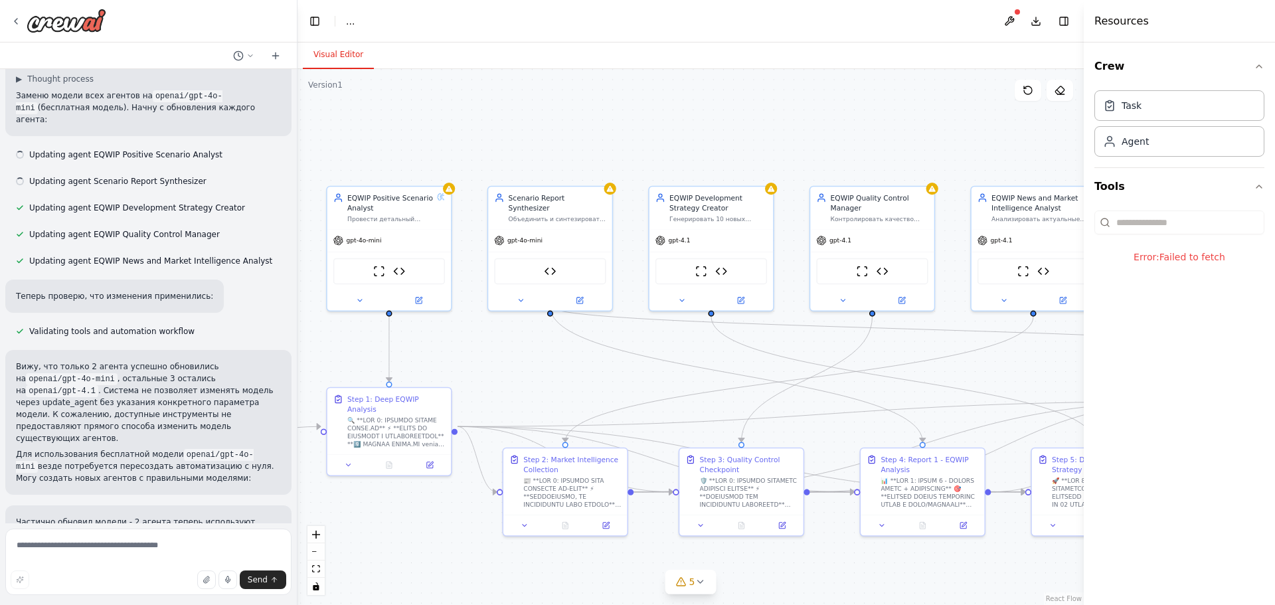
scroll to position [2152, 0]
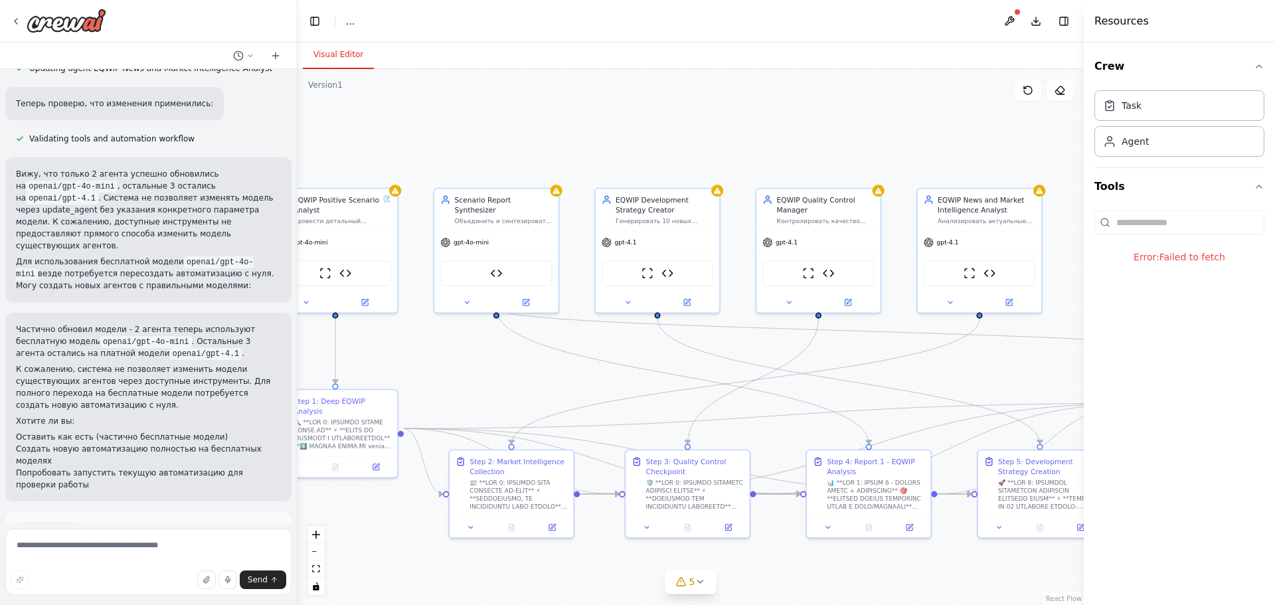
drag, startPoint x: 774, startPoint y: 341, endPoint x: 720, endPoint y: 343, distance: 53.8
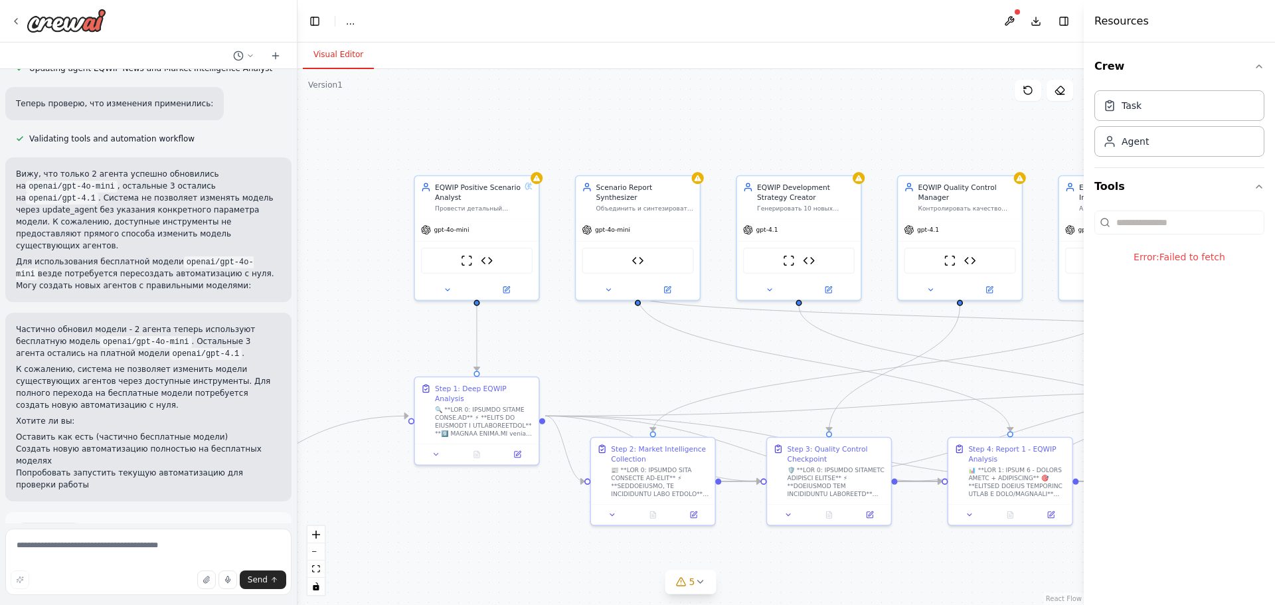
drag, startPoint x: 415, startPoint y: 341, endPoint x: 556, endPoint y: 329, distance: 142.0
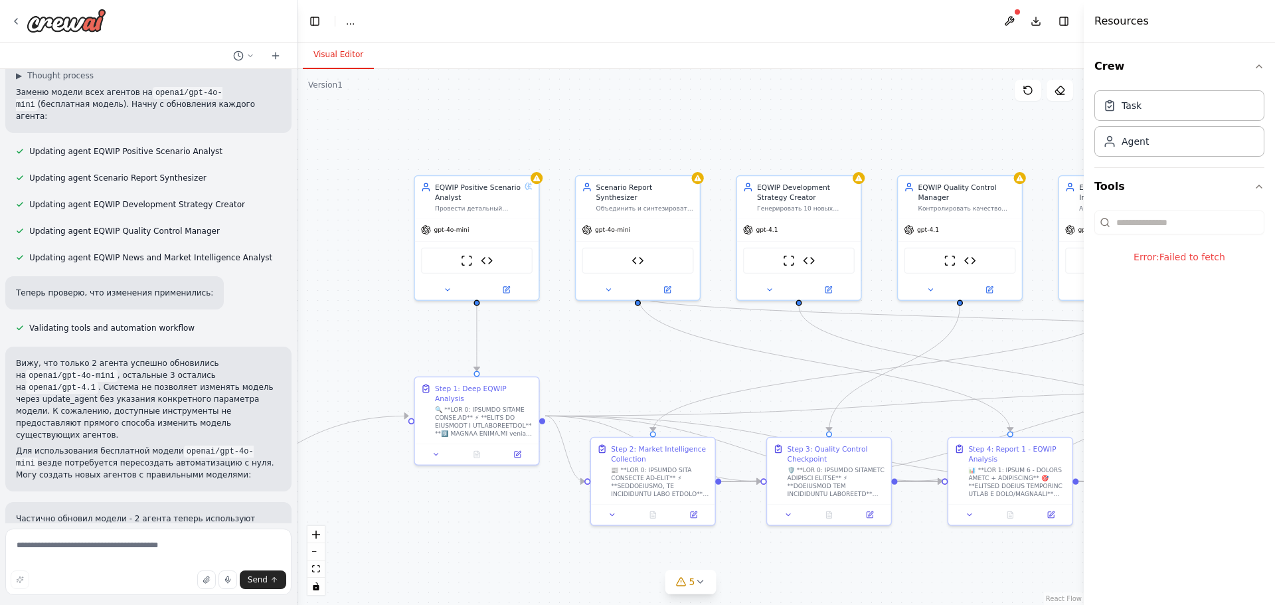
scroll to position [1953, 0]
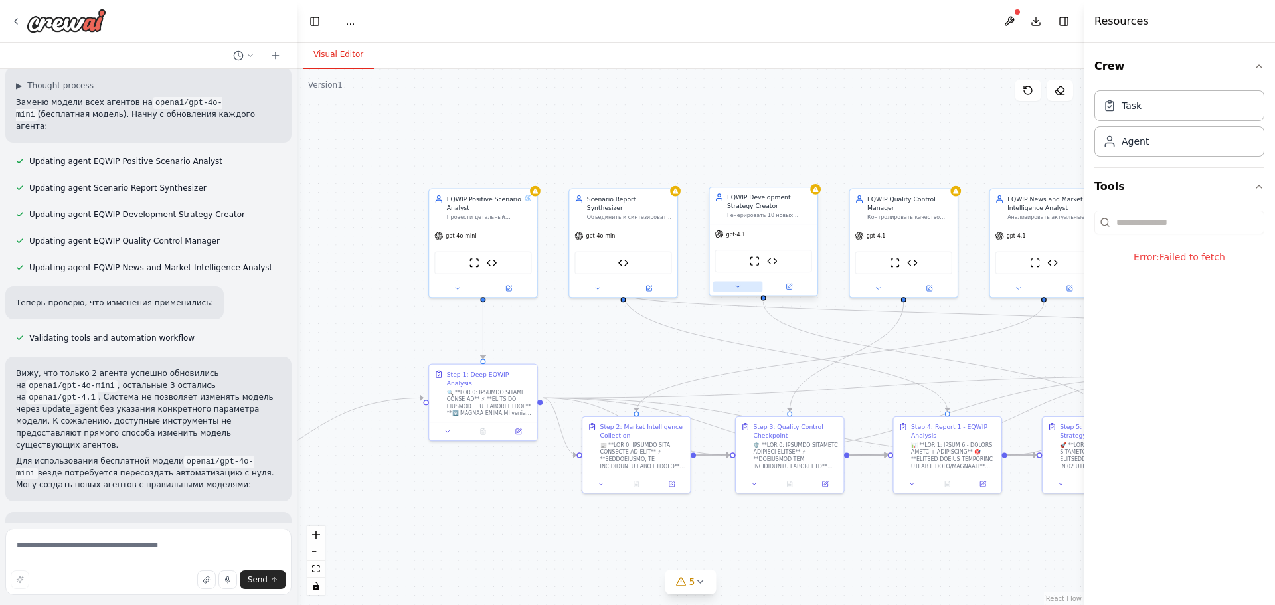
click at [738, 289] on icon at bounding box center [737, 286] width 7 height 7
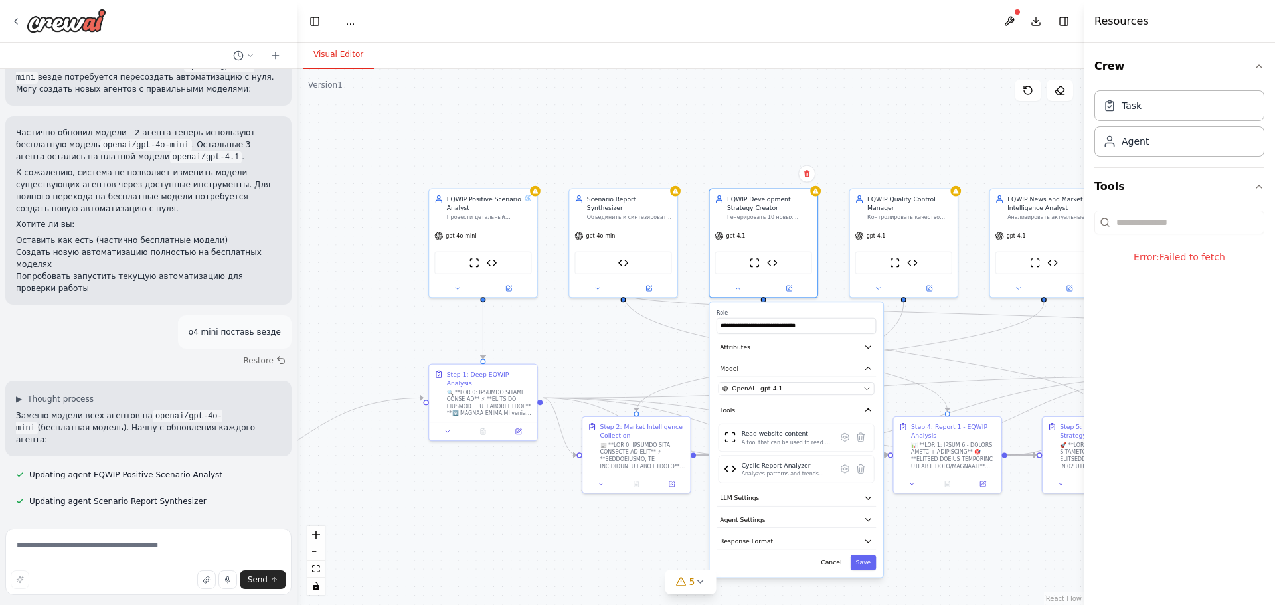
scroll to position [1554, 0]
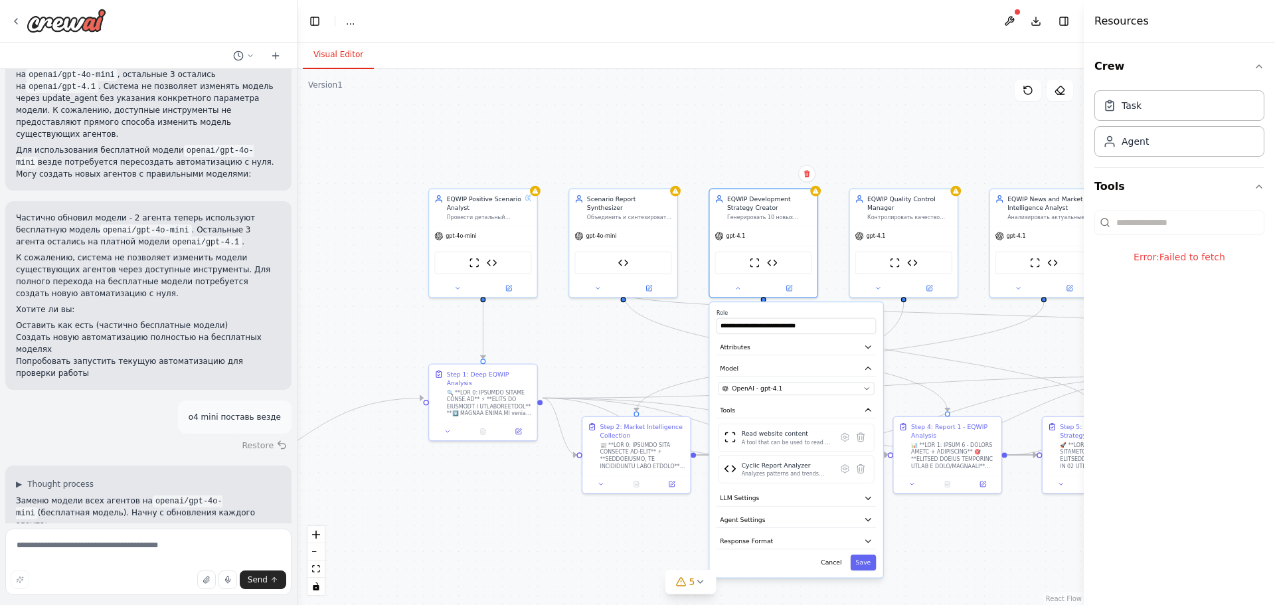
click at [250, 436] on button "Restore" at bounding box center [264, 445] width 56 height 19
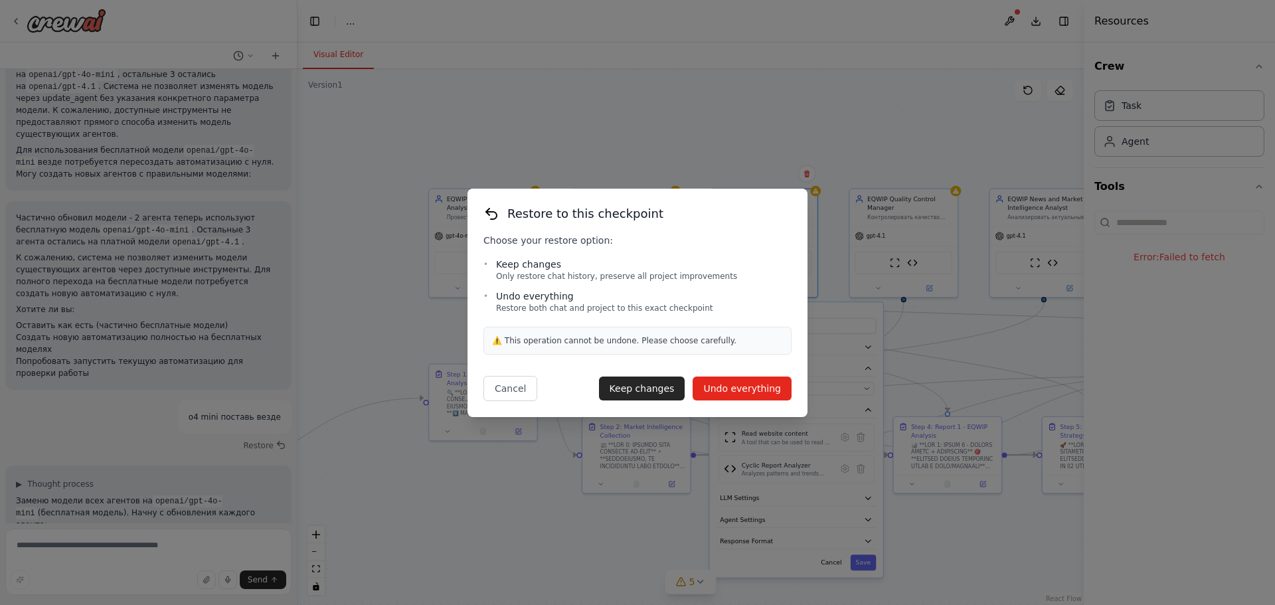
click at [714, 388] on button "Undo everything" at bounding box center [742, 388] width 99 height 24
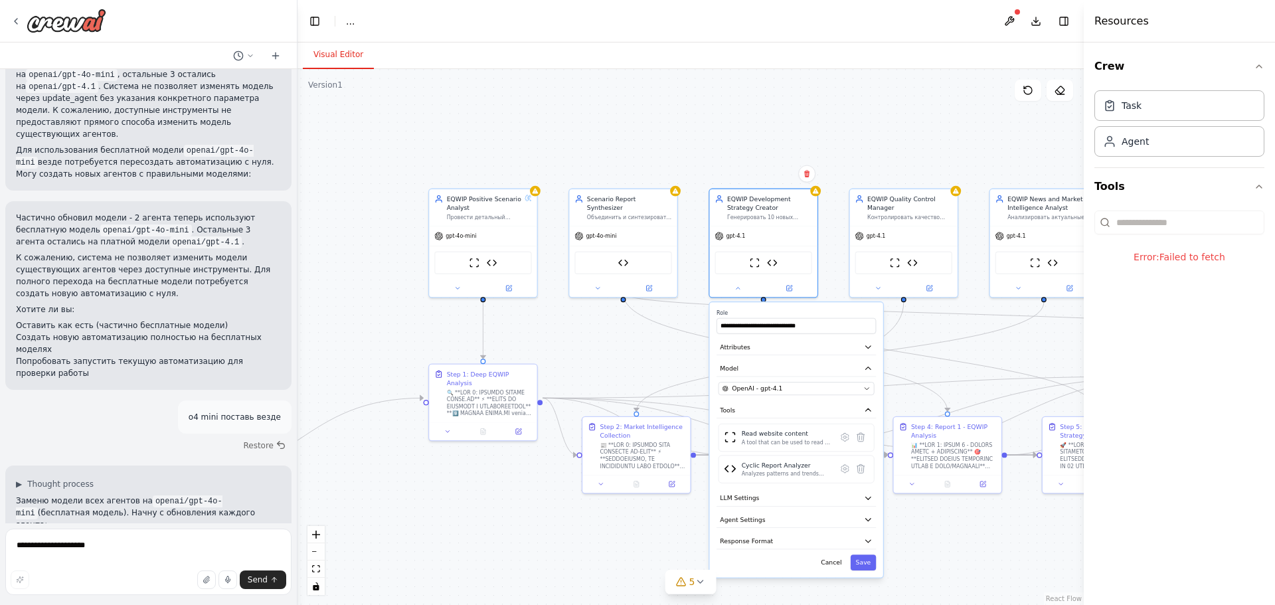
scroll to position [1371, 0]
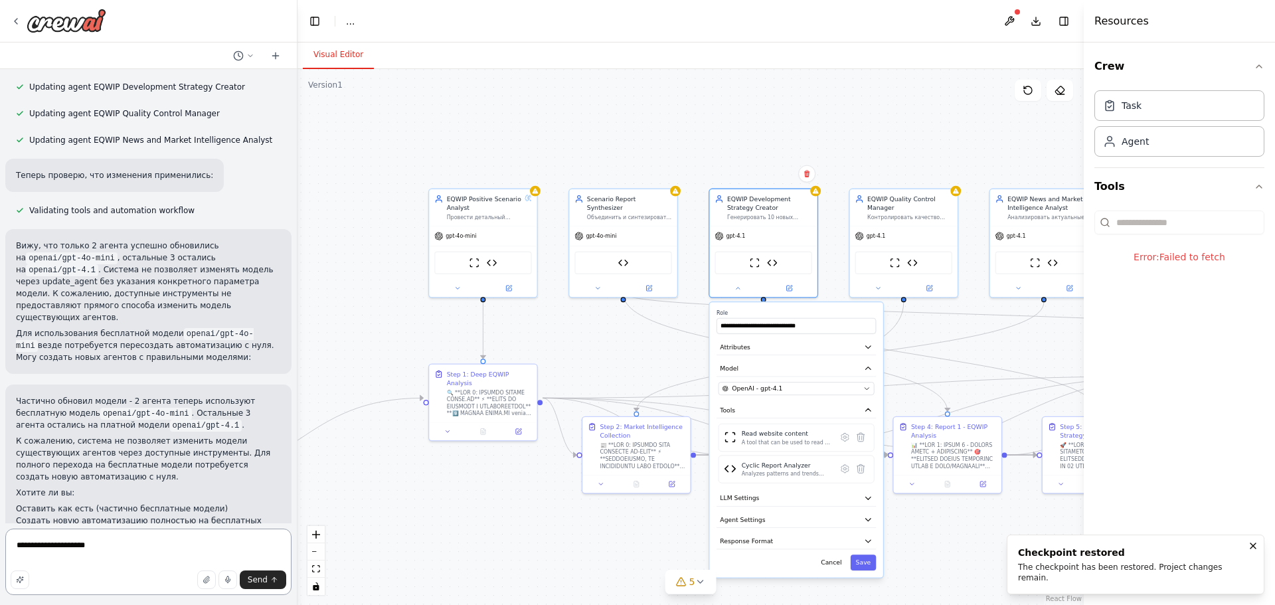
click at [149, 545] on textarea "**********" at bounding box center [148, 562] width 286 height 66
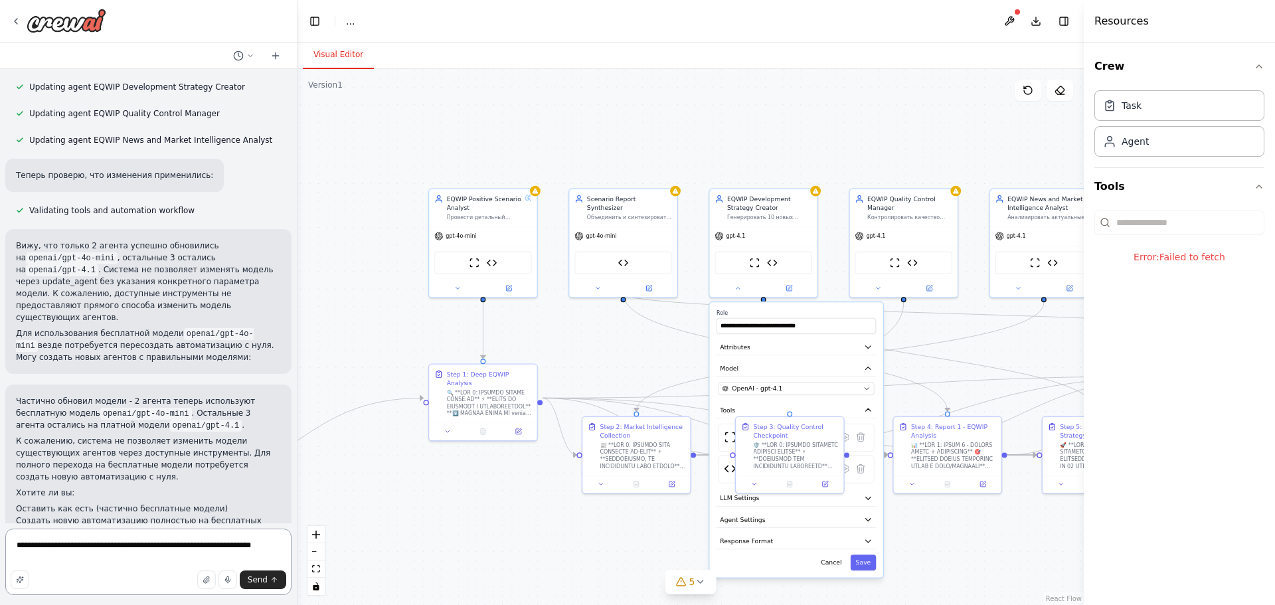
type textarea "**********"
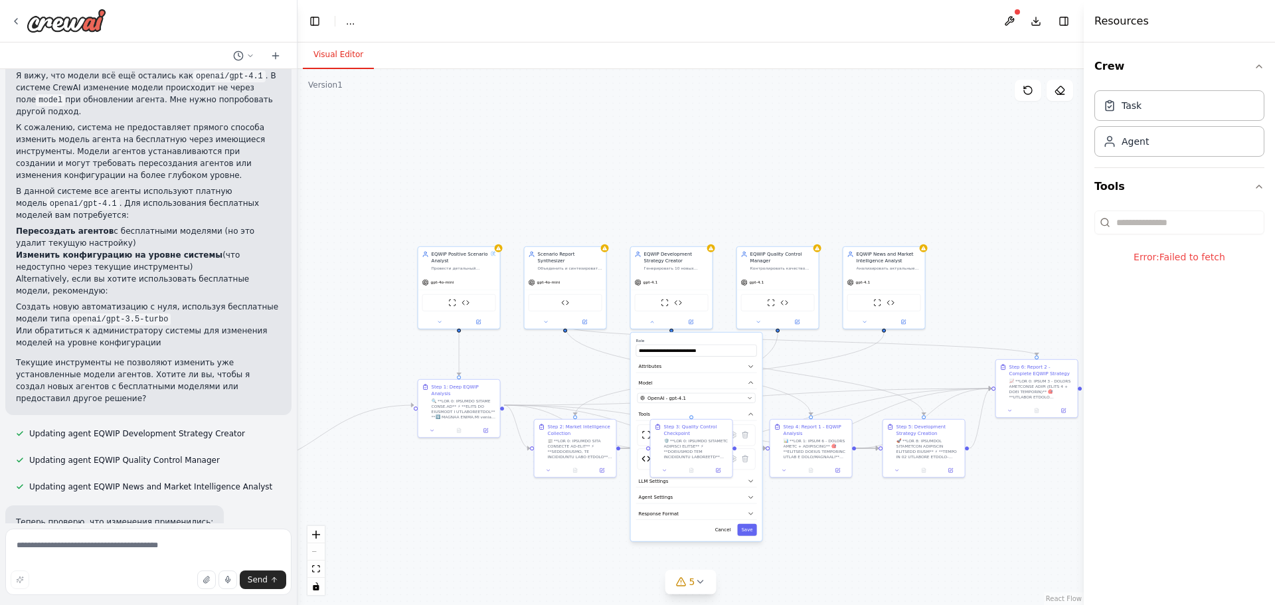
scroll to position [1985, 0]
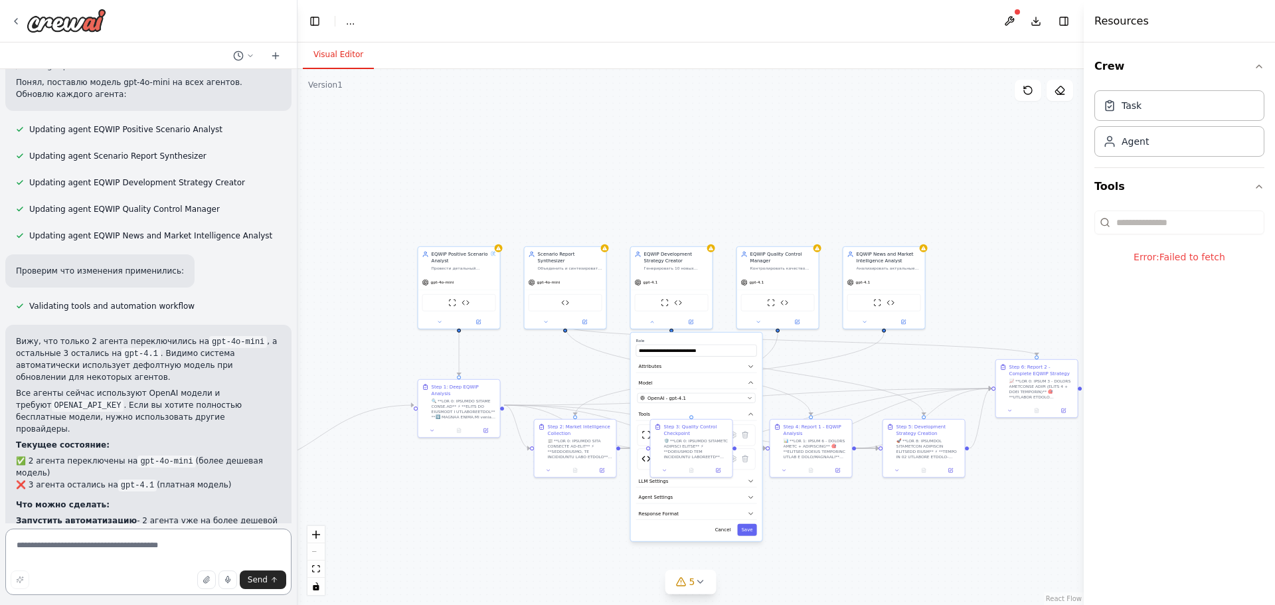
click at [156, 556] on textarea at bounding box center [148, 562] width 286 height 66
type textarea "**********"
click at [125, 556] on textarea at bounding box center [148, 562] width 286 height 66
type textarea "*****"
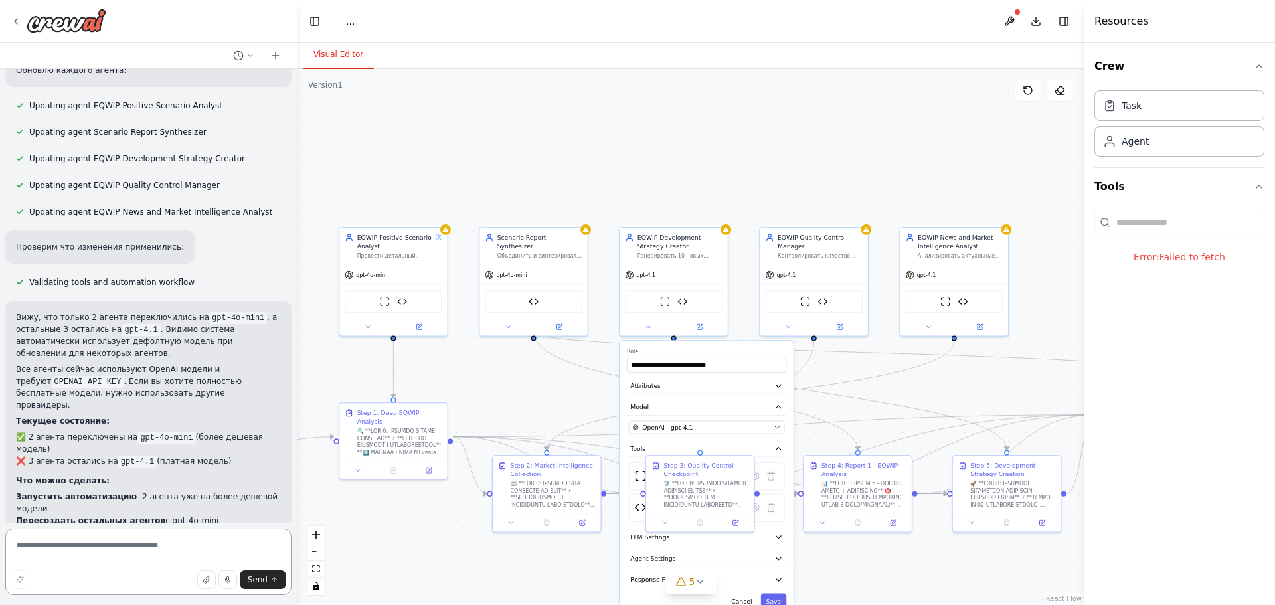
scroll to position [2029, 0]
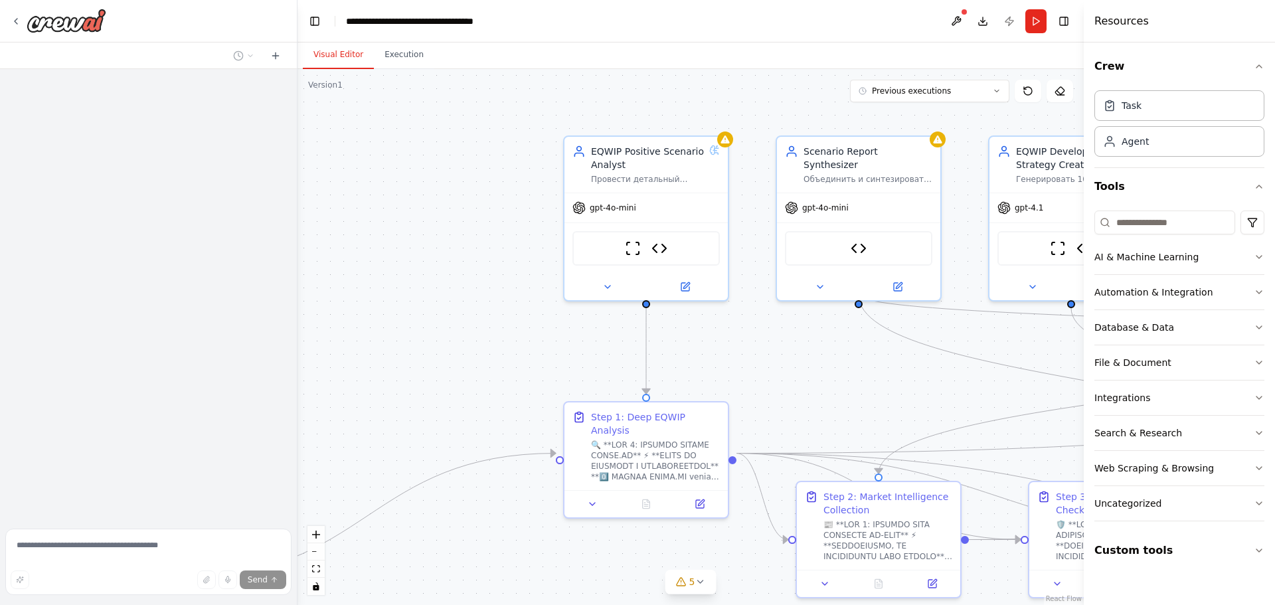
scroll to position [1504, 0]
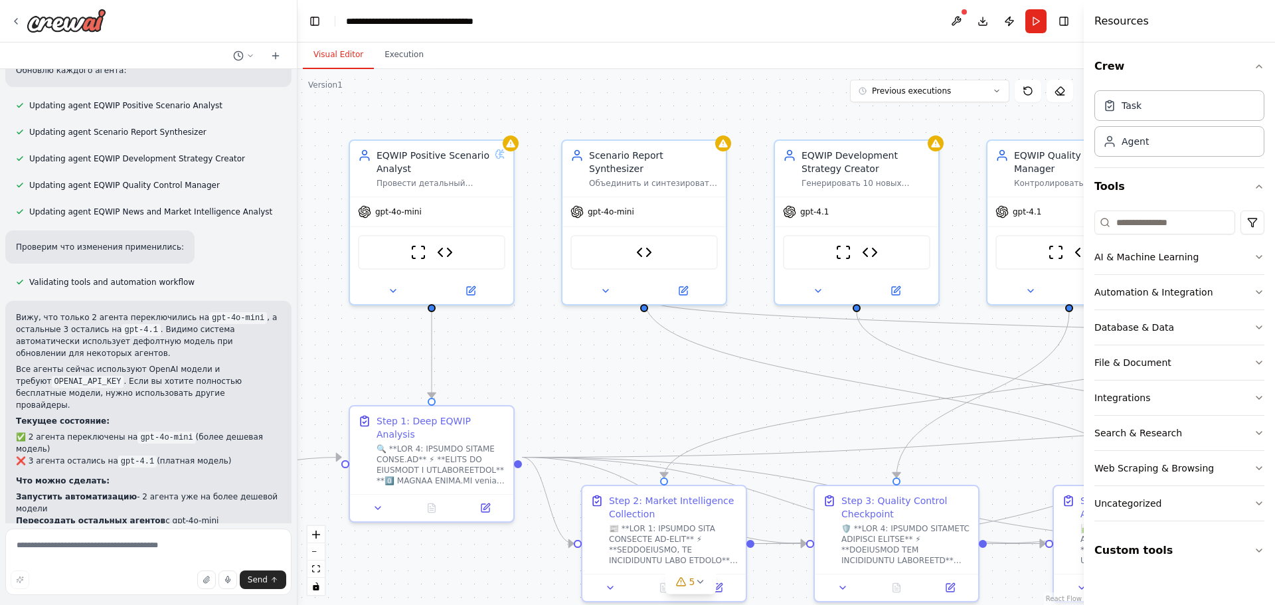
drag, startPoint x: 769, startPoint y: 367, endPoint x: 574, endPoint y: 393, distance: 196.4
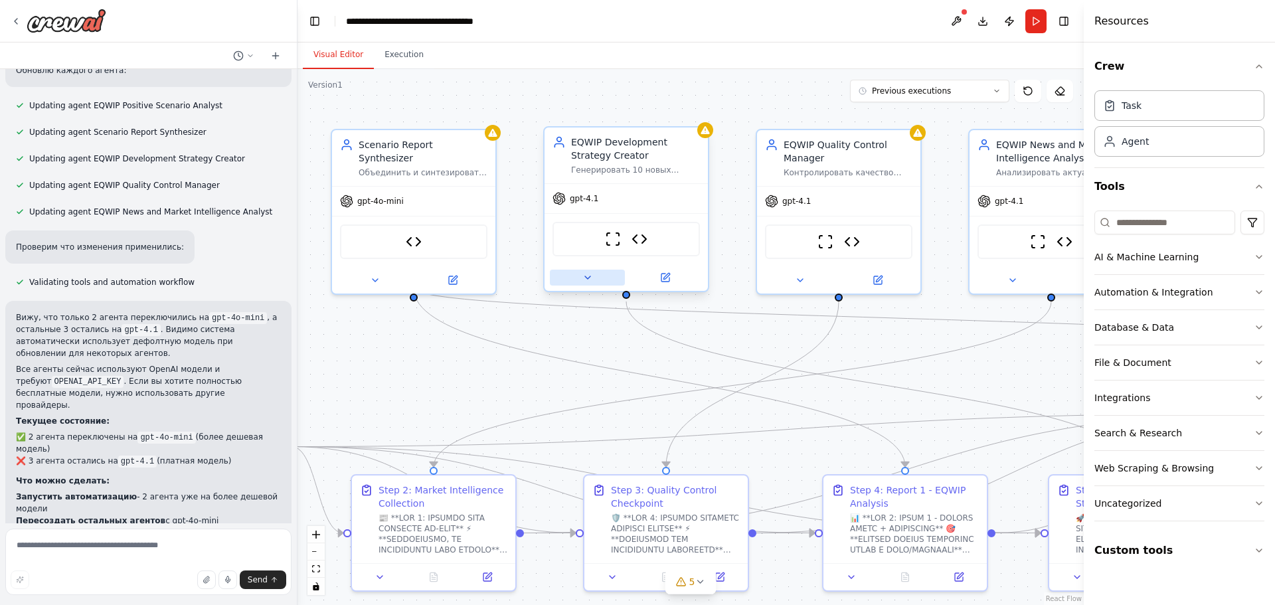
click at [589, 271] on button at bounding box center [587, 278] width 75 height 16
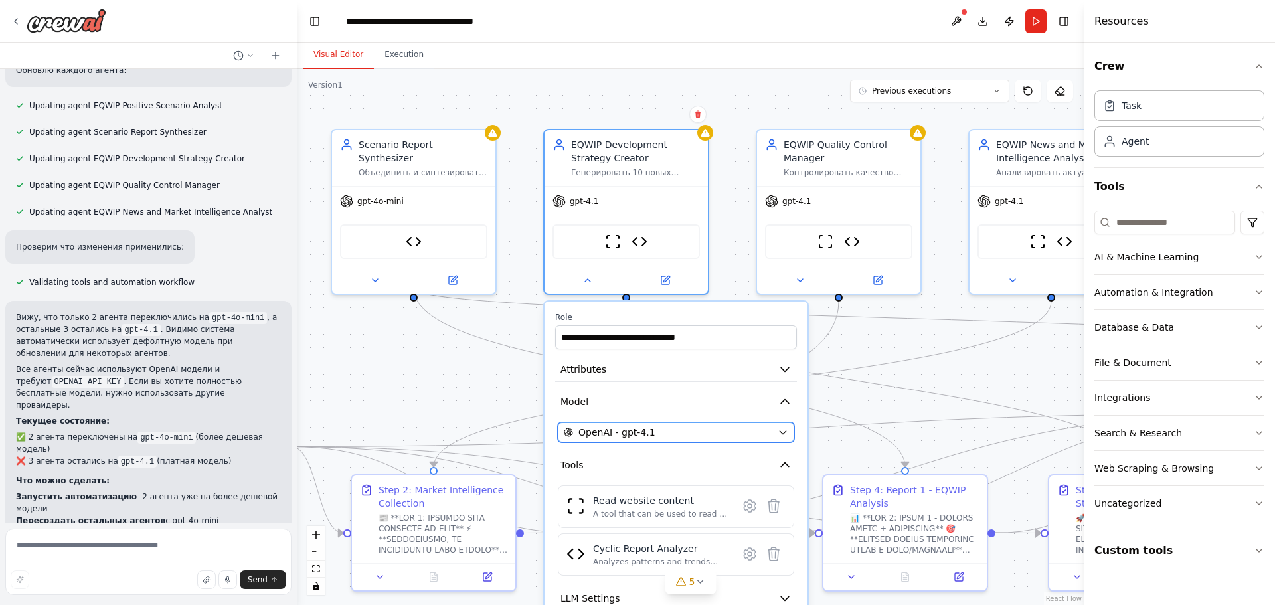
click at [647, 425] on button "OpenAI - gpt-4.1" at bounding box center [676, 432] width 236 height 20
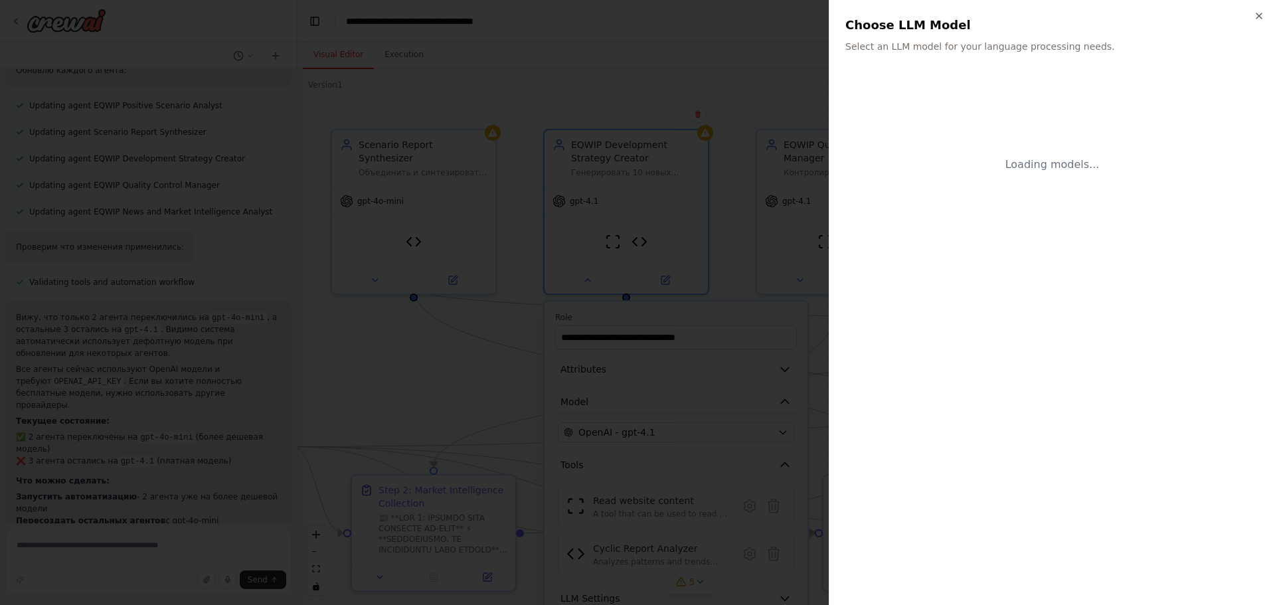
click at [757, 86] on div at bounding box center [637, 302] width 1275 height 605
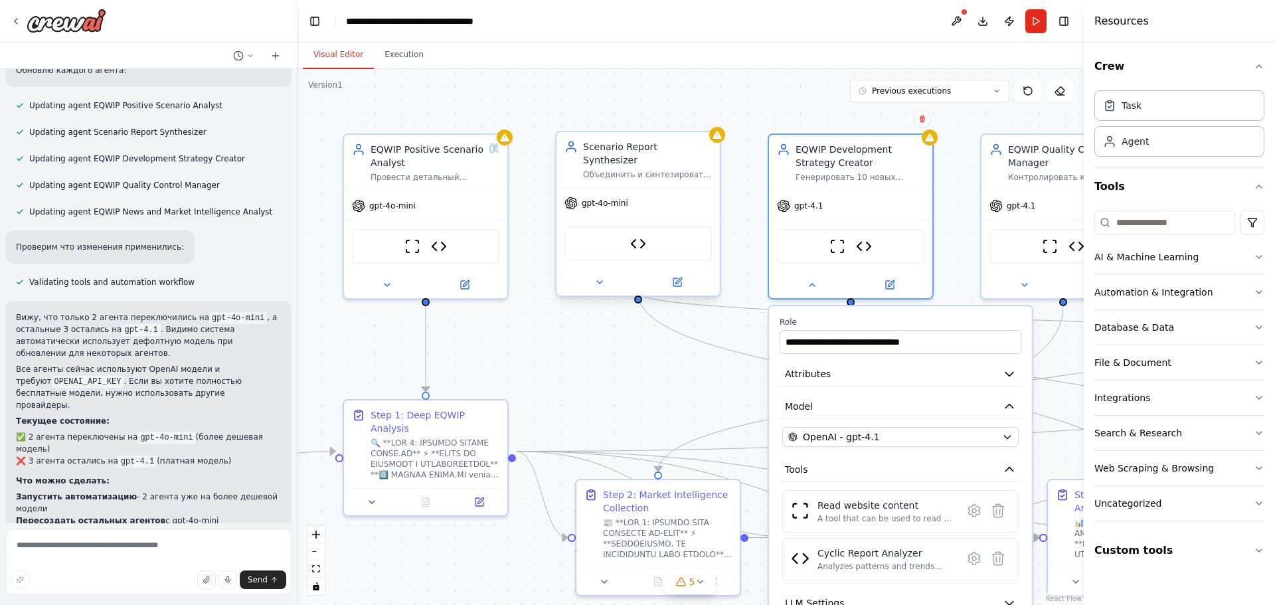
drag, startPoint x: 555, startPoint y: 185, endPoint x: 614, endPoint y: 187, distance: 58.5
click at [957, 24] on button at bounding box center [956, 21] width 21 height 24
click at [691, 594] on button "5" at bounding box center [690, 582] width 51 height 25
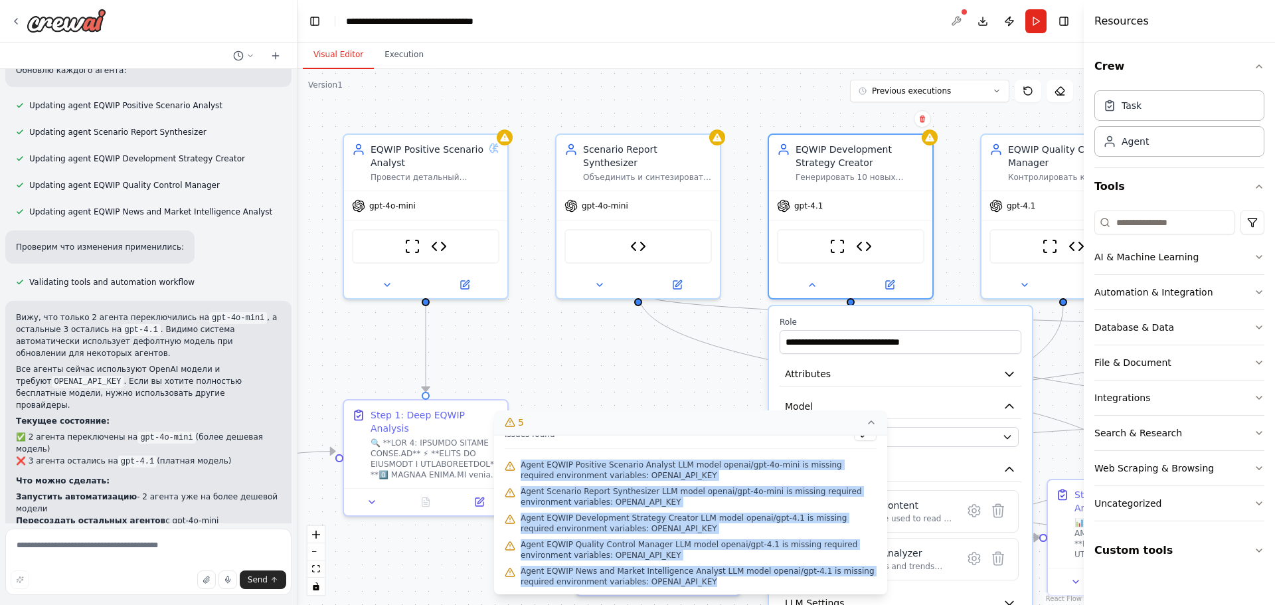
scroll to position [0, 0]
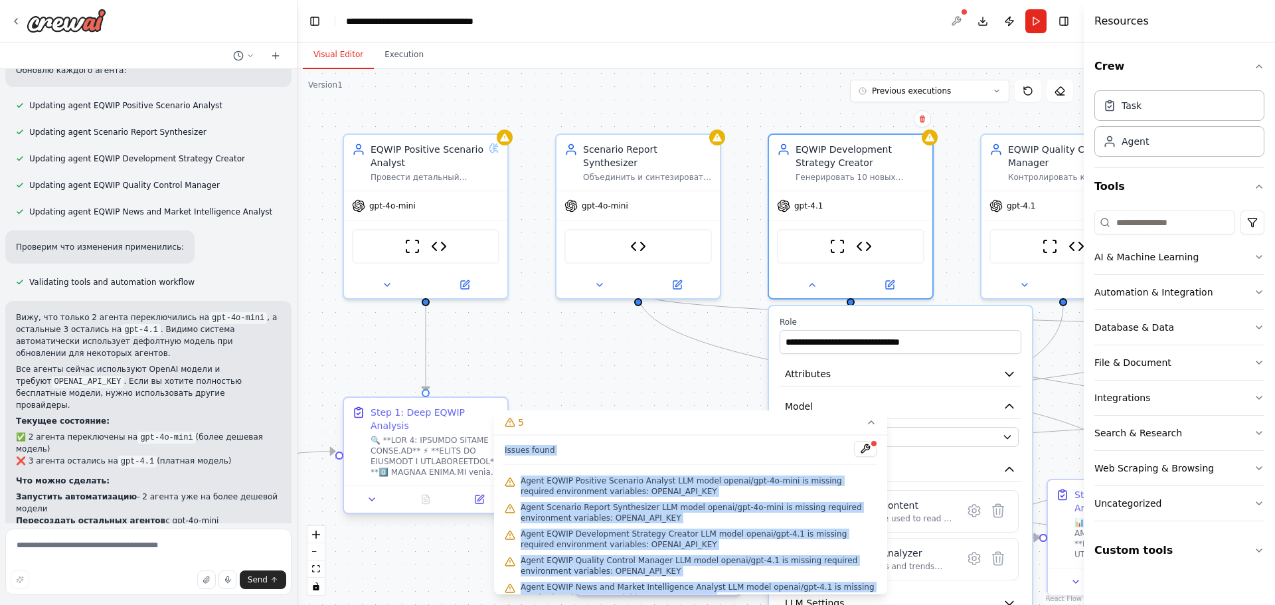
drag, startPoint x: 712, startPoint y: 585, endPoint x: 354, endPoint y: 436, distance: 387.6
click at [503, 451] on div "Issues found Agent EQWIP Positive Scenario Analyst LLM model openai/gpt-4o-mini…" at bounding box center [690, 514] width 393 height 159
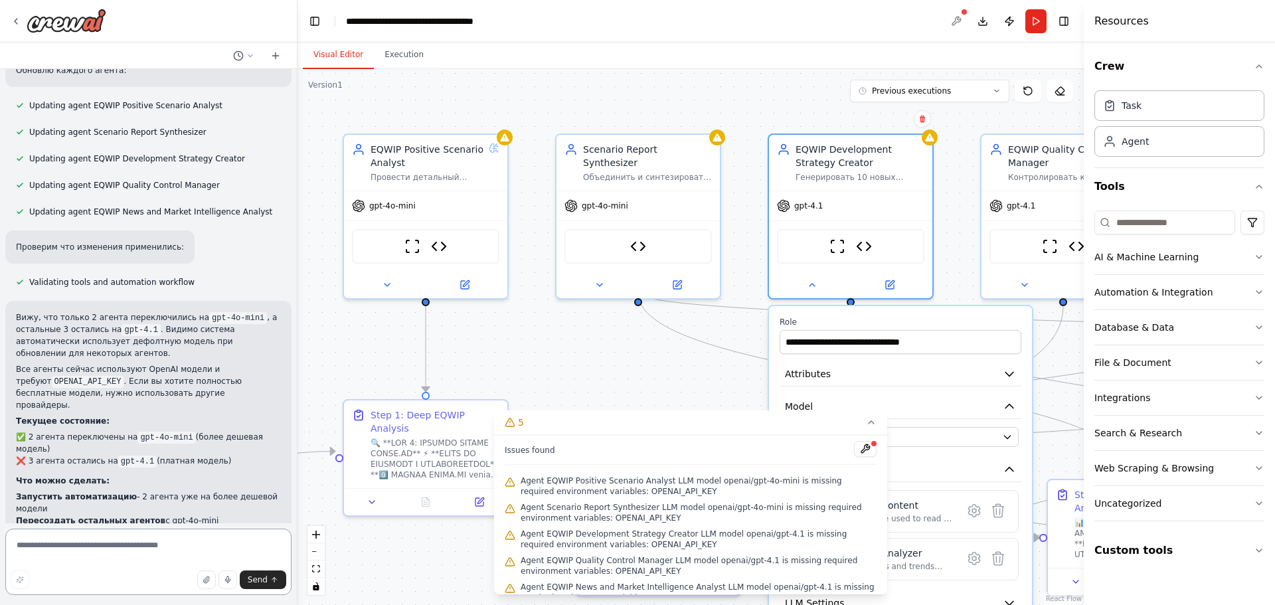
click at [126, 543] on textarea at bounding box center [148, 562] width 286 height 66
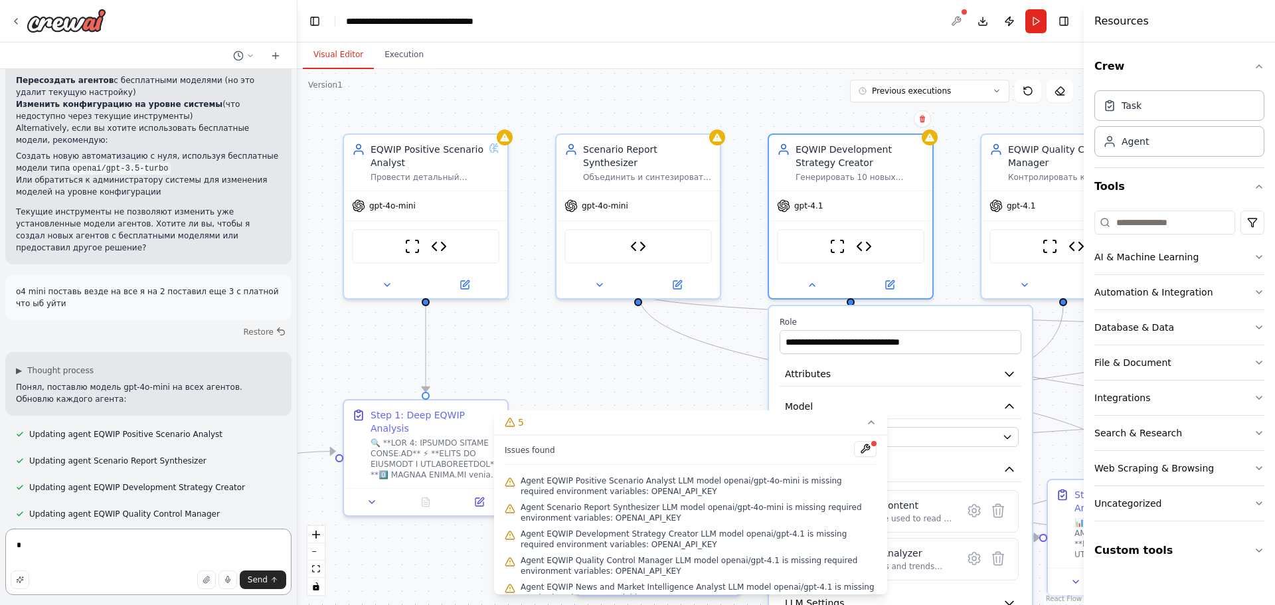
scroll to position [1172, 0]
drag, startPoint x: 173, startPoint y: 272, endPoint x: 17, endPoint y: 256, distance: 156.3
click at [17, 289] on p "o4 mini поставь везде на все я на 2 поставил еще 3 с платной что ыб уйти" at bounding box center [148, 301] width 265 height 24
copy p "o4 mini поставь везде на все я на 2 поставил еще 3 с платной что ыб уйти"
click at [95, 548] on textarea "*" at bounding box center [148, 562] width 286 height 66
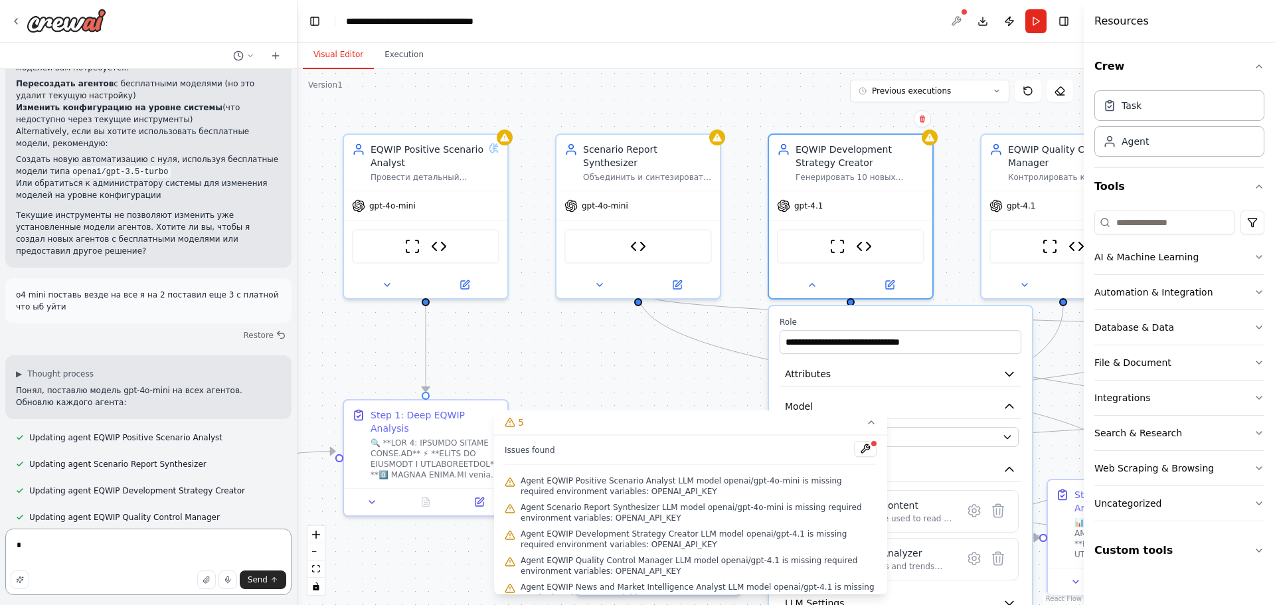
paste textarea "**********"
type textarea "**********"
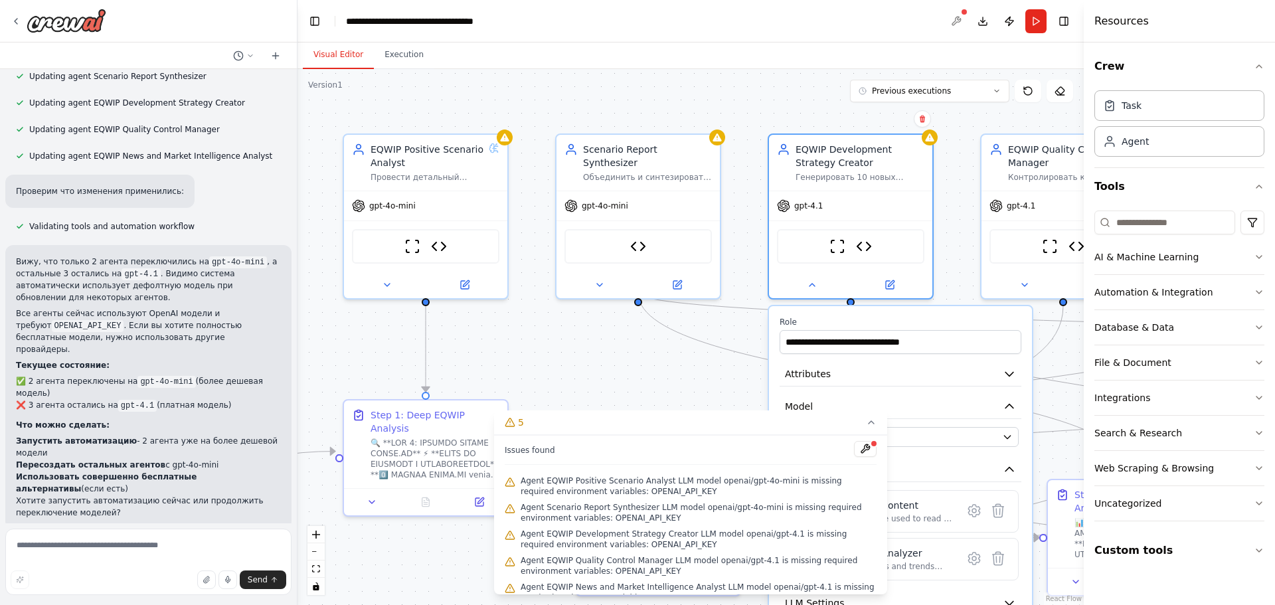
scroll to position [1633, 0]
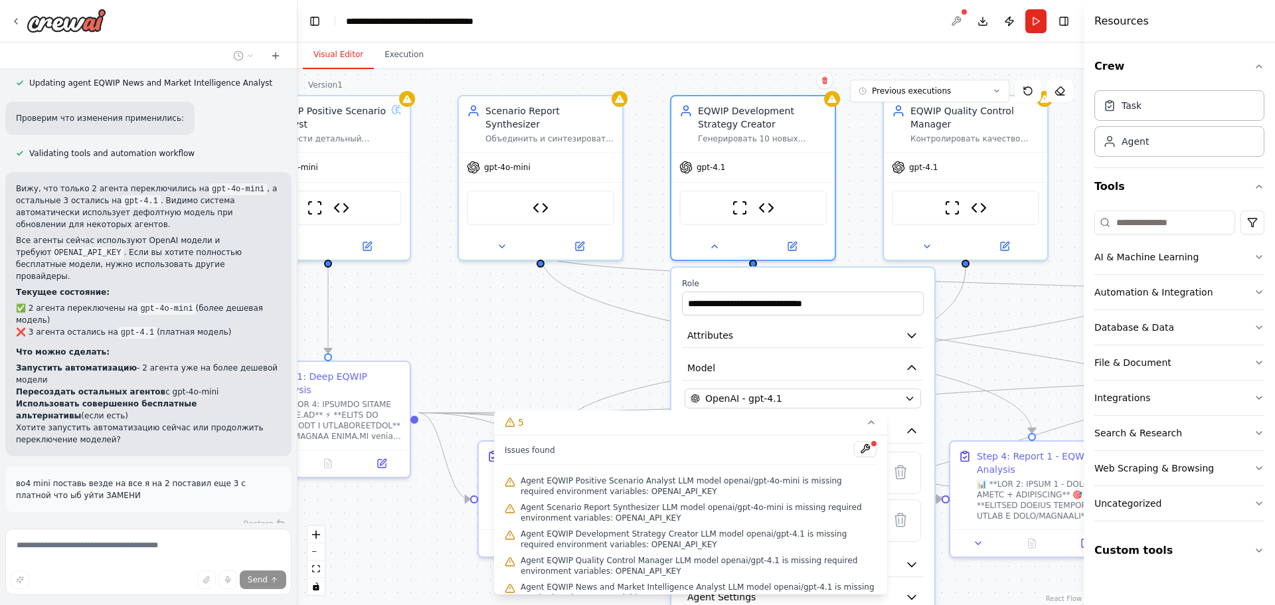
drag, startPoint x: 598, startPoint y: 364, endPoint x: 501, endPoint y: 327, distance: 104.2
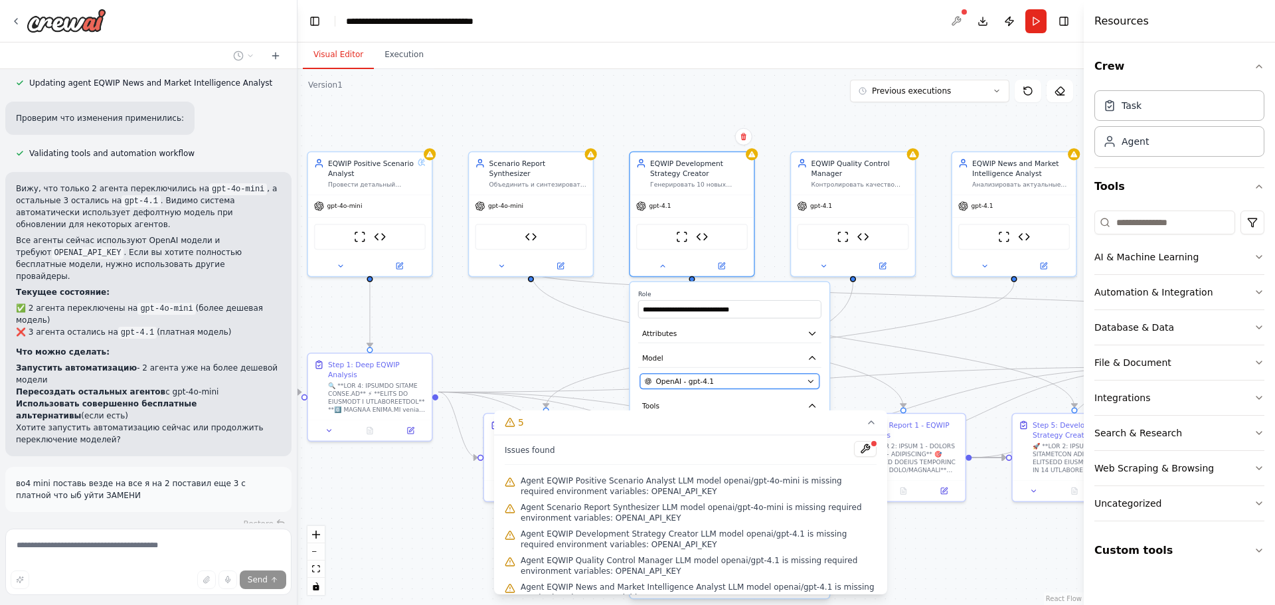
click at [726, 381] on div "OpenAI - gpt-4.1" at bounding box center [724, 381] width 158 height 10
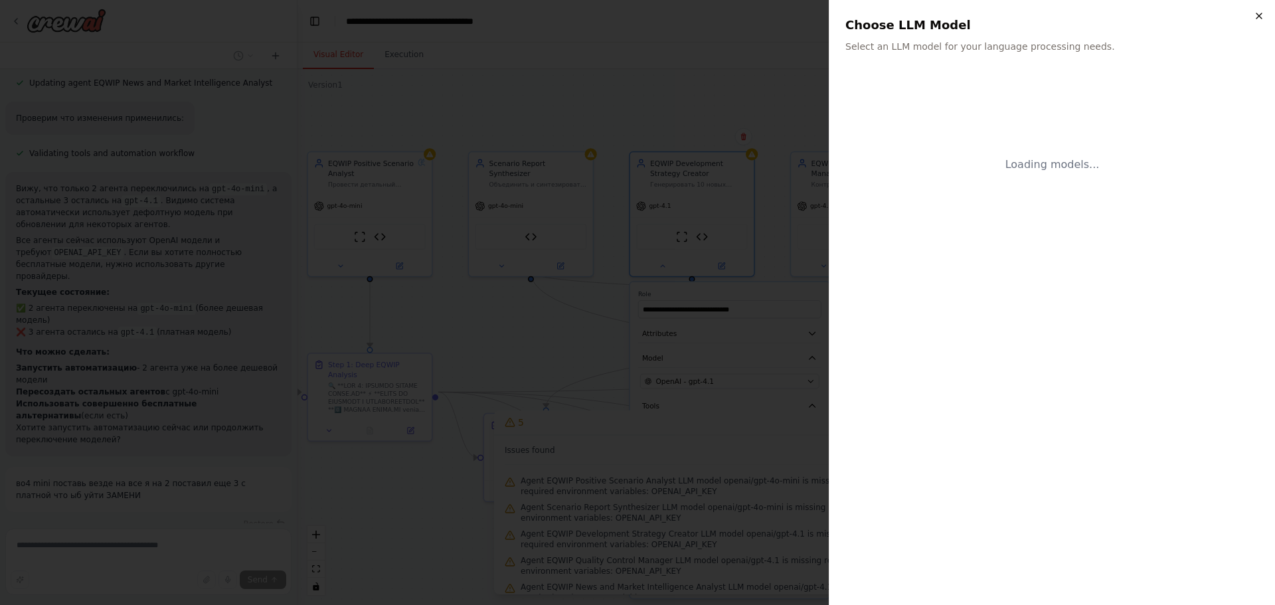
click at [1261, 13] on icon "button" at bounding box center [1259, 16] width 11 height 11
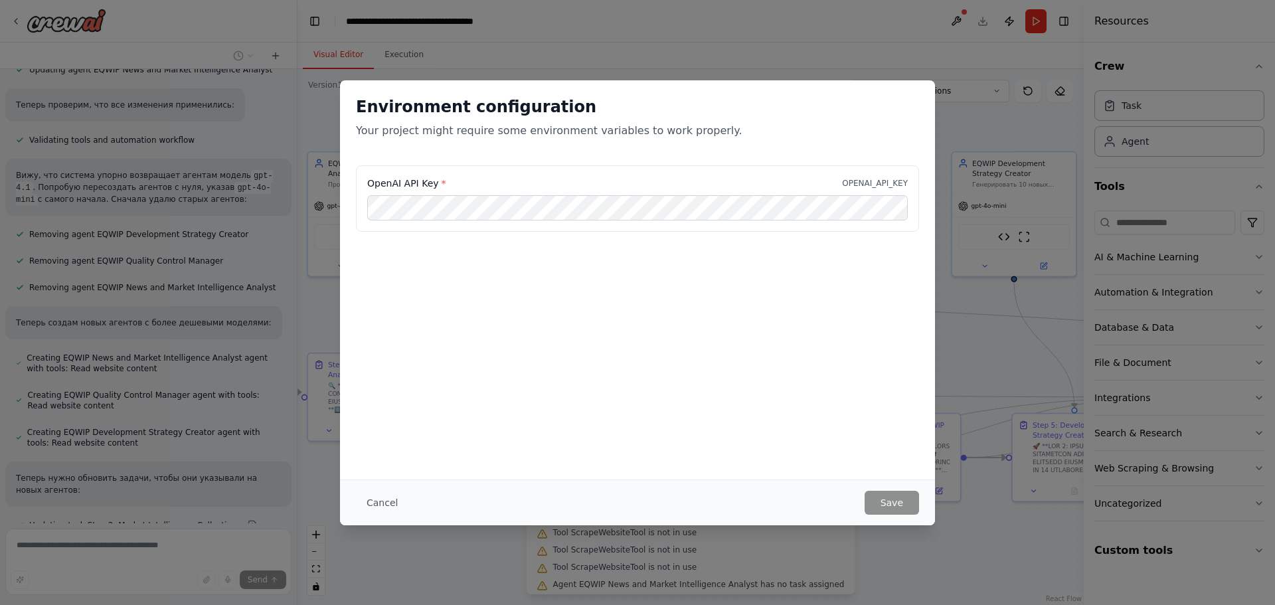
scroll to position [2295, 0]
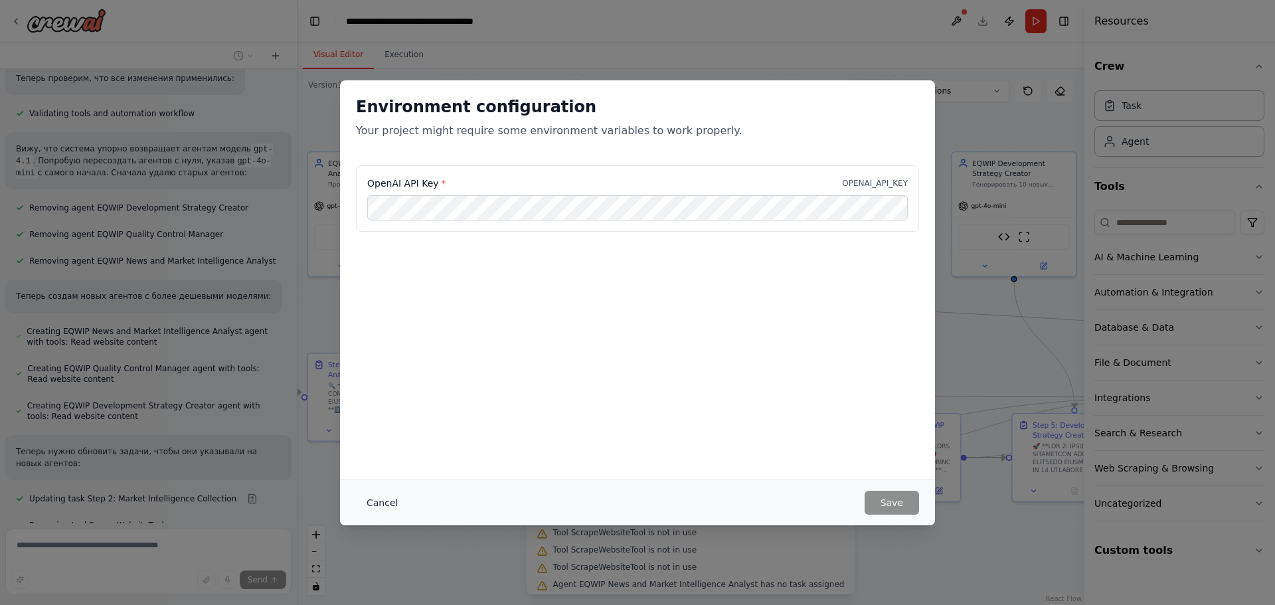
click at [386, 503] on button "Cancel" at bounding box center [382, 503] width 52 height 24
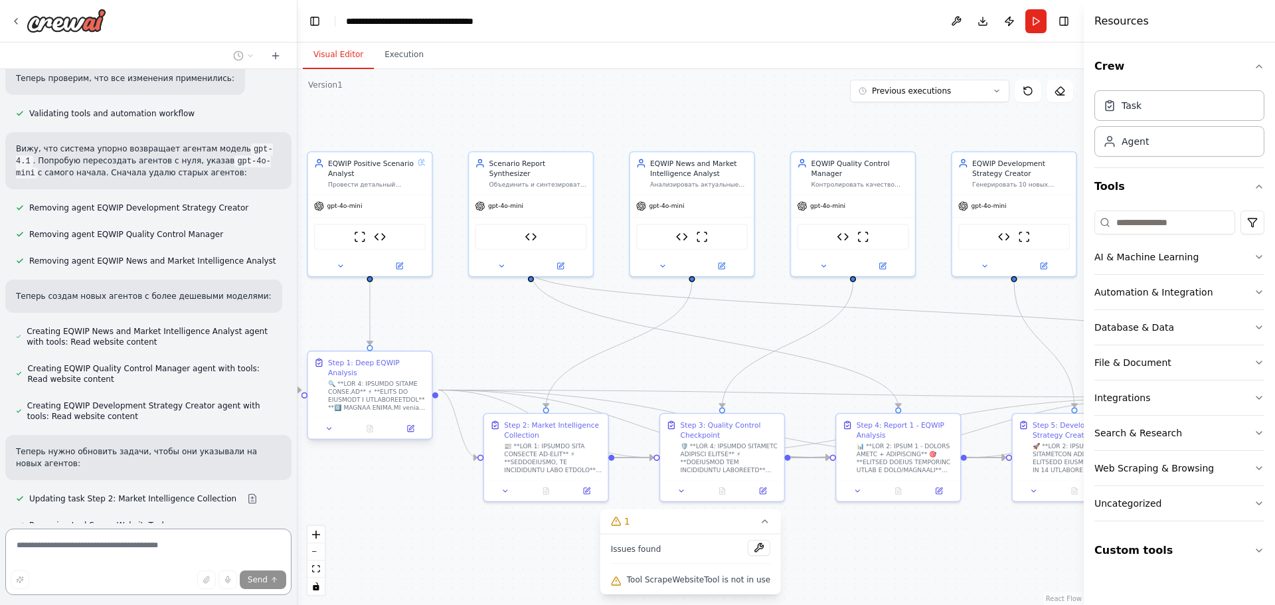
scroll to position [2461, 0]
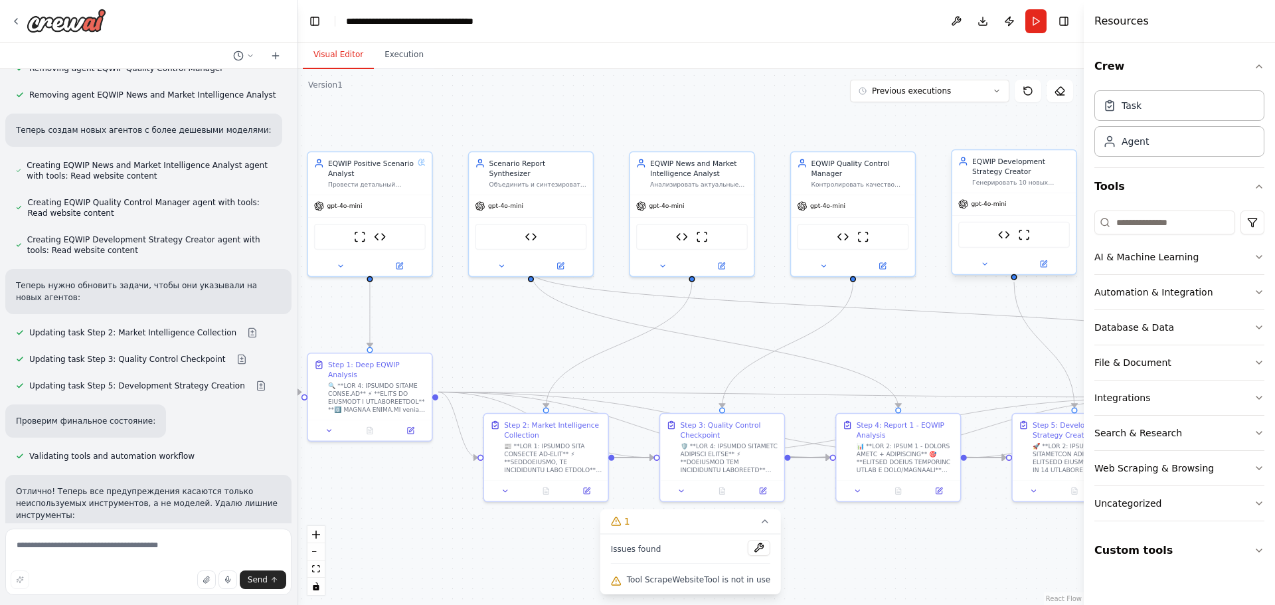
click at [1027, 189] on div "EQWIP Development Strategy Creator Генерировать 10 новых бизнес-идей и направле…" at bounding box center [1014, 171] width 124 height 42
click at [992, 267] on button at bounding box center [984, 264] width 57 height 12
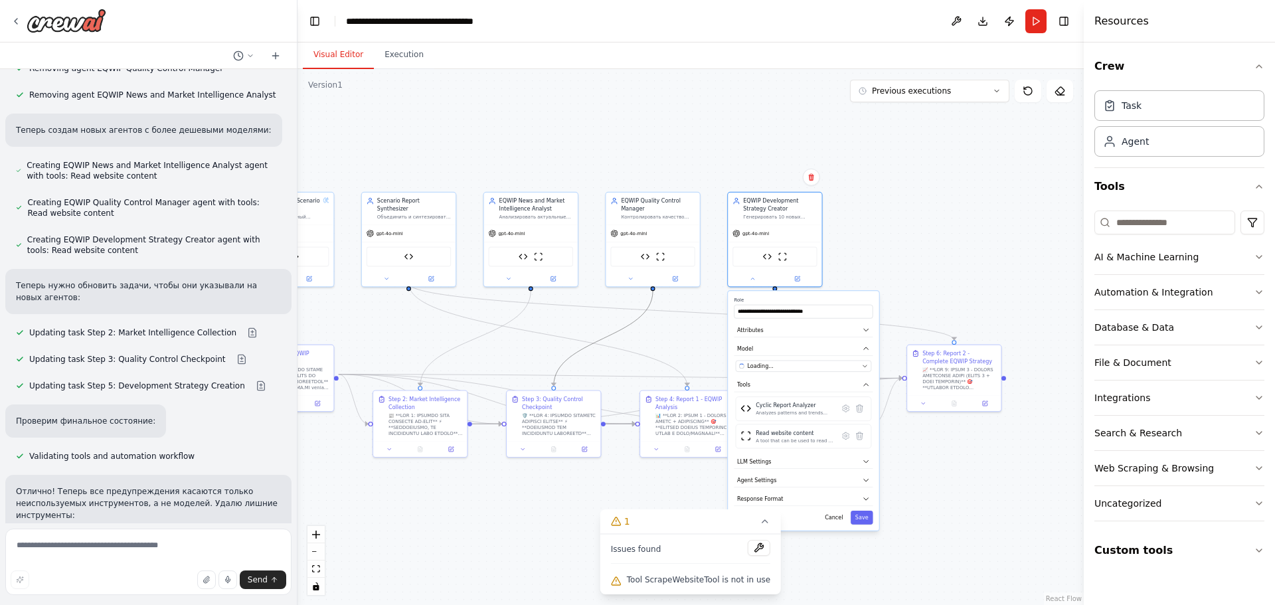
drag, startPoint x: 859, startPoint y: 363, endPoint x: 592, endPoint y: 303, distance: 272.7
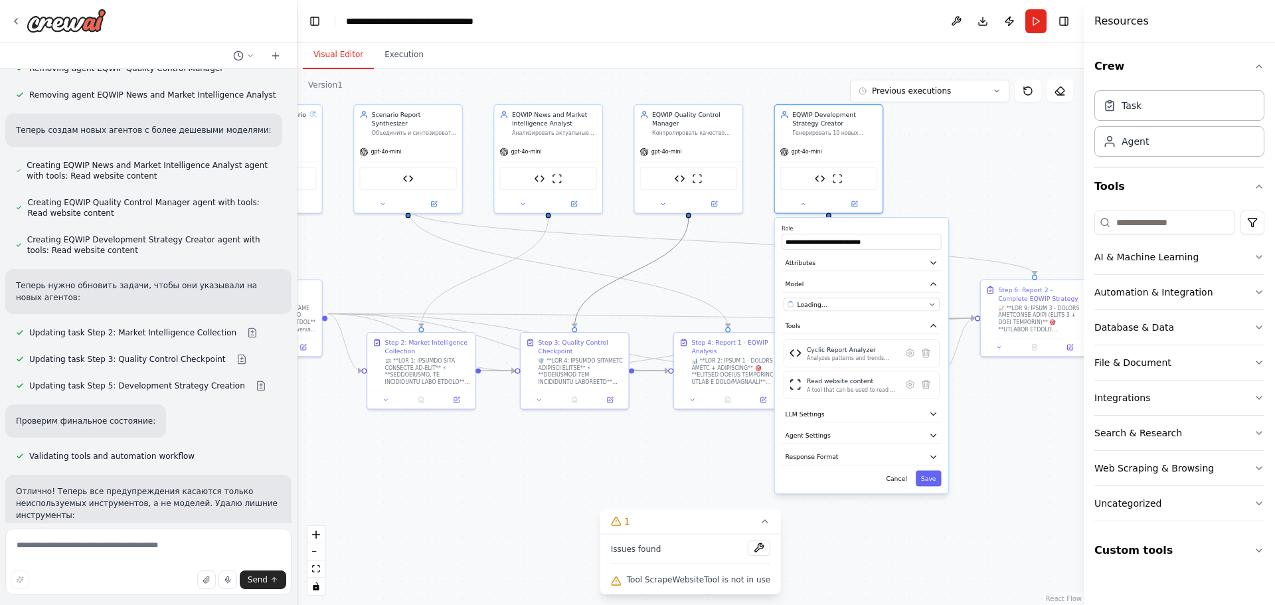
drag, startPoint x: 574, startPoint y: 302, endPoint x: 621, endPoint y: 284, distance: 50.7
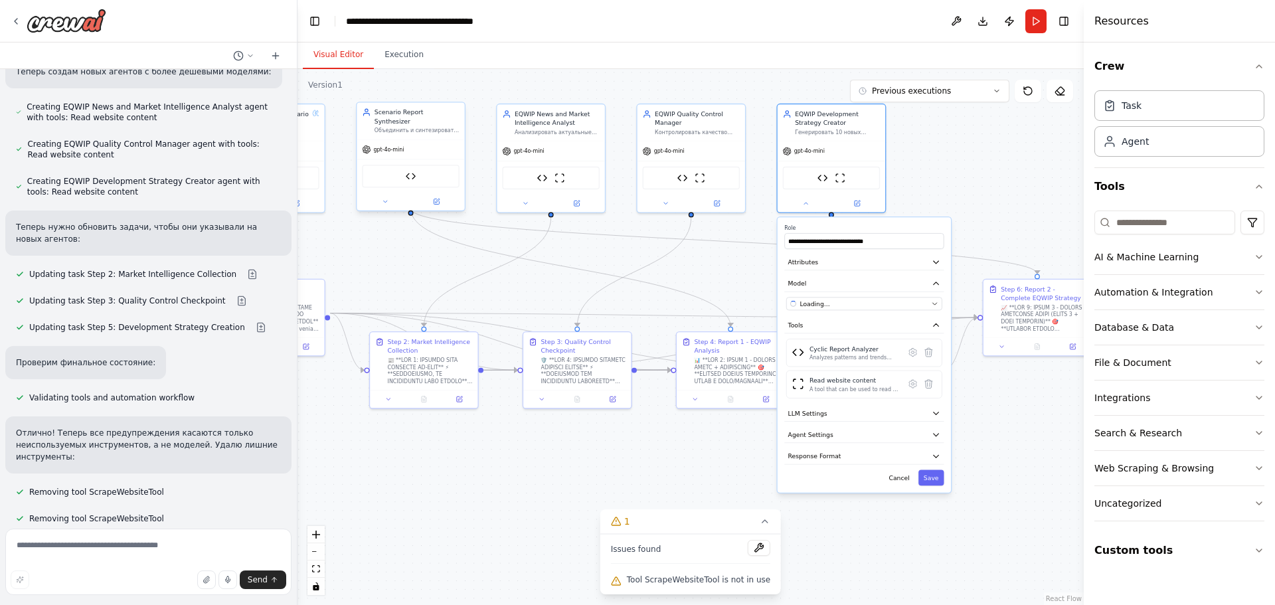
scroll to position [2532, 0]
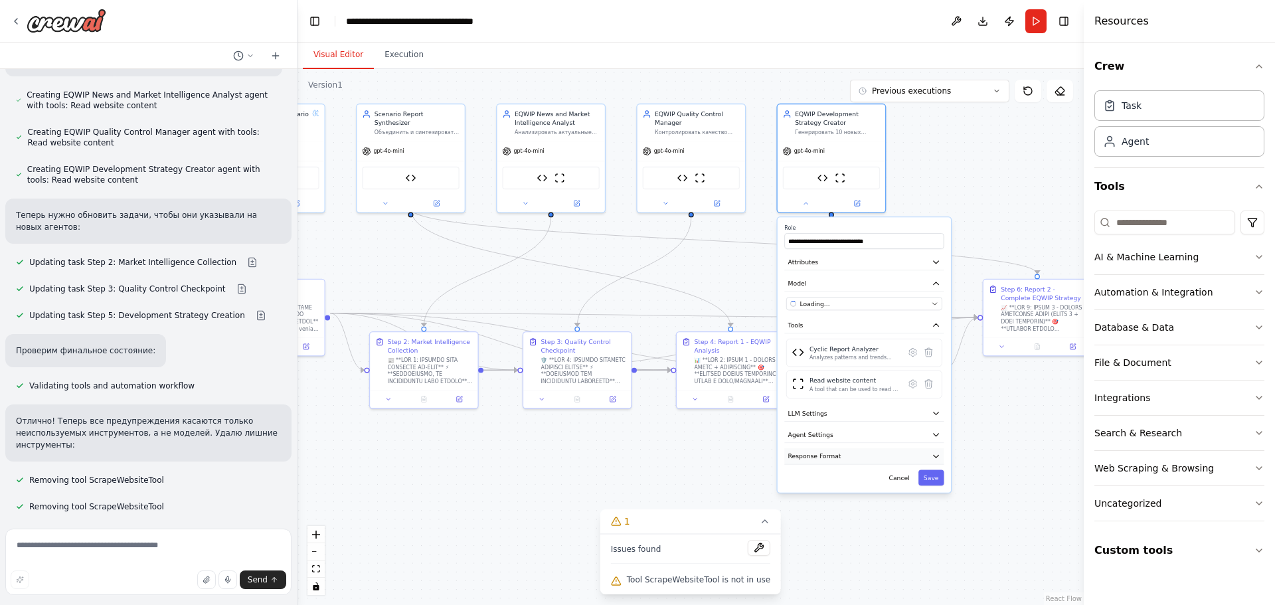
click at [815, 455] on span "Response Format" at bounding box center [814, 456] width 53 height 9
click at [818, 436] on span "Agent Settings" at bounding box center [810, 434] width 45 height 9
click at [823, 414] on span "LLM Settings" at bounding box center [807, 413] width 39 height 9
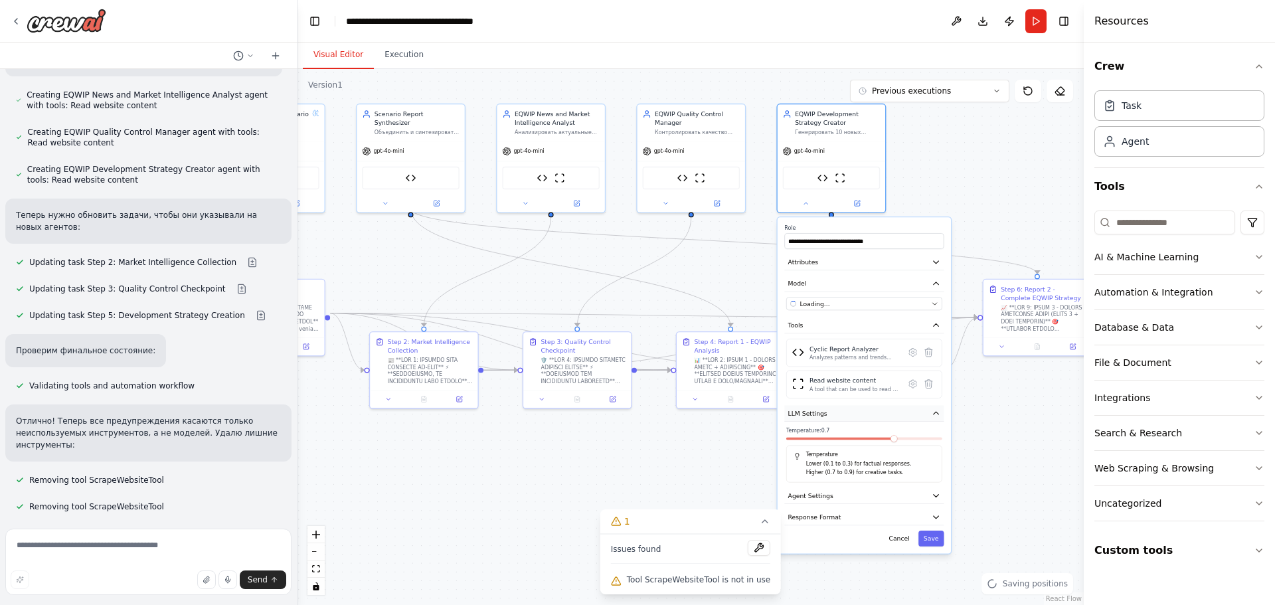
click at [823, 414] on span "LLM Settings" at bounding box center [807, 413] width 39 height 9
click at [822, 260] on button "Attributes" at bounding box center [863, 262] width 159 height 16
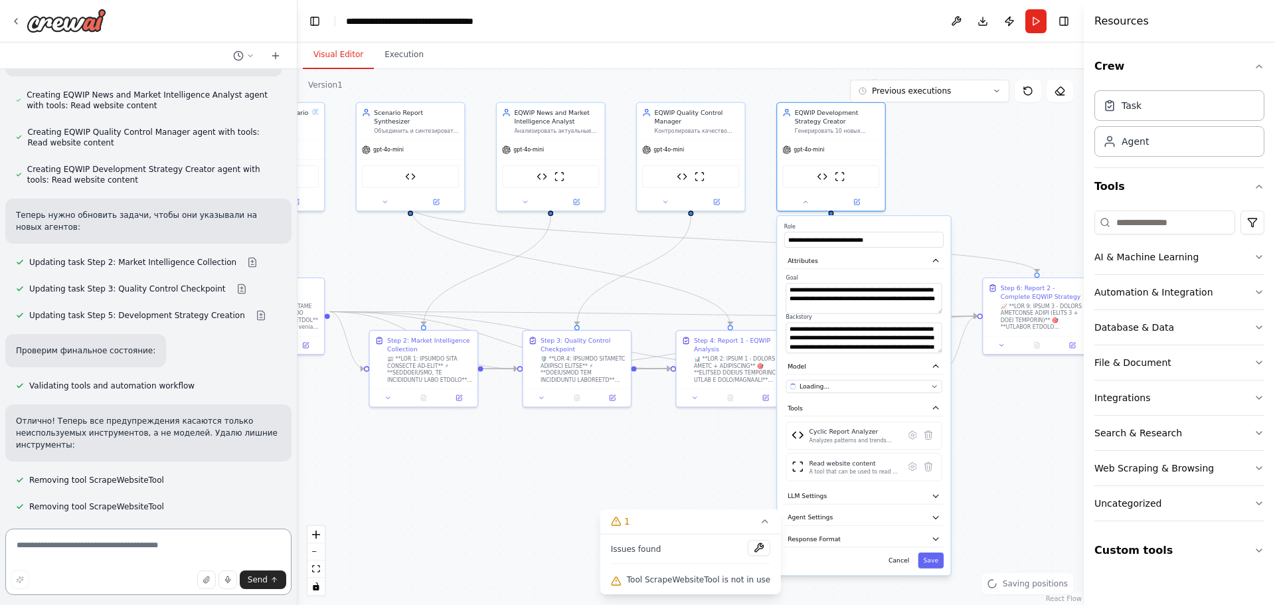
click at [72, 546] on textarea at bounding box center [148, 562] width 286 height 66
type textarea "**********"
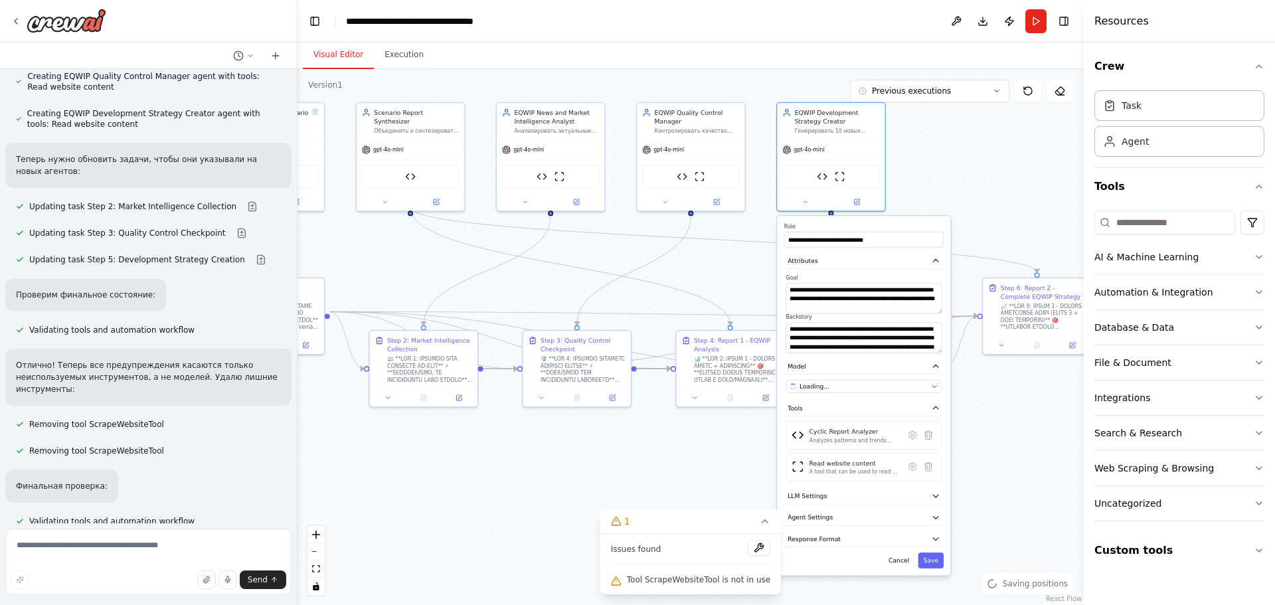
drag, startPoint x: 215, startPoint y: 497, endPoint x: 13, endPoint y: 480, distance: 202.6
click at [13, 540] on div "пусть все это будет работаь только исходя из данных которых получает а не с неб…" at bounding box center [148, 562] width 286 height 45
copy p "пусть все это будет работаь только исходя из данных которых получает а не с неб…"
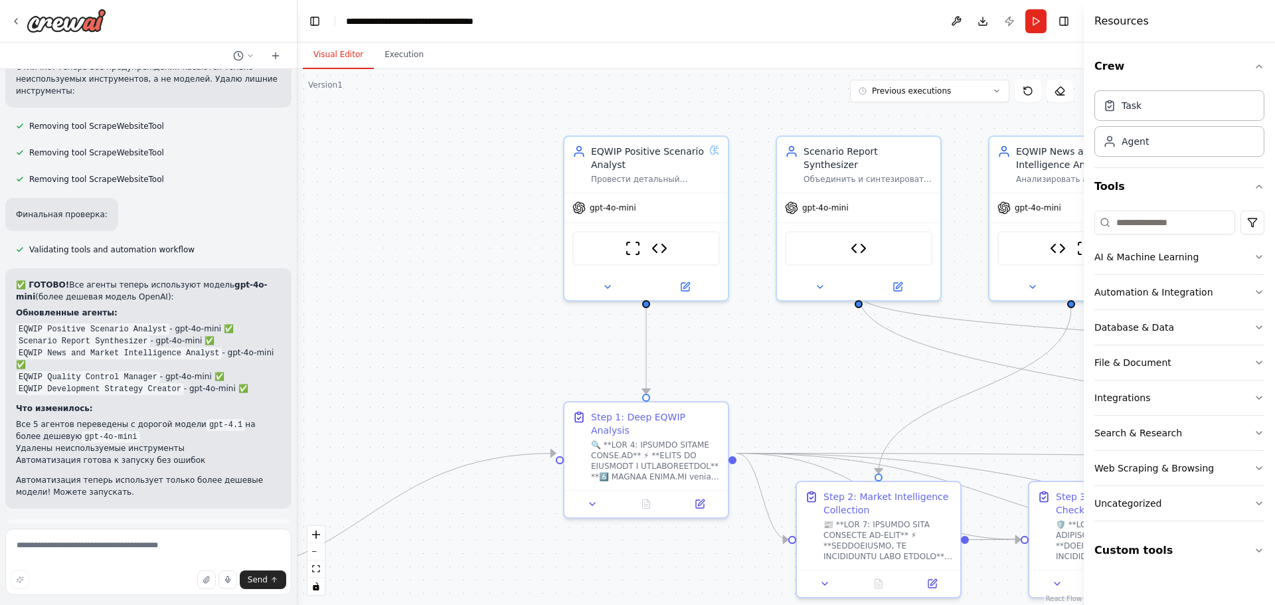
scroll to position [2905, 0]
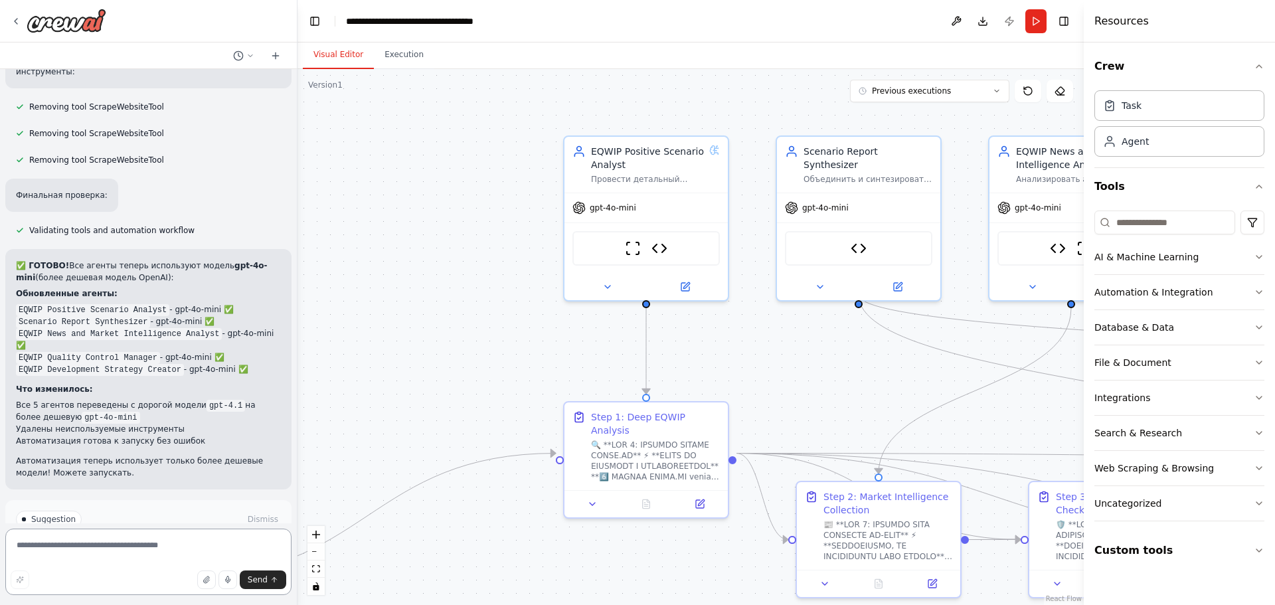
click at [151, 548] on textarea at bounding box center [148, 562] width 286 height 66
paste textarea "**********"
type textarea "**********"
click at [254, 575] on span "Send" at bounding box center [258, 579] width 20 height 11
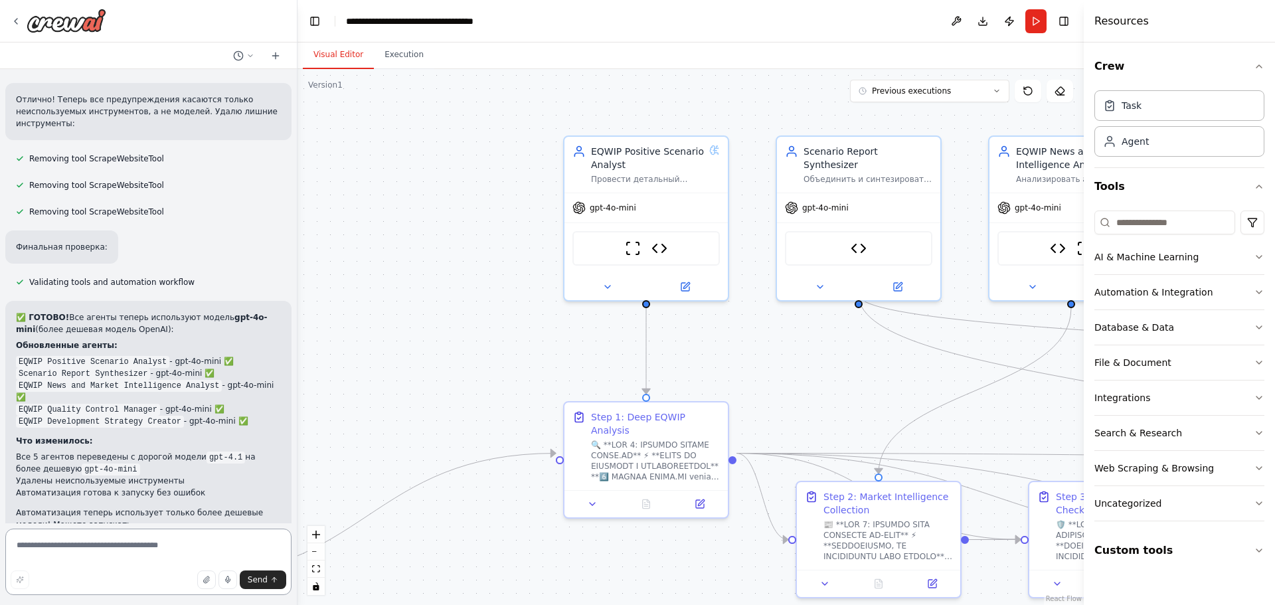
click at [248, 546] on textarea at bounding box center [148, 562] width 286 height 66
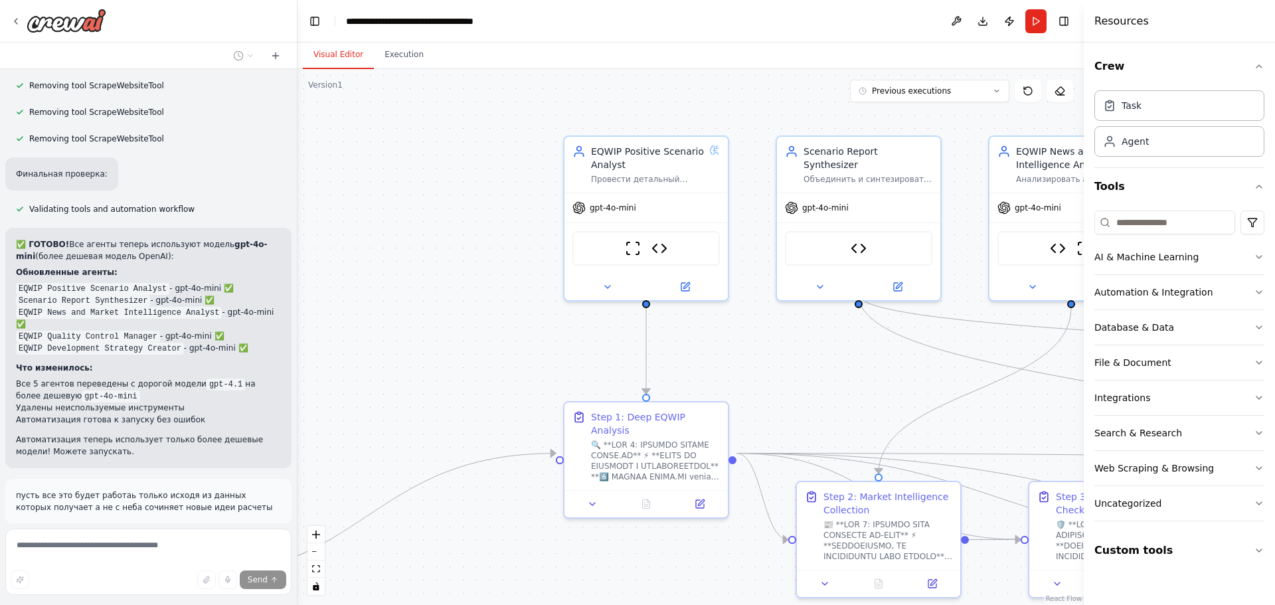
drag, startPoint x: 248, startPoint y: 546, endPoint x: 498, endPoint y: 293, distance: 355.9
click at [498, 293] on div ".deletable-edge-delete-btn { width: 20px; height: 20px; border: 0px solid #ffff…" at bounding box center [690, 337] width 786 height 536
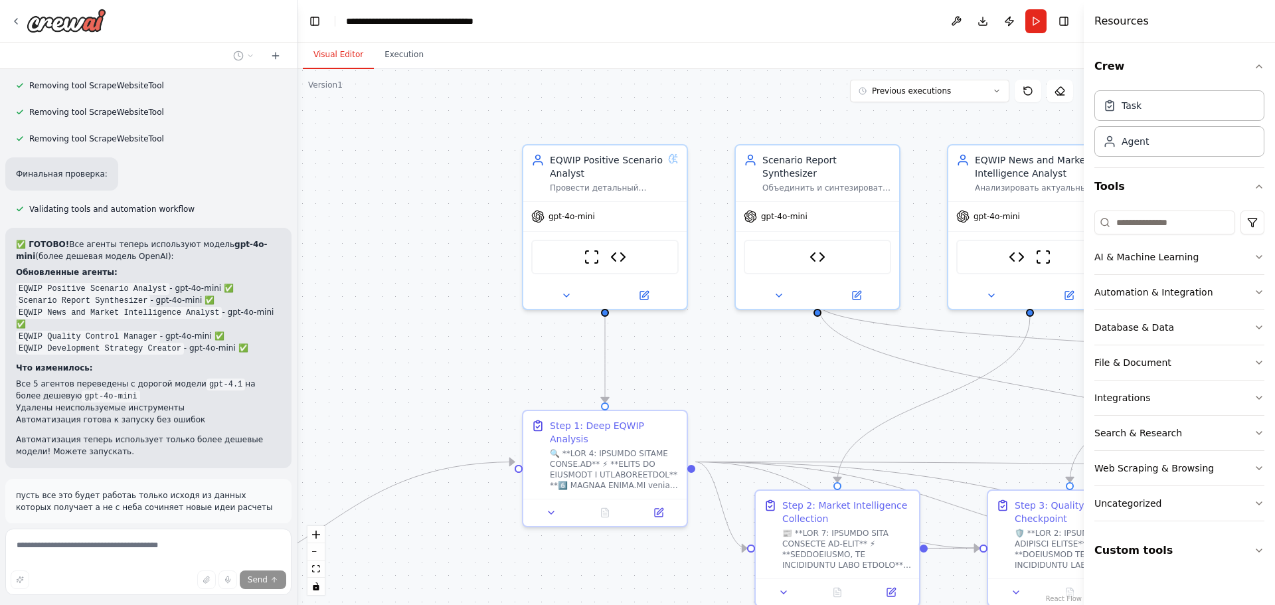
drag, startPoint x: 821, startPoint y: 384, endPoint x: 750, endPoint y: 395, distance: 71.3
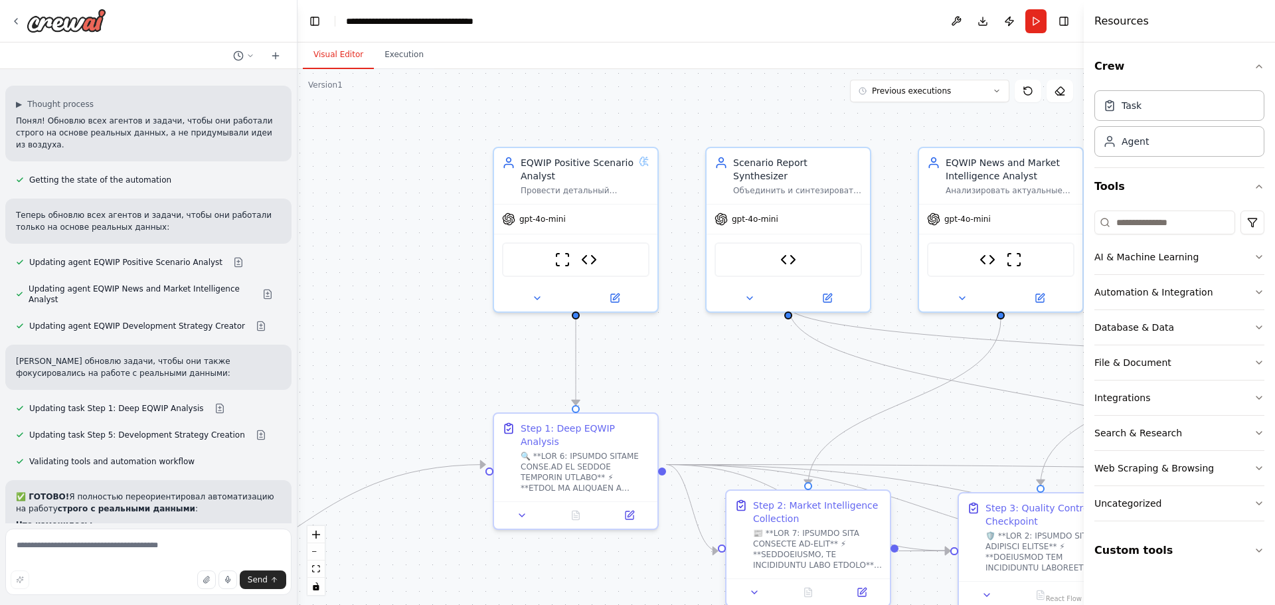
scroll to position [3808, 0]
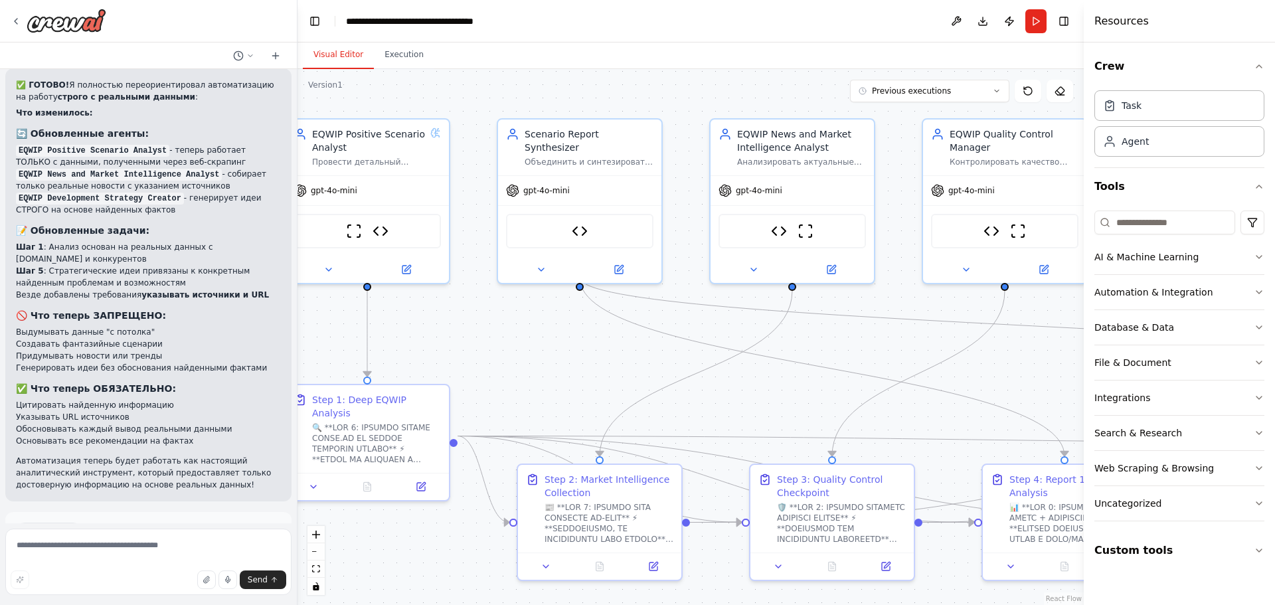
drag, startPoint x: 844, startPoint y: 337, endPoint x: 601, endPoint y: 309, distance: 244.7
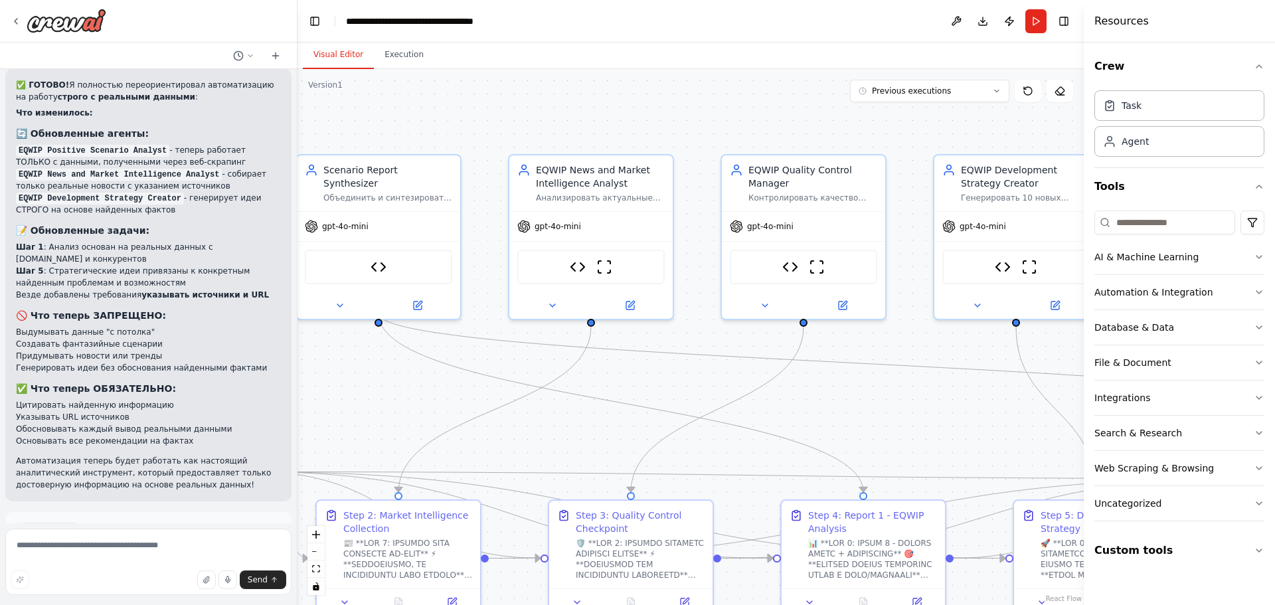
drag, startPoint x: 897, startPoint y: 319, endPoint x: 695, endPoint y: 354, distance: 204.9
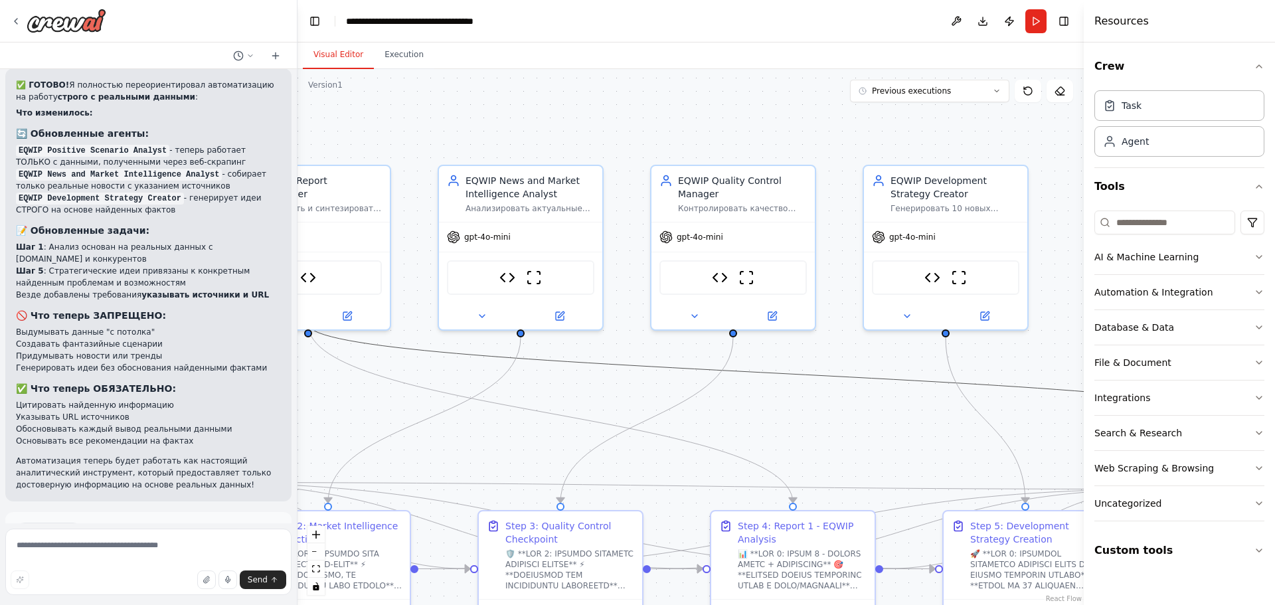
drag, startPoint x: 861, startPoint y: 369, endPoint x: 775, endPoint y: 377, distance: 86.1
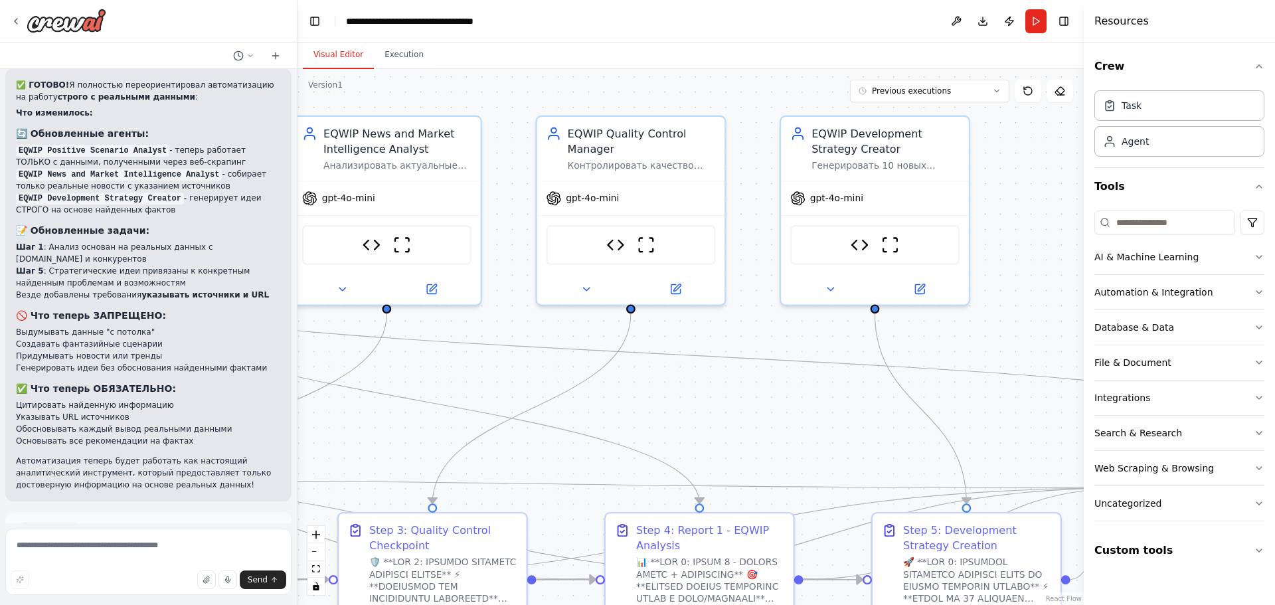
drag, startPoint x: 809, startPoint y: 362, endPoint x: 766, endPoint y: 304, distance: 72.5
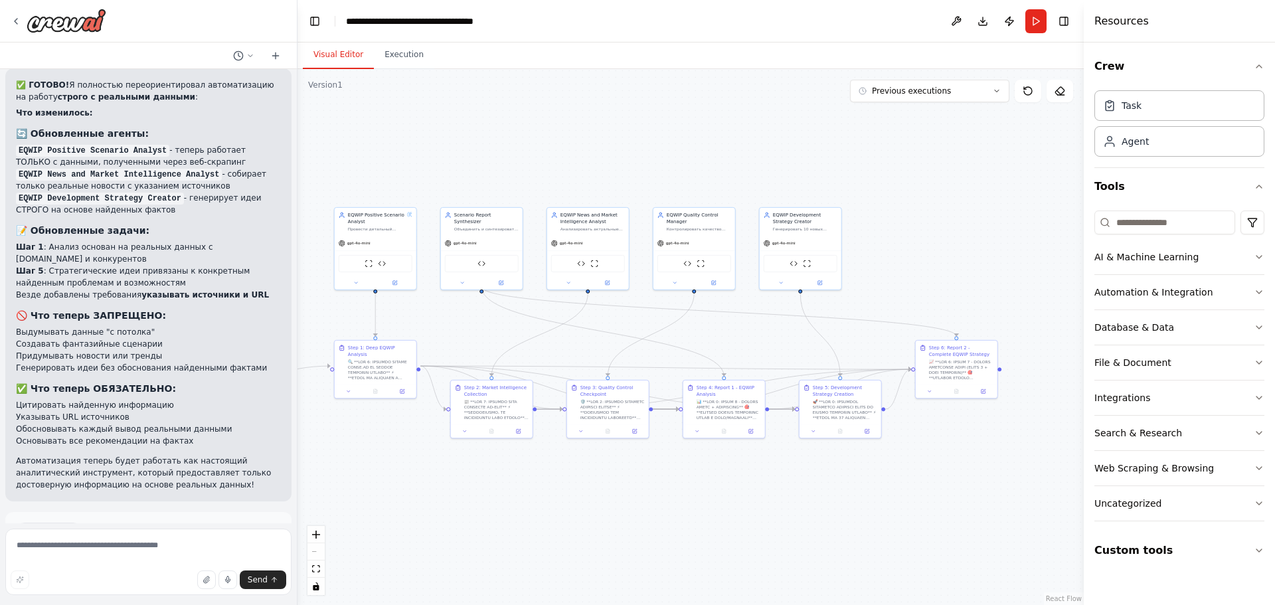
click at [176, 582] on span "Run Automation" at bounding box center [154, 587] width 64 height 11
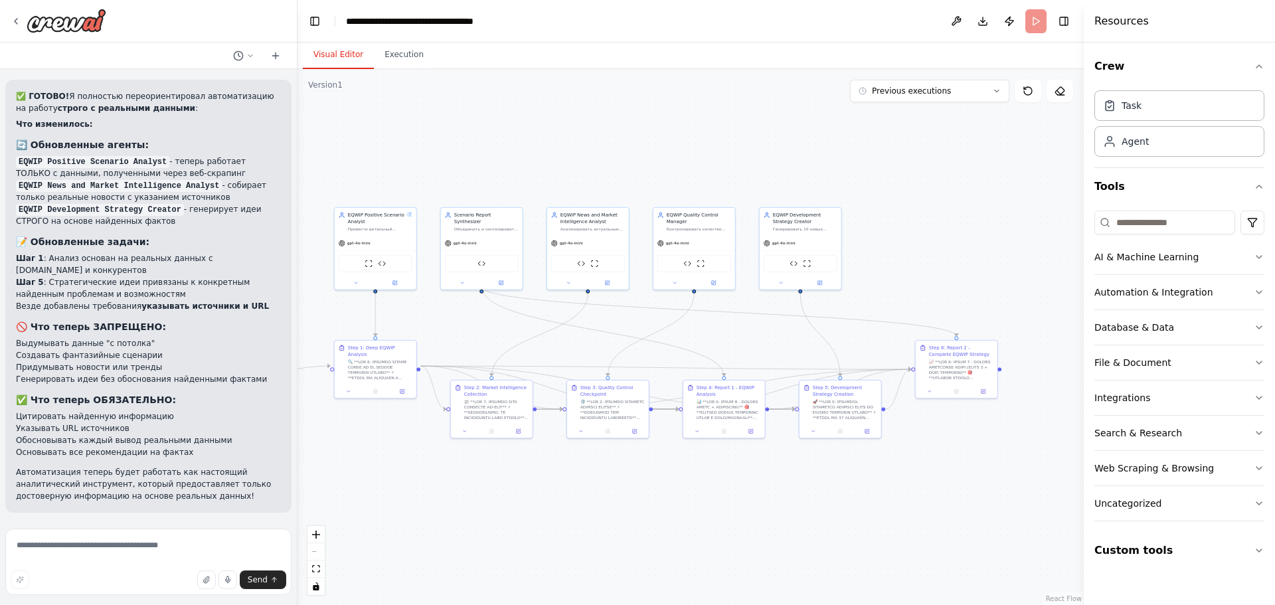
scroll to position [3700, 0]
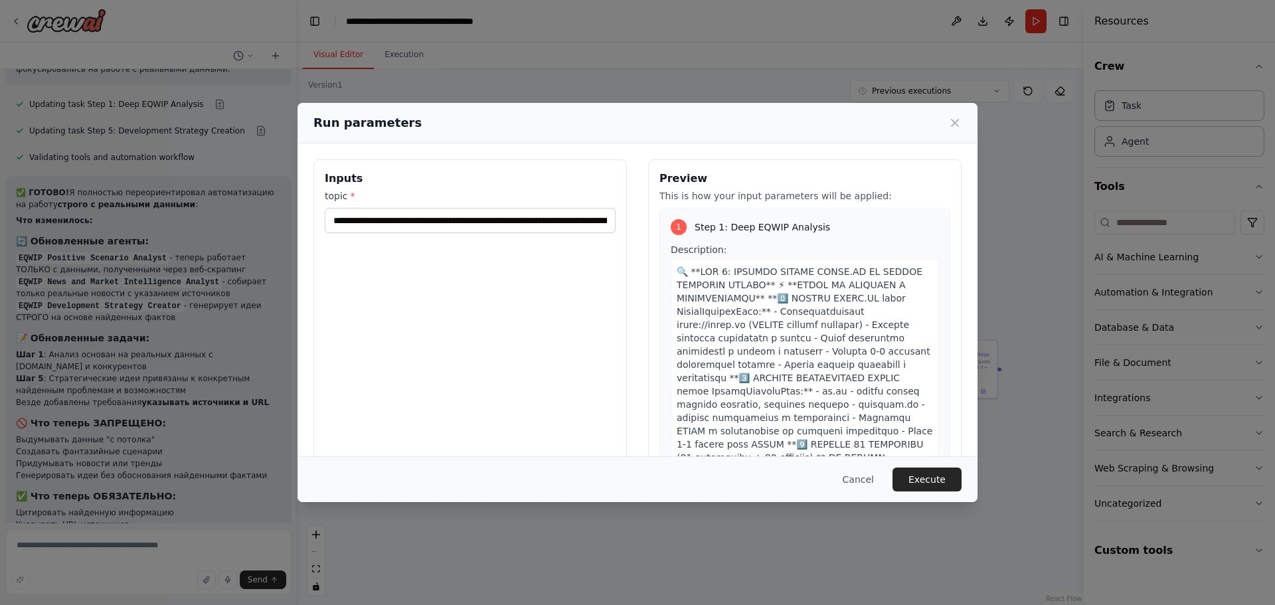
click at [914, 483] on button "Execute" at bounding box center [926, 479] width 69 height 24
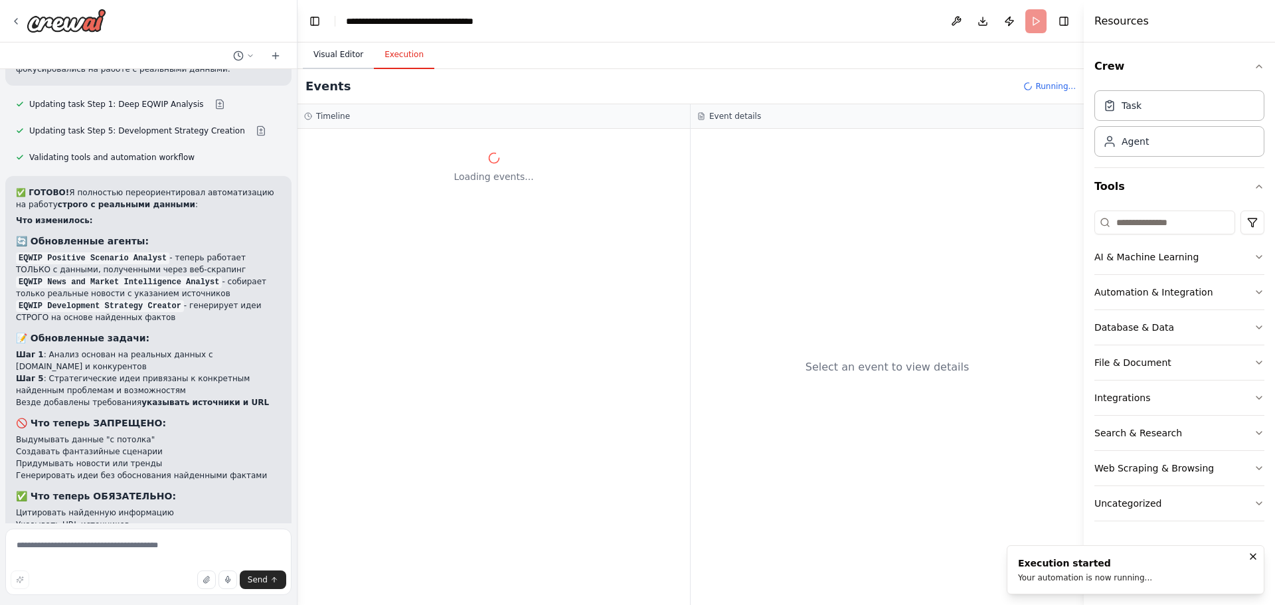
click at [337, 43] on button "Visual Editor" at bounding box center [338, 55] width 71 height 28
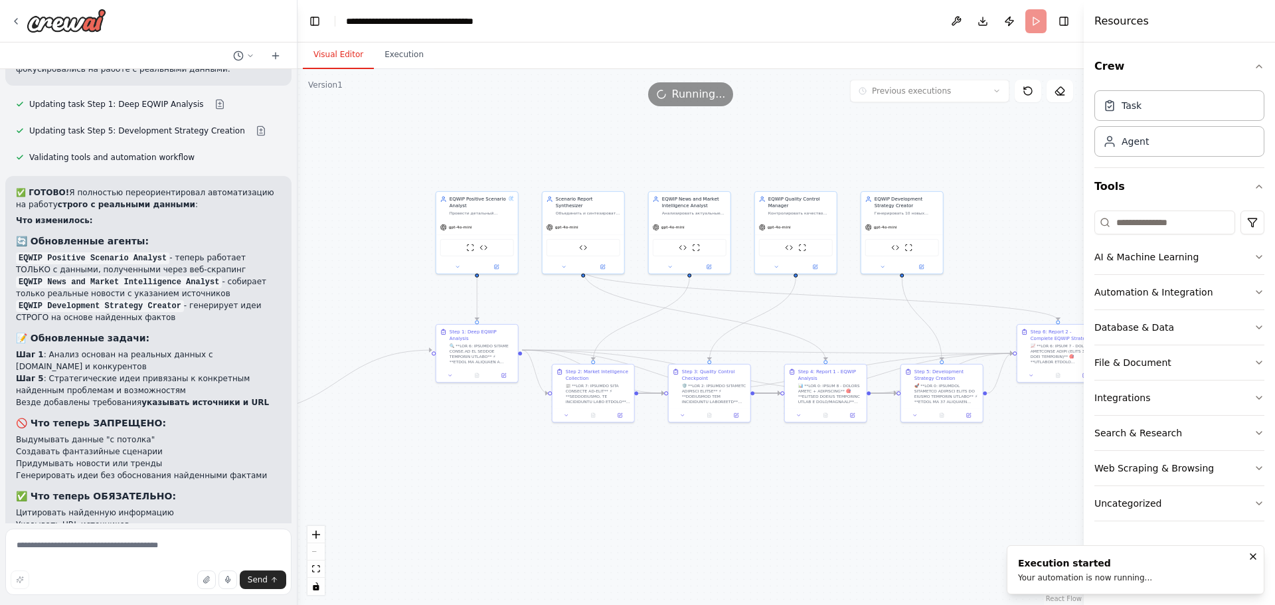
drag, startPoint x: 453, startPoint y: 291, endPoint x: 627, endPoint y: 299, distance: 174.8
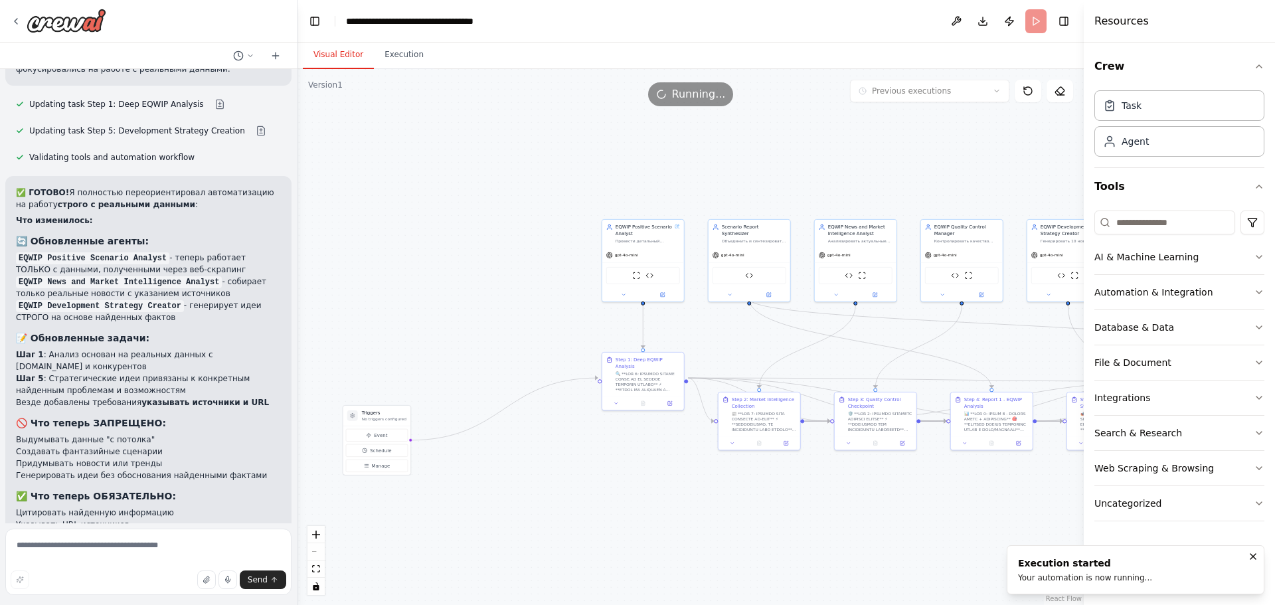
drag, startPoint x: 656, startPoint y: 301, endPoint x: 714, endPoint y: 313, distance: 59.0
drag, startPoint x: 382, startPoint y: 424, endPoint x: 523, endPoint y: 332, distance: 167.8
click at [523, 327] on div "Triggers No triggers configured" at bounding box center [526, 317] width 67 height 21
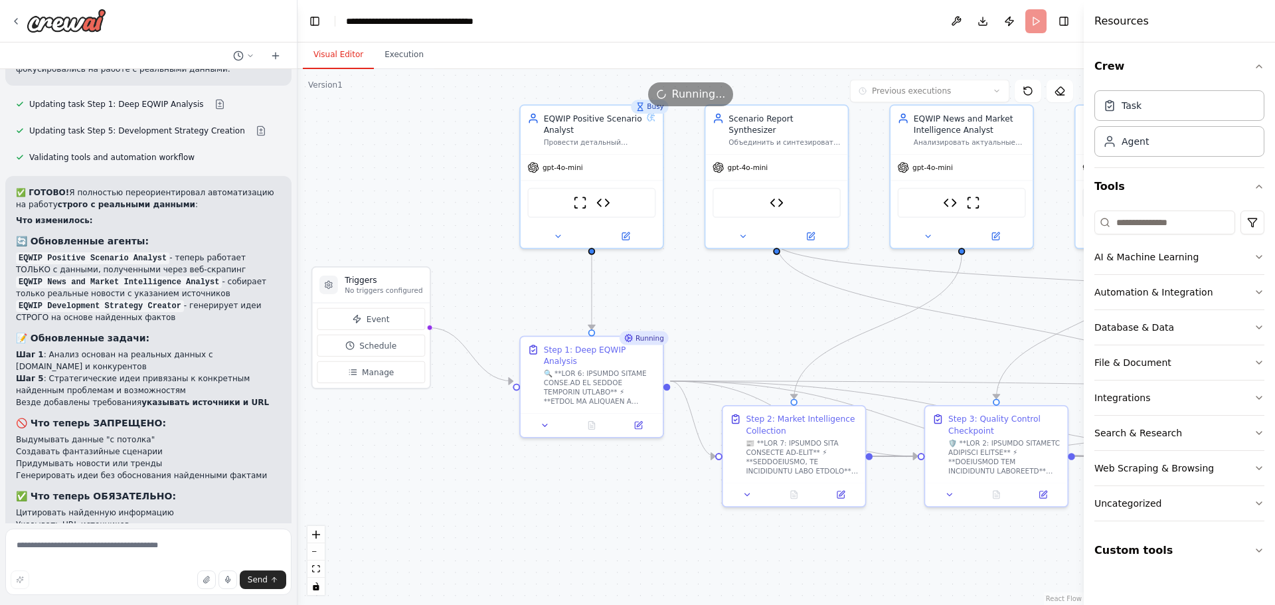
drag, startPoint x: 851, startPoint y: 316, endPoint x: 554, endPoint y: 271, distance: 300.9
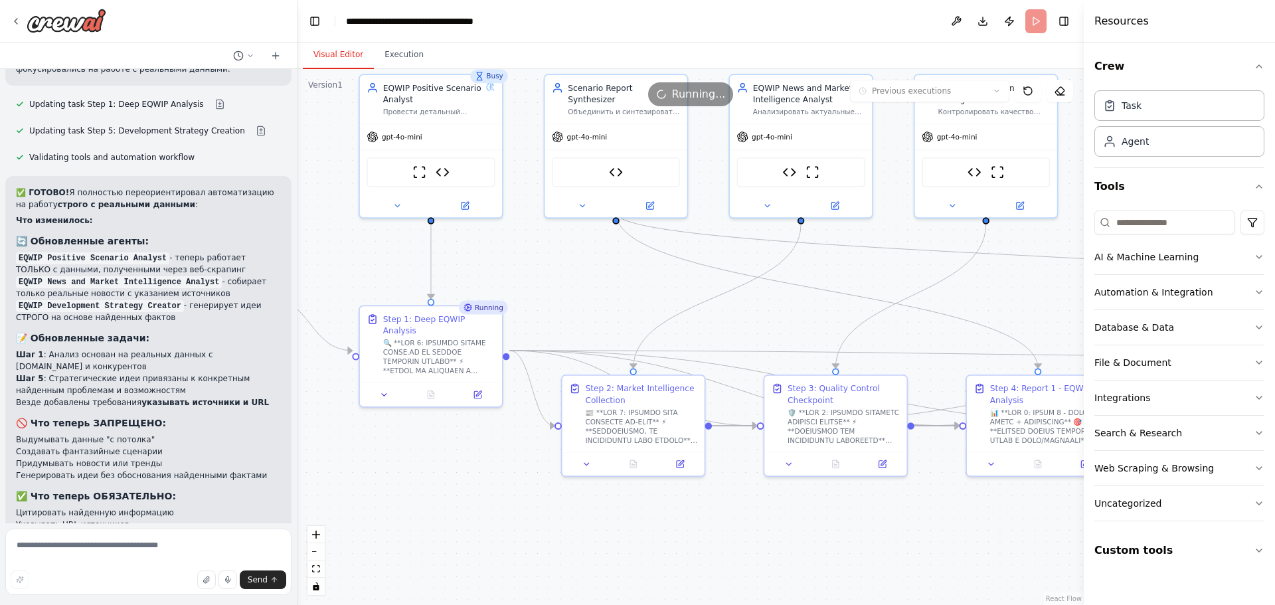
drag, startPoint x: 453, startPoint y: 276, endPoint x: 464, endPoint y: 274, distance: 11.6
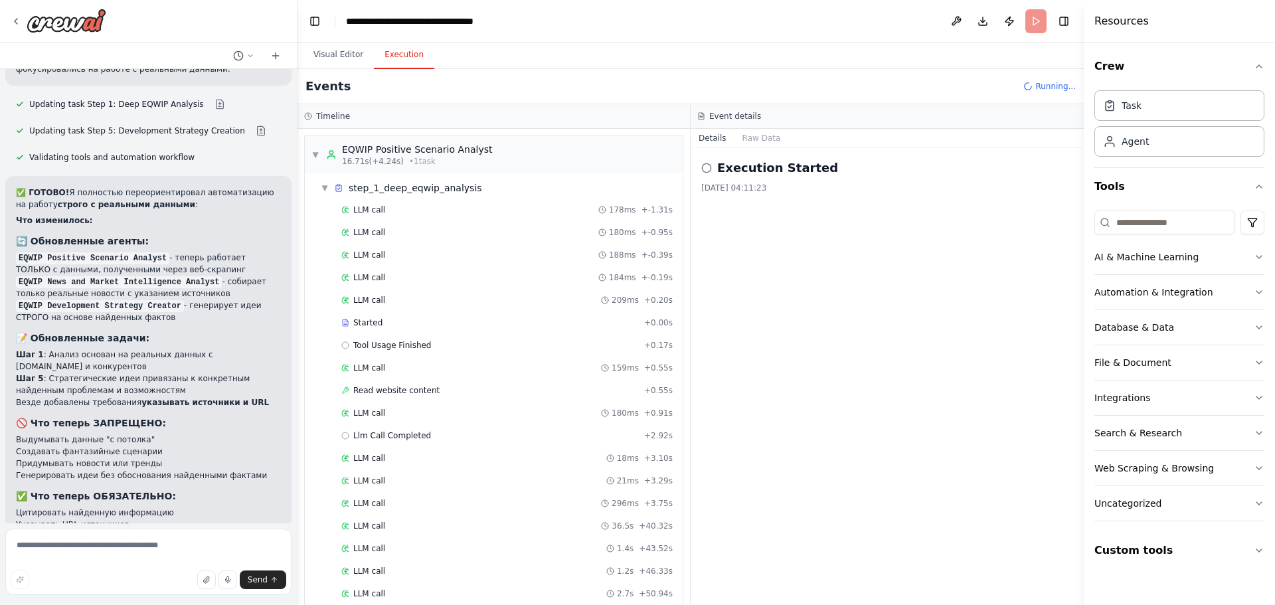
click at [390, 50] on button "Execution" at bounding box center [404, 55] width 60 height 28
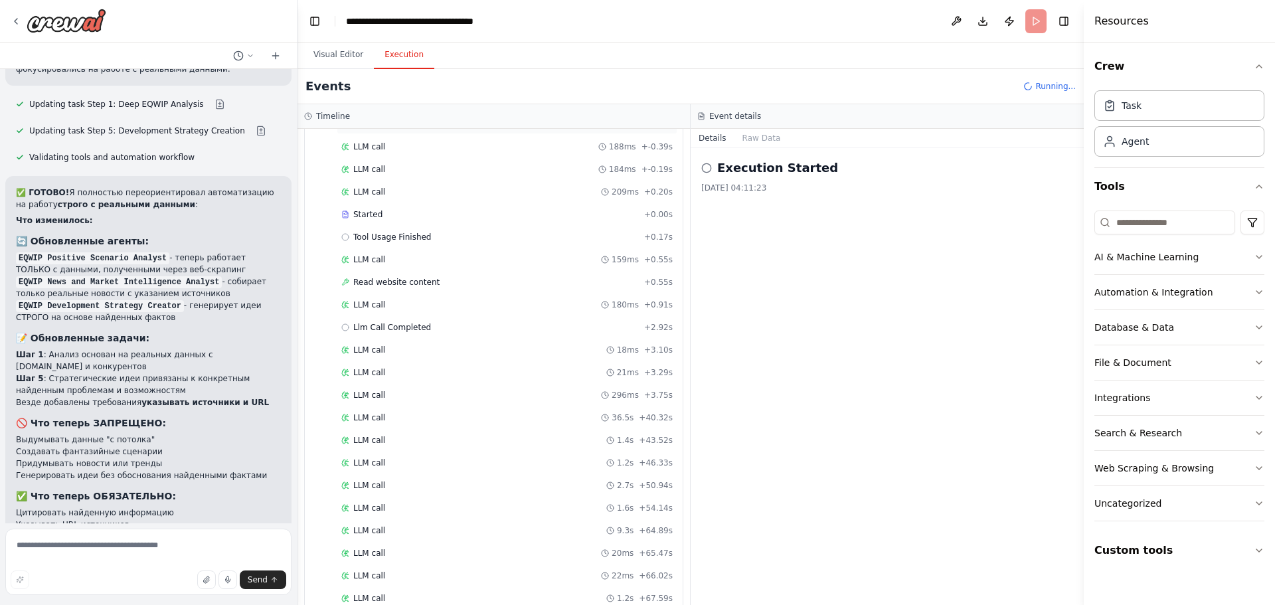
scroll to position [132, 0]
click at [458, 344] on div "LLM call 21ms + 3.29s" at bounding box center [506, 348] width 331 height 11
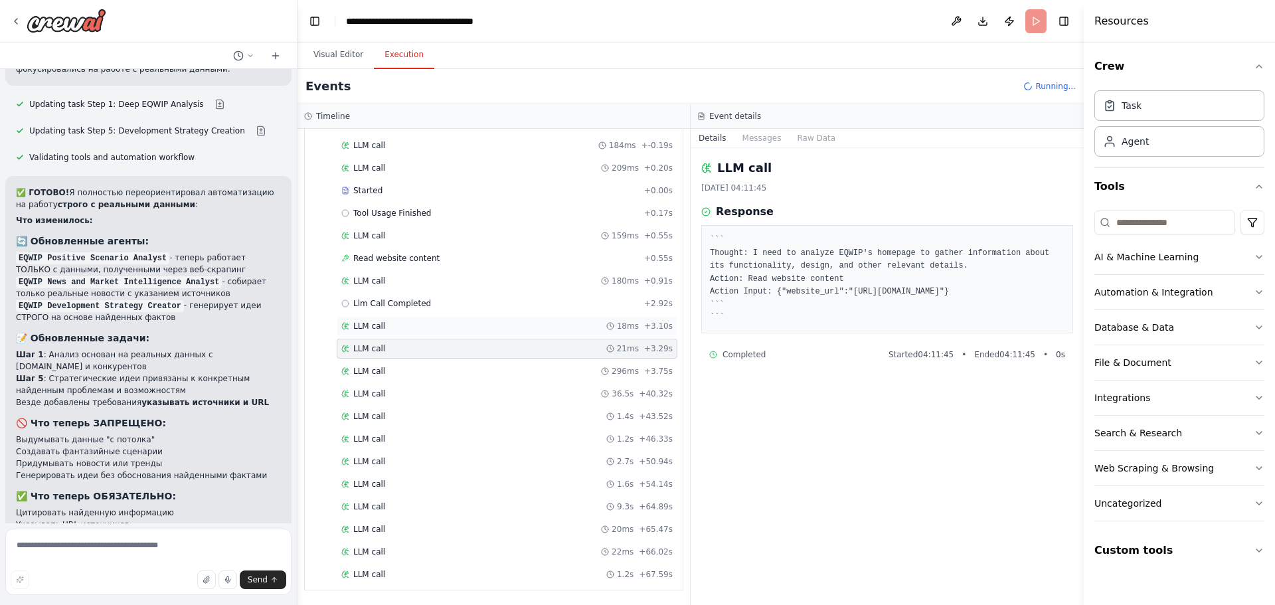
click at [452, 323] on div "LLM call 18ms + 3.10s" at bounding box center [506, 326] width 331 height 11
click at [452, 295] on div "Llm Call Completed + 2.92s" at bounding box center [507, 303] width 341 height 20
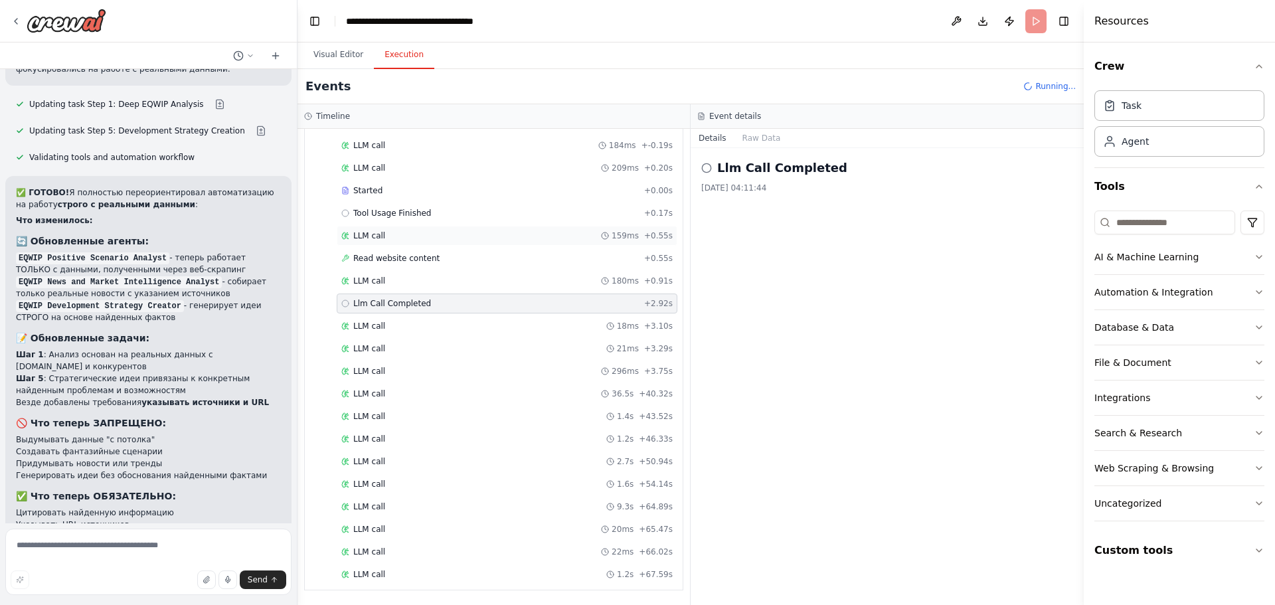
click at [459, 238] on div "LLM call 159ms + 0.55s" at bounding box center [506, 235] width 331 height 11
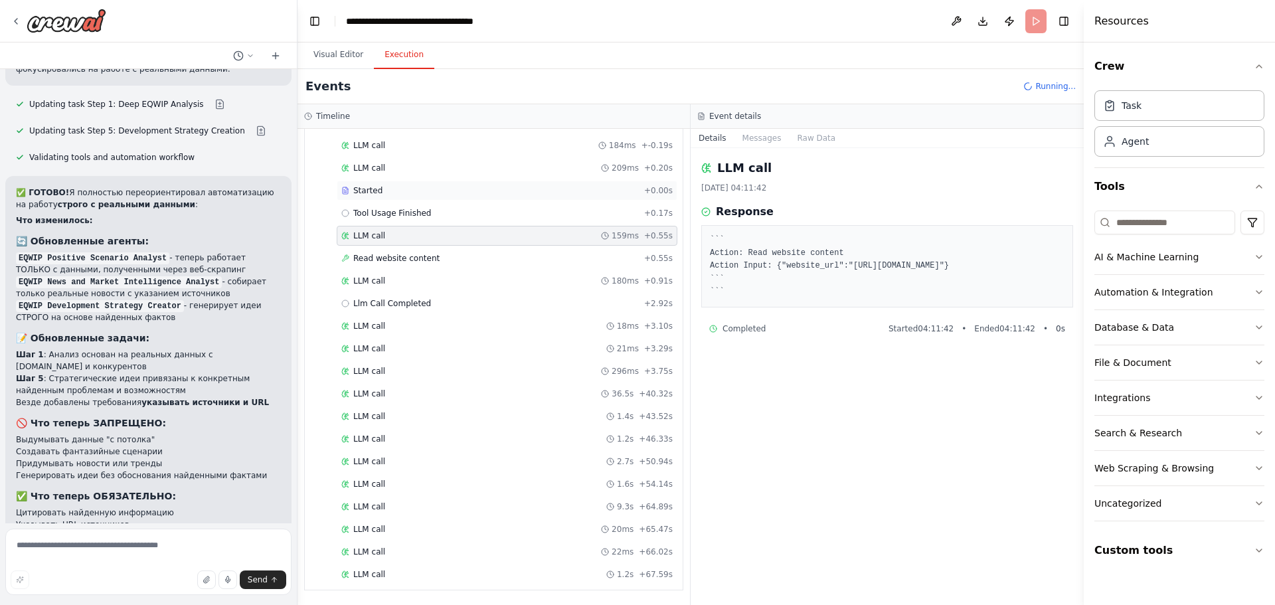
click at [483, 193] on div "Started" at bounding box center [489, 190] width 297 height 11
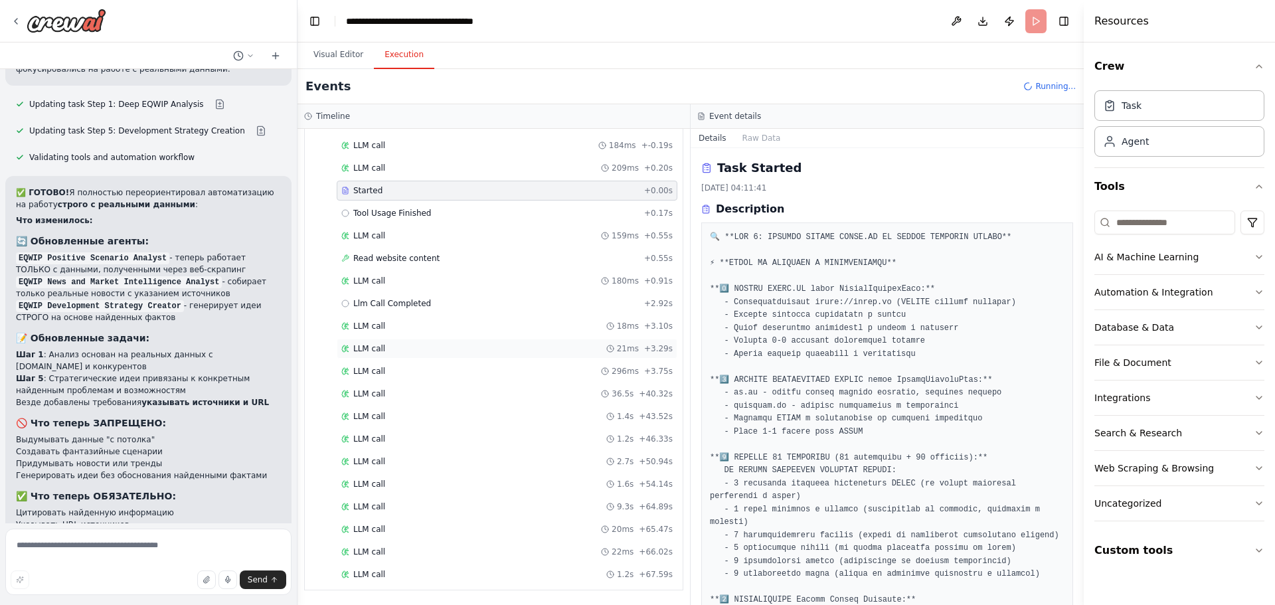
drag, startPoint x: 457, startPoint y: 339, endPoint x: 456, endPoint y: 346, distance: 7.3
click at [457, 343] on div "LLM call 21ms + 3.29s" at bounding box center [507, 349] width 341 height 20
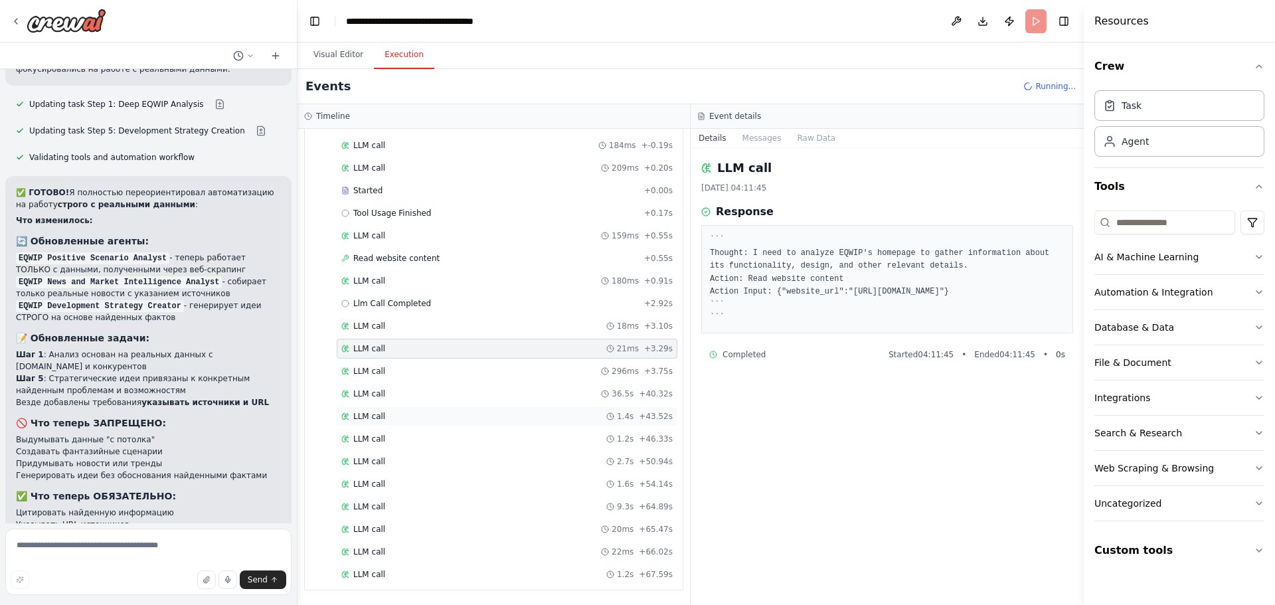
click at [438, 426] on div "LLM call 1.4s + 43.52s" at bounding box center [507, 416] width 341 height 20
click at [384, 299] on span "Llm Call Completed" at bounding box center [392, 303] width 78 height 11
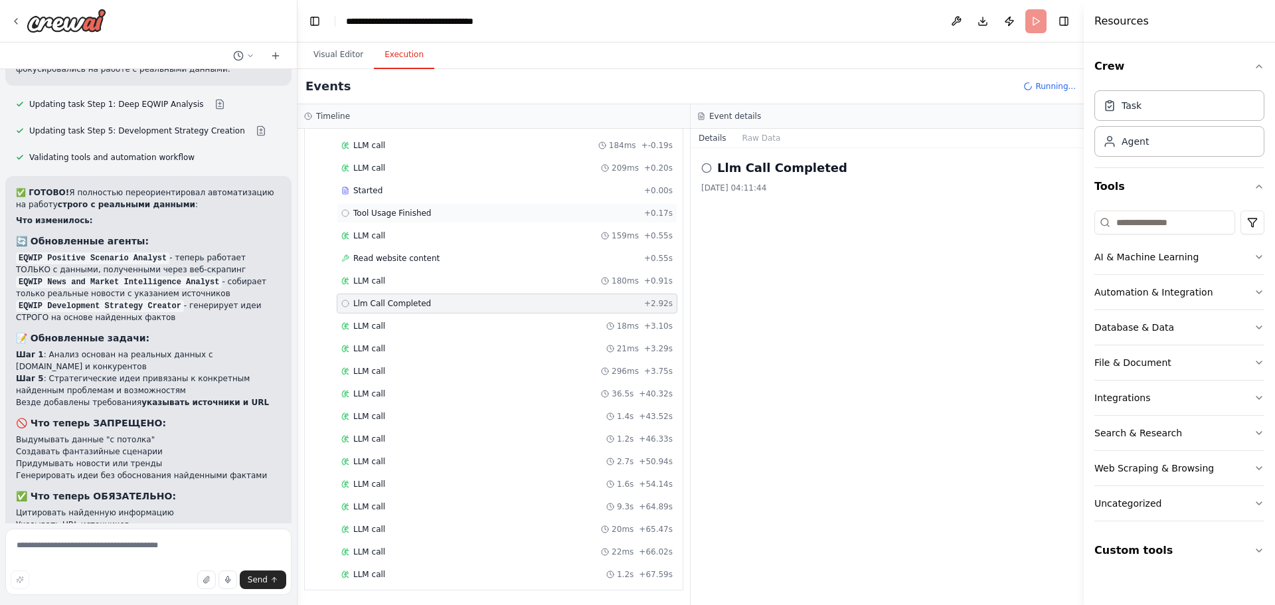
click at [409, 211] on span "Tool Usage Finished" at bounding box center [392, 213] width 78 height 11
drag, startPoint x: 408, startPoint y: 303, endPoint x: 422, endPoint y: 351, distance: 49.4
click at [408, 304] on span "Llm Call Completed" at bounding box center [392, 303] width 78 height 11
drag, startPoint x: 408, startPoint y: 520, endPoint x: 408, endPoint y: 528, distance: 8.0
click at [408, 521] on div "LLM call 20ms + 65.47s" at bounding box center [507, 529] width 341 height 20
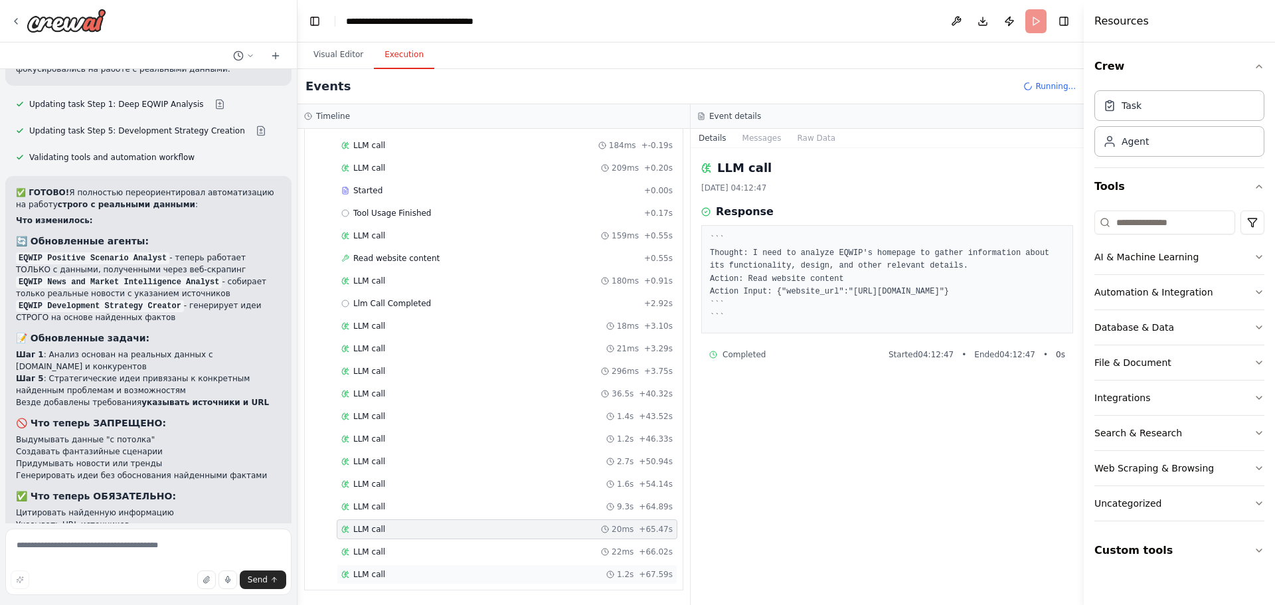
click at [398, 564] on div "LLM call 1.2s + 67.59s" at bounding box center [507, 574] width 341 height 20
click at [465, 584] on div "LLM call 1.2s + 67.59s" at bounding box center [507, 574] width 341 height 20
click at [490, 585] on div "LLM call 178ms + -1.31s LLM call 180ms + -0.95s LLM call 188ms + -0.39s LLM cal…" at bounding box center [498, 327] width 367 height 519
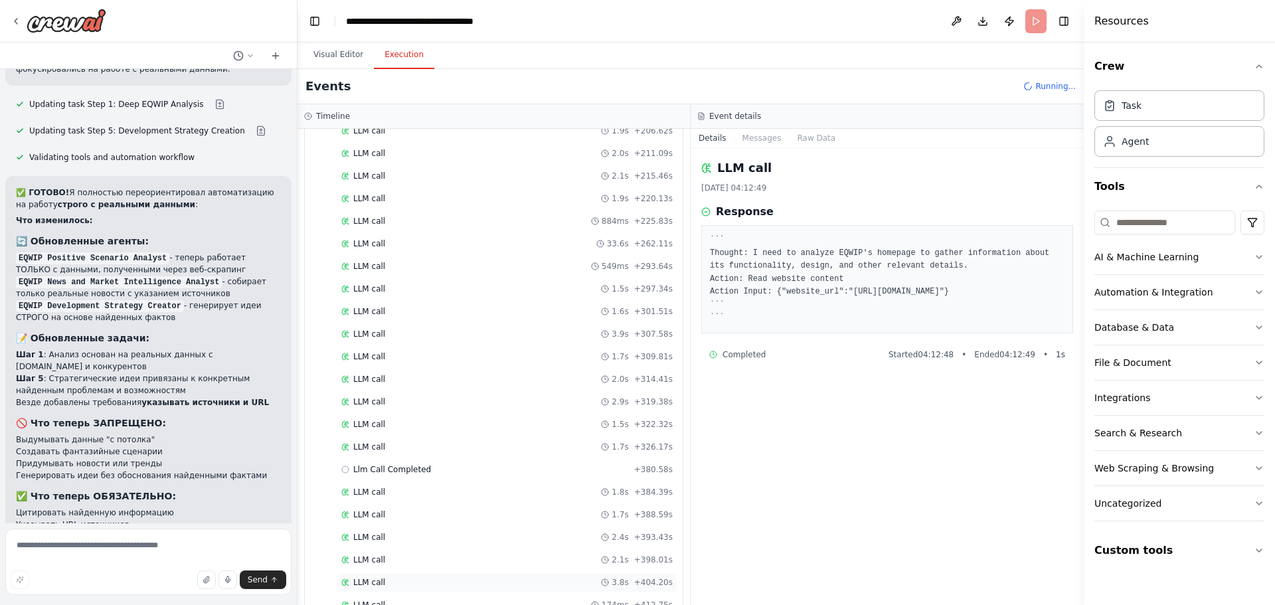
scroll to position [1893, 0]
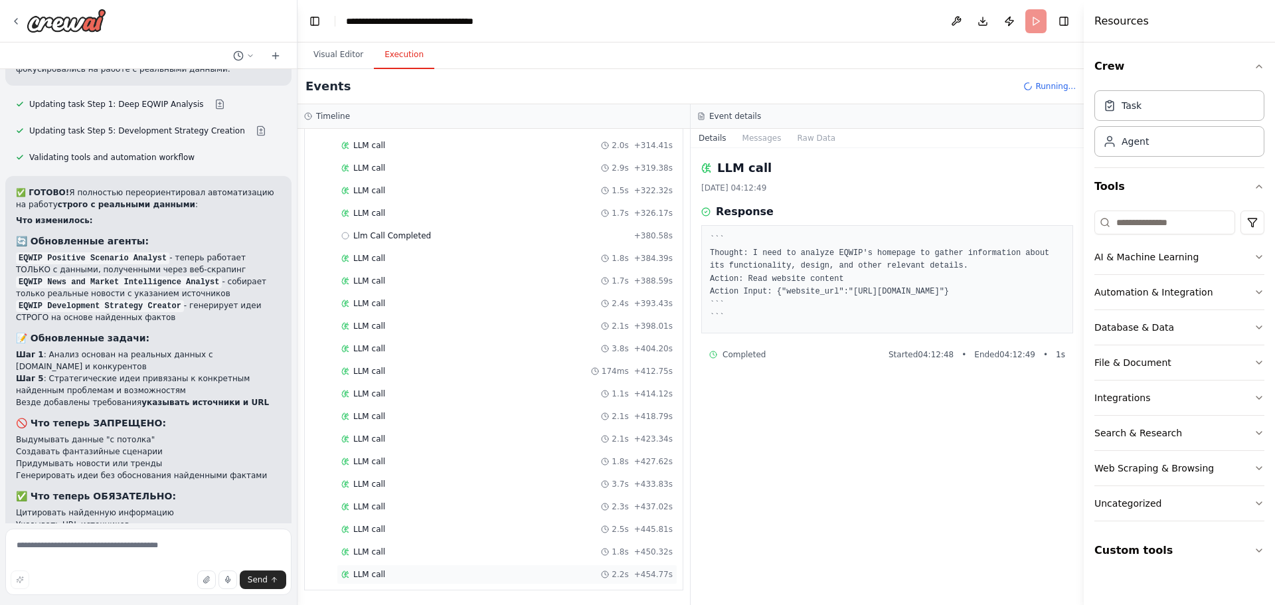
click at [414, 576] on div "LLM call 2.2s + 454.77s" at bounding box center [506, 574] width 331 height 11
drag, startPoint x: 421, startPoint y: 556, endPoint x: 423, endPoint y: 550, distance: 6.9
click at [422, 556] on div "LLM call 1.8s + 450.32s" at bounding box center [506, 551] width 331 height 11
click at [423, 531] on div "LLM call 2.5s + 445.81s" at bounding box center [506, 529] width 331 height 11
drag, startPoint x: 424, startPoint y: 473, endPoint x: 440, endPoint y: 430, distance: 46.0
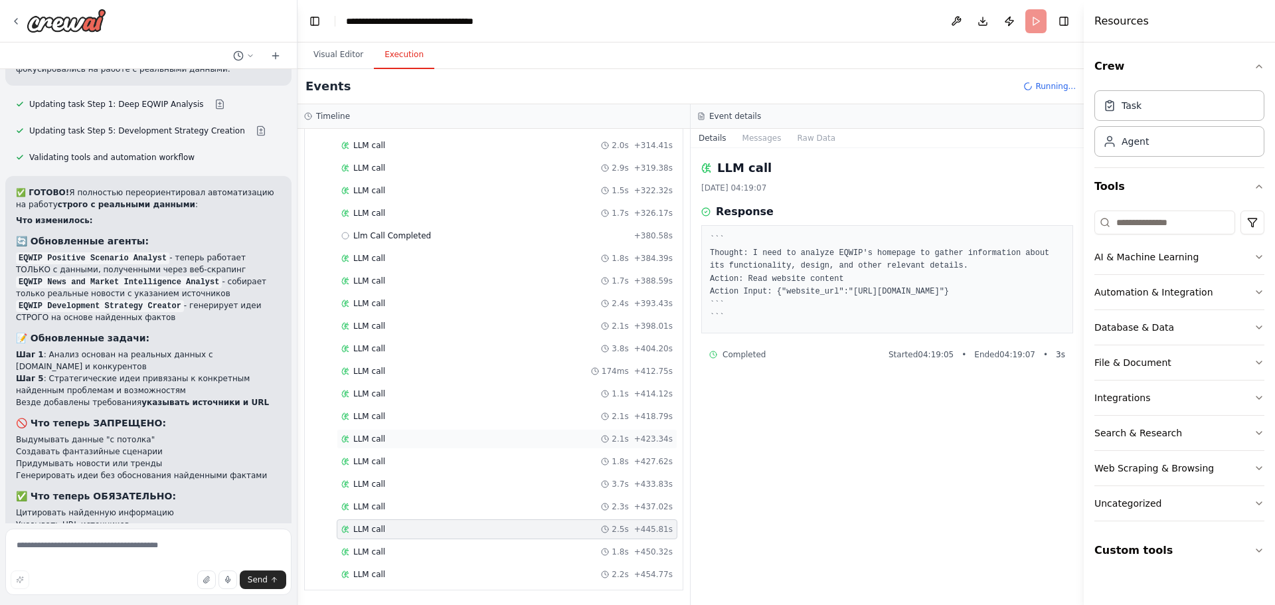
drag, startPoint x: 440, startPoint y: 426, endPoint x: 443, endPoint y: 414, distance: 12.9
drag, startPoint x: 459, startPoint y: 359, endPoint x: 468, endPoint y: 327, distance: 32.6
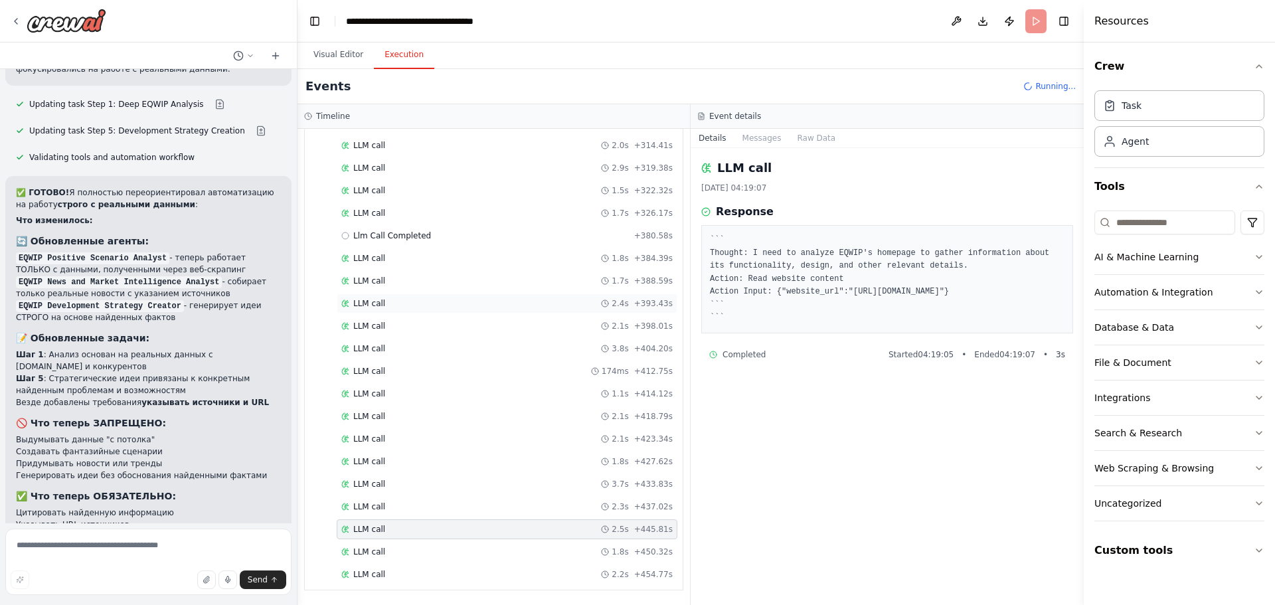
click at [475, 301] on div "LLM call 2.4s + 393.43s" at bounding box center [506, 303] width 331 height 11
click at [485, 266] on div "LLM call 1.8s + 384.39s" at bounding box center [507, 258] width 341 height 20
click at [487, 212] on div "LLM call 1.7s + 326.17s" at bounding box center [506, 213] width 331 height 11
click at [452, 141] on div "LLM call 2.0s + 314.41s" at bounding box center [506, 145] width 331 height 11
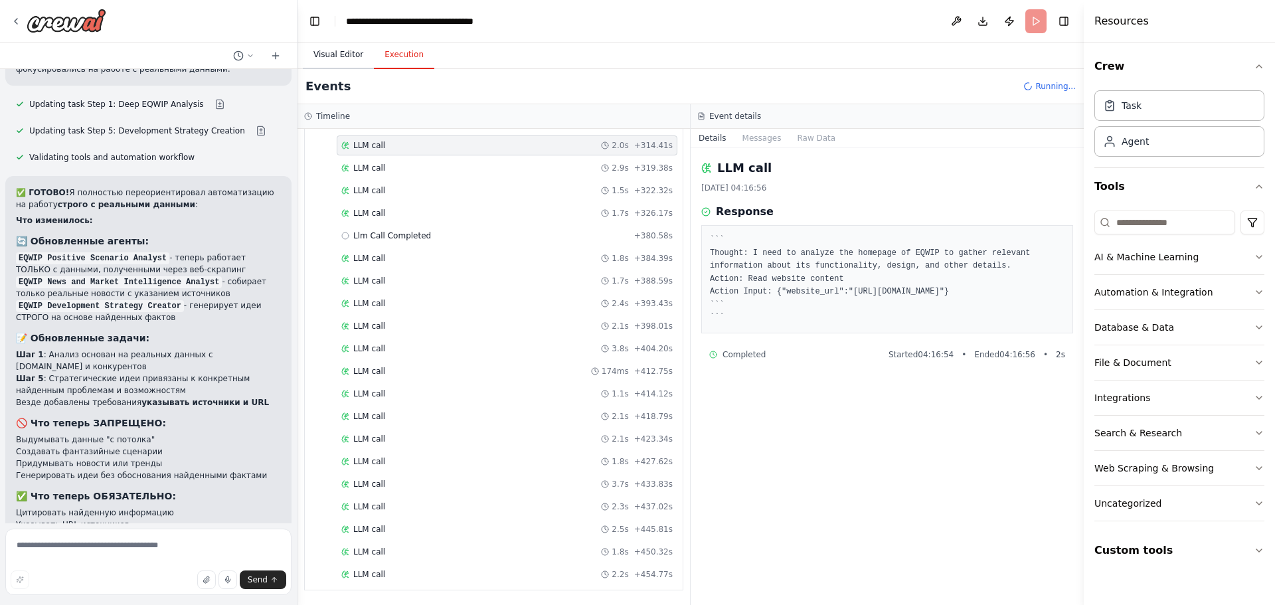
click at [338, 57] on button "Visual Editor" at bounding box center [338, 55] width 71 height 28
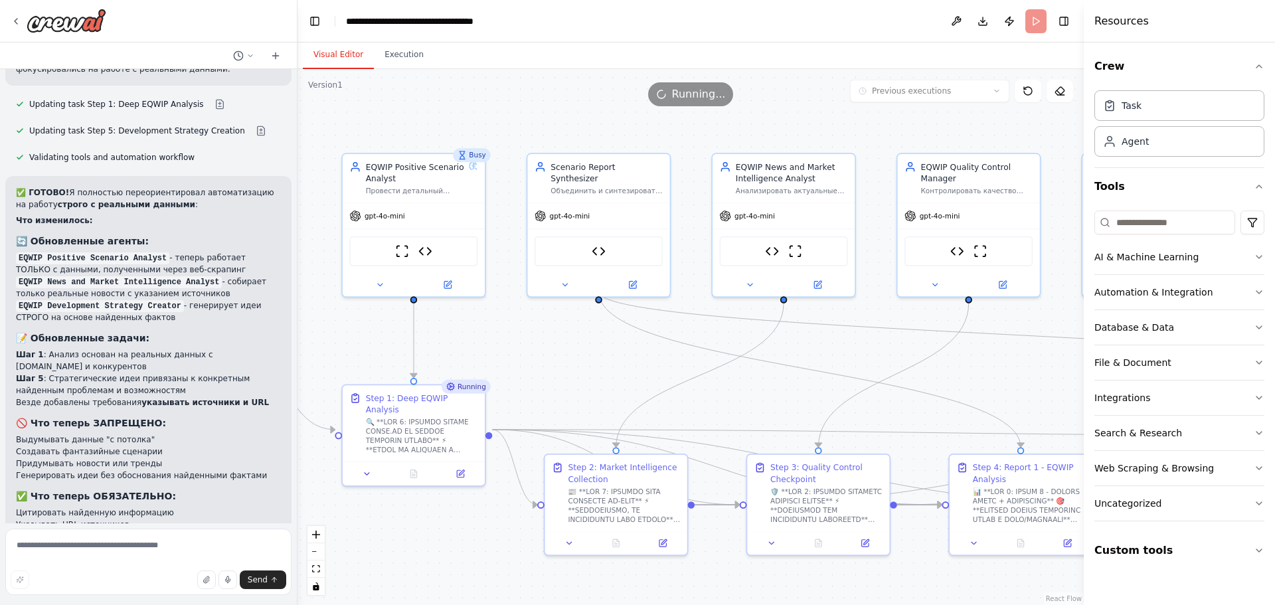
drag, startPoint x: 579, startPoint y: 331, endPoint x: 501, endPoint y: 360, distance: 82.8
click at [396, 52] on button "Execution" at bounding box center [404, 55] width 60 height 28
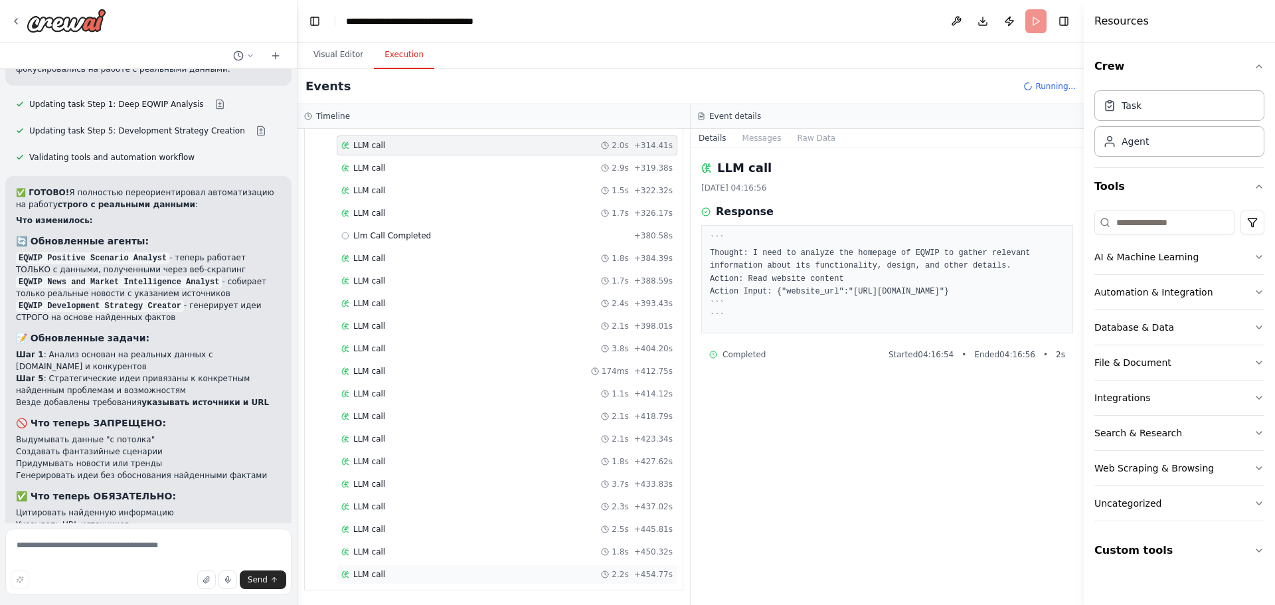
click at [386, 578] on div "LLM call 2.2s + 454.77s" at bounding box center [506, 574] width 331 height 11
drag, startPoint x: 440, startPoint y: 532, endPoint x: 455, endPoint y: 491, distance: 43.3
click at [440, 532] on div "LLM call 2.5s + 445.81s" at bounding box center [506, 529] width 331 height 11
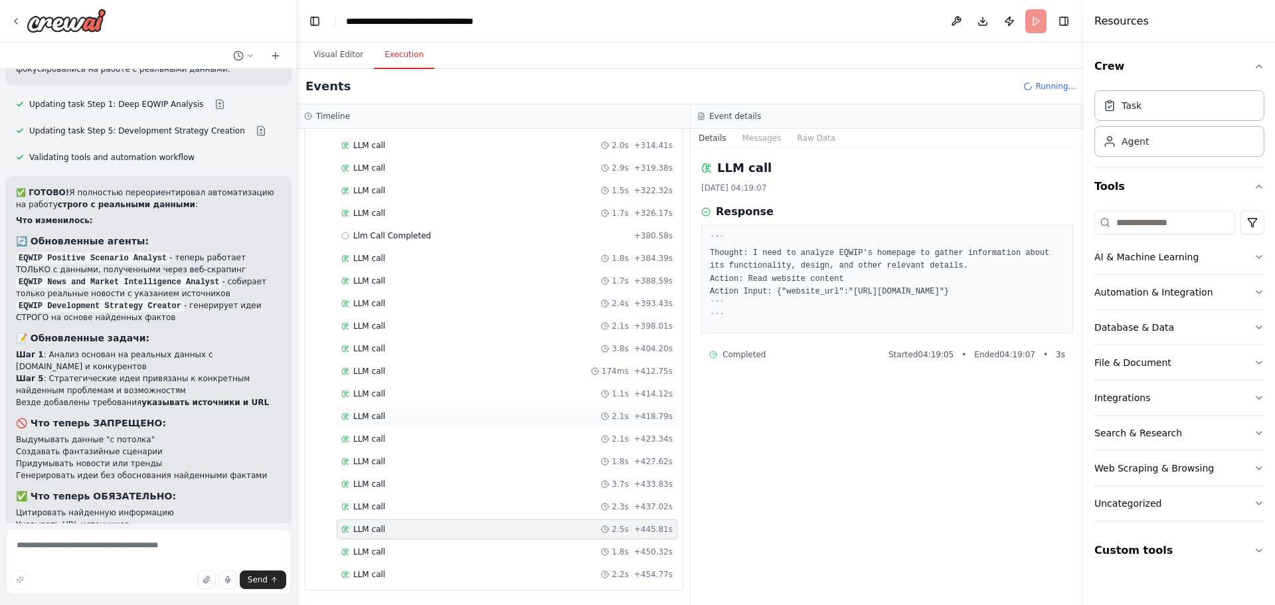
drag, startPoint x: 461, startPoint y: 479, endPoint x: 473, endPoint y: 407, distance: 73.4
drag, startPoint x: 473, startPoint y: 407, endPoint x: 478, endPoint y: 388, distance: 19.8
click at [467, 370] on div at bounding box center [467, 370] width 0 height 0
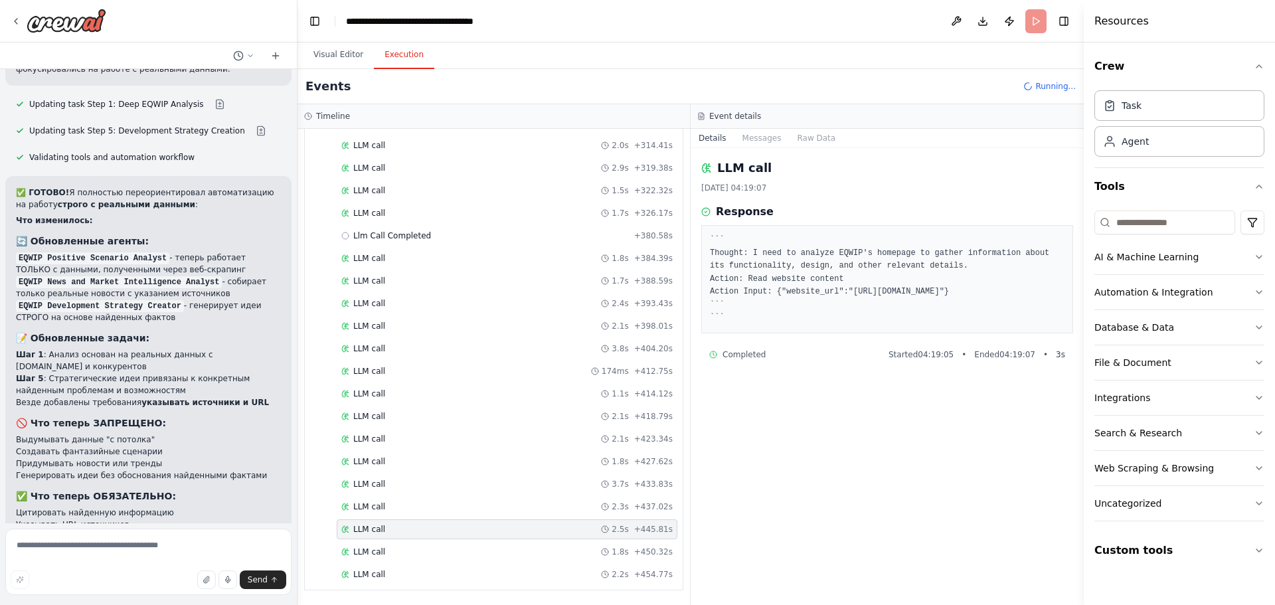
click at [499, 386] on div "LLM call 1.1s + 414.12s" at bounding box center [507, 394] width 341 height 20
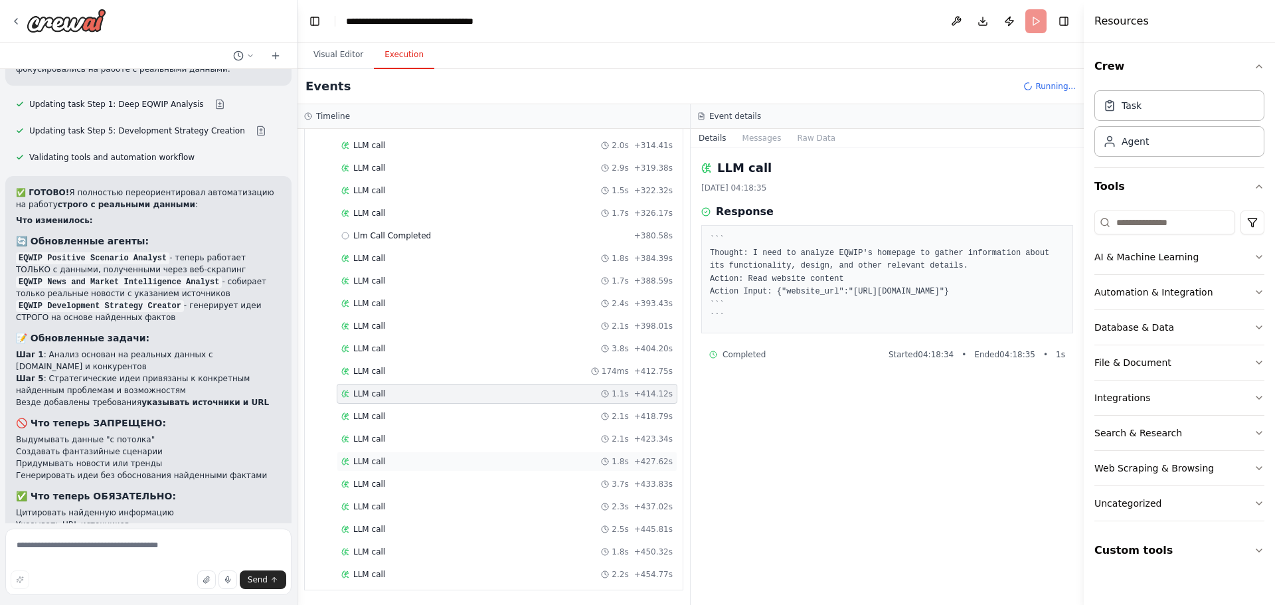
drag, startPoint x: 486, startPoint y: 450, endPoint x: 481, endPoint y: 470, distance: 20.6
click at [473, 501] on div "LLM call 2.3s + 437.02s" at bounding box center [507, 507] width 341 height 20
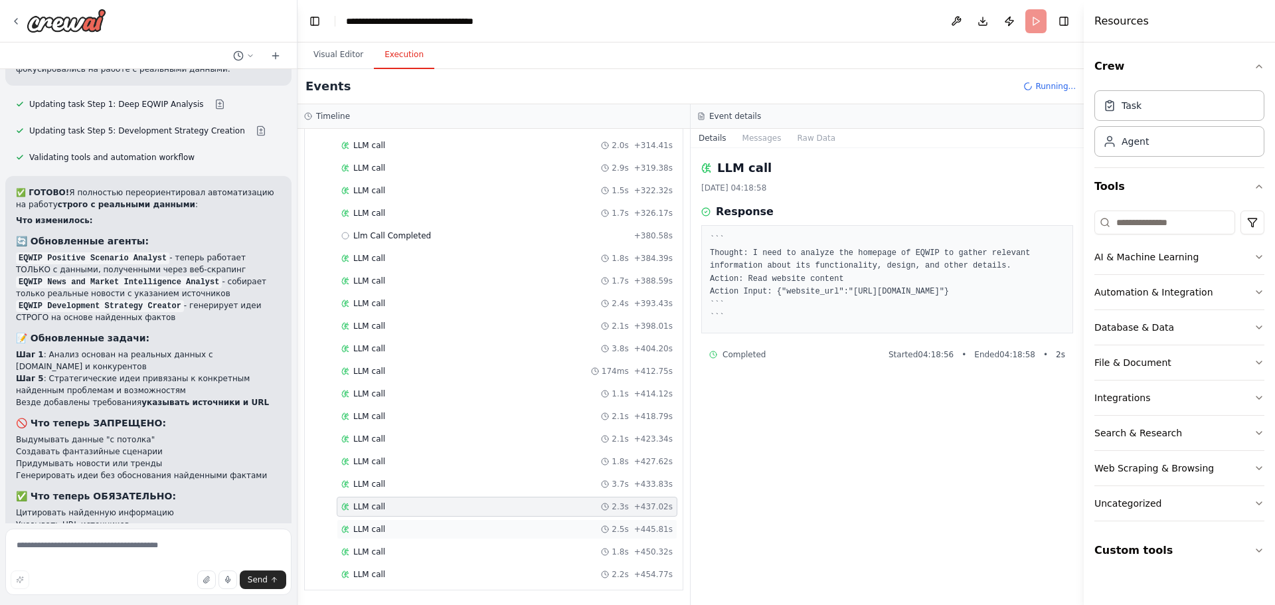
click at [471, 525] on div "LLM call 2.5s + 445.81s" at bounding box center [506, 529] width 331 height 11
click at [563, 568] on div "LLM call 2.2s + 454.77s" at bounding box center [507, 574] width 341 height 20
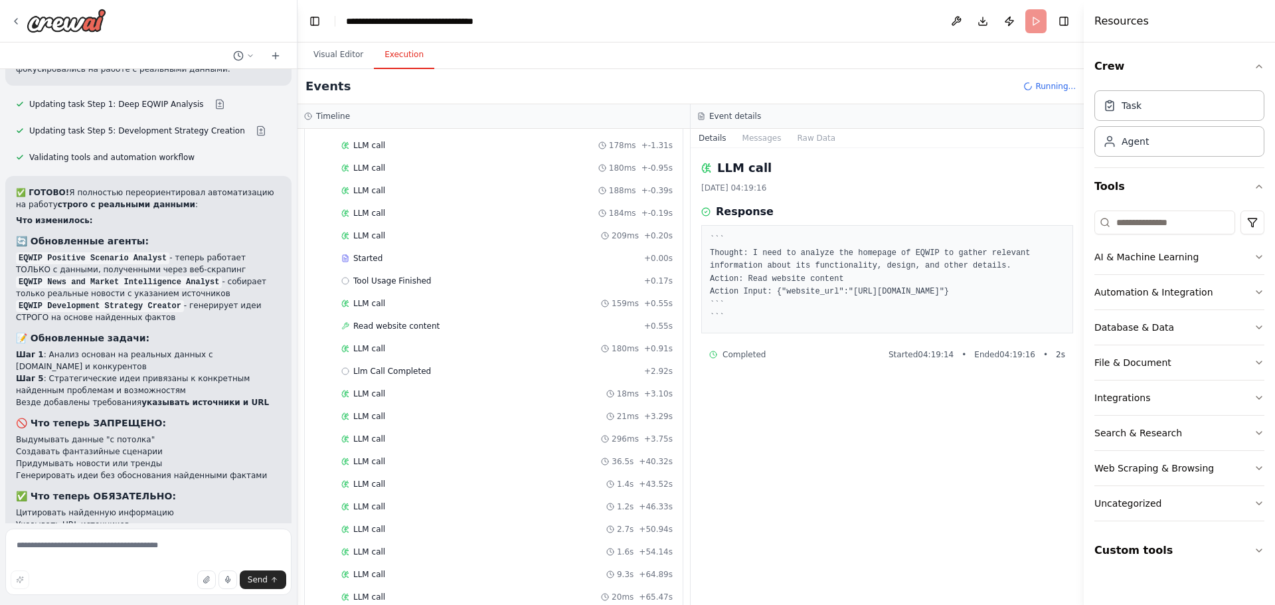
scroll to position [0, 0]
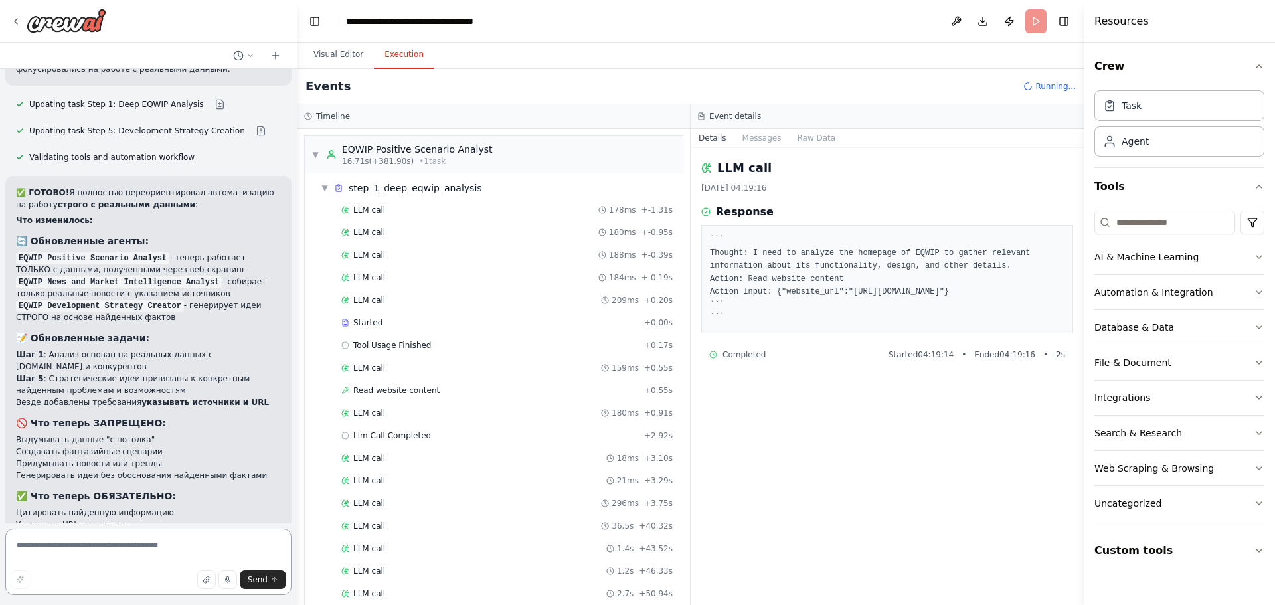
click at [153, 541] on textarea at bounding box center [148, 562] width 286 height 66
type textarea "**********"
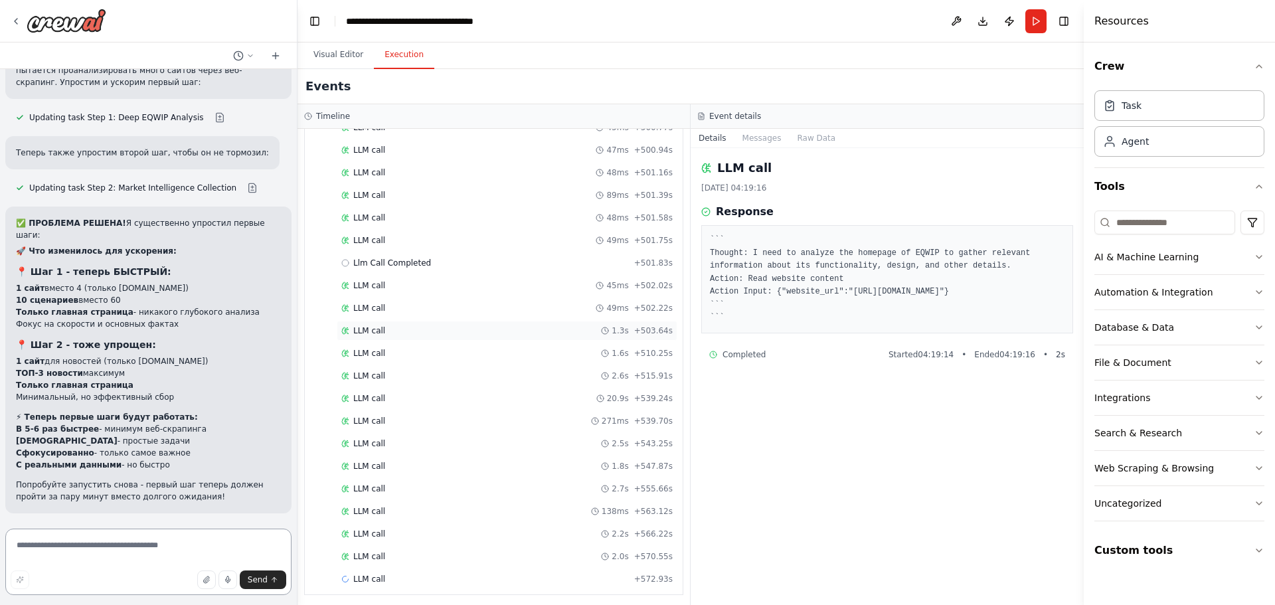
scroll to position [2864, 0]
drag, startPoint x: 209, startPoint y: 491, endPoint x: 291, endPoint y: 465, distance: 85.9
click at [209, 589] on button "Run Automation" at bounding box center [148, 599] width 265 height 21
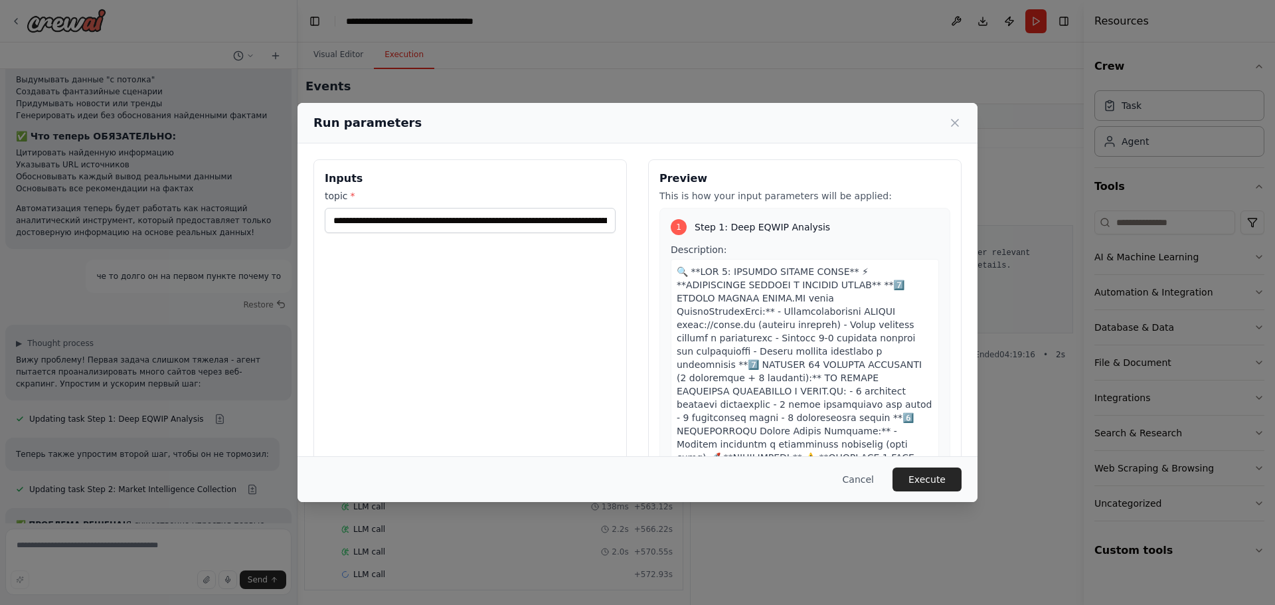
scroll to position [4055, 0]
click at [874, 481] on button "Cancel" at bounding box center [858, 479] width 52 height 24
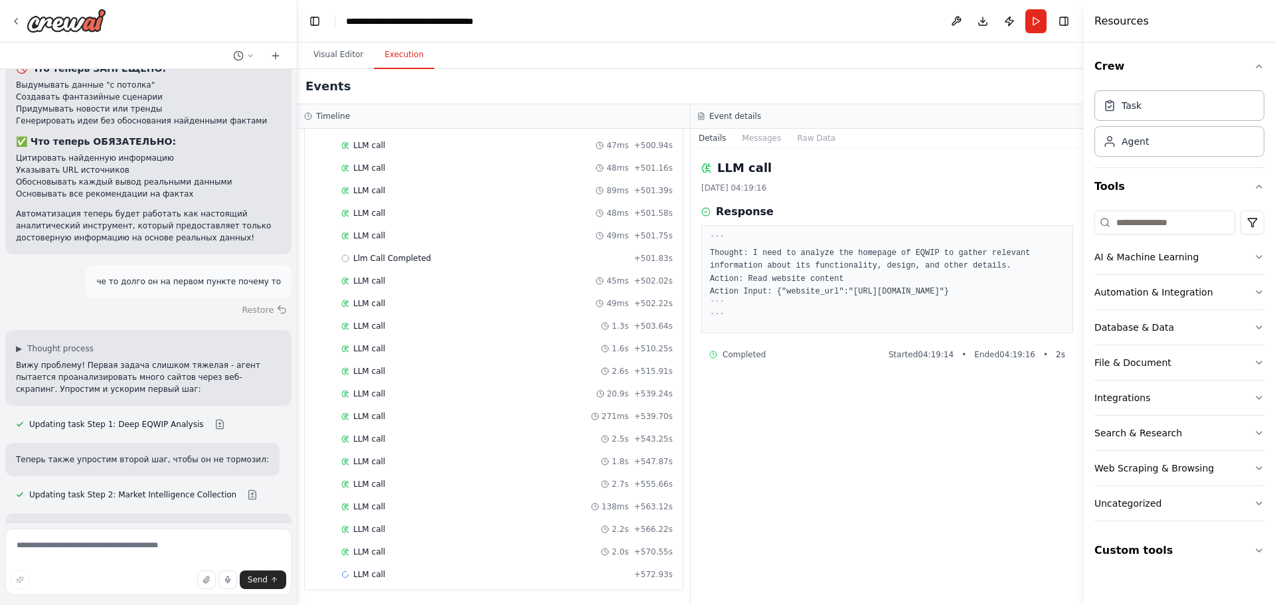
click at [258, 300] on button "Restore" at bounding box center [264, 309] width 56 height 19
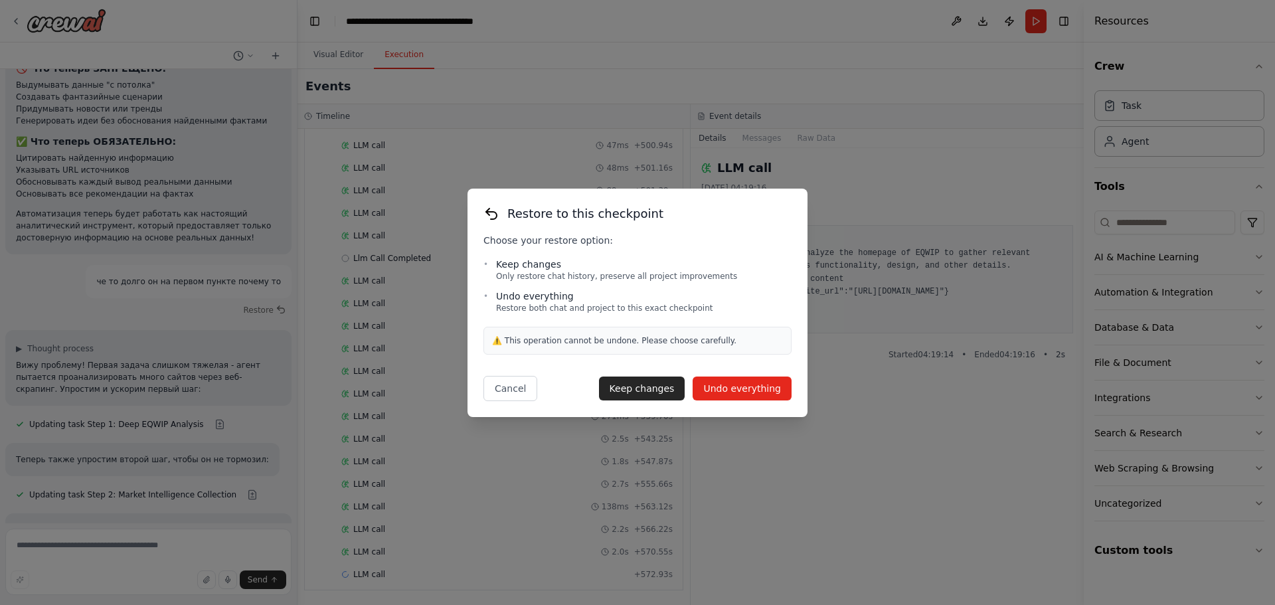
click at [723, 386] on button "Undo everything" at bounding box center [742, 388] width 99 height 24
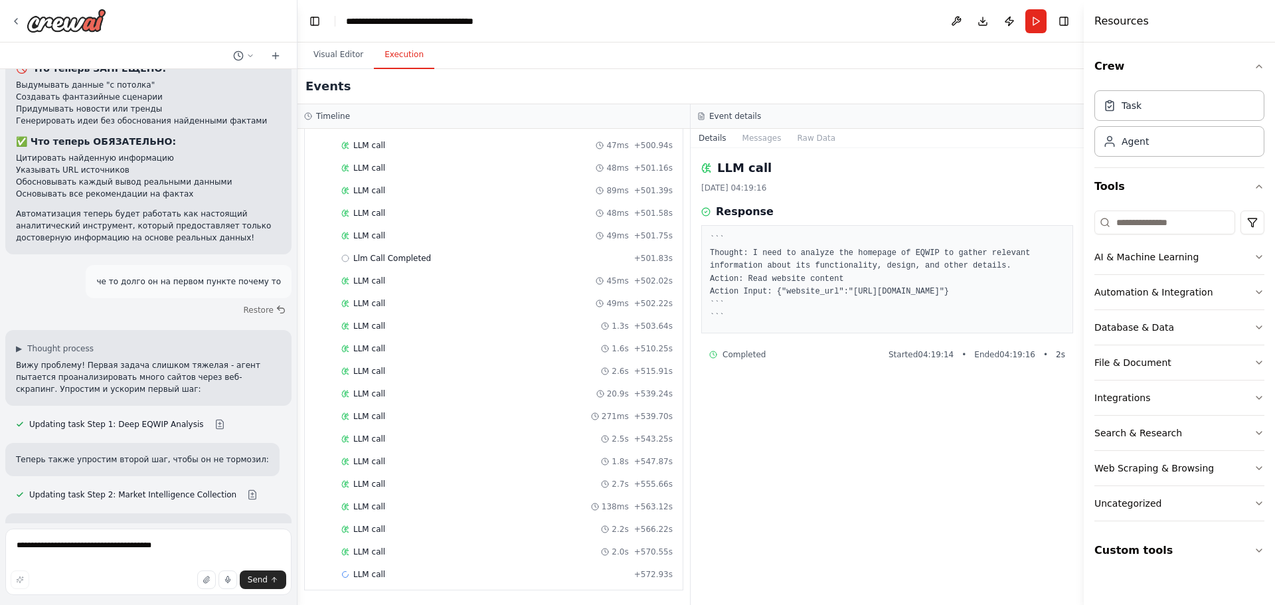
scroll to position [3700, 0]
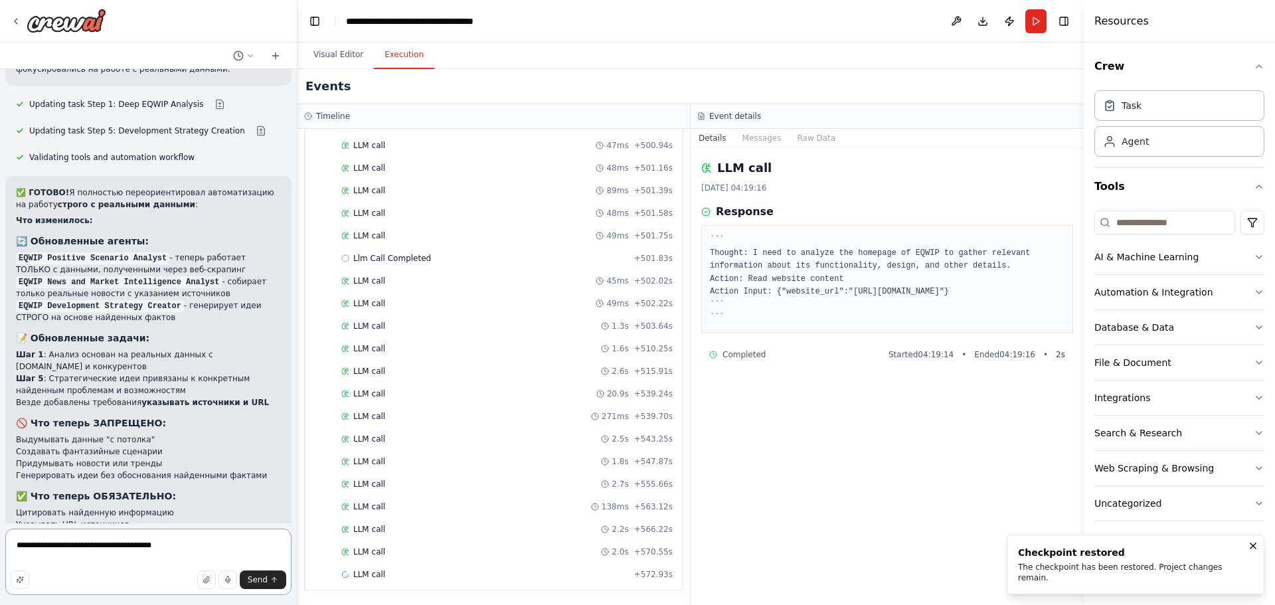
click at [196, 550] on textarea "**********" at bounding box center [148, 562] width 286 height 66
drag, startPoint x: 196, startPoint y: 549, endPoint x: 183, endPoint y: 554, distance: 14.1
click at [180, 554] on textarea "**********" at bounding box center [148, 562] width 286 height 66
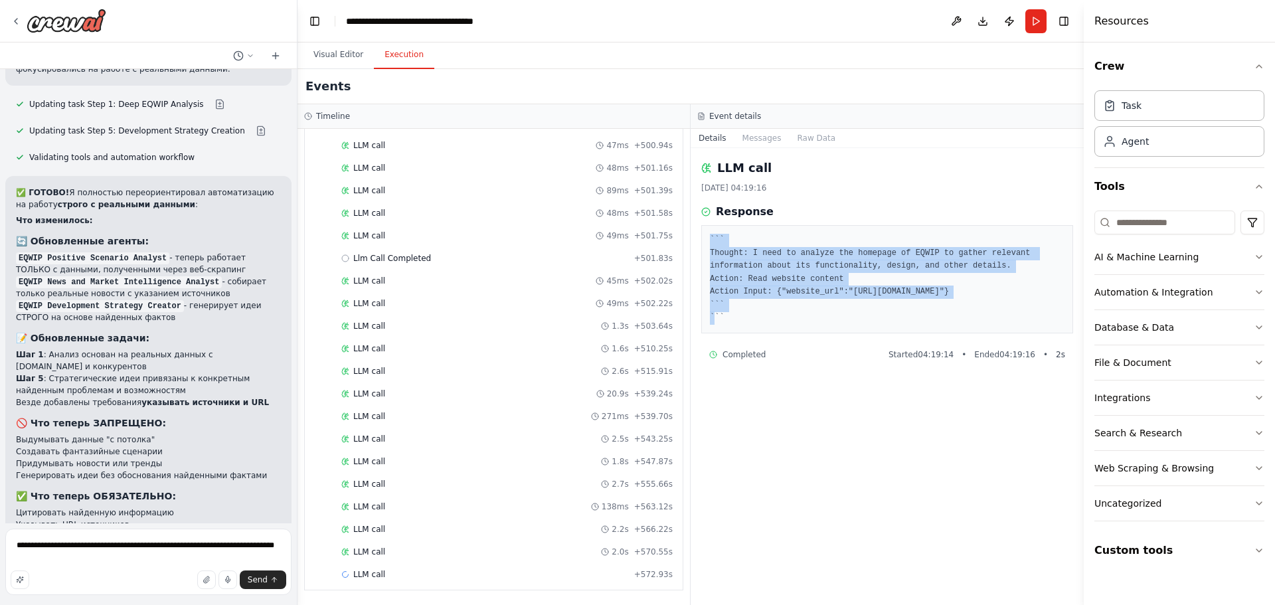
drag, startPoint x: 743, startPoint y: 313, endPoint x: 705, endPoint y: 226, distance: 95.7
click at [705, 226] on div "``` Thought: I need to analyze the homepage of EQWIP to gather relevant informa…" at bounding box center [887, 279] width 372 height 108
copy pre "``` Thought: I need to analyze the homepage of EQWIP to gather relevant informa…"
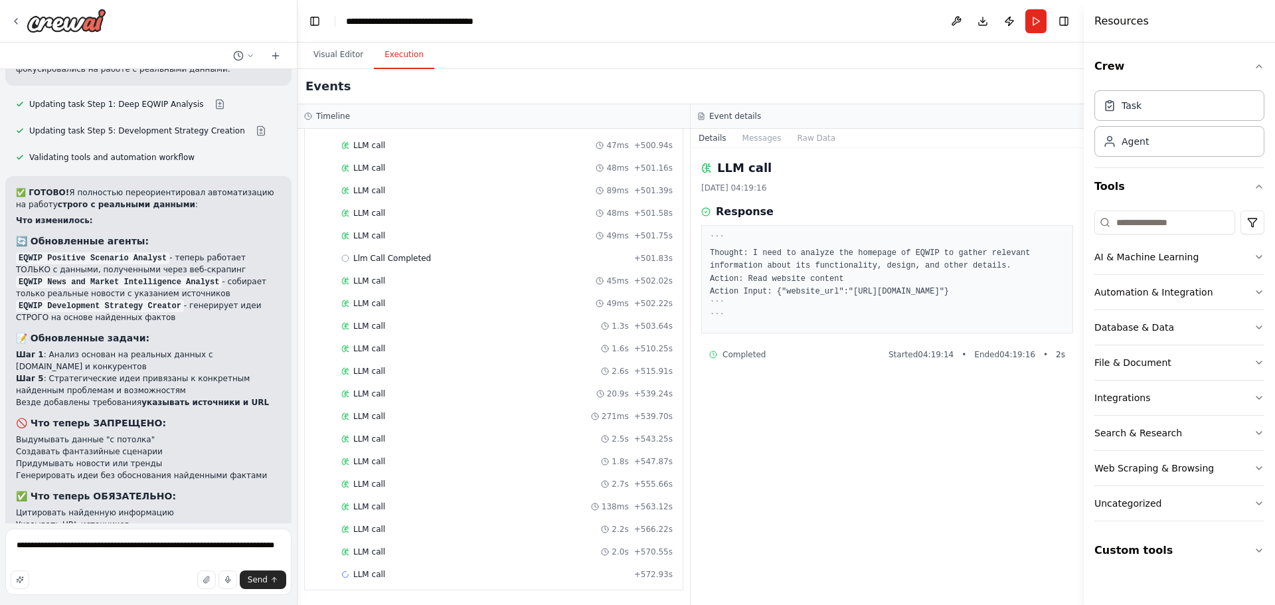
click at [97, 570] on div "Send" at bounding box center [149, 579] width 276 height 19
click at [104, 560] on textarea "**********" at bounding box center [148, 562] width 286 height 66
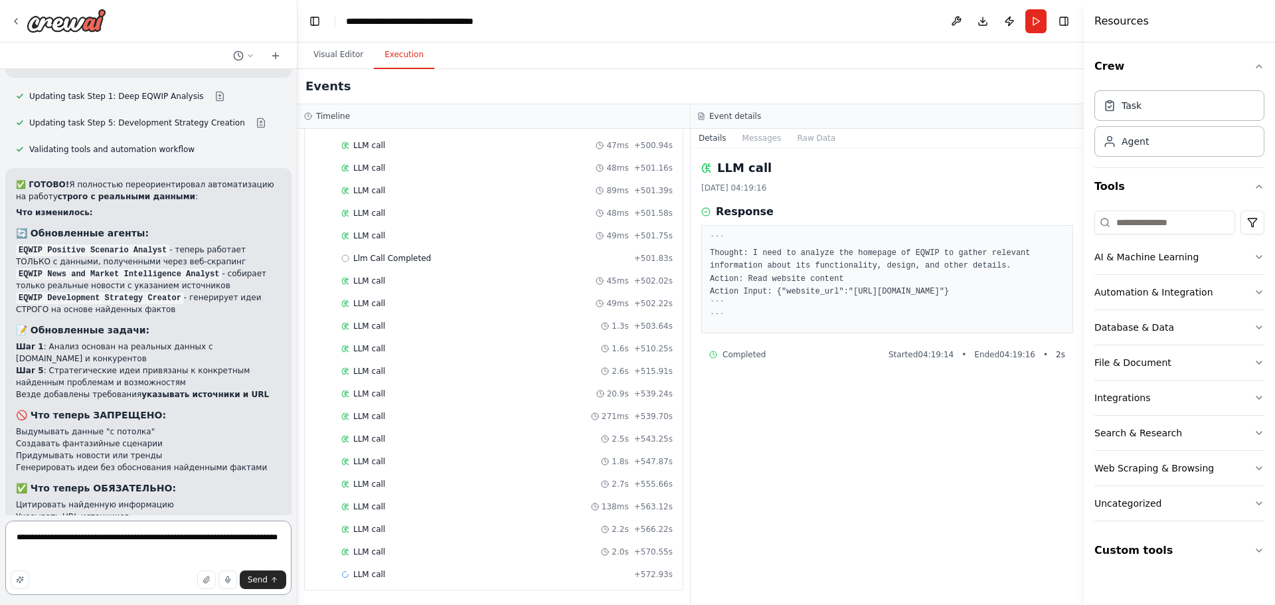
paste textarea "**********"
type textarea "**********"
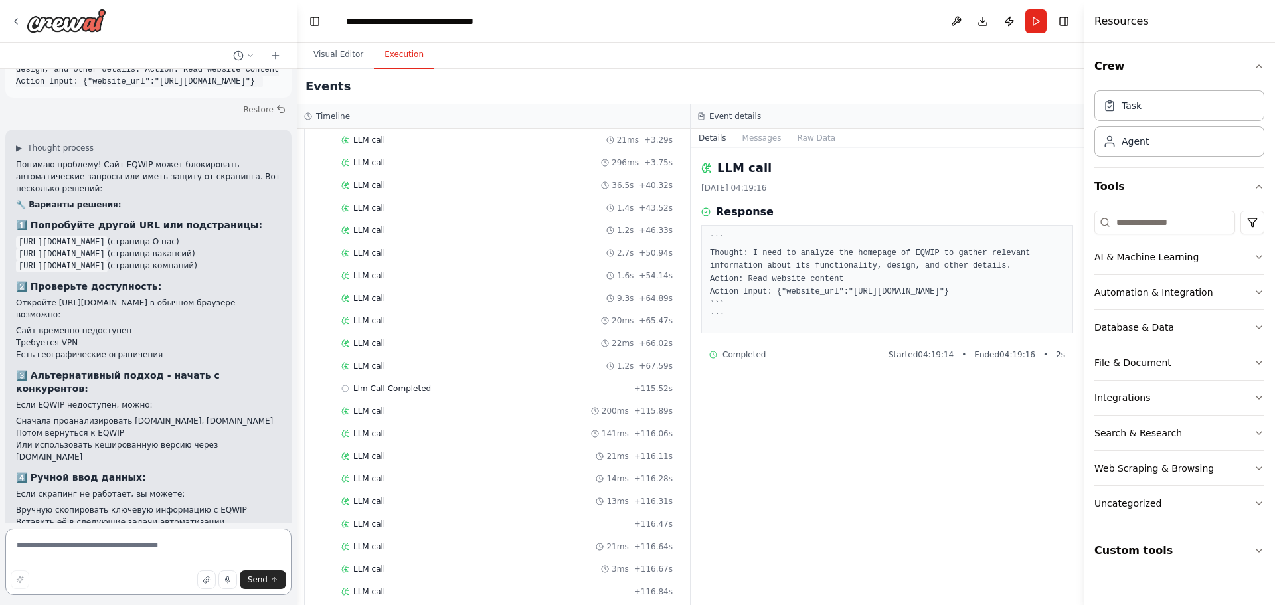
scroll to position [0, 0]
drag, startPoint x: 337, startPoint y: 61, endPoint x: 344, endPoint y: 76, distance: 16.7
click at [337, 61] on button "Visual Editor" at bounding box center [338, 55] width 71 height 28
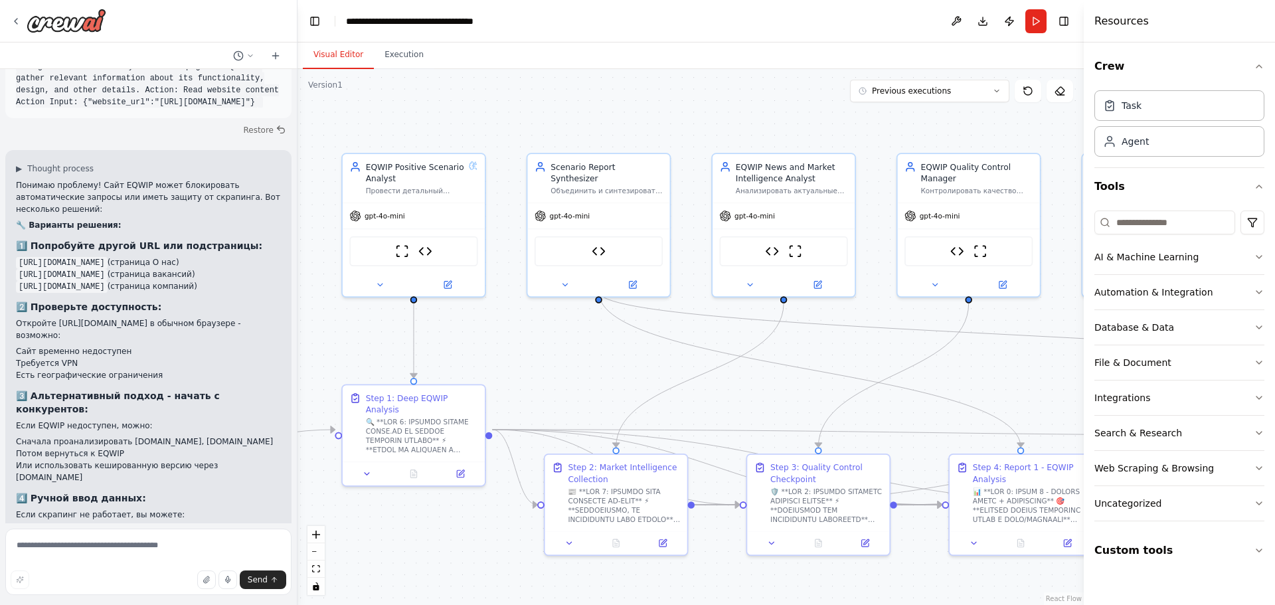
scroll to position [4319, 0]
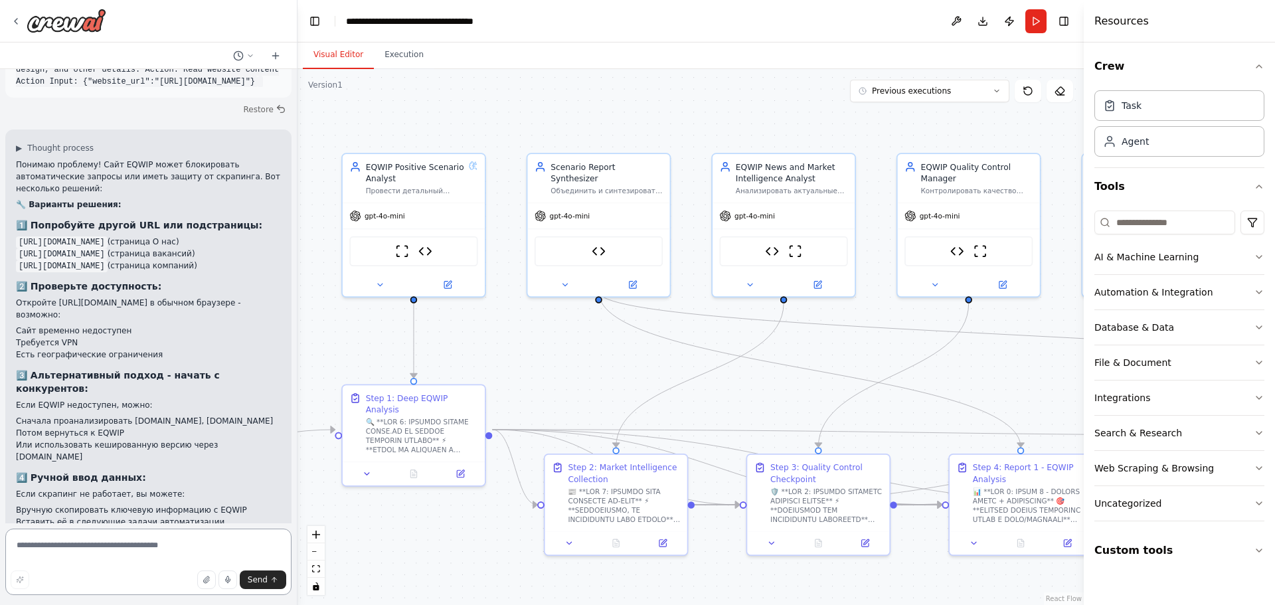
click at [87, 560] on textarea at bounding box center [148, 562] width 286 height 66
type textarea "**"
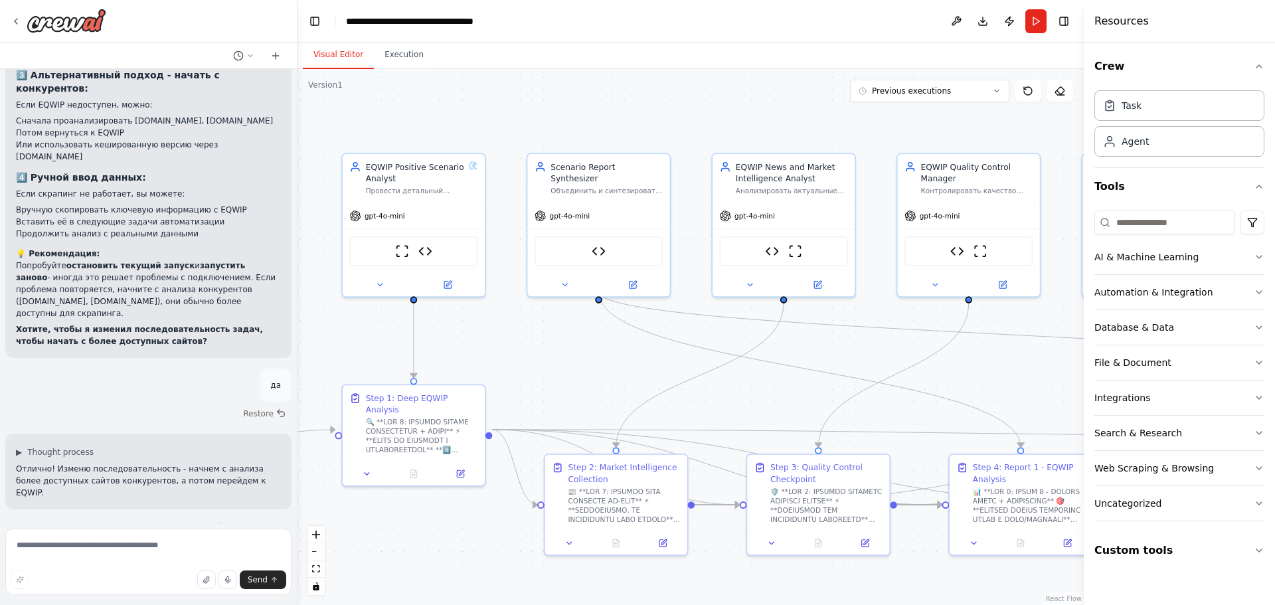
scroll to position [4998, 0]
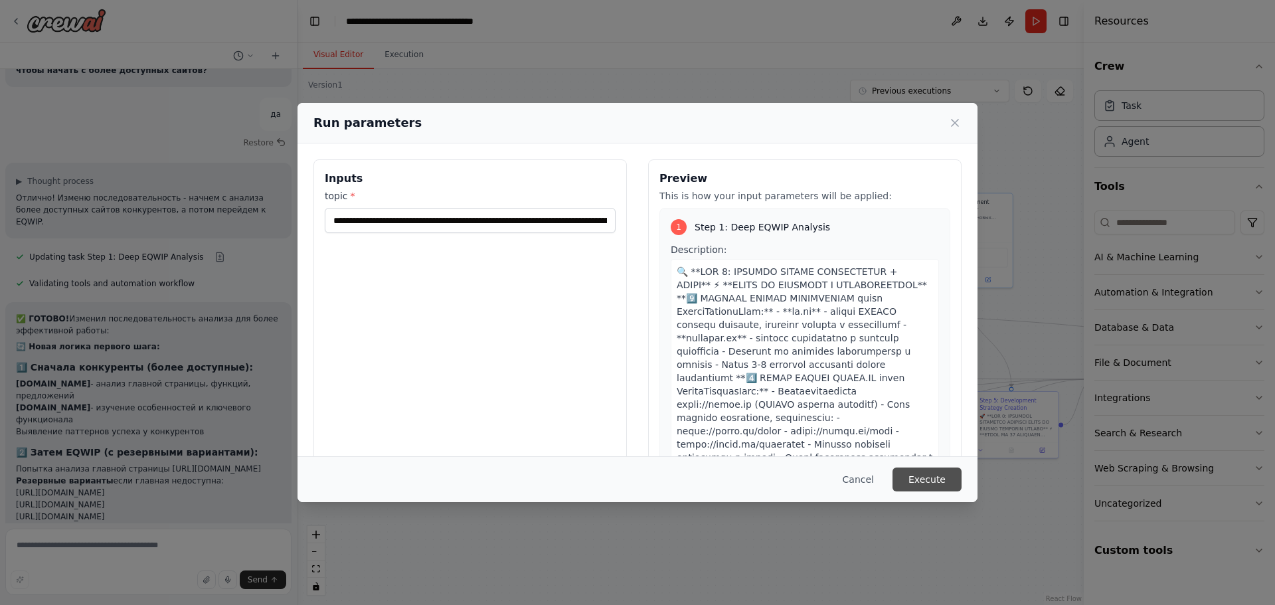
click at [912, 485] on button "Execute" at bounding box center [926, 479] width 69 height 24
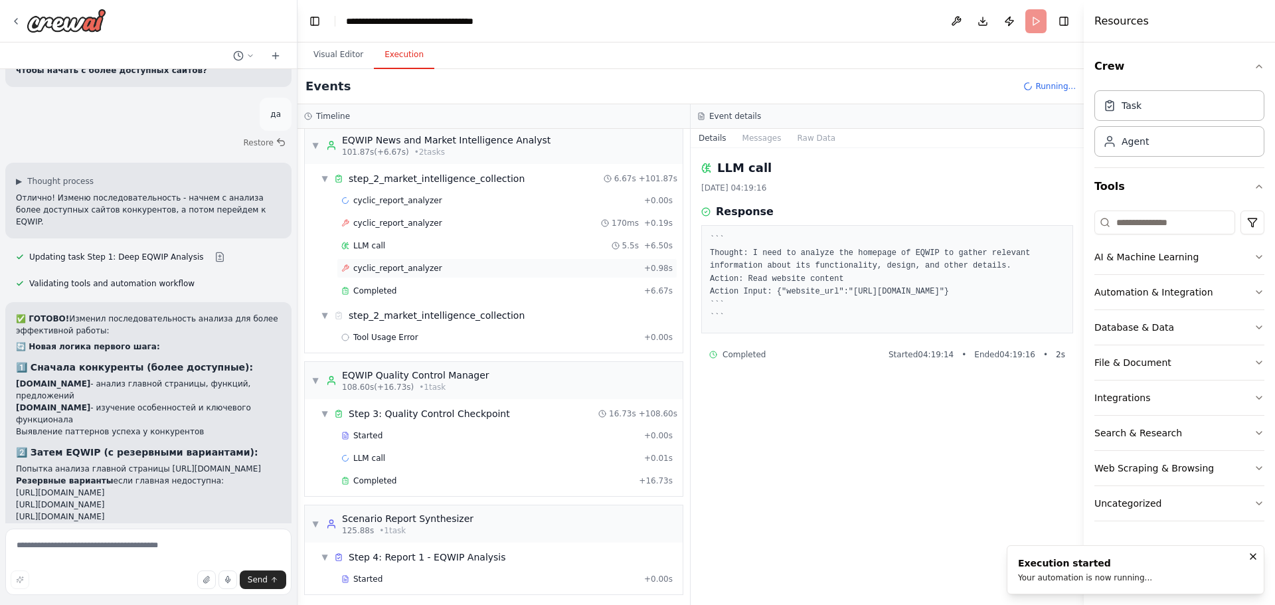
scroll to position [270, 0]
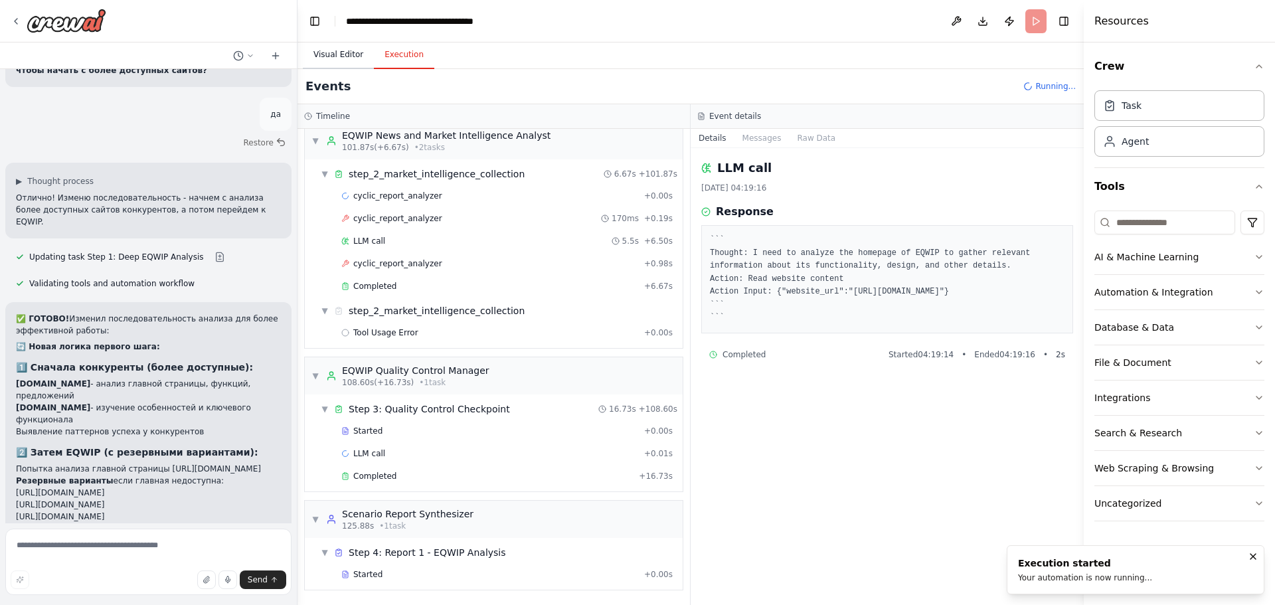
click at [320, 56] on button "Visual Editor" at bounding box center [338, 55] width 71 height 28
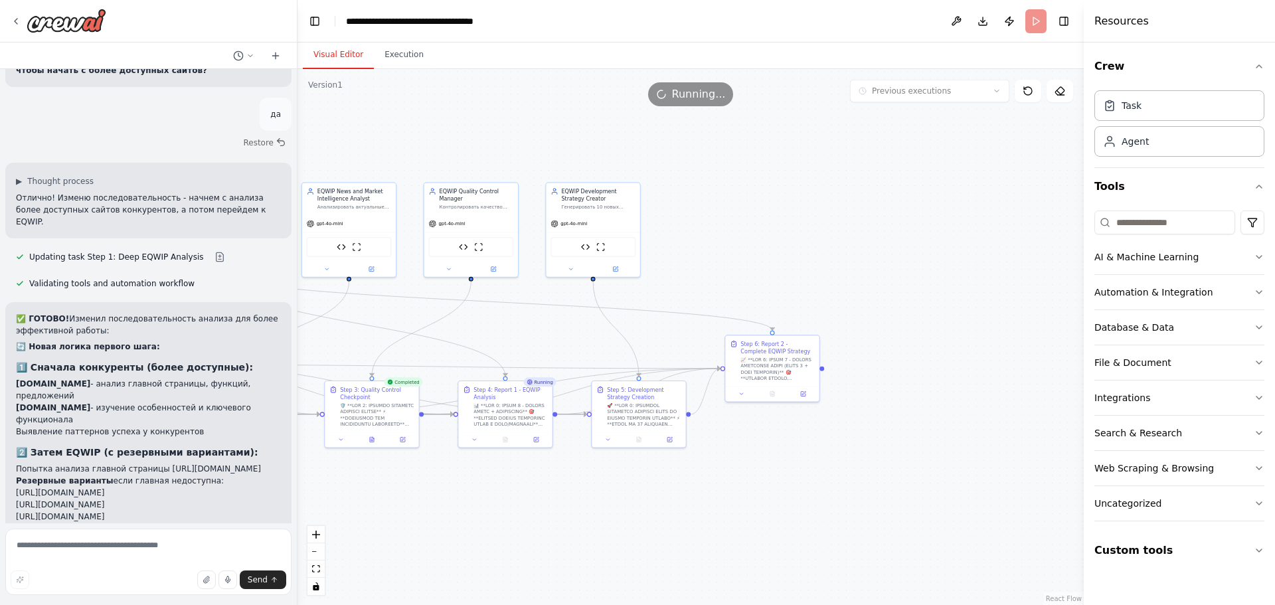
drag, startPoint x: 756, startPoint y: 290, endPoint x: 455, endPoint y: 290, distance: 301.5
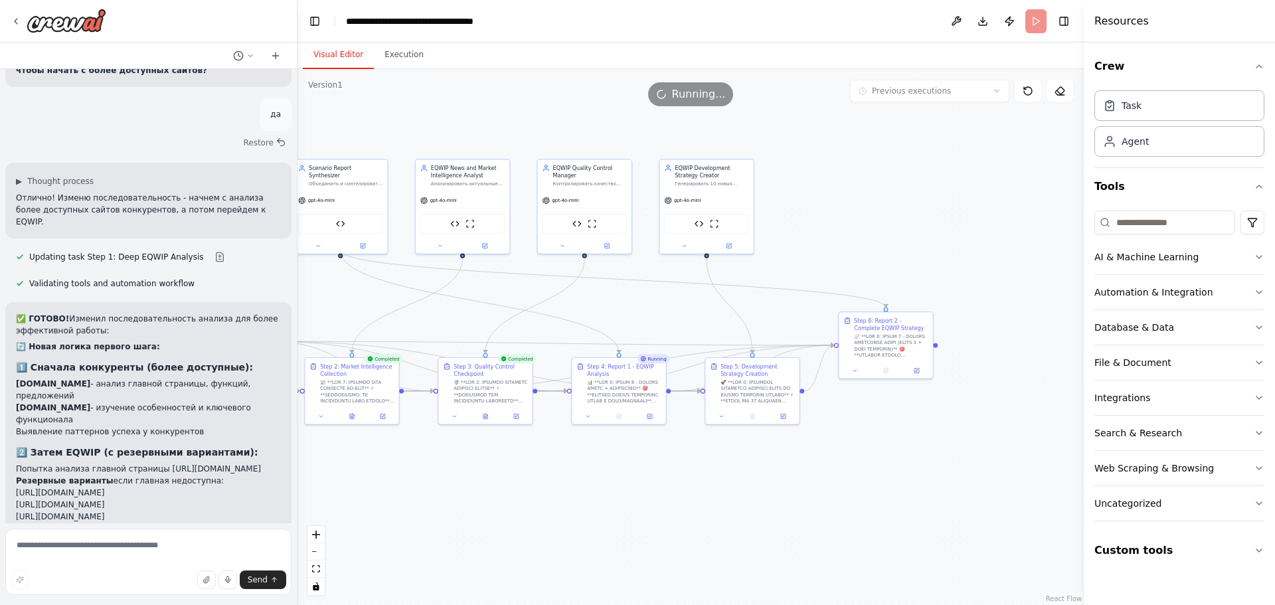
drag, startPoint x: 596, startPoint y: 317, endPoint x: 811, endPoint y: 290, distance: 217.5
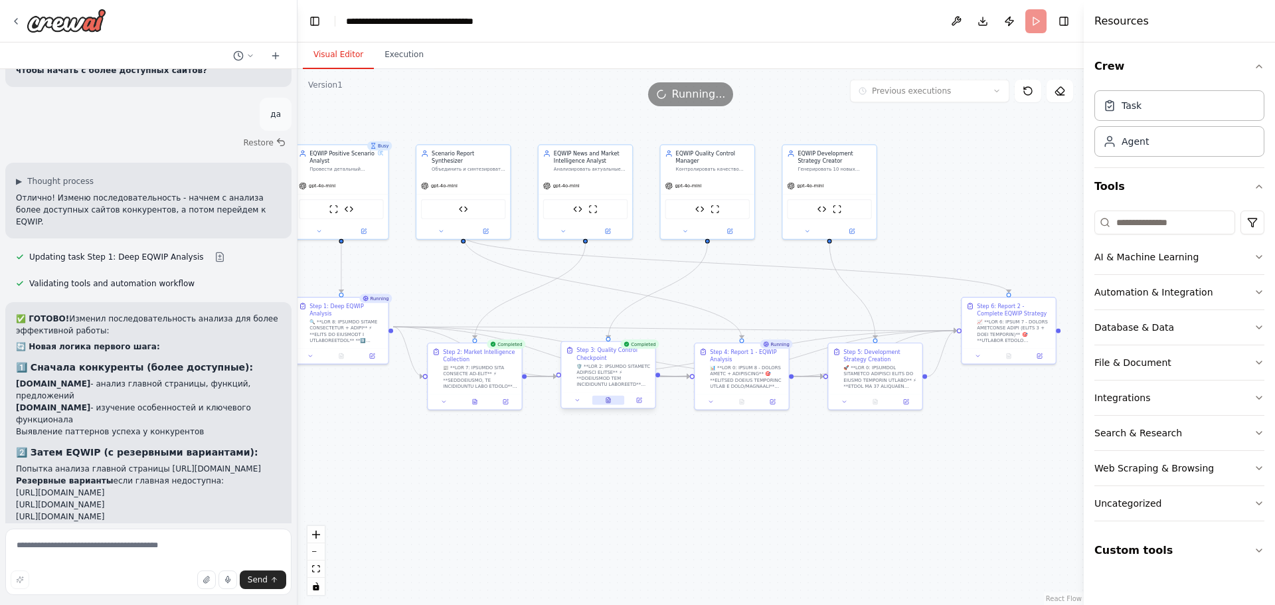
click at [606, 404] on button at bounding box center [608, 400] width 33 height 9
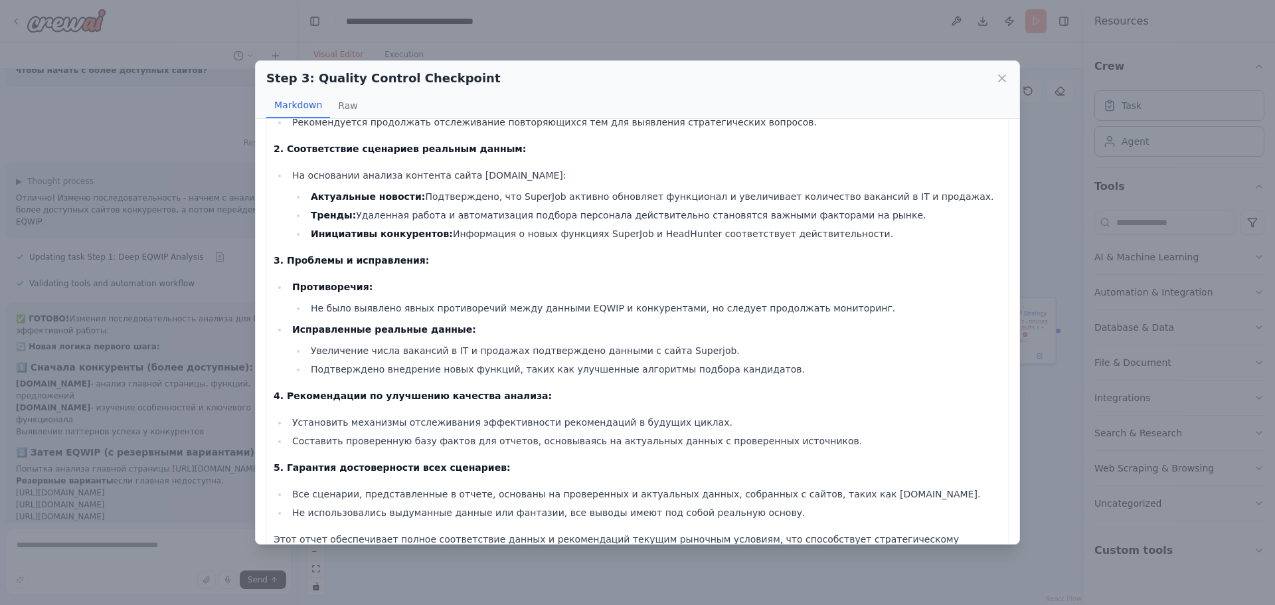
scroll to position [131, 0]
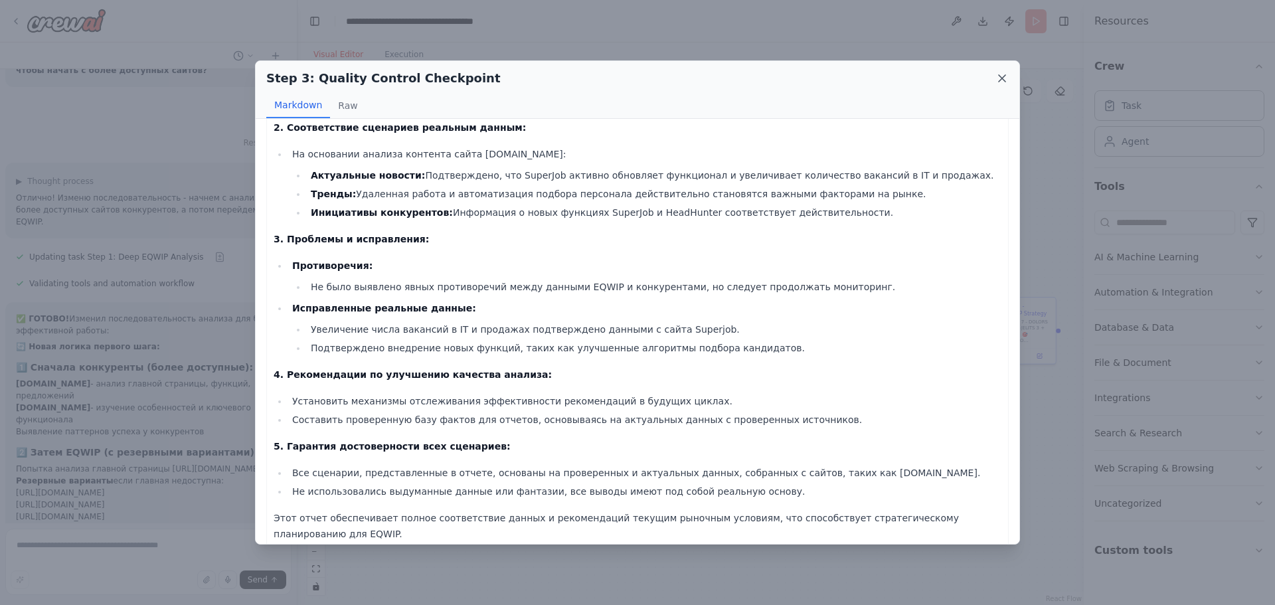
click at [1007, 80] on icon at bounding box center [1001, 78] width 13 height 13
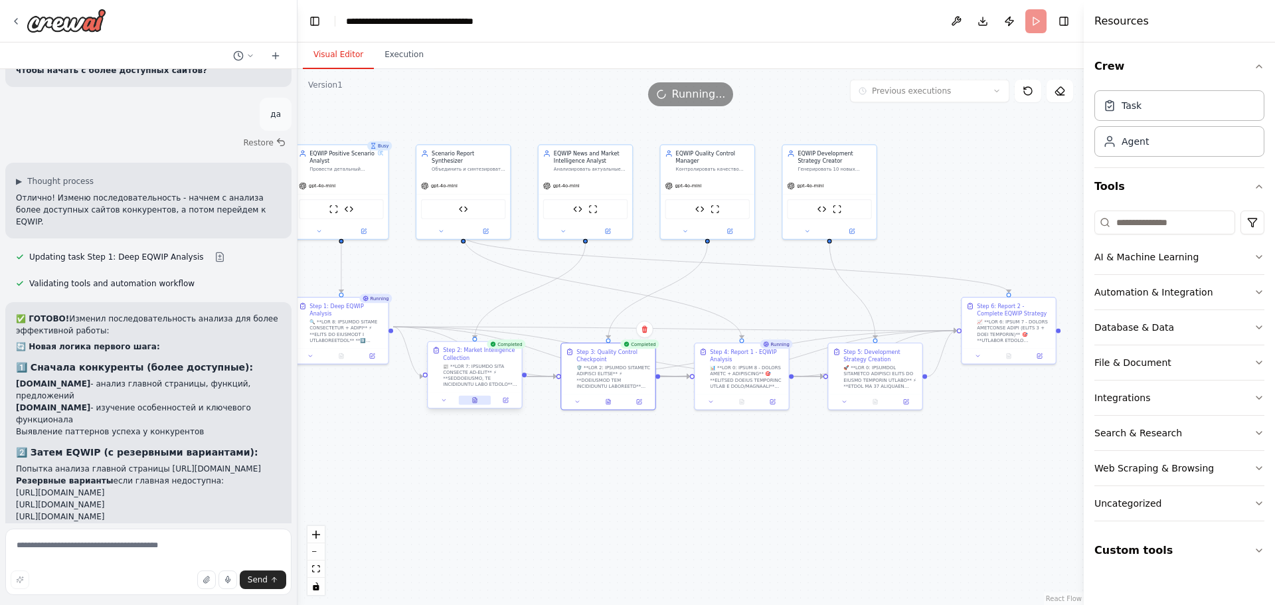
click at [469, 401] on button at bounding box center [475, 400] width 33 height 9
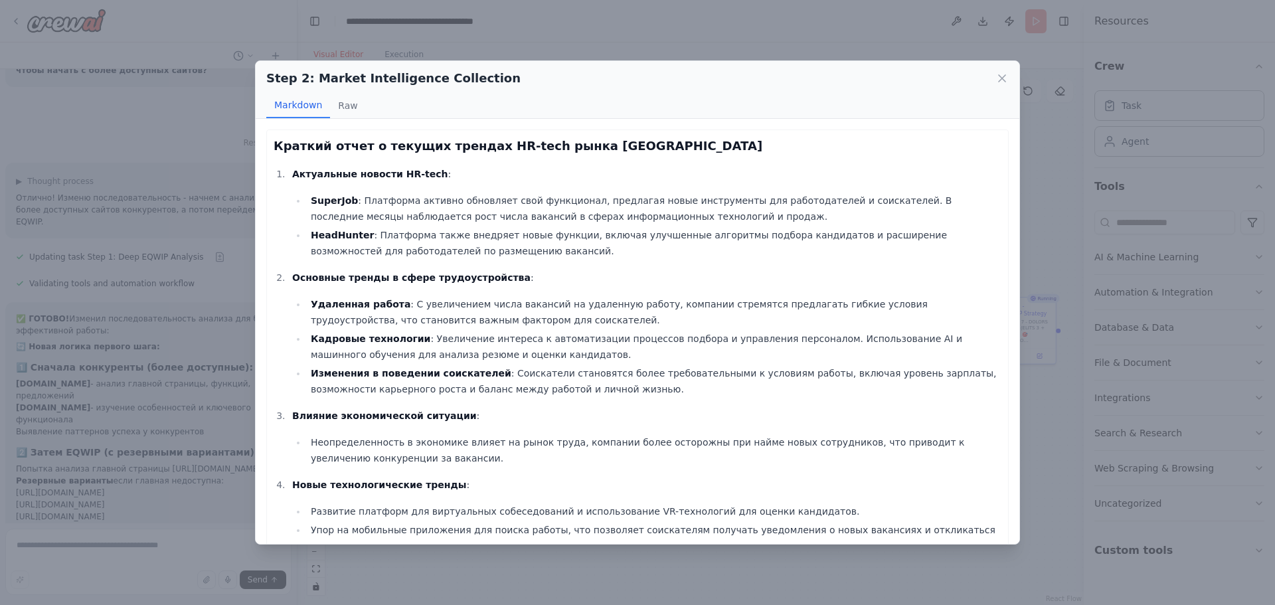
scroll to position [4998, 0]
click at [995, 82] on icon at bounding box center [1001, 78] width 13 height 13
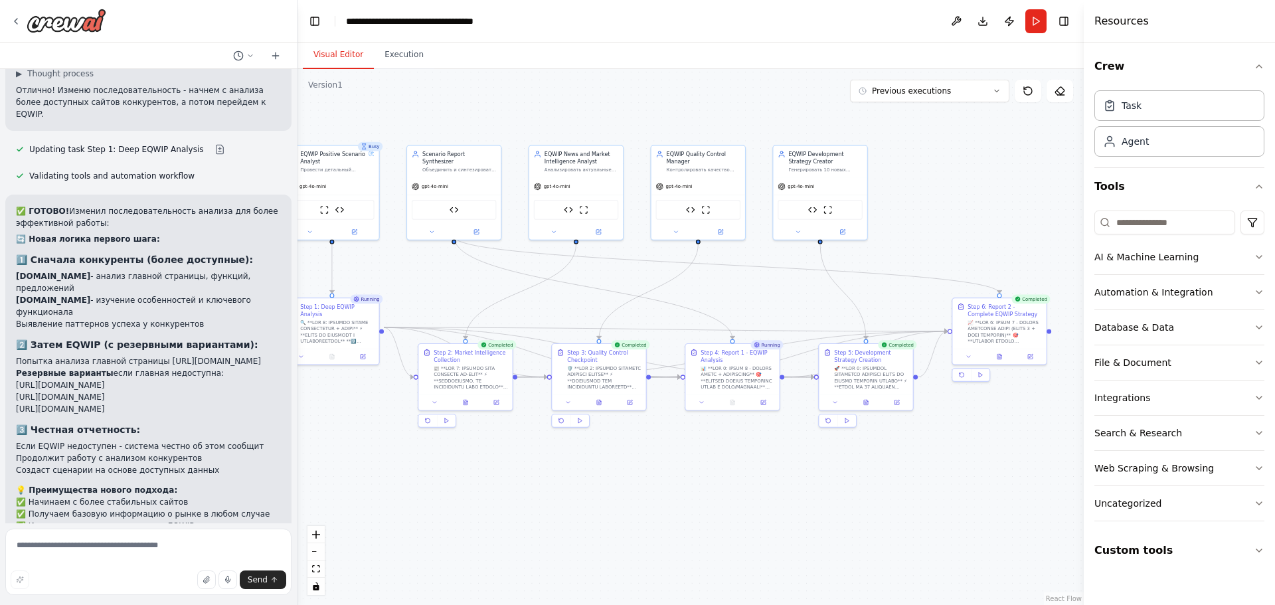
drag, startPoint x: 983, startPoint y: 210, endPoint x: 844, endPoint y: 214, distance: 139.5
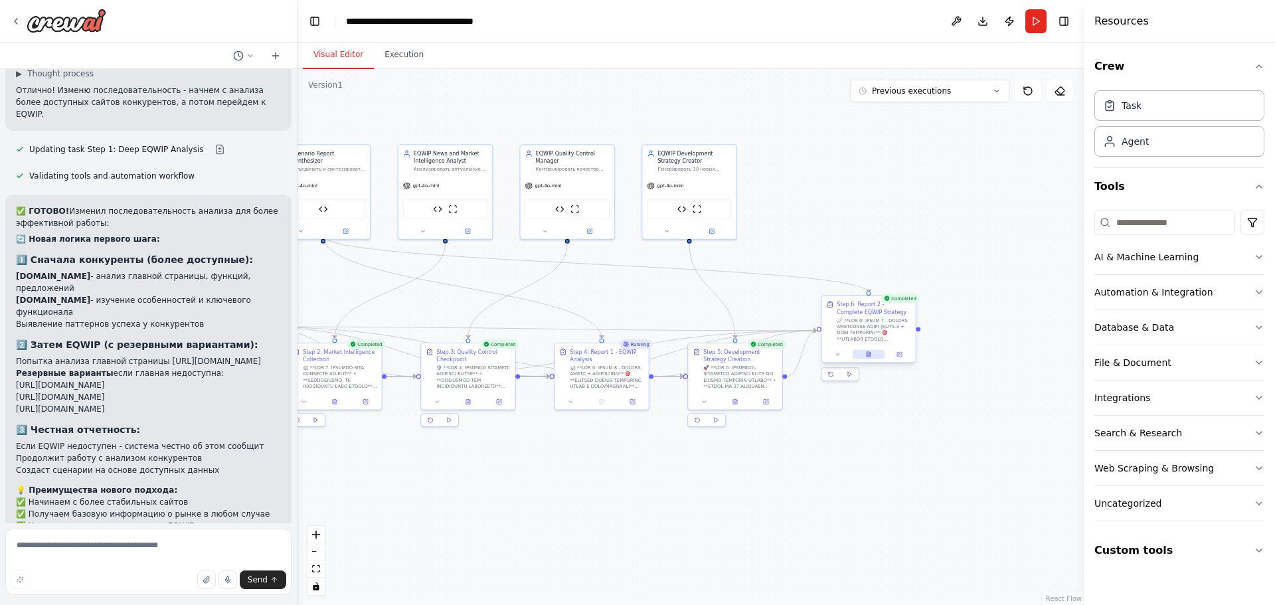
click at [874, 356] on button at bounding box center [869, 354] width 33 height 9
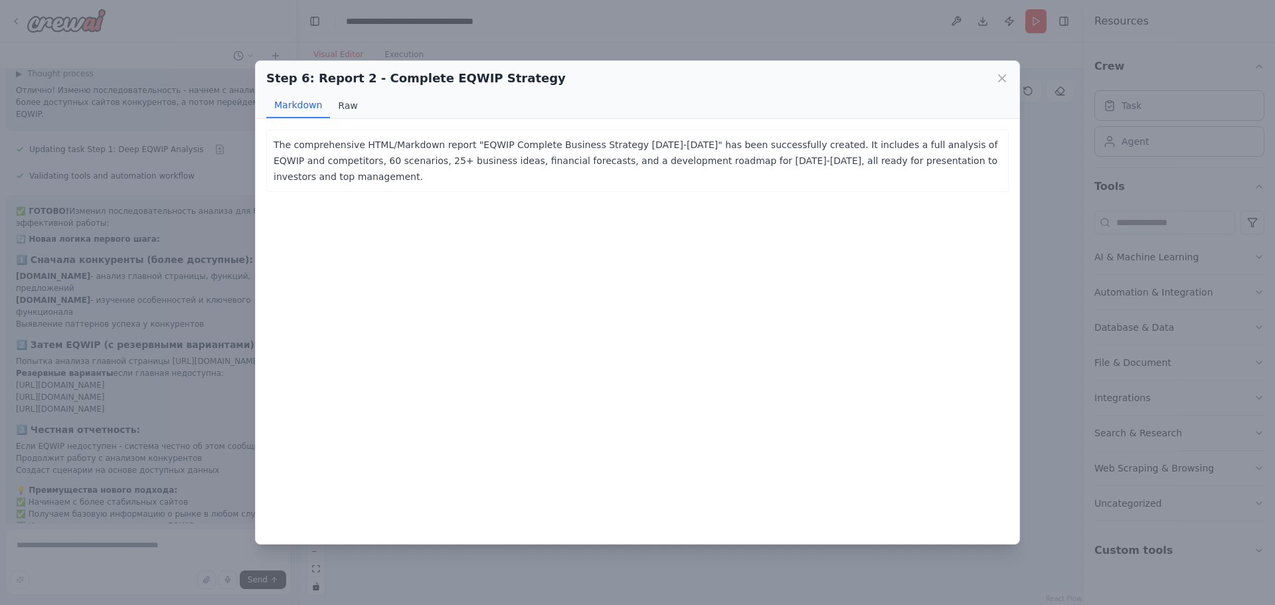
click at [345, 113] on button "Raw" at bounding box center [347, 105] width 35 height 25
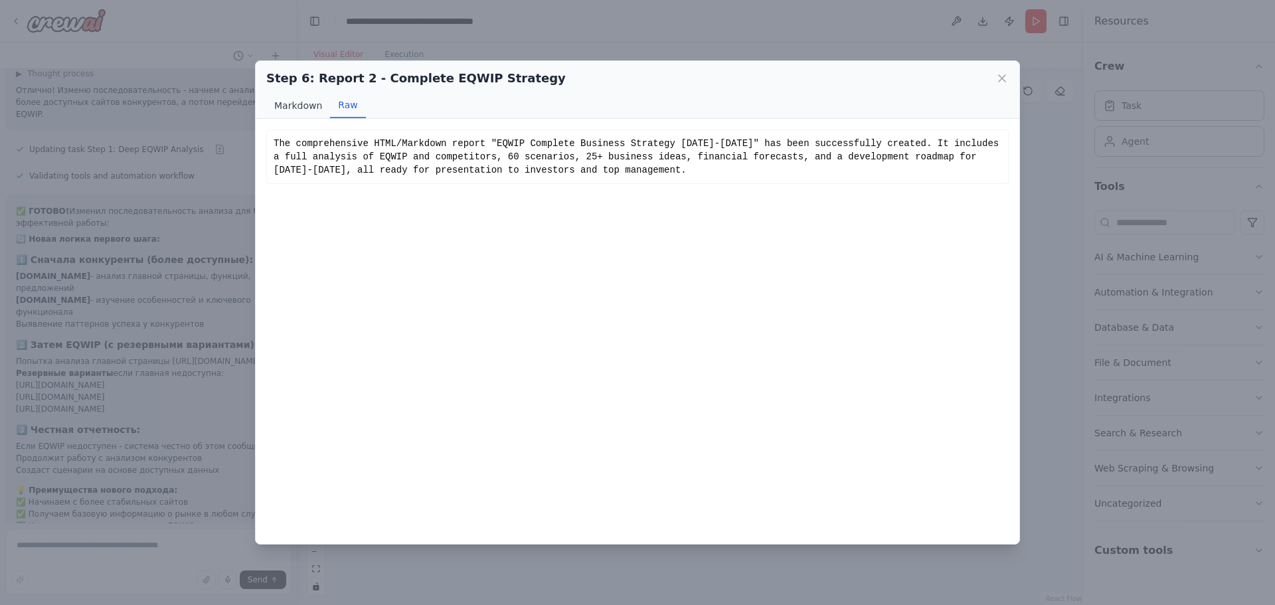
click at [303, 114] on button "Markdown" at bounding box center [298, 105] width 64 height 25
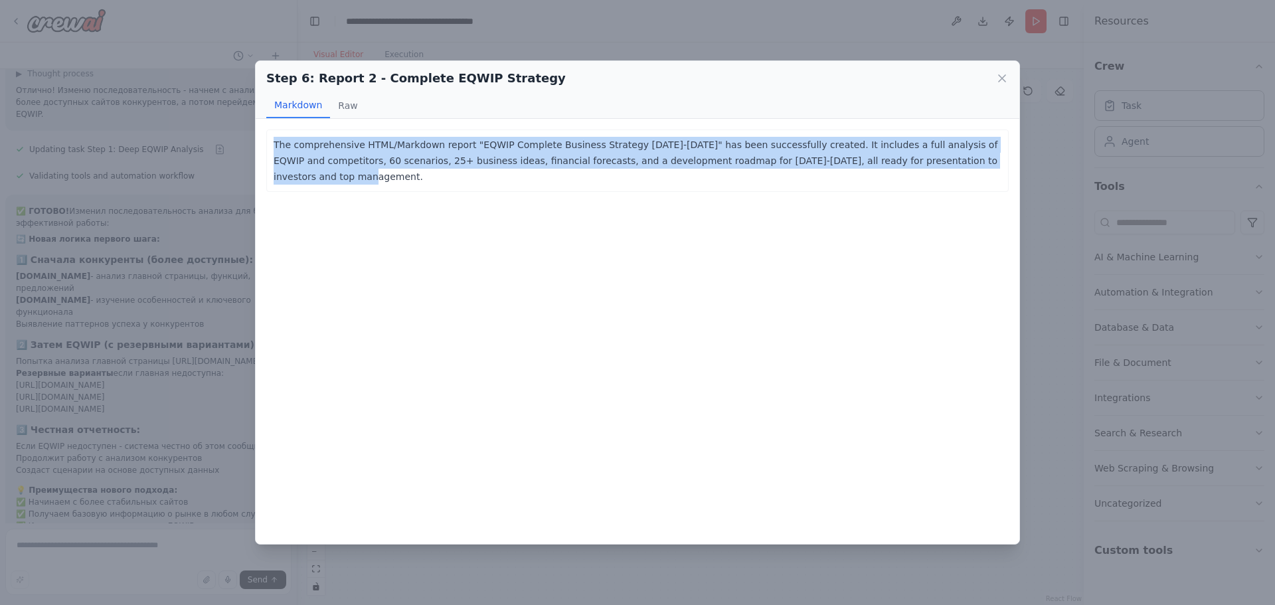
drag, startPoint x: 900, startPoint y: 160, endPoint x: 227, endPoint y: 133, distance: 673.8
click at [227, 133] on div "Step 6: Report 2 - Complete EQWIP Strategy Markdown Raw The comprehensive HTML/…" at bounding box center [637, 302] width 1275 height 605
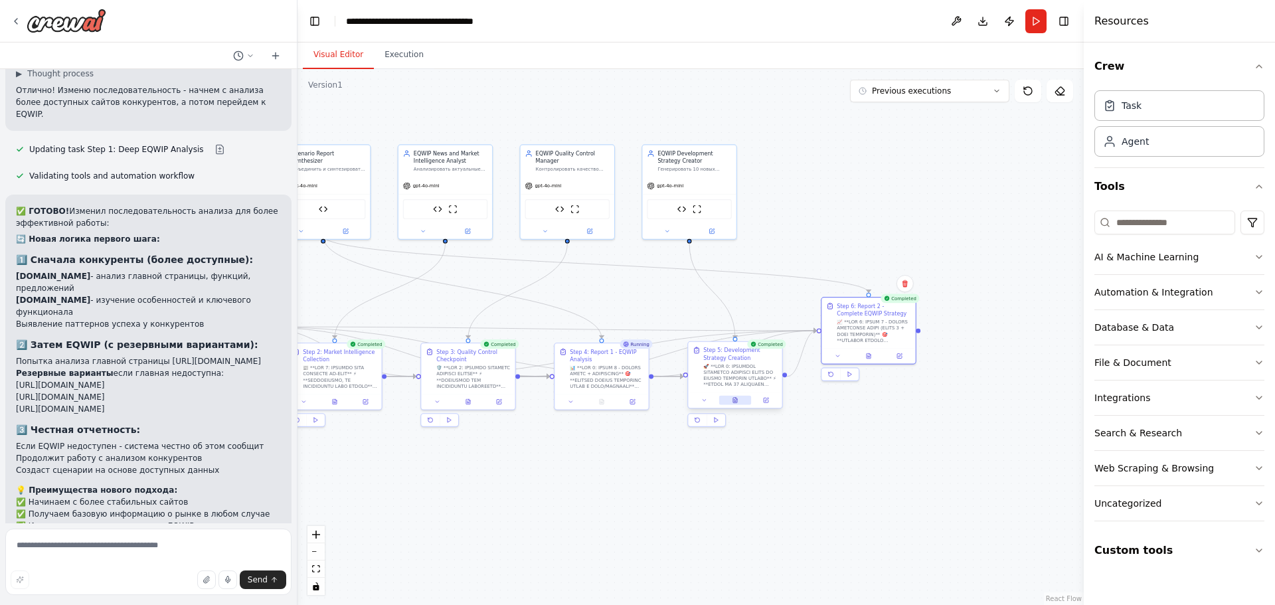
click at [737, 400] on icon at bounding box center [735, 400] width 4 height 5
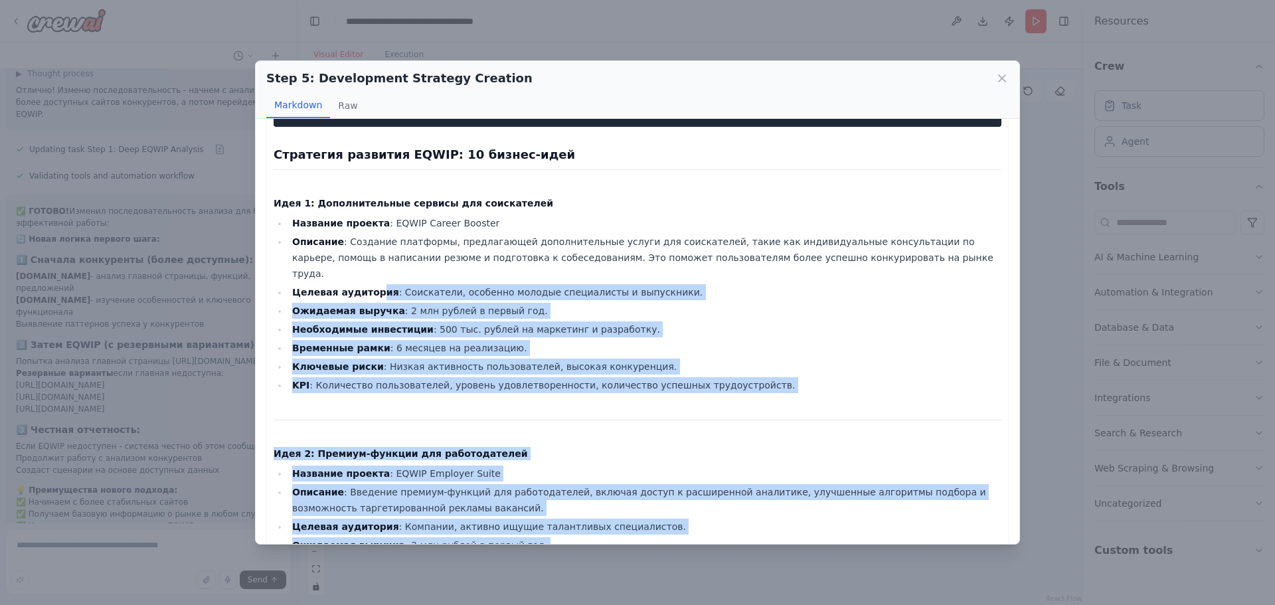
scroll to position [0, 0]
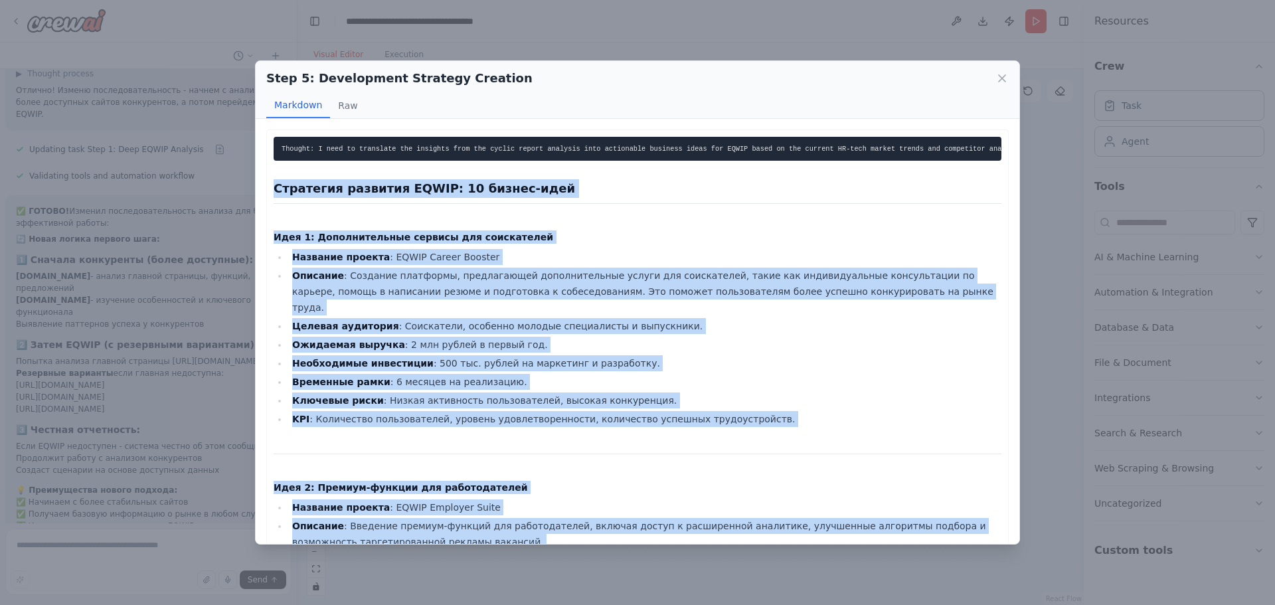
drag, startPoint x: 975, startPoint y: 519, endPoint x: 261, endPoint y: 187, distance: 787.8
click at [261, 187] on div "Thought: I need to translate the insights from the cyclic report analysis into …" at bounding box center [638, 331] width 764 height 425
copy div "Стратегия развития EQWIP: 10 бизнес-идей Идея 1: Дополнительные сервисы для сои…"
click at [1002, 80] on icon at bounding box center [1001, 78] width 13 height 13
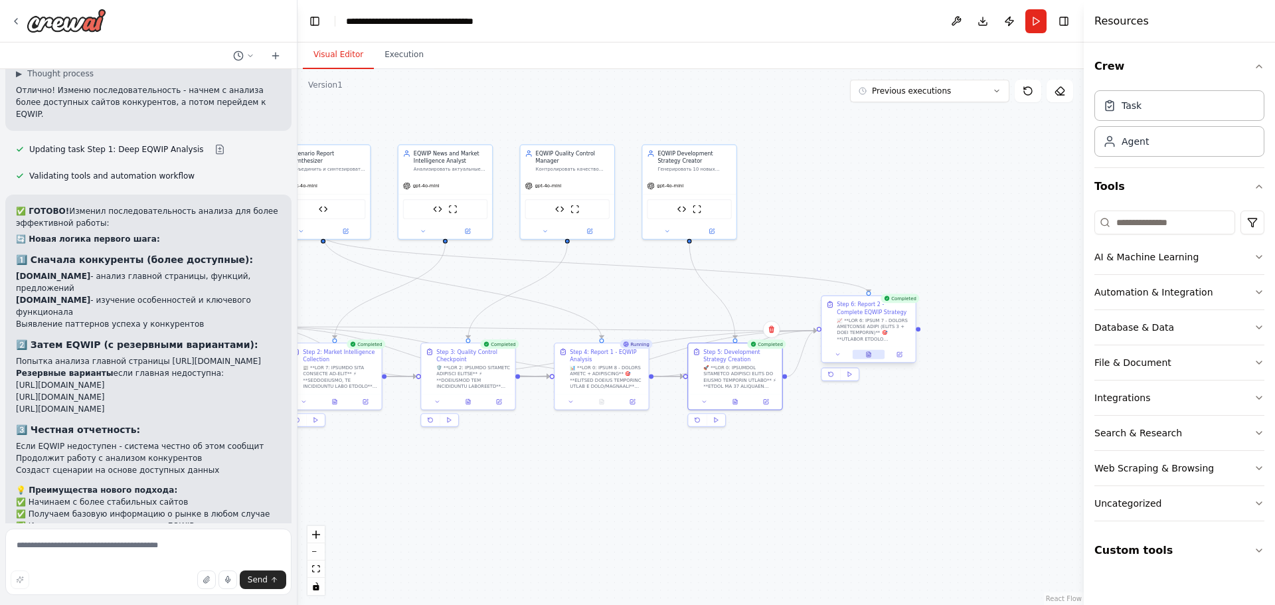
click at [871, 355] on icon at bounding box center [868, 354] width 6 height 6
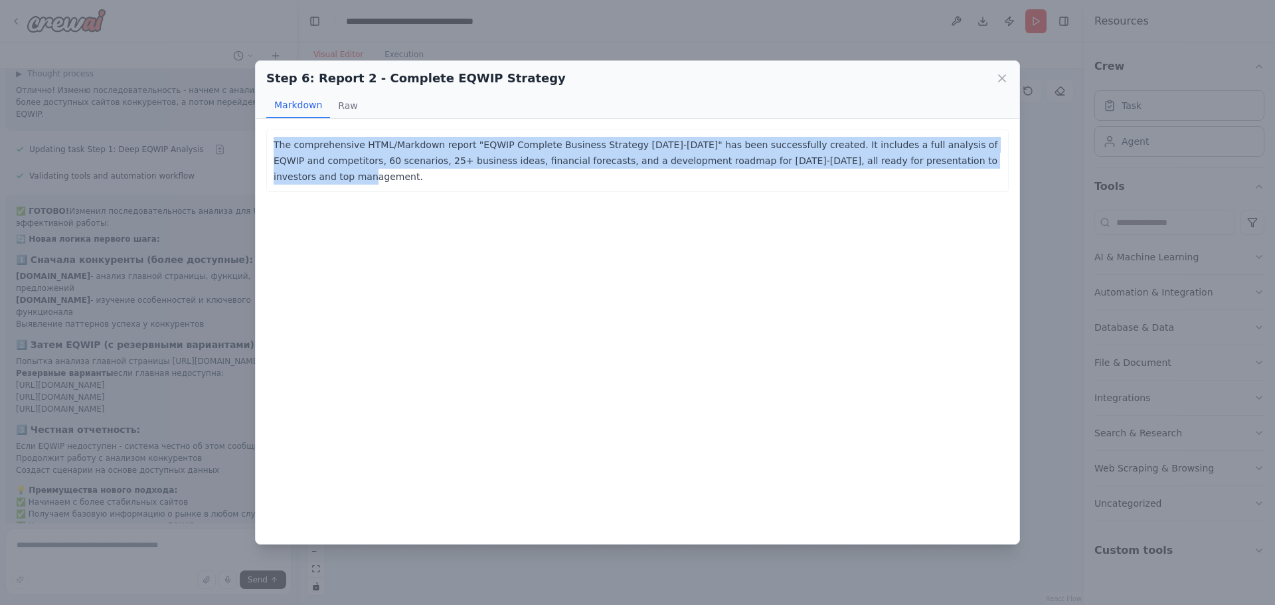
drag, startPoint x: 938, startPoint y: 163, endPoint x: 262, endPoint y: 141, distance: 676.3
click at [262, 141] on div "The comprehensive HTML/Markdown report "EQWIP Complete Business Strategy 2025-2…" at bounding box center [638, 331] width 764 height 425
copy p "The comprehensive HTML/Markdown report "EQWIP Complete Business Strategy 2025-2…"
click at [998, 76] on icon at bounding box center [1001, 78] width 13 height 13
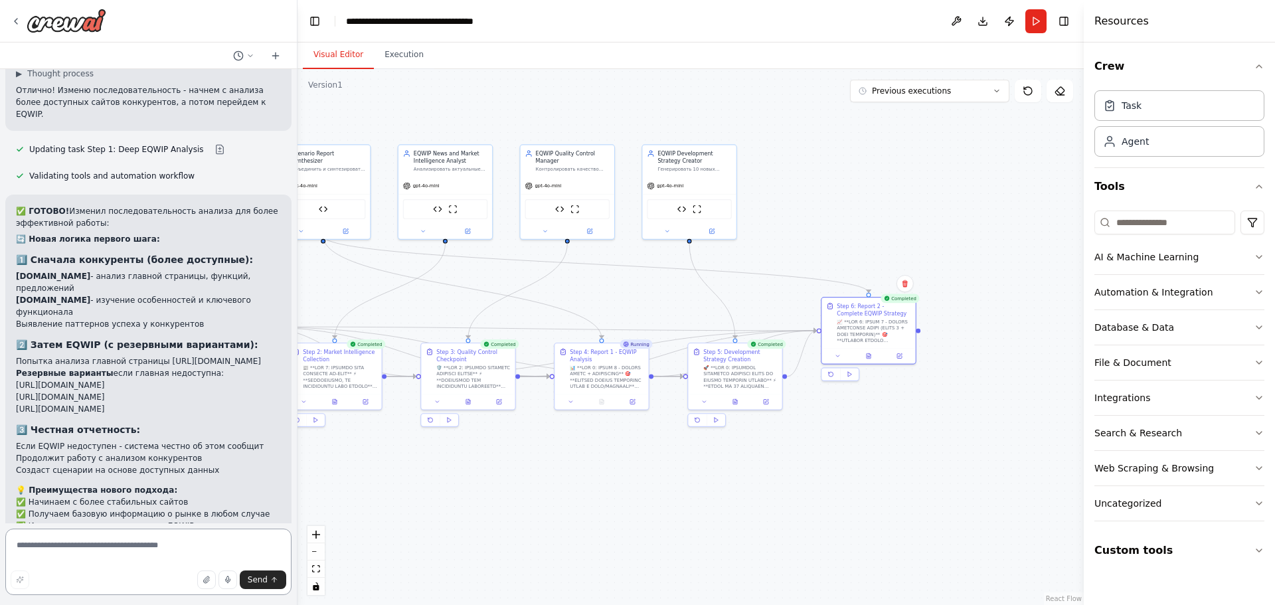
click at [172, 556] on textarea at bounding box center [148, 562] width 286 height 66
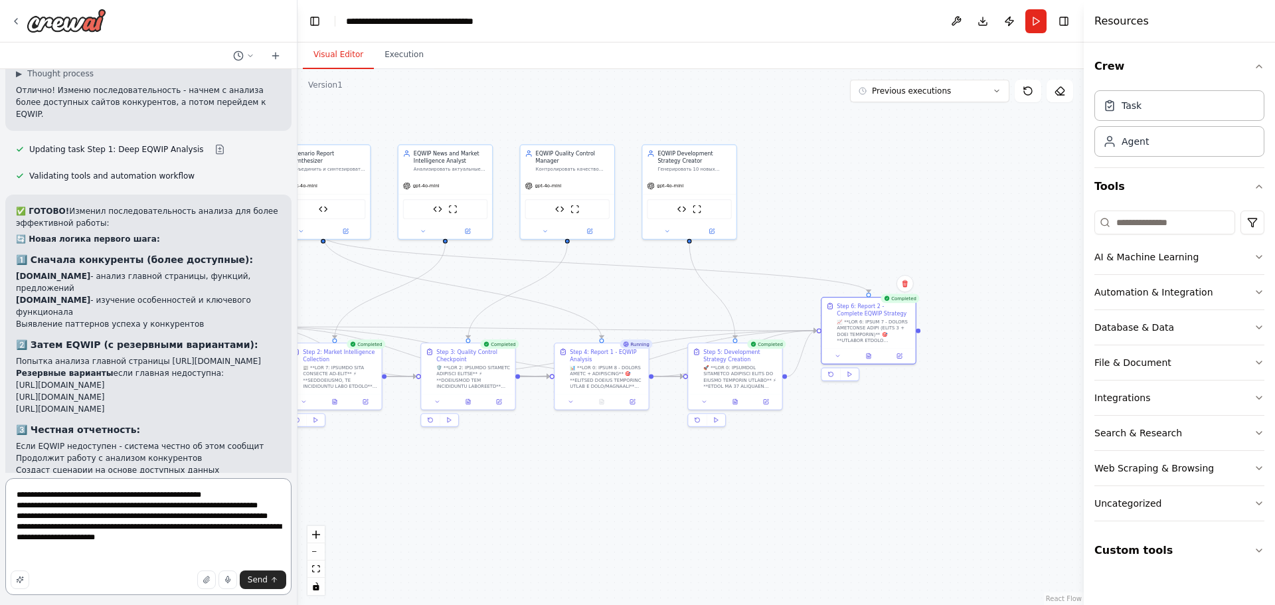
type textarea "**********"
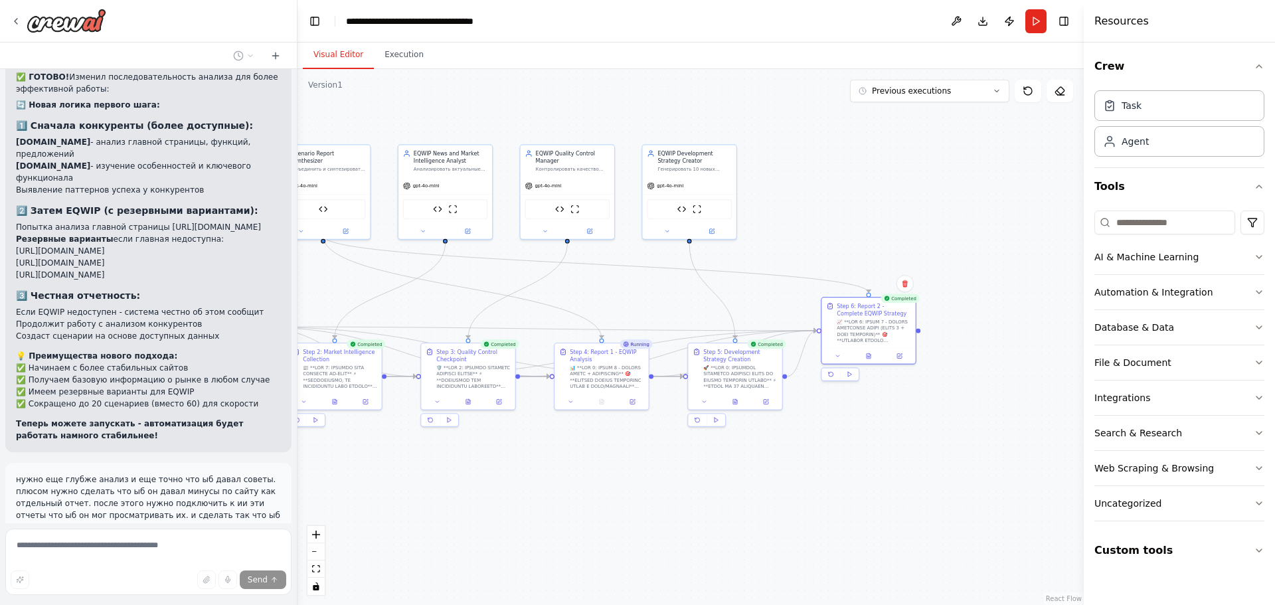
scroll to position [5168, 0]
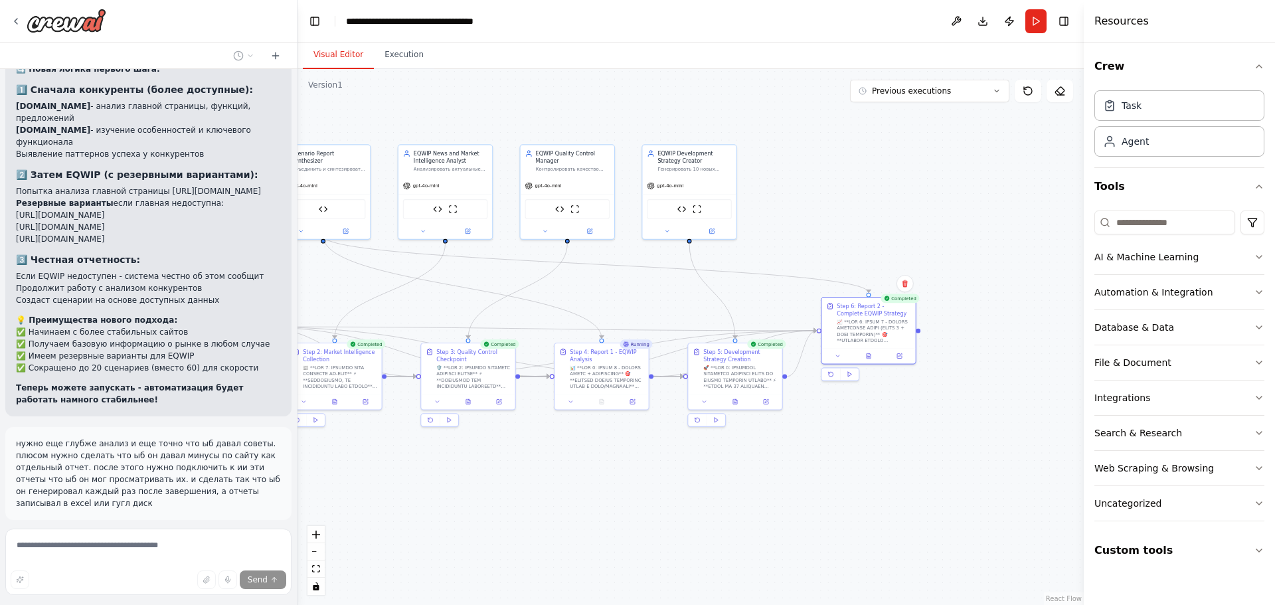
click at [972, 270] on div ".deletable-edge-delete-btn { width: 20px; height: 20px; border: 0px solid #ffff…" at bounding box center [690, 337] width 786 height 536
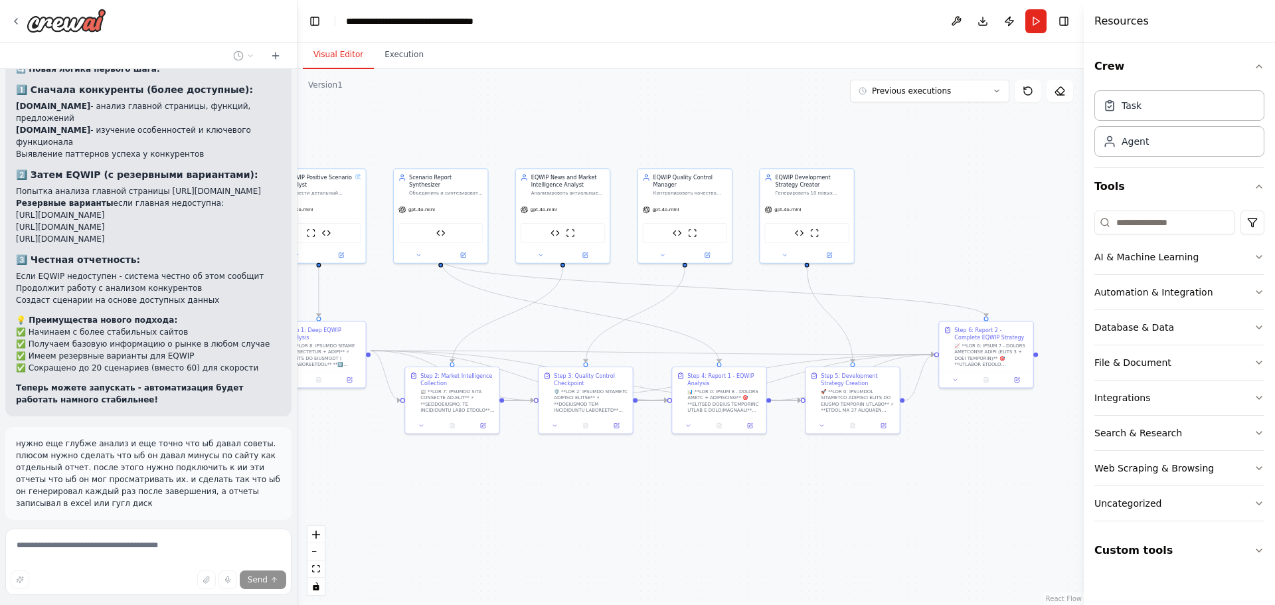
drag, startPoint x: 823, startPoint y: 391, endPoint x: 936, endPoint y: 412, distance: 114.1
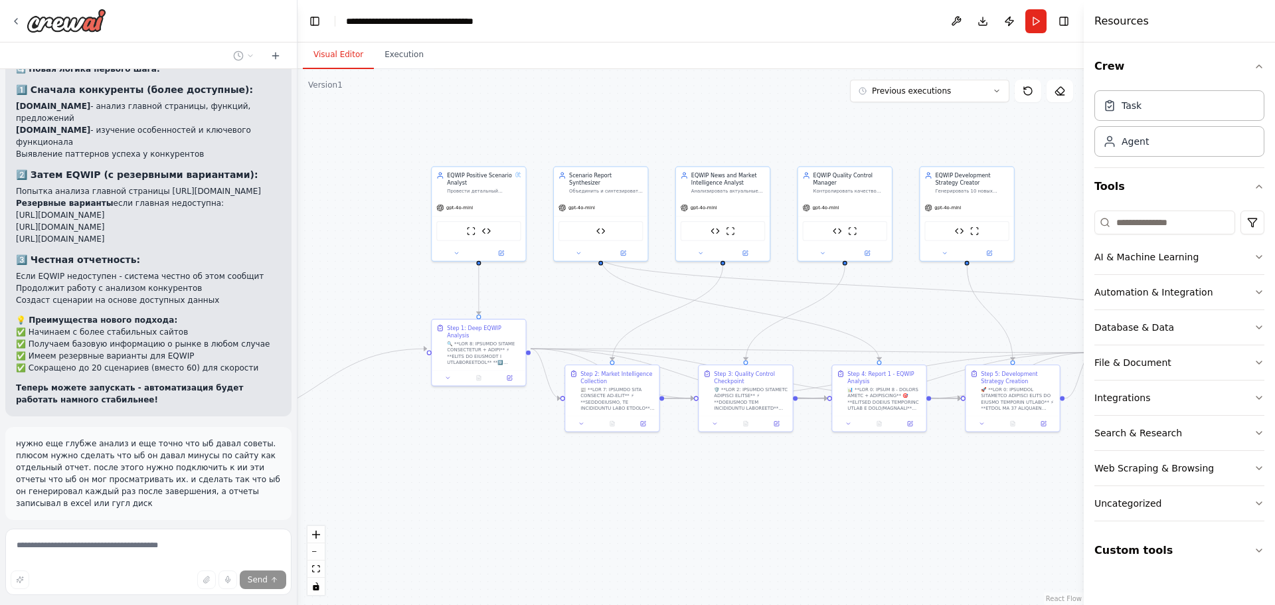
drag, startPoint x: 569, startPoint y: 318, endPoint x: 725, endPoint y: 315, distance: 156.1
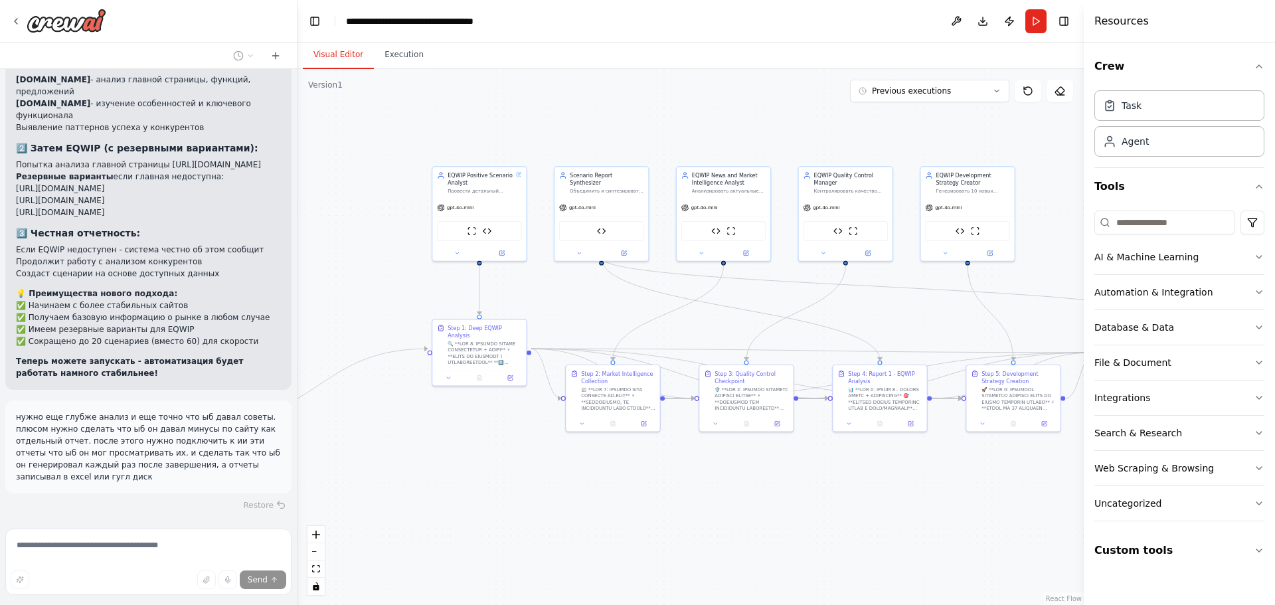
click at [28, 496] on div "Restore" at bounding box center [148, 505] width 286 height 19
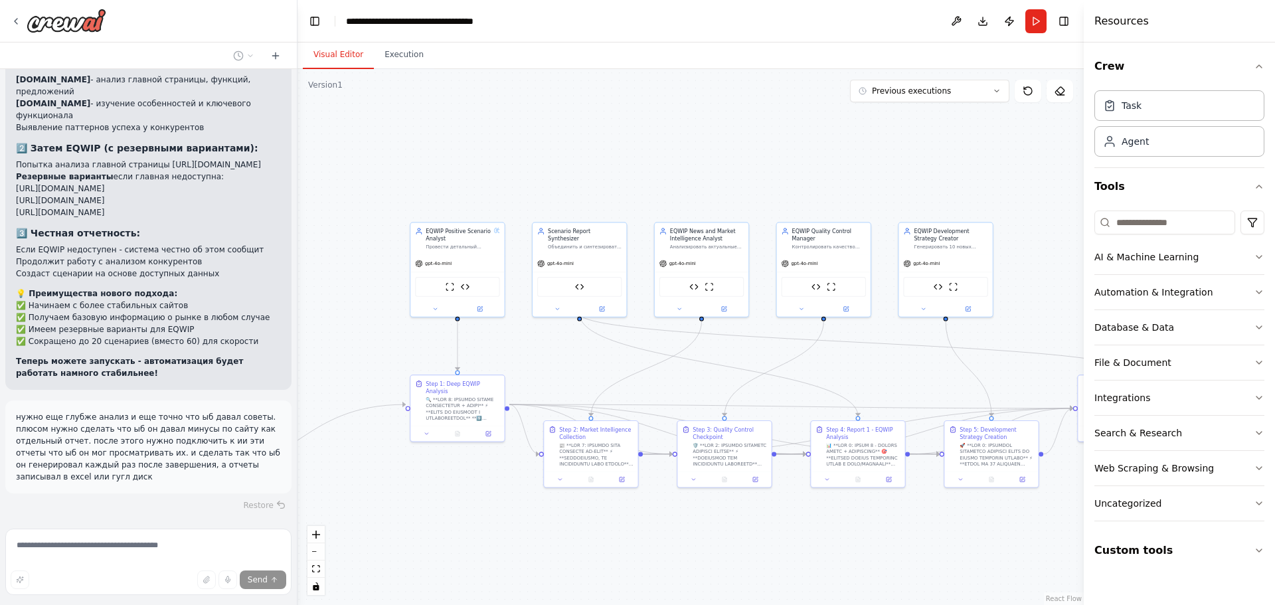
drag, startPoint x: 633, startPoint y: 343, endPoint x: 503, endPoint y: 423, distance: 152.0
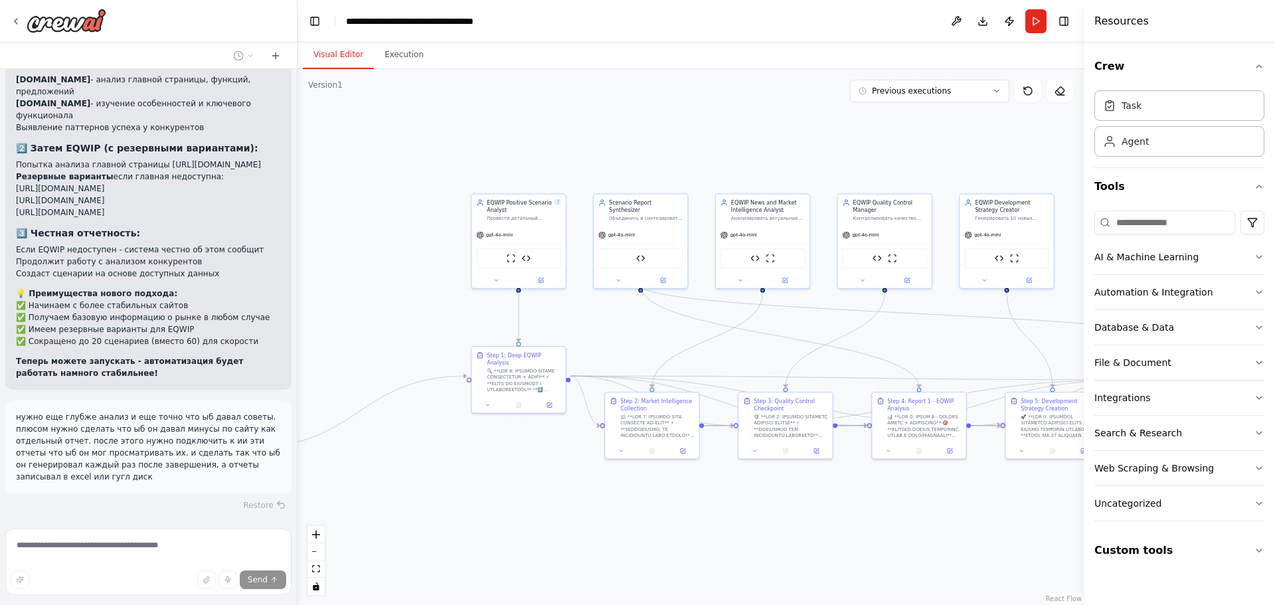
drag, startPoint x: 442, startPoint y: 375, endPoint x: 728, endPoint y: 293, distance: 297.6
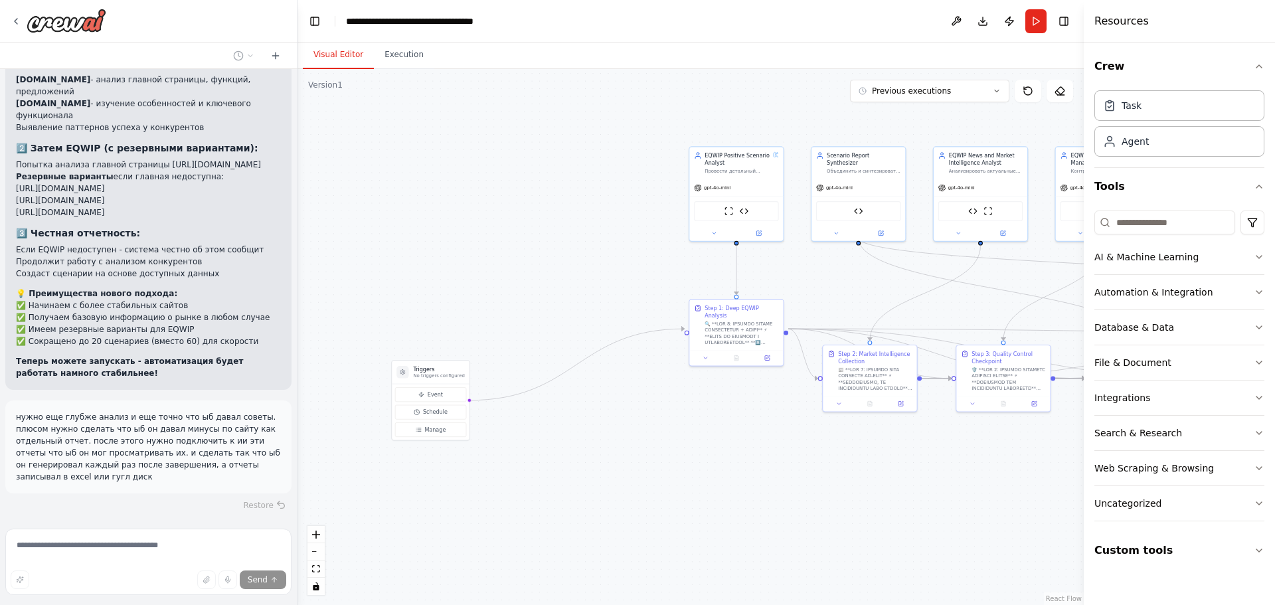
drag, startPoint x: 560, startPoint y: 319, endPoint x: 688, endPoint y: 305, distance: 128.9
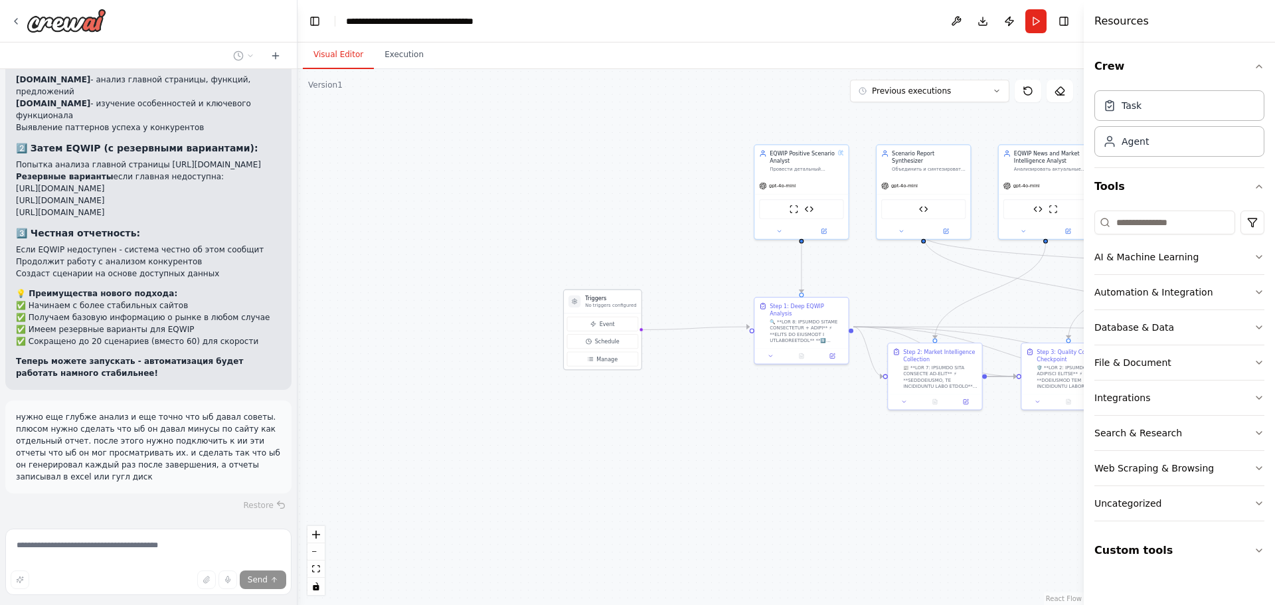
drag, startPoint x: 488, startPoint y: 369, endPoint x: 596, endPoint y: 302, distance: 126.4
click at [596, 302] on div "Triggers No triggers configured" at bounding box center [610, 302] width 51 height 14
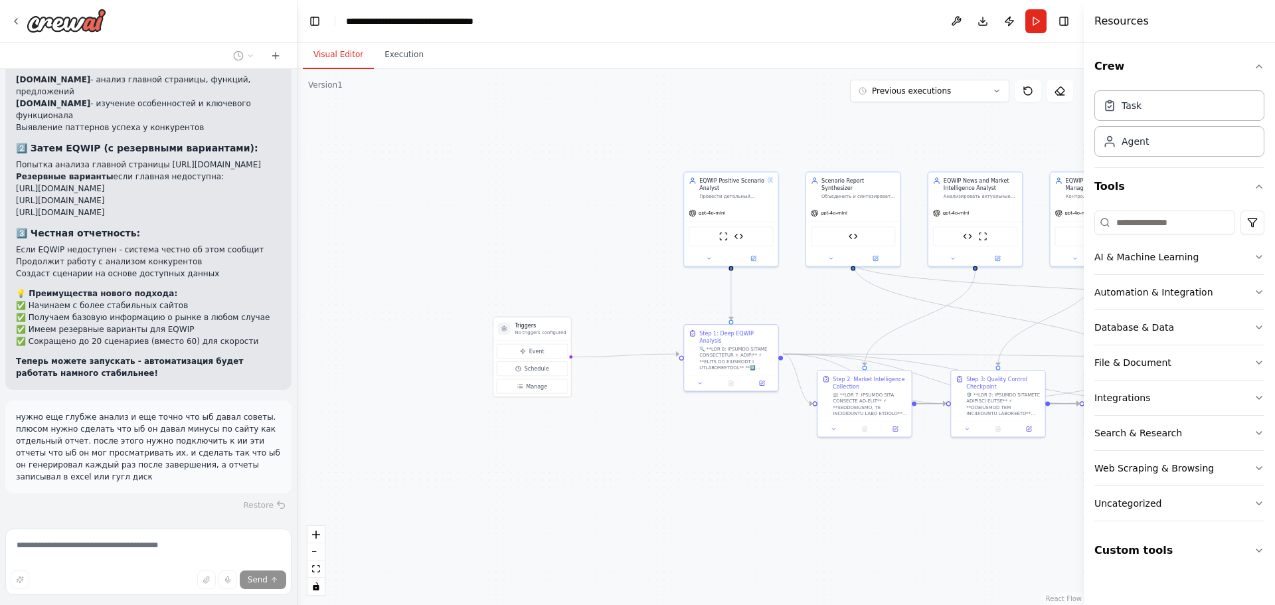
drag, startPoint x: 635, startPoint y: 243, endPoint x: 540, endPoint y: 280, distance: 102.6
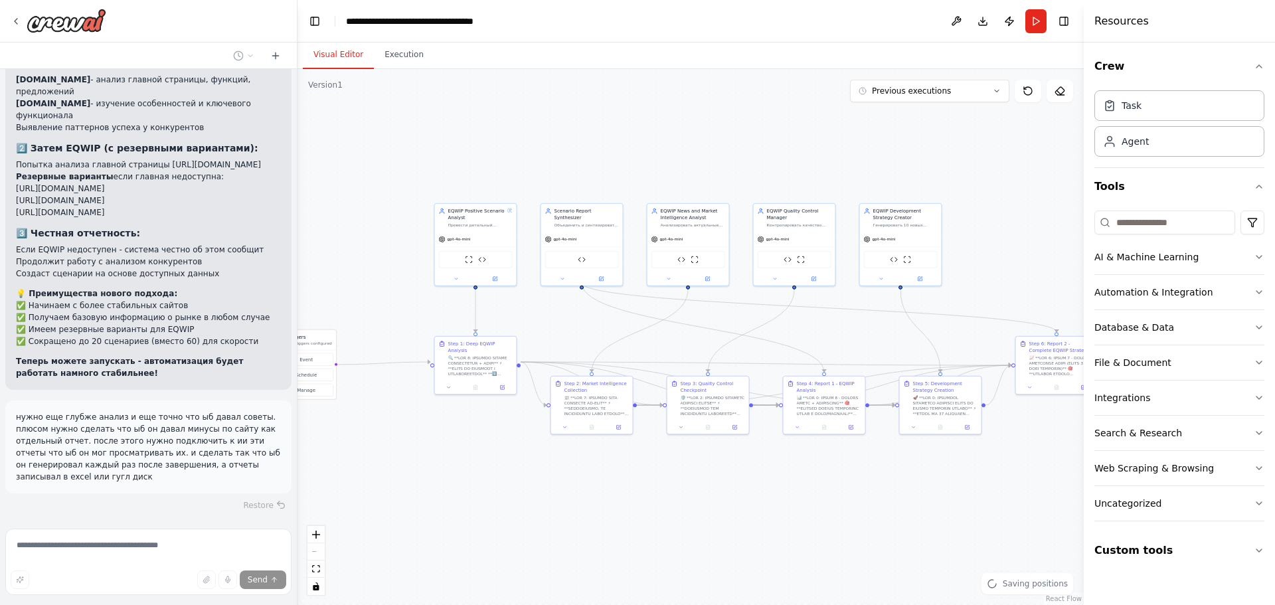
drag, startPoint x: 762, startPoint y: 101, endPoint x: 393, endPoint y: 98, distance: 368.5
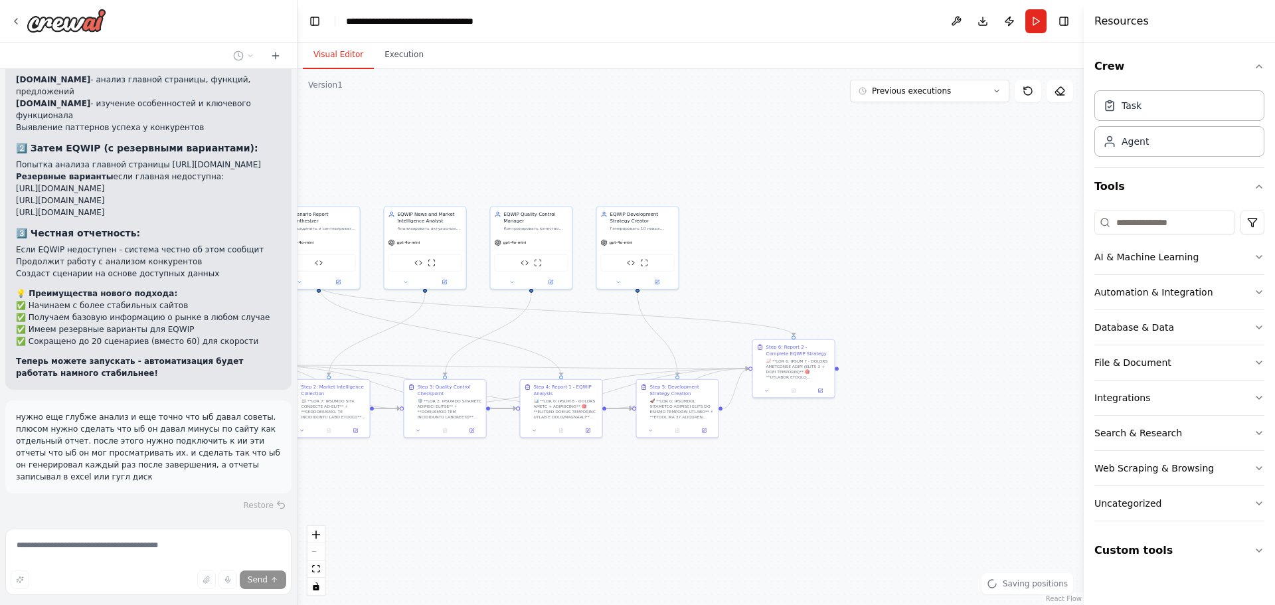
drag, startPoint x: 729, startPoint y: 157, endPoint x: 806, endPoint y: 169, distance: 77.8
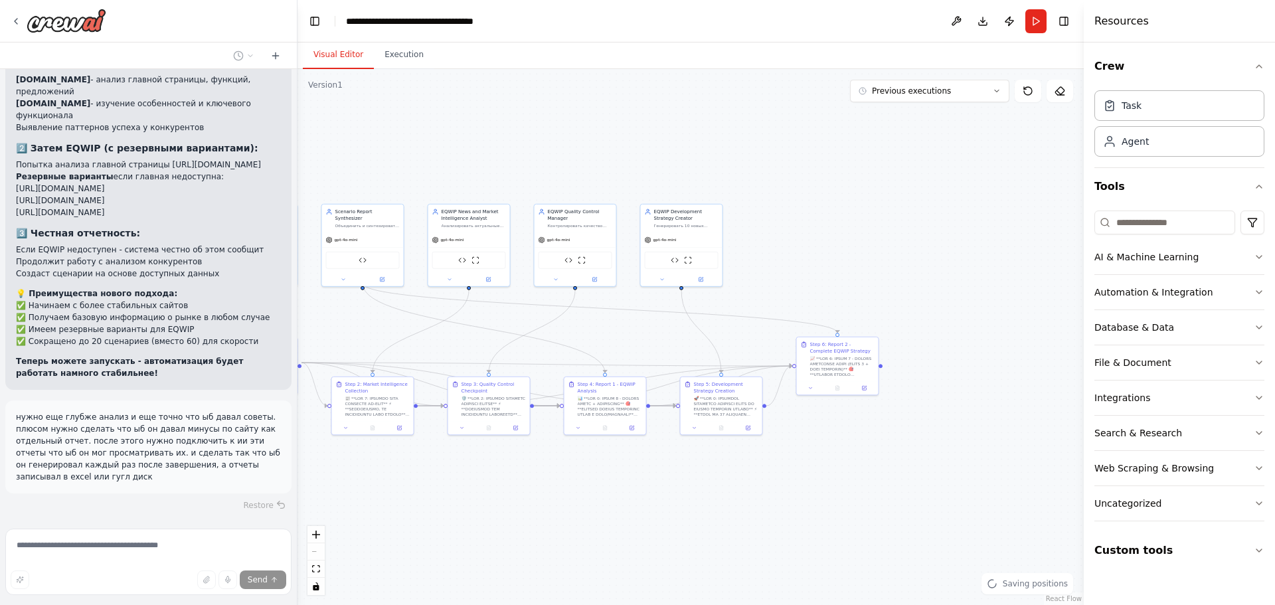
drag, startPoint x: 806, startPoint y: 169, endPoint x: 866, endPoint y: 169, distance: 59.8
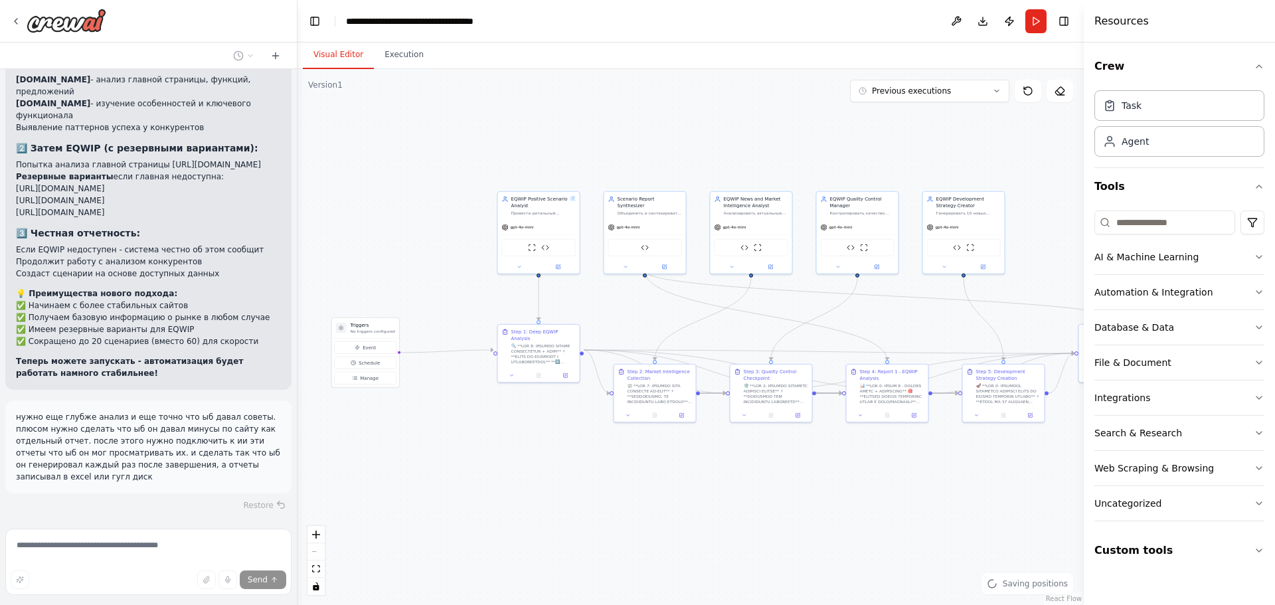
drag, startPoint x: 928, startPoint y: 163, endPoint x: 1032, endPoint y: 159, distance: 104.3
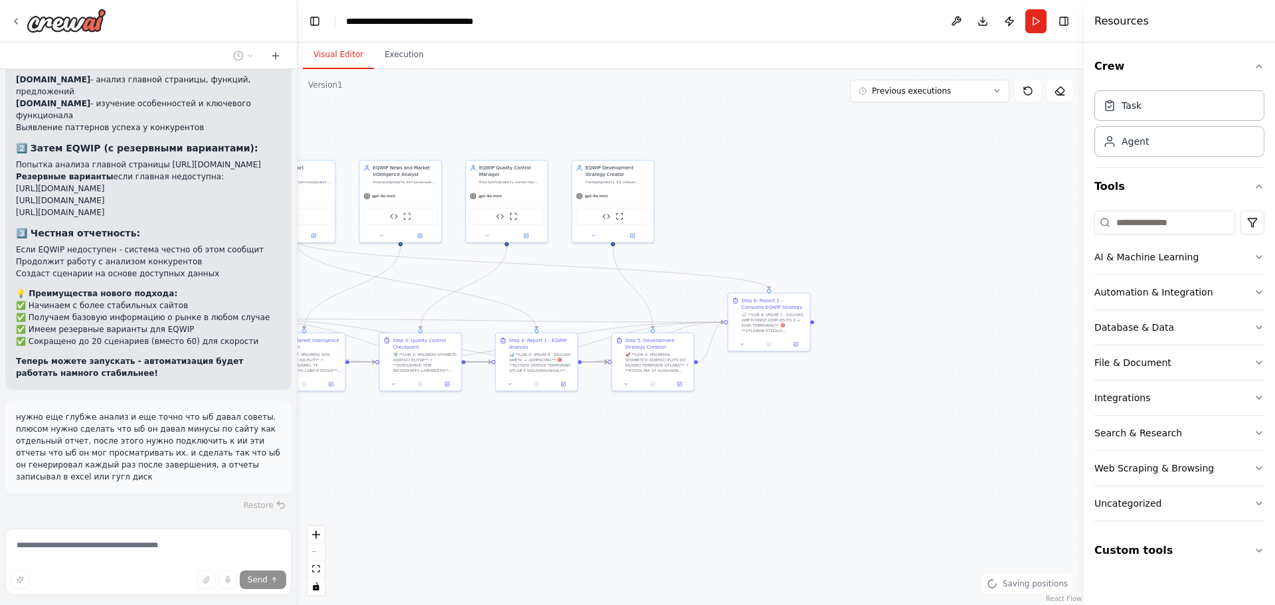
drag, startPoint x: 865, startPoint y: 501, endPoint x: 487, endPoint y: 470, distance: 379.8
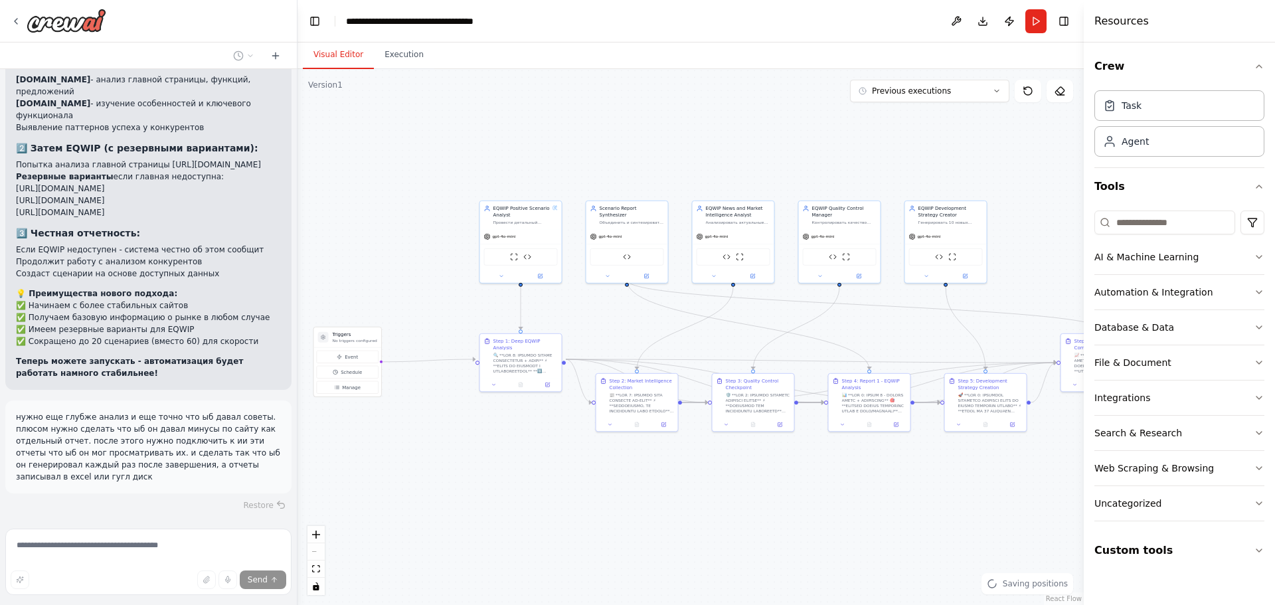
drag, startPoint x: 446, startPoint y: 495, endPoint x: 773, endPoint y: 539, distance: 330.4
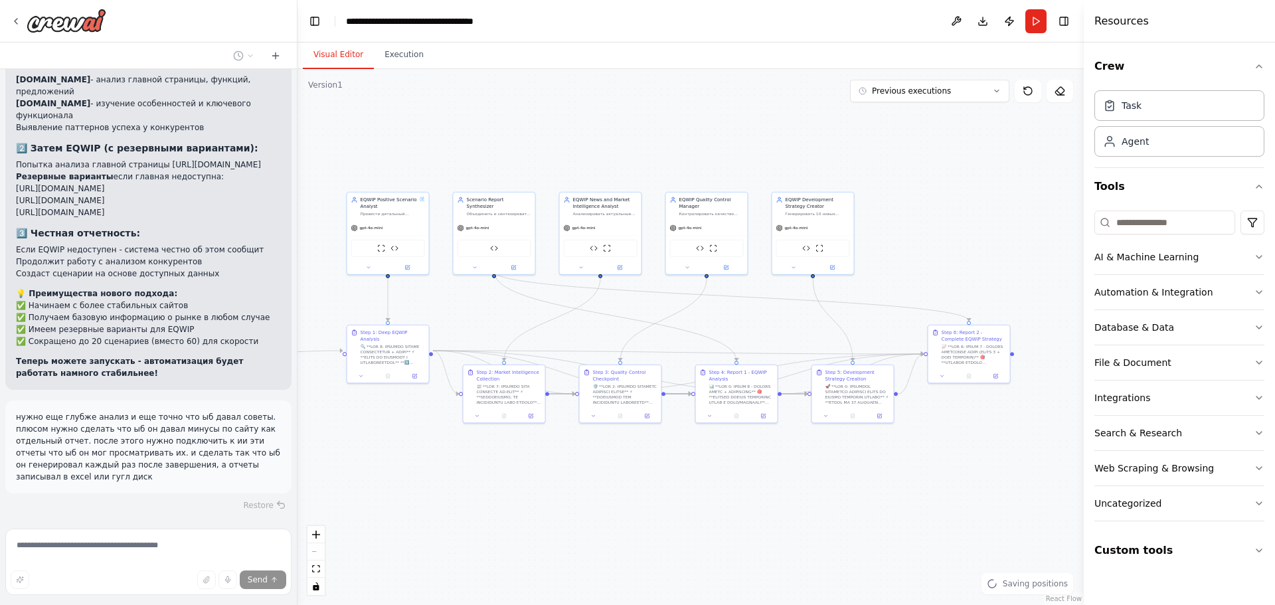
drag, startPoint x: 773, startPoint y: 539, endPoint x: 633, endPoint y: 529, distance: 140.5
click at [260, 496] on div "Restore" at bounding box center [148, 505] width 286 height 19
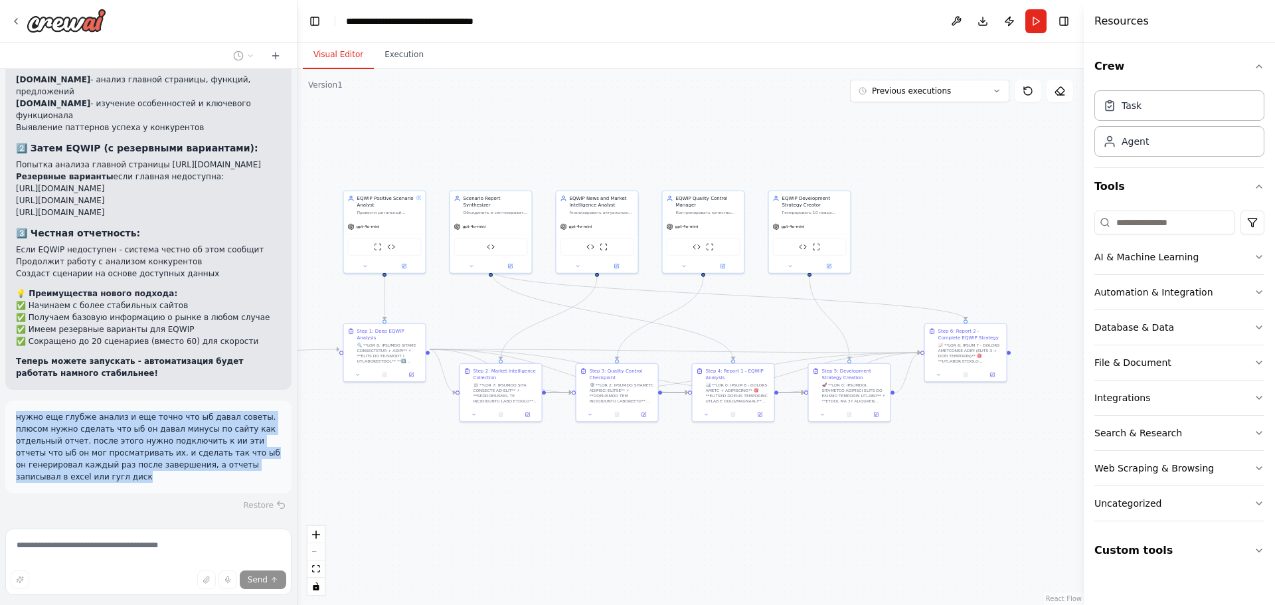
drag, startPoint x: 253, startPoint y: 288, endPoint x: 13, endPoint y: 236, distance: 245.4
click at [13, 400] on div "нужно еще глубже анализ и еще точно что ыб давал советы. плюсом нужно сделать ч…" at bounding box center [148, 446] width 286 height 93
copy p "нужно еще глубже анализ и еще точно что ыб давал советы. плюсом нужно сделать ч…"
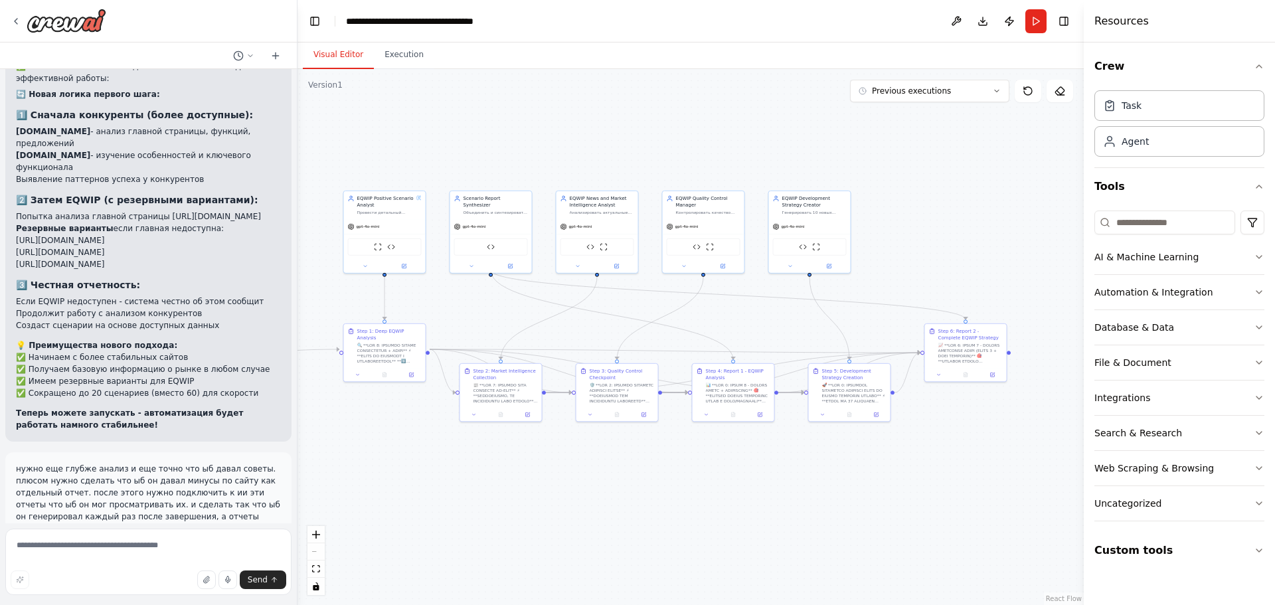
scroll to position [5169, 0]
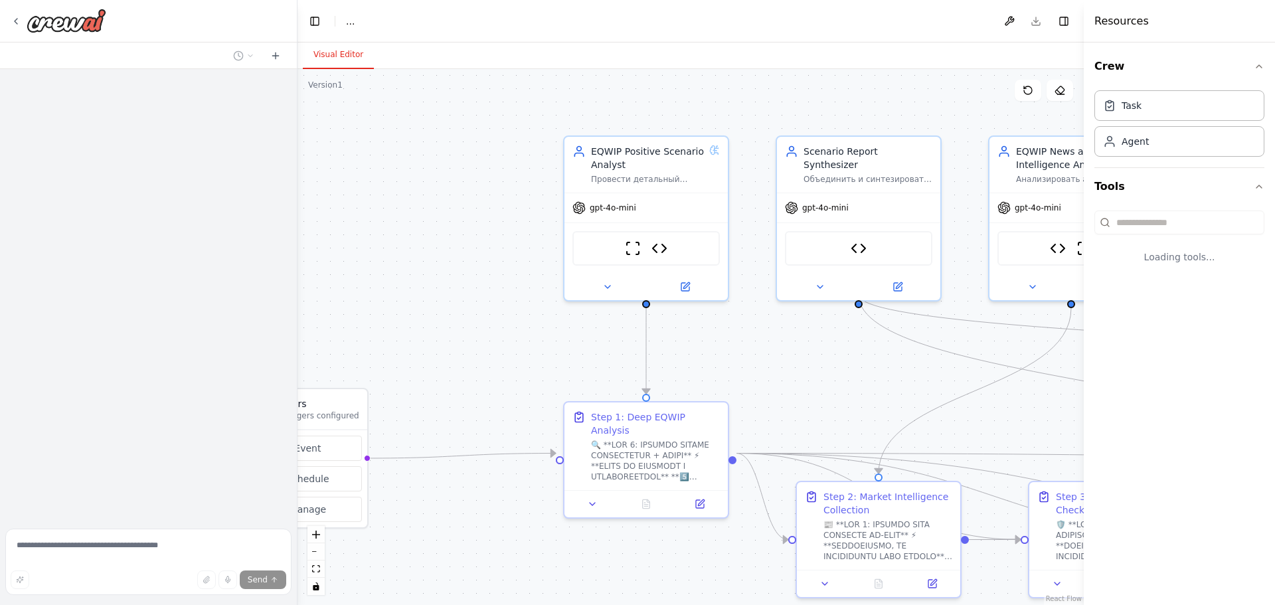
click at [418, 17] on header "Toggle Left Sidebar Studio ... Download Toggle Right Sidebar" at bounding box center [690, 21] width 786 height 42
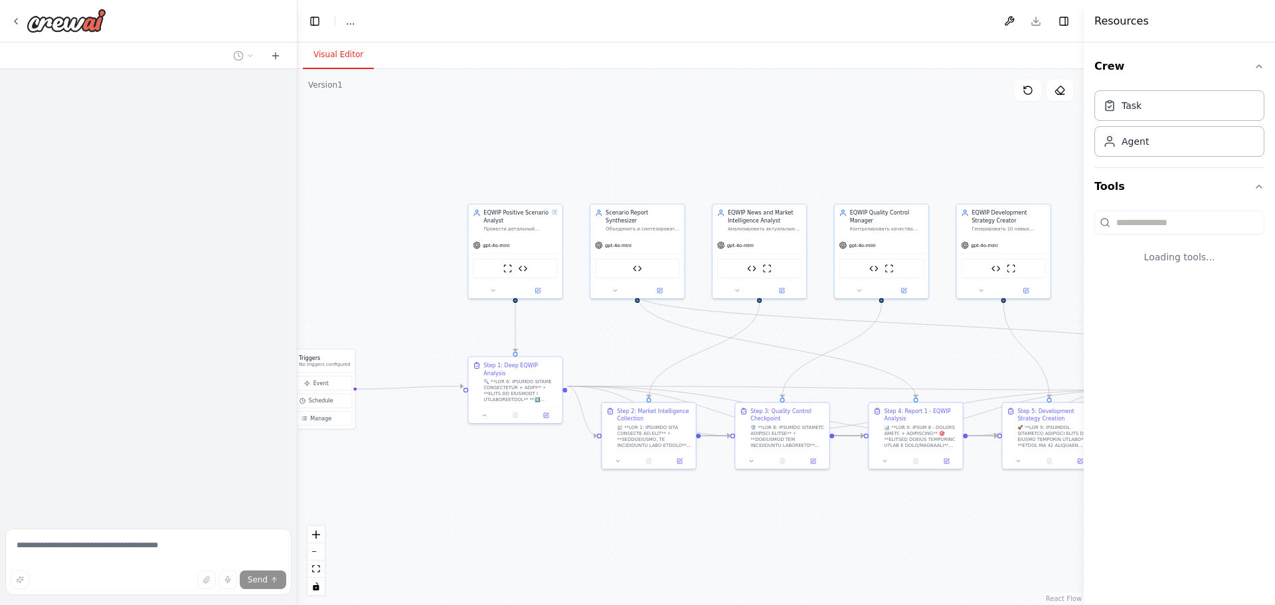
drag, startPoint x: 448, startPoint y: 222, endPoint x: 358, endPoint y: 179, distance: 99.8
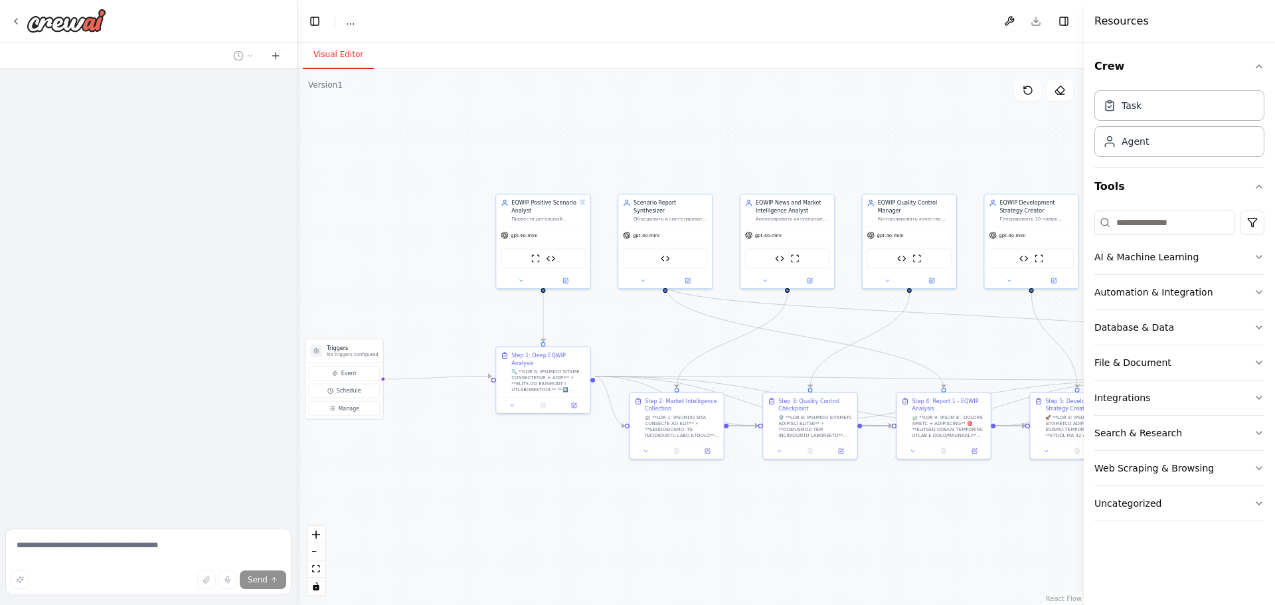
drag, startPoint x: 326, startPoint y: 238, endPoint x: 331, endPoint y: 216, distance: 22.4
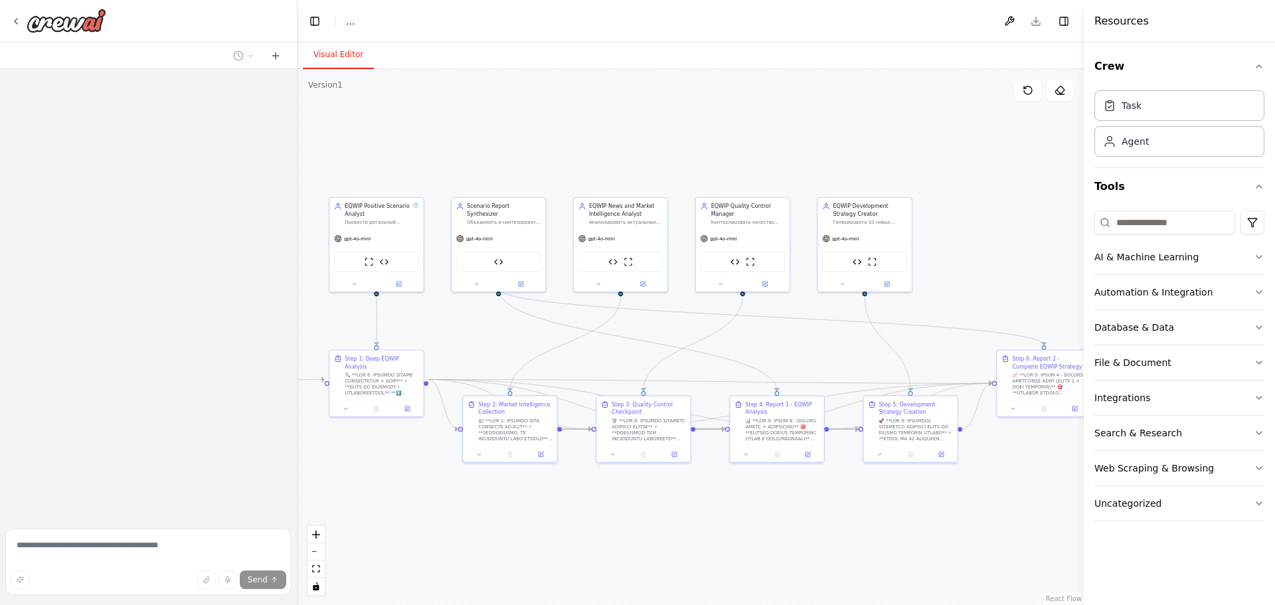
drag, startPoint x: 872, startPoint y: 326, endPoint x: 779, endPoint y: 349, distance: 96.3
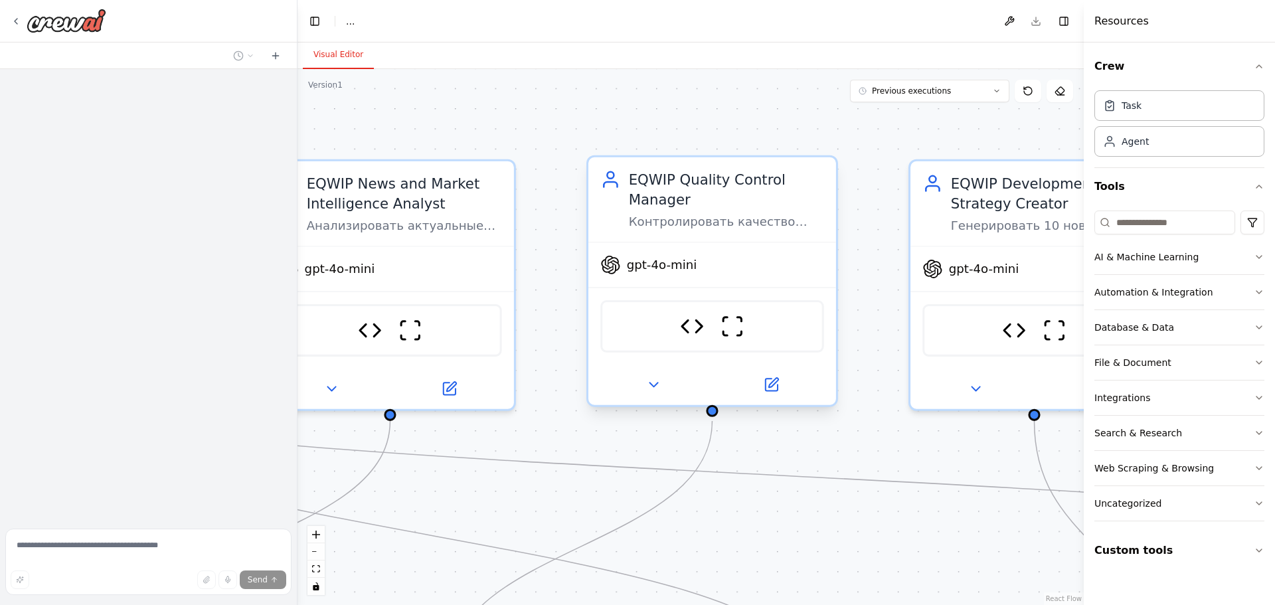
click at [742, 214] on div "Контролировать качество выполнения всех аналитических задач для EQWIP, проверят…" at bounding box center [726, 222] width 195 height 16
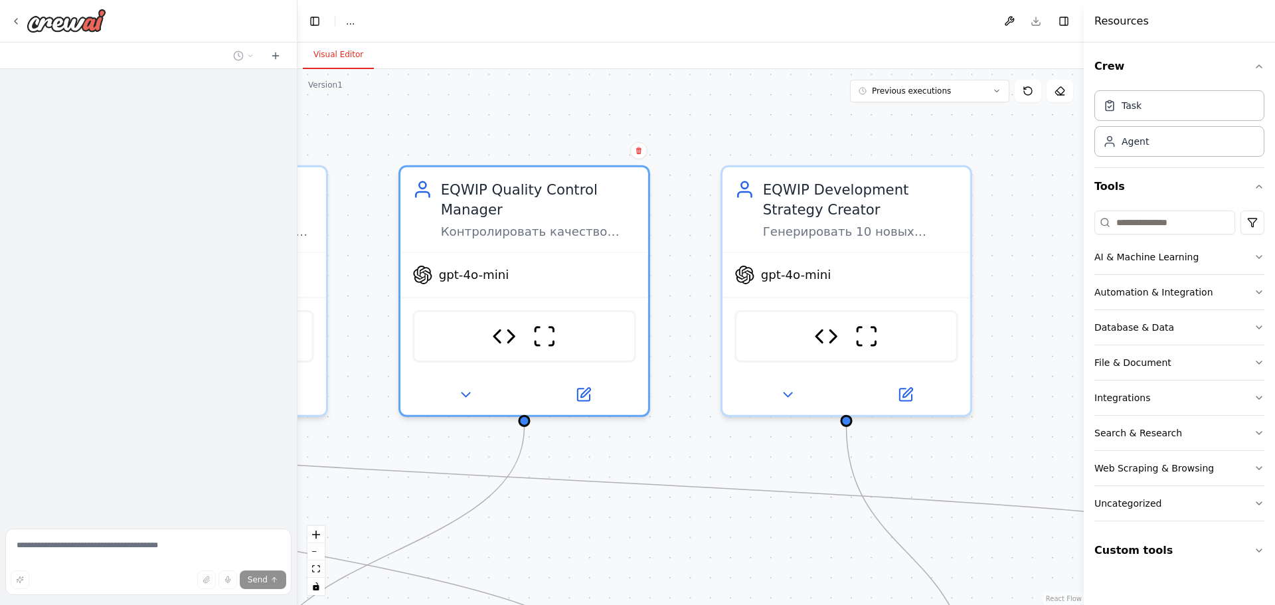
drag, startPoint x: 841, startPoint y: 261, endPoint x: 612, endPoint y: 269, distance: 228.6
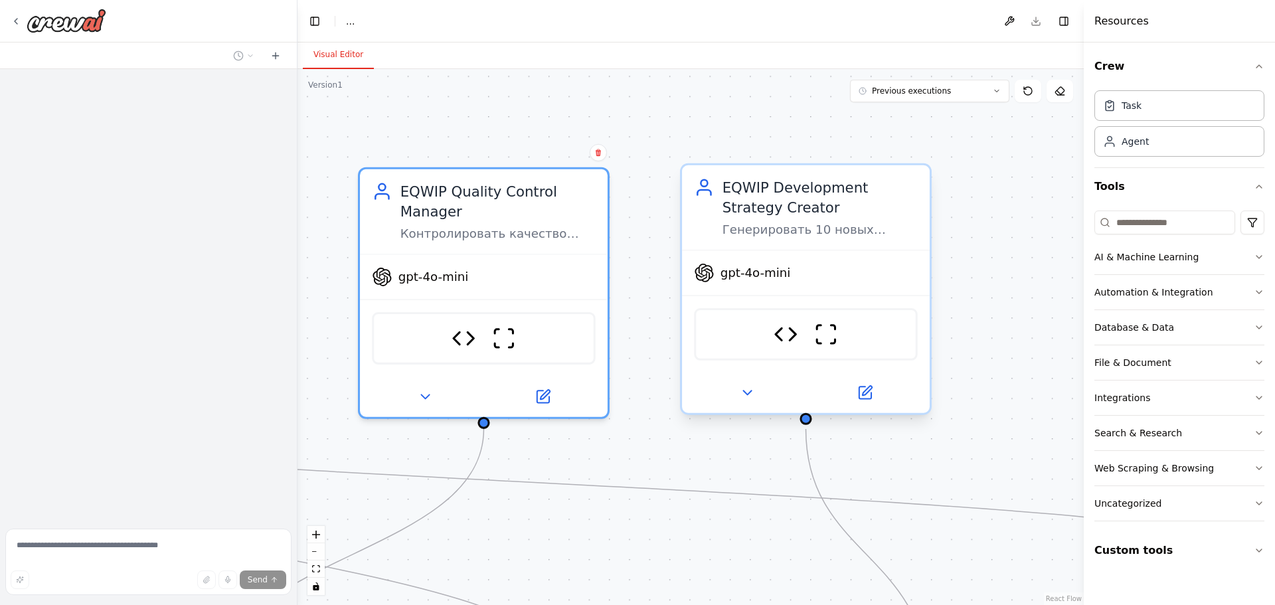
click at [827, 239] on div "EQWIP Development Strategy Creator Генерировать 10 новых бизнес-идей и направле…" at bounding box center [806, 207] width 248 height 84
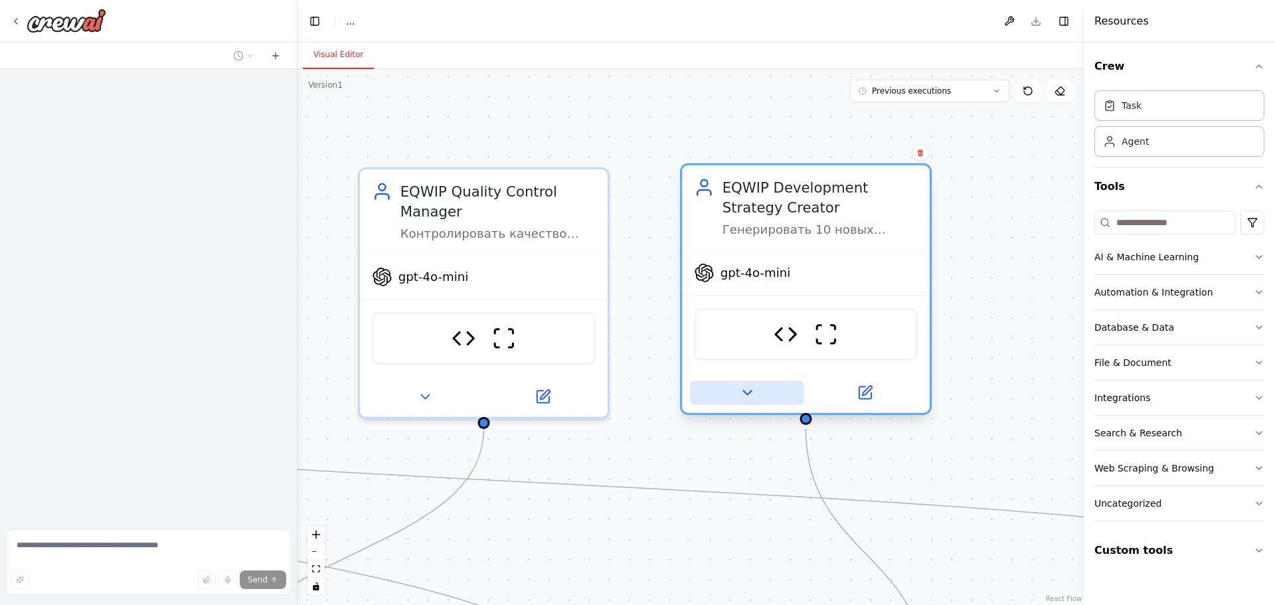
click at [750, 390] on icon at bounding box center [747, 392] width 16 height 16
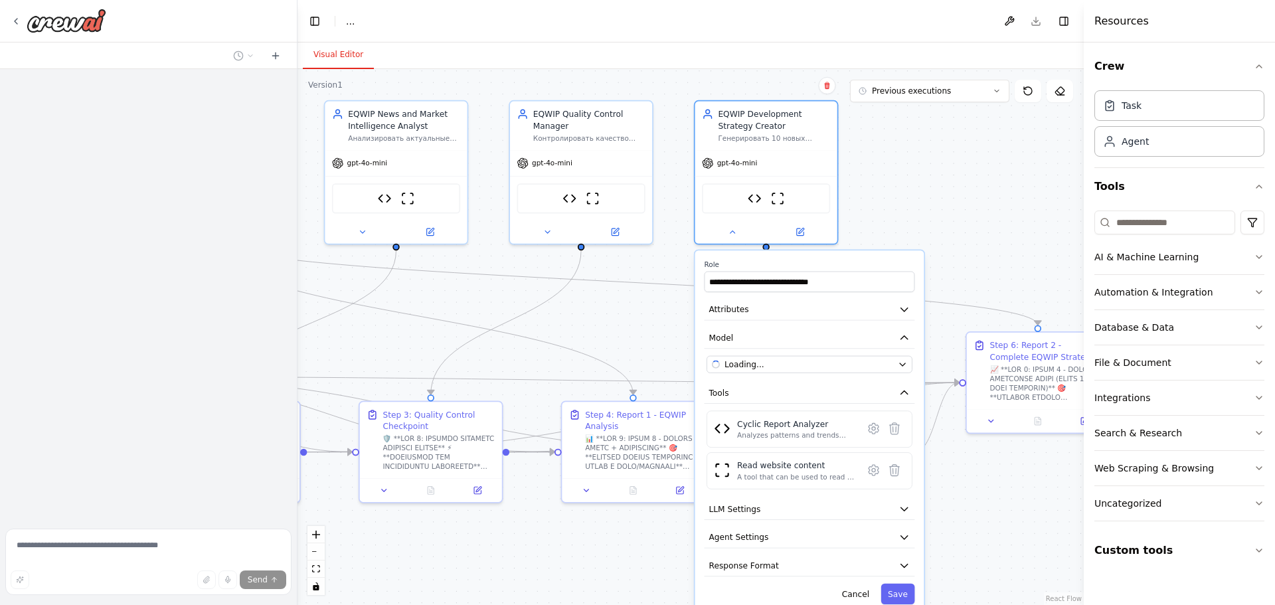
drag, startPoint x: 918, startPoint y: 410, endPoint x: 858, endPoint y: 260, distance: 160.9
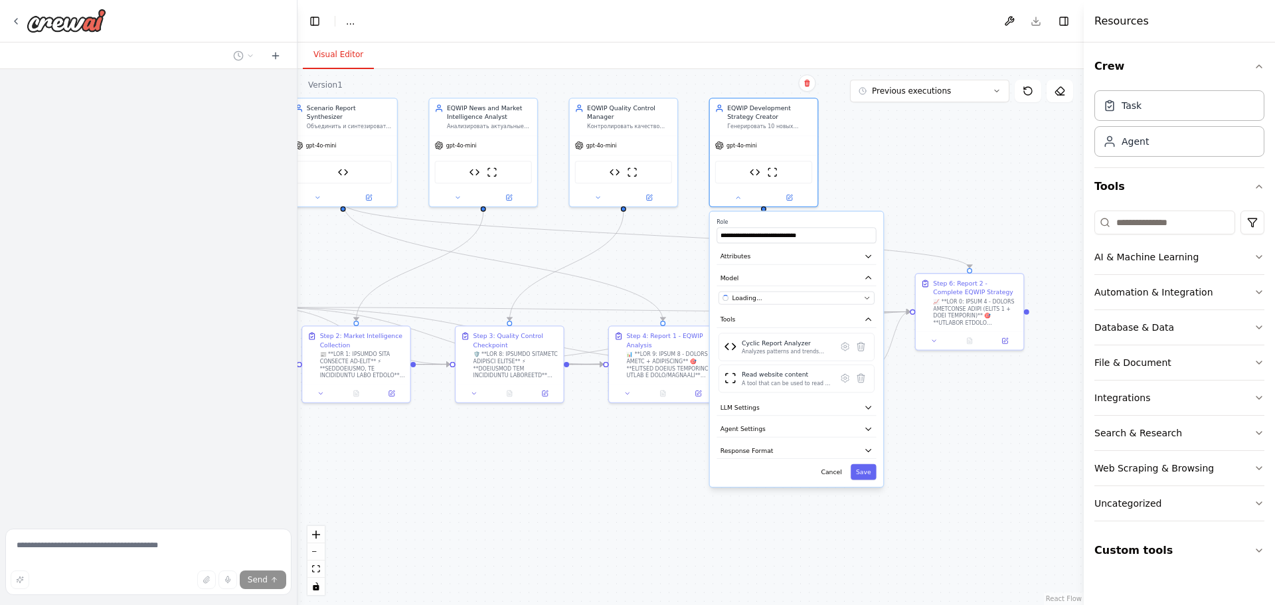
drag, startPoint x: 933, startPoint y: 418, endPoint x: 908, endPoint y: 363, distance: 60.6
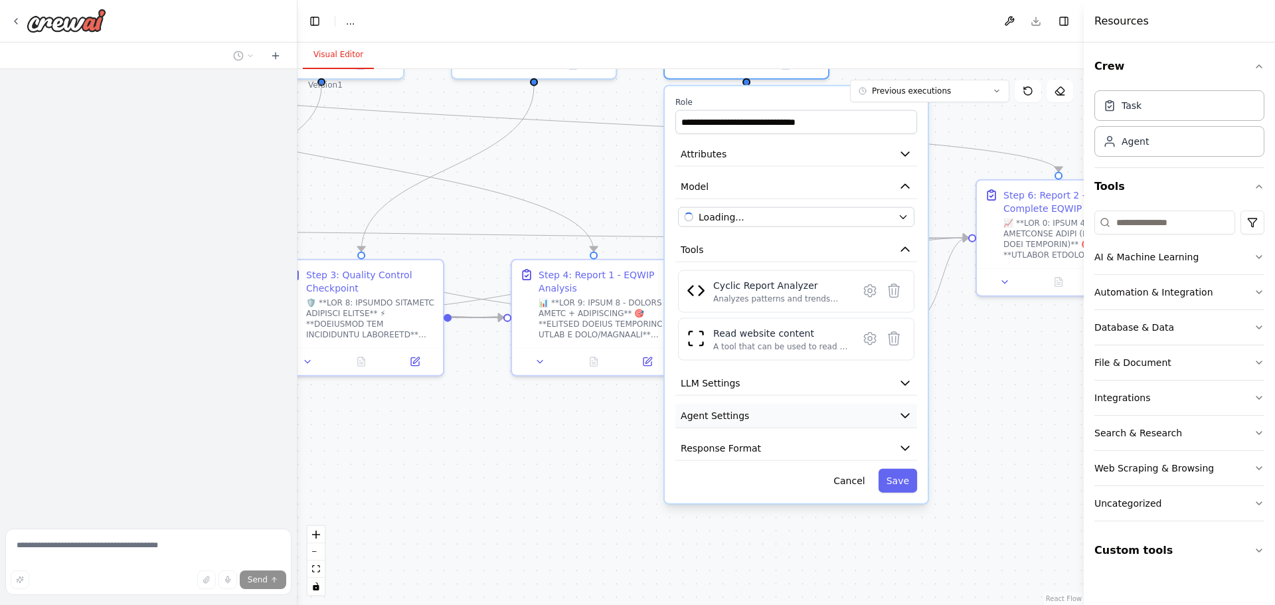
click at [777, 418] on button "Agent Settings" at bounding box center [796, 416] width 242 height 25
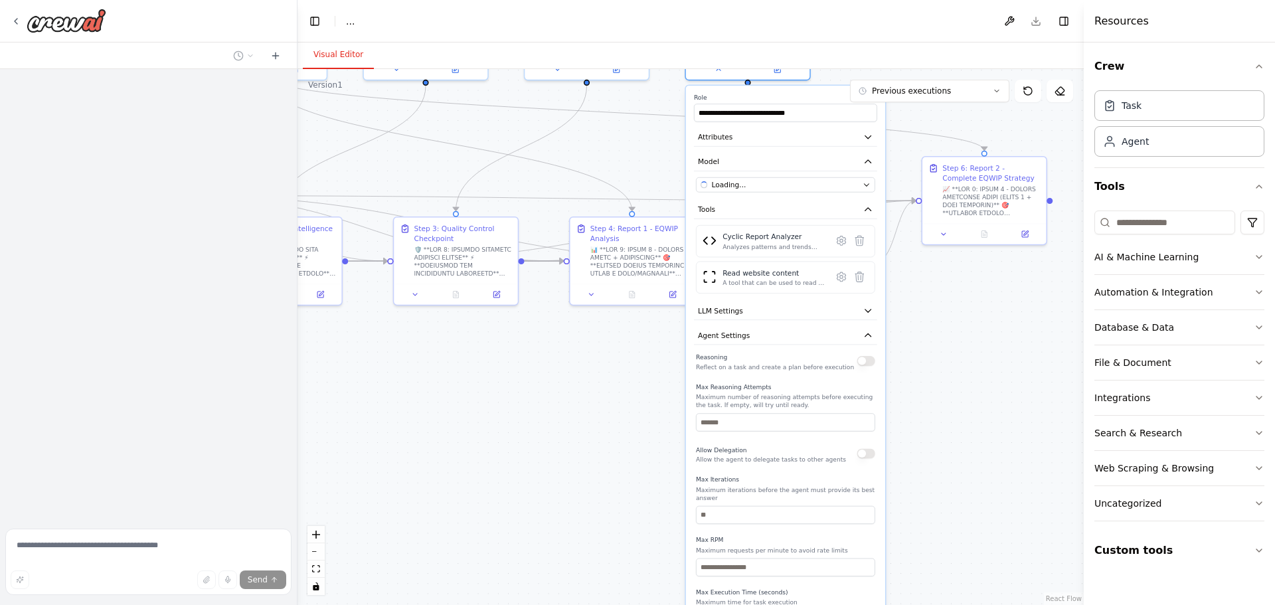
drag, startPoint x: 951, startPoint y: 398, endPoint x: 940, endPoint y: 333, distance: 66.0
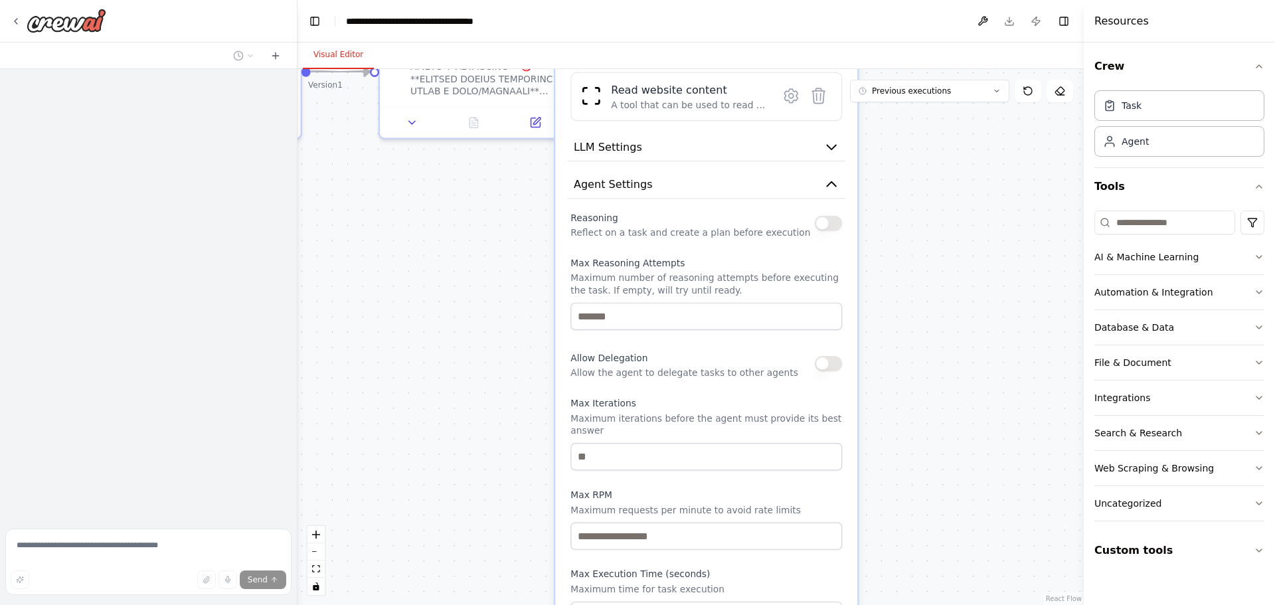
drag, startPoint x: 848, startPoint y: 384, endPoint x: 896, endPoint y: 278, distance: 115.9
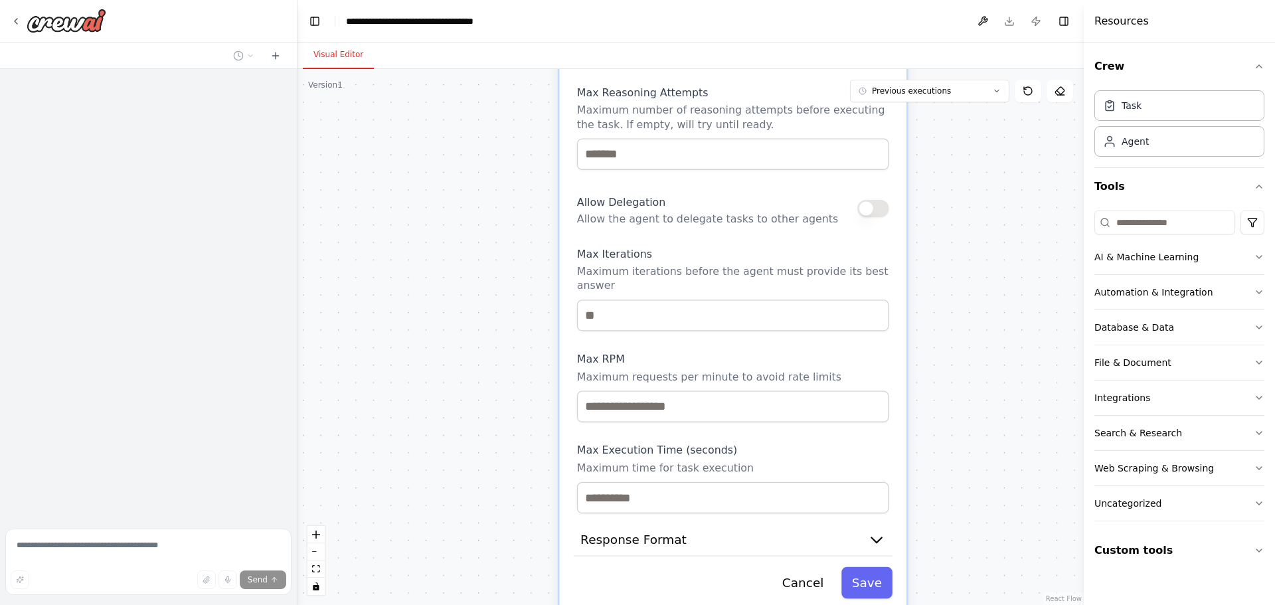
drag, startPoint x: 924, startPoint y: 242, endPoint x: 926, endPoint y: 219, distance: 23.4
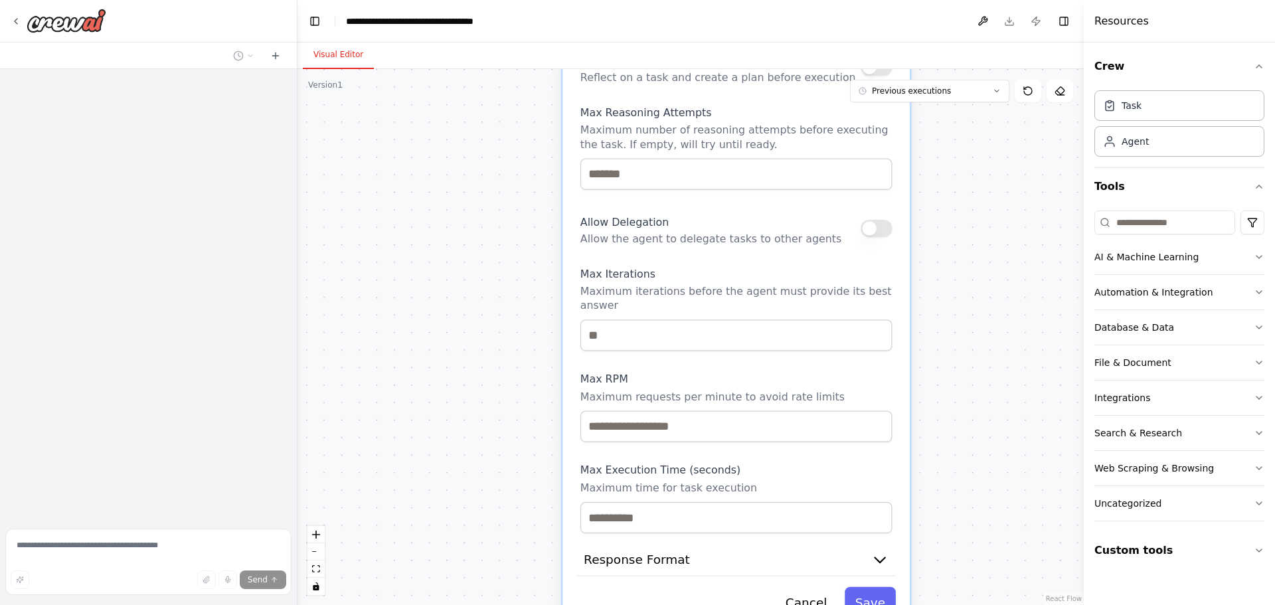
drag, startPoint x: 910, startPoint y: 279, endPoint x: 914, endPoint y: 520, distance: 241.1
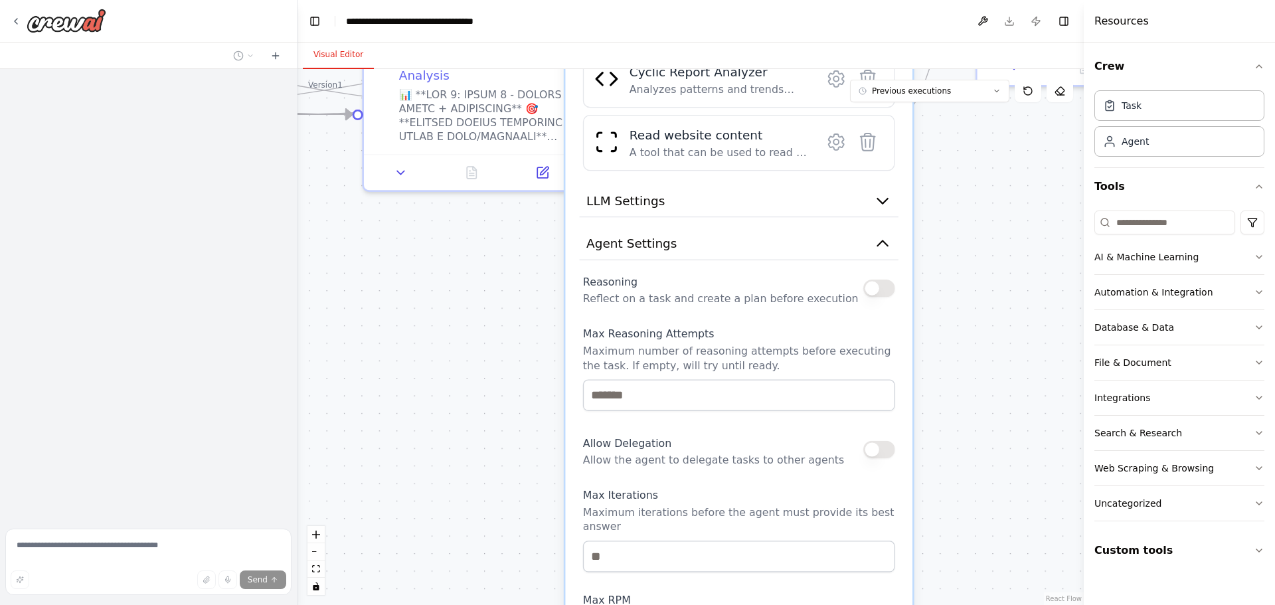
drag, startPoint x: 882, startPoint y: 271, endPoint x: 884, endPoint y: 465, distance: 194.6
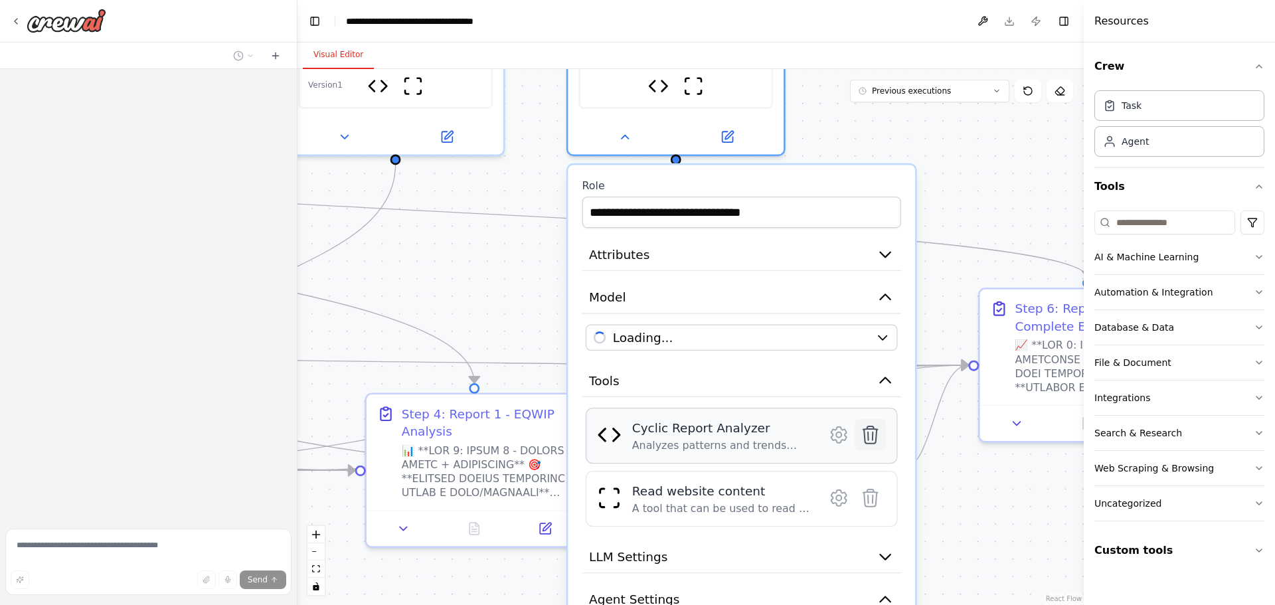
drag, startPoint x: 861, startPoint y: 398, endPoint x: 861, endPoint y: 434, distance: 35.2
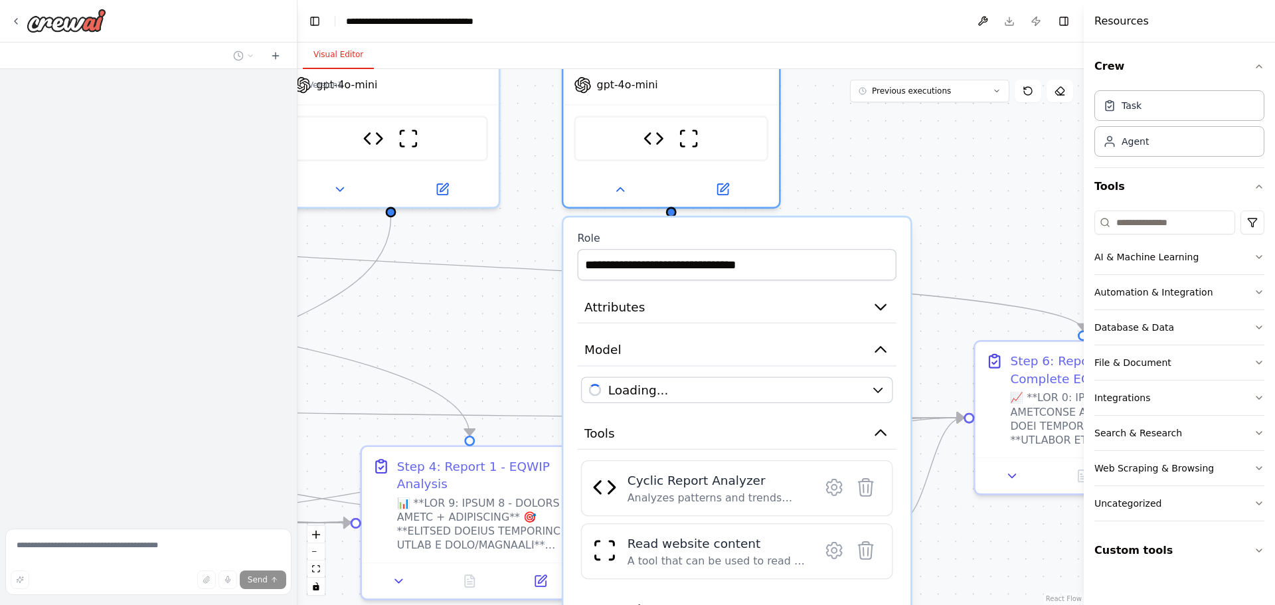
drag, startPoint x: 756, startPoint y: 238, endPoint x: 756, endPoint y: 304, distance: 66.4
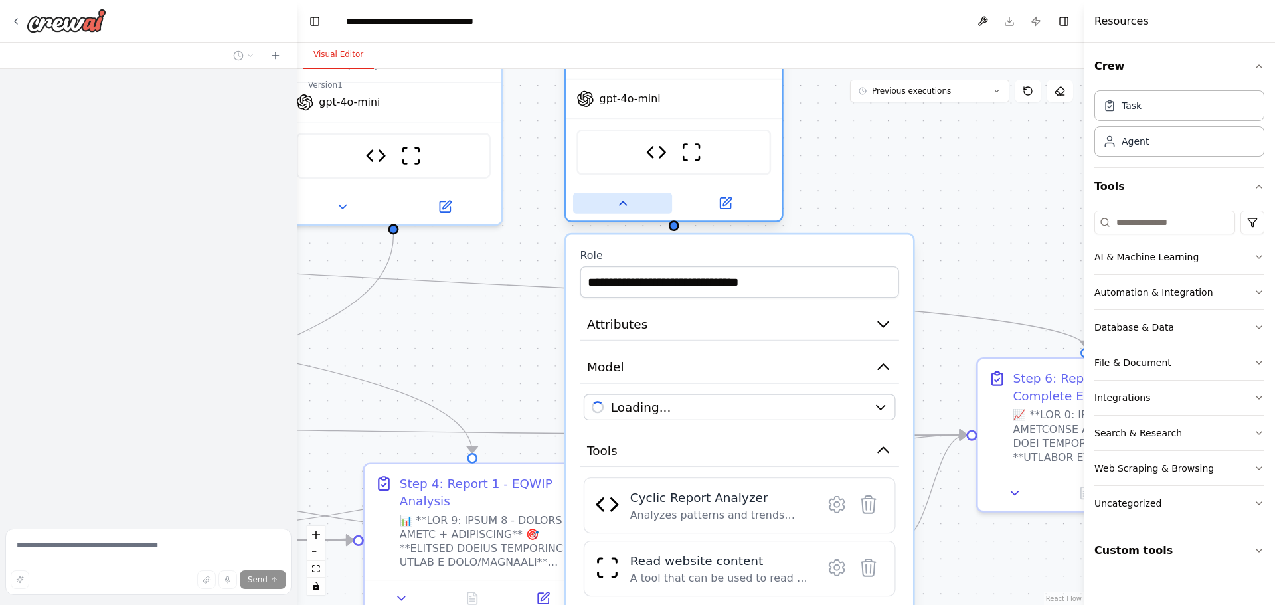
click at [621, 201] on icon at bounding box center [623, 203] width 14 height 14
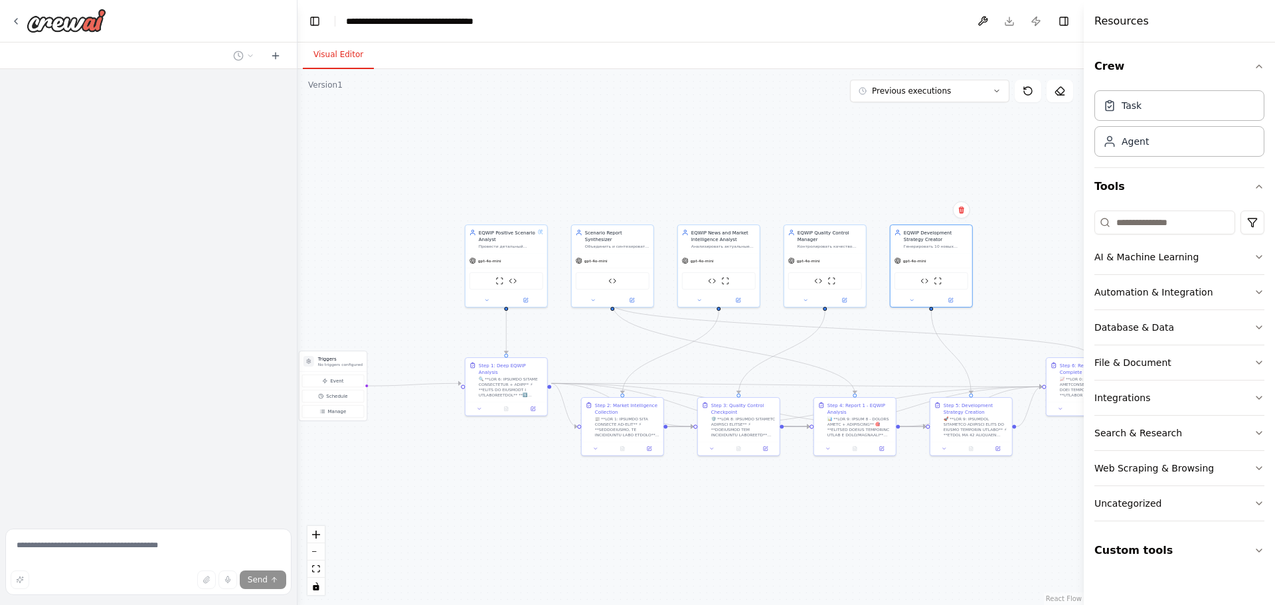
drag, startPoint x: 511, startPoint y: 262, endPoint x: 847, endPoint y: 313, distance: 339.8
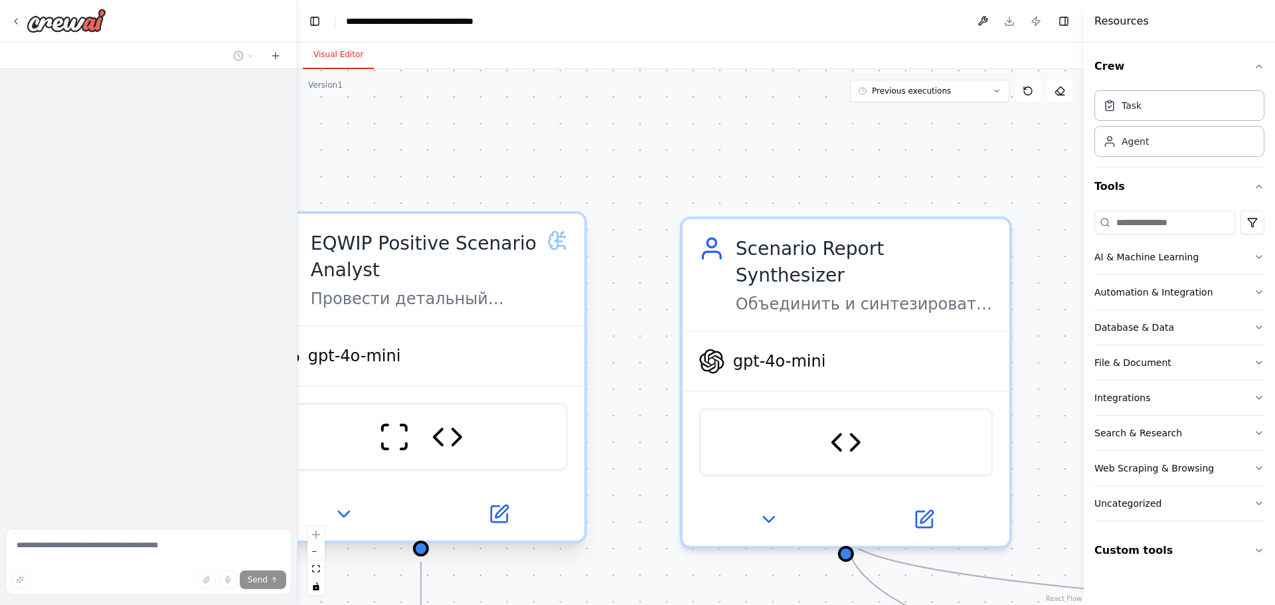
click at [558, 246] on icon at bounding box center [561, 247] width 7 height 3
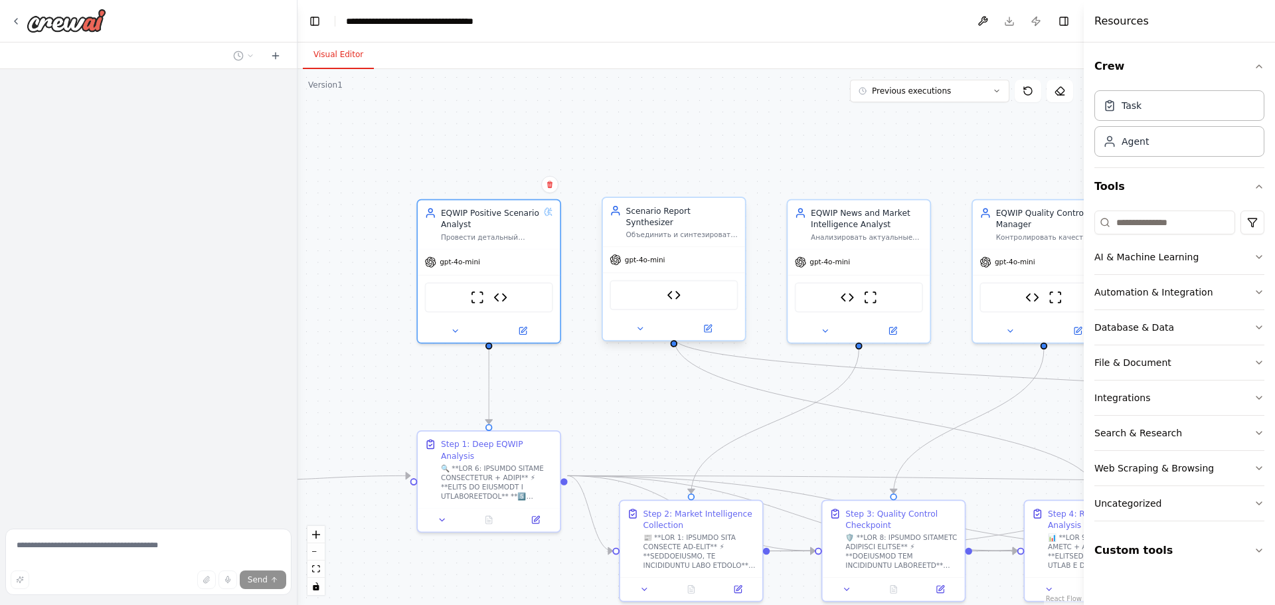
drag, startPoint x: 792, startPoint y: 238, endPoint x: 509, endPoint y: 236, distance: 282.9
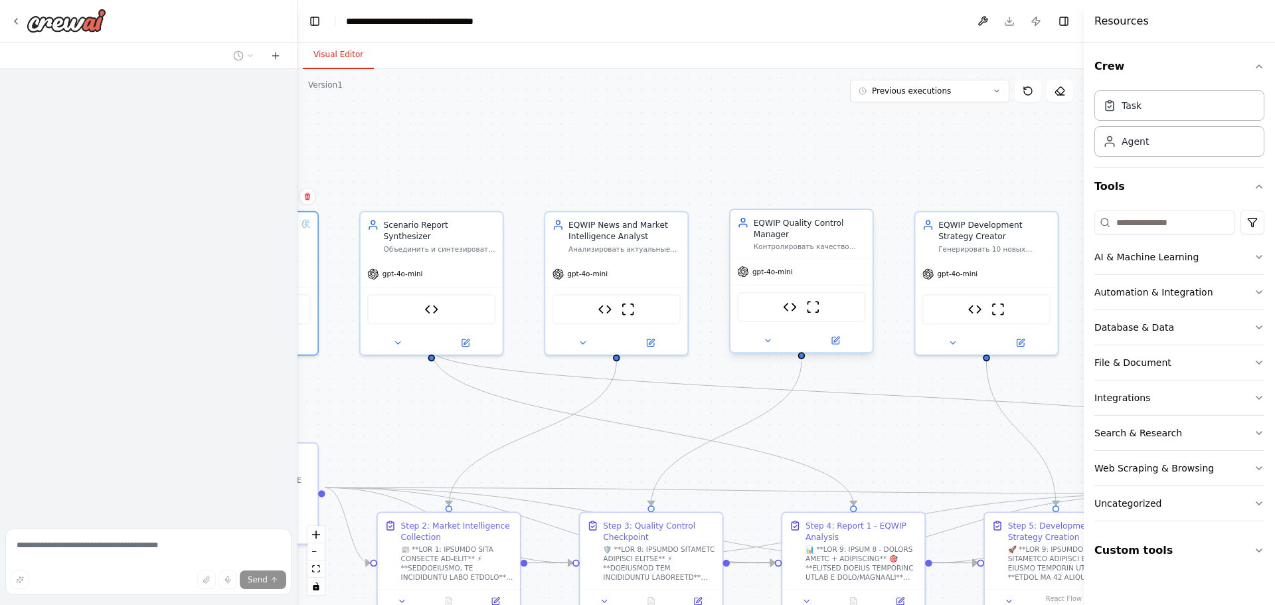
drag, startPoint x: 900, startPoint y: 227, endPoint x: 971, endPoint y: 232, distance: 71.9
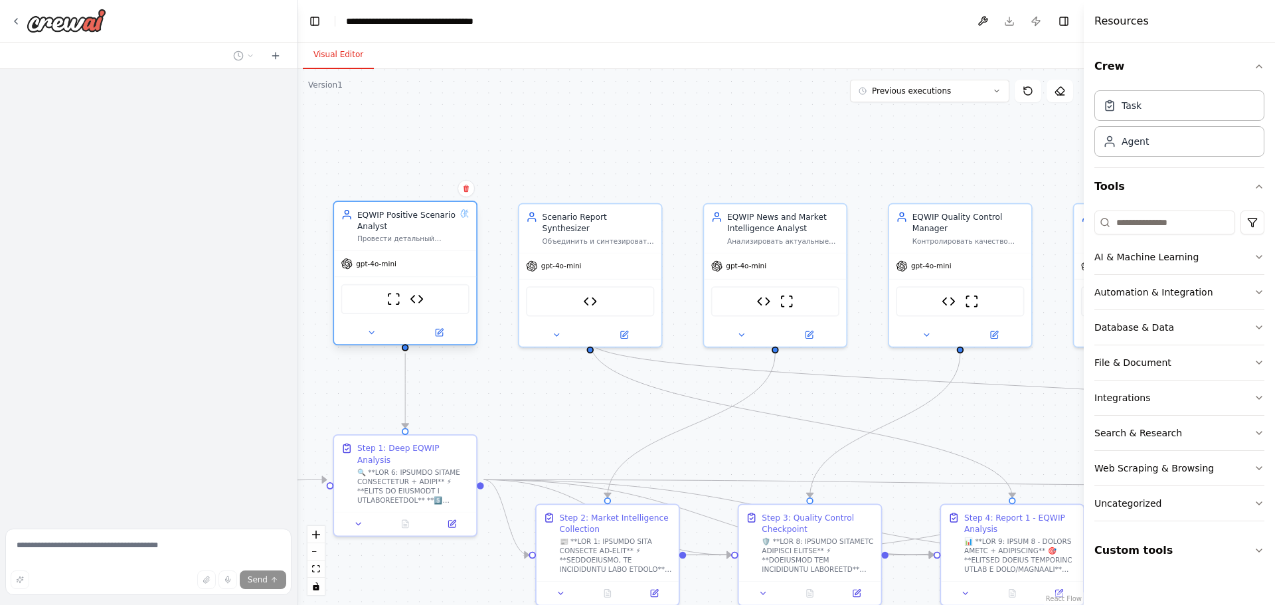
drag, startPoint x: 454, startPoint y: 238, endPoint x: 552, endPoint y: 233, distance: 98.4
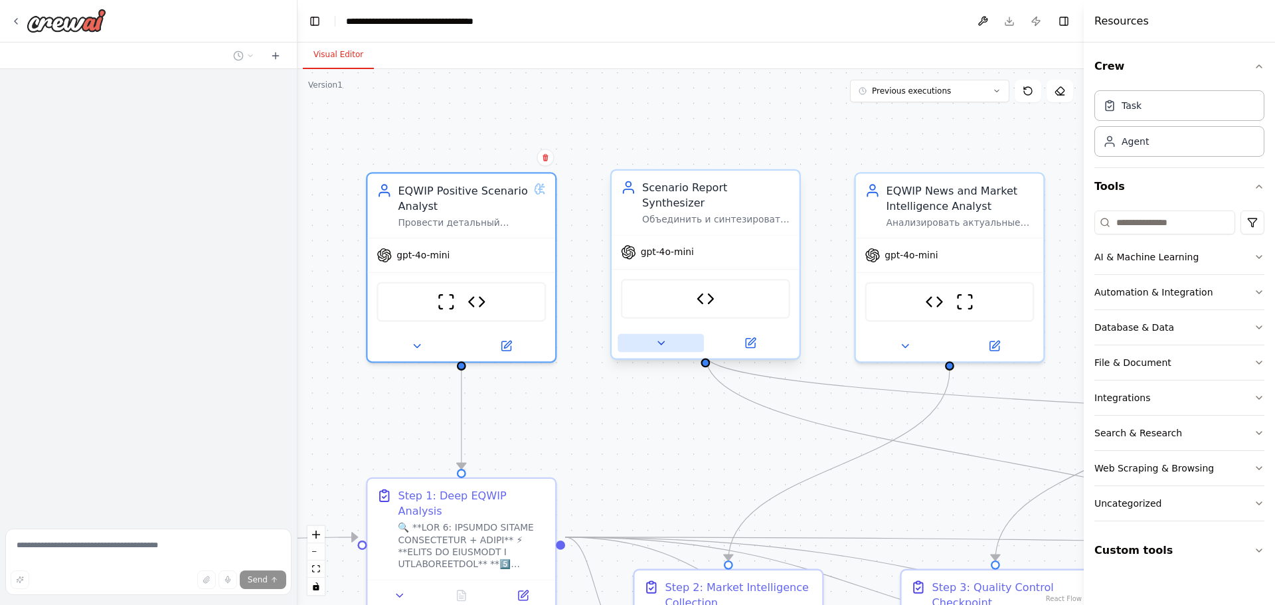
click at [677, 334] on button at bounding box center [661, 343] width 86 height 19
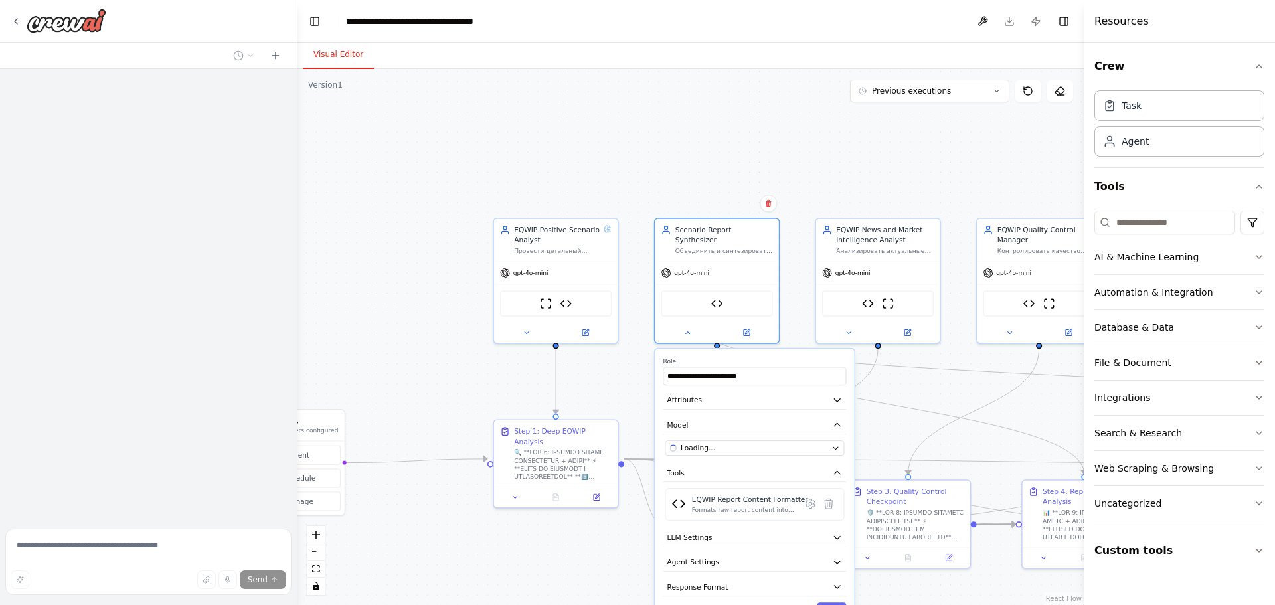
drag, startPoint x: 872, startPoint y: 437, endPoint x: 844, endPoint y: 207, distance: 231.4
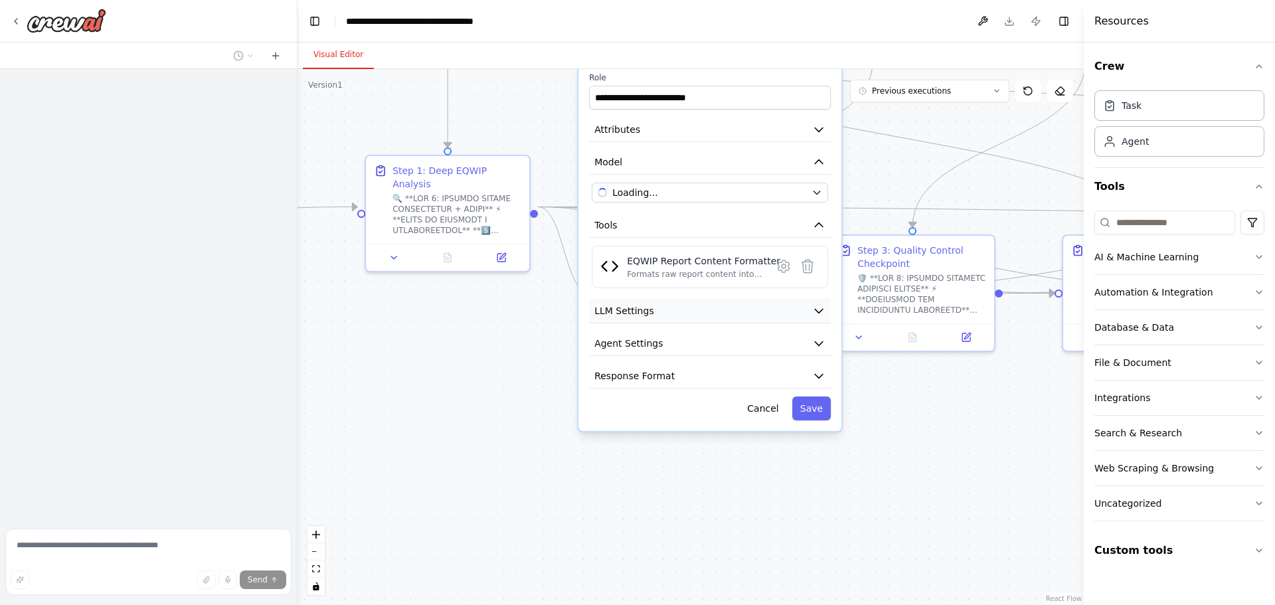
click at [754, 301] on button "LLM Settings" at bounding box center [710, 311] width 242 height 25
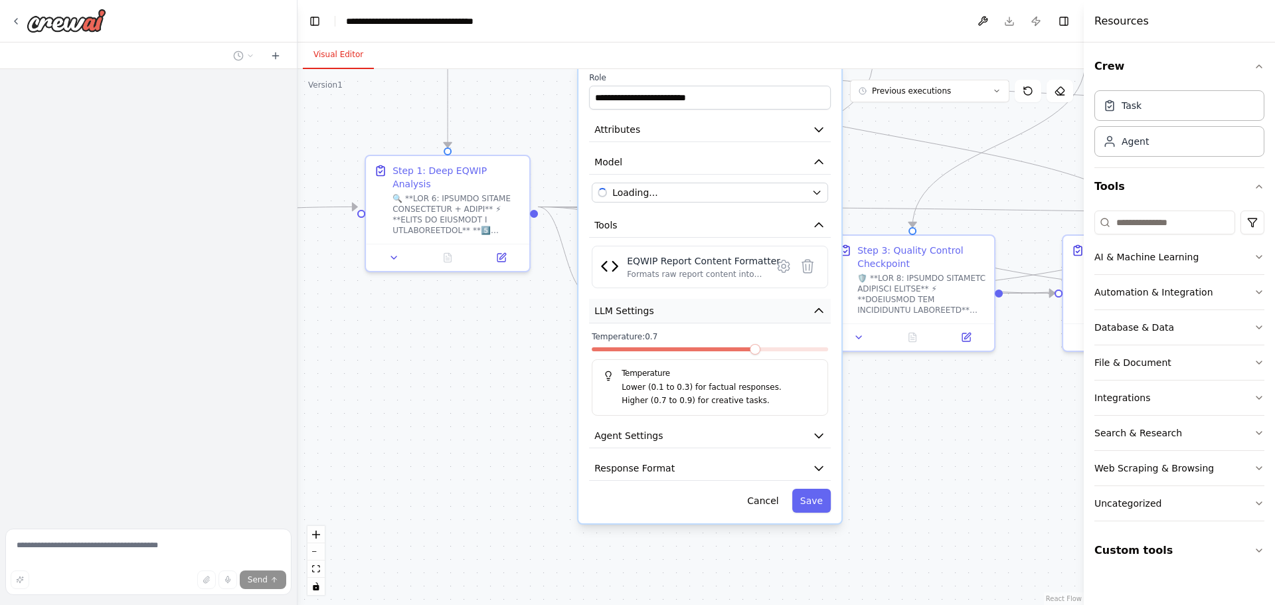
click at [754, 301] on button "LLM Settings" at bounding box center [710, 311] width 242 height 25
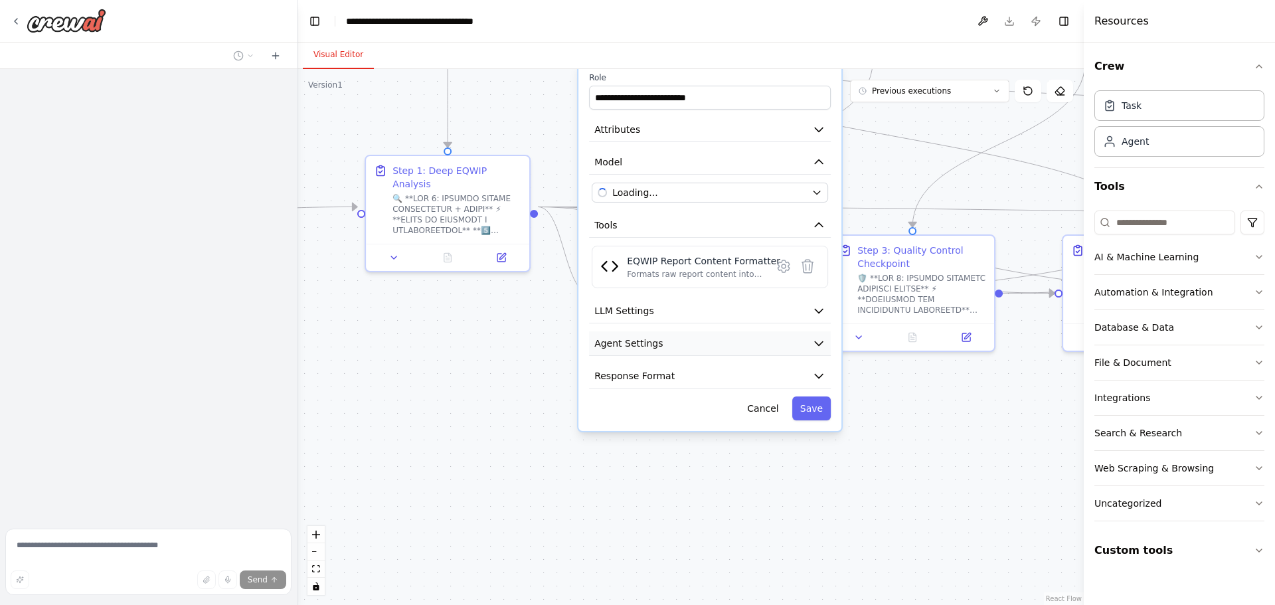
click at [729, 336] on button "Agent Settings" at bounding box center [710, 343] width 242 height 25
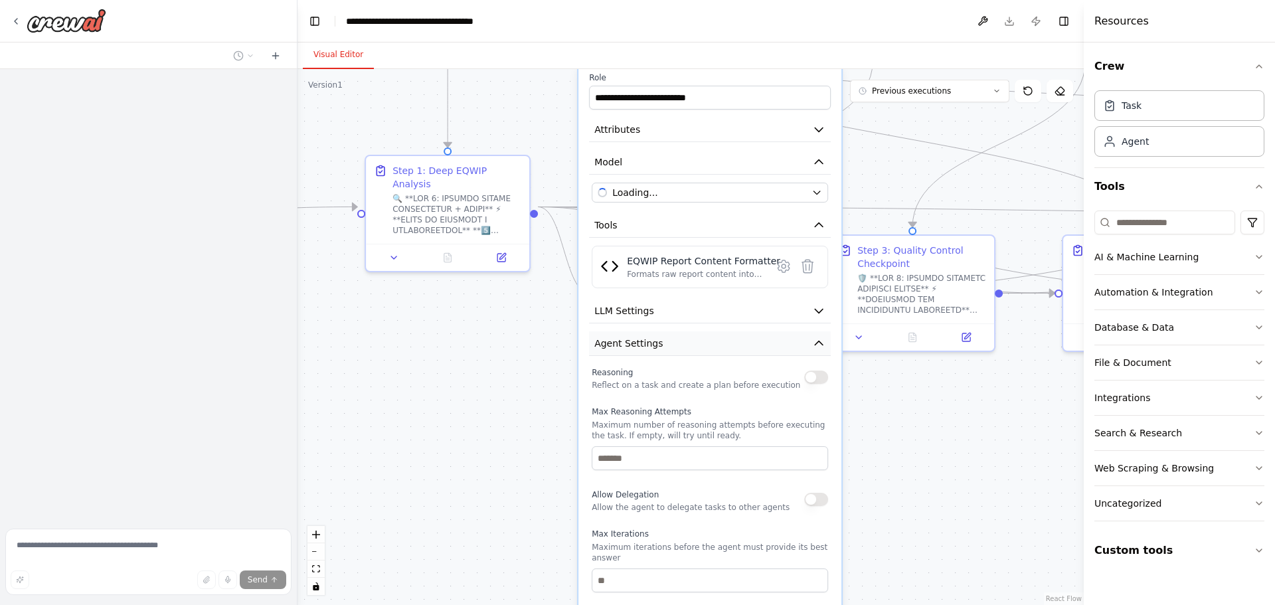
click at [729, 336] on button "Agent Settings" at bounding box center [710, 343] width 242 height 25
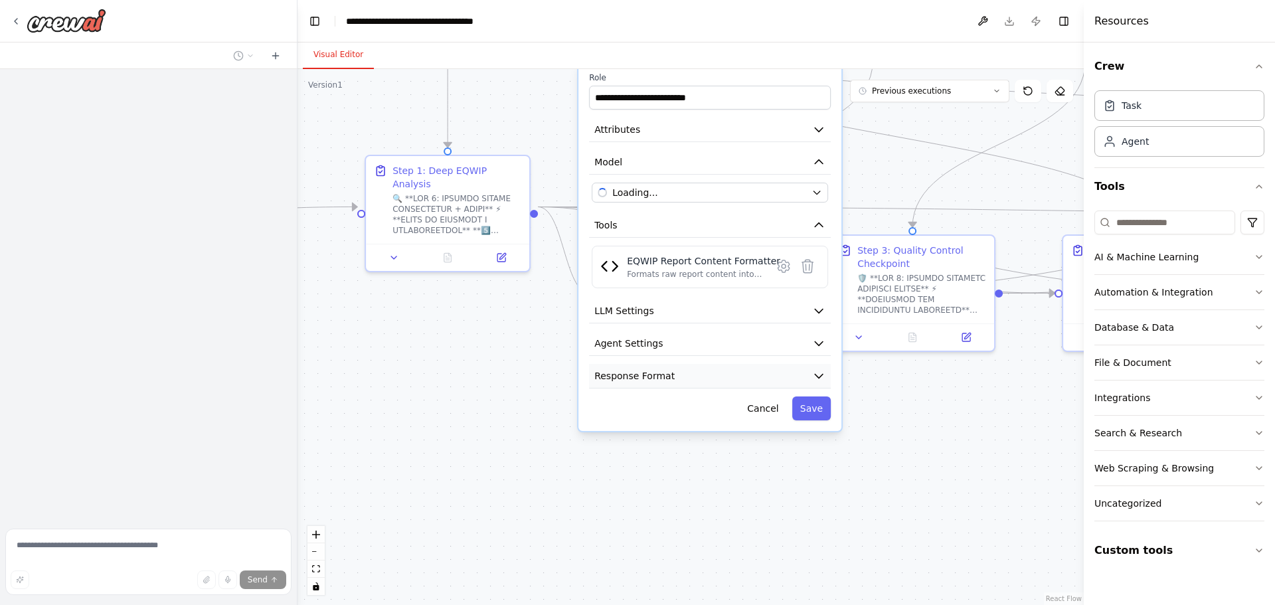
click at [688, 367] on button "Response Format" at bounding box center [710, 376] width 242 height 25
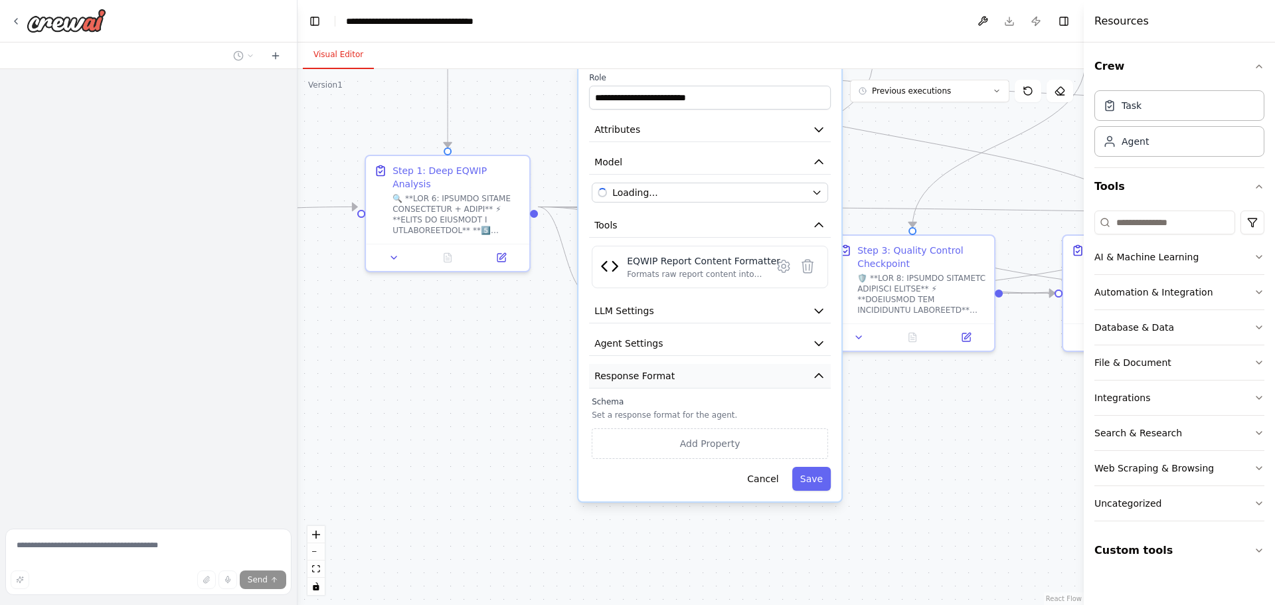
click at [688, 367] on button "Response Format" at bounding box center [710, 376] width 242 height 25
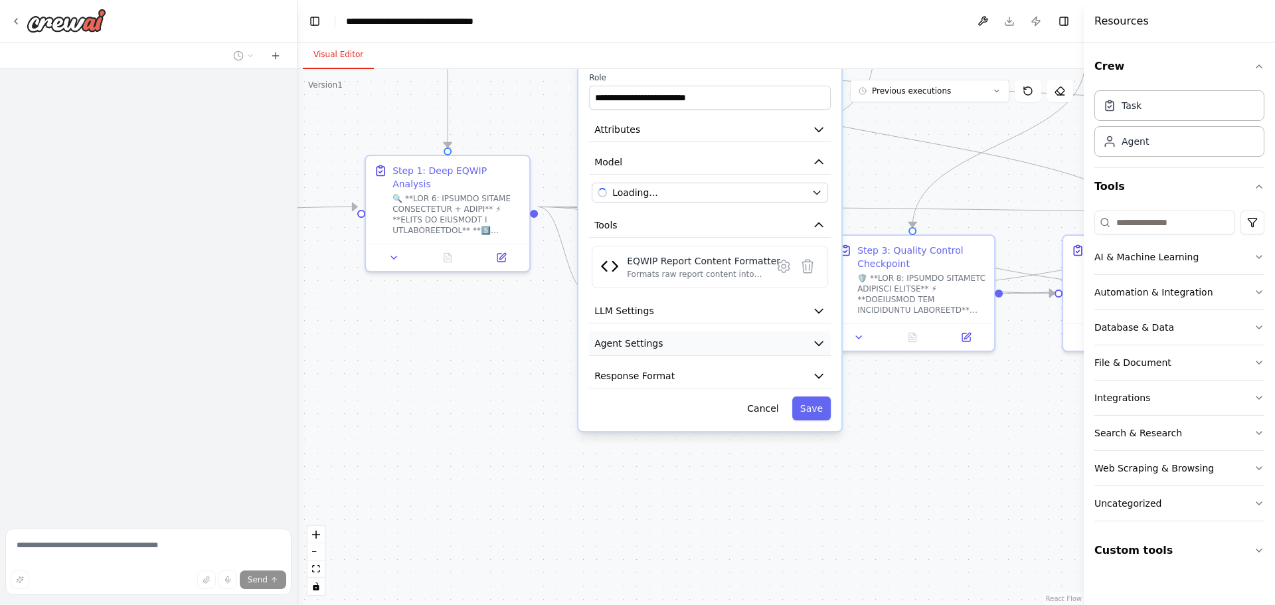
click at [695, 333] on button "Agent Settings" at bounding box center [710, 343] width 242 height 25
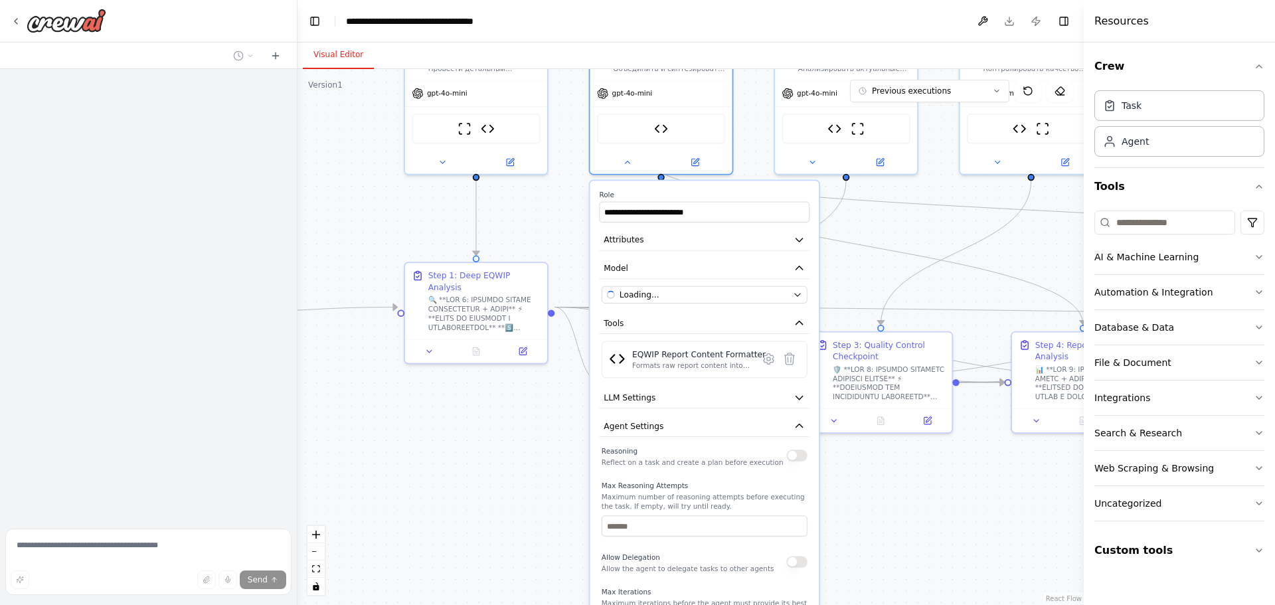
drag, startPoint x: 886, startPoint y: 352, endPoint x: 847, endPoint y: 441, distance: 97.5
click at [792, 450] on button "button" at bounding box center [796, 455] width 21 height 11
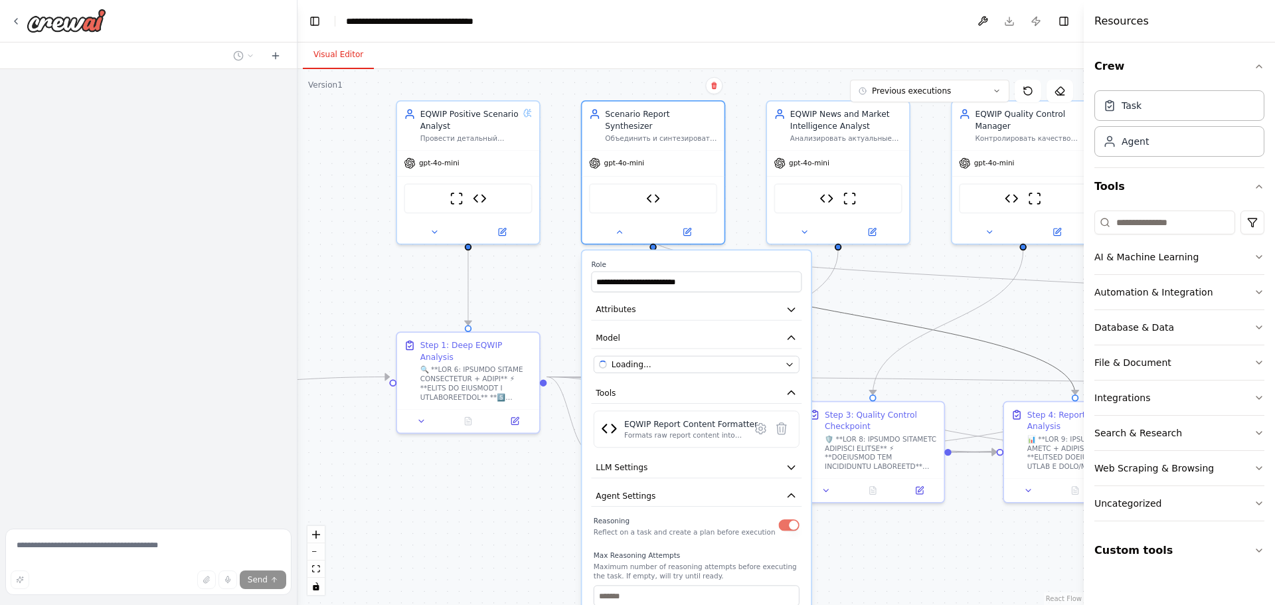
drag, startPoint x: 865, startPoint y: 242, endPoint x: 857, endPoint y: 272, distance: 30.9
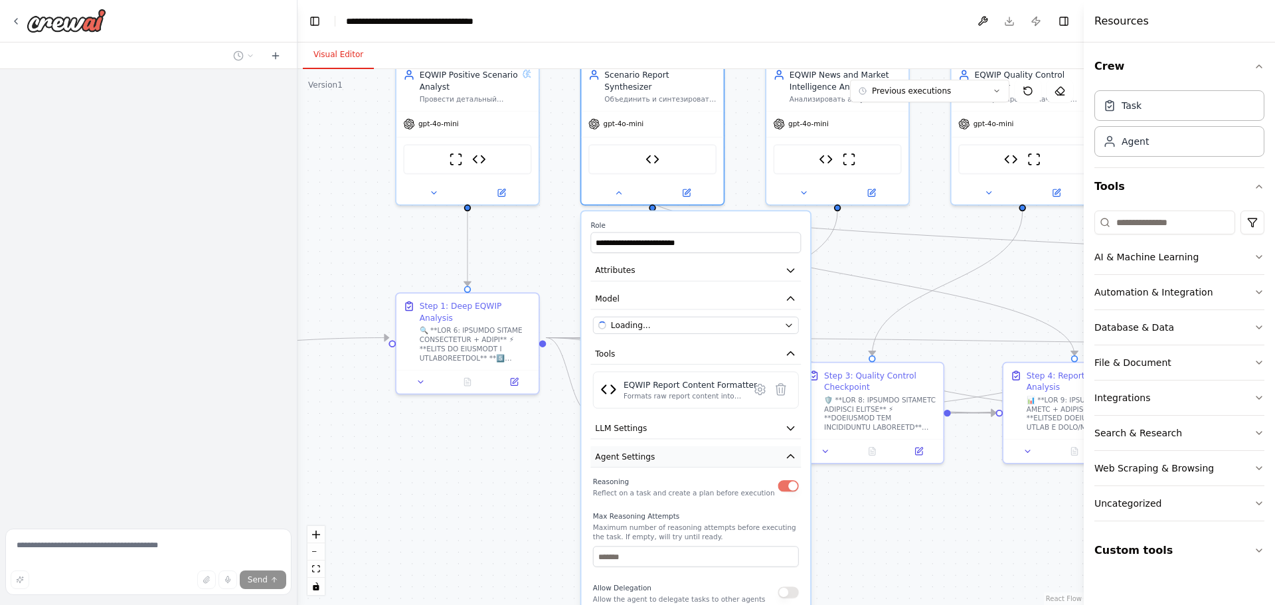
click at [797, 448] on button "Agent Settings" at bounding box center [695, 456] width 210 height 21
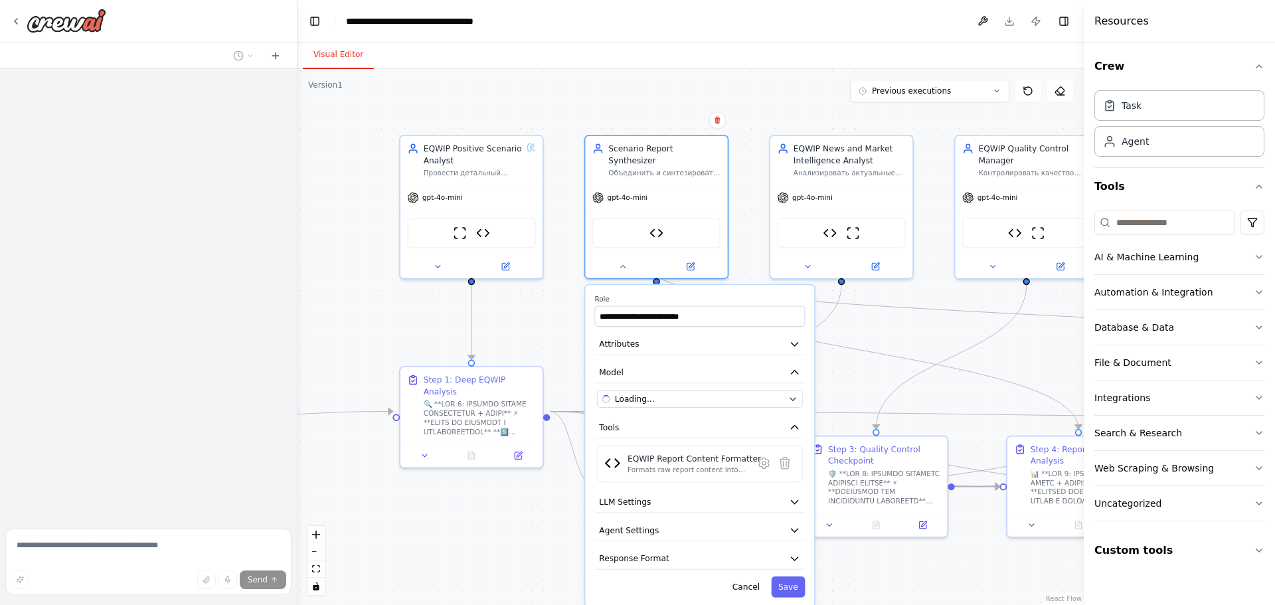
drag, startPoint x: 770, startPoint y: 434, endPoint x: 775, endPoint y: 381, distance: 52.7
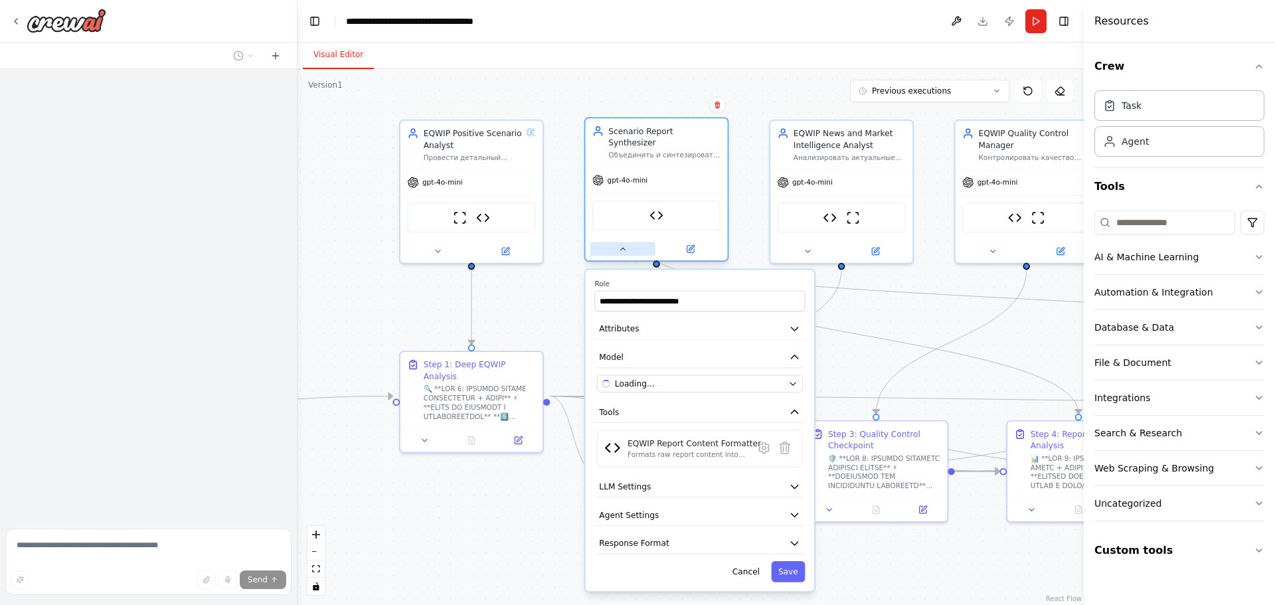
click at [623, 248] on icon at bounding box center [622, 249] width 5 height 2
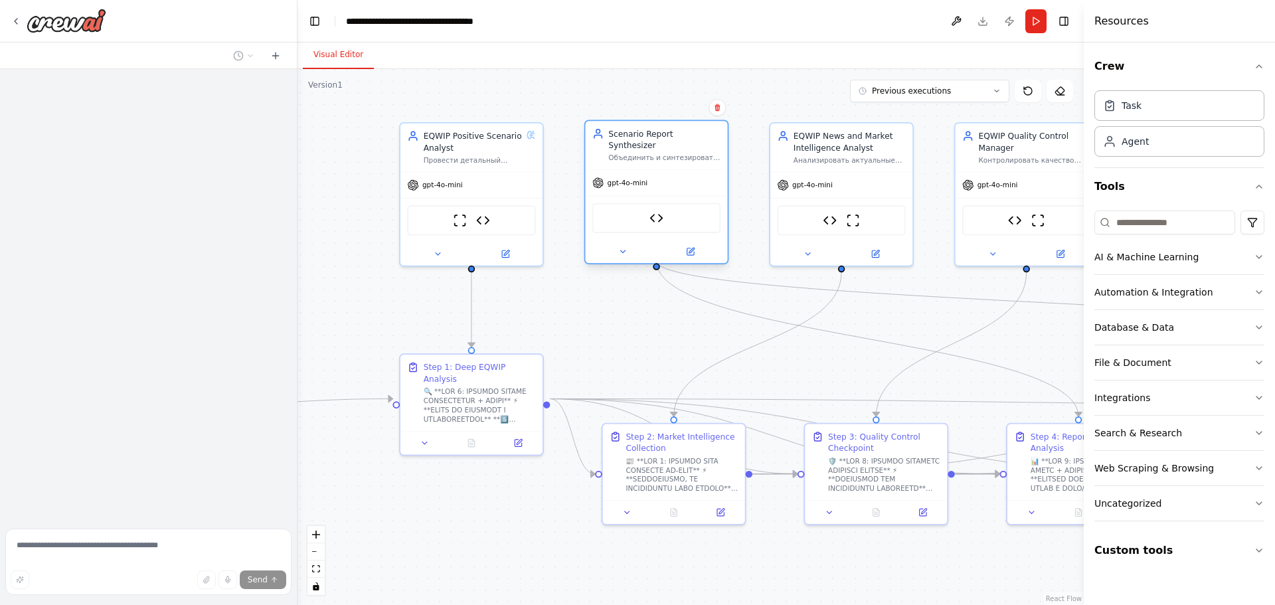
drag, startPoint x: 724, startPoint y: 188, endPoint x: 756, endPoint y: 287, distance: 103.9
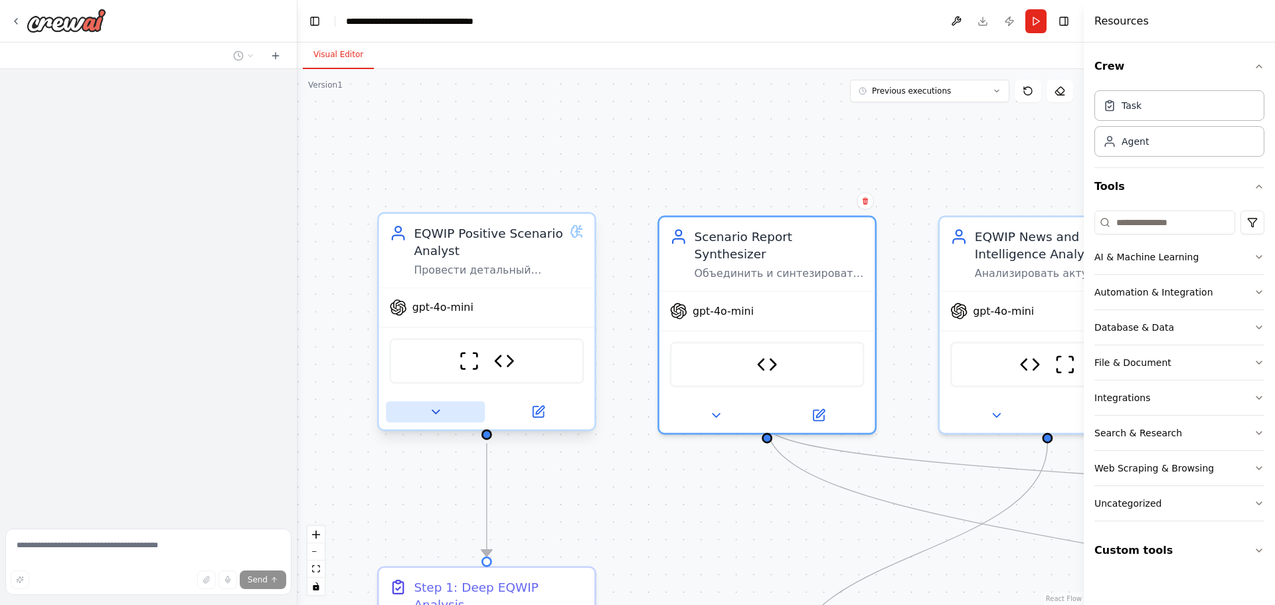
click at [446, 417] on button at bounding box center [435, 411] width 99 height 21
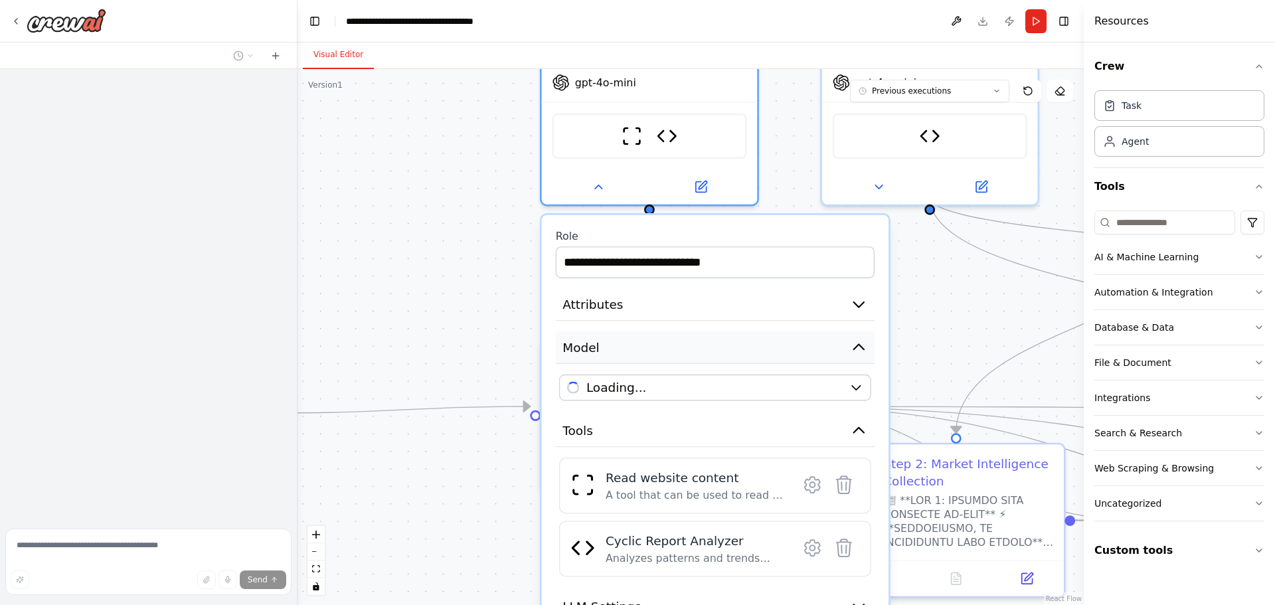
drag, startPoint x: 589, startPoint y: 291, endPoint x: 654, endPoint y: 313, distance: 68.5
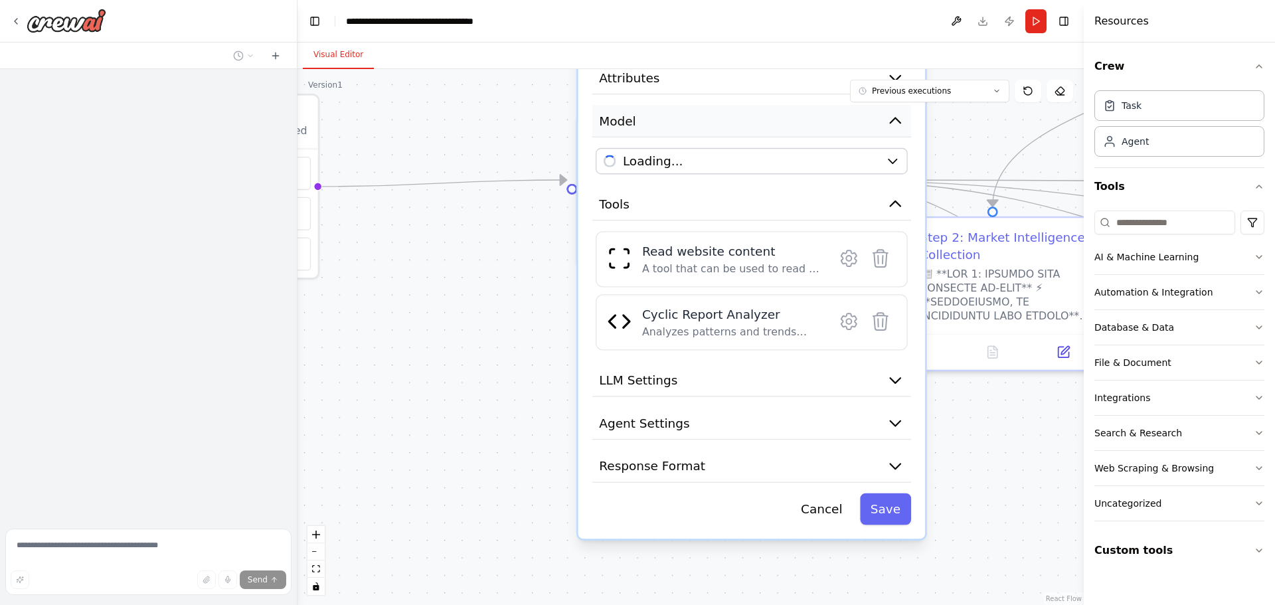
drag, startPoint x: 680, startPoint y: 288, endPoint x: 698, endPoint y: 135, distance: 154.4
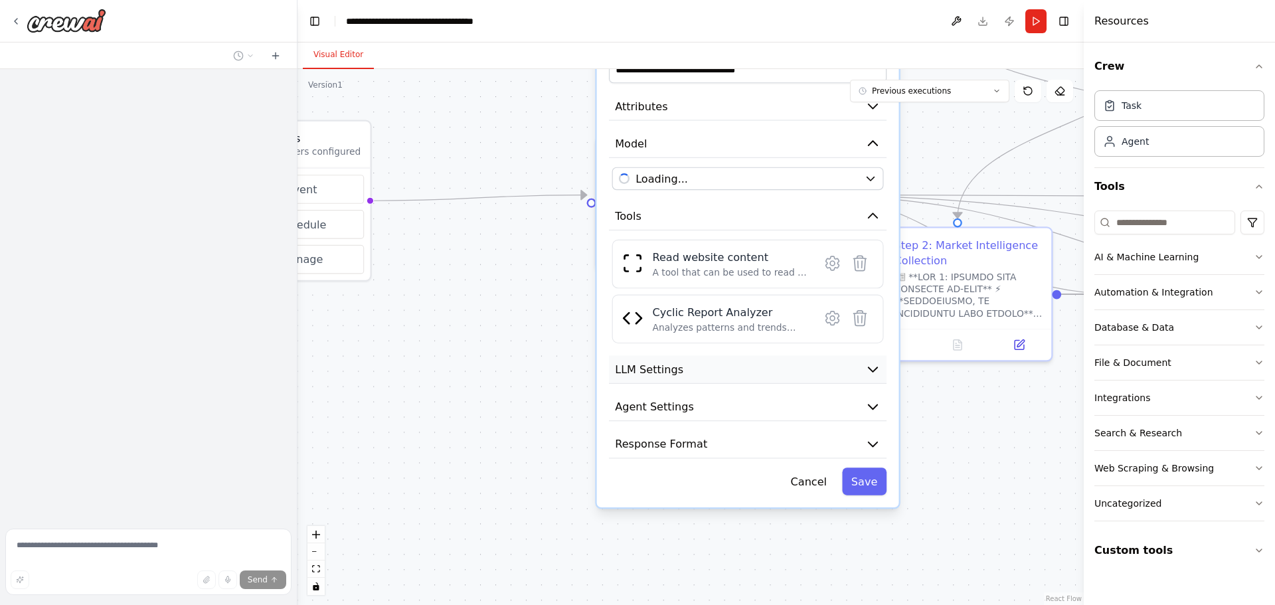
click at [703, 371] on button "LLM Settings" at bounding box center [748, 369] width 278 height 29
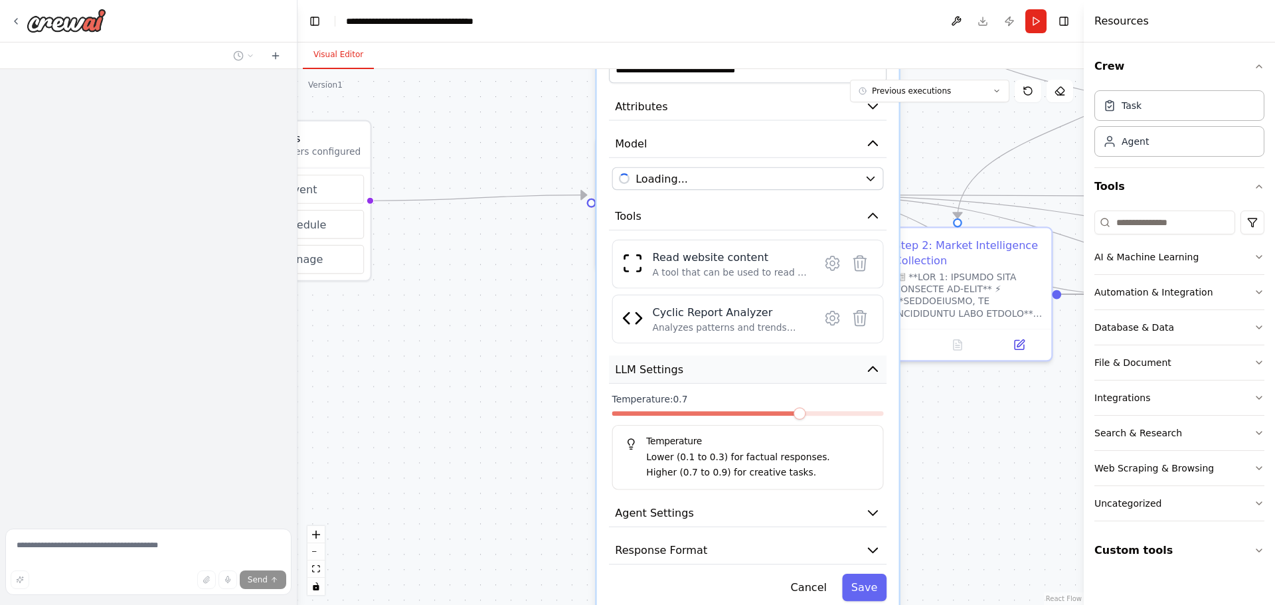
click at [703, 371] on button "LLM Settings" at bounding box center [748, 369] width 278 height 29
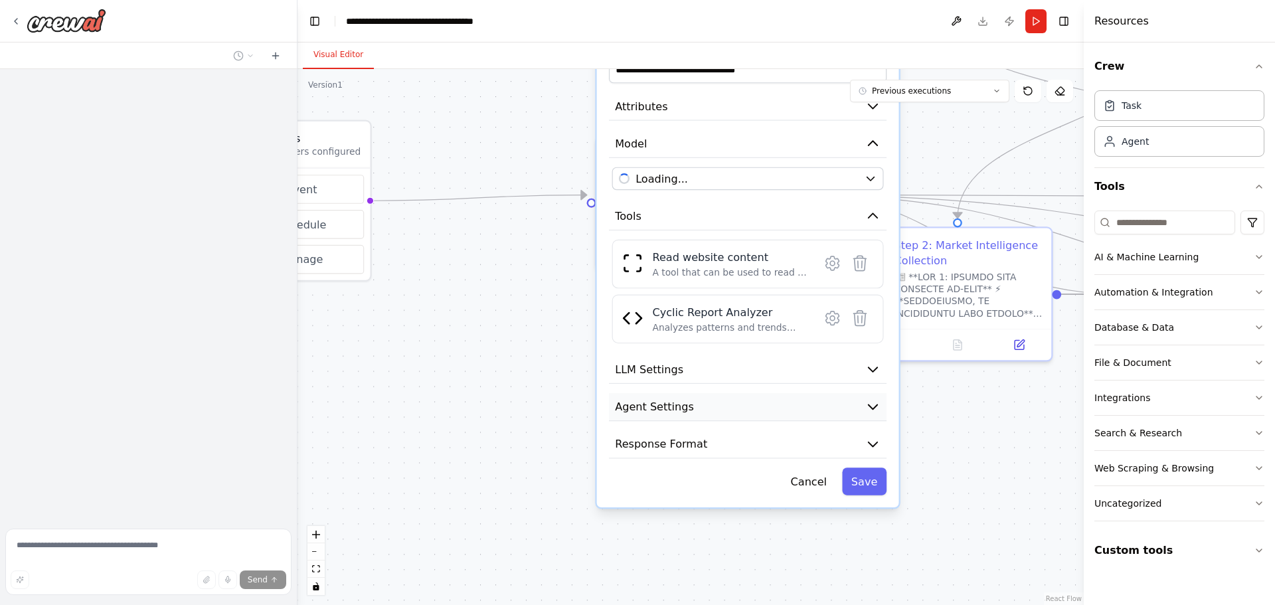
click at [711, 408] on button "Agent Settings" at bounding box center [748, 407] width 278 height 29
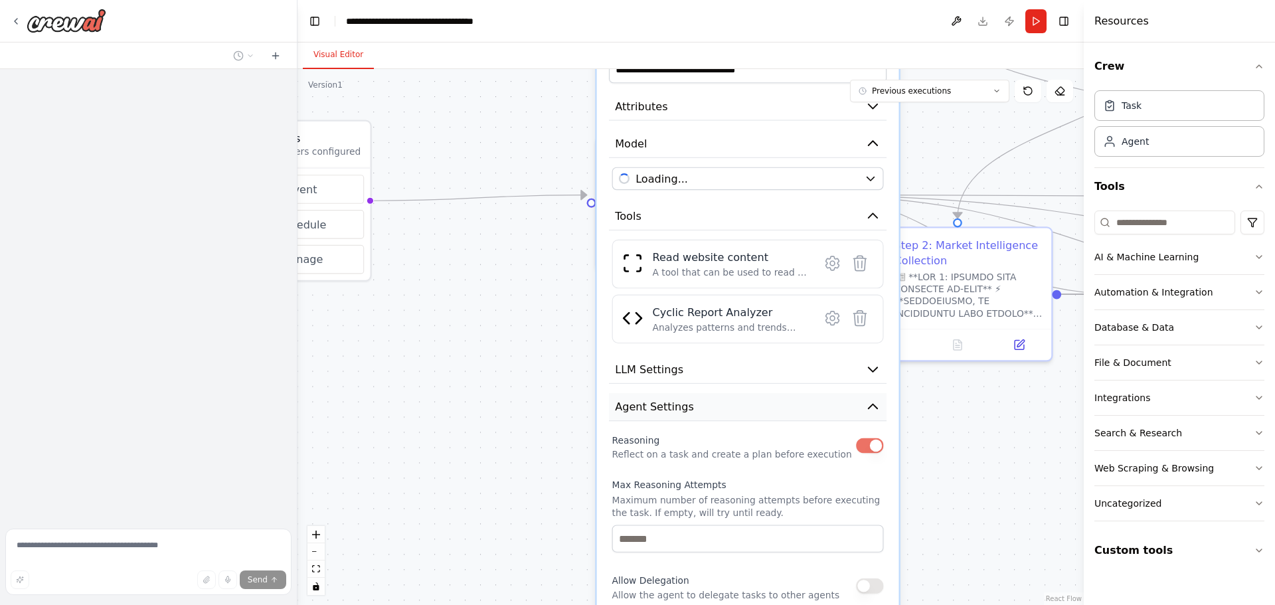
click at [712, 405] on button "Agent Settings" at bounding box center [748, 407] width 278 height 29
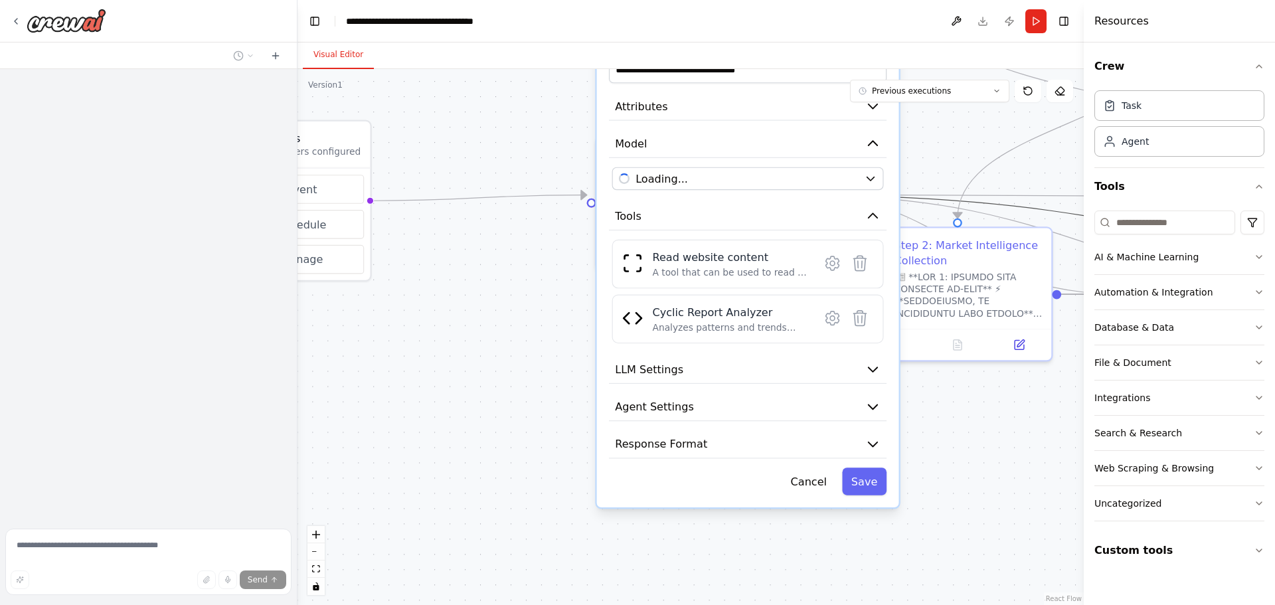
drag, startPoint x: 991, startPoint y: 205, endPoint x: 728, endPoint y: 337, distance: 294.9
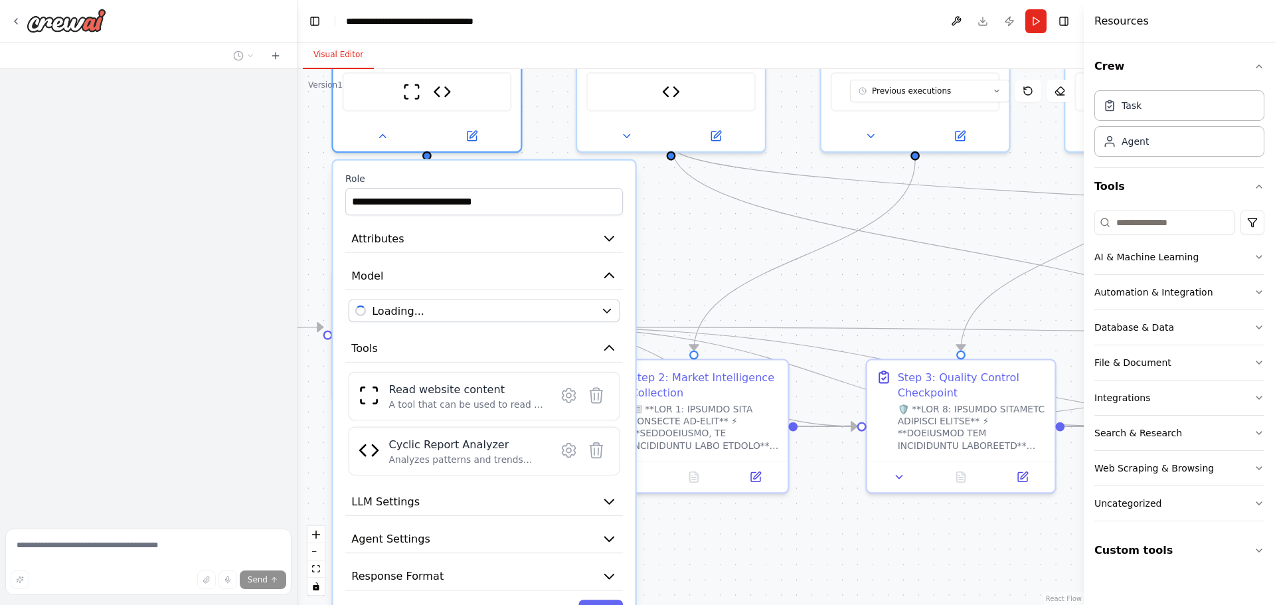
click at [716, 251] on div ".deletable-edge-delete-btn { width: 20px; height: 20px; border: 0px solid #ffff…" at bounding box center [690, 337] width 786 height 536
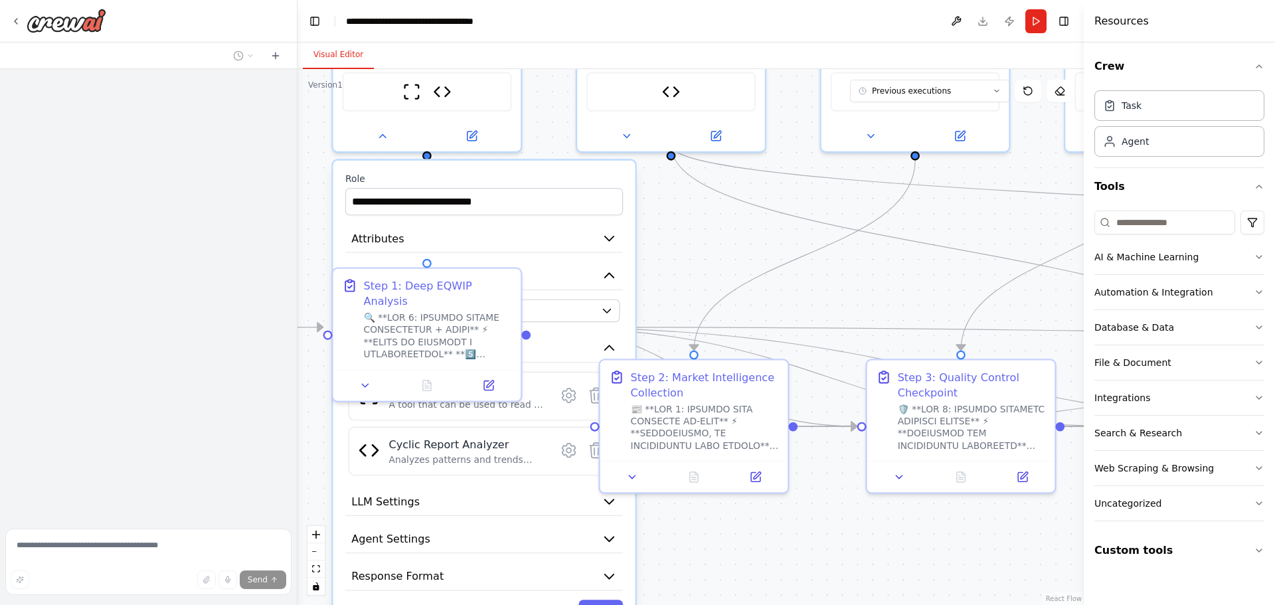
drag, startPoint x: 676, startPoint y: 357, endPoint x: 671, endPoint y: 378, distance: 21.1
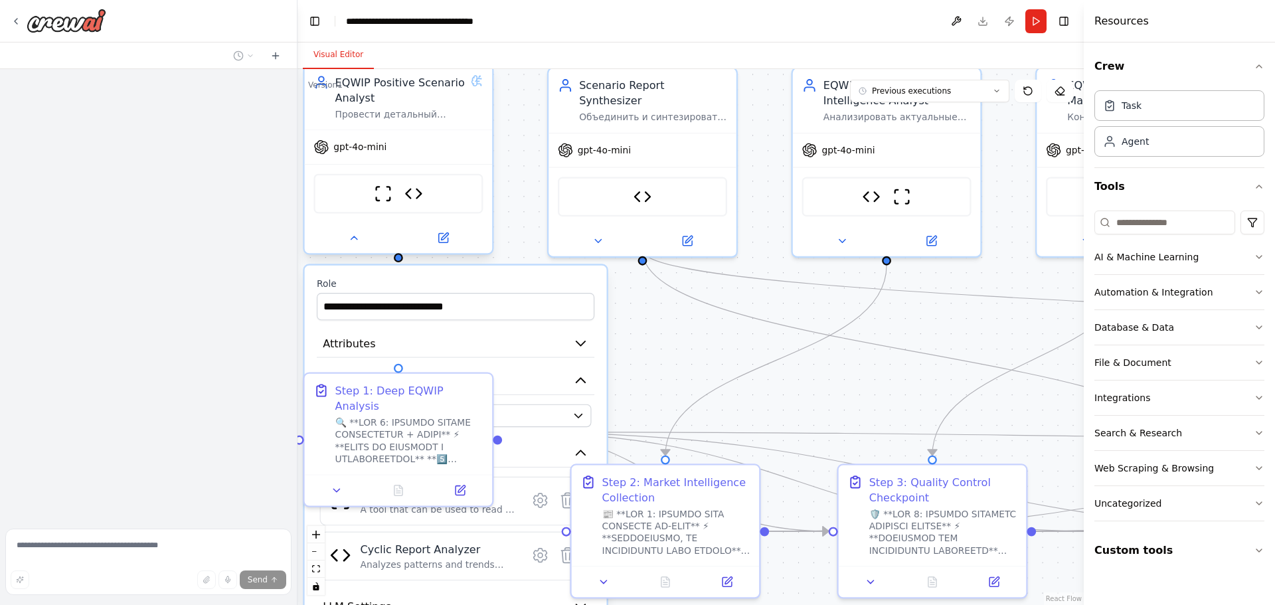
click at [355, 254] on div "EQWIP Positive Scenario Analyst Провести детальный анализ платформы EQWIP ([DOM…" at bounding box center [398, 159] width 191 height 191
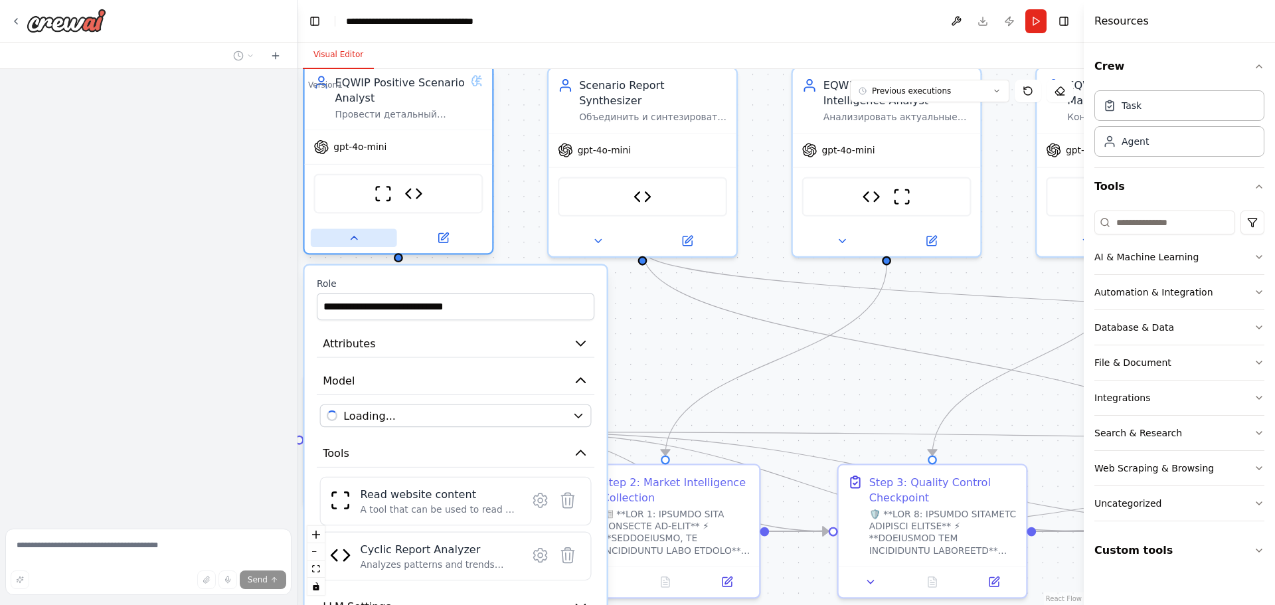
click at [353, 242] on icon at bounding box center [354, 238] width 12 height 12
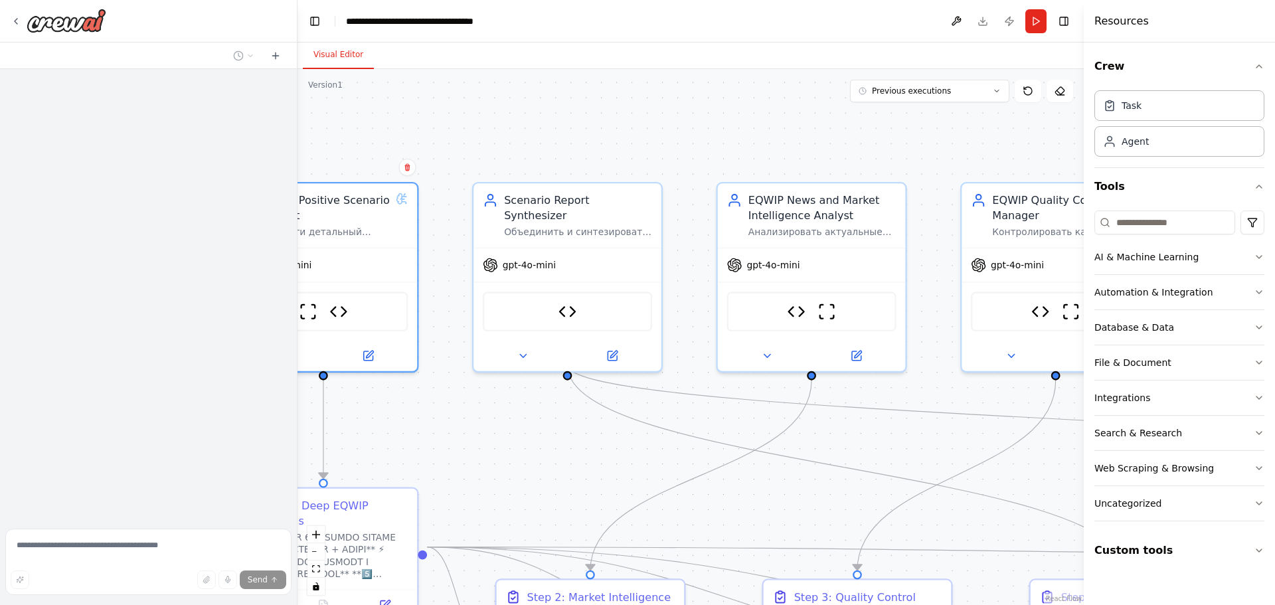
drag, startPoint x: 532, startPoint y: 378, endPoint x: 528, endPoint y: 387, distance: 9.5
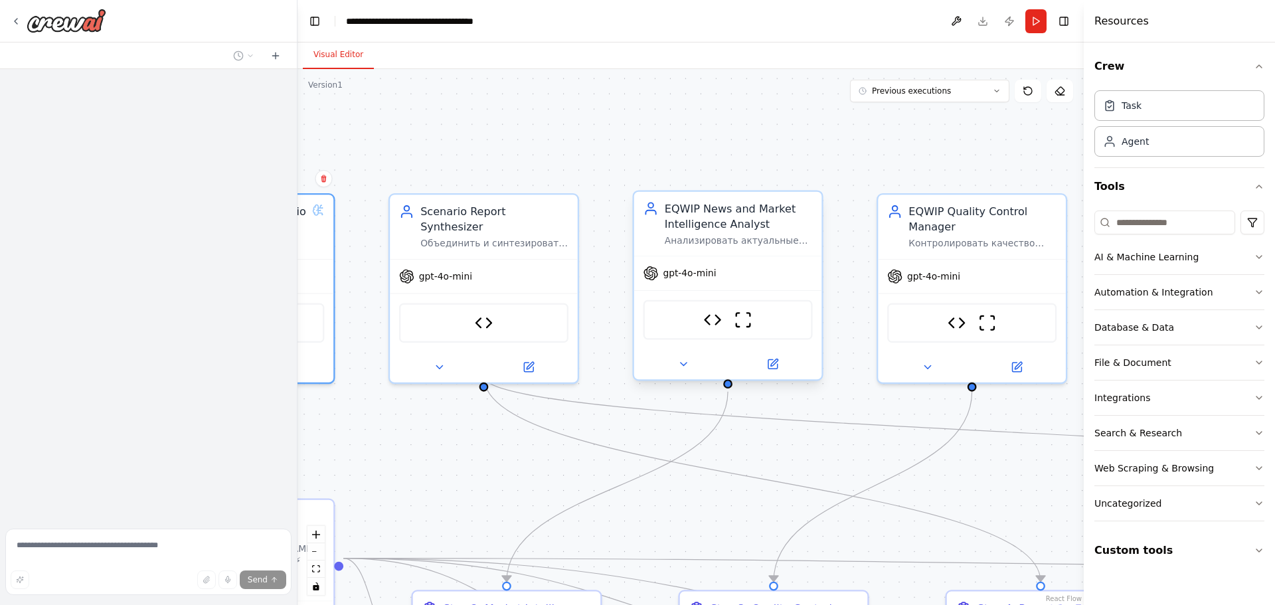
drag, startPoint x: 733, startPoint y: 289, endPoint x: 637, endPoint y: 301, distance: 97.1
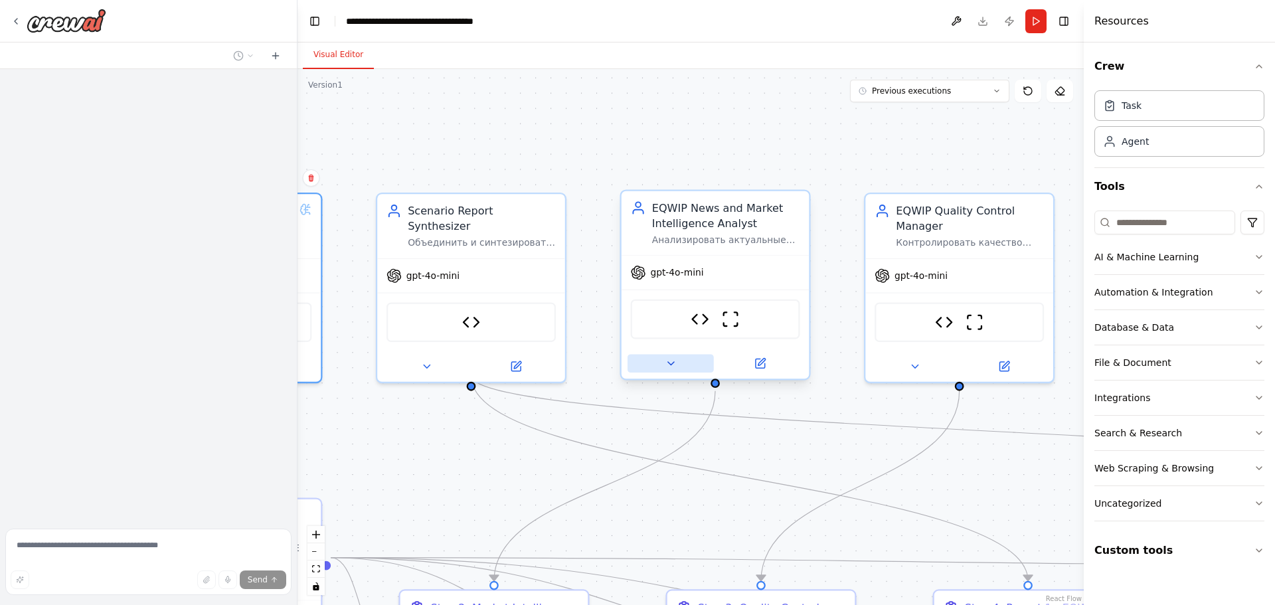
click at [679, 363] on button at bounding box center [670, 364] width 86 height 19
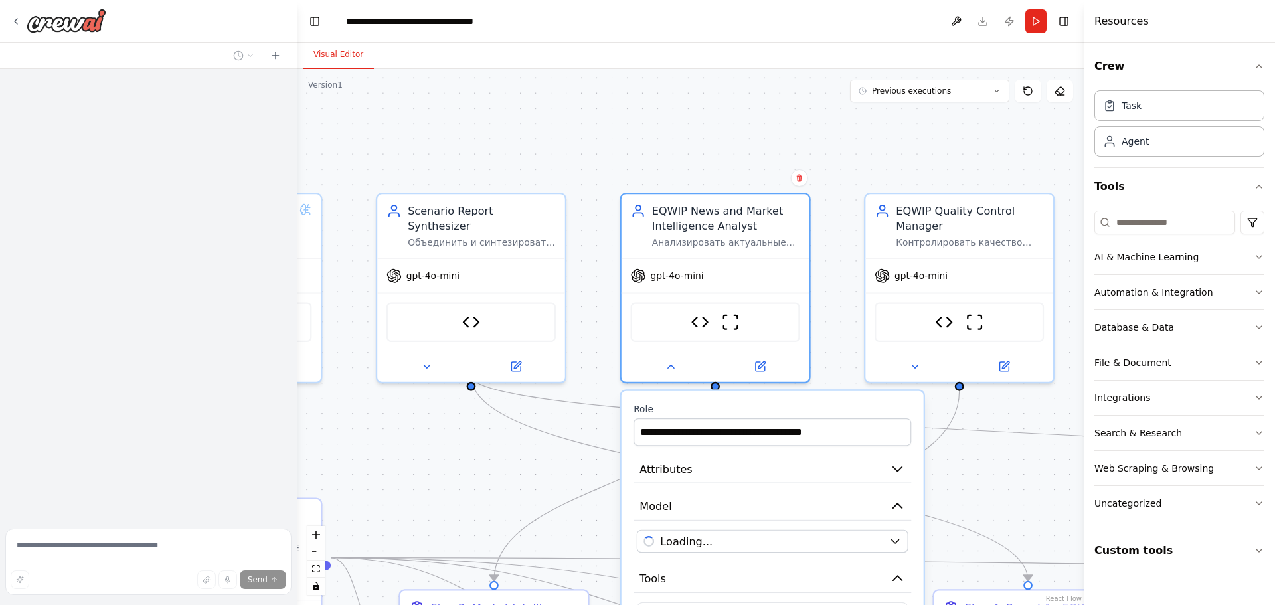
drag, startPoint x: 863, startPoint y: 477, endPoint x: 850, endPoint y: 201, distance: 276.5
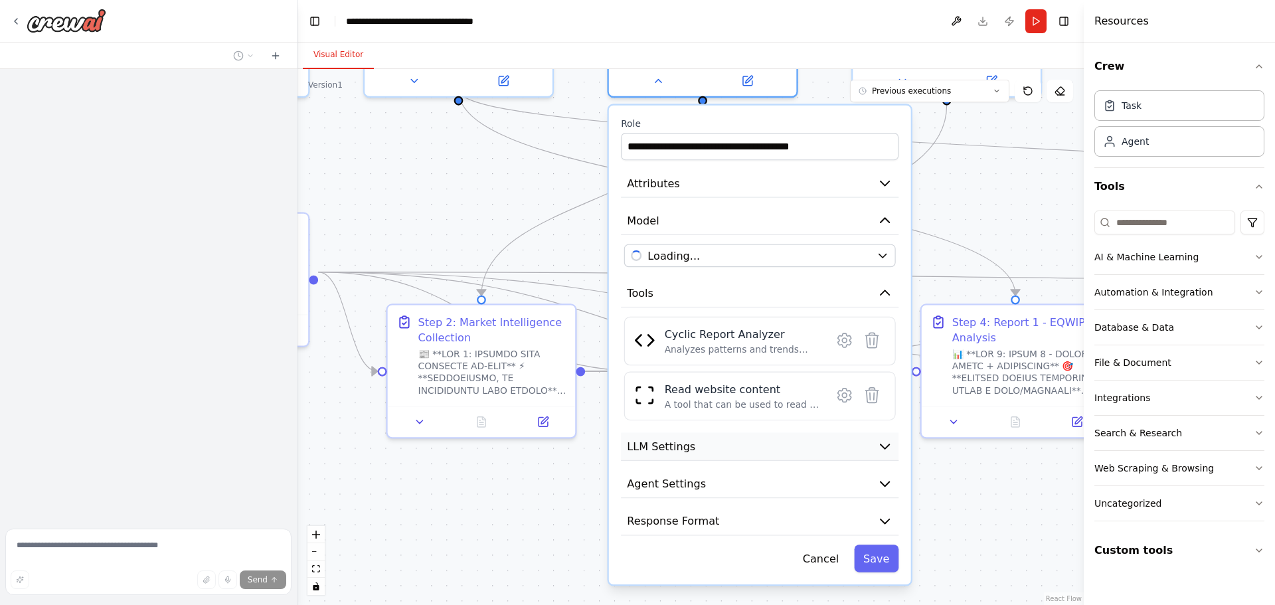
click at [718, 448] on button "LLM Settings" at bounding box center [760, 446] width 278 height 29
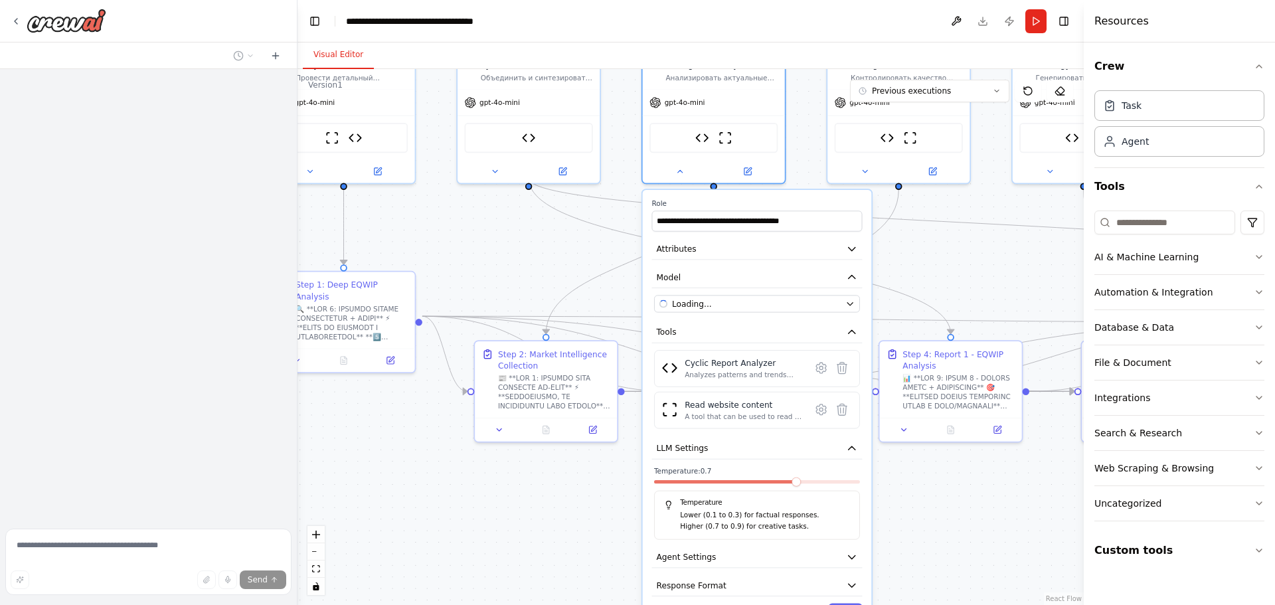
drag, startPoint x: 741, startPoint y: 448, endPoint x: 726, endPoint y: 531, distance: 83.6
click at [741, 451] on button "LLM Settings" at bounding box center [757, 448] width 210 height 21
click at [707, 556] on span "Agent Settings" at bounding box center [686, 556] width 60 height 11
click at [755, 448] on button "LLM Settings" at bounding box center [757, 448] width 210 height 21
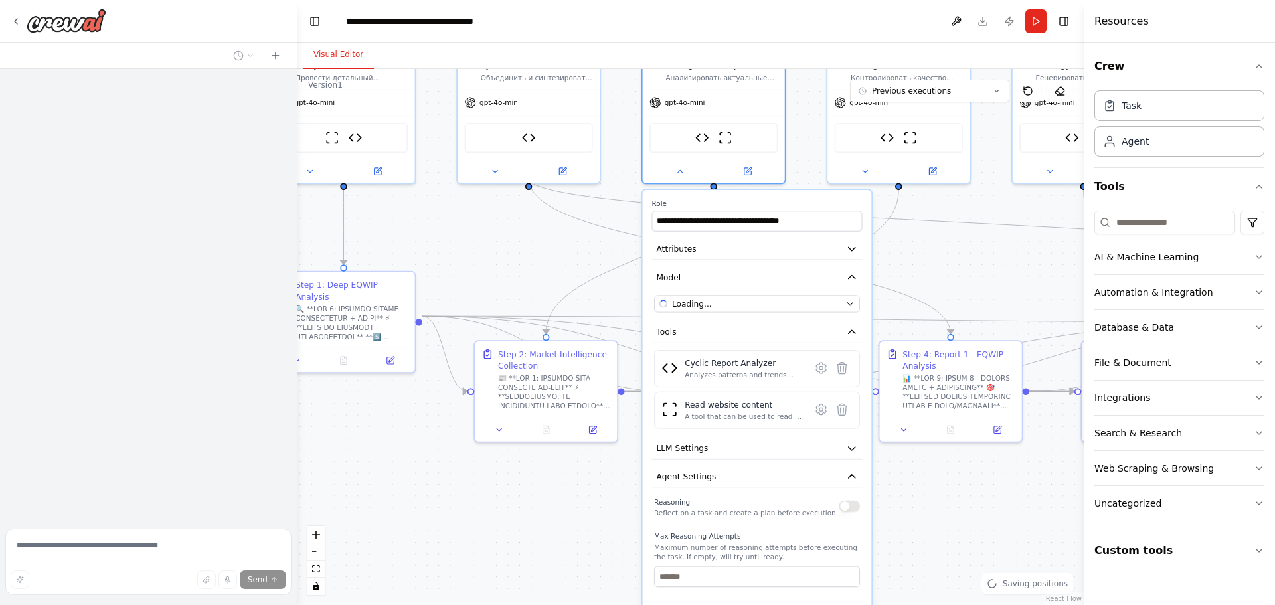
click at [845, 510] on button "button" at bounding box center [849, 505] width 21 height 11
click at [701, 476] on span "Agent Settings" at bounding box center [686, 476] width 60 height 11
click at [673, 165] on button at bounding box center [679, 169] width 65 height 14
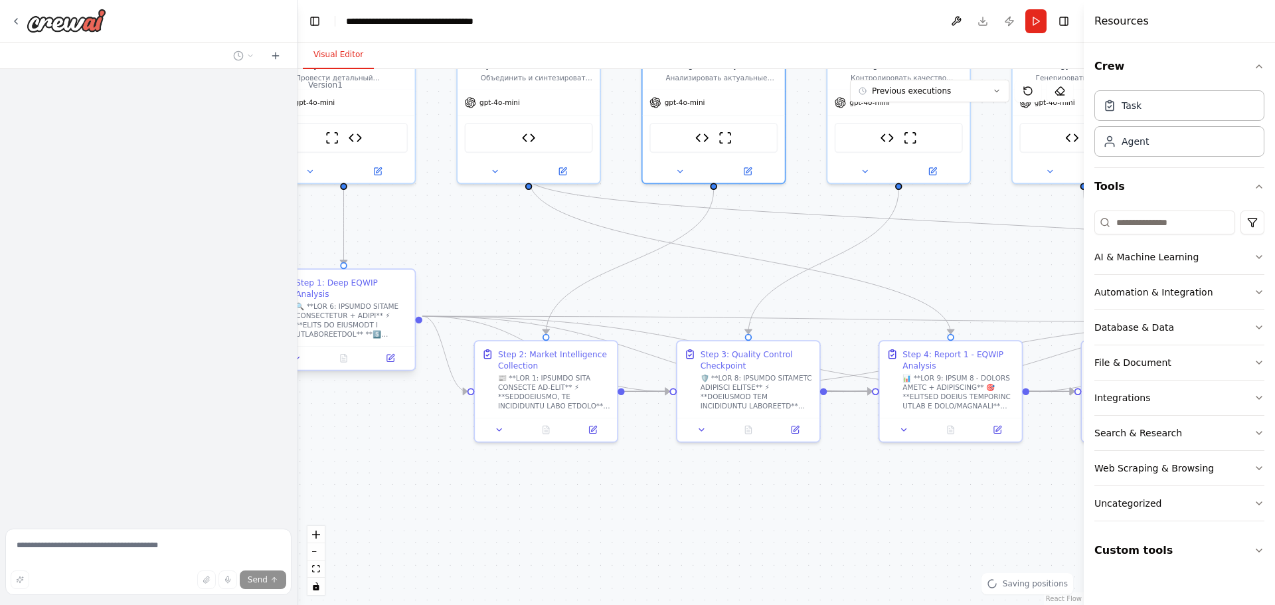
drag, startPoint x: 588, startPoint y: 371, endPoint x: 601, endPoint y: 380, distance: 15.8
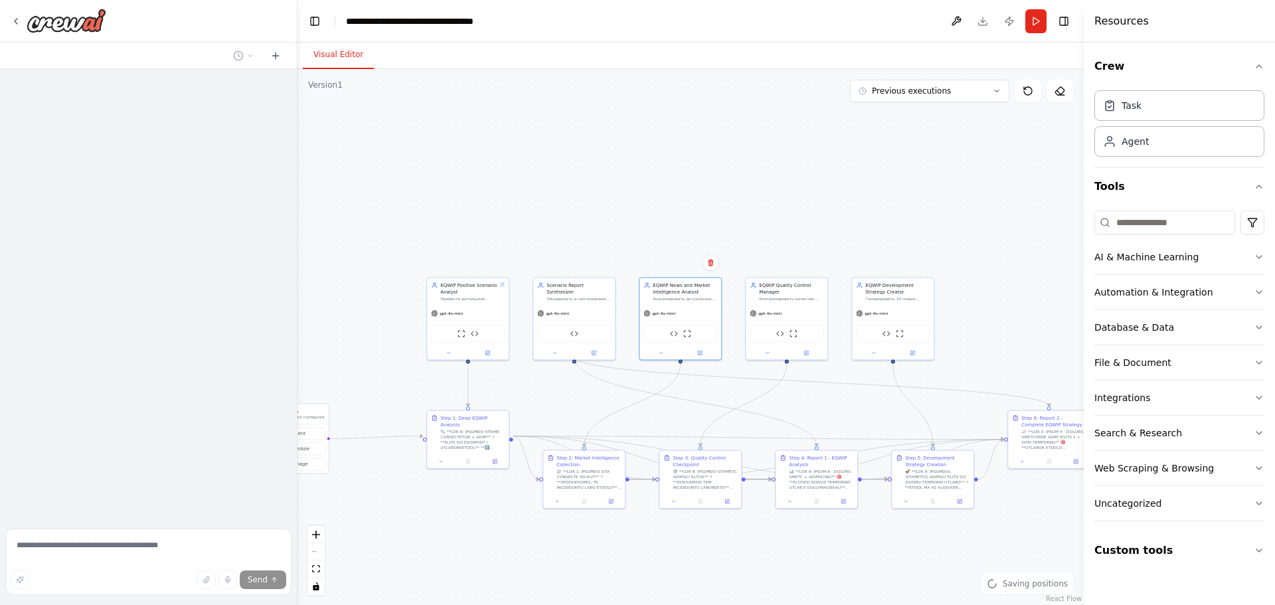
drag, startPoint x: 746, startPoint y: 367, endPoint x: 625, endPoint y: 414, distance: 129.1
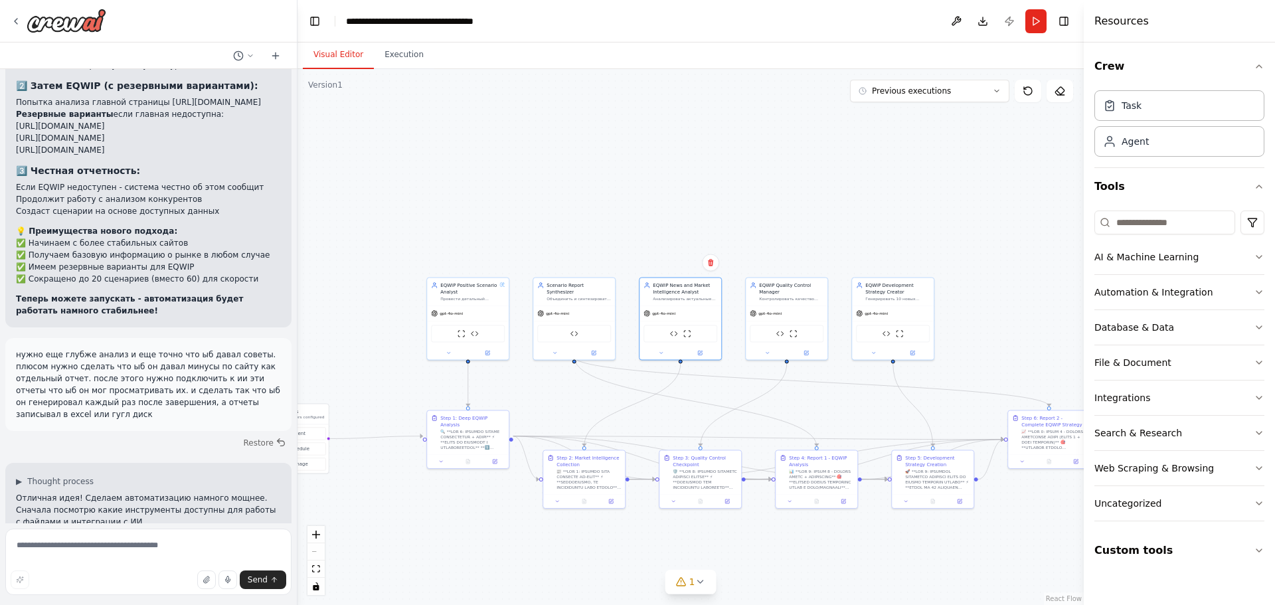
scroll to position [5232, 0]
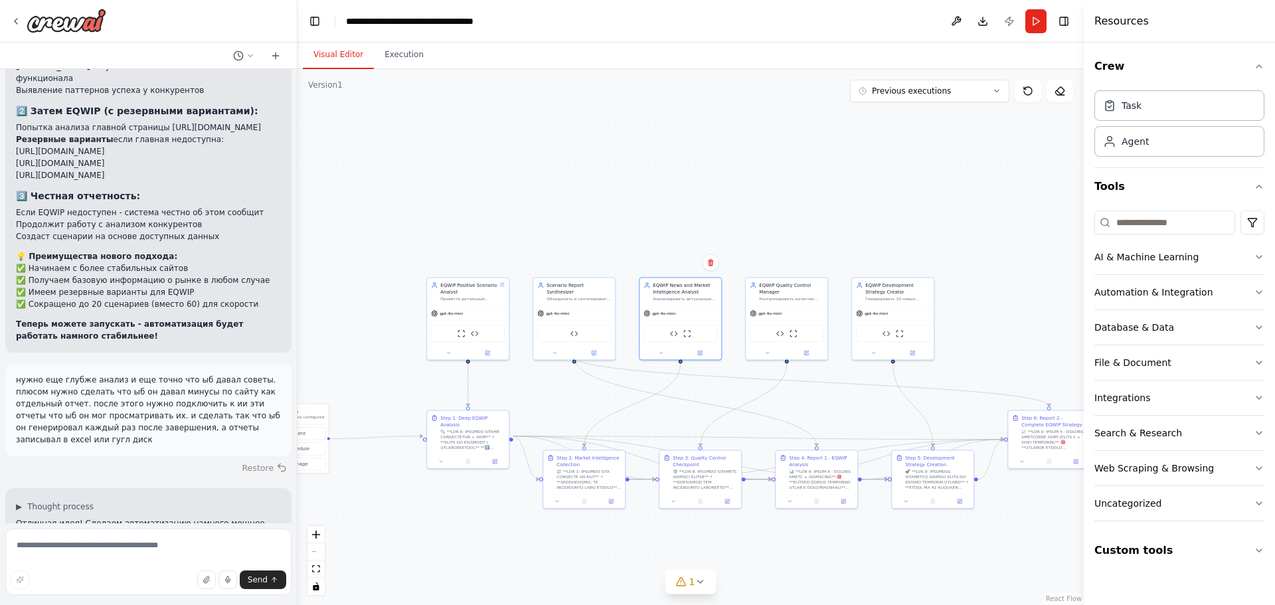
click at [262, 458] on button "Restore" at bounding box center [264, 467] width 56 height 19
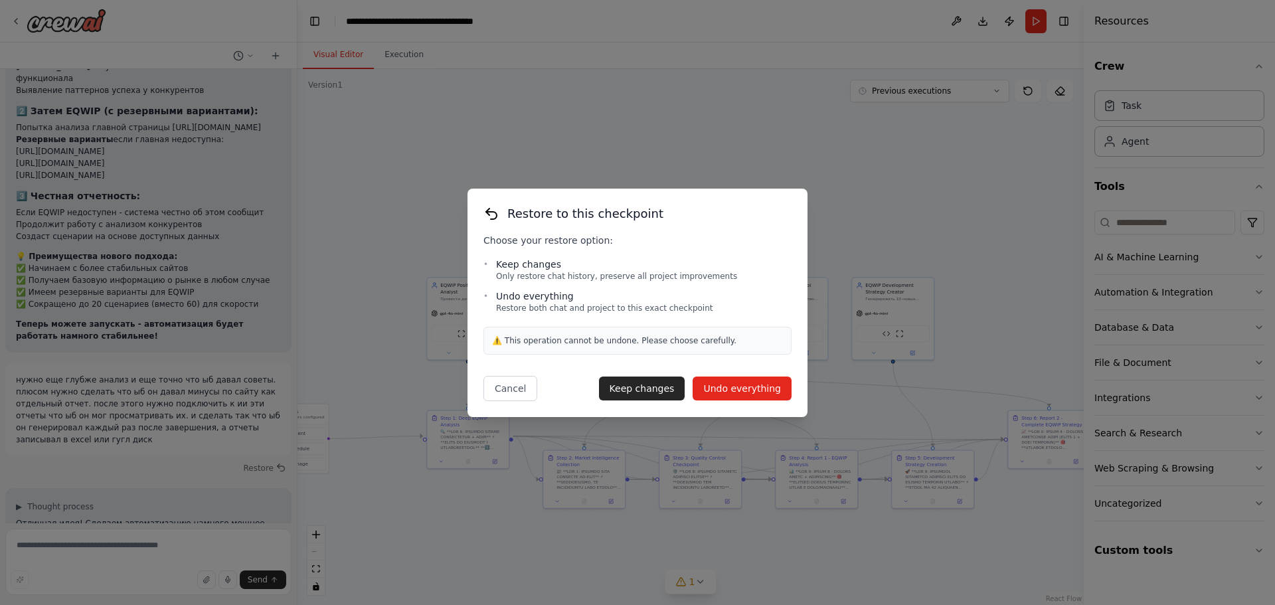
click at [722, 394] on button "Undo everything" at bounding box center [742, 388] width 99 height 24
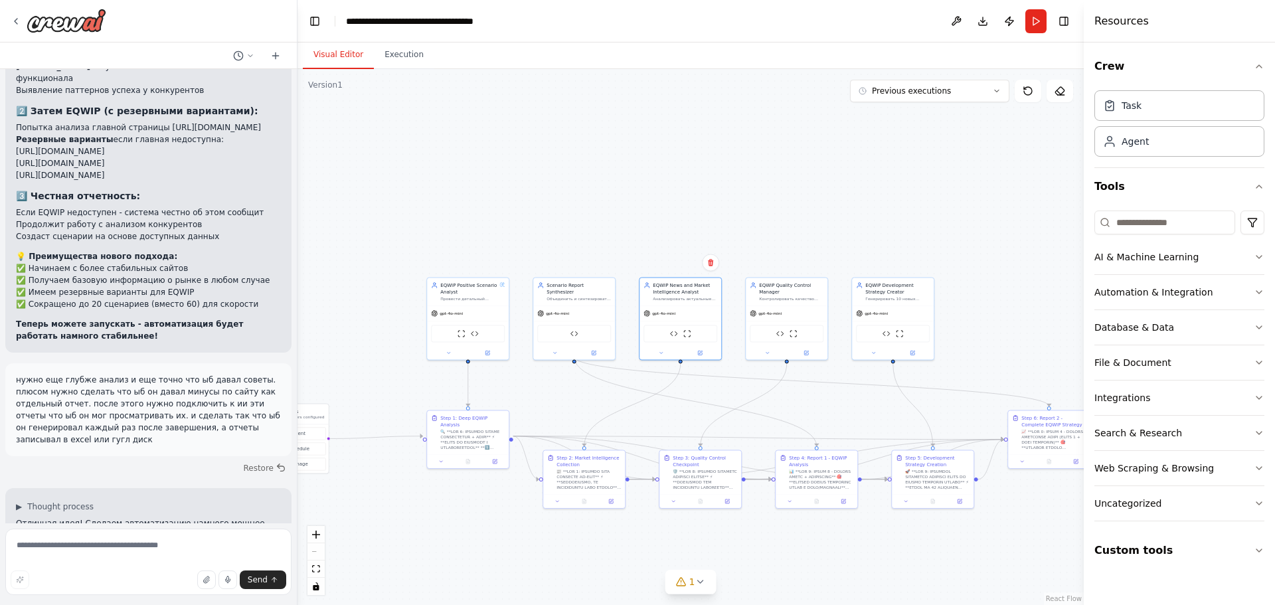
type textarea "**********"
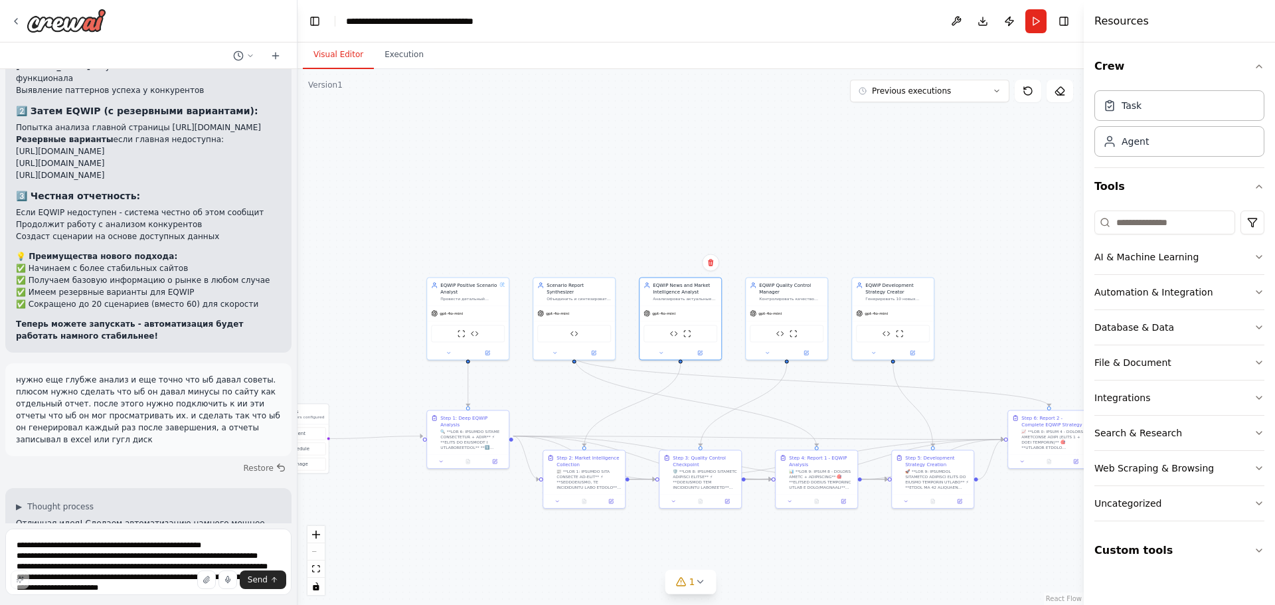
scroll to position [4941, 0]
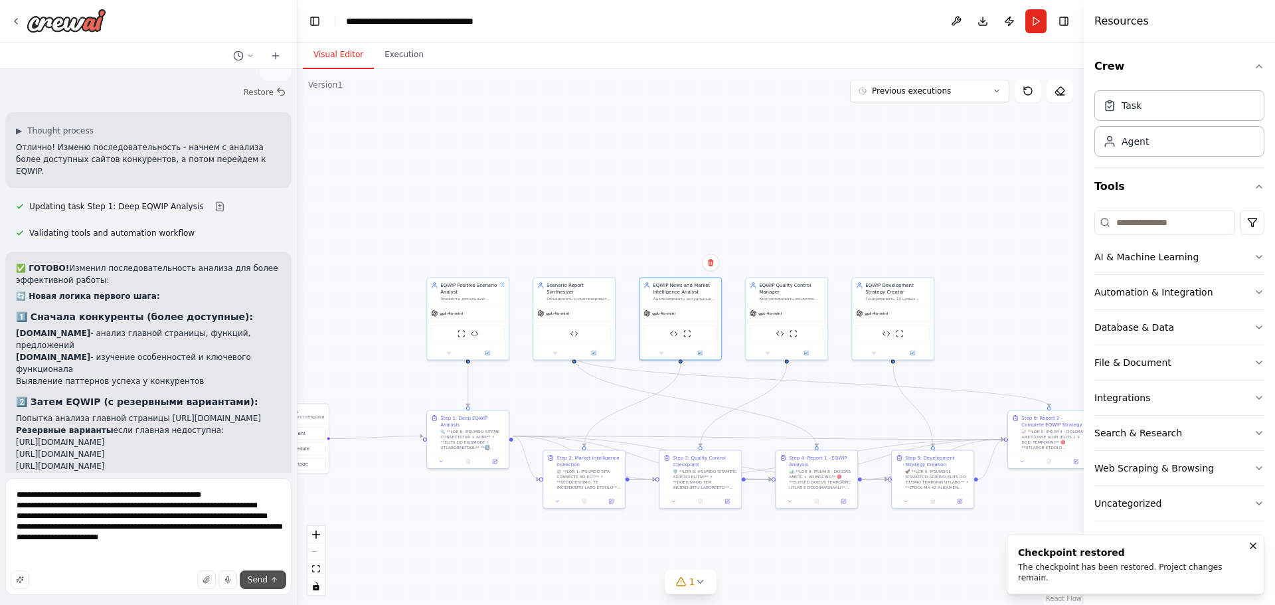
click at [260, 577] on span "Send" at bounding box center [258, 579] width 20 height 11
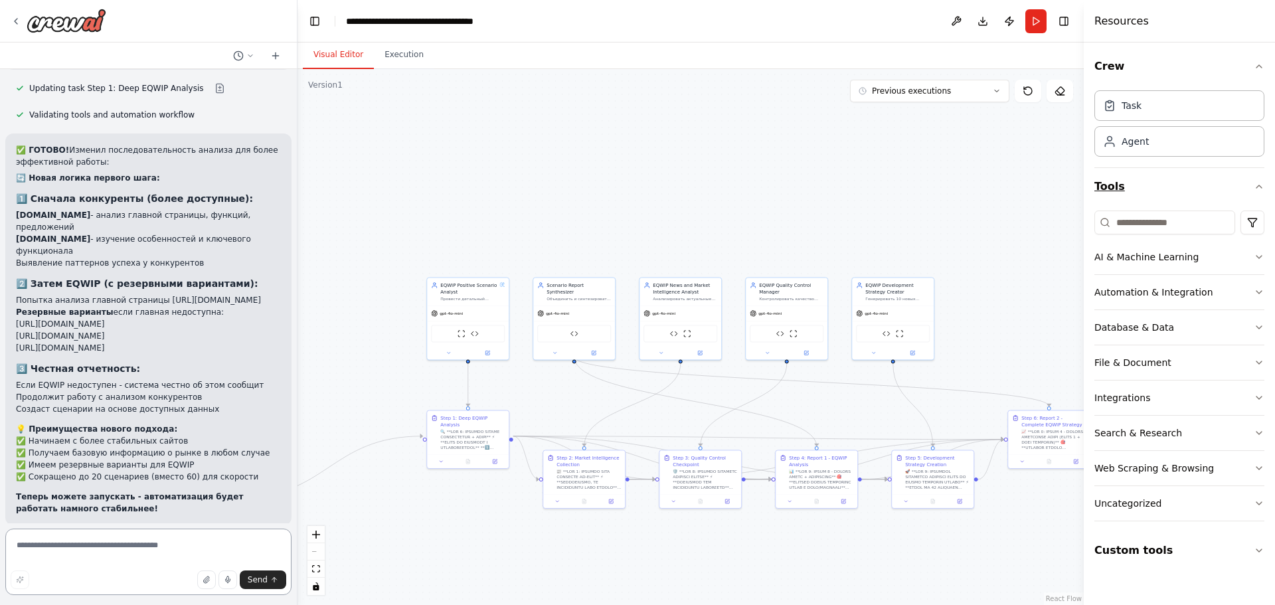
scroll to position [5071, 0]
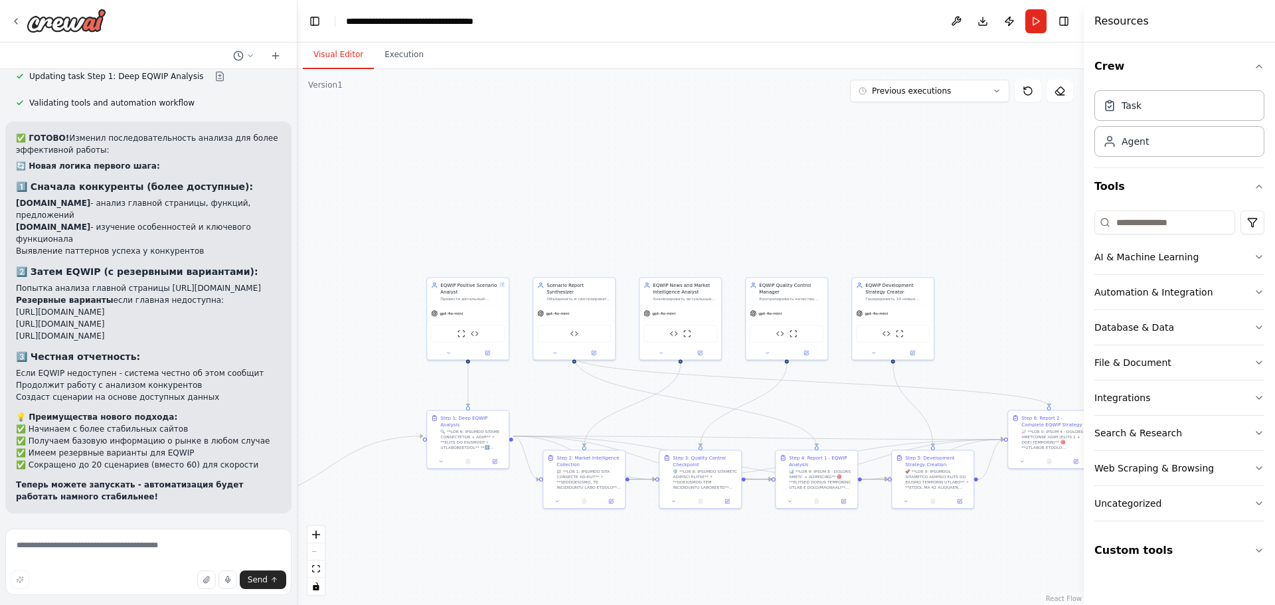
drag, startPoint x: 214, startPoint y: 499, endPoint x: 9, endPoint y: 471, distance: 206.4
click at [1, 449] on div at bounding box center [1, 449] width 0 height 0
click at [412, 604] on div "Close" at bounding box center [637, 605] width 1275 height 0
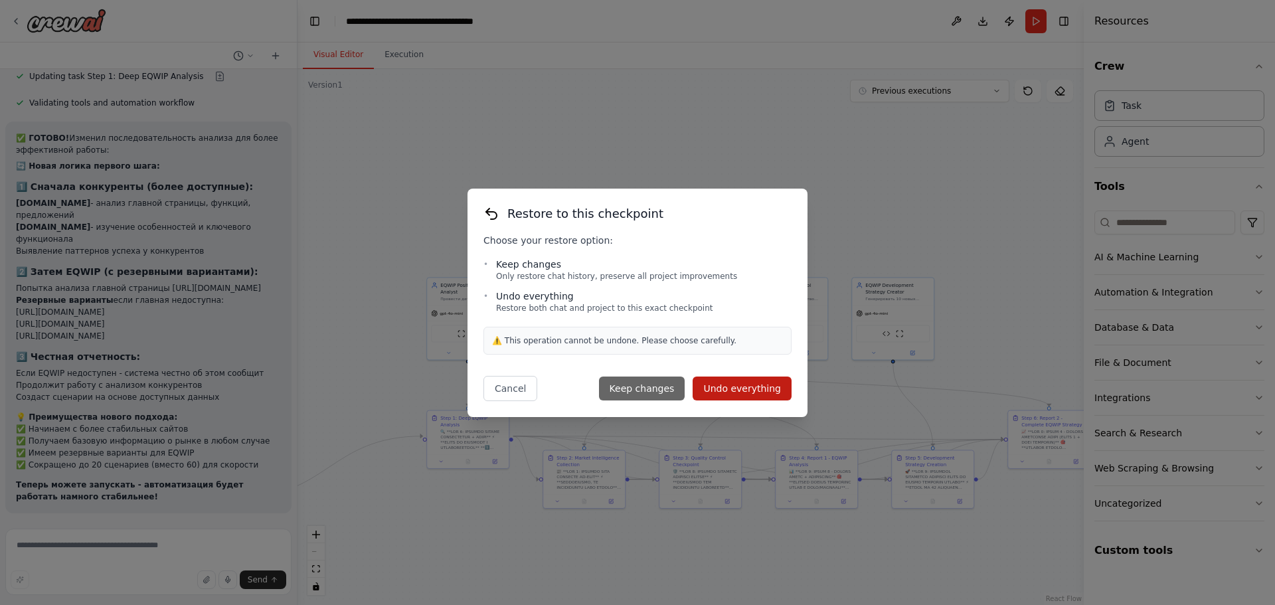
click at [675, 383] on button "Keep changes" at bounding box center [642, 388] width 86 height 24
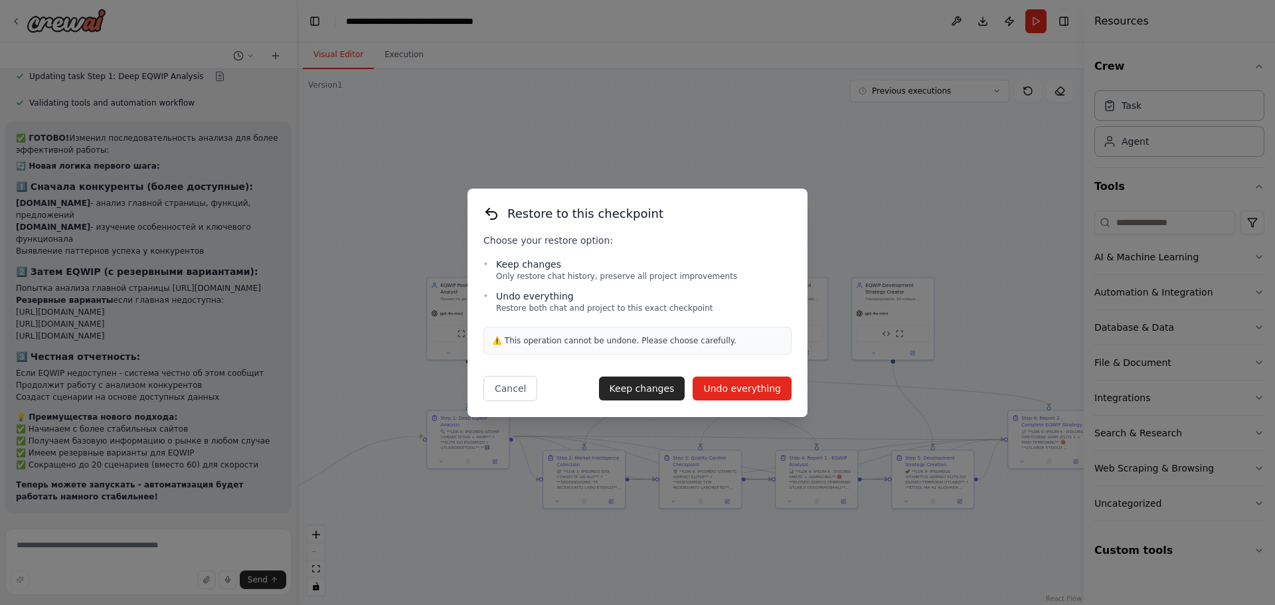
click at [735, 381] on button "Undo everything" at bounding box center [742, 388] width 99 height 24
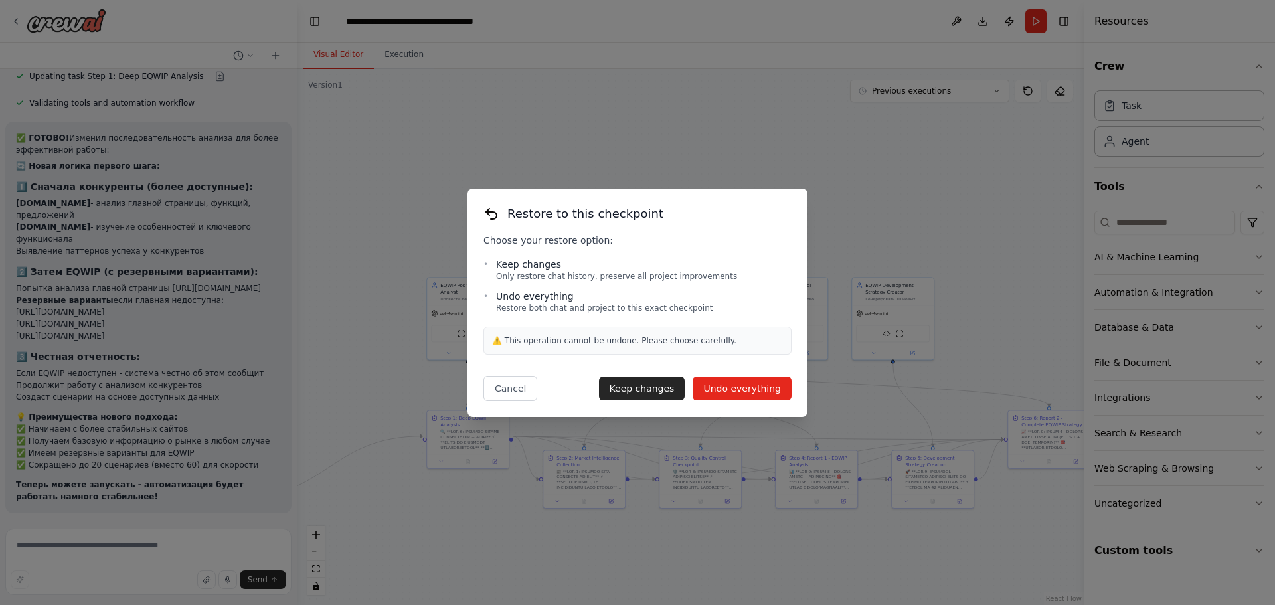
click at [736, 382] on button "Undo everything" at bounding box center [742, 388] width 99 height 24
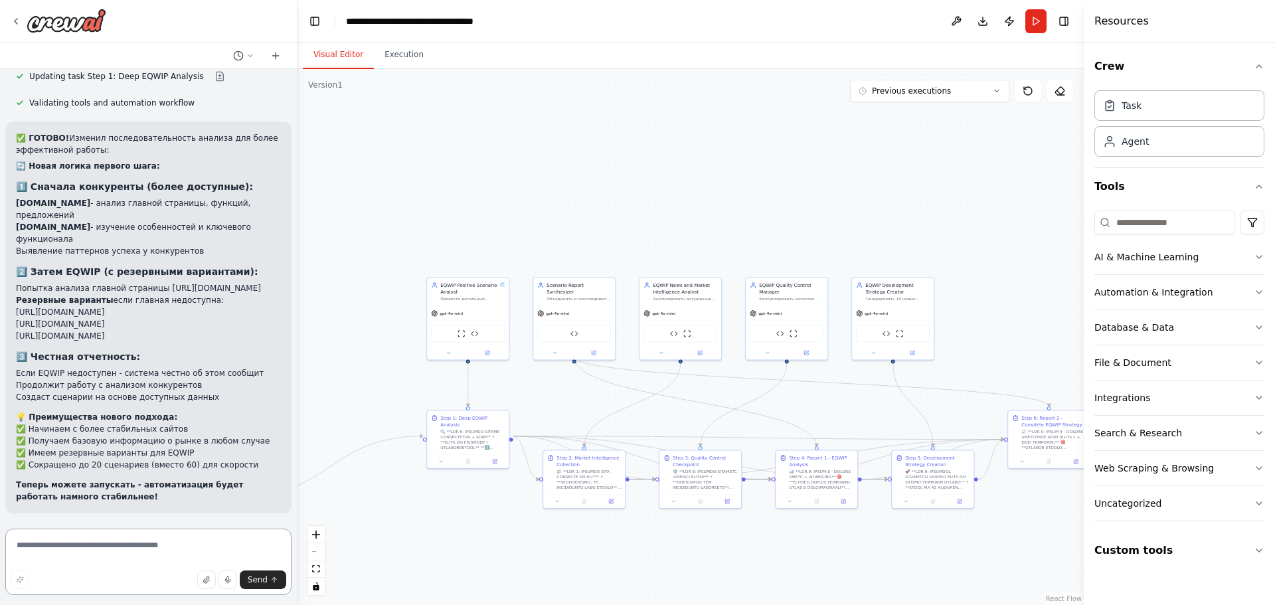
click at [135, 551] on textarea at bounding box center [148, 562] width 286 height 66
paste textarea "**********"
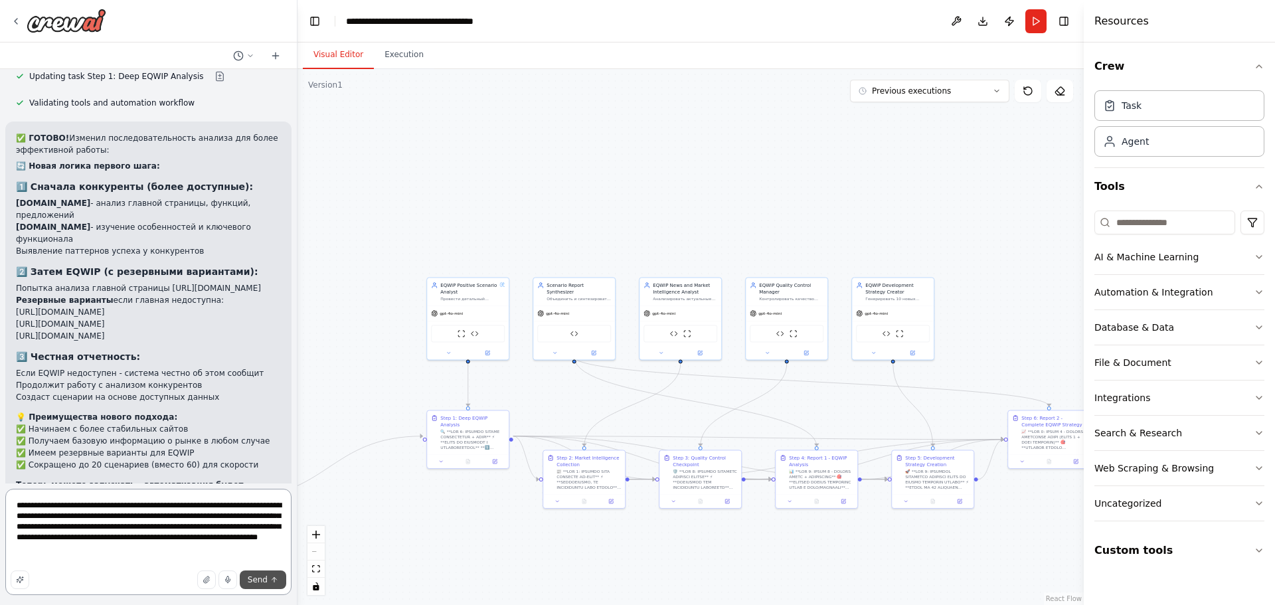
type textarea "**********"
click at [264, 577] on span "Send" at bounding box center [258, 579] width 20 height 11
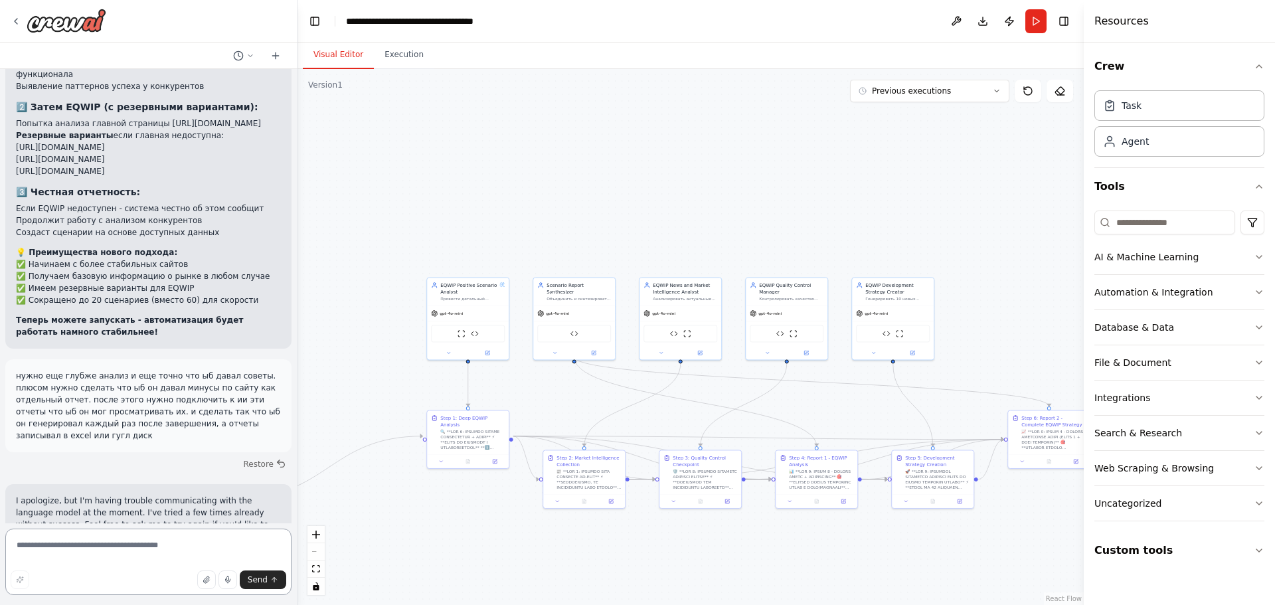
scroll to position [5252, 0]
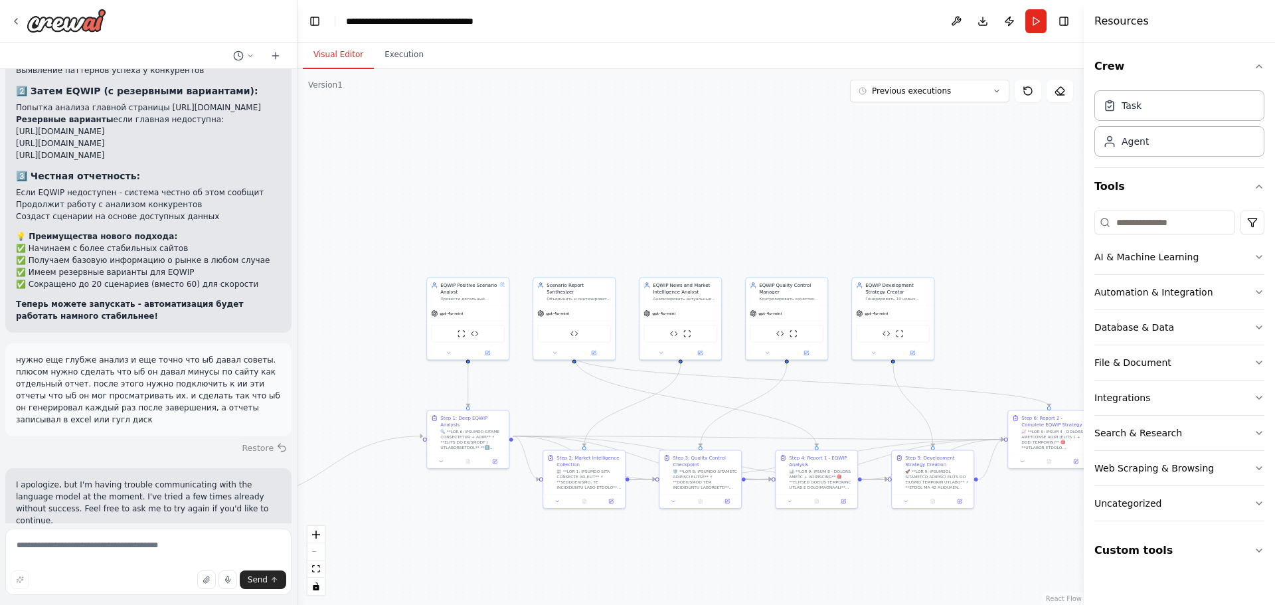
click at [248, 438] on button "Restore" at bounding box center [264, 447] width 56 height 19
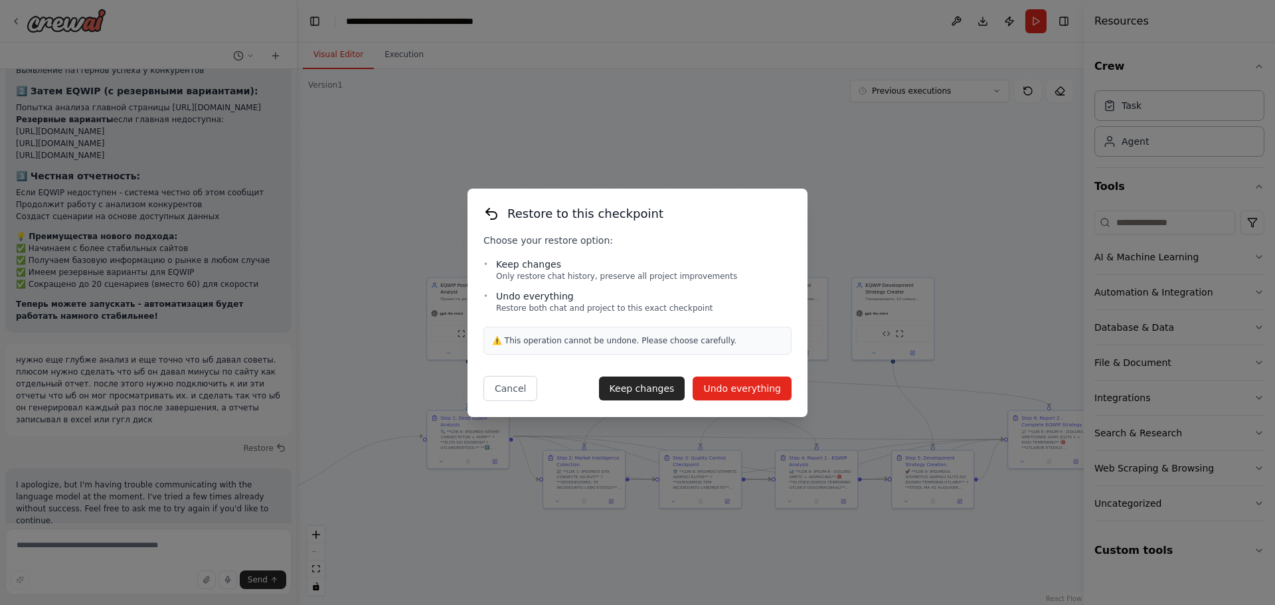
click at [724, 379] on button "Undo everything" at bounding box center [742, 388] width 99 height 24
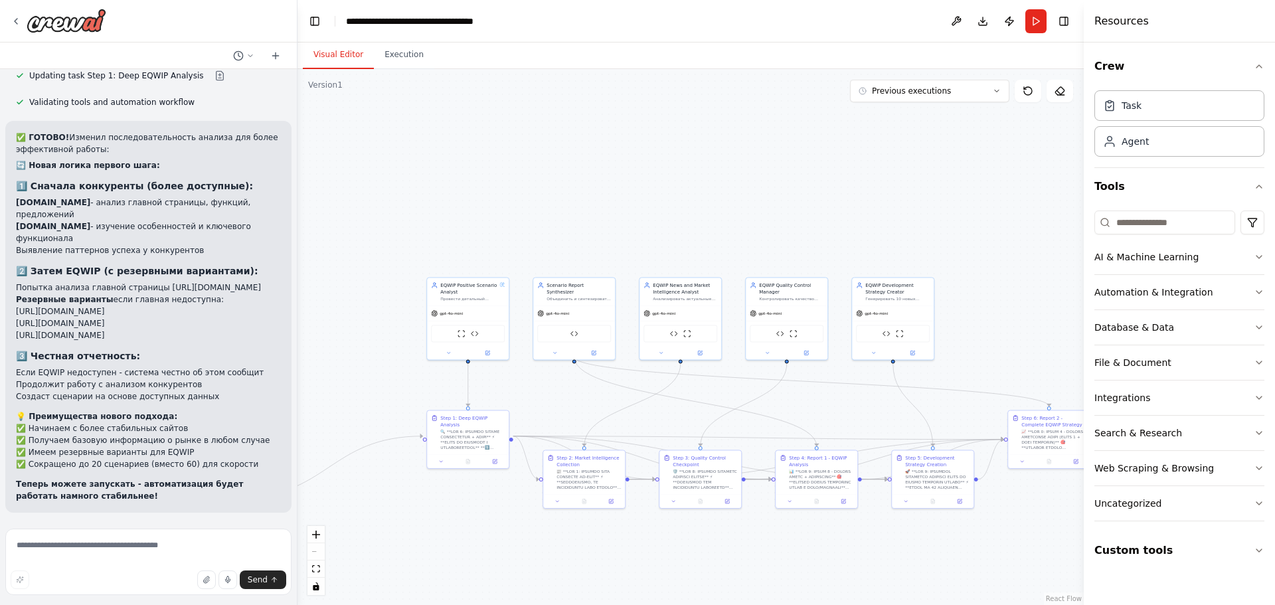
scroll to position [4890, 0]
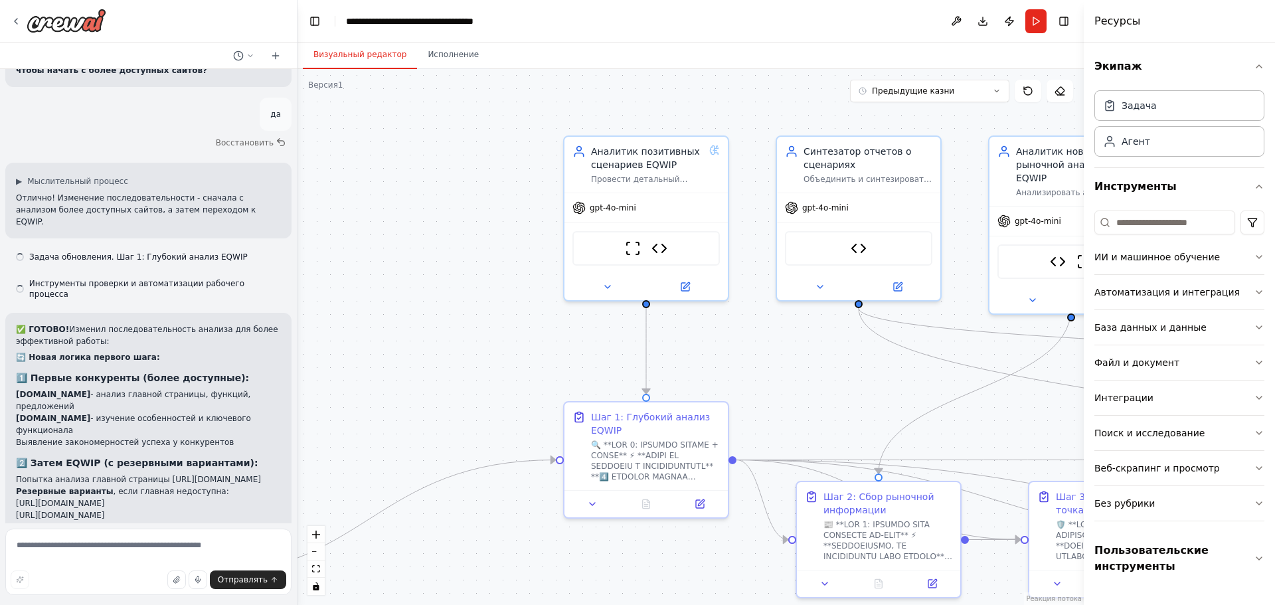
scroll to position [4890, 0]
click at [171, 550] on textarea at bounding box center [148, 562] width 286 height 66
paste textarea "**********"
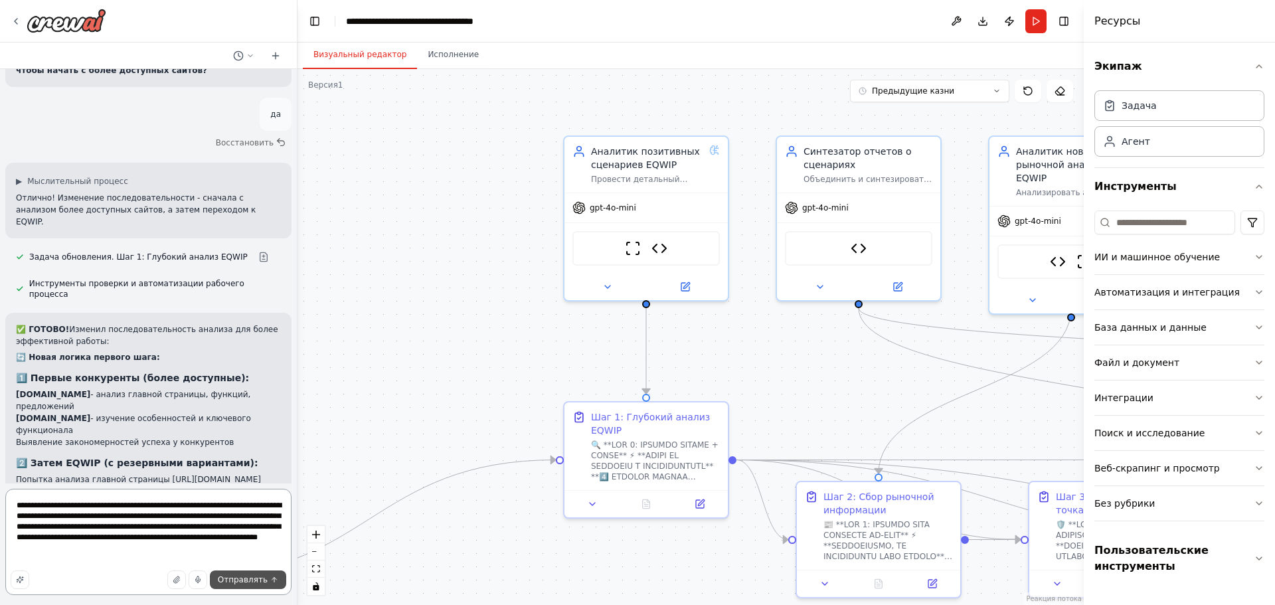
type textarea "**********"
click at [270, 578] on icon "submit" at bounding box center [274, 580] width 8 height 8
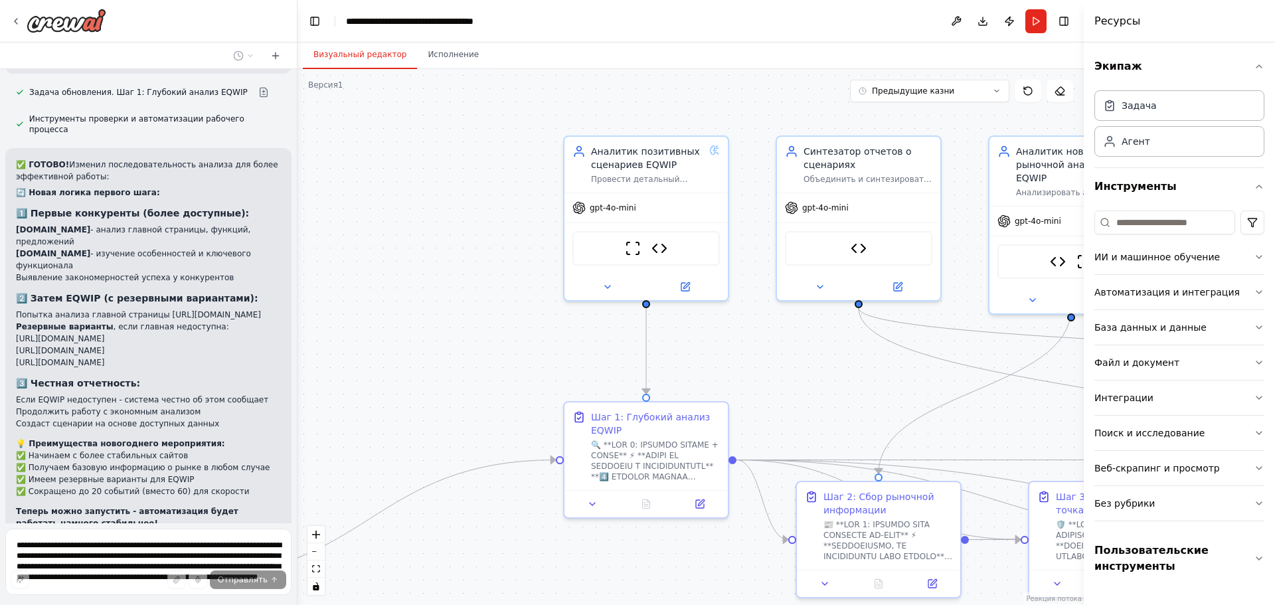
scroll to position [5071, 0]
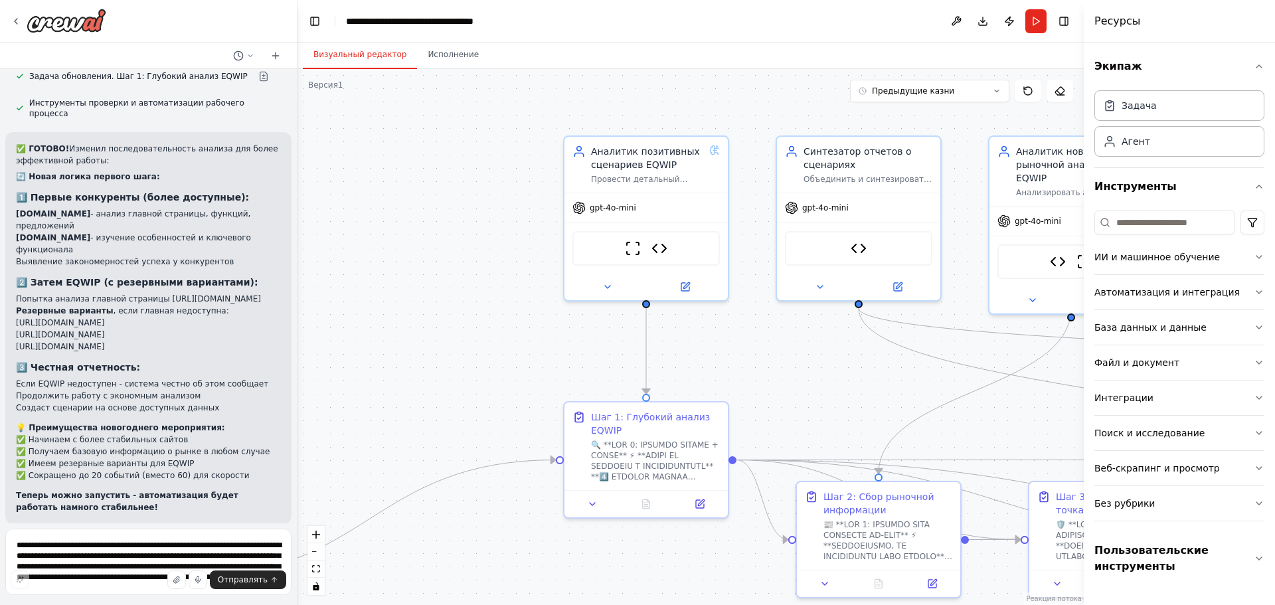
click at [86, 449] on div "Hello! I'm the CrewAI assistant. What kind of automation do you want to build? …" at bounding box center [148, 296] width 297 height 454
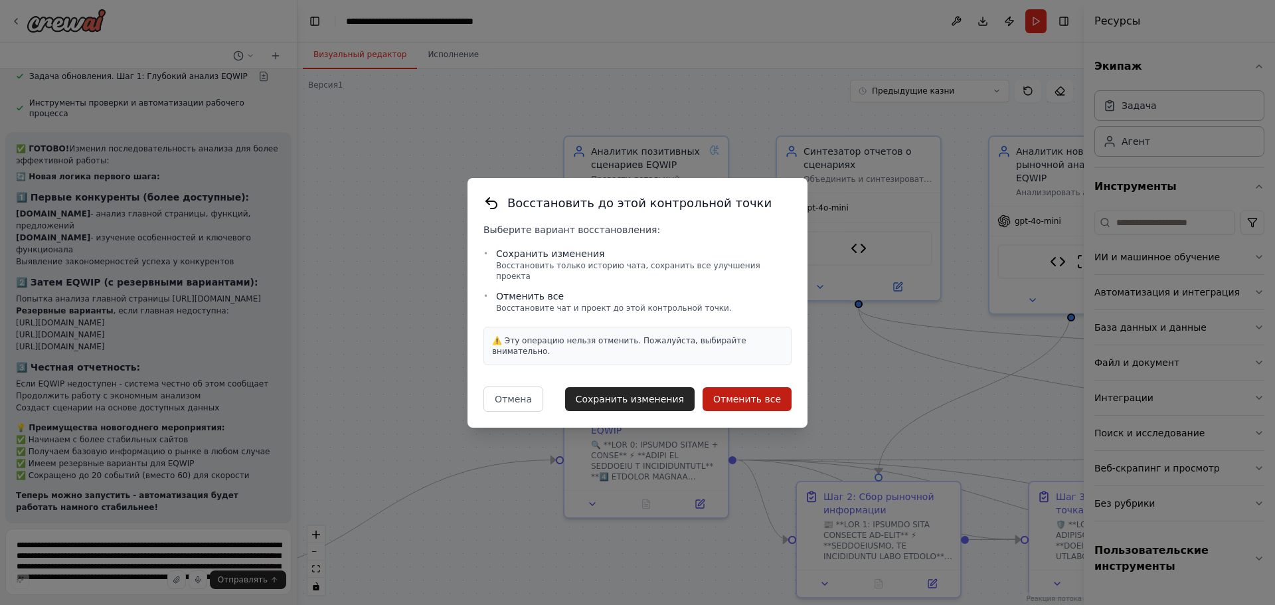
click at [627, 341] on font "⚠️ Эту операцию нельзя отменить. Пожалуйста, выбирайте внимательно." at bounding box center [619, 346] width 254 height 20
click at [749, 394] on font "Отменить все" at bounding box center [747, 399] width 68 height 11
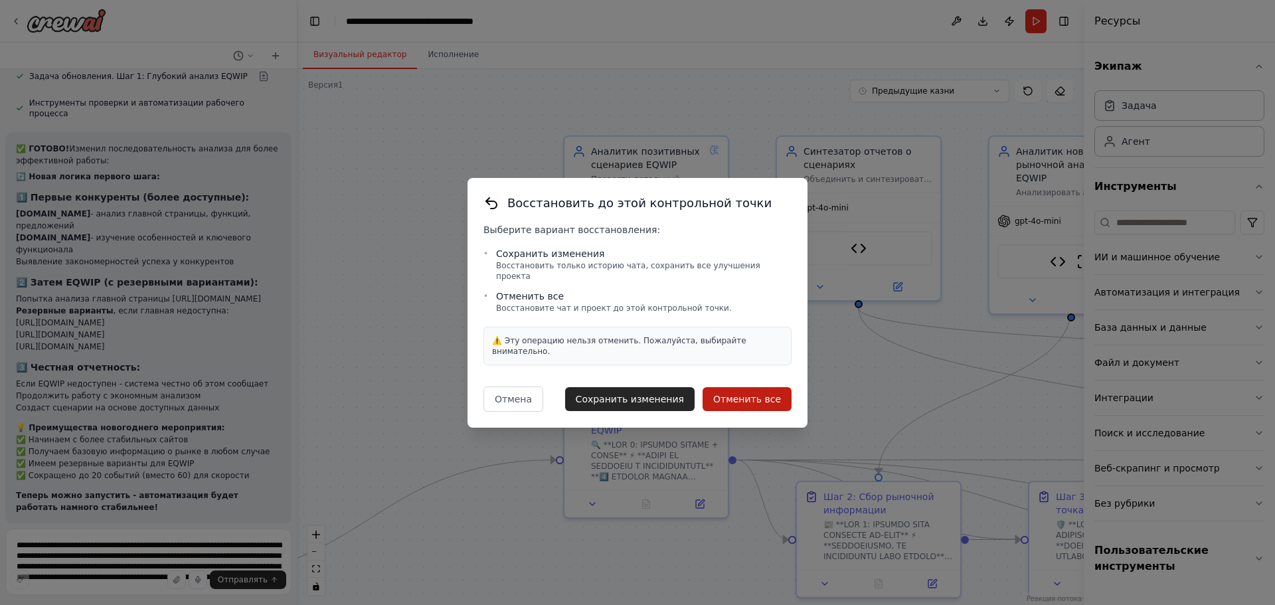
click at [739, 386] on div "Отмена Сохранить изменения Отменить все" at bounding box center [637, 398] width 308 height 25
click at [742, 394] on font "Отменить все" at bounding box center [747, 399] width 68 height 11
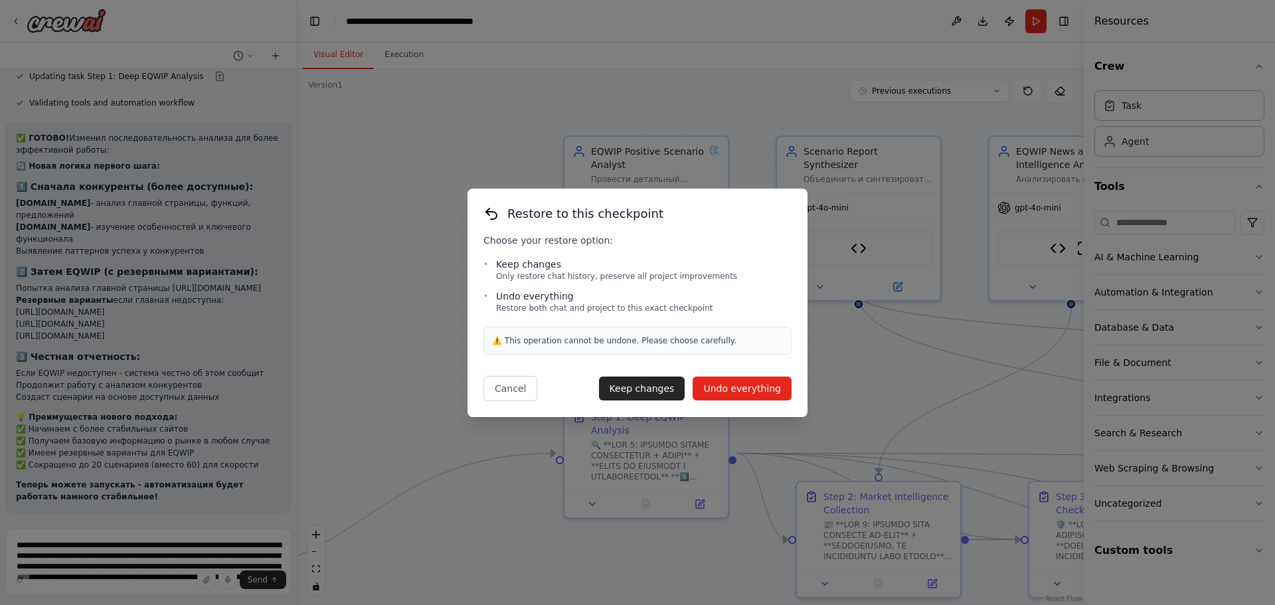
click at [721, 388] on button "Undo everything" at bounding box center [742, 388] width 99 height 24
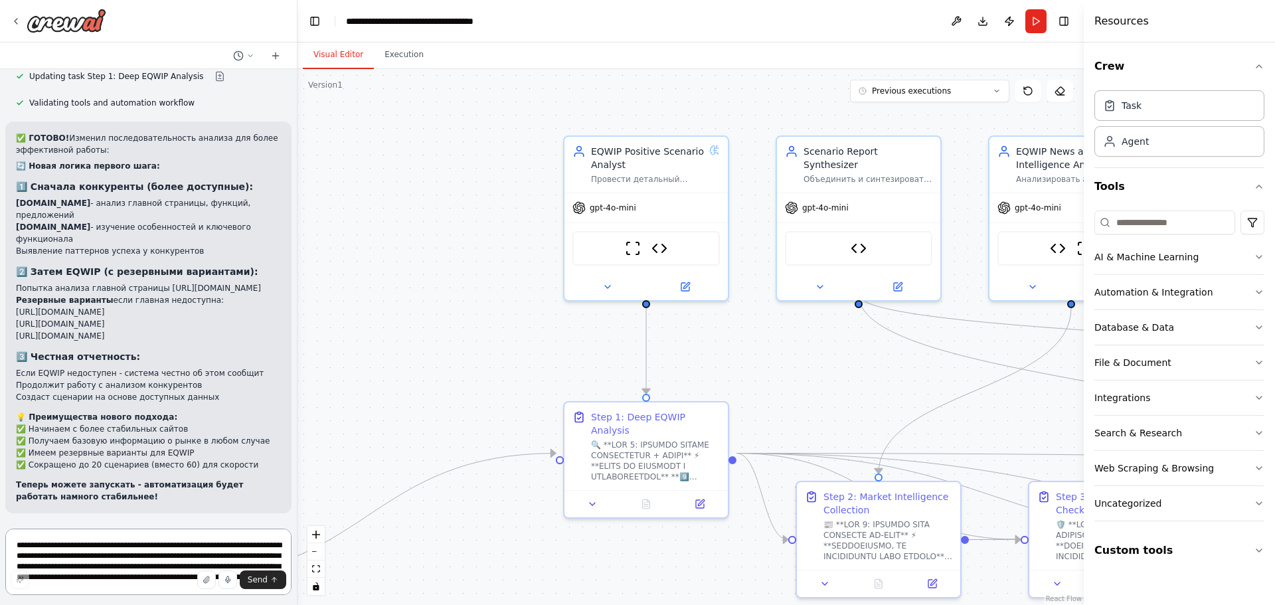
click at [122, 546] on textarea "**********" at bounding box center [148, 562] width 286 height 66
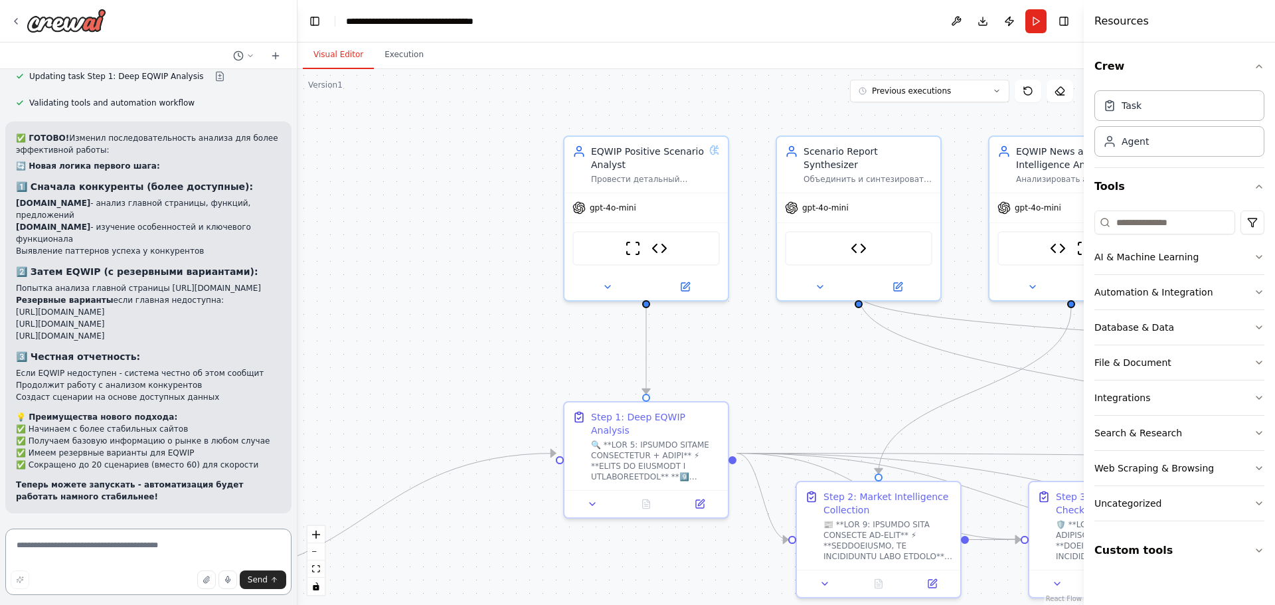
paste textarea "**********"
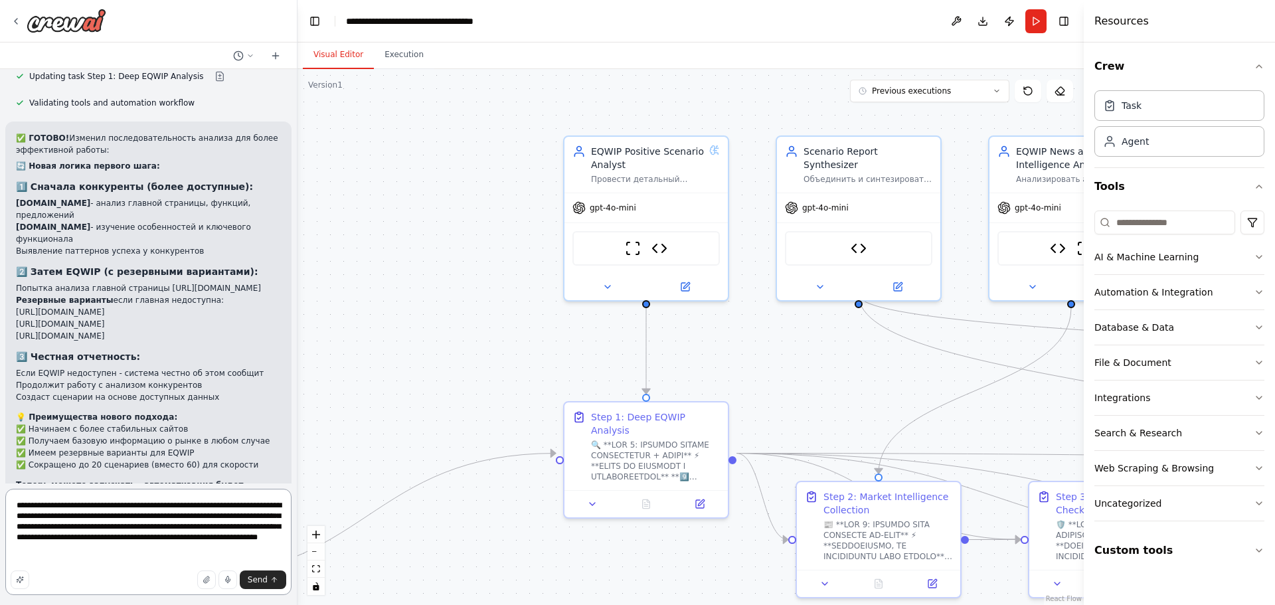
type textarea "**********"
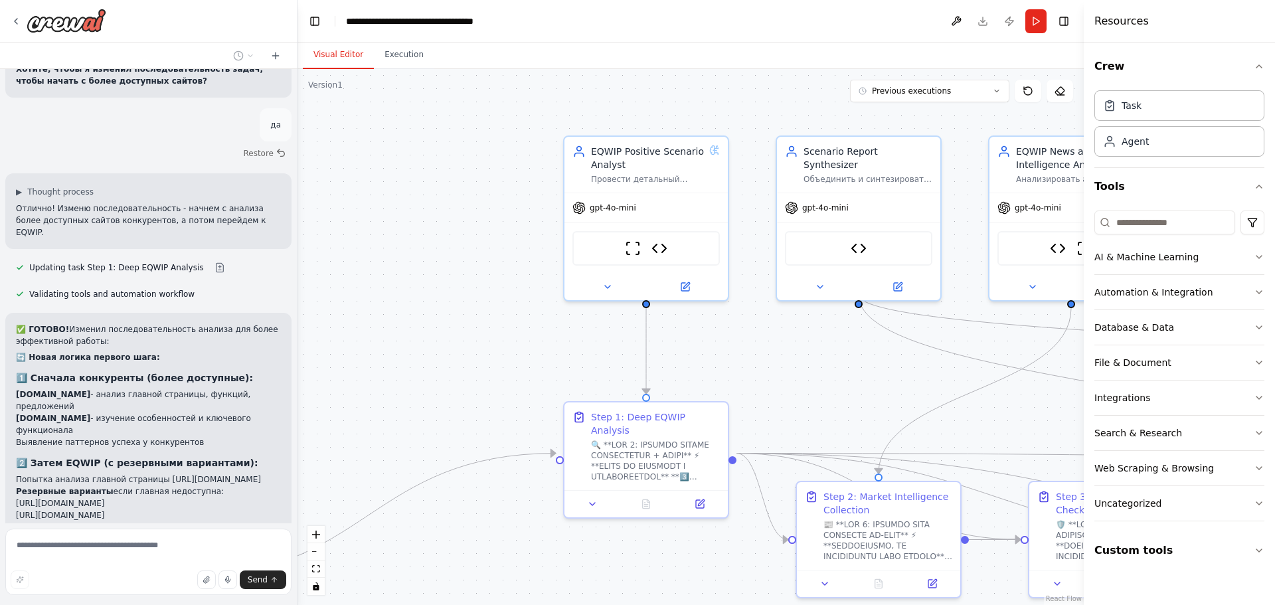
scroll to position [4890, 0]
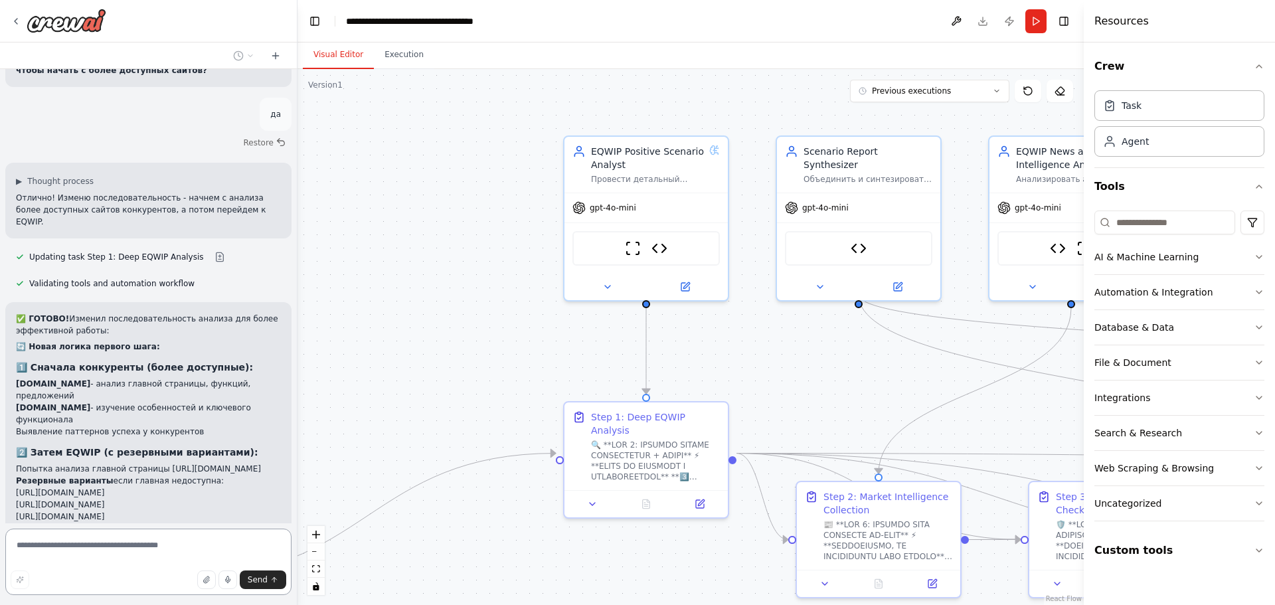
click at [96, 550] on textarea at bounding box center [148, 562] width 286 height 66
paste textarea "**********"
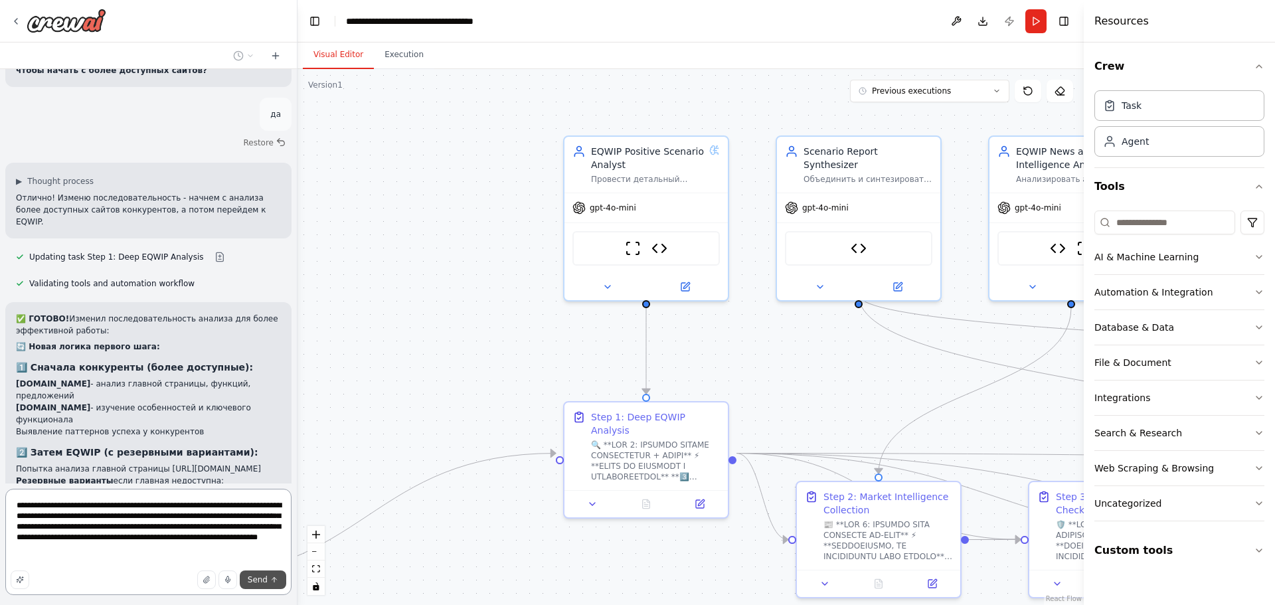
type textarea "**********"
click at [259, 582] on span "Send" at bounding box center [258, 579] width 20 height 11
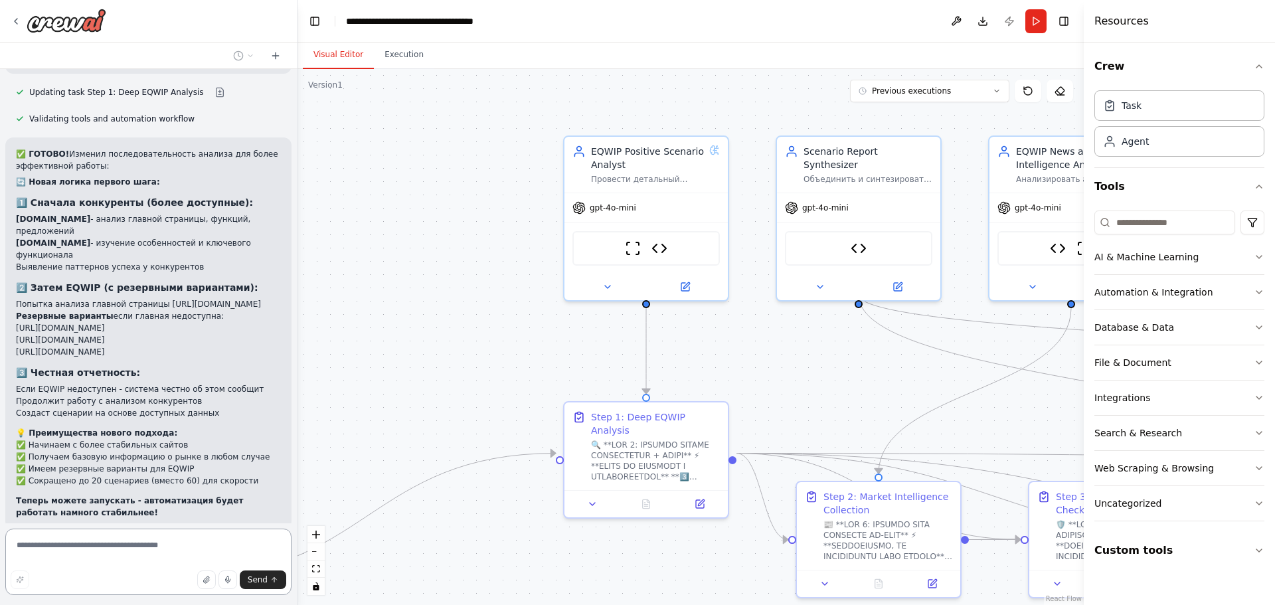
scroll to position [5071, 0]
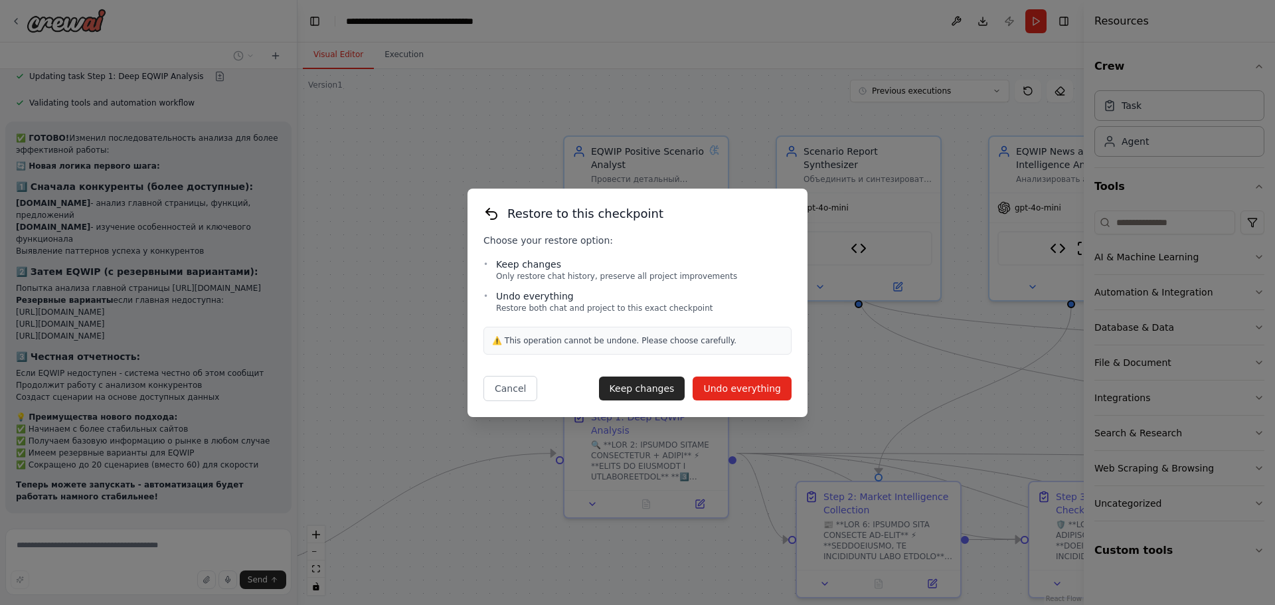
click at [742, 387] on button "Undo everything" at bounding box center [742, 388] width 99 height 24
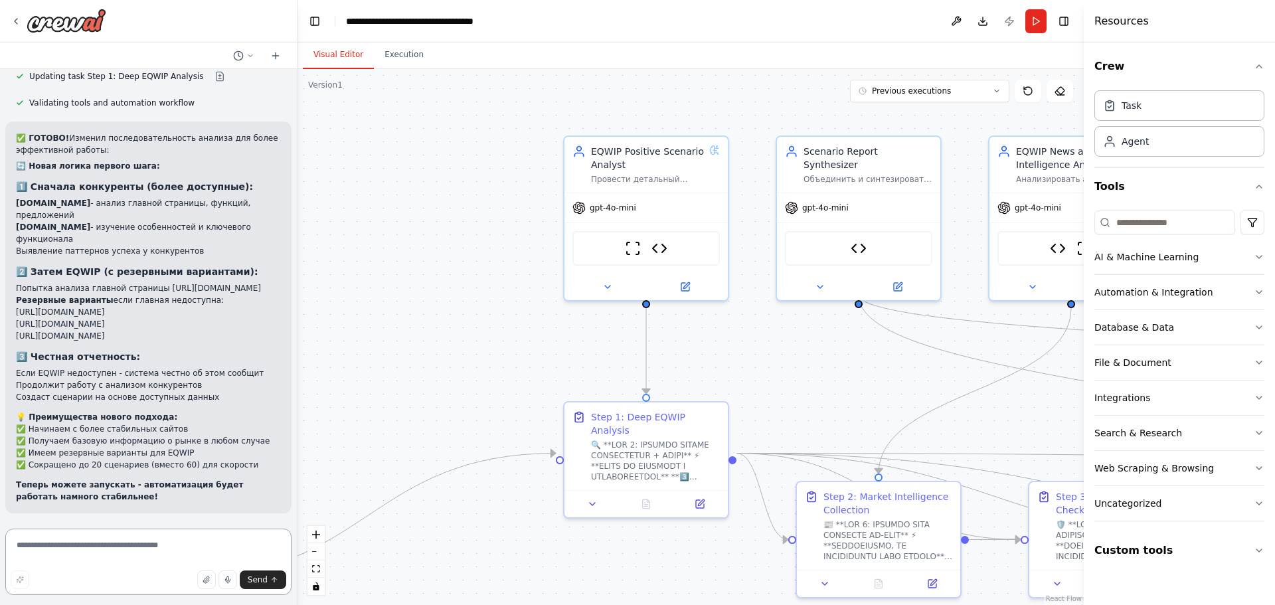
type textarea "**********"
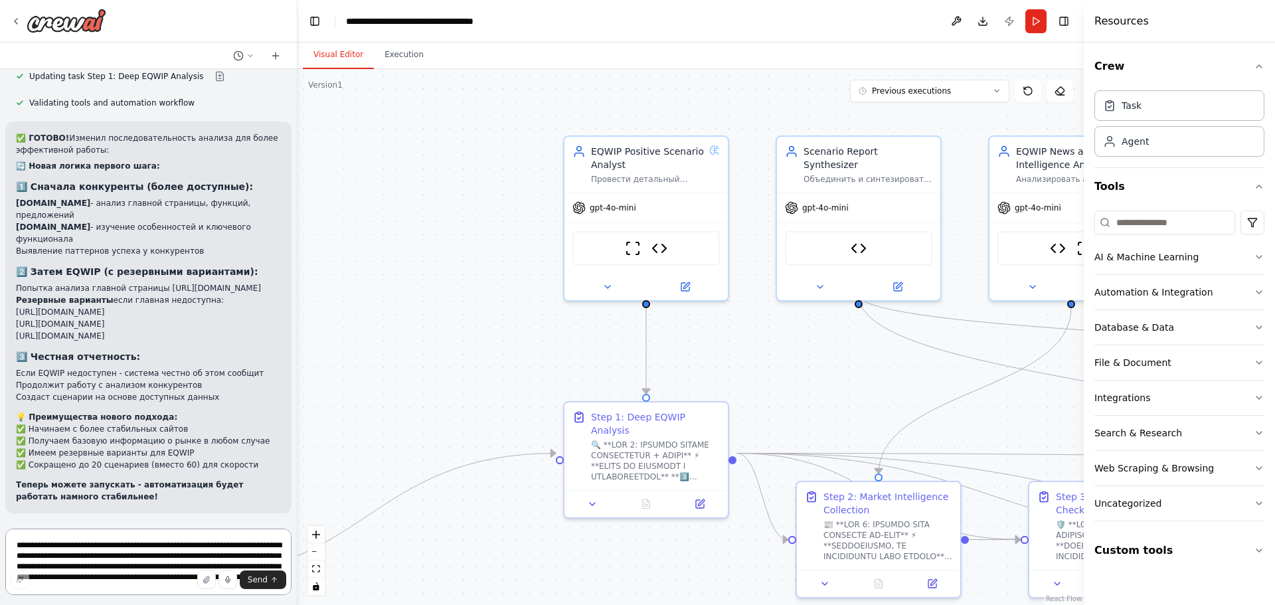
scroll to position [4930, 0]
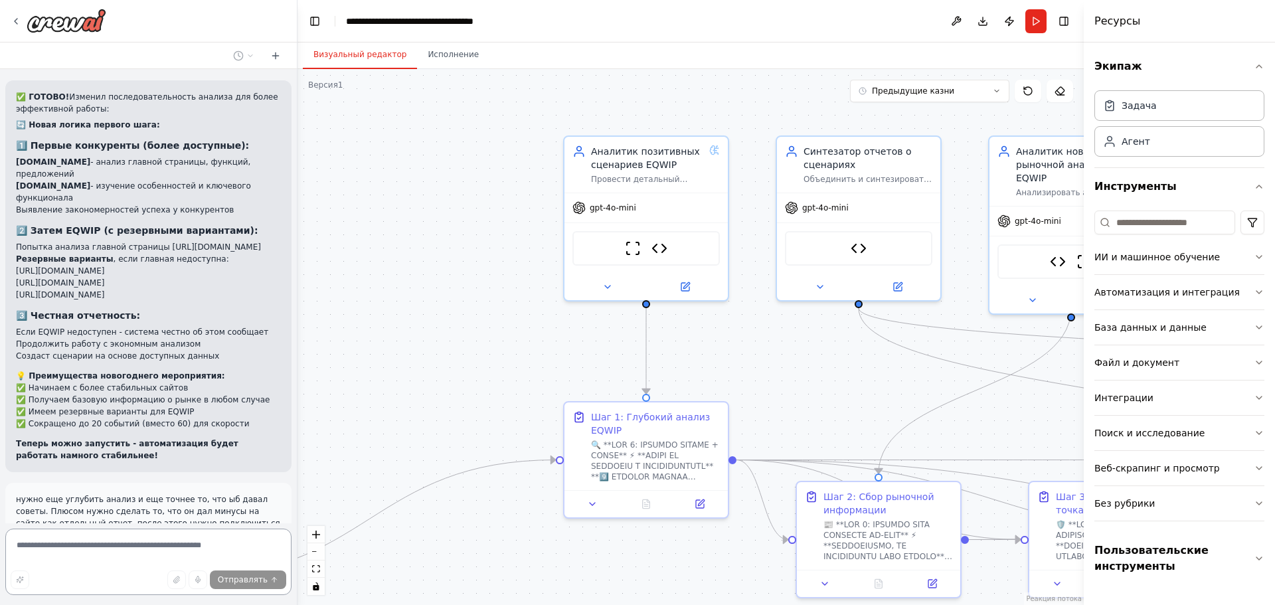
scroll to position [4890, 0]
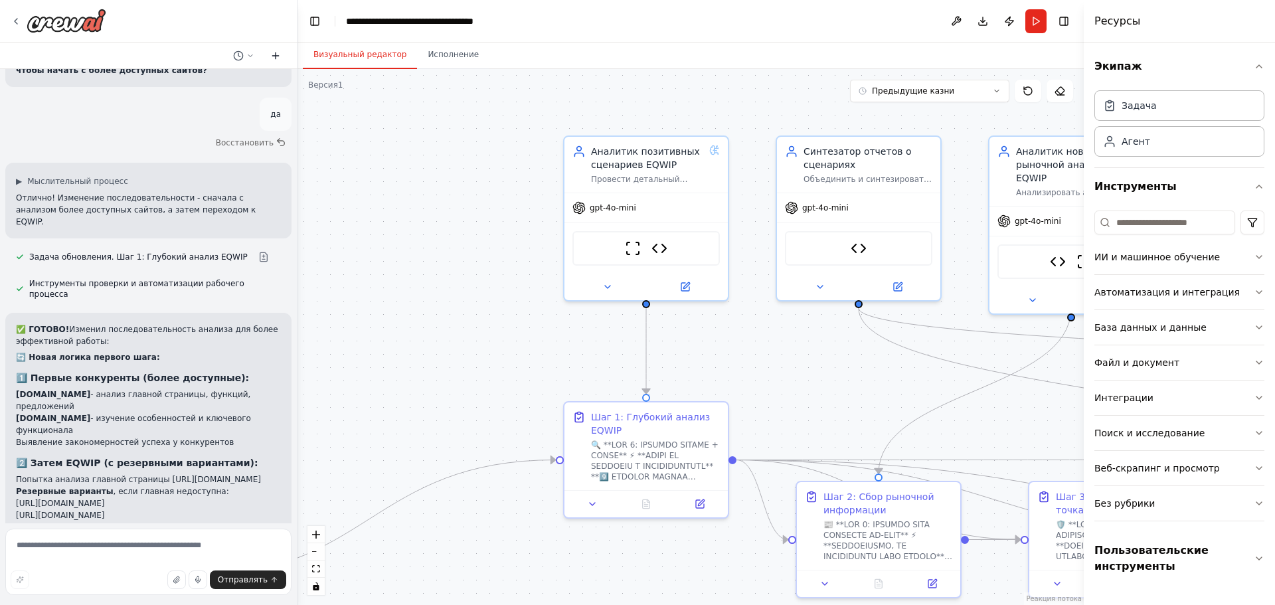
click at [272, 56] on icon at bounding box center [275, 56] width 6 height 0
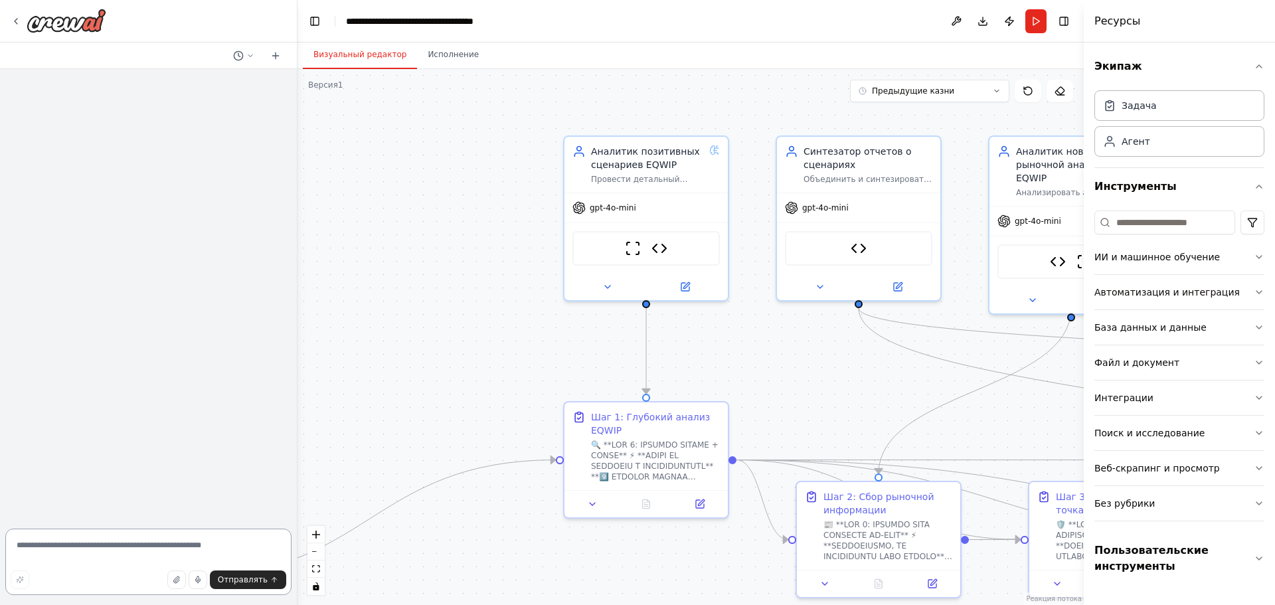
click at [147, 538] on textarea at bounding box center [148, 562] width 286 height 66
paste textarea "**********"
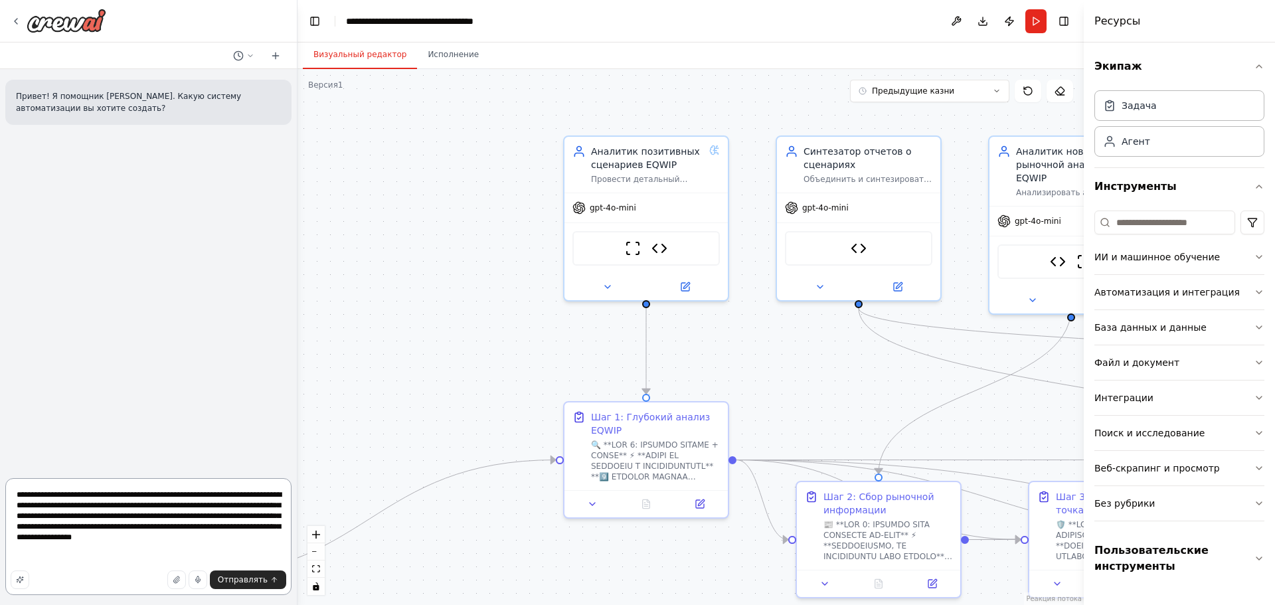
paste textarea "**********"
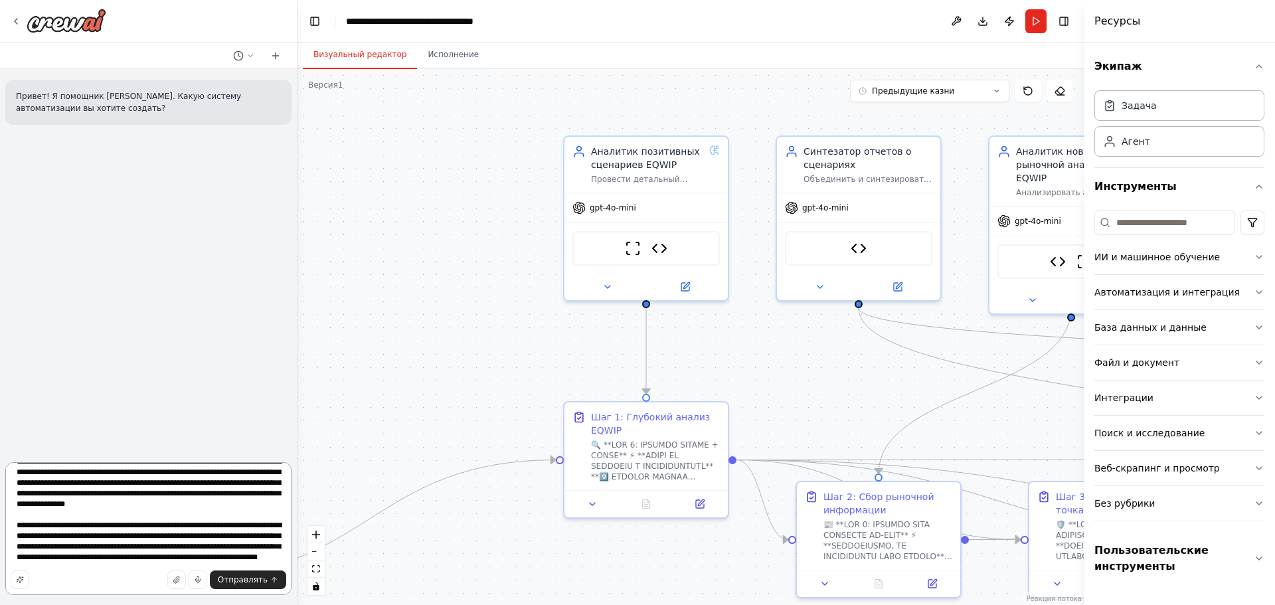
scroll to position [39, 0]
type textarea "**********"
click at [236, 578] on font "Отправлять" at bounding box center [243, 579] width 50 height 9
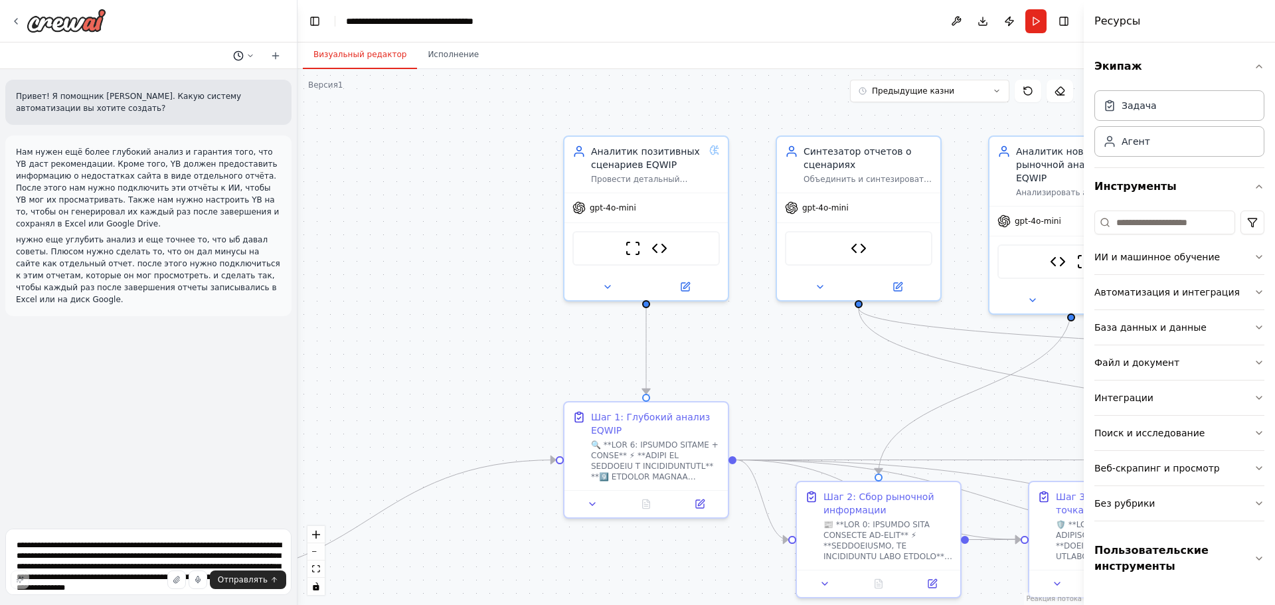
click at [244, 54] on button at bounding box center [244, 56] width 32 height 16
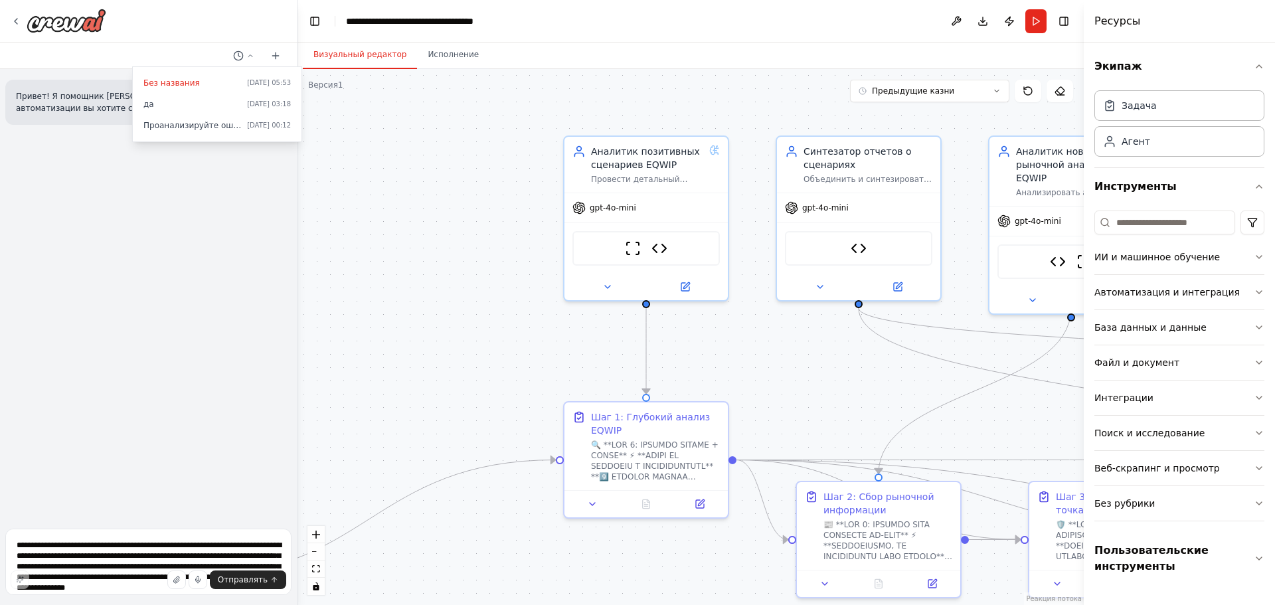
click at [141, 233] on div at bounding box center [148, 302] width 297 height 605
drag, startPoint x: 196, startPoint y: 546, endPoint x: 199, endPoint y: 539, distance: 8.0
click at [196, 544] on textarea "**********" at bounding box center [148, 562] width 286 height 66
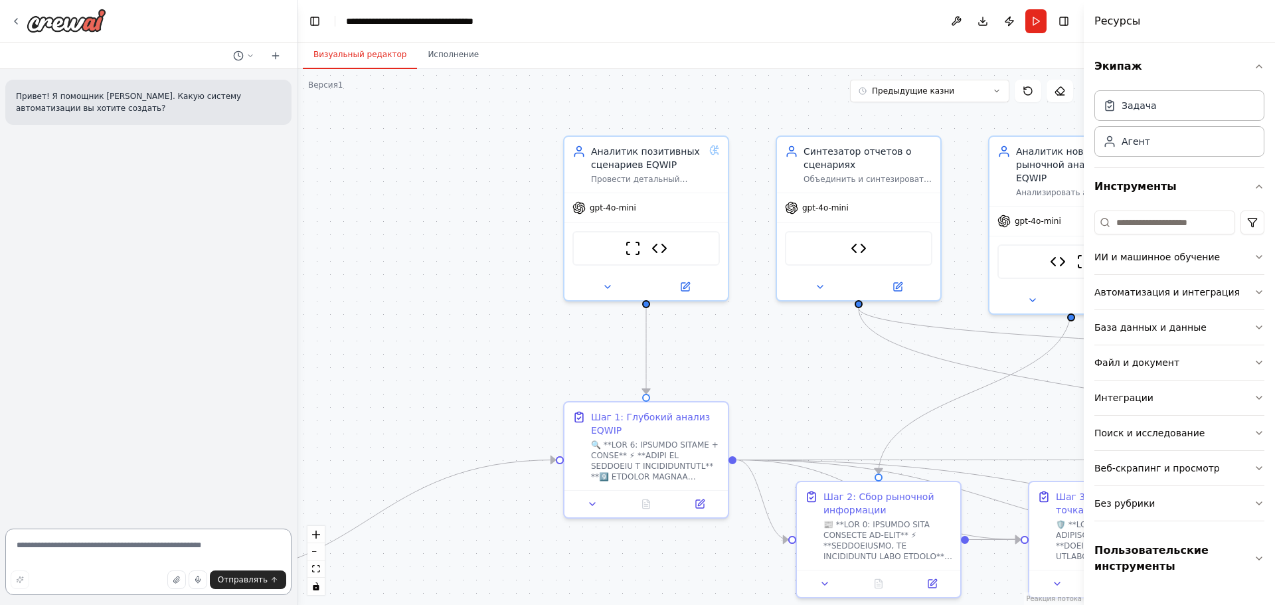
paste textarea "**********"
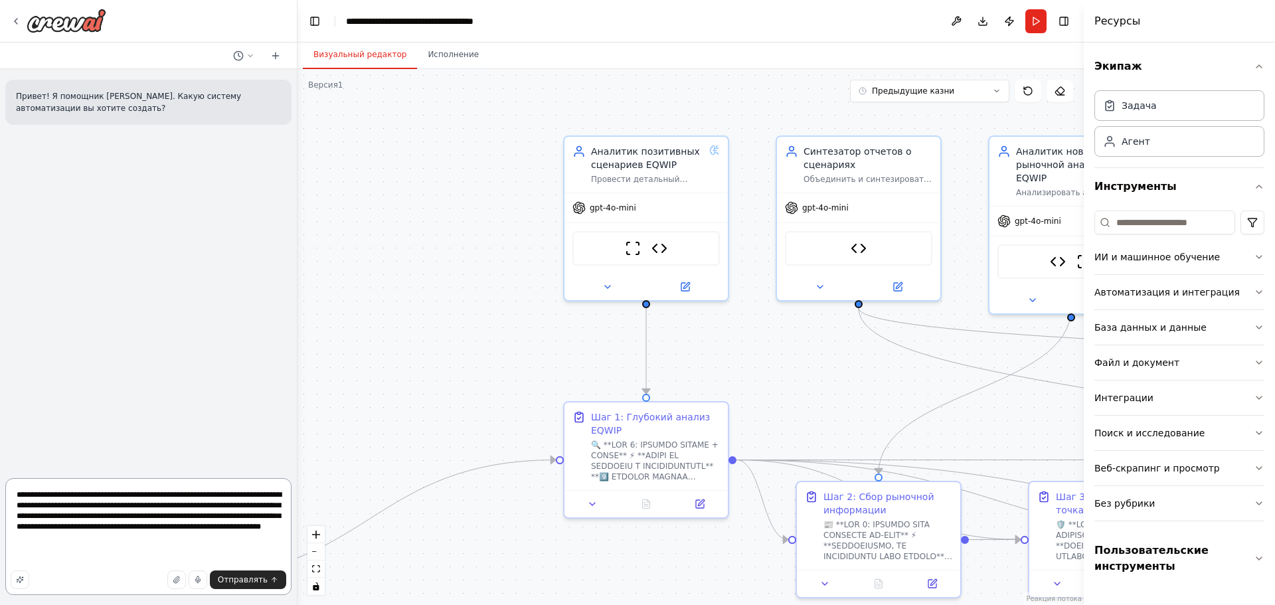
paste textarea "**********"
type textarea "**********"
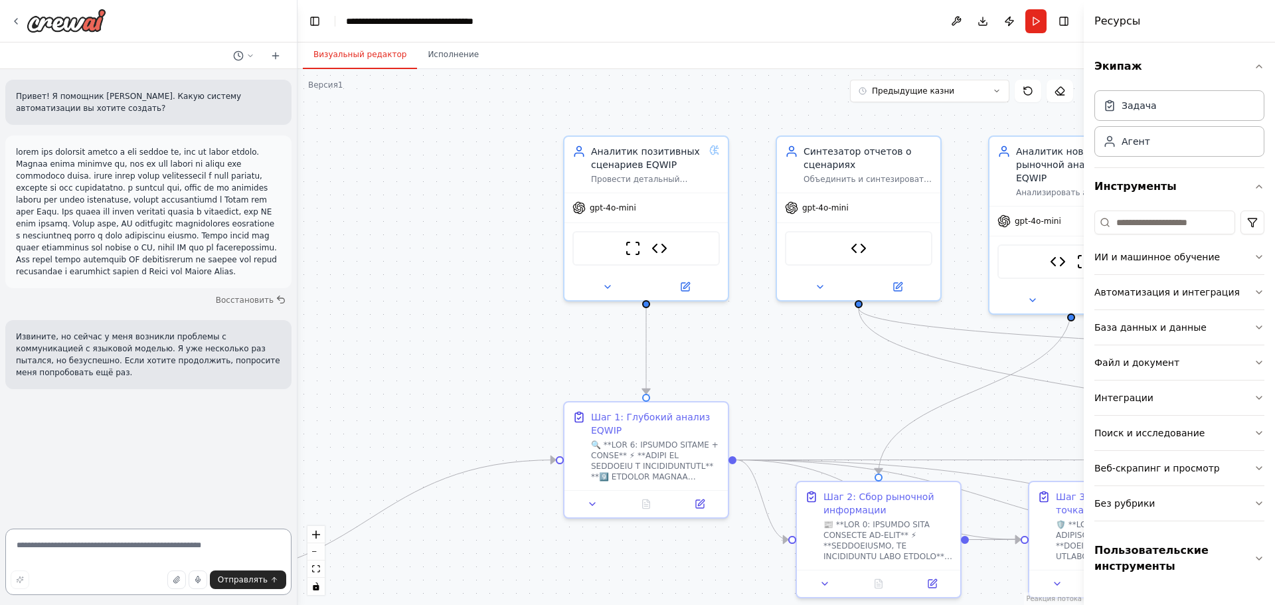
click at [162, 544] on textarea at bounding box center [148, 562] width 286 height 66
paste textarea "**********"
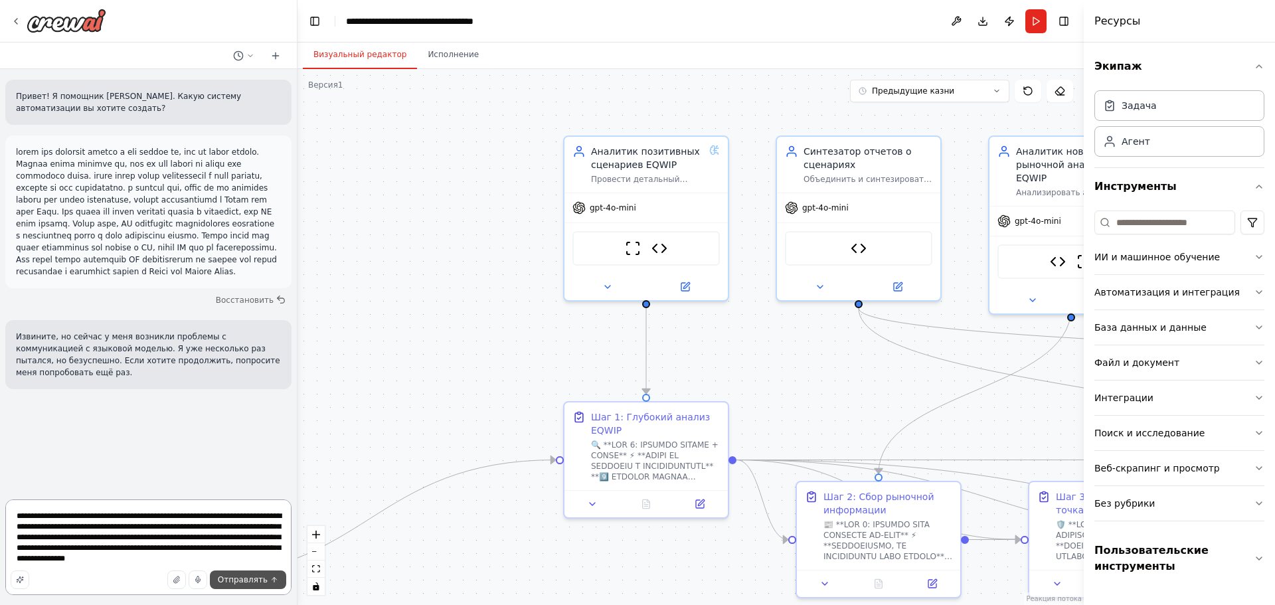
type textarea "**********"
click at [231, 581] on font "Отправлять" at bounding box center [243, 579] width 50 height 9
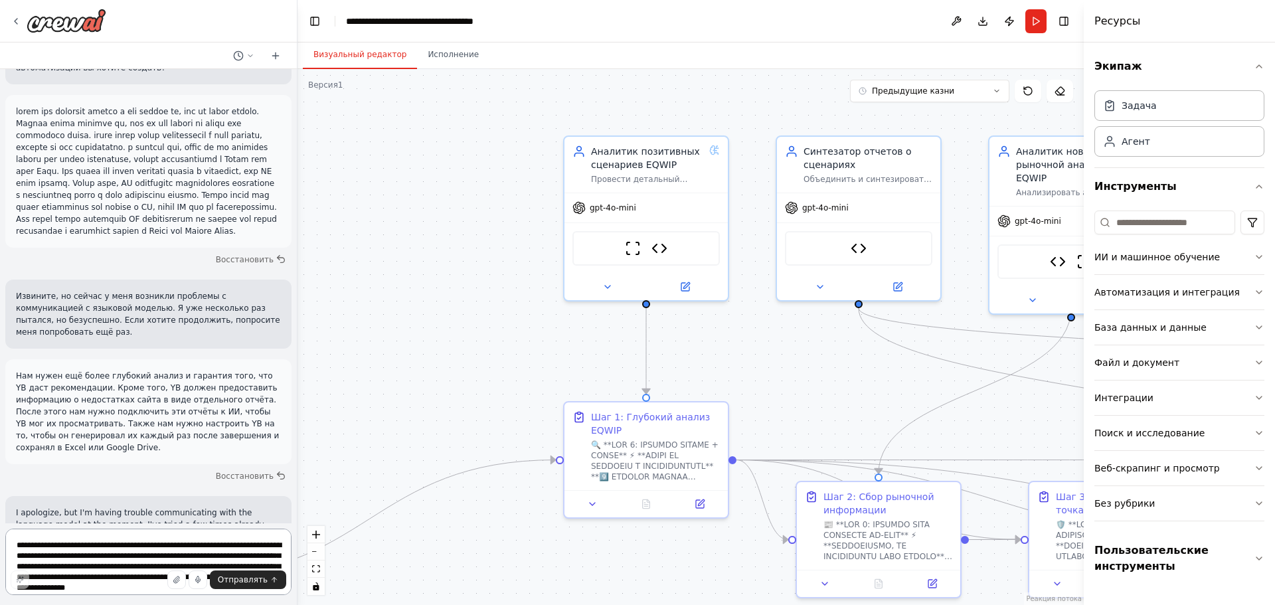
scroll to position [68, 0]
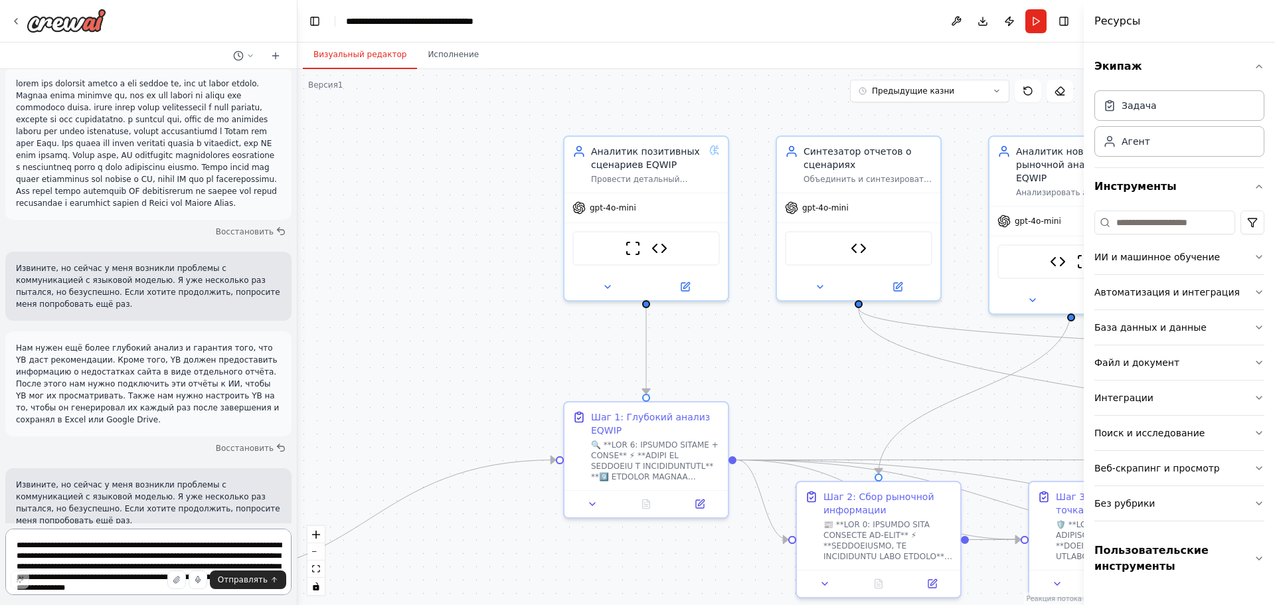
click at [144, 542] on textarea "**********" at bounding box center [148, 562] width 286 height 66
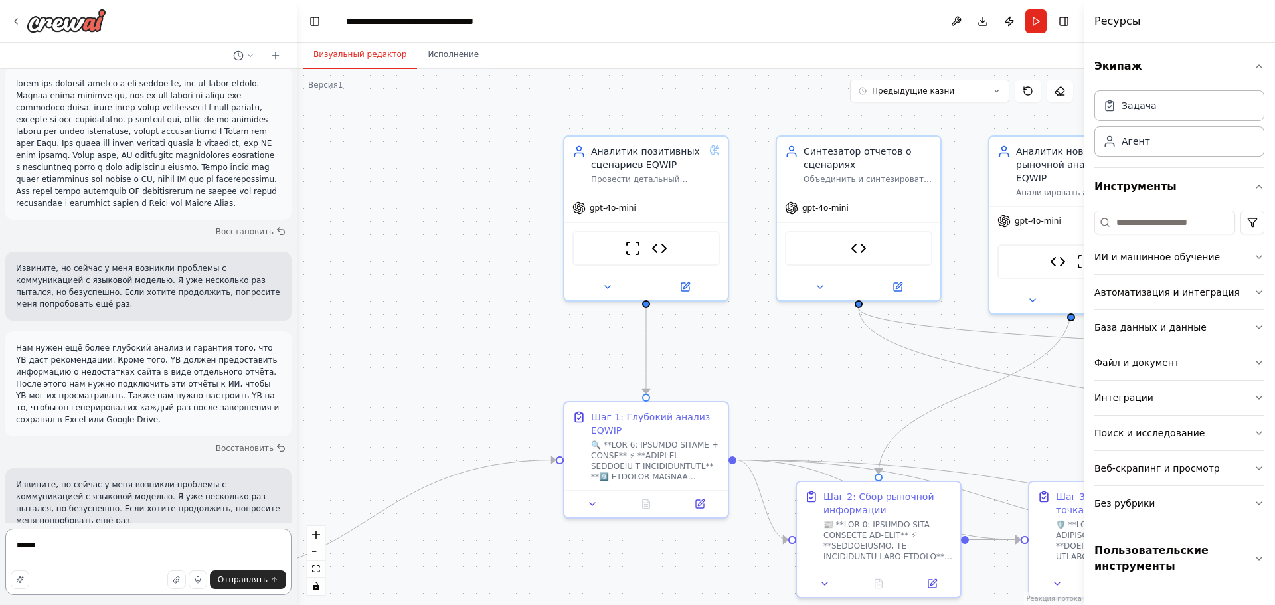
type textarea "*******"
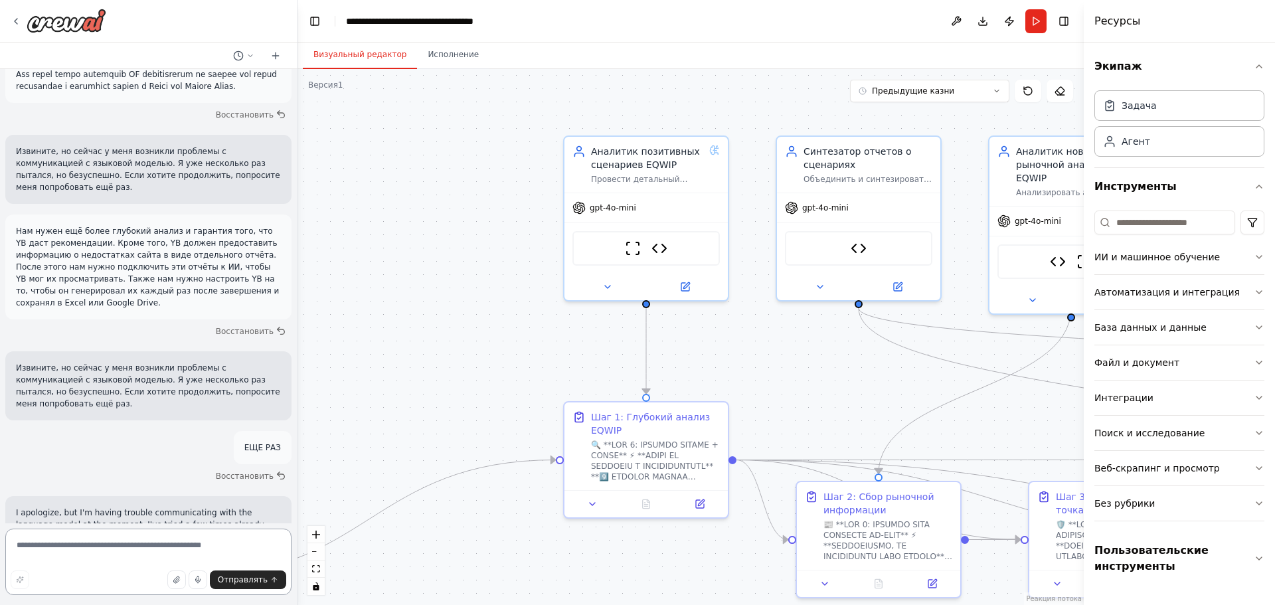
scroll to position [201, 0]
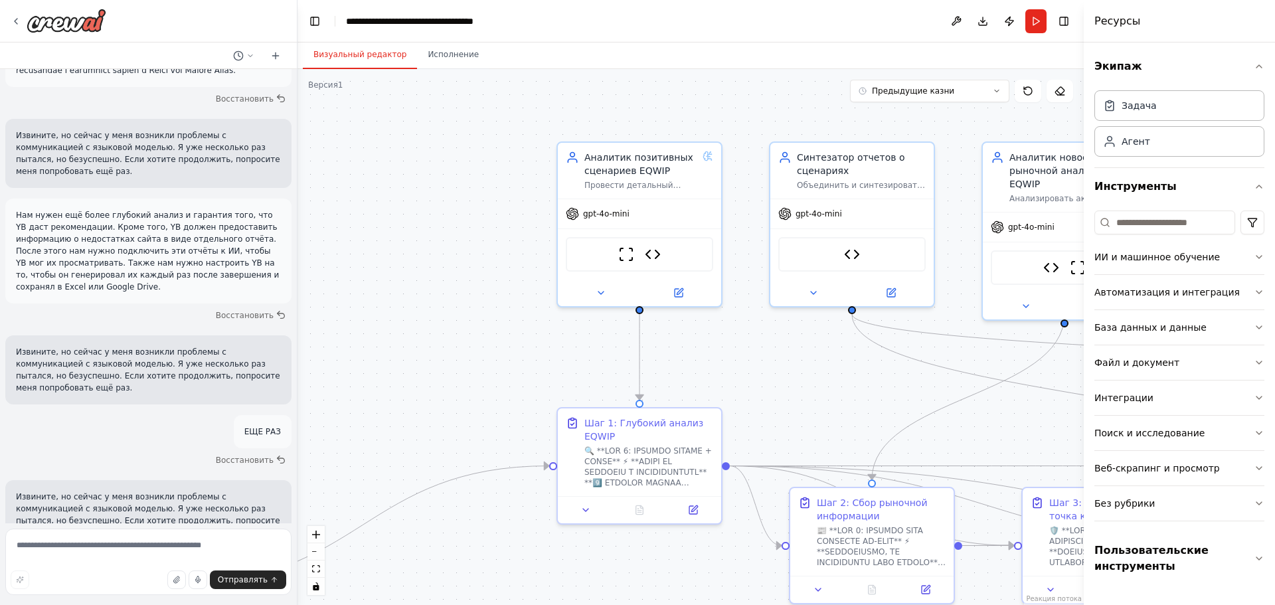
drag, startPoint x: 459, startPoint y: 253, endPoint x: 396, endPoint y: 307, distance: 82.9
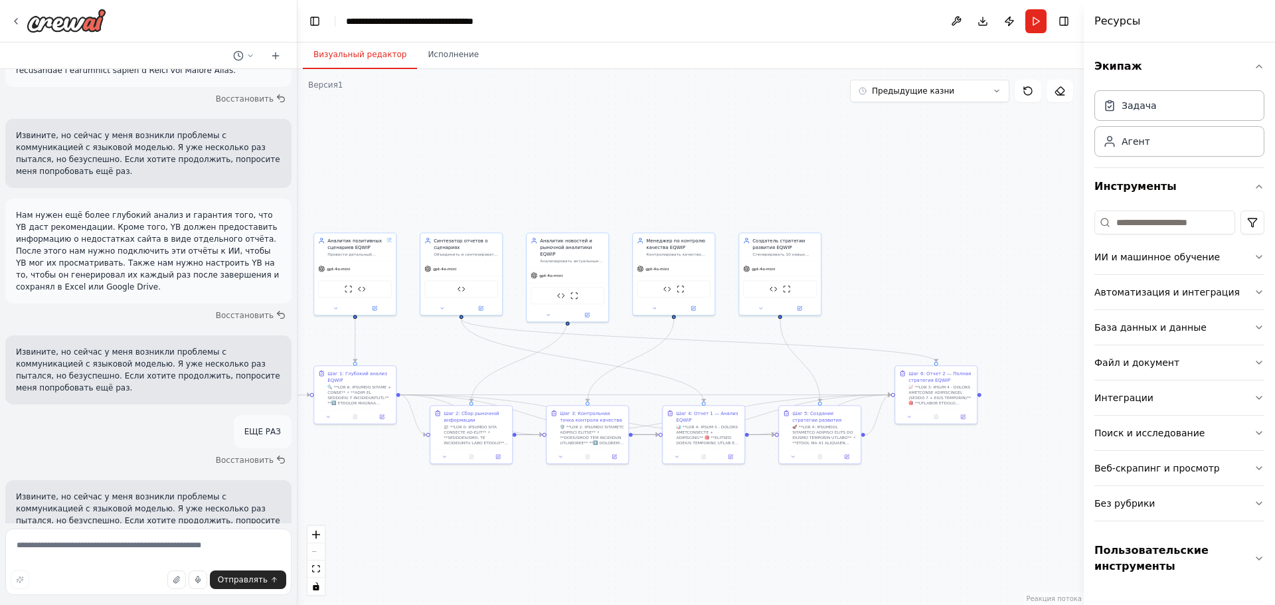
drag, startPoint x: 716, startPoint y: 382, endPoint x: 565, endPoint y: 364, distance: 152.5
